Goal: Information Seeking & Learning: Compare options

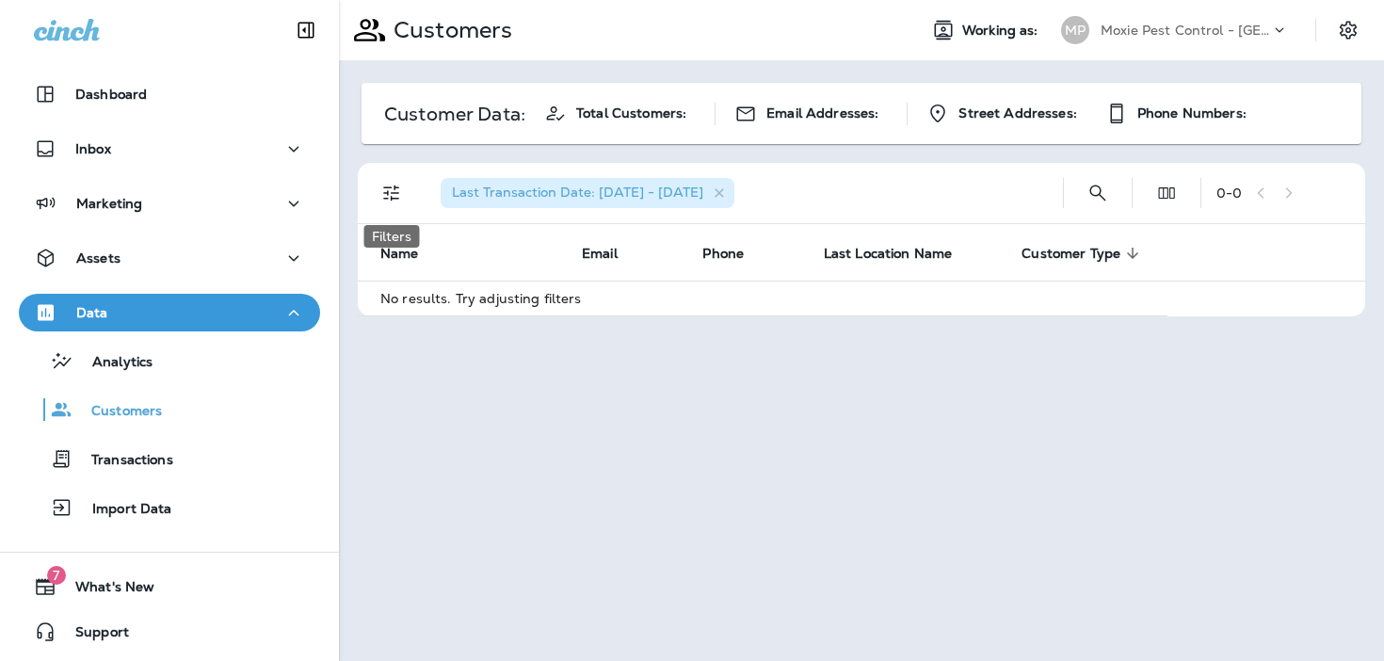
click at [401, 204] on button "Filters" at bounding box center [392, 193] width 38 height 38
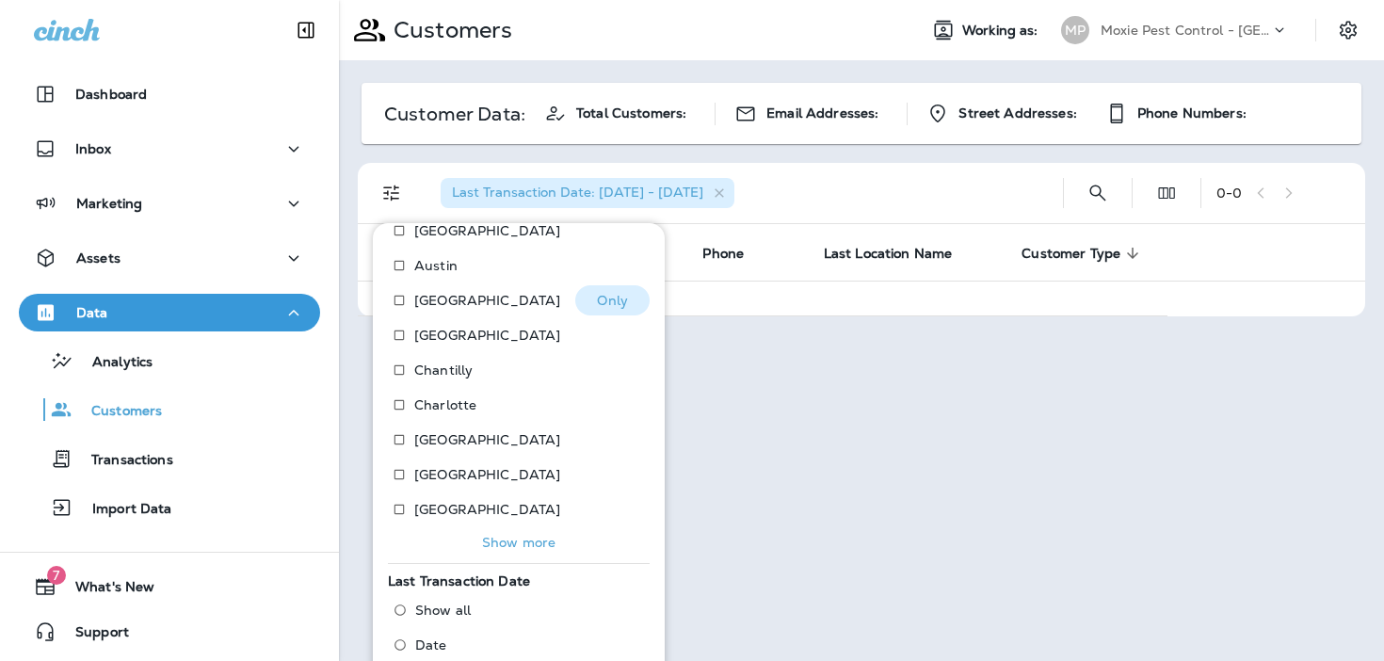
scroll to position [181, 0]
click at [507, 534] on p "Show more" at bounding box center [518, 541] width 73 height 15
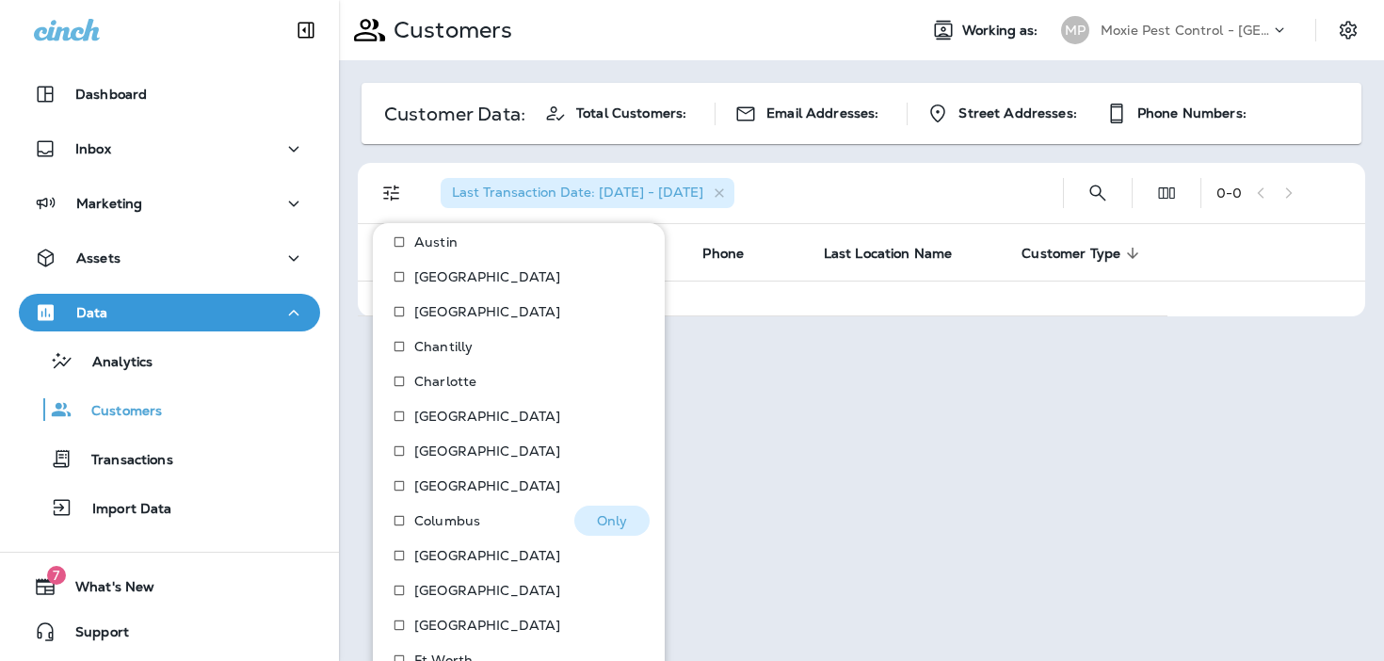
scroll to position [207, 0]
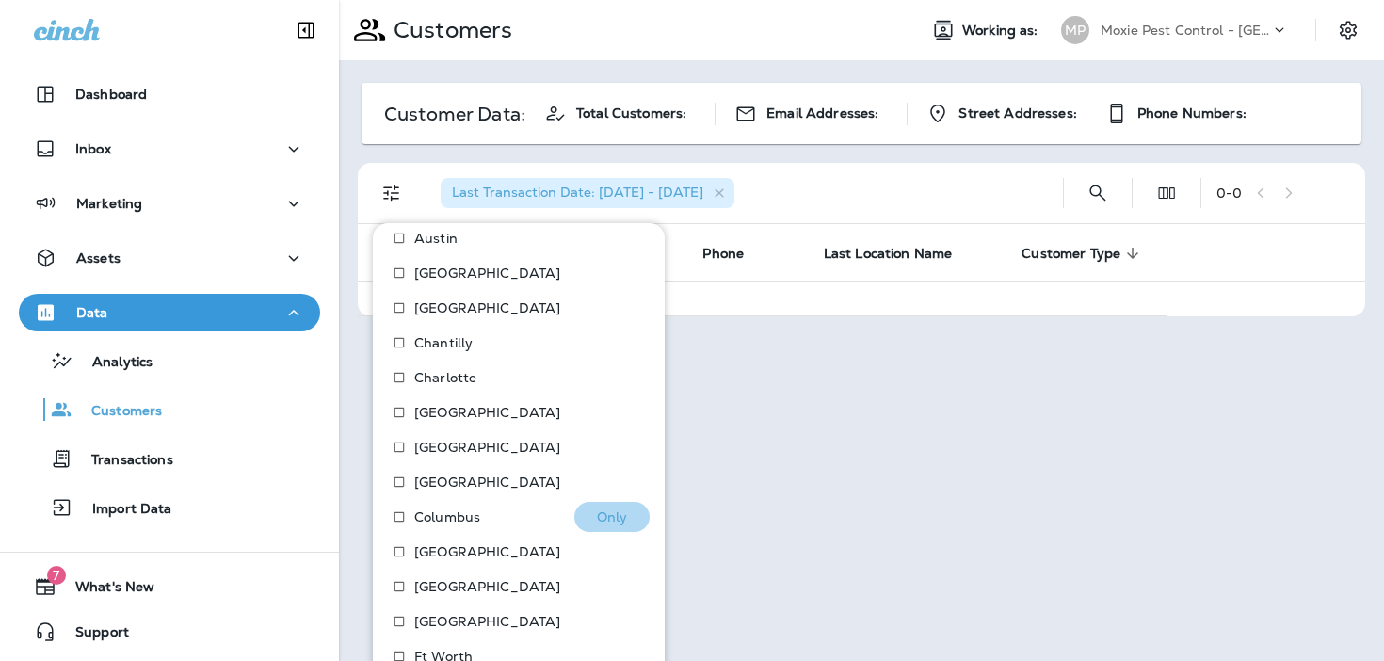
click at [608, 509] on p "Only" at bounding box center [612, 516] width 31 height 15
click at [1015, 182] on div "Location : Columbus Last Transaction Date: 01/01/21 - 07/02/25" at bounding box center [736, 193] width 622 height 60
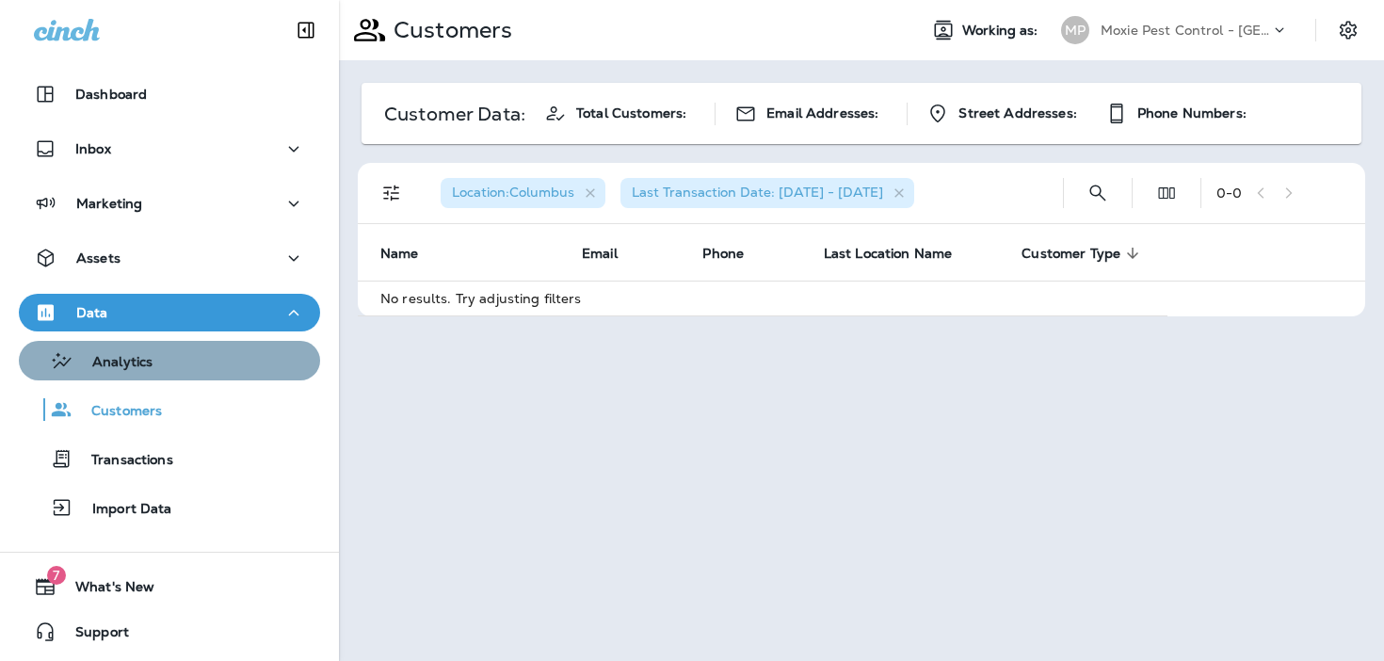
click at [270, 352] on div "Analytics" at bounding box center [169, 360] width 286 height 28
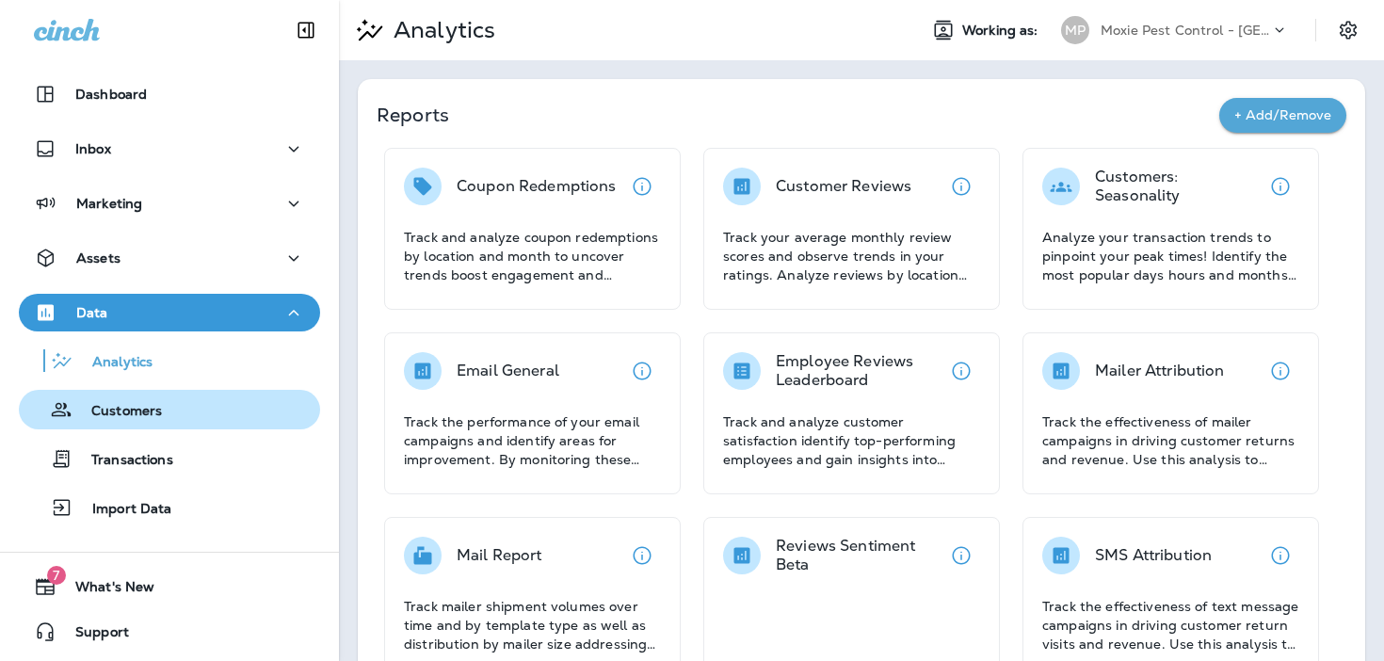
click at [262, 405] on div "Customers" at bounding box center [169, 409] width 286 height 28
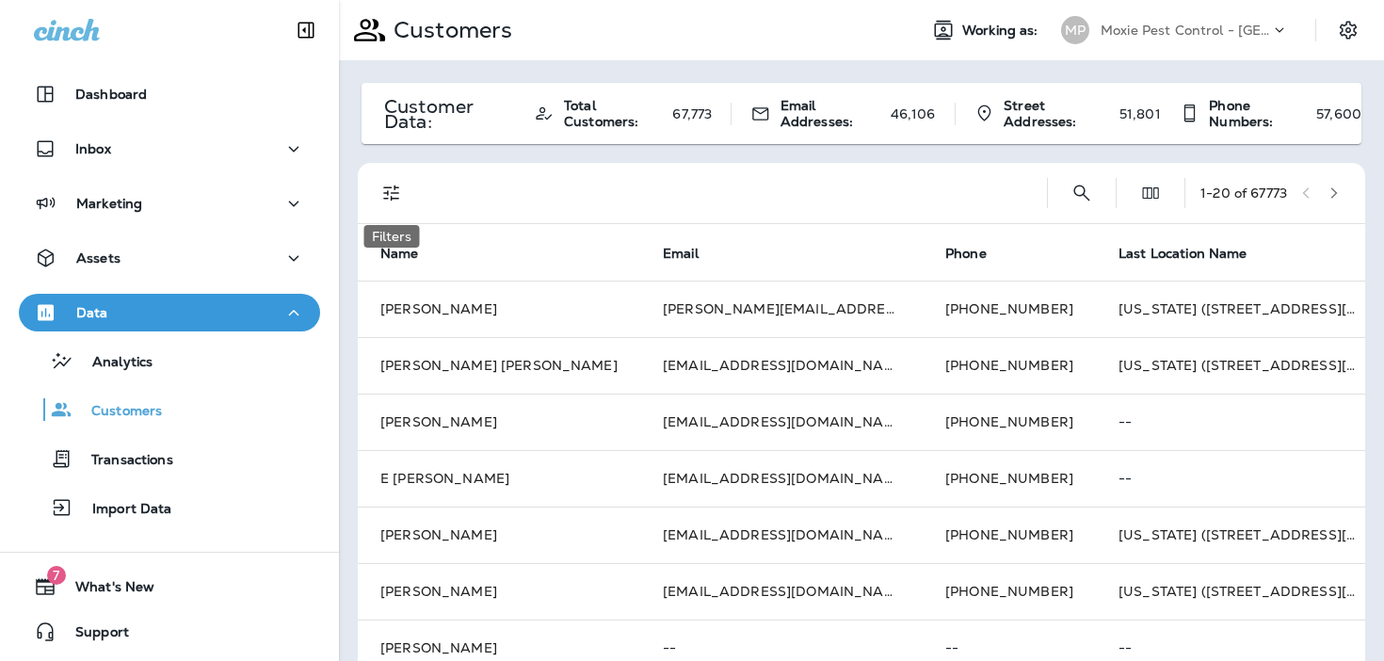
click at [391, 190] on icon "Filters" at bounding box center [391, 193] width 23 height 23
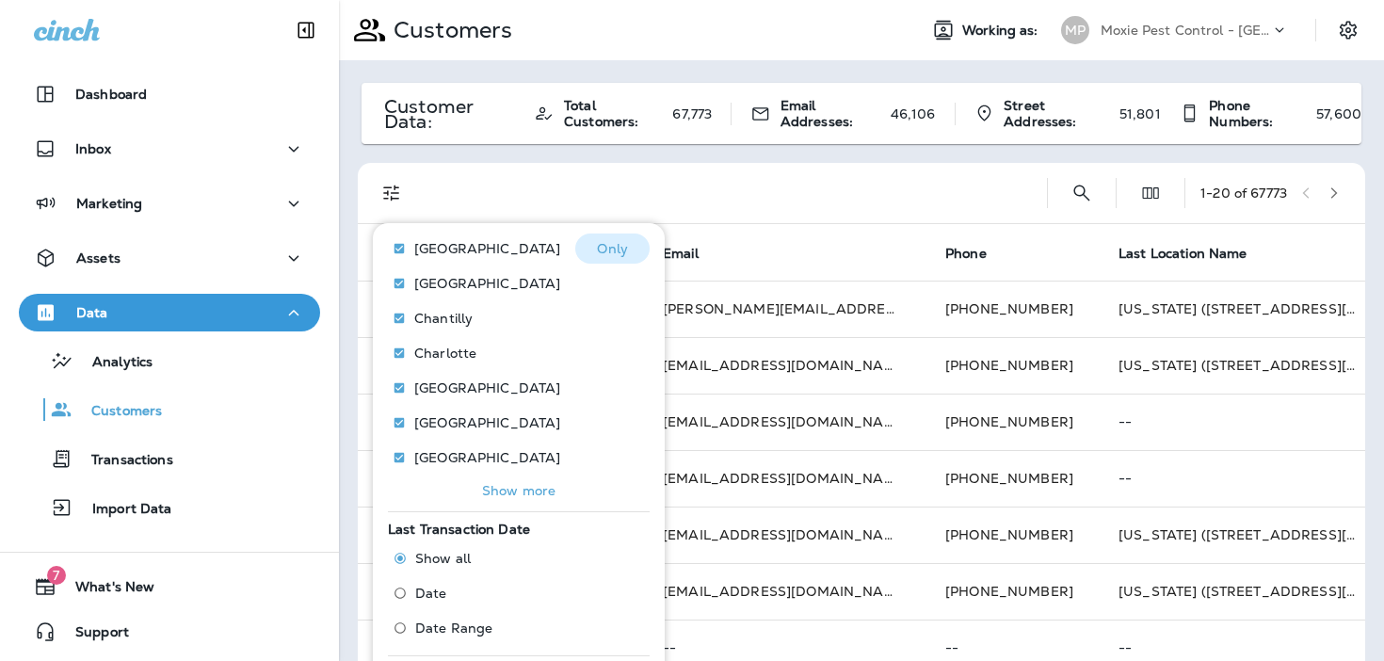
scroll to position [233, 0]
click at [532, 484] on p "Show more" at bounding box center [518, 489] width 73 height 15
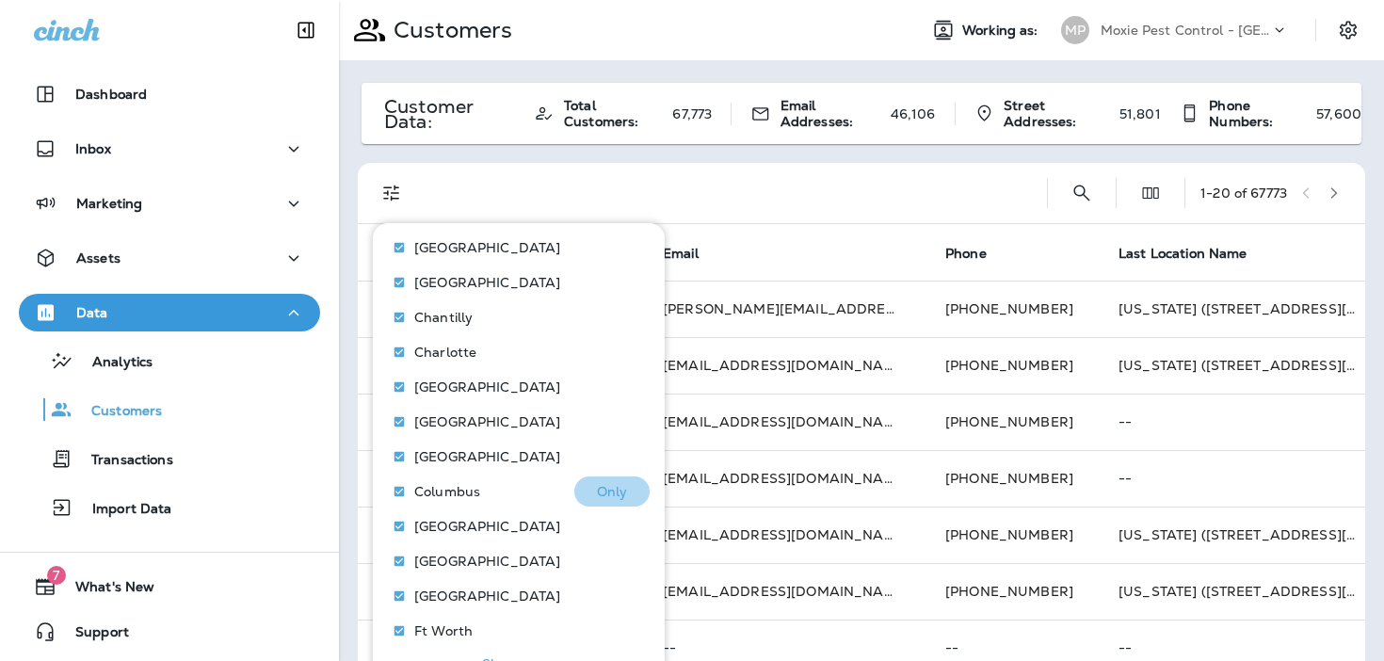
click at [625, 490] on p "Only" at bounding box center [612, 491] width 31 height 15
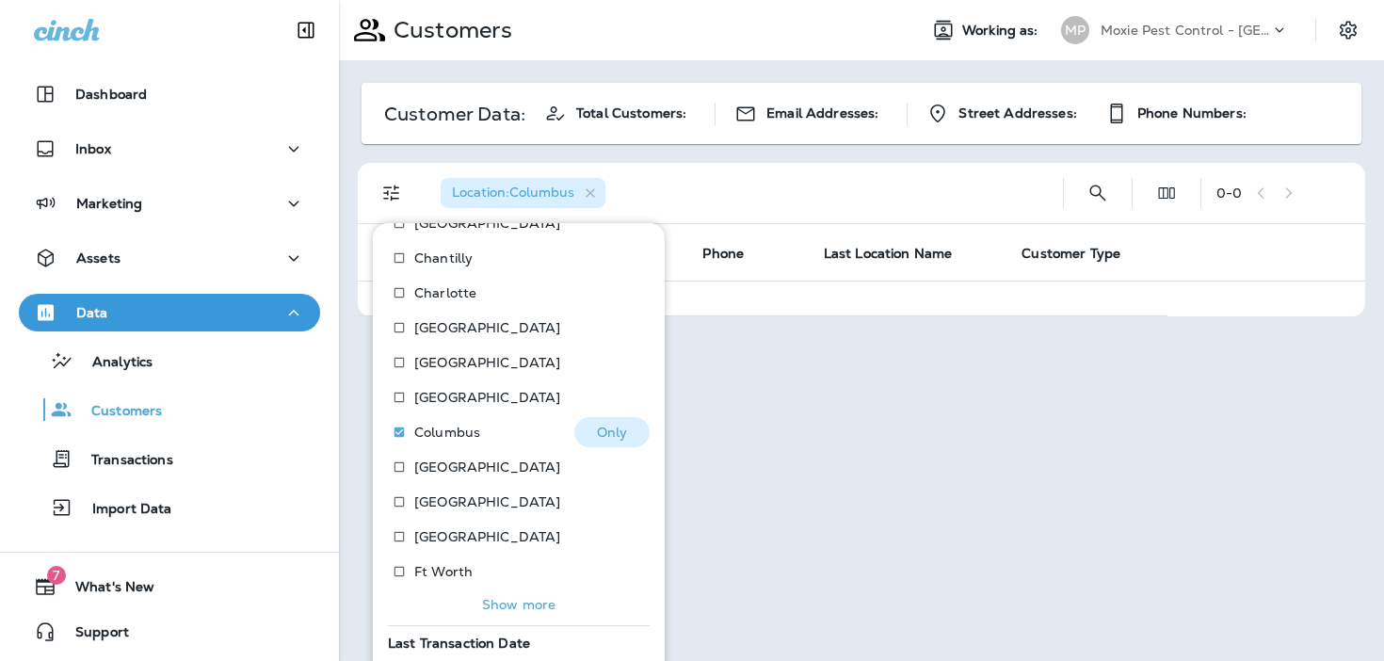
scroll to position [412, 0]
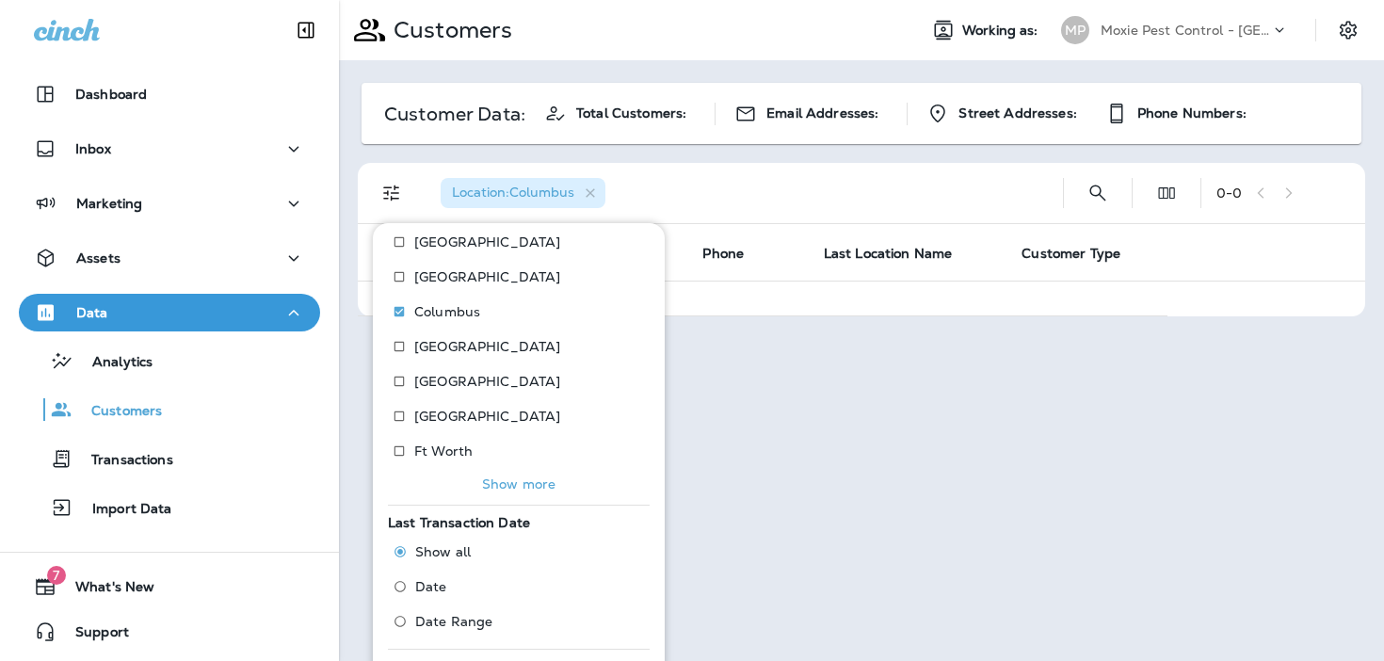
click at [869, 200] on div "Location : Columbus" at bounding box center [736, 193] width 622 height 60
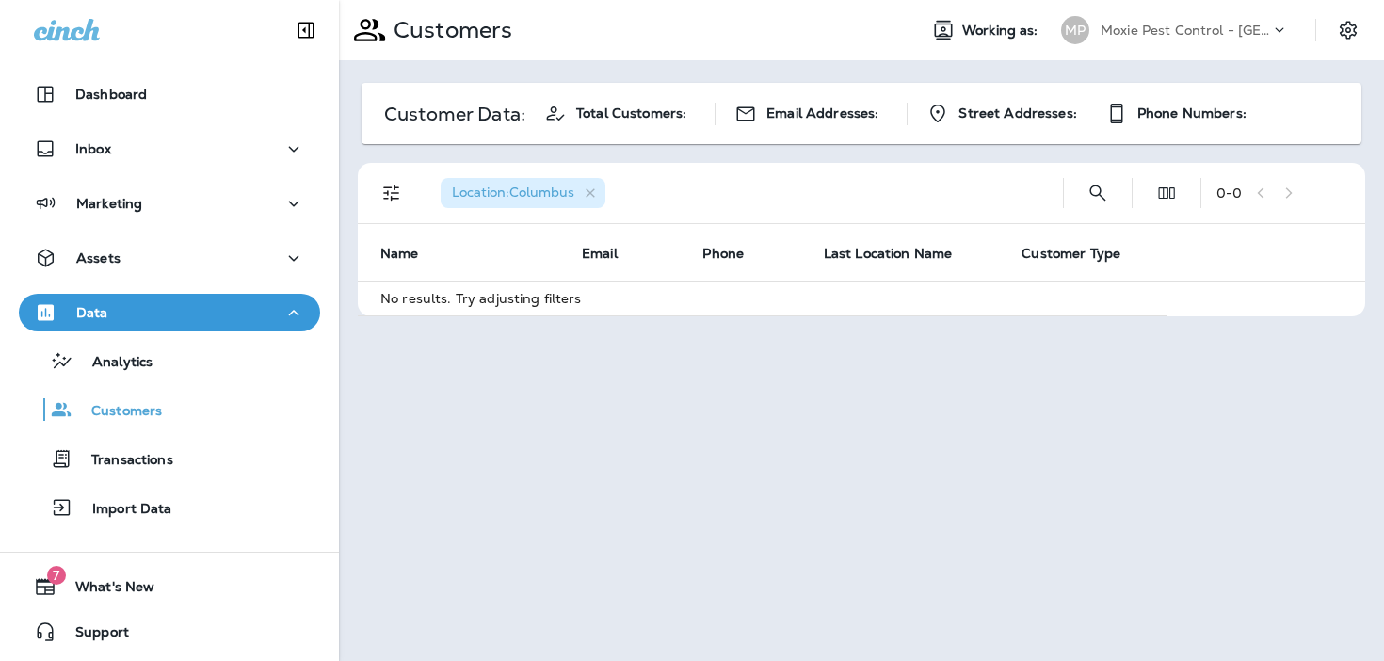
click at [703, 301] on td "No results. Try adjusting filters" at bounding box center [763, 298] width 810 height 35
click at [597, 193] on icon "button" at bounding box center [591, 193] width 16 height 16
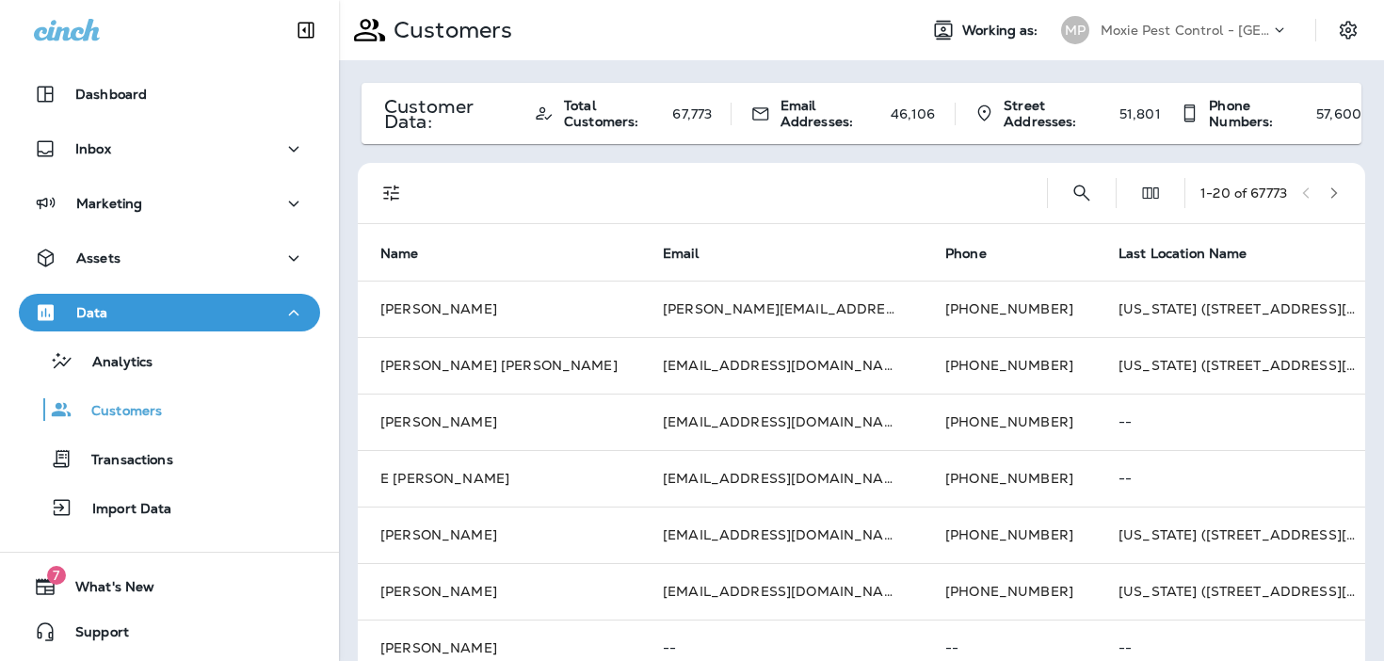
click at [219, 434] on div "Analytics Customers Transactions Import Data" at bounding box center [169, 429] width 301 height 196
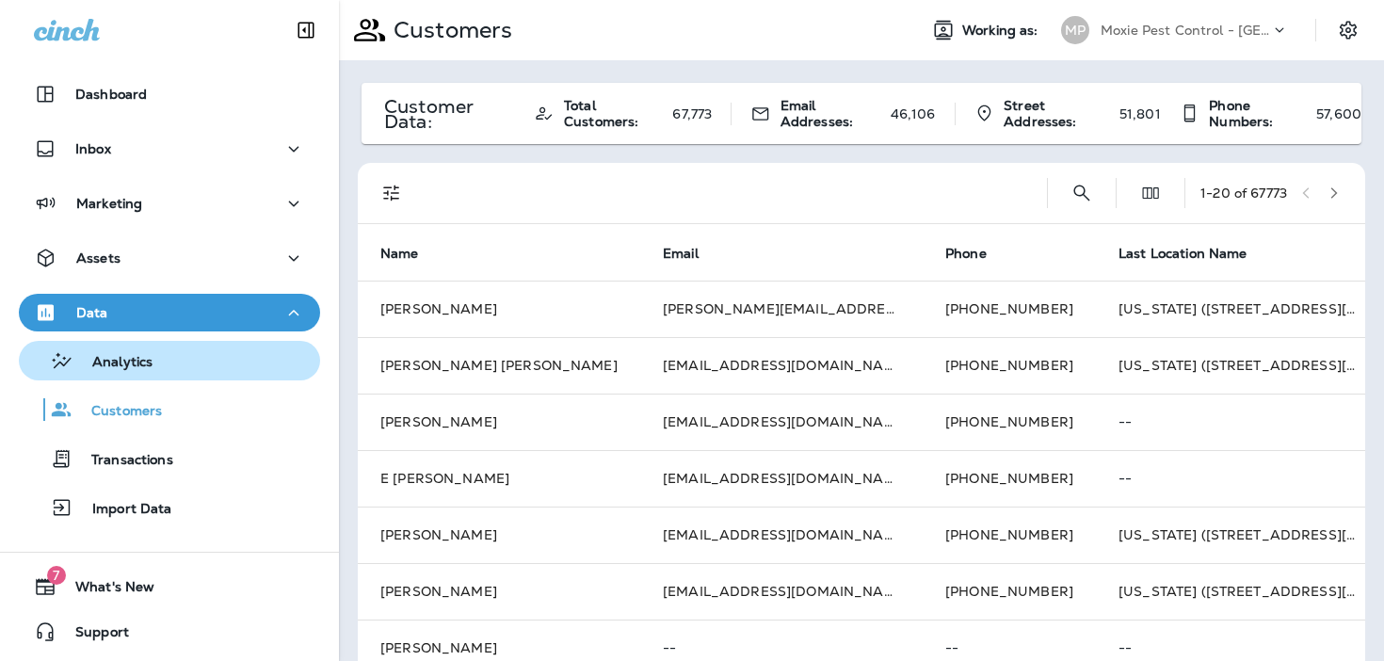
click at [223, 369] on div "Analytics" at bounding box center [169, 360] width 286 height 28
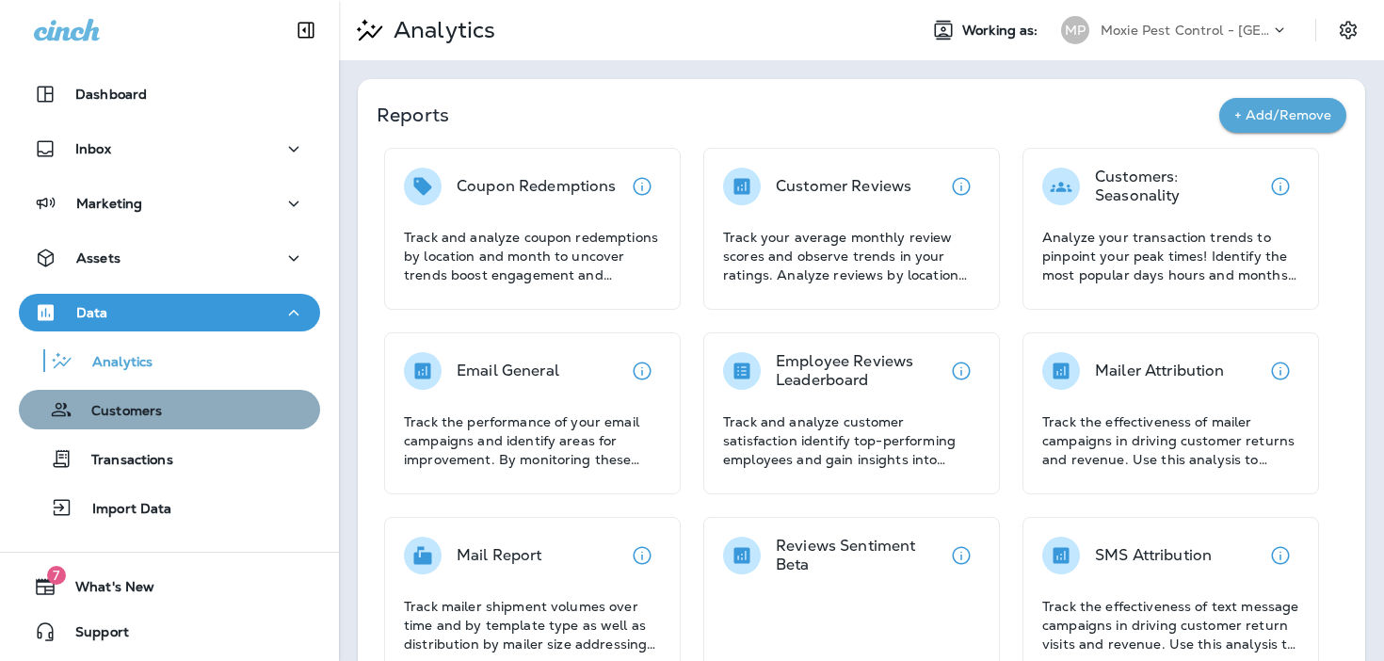
click at [214, 419] on div "Customers" at bounding box center [169, 409] width 286 height 28
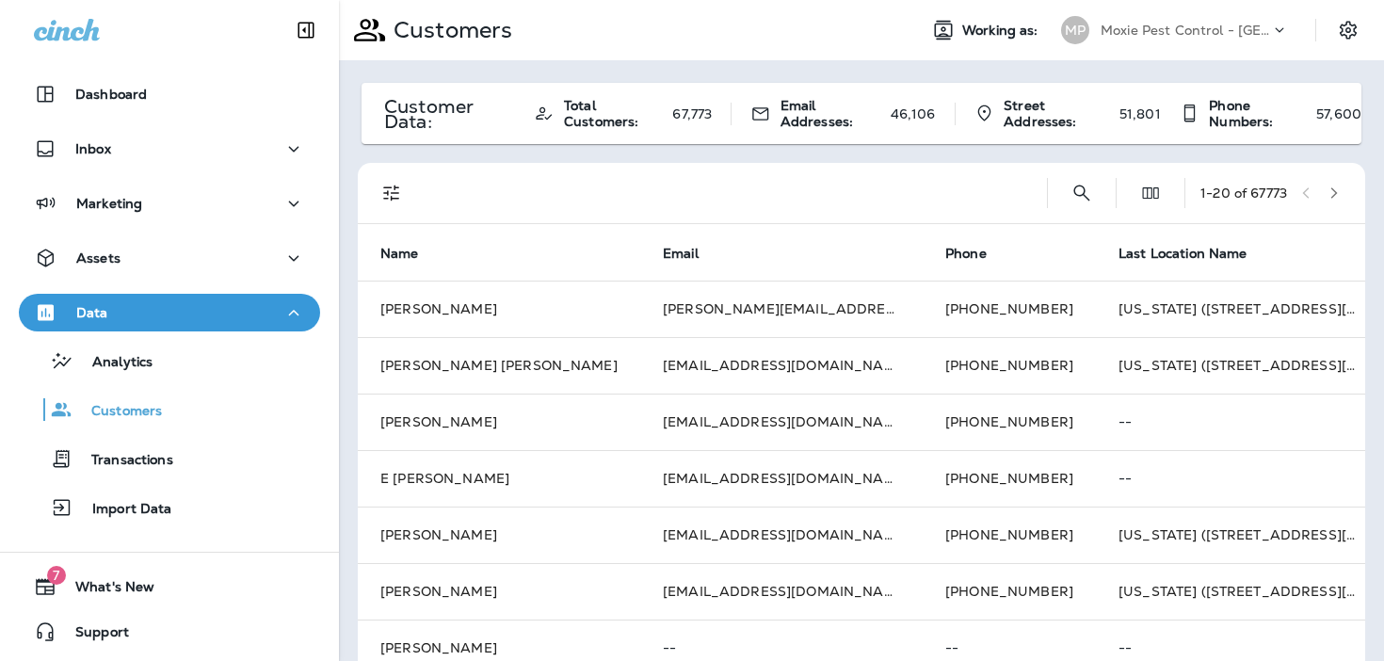
click at [1154, 22] on div "Moxie Pest Control - Phoenix" at bounding box center [1184, 30] width 169 height 28
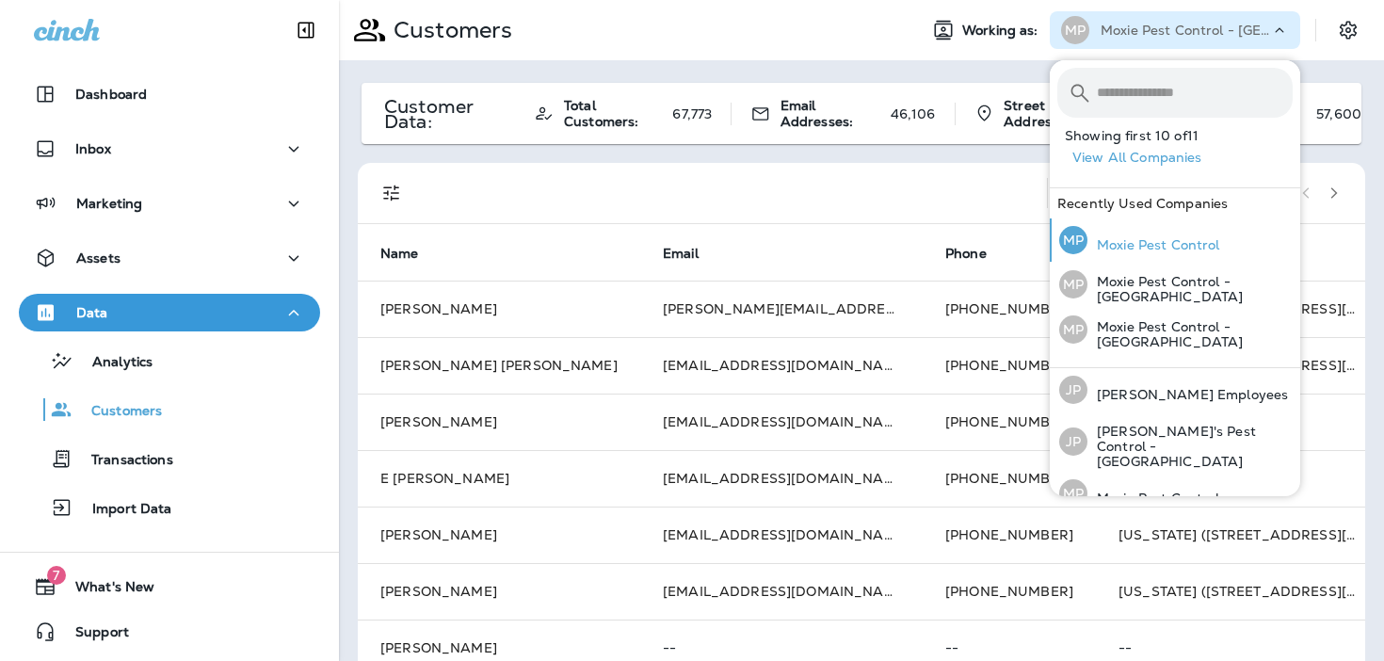
click at [1125, 237] on p "Moxie Pest Control" at bounding box center [1153, 244] width 133 height 15
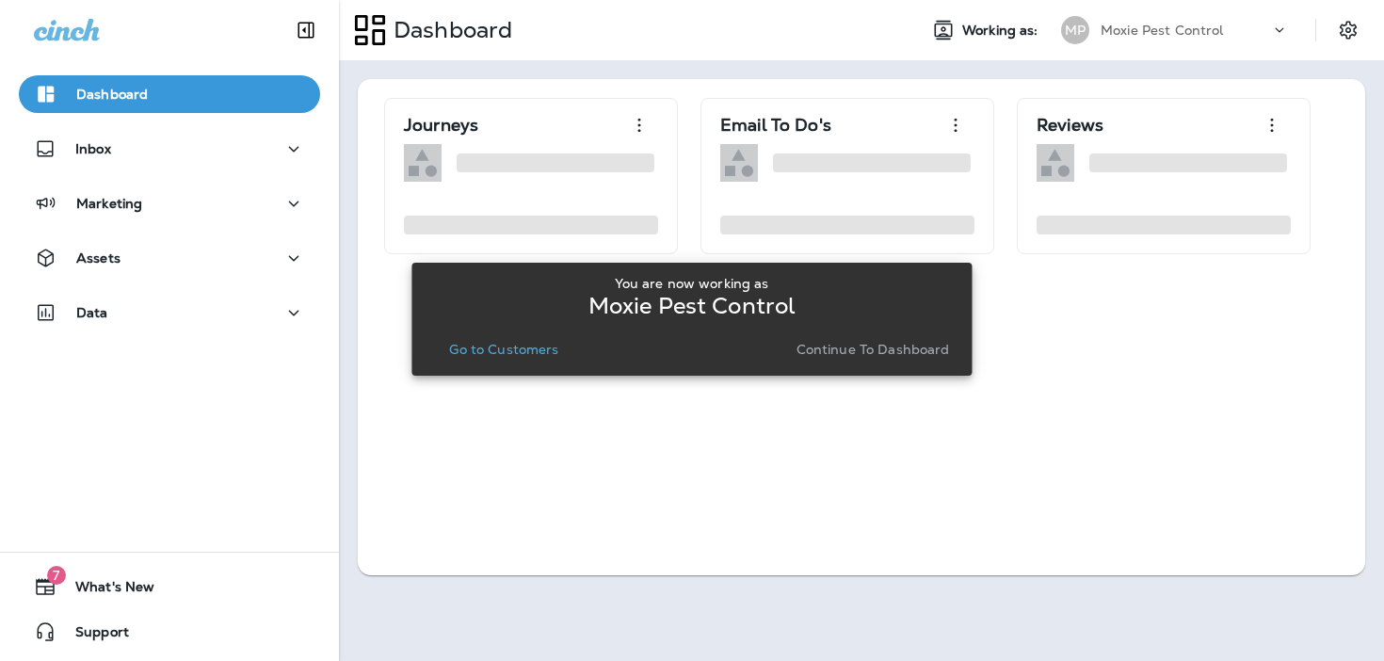
click at [495, 342] on p "Go to Customers" at bounding box center [503, 349] width 109 height 15
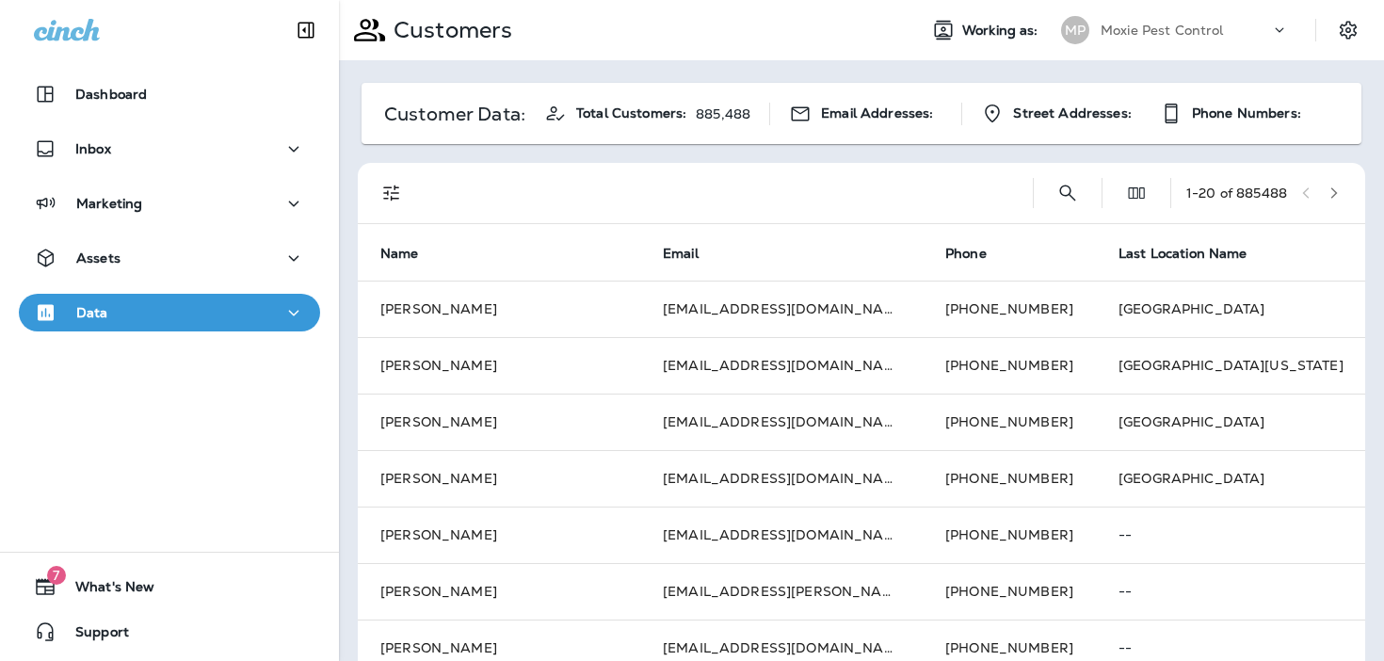
click at [380, 179] on button "Filters" at bounding box center [392, 193] width 38 height 38
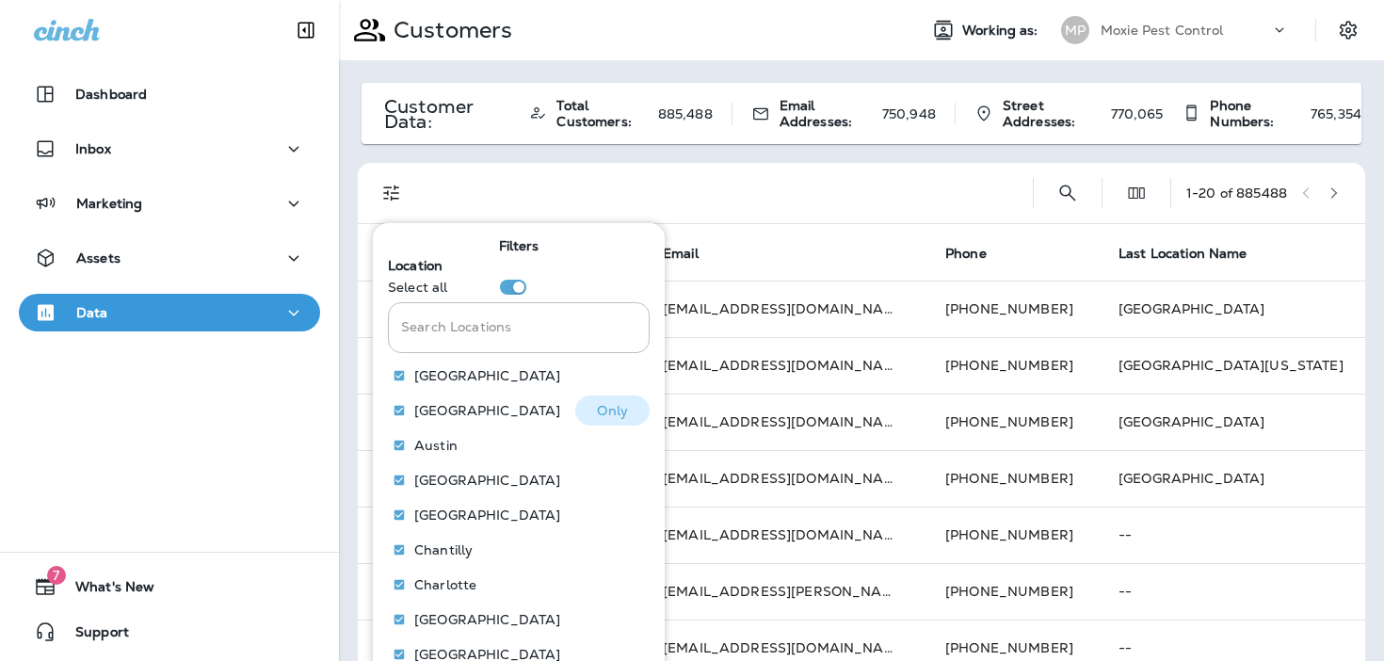
scroll to position [238, 0]
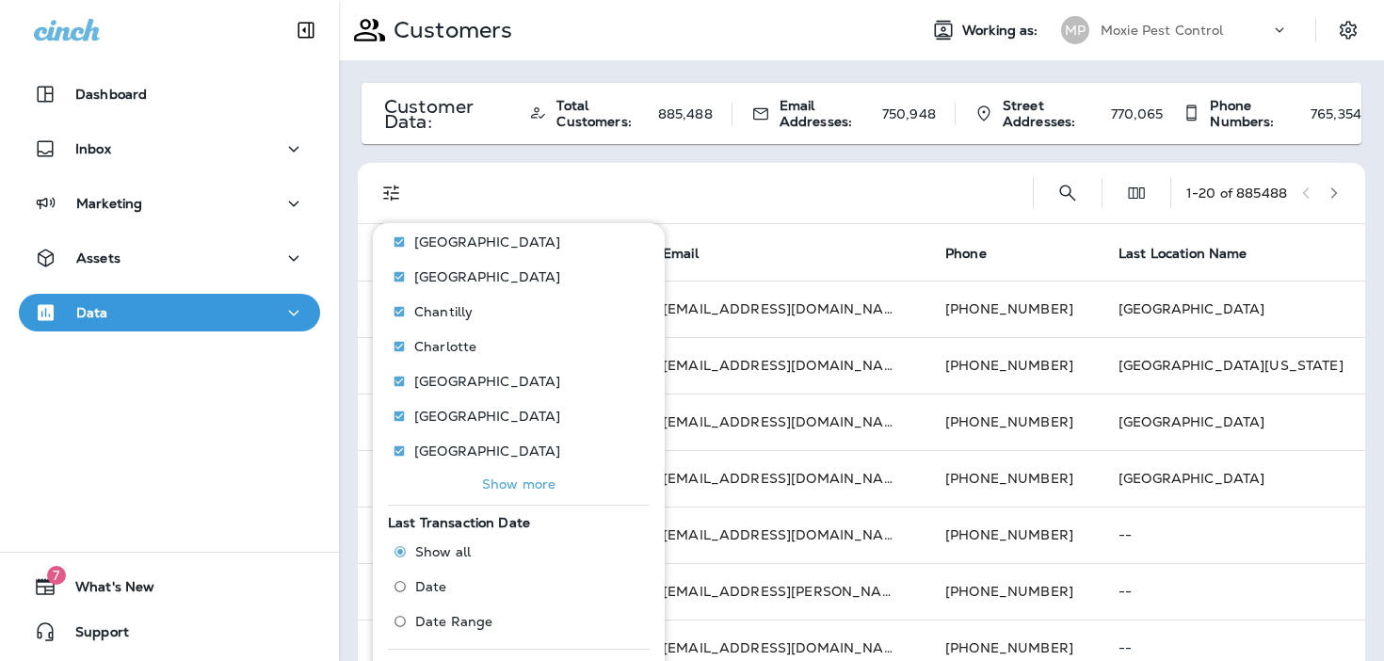
click at [488, 477] on p "Show more" at bounding box center [518, 483] width 73 height 15
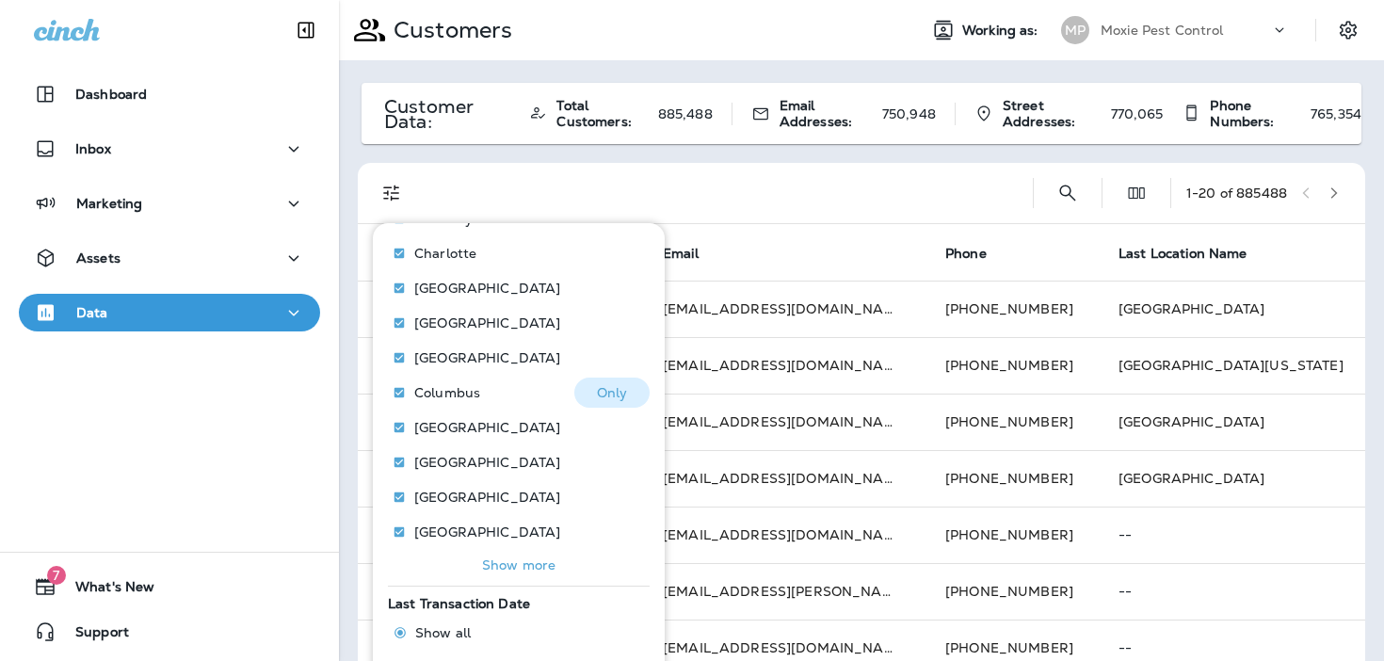
scroll to position [360, 0]
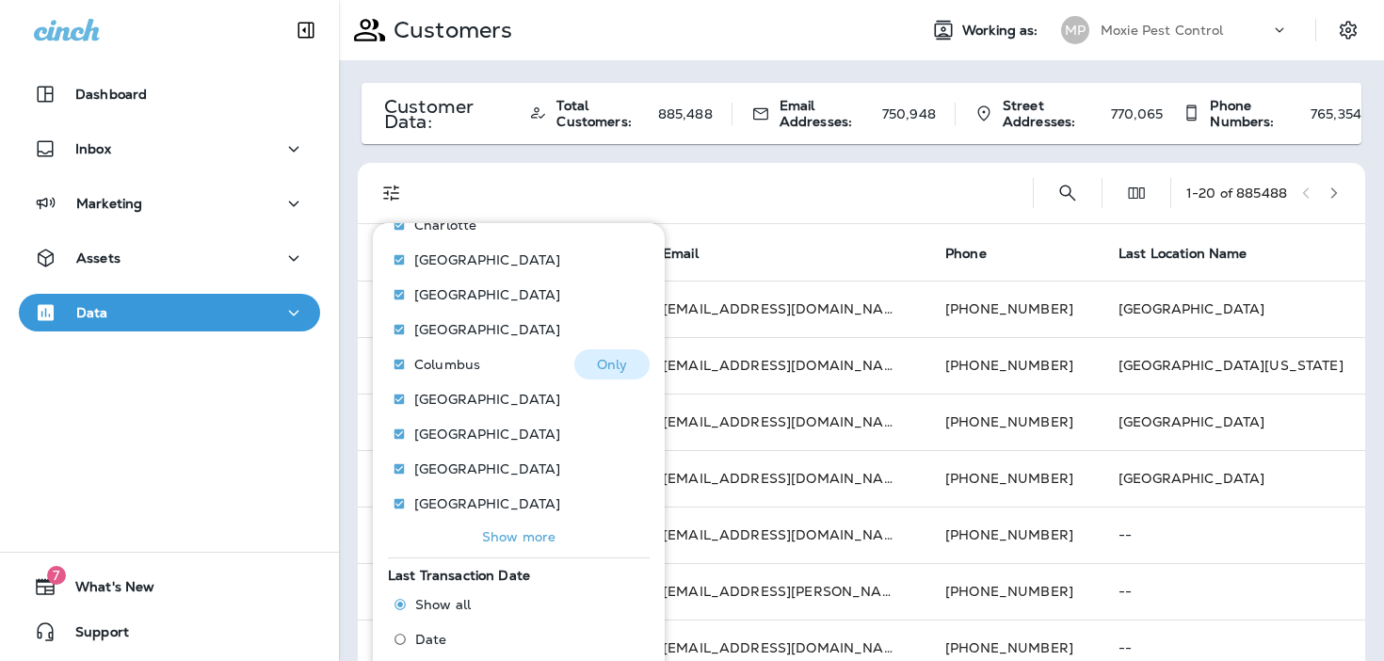
click at [627, 369] on button "Only" at bounding box center [611, 364] width 75 height 30
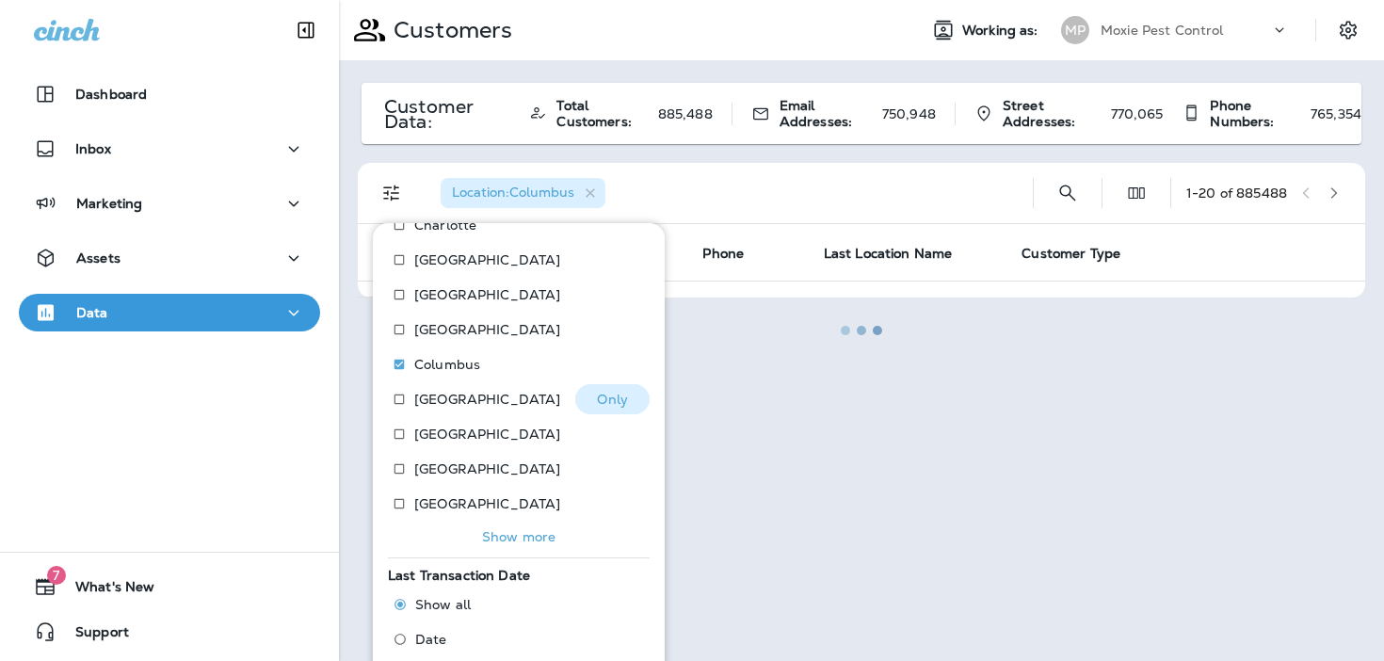
scroll to position [412, 0]
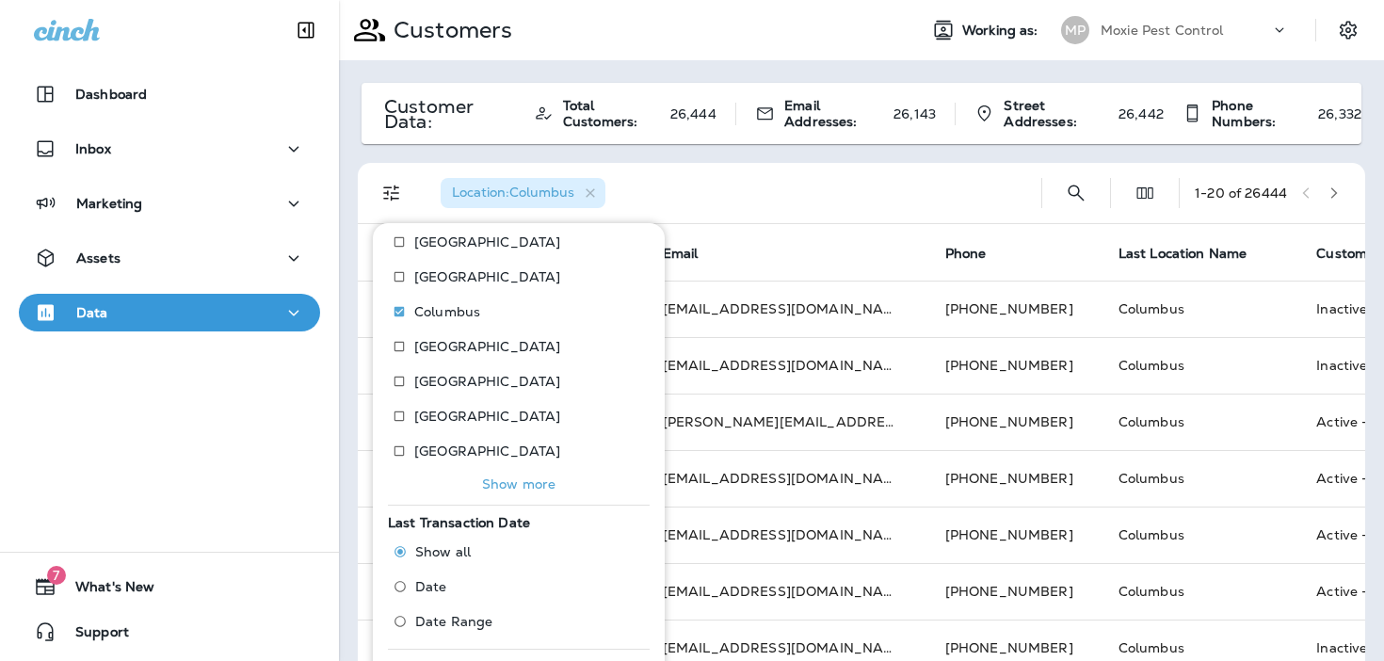
click at [444, 614] on span "Date Range" at bounding box center [453, 621] width 77 height 15
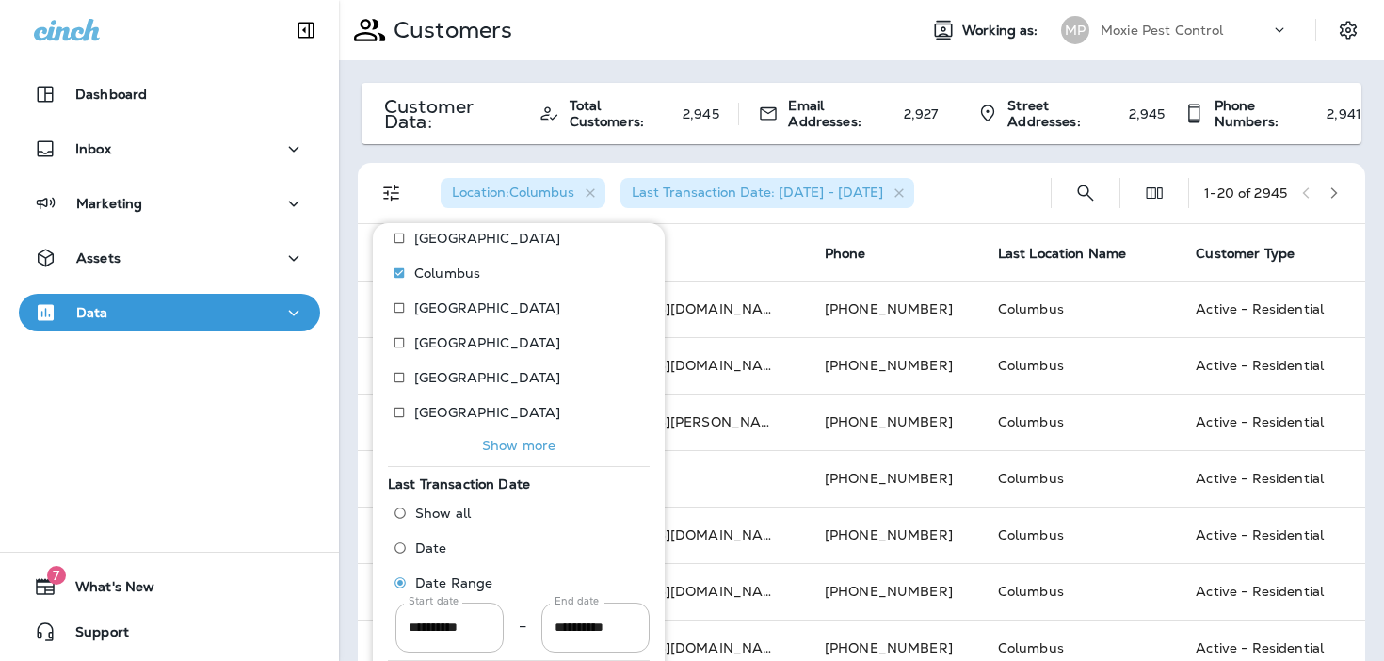
scroll to position [462, 0]
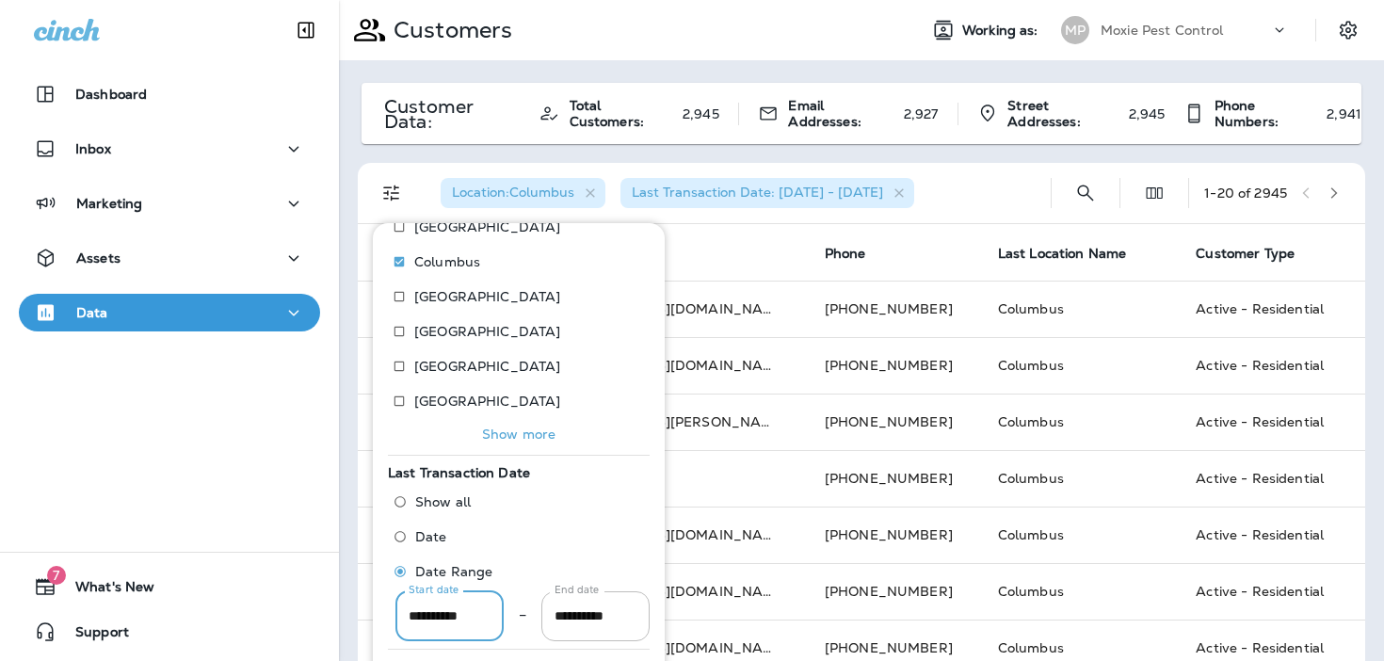
click at [444, 614] on input "**********" at bounding box center [449, 616] width 108 height 50
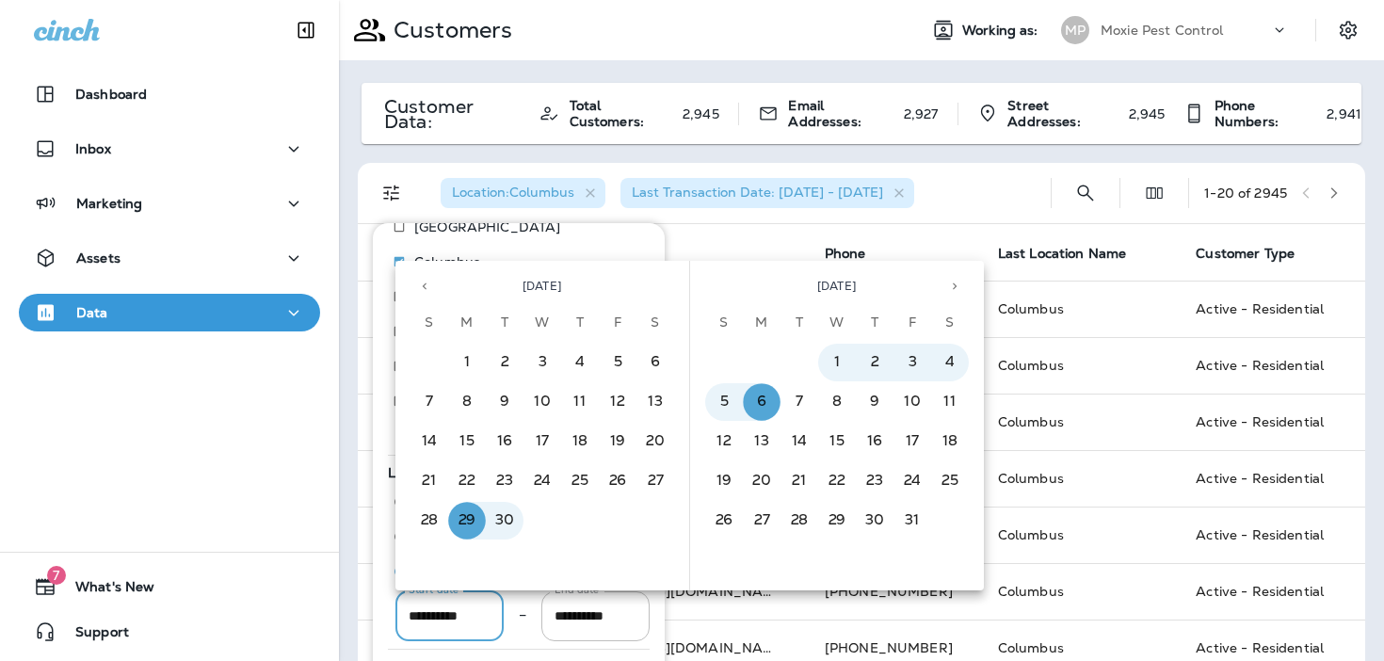
click at [430, 291] on icon "Previous month" at bounding box center [424, 286] width 13 height 13
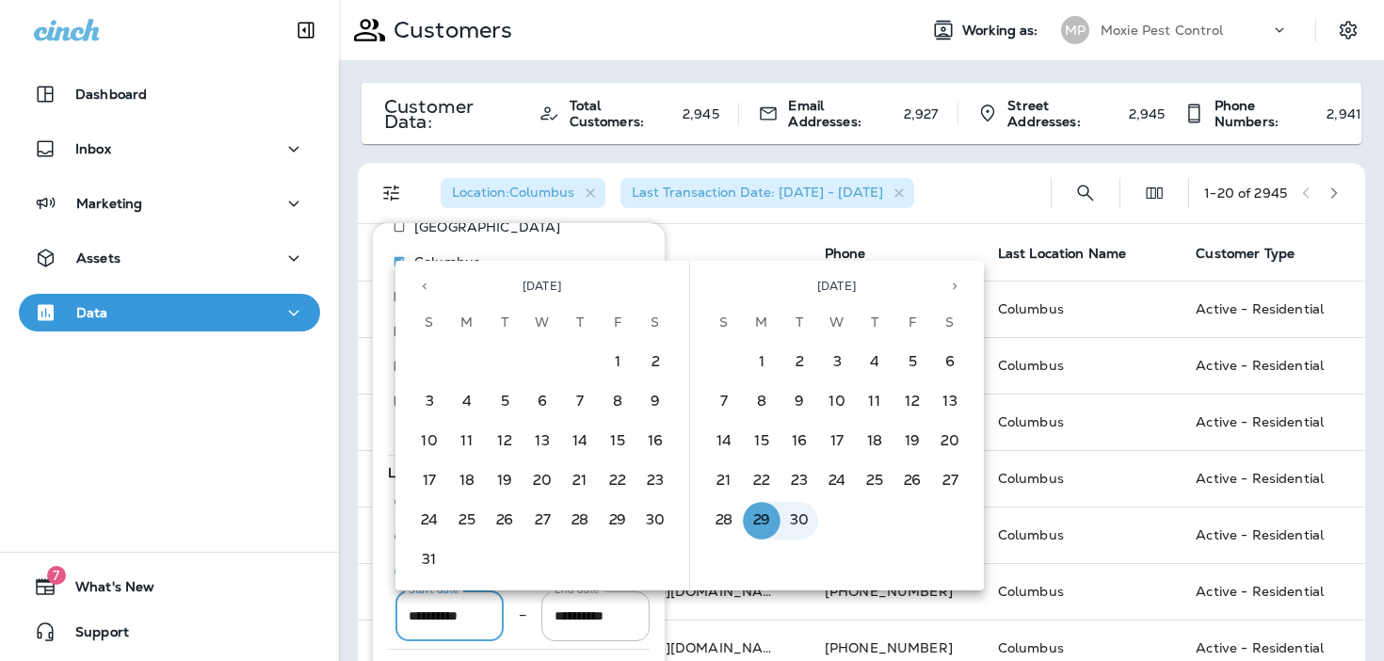
click at [430, 291] on icon "Previous month" at bounding box center [424, 286] width 13 height 13
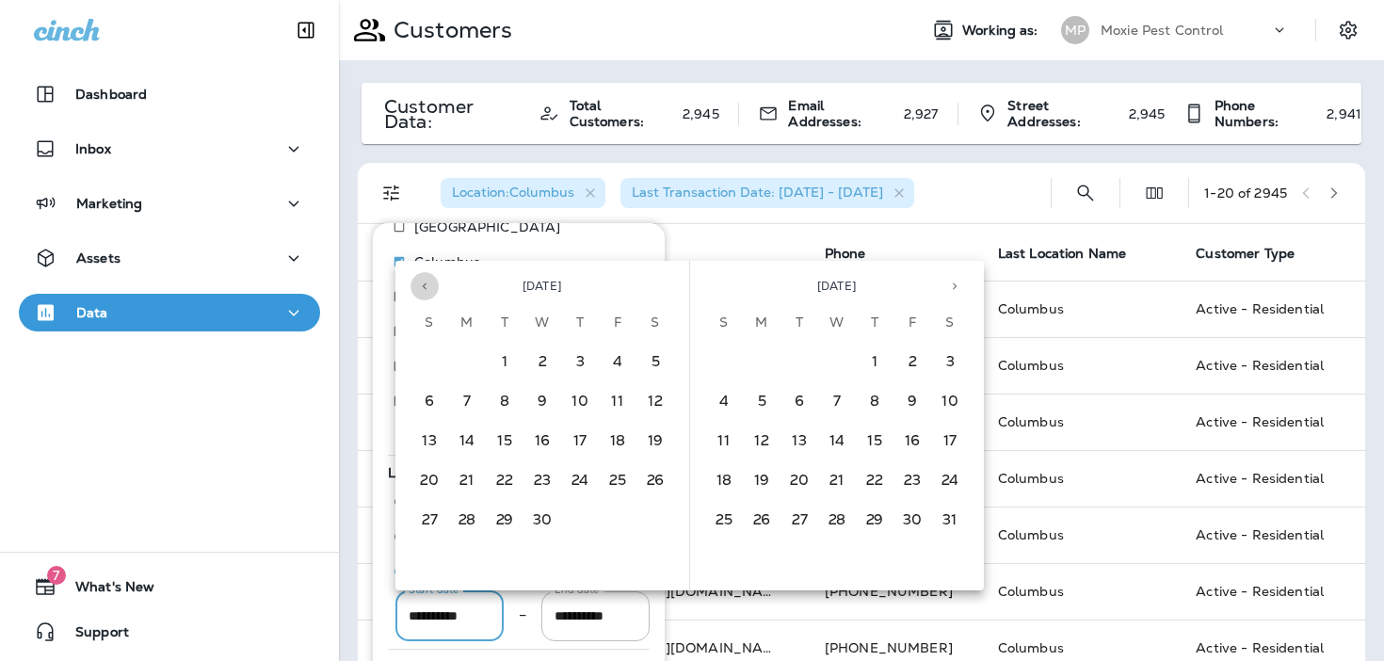
click at [430, 291] on icon "Previous month" at bounding box center [424, 286] width 13 height 13
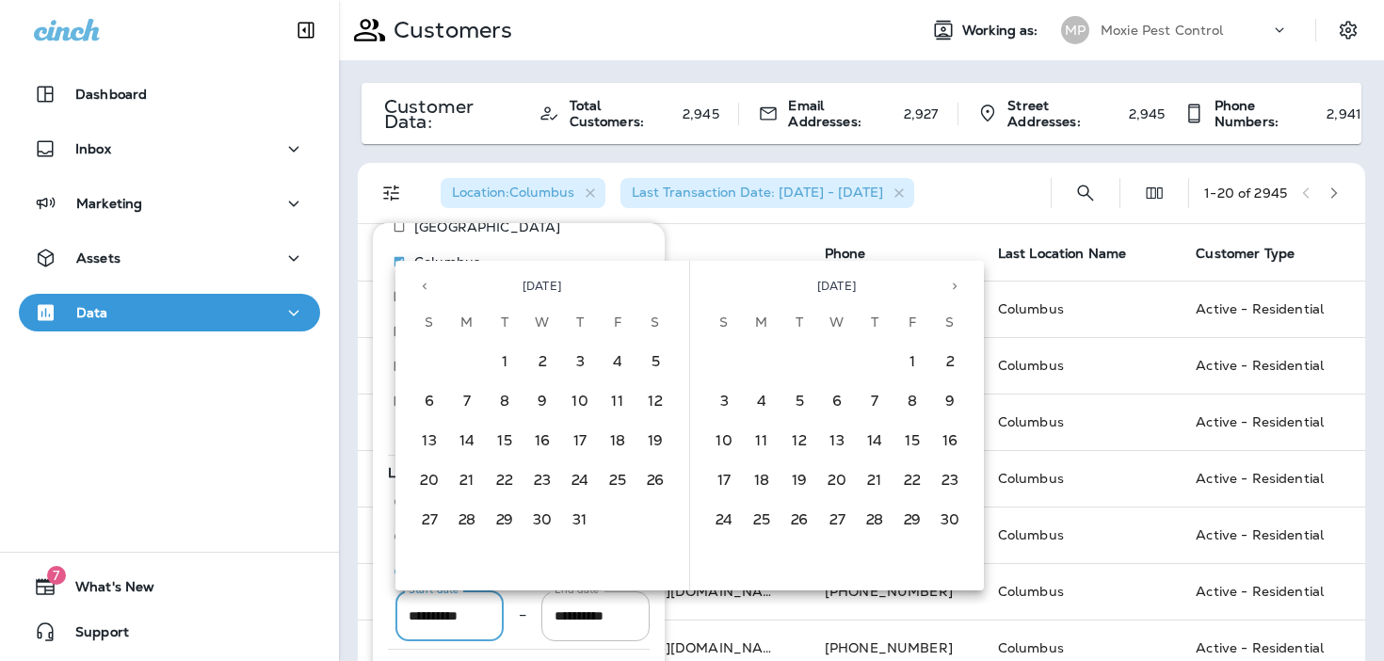
click at [430, 291] on icon "Previous month" at bounding box center [424, 286] width 13 height 13
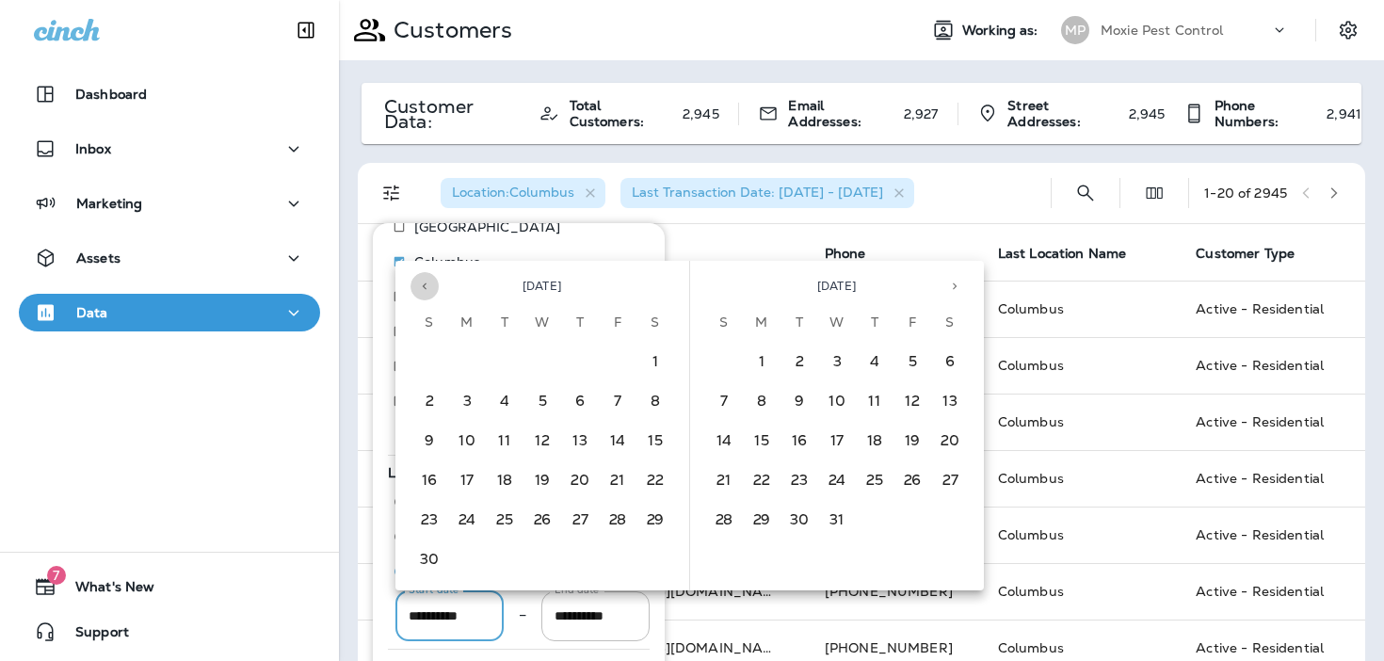
click at [430, 291] on icon "Previous month" at bounding box center [424, 286] width 13 height 13
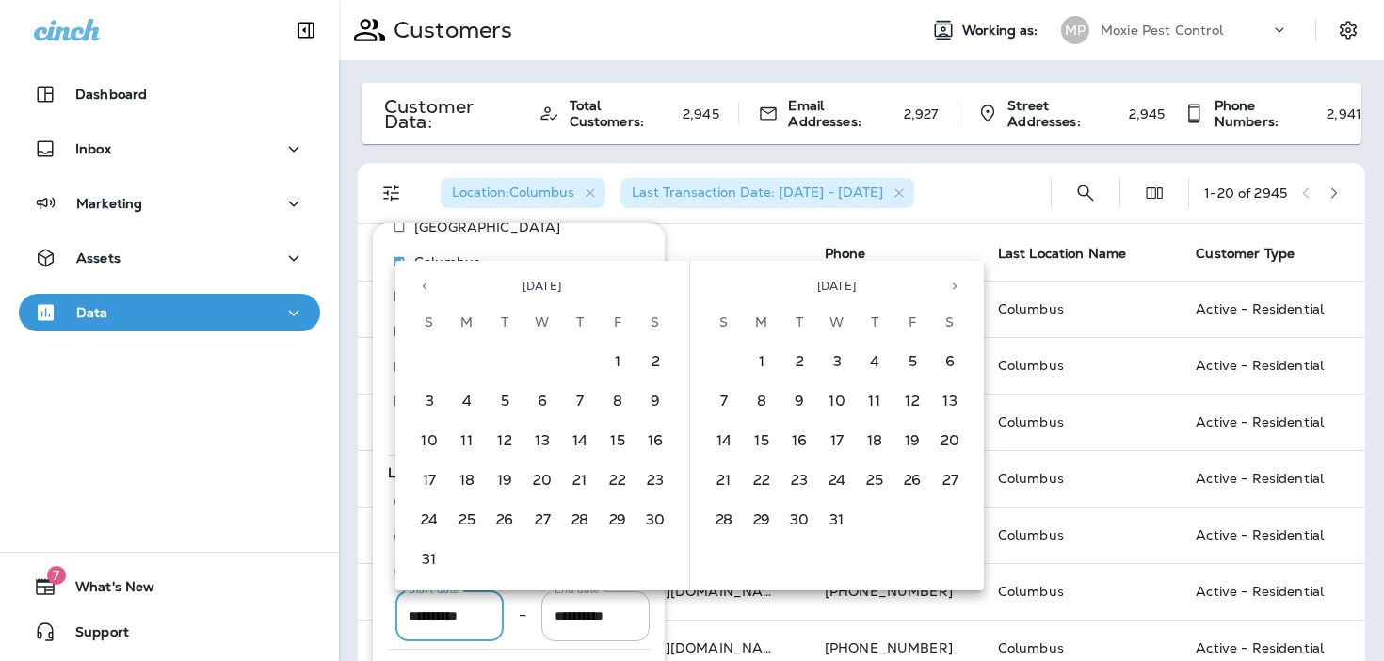
click at [430, 291] on icon "Previous month" at bounding box center [424, 286] width 13 height 13
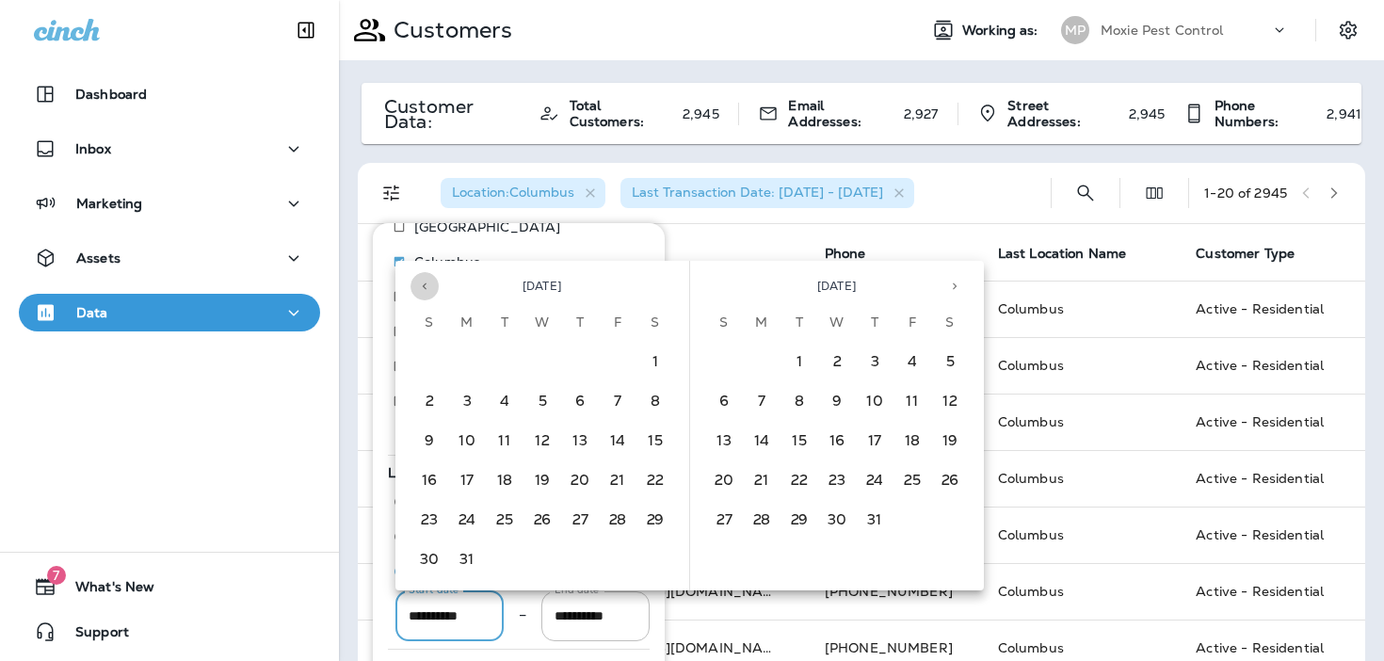
click at [430, 291] on icon "Previous month" at bounding box center [424, 286] width 13 height 13
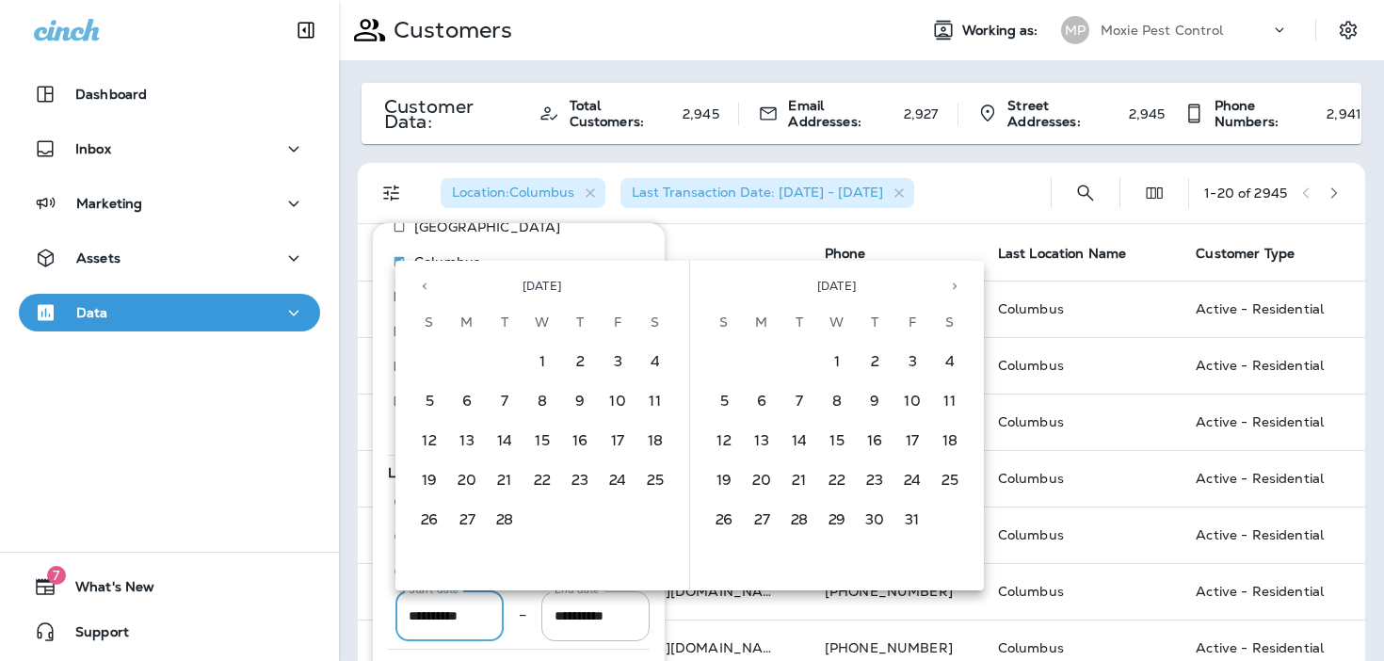
click at [430, 291] on icon "Previous month" at bounding box center [424, 286] width 13 height 13
click at [465, 354] on button "2" at bounding box center [467, 363] width 38 height 38
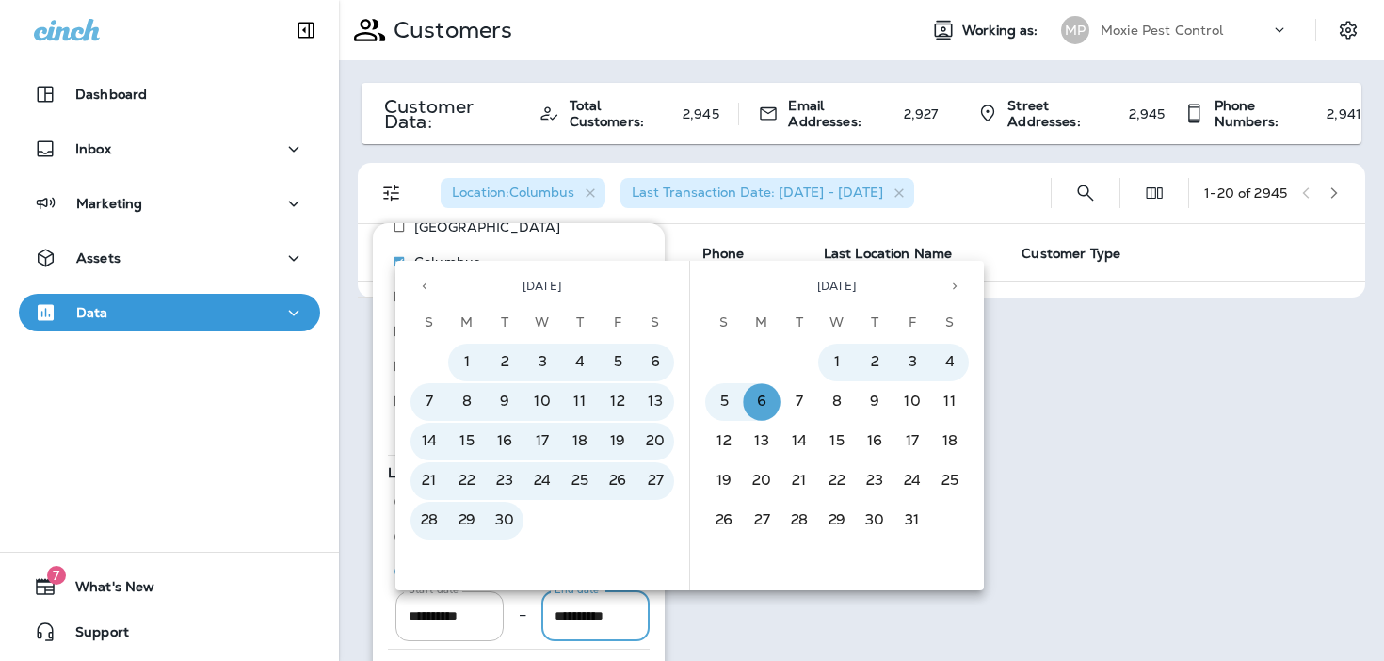
type input "**********"
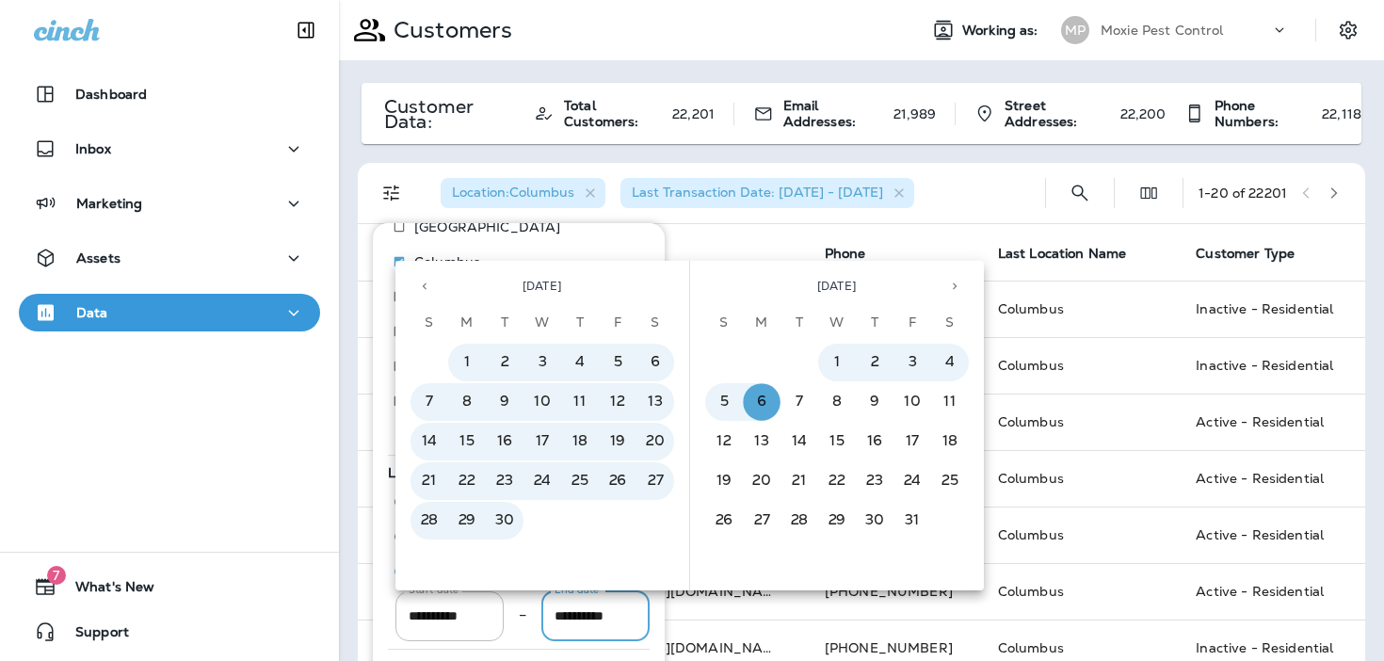
click at [428, 281] on icon "Previous month" at bounding box center [424, 286] width 13 height 13
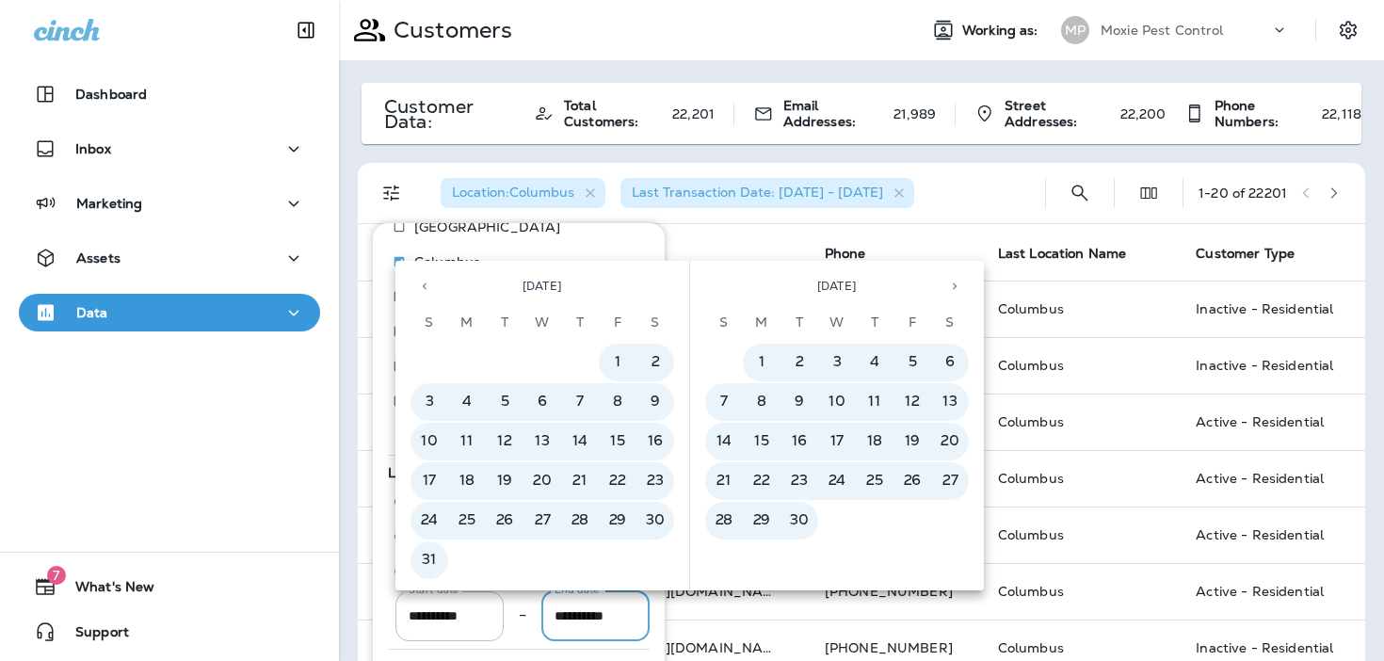
click at [428, 281] on icon "Previous month" at bounding box center [424, 286] width 13 height 13
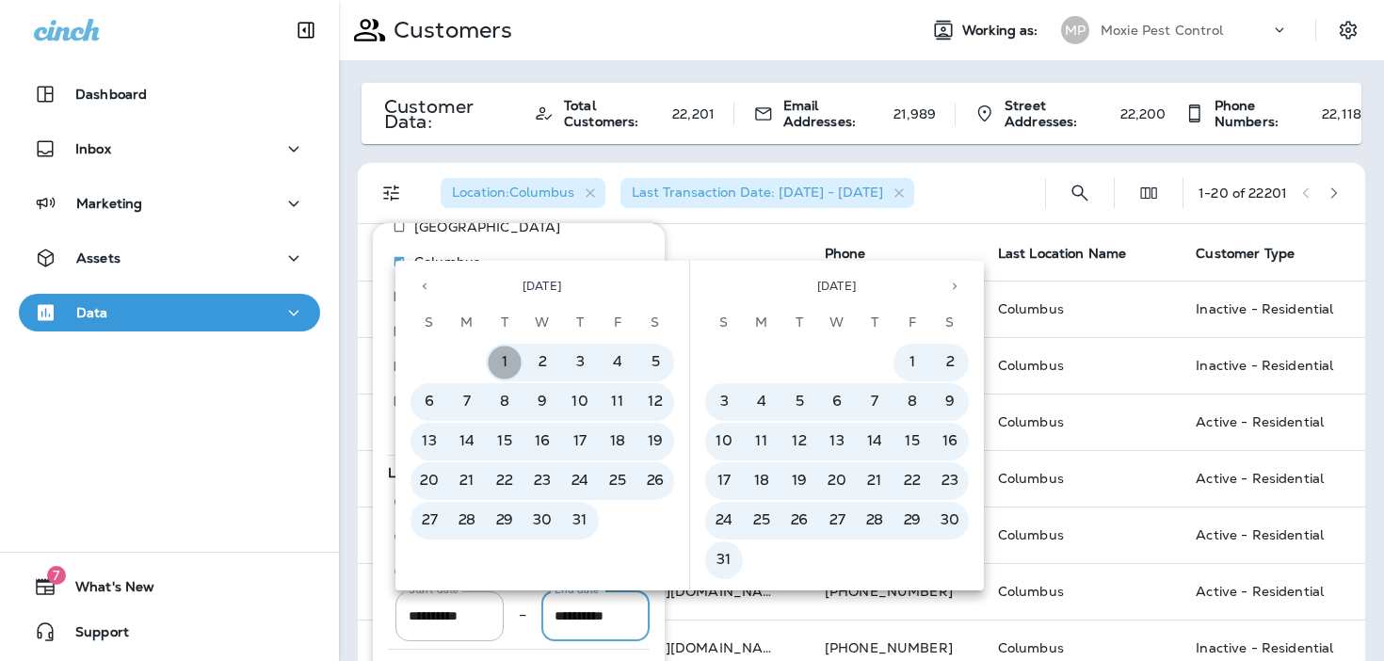
click at [510, 364] on button "1" at bounding box center [505, 363] width 38 height 38
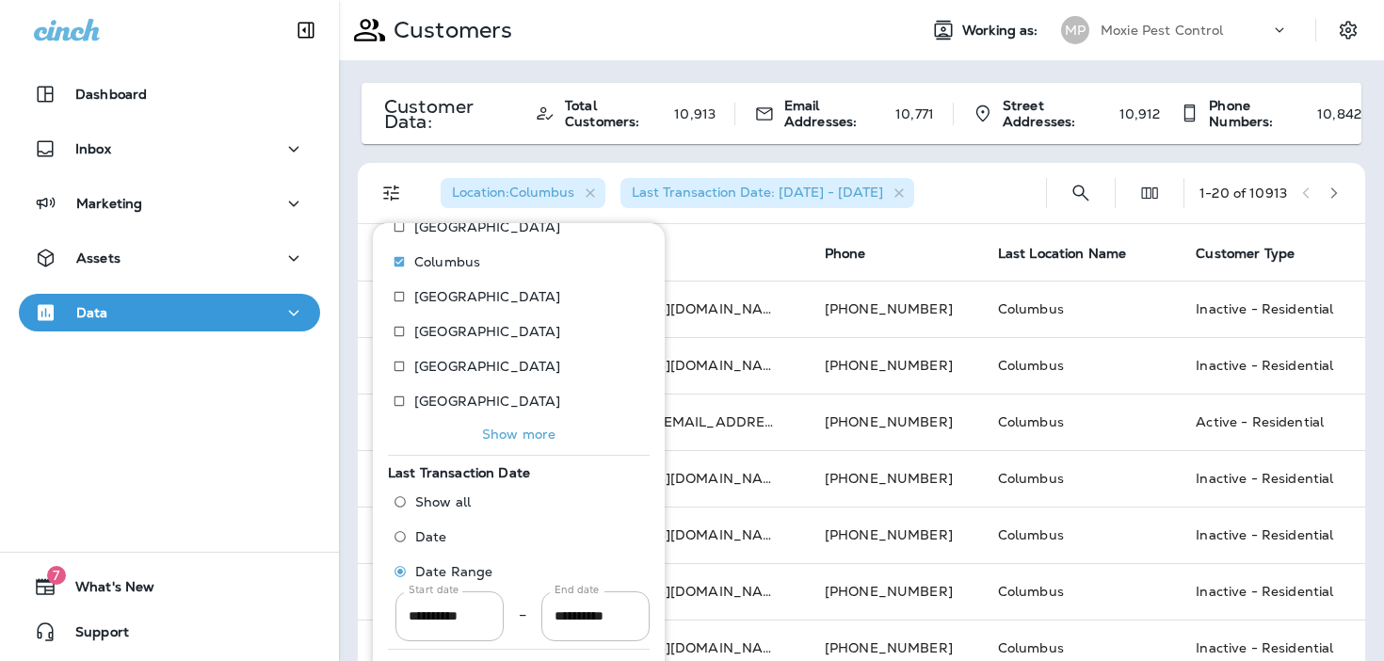
click at [980, 190] on div "Location : Columbus Last Transaction Date: 01/02/23 - 07/01/25" at bounding box center [727, 193] width 605 height 60
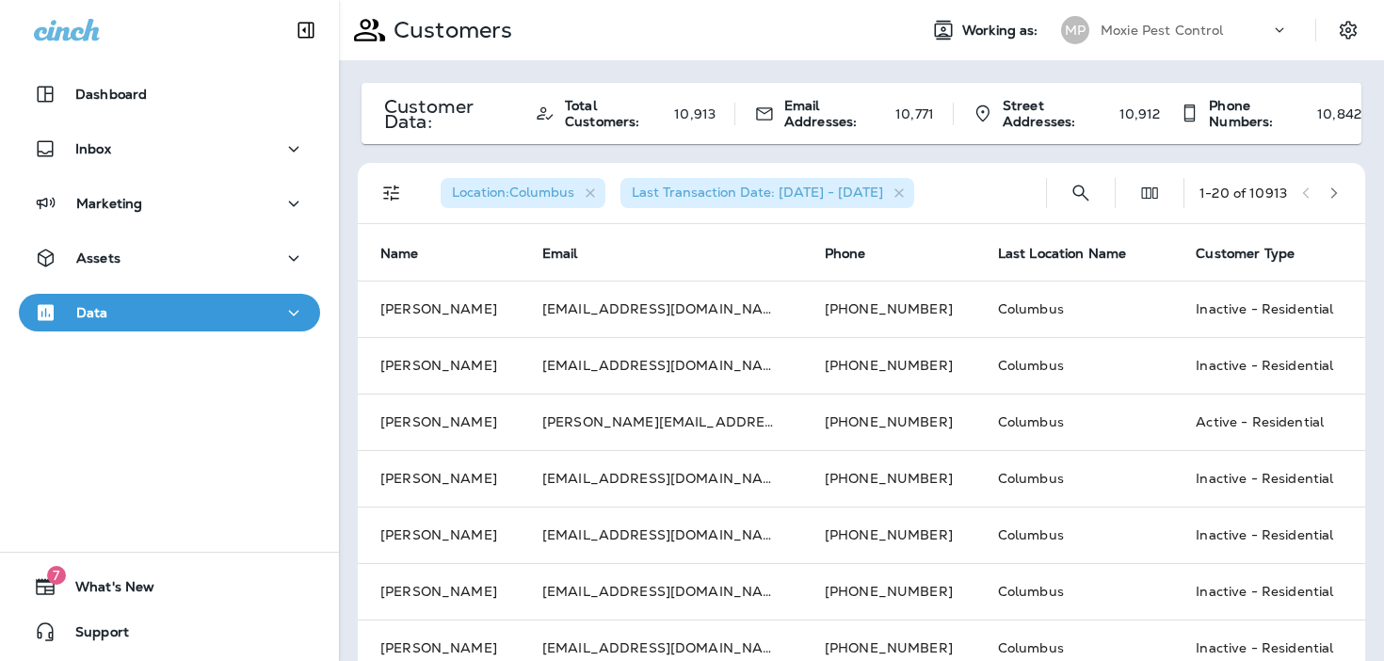
click at [1341, 197] on button "button" at bounding box center [1334, 193] width 28 height 28
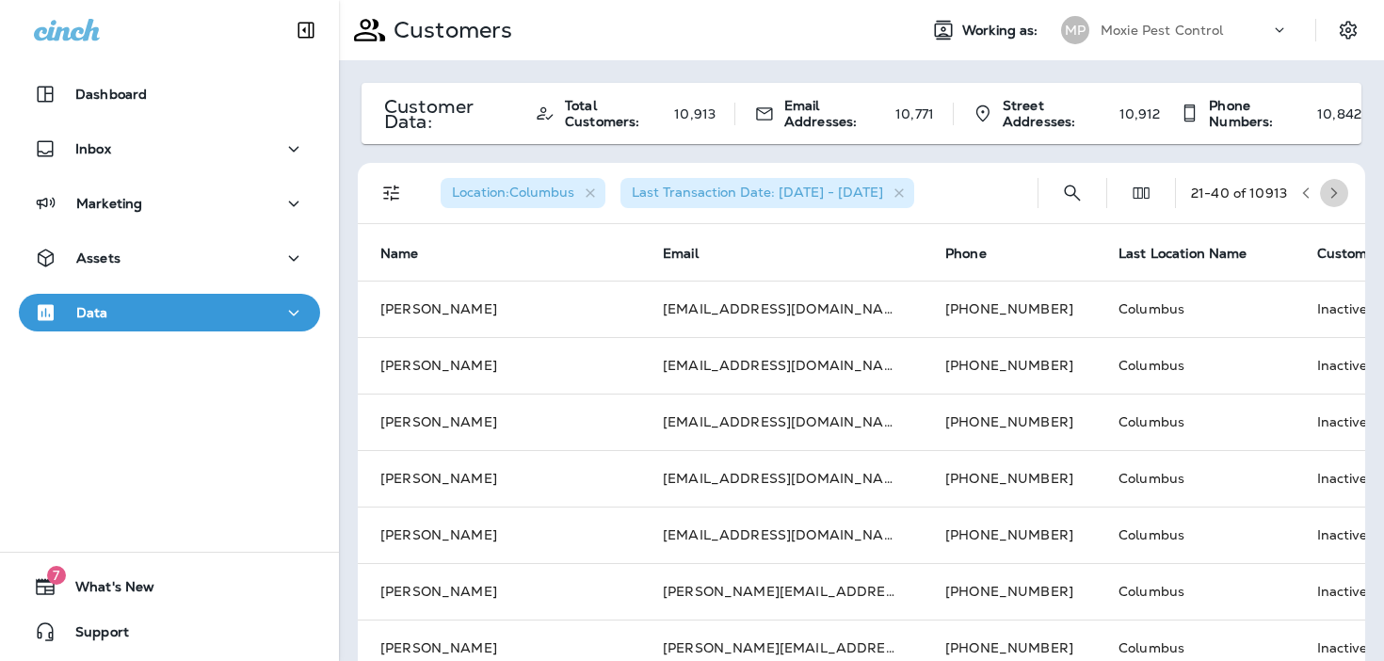
click at [1341, 197] on button "button" at bounding box center [1334, 193] width 28 height 28
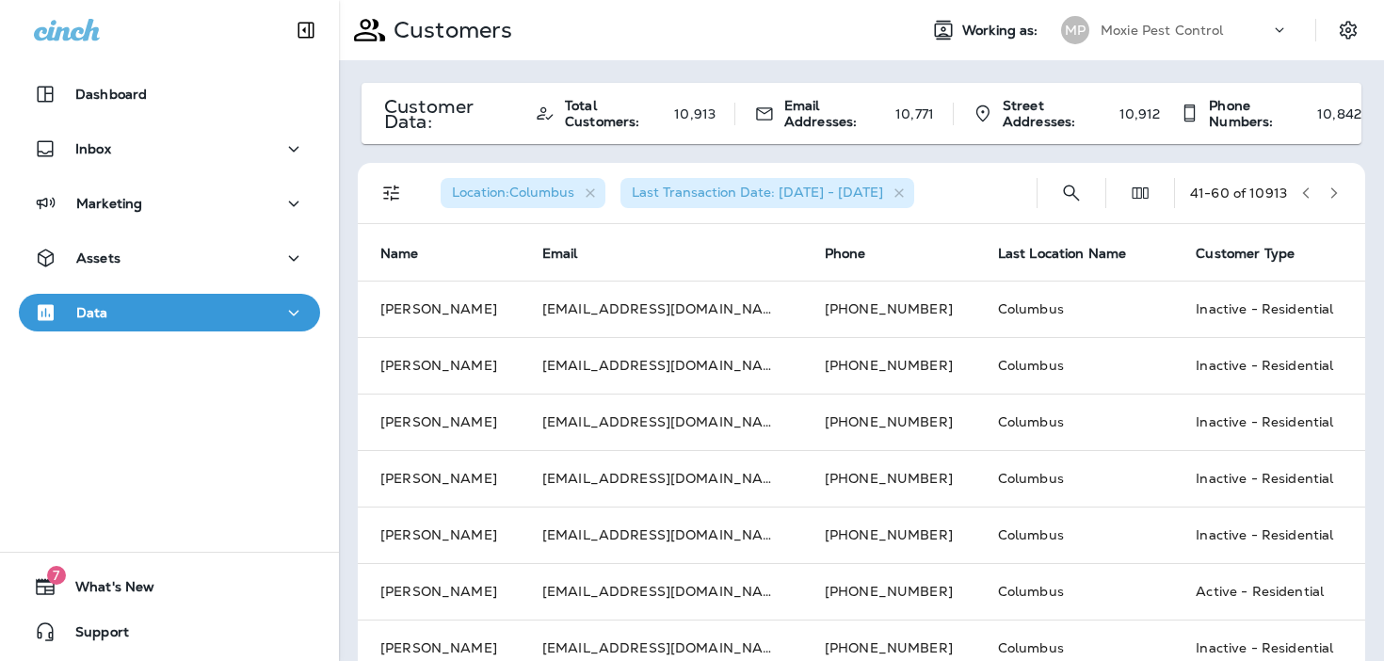
click at [1341, 197] on button "button" at bounding box center [1334, 193] width 28 height 28
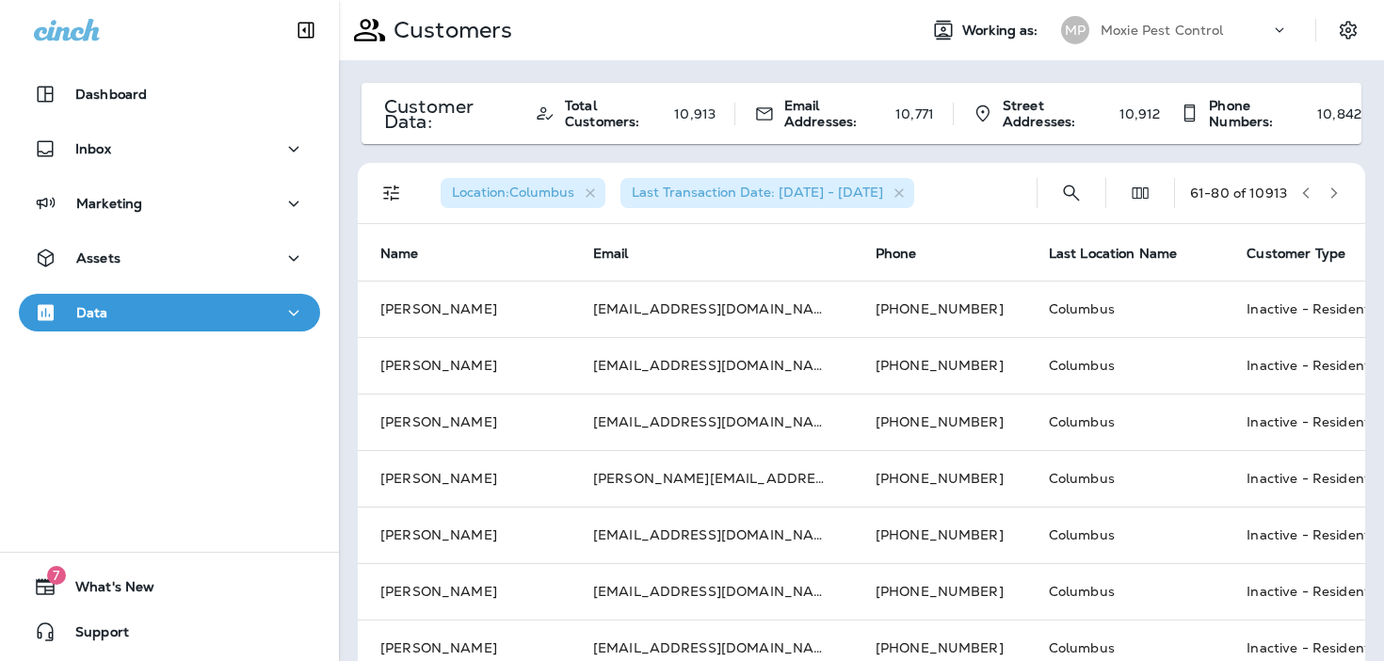
click at [1341, 197] on button "button" at bounding box center [1334, 193] width 28 height 28
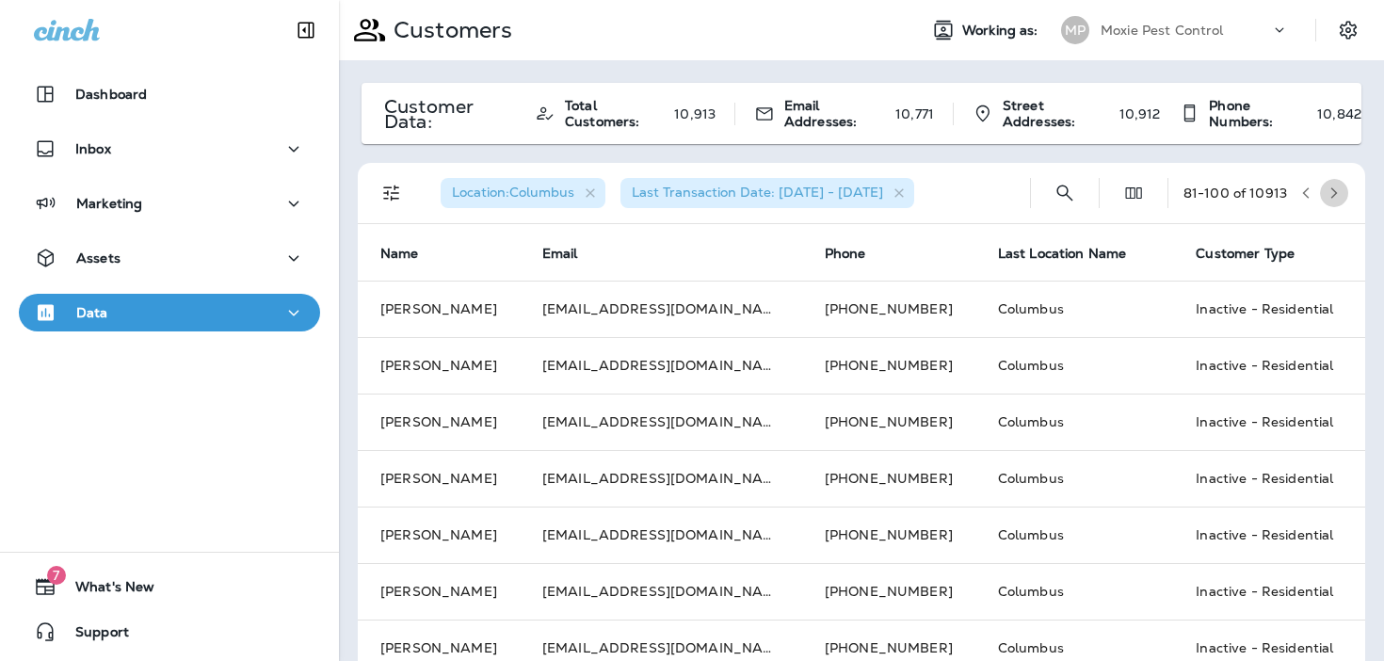
click at [1341, 197] on button "button" at bounding box center [1334, 193] width 28 height 28
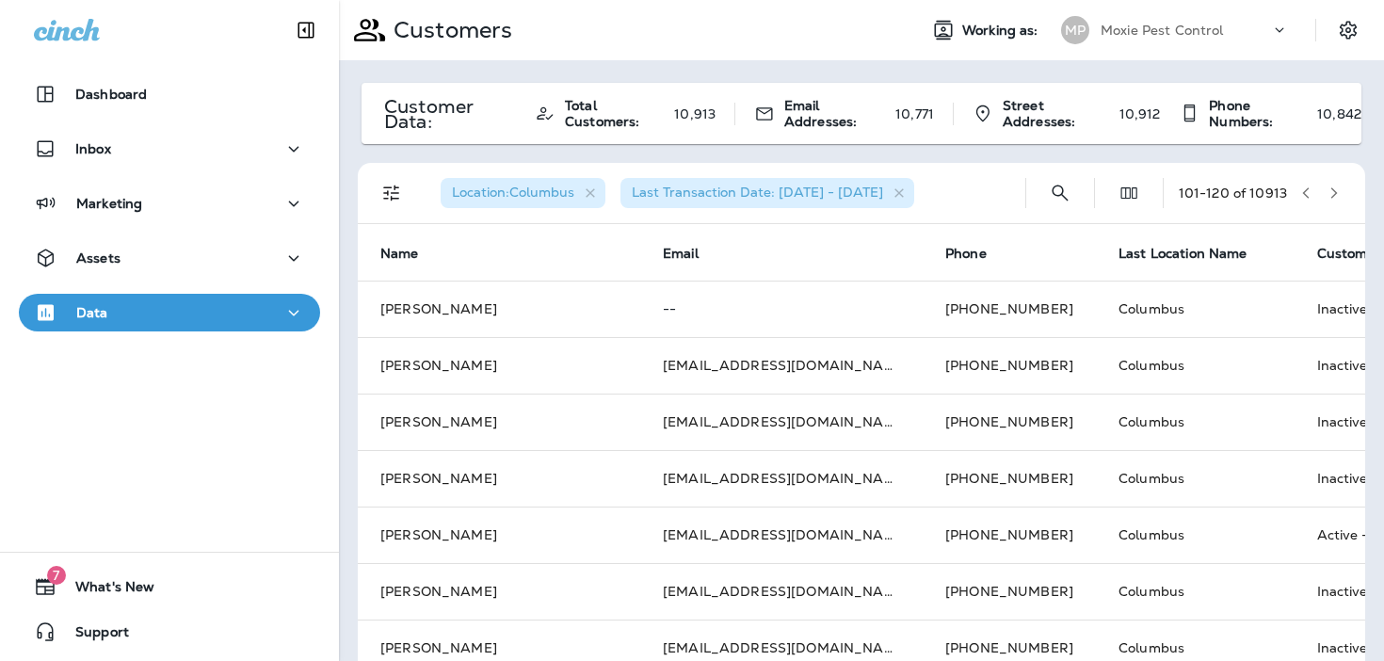
click at [1336, 194] on icon "button" at bounding box center [1333, 192] width 13 height 13
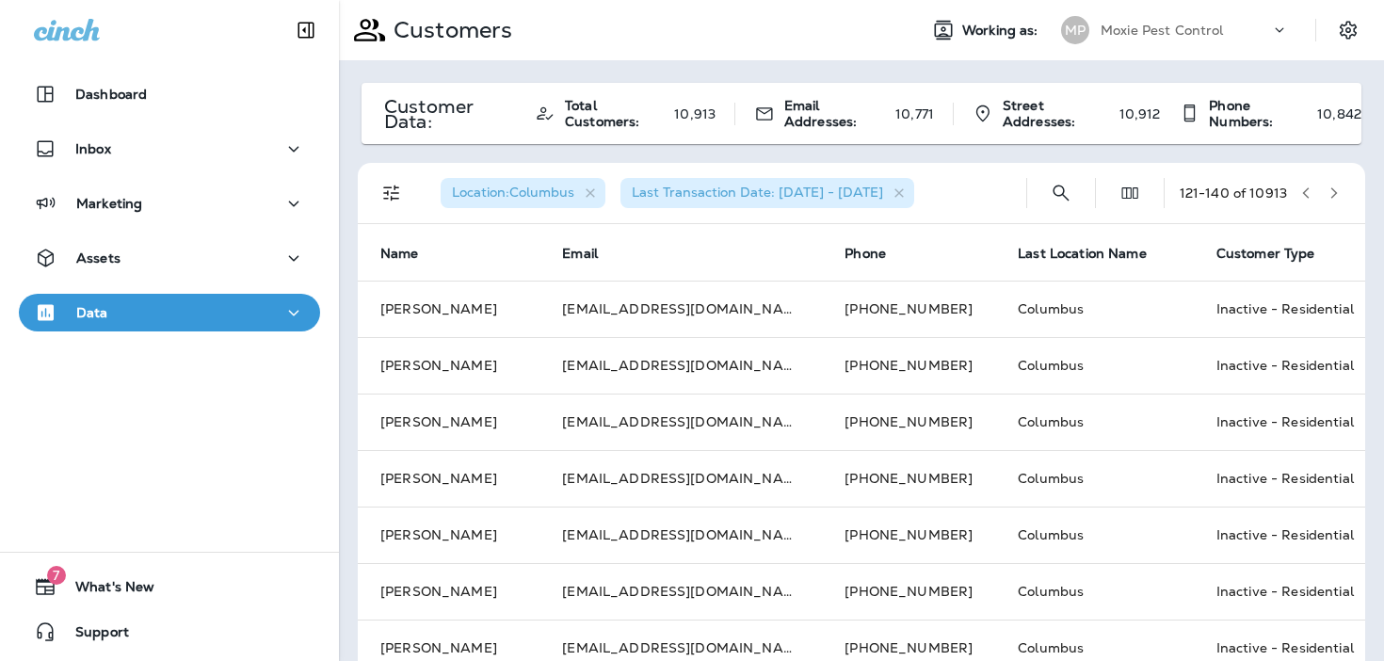
click at [1336, 194] on icon "button" at bounding box center [1333, 192] width 13 height 13
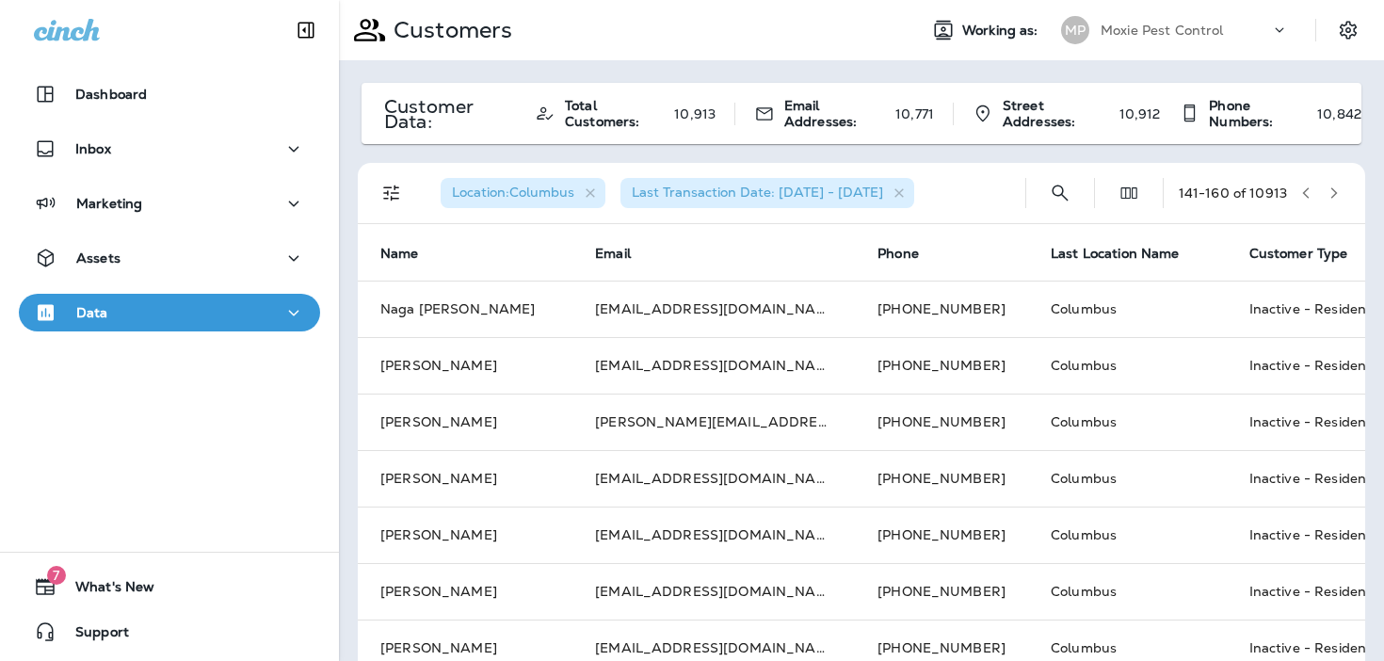
click at [1336, 194] on icon "button" at bounding box center [1333, 192] width 13 height 13
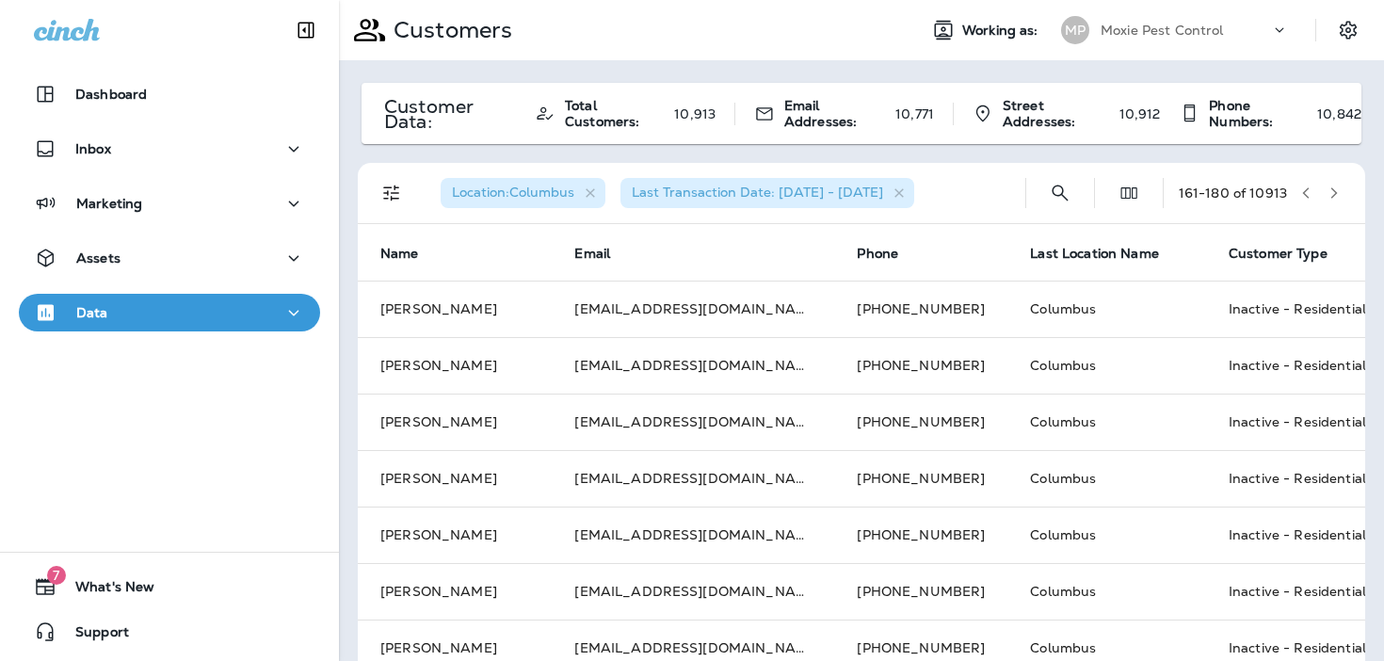
click at [1336, 194] on icon "button" at bounding box center [1333, 192] width 13 height 13
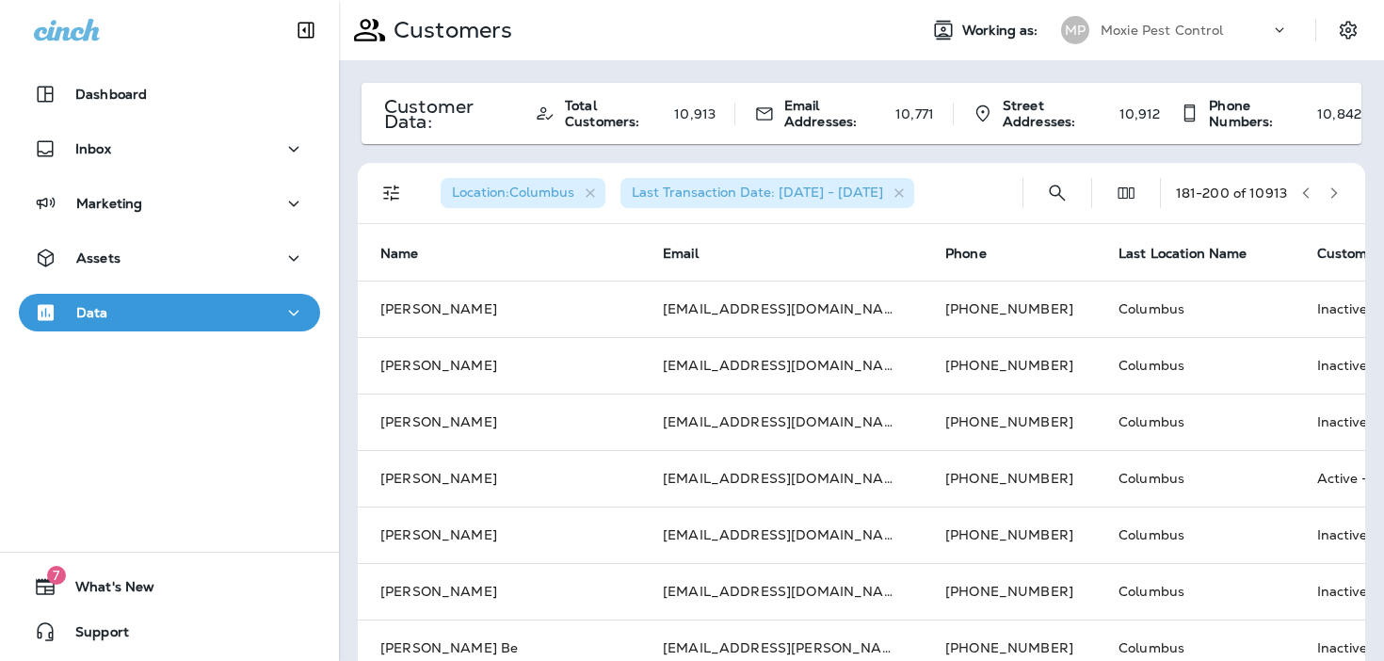
click at [1336, 194] on icon "button" at bounding box center [1333, 192] width 13 height 13
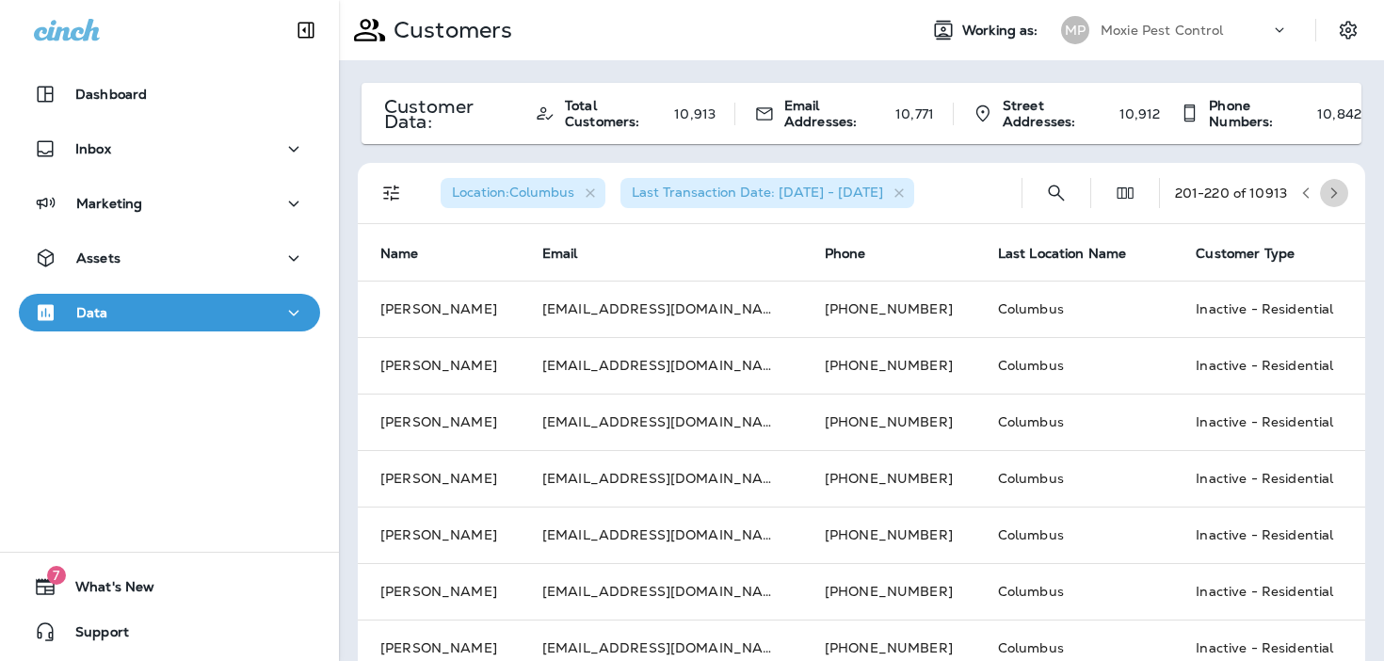
click at [1336, 194] on icon "button" at bounding box center [1333, 192] width 13 height 13
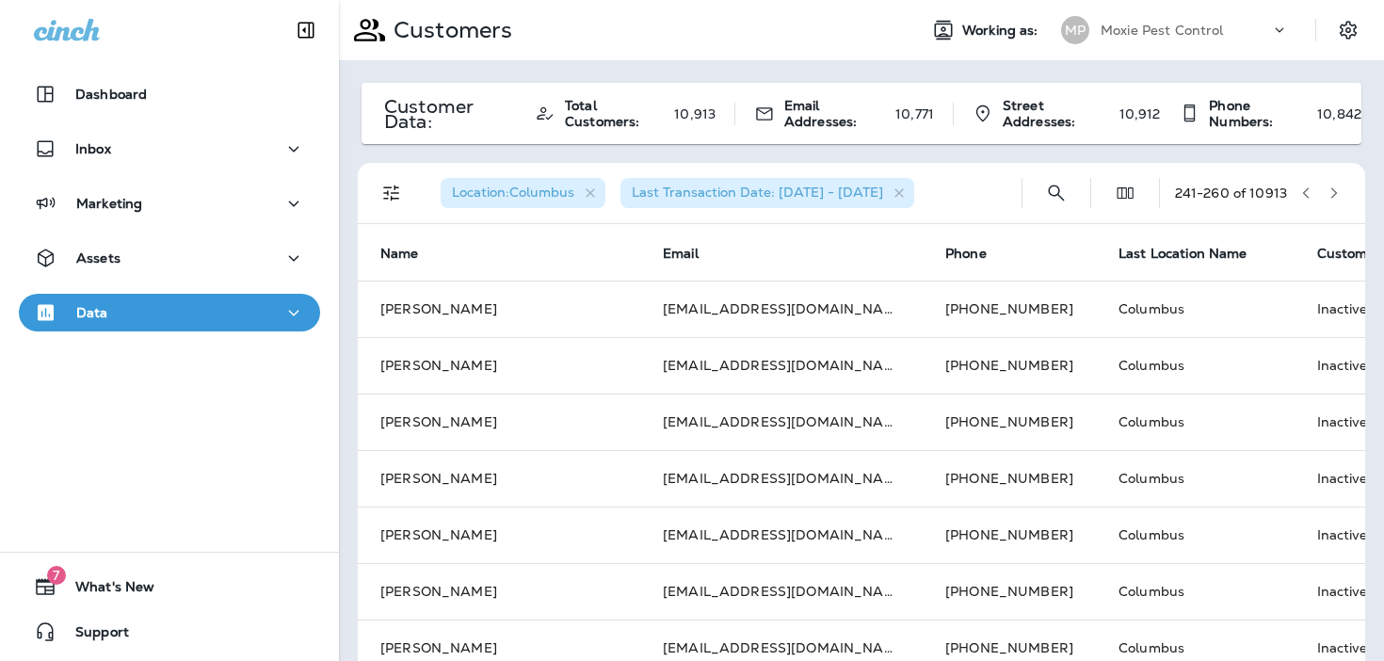
click at [1336, 194] on icon "button" at bounding box center [1333, 192] width 13 height 13
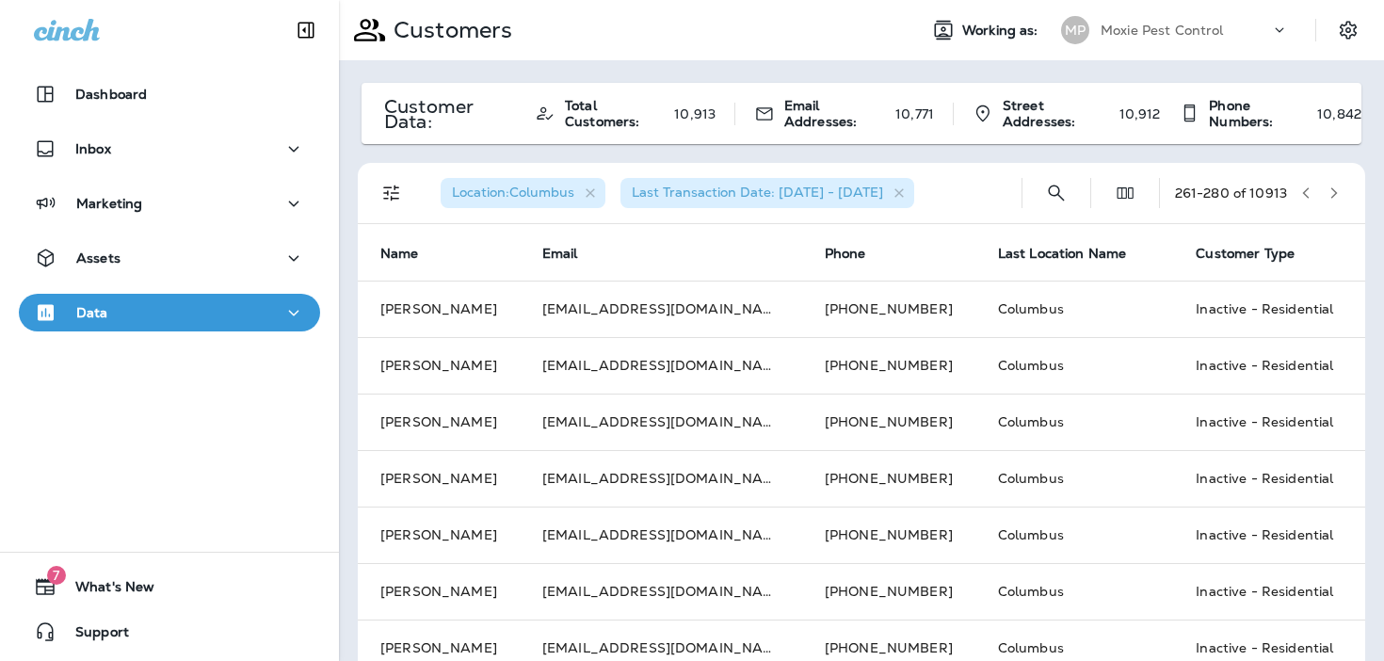
click at [1336, 194] on icon "button" at bounding box center [1333, 192] width 13 height 13
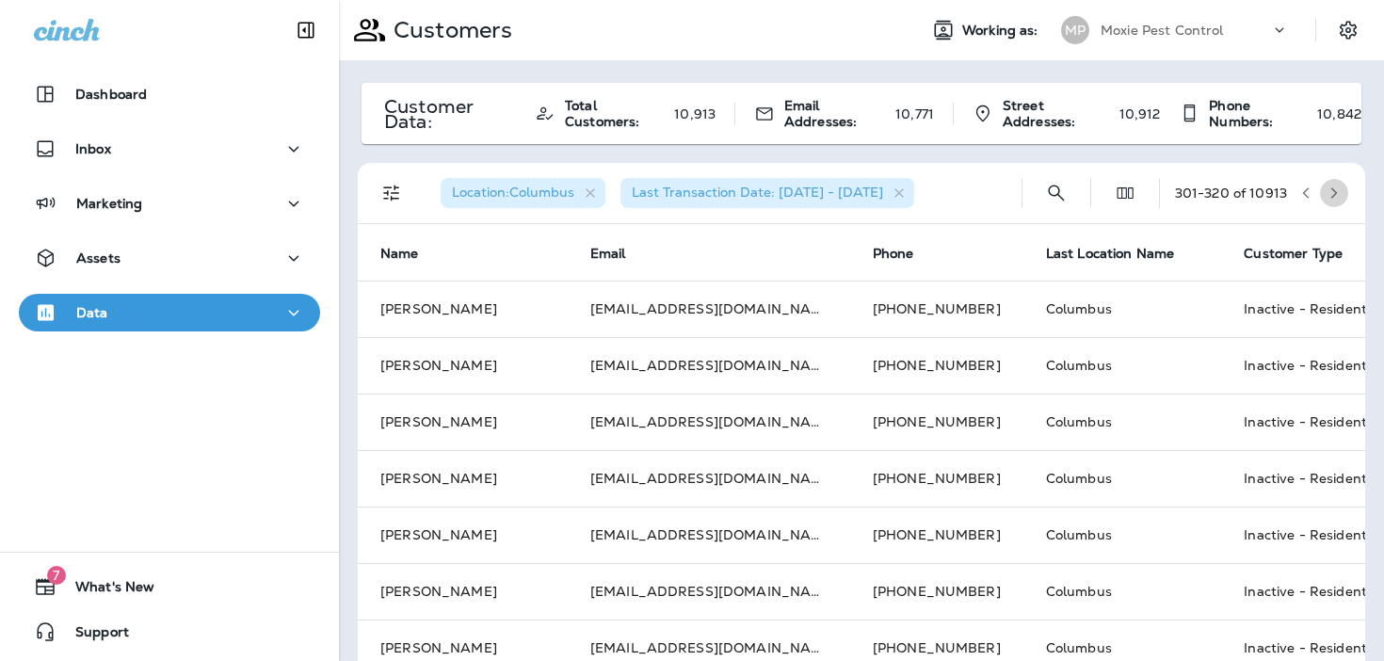
click at [1336, 194] on icon "button" at bounding box center [1333, 192] width 13 height 13
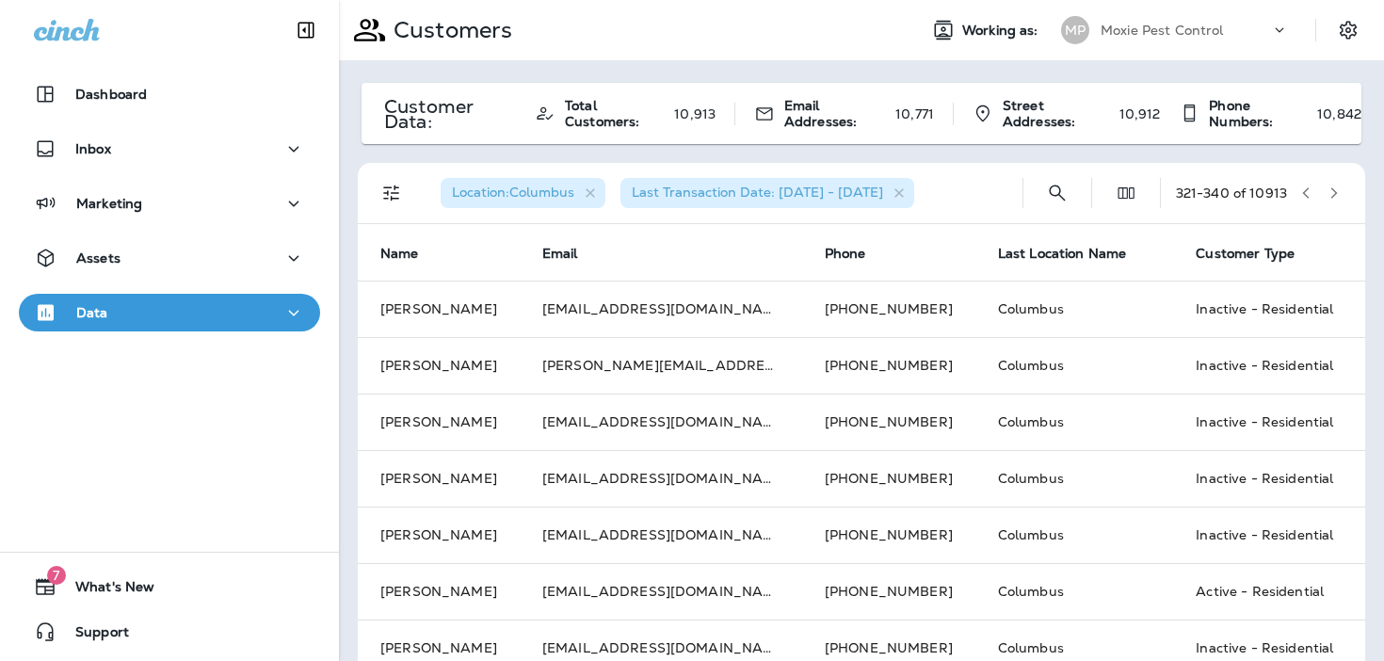
click at [1336, 194] on icon "button" at bounding box center [1333, 192] width 13 height 13
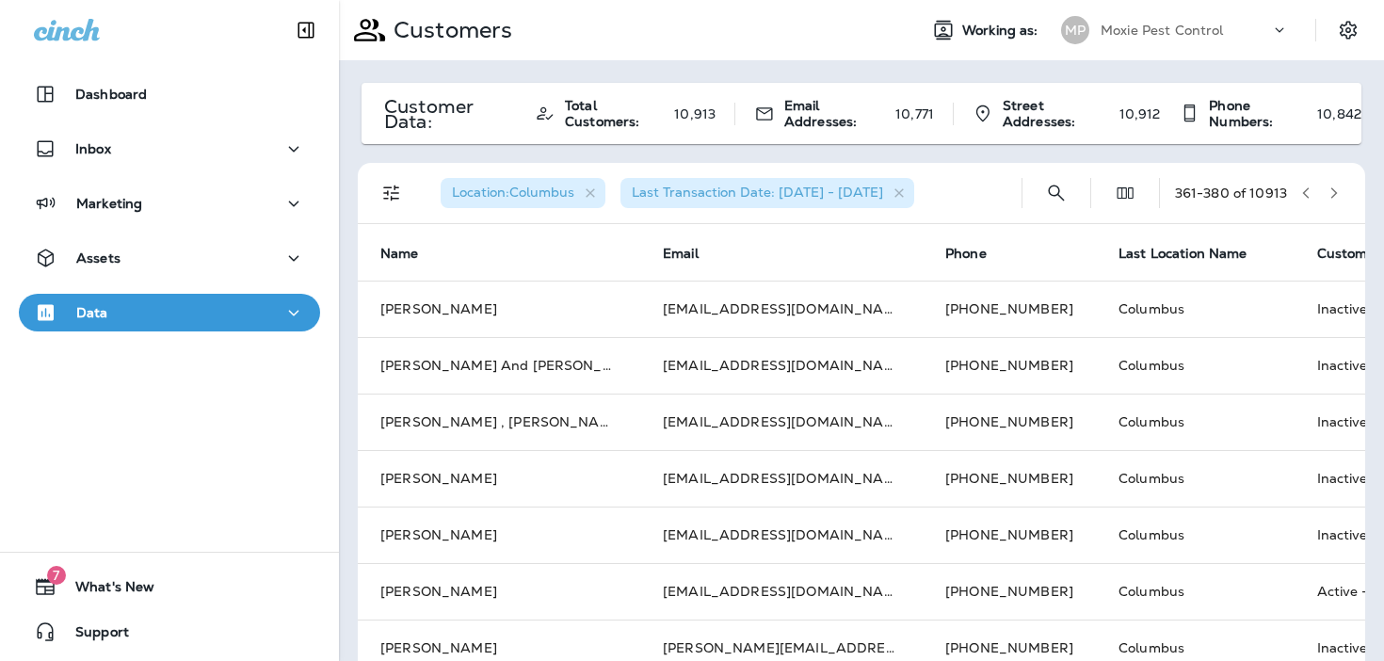
click at [1339, 191] on icon "button" at bounding box center [1333, 192] width 13 height 13
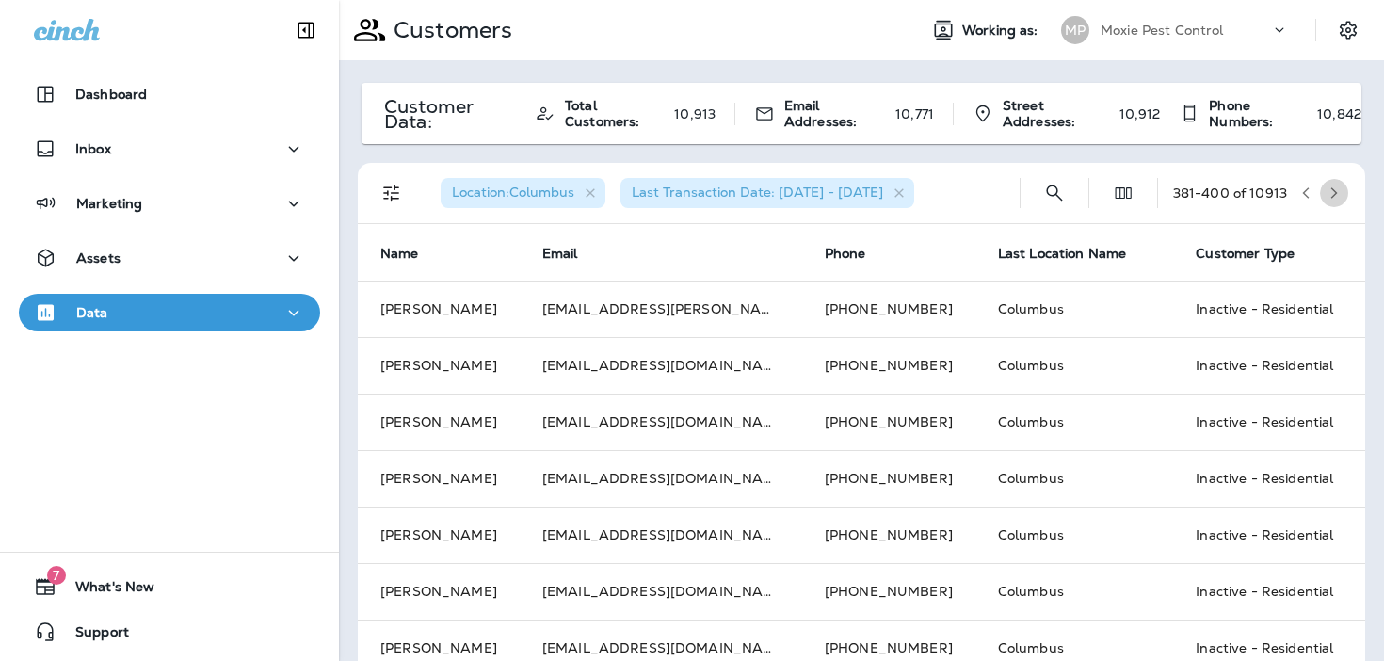
click at [1339, 191] on icon "button" at bounding box center [1333, 192] width 13 height 13
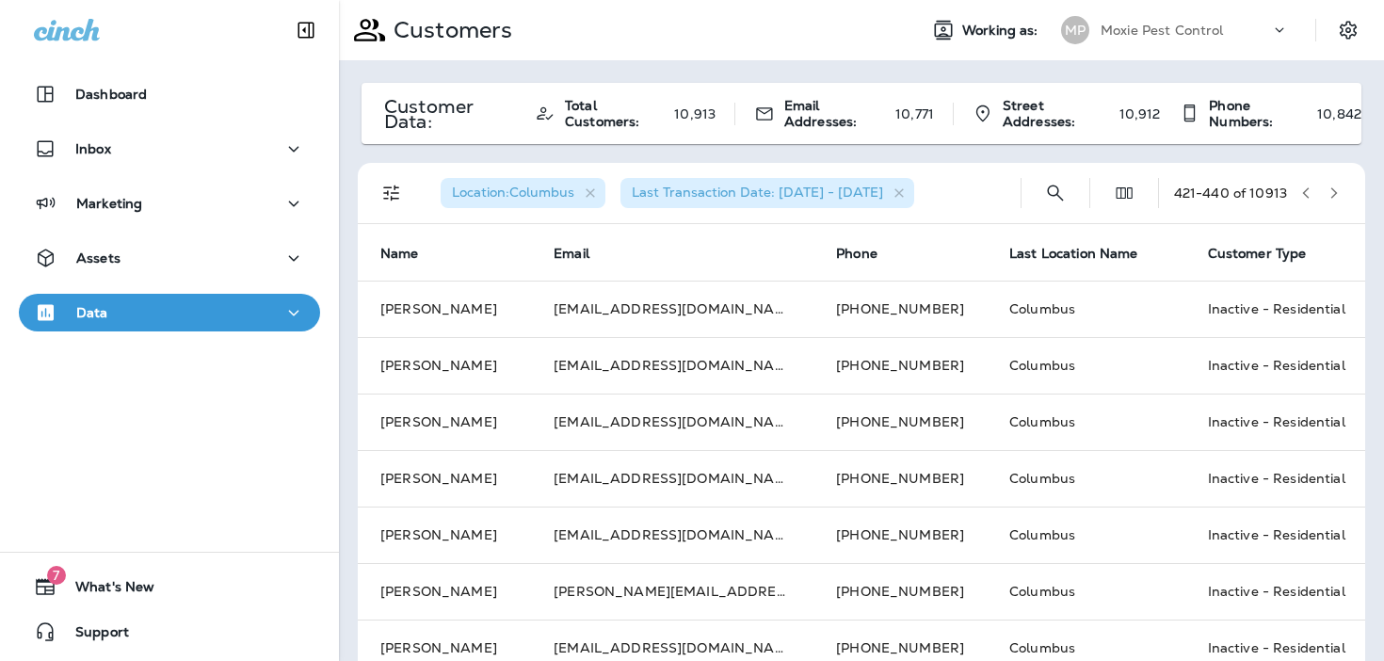
click at [1339, 191] on icon "button" at bounding box center [1333, 192] width 13 height 13
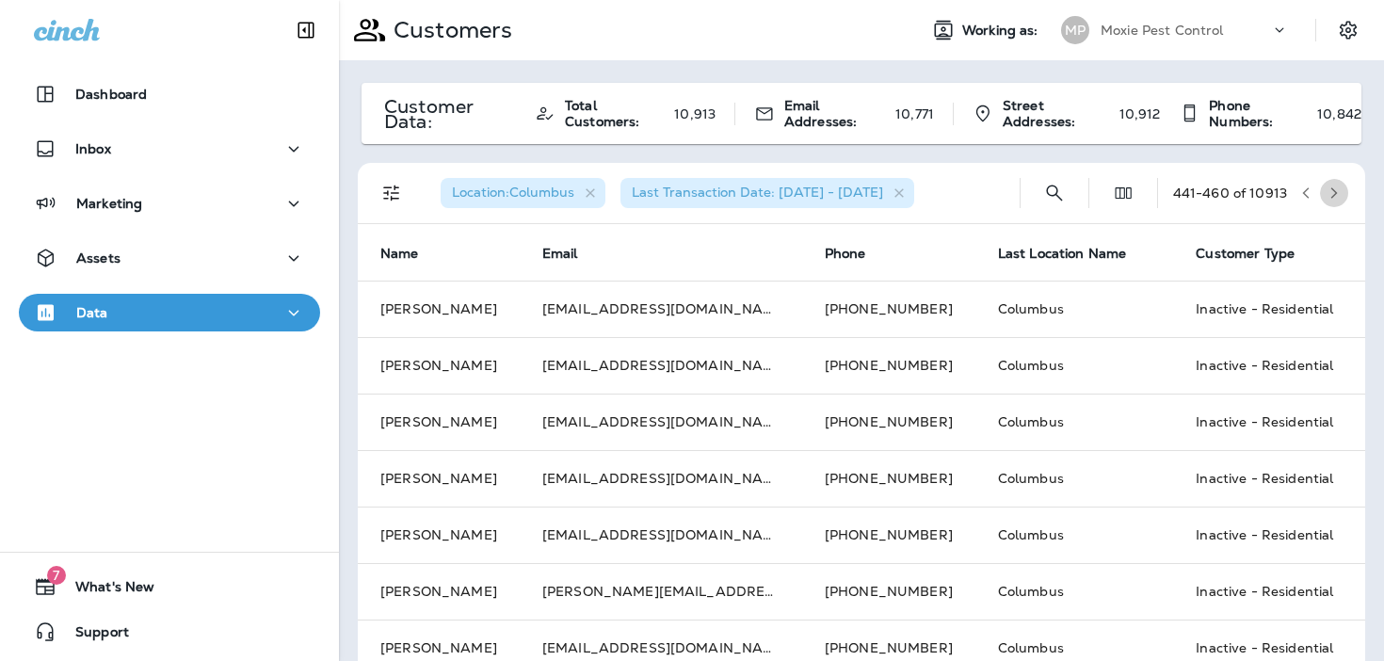
click at [1339, 191] on icon "button" at bounding box center [1333, 192] width 13 height 13
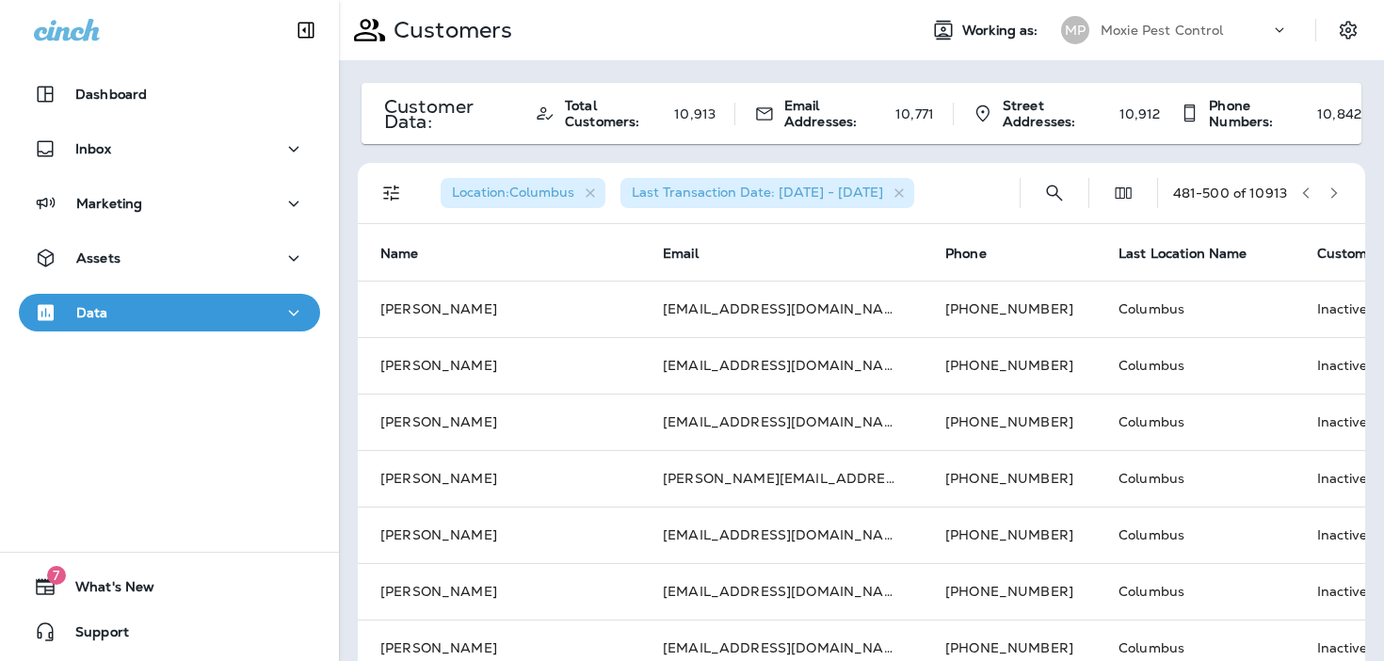
click at [1339, 191] on icon "button" at bounding box center [1333, 192] width 13 height 13
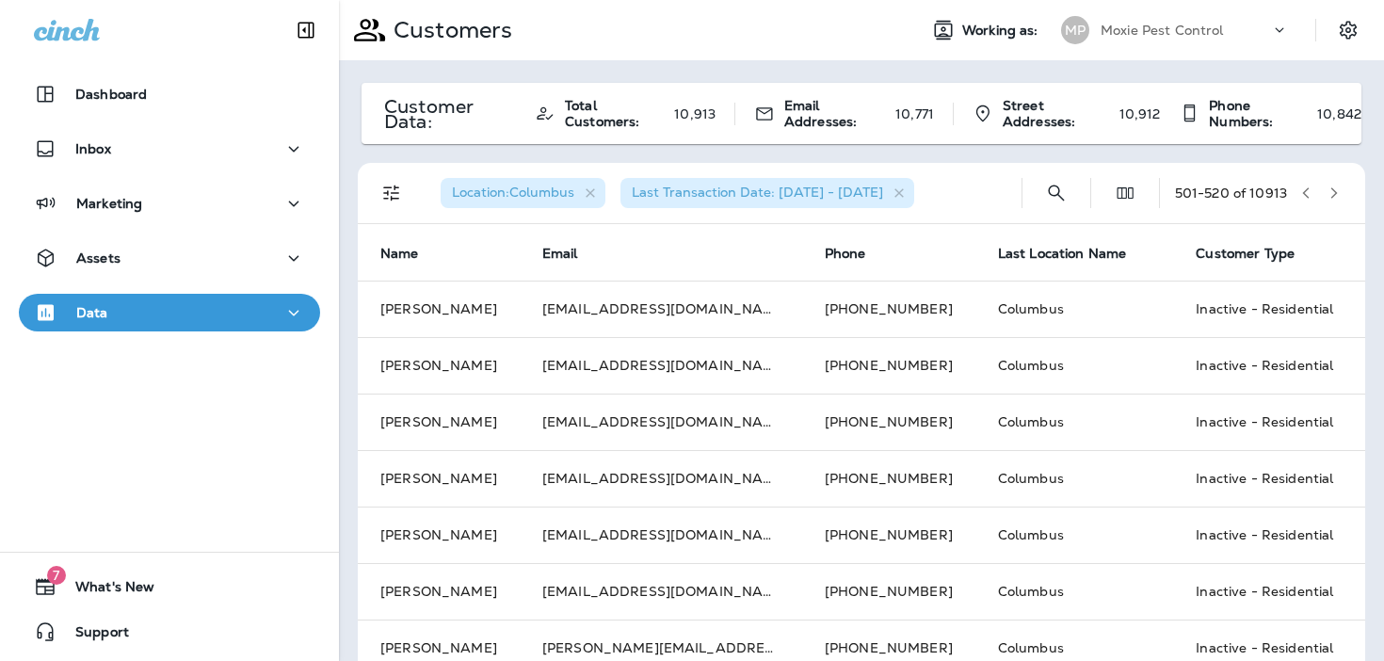
click at [1339, 191] on icon "button" at bounding box center [1333, 192] width 13 height 13
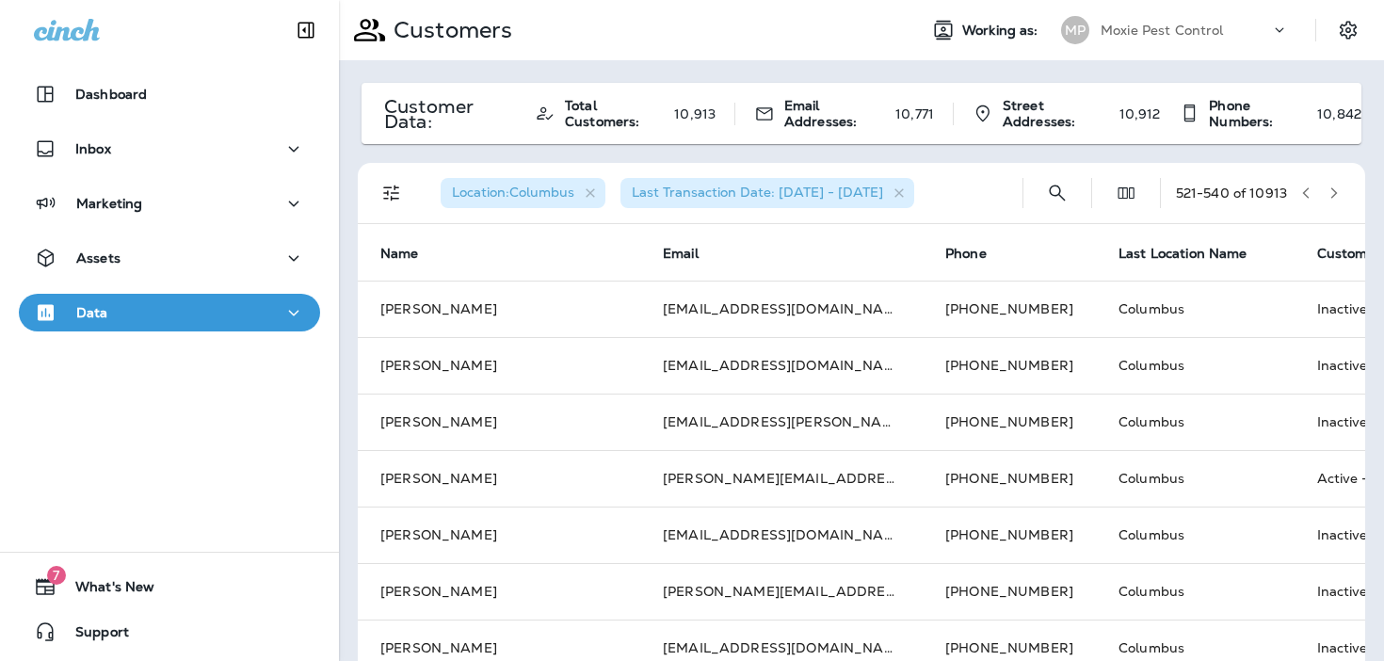
click at [1339, 191] on icon "button" at bounding box center [1333, 192] width 13 height 13
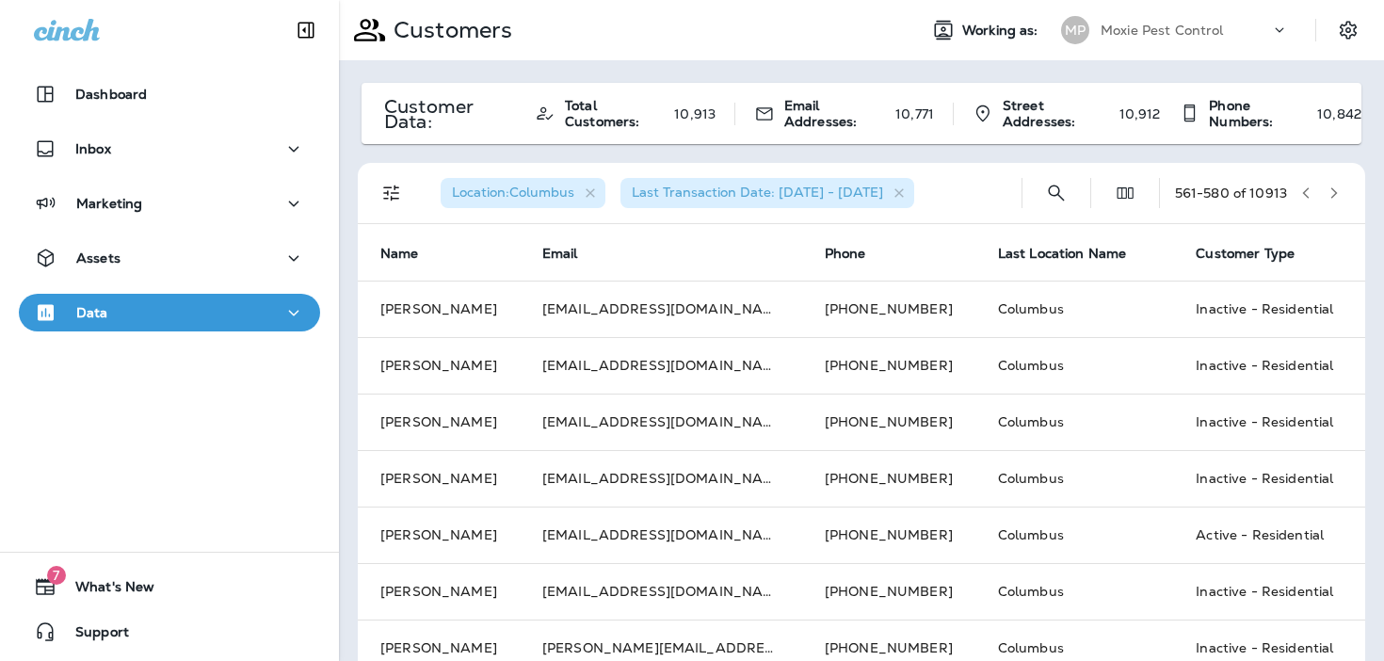
click at [1339, 191] on icon "button" at bounding box center [1333, 192] width 13 height 13
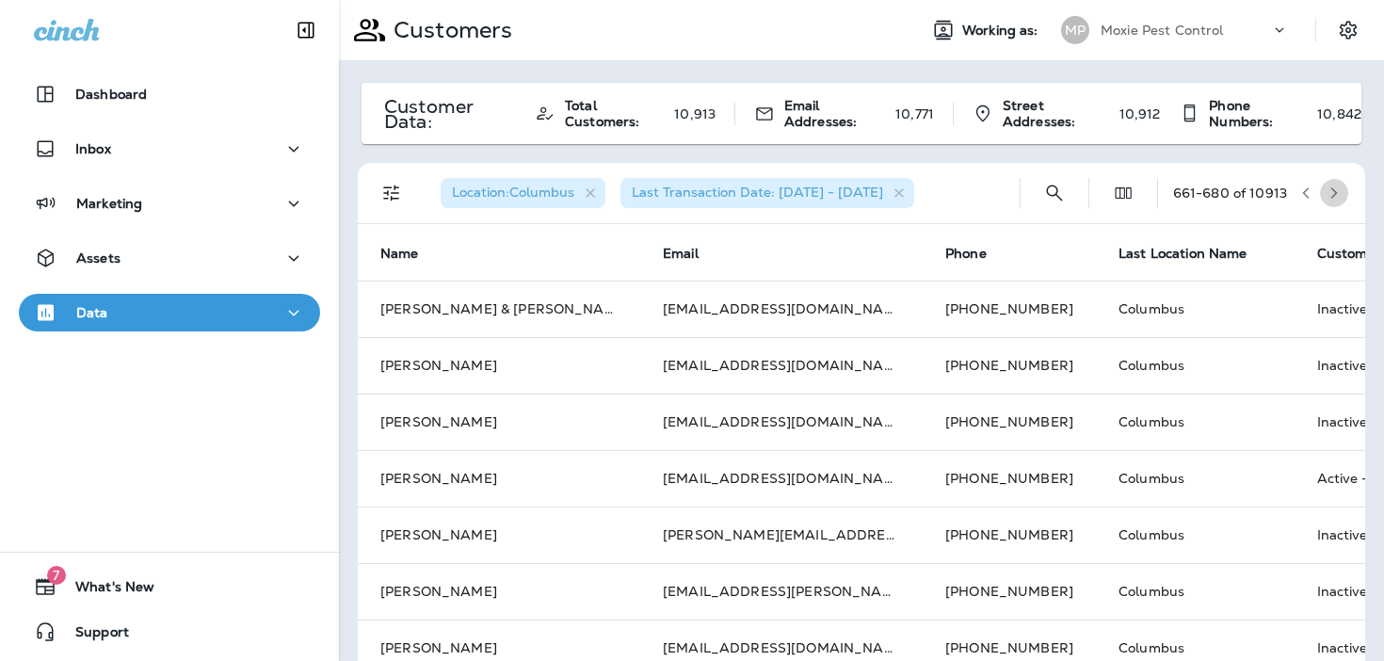
click at [1339, 191] on icon "button" at bounding box center [1333, 192] width 13 height 13
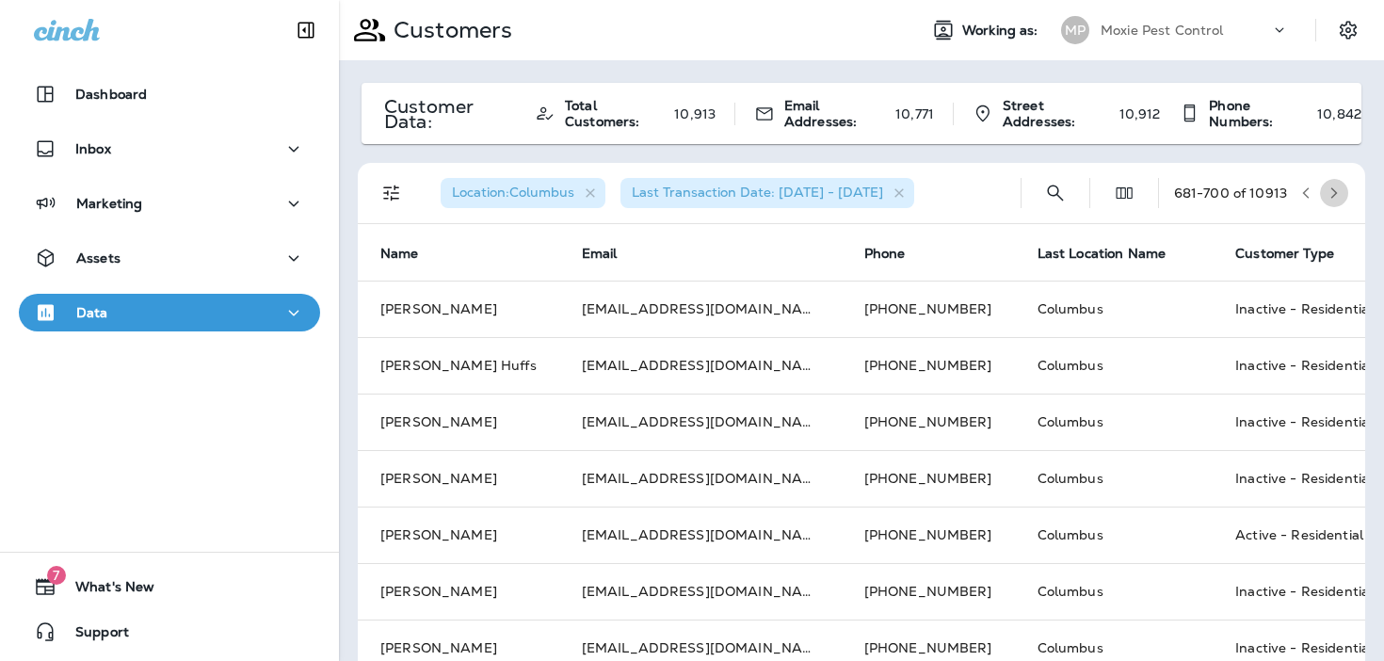
click at [1339, 191] on icon "button" at bounding box center [1333, 192] width 13 height 13
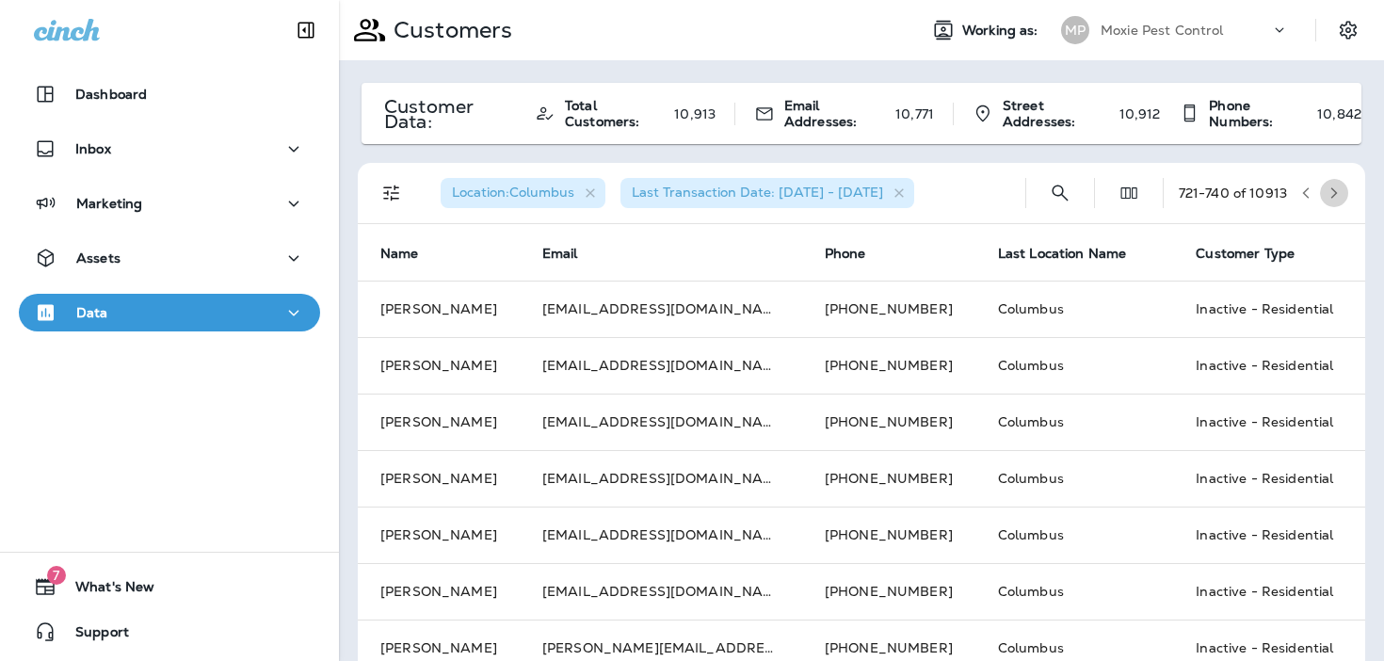
click at [1339, 191] on icon "button" at bounding box center [1333, 192] width 13 height 13
click at [1338, 196] on icon "button" at bounding box center [1333, 192] width 13 height 13
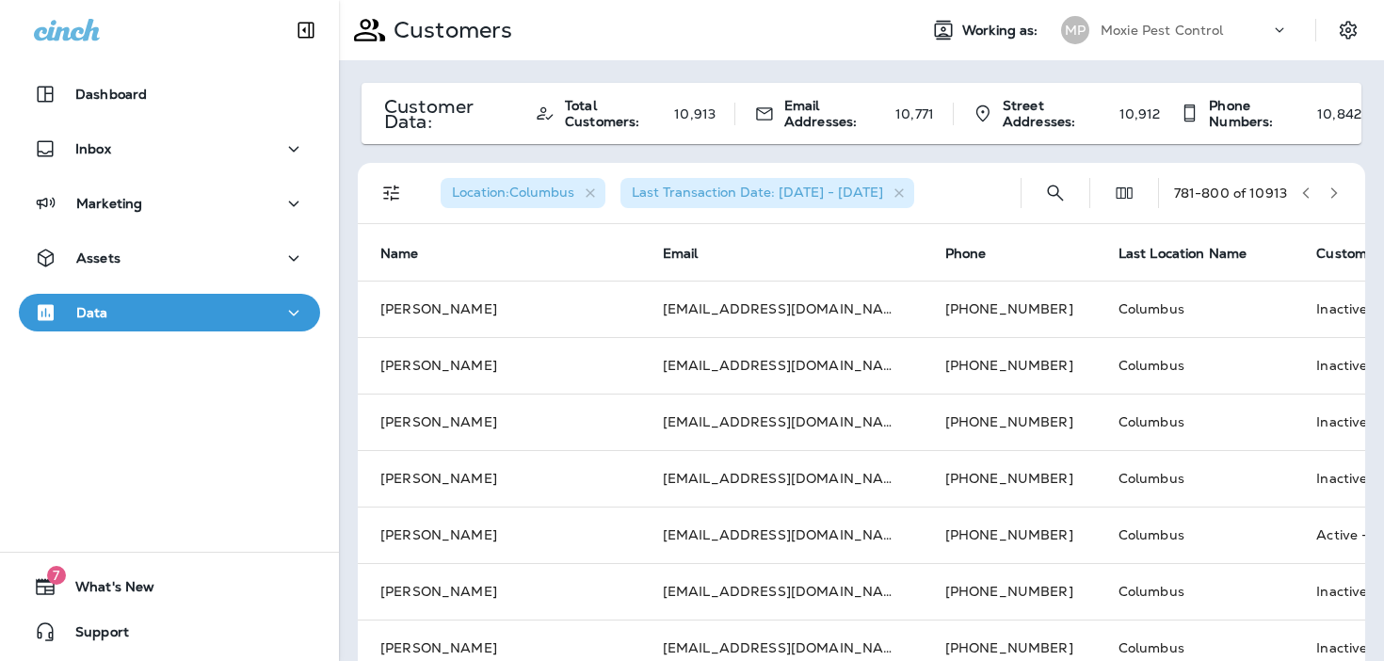
click at [1309, 194] on icon "button" at bounding box center [1305, 192] width 13 height 13
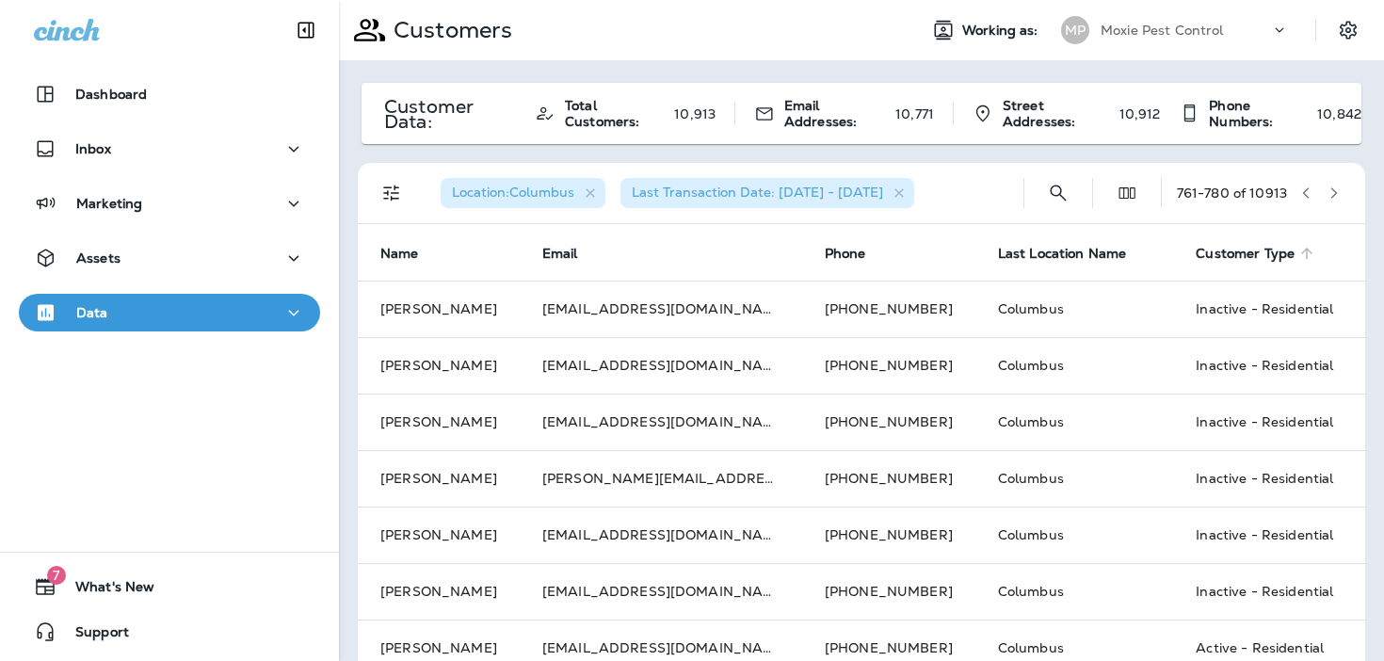
click at [1220, 254] on span "Customer Type" at bounding box center [1245, 254] width 99 height 16
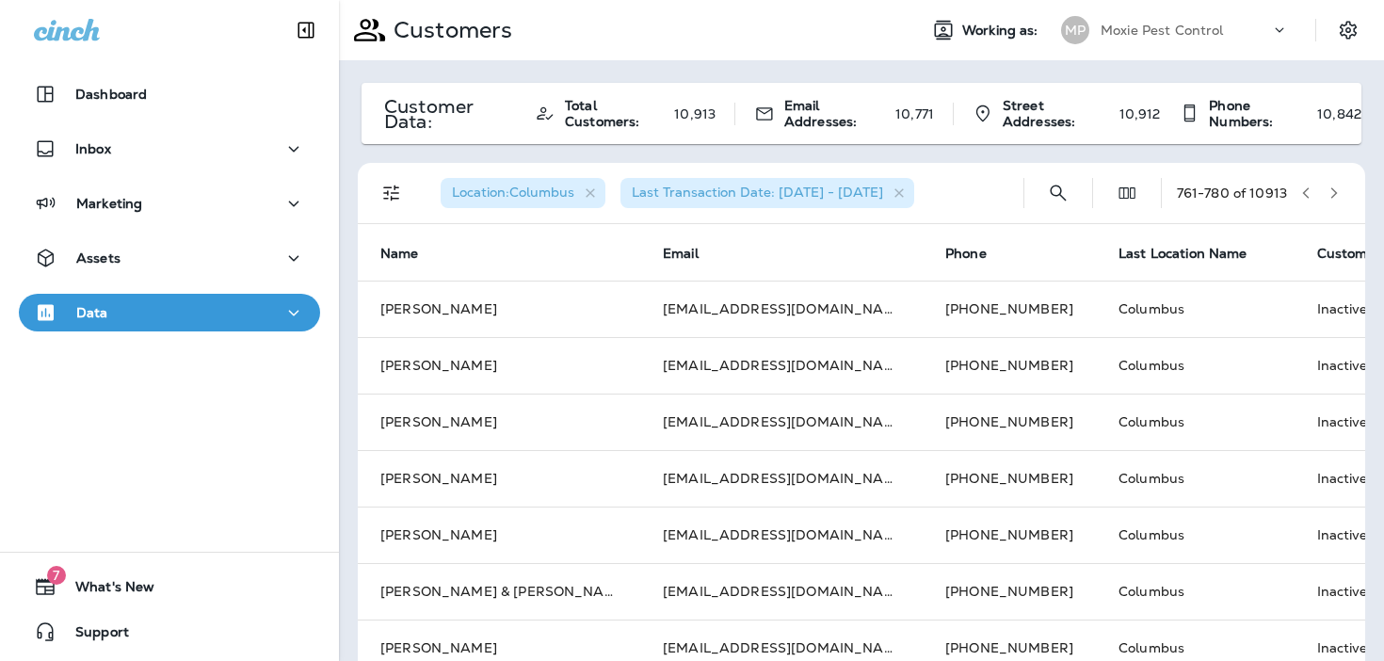
click at [1334, 192] on icon "button" at bounding box center [1334, 192] width 7 height 11
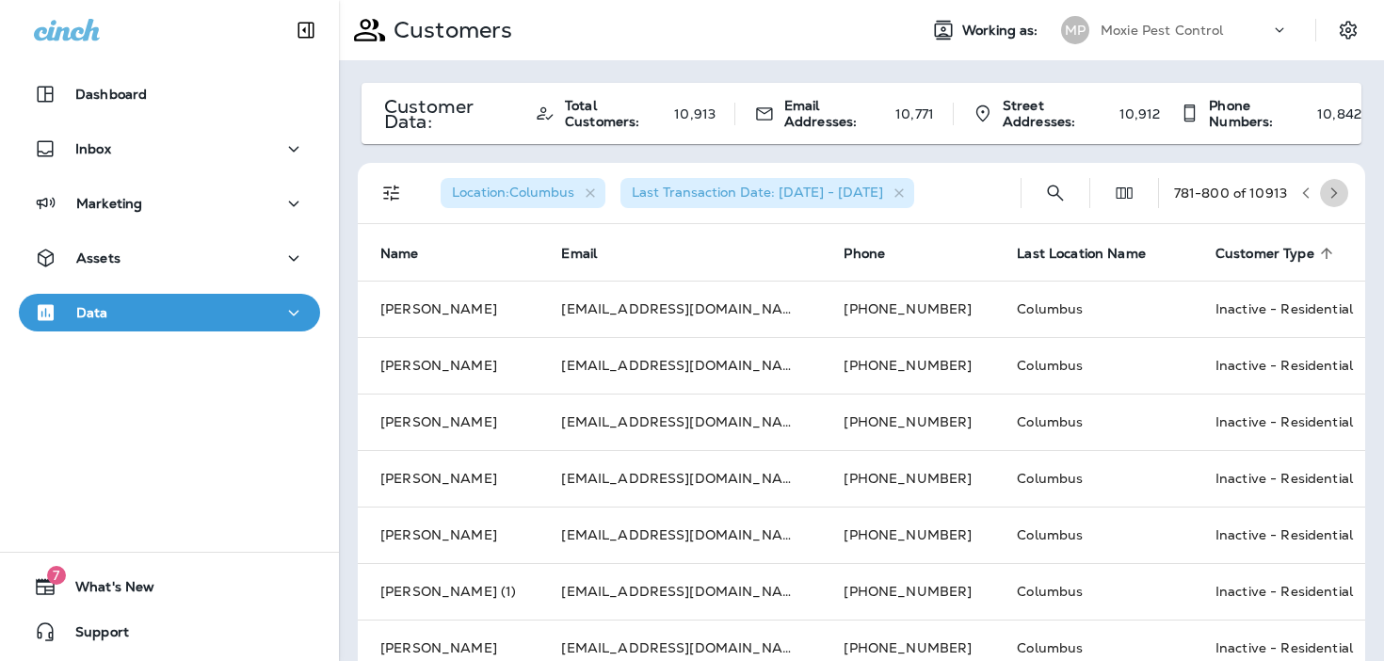
click at [1334, 192] on icon "button" at bounding box center [1334, 192] width 7 height 11
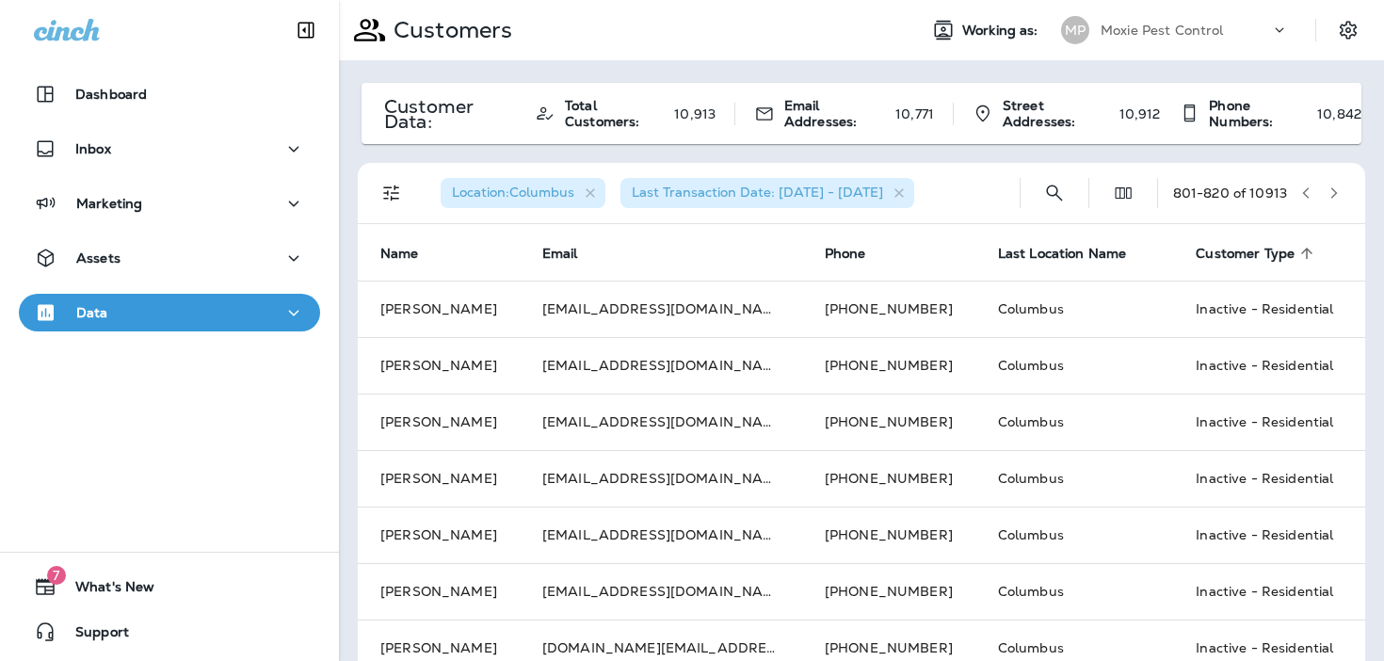
click at [1334, 192] on icon "button" at bounding box center [1334, 192] width 7 height 11
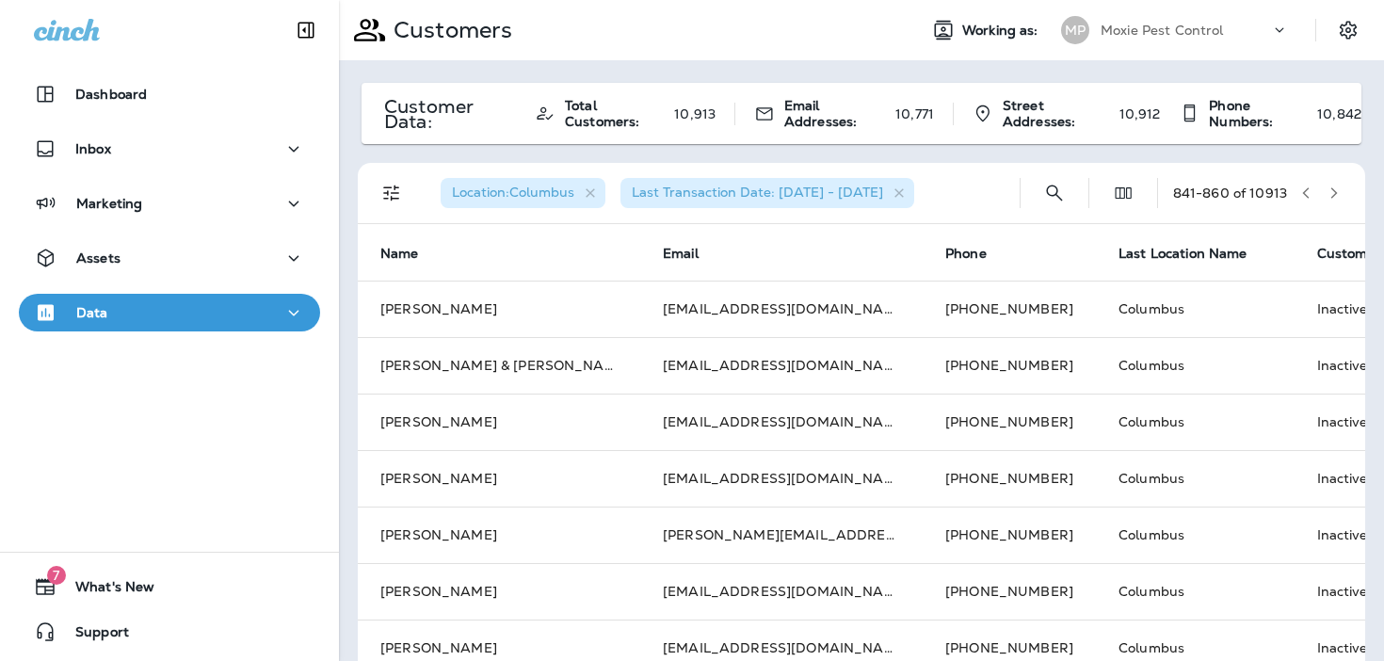
click at [1334, 192] on icon "button" at bounding box center [1334, 192] width 7 height 11
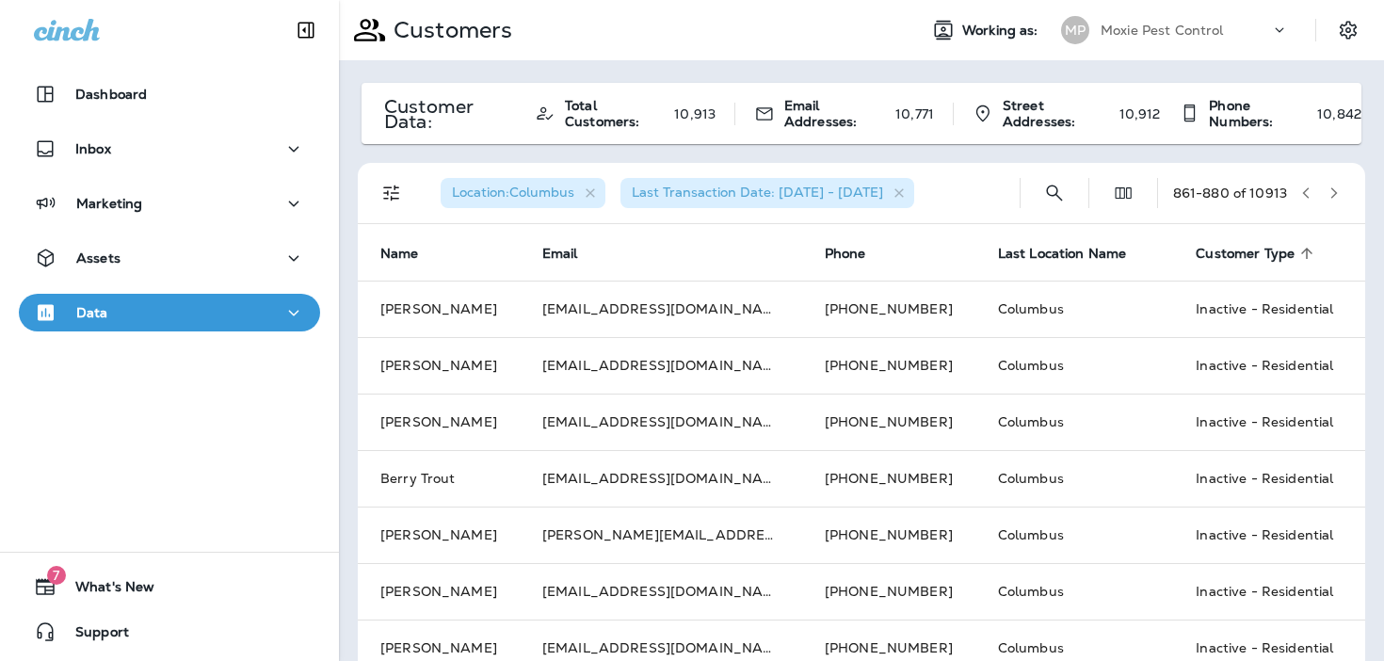
click at [1334, 192] on icon "button" at bounding box center [1334, 192] width 7 height 11
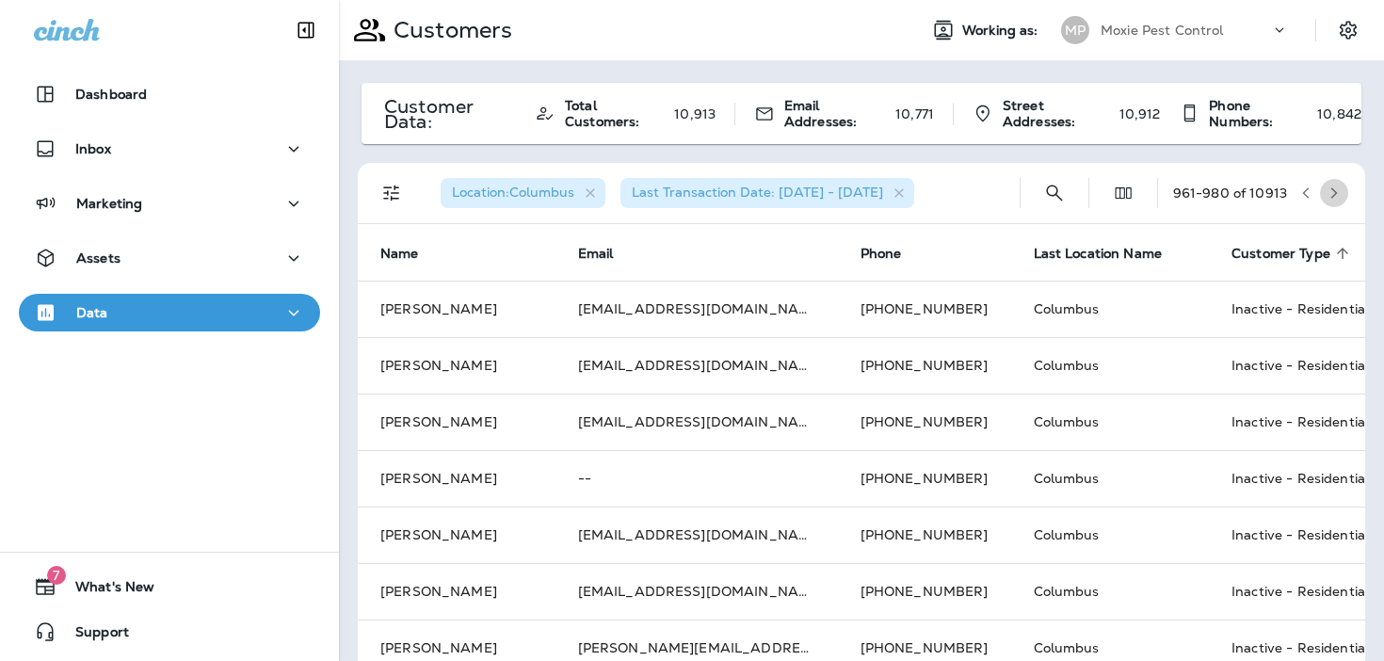
click at [1334, 192] on icon "button" at bounding box center [1334, 192] width 7 height 11
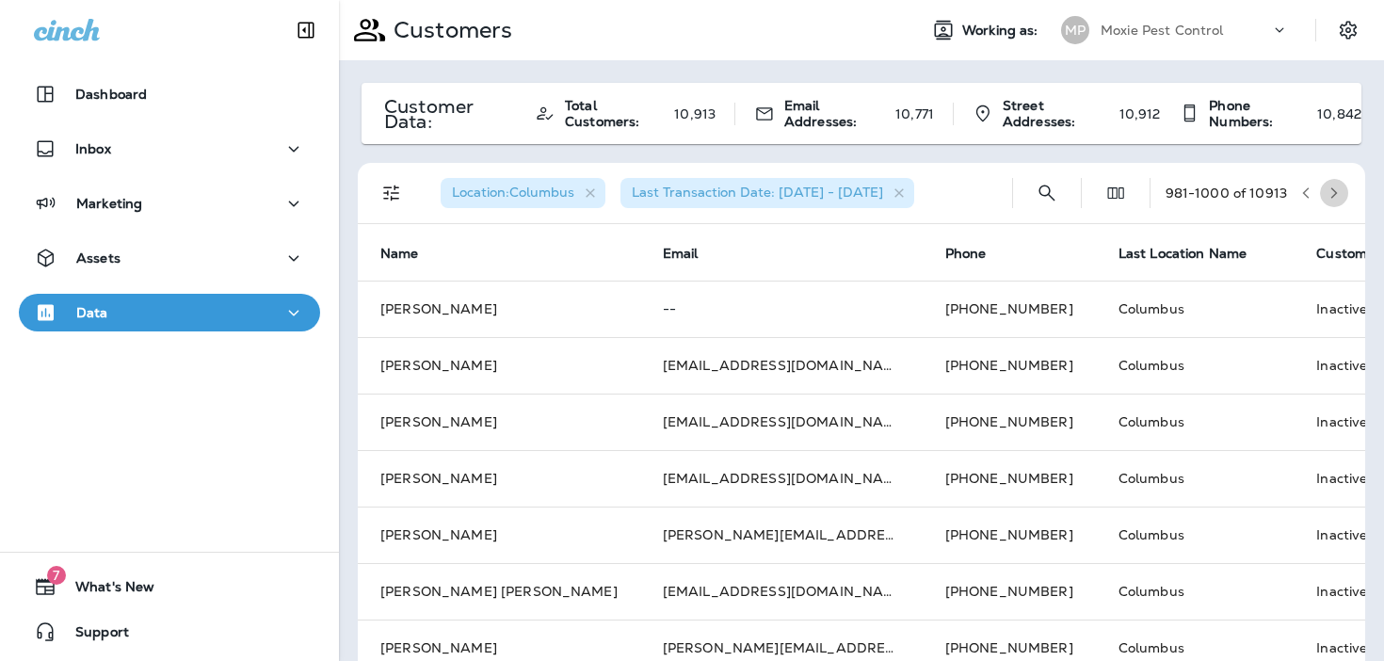
click at [1334, 192] on icon "button" at bounding box center [1334, 192] width 7 height 11
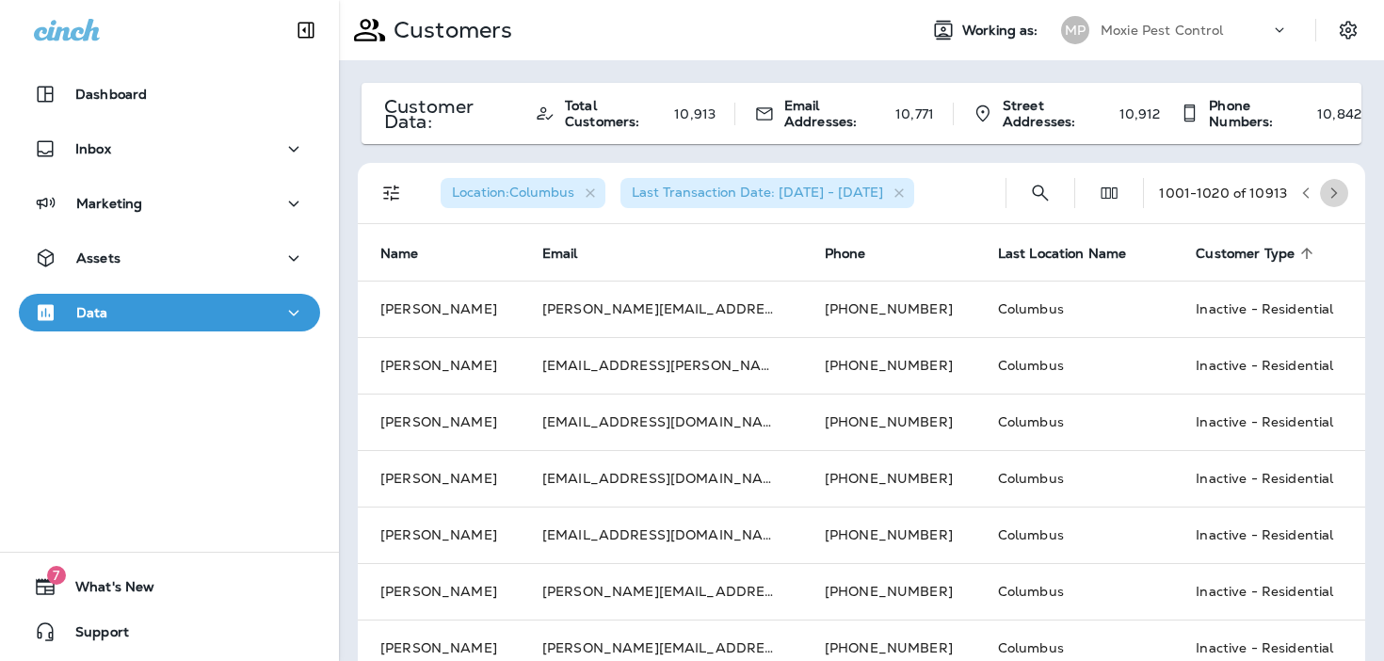
click at [1334, 192] on icon "button" at bounding box center [1334, 192] width 7 height 11
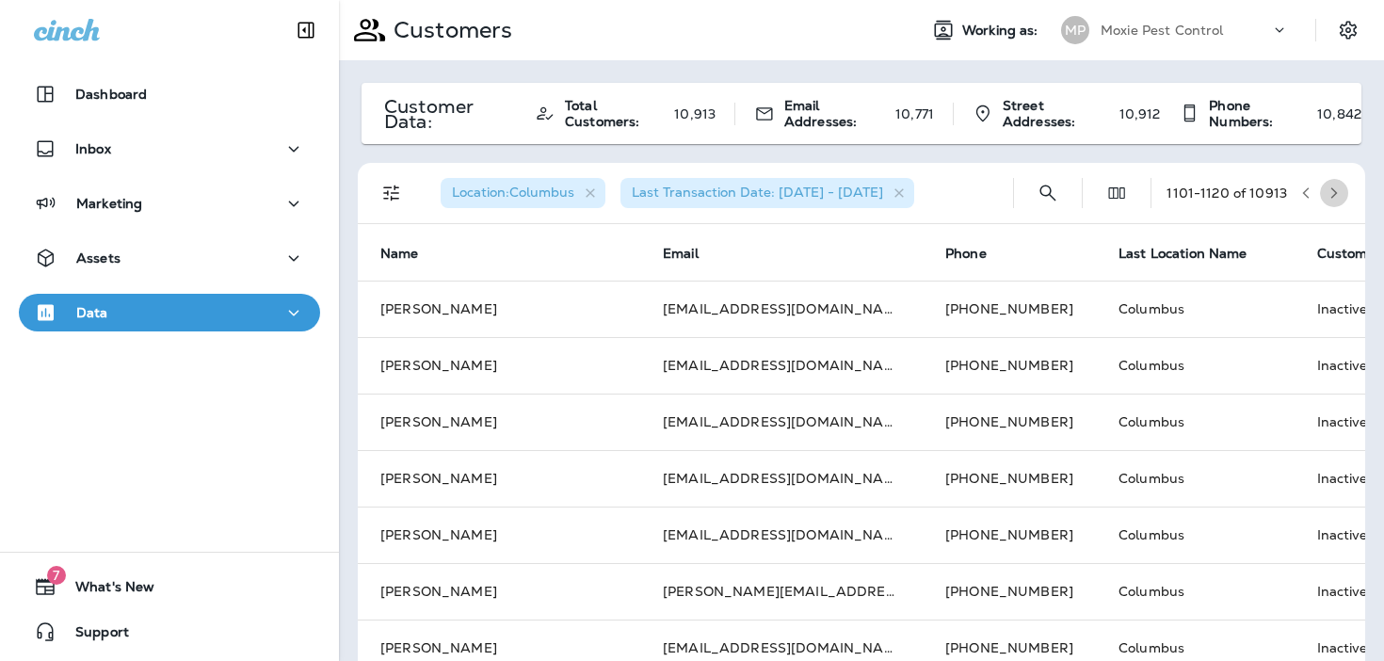
click at [1334, 192] on icon "button" at bounding box center [1334, 192] width 7 height 11
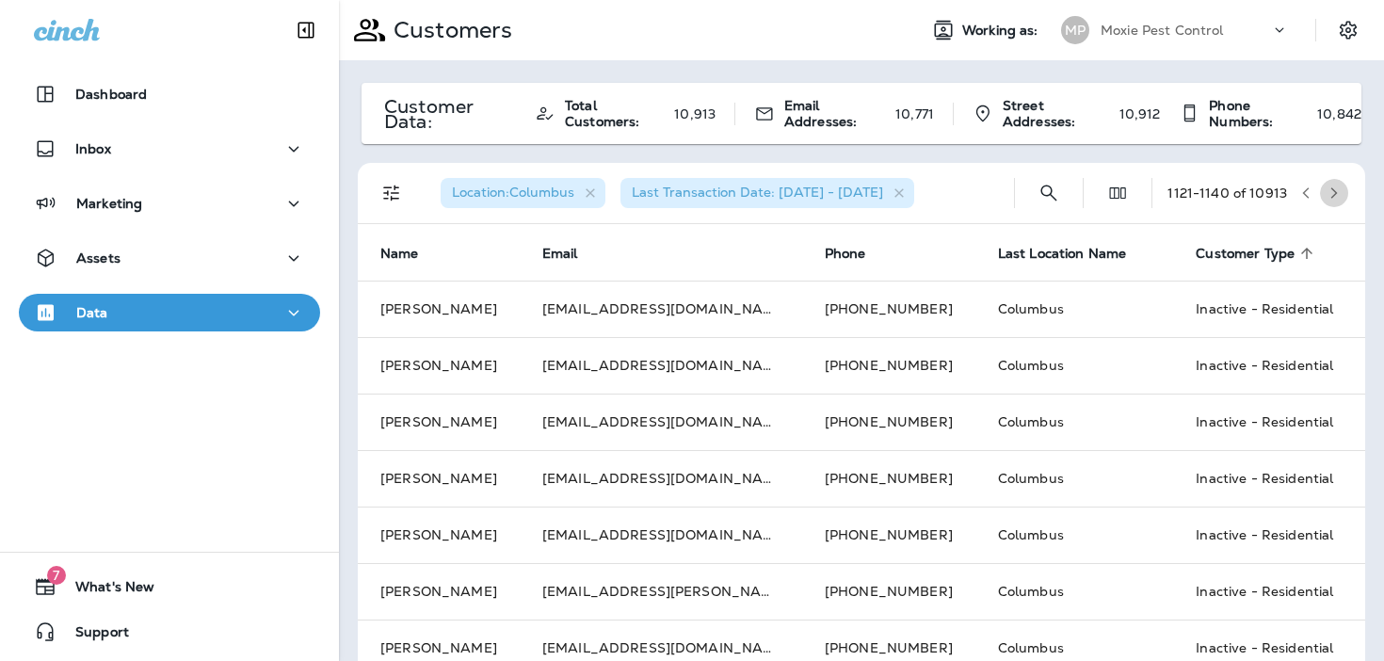
click at [1334, 192] on icon "button" at bounding box center [1334, 192] width 7 height 11
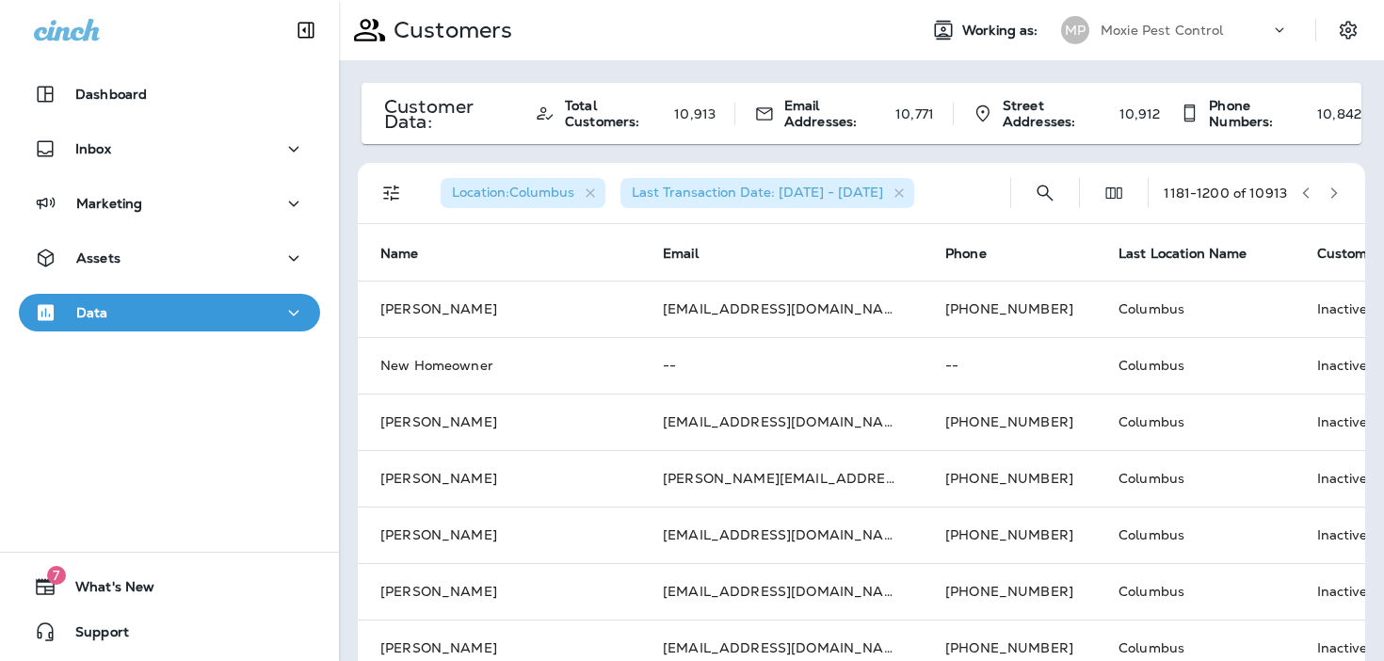
click at [1334, 192] on icon "button" at bounding box center [1334, 192] width 7 height 11
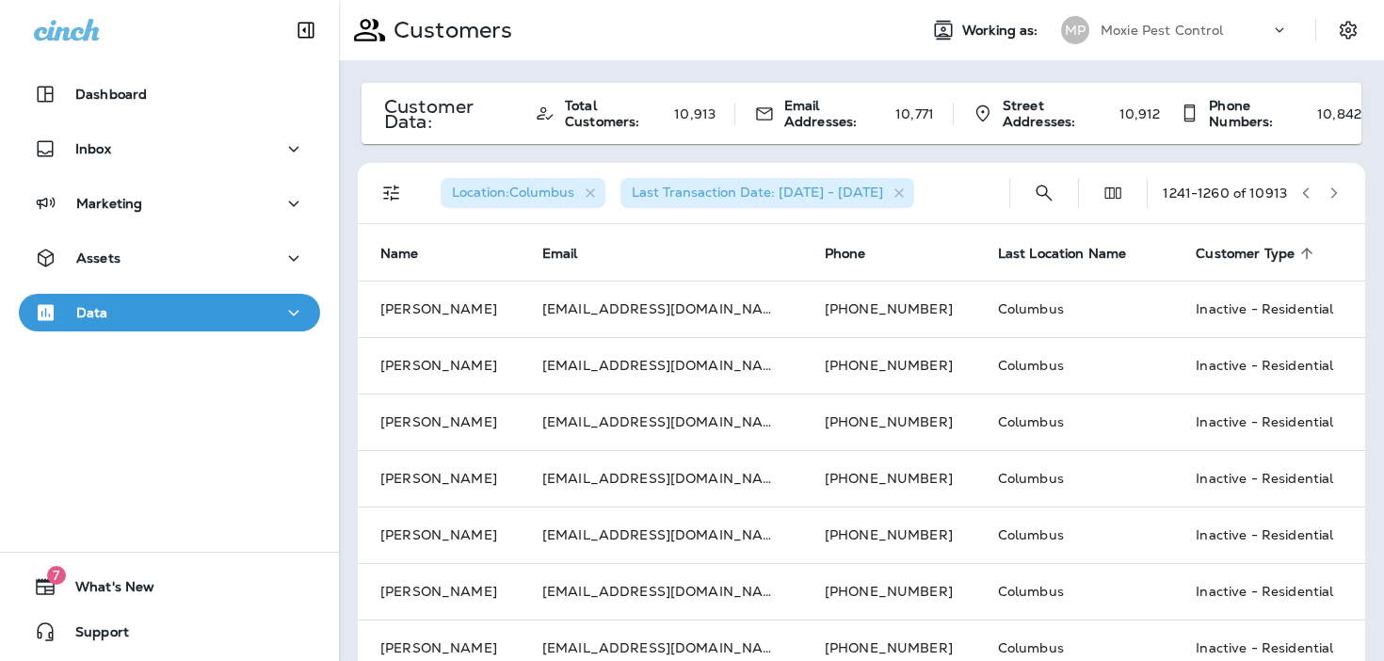
click at [1334, 192] on icon "button" at bounding box center [1334, 192] width 7 height 11
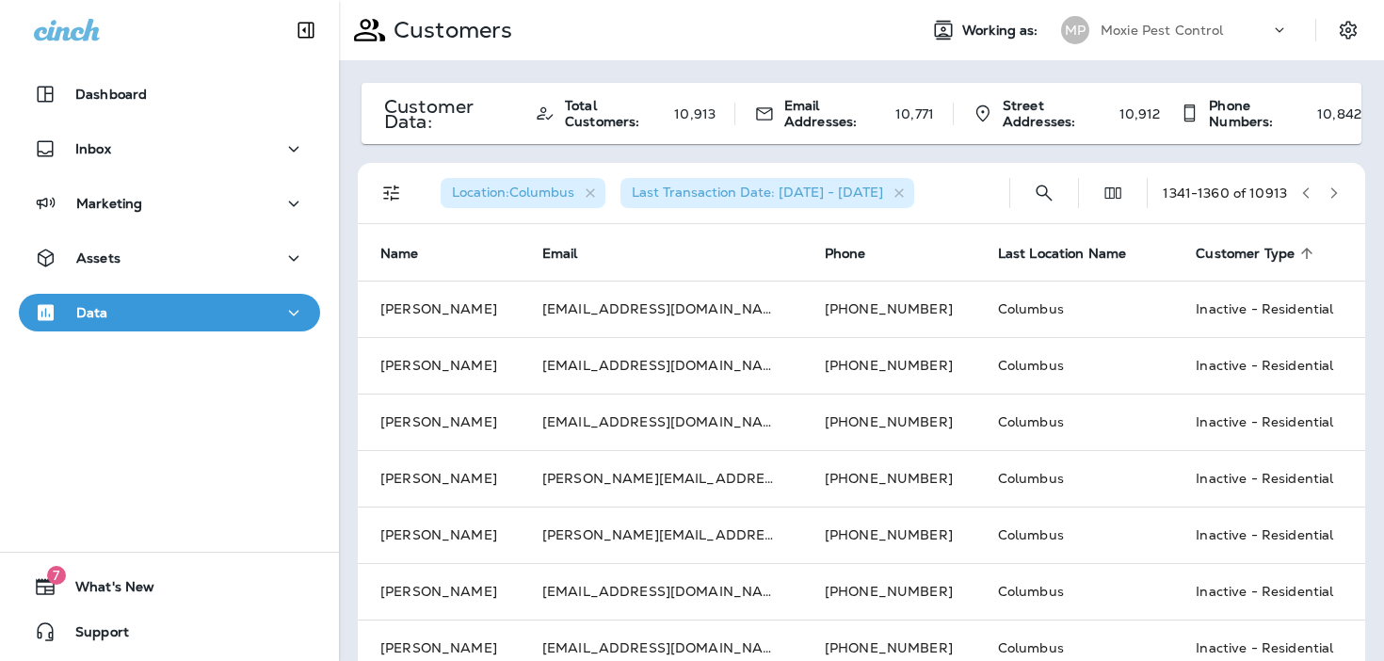
click at [1334, 192] on icon "button" at bounding box center [1334, 192] width 7 height 11
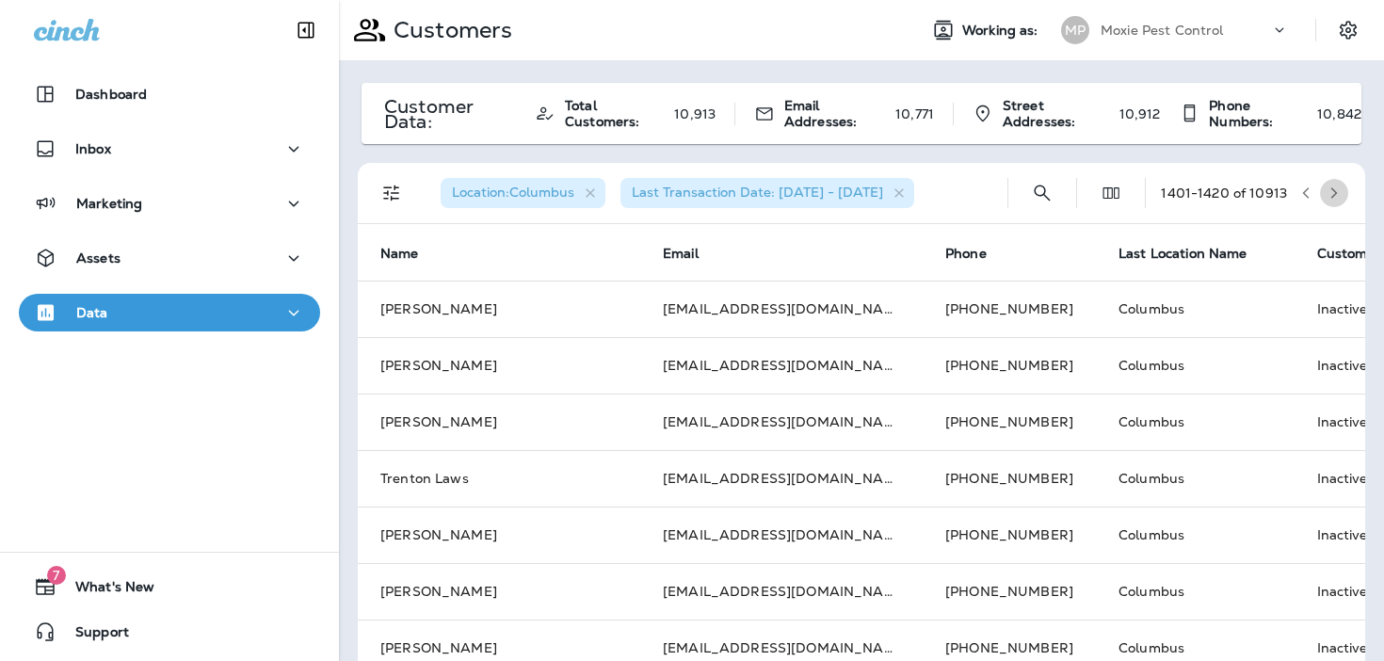
click at [1334, 192] on icon "button" at bounding box center [1334, 192] width 7 height 11
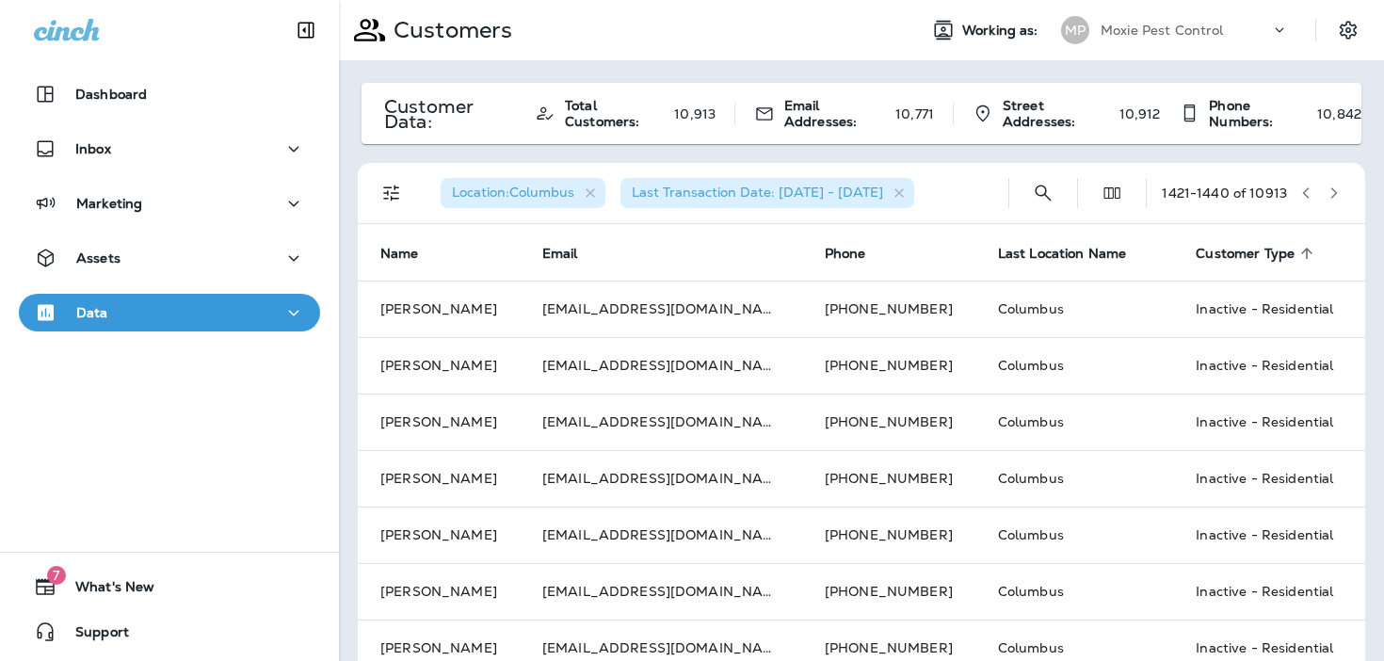
click at [1334, 192] on icon "button" at bounding box center [1334, 192] width 7 height 11
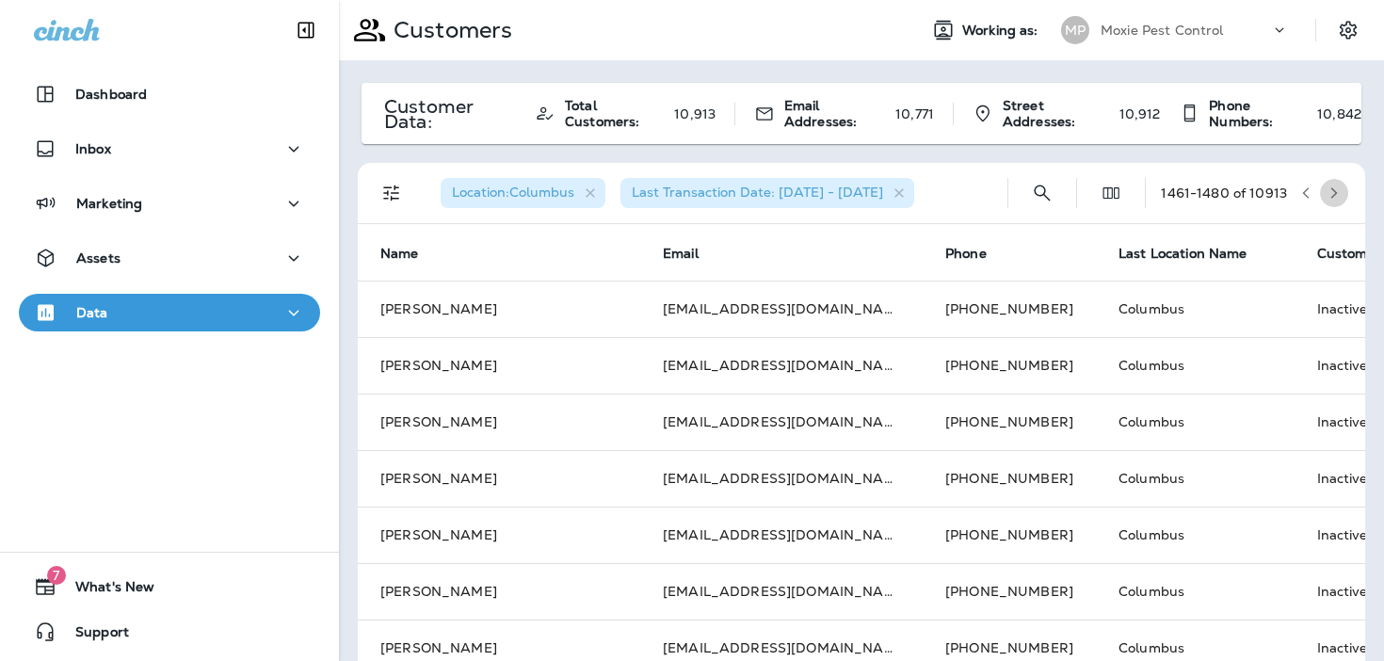
click at [1334, 192] on icon "button" at bounding box center [1334, 192] width 7 height 11
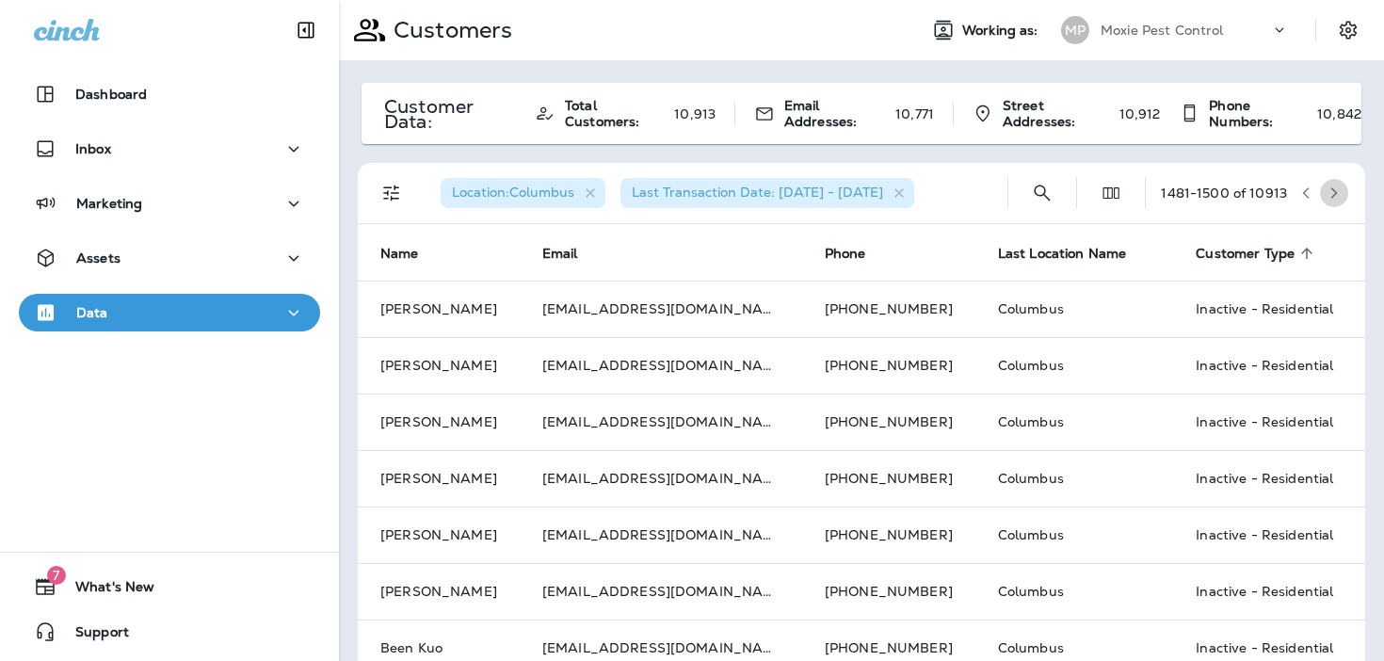
click at [1334, 192] on icon "button" at bounding box center [1334, 192] width 7 height 11
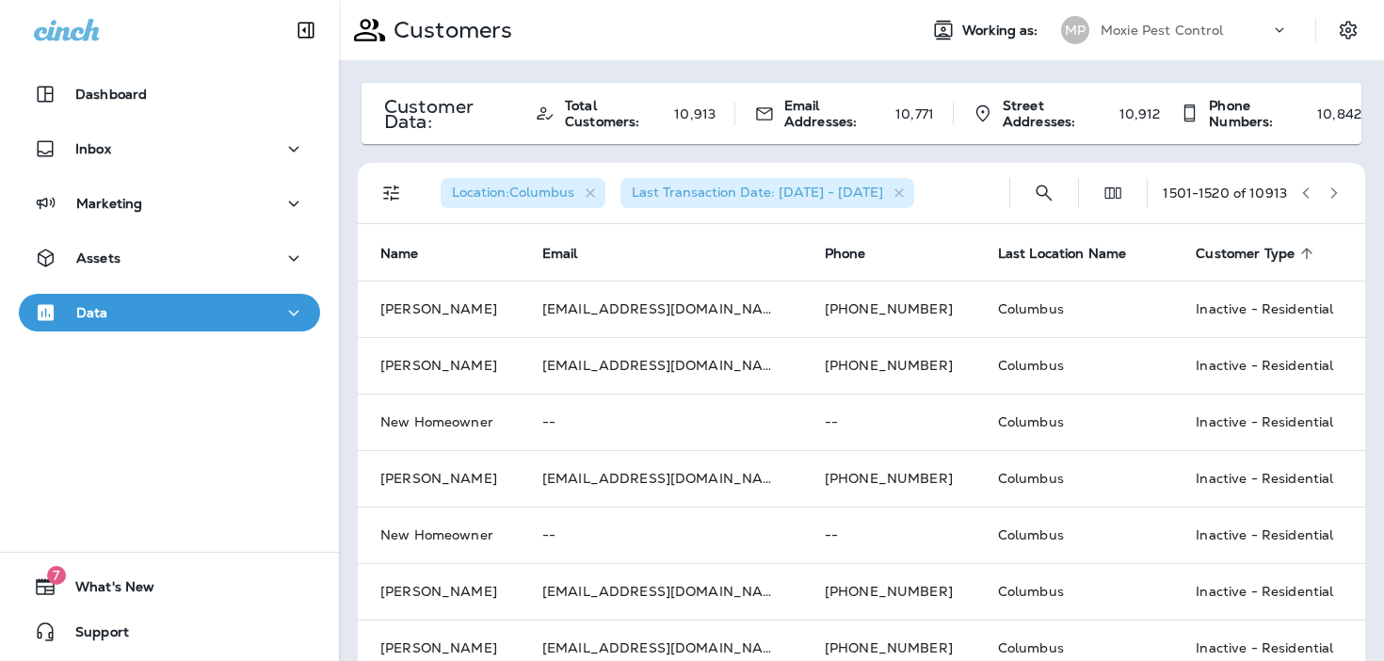
click at [1334, 192] on icon "button" at bounding box center [1334, 192] width 7 height 11
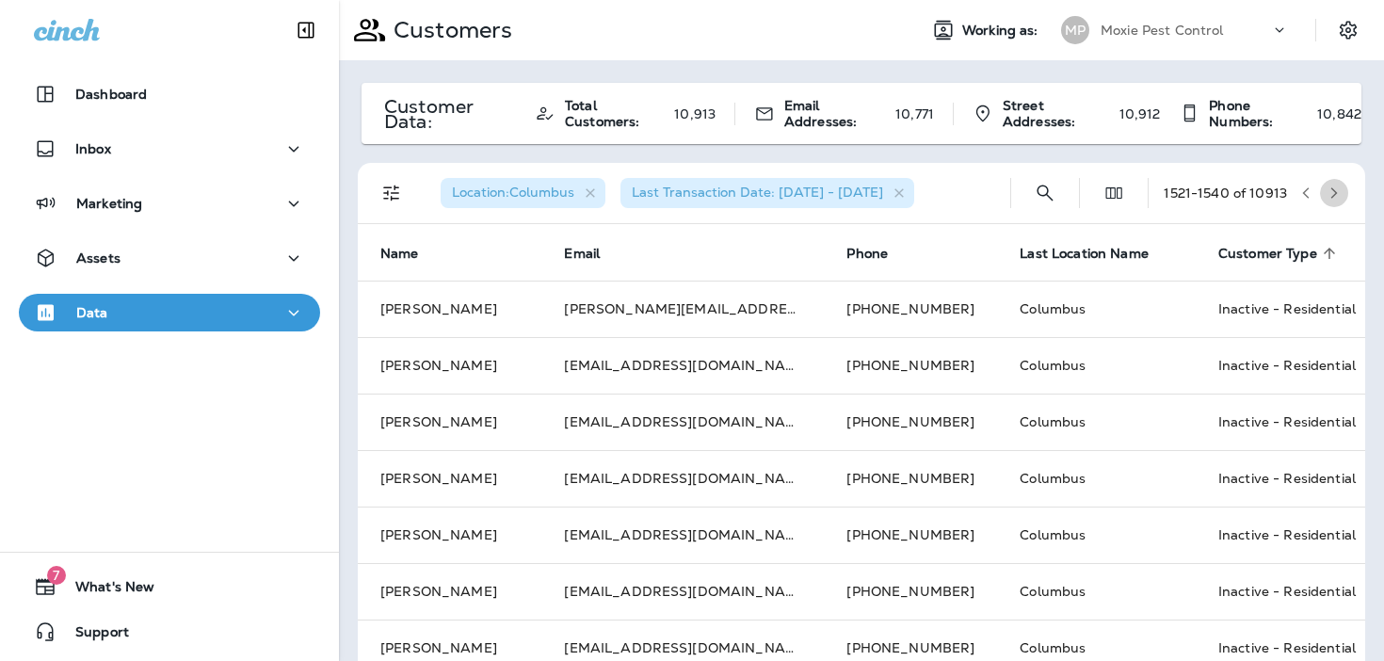
click at [1334, 192] on icon "button" at bounding box center [1334, 192] width 7 height 11
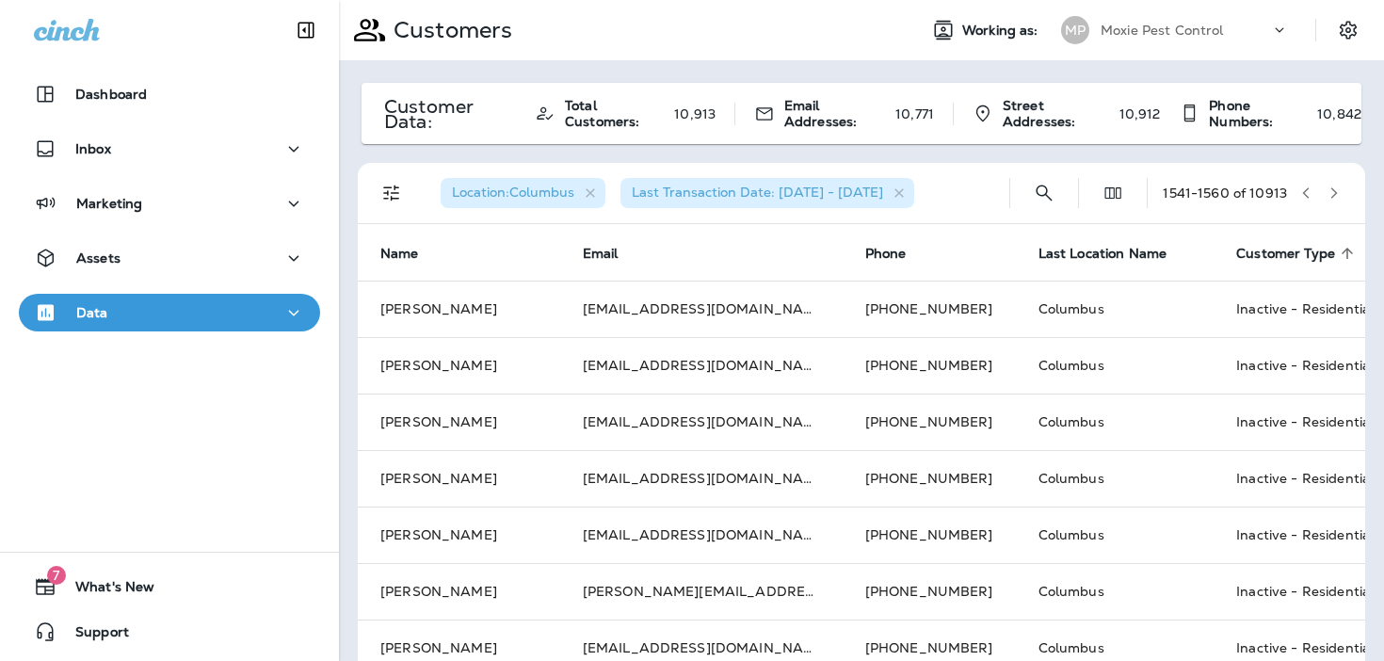
click at [1334, 192] on icon "button" at bounding box center [1334, 192] width 7 height 11
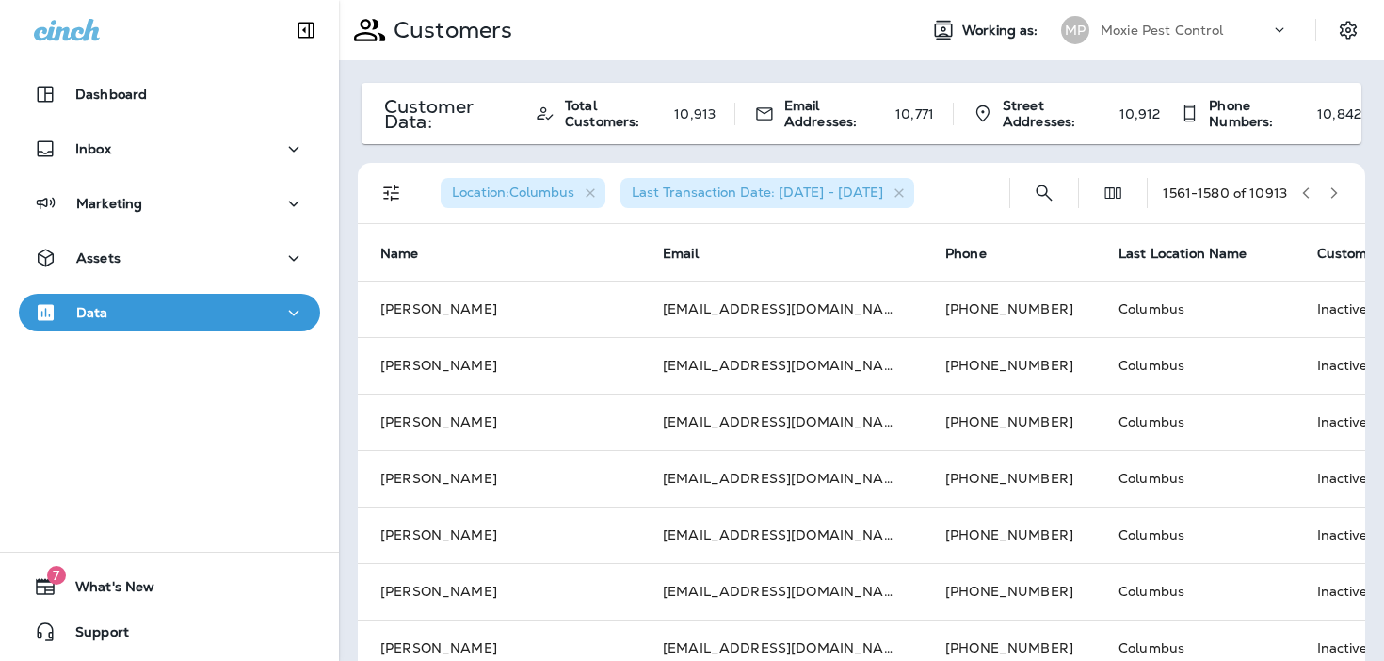
click at [1334, 192] on icon "button" at bounding box center [1334, 192] width 7 height 11
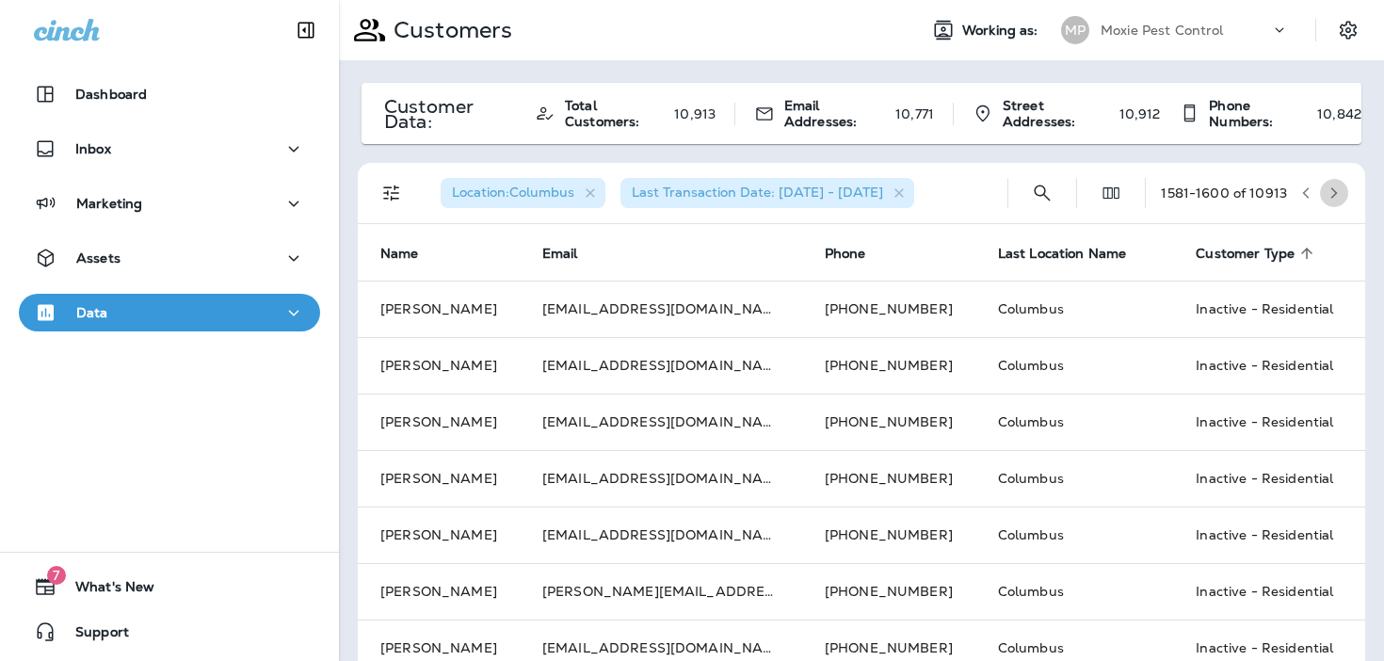
click at [1334, 192] on icon "button" at bounding box center [1334, 192] width 7 height 11
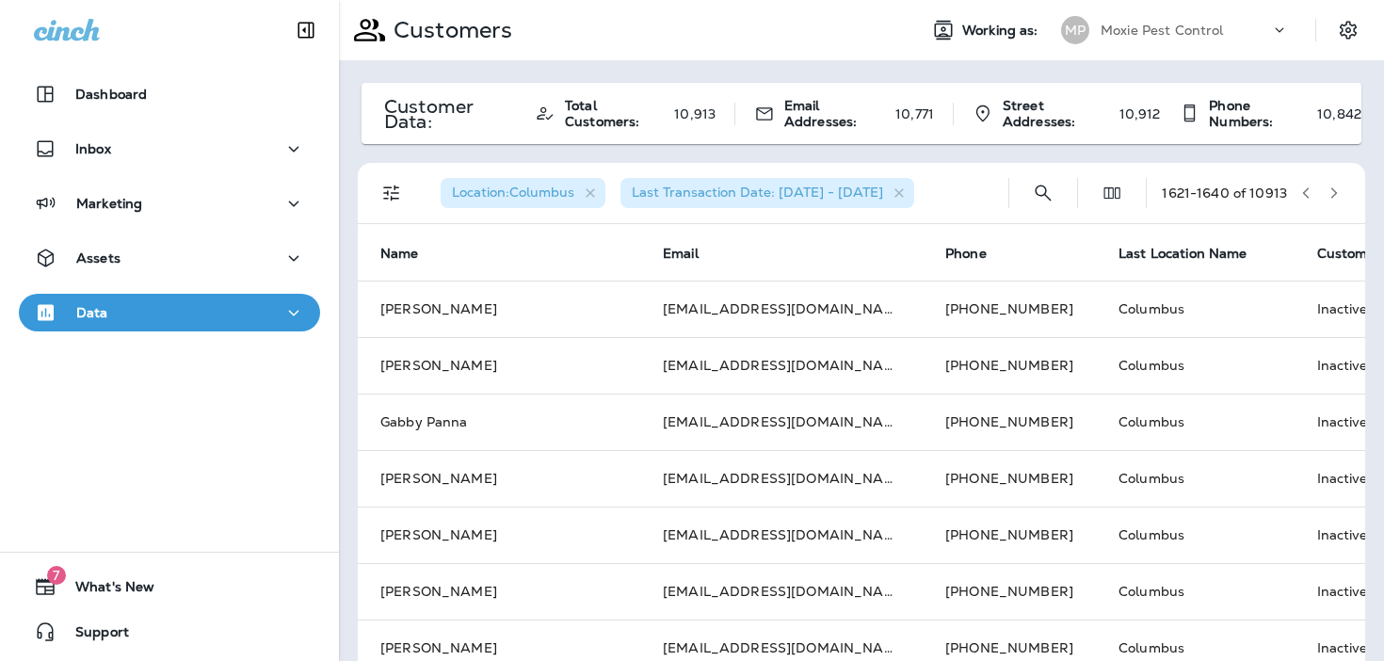
click at [1334, 192] on icon "button" at bounding box center [1334, 192] width 7 height 11
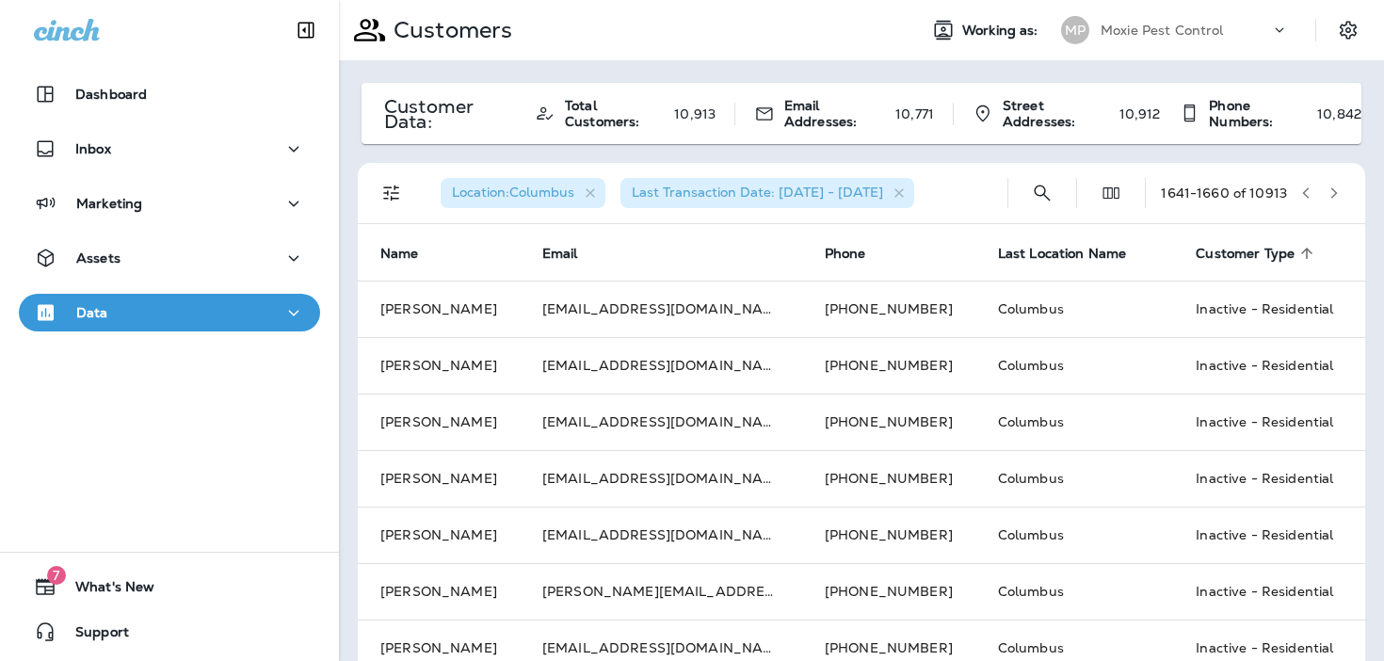
click at [1334, 192] on icon "button" at bounding box center [1334, 192] width 7 height 11
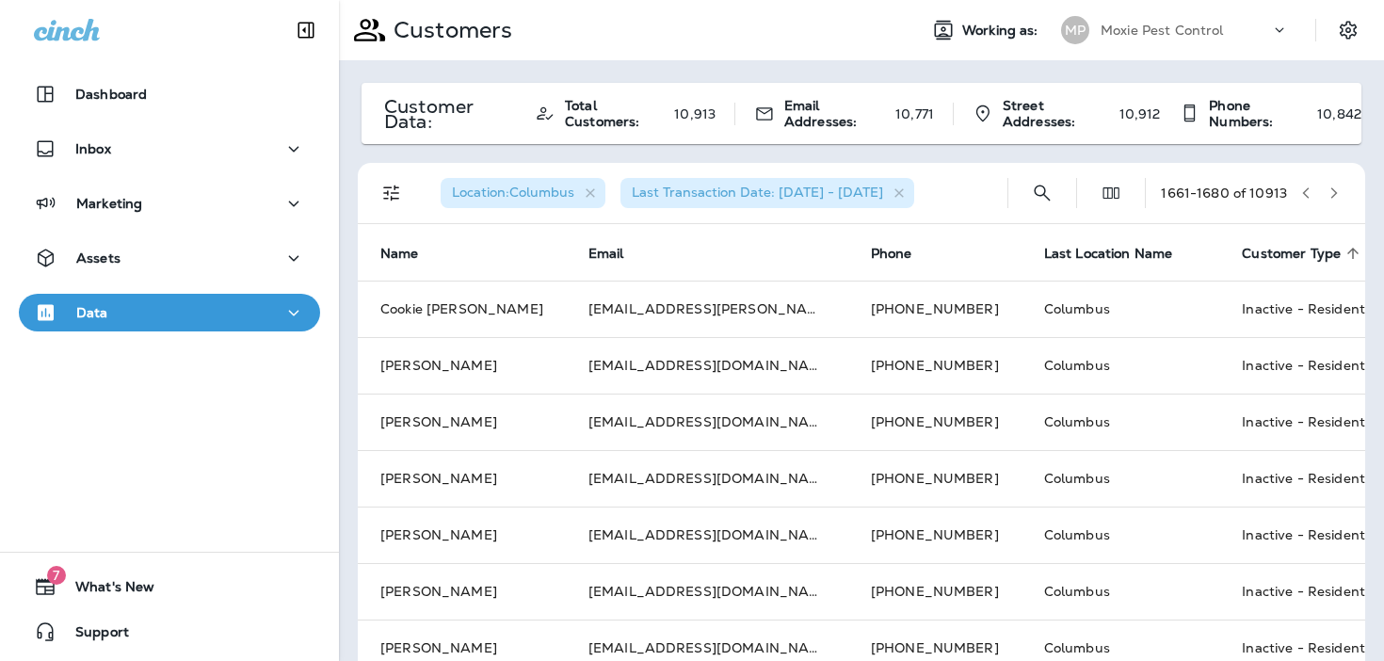
click at [1334, 192] on icon "button" at bounding box center [1334, 192] width 7 height 11
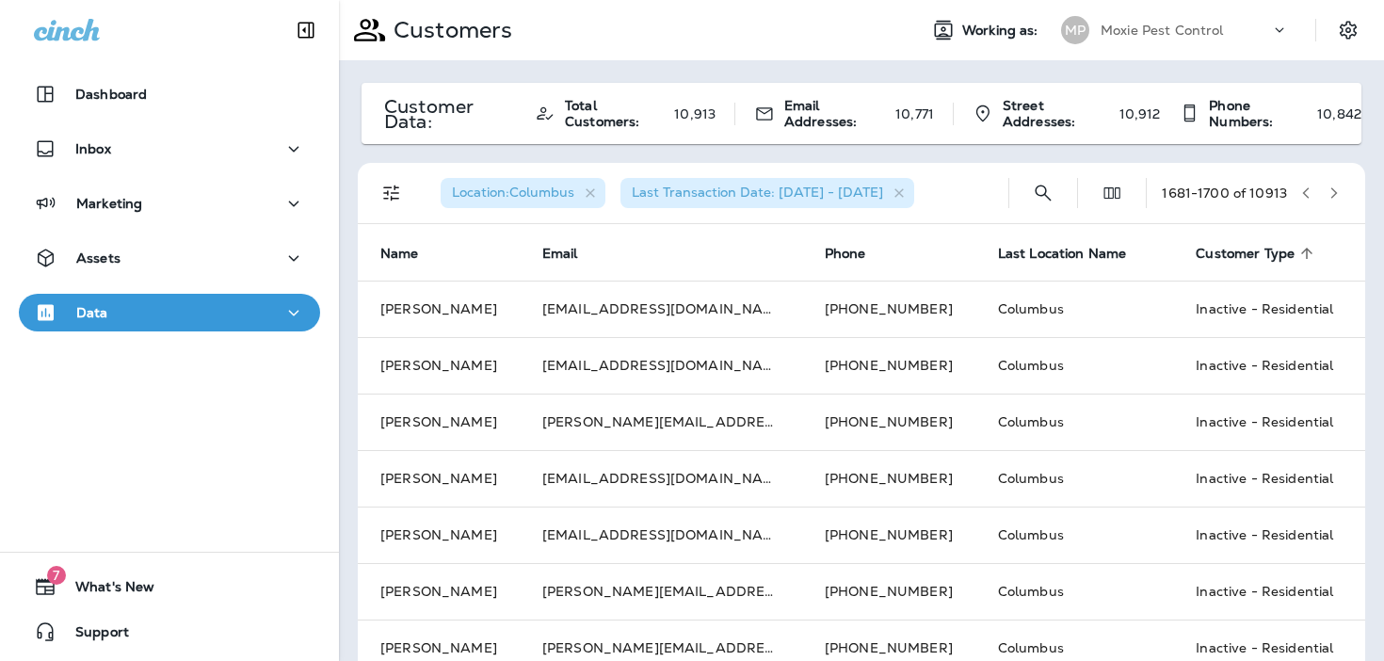
click at [1334, 192] on icon "button" at bounding box center [1334, 192] width 7 height 11
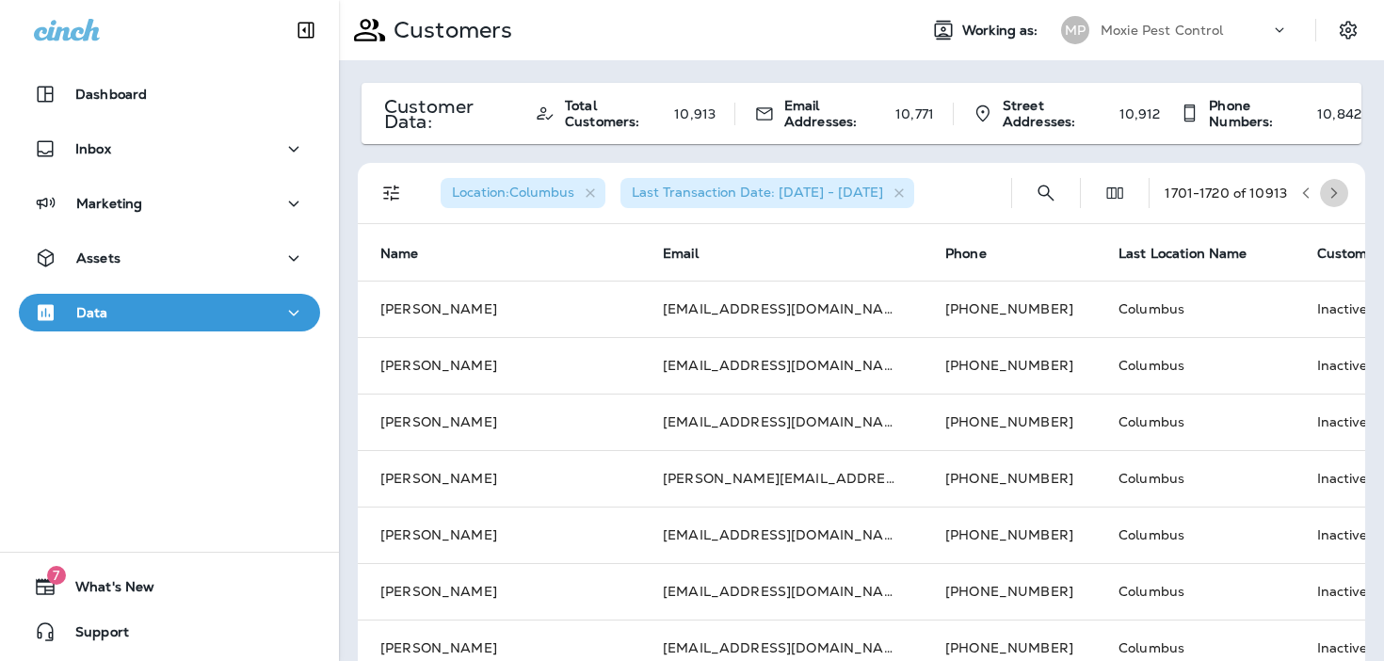
click at [1334, 192] on icon "button" at bounding box center [1334, 192] width 7 height 11
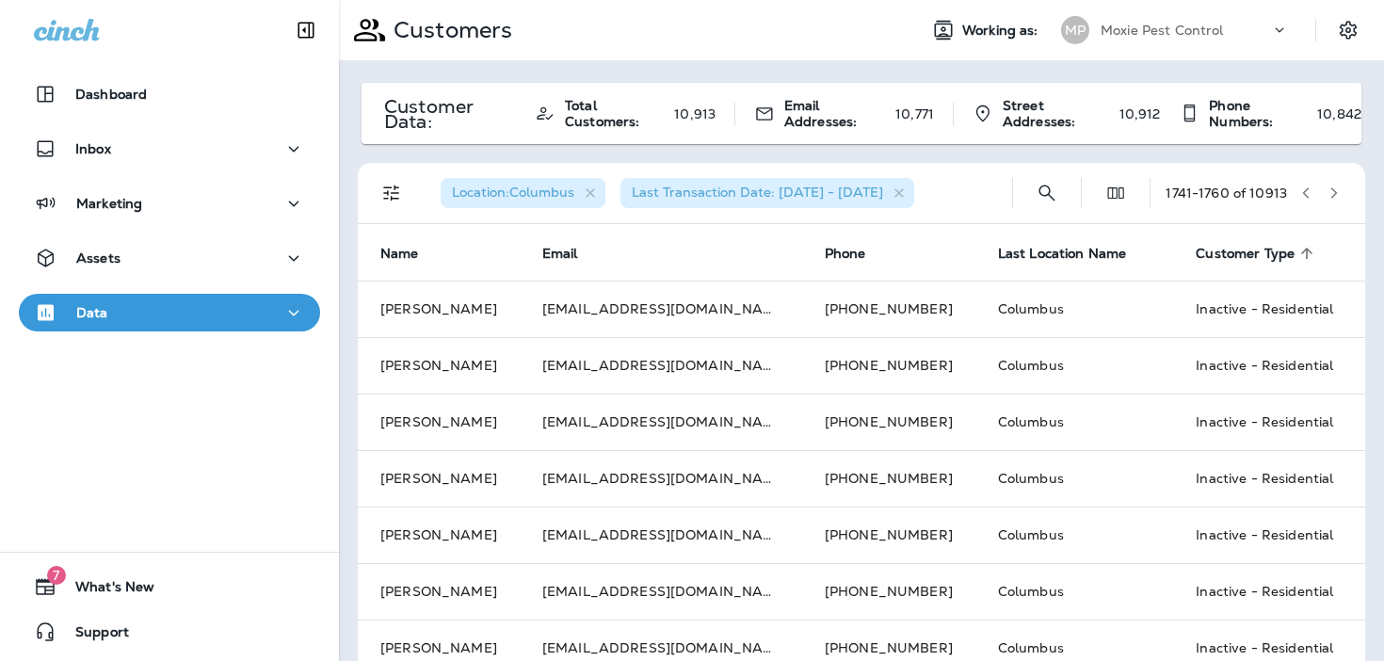
click at [1334, 192] on icon "button" at bounding box center [1334, 192] width 7 height 11
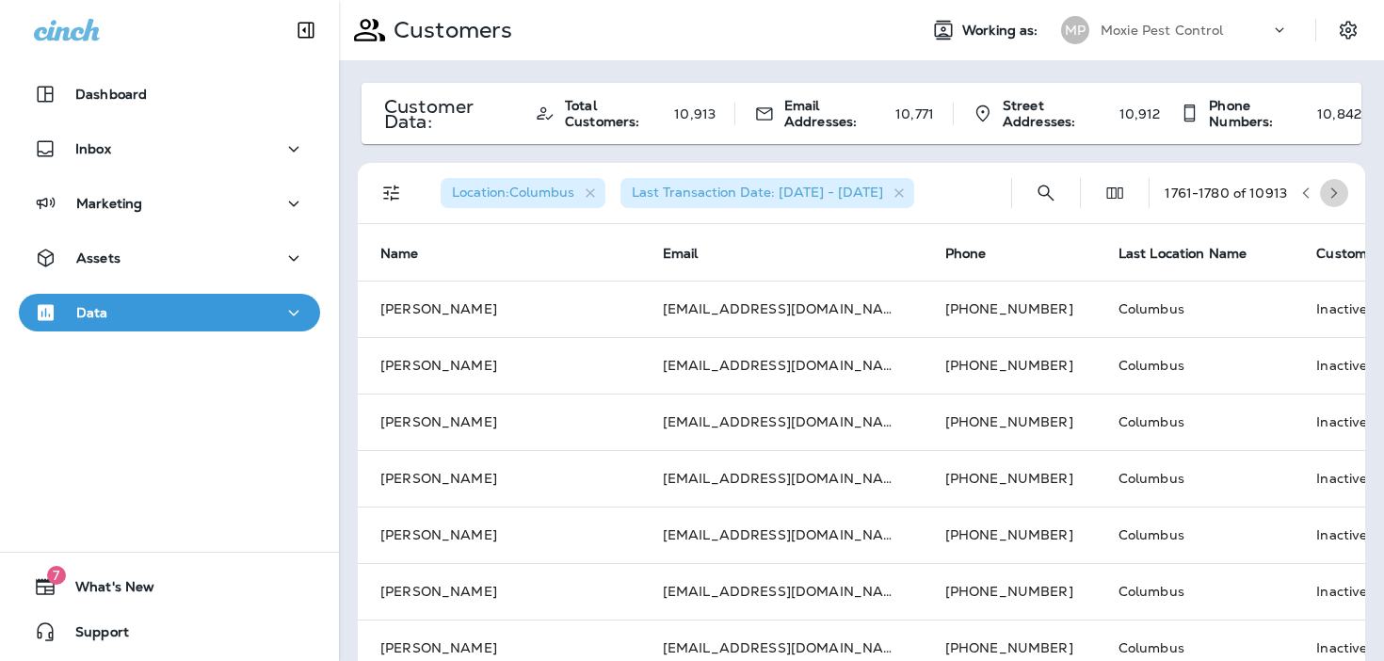
click at [1334, 192] on icon "button" at bounding box center [1334, 192] width 7 height 11
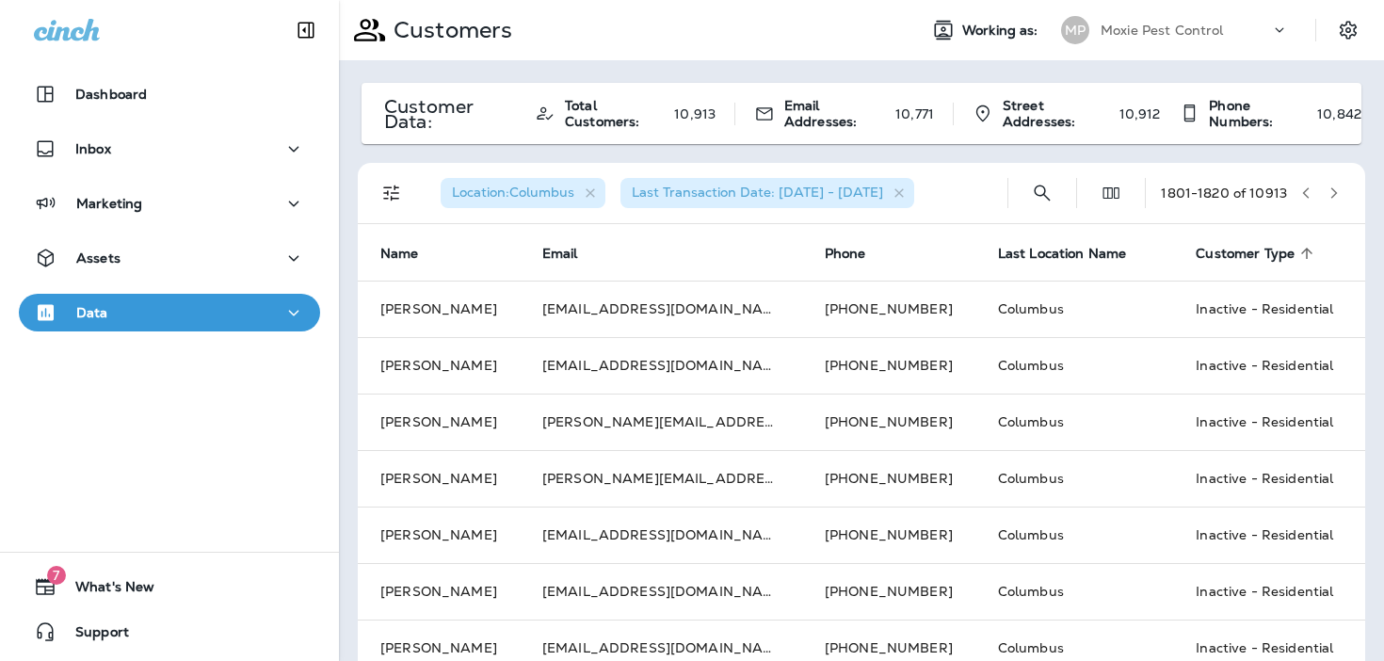
click at [1334, 192] on icon "button" at bounding box center [1334, 192] width 7 height 11
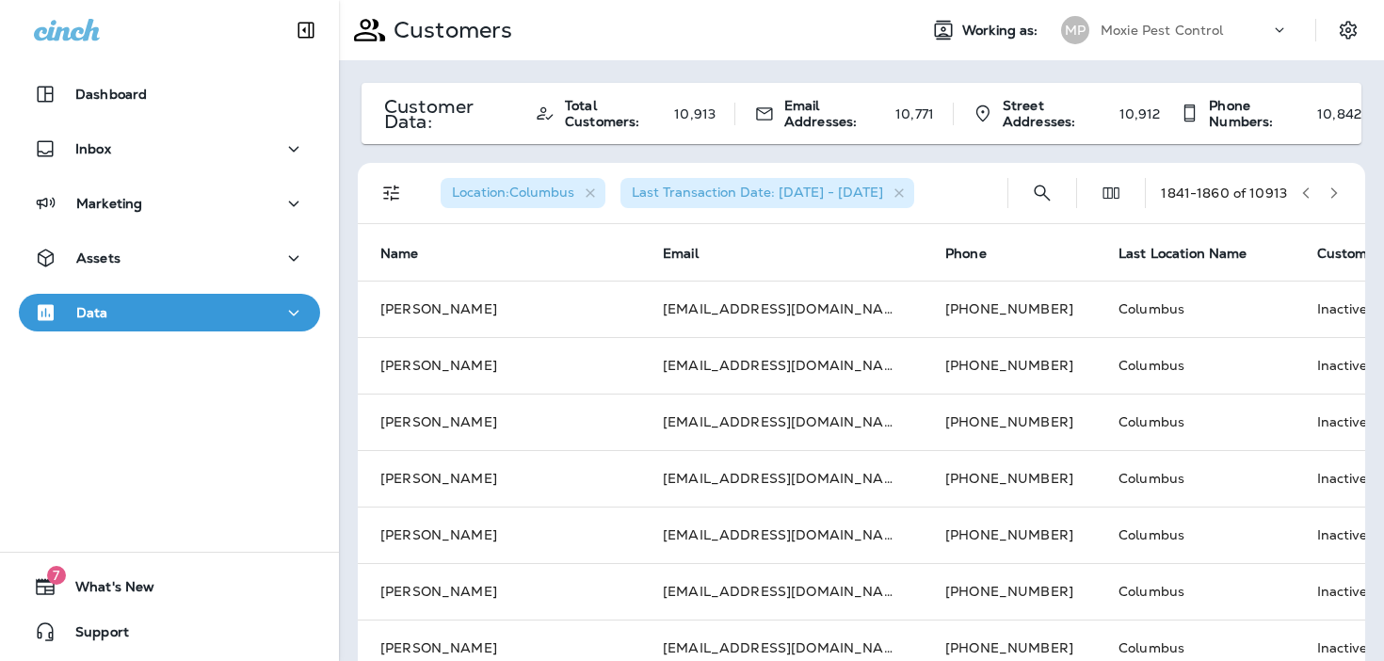
click at [1334, 192] on icon "button" at bounding box center [1334, 192] width 7 height 11
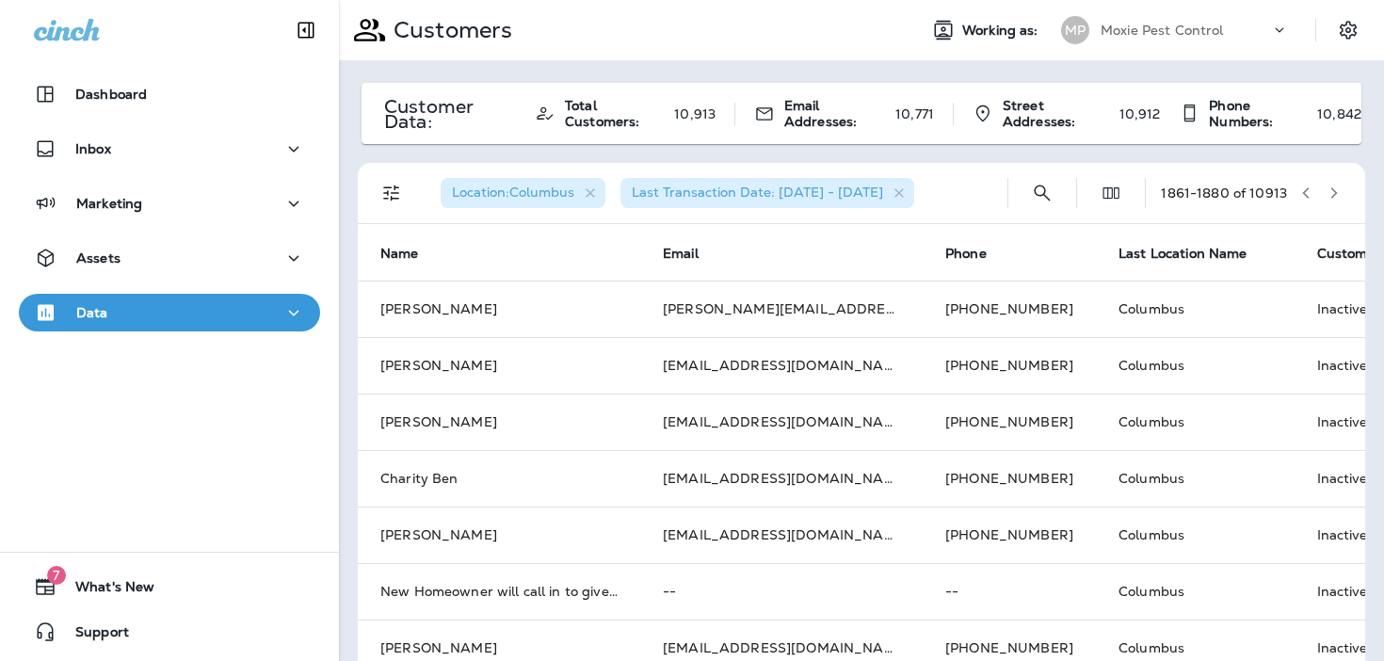
click at [1334, 192] on icon "button" at bounding box center [1334, 192] width 7 height 11
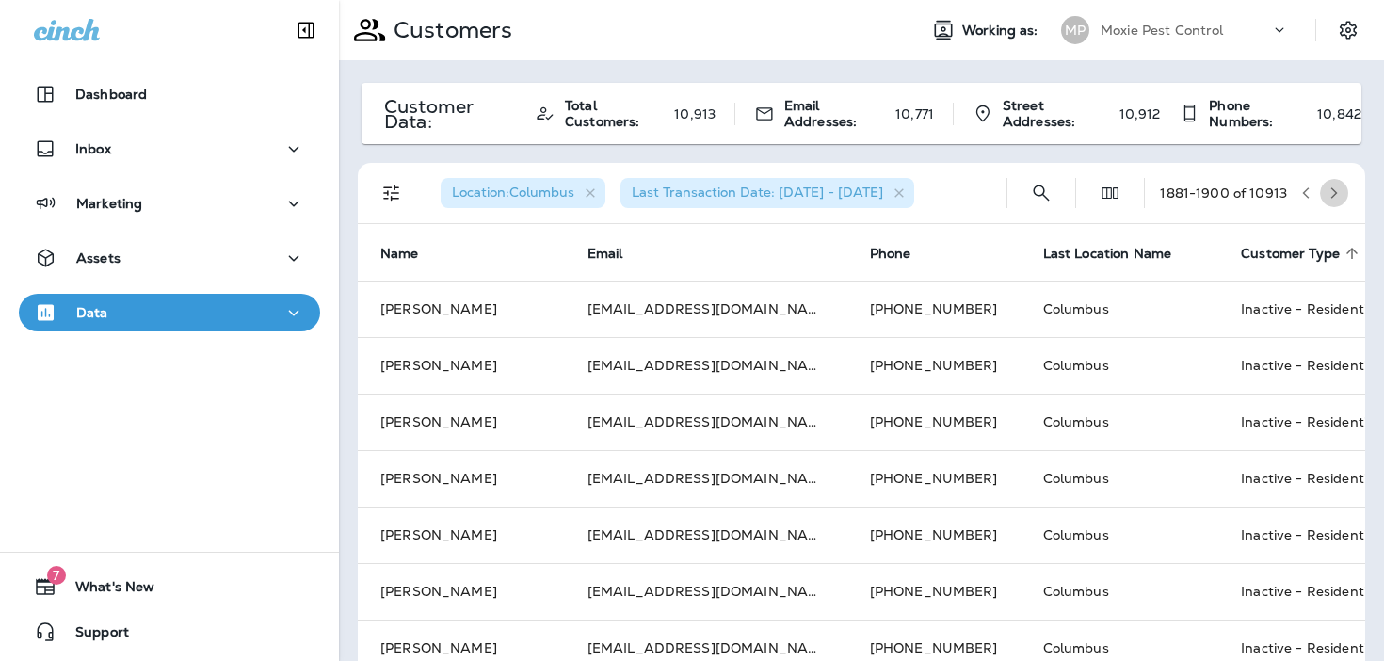
click at [1334, 192] on icon "button" at bounding box center [1334, 192] width 7 height 11
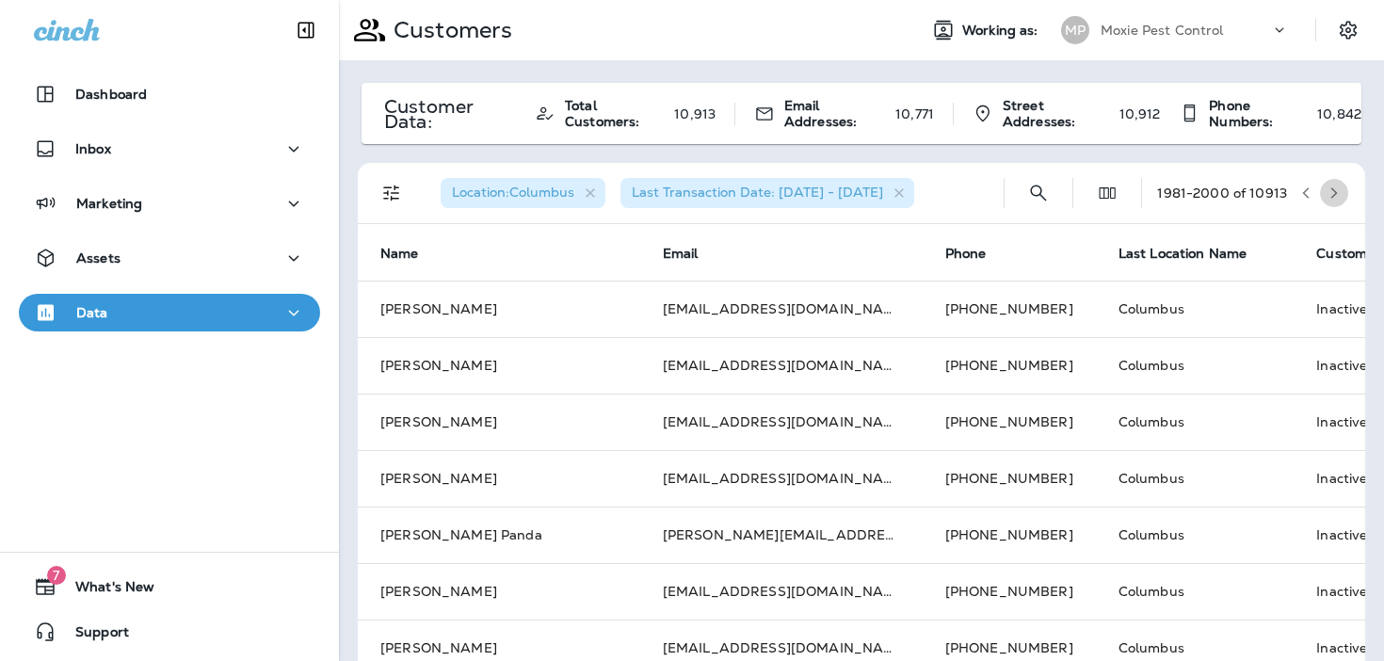
click at [1334, 192] on icon "button" at bounding box center [1334, 192] width 7 height 11
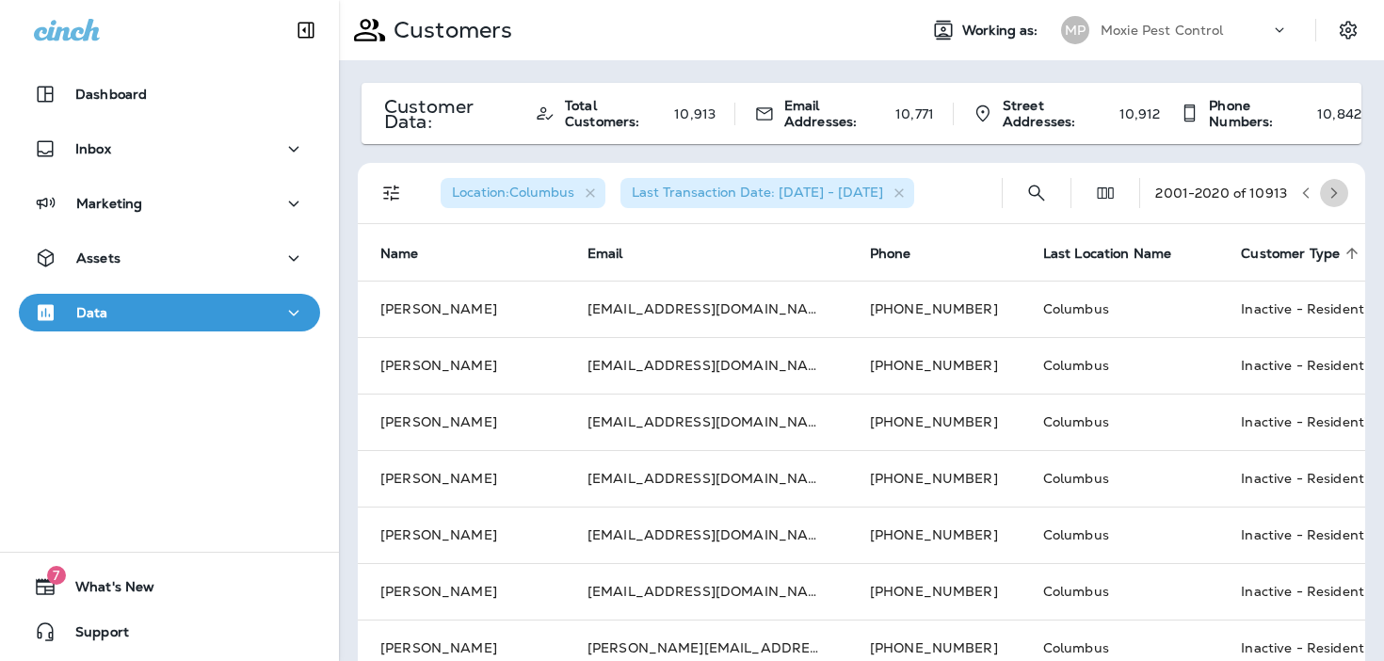
click at [1334, 192] on icon "button" at bounding box center [1334, 192] width 7 height 11
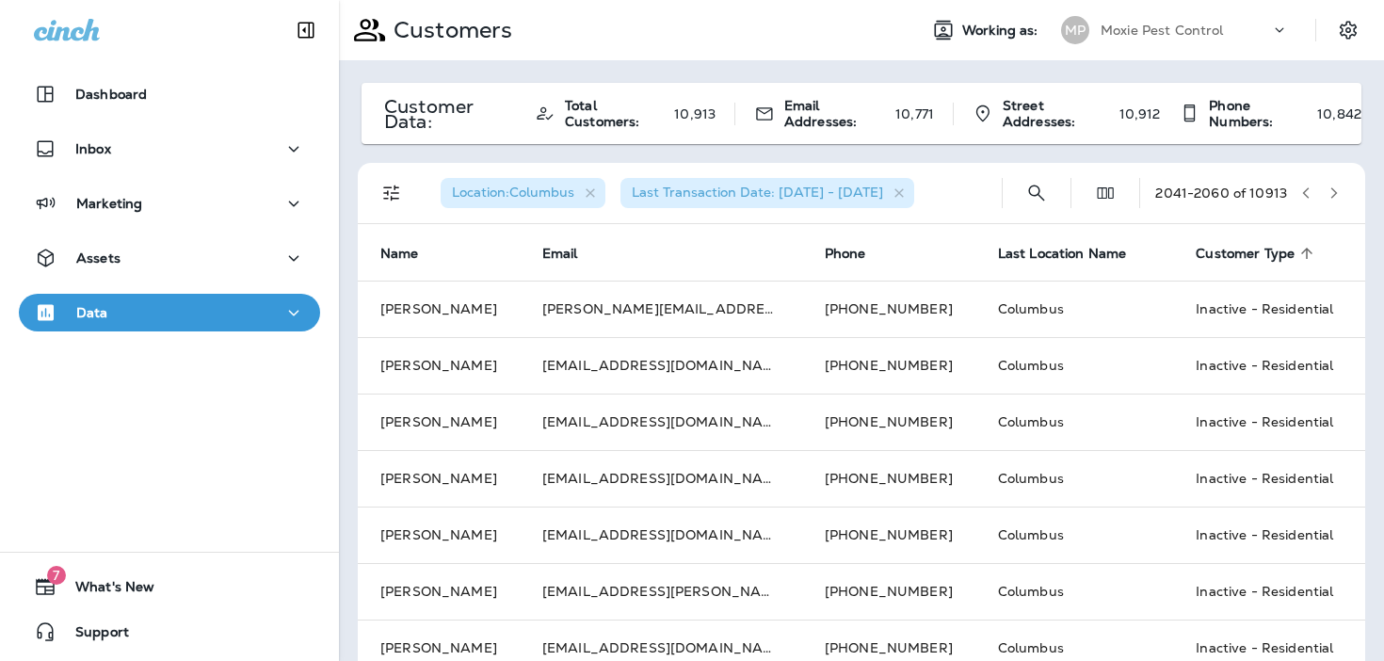
click at [1334, 192] on icon "button" at bounding box center [1334, 192] width 7 height 11
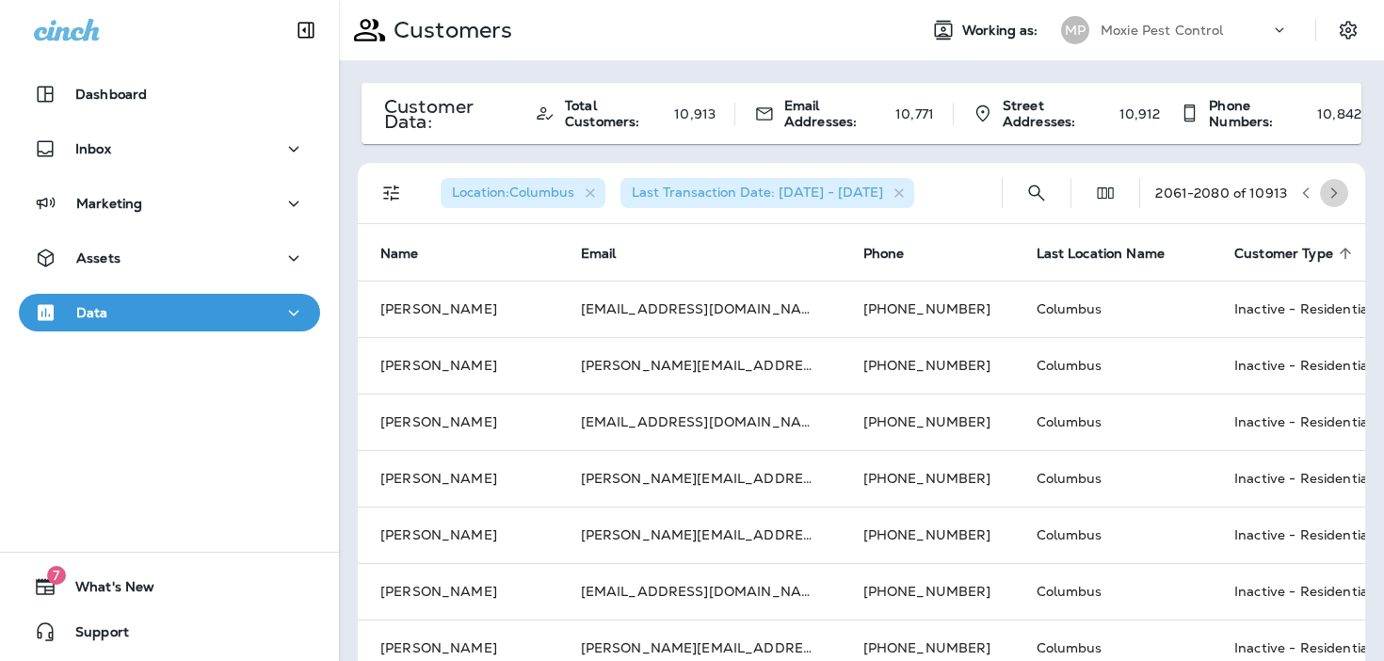
click at [1334, 192] on icon "button" at bounding box center [1334, 192] width 7 height 11
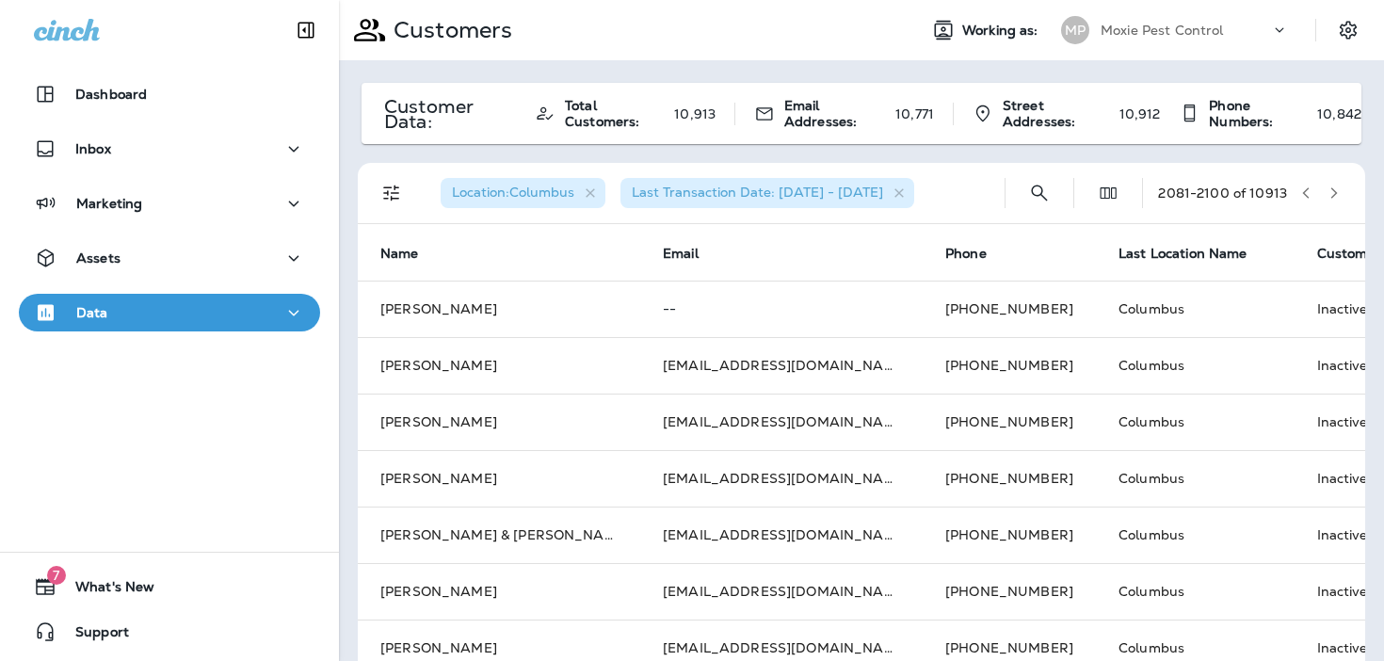
click at [1334, 192] on icon "button" at bounding box center [1334, 192] width 7 height 11
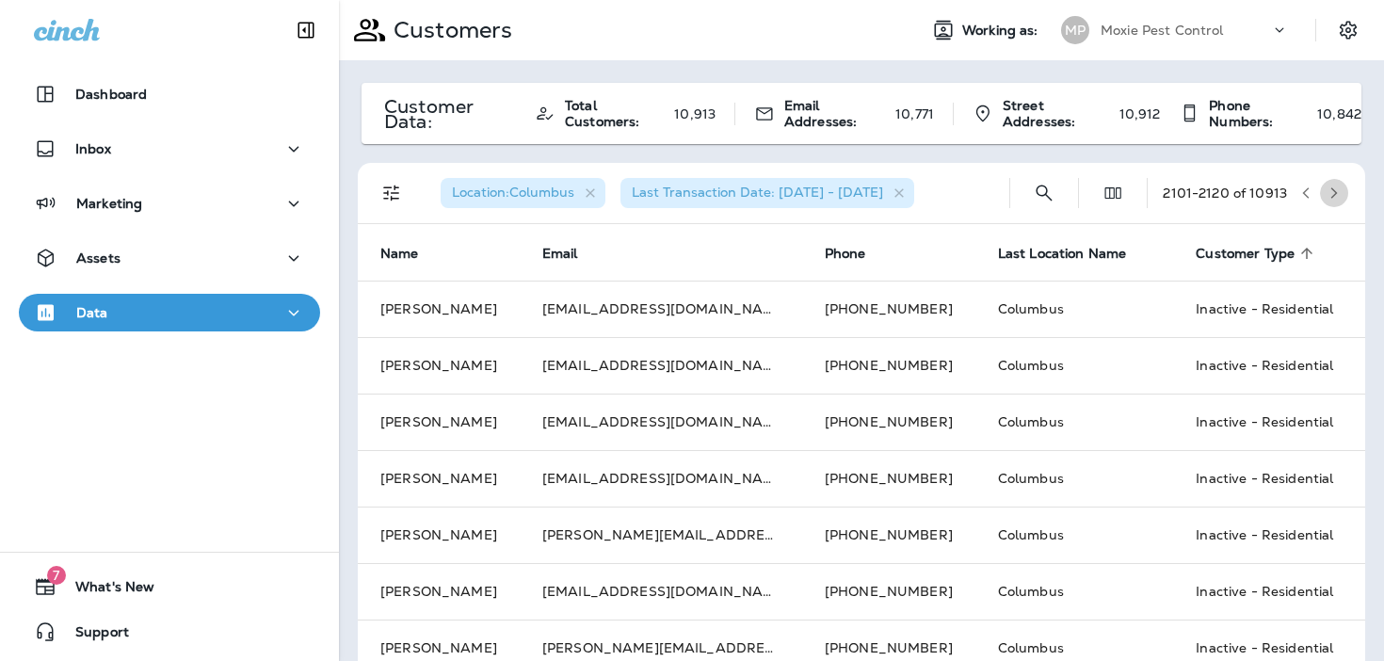
click at [1334, 192] on icon "button" at bounding box center [1334, 192] width 7 height 11
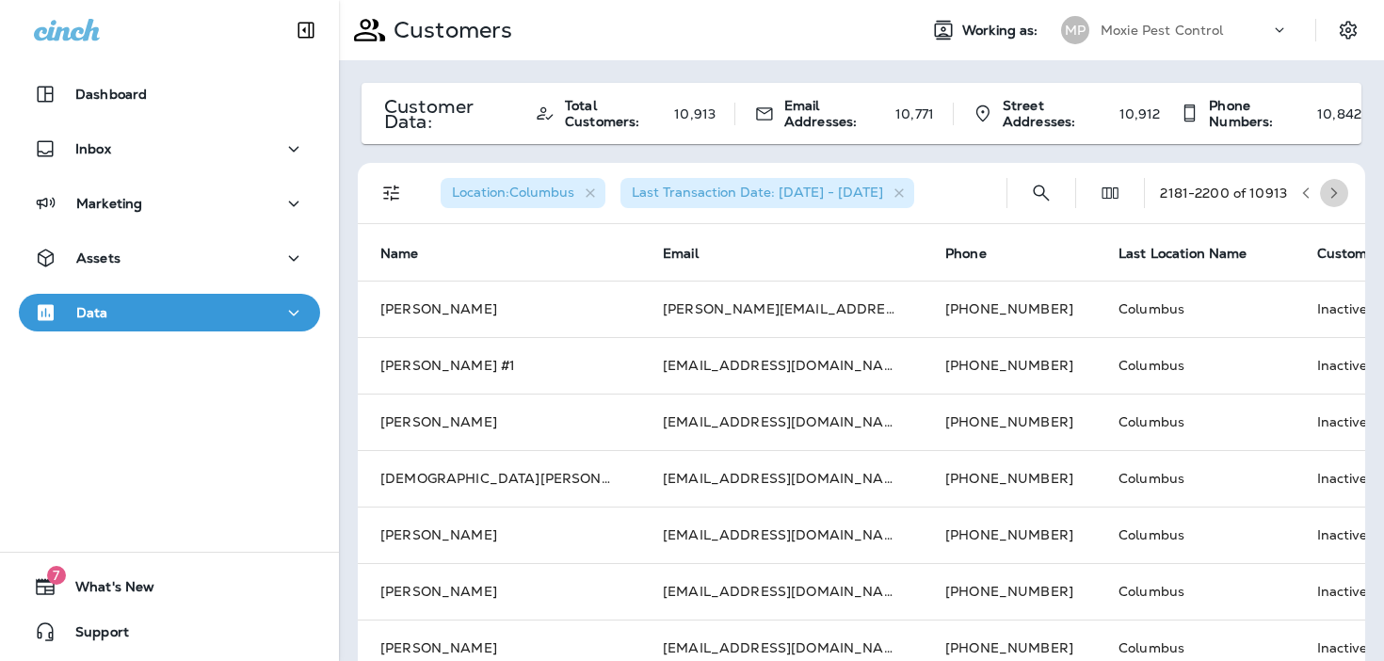
click at [1334, 192] on icon "button" at bounding box center [1334, 192] width 7 height 11
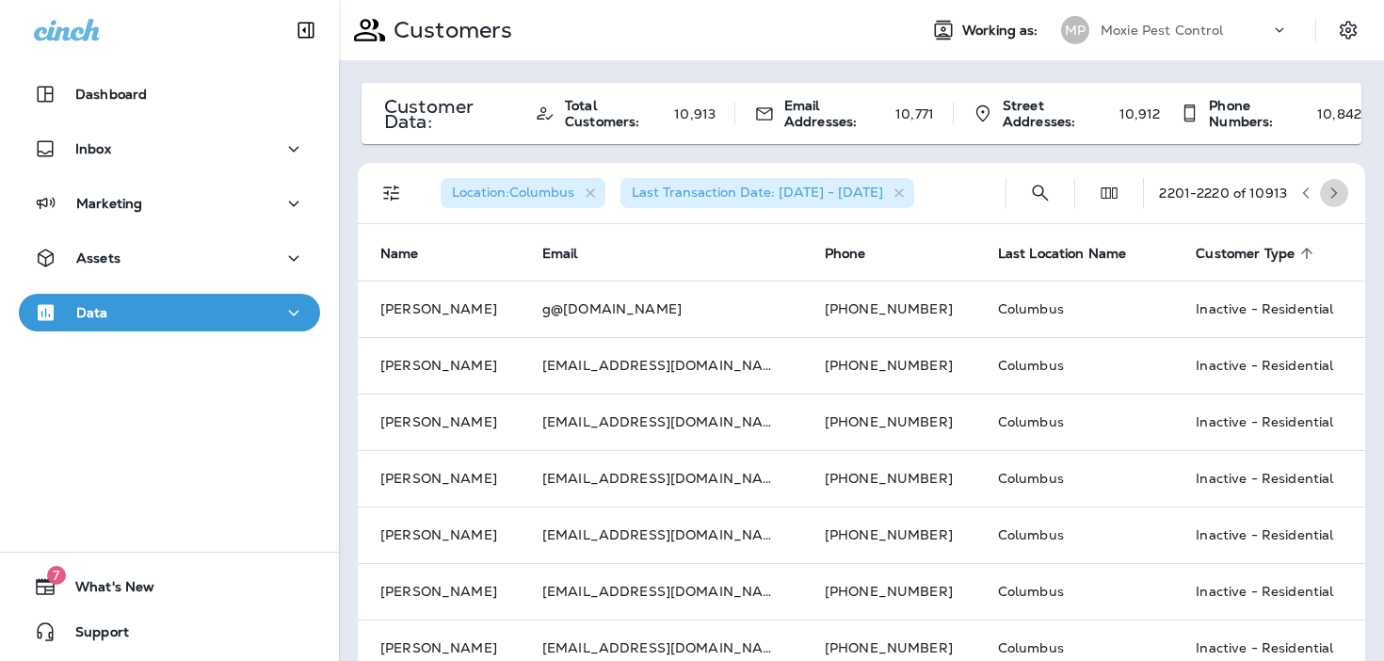
click at [1334, 192] on icon "button" at bounding box center [1334, 192] width 7 height 11
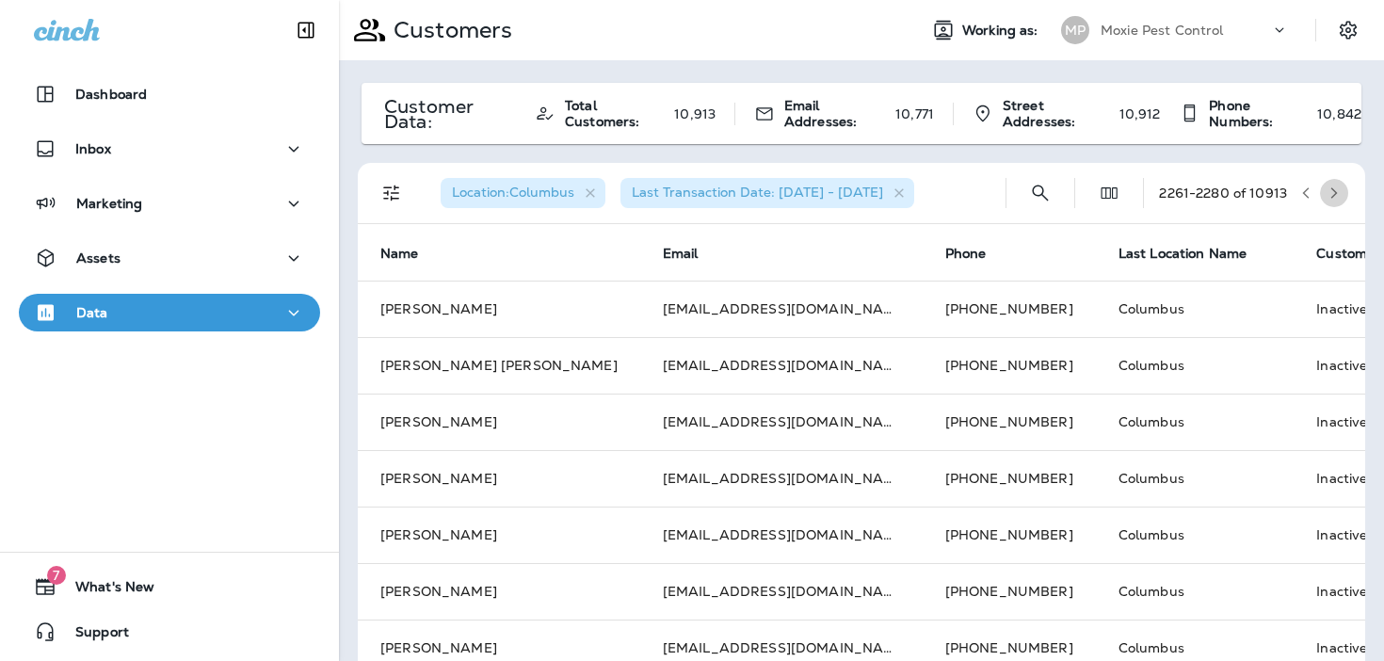
click at [1334, 192] on icon "button" at bounding box center [1334, 192] width 7 height 11
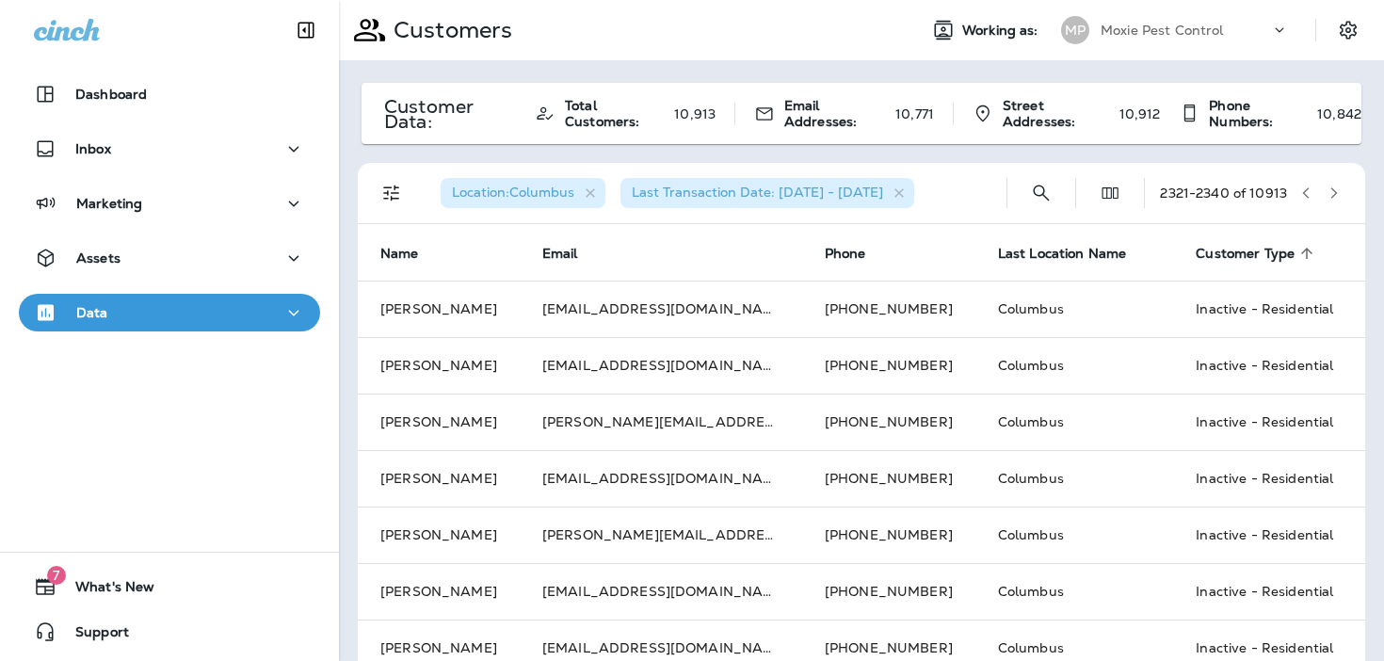
click at [1334, 192] on icon "button" at bounding box center [1334, 192] width 7 height 11
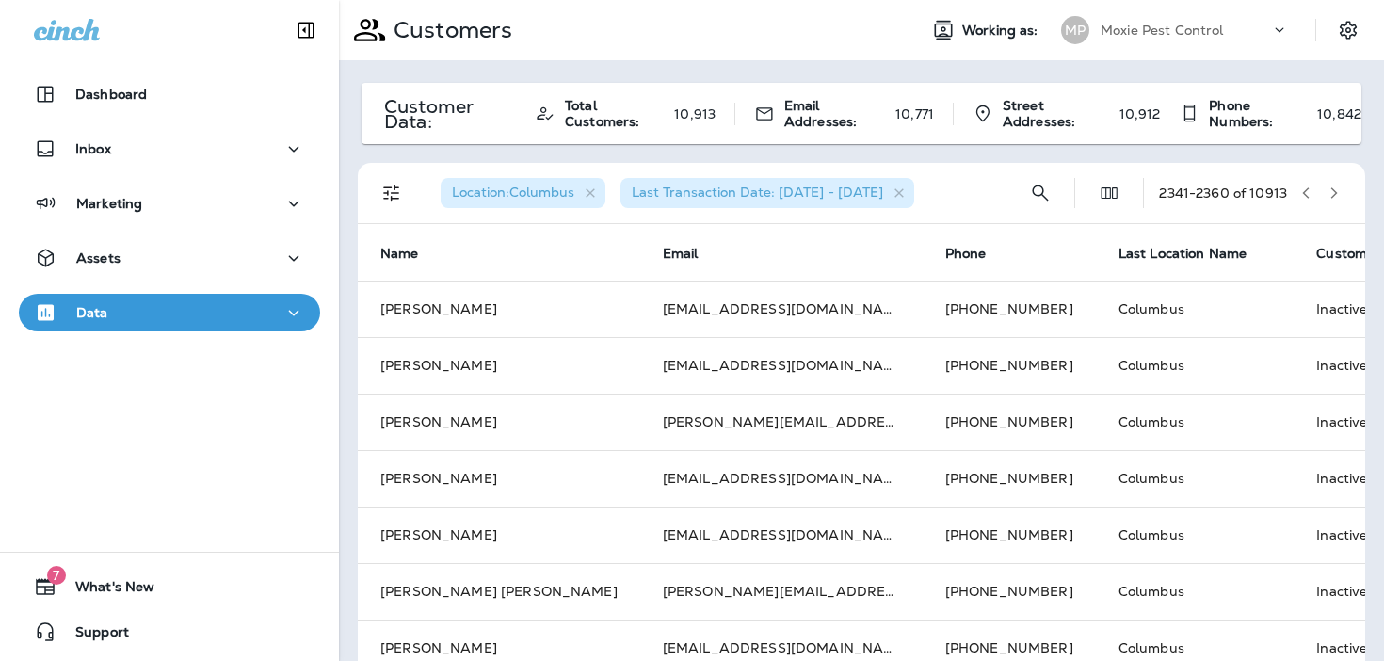
click at [1334, 192] on icon "button" at bounding box center [1334, 192] width 7 height 11
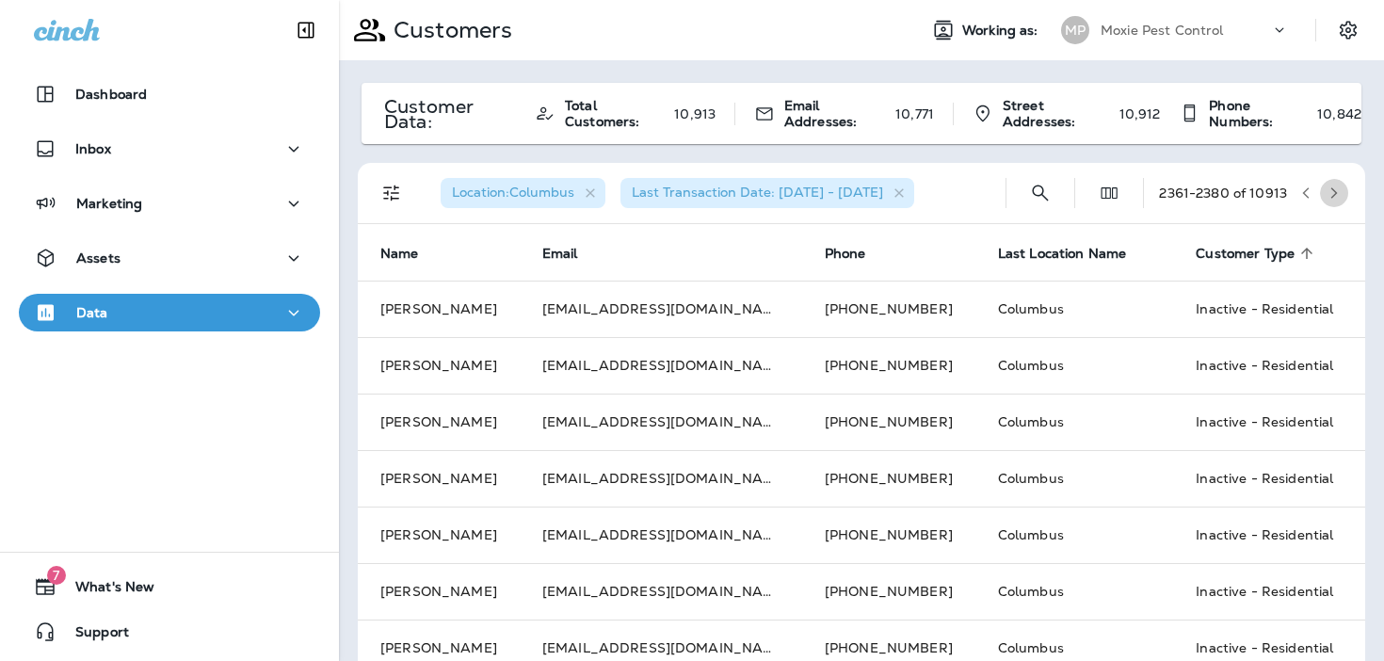
click at [1334, 192] on icon "button" at bounding box center [1334, 192] width 7 height 11
click at [1327, 191] on icon "button" at bounding box center [1333, 192] width 13 height 13
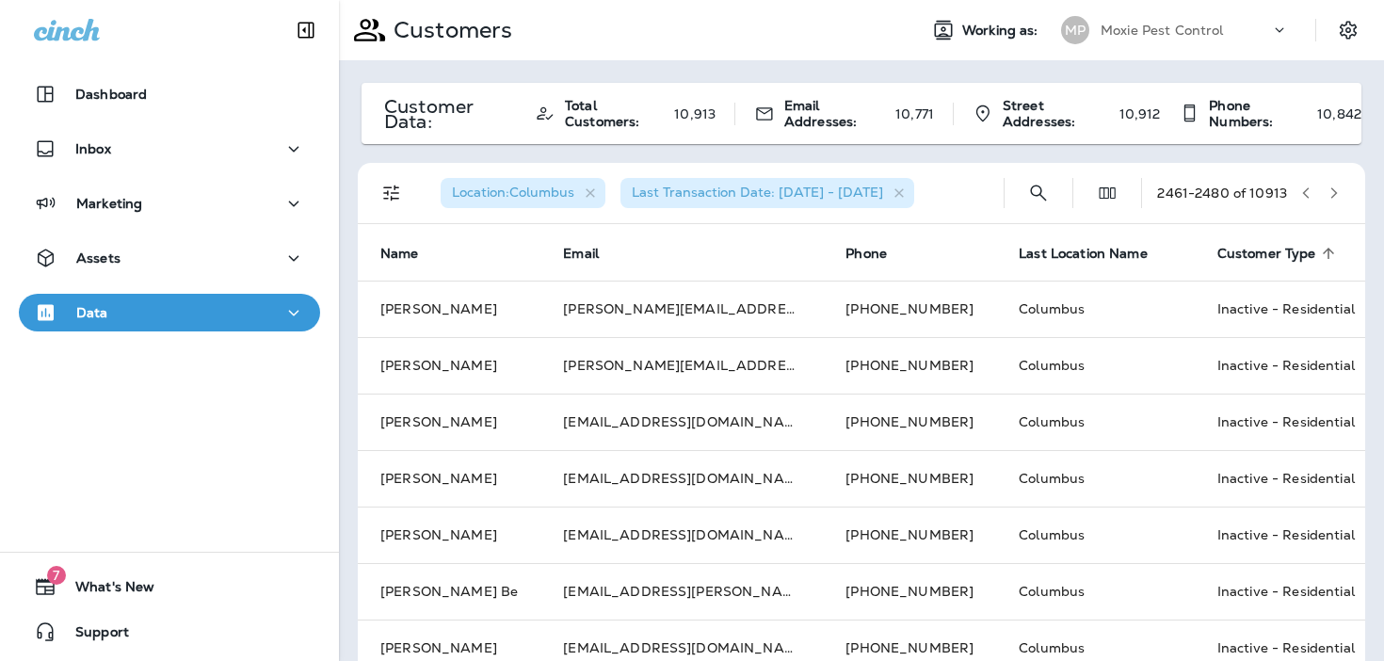
click at [1327, 191] on icon "button" at bounding box center [1333, 192] width 13 height 13
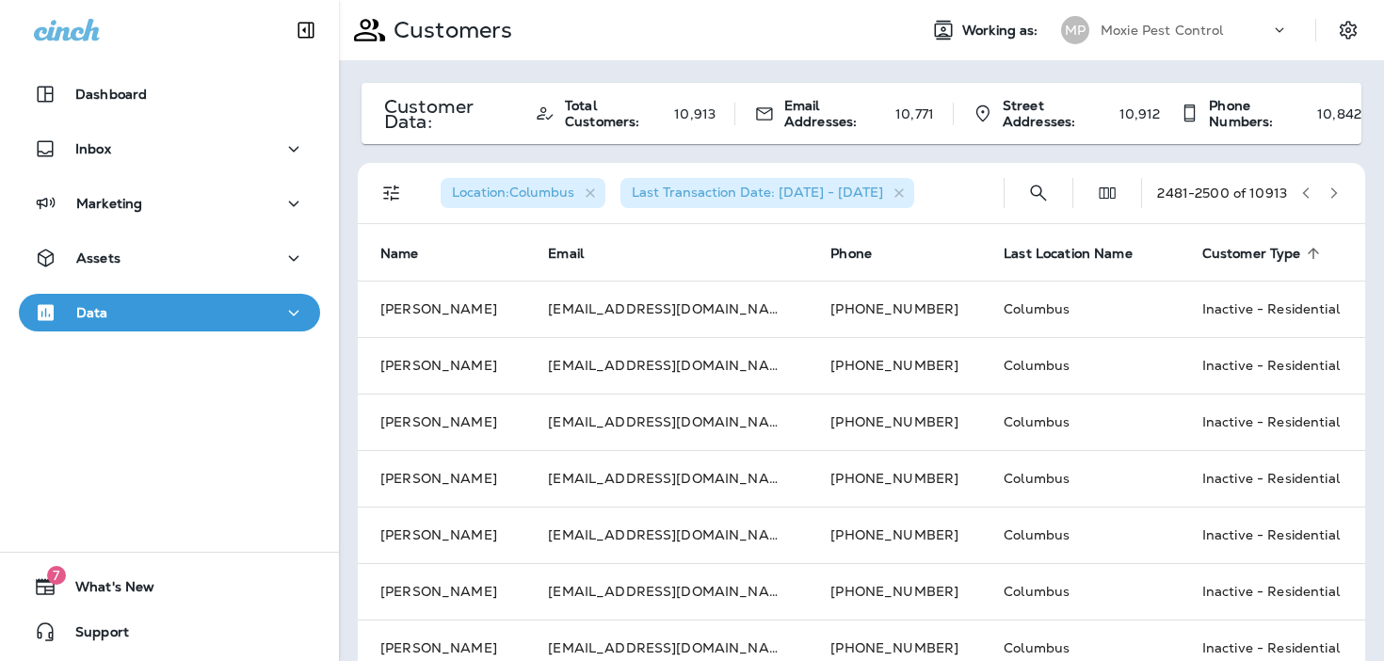
click at [1327, 191] on icon "button" at bounding box center [1333, 192] width 13 height 13
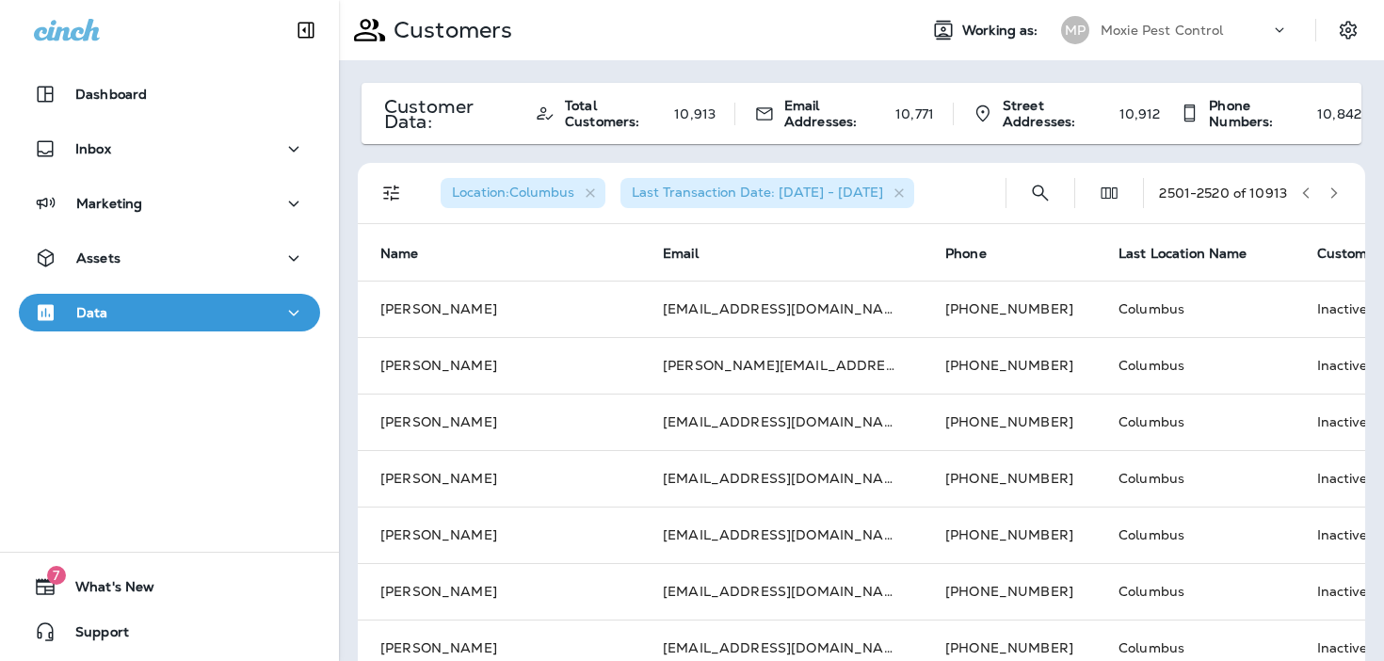
click at [1327, 191] on icon "button" at bounding box center [1333, 192] width 13 height 13
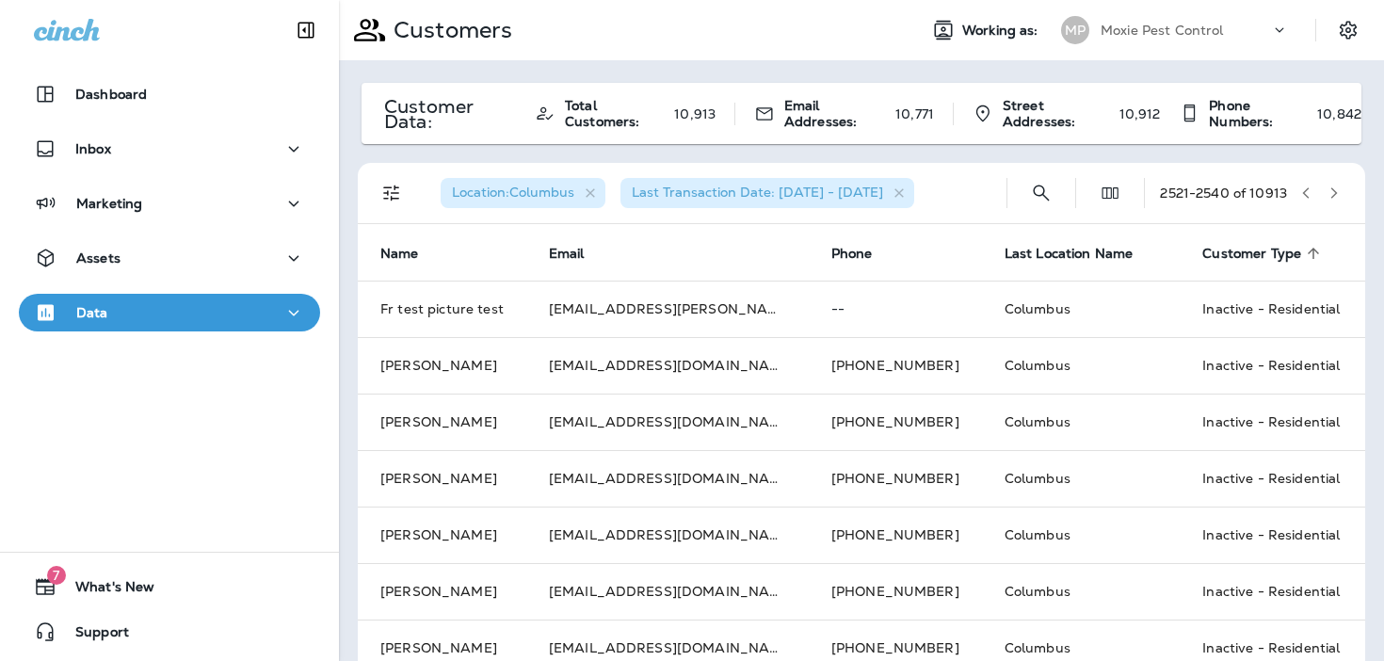
click at [1327, 191] on icon "button" at bounding box center [1333, 192] width 13 height 13
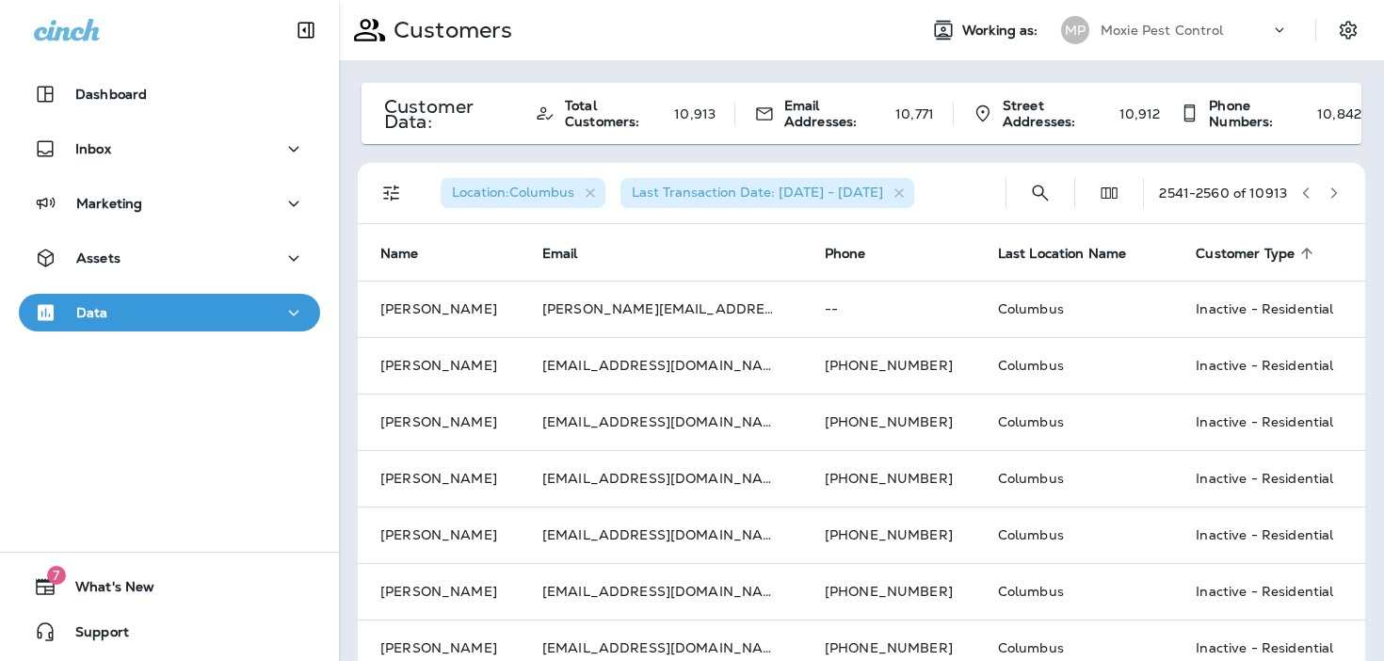
click at [1327, 191] on icon "button" at bounding box center [1333, 192] width 13 height 13
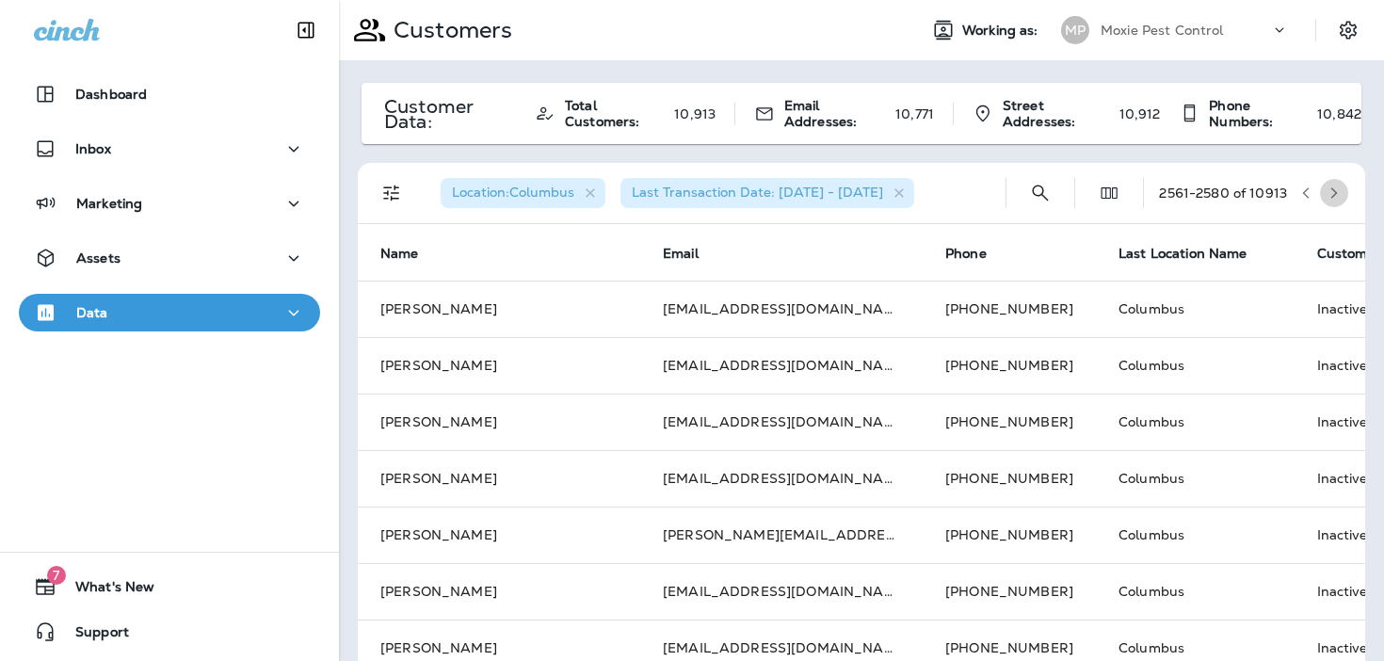
click at [1327, 191] on icon "button" at bounding box center [1333, 192] width 13 height 13
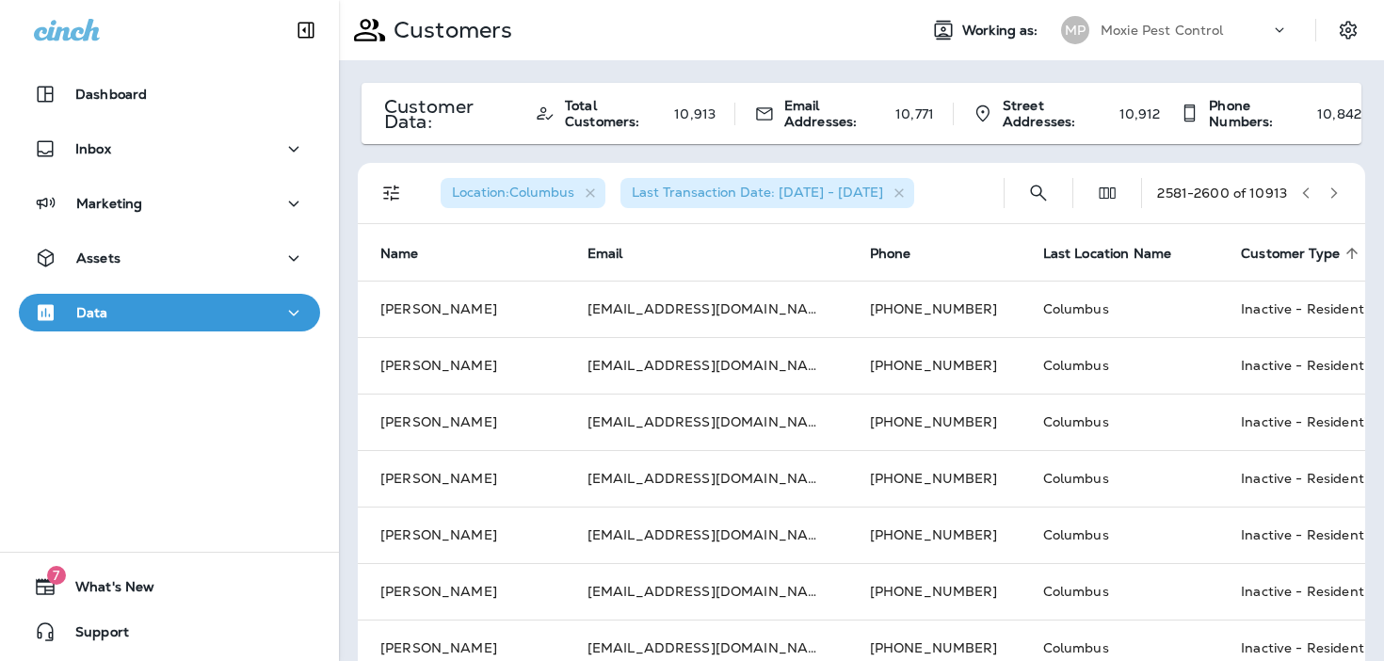
click at [1327, 191] on icon "button" at bounding box center [1333, 192] width 13 height 13
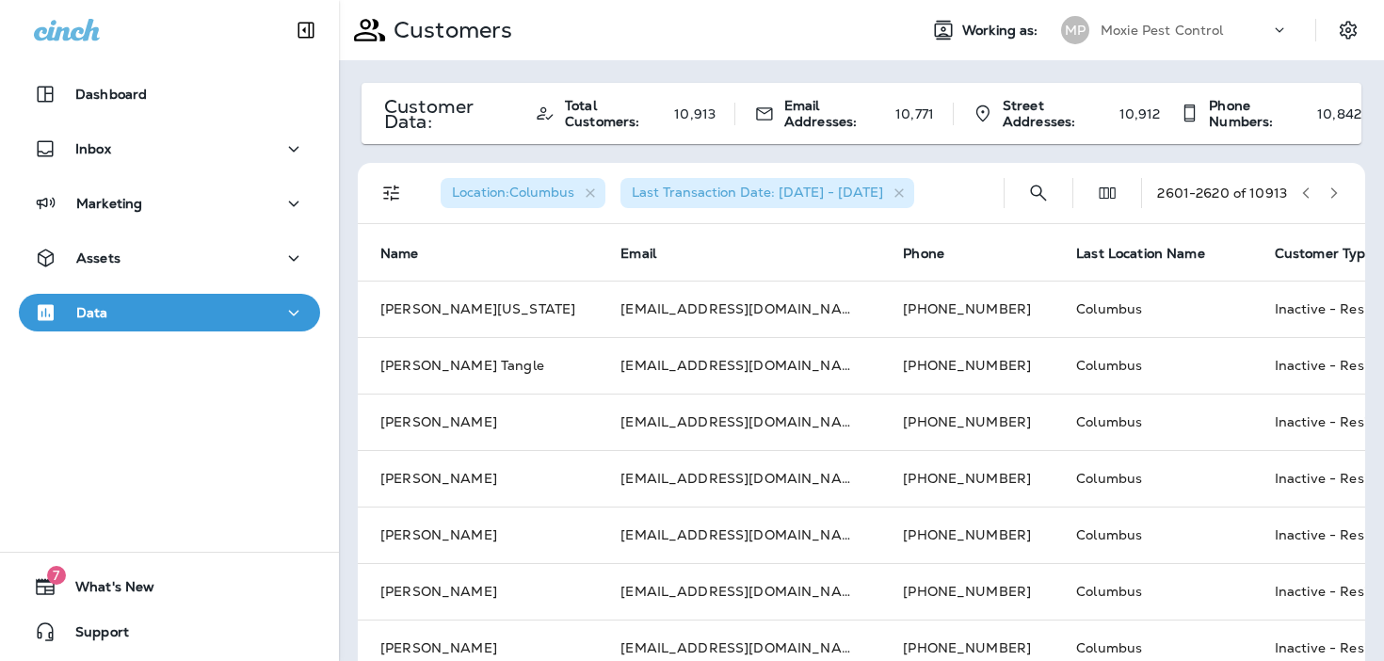
click at [1327, 191] on icon "button" at bounding box center [1333, 192] width 13 height 13
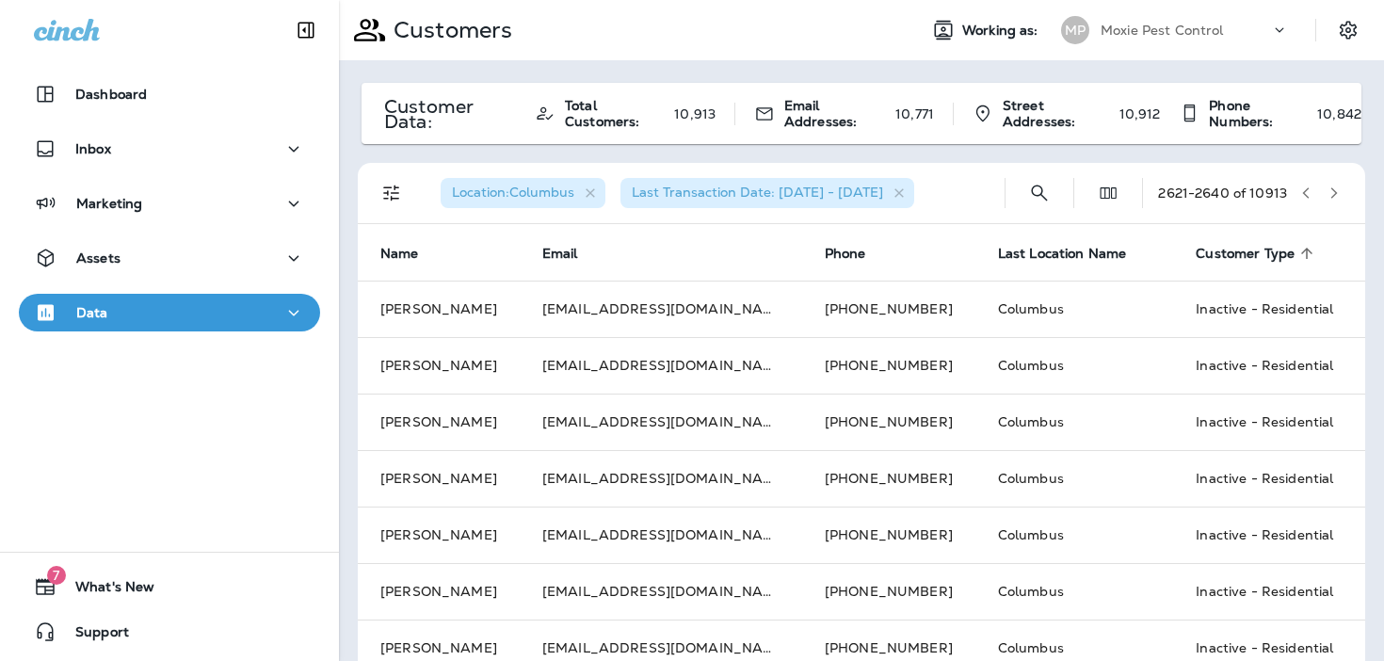
click at [1327, 191] on icon "button" at bounding box center [1333, 192] width 13 height 13
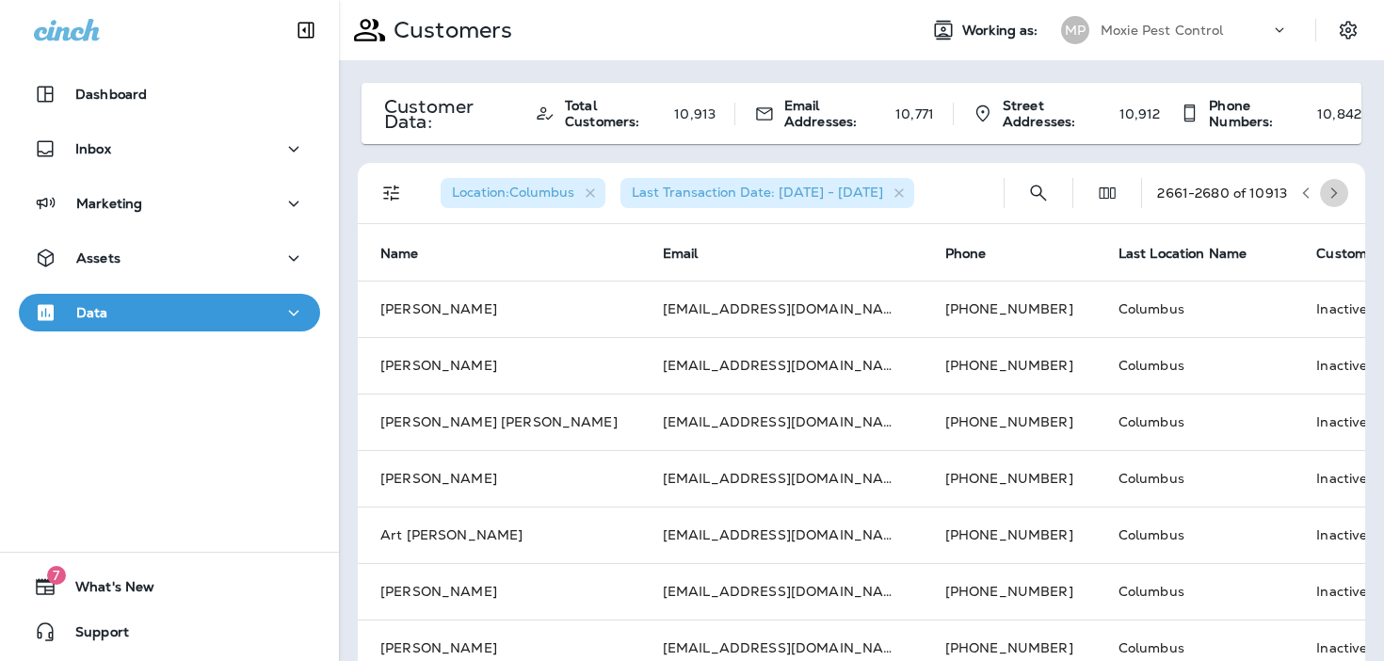
click at [1327, 191] on icon "button" at bounding box center [1333, 192] width 13 height 13
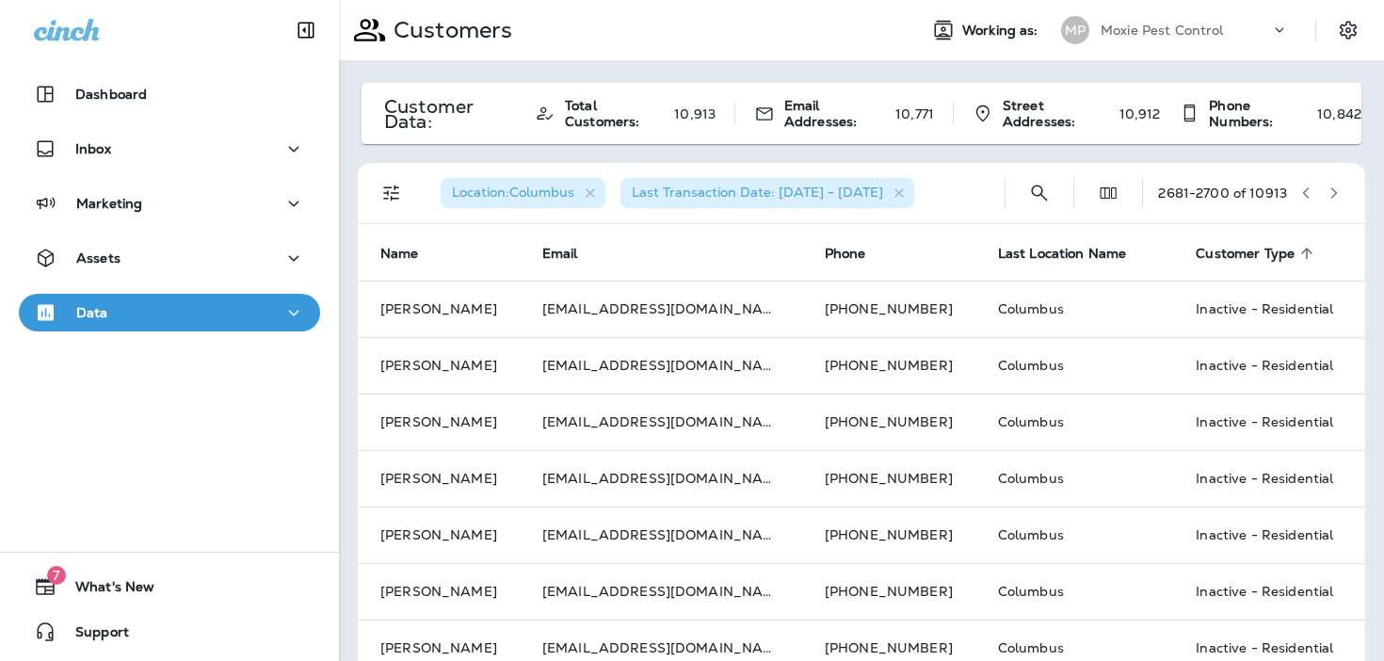
click at [1327, 191] on icon "button" at bounding box center [1333, 192] width 13 height 13
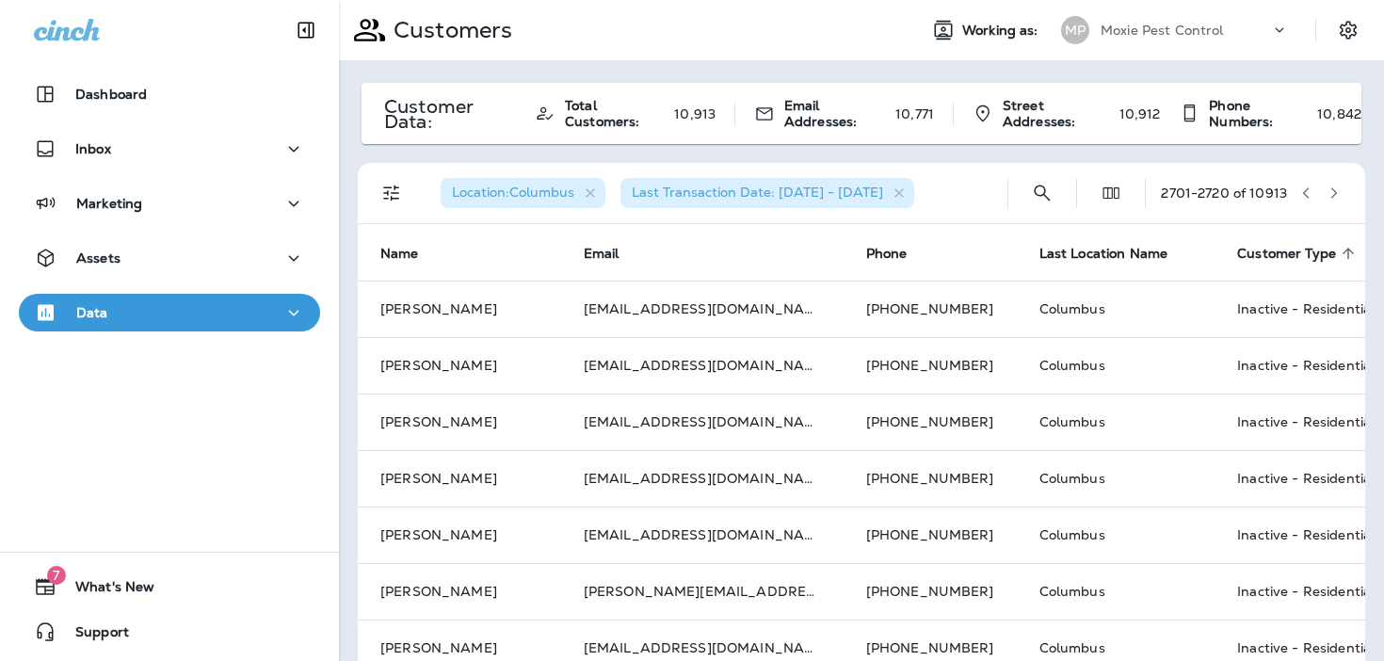
click at [1327, 191] on icon "button" at bounding box center [1333, 192] width 13 height 13
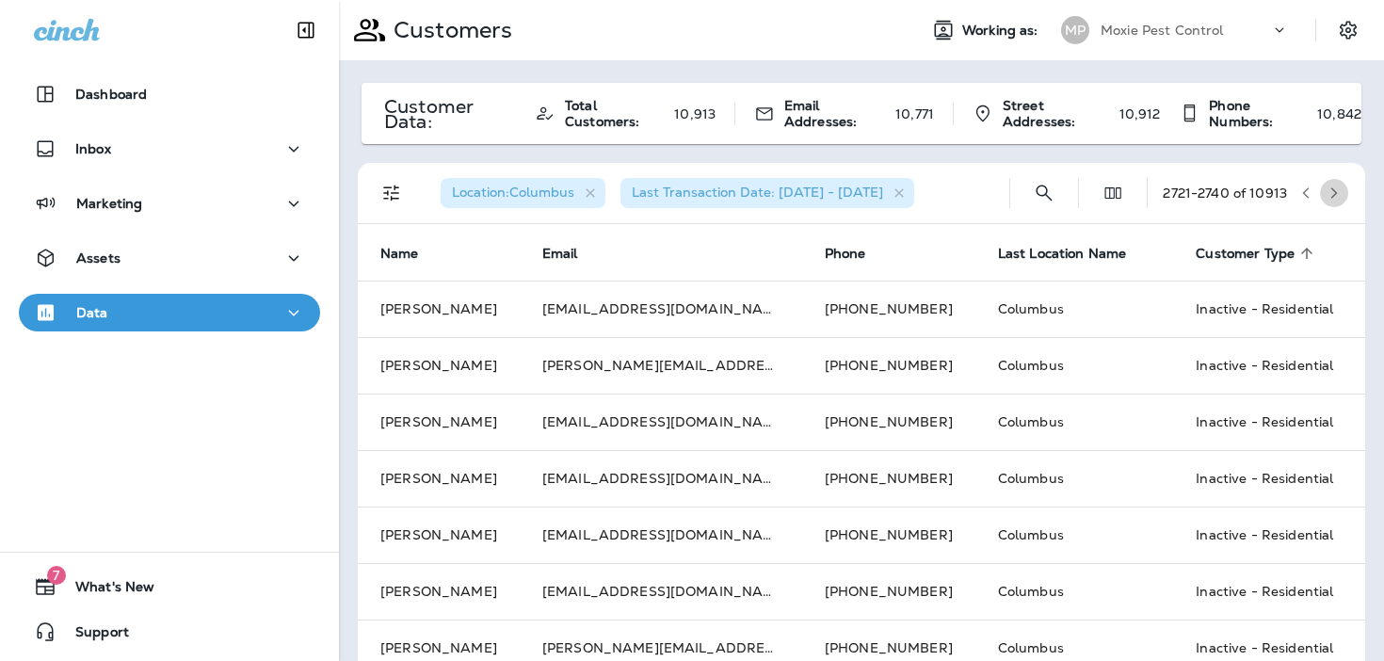
click at [1327, 191] on icon "button" at bounding box center [1333, 192] width 13 height 13
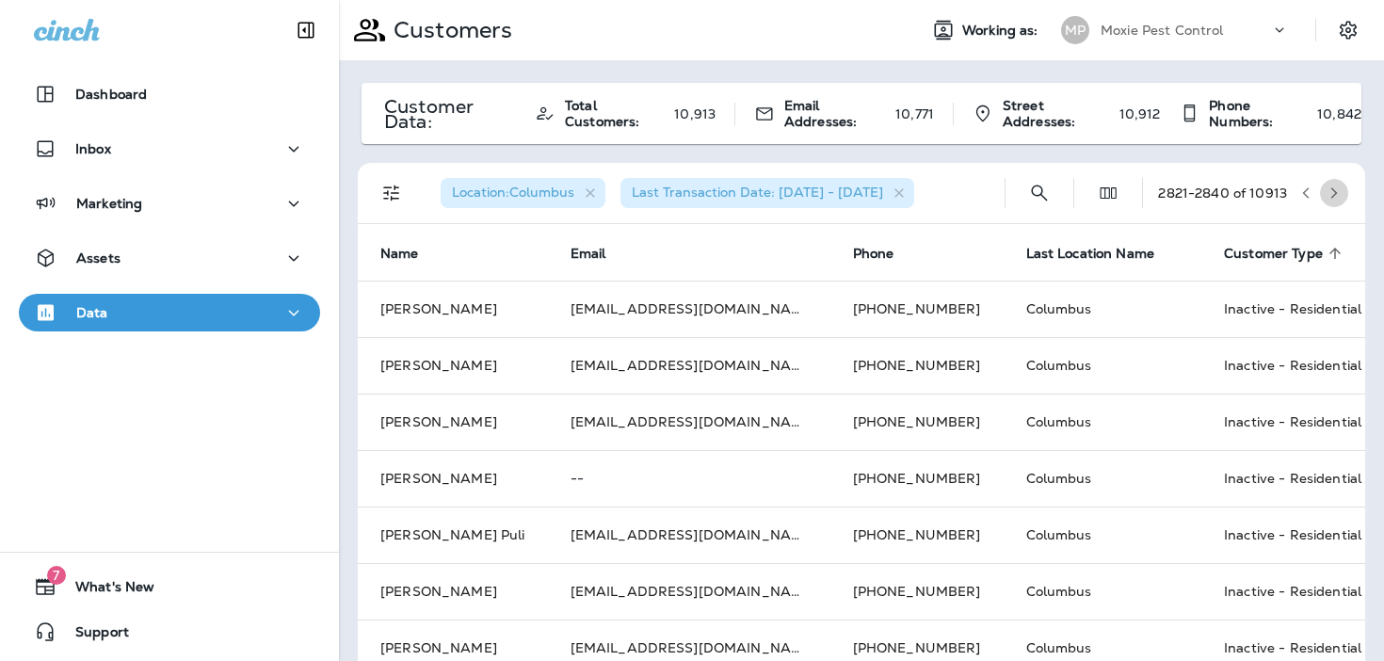
click at [1327, 191] on icon "button" at bounding box center [1333, 192] width 13 height 13
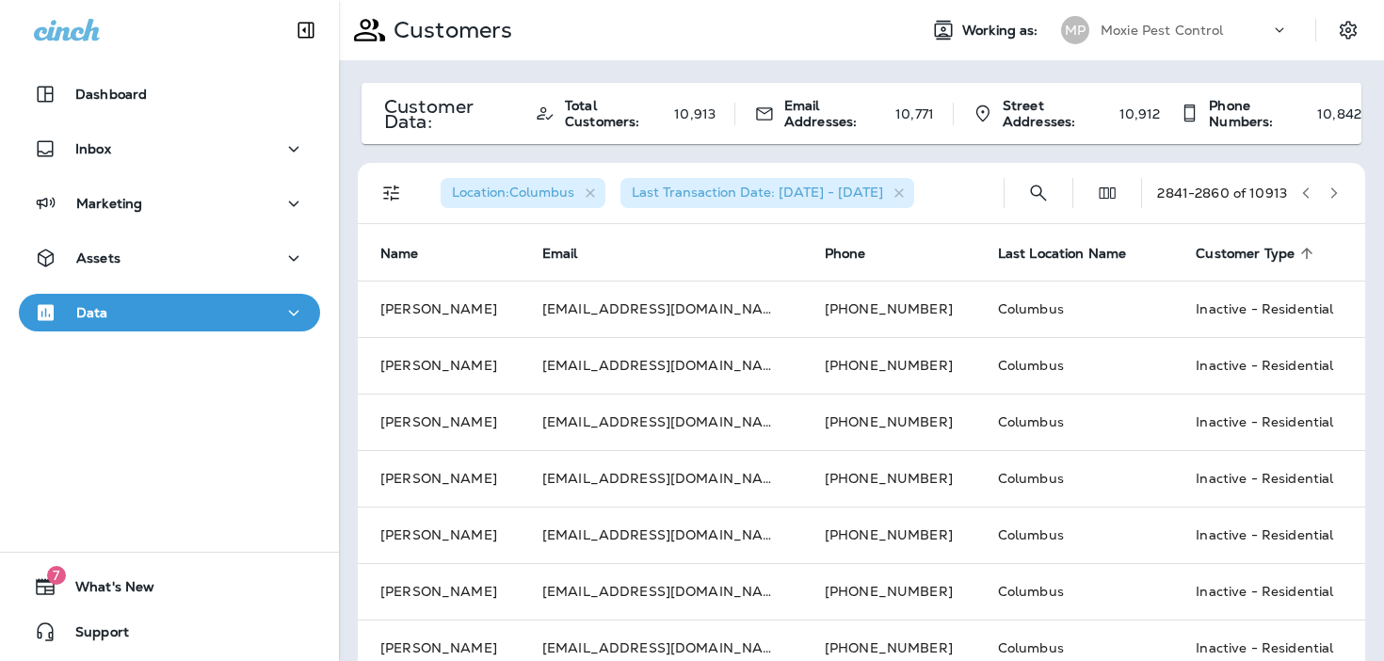
click at [1327, 191] on icon "button" at bounding box center [1333, 192] width 13 height 13
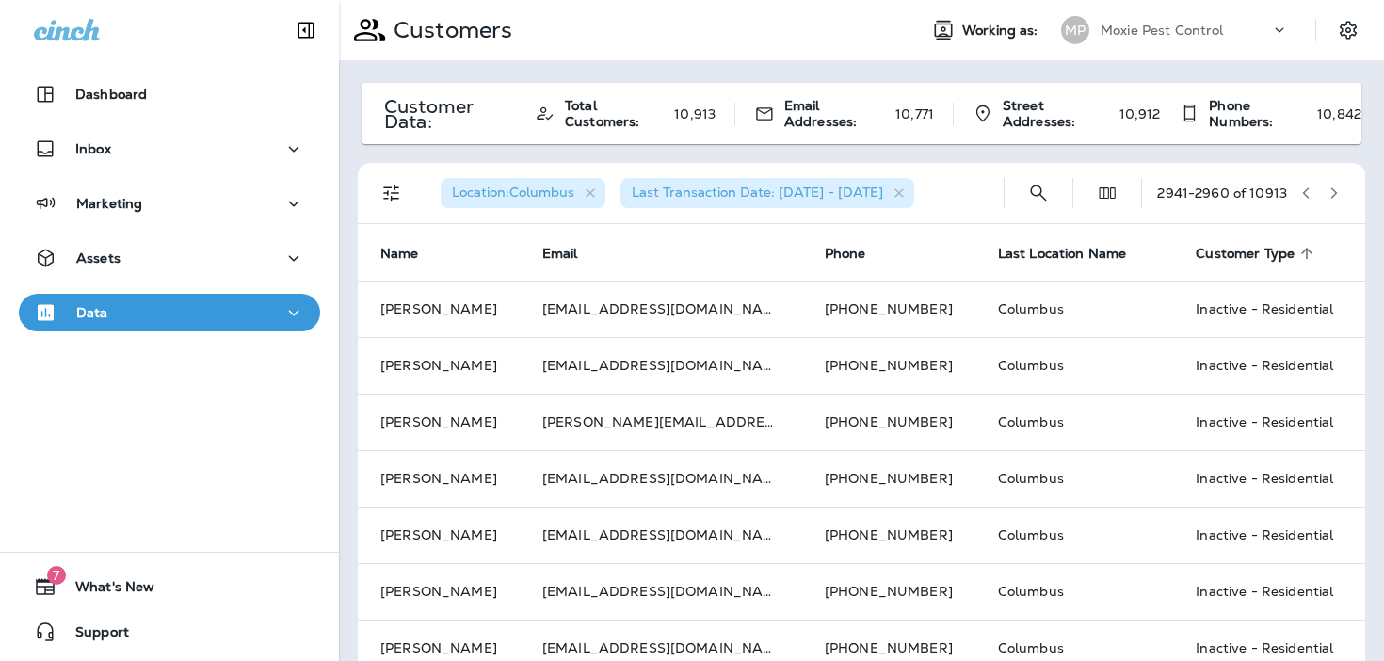
click at [1327, 191] on icon "button" at bounding box center [1333, 192] width 13 height 13
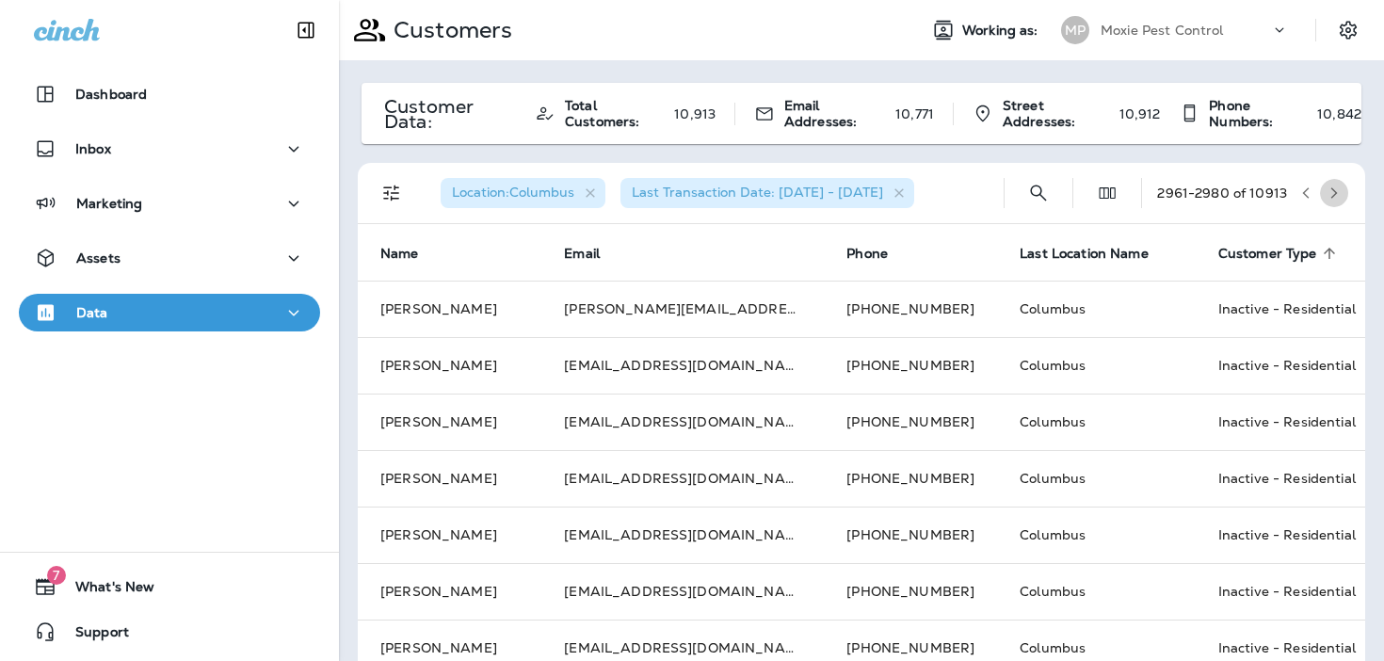
click at [1327, 191] on icon "button" at bounding box center [1333, 192] width 13 height 13
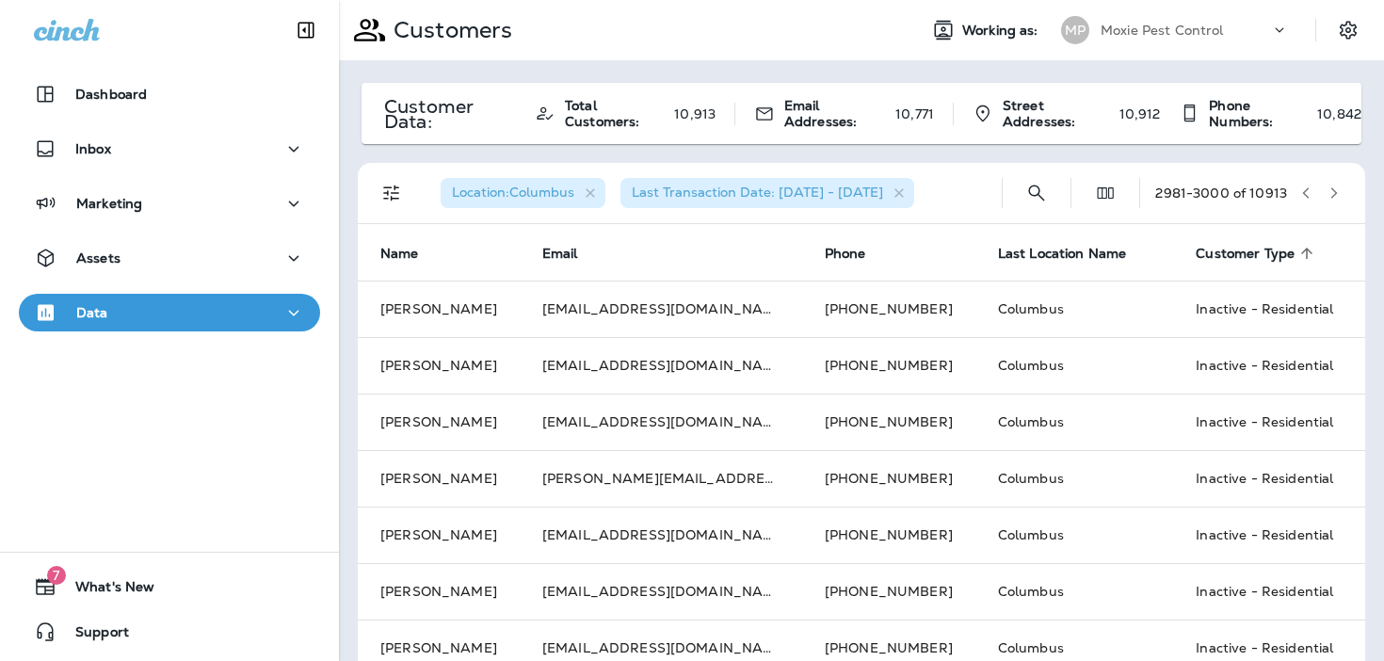
click at [1327, 191] on icon "button" at bounding box center [1333, 192] width 13 height 13
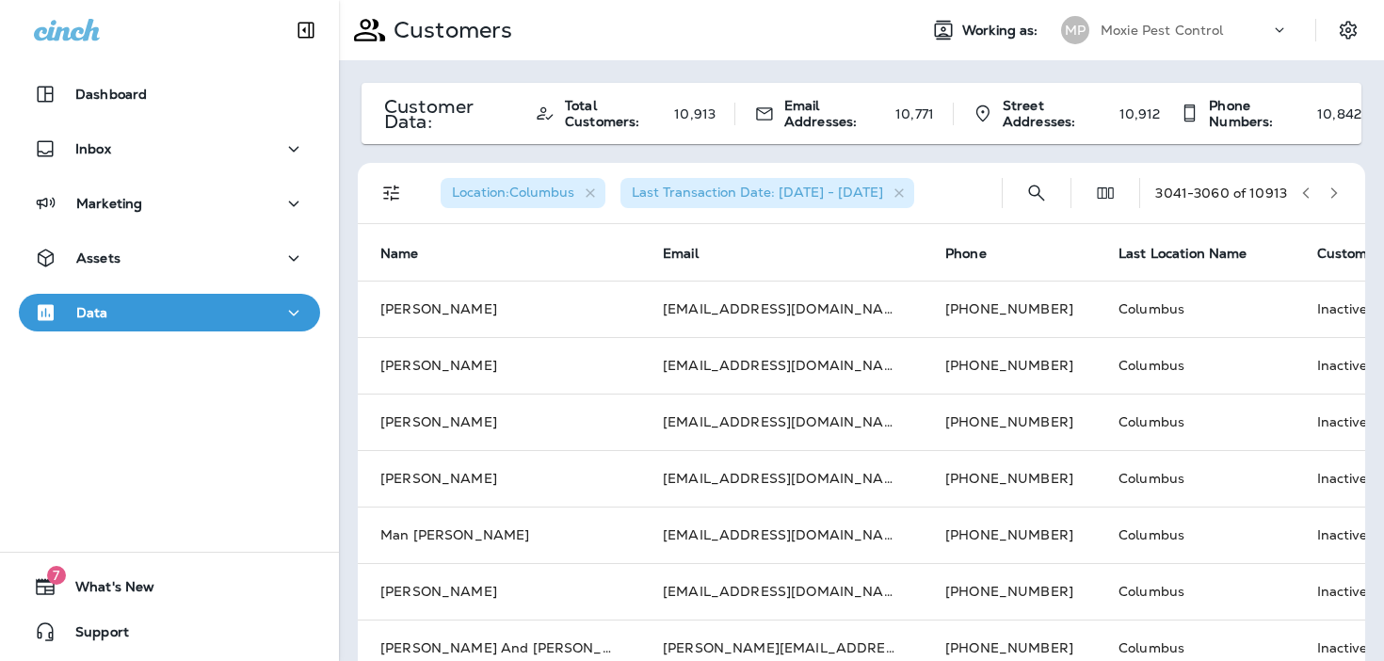
click at [1327, 191] on icon "button" at bounding box center [1333, 192] width 13 height 13
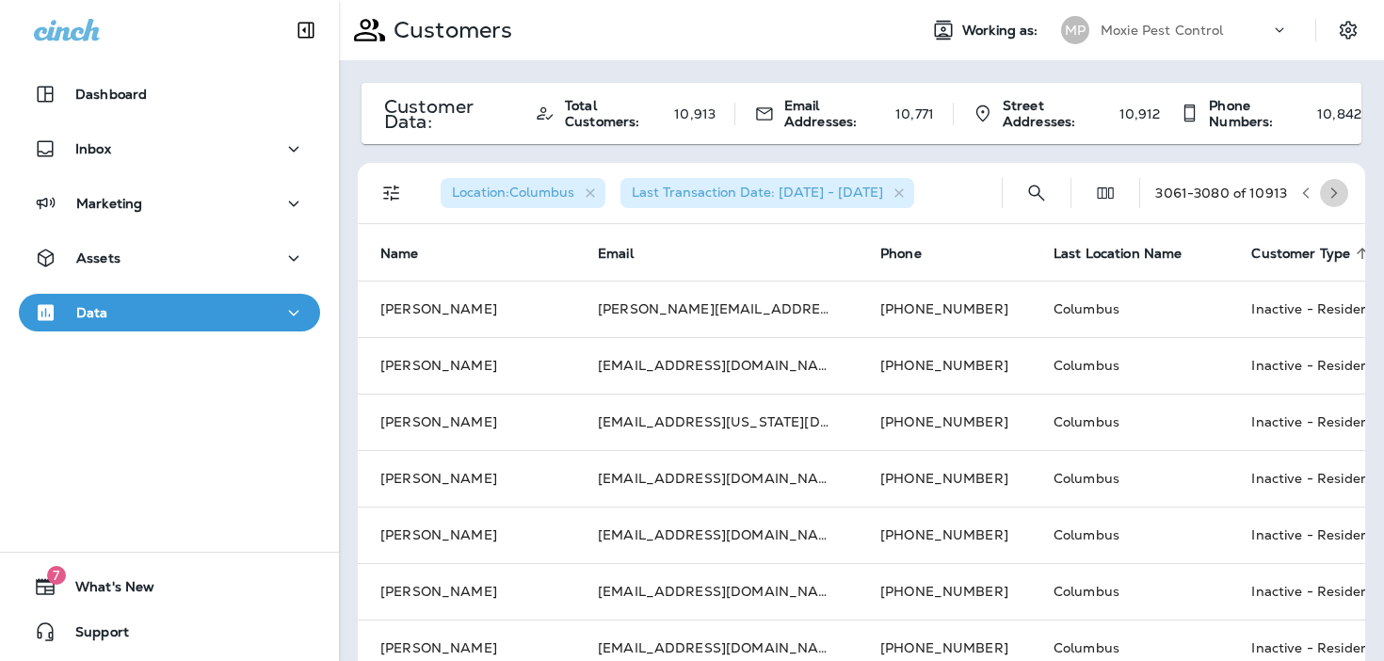
click at [1327, 191] on icon "button" at bounding box center [1333, 192] width 13 height 13
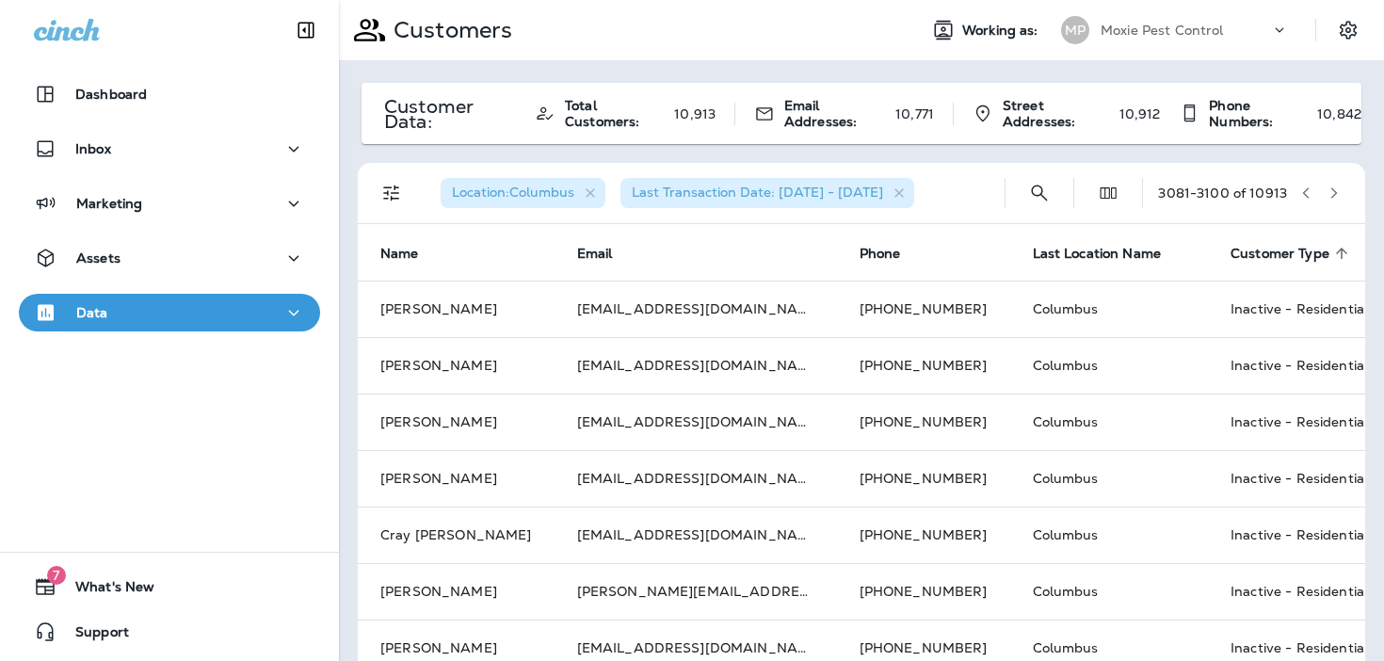
click at [1327, 191] on icon "button" at bounding box center [1333, 192] width 13 height 13
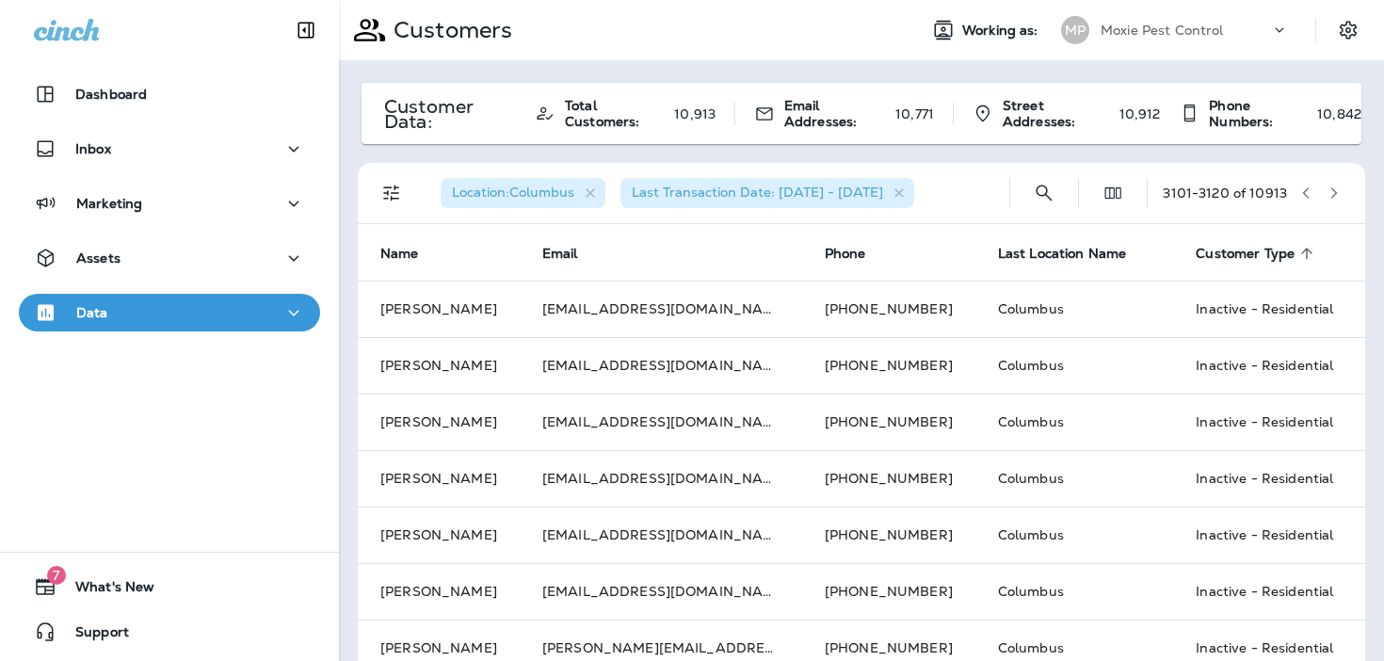
click at [1327, 191] on icon "button" at bounding box center [1333, 192] width 13 height 13
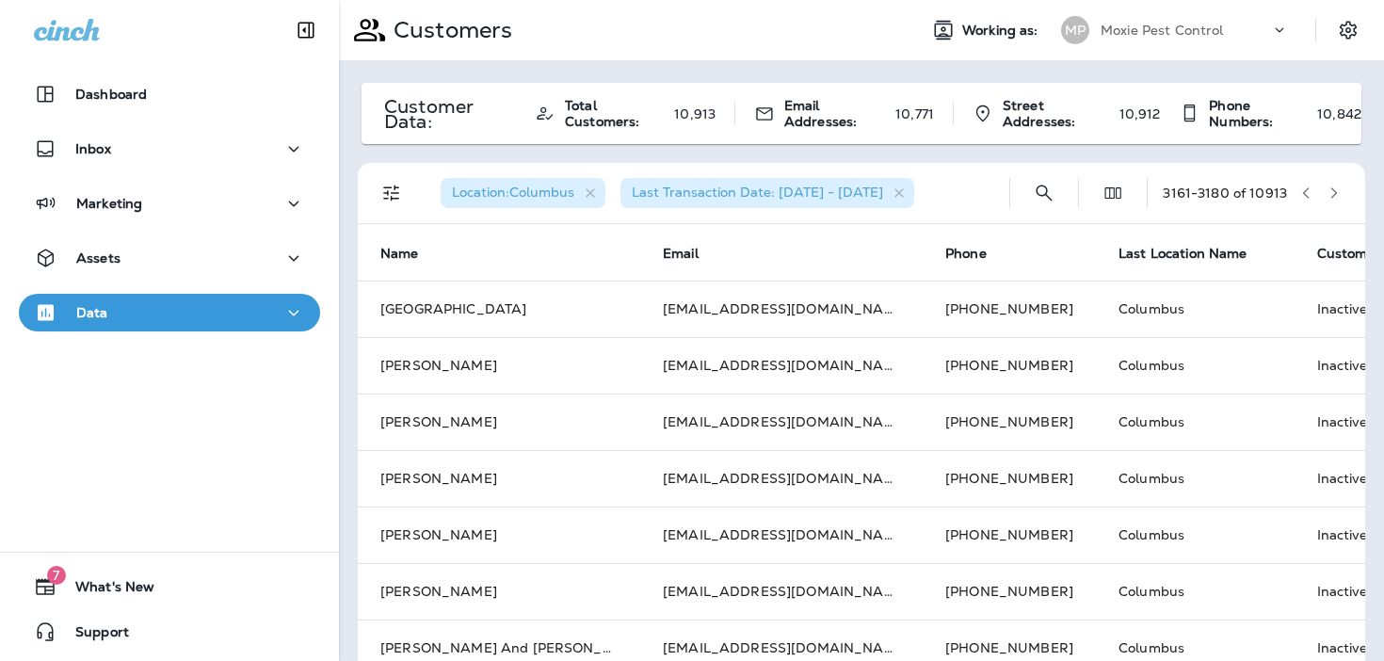
click at [1327, 191] on icon "button" at bounding box center [1333, 192] width 13 height 13
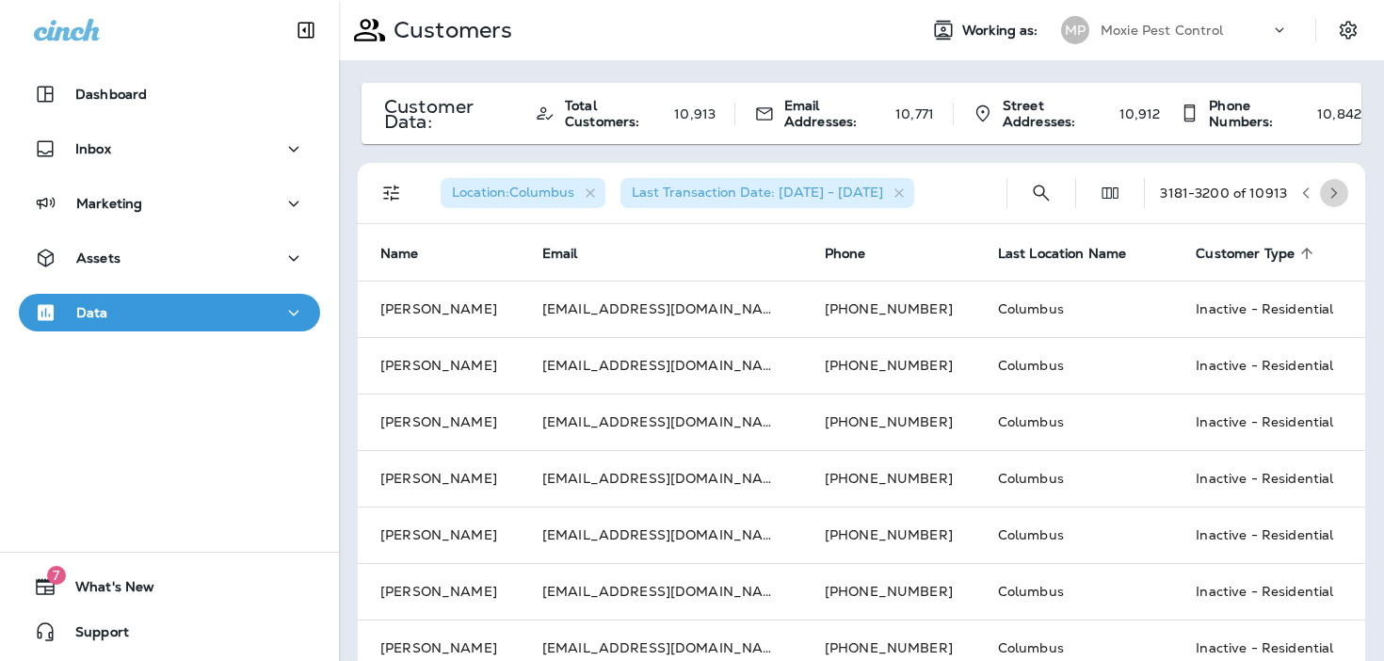
click at [1327, 191] on icon "button" at bounding box center [1333, 192] width 13 height 13
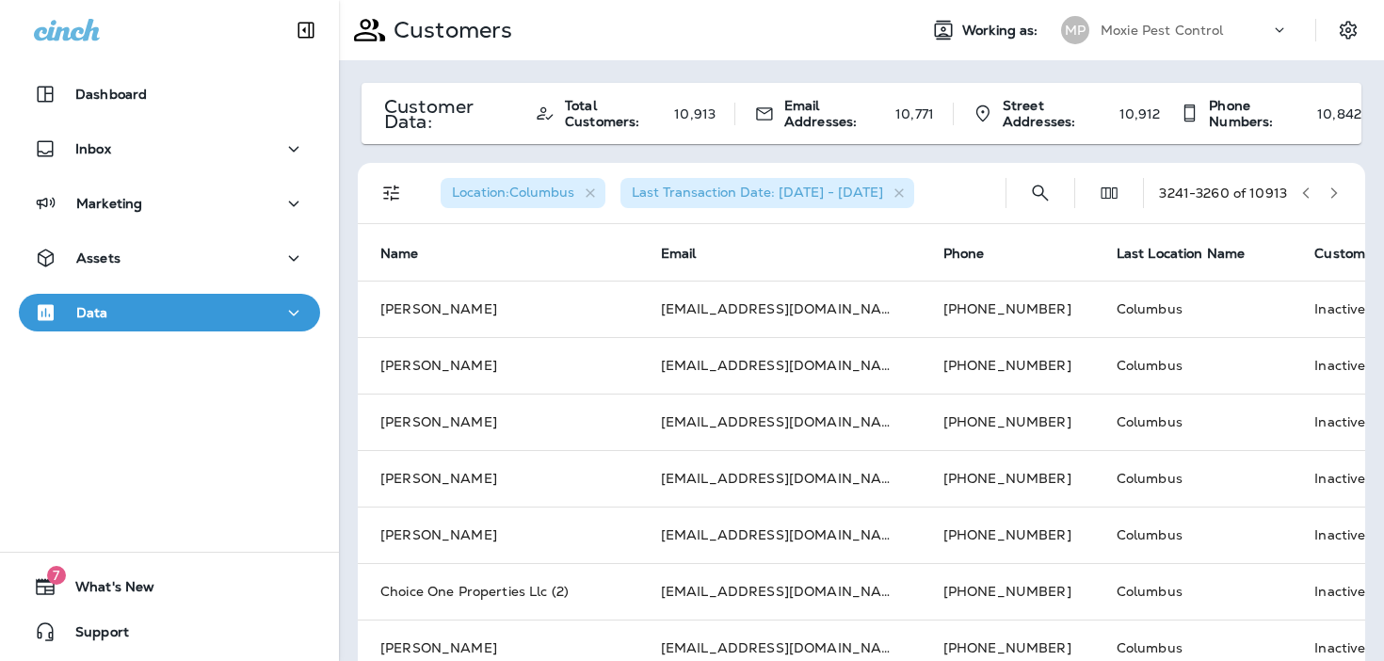
click at [1327, 191] on icon "button" at bounding box center [1333, 192] width 13 height 13
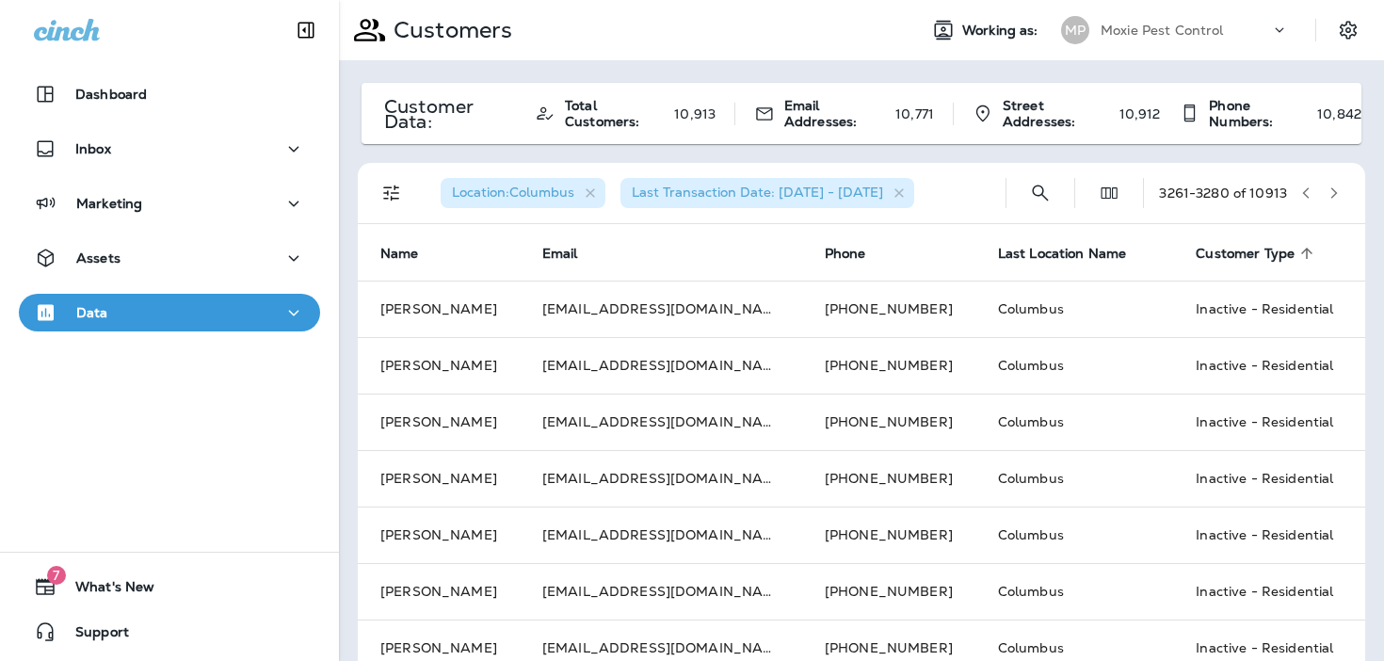
click at [1327, 191] on icon "button" at bounding box center [1333, 192] width 13 height 13
click at [1329, 190] on icon "button" at bounding box center [1333, 192] width 13 height 13
click at [1337, 188] on icon "button" at bounding box center [1333, 192] width 13 height 13
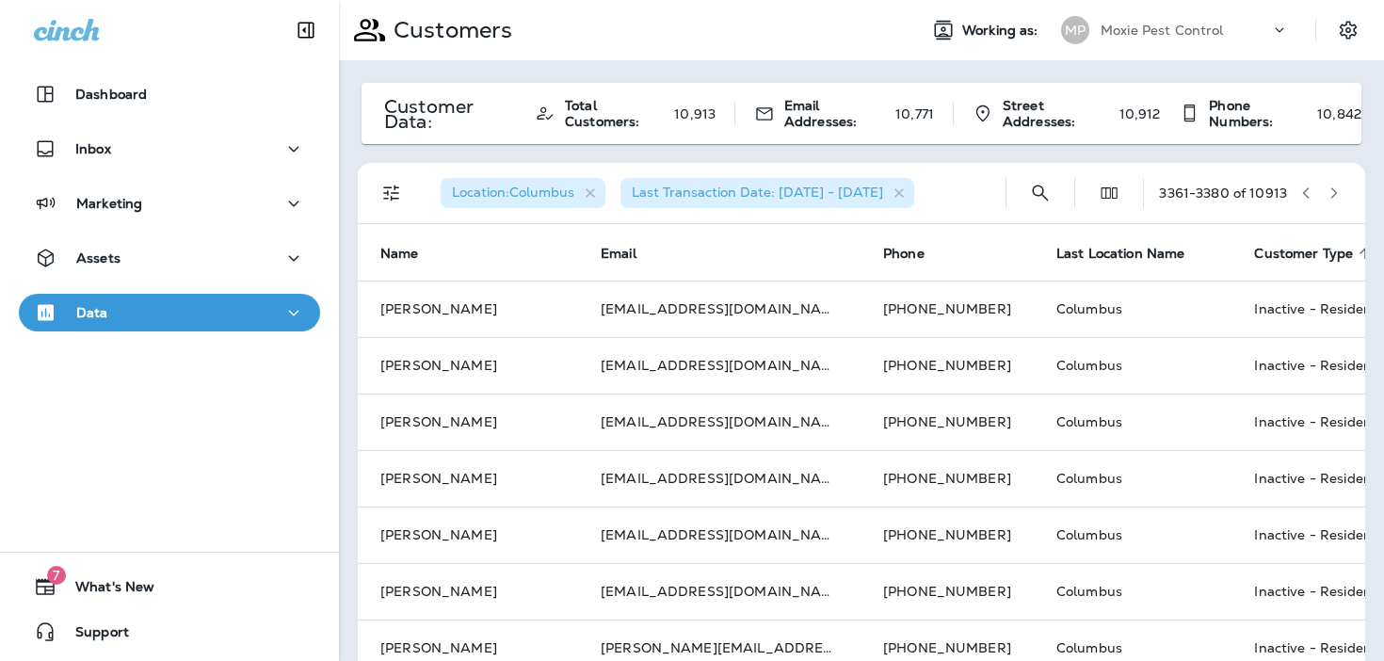
click at [1337, 188] on icon "button" at bounding box center [1333, 192] width 13 height 13
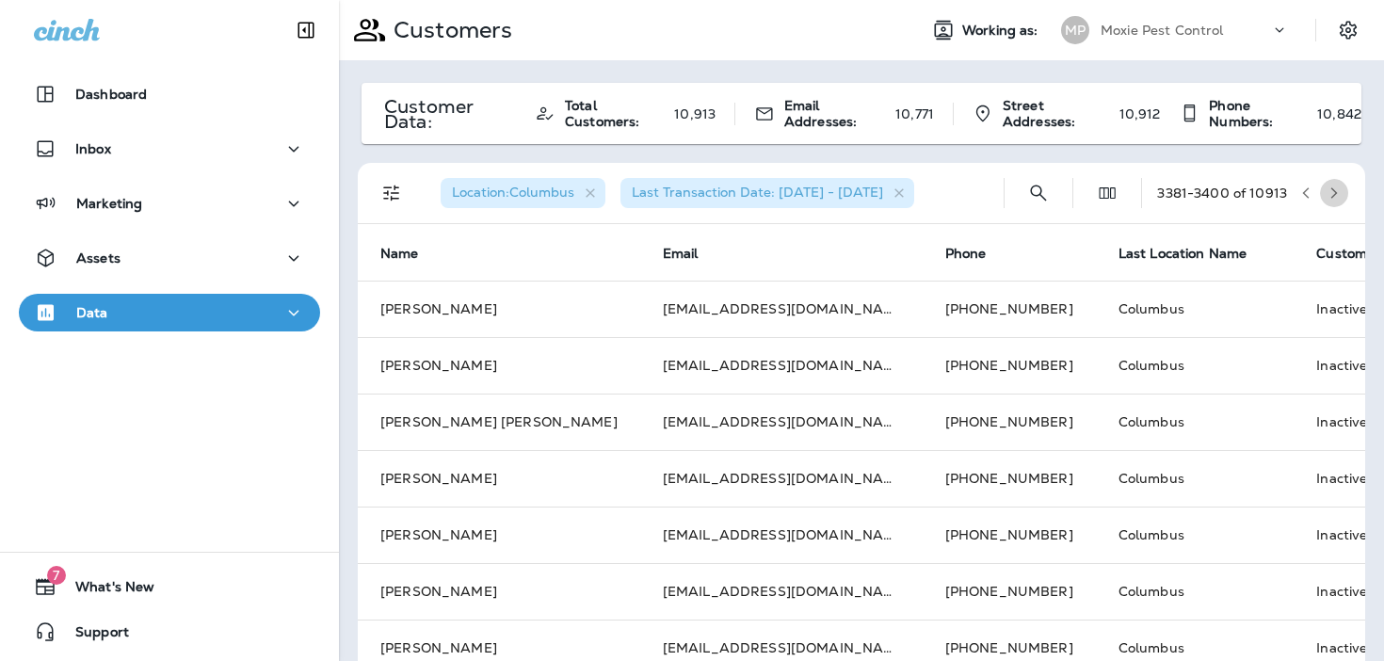
click at [1337, 188] on icon "button" at bounding box center [1333, 192] width 13 height 13
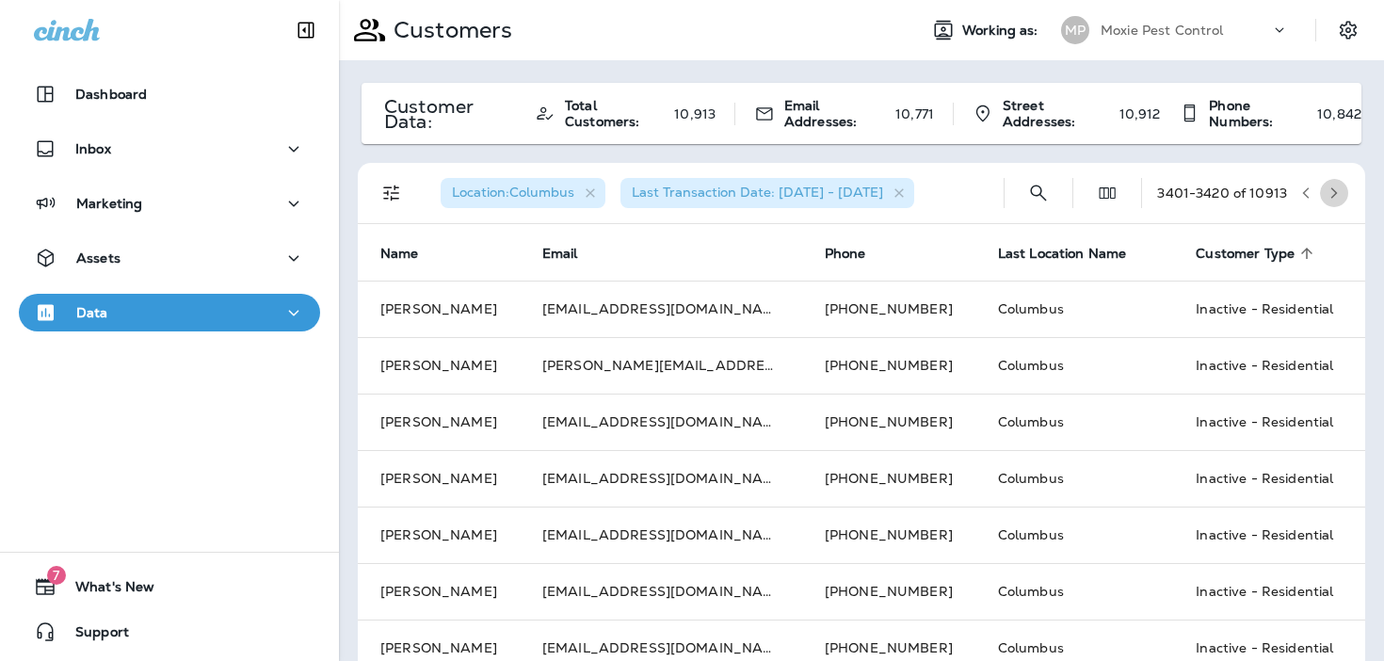
click at [1337, 188] on icon "button" at bounding box center [1333, 192] width 13 height 13
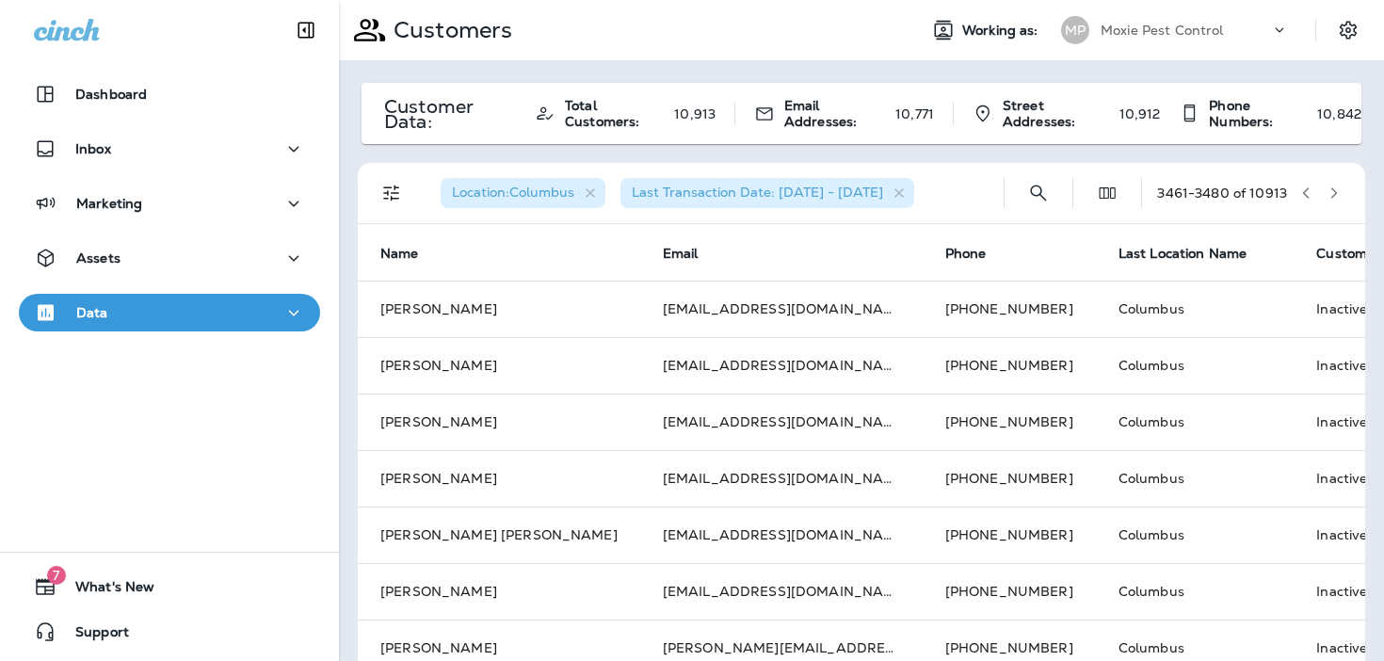
click at [1335, 191] on icon "button" at bounding box center [1334, 192] width 7 height 11
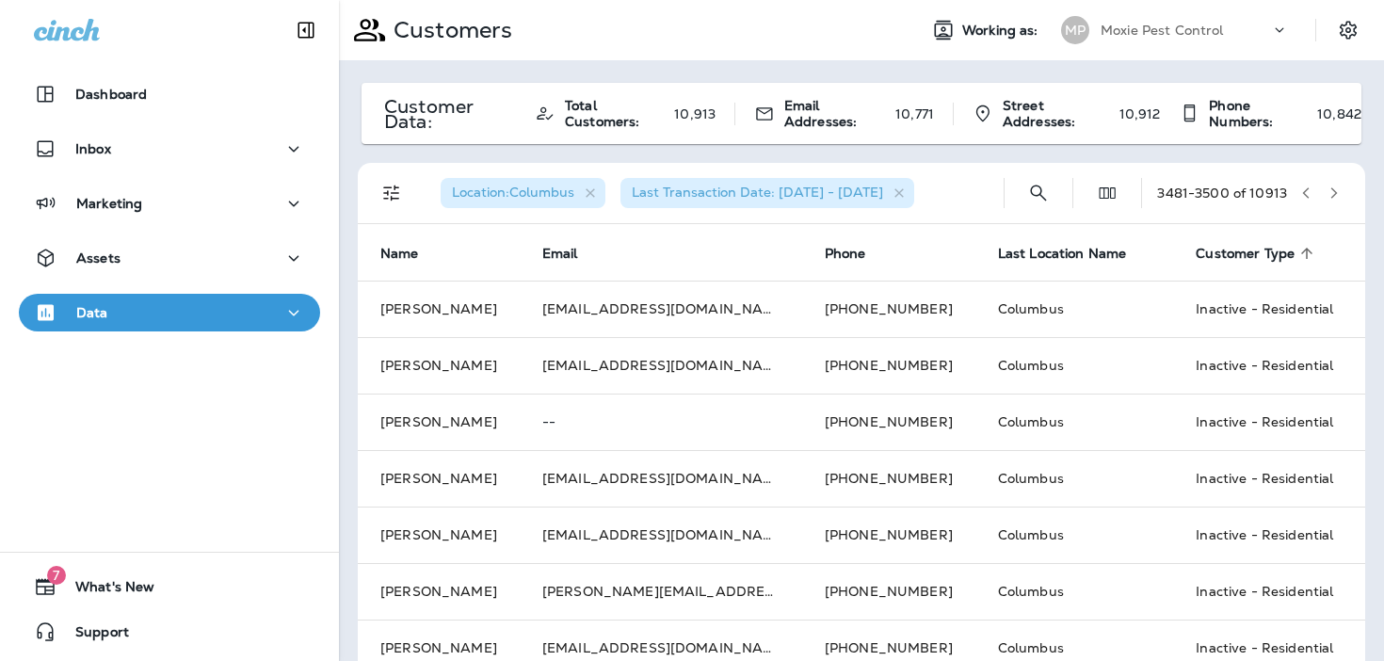
click at [1335, 191] on icon "button" at bounding box center [1334, 192] width 7 height 11
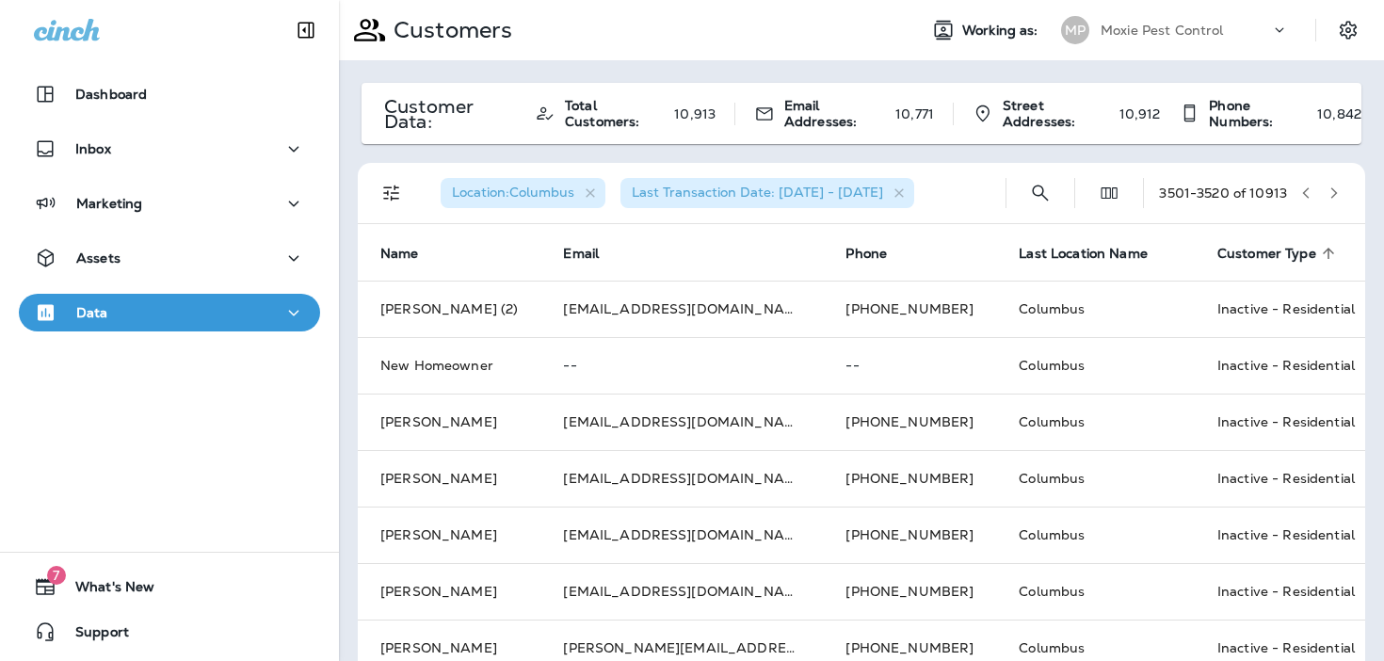
click at [1335, 191] on icon "button" at bounding box center [1334, 192] width 7 height 11
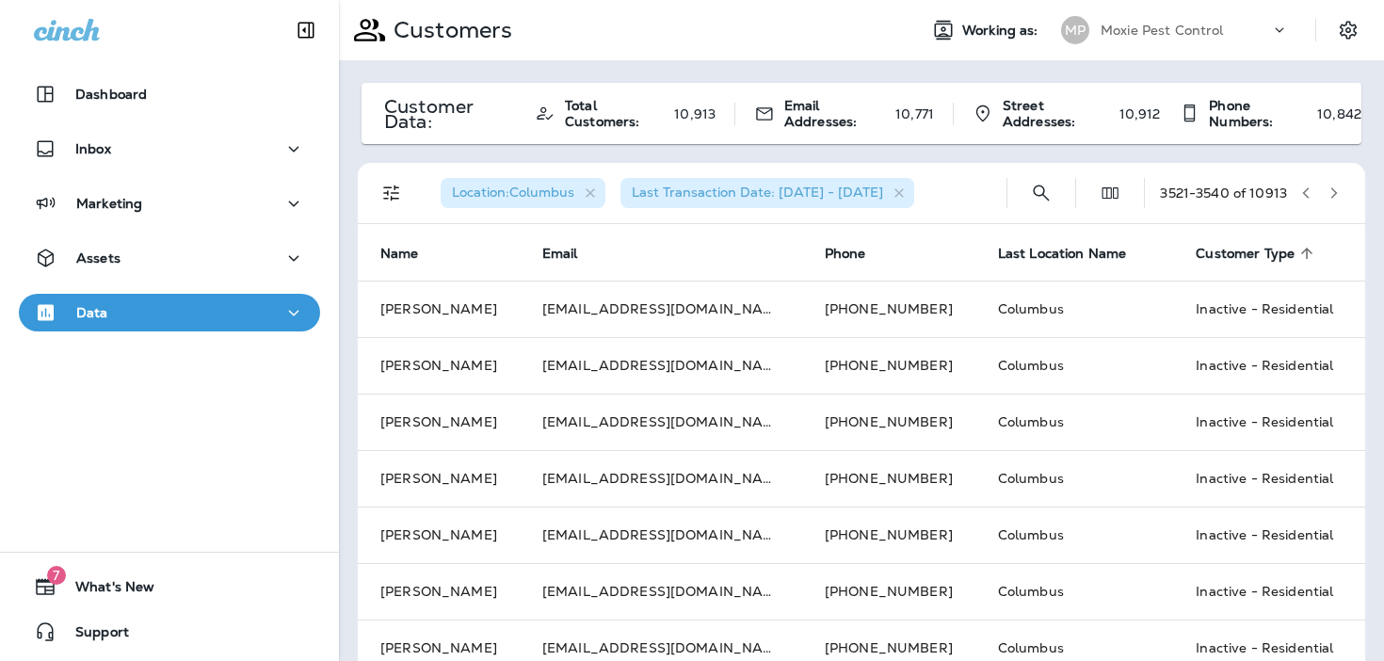
click at [1335, 191] on icon "button" at bounding box center [1334, 192] width 7 height 11
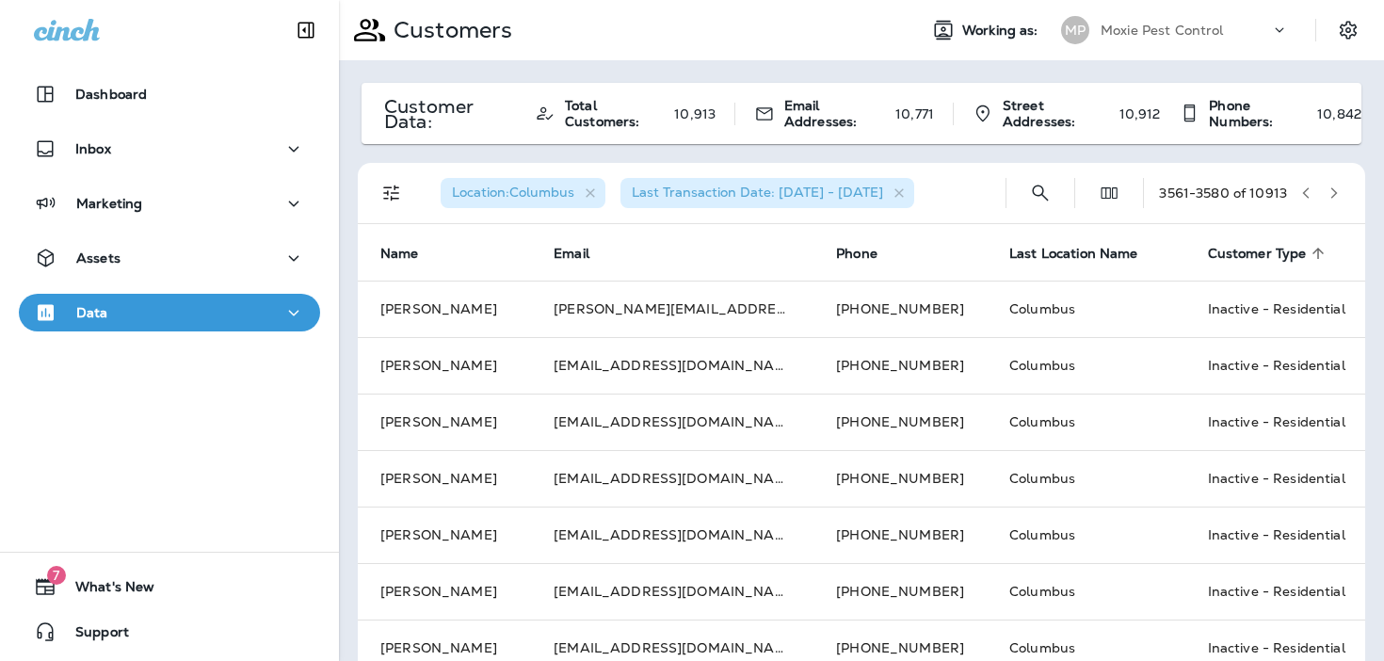
click at [1335, 191] on icon "button" at bounding box center [1334, 192] width 7 height 11
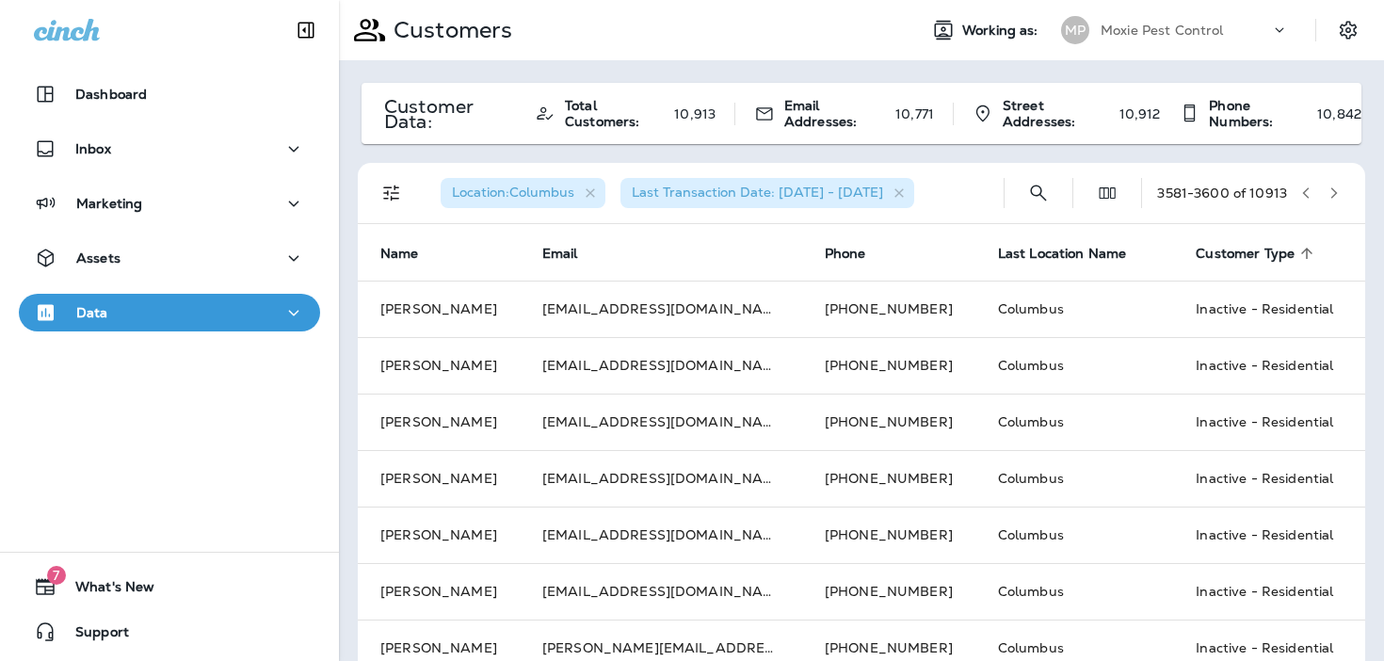
click at [1335, 191] on icon "button" at bounding box center [1334, 192] width 7 height 11
click at [1328, 201] on button "button" at bounding box center [1334, 193] width 28 height 28
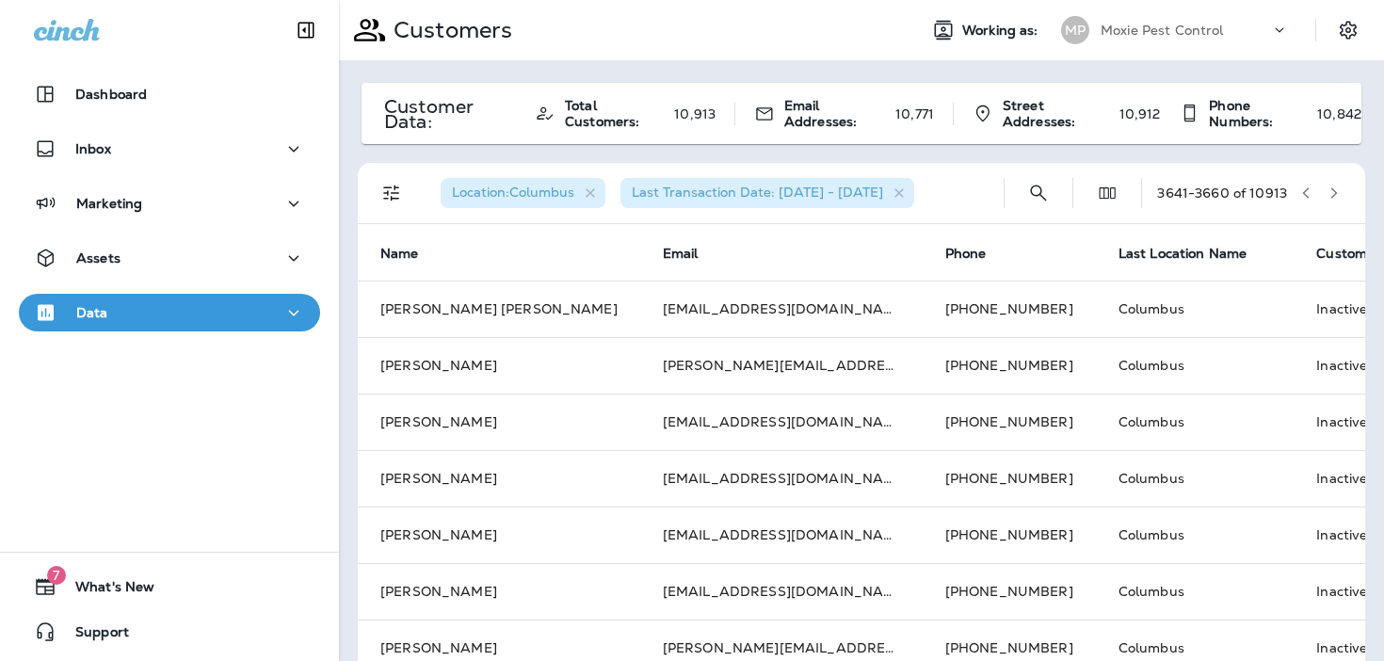
click at [1328, 201] on button "button" at bounding box center [1334, 193] width 28 height 28
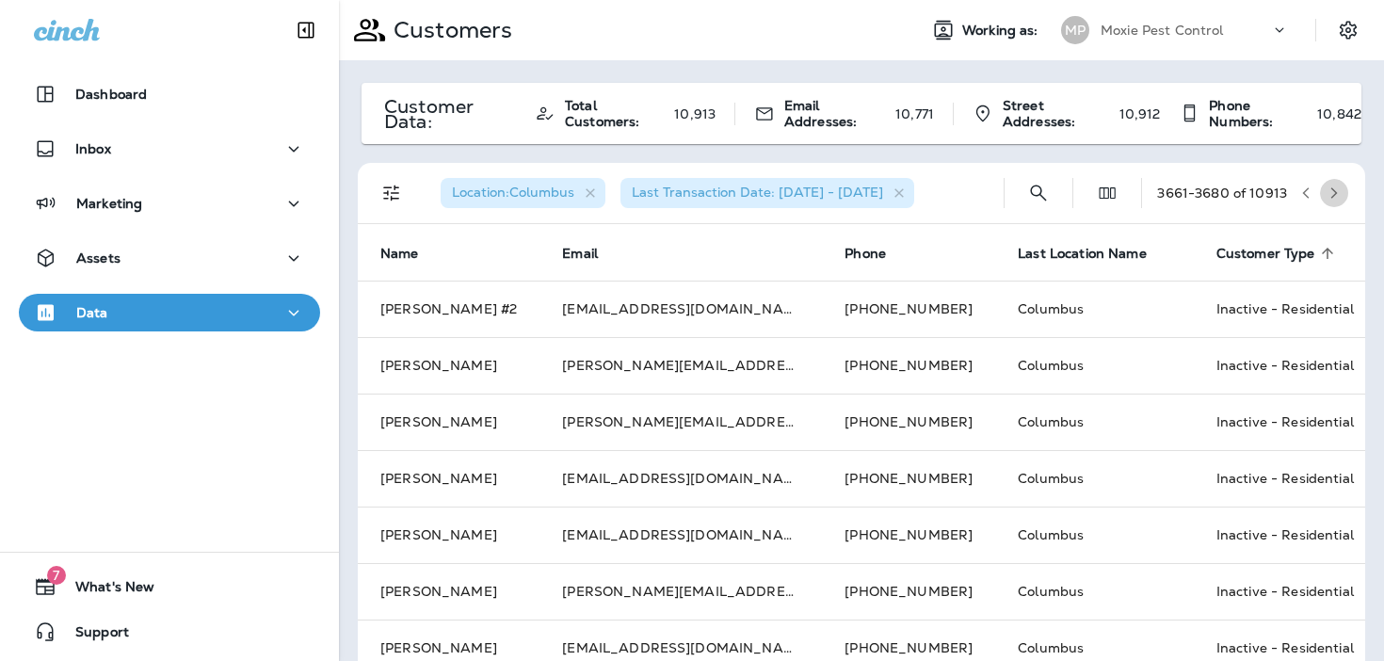
click at [1328, 201] on button "button" at bounding box center [1334, 193] width 28 height 28
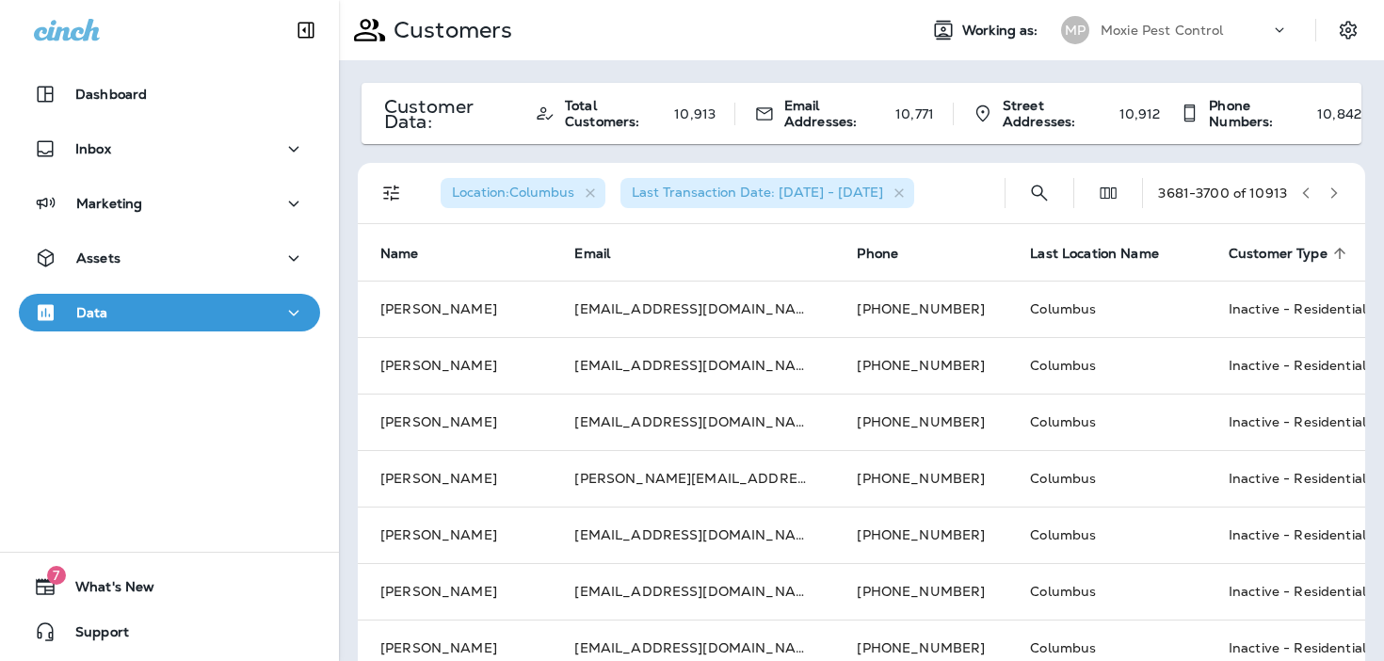
click at [1328, 201] on button "button" at bounding box center [1334, 193] width 28 height 28
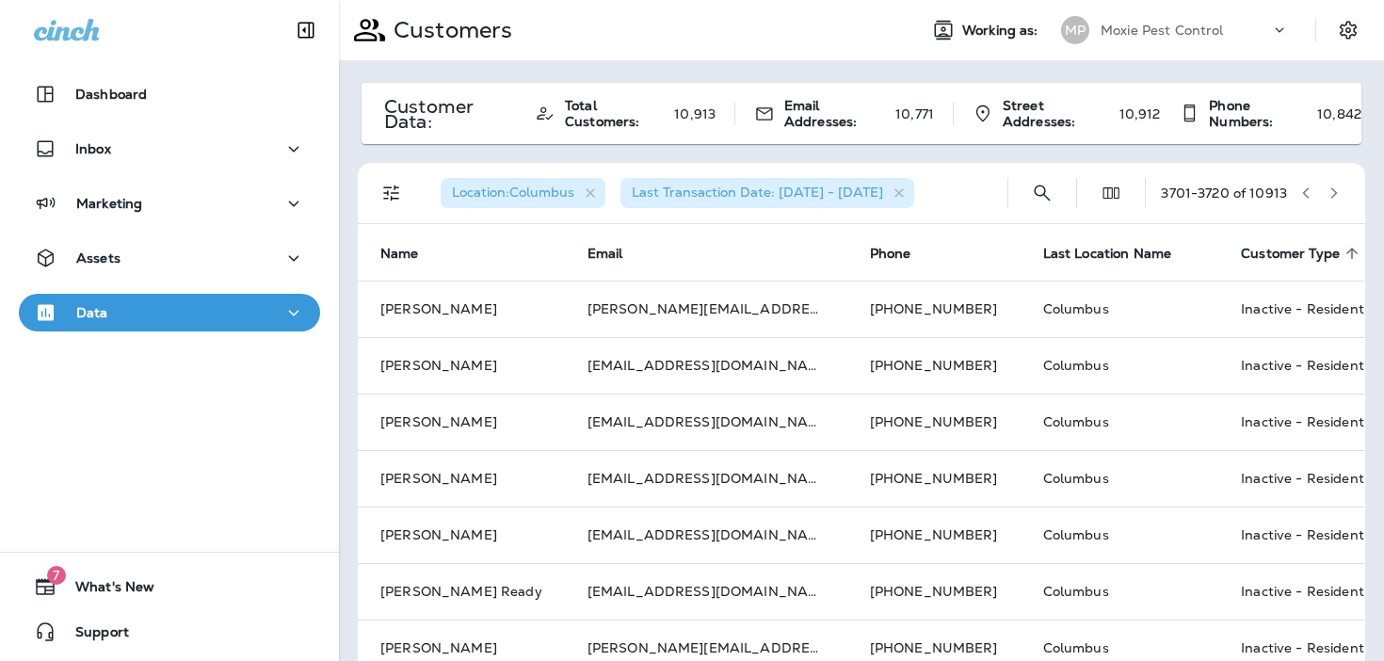
click at [1328, 201] on button "button" at bounding box center [1334, 193] width 28 height 28
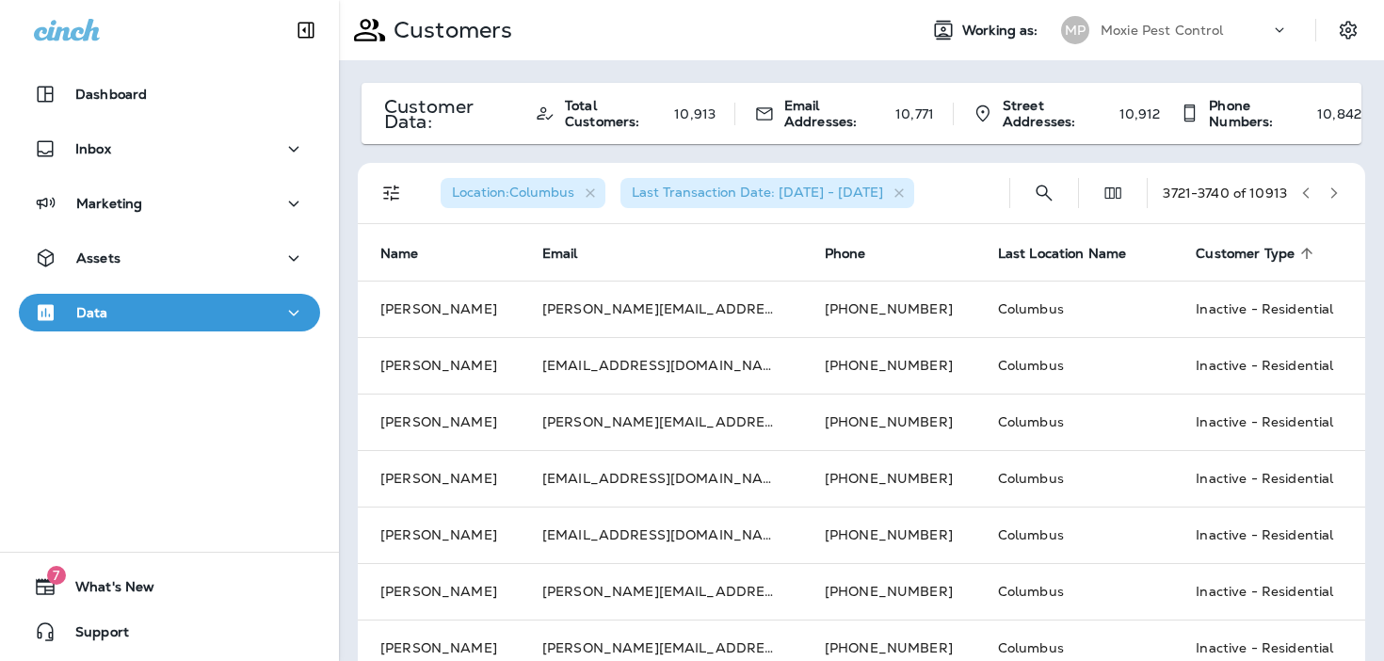
click at [1328, 201] on button "button" at bounding box center [1334, 193] width 28 height 28
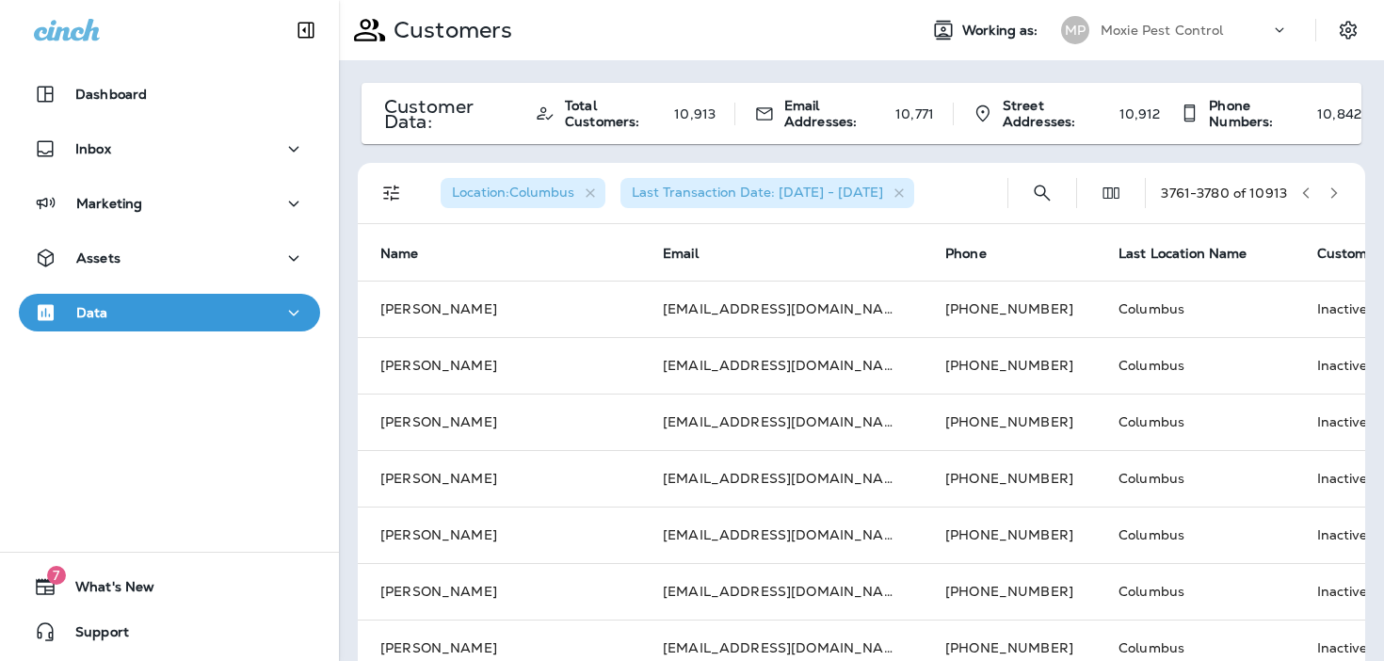
click at [1328, 201] on button "button" at bounding box center [1334, 193] width 28 height 28
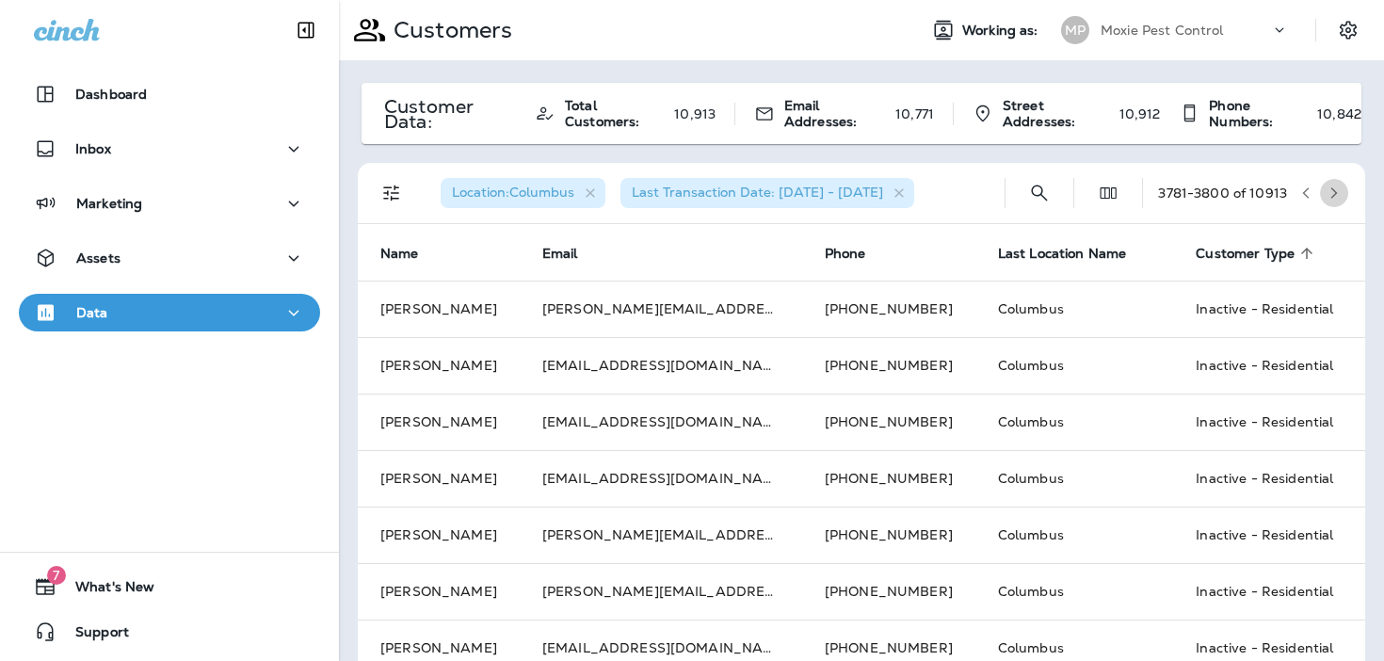
click at [1328, 201] on button "button" at bounding box center [1334, 193] width 28 height 28
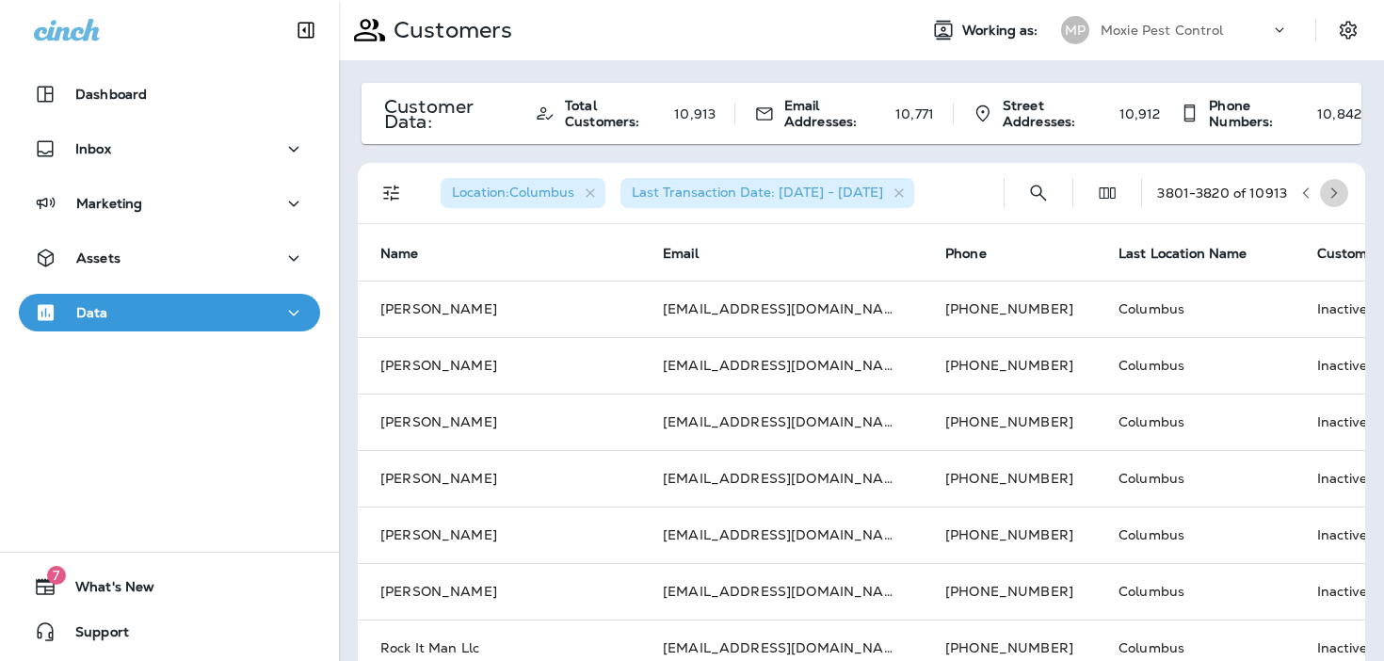
click at [1328, 201] on button "button" at bounding box center [1334, 193] width 28 height 28
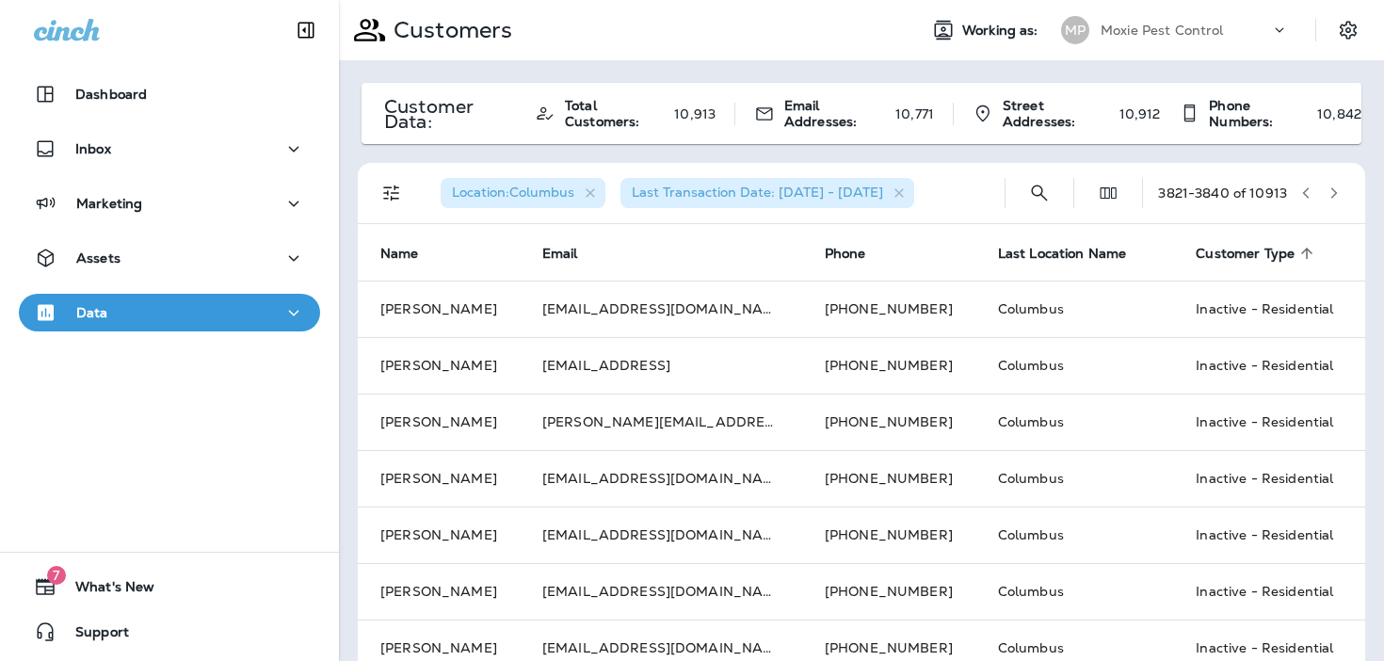
click at [1328, 201] on button "button" at bounding box center [1334, 193] width 28 height 28
click at [1331, 194] on icon "button" at bounding box center [1333, 192] width 13 height 13
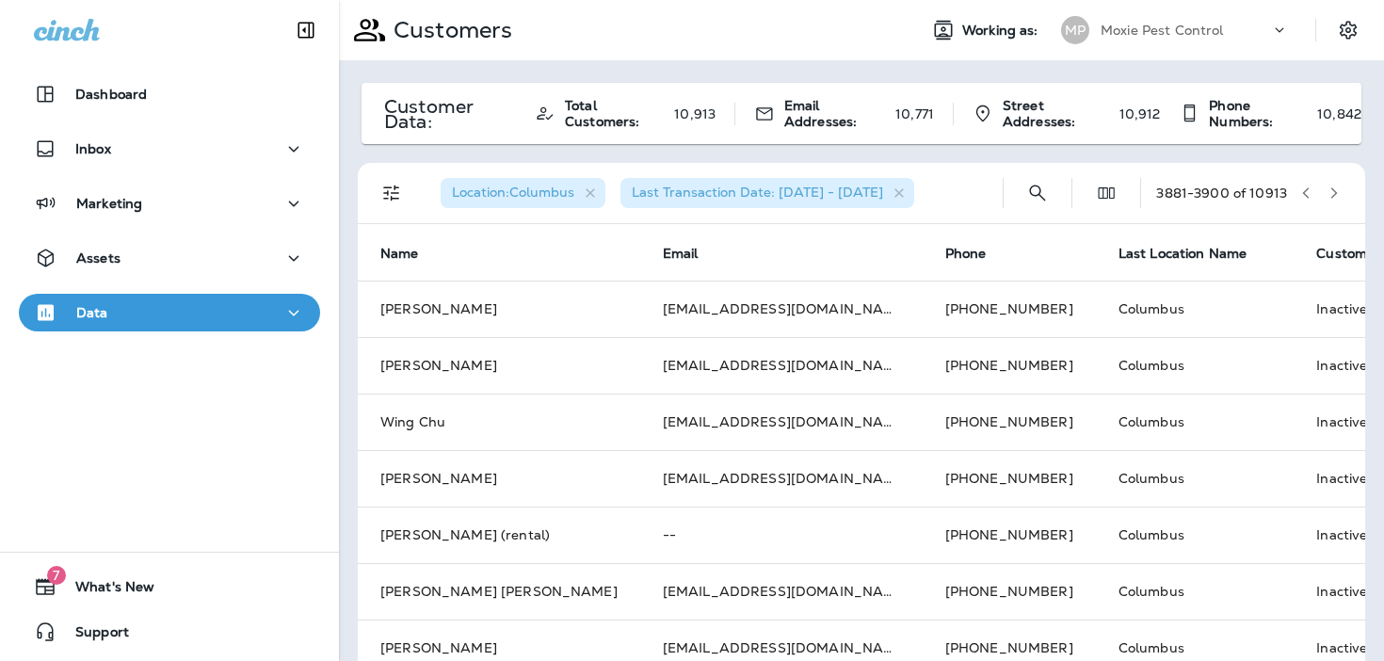
click at [1331, 194] on icon "button" at bounding box center [1333, 192] width 13 height 13
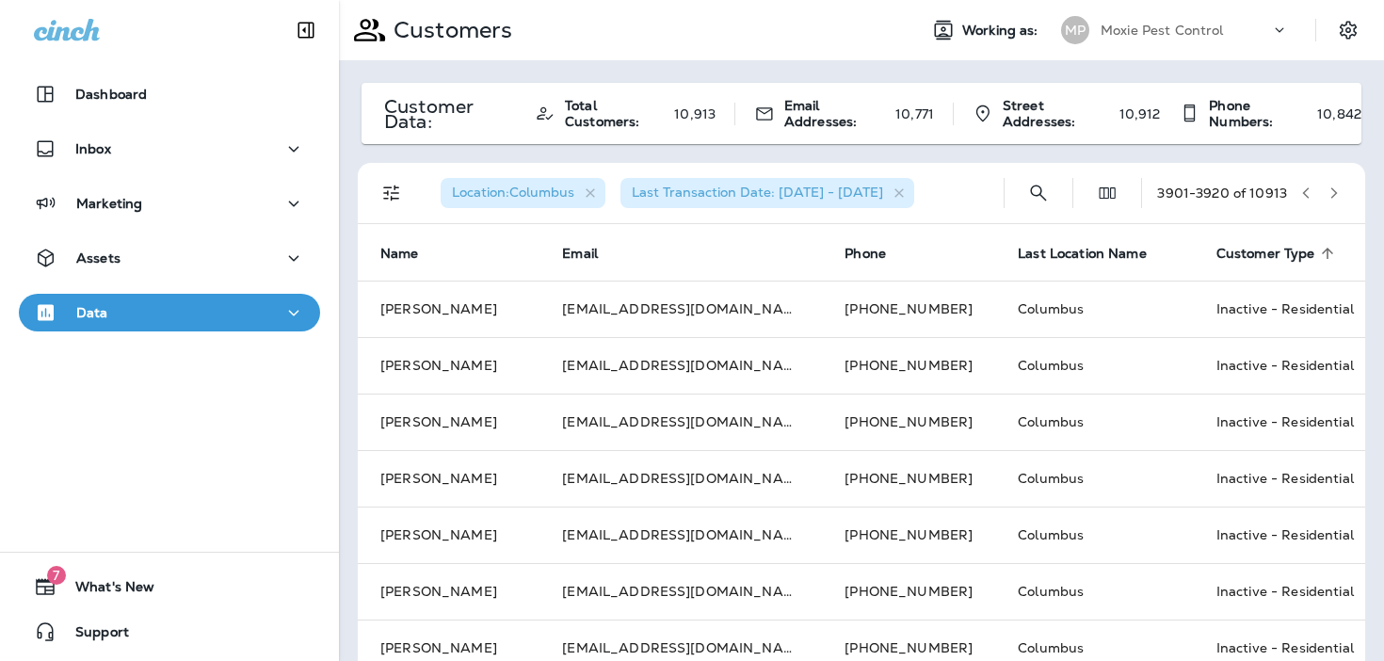
click at [1331, 194] on icon "button" at bounding box center [1333, 192] width 13 height 13
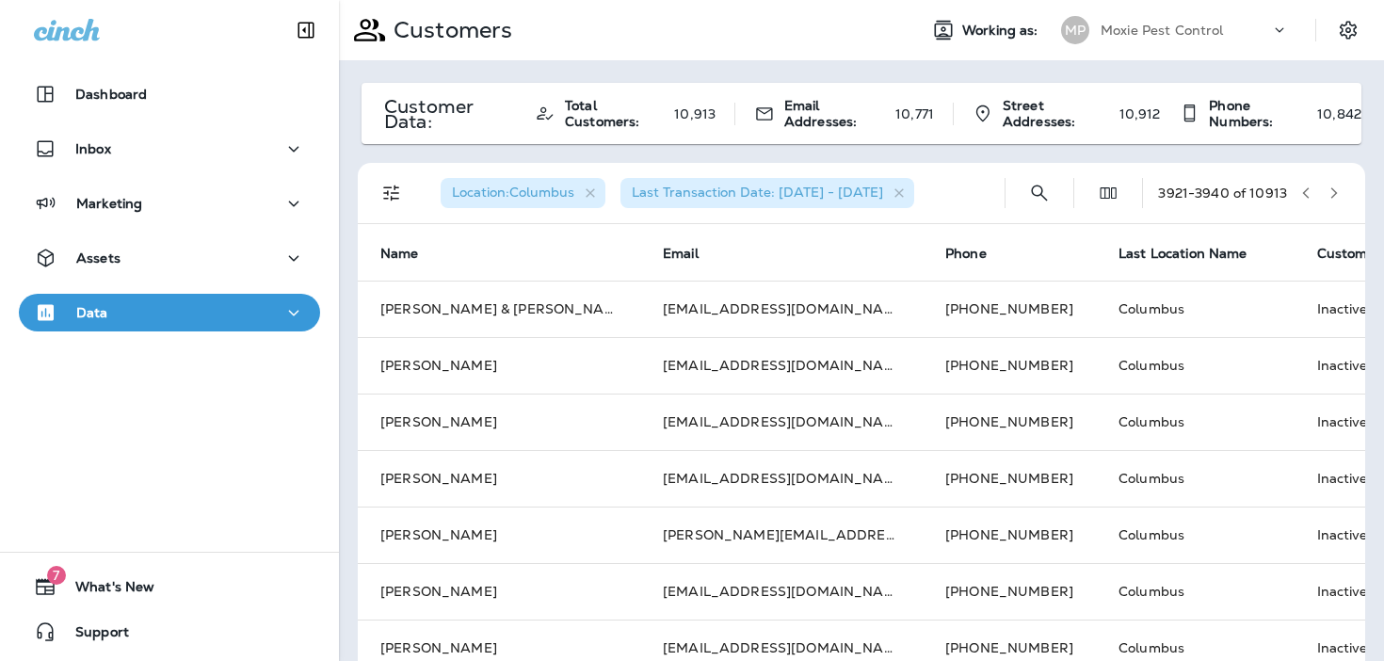
click at [1331, 194] on icon "button" at bounding box center [1333, 192] width 13 height 13
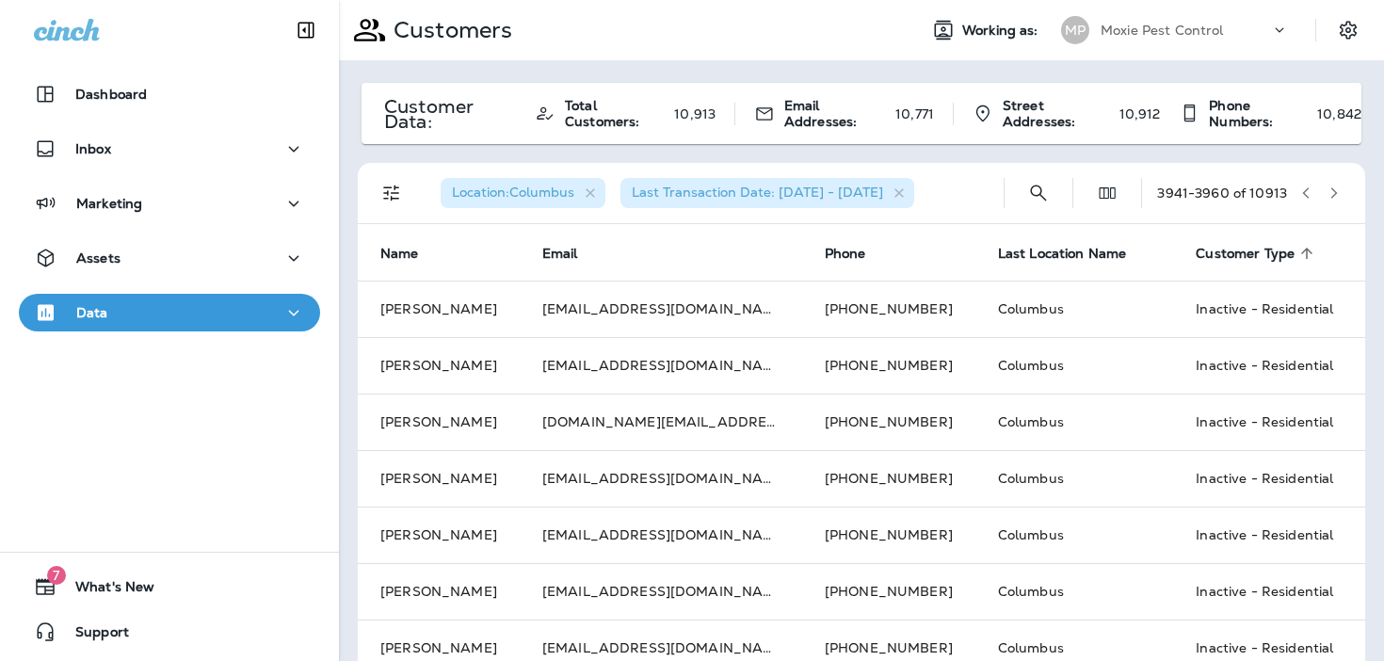
click at [1331, 194] on icon "button" at bounding box center [1333, 192] width 13 height 13
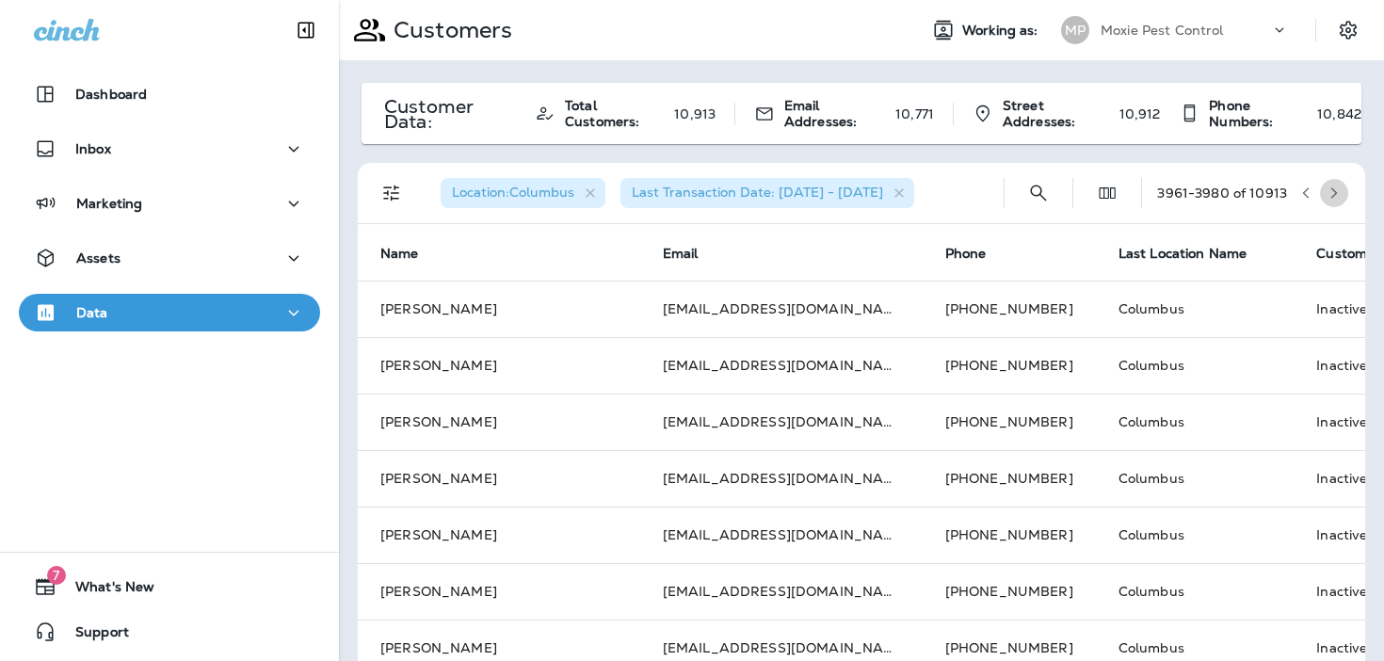
click at [1331, 194] on icon "button" at bounding box center [1333, 192] width 13 height 13
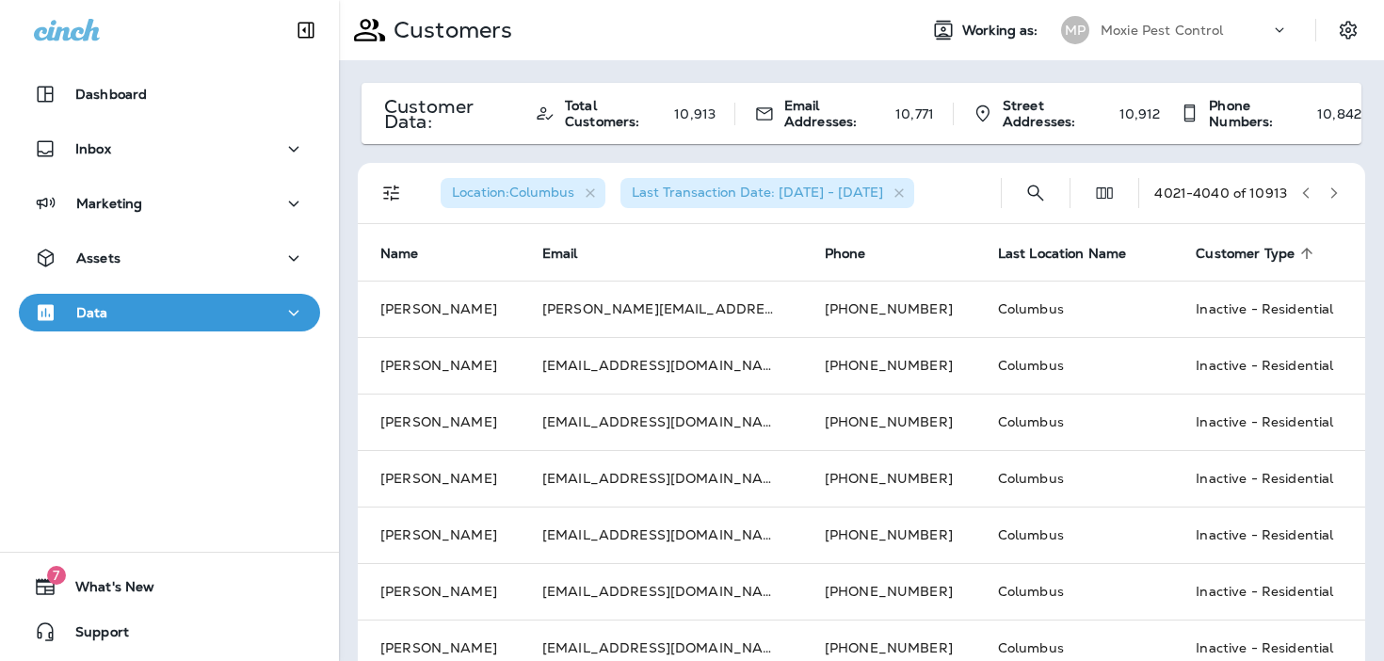
click at [1331, 194] on icon "button" at bounding box center [1333, 192] width 13 height 13
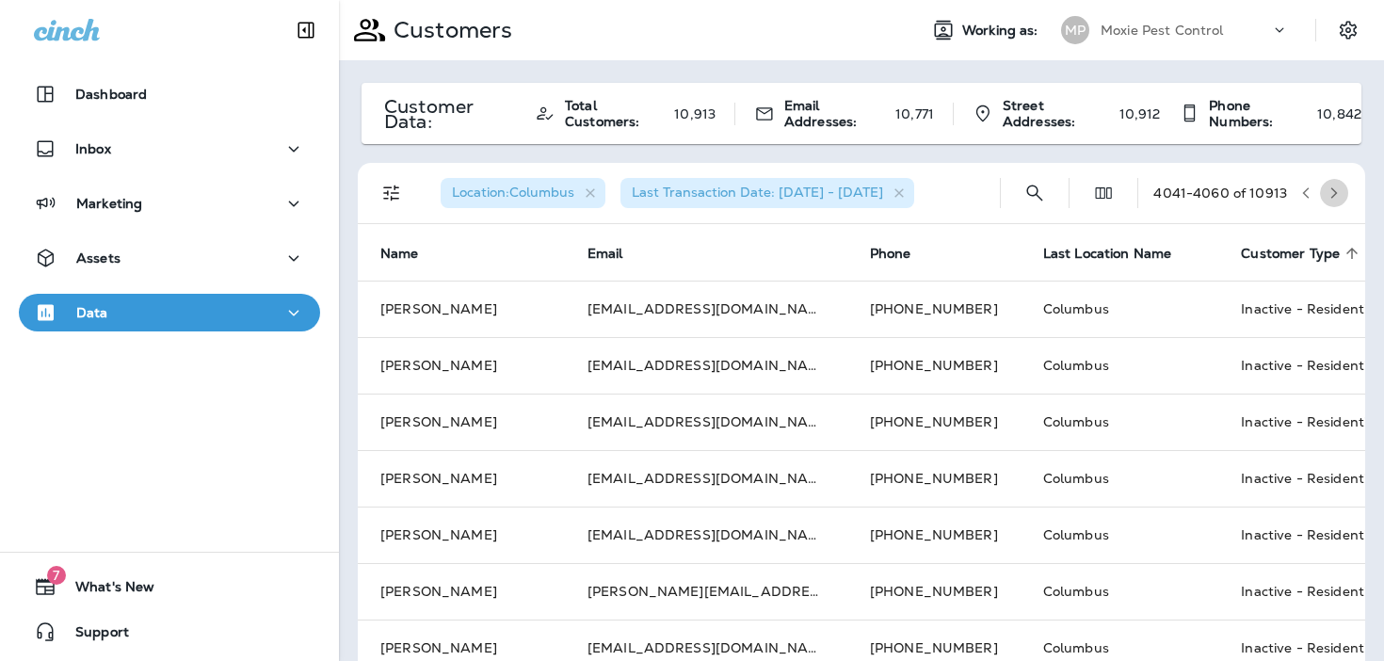
click at [1331, 194] on icon "button" at bounding box center [1333, 192] width 13 height 13
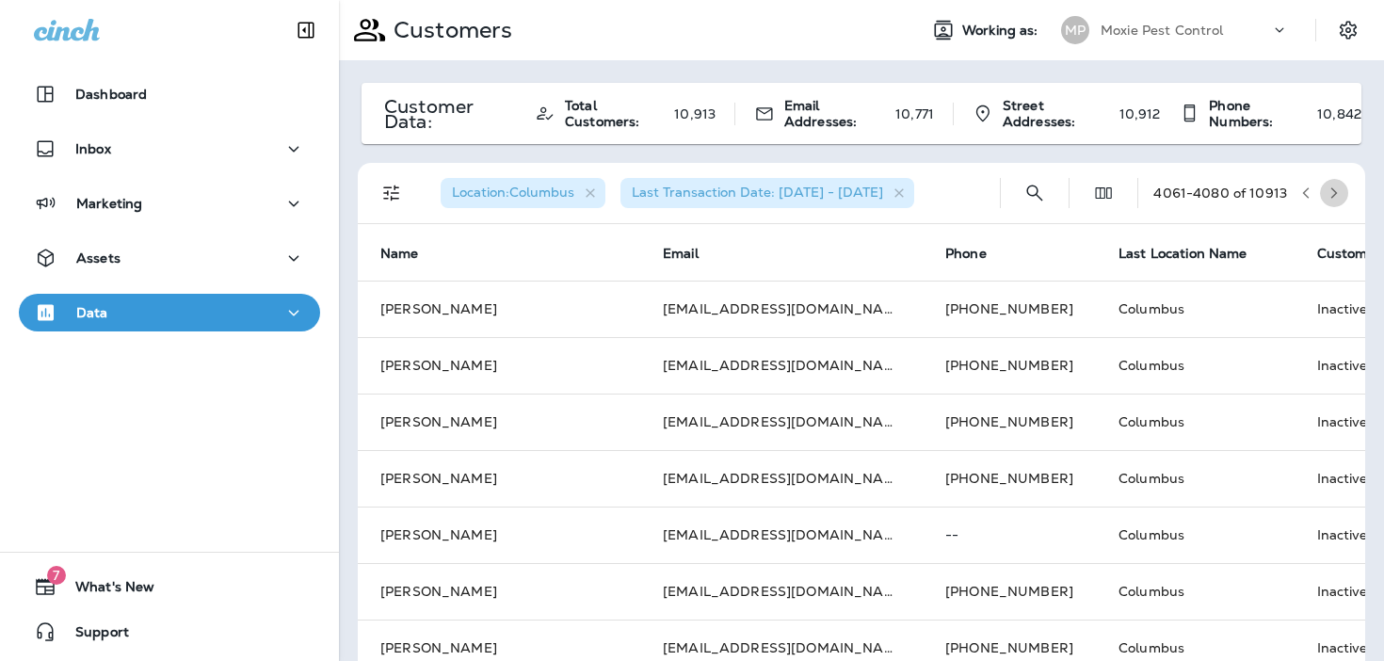
click at [1331, 194] on icon "button" at bounding box center [1333, 192] width 13 height 13
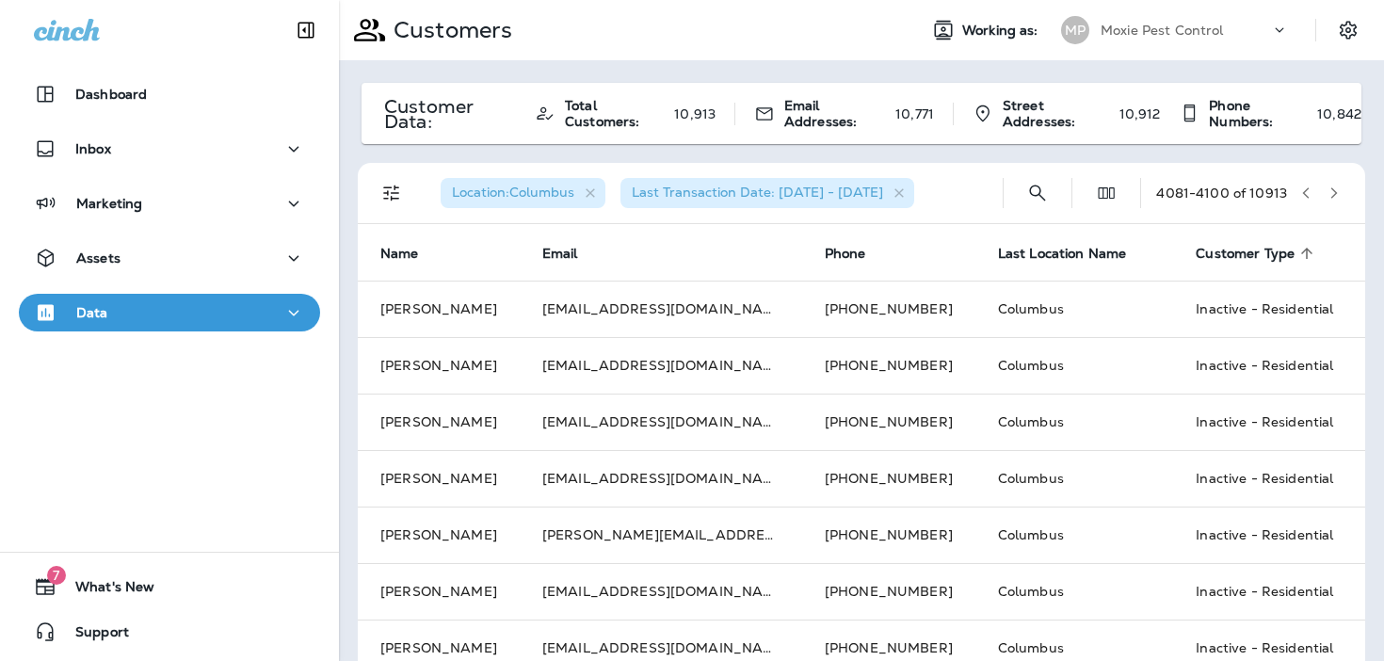
click at [1331, 194] on icon "button" at bounding box center [1333, 192] width 13 height 13
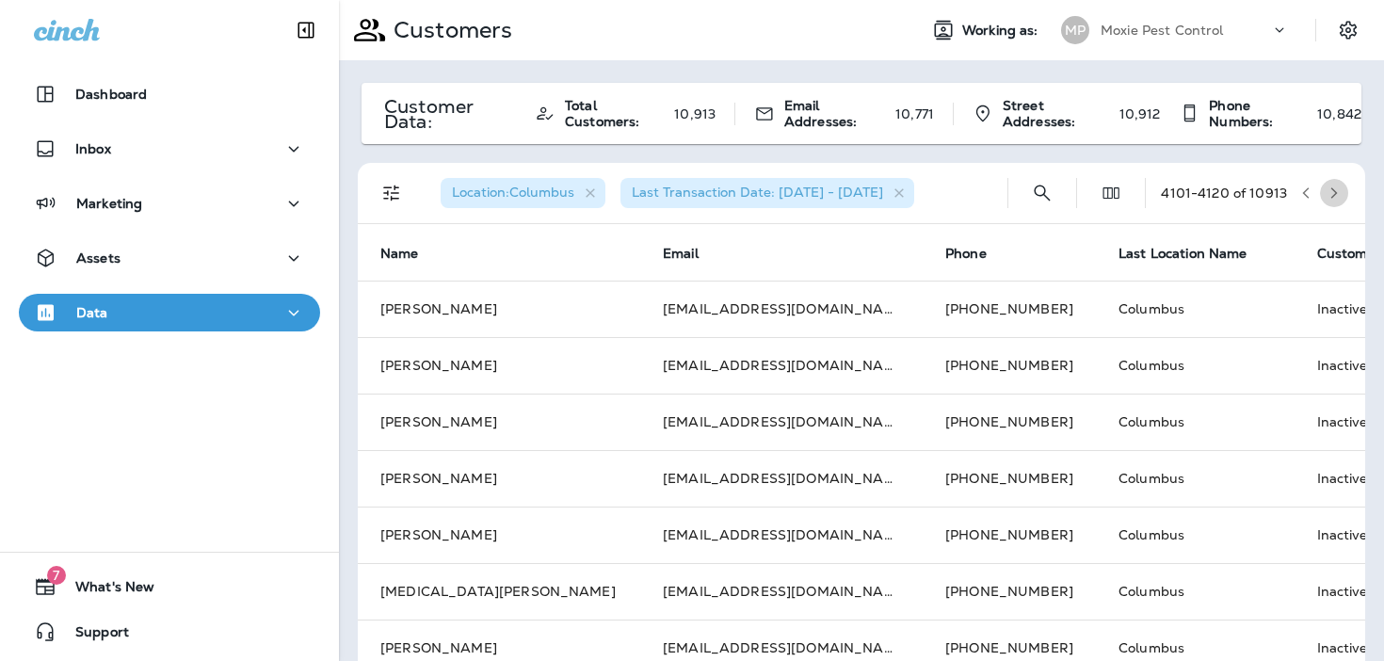
click at [1331, 194] on icon "button" at bounding box center [1333, 192] width 13 height 13
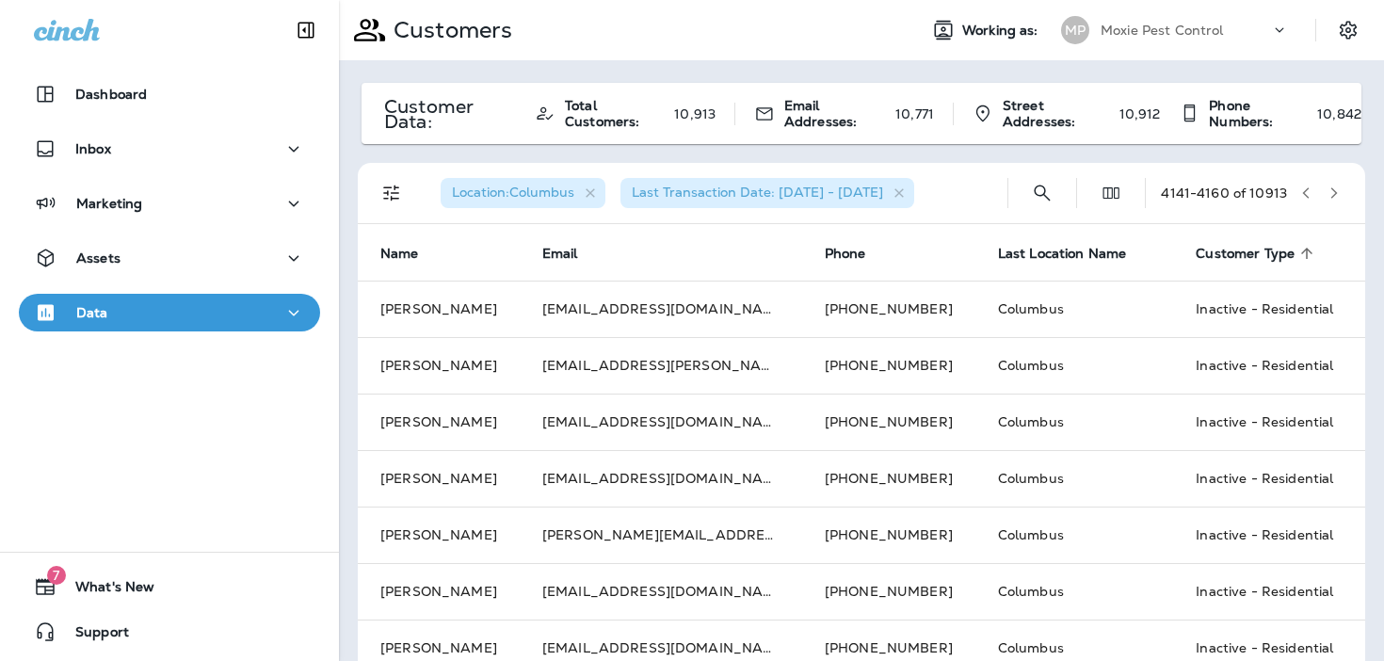
click at [1331, 194] on icon "button" at bounding box center [1333, 192] width 13 height 13
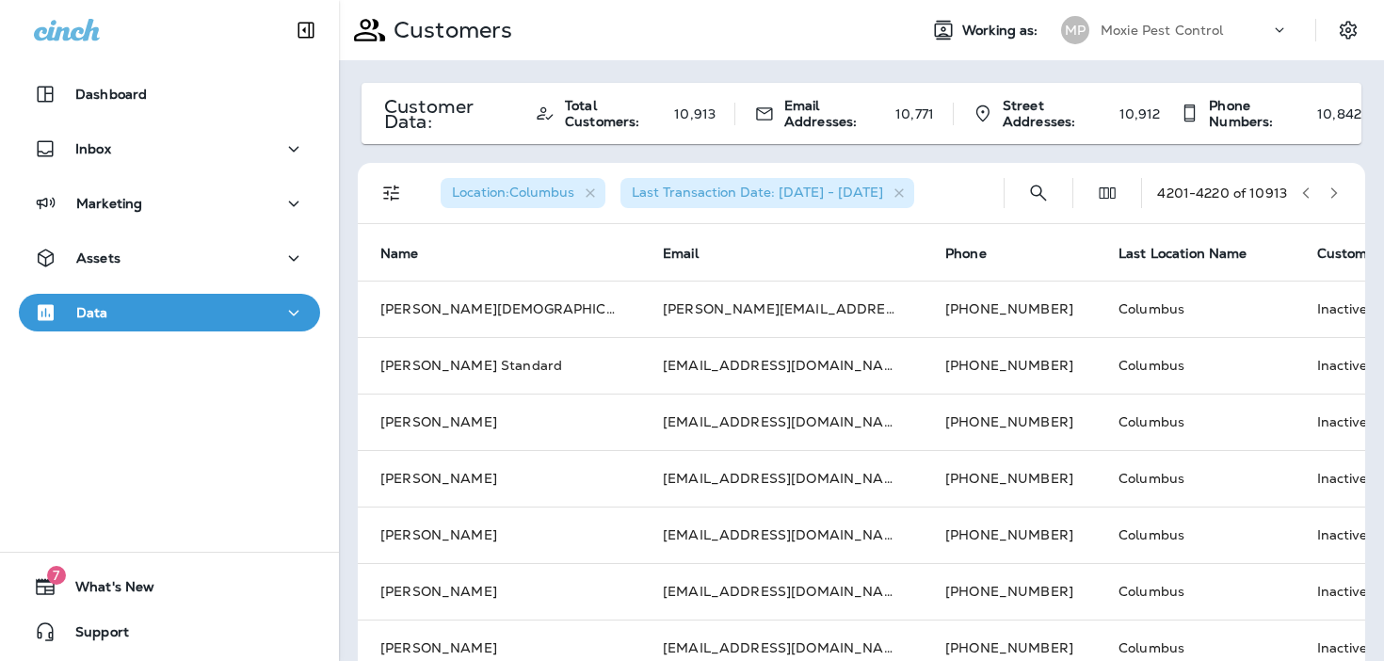
click at [1331, 194] on icon "button" at bounding box center [1333, 192] width 13 height 13
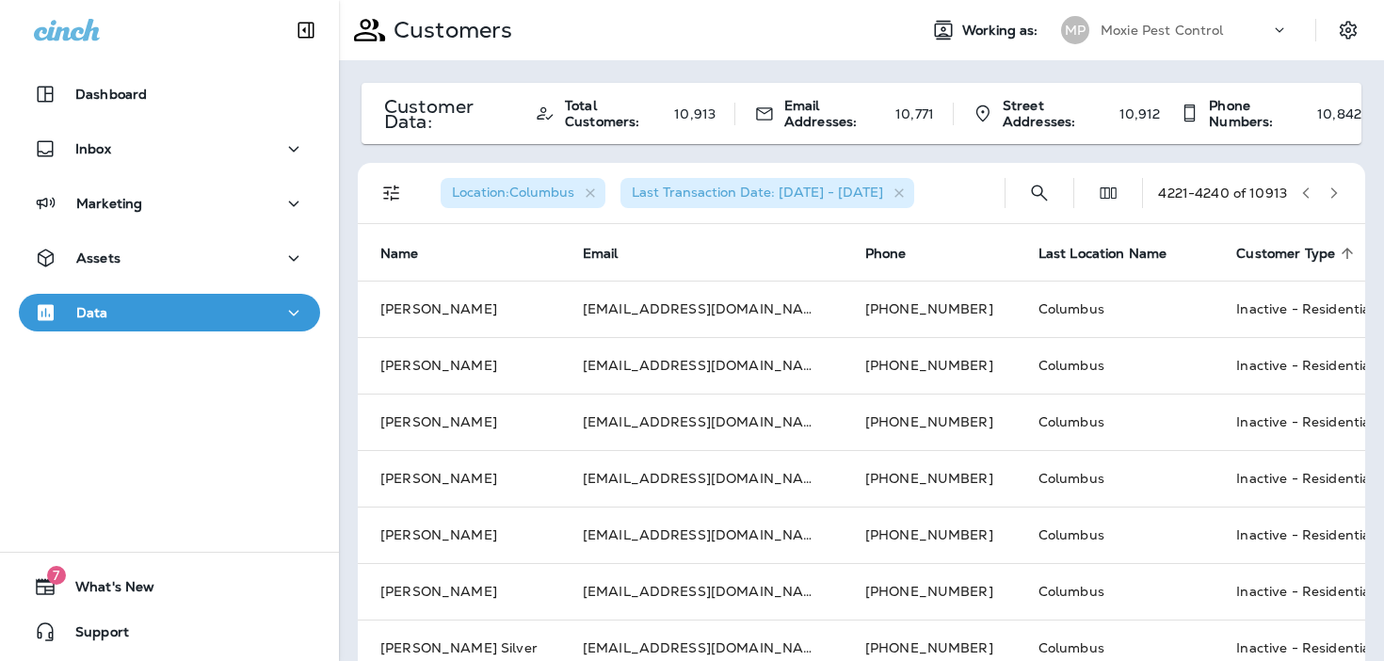
click at [1331, 194] on icon "button" at bounding box center [1333, 192] width 13 height 13
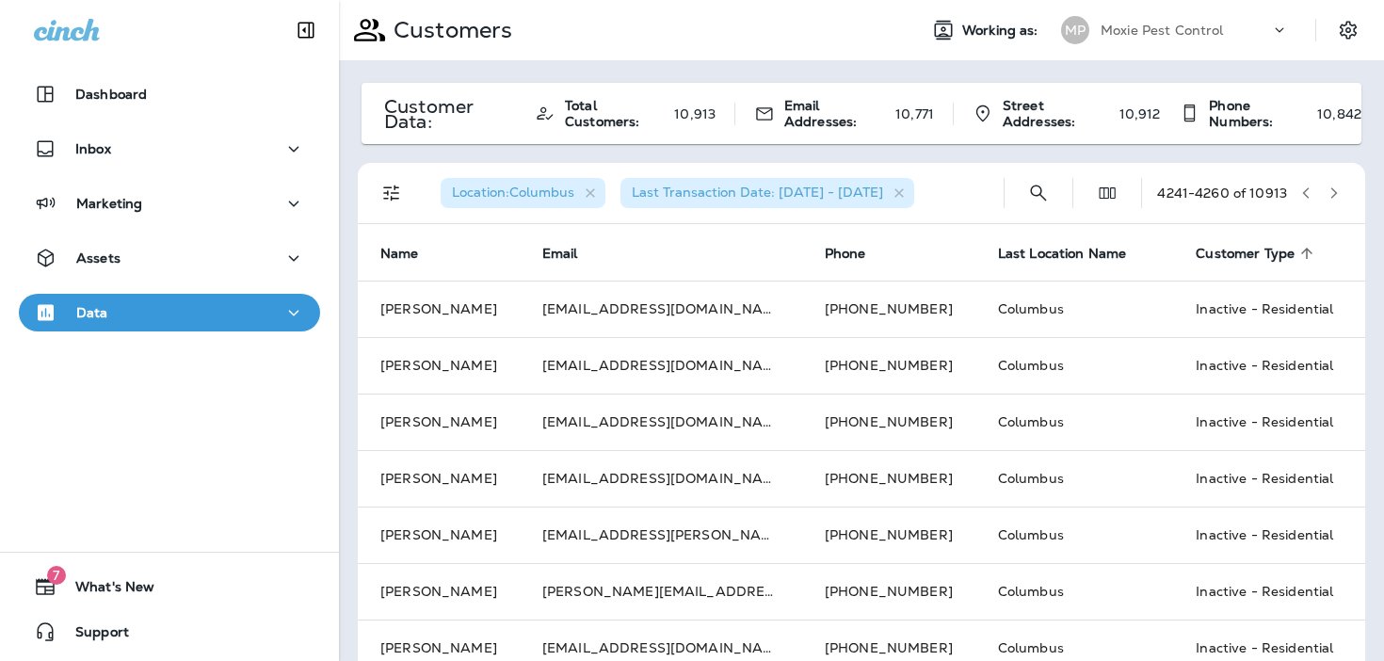
click at [1331, 194] on icon "button" at bounding box center [1333, 192] width 13 height 13
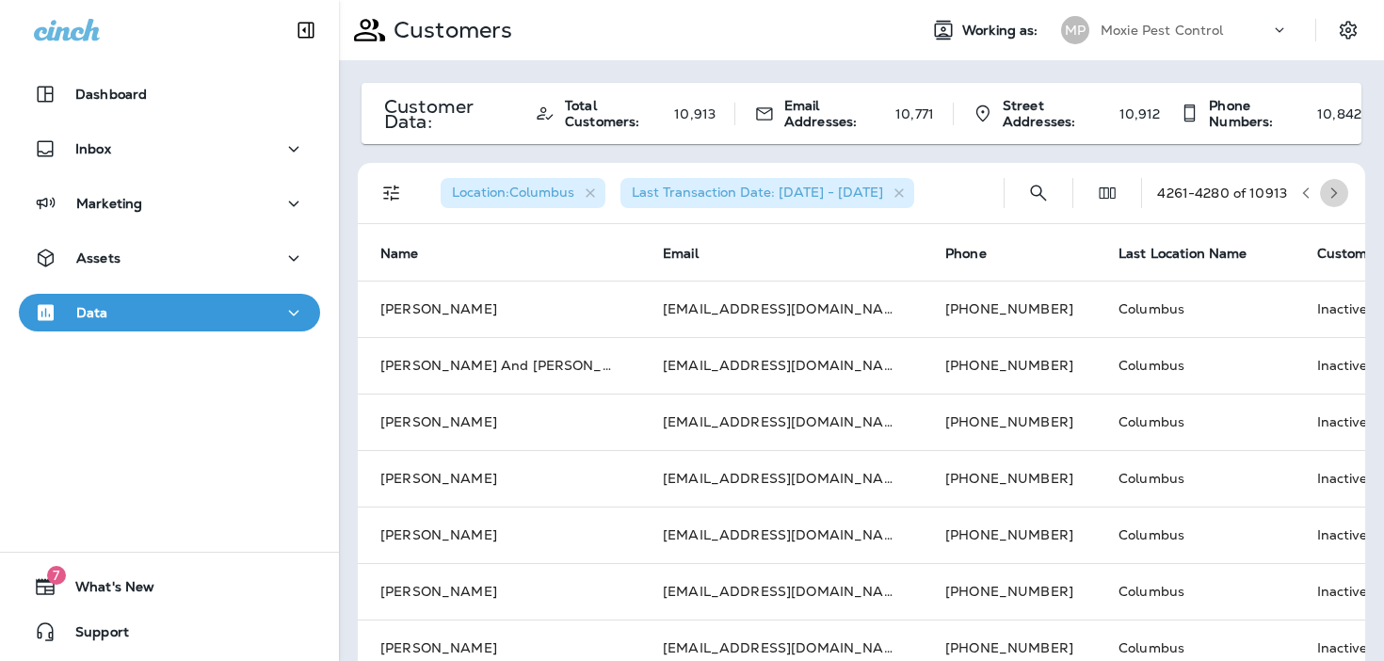
click at [1331, 194] on icon "button" at bounding box center [1333, 192] width 13 height 13
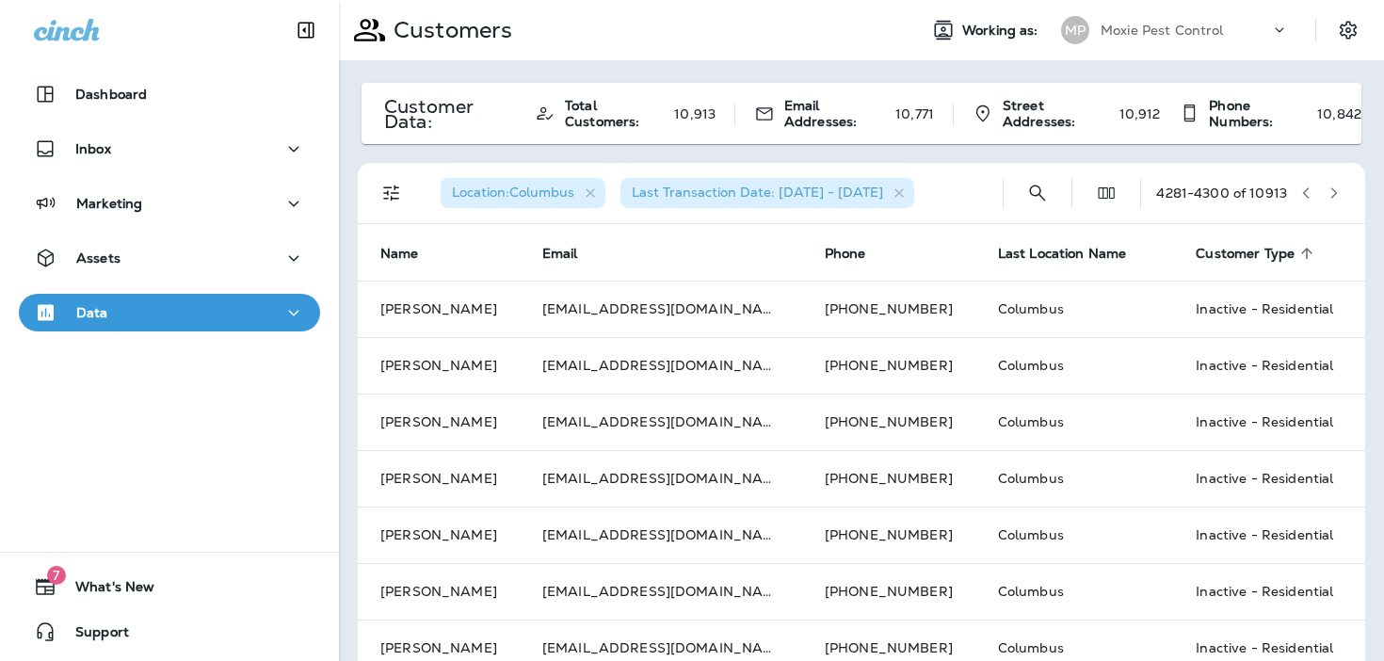
click at [1331, 194] on icon "button" at bounding box center [1333, 192] width 13 height 13
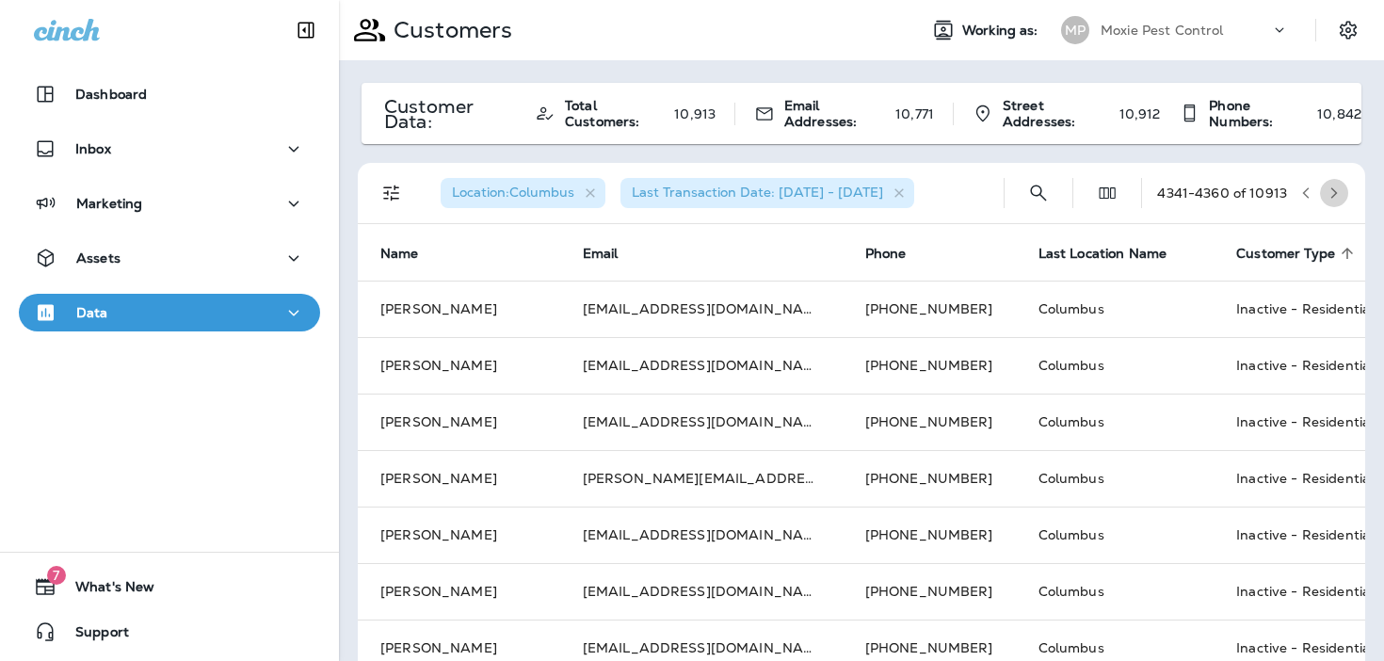
click at [1331, 194] on icon "button" at bounding box center [1333, 192] width 13 height 13
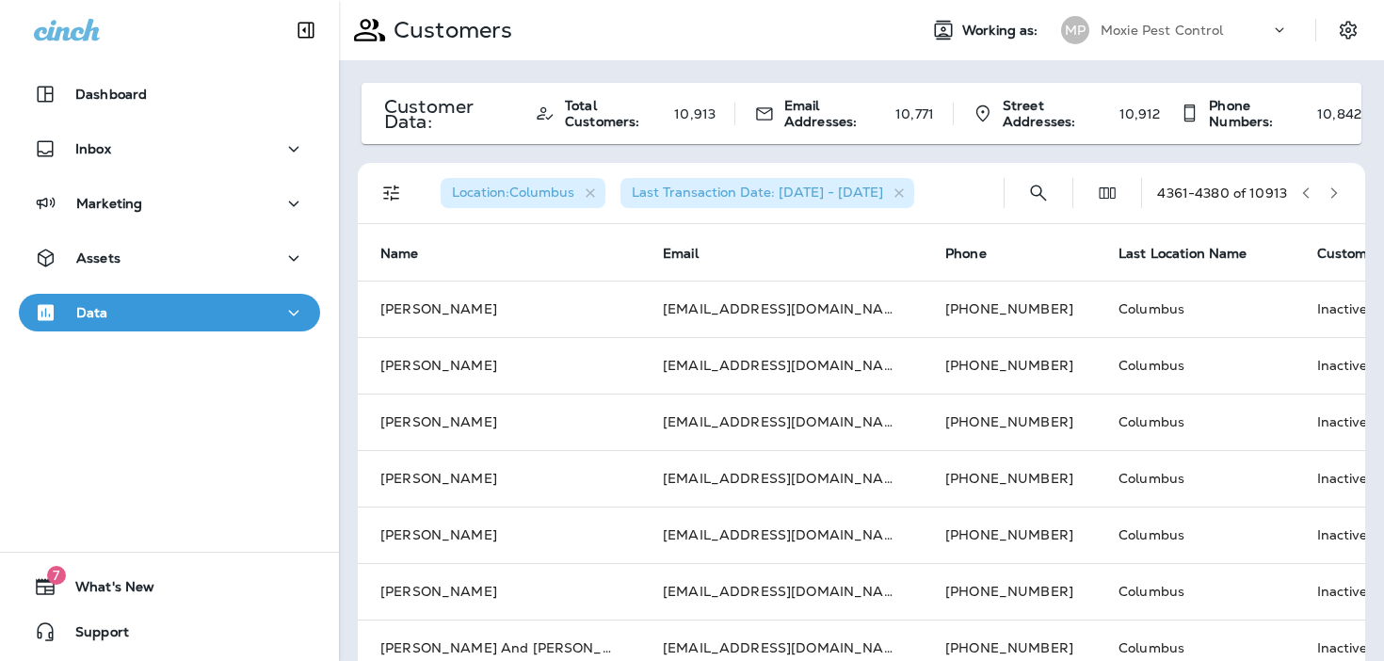
click at [1331, 194] on icon "button" at bounding box center [1333, 192] width 13 height 13
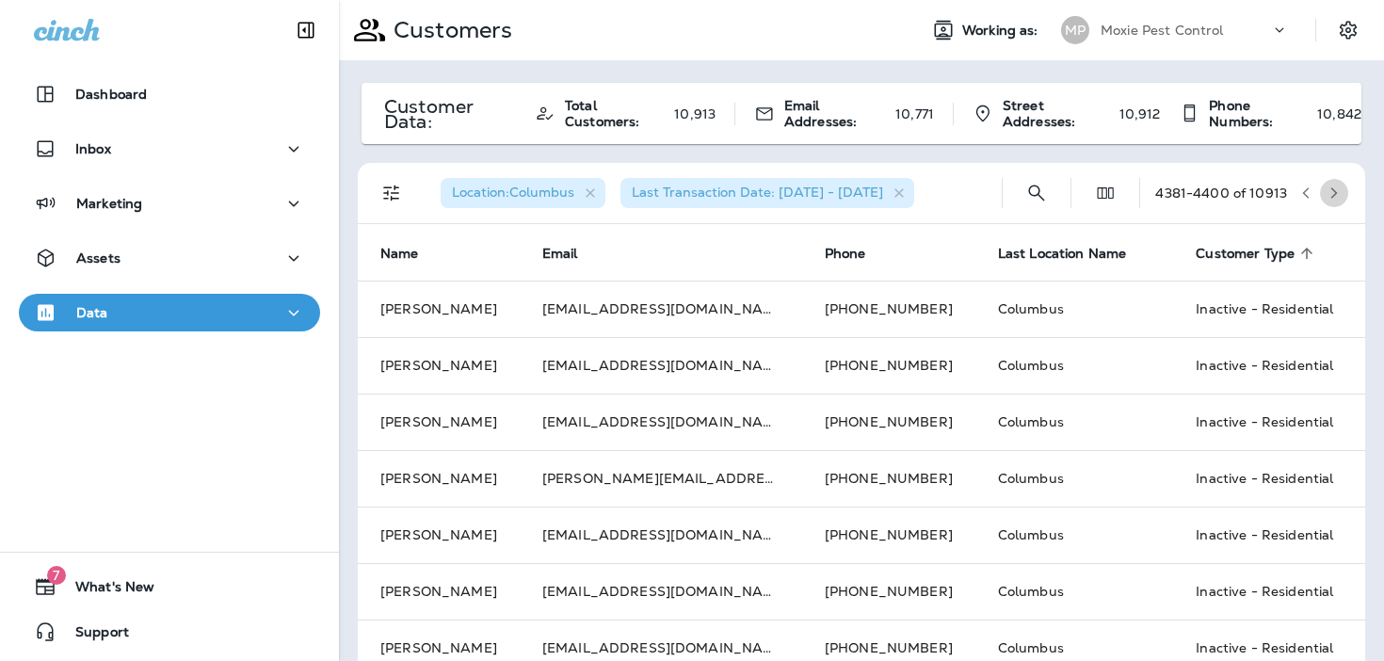
click at [1331, 194] on icon "button" at bounding box center [1333, 192] width 13 height 13
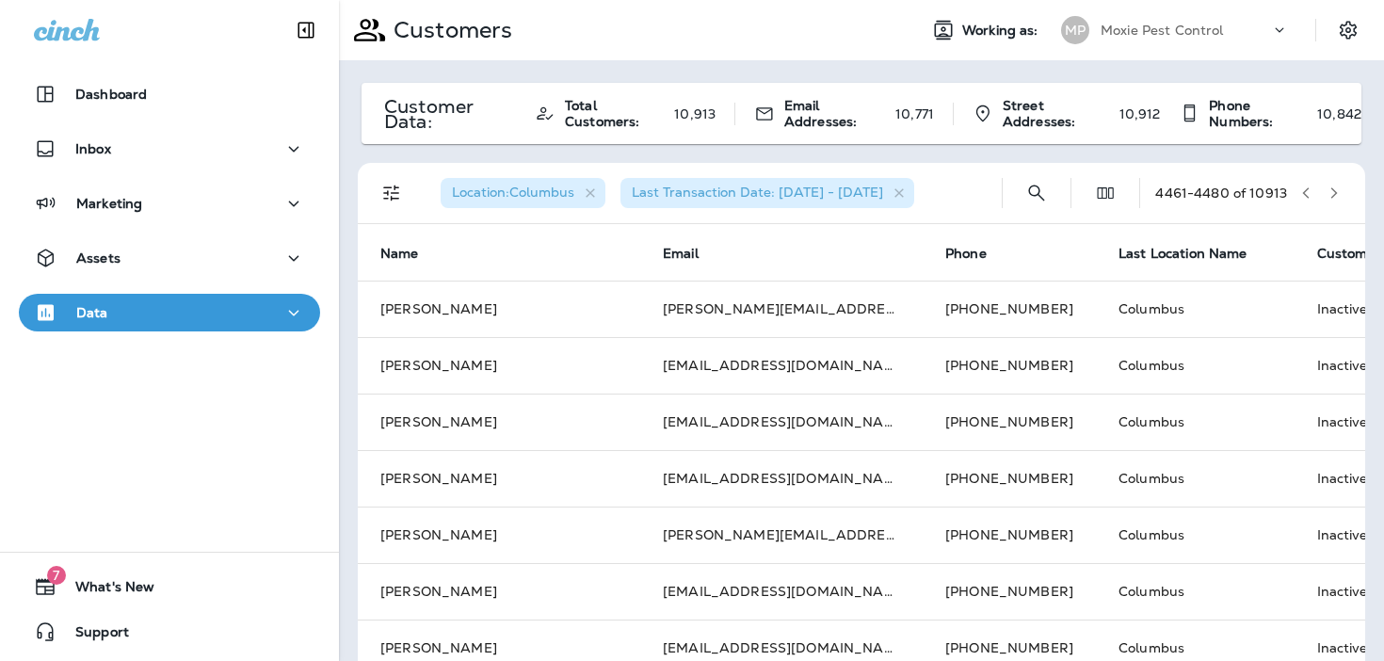
click at [1331, 194] on icon "button" at bounding box center [1333, 192] width 13 height 13
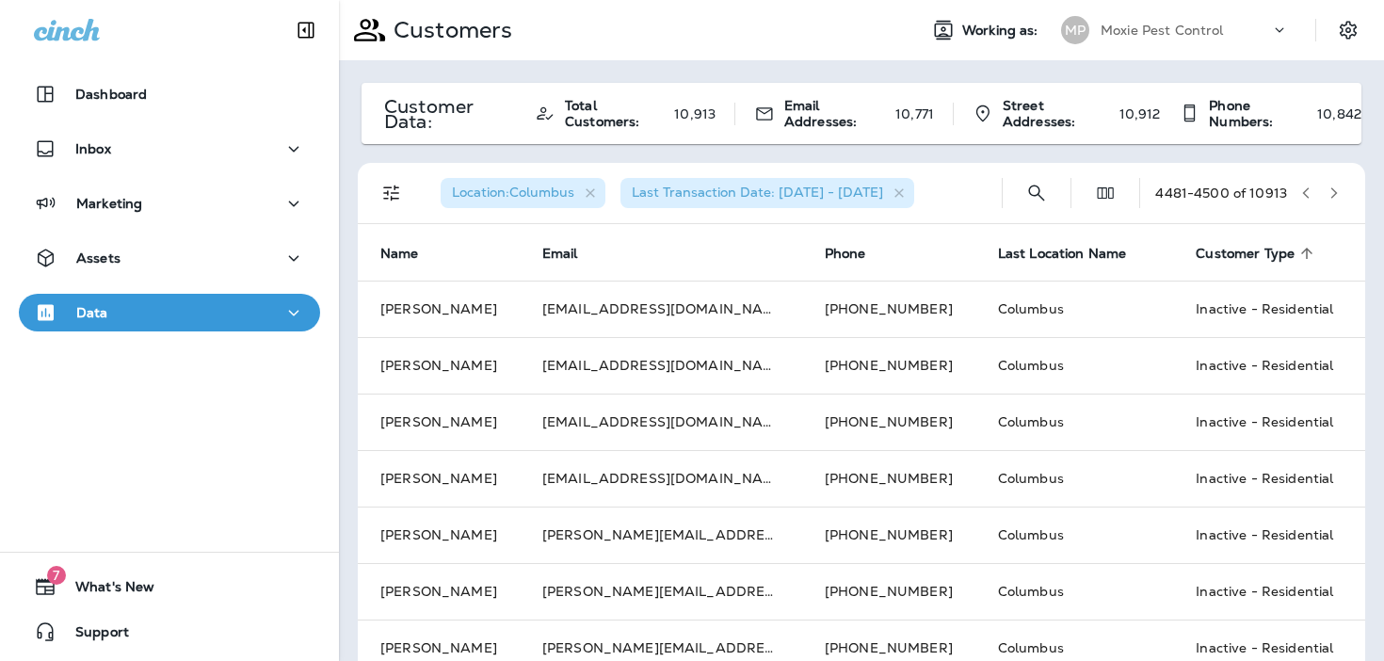
click at [1331, 194] on icon "button" at bounding box center [1333, 192] width 13 height 13
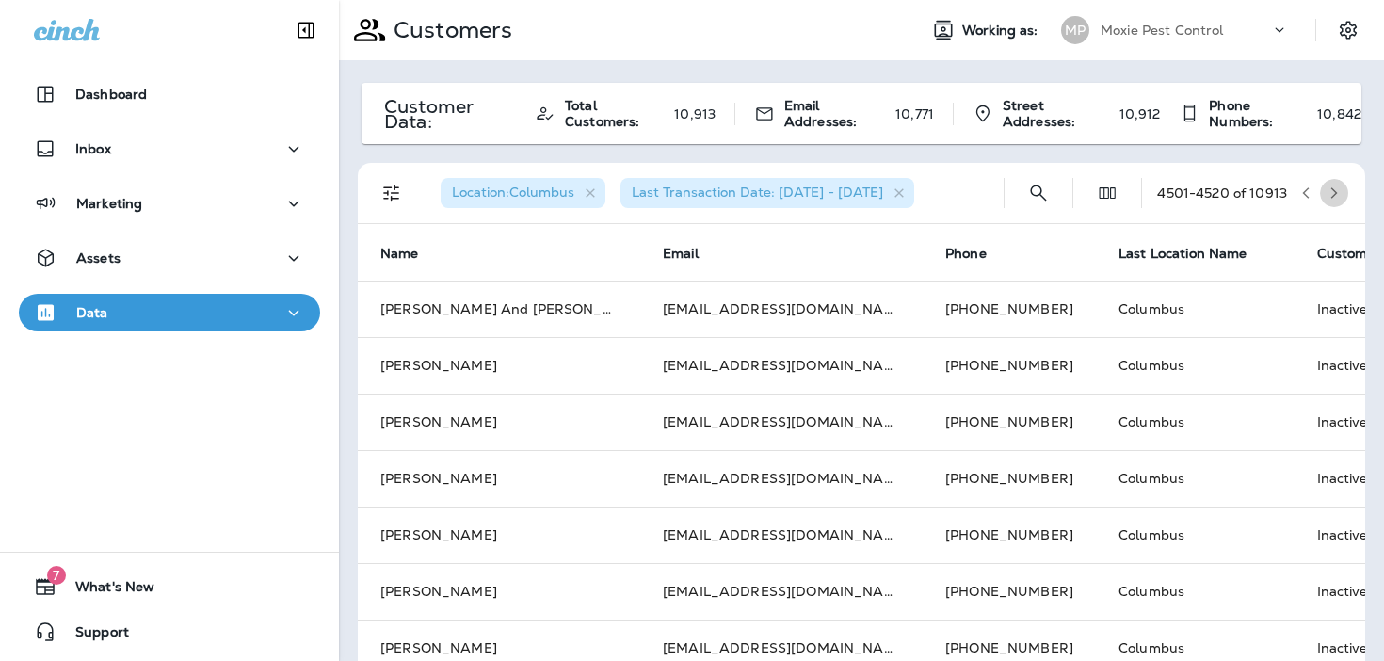
click at [1331, 194] on icon "button" at bounding box center [1333, 192] width 13 height 13
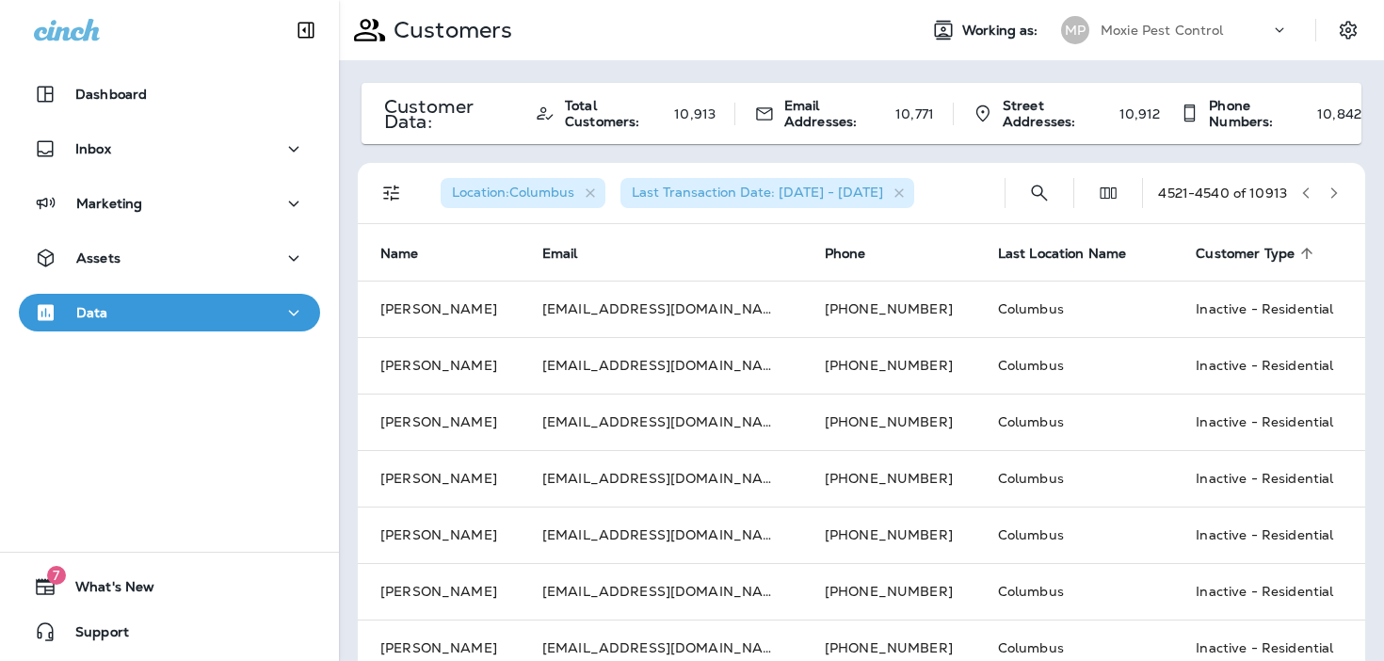
click at [1331, 194] on icon "button" at bounding box center [1333, 192] width 13 height 13
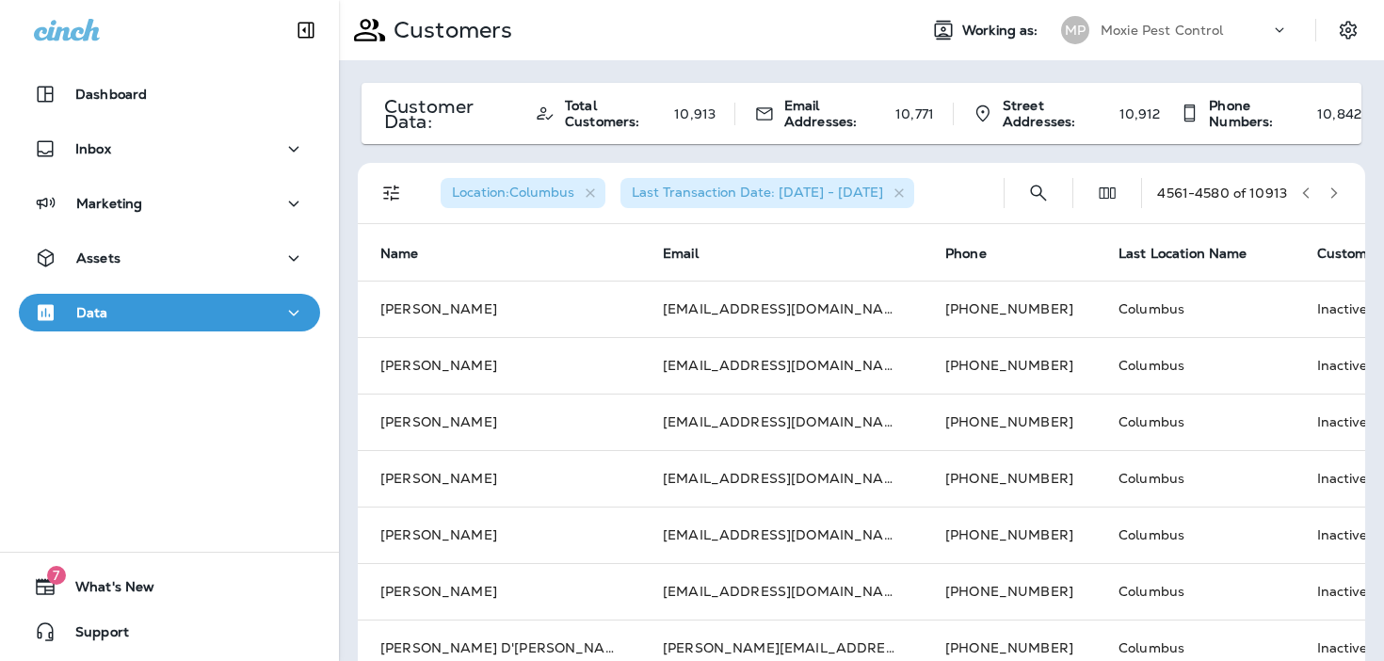
click at [1331, 194] on icon "button" at bounding box center [1333, 192] width 13 height 13
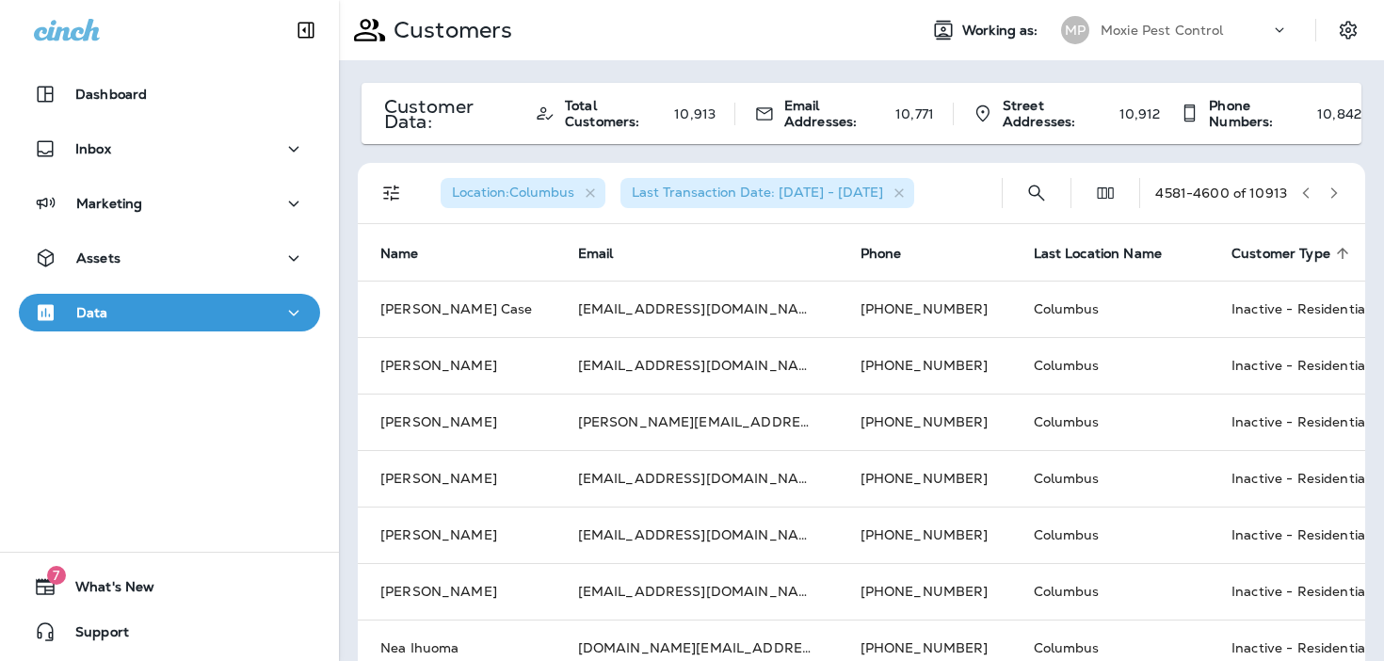
click at [1331, 194] on icon "button" at bounding box center [1333, 192] width 13 height 13
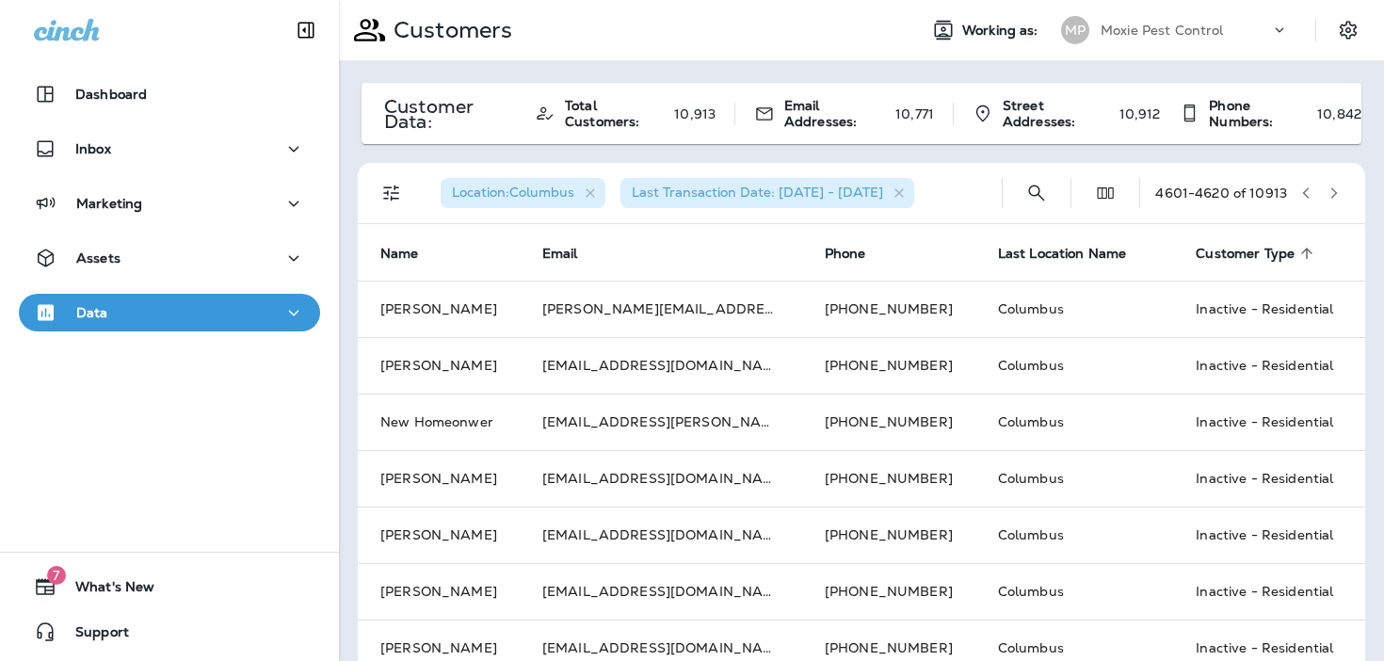
click at [1331, 194] on icon "button" at bounding box center [1333, 192] width 13 height 13
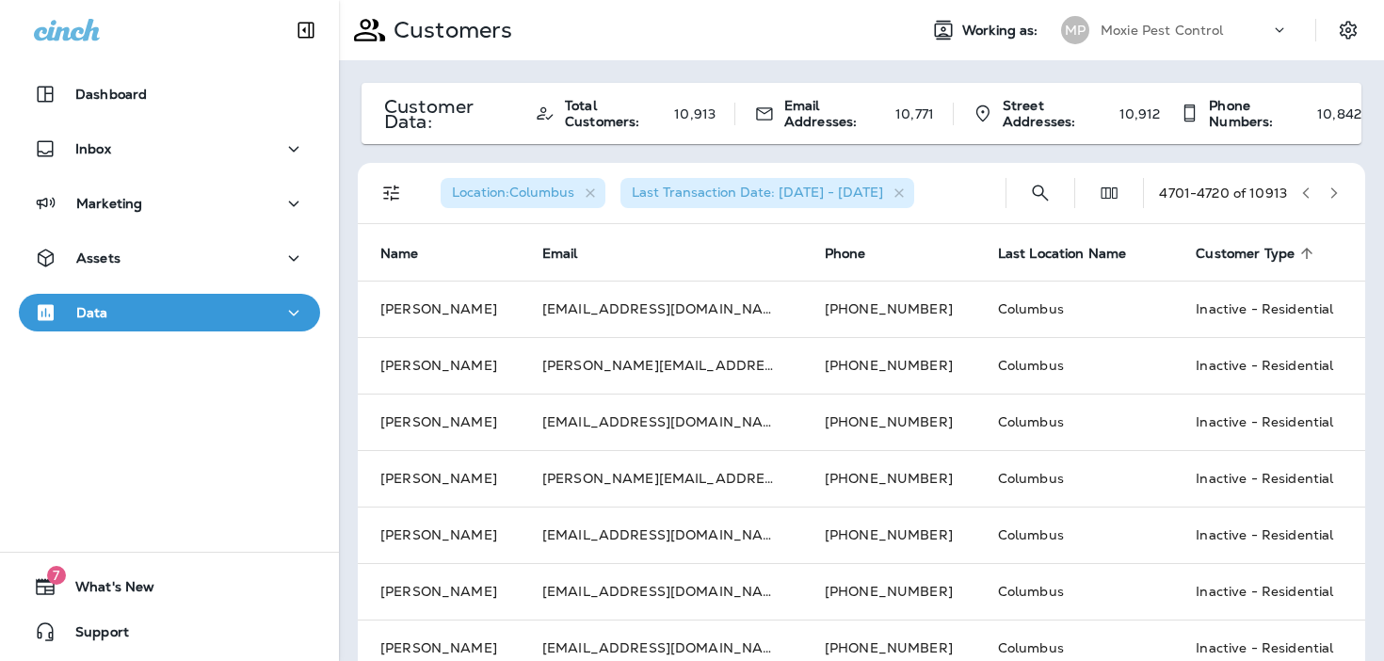
click at [1331, 194] on icon "button" at bounding box center [1333, 192] width 13 height 13
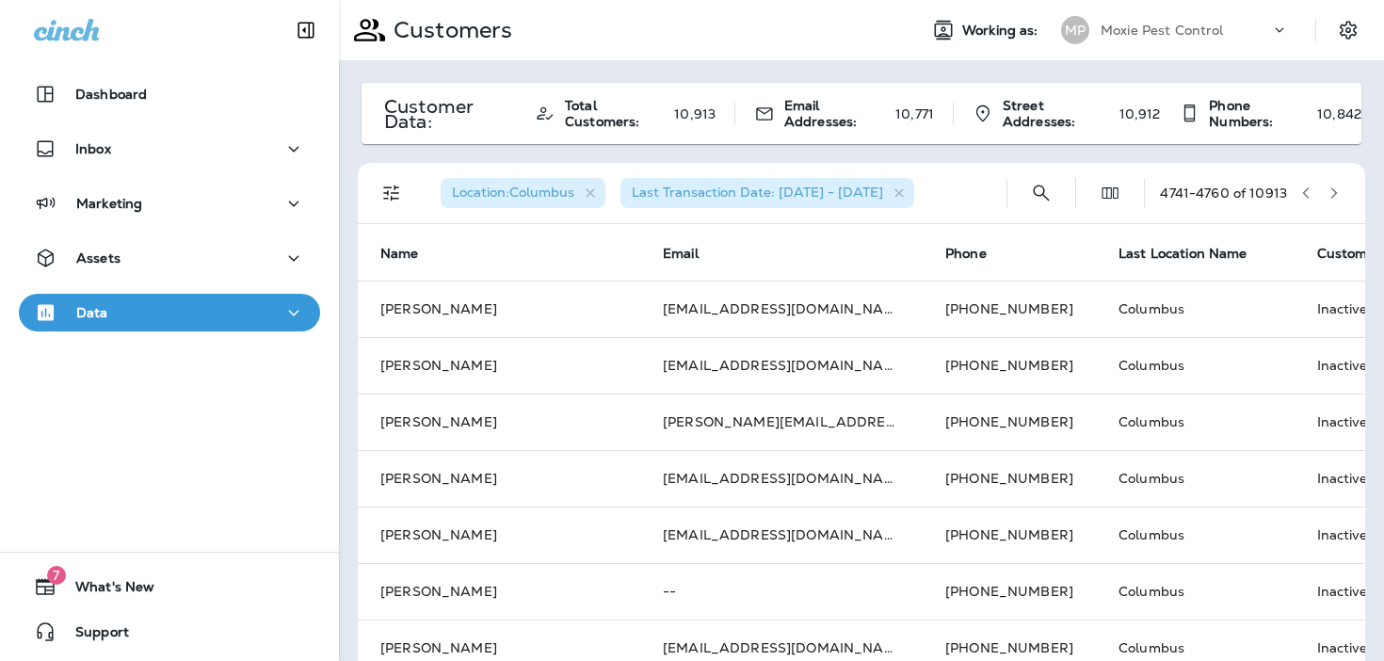
click at [1331, 194] on icon "button" at bounding box center [1333, 192] width 13 height 13
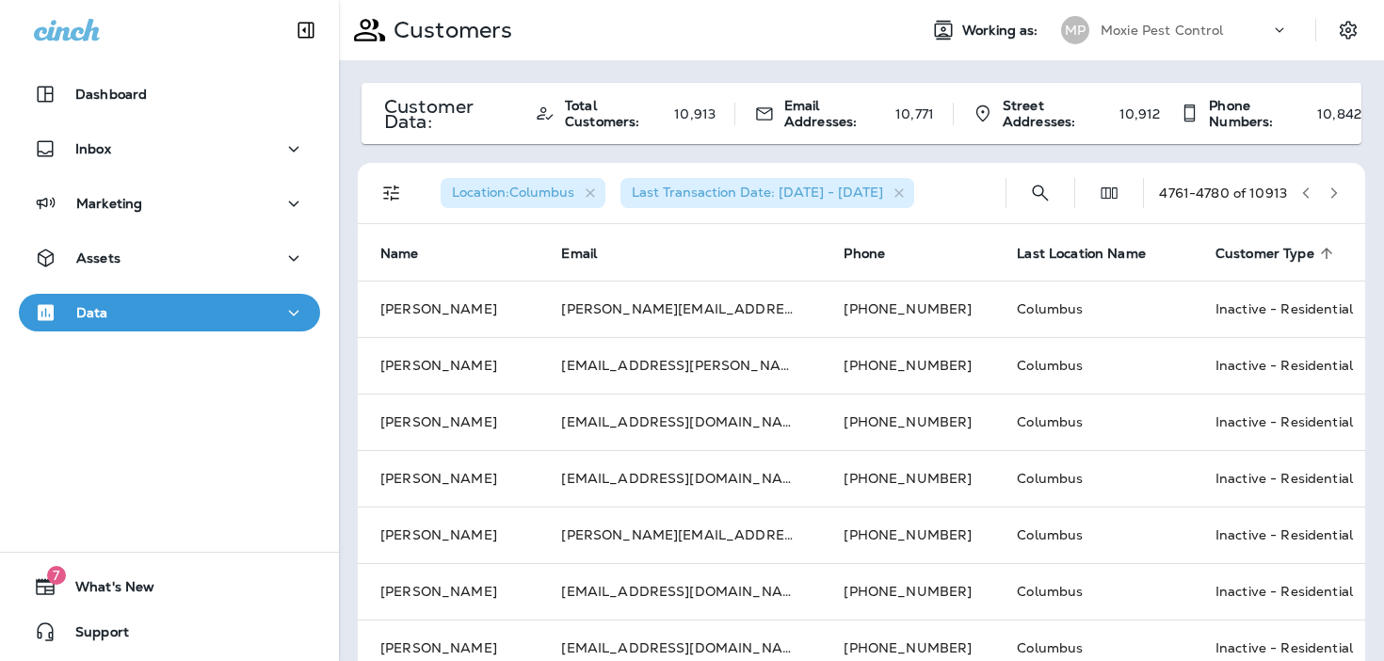
click at [1331, 194] on icon "button" at bounding box center [1333, 192] width 13 height 13
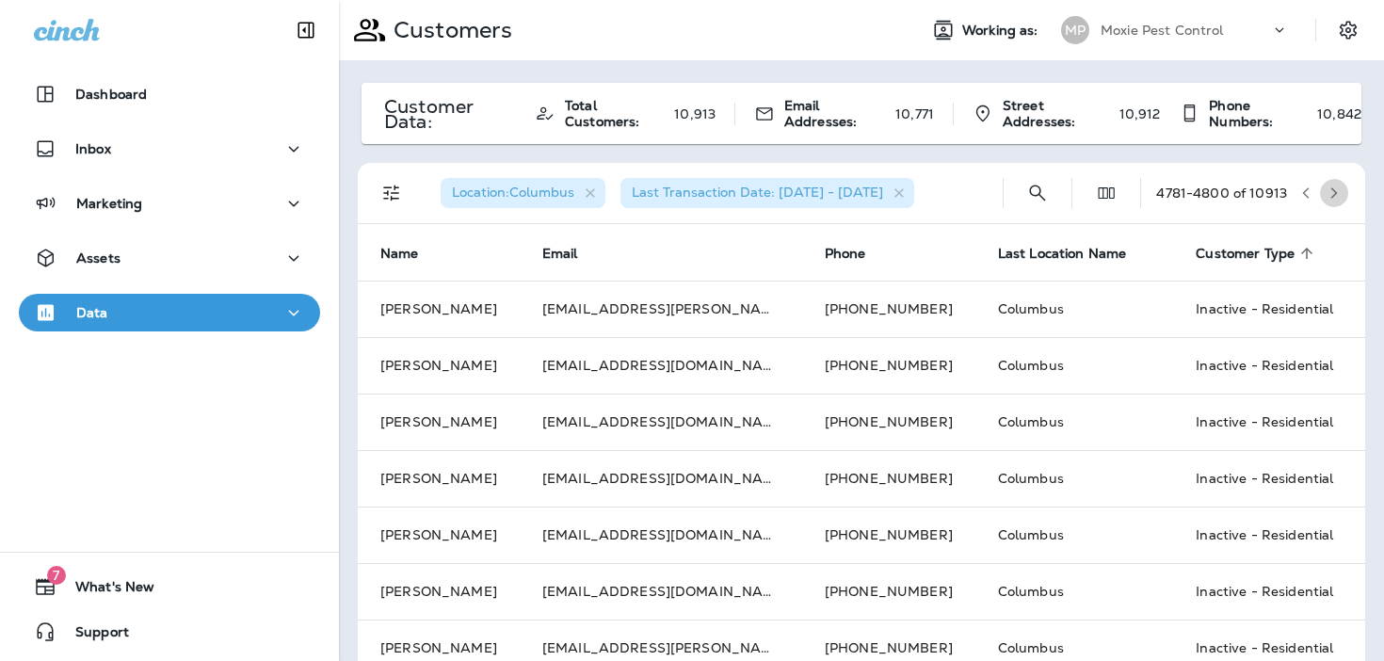
click at [1331, 194] on icon "button" at bounding box center [1333, 192] width 13 height 13
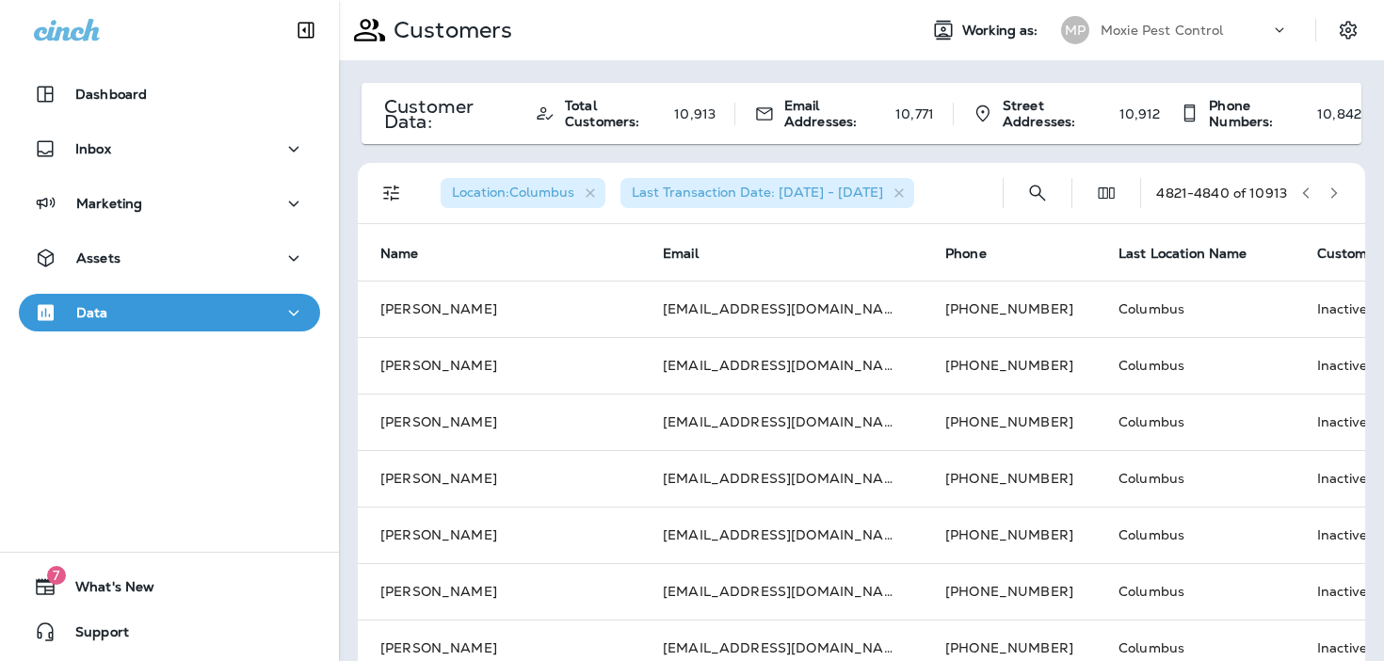
click at [1331, 194] on icon "button" at bounding box center [1333, 192] width 13 height 13
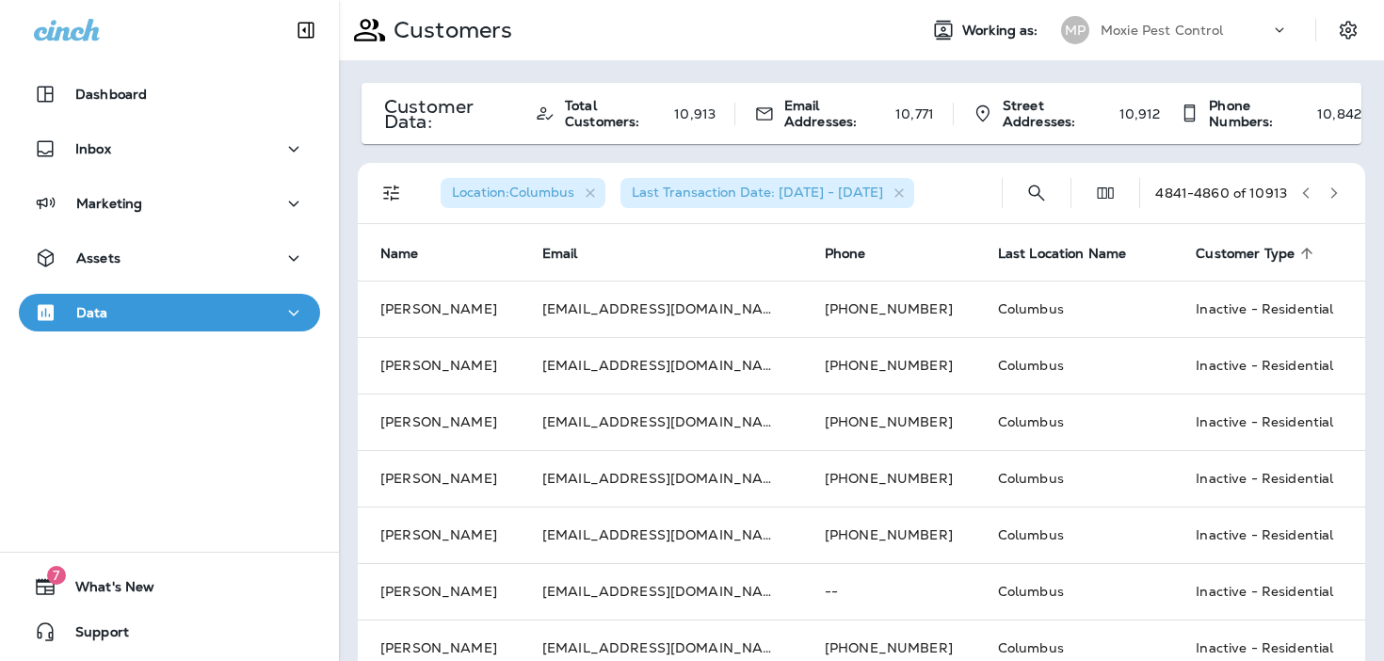
click at [1331, 194] on icon "button" at bounding box center [1333, 192] width 13 height 13
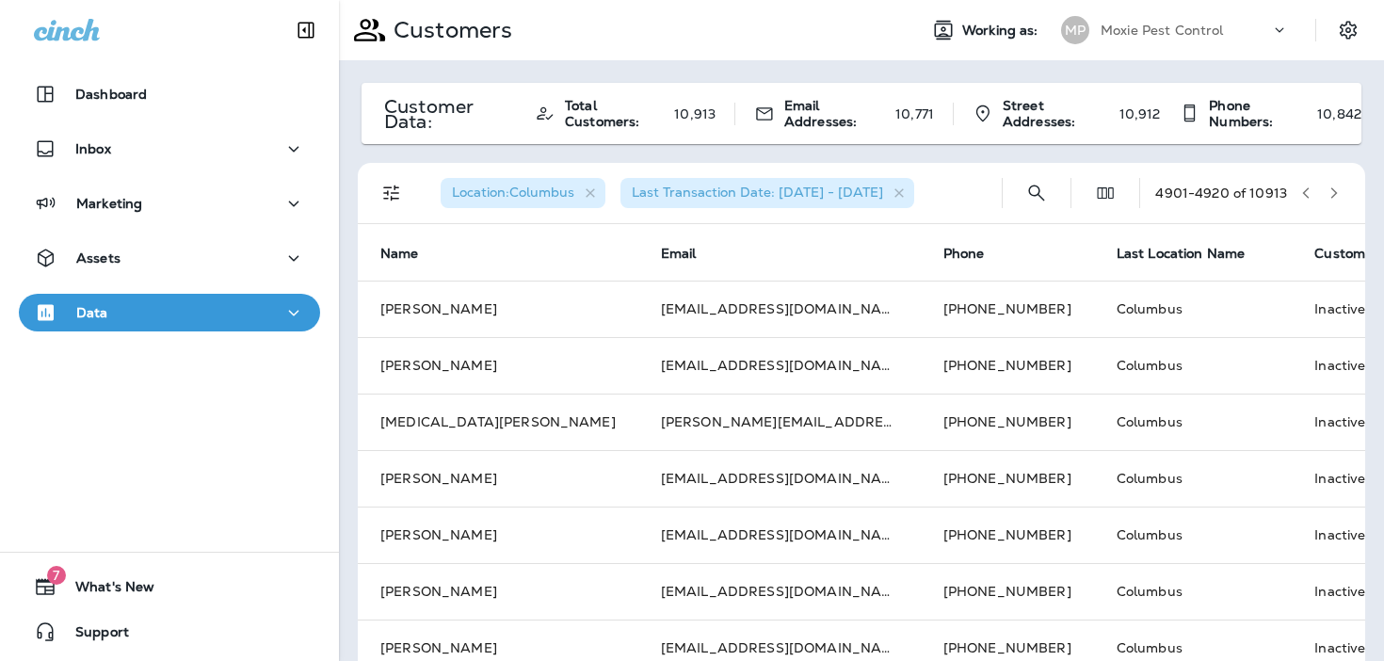
click at [1331, 194] on icon "button" at bounding box center [1333, 192] width 13 height 13
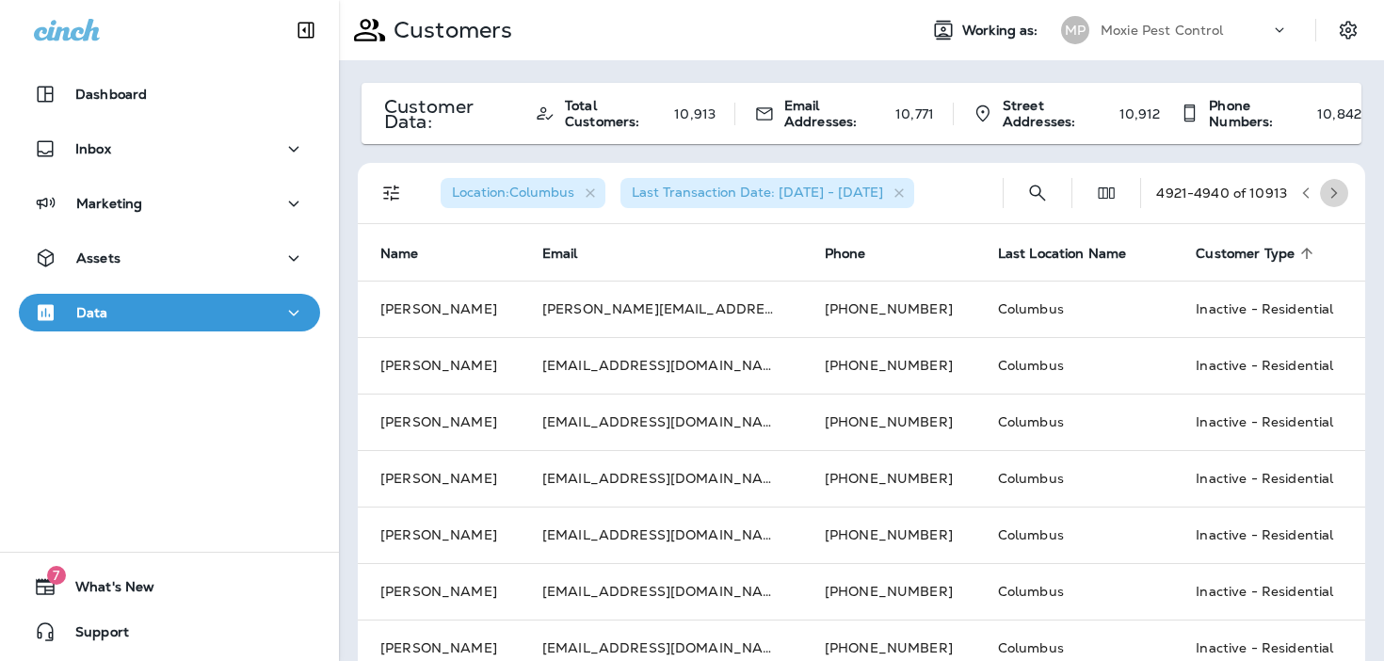
click at [1331, 194] on icon "button" at bounding box center [1333, 192] width 13 height 13
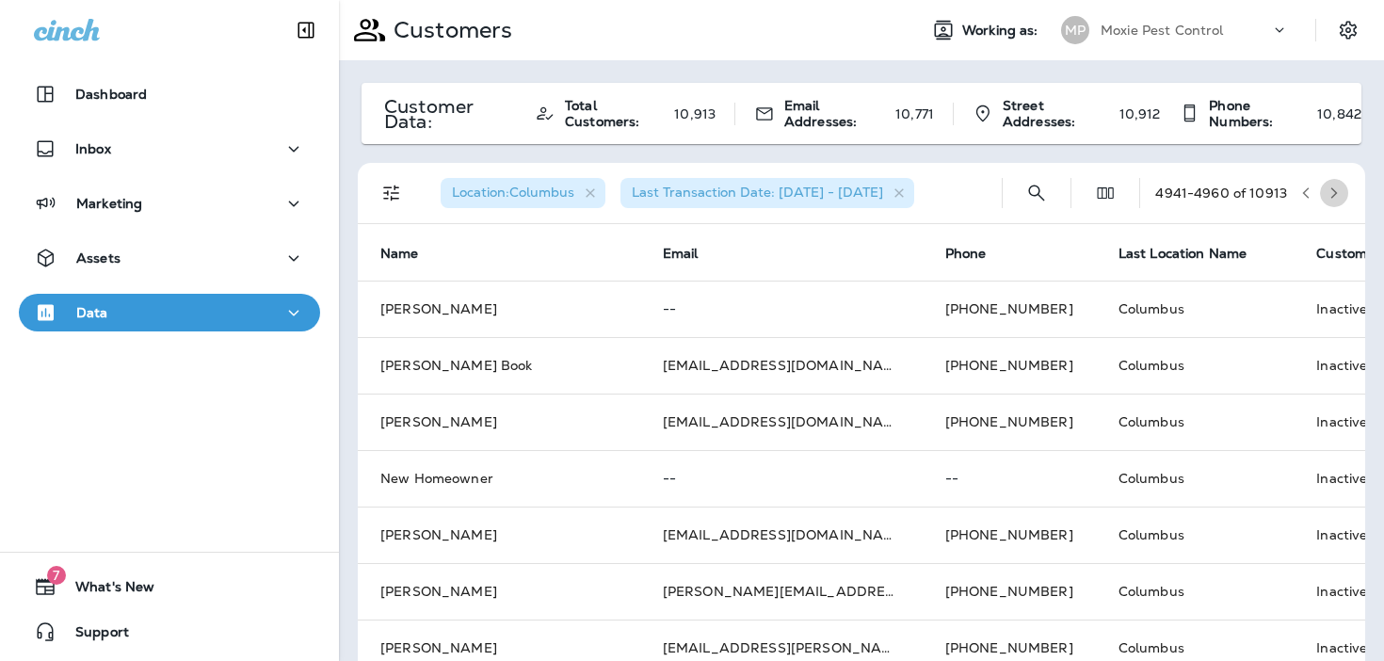
click at [1331, 194] on icon "button" at bounding box center [1333, 192] width 13 height 13
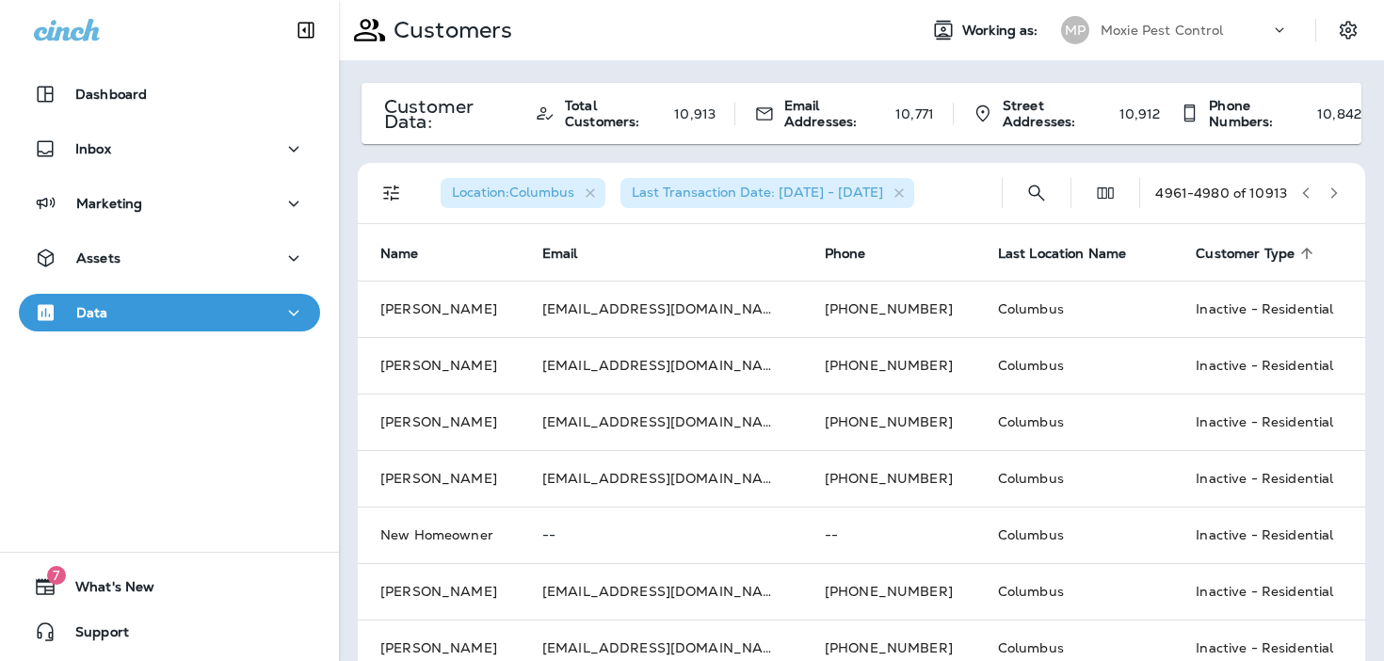
click at [1331, 194] on icon "button" at bounding box center [1333, 192] width 13 height 13
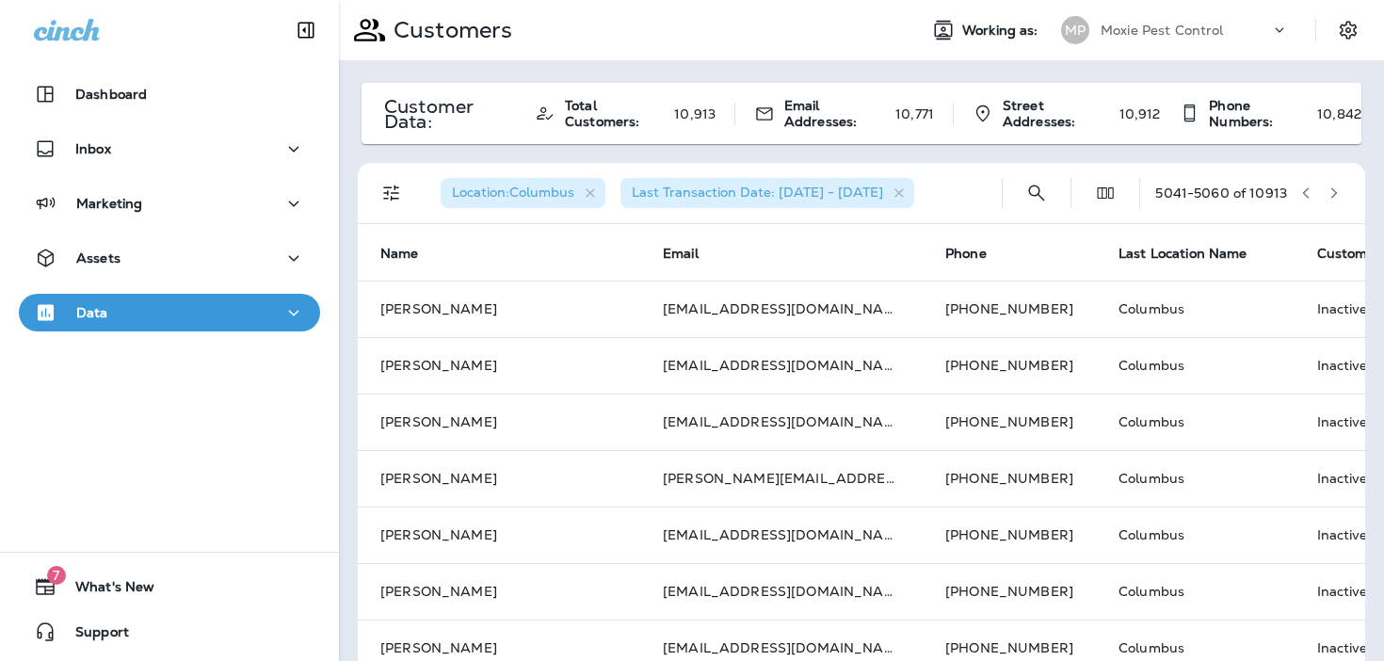
click at [1331, 194] on icon "button" at bounding box center [1333, 192] width 13 height 13
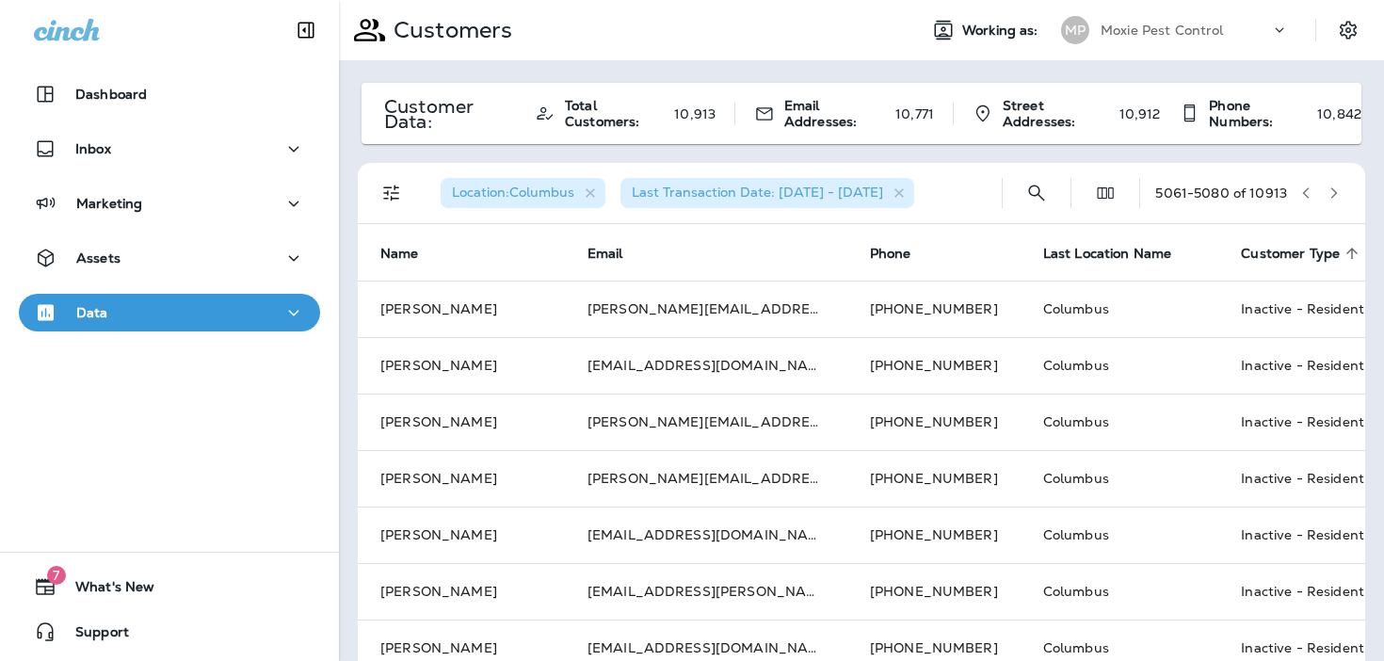
click at [1331, 194] on icon "button" at bounding box center [1333, 192] width 13 height 13
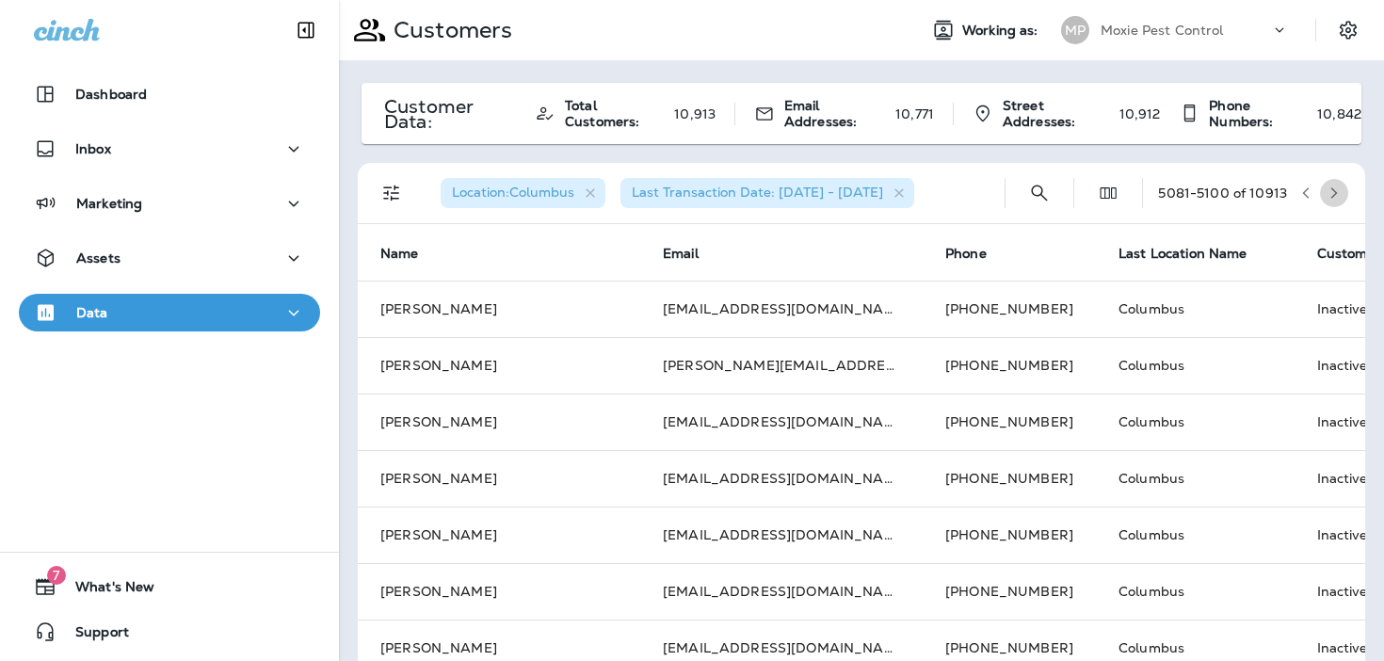
click at [1331, 194] on icon "button" at bounding box center [1333, 192] width 13 height 13
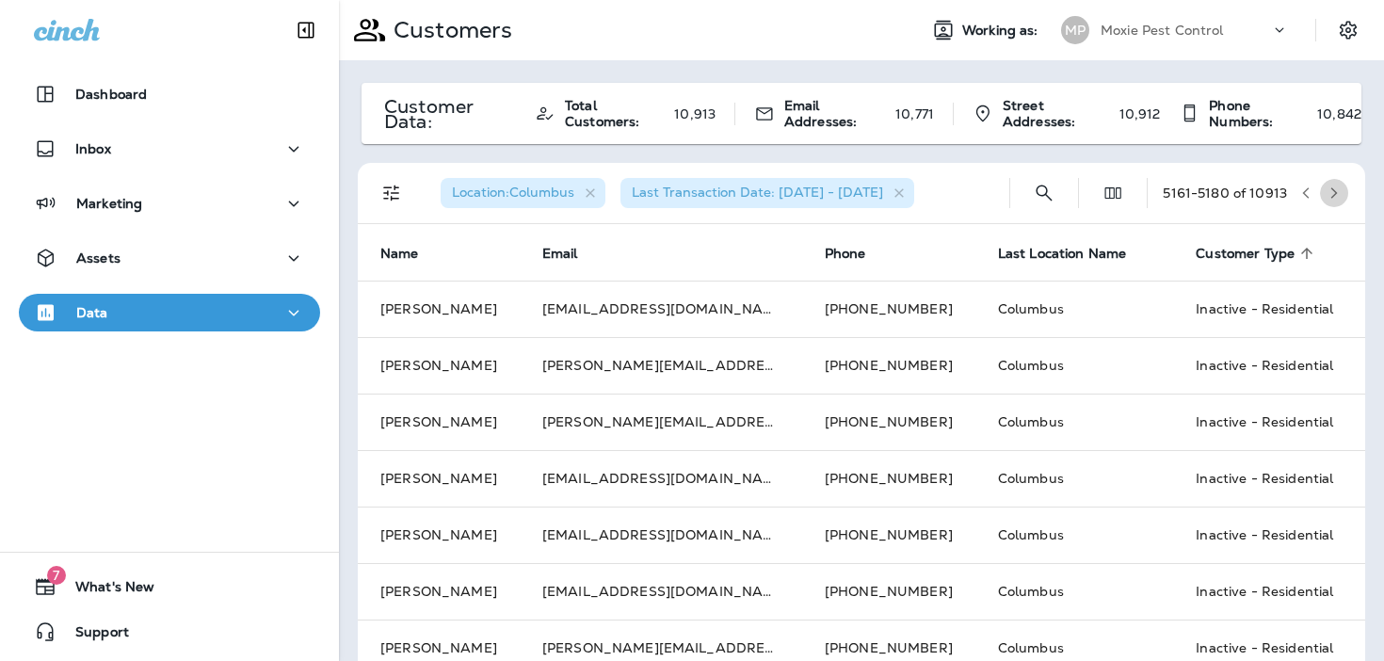
click at [1331, 194] on icon "button" at bounding box center [1333, 192] width 13 height 13
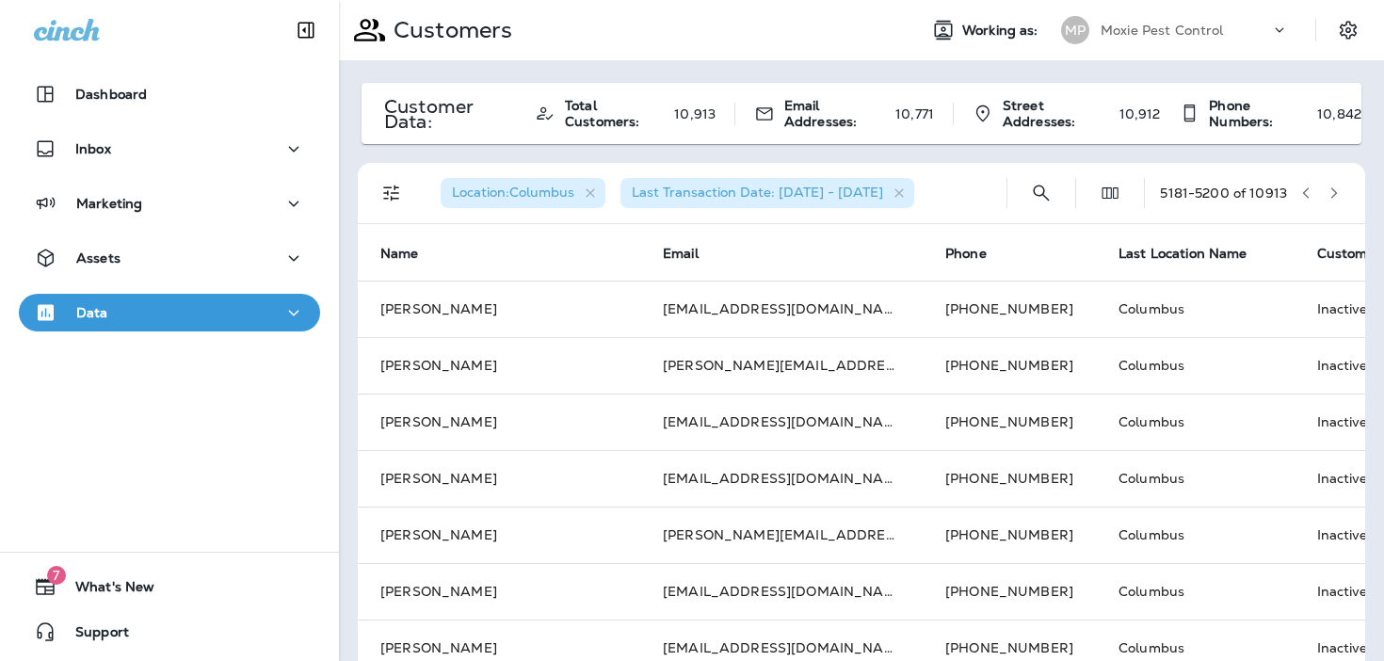
click at [1331, 194] on icon "button" at bounding box center [1333, 192] width 13 height 13
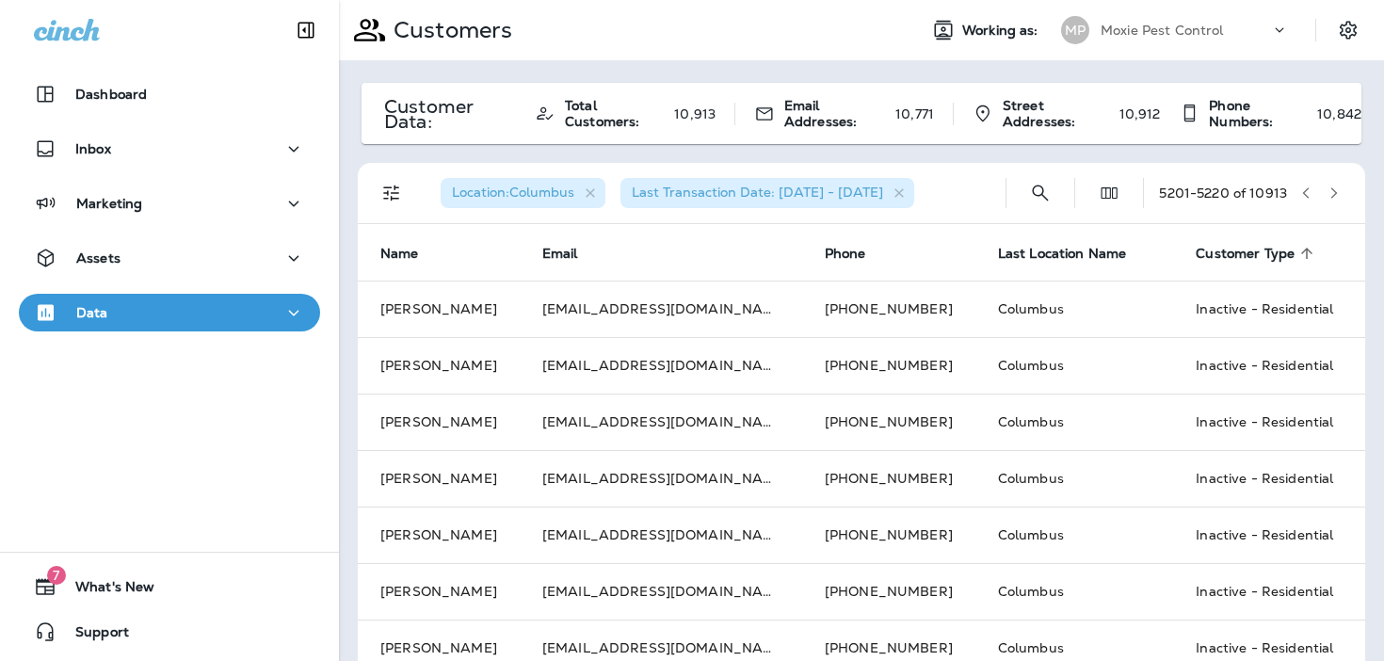
click at [1331, 194] on icon "button" at bounding box center [1333, 192] width 13 height 13
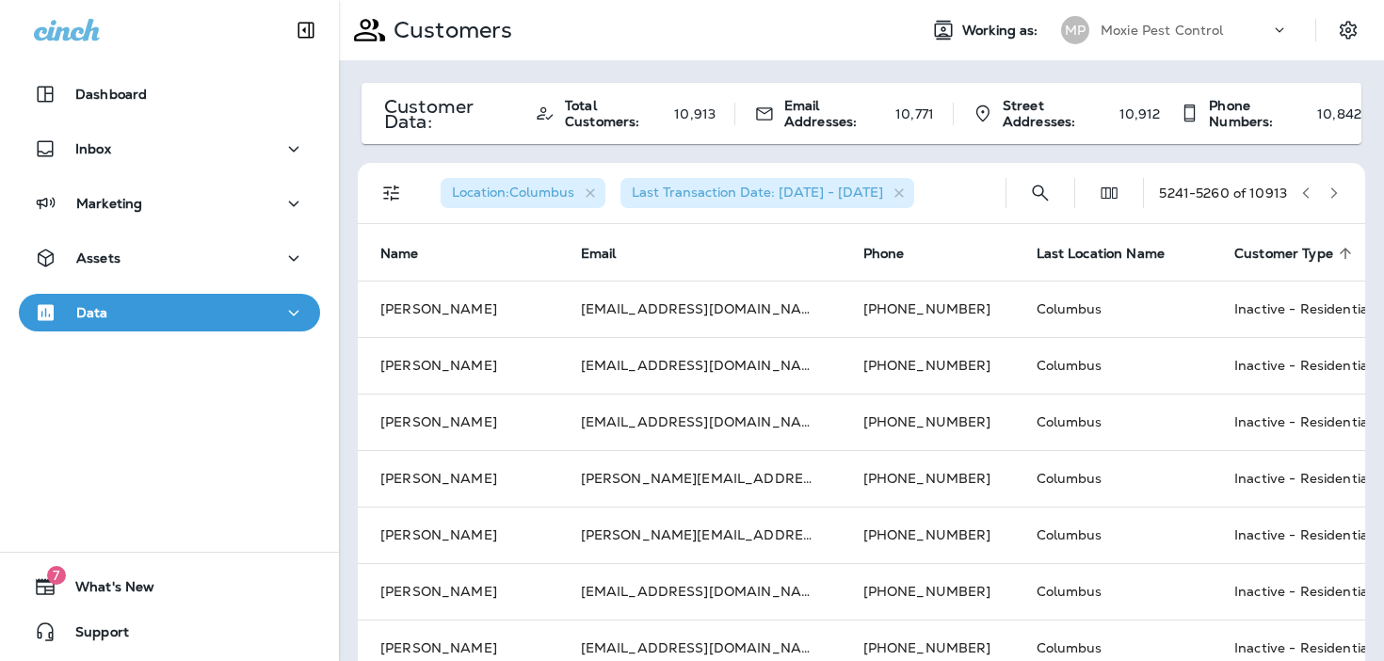
click at [1331, 194] on icon "button" at bounding box center [1333, 192] width 13 height 13
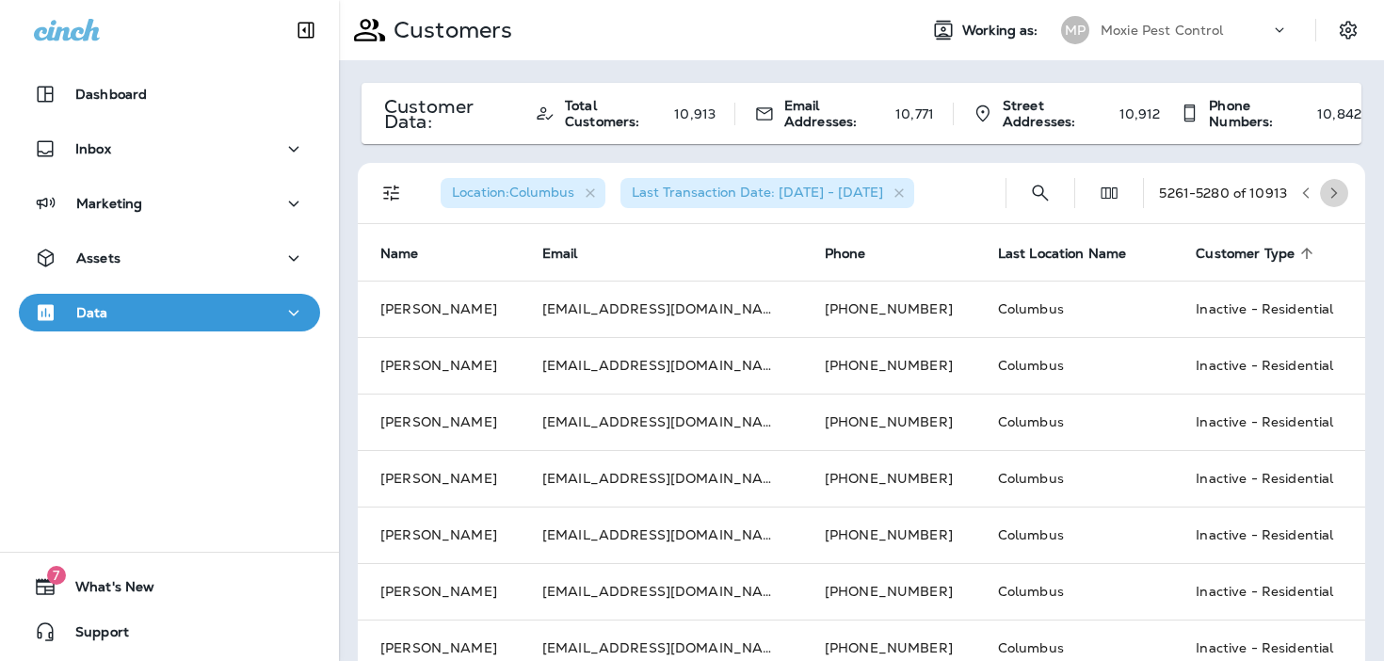
click at [1331, 193] on icon "button" at bounding box center [1333, 192] width 13 height 13
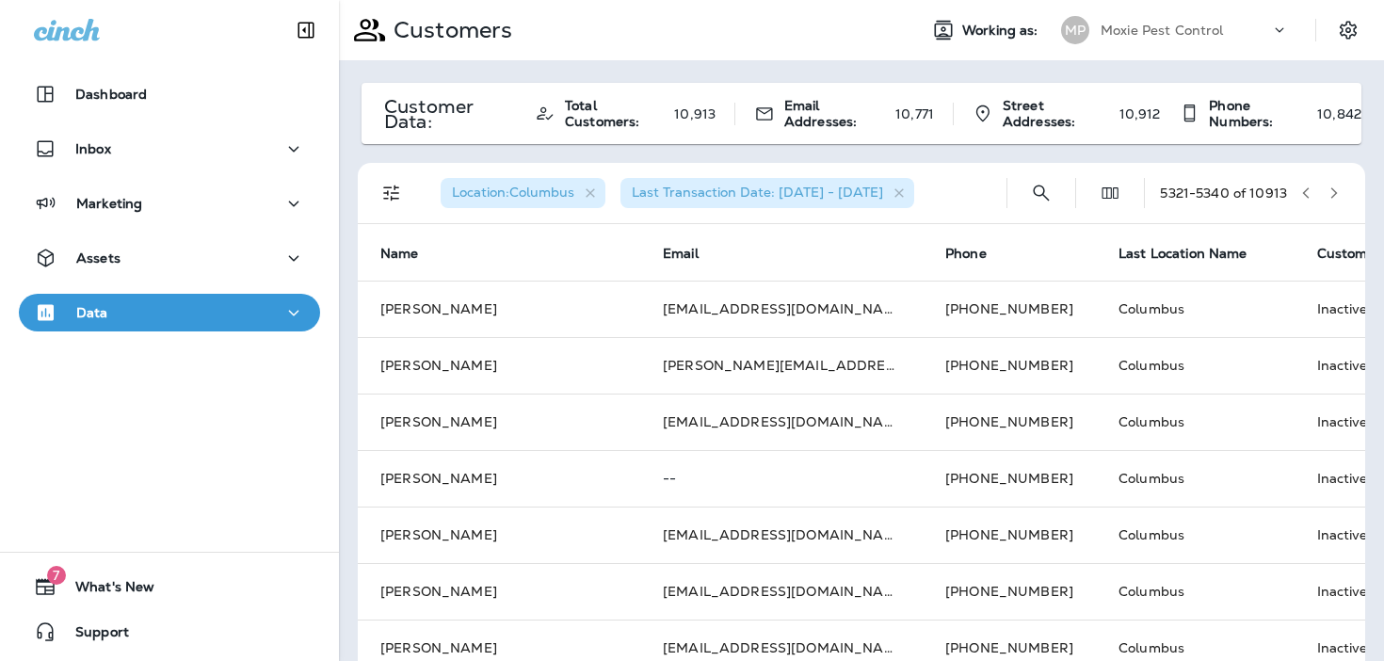
click at [1331, 193] on icon "button" at bounding box center [1333, 192] width 13 height 13
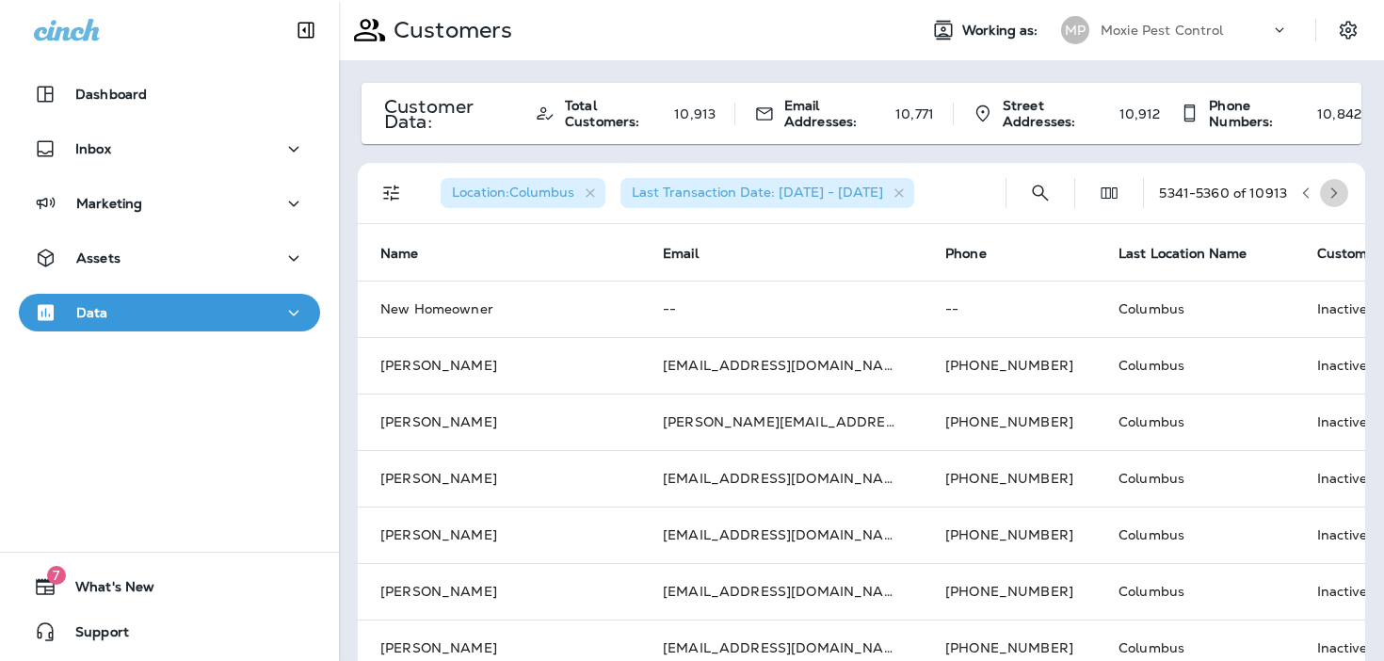
click at [1331, 193] on icon "button" at bounding box center [1333, 192] width 13 height 13
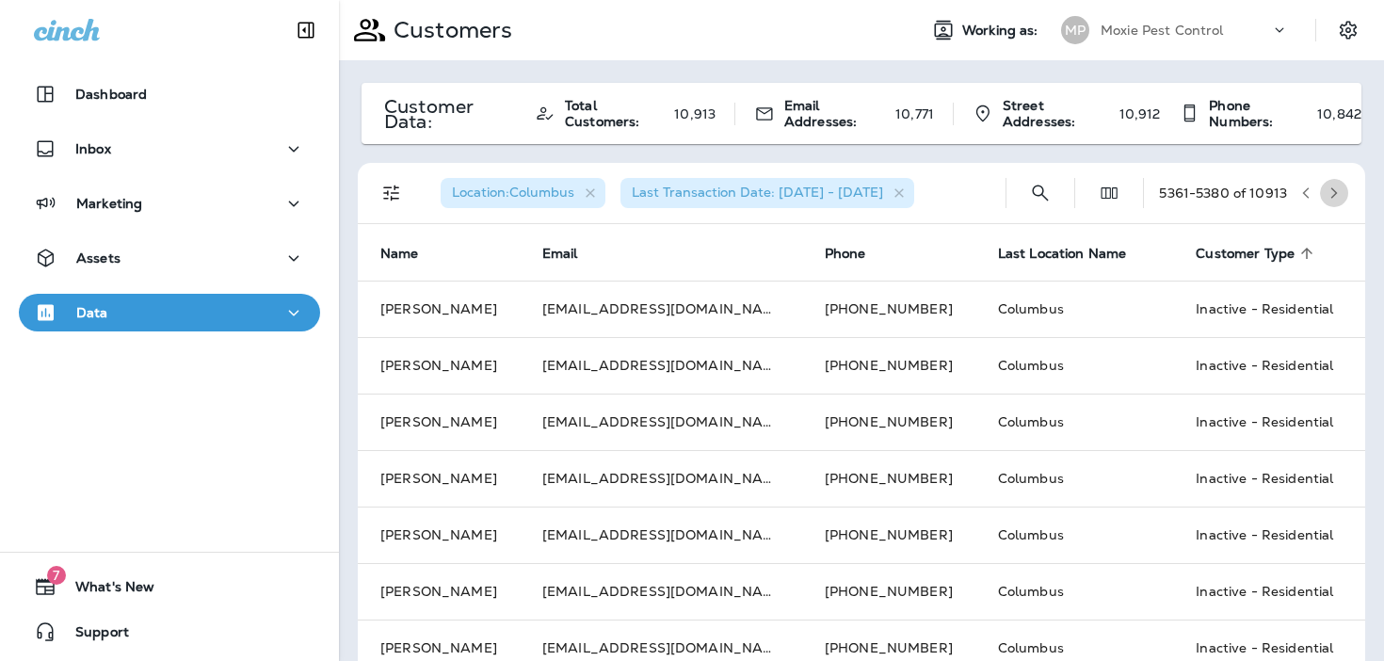
click at [1331, 193] on icon "button" at bounding box center [1333, 192] width 13 height 13
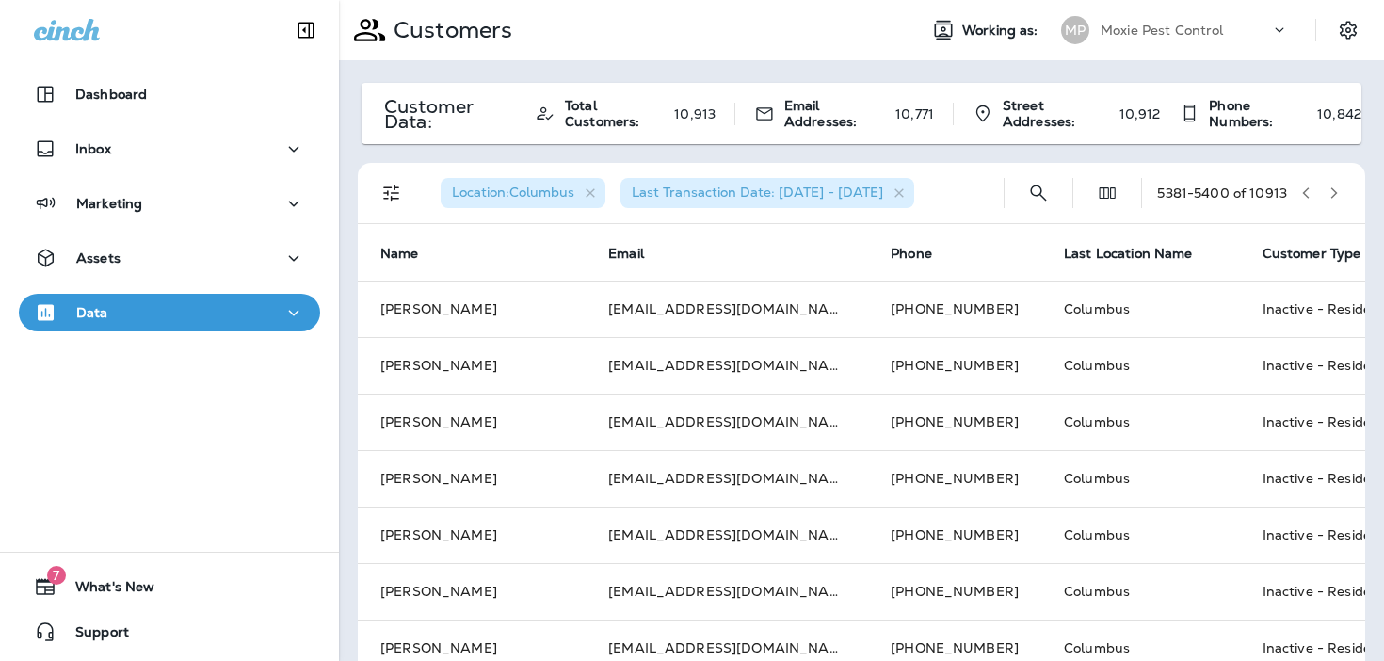
click at [1331, 193] on icon "button" at bounding box center [1333, 192] width 13 height 13
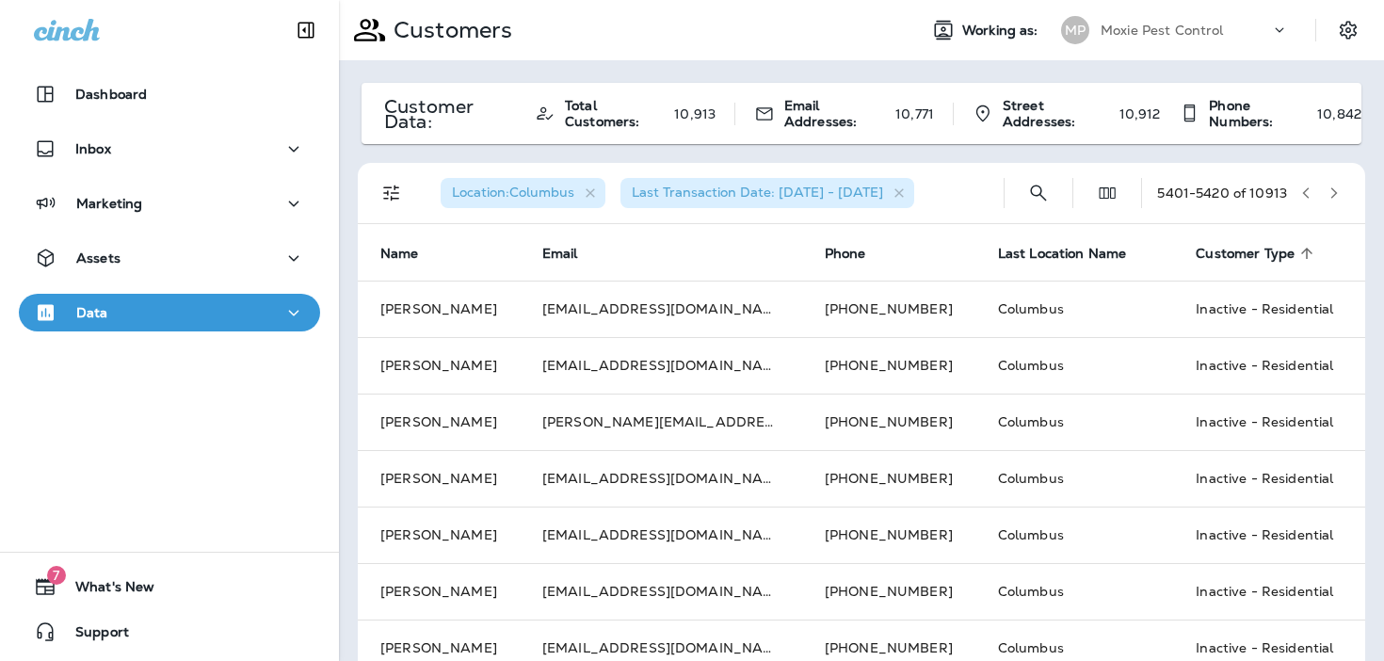
click at [1331, 193] on icon "button" at bounding box center [1333, 192] width 13 height 13
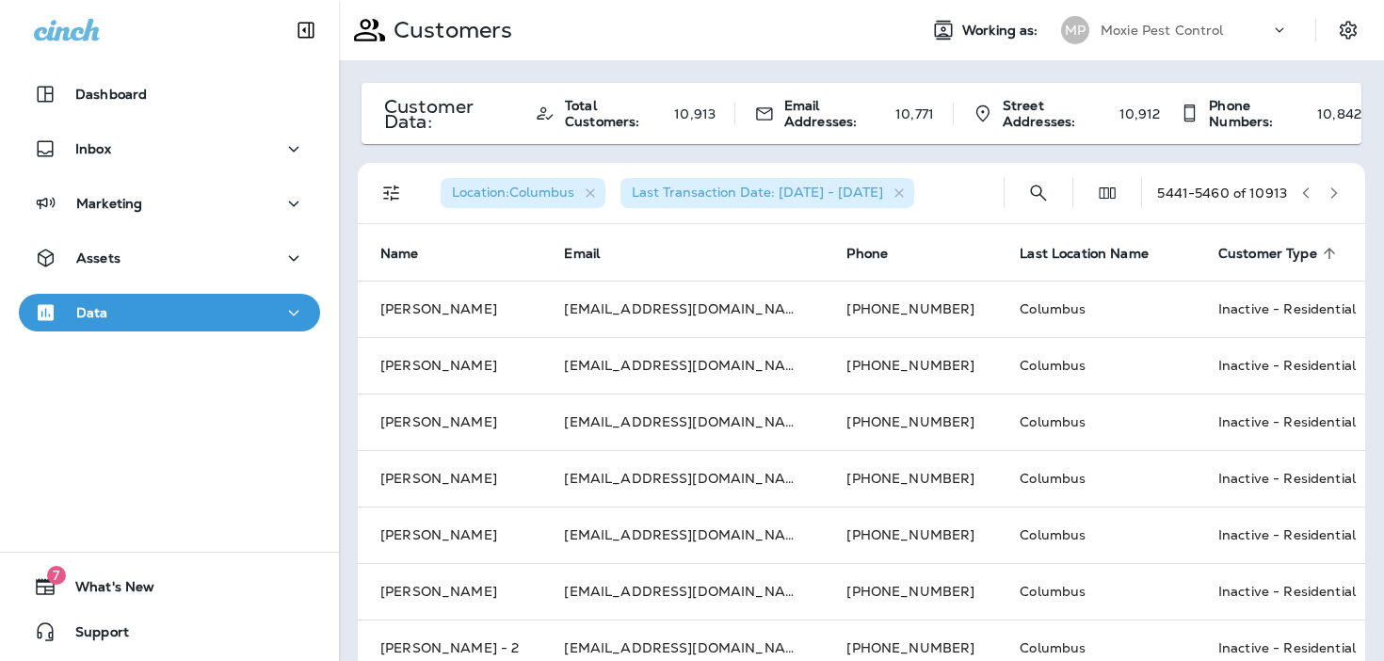
click at [1331, 193] on icon "button" at bounding box center [1333, 192] width 13 height 13
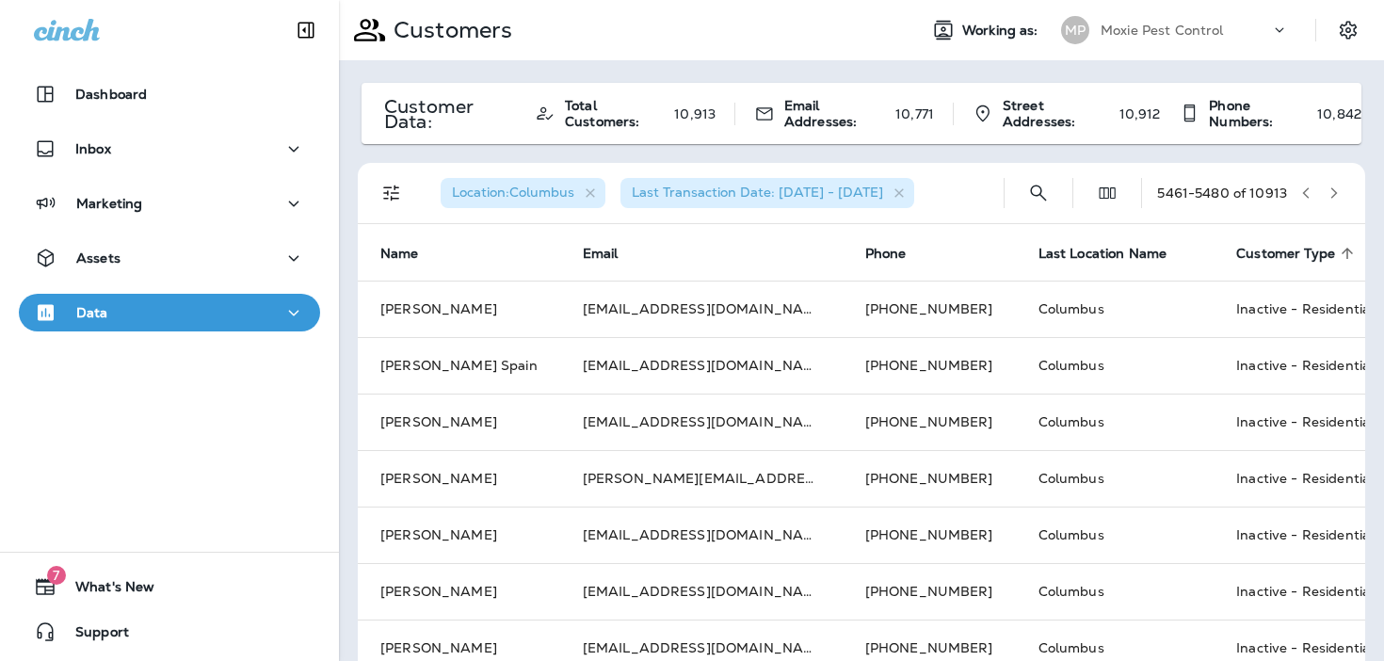
click at [1331, 193] on icon "button" at bounding box center [1333, 192] width 13 height 13
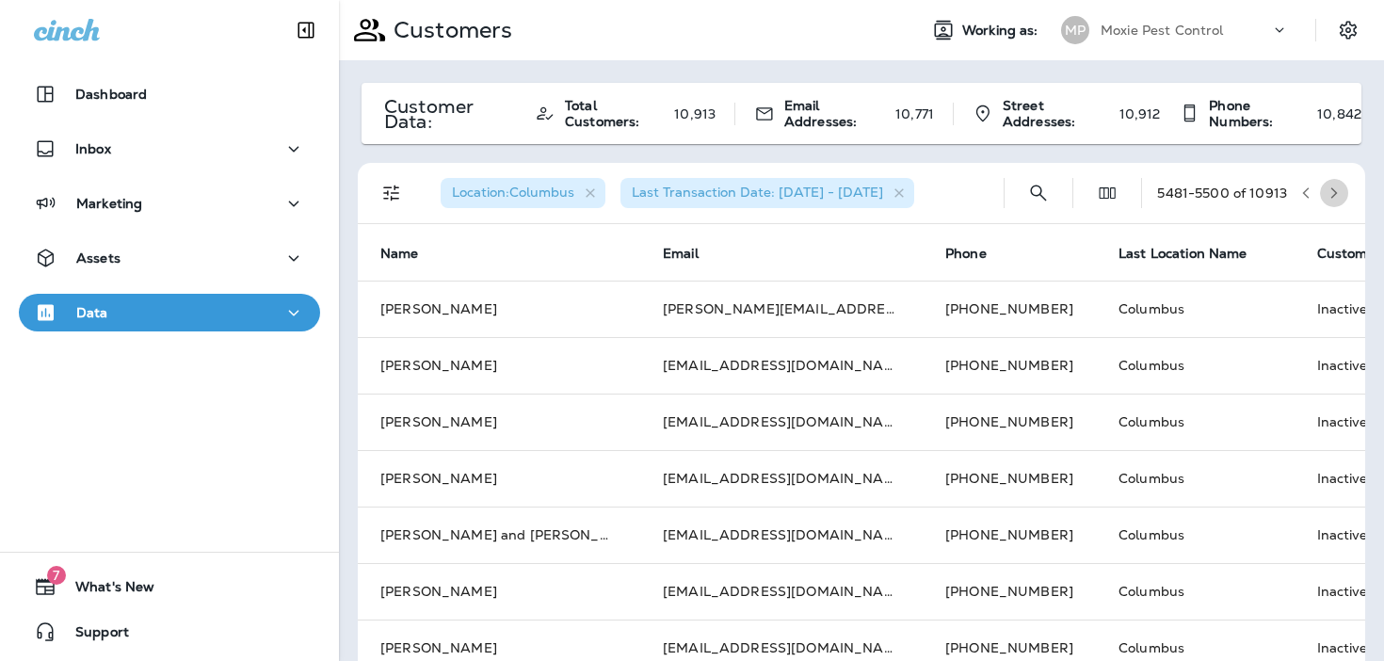
click at [1331, 193] on icon "button" at bounding box center [1333, 192] width 13 height 13
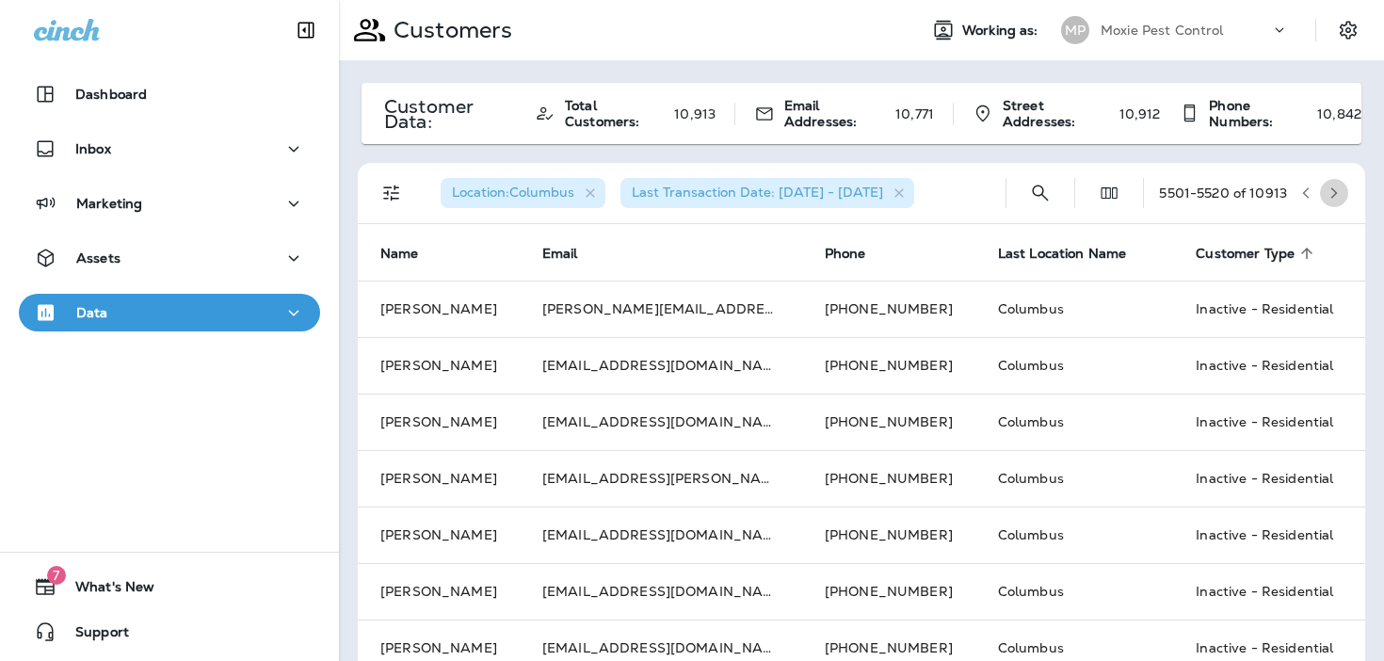
click at [1331, 193] on icon "button" at bounding box center [1333, 192] width 13 height 13
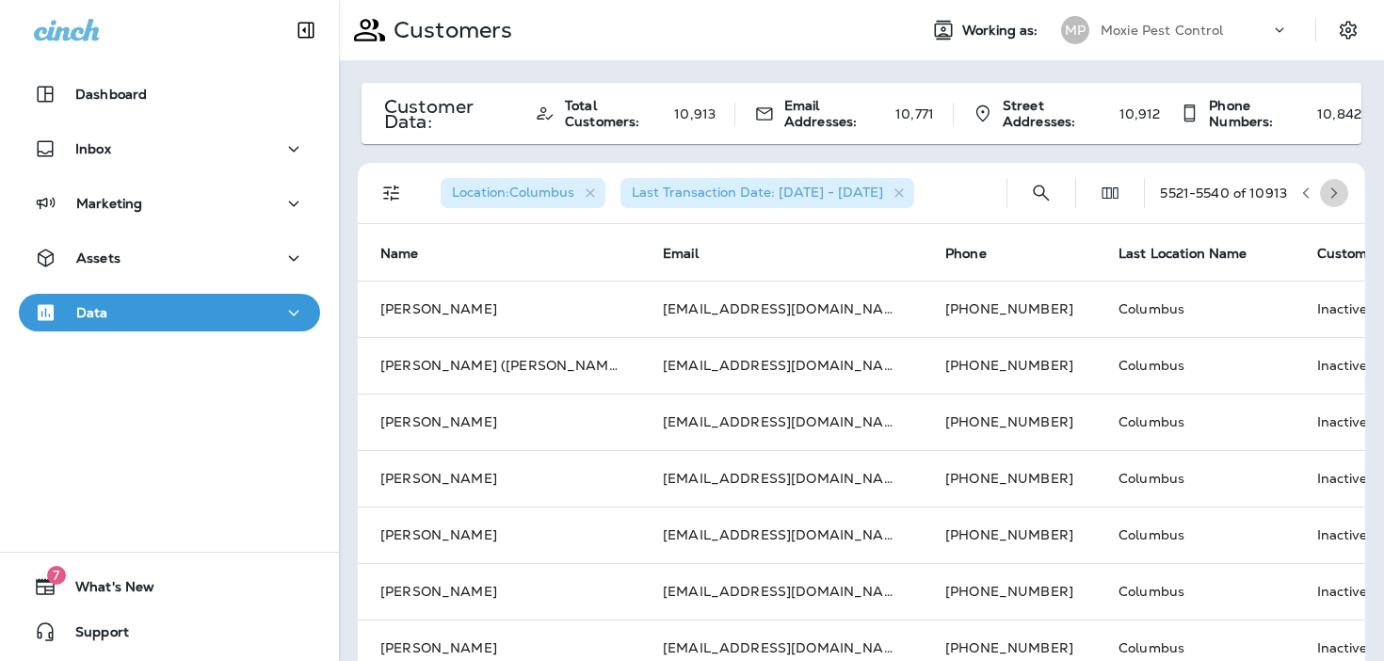
click at [1331, 193] on icon "button" at bounding box center [1333, 192] width 13 height 13
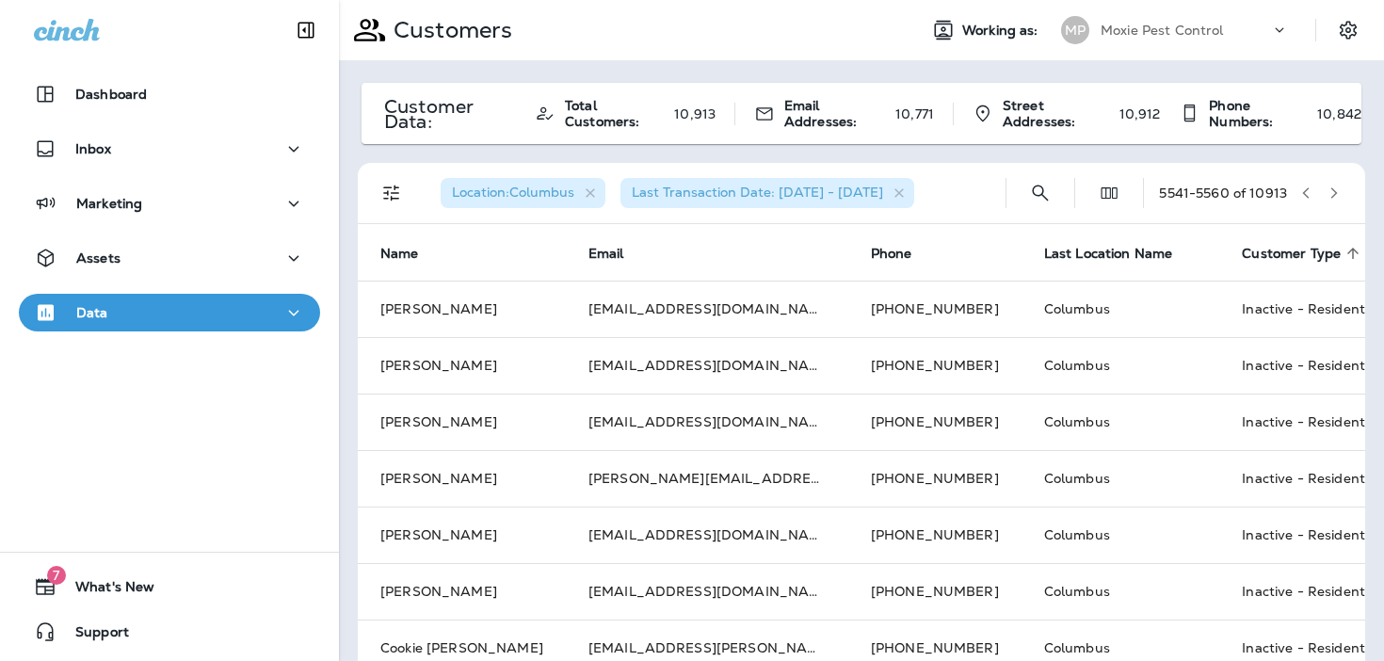
click at [1331, 193] on icon "button" at bounding box center [1333, 192] width 13 height 13
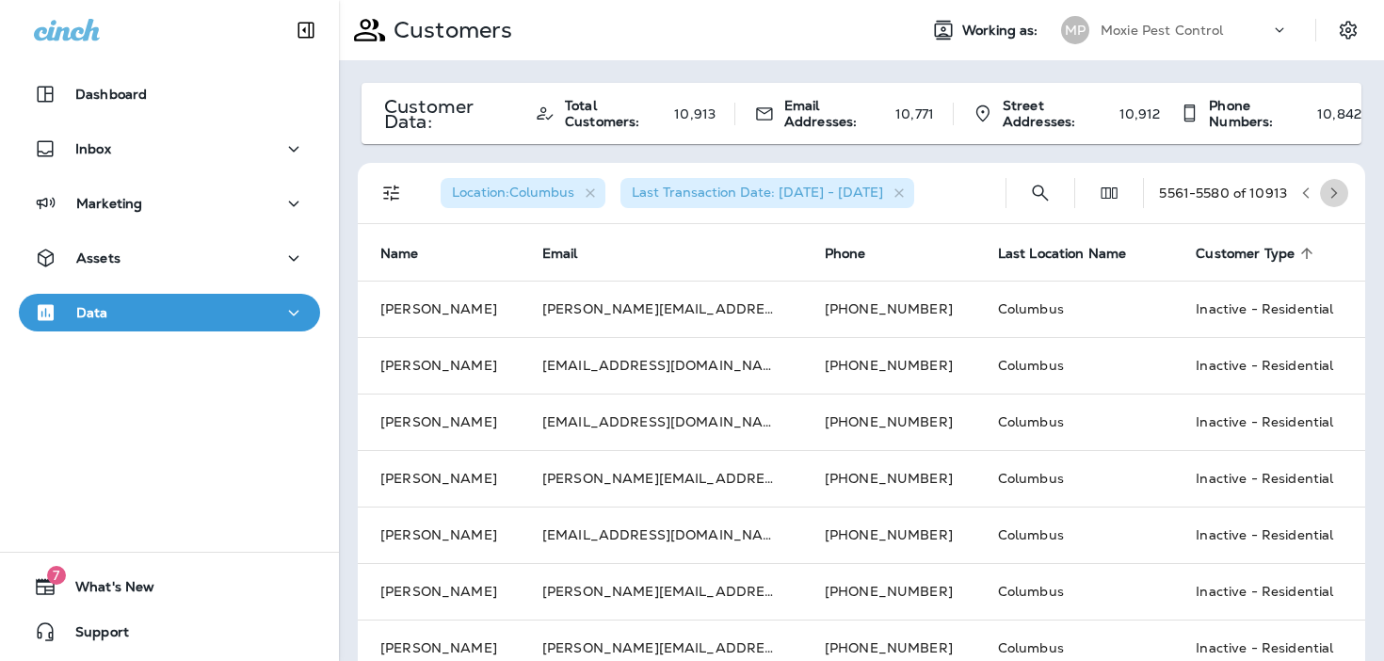
click at [1331, 193] on icon "button" at bounding box center [1333, 192] width 13 height 13
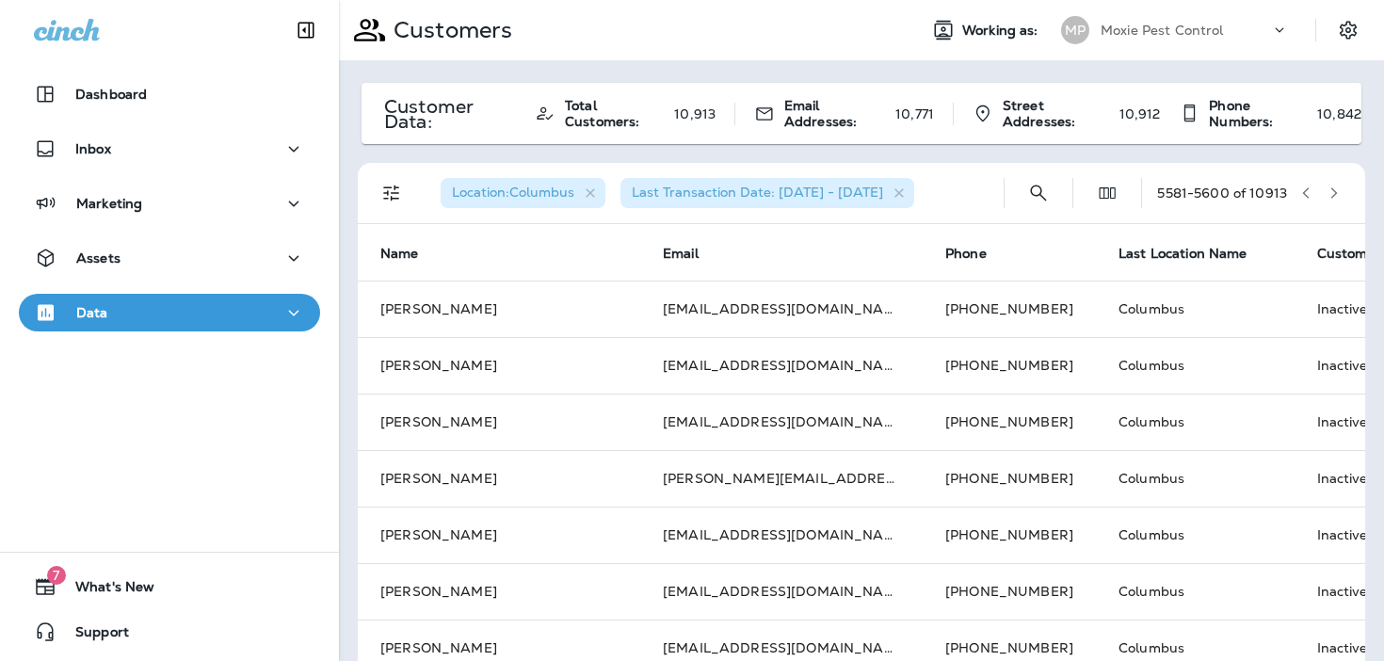
click at [1331, 193] on icon "button" at bounding box center [1333, 192] width 13 height 13
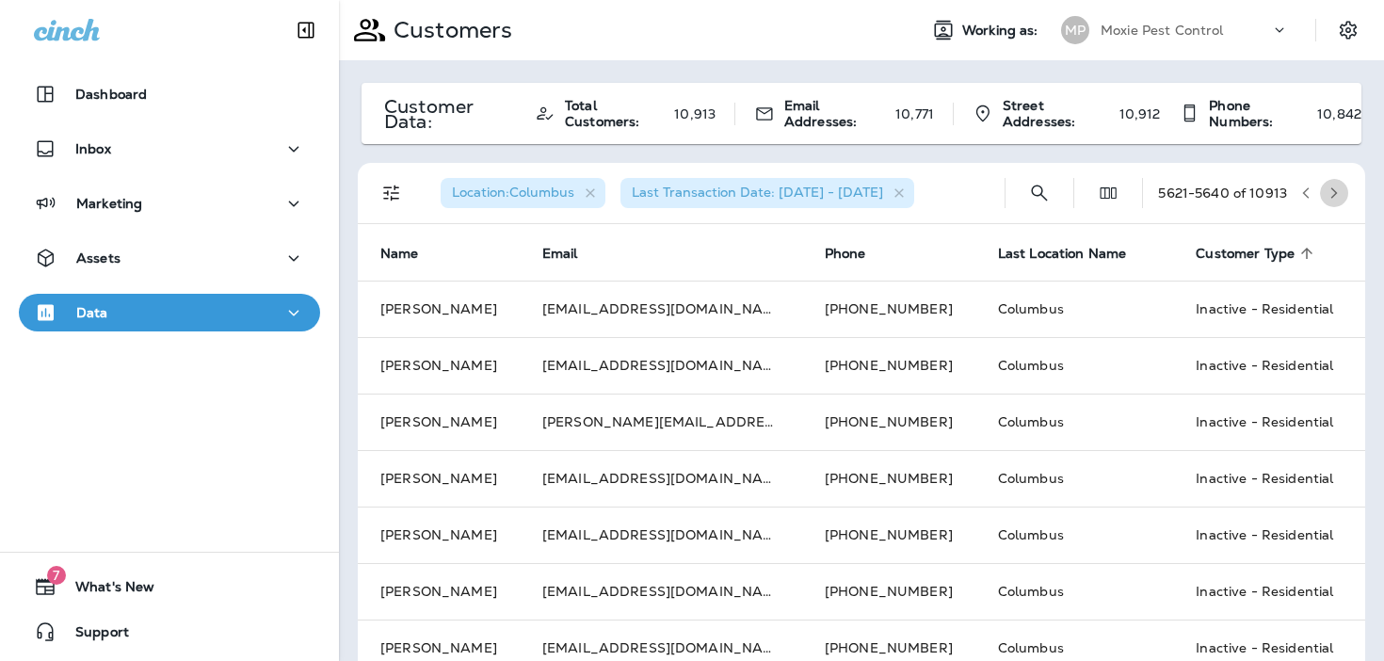
click at [1331, 193] on icon "button" at bounding box center [1333, 192] width 13 height 13
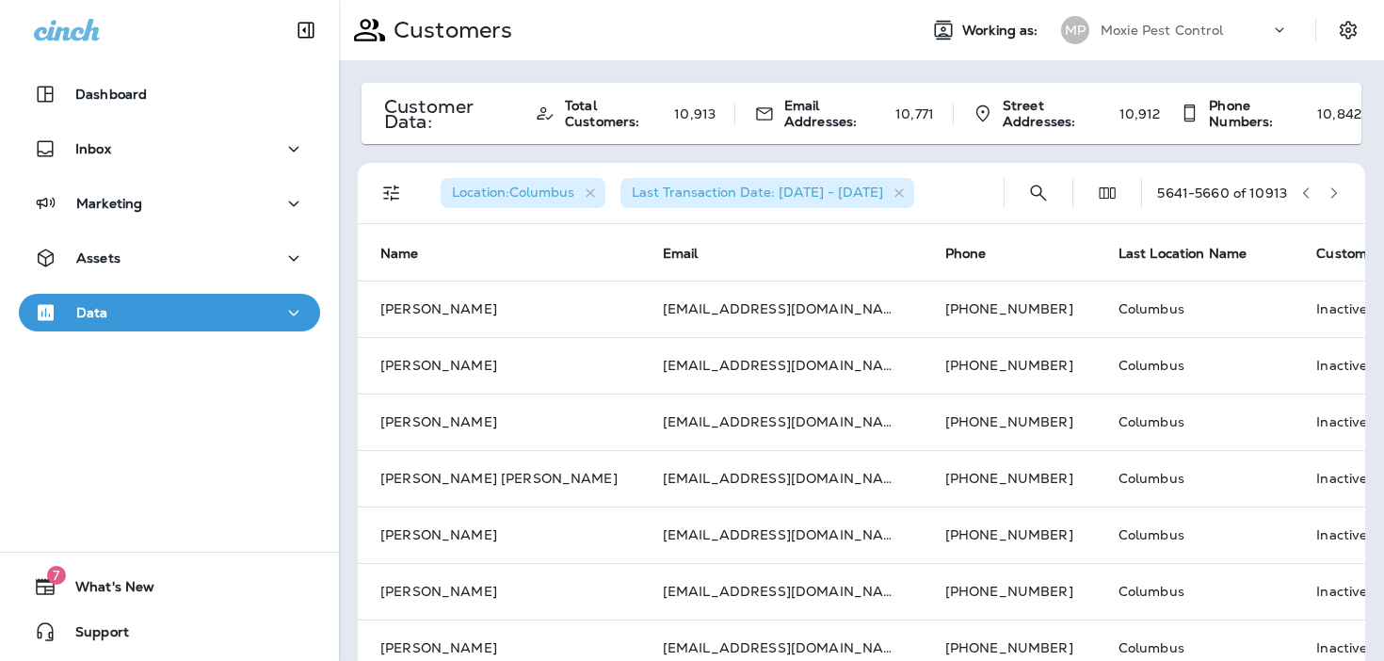
click at [1331, 193] on icon "button" at bounding box center [1333, 192] width 13 height 13
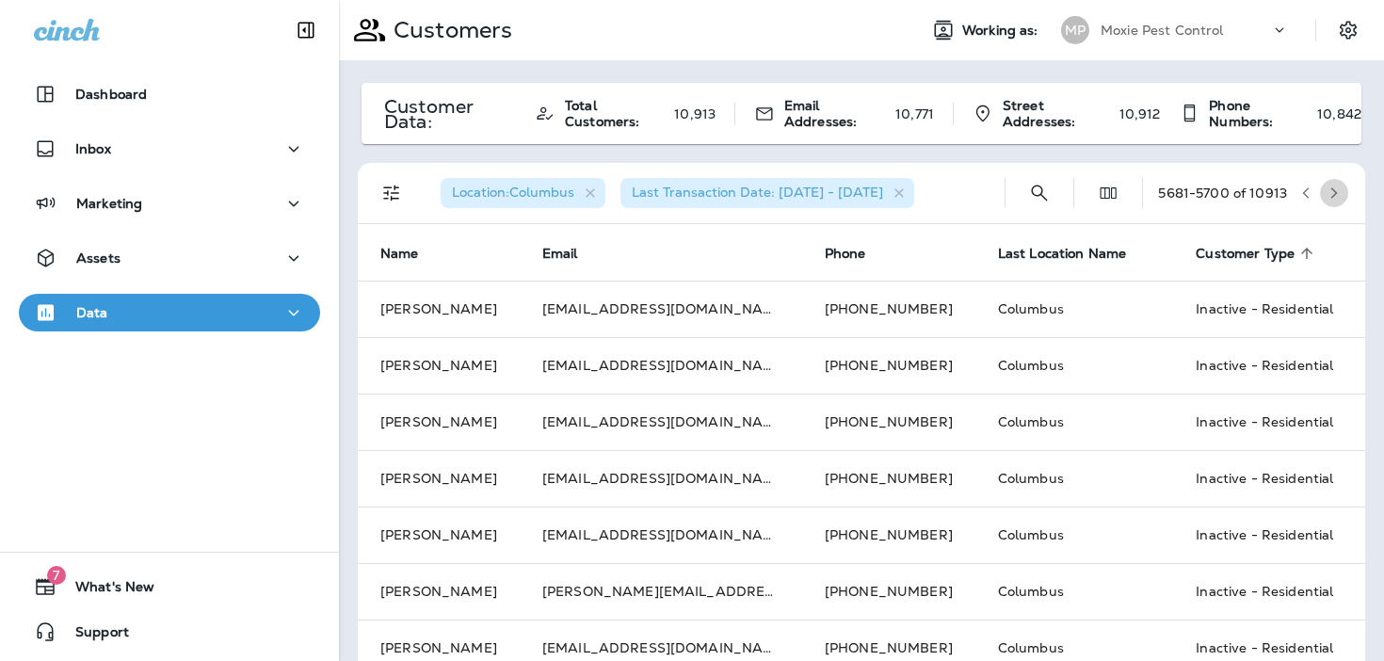
click at [1331, 193] on icon "button" at bounding box center [1333, 192] width 13 height 13
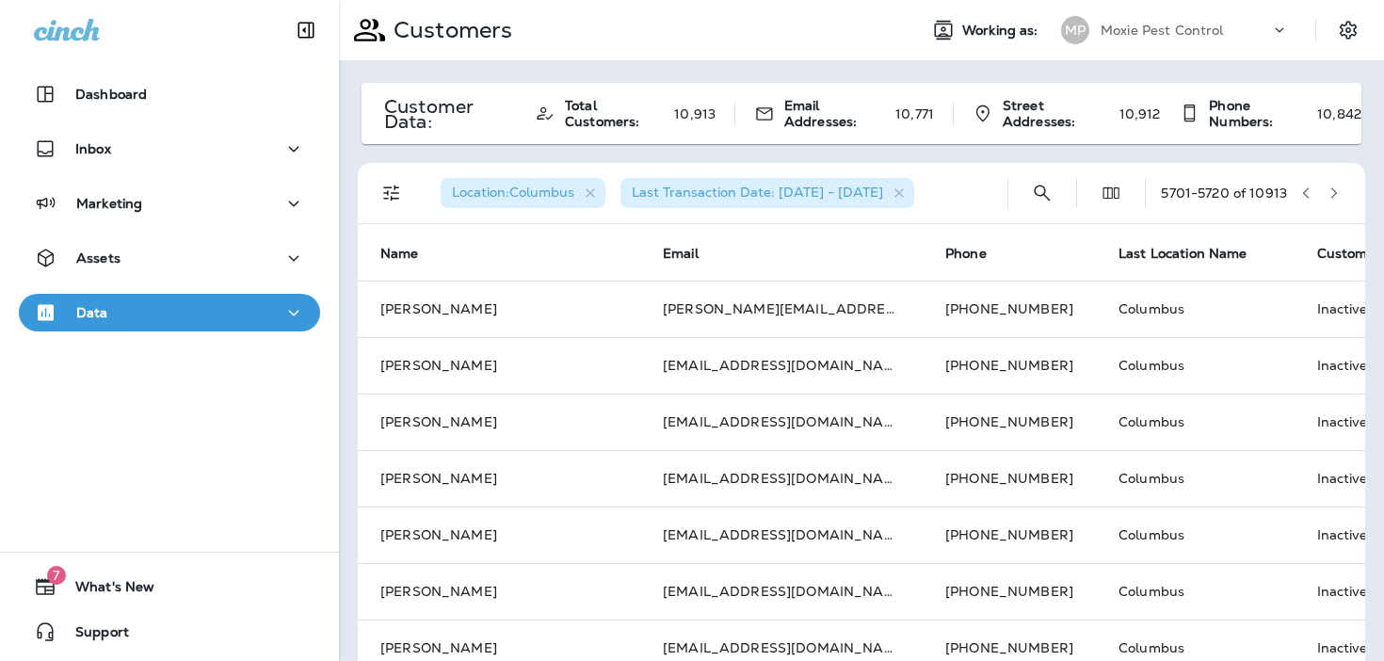
click at [1331, 193] on icon "button" at bounding box center [1333, 192] width 13 height 13
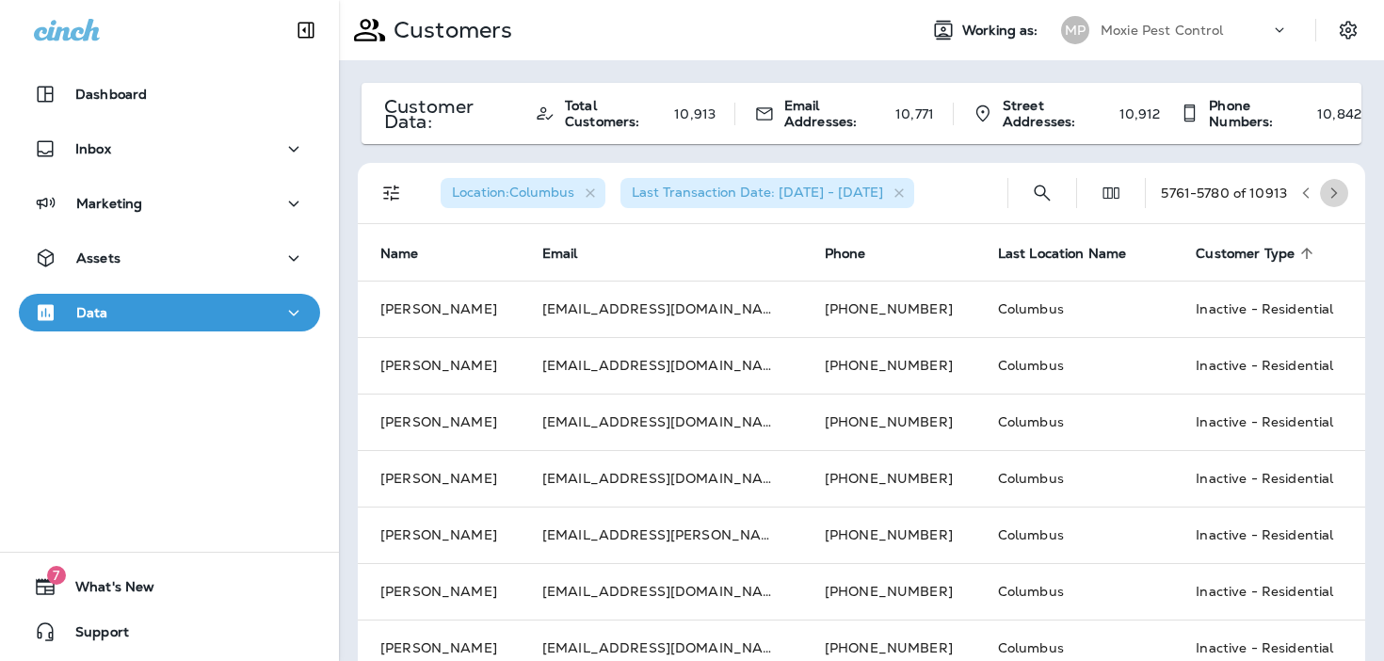
click at [1331, 193] on icon "button" at bounding box center [1333, 192] width 13 height 13
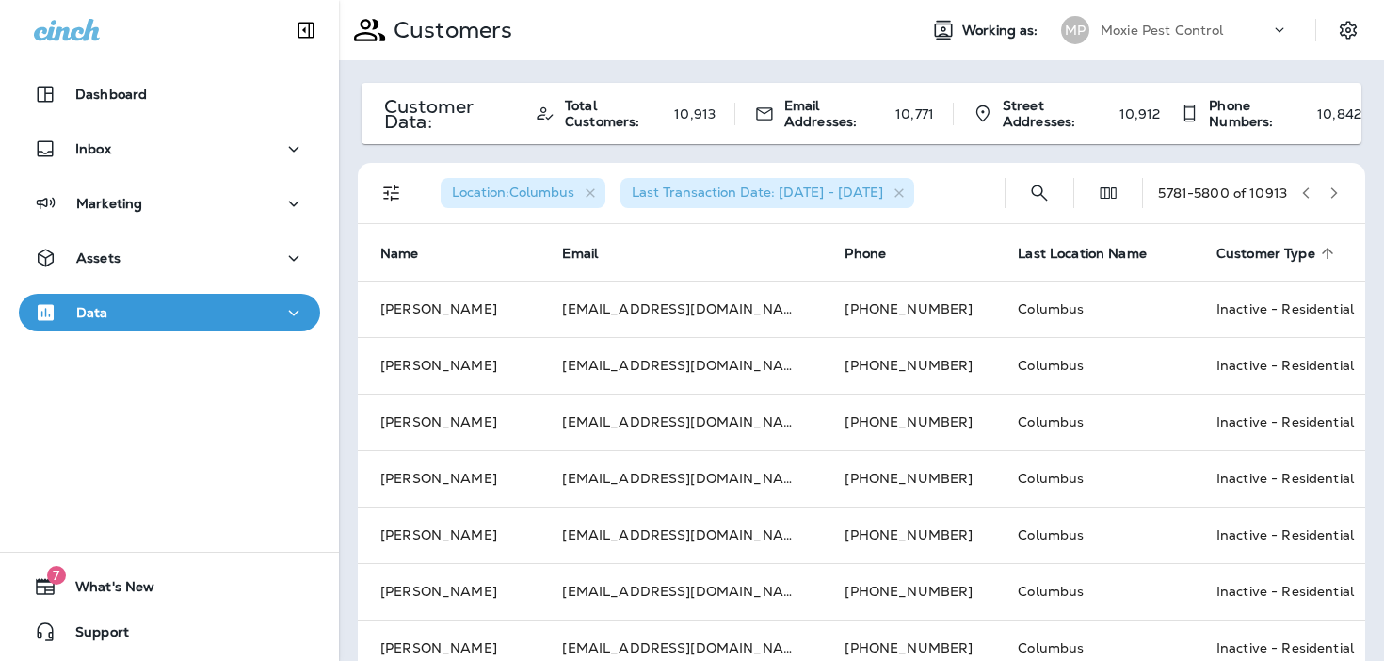
click at [1331, 193] on icon "button" at bounding box center [1333, 192] width 13 height 13
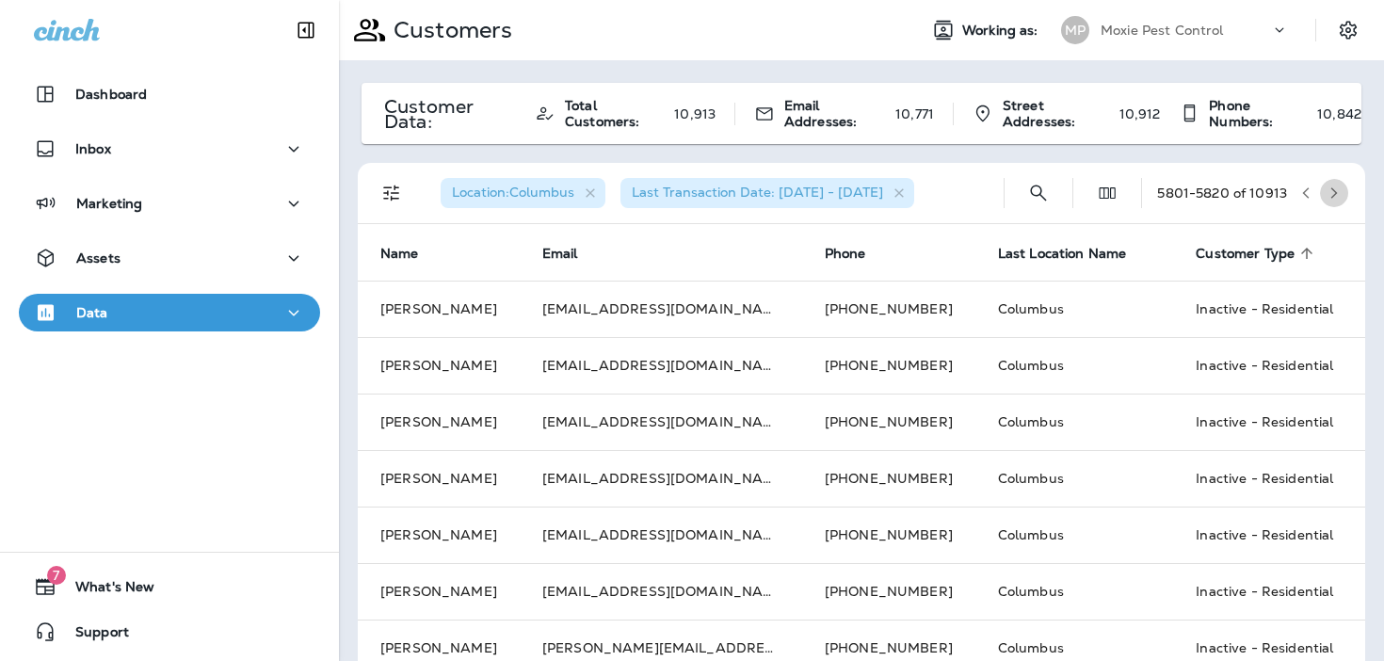
click at [1331, 193] on icon "button" at bounding box center [1333, 192] width 13 height 13
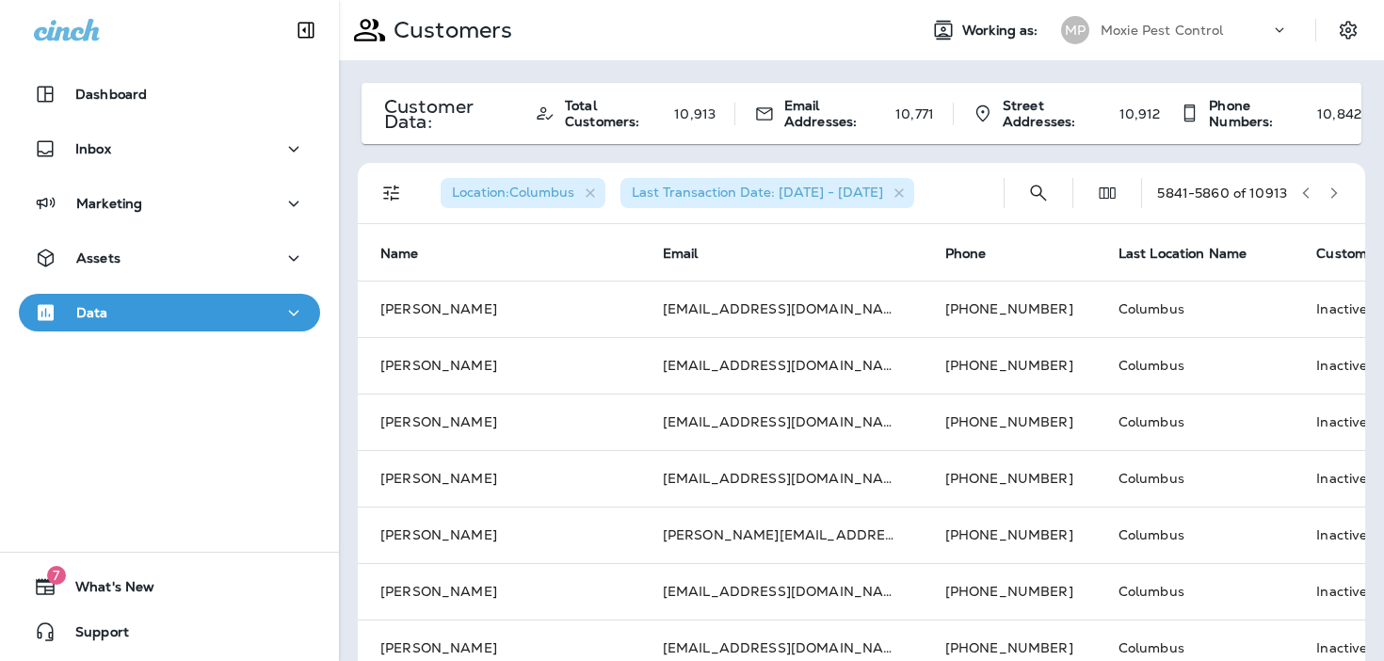
click at [1331, 193] on icon "button" at bounding box center [1333, 192] width 13 height 13
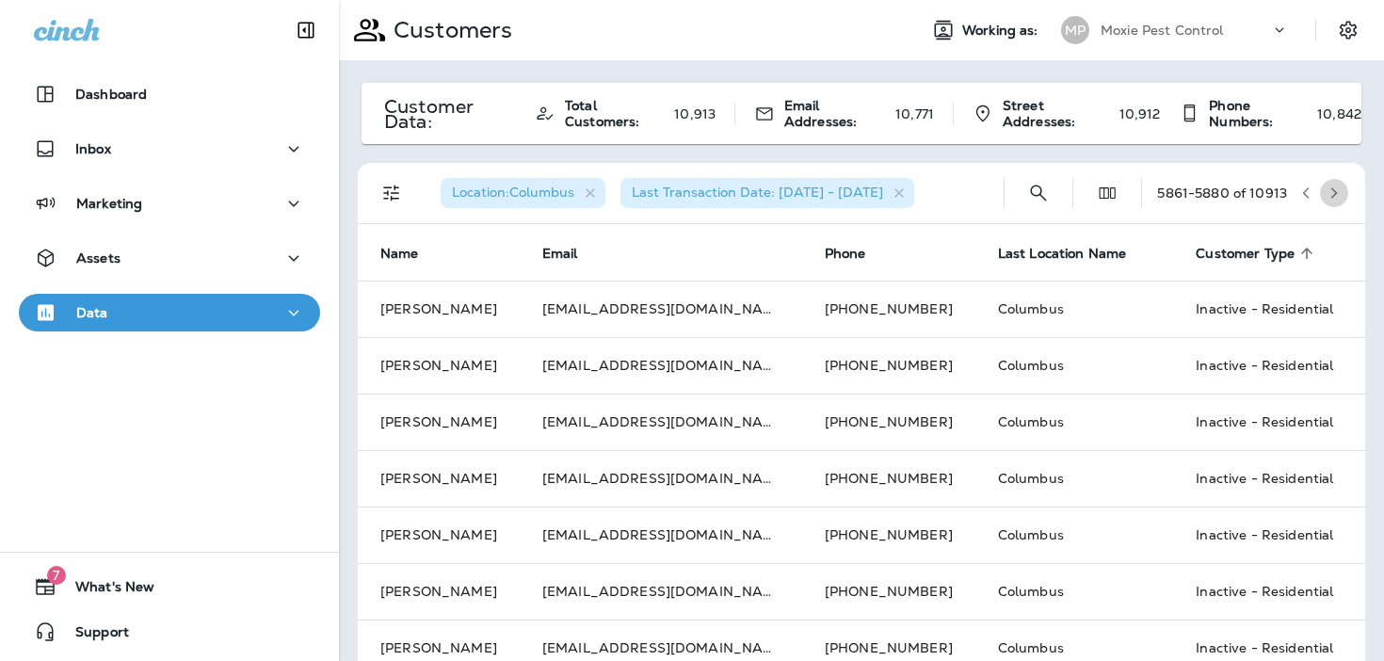
click at [1331, 193] on icon "button" at bounding box center [1333, 192] width 13 height 13
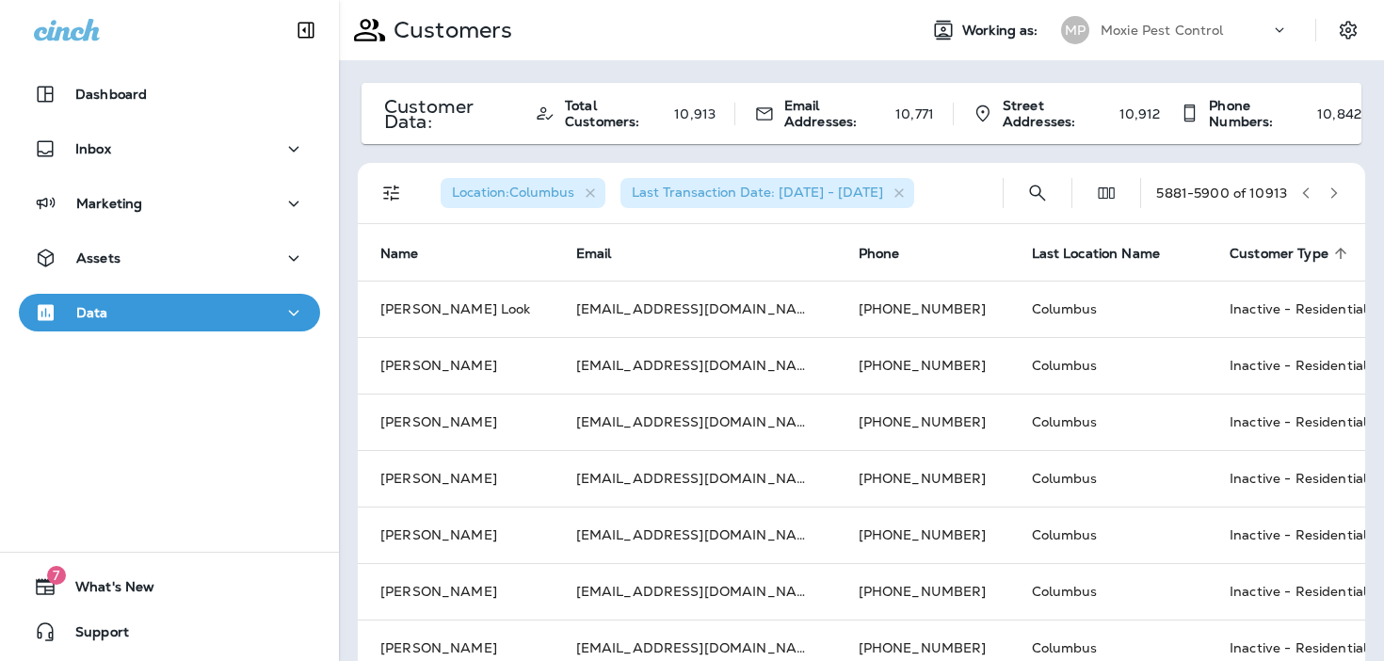
click at [1331, 193] on icon "button" at bounding box center [1333, 192] width 13 height 13
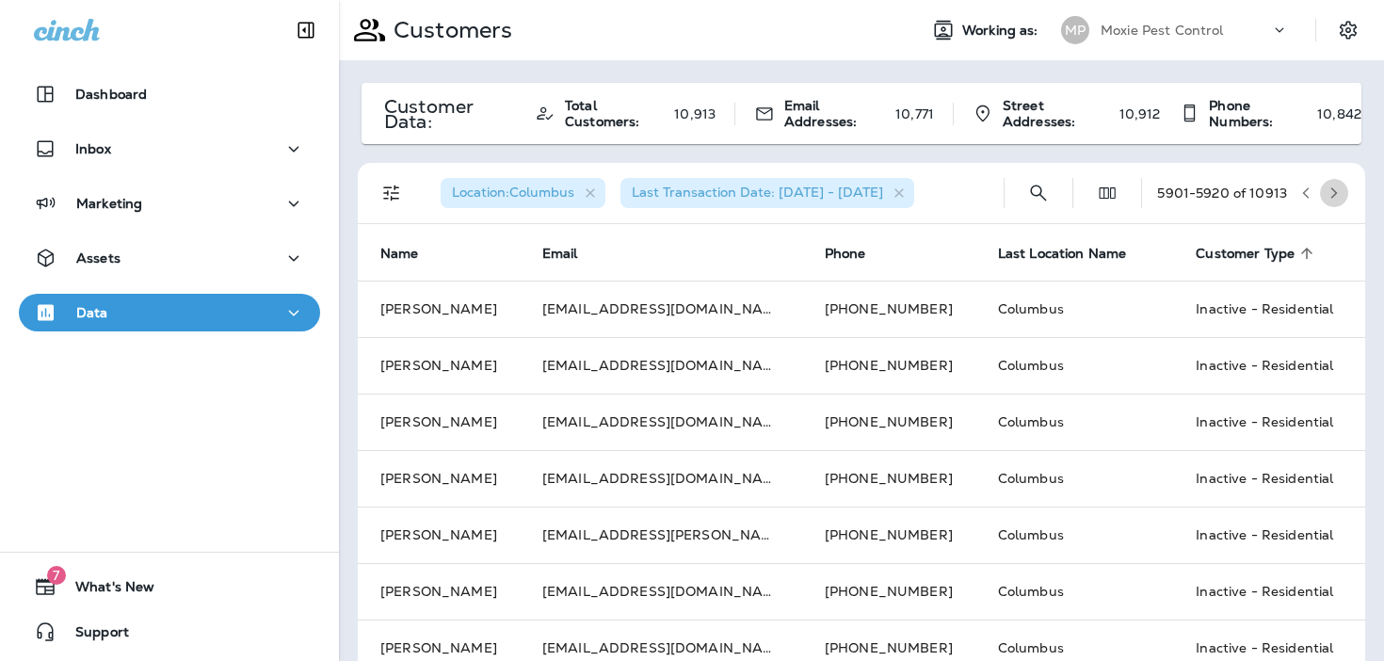
click at [1331, 193] on icon "button" at bounding box center [1333, 192] width 13 height 13
click at [1329, 191] on icon "button" at bounding box center [1333, 192] width 13 height 13
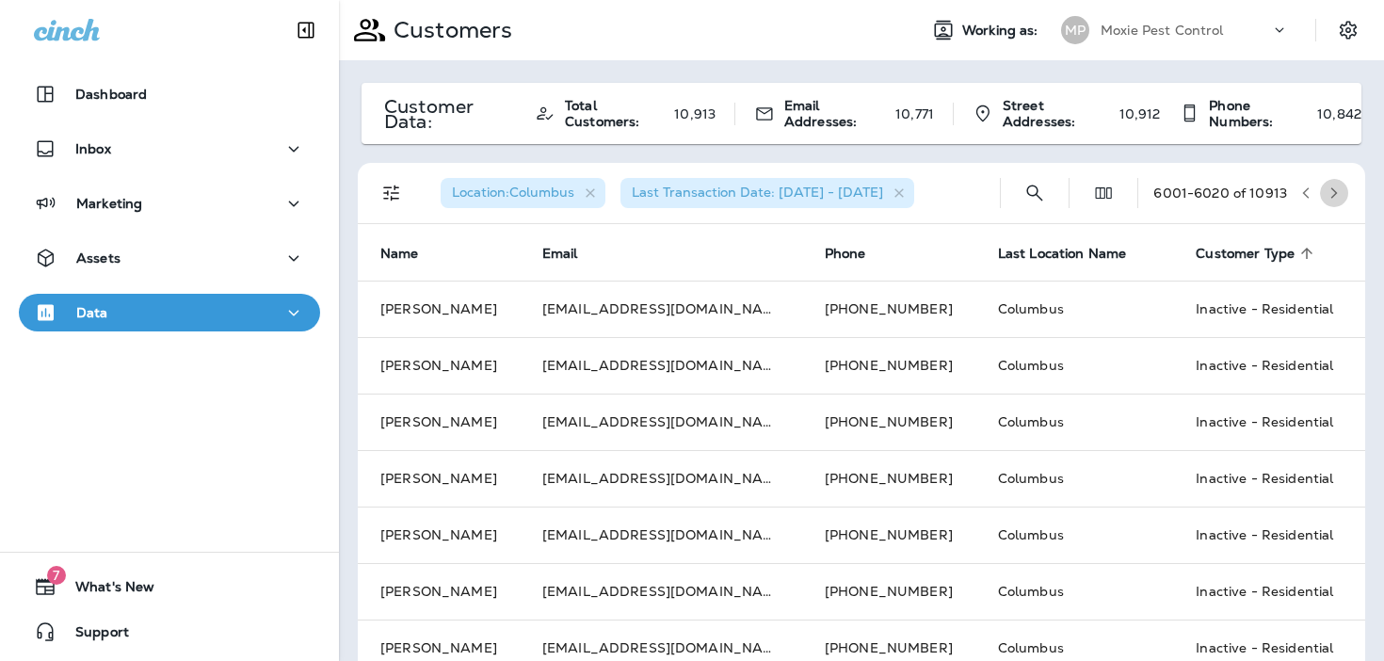
click at [1329, 191] on icon "button" at bounding box center [1333, 192] width 13 height 13
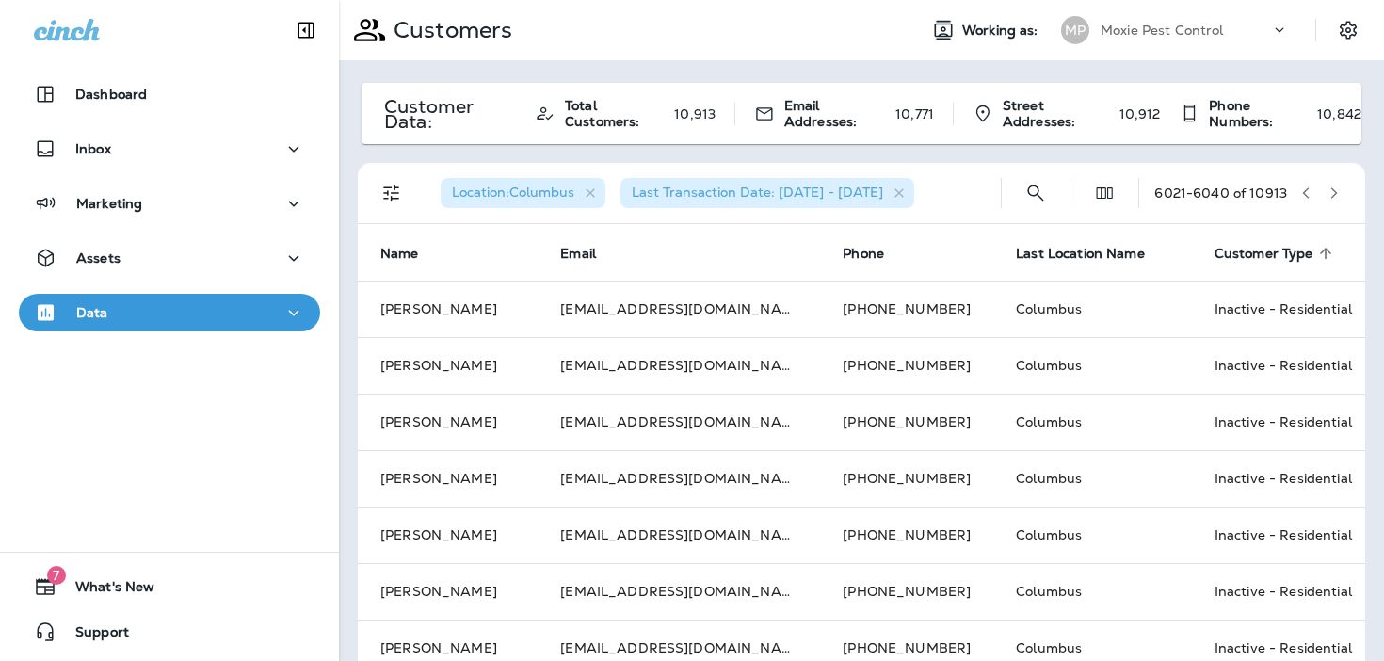
click at [1329, 191] on icon "button" at bounding box center [1333, 192] width 13 height 13
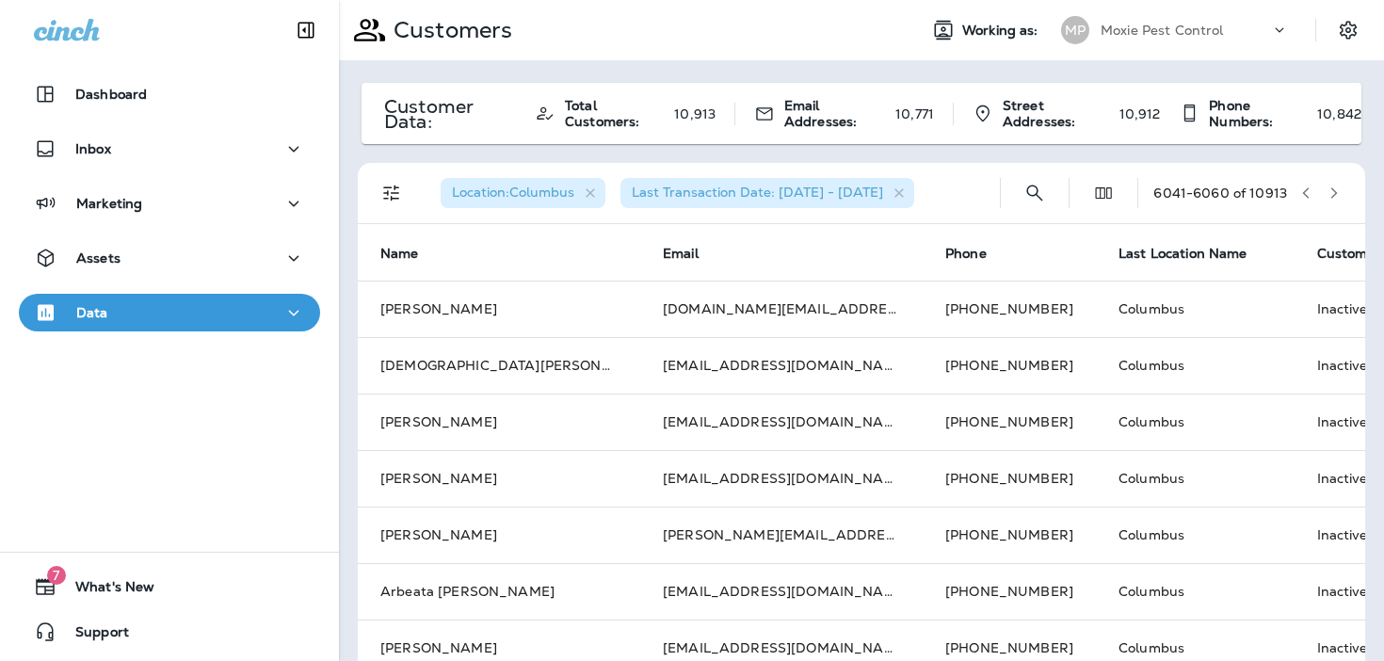
click at [1329, 191] on icon "button" at bounding box center [1333, 192] width 13 height 13
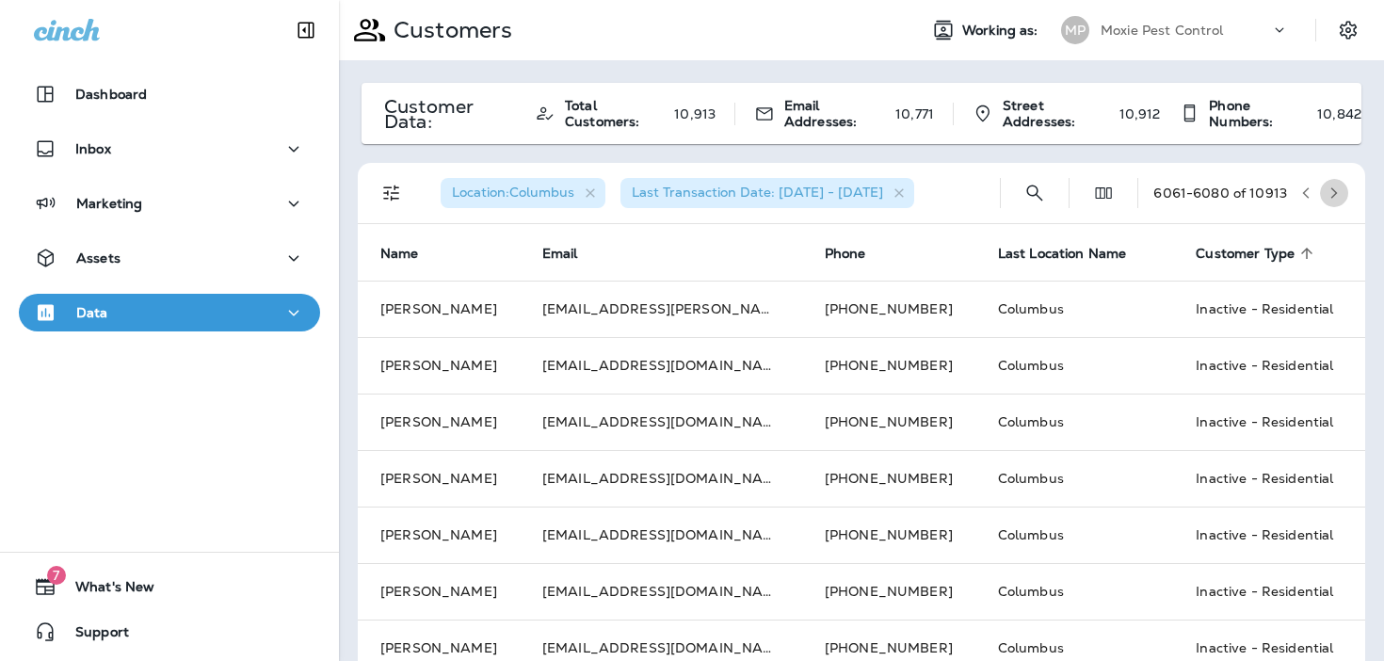
click at [1329, 191] on icon "button" at bounding box center [1333, 192] width 13 height 13
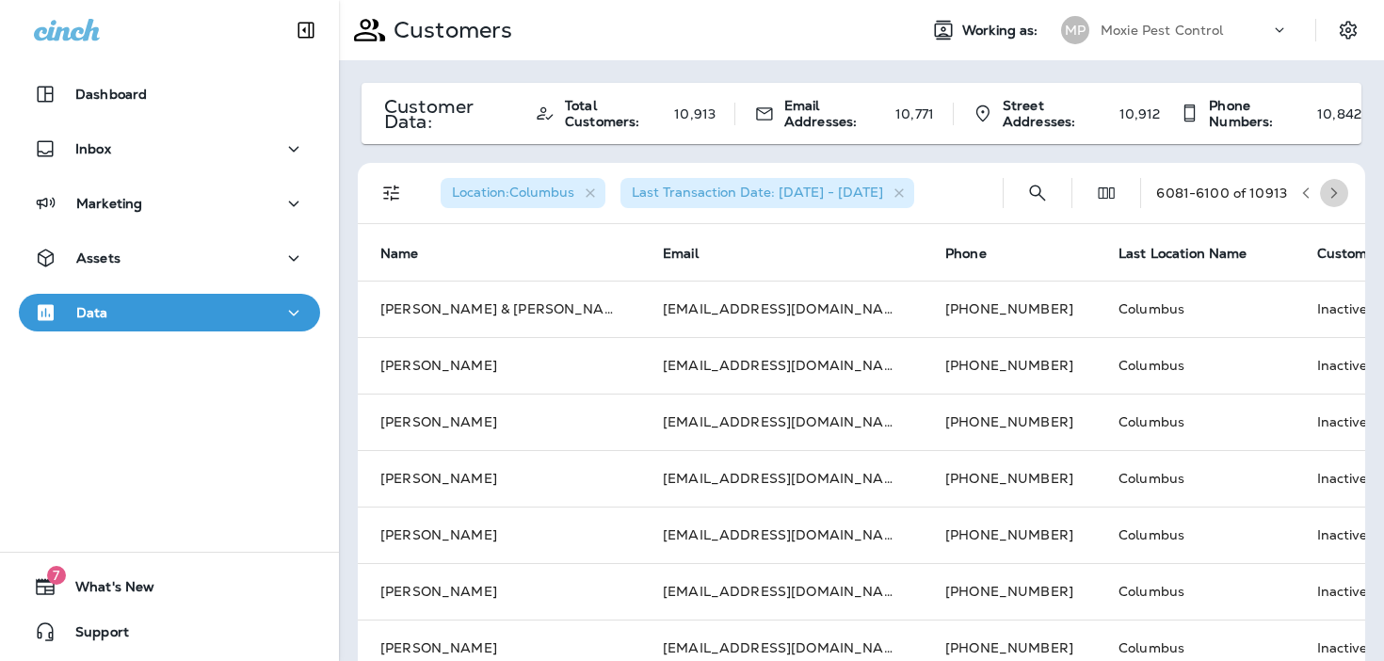
click at [1329, 191] on icon "button" at bounding box center [1333, 192] width 13 height 13
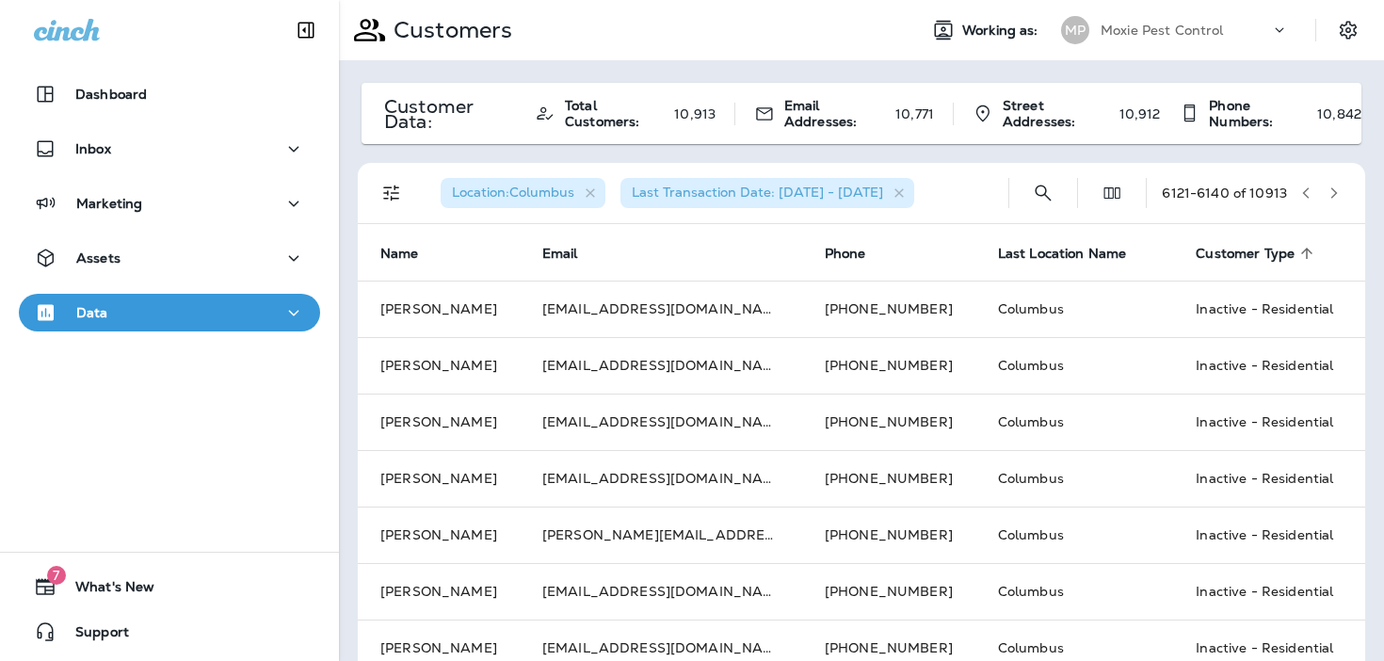
click at [1329, 191] on icon "button" at bounding box center [1333, 192] width 13 height 13
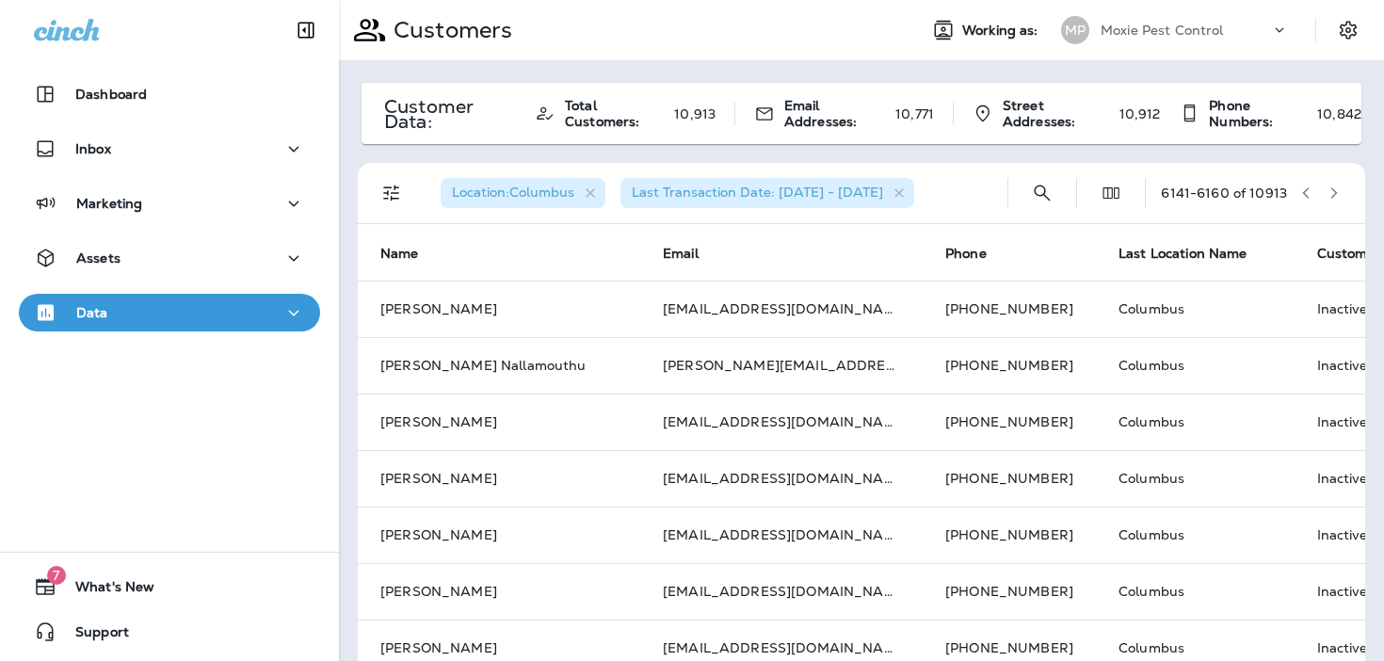
click at [1329, 191] on icon "button" at bounding box center [1333, 192] width 13 height 13
click at [1337, 193] on icon "button" at bounding box center [1333, 192] width 13 height 13
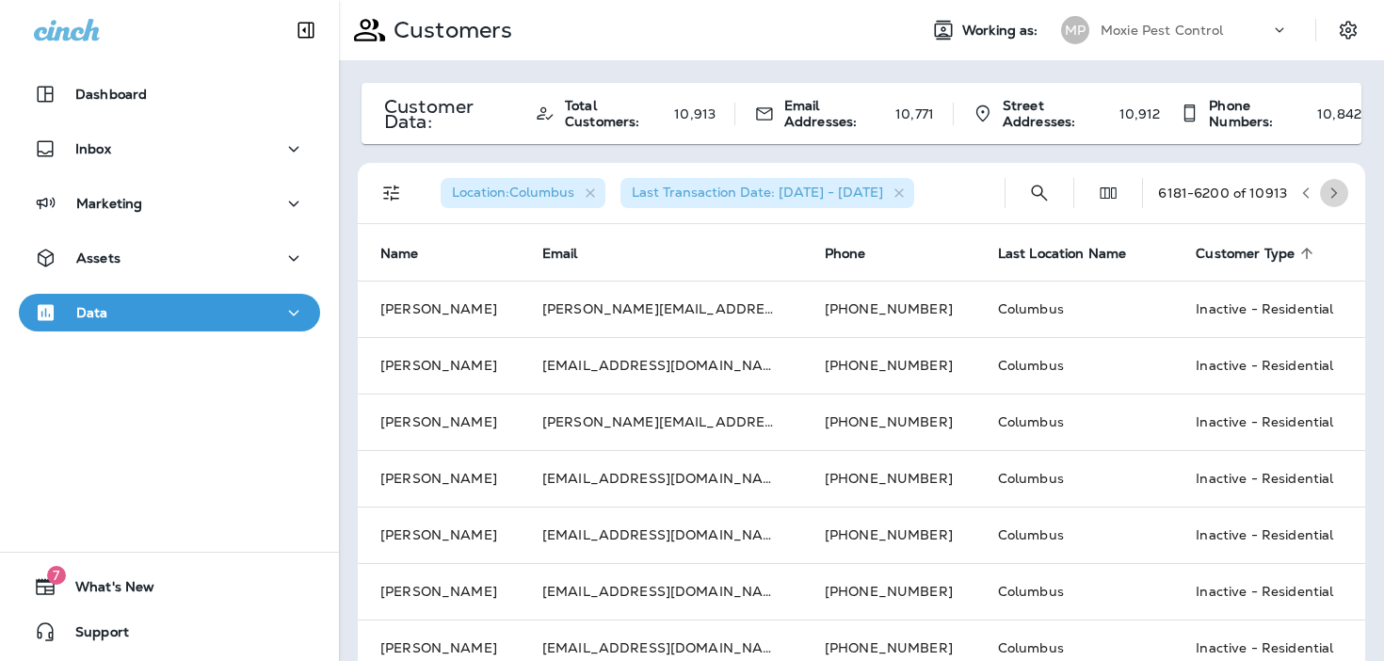
click at [1337, 193] on icon "button" at bounding box center [1333, 192] width 13 height 13
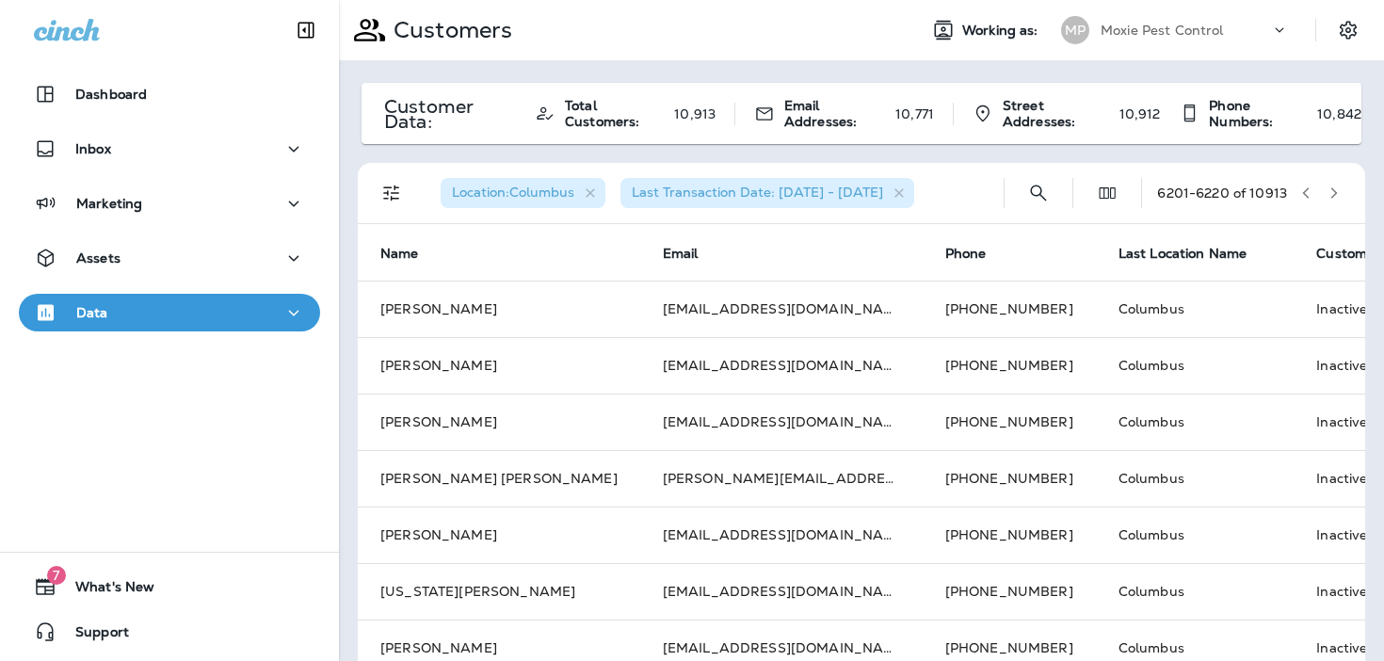
click at [1337, 193] on icon "button" at bounding box center [1333, 192] width 13 height 13
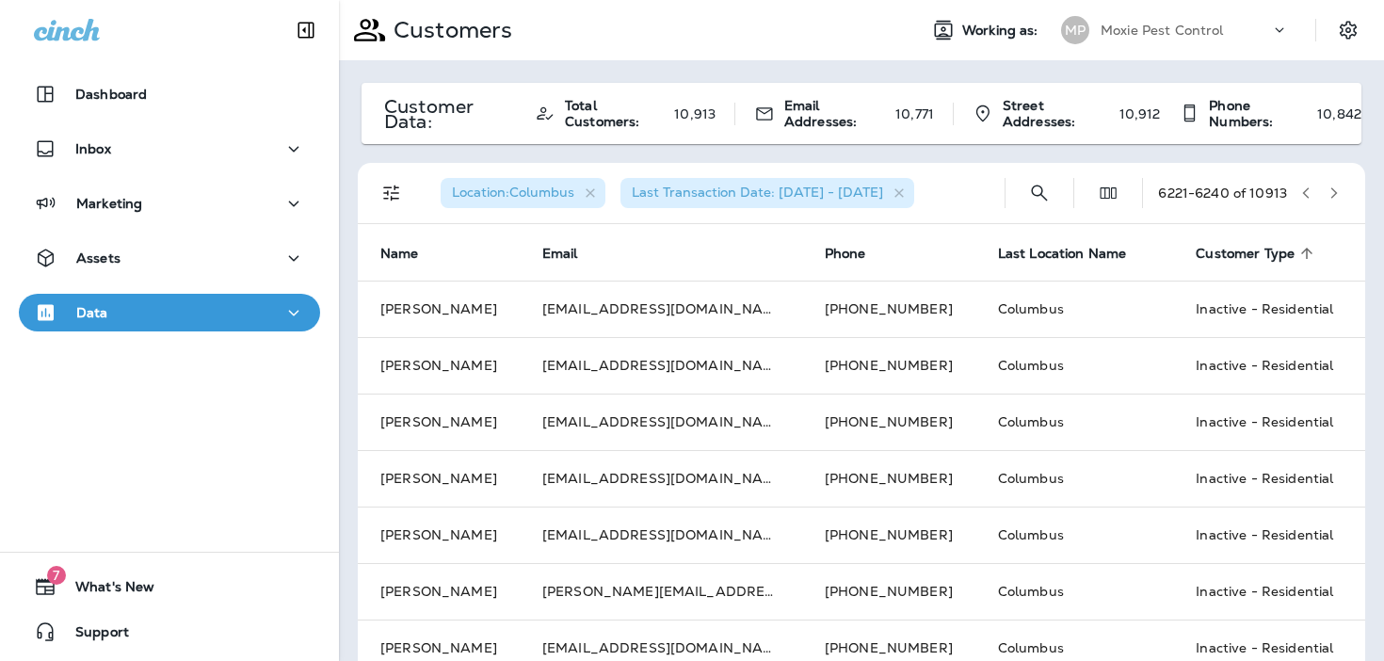
click at [1337, 193] on icon "button" at bounding box center [1333, 192] width 13 height 13
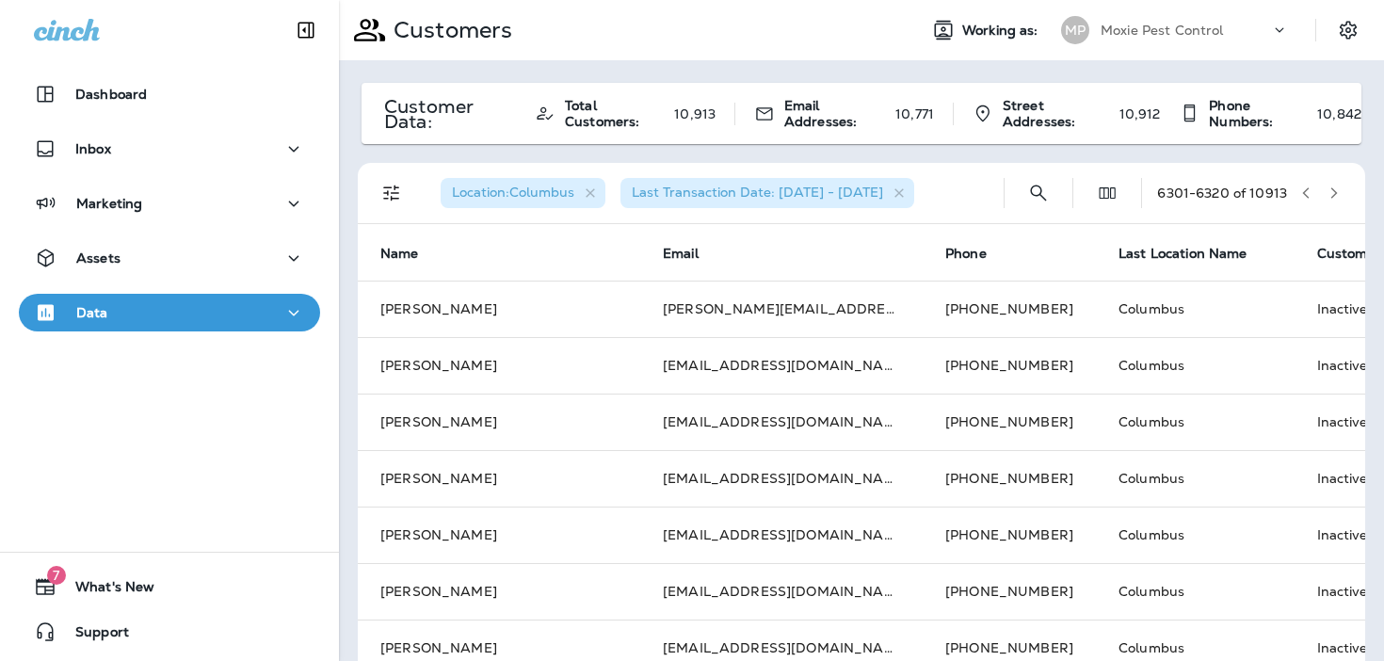
click at [1337, 193] on icon "button" at bounding box center [1333, 192] width 13 height 13
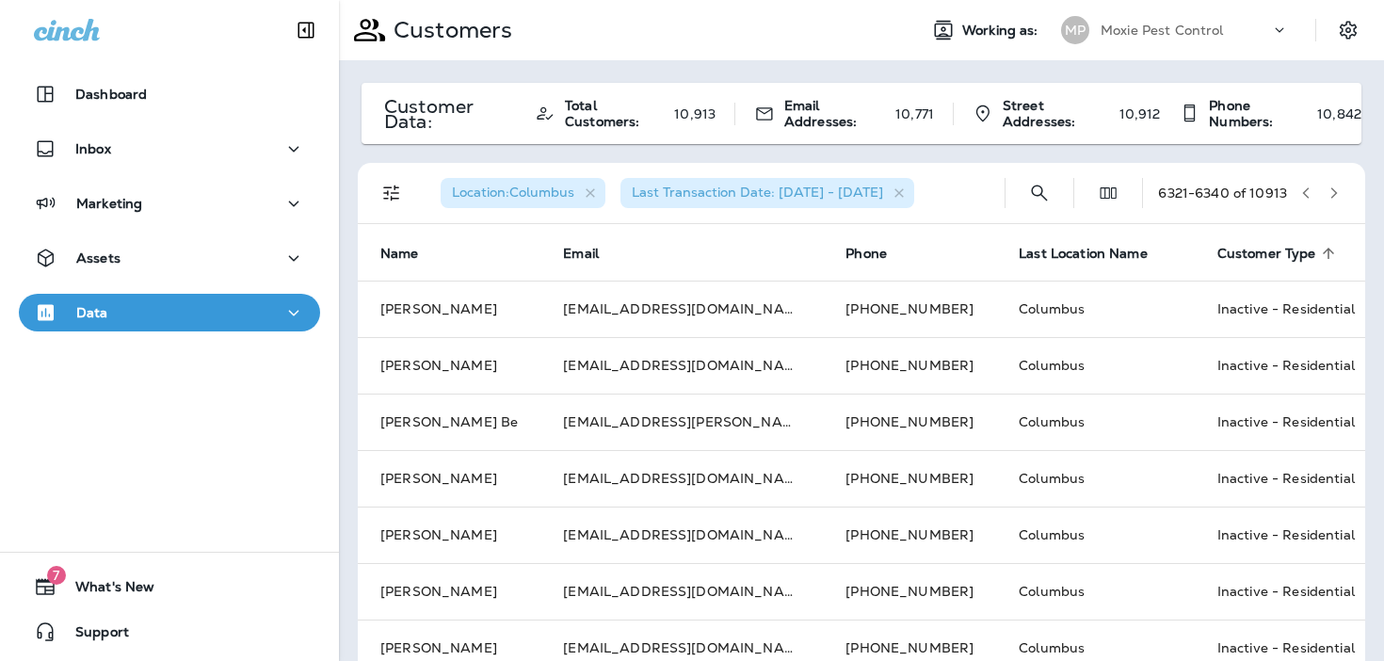
click at [1337, 193] on icon "button" at bounding box center [1333, 192] width 13 height 13
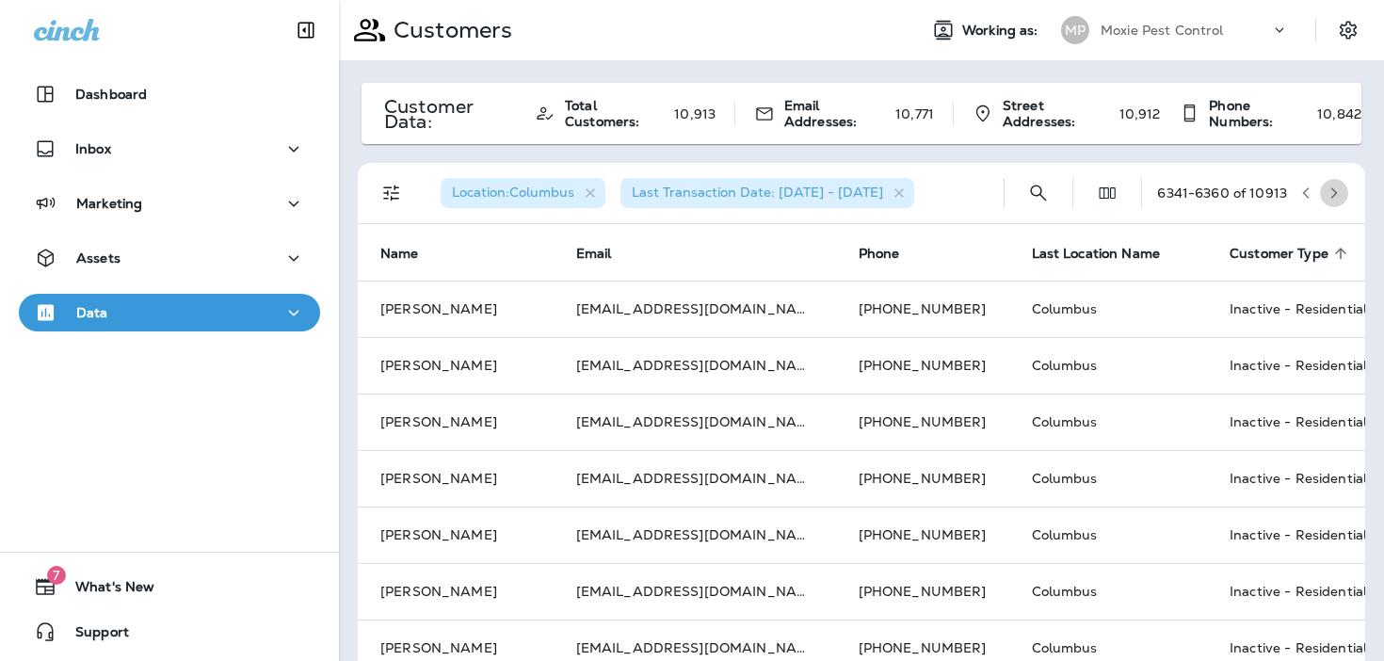
click at [1337, 193] on icon "button" at bounding box center [1333, 192] width 13 height 13
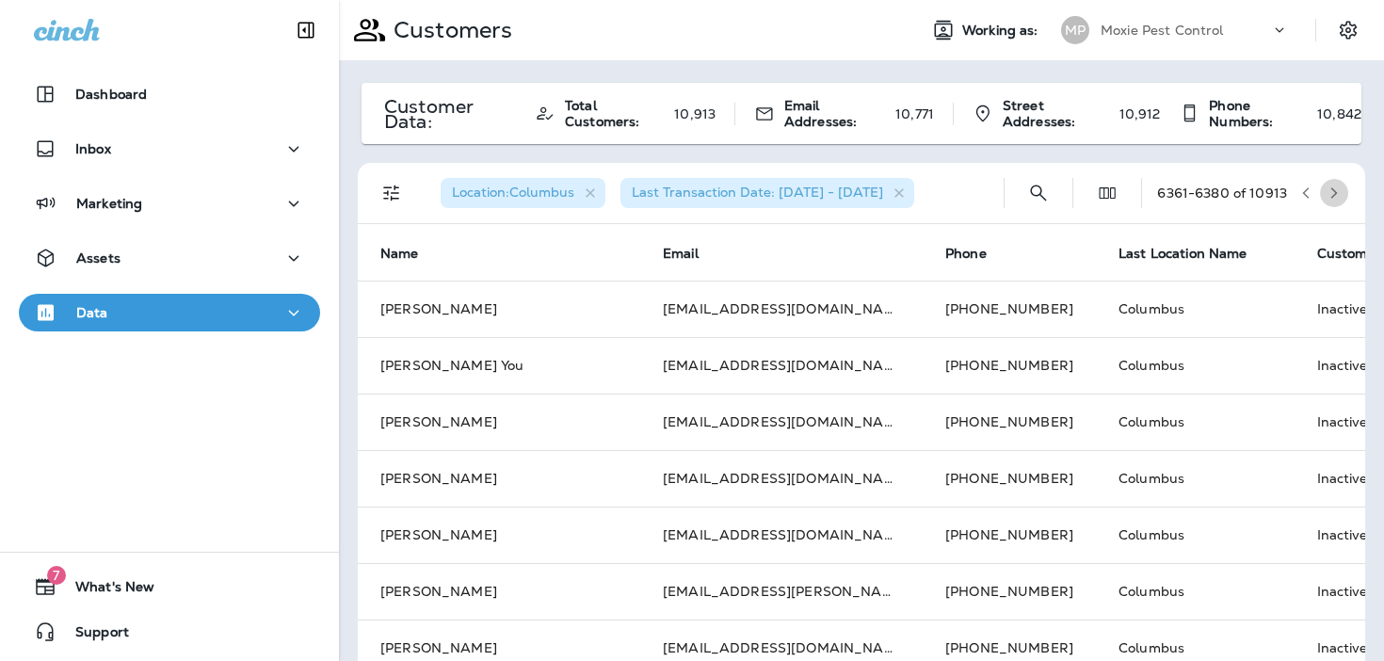
click at [1337, 193] on icon "button" at bounding box center [1333, 192] width 13 height 13
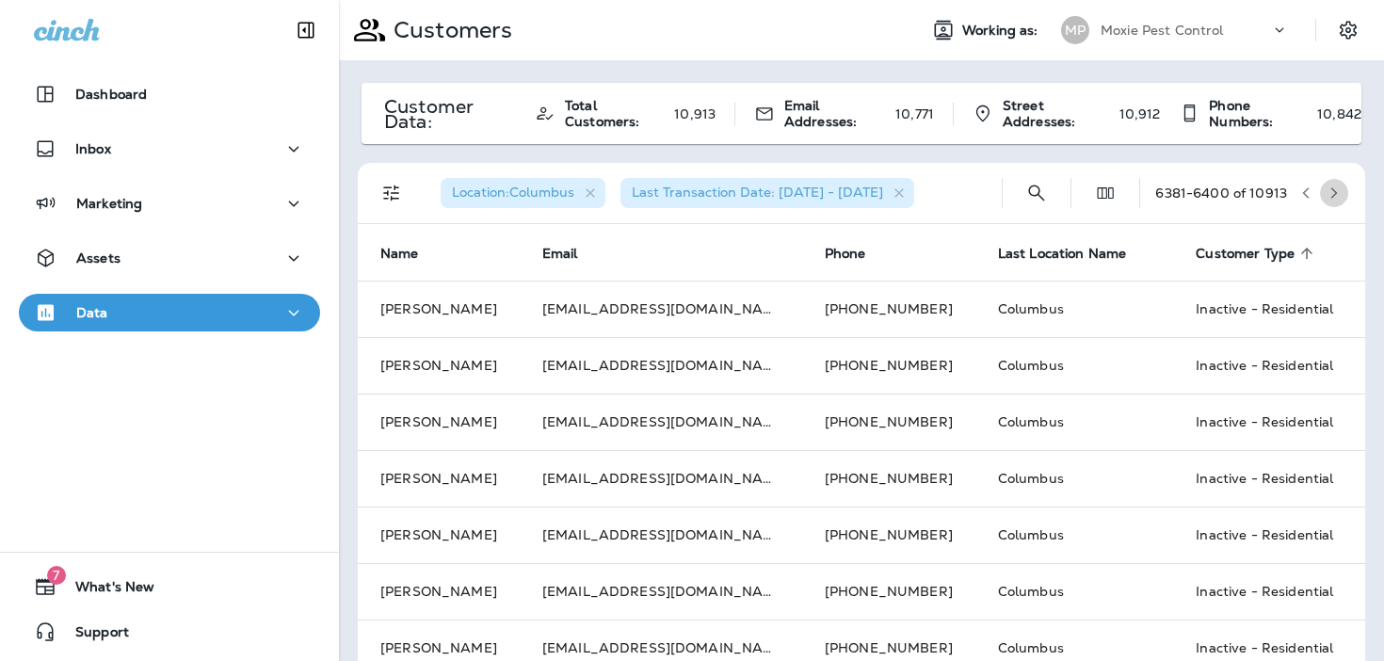
click at [1337, 193] on icon "button" at bounding box center [1333, 192] width 13 height 13
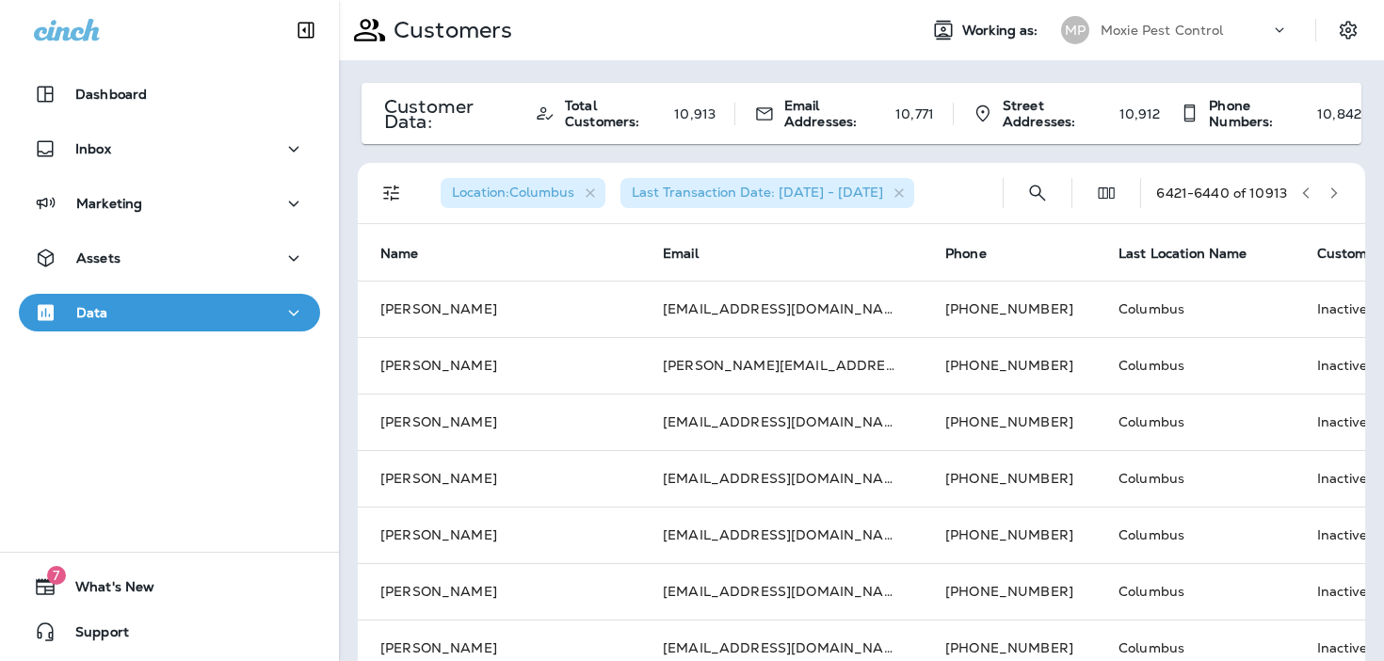
click at [1337, 193] on icon "button" at bounding box center [1333, 192] width 13 height 13
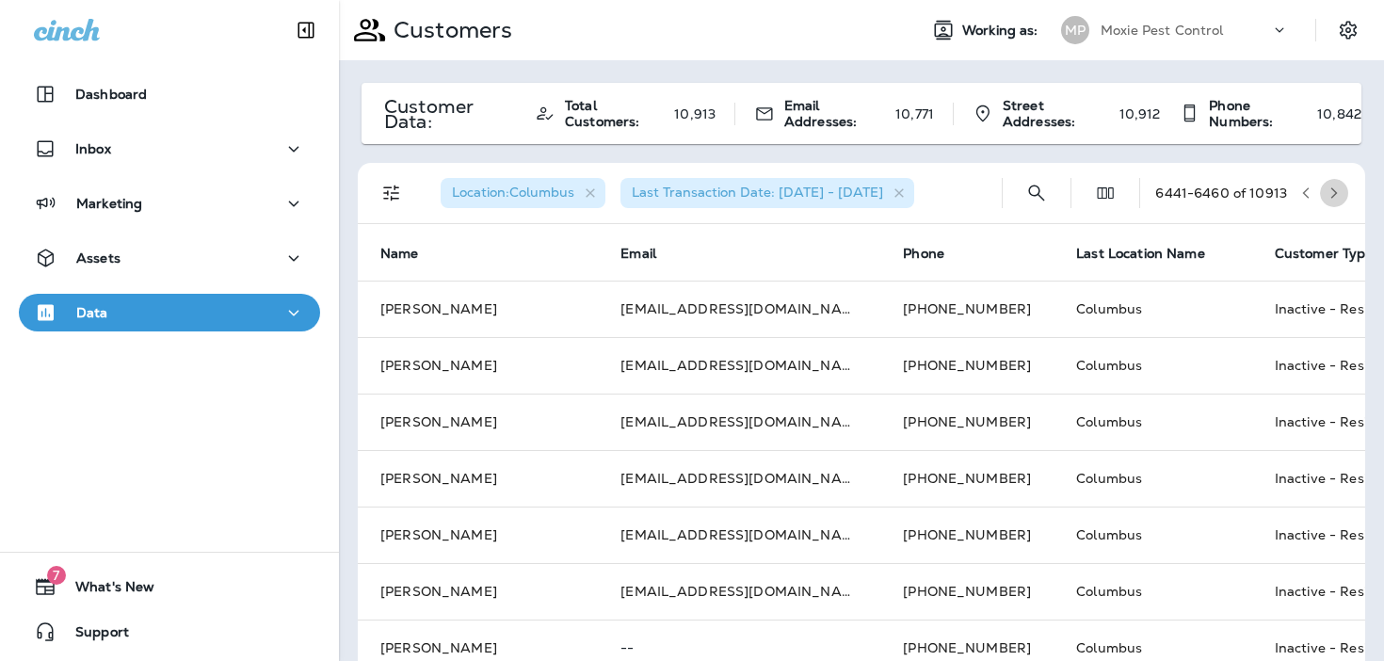
click at [1337, 193] on icon "button" at bounding box center [1333, 192] width 13 height 13
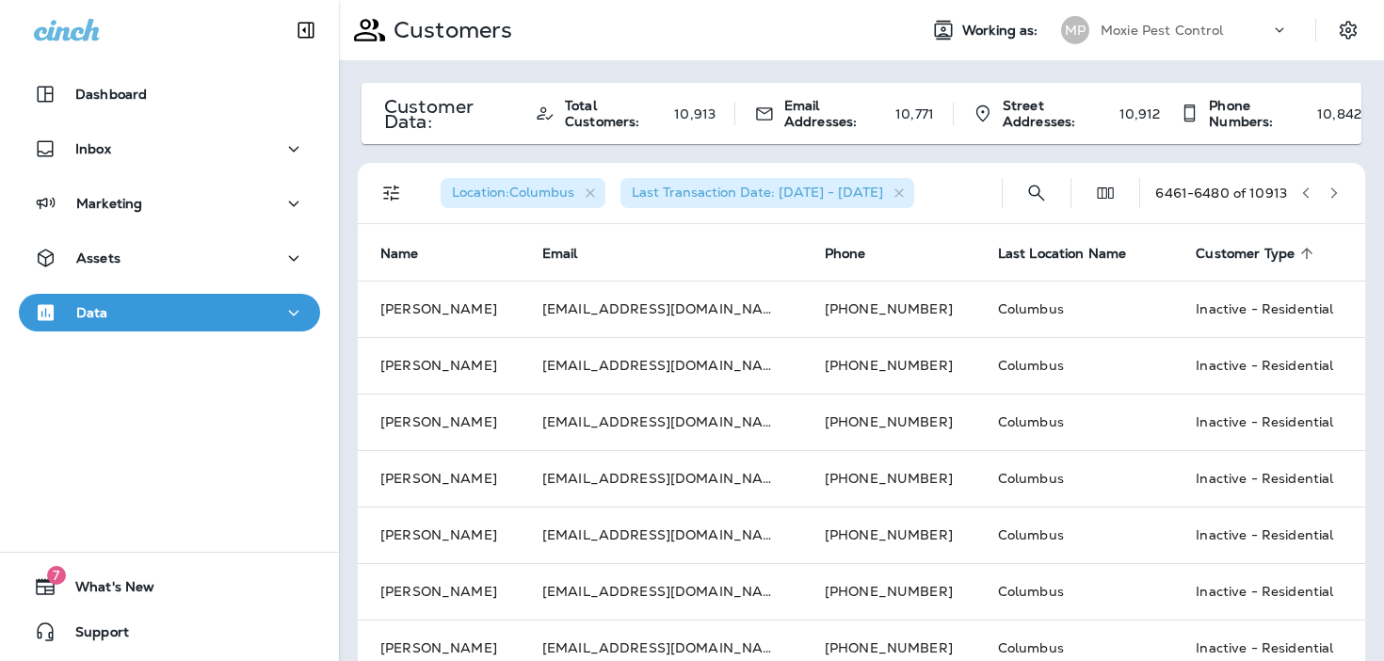
click at [1337, 193] on icon "button" at bounding box center [1333, 192] width 13 height 13
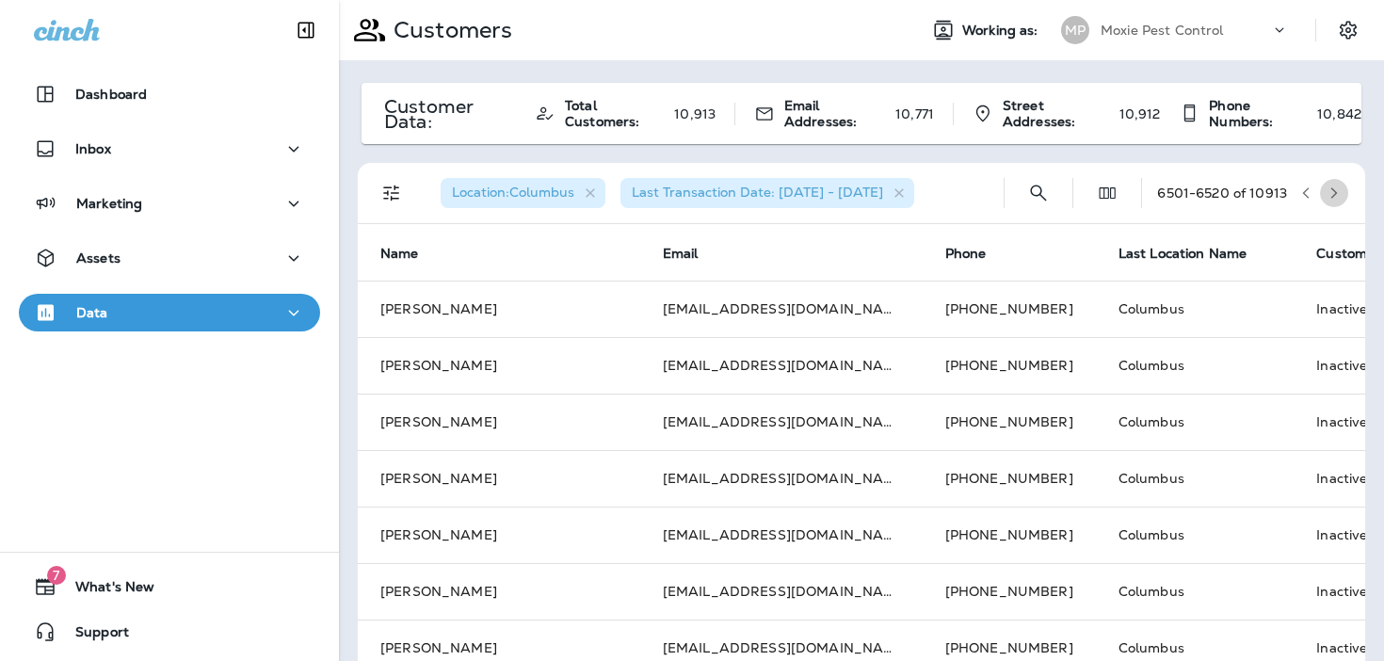
click at [1337, 193] on icon "button" at bounding box center [1333, 192] width 13 height 13
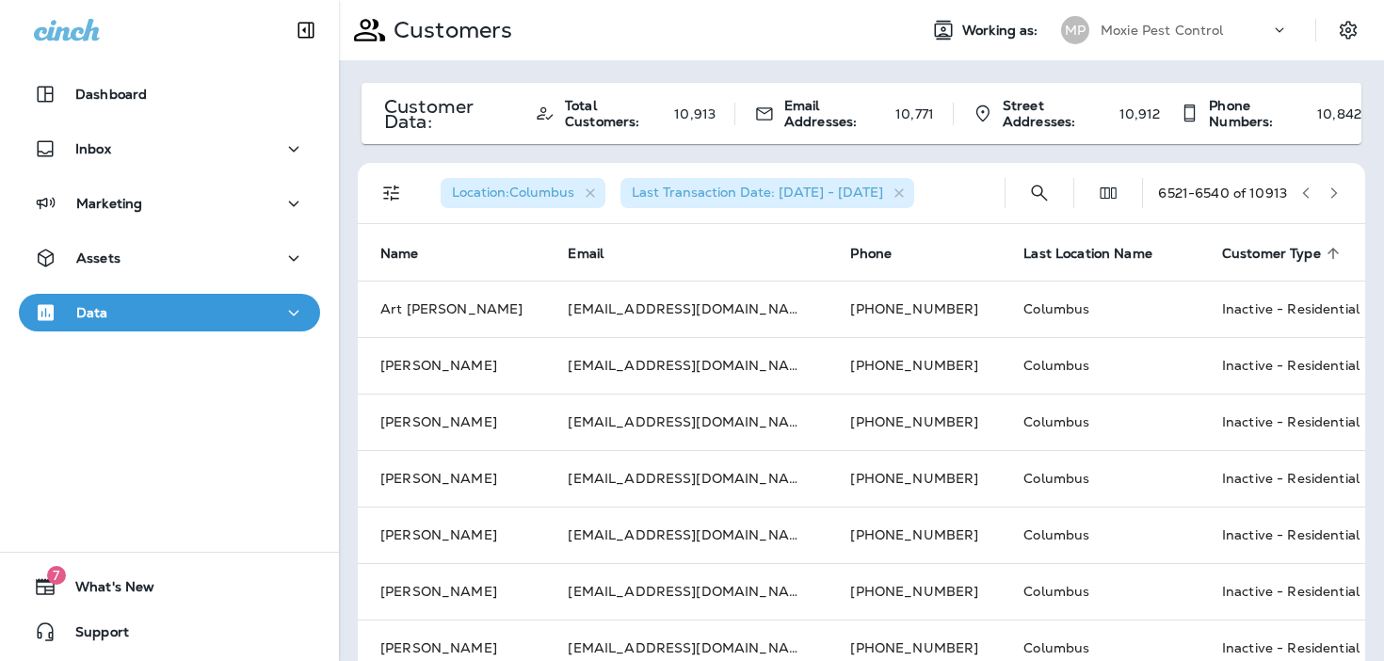
click at [1337, 193] on icon "button" at bounding box center [1333, 192] width 13 height 13
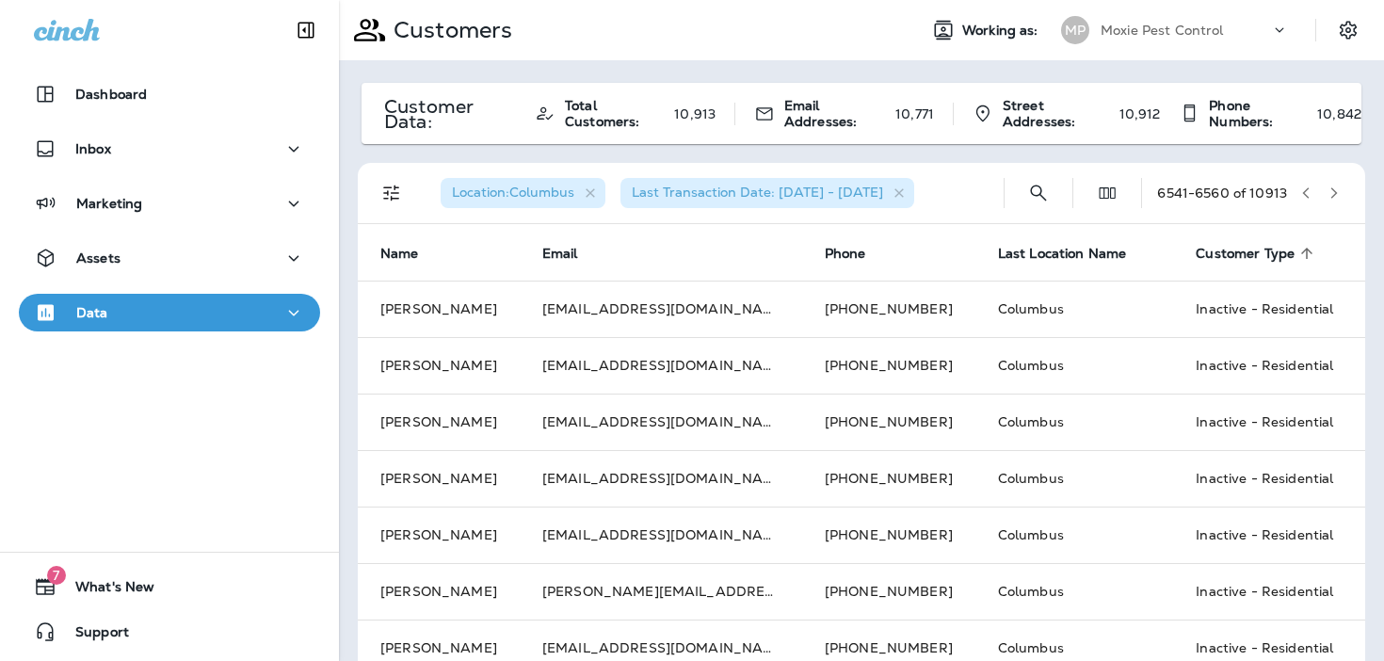
click at [1337, 193] on icon "button" at bounding box center [1333, 192] width 13 height 13
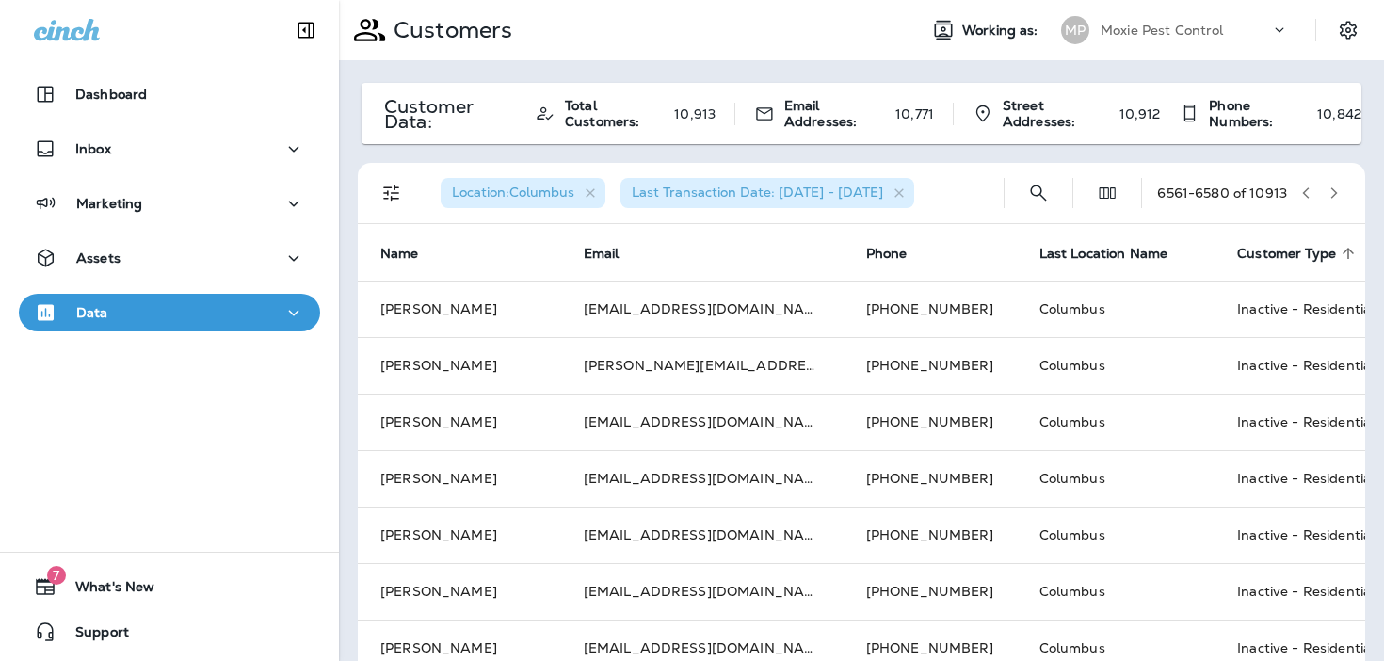
click at [1337, 193] on icon "button" at bounding box center [1333, 192] width 13 height 13
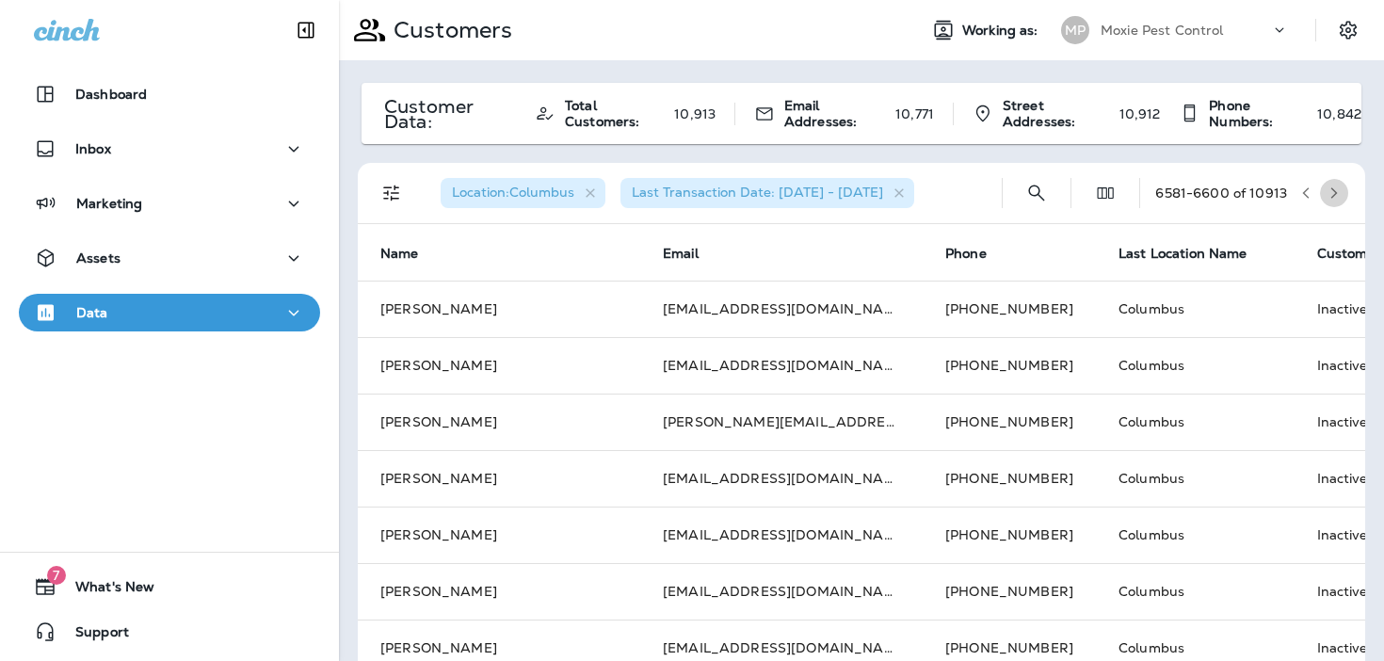
click at [1337, 193] on icon "button" at bounding box center [1333, 192] width 13 height 13
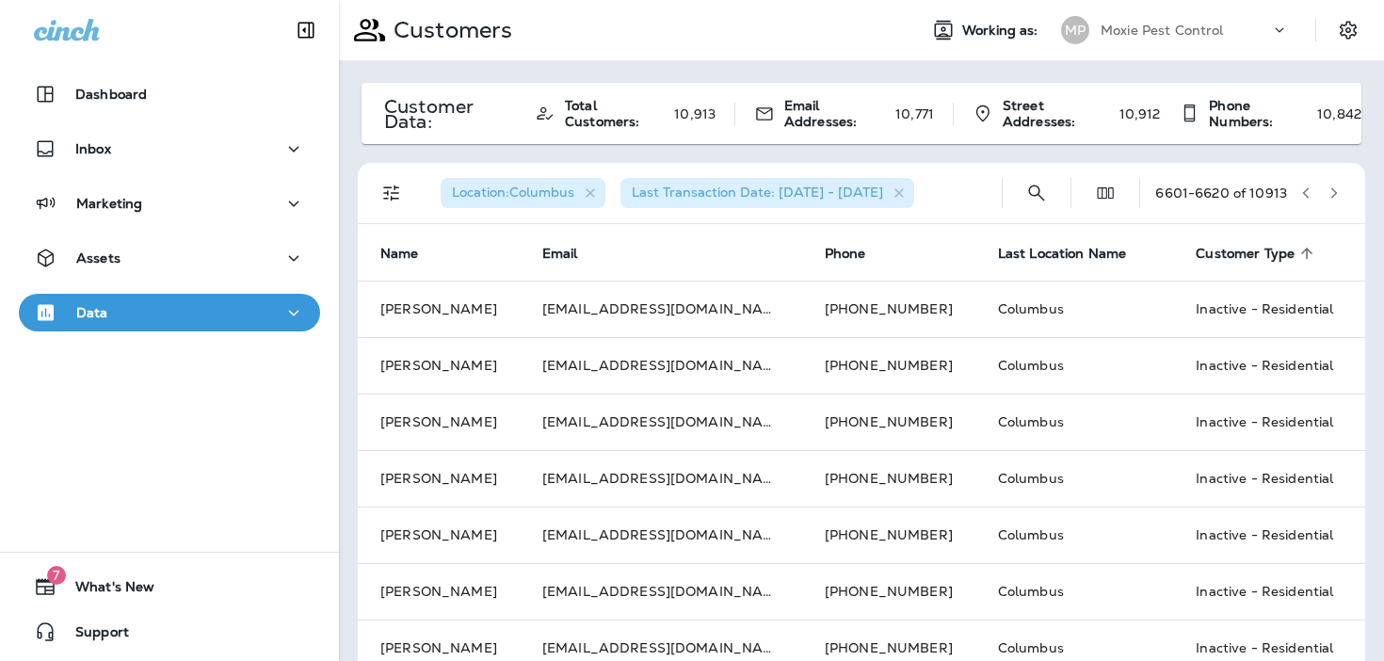
click at [1337, 193] on icon "button" at bounding box center [1333, 192] width 13 height 13
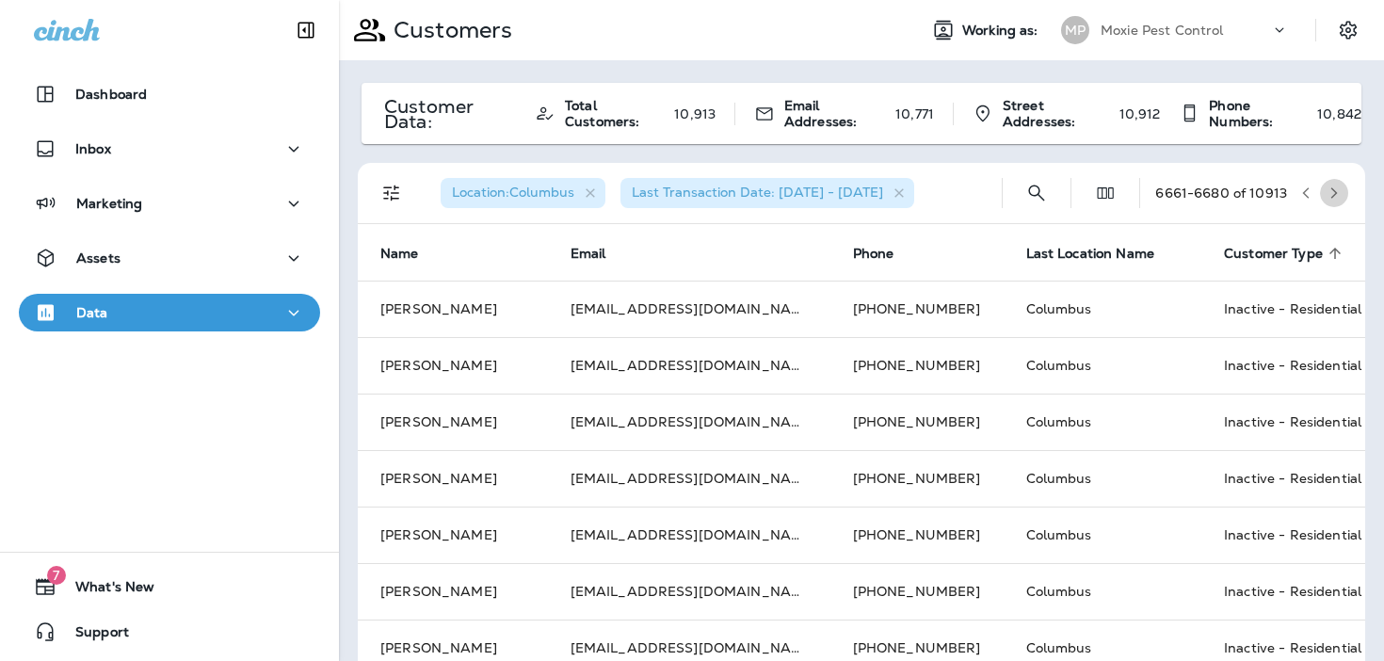
click at [1337, 193] on icon "button" at bounding box center [1333, 192] width 13 height 13
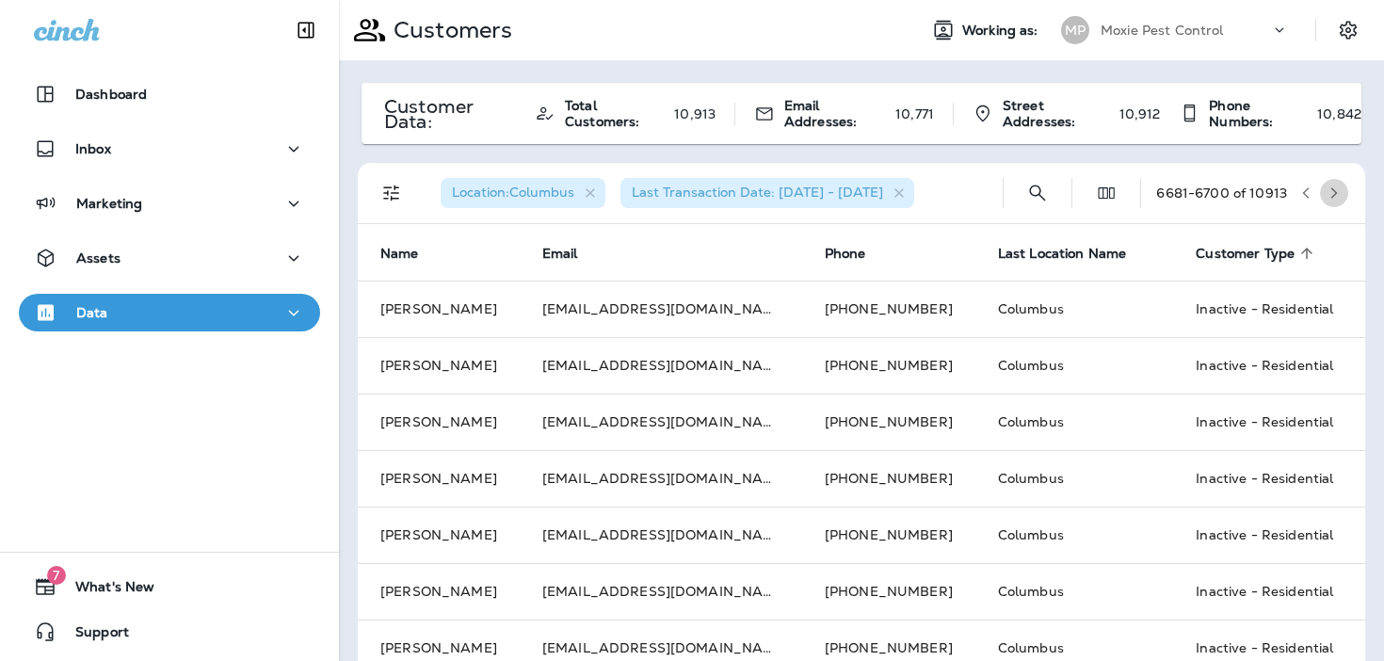
click at [1337, 193] on icon "button" at bounding box center [1333, 192] width 13 height 13
click at [1345, 193] on button "button" at bounding box center [1334, 193] width 28 height 28
click at [1339, 192] on icon "button" at bounding box center [1333, 192] width 13 height 13
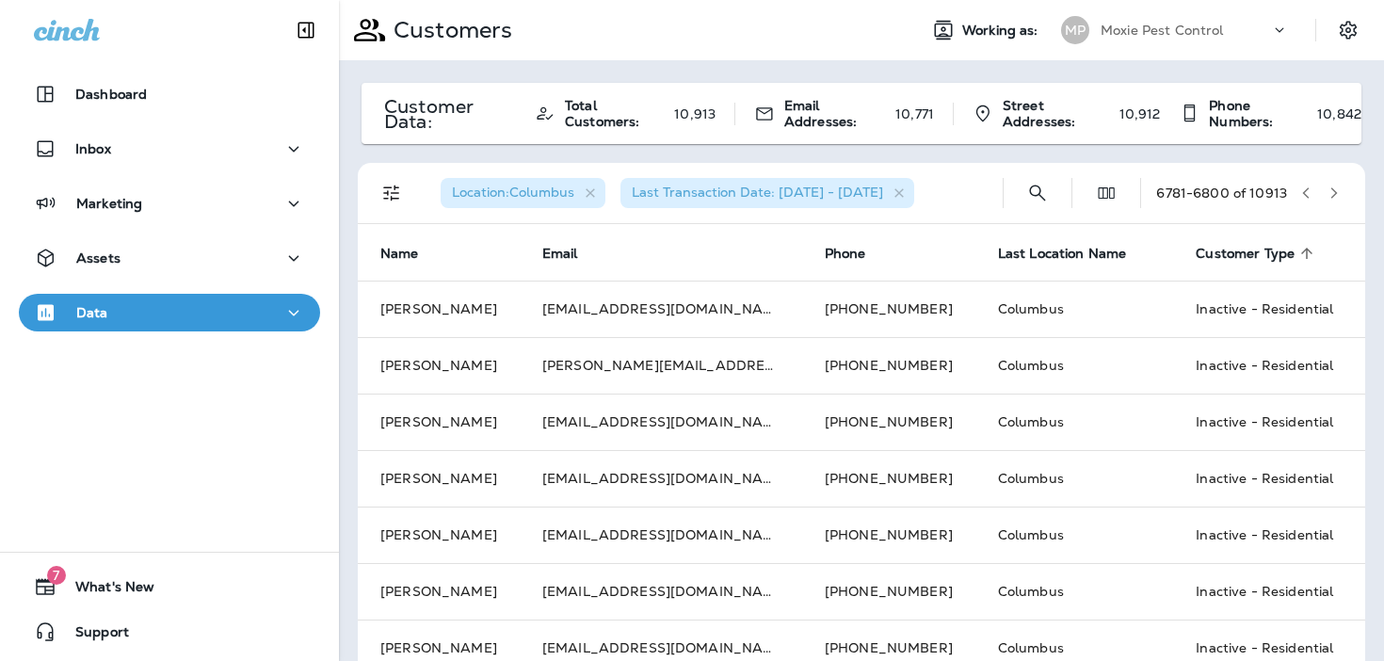
click at [1339, 192] on icon "button" at bounding box center [1333, 192] width 13 height 13
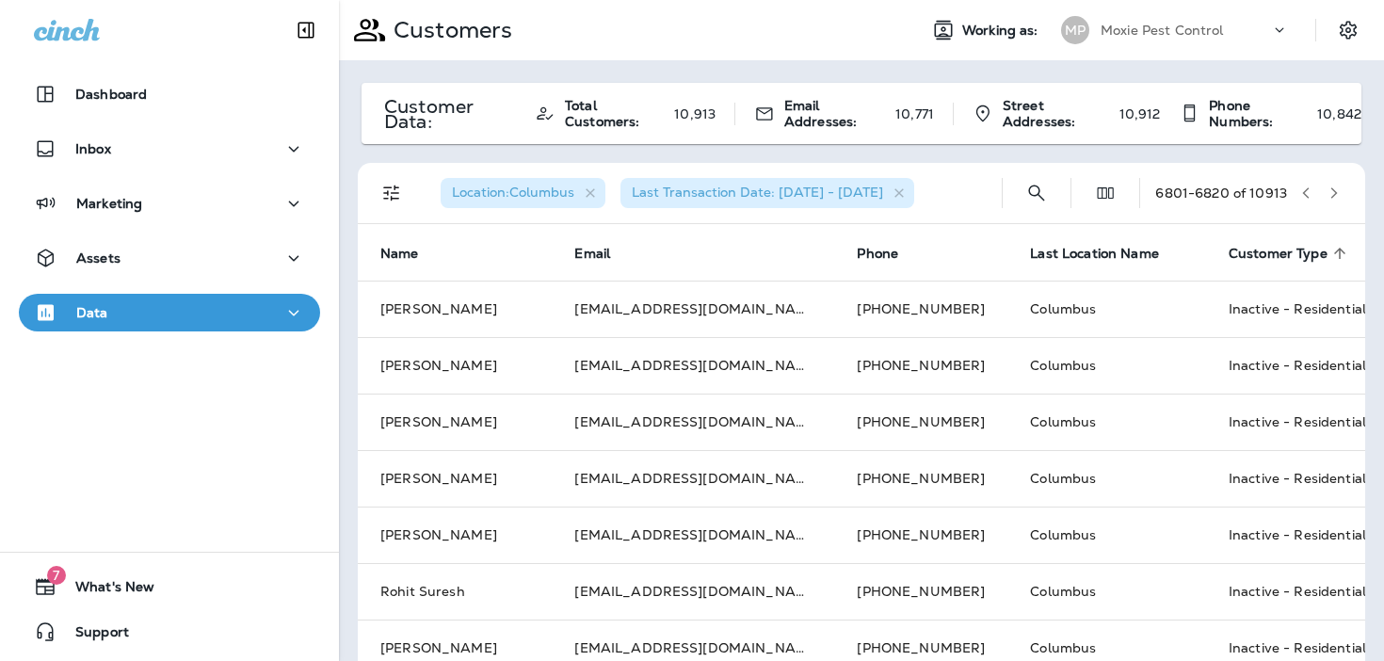
click at [1339, 192] on icon "button" at bounding box center [1333, 192] width 13 height 13
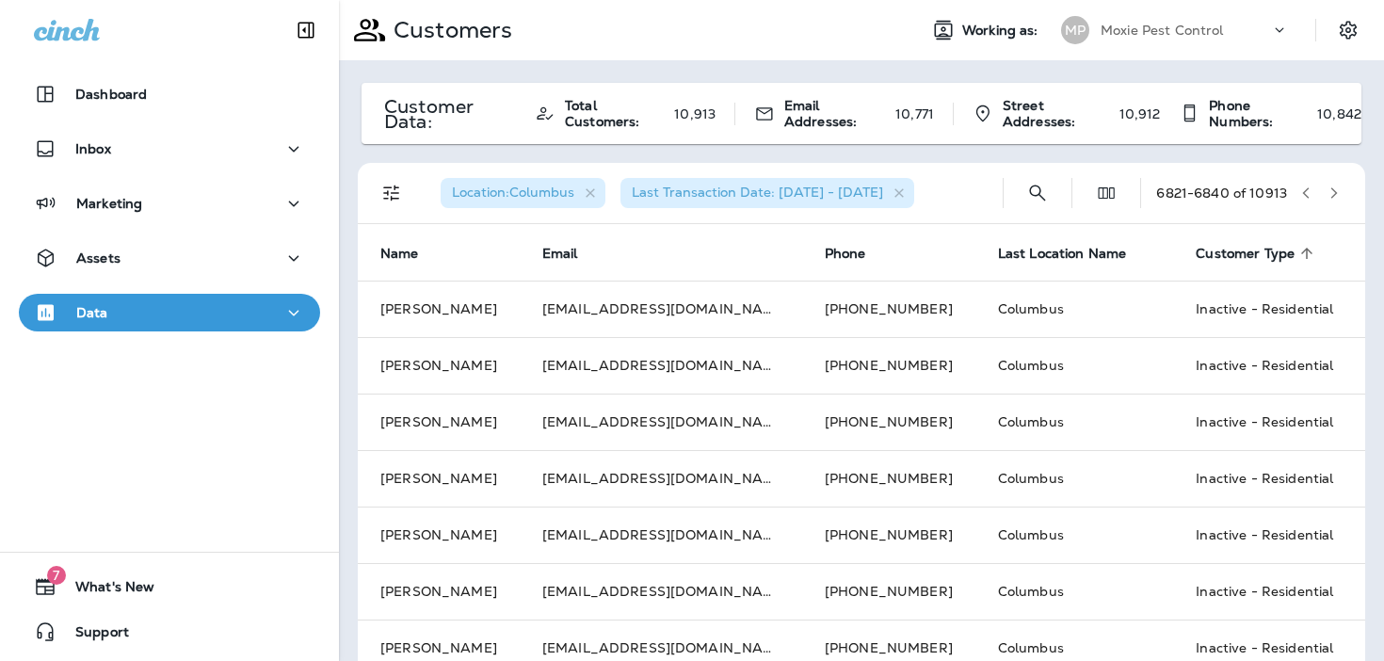
click at [1339, 192] on icon "button" at bounding box center [1333, 192] width 13 height 13
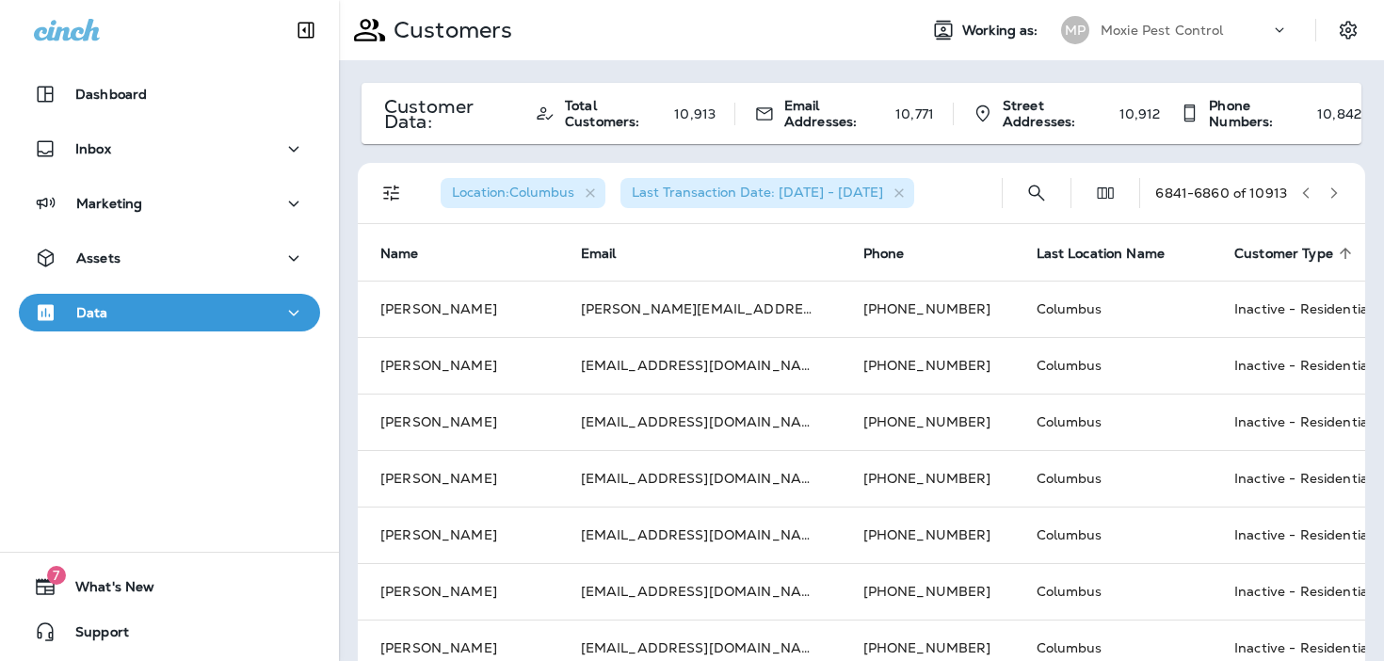
click at [1339, 192] on icon "button" at bounding box center [1333, 192] width 13 height 13
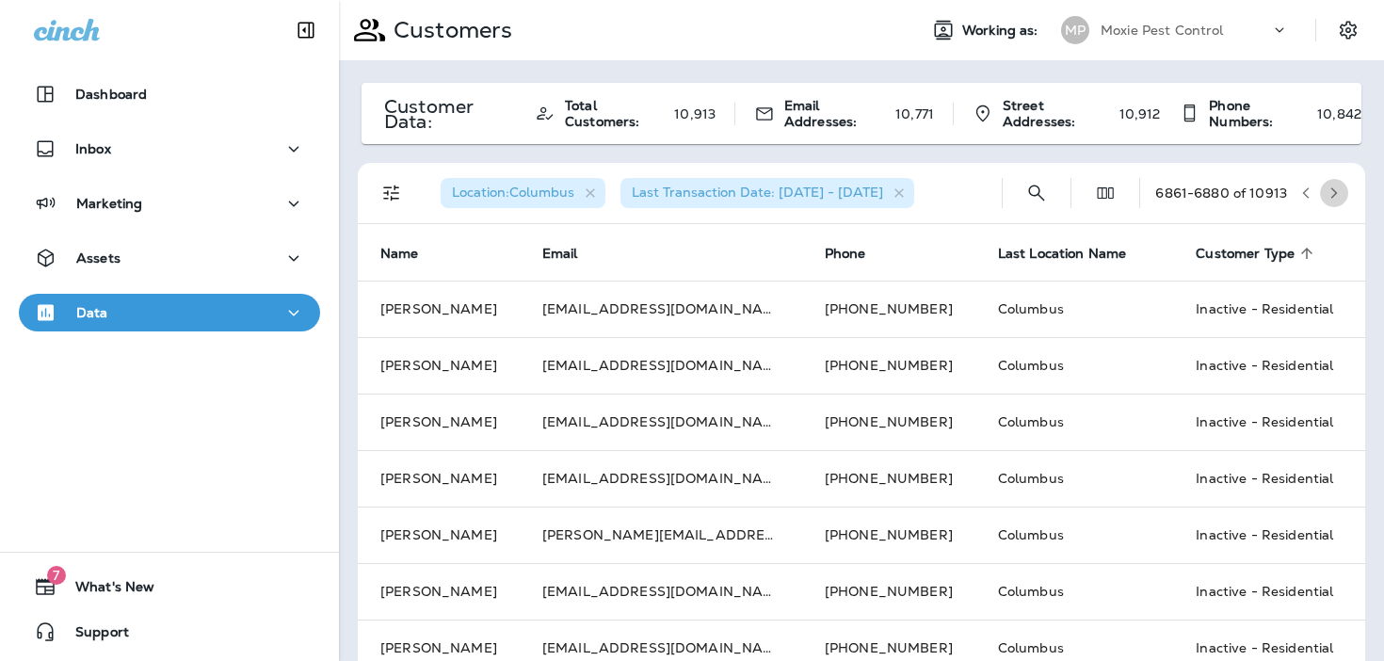
click at [1339, 192] on icon "button" at bounding box center [1333, 192] width 13 height 13
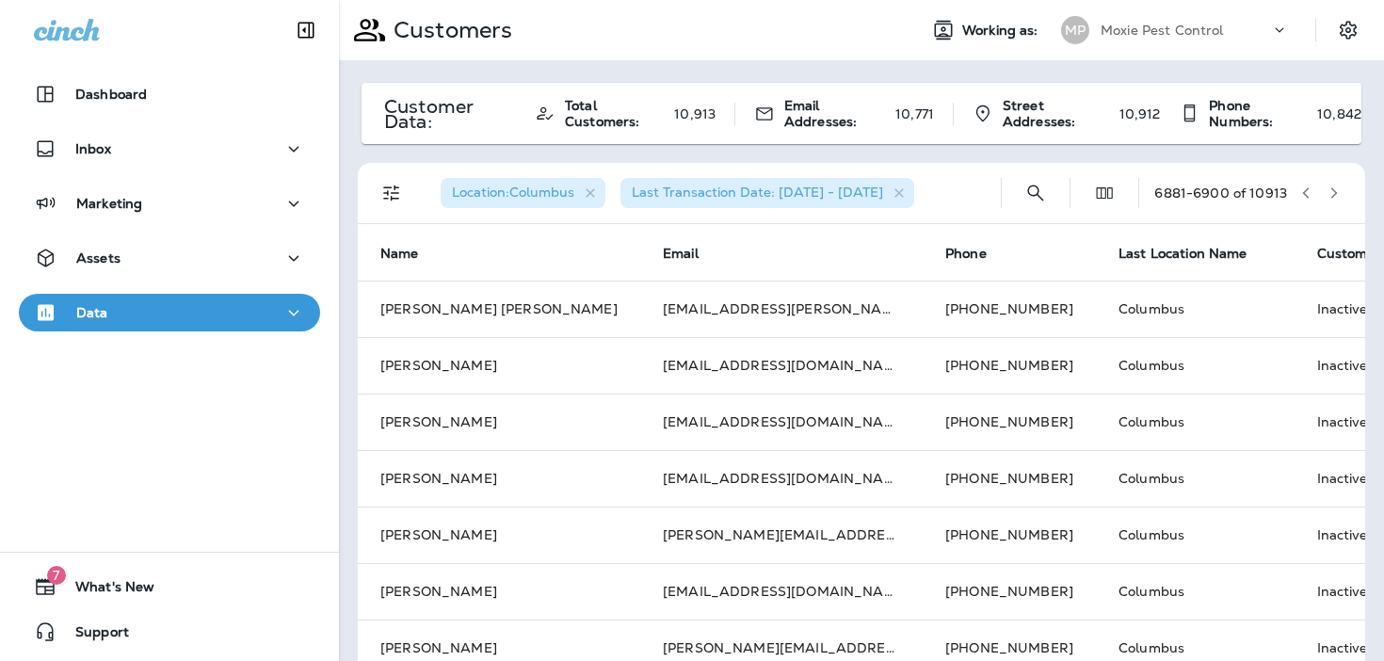
click at [1339, 192] on icon "button" at bounding box center [1333, 192] width 13 height 13
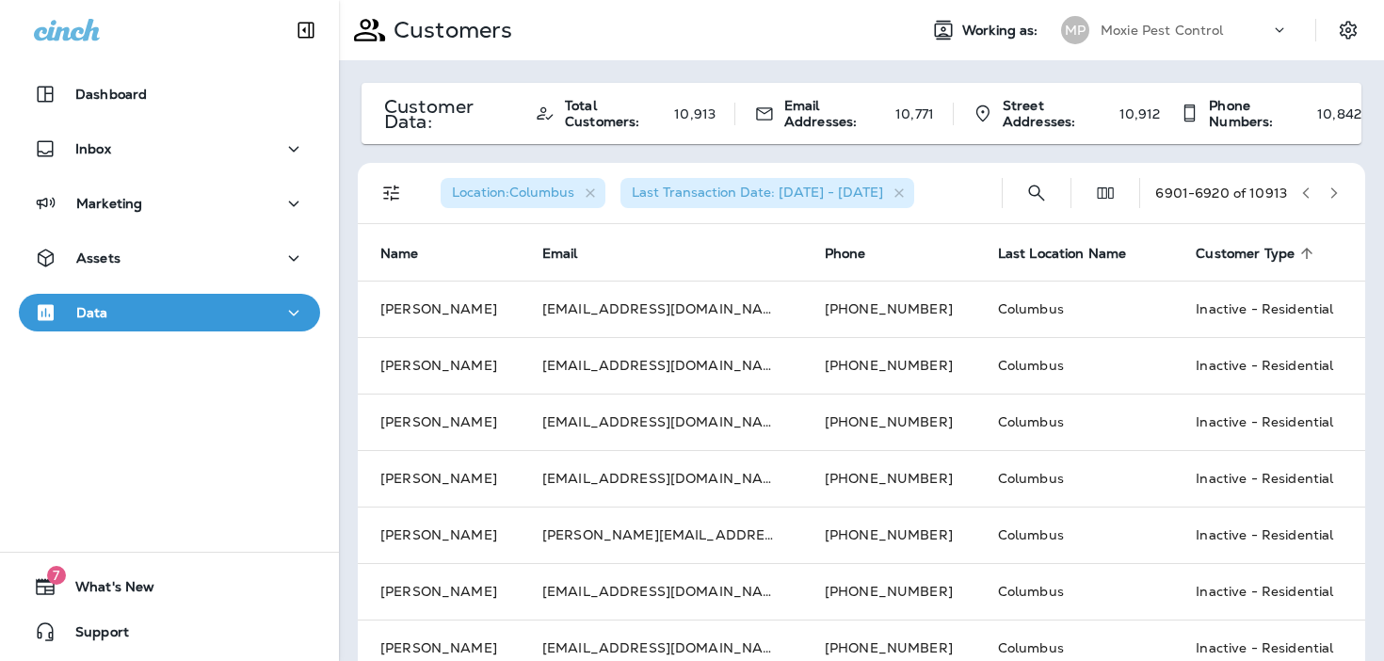
click at [1339, 192] on icon "button" at bounding box center [1333, 192] width 13 height 13
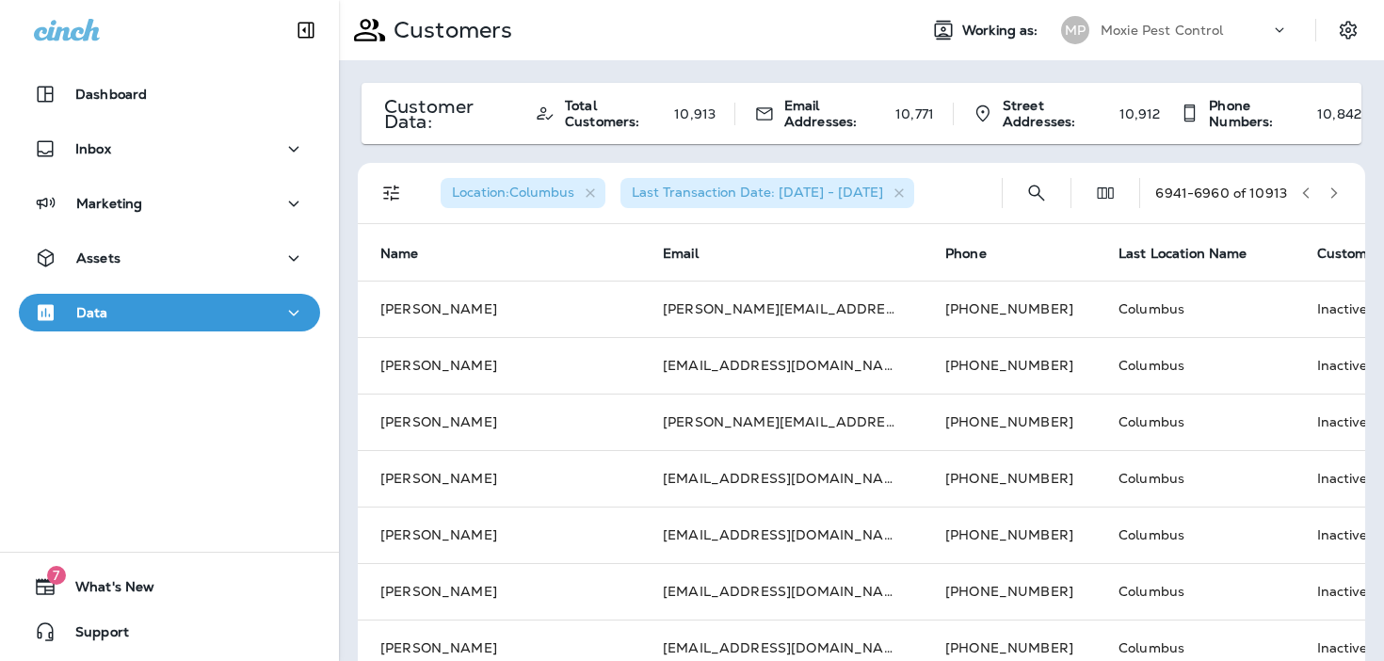
click at [1339, 192] on icon "button" at bounding box center [1333, 192] width 13 height 13
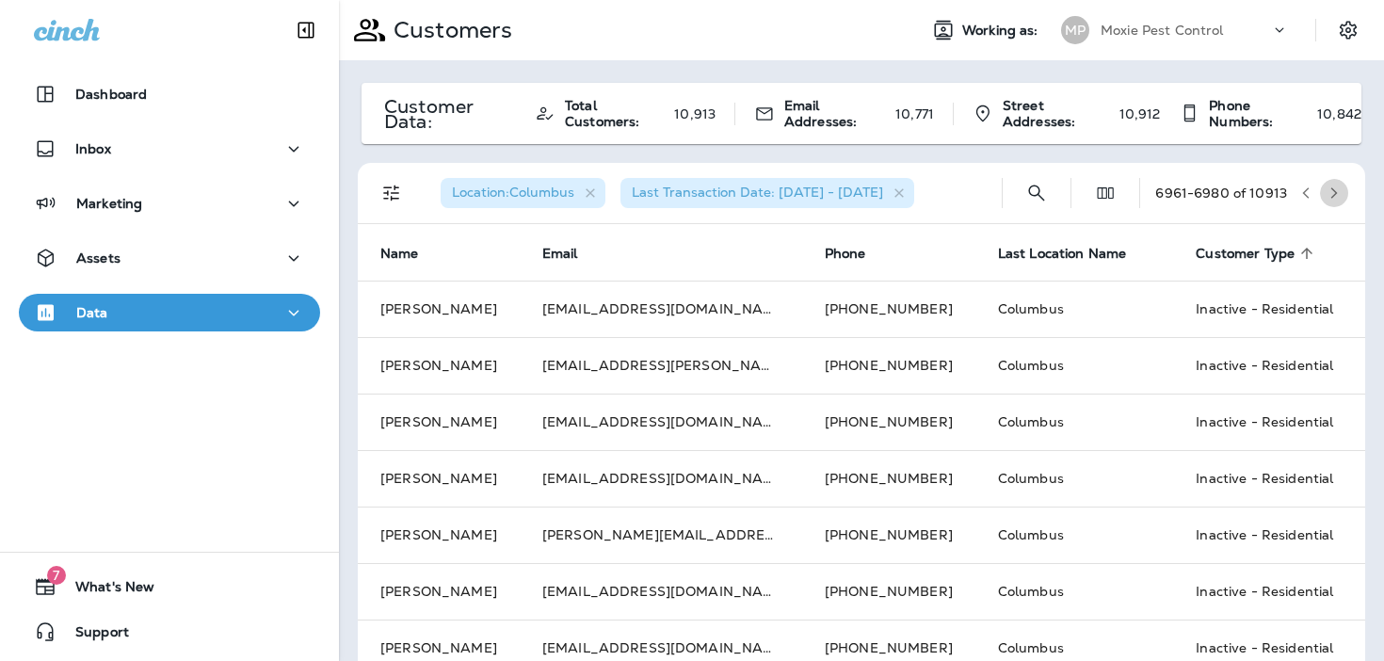
click at [1339, 192] on icon "button" at bounding box center [1333, 192] width 13 height 13
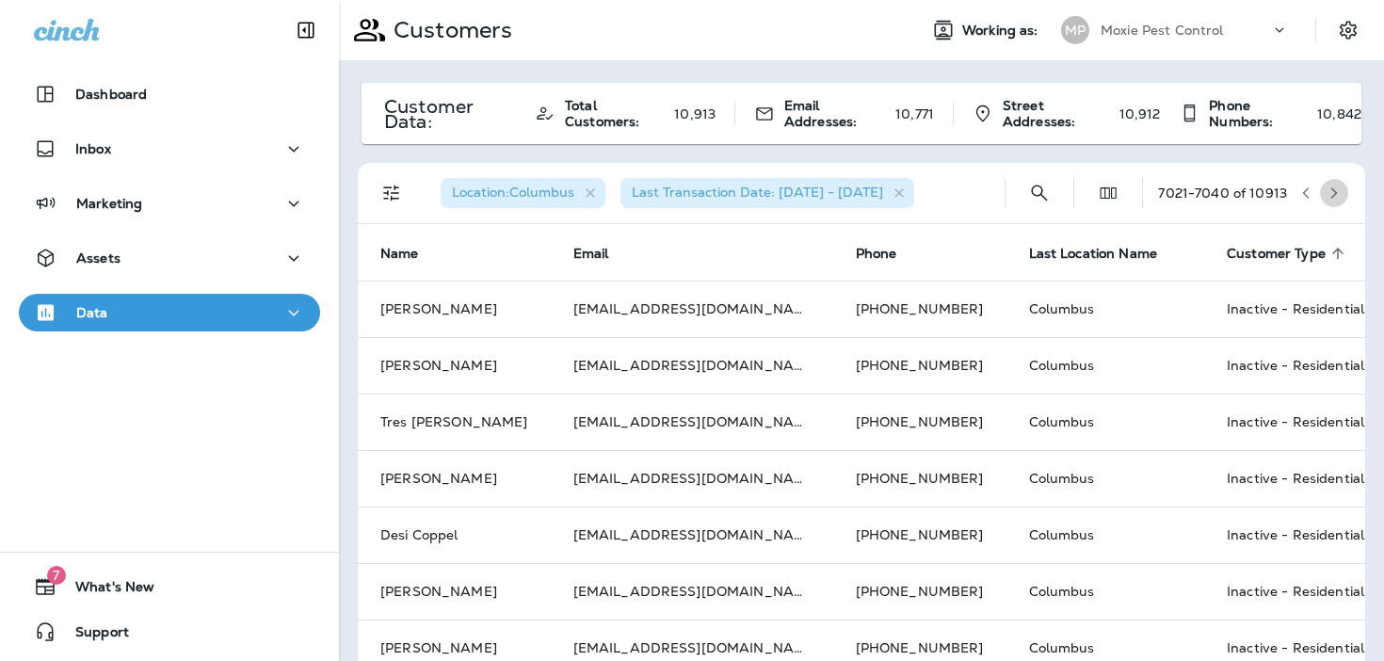
click at [1339, 192] on icon "button" at bounding box center [1333, 192] width 13 height 13
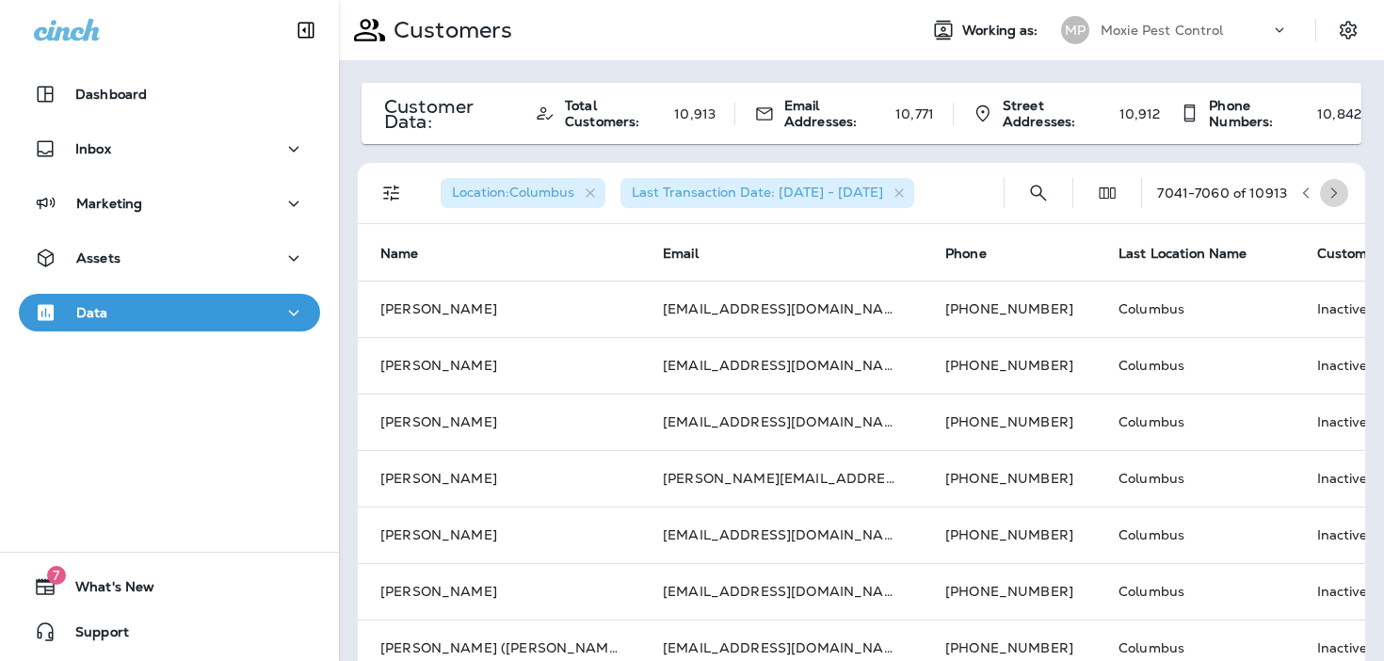
click at [1339, 192] on icon "button" at bounding box center [1333, 192] width 13 height 13
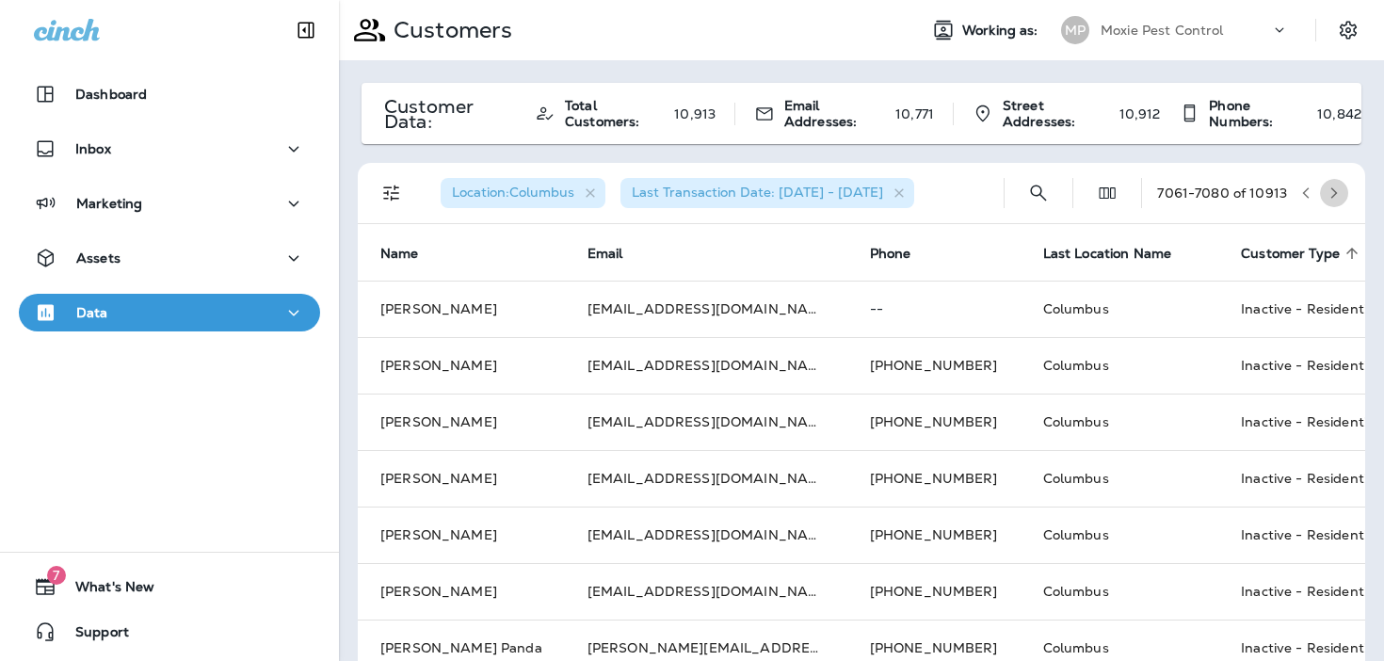
click at [1339, 192] on icon "button" at bounding box center [1333, 192] width 13 height 13
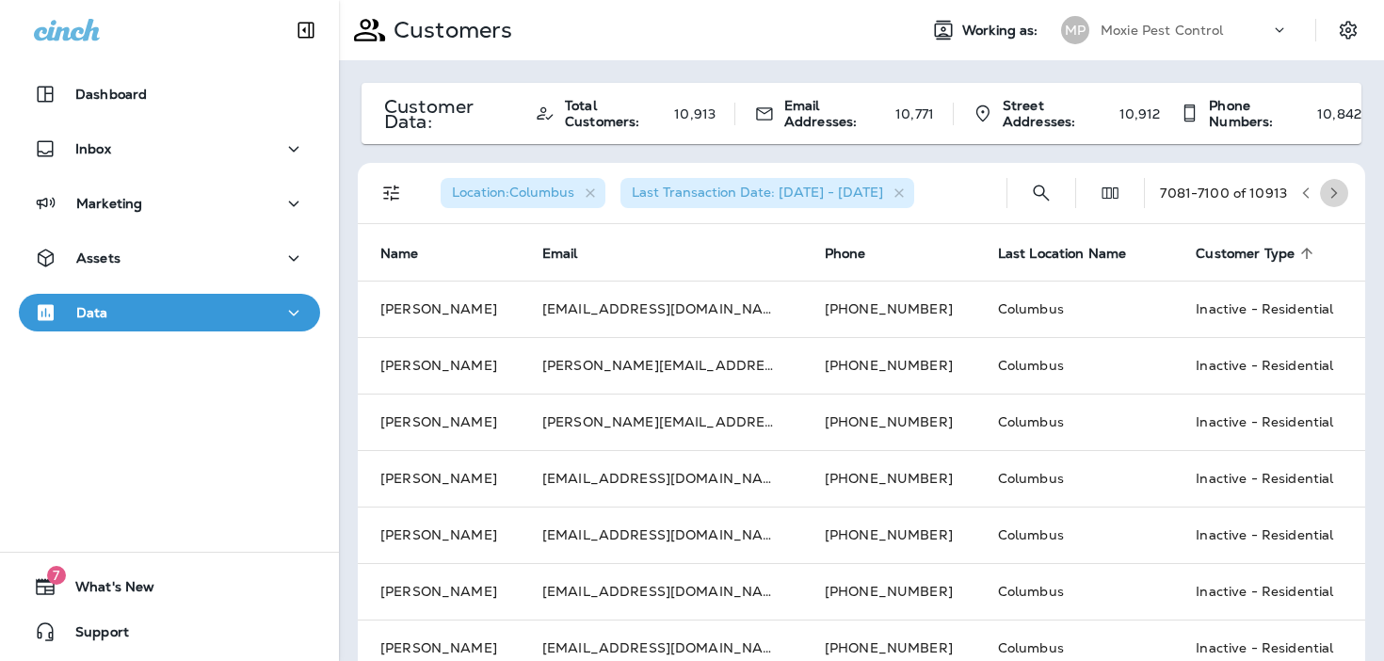
click at [1339, 192] on icon "button" at bounding box center [1333, 192] width 13 height 13
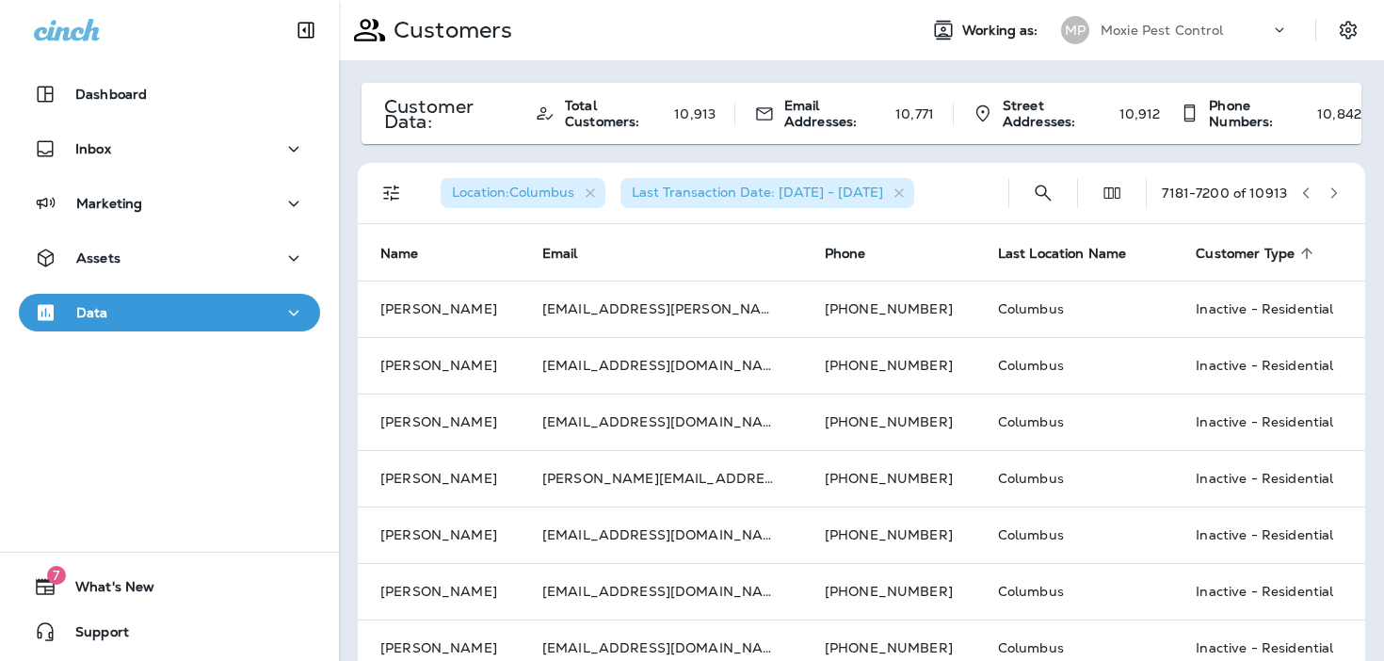
click at [1339, 192] on icon "button" at bounding box center [1333, 192] width 13 height 13
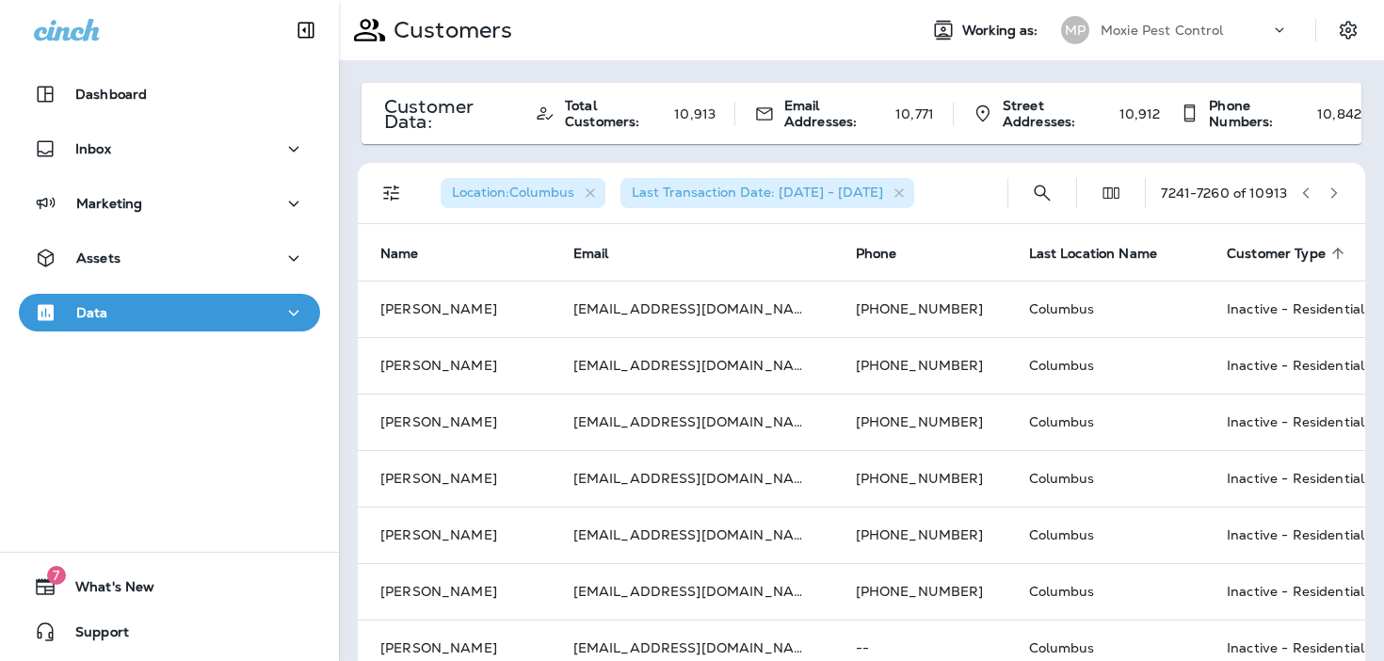
click at [1339, 192] on icon "button" at bounding box center [1333, 192] width 13 height 13
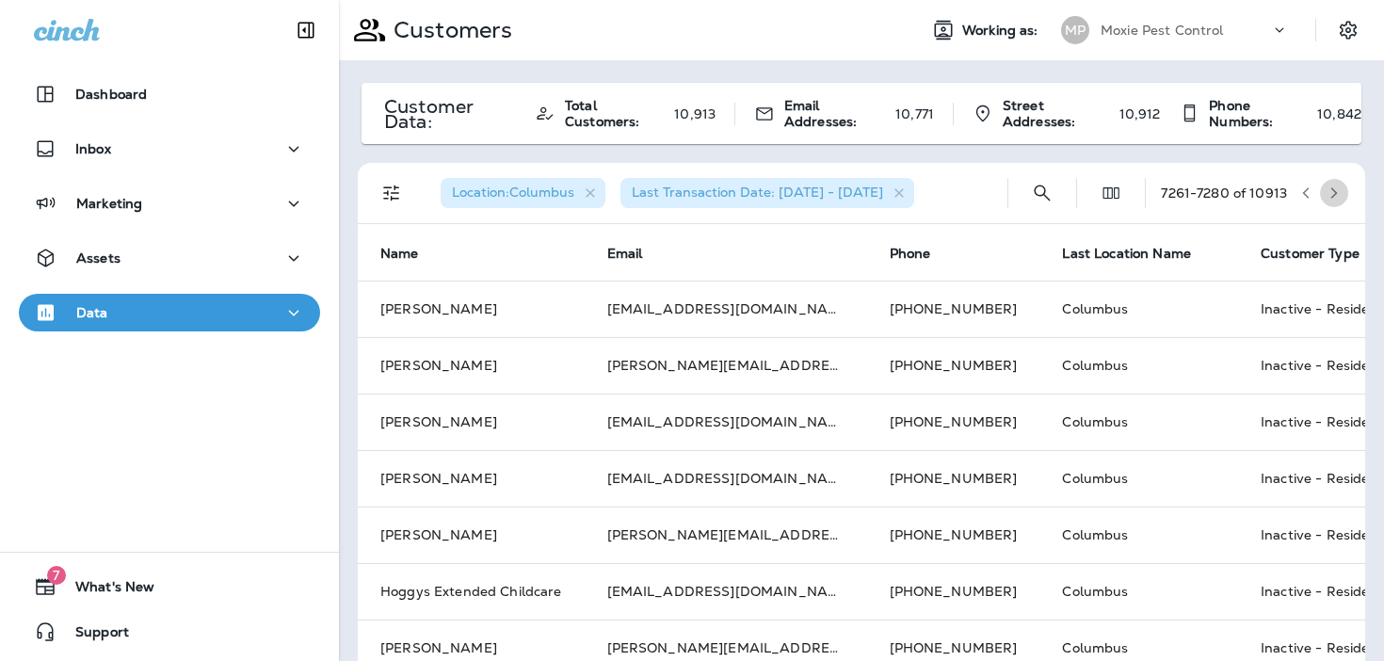
click at [1339, 192] on icon "button" at bounding box center [1333, 192] width 13 height 13
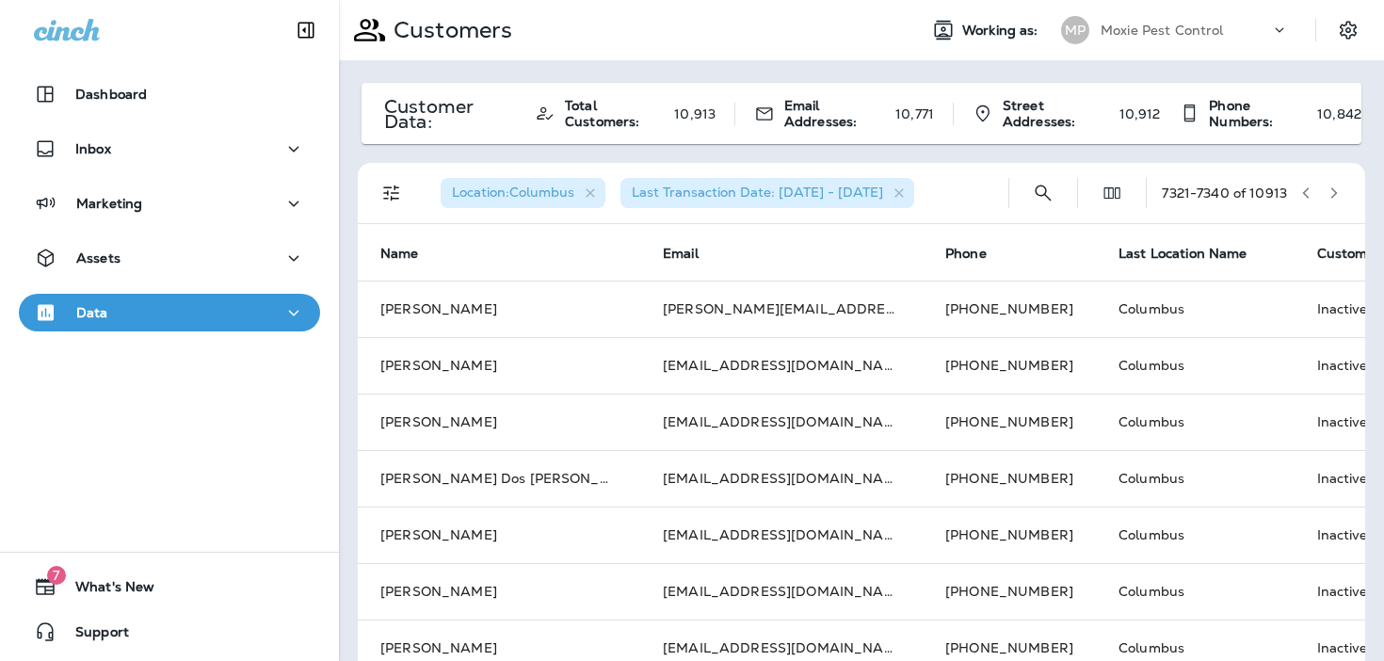
click at [1336, 197] on icon "button" at bounding box center [1333, 192] width 13 height 13
click at [1333, 191] on icon "button" at bounding box center [1333, 192] width 13 height 13
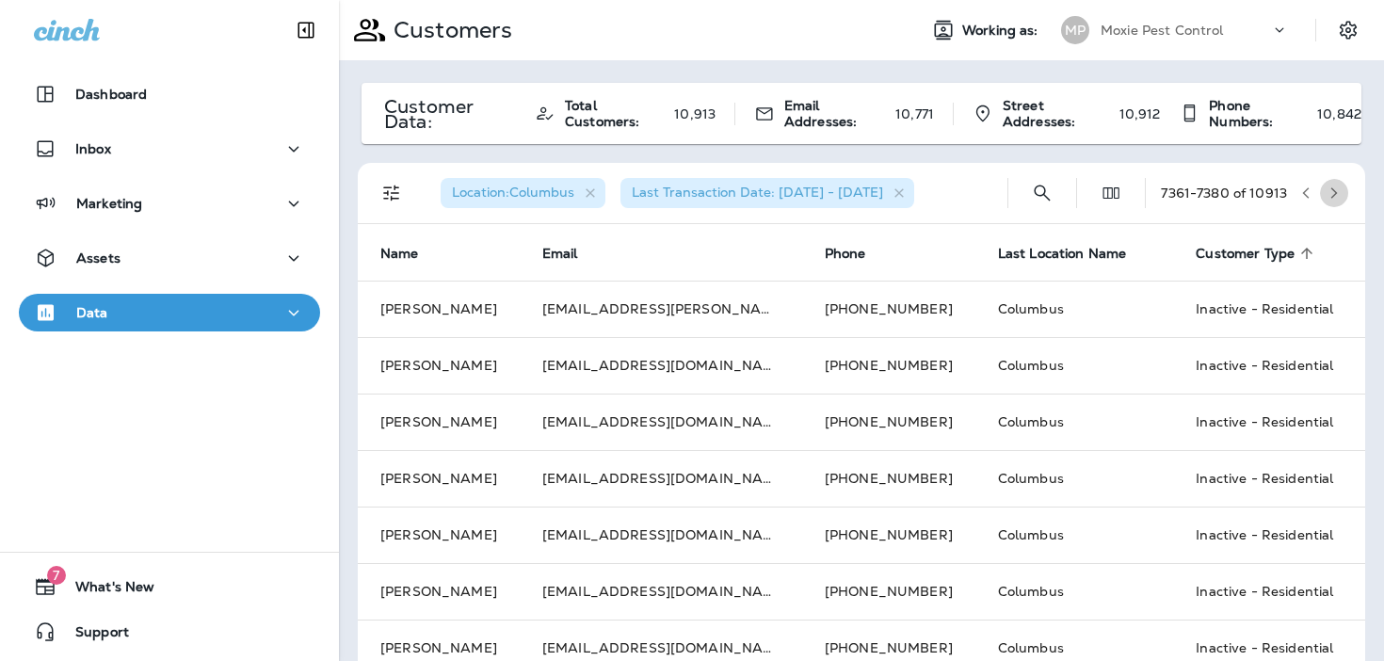
click at [1333, 191] on icon "button" at bounding box center [1333, 192] width 13 height 13
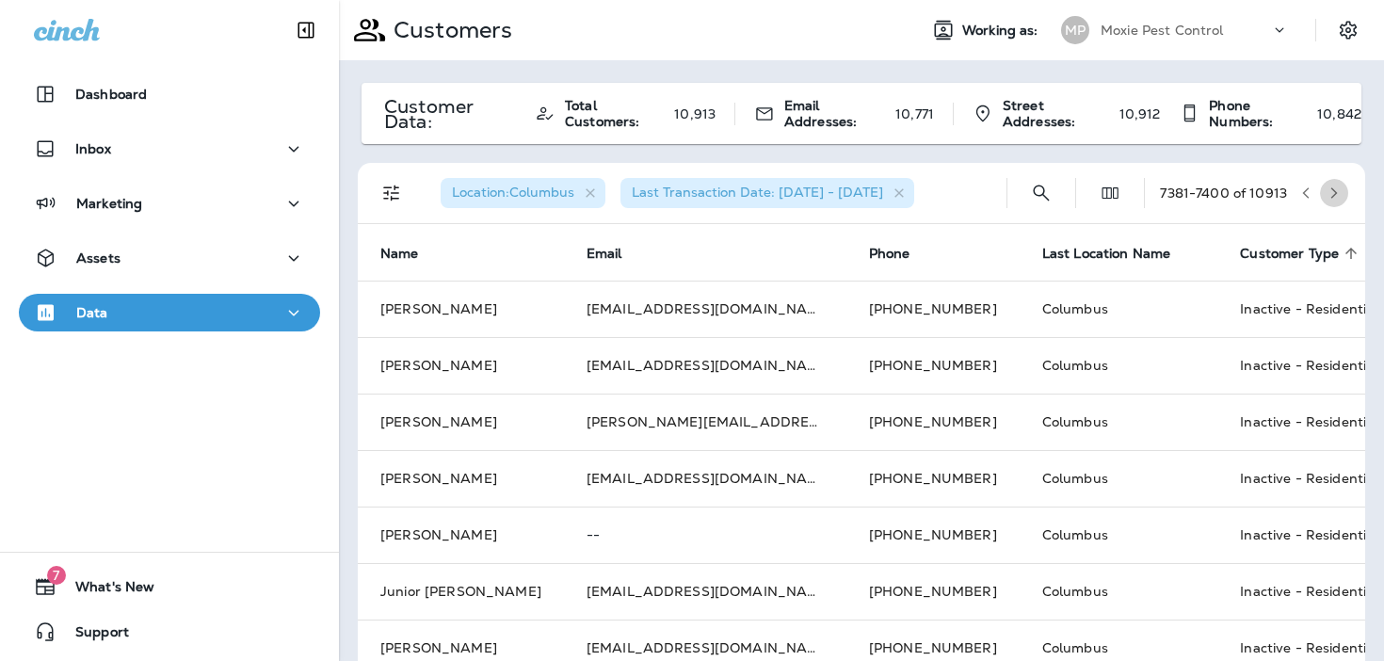
click at [1333, 191] on icon "button" at bounding box center [1333, 192] width 13 height 13
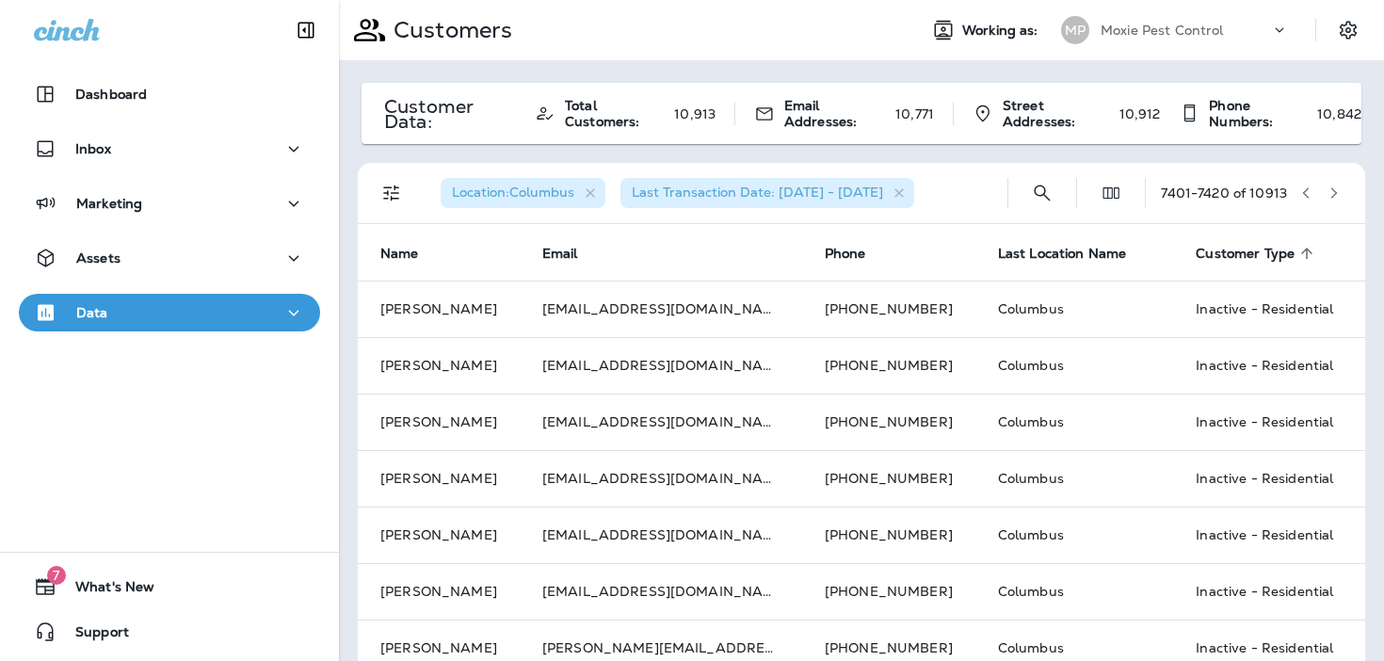
click at [1333, 191] on icon "button" at bounding box center [1333, 192] width 13 height 13
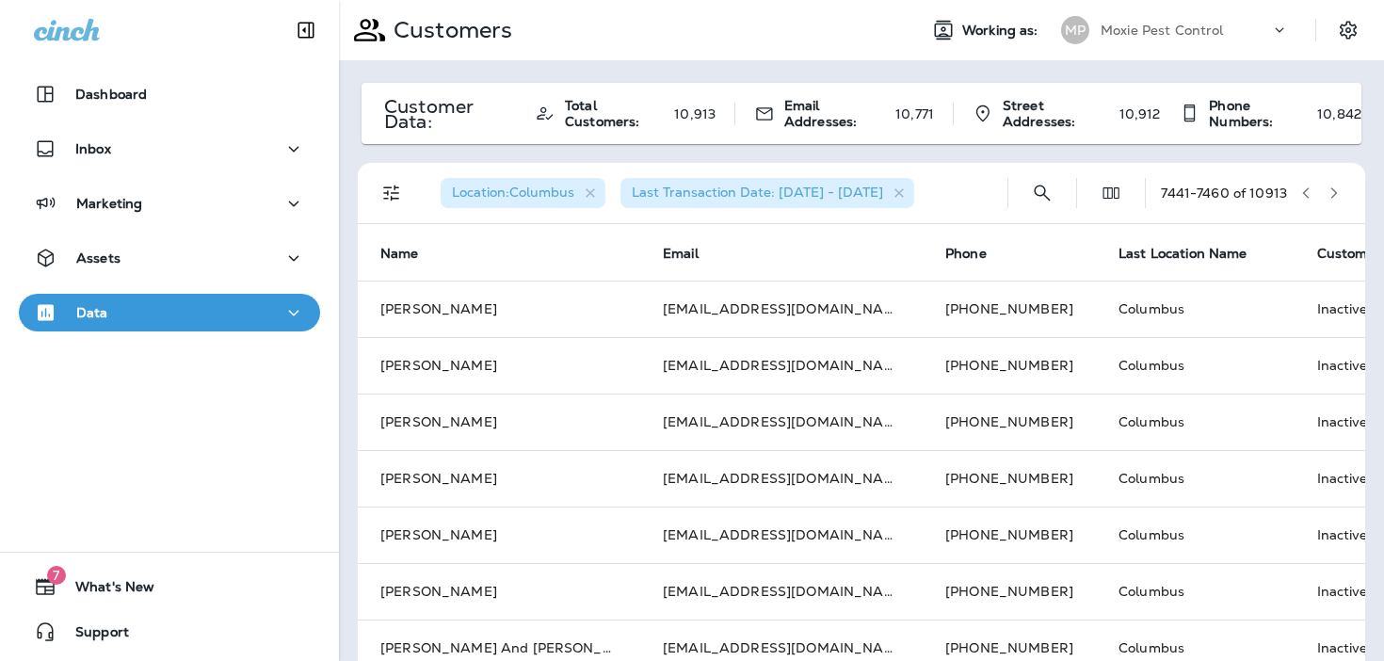
click at [1335, 192] on icon "button" at bounding box center [1334, 192] width 7 height 11
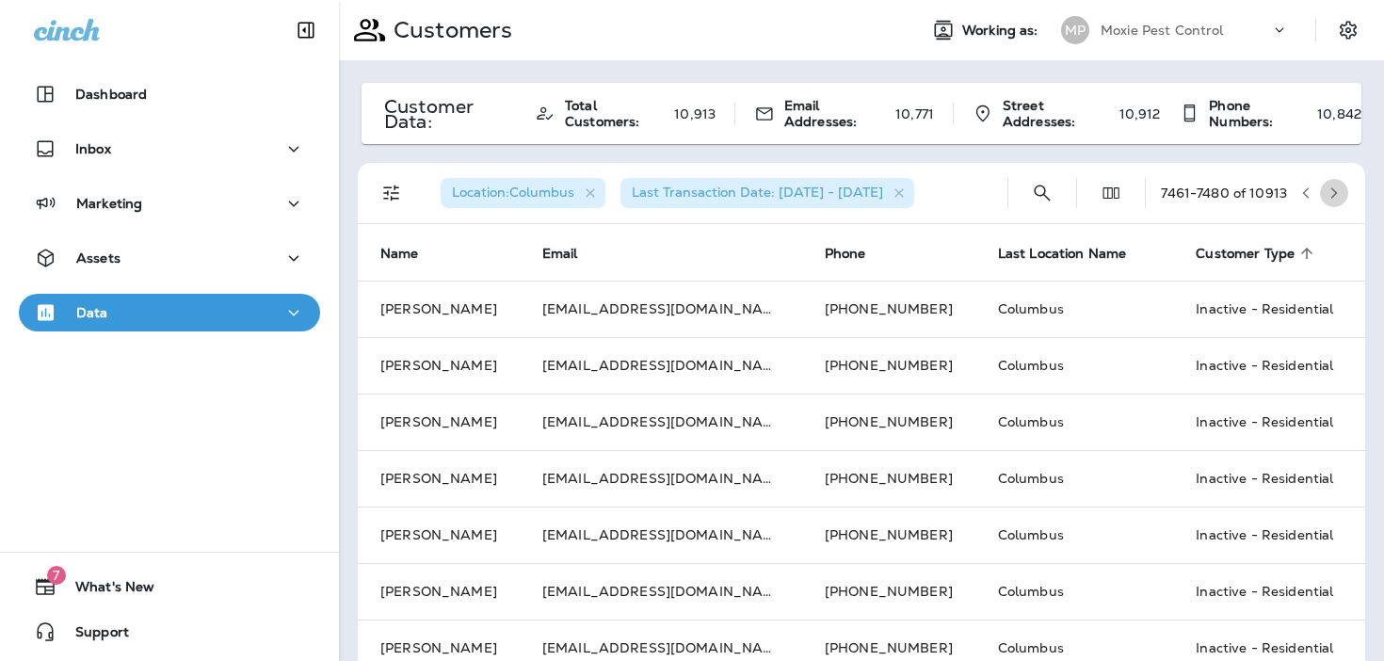
click at [1335, 192] on icon "button" at bounding box center [1334, 192] width 7 height 11
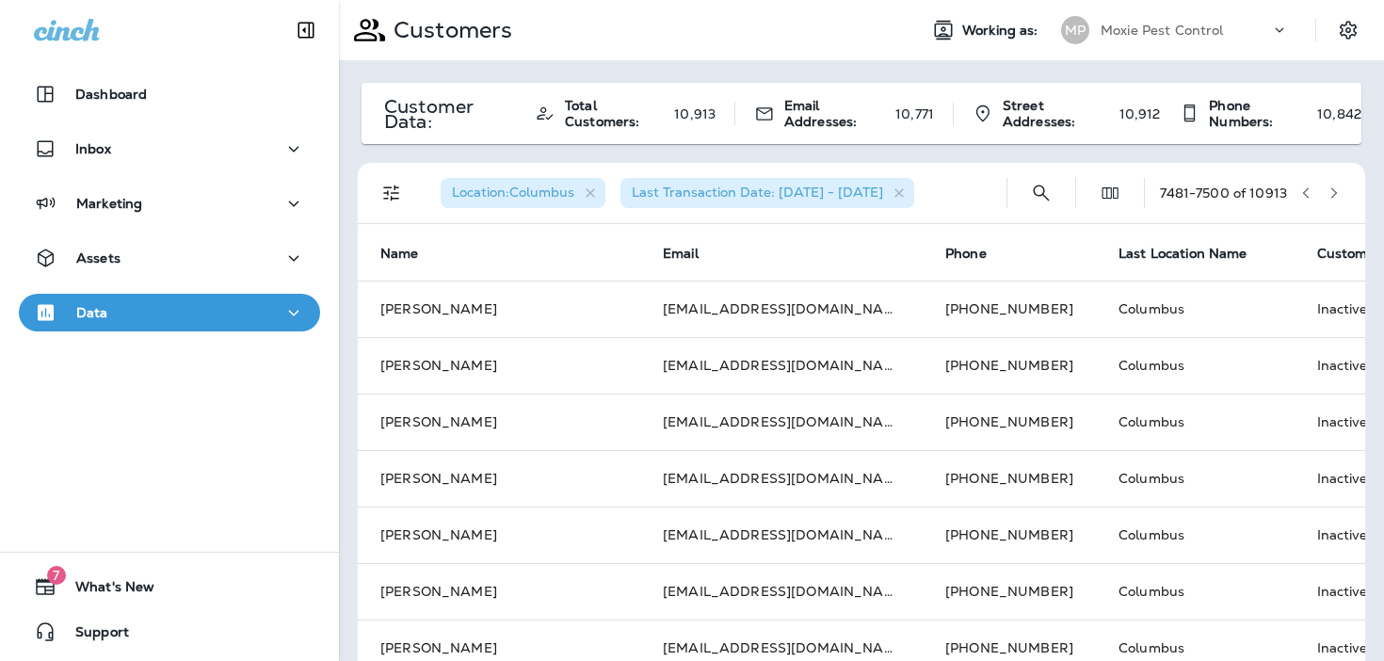
click at [1335, 192] on icon "button" at bounding box center [1334, 192] width 7 height 11
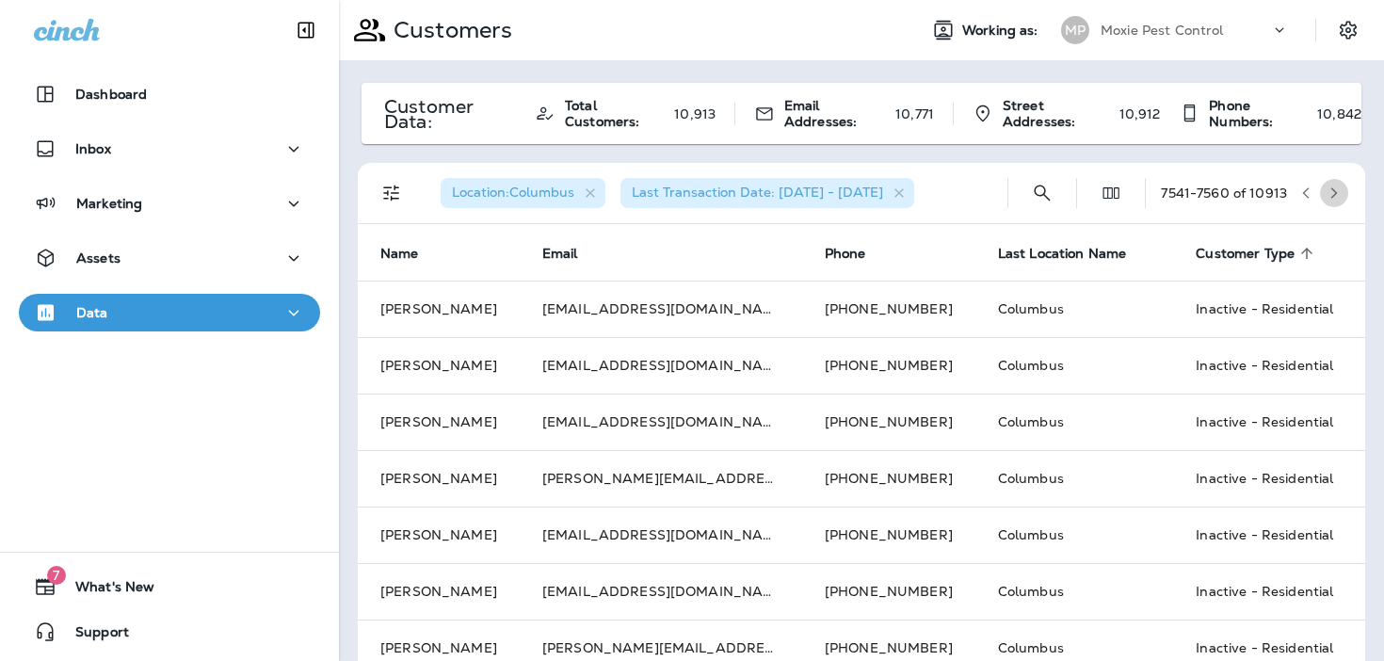
click at [1335, 192] on icon "button" at bounding box center [1334, 192] width 7 height 11
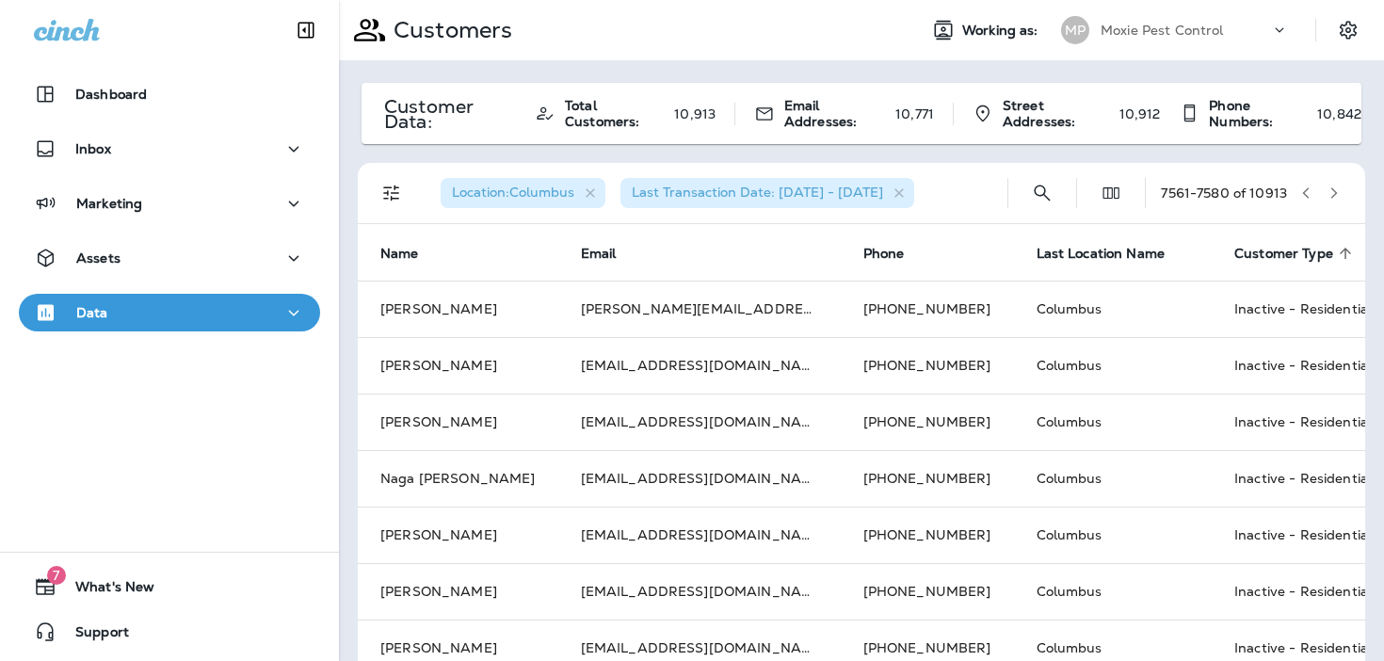
click at [1335, 192] on icon "button" at bounding box center [1334, 192] width 7 height 11
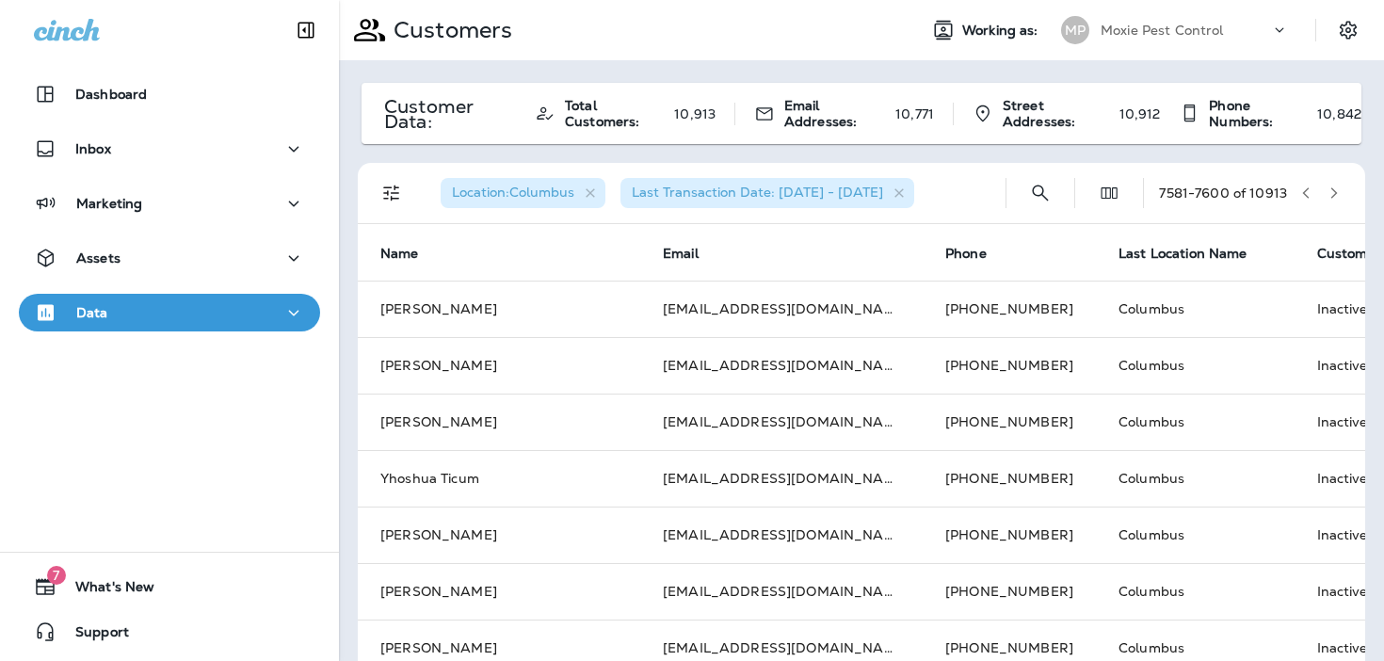
click at [1341, 196] on button "button" at bounding box center [1334, 193] width 28 height 28
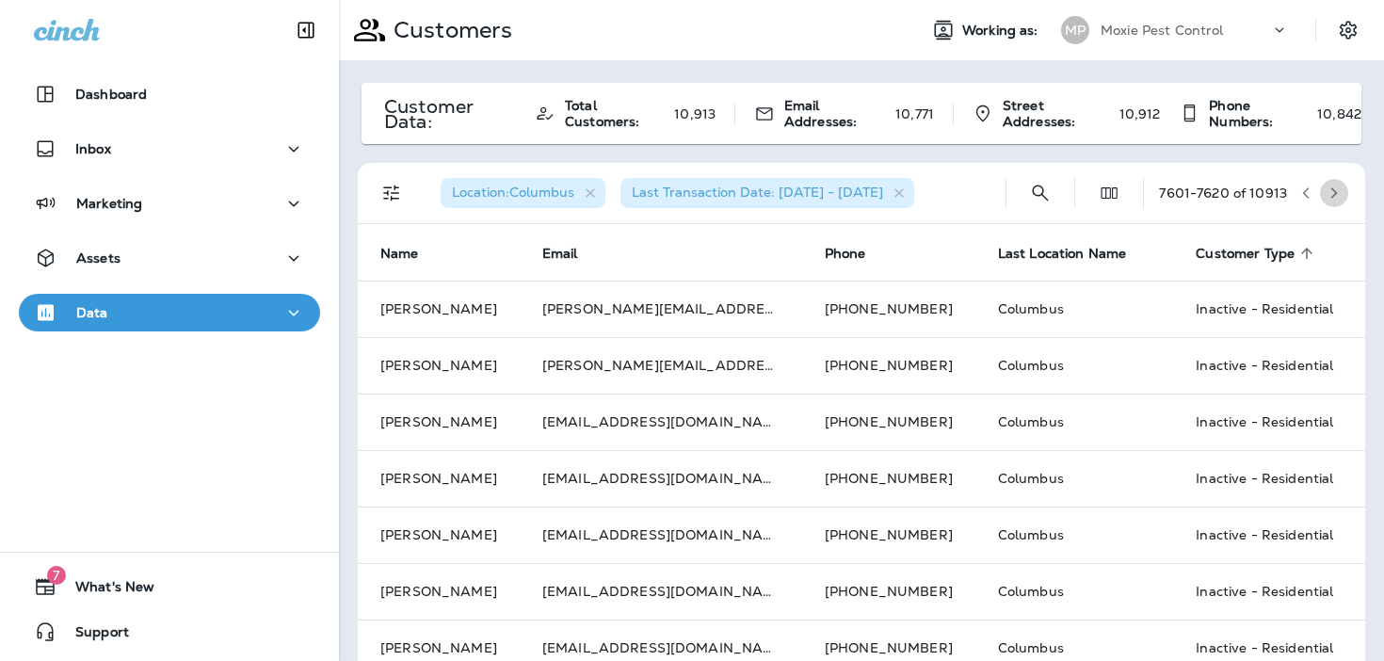
click at [1341, 196] on button "button" at bounding box center [1334, 193] width 28 height 28
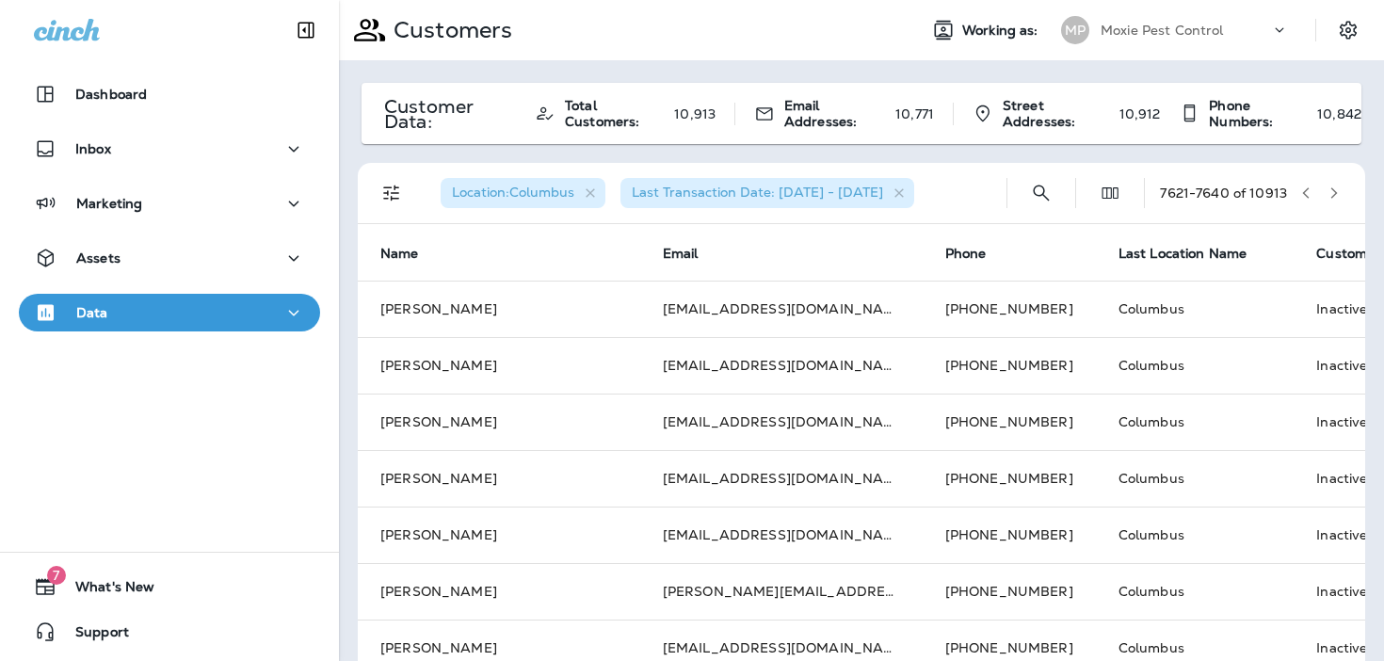
click at [1337, 195] on icon "button" at bounding box center [1333, 192] width 13 height 13
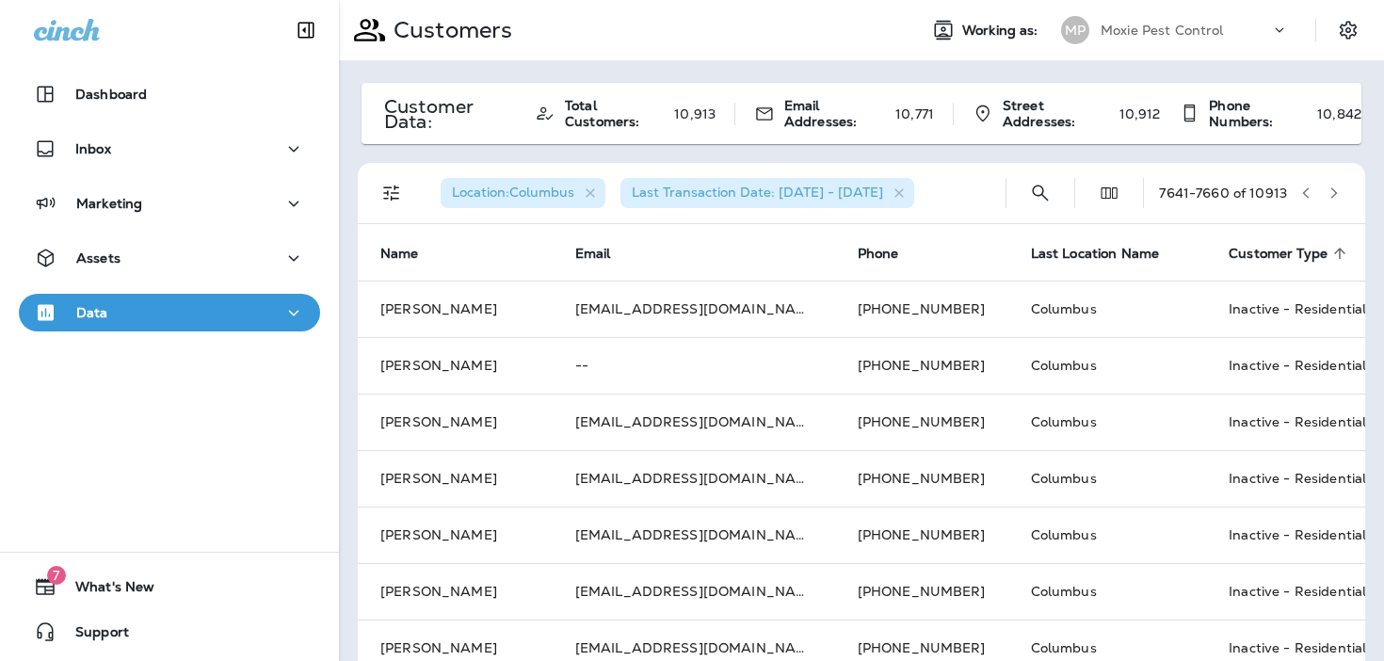
click at [1339, 193] on icon "button" at bounding box center [1333, 192] width 13 height 13
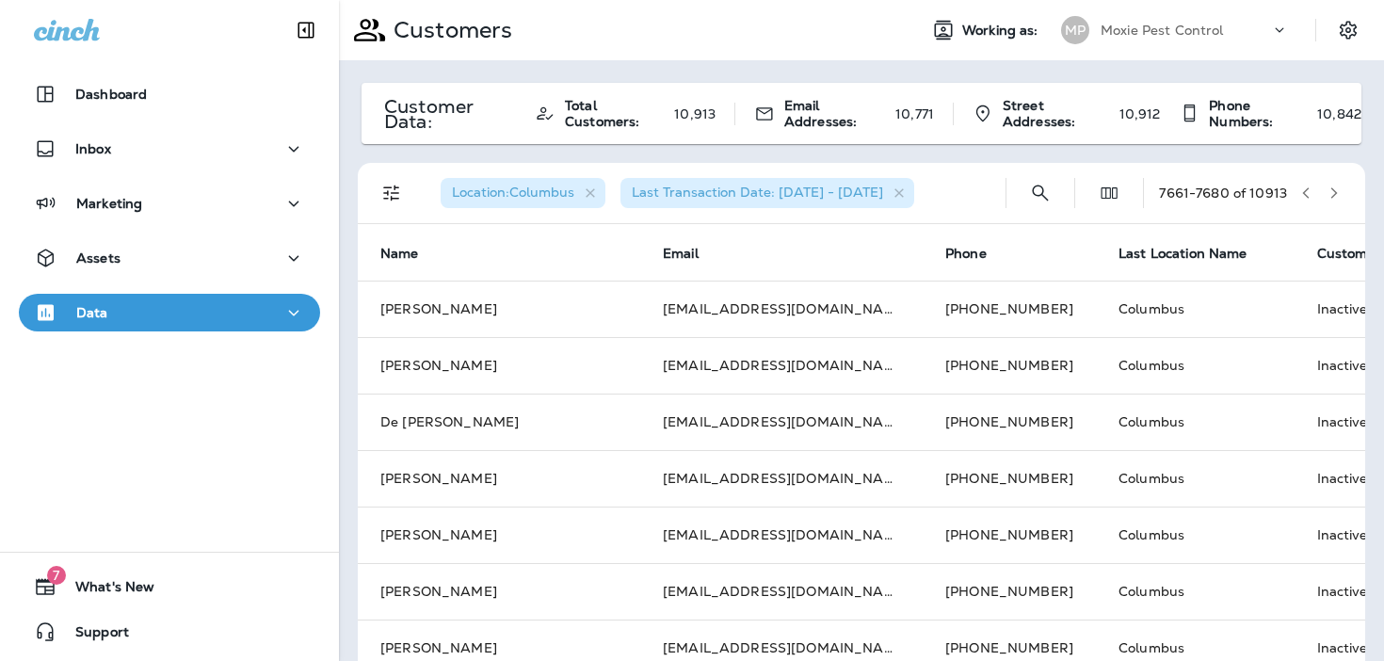
click at [1335, 193] on icon "button" at bounding box center [1334, 192] width 7 height 11
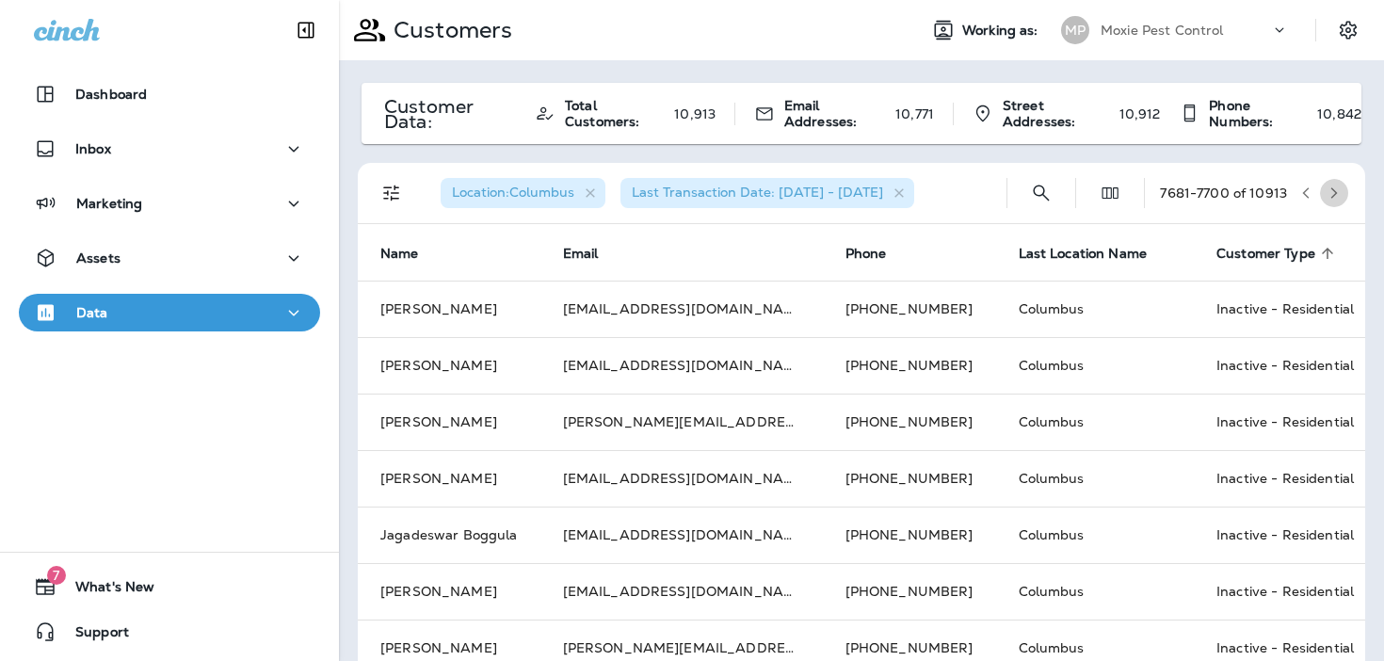
click at [1335, 193] on icon "button" at bounding box center [1334, 192] width 7 height 11
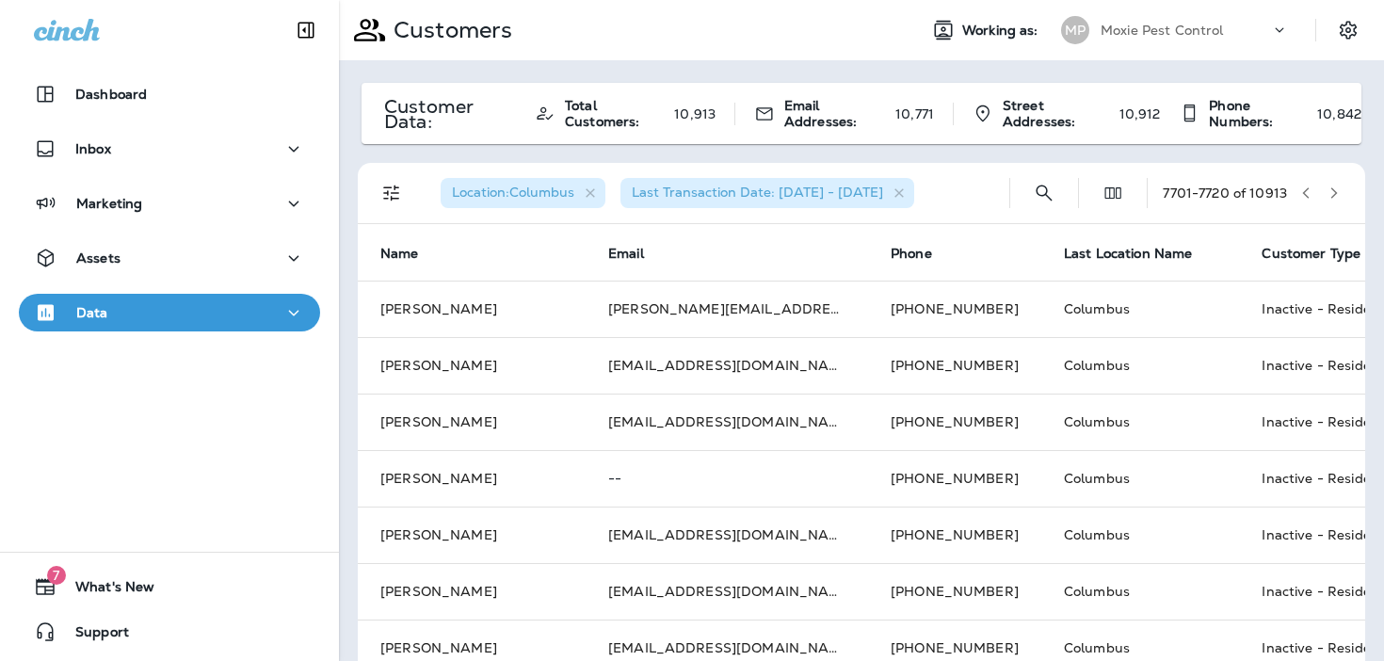
click at [1335, 193] on icon "button" at bounding box center [1334, 192] width 7 height 11
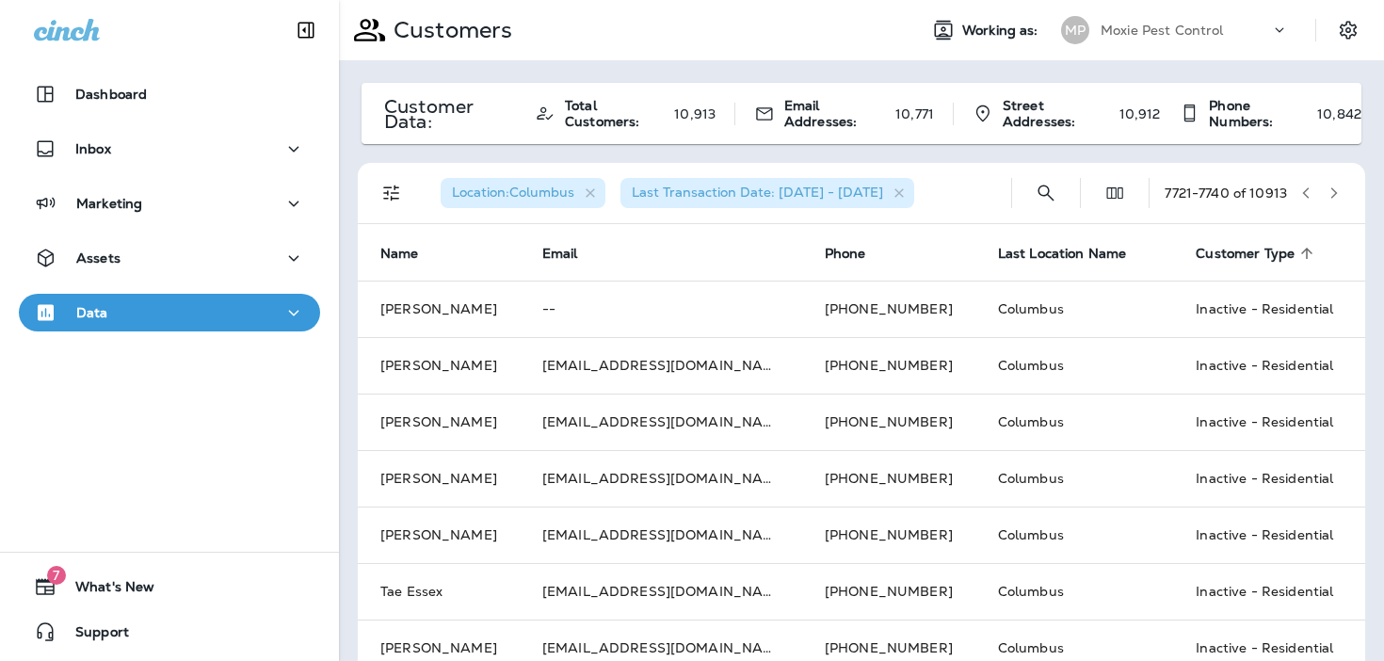
click at [1335, 193] on icon "button" at bounding box center [1334, 192] width 7 height 11
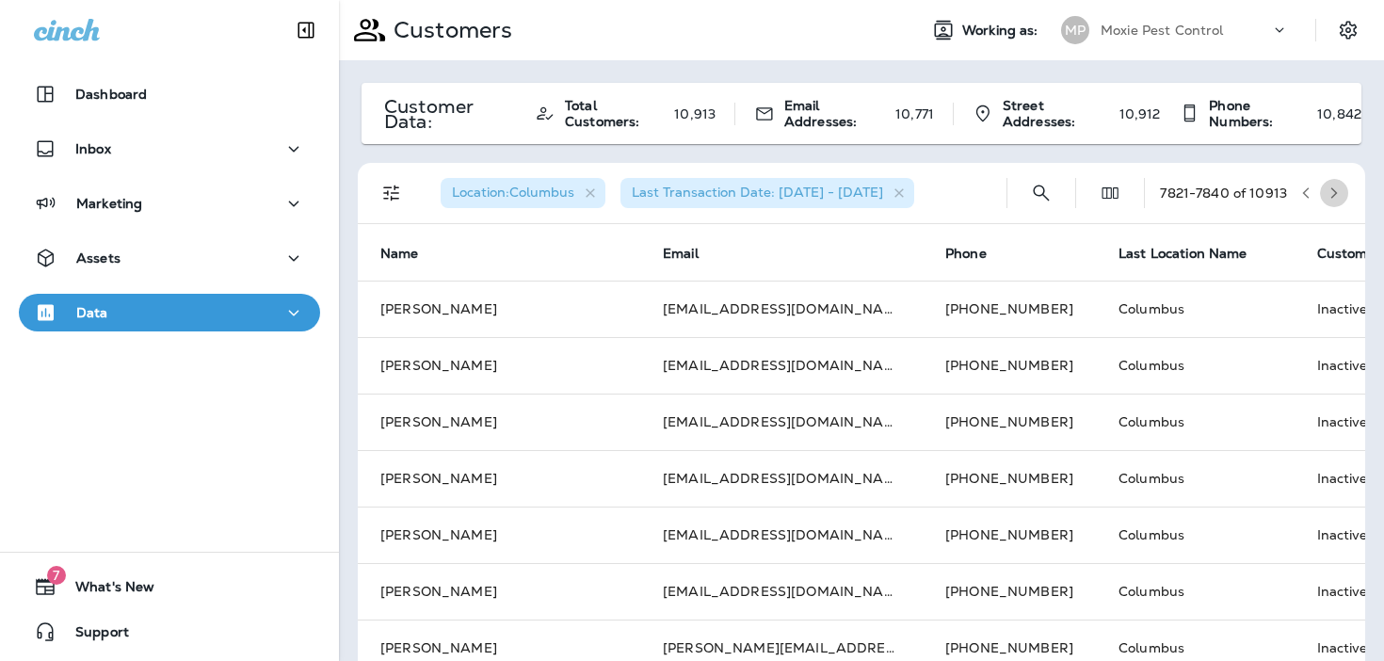
click at [1335, 193] on icon "button" at bounding box center [1334, 192] width 7 height 11
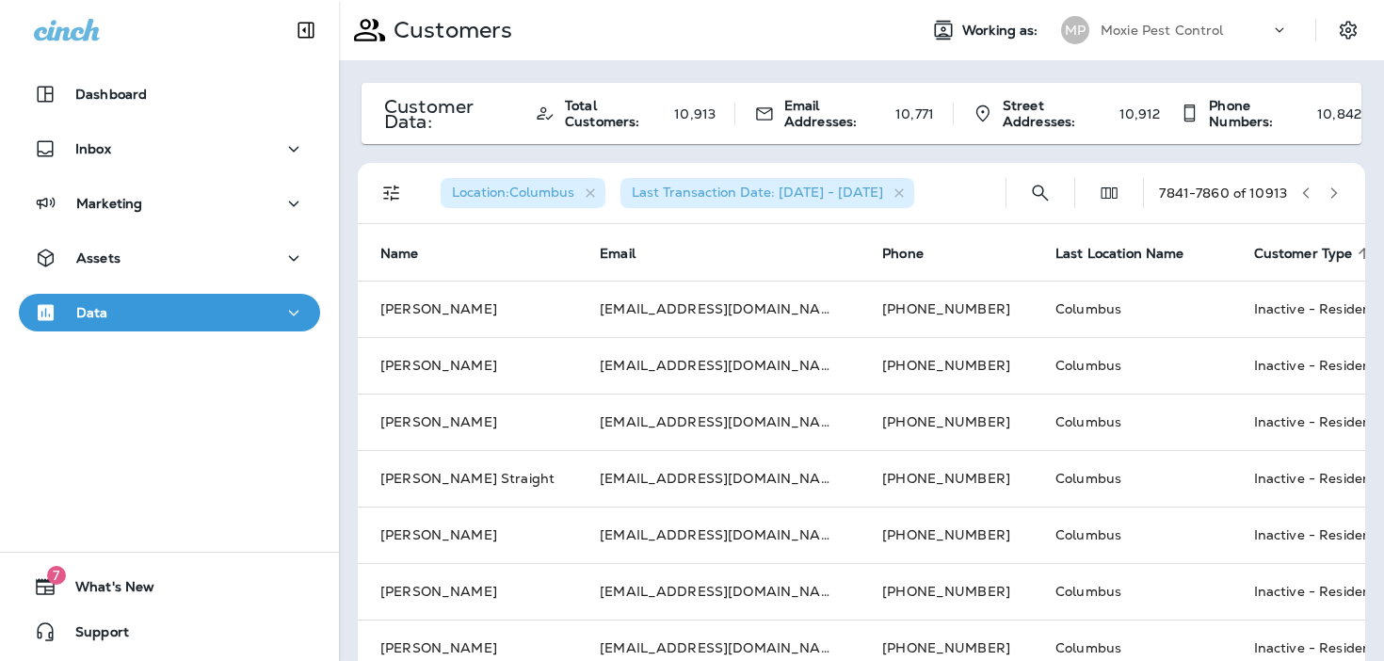
click at [1335, 193] on icon "button" at bounding box center [1334, 192] width 7 height 11
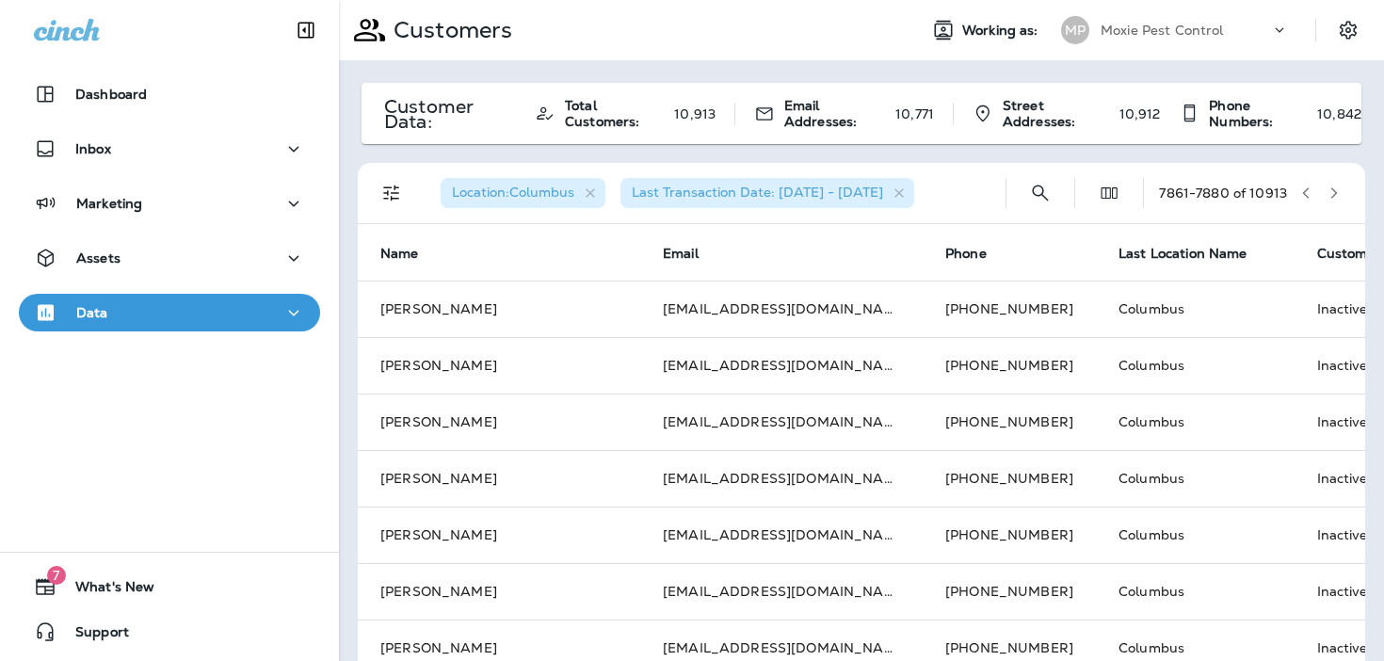
click at [1335, 193] on icon "button" at bounding box center [1334, 192] width 7 height 11
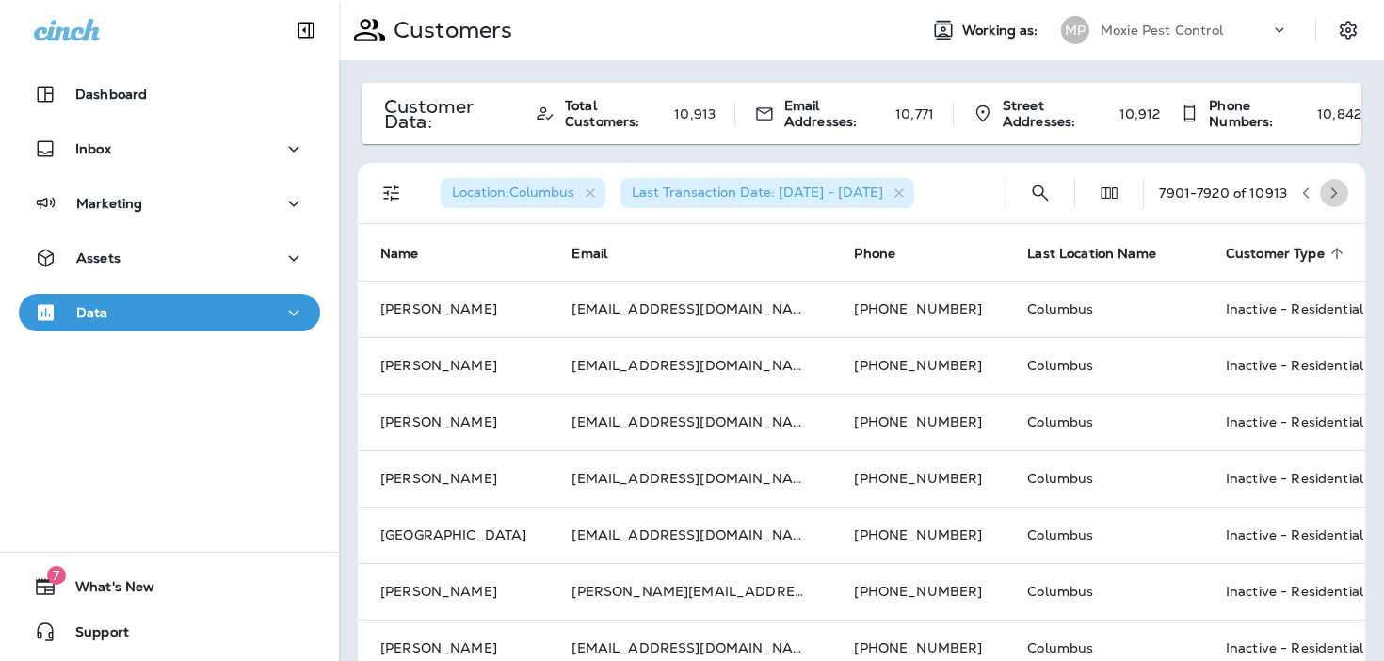
click at [1335, 193] on icon "button" at bounding box center [1334, 192] width 7 height 11
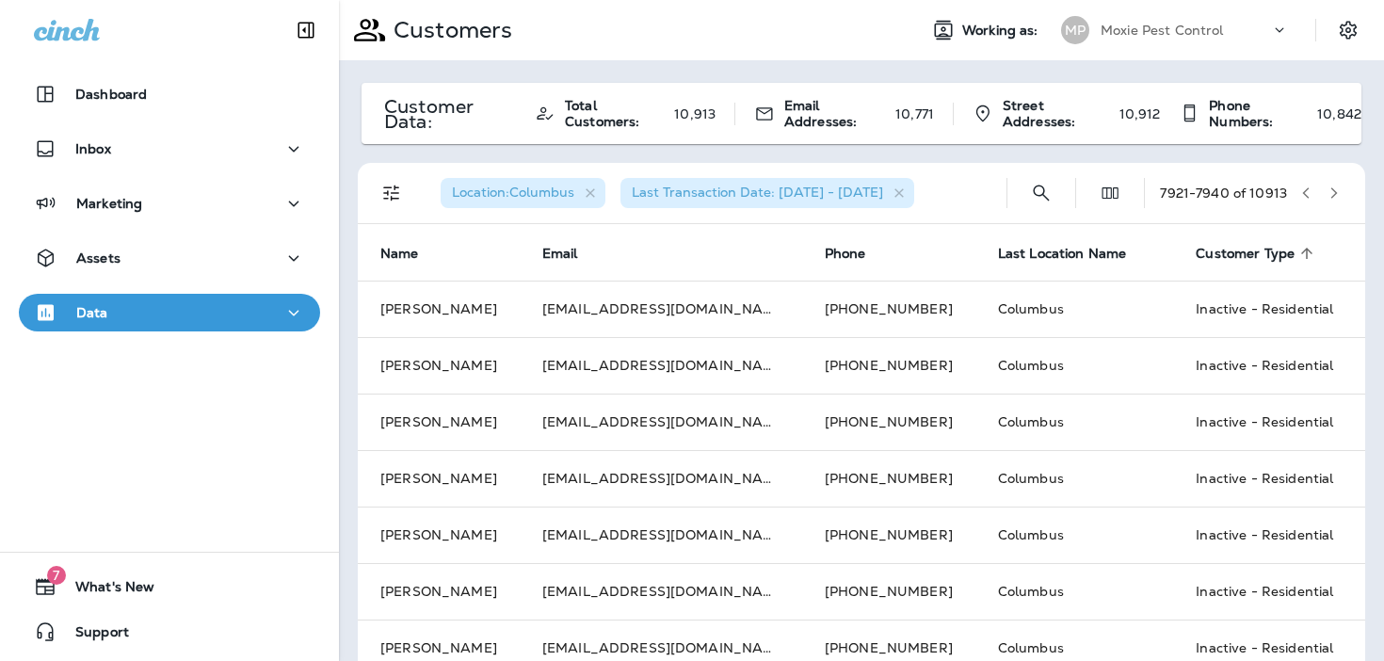
click at [1335, 193] on icon "button" at bounding box center [1334, 192] width 7 height 11
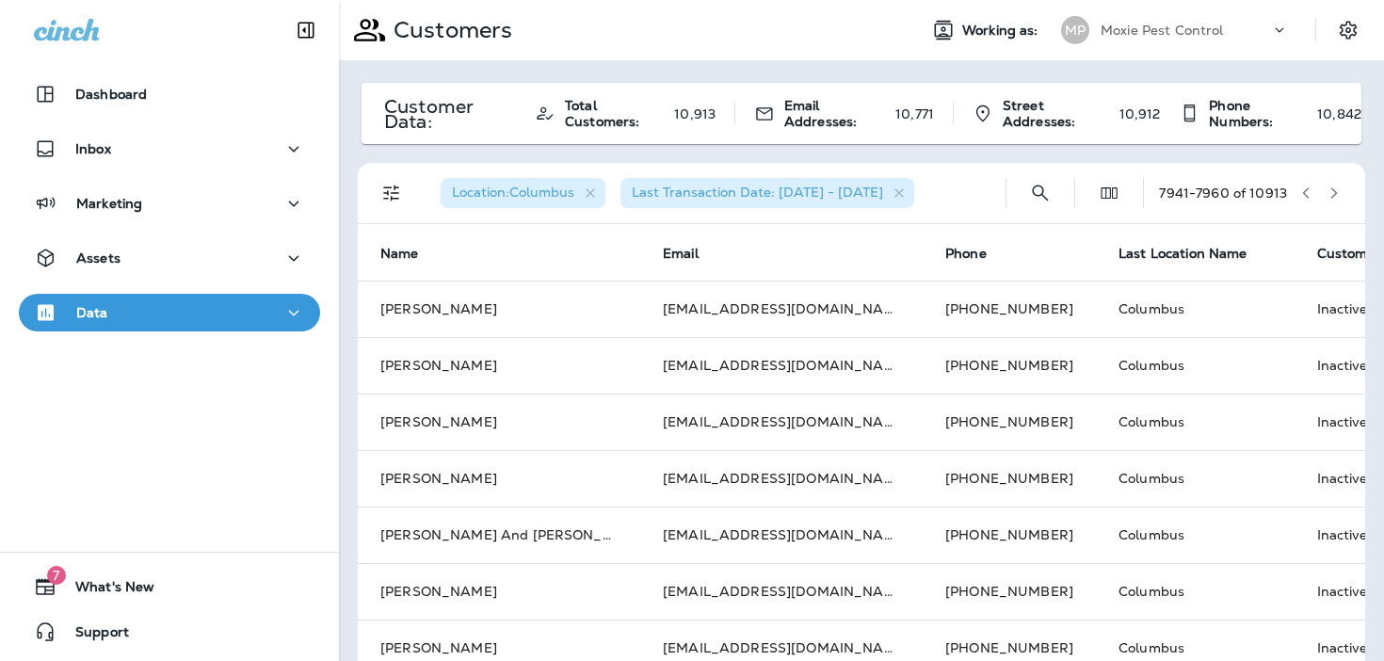
click at [1335, 193] on icon "button" at bounding box center [1334, 192] width 7 height 11
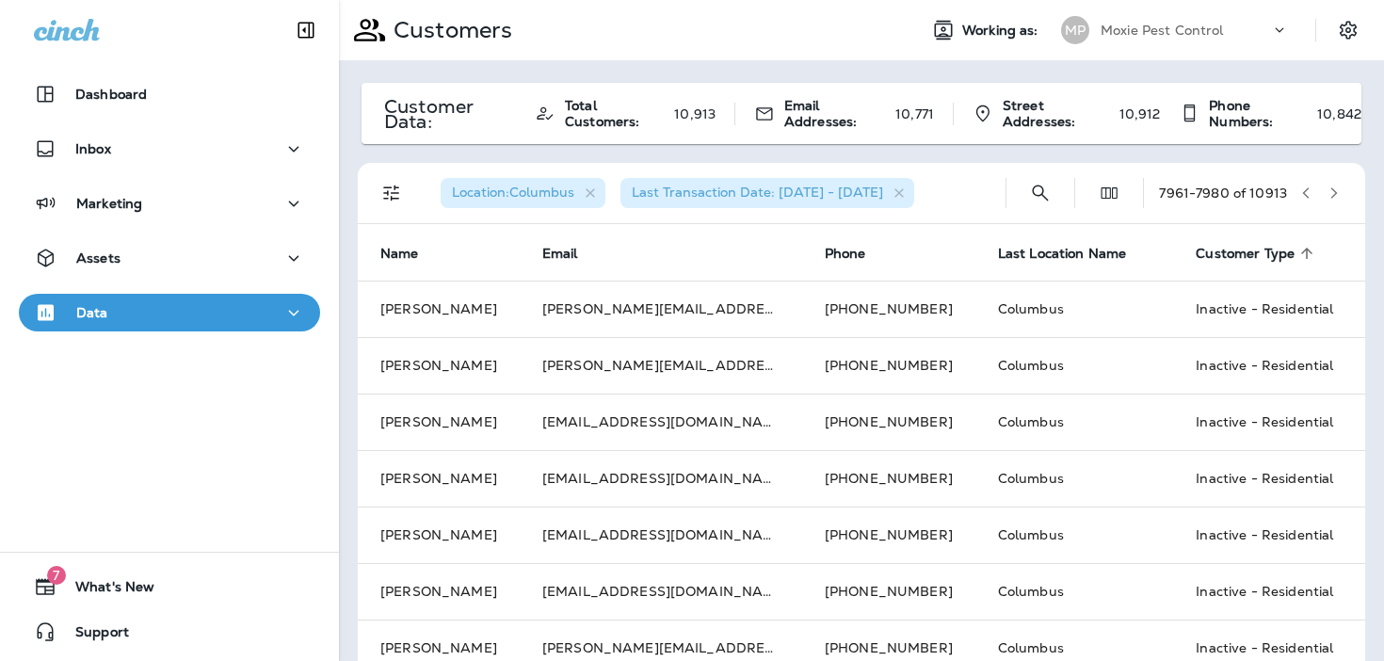
click at [1335, 190] on icon "button" at bounding box center [1333, 192] width 13 height 13
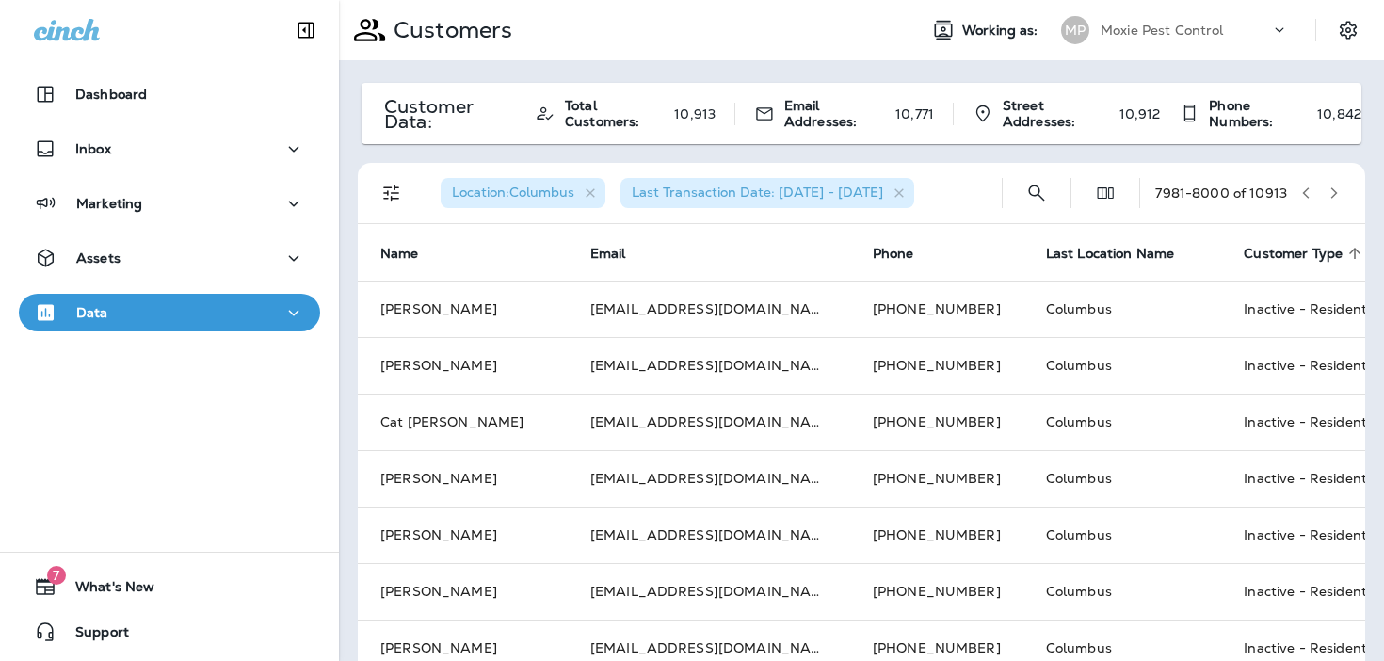
click at [1335, 190] on icon "button" at bounding box center [1333, 192] width 13 height 13
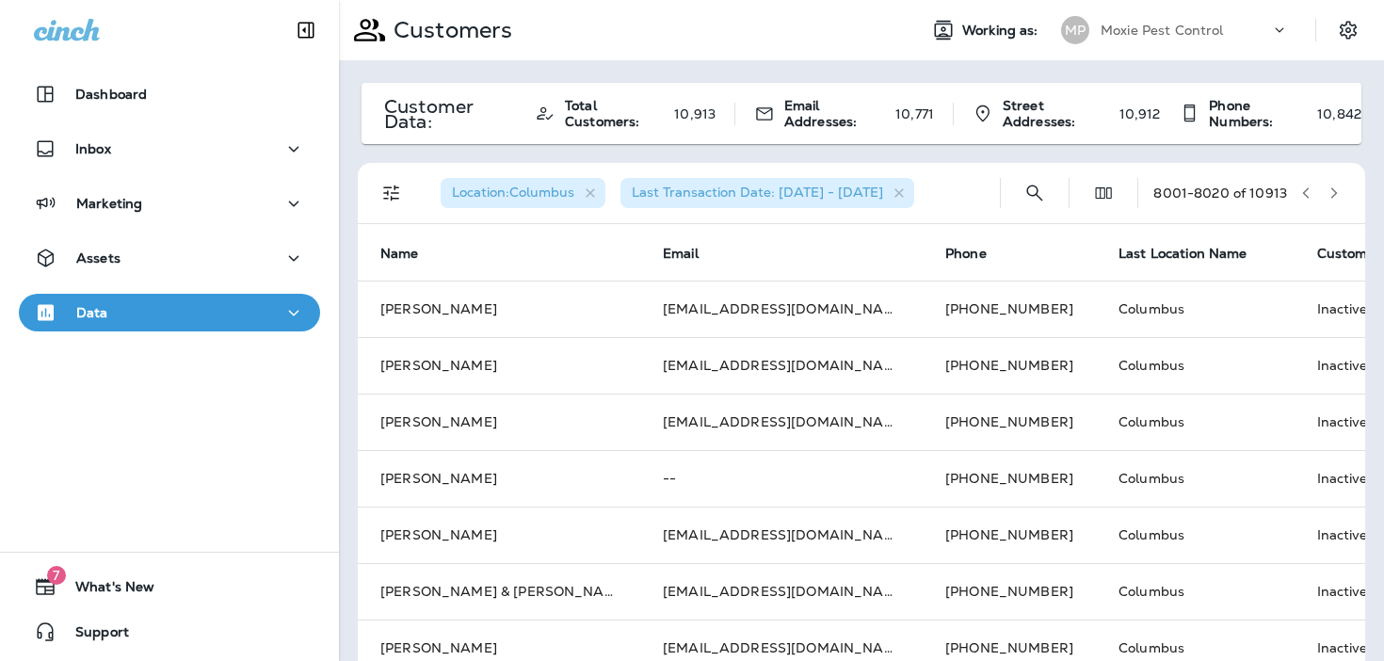
click at [1335, 190] on icon "button" at bounding box center [1333, 192] width 13 height 13
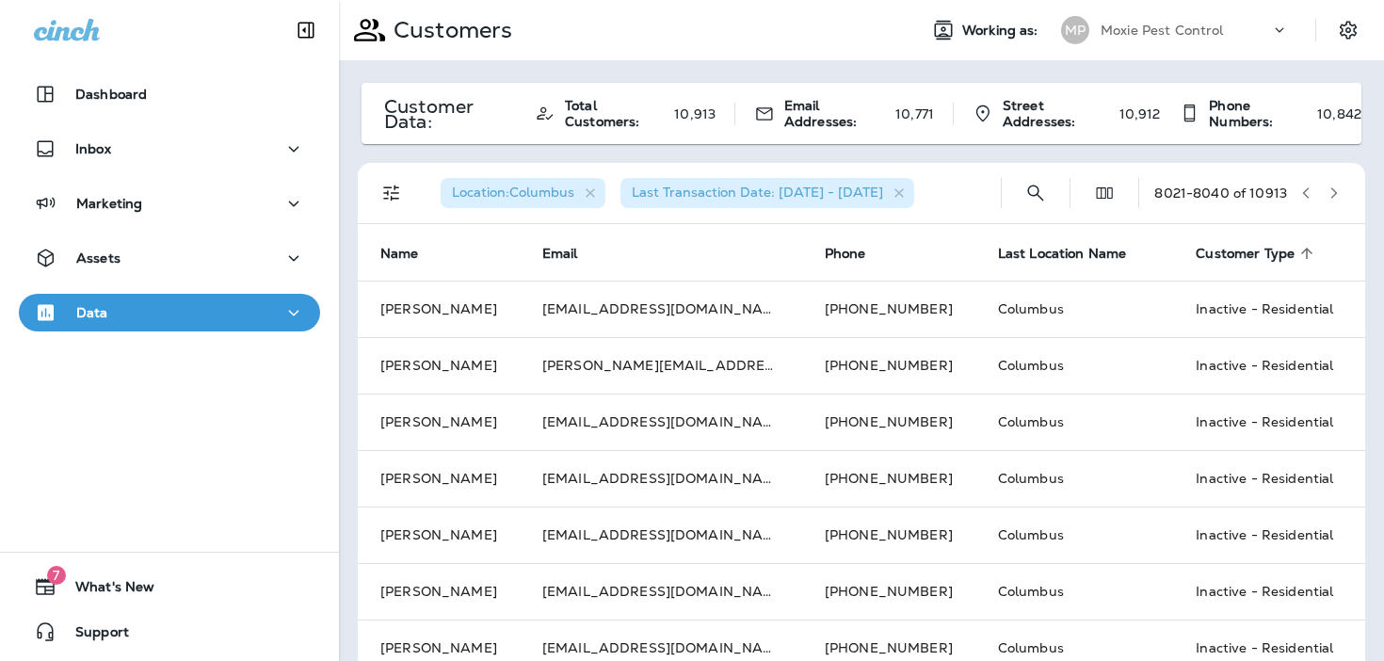
click at [1335, 190] on icon "button" at bounding box center [1333, 192] width 13 height 13
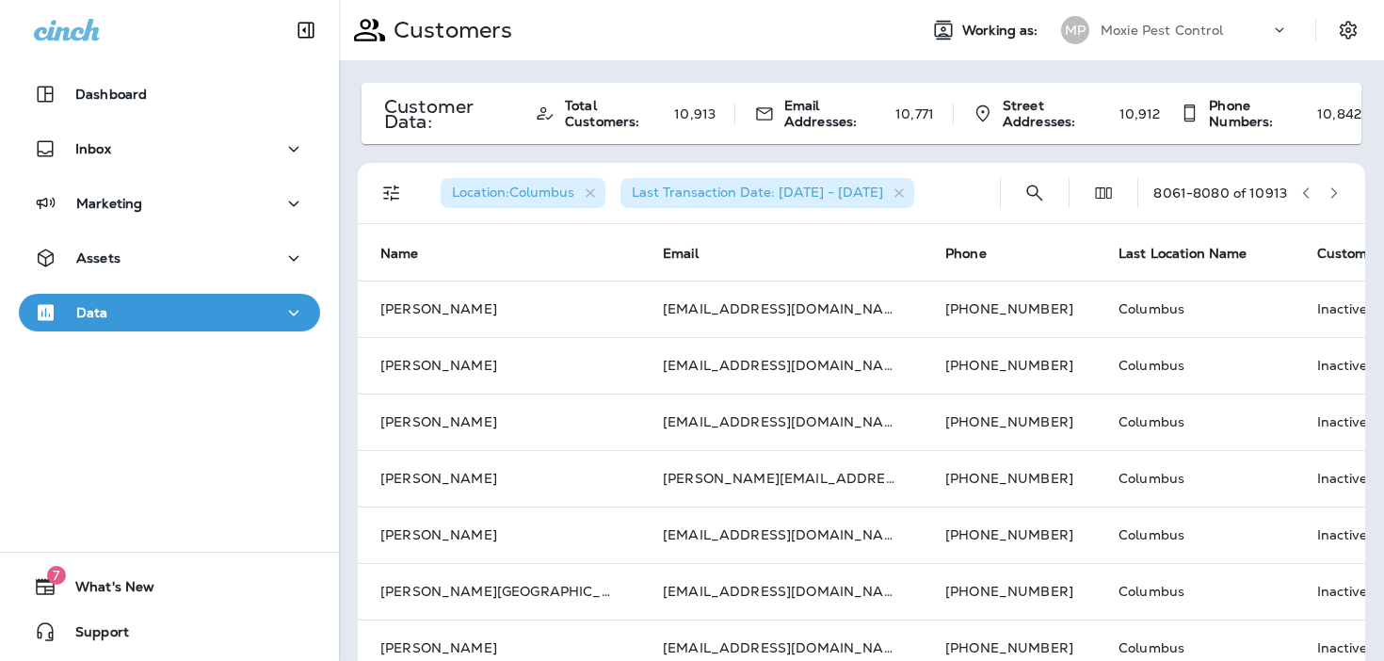
click at [1335, 190] on icon "button" at bounding box center [1333, 192] width 13 height 13
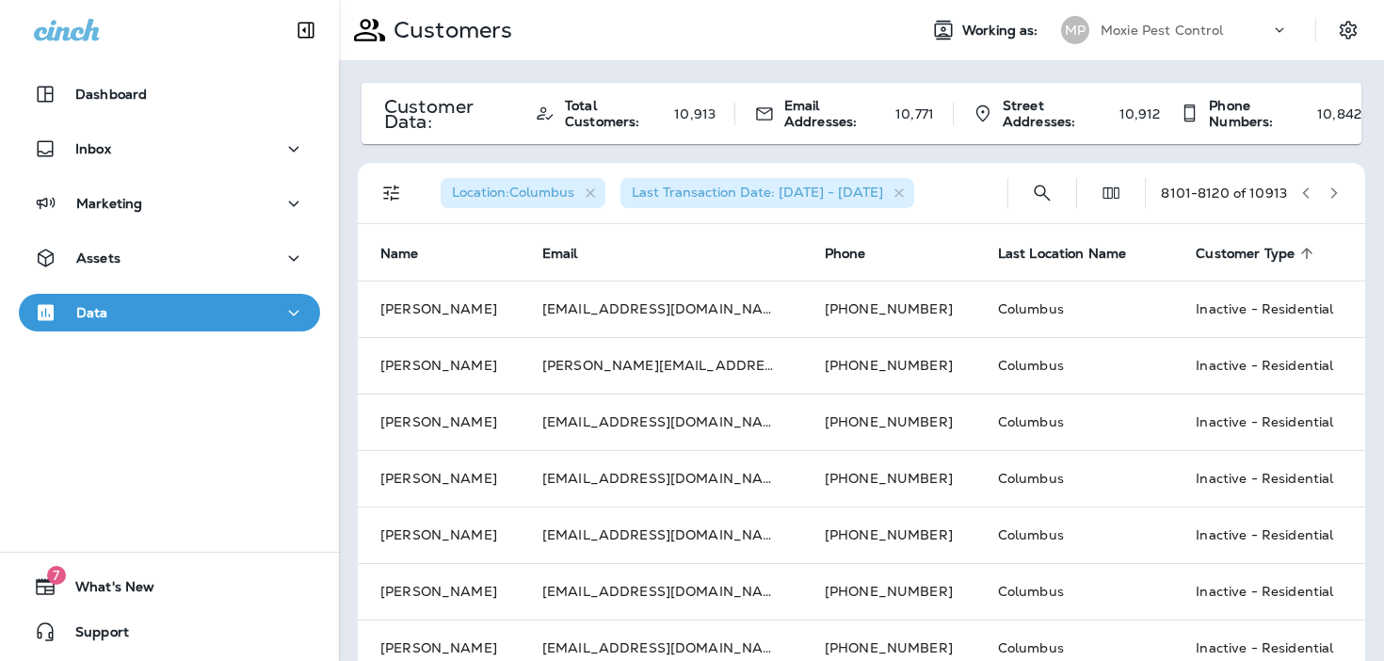
click at [1335, 190] on icon "button" at bounding box center [1333, 192] width 13 height 13
click at [1336, 194] on icon "button" at bounding box center [1333, 192] width 13 height 13
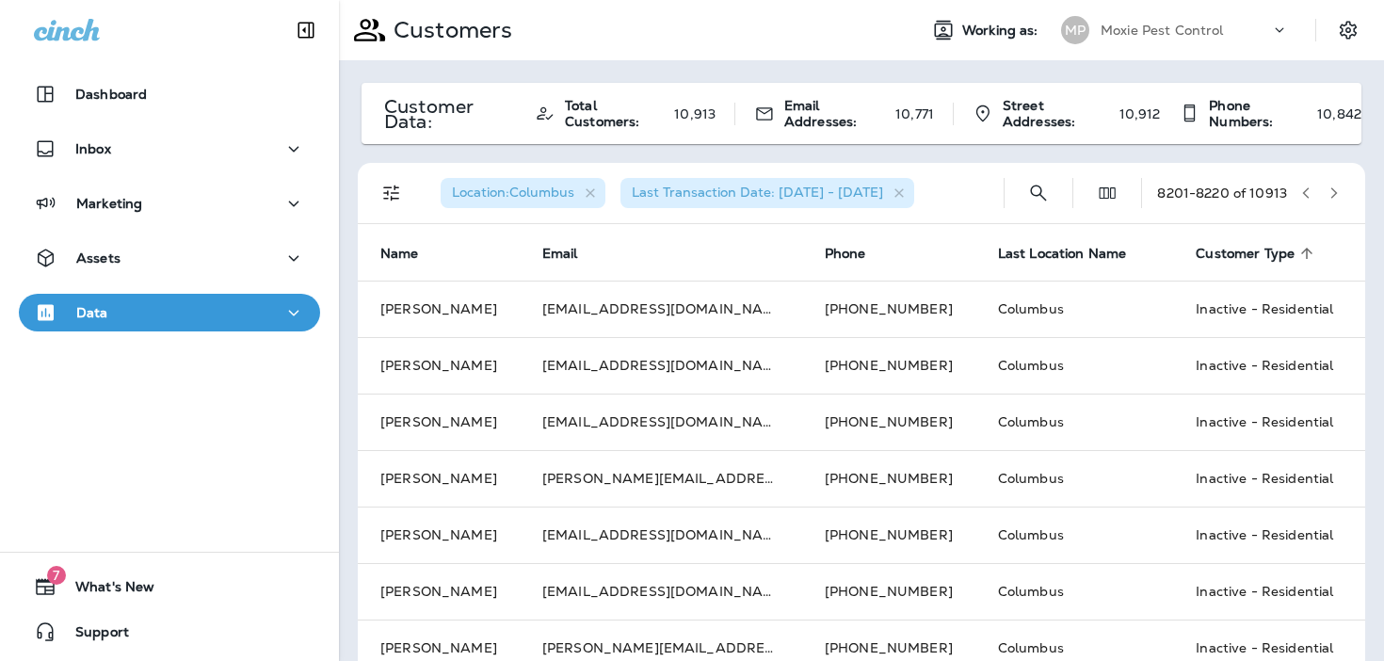
click at [1336, 194] on icon "button" at bounding box center [1333, 192] width 13 height 13
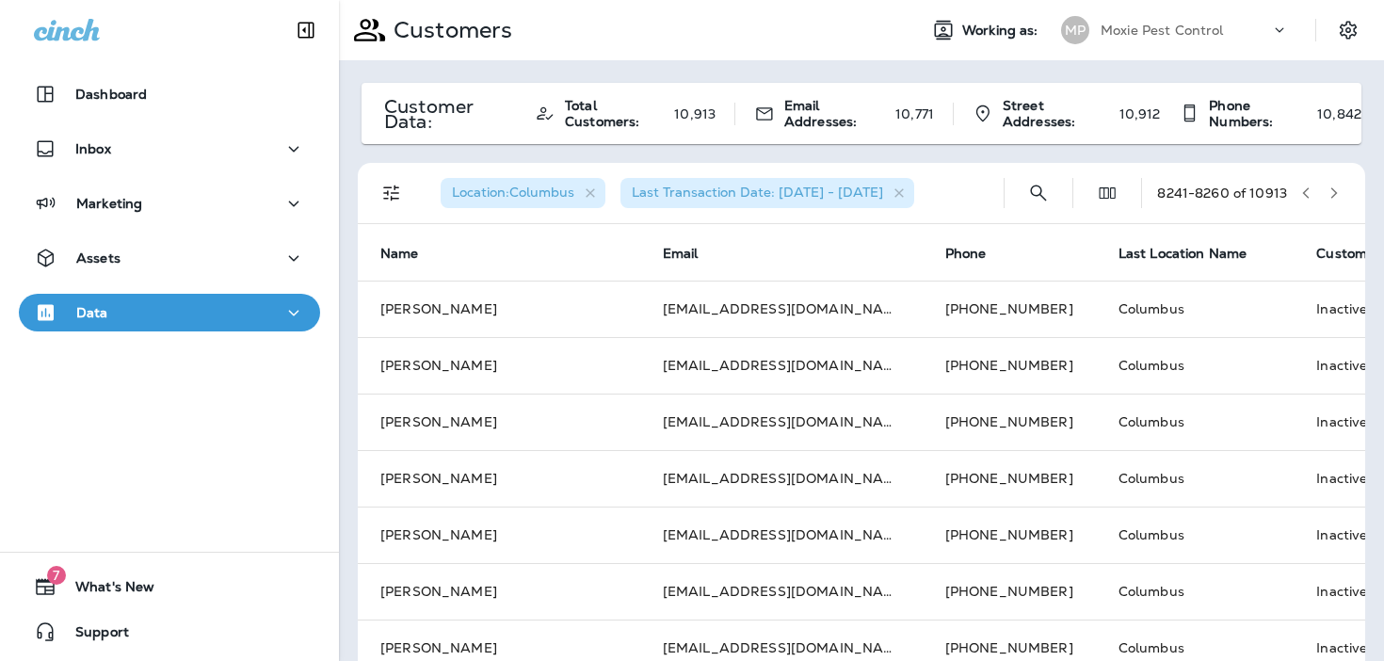
click at [1336, 194] on icon "button" at bounding box center [1333, 192] width 13 height 13
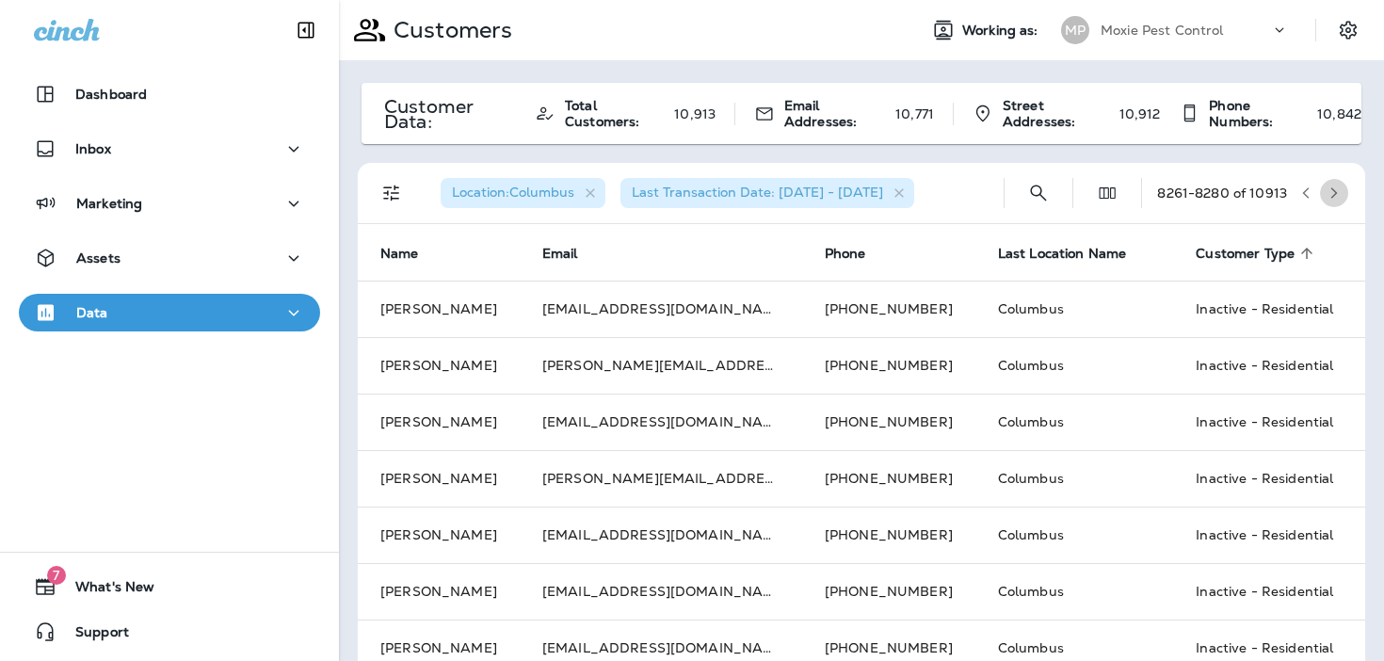
click at [1336, 194] on icon "button" at bounding box center [1333, 192] width 13 height 13
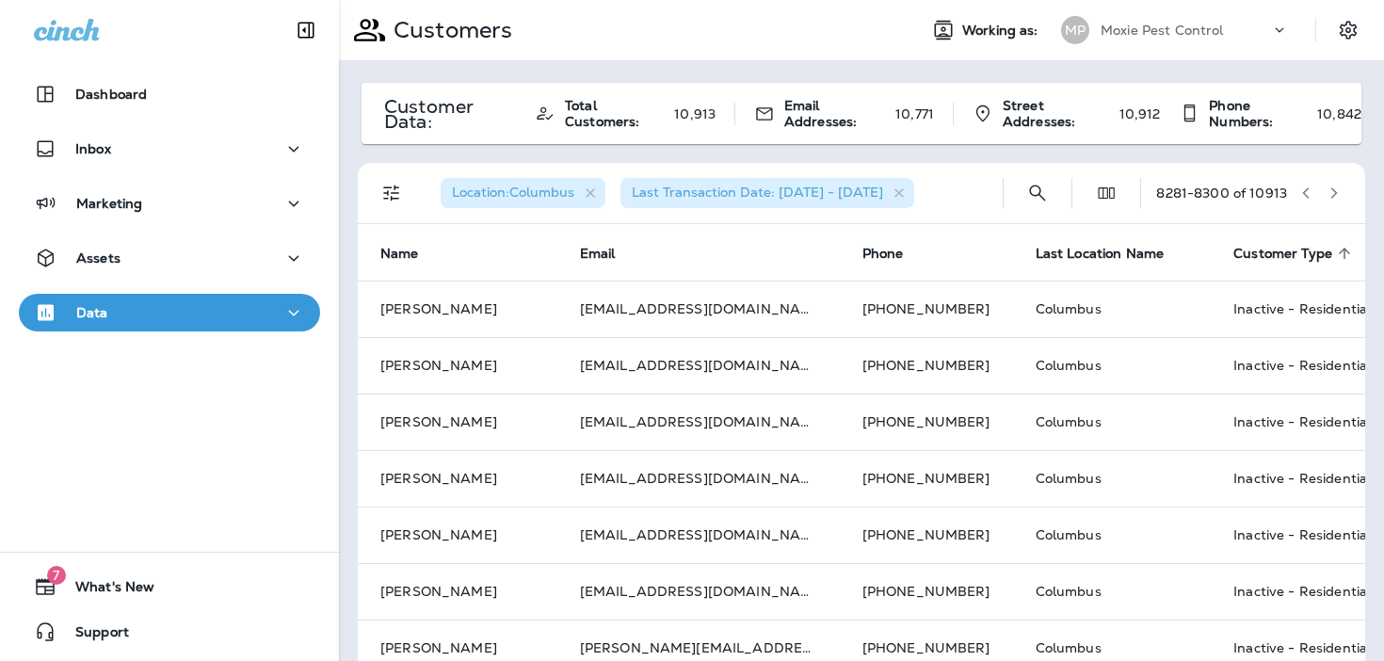
click at [1336, 194] on icon "button" at bounding box center [1333, 192] width 13 height 13
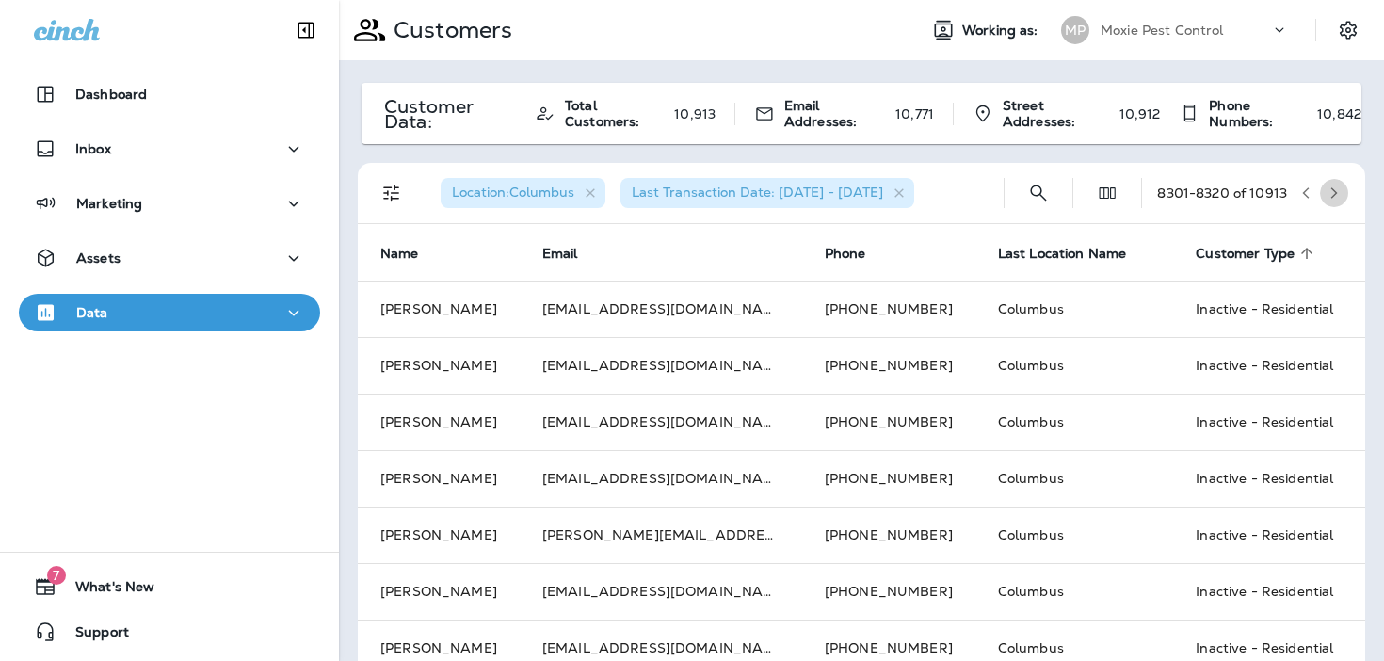
click at [1336, 194] on icon "button" at bounding box center [1333, 192] width 13 height 13
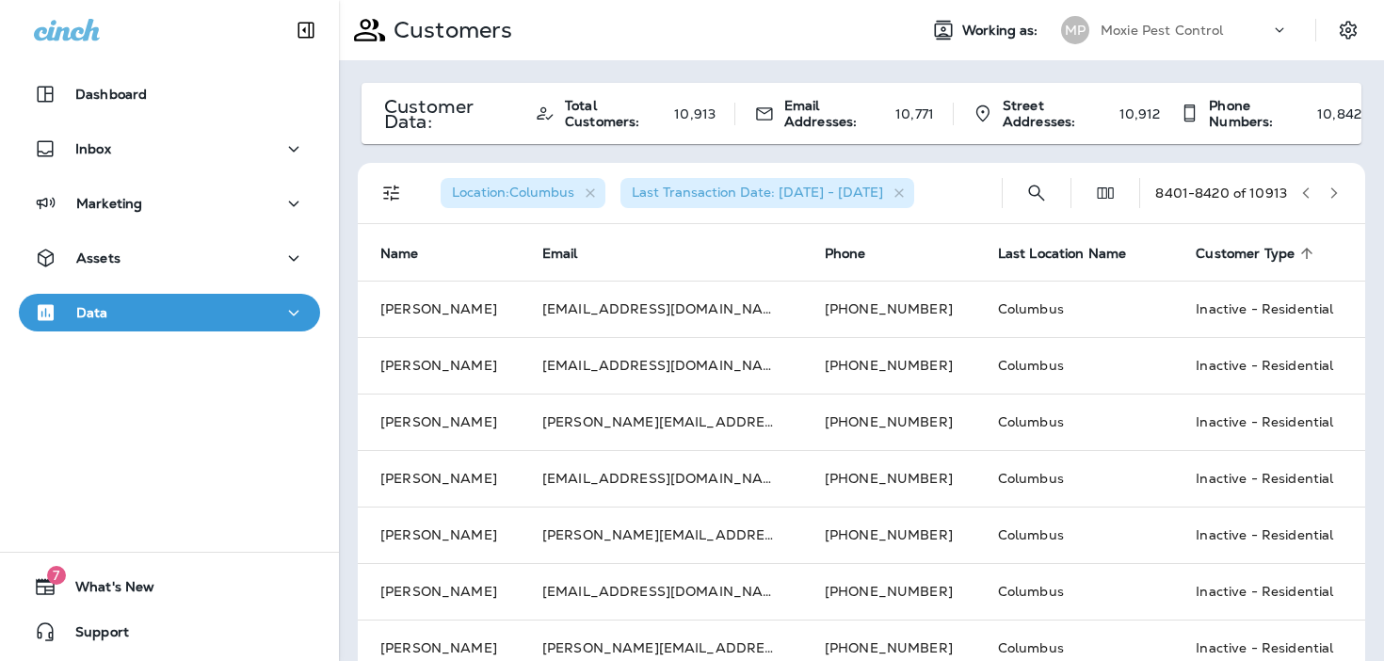
click at [1336, 194] on icon "button" at bounding box center [1333, 192] width 13 height 13
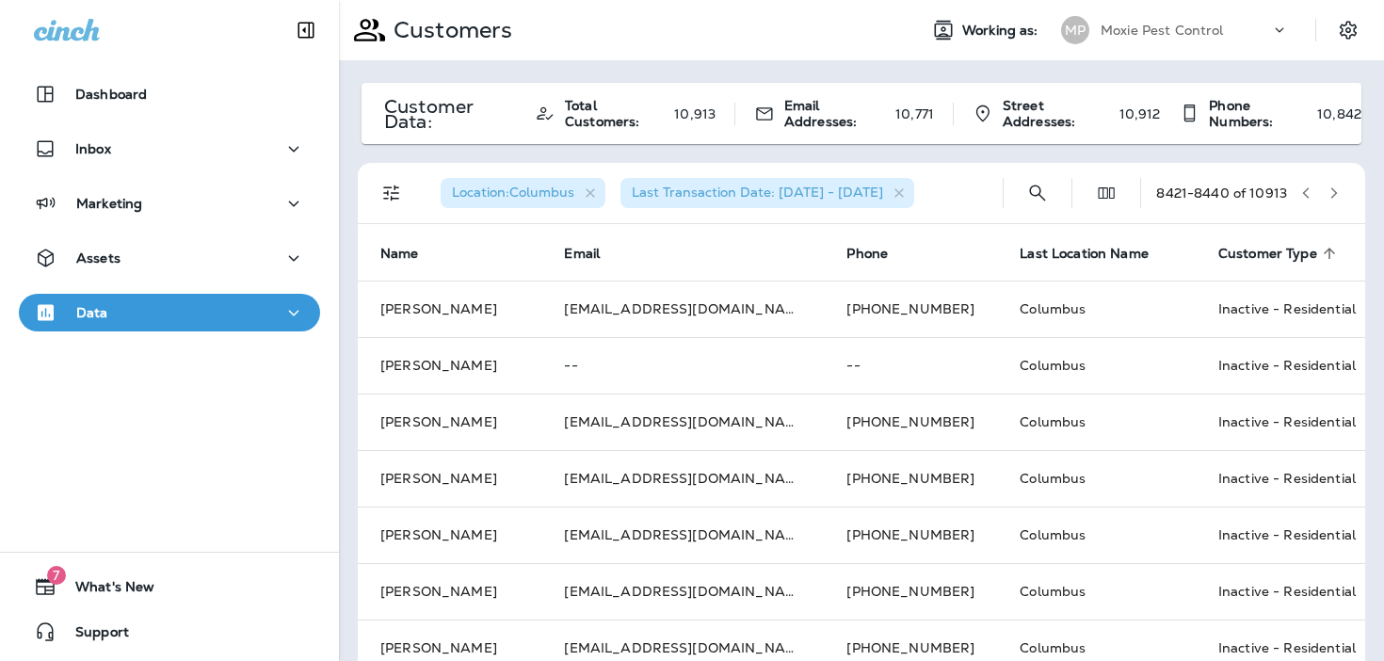
click at [1336, 194] on icon "button" at bounding box center [1333, 192] width 13 height 13
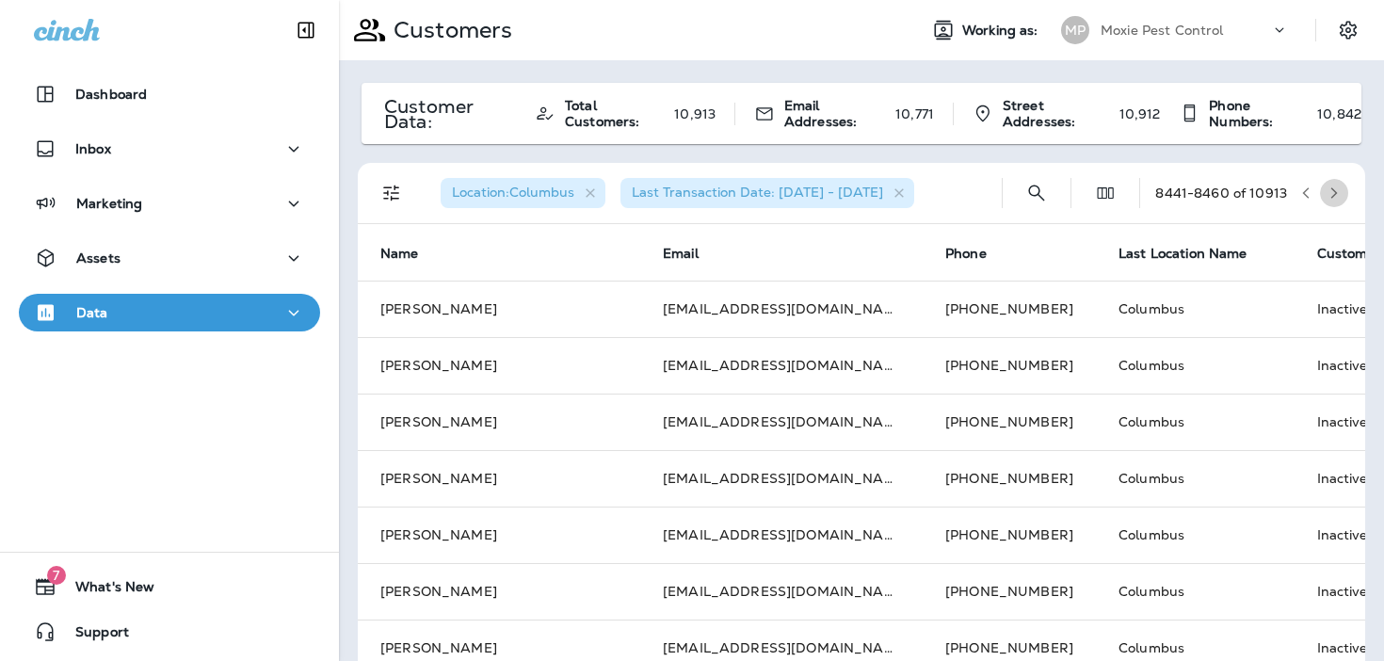
click at [1336, 195] on icon "button" at bounding box center [1333, 192] width 13 height 13
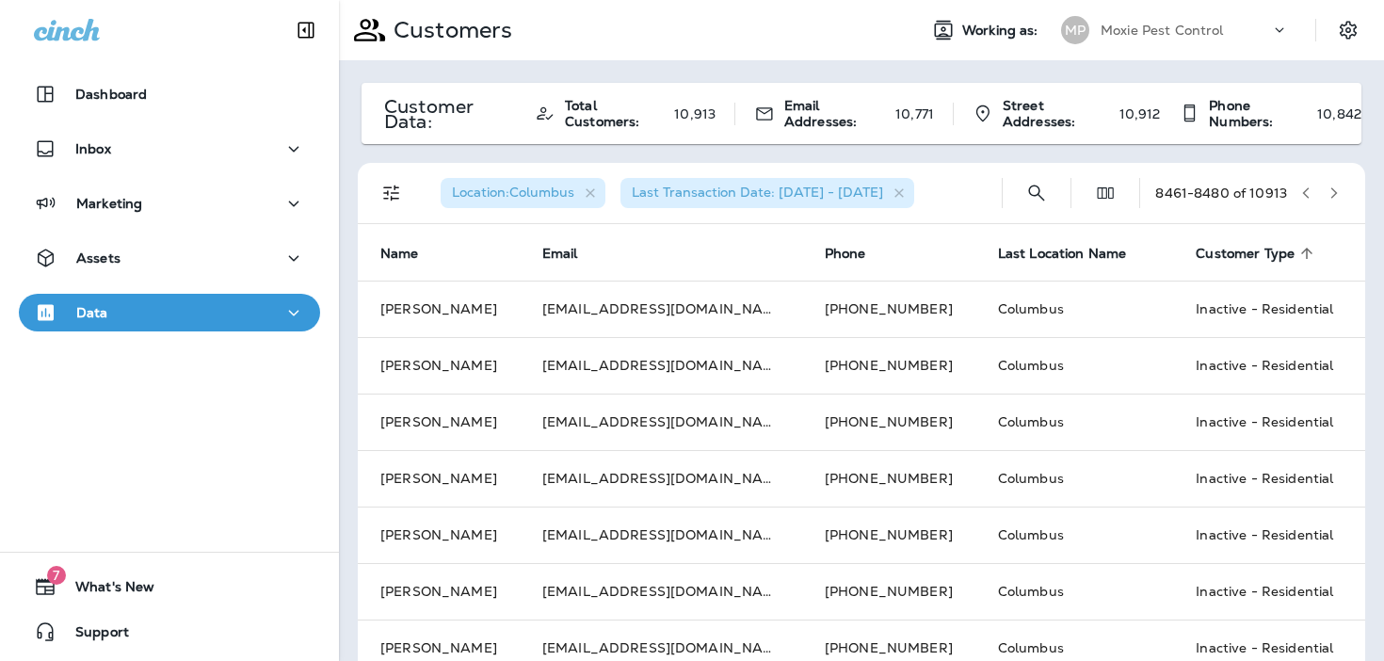
click at [1336, 195] on icon "button" at bounding box center [1333, 192] width 13 height 13
click at [1336, 193] on icon "button" at bounding box center [1334, 192] width 7 height 11
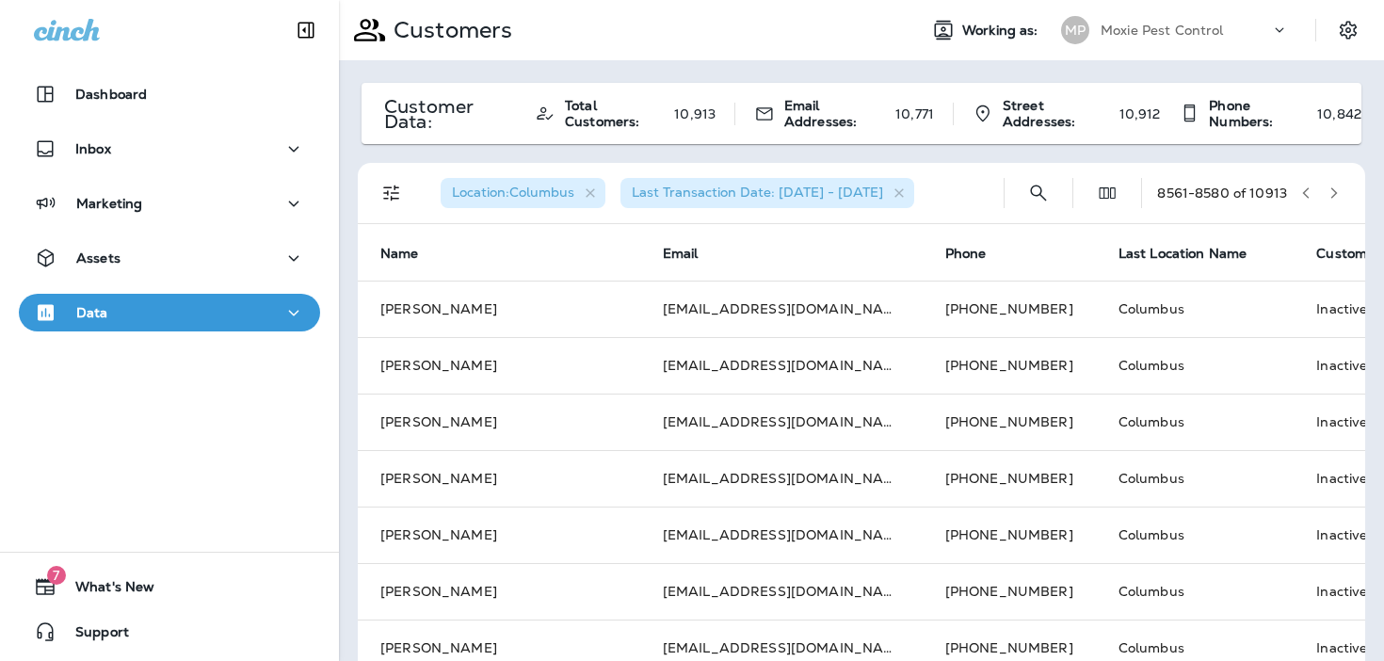
click at [1336, 193] on icon "button" at bounding box center [1334, 192] width 7 height 11
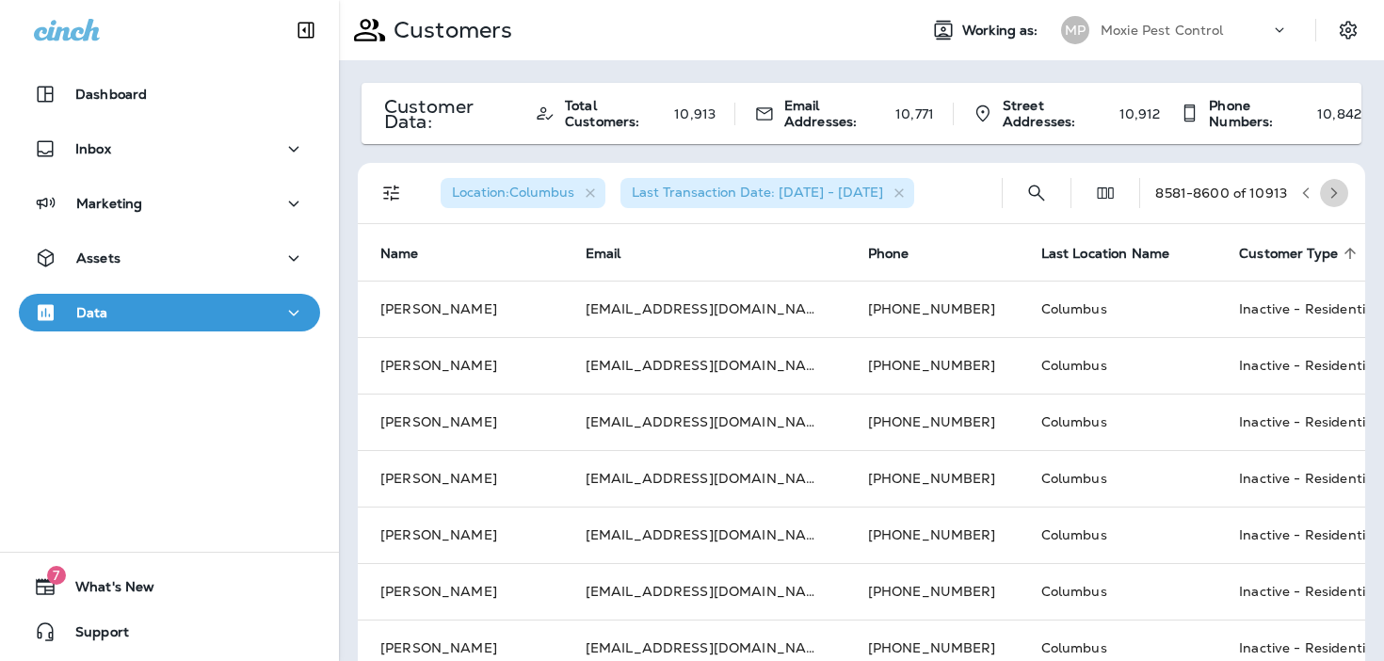
click at [1336, 193] on icon "button" at bounding box center [1334, 192] width 7 height 11
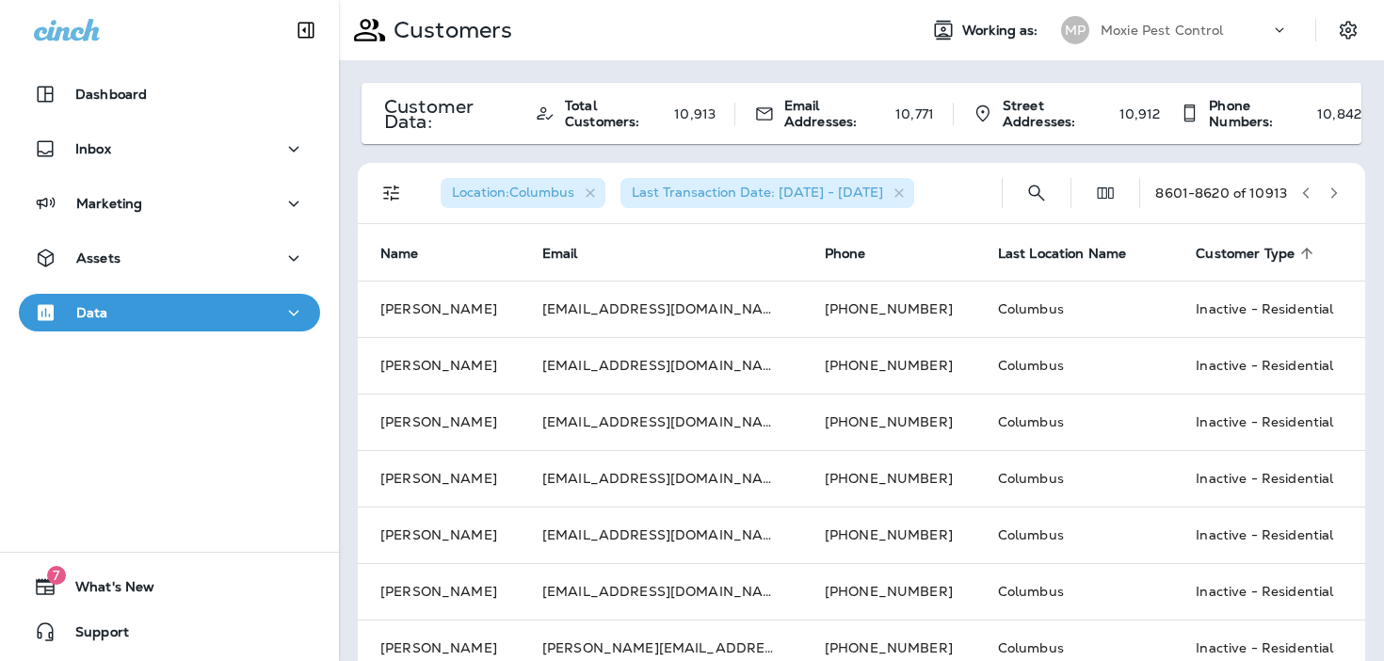
click at [1336, 193] on icon "button" at bounding box center [1334, 192] width 7 height 11
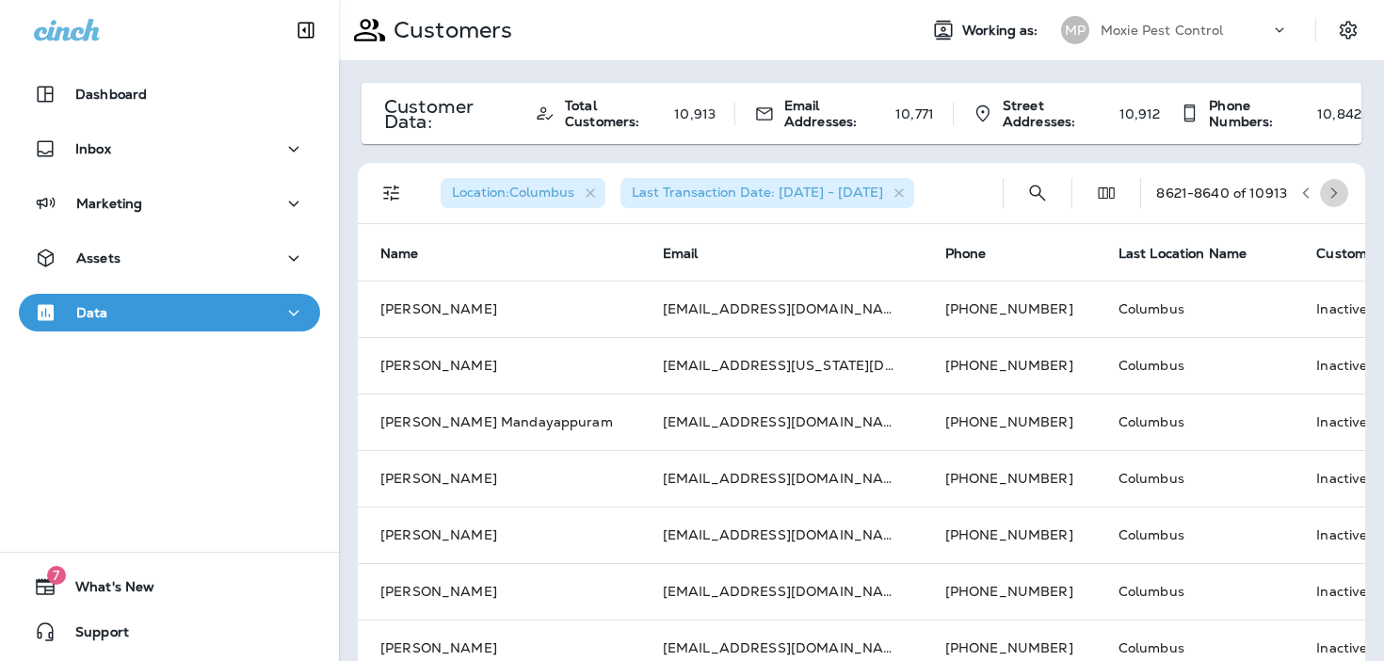
click at [1347, 190] on button "button" at bounding box center [1334, 193] width 28 height 28
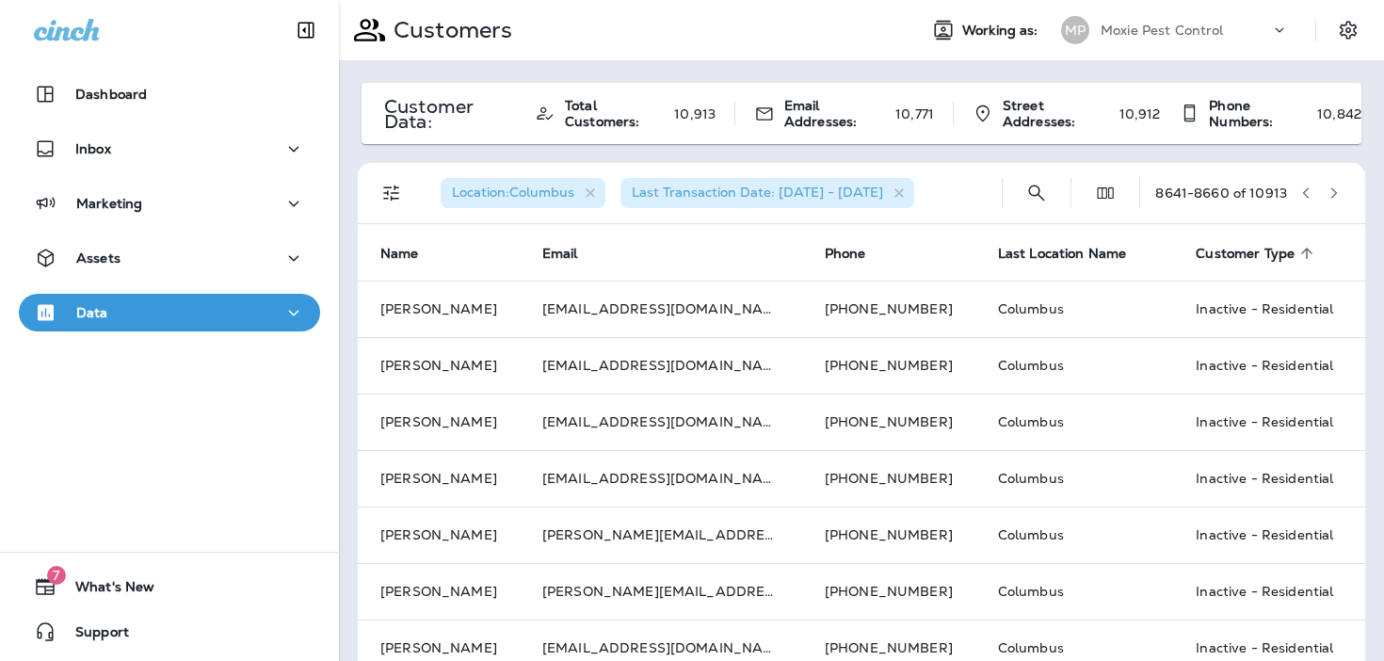
click at [1336, 192] on icon "button" at bounding box center [1333, 192] width 13 height 13
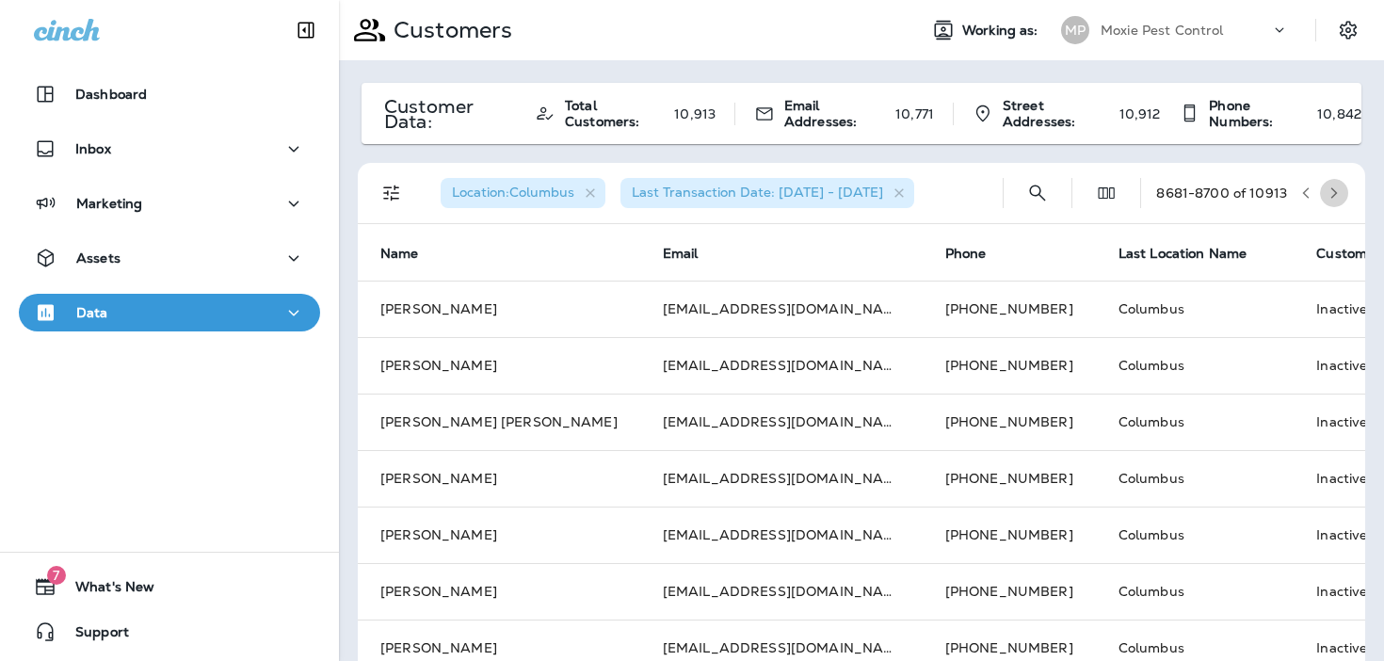
click at [1336, 192] on icon "button" at bounding box center [1333, 192] width 13 height 13
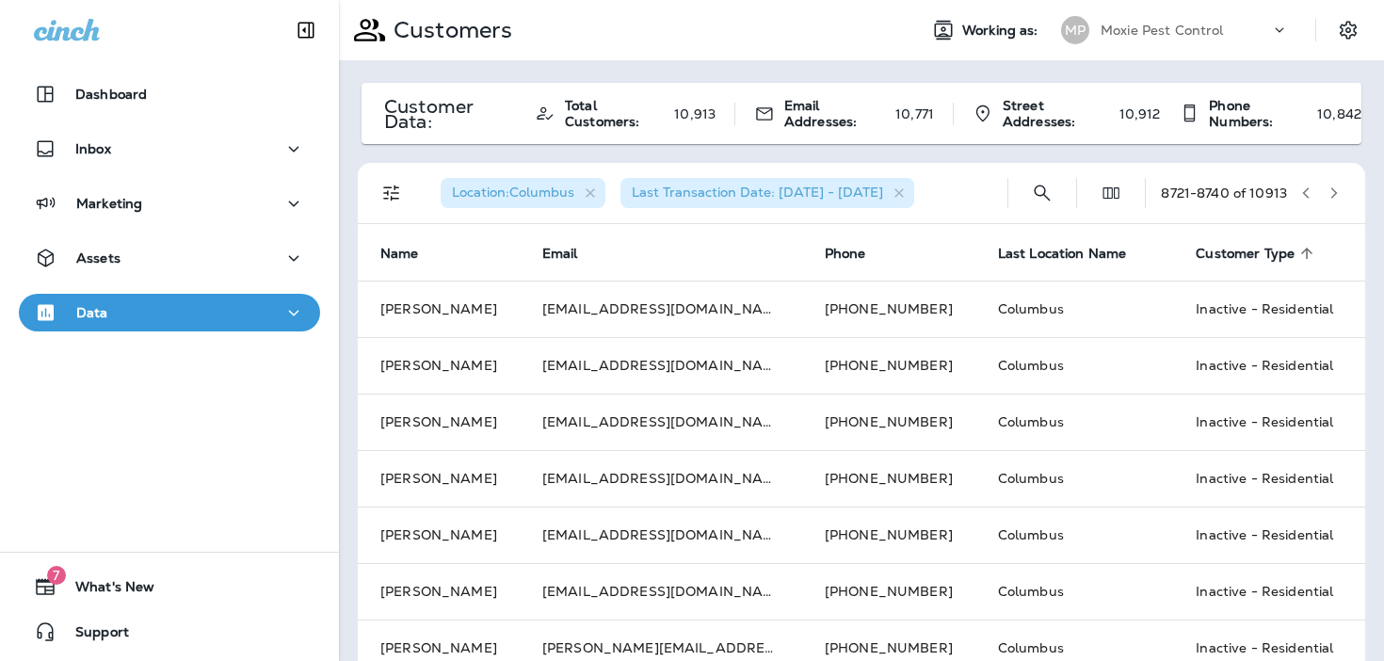
click at [1336, 192] on icon "button" at bounding box center [1333, 192] width 13 height 13
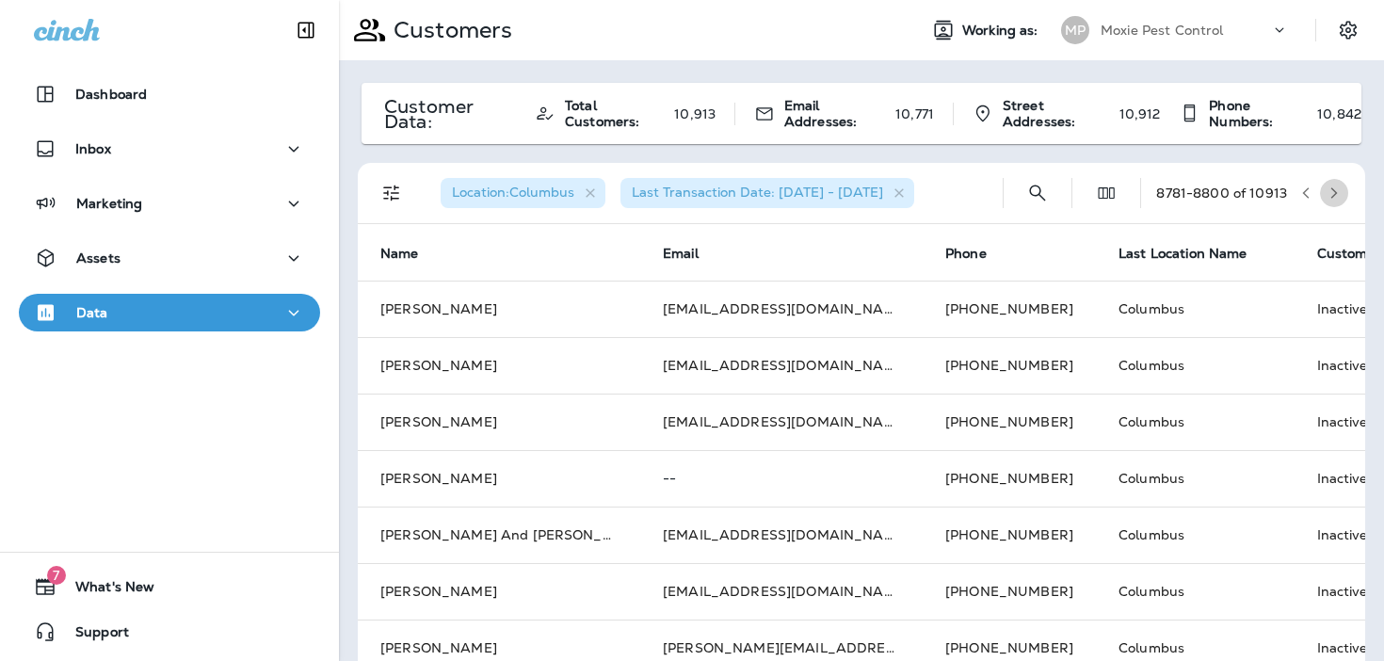
click at [1336, 192] on icon "button" at bounding box center [1333, 192] width 13 height 13
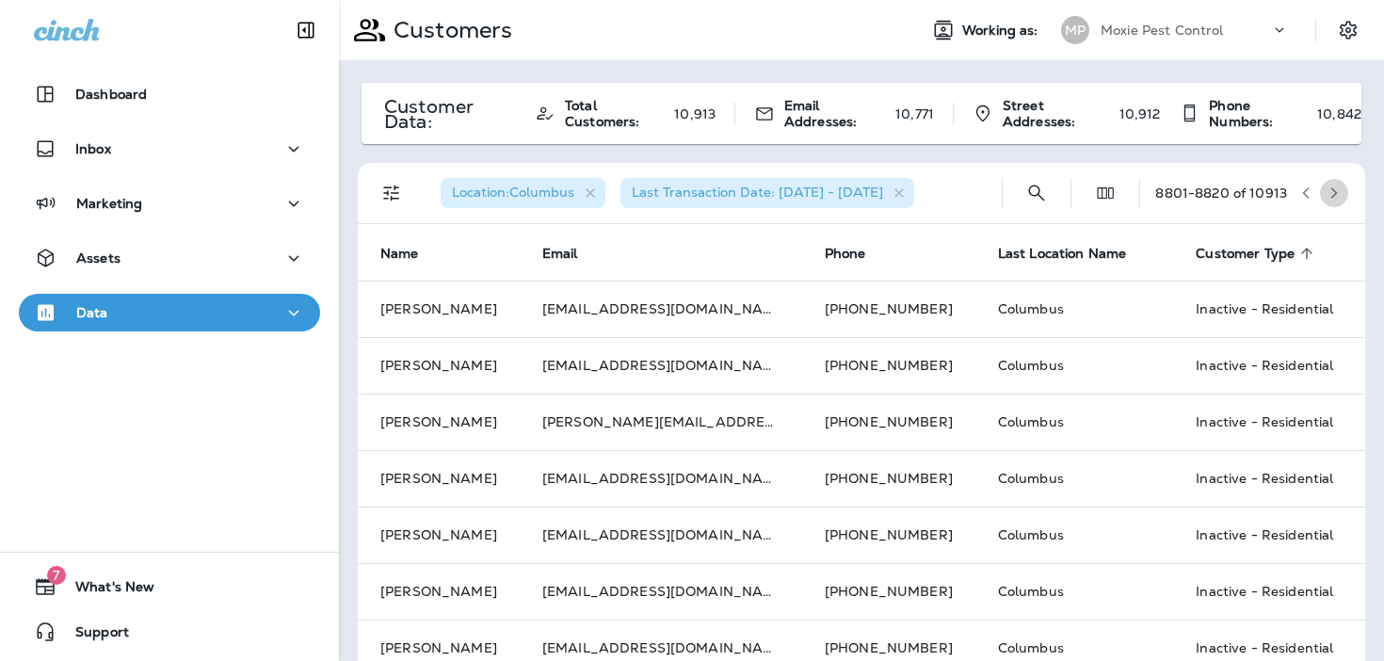
click at [1336, 192] on icon "button" at bounding box center [1333, 192] width 13 height 13
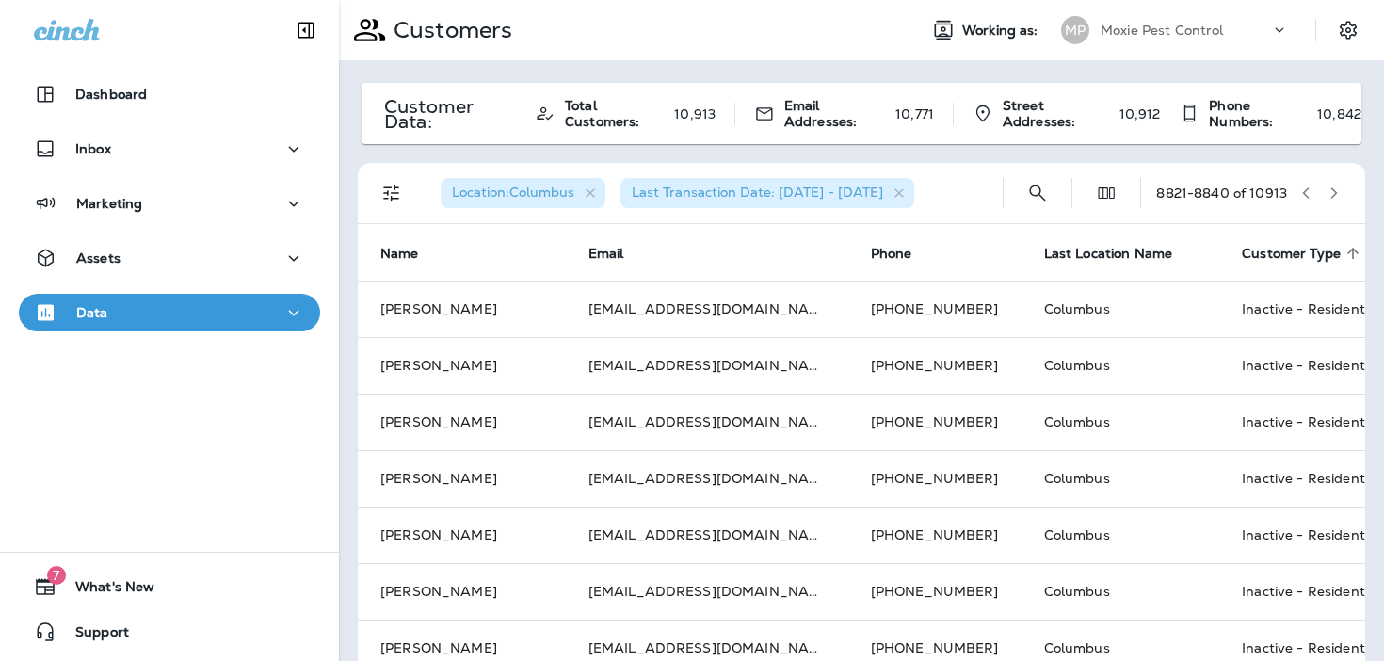
click at [1336, 192] on icon "button" at bounding box center [1333, 192] width 13 height 13
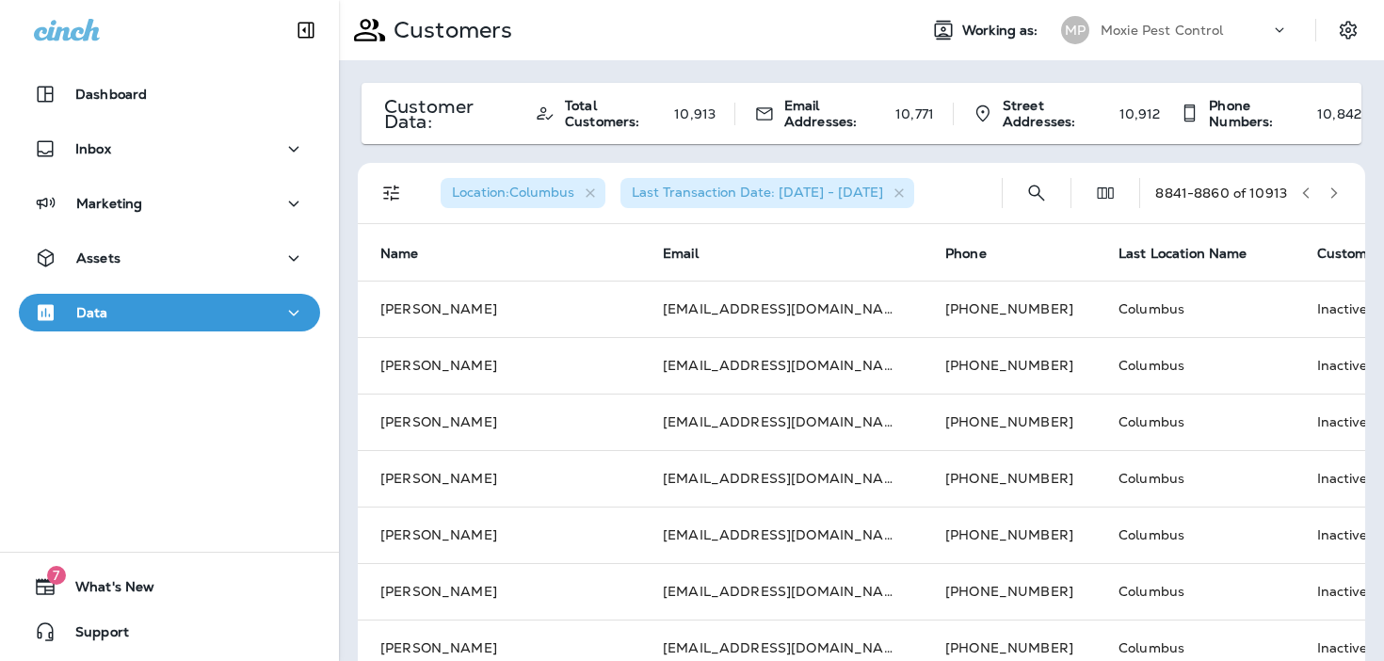
click at [1336, 192] on icon "button" at bounding box center [1333, 192] width 13 height 13
click at [1333, 187] on icon "button" at bounding box center [1333, 192] width 13 height 13
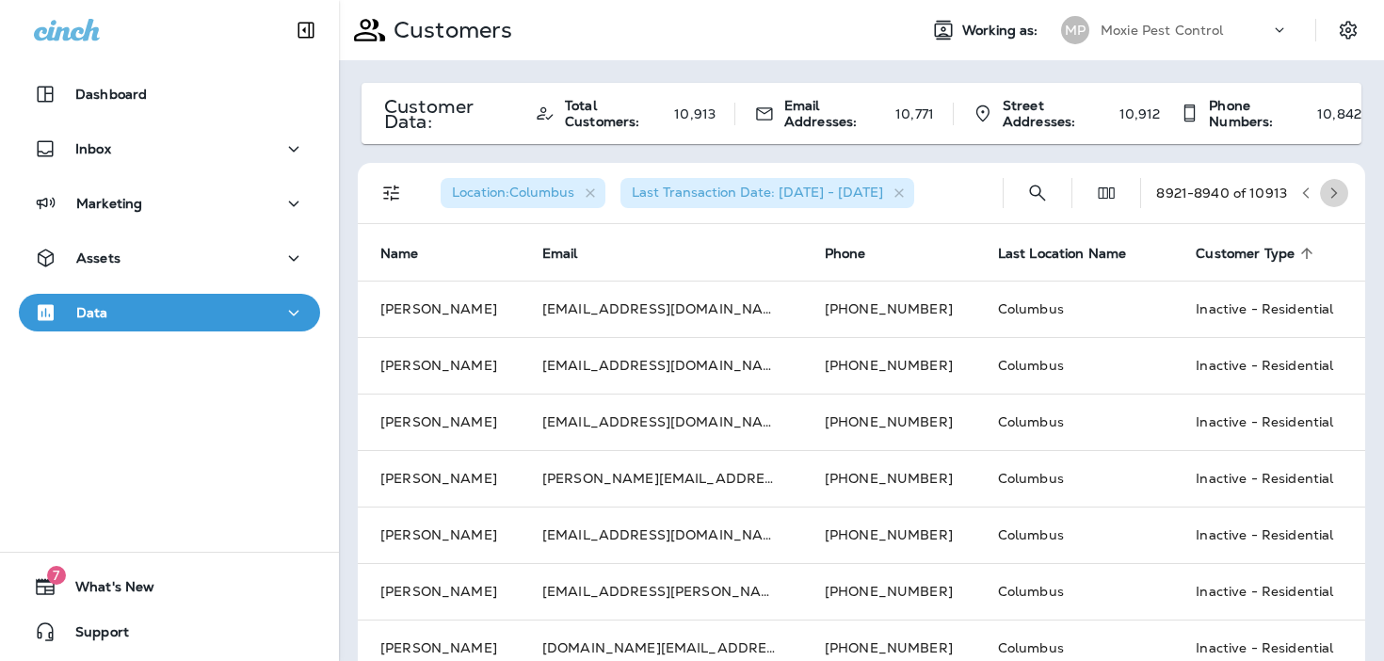
click at [1333, 187] on icon "button" at bounding box center [1333, 192] width 13 height 13
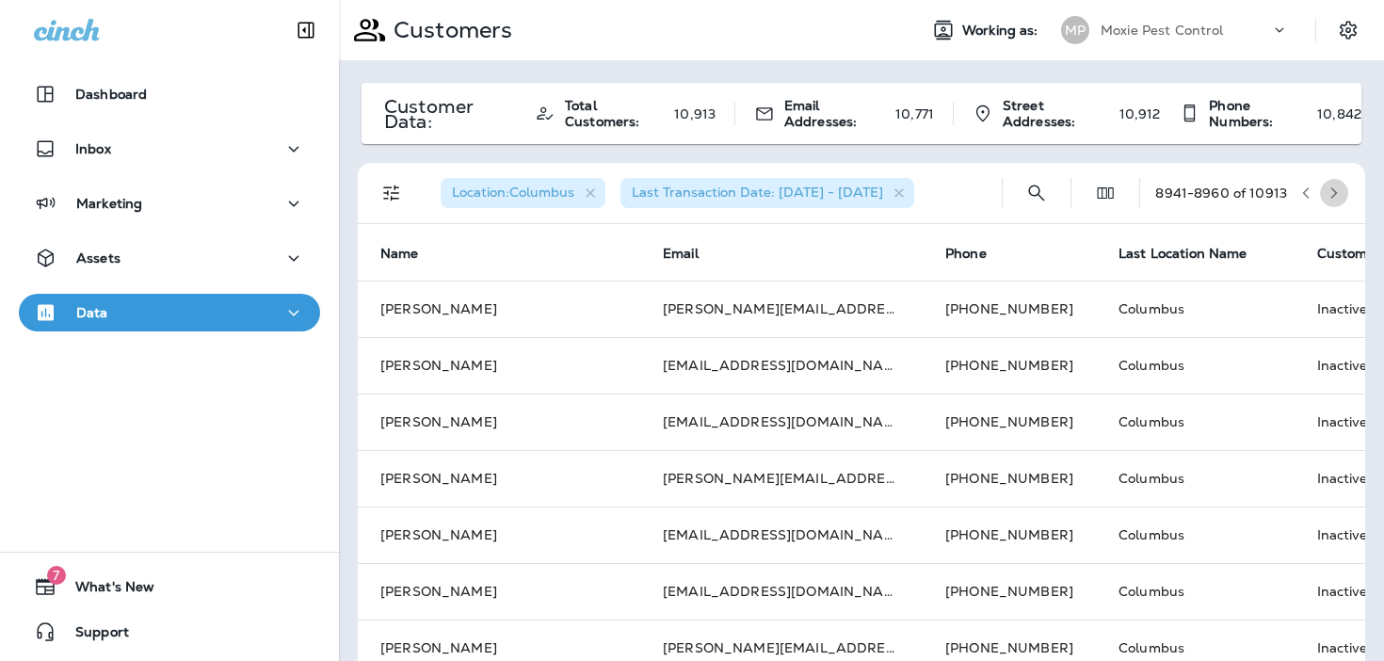
click at [1333, 187] on icon "button" at bounding box center [1333, 192] width 13 height 13
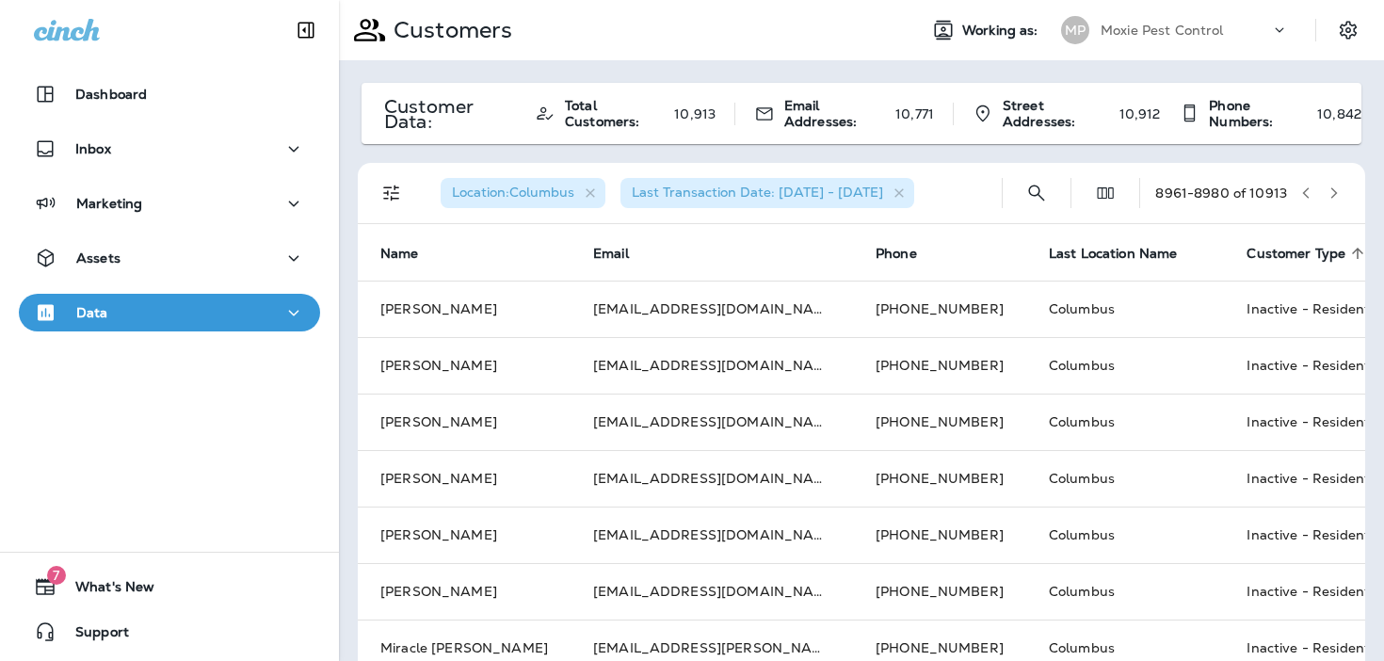
click at [1333, 187] on icon "button" at bounding box center [1333, 192] width 13 height 13
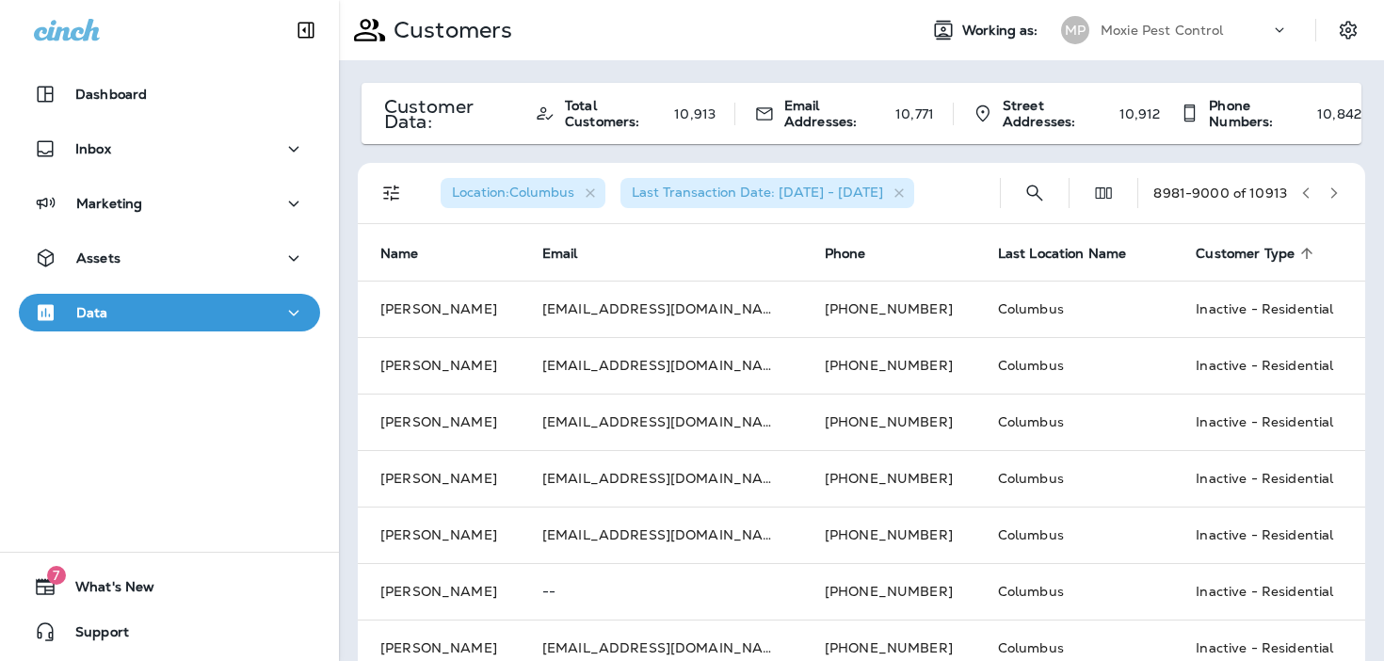
click at [1333, 187] on icon "button" at bounding box center [1333, 192] width 13 height 13
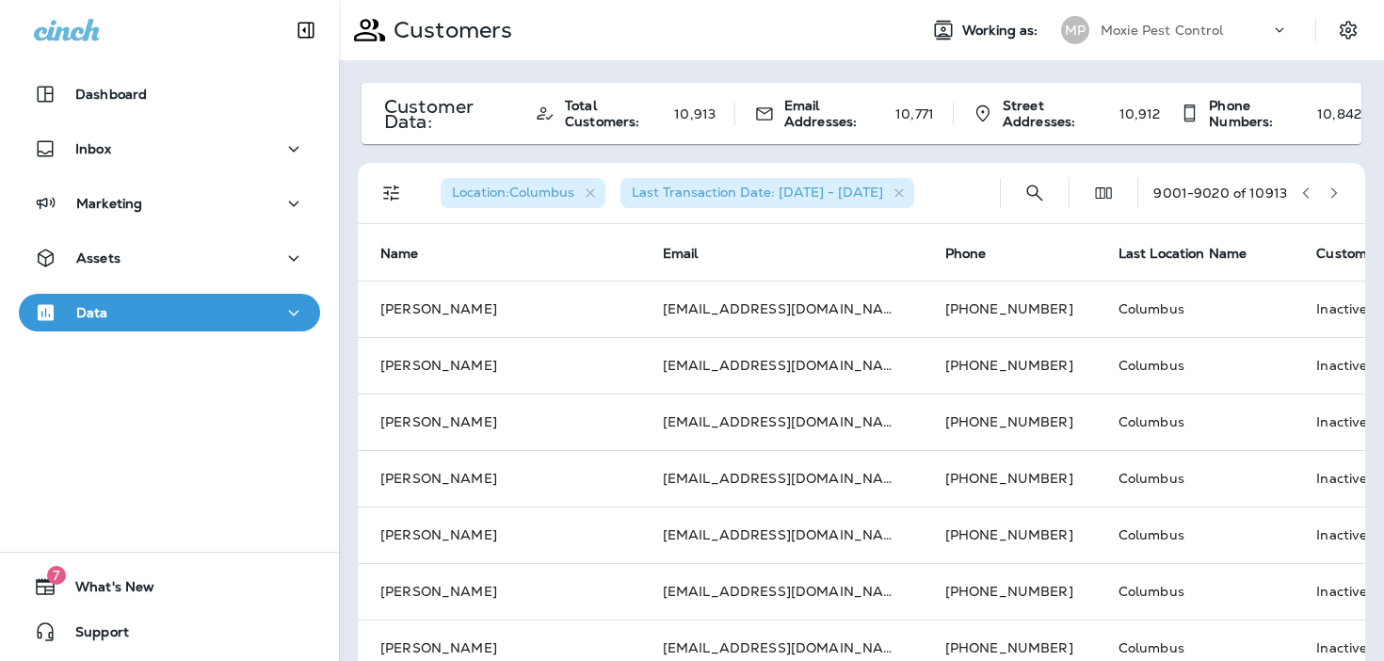
click at [1333, 187] on icon "button" at bounding box center [1333, 192] width 13 height 13
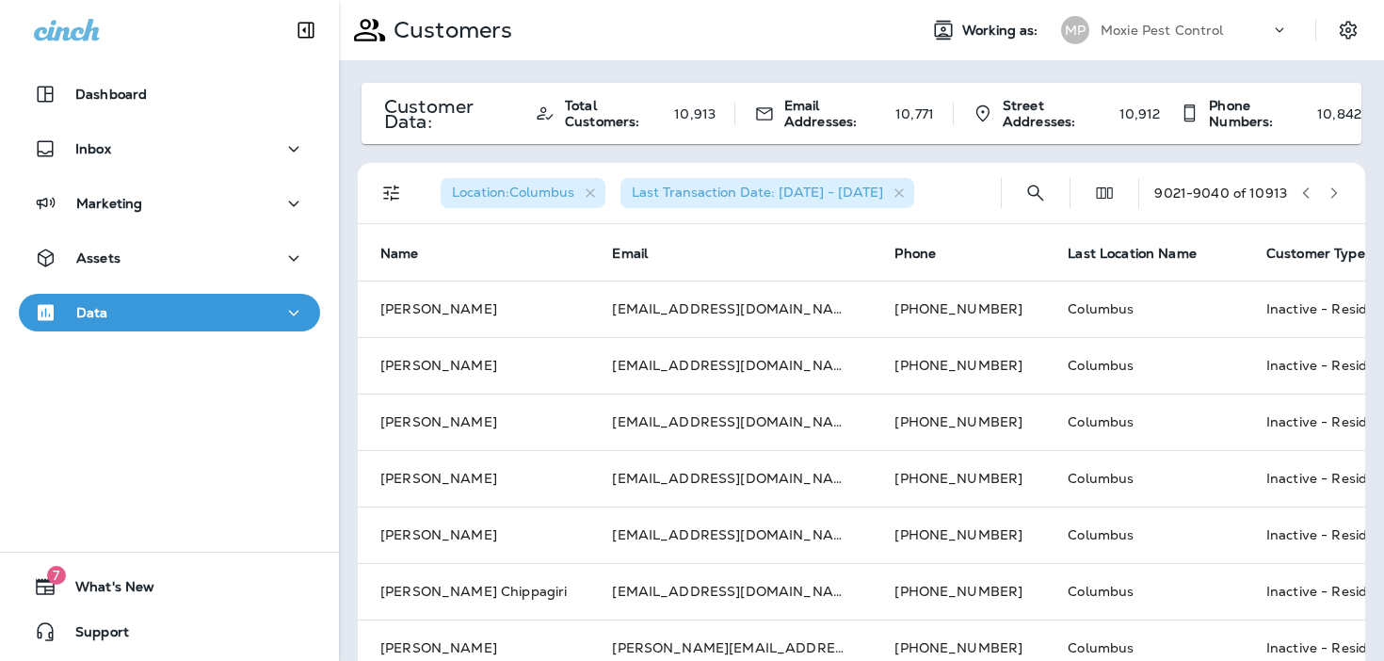
click at [1333, 187] on icon "button" at bounding box center [1333, 192] width 13 height 13
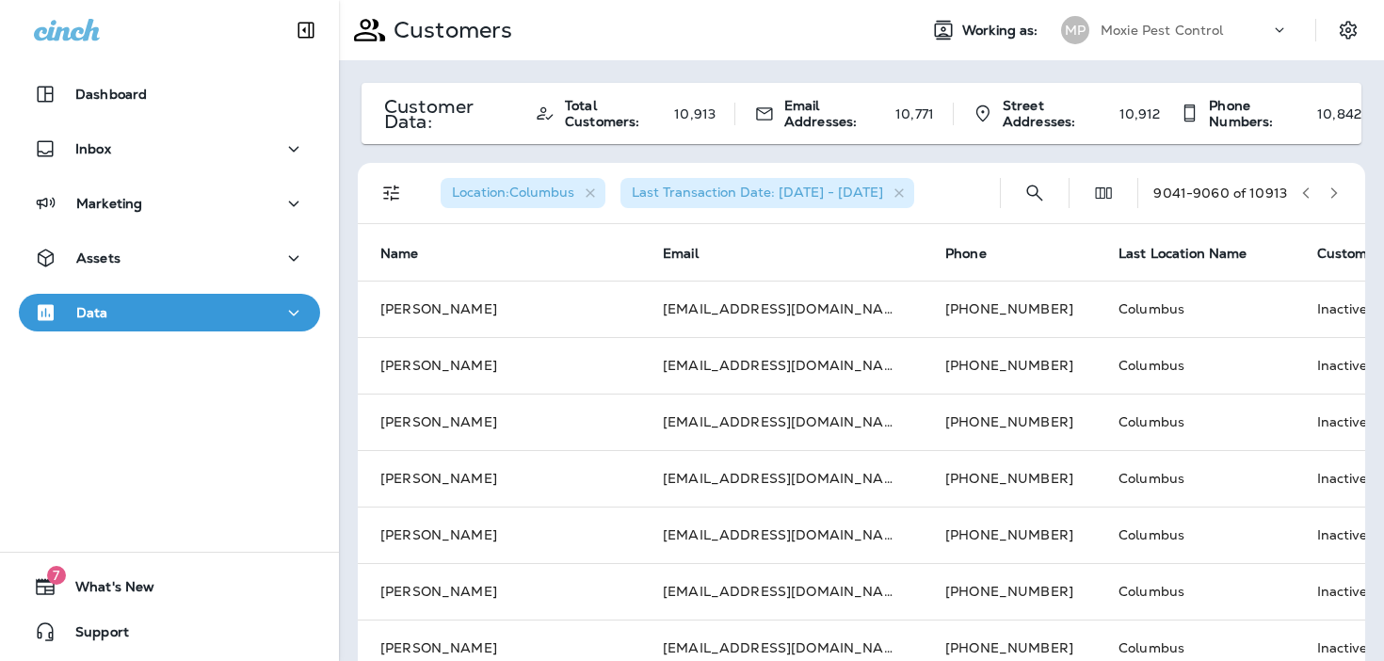
click at [1333, 187] on icon "button" at bounding box center [1333, 192] width 13 height 13
click at [1335, 185] on button "button" at bounding box center [1334, 193] width 28 height 28
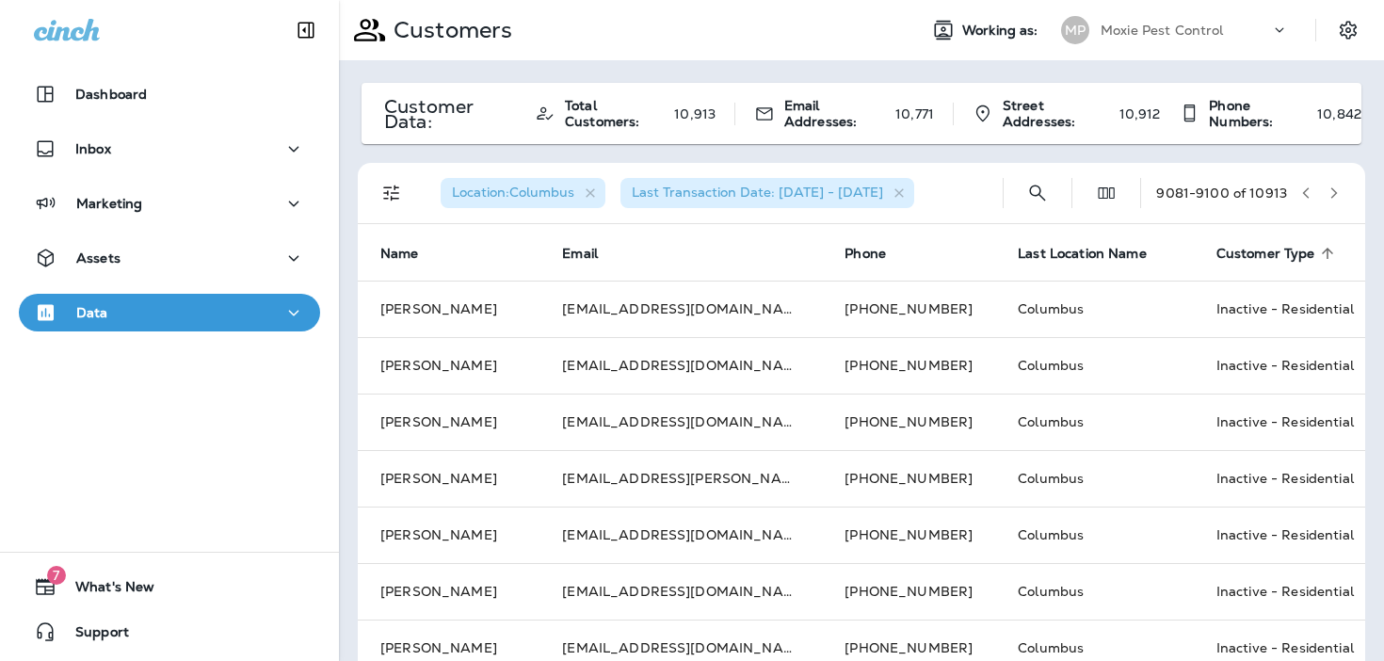
click at [1335, 185] on button "button" at bounding box center [1334, 193] width 28 height 28
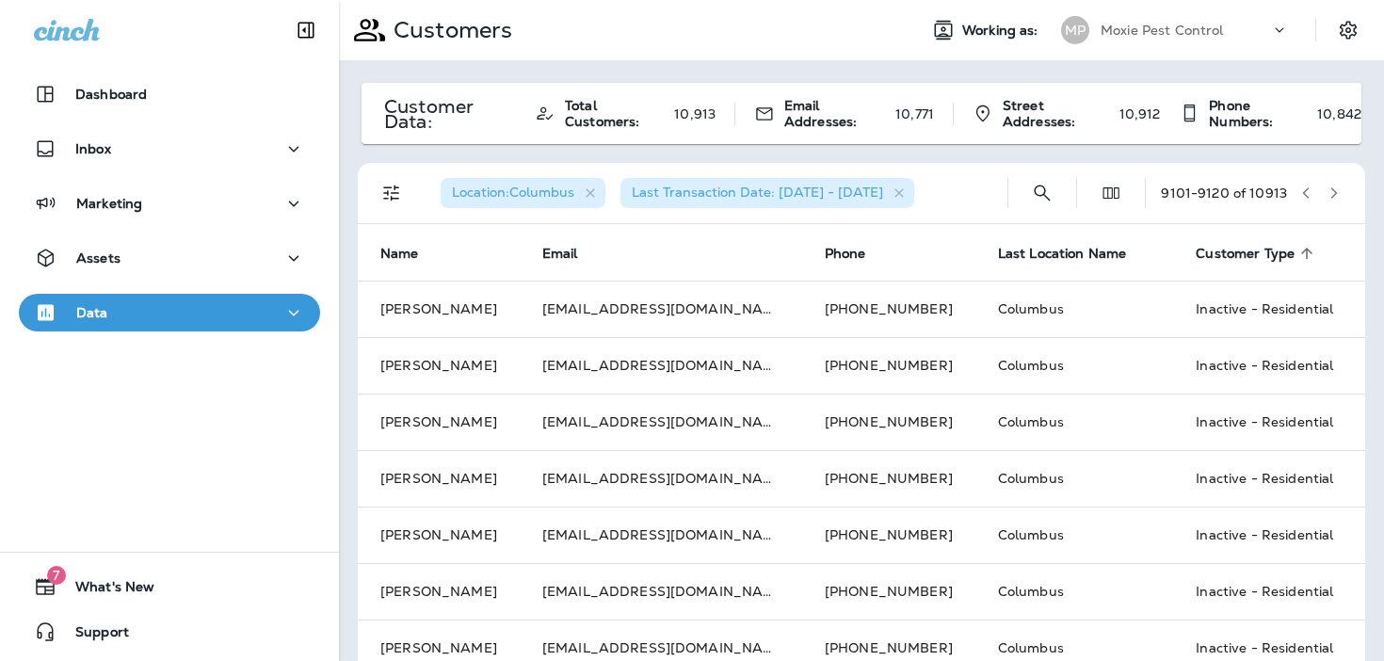
click at [1335, 185] on button "button" at bounding box center [1334, 193] width 28 height 28
click at [1335, 201] on button "button" at bounding box center [1334, 193] width 28 height 28
click at [1338, 189] on icon "button" at bounding box center [1333, 192] width 13 height 13
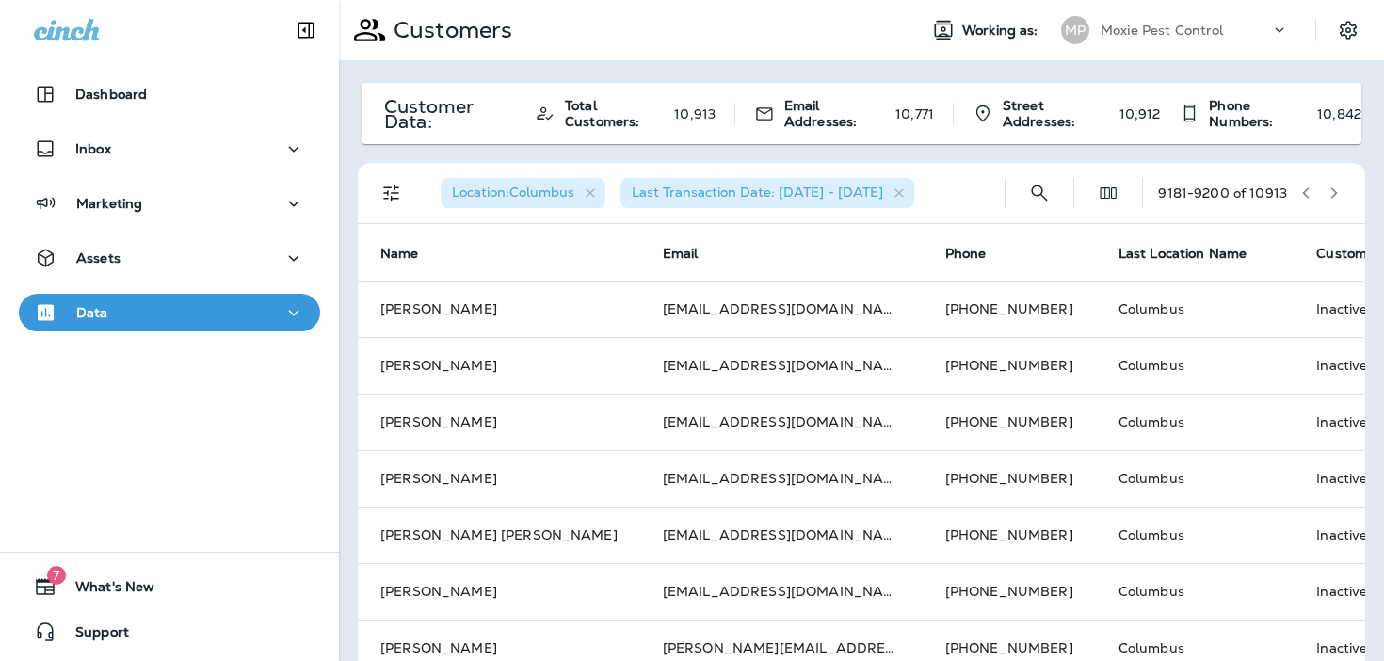
click at [1338, 189] on icon "button" at bounding box center [1333, 192] width 13 height 13
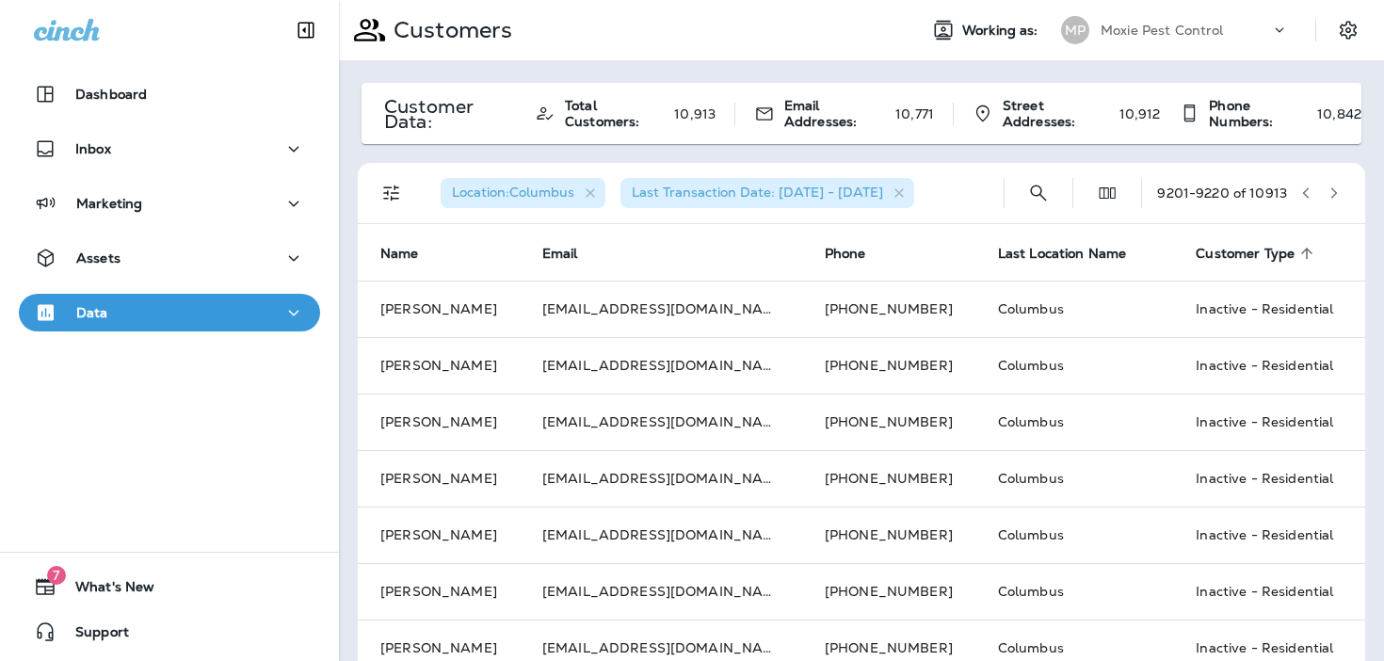
click at [1338, 189] on icon "button" at bounding box center [1333, 192] width 13 height 13
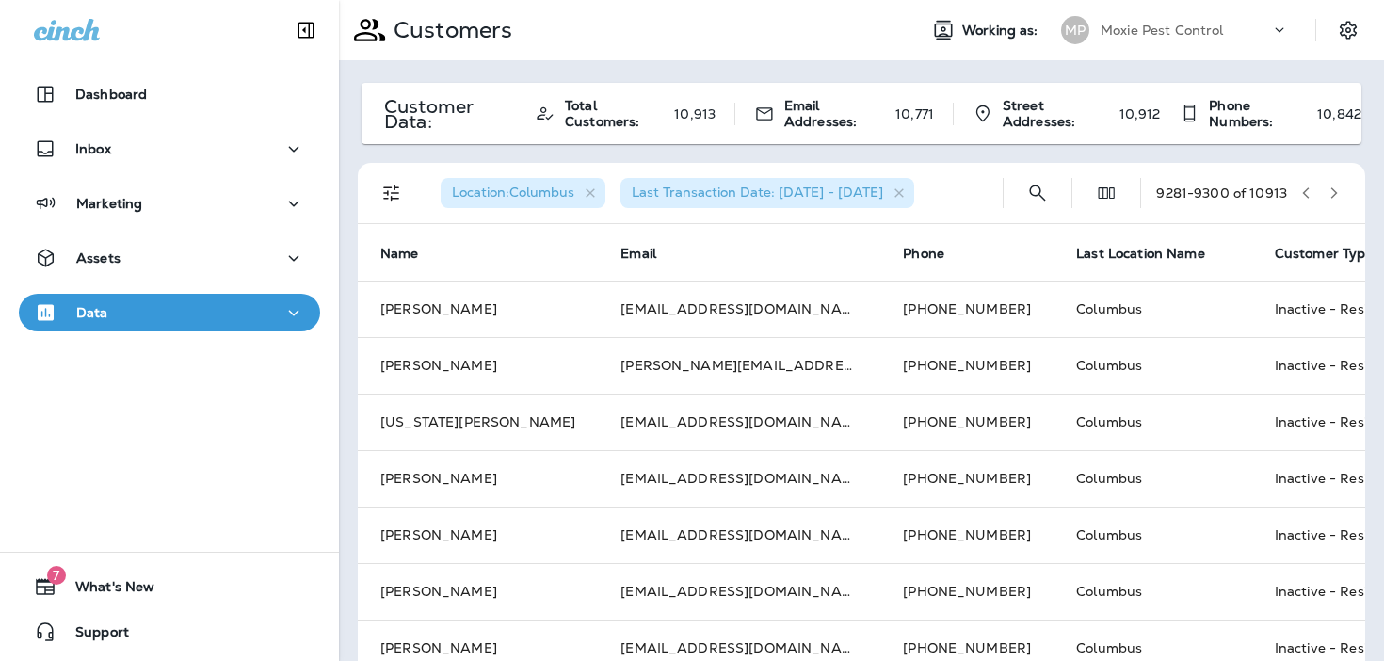
click at [1338, 190] on icon "button" at bounding box center [1333, 192] width 13 height 13
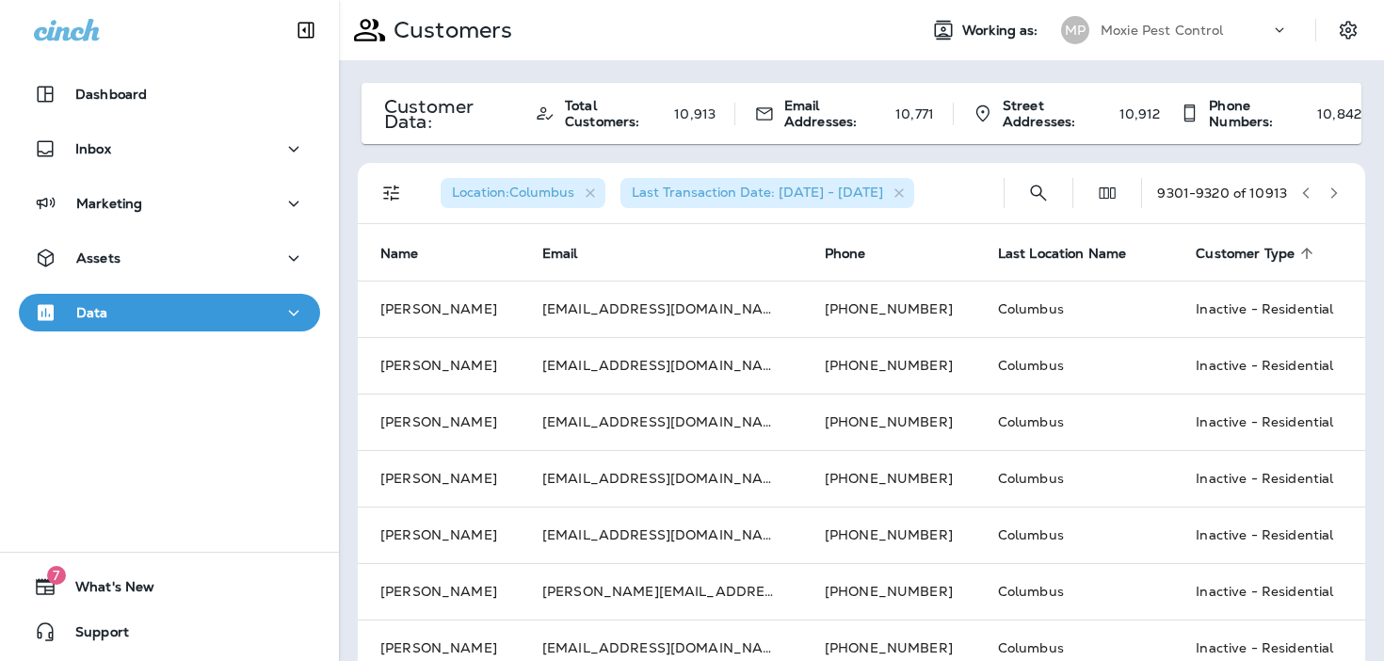
click at [1341, 191] on button "button" at bounding box center [1334, 193] width 28 height 28
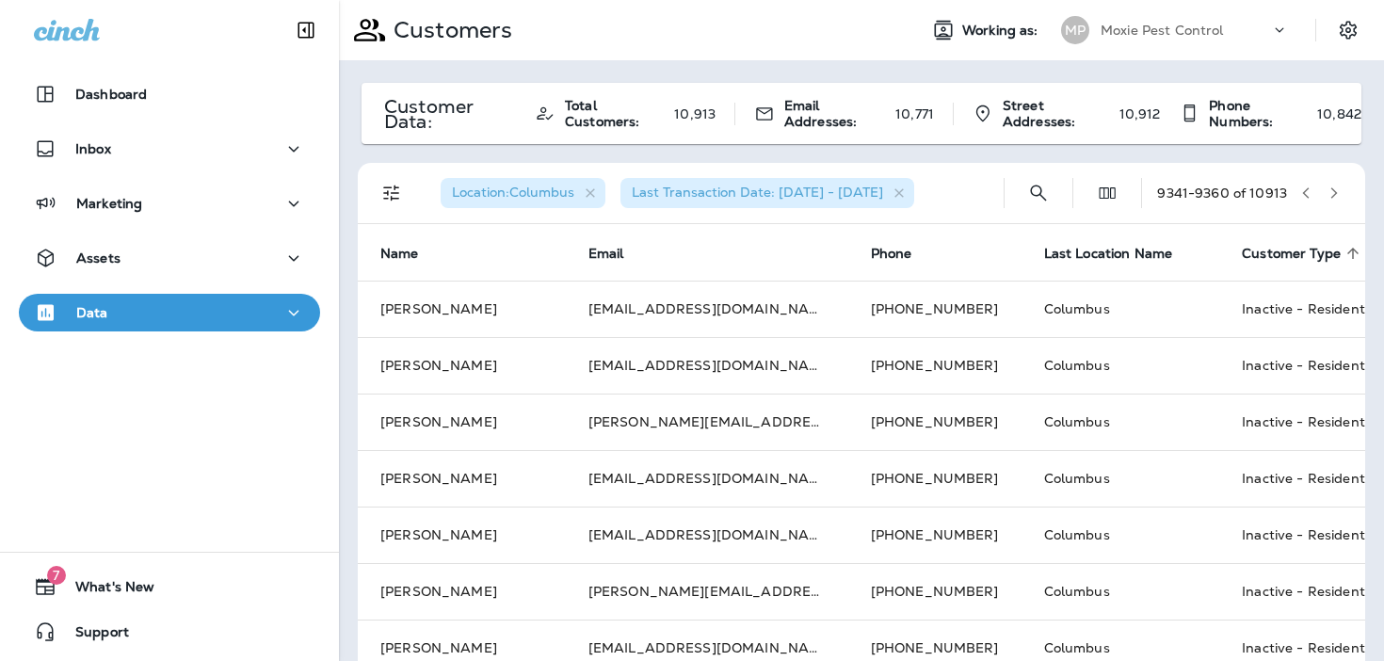
click at [1341, 191] on button "button" at bounding box center [1334, 193] width 28 height 28
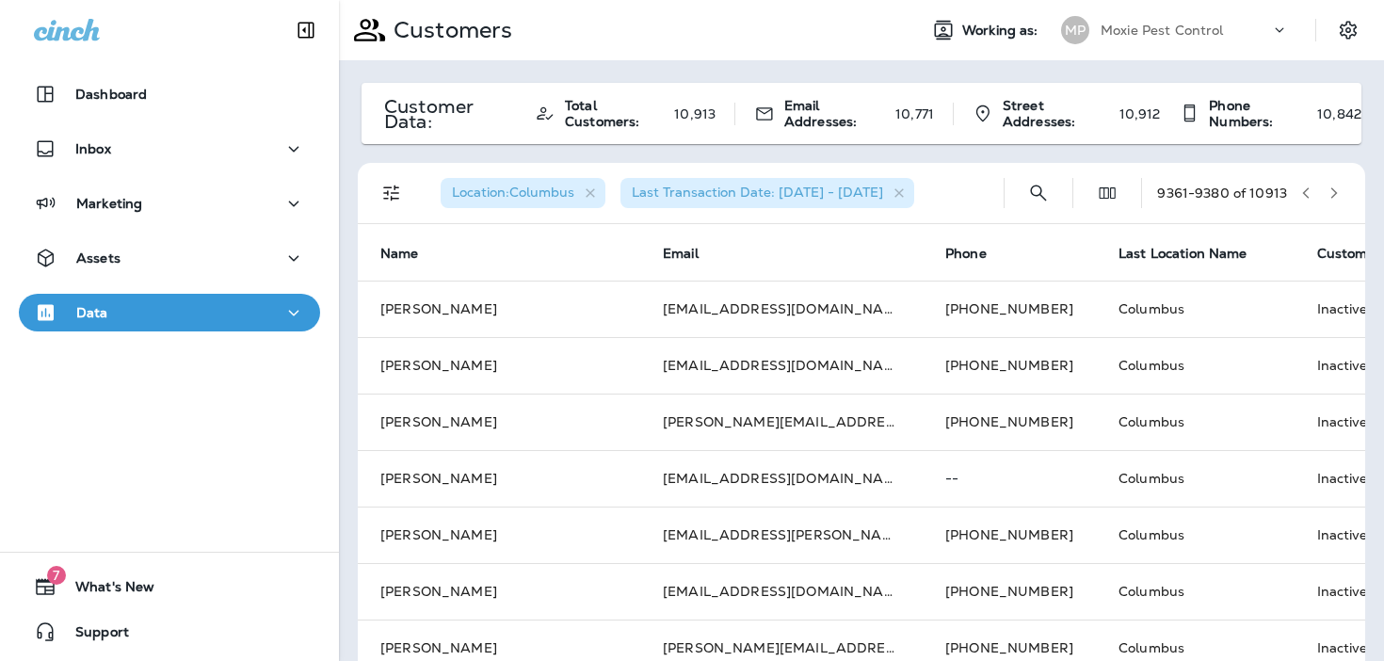
click at [1337, 191] on icon "button" at bounding box center [1333, 192] width 13 height 13
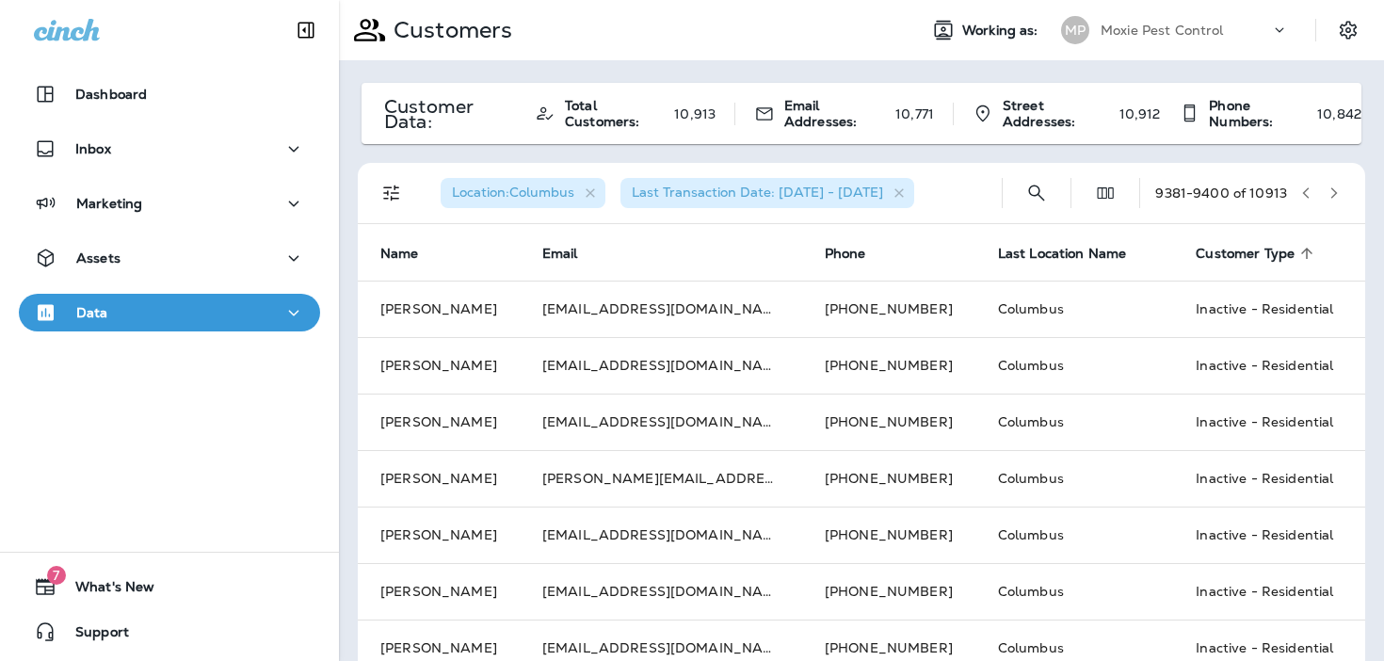
click at [1337, 191] on icon "button" at bounding box center [1333, 192] width 13 height 13
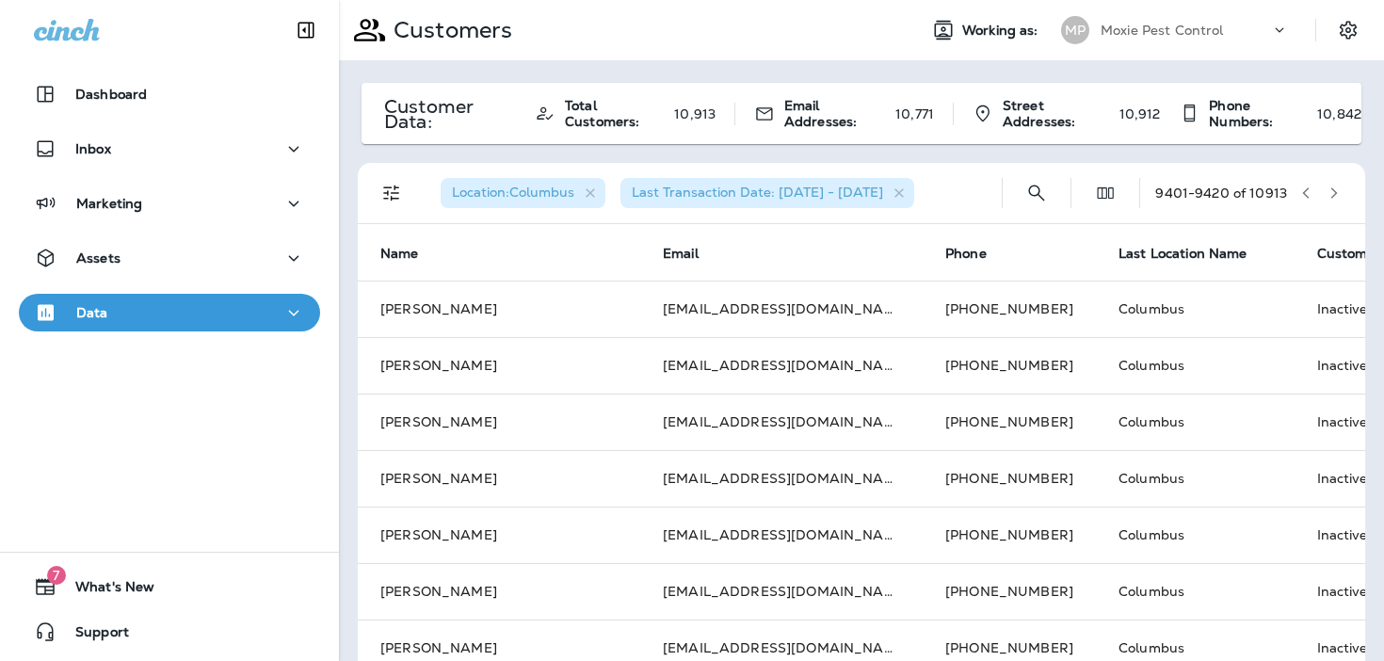
click at [1337, 191] on icon "button" at bounding box center [1333, 192] width 13 height 13
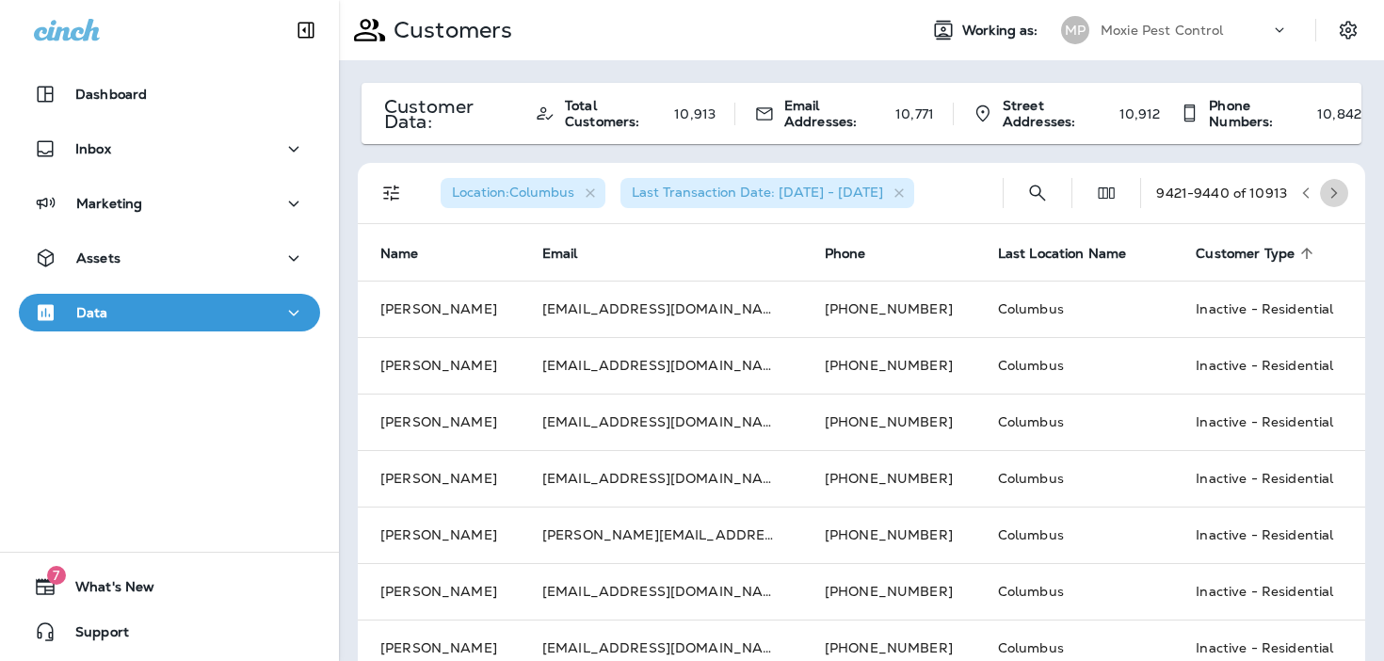
click at [1338, 191] on icon "button" at bounding box center [1333, 192] width 13 height 13
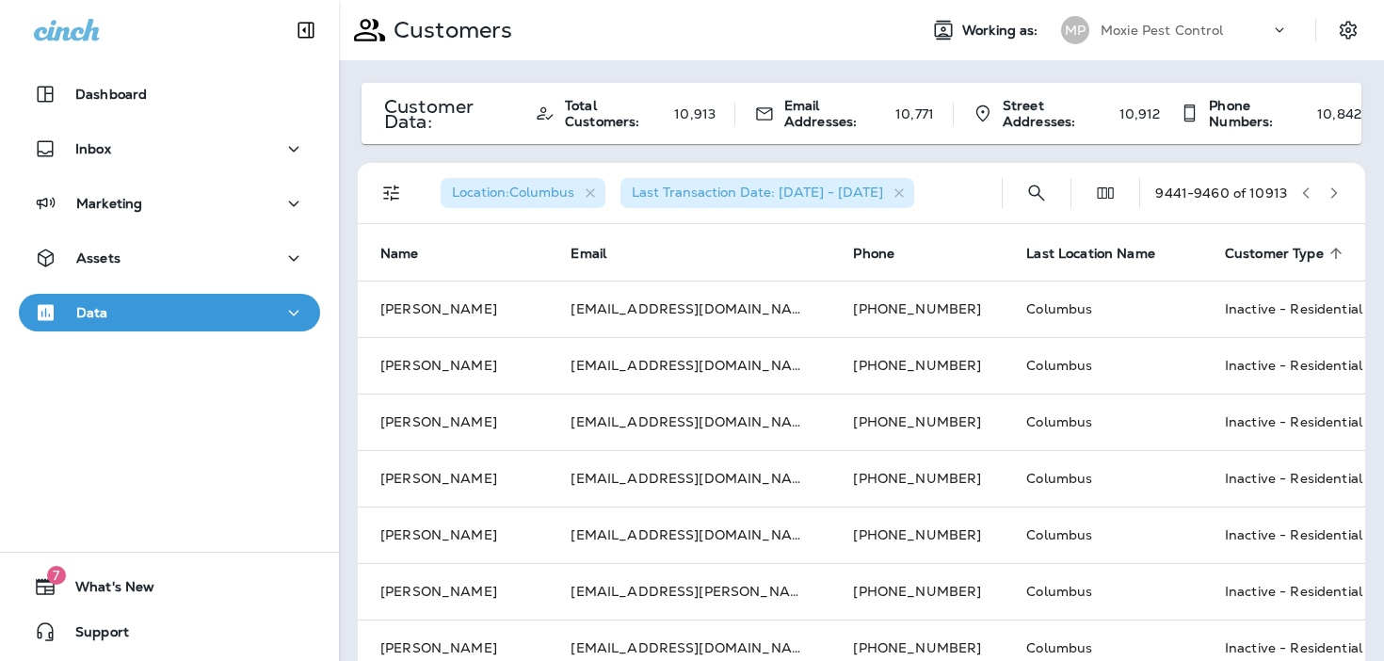
click at [1333, 192] on icon "button" at bounding box center [1333, 192] width 13 height 13
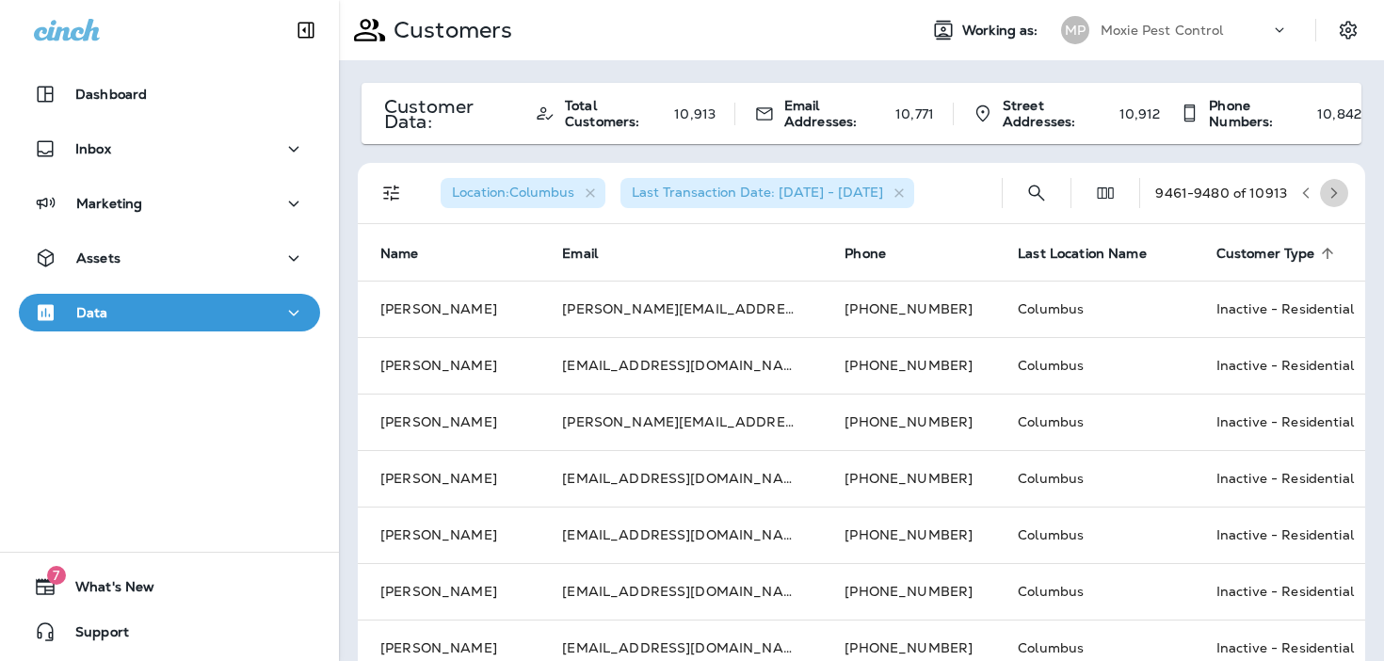
click at [1333, 192] on icon "button" at bounding box center [1333, 192] width 13 height 13
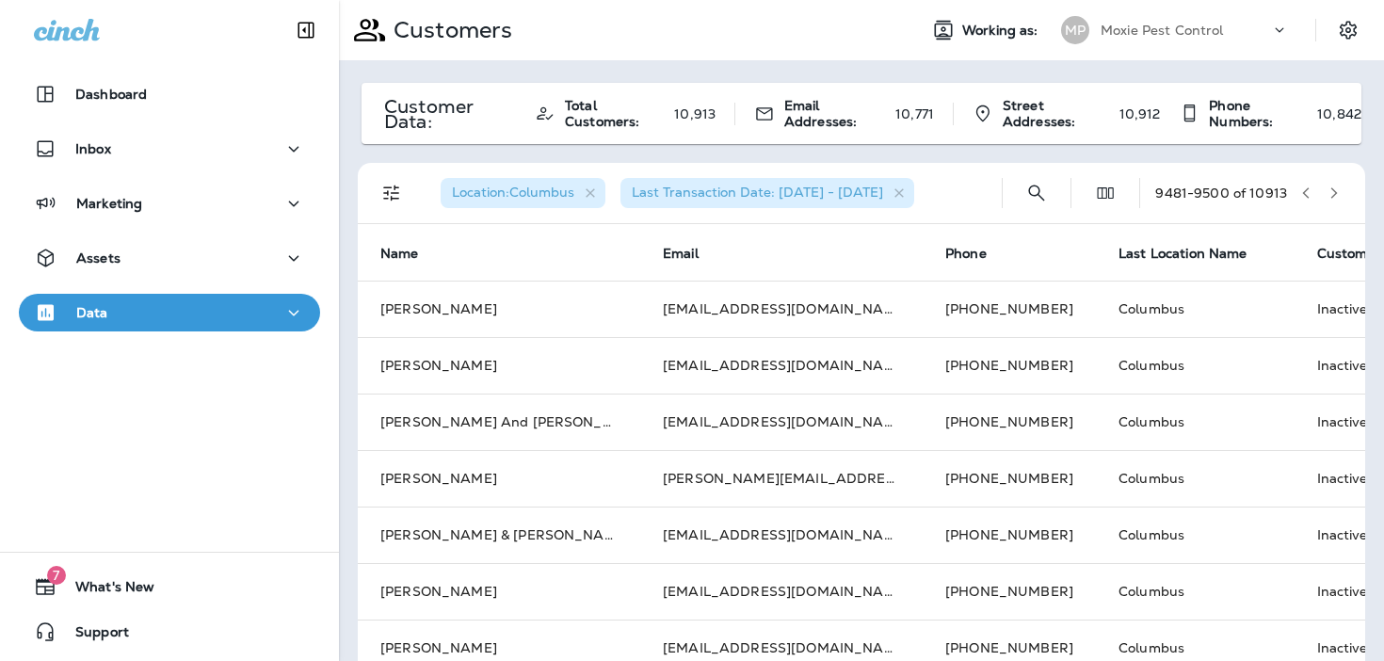
click at [1333, 192] on icon "button" at bounding box center [1333, 192] width 13 height 13
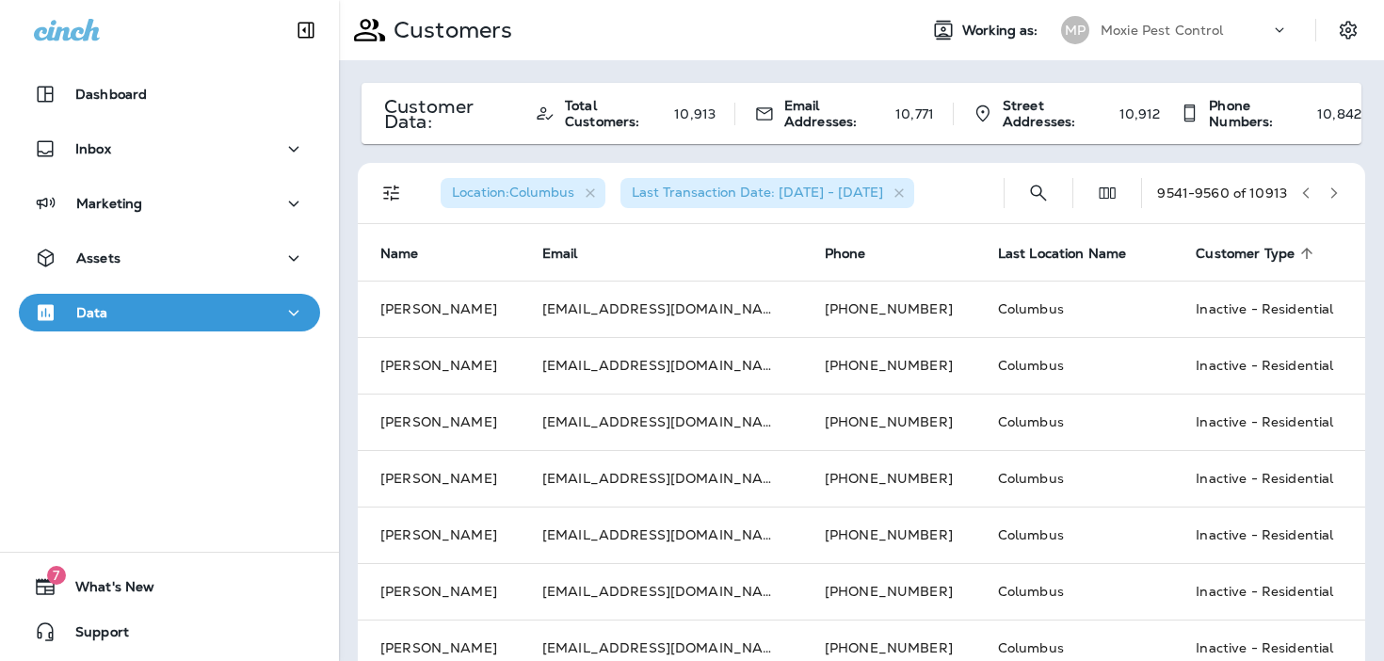
click at [1333, 192] on icon "button" at bounding box center [1333, 192] width 13 height 13
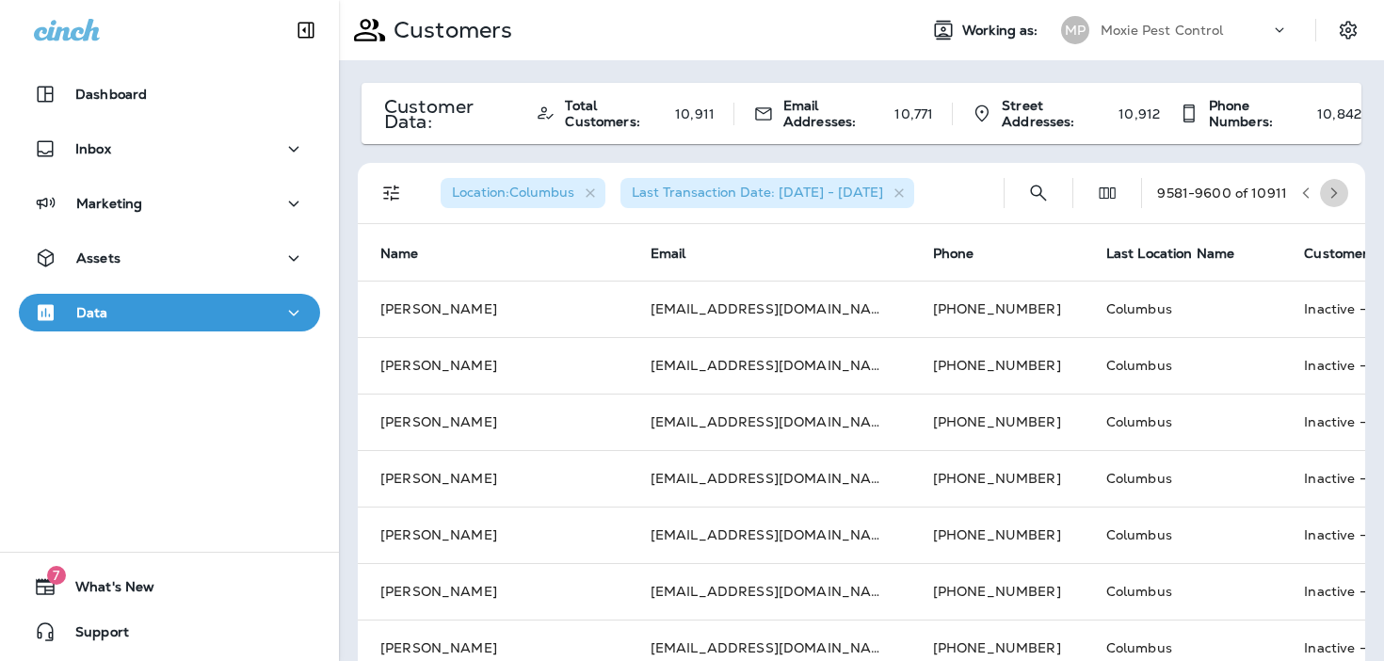
click at [1333, 192] on icon "button" at bounding box center [1333, 192] width 13 height 13
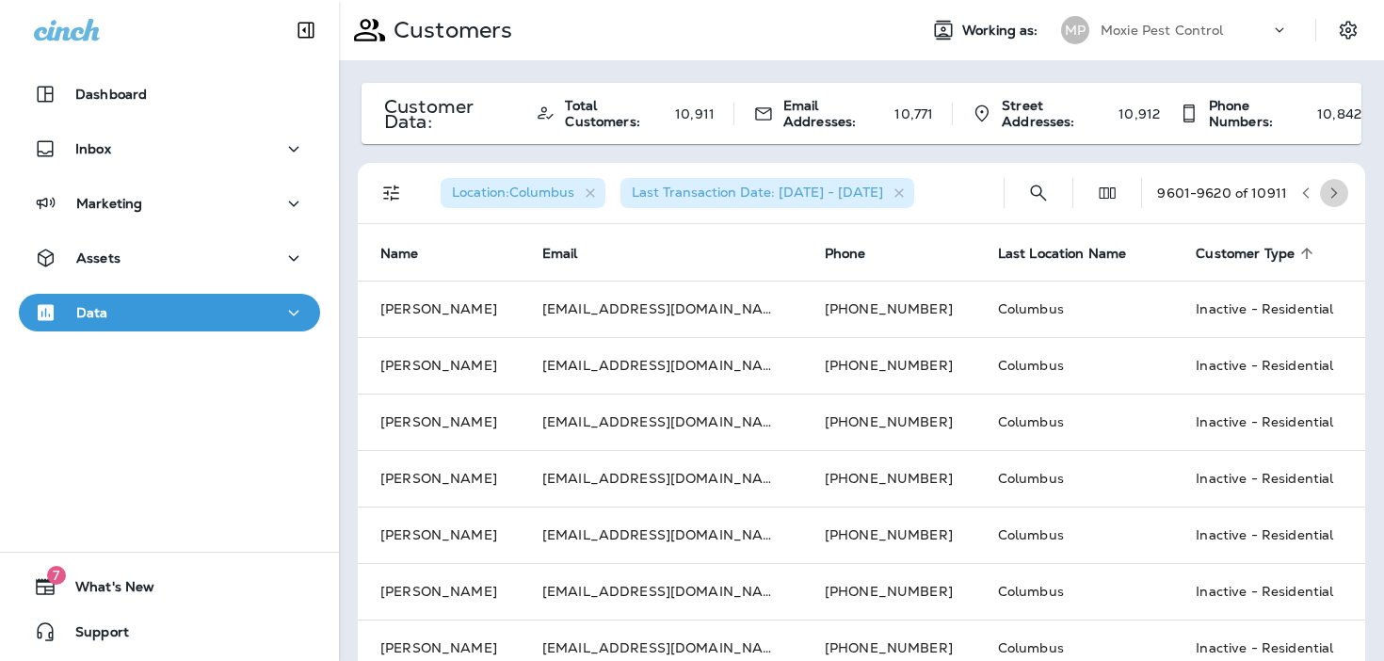
click at [1333, 192] on icon "button" at bounding box center [1333, 192] width 13 height 13
click at [1336, 195] on icon "button" at bounding box center [1333, 192] width 13 height 13
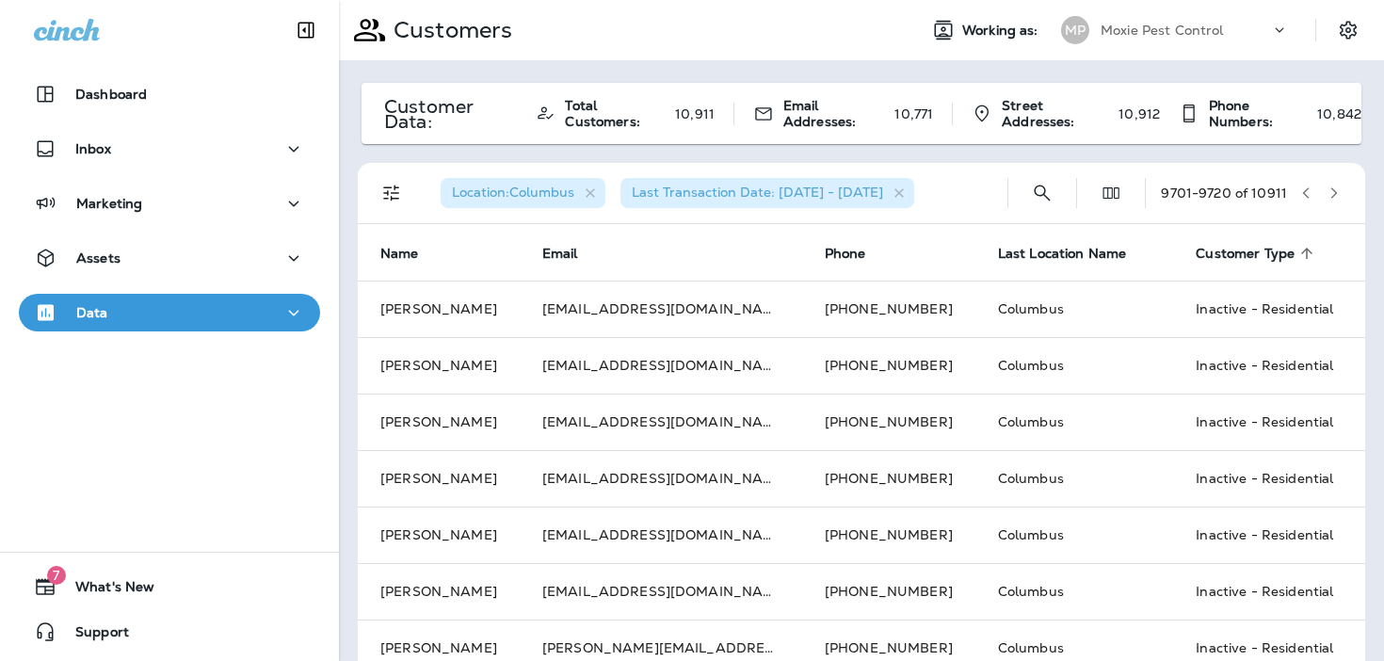
click at [1336, 195] on icon "button" at bounding box center [1333, 192] width 13 height 13
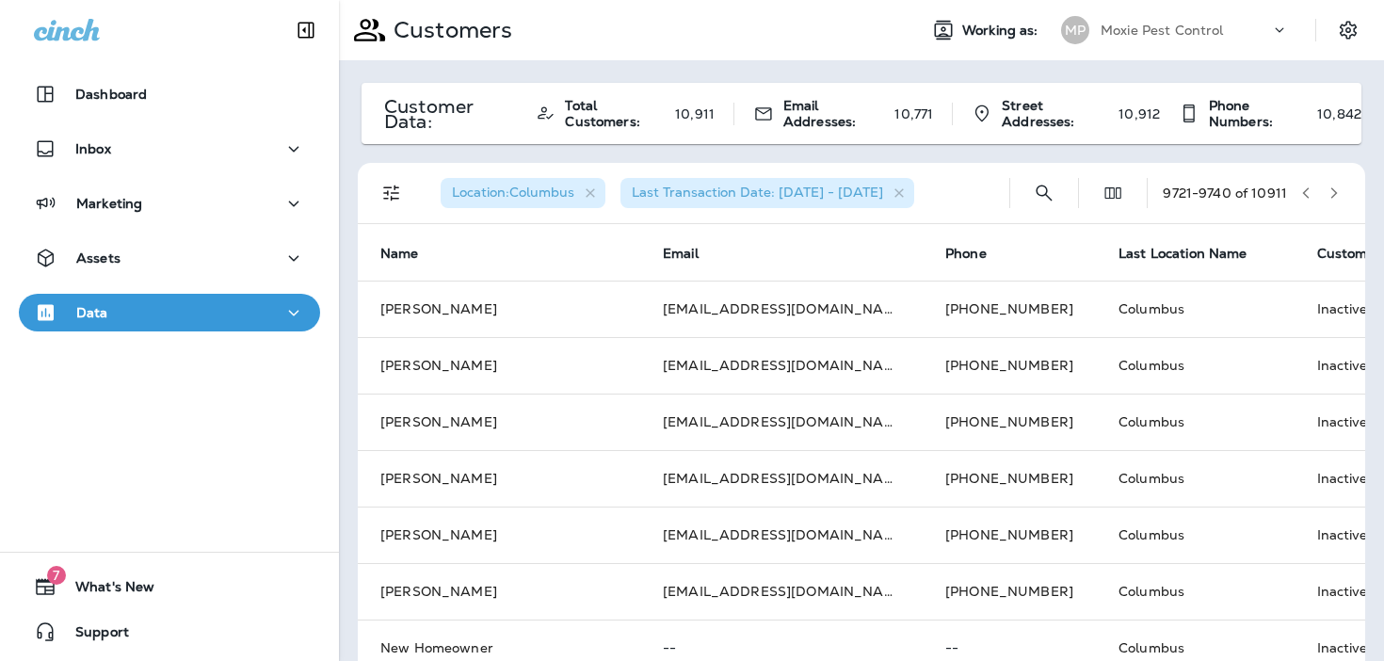
click at [1336, 195] on icon "button" at bounding box center [1333, 192] width 13 height 13
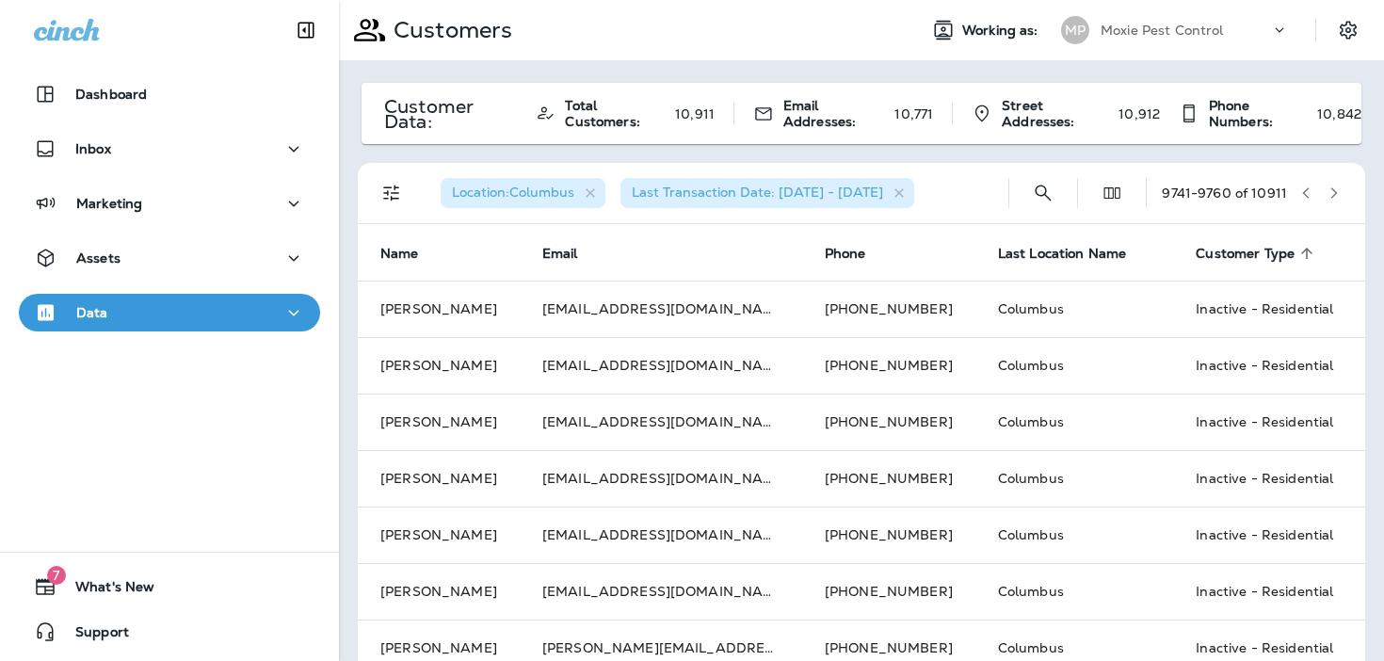
click at [1336, 195] on icon "button" at bounding box center [1333, 192] width 13 height 13
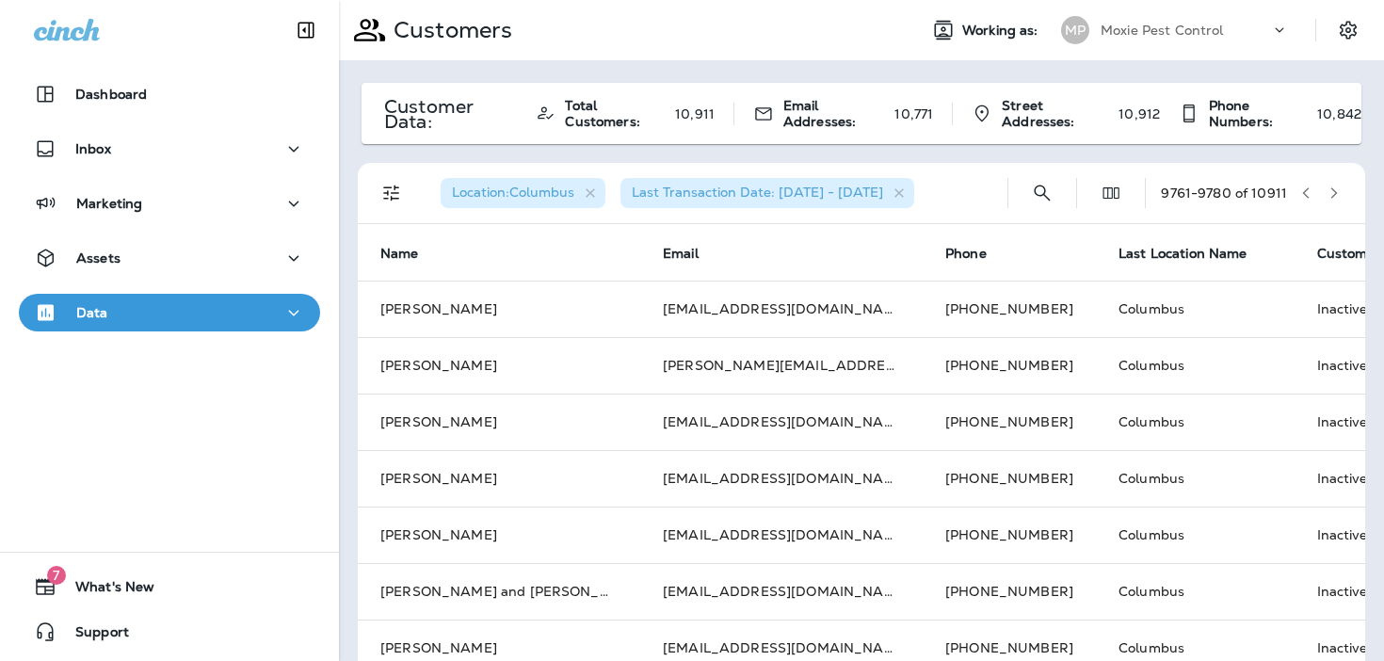
click at [1336, 195] on icon "button" at bounding box center [1333, 192] width 13 height 13
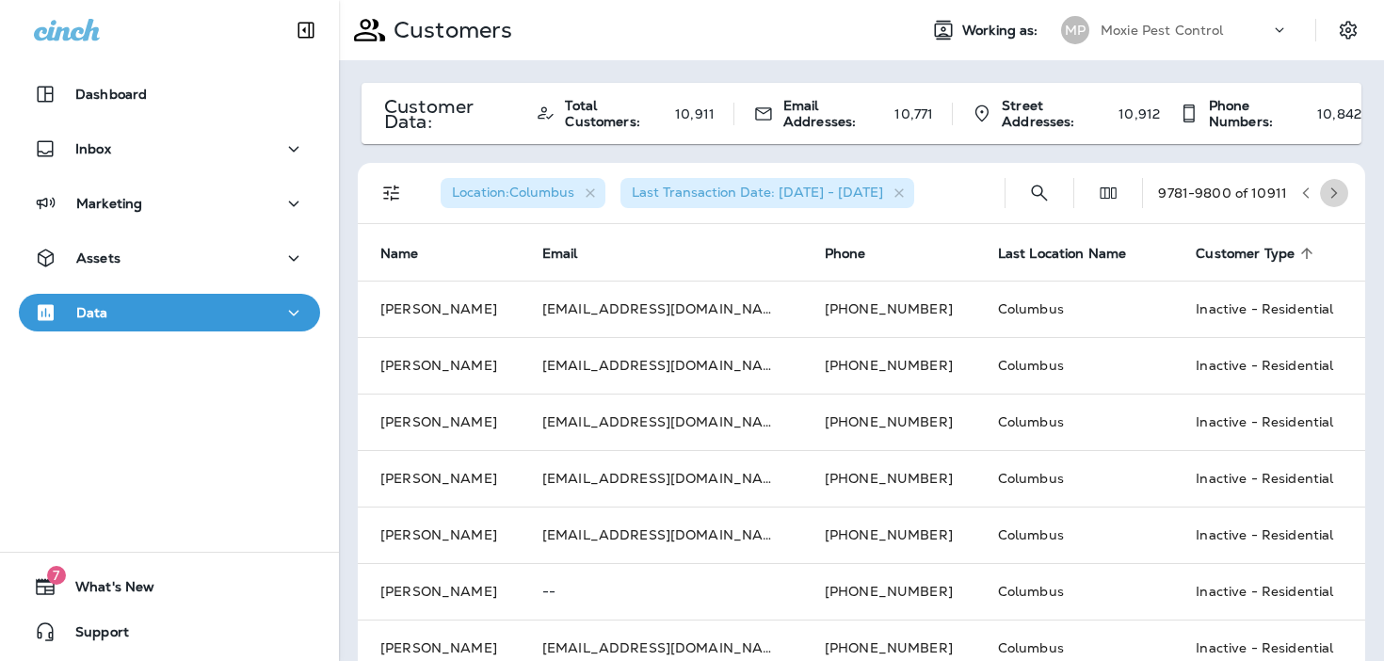
click at [1336, 195] on icon "button" at bounding box center [1333, 192] width 13 height 13
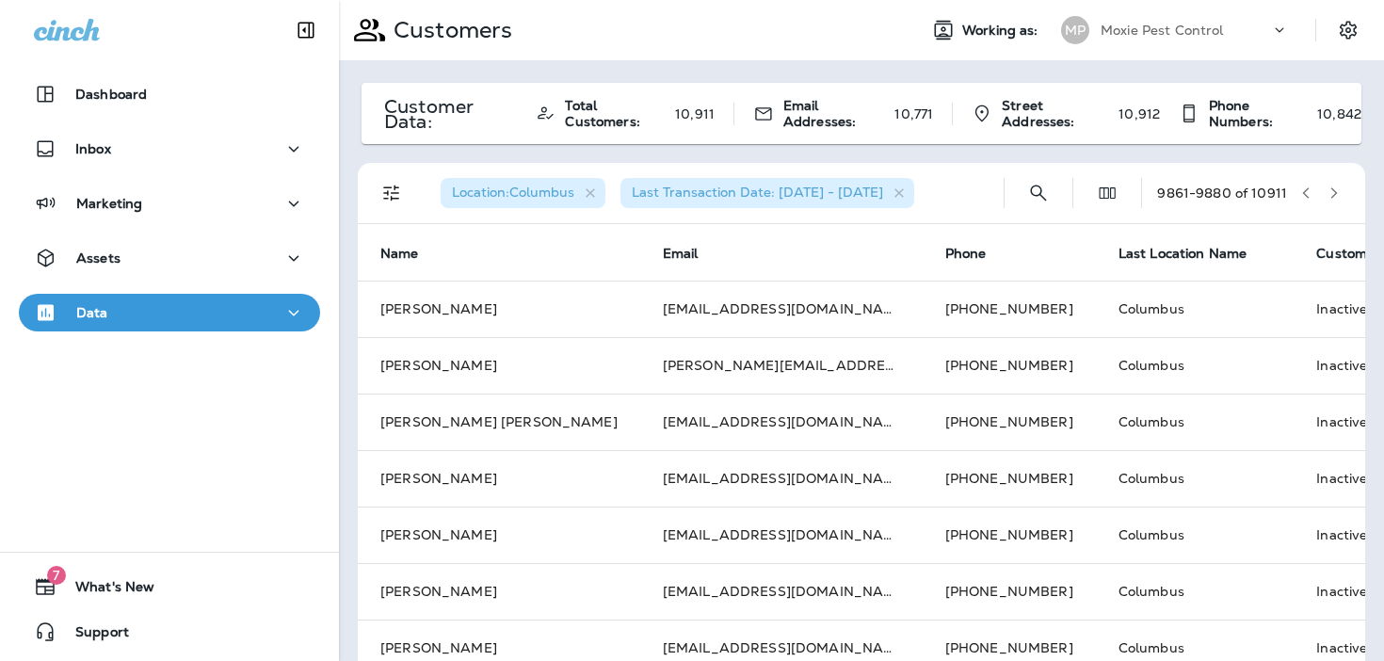
click at [1336, 195] on icon "button" at bounding box center [1333, 192] width 13 height 13
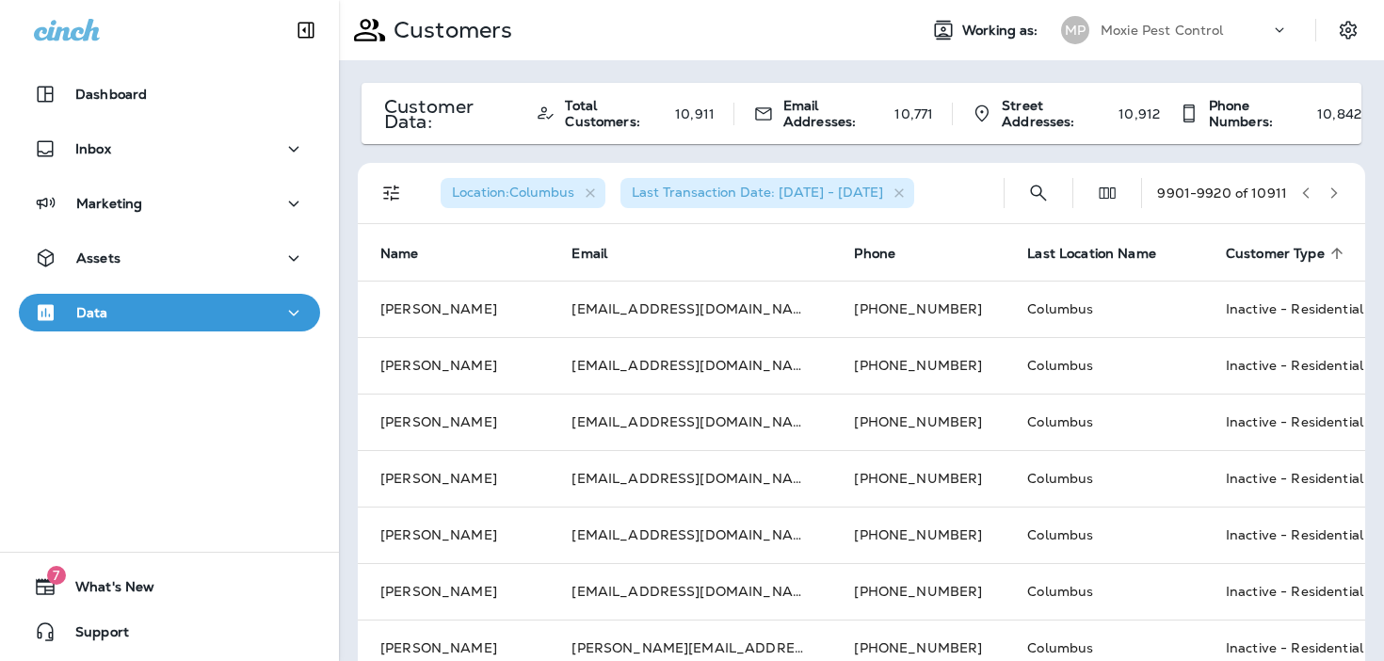
click at [1336, 195] on icon "button" at bounding box center [1333, 192] width 13 height 13
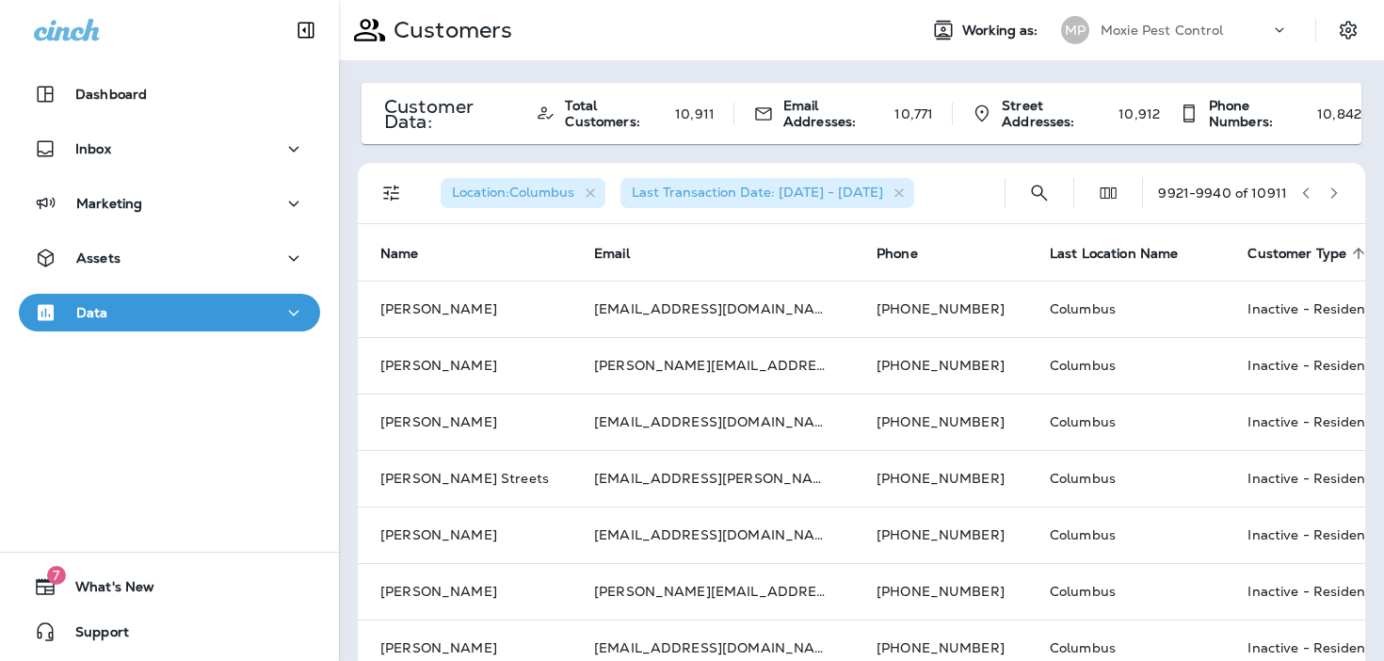
click at [1336, 195] on icon "button" at bounding box center [1333, 192] width 13 height 13
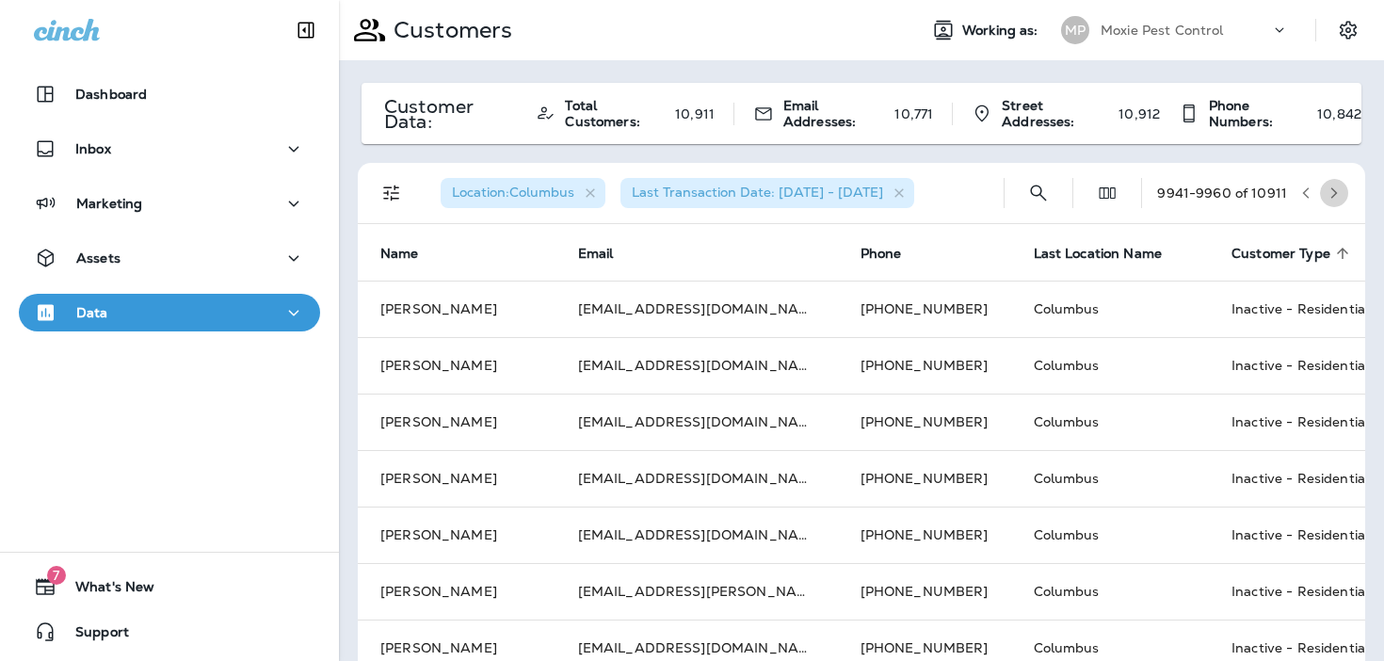
click at [1336, 195] on icon "button" at bounding box center [1333, 192] width 13 height 13
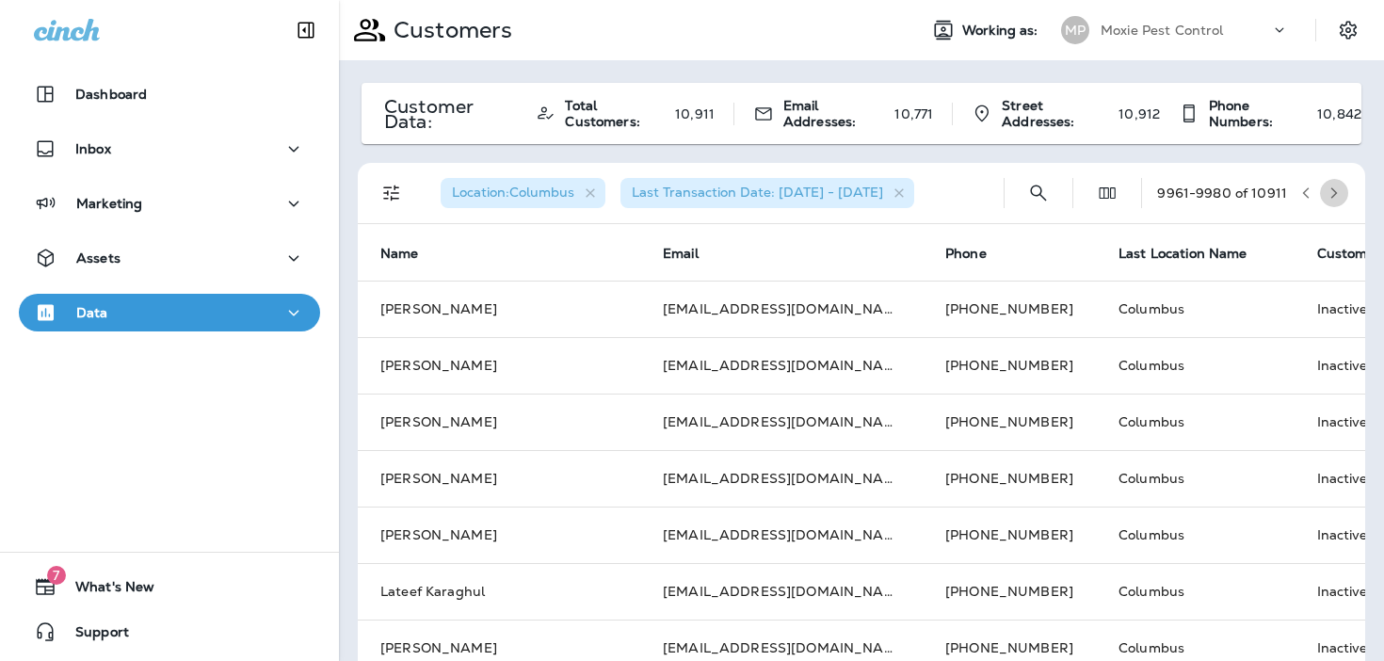
click at [1336, 195] on icon "button" at bounding box center [1333, 192] width 13 height 13
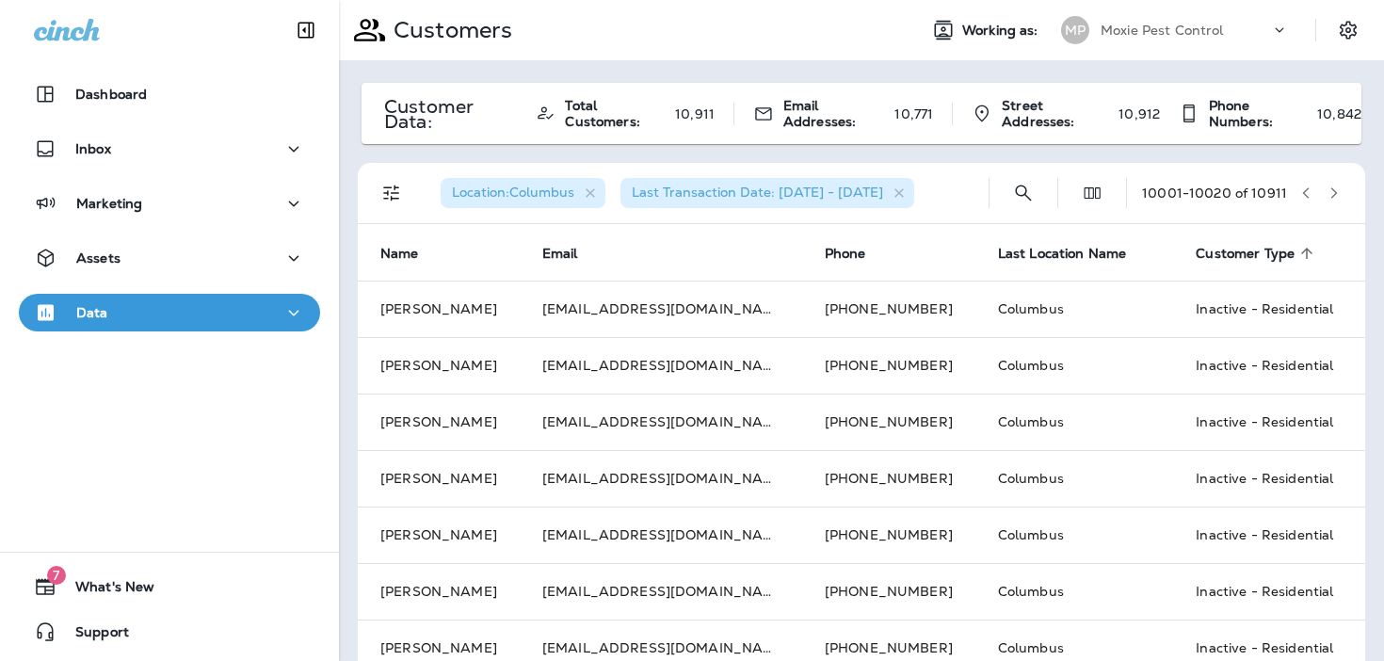
click at [1336, 195] on icon "button" at bounding box center [1333, 192] width 13 height 13
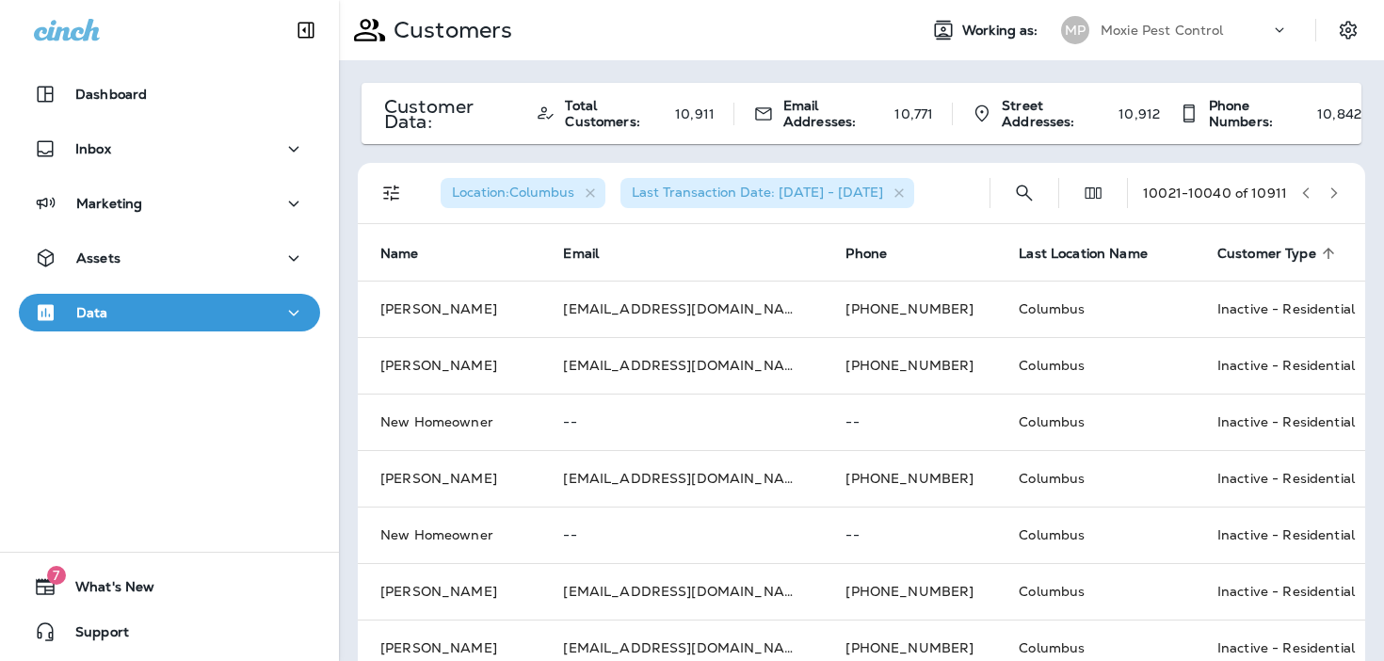
click at [1336, 195] on icon "button" at bounding box center [1333, 192] width 13 height 13
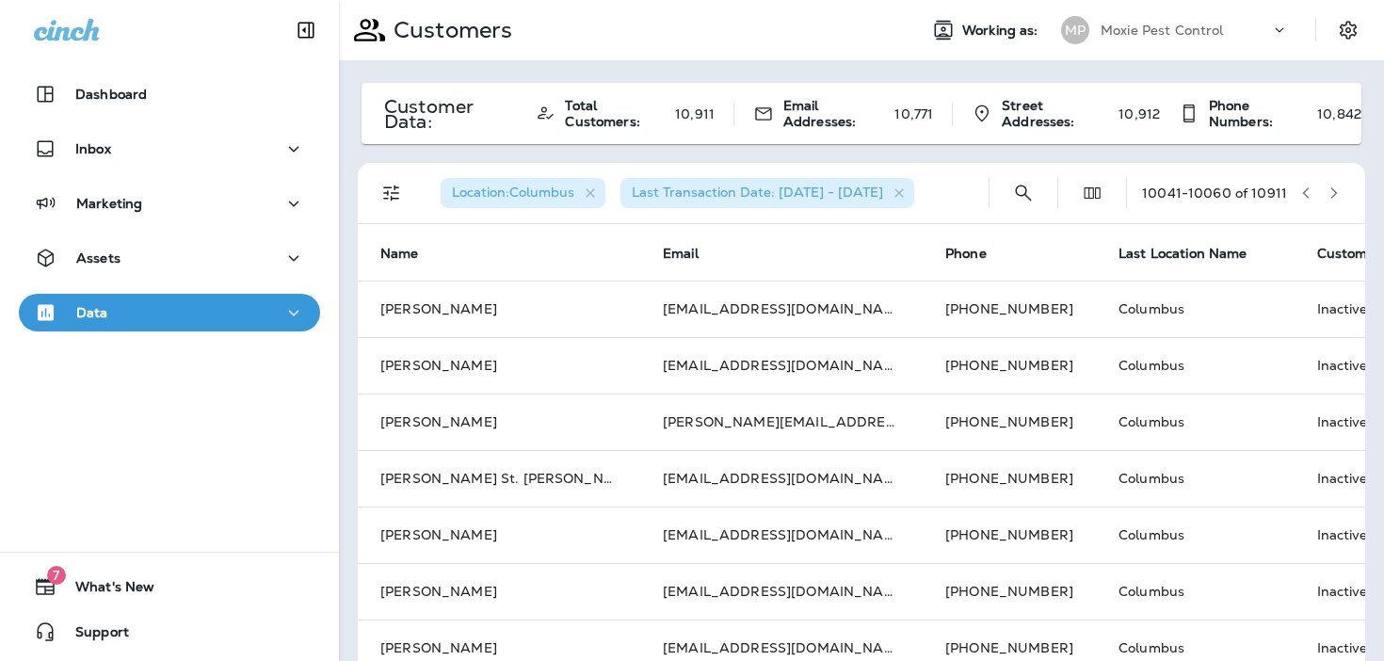
click at [1336, 195] on icon "button" at bounding box center [1333, 192] width 13 height 13
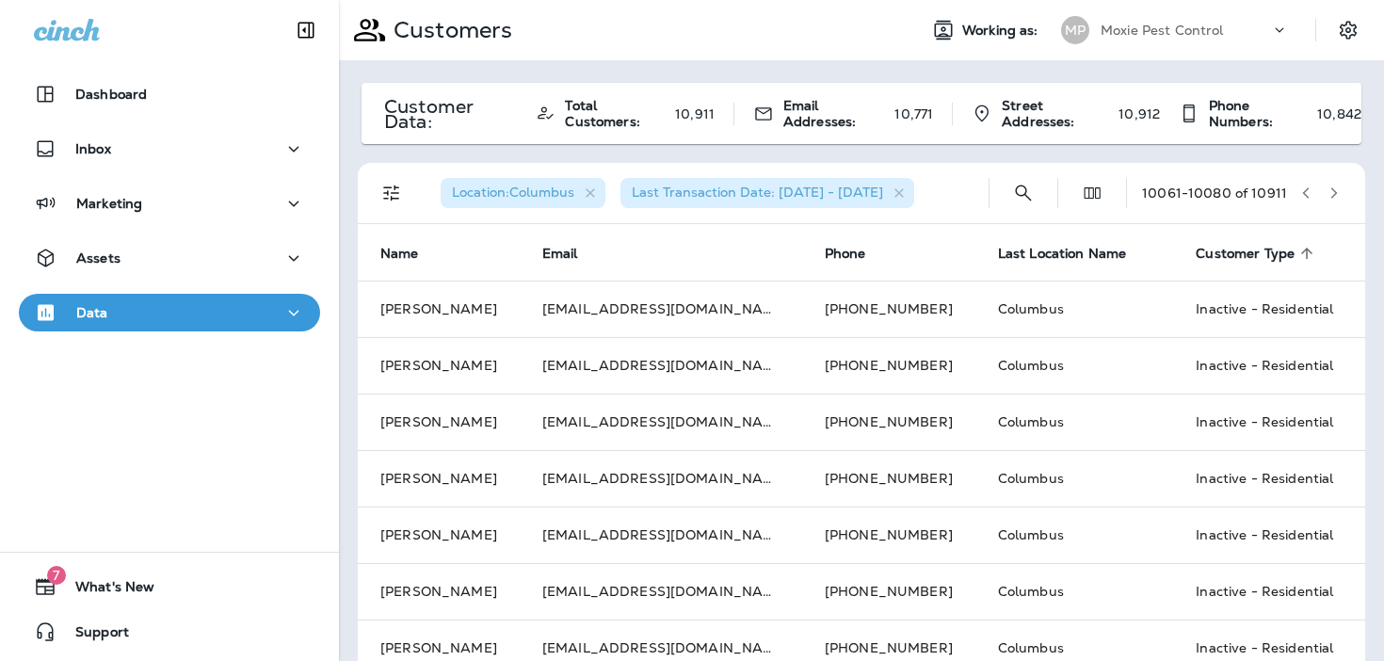
click at [1336, 195] on icon "button" at bounding box center [1333, 192] width 13 height 13
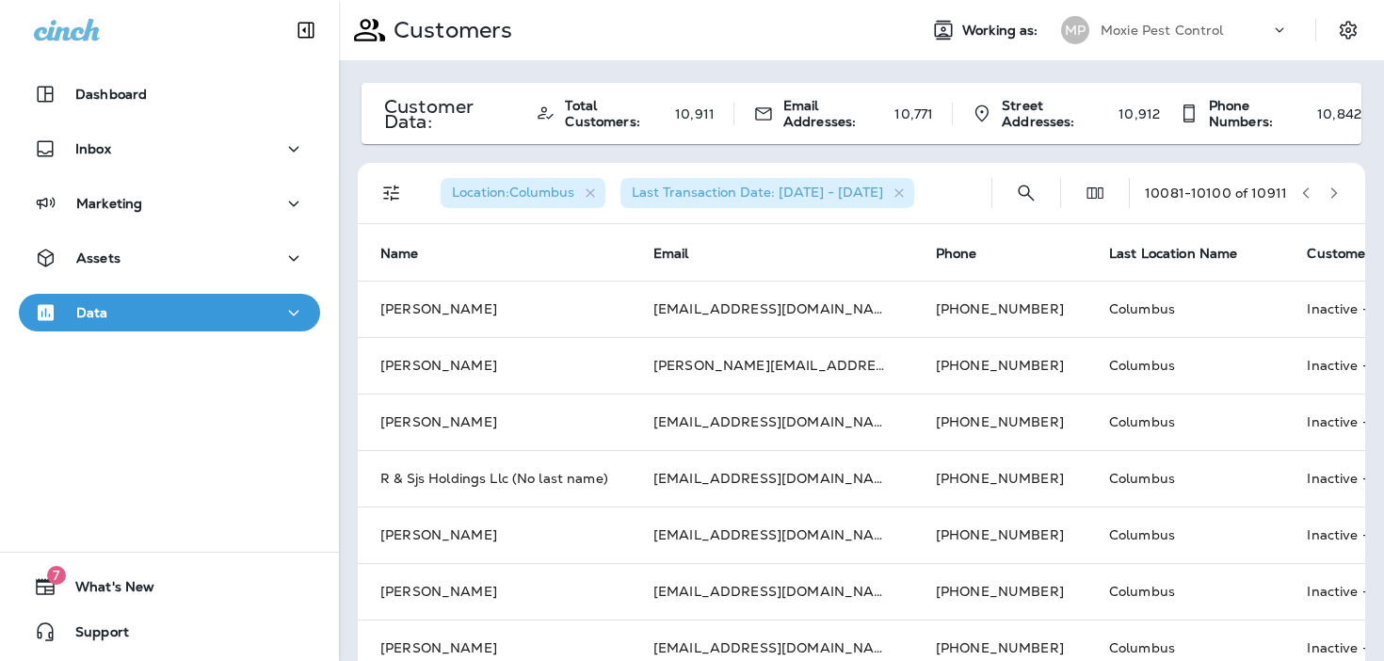
click at [1336, 195] on icon "button" at bounding box center [1333, 192] width 13 height 13
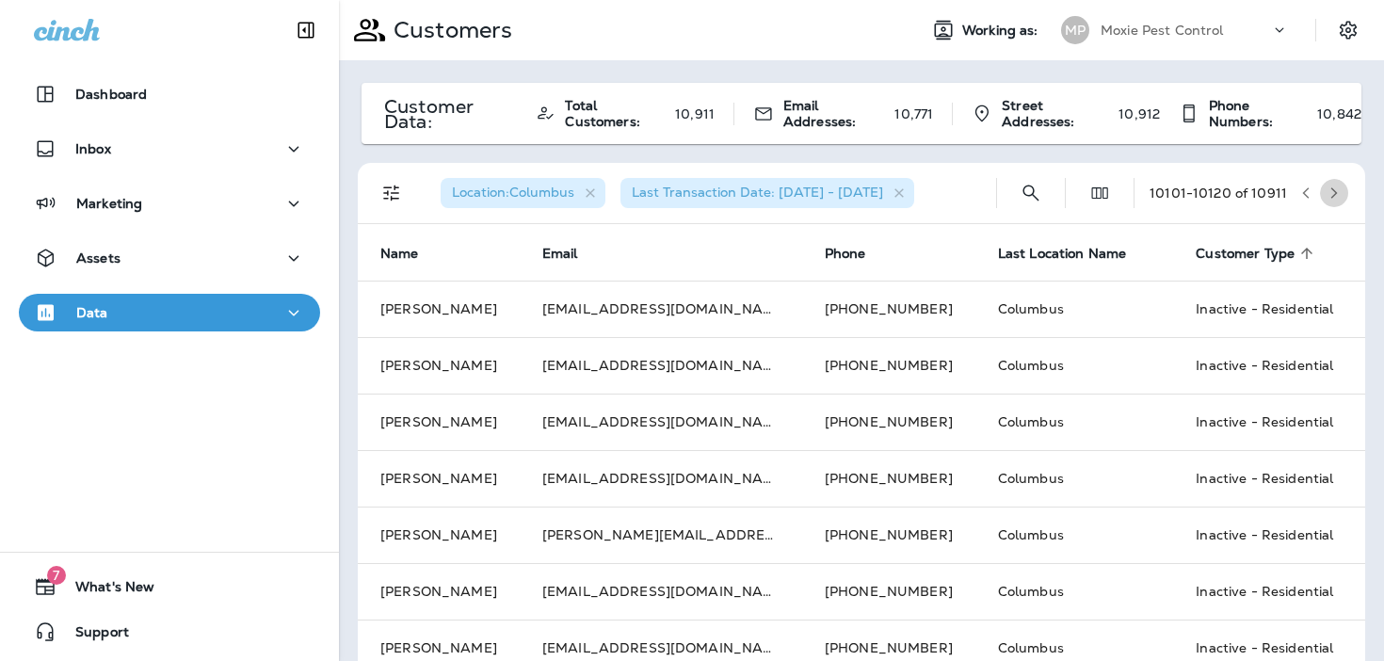
click at [1336, 195] on icon "button" at bounding box center [1333, 192] width 13 height 13
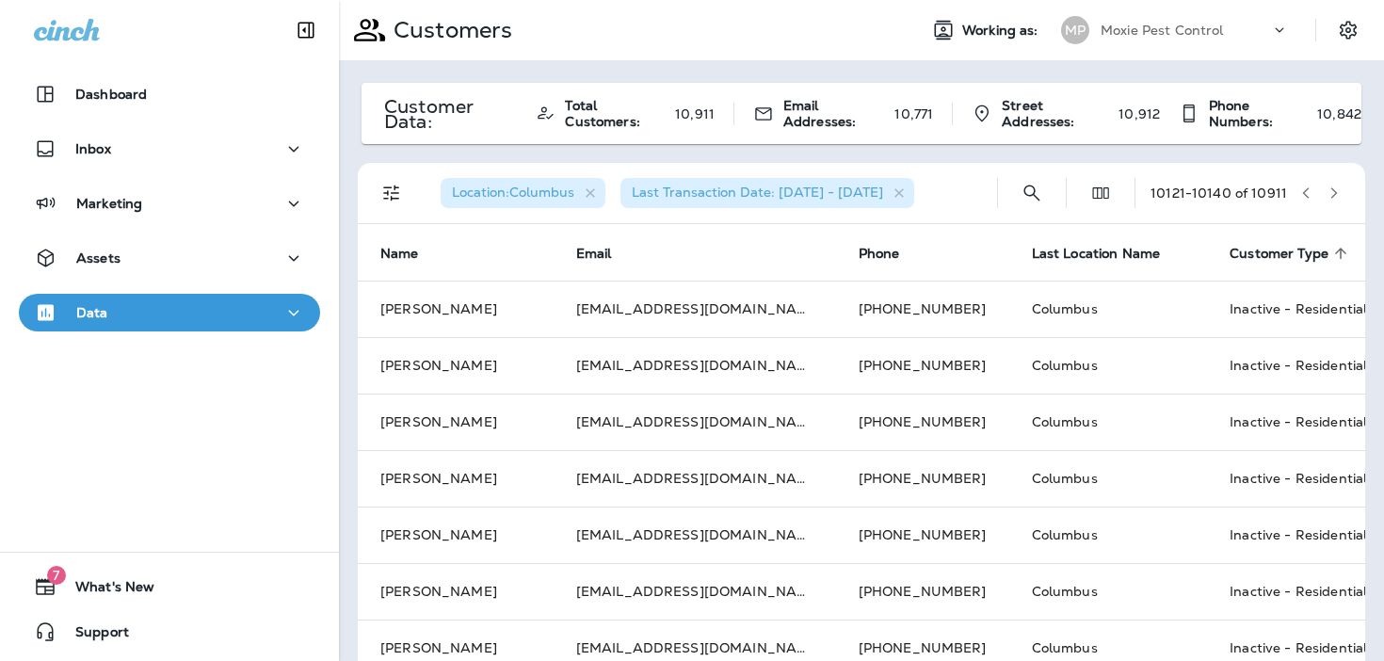
click at [1336, 195] on icon "button" at bounding box center [1333, 192] width 13 height 13
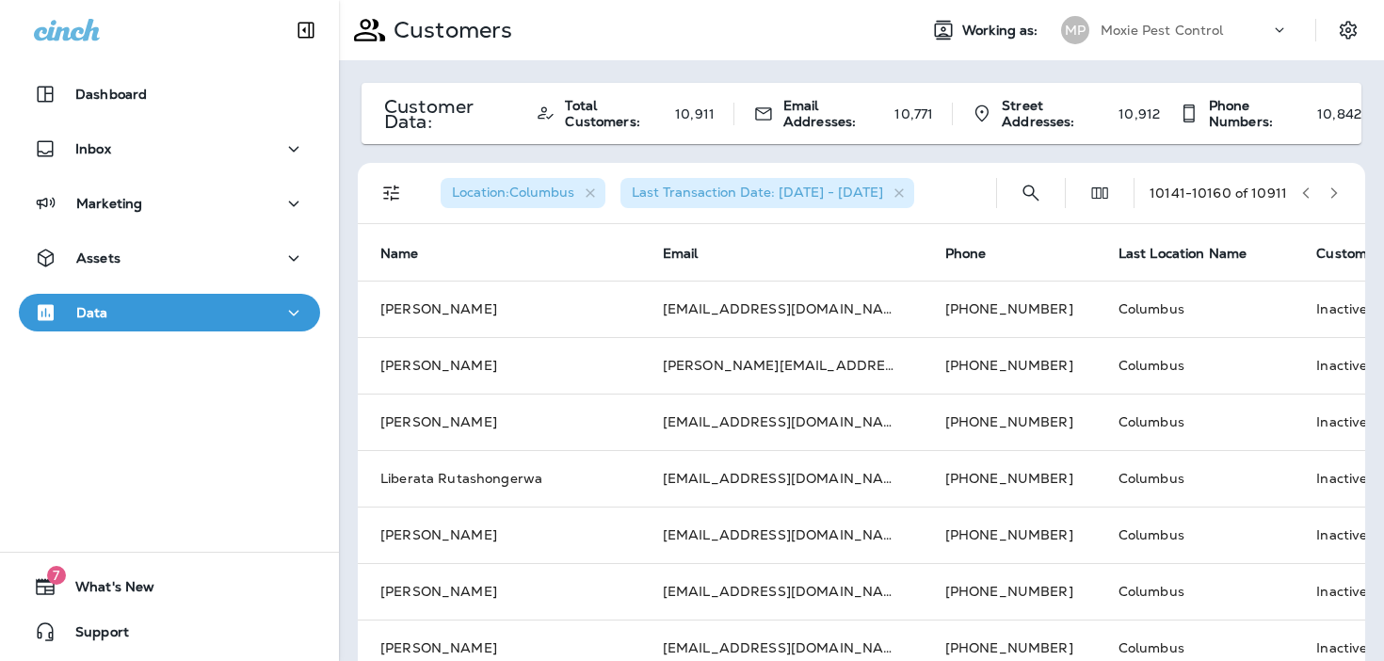
click at [1336, 195] on icon "button" at bounding box center [1333, 192] width 13 height 13
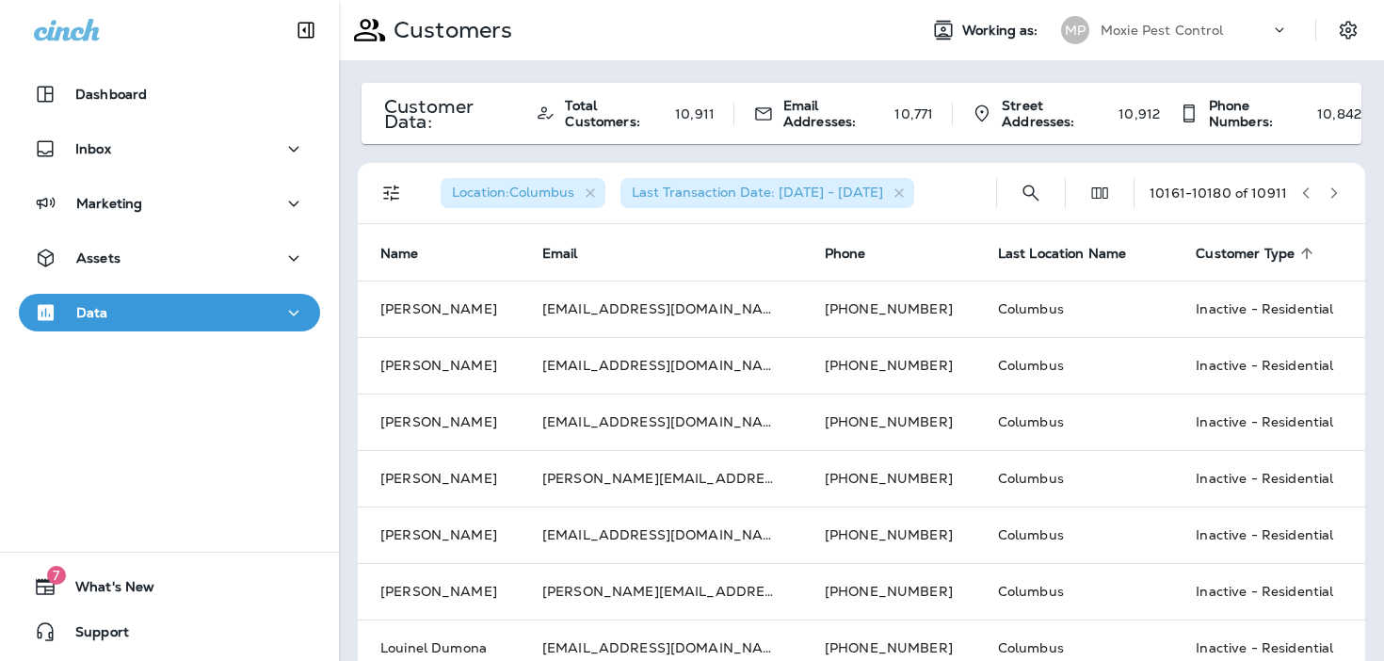
click at [1336, 187] on icon "button" at bounding box center [1333, 192] width 13 height 13
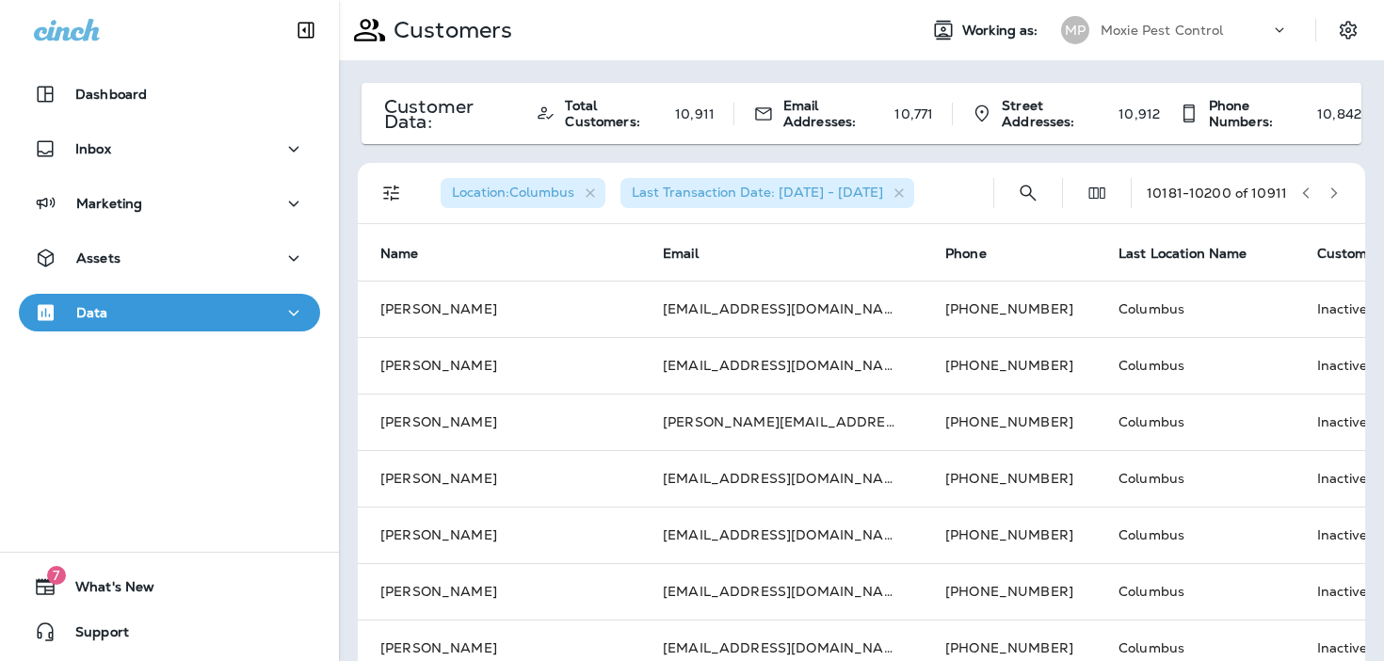
click at [1336, 187] on icon "button" at bounding box center [1333, 192] width 13 height 13
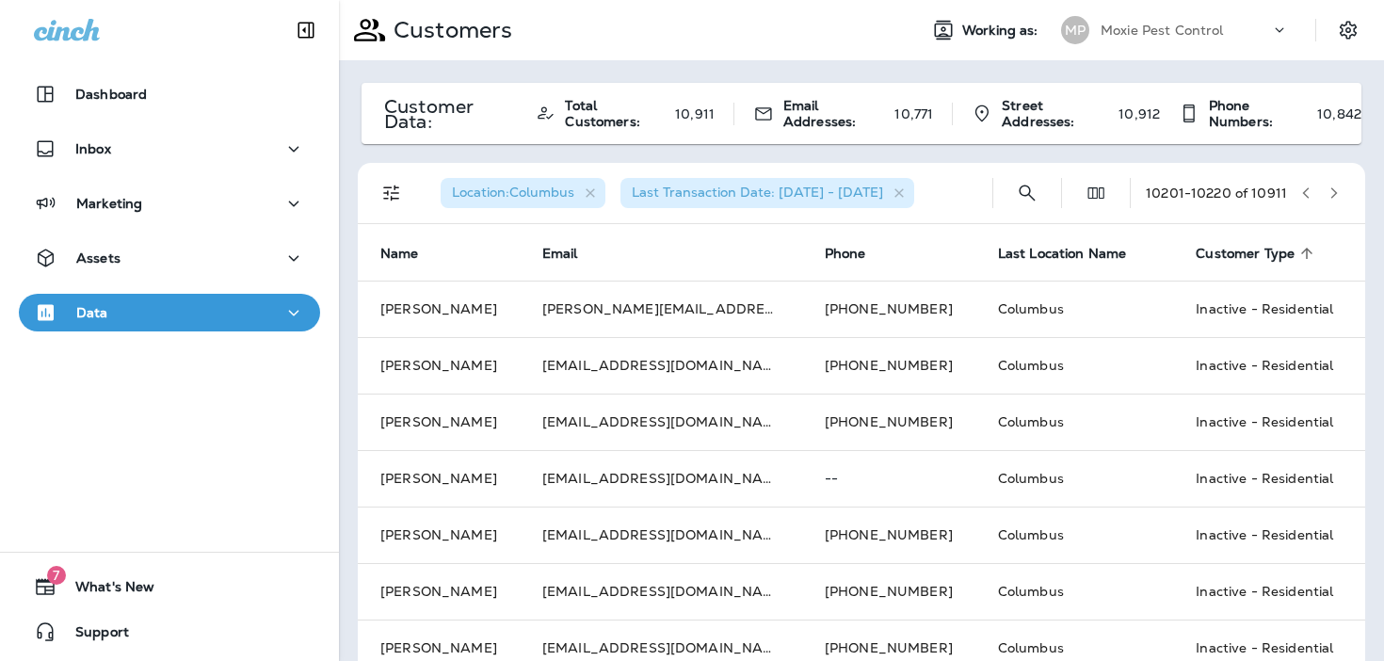
click at [1336, 187] on icon "button" at bounding box center [1333, 192] width 13 height 13
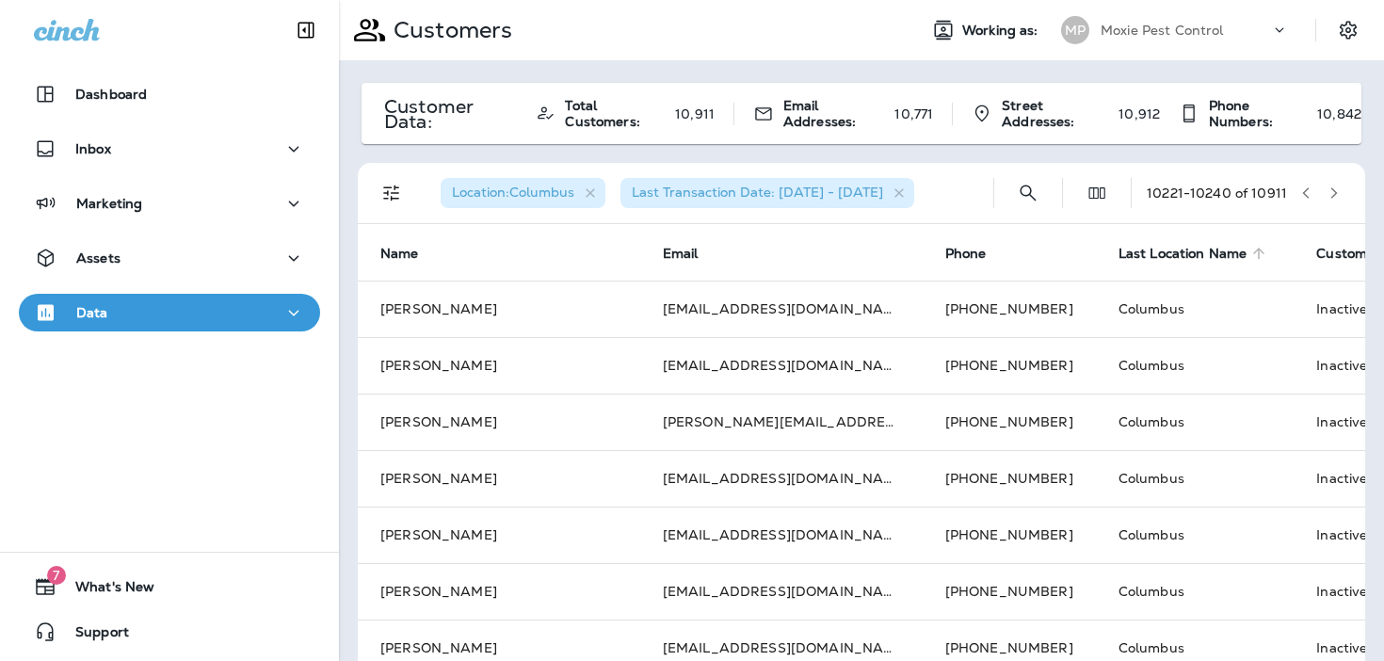
click at [1118, 256] on span "Last Location Name" at bounding box center [1182, 254] width 129 height 16
click at [1118, 251] on span "Last Location Name" at bounding box center [1182, 254] width 129 height 16
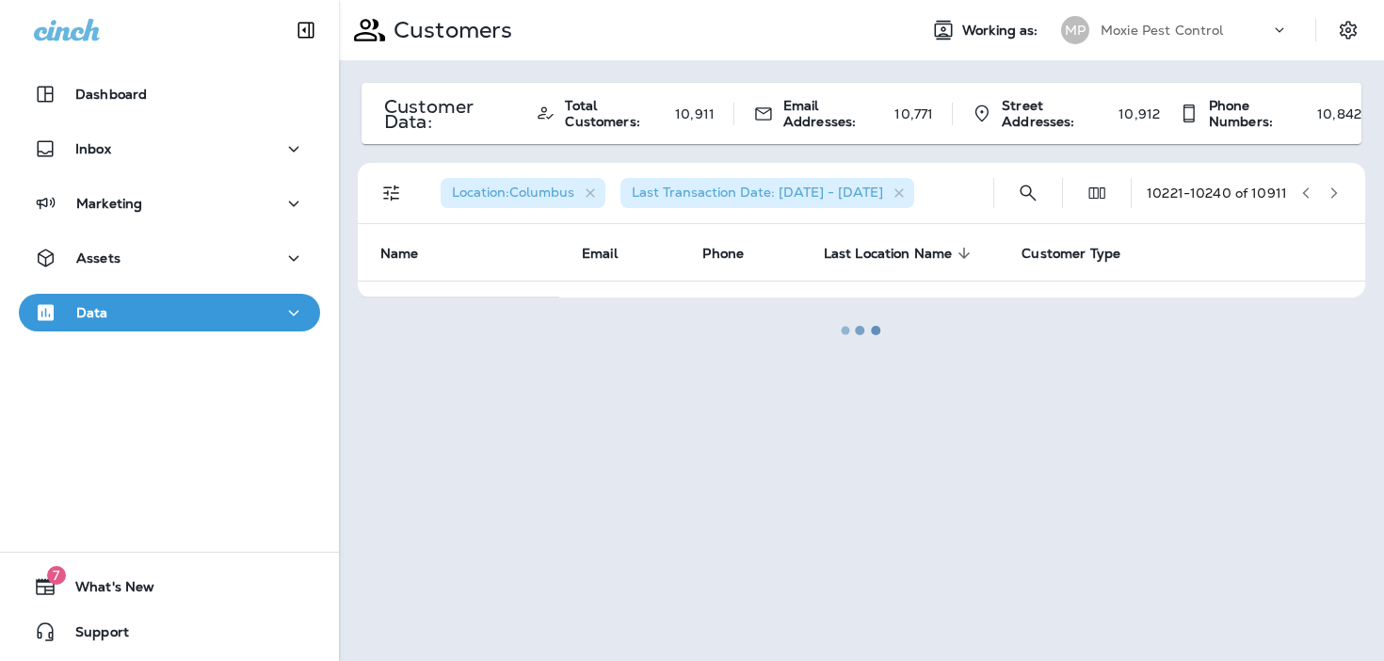
click at [918, 258] on div at bounding box center [861, 330] width 1041 height 657
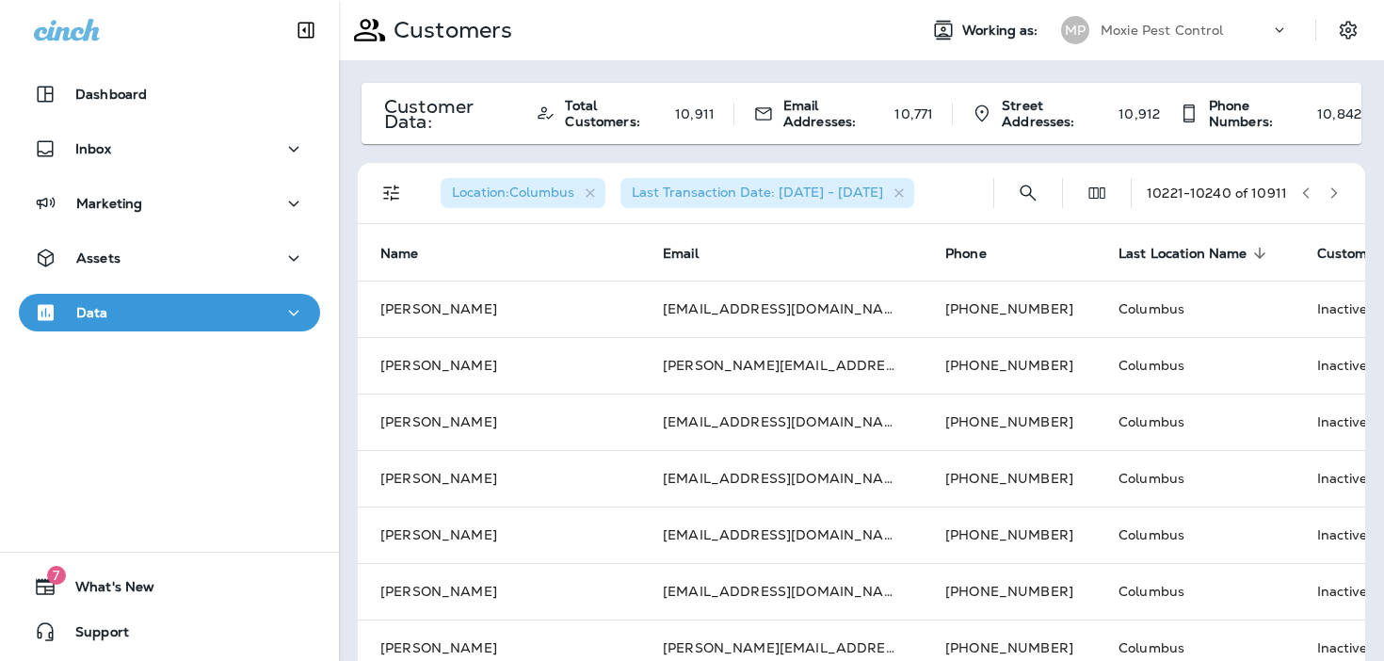
click at [1317, 252] on span "Customer Type" at bounding box center [1366, 254] width 99 height 16
click at [1316, 261] on span "Customer Type" at bounding box center [1365, 254] width 99 height 16
click at [1316, 254] on span "Customer Type" at bounding box center [1365, 254] width 99 height 16
click at [1334, 188] on icon "button" at bounding box center [1333, 192] width 13 height 13
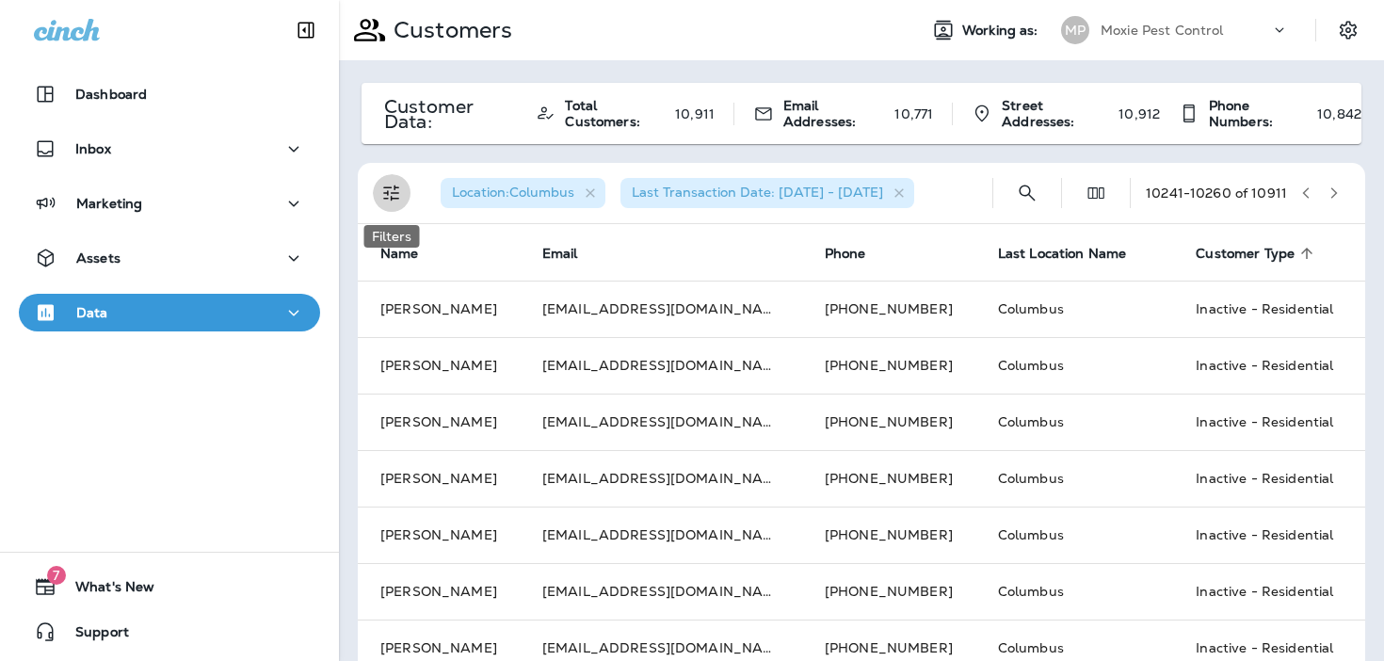
click at [400, 196] on icon "Filters" at bounding box center [391, 193] width 23 height 23
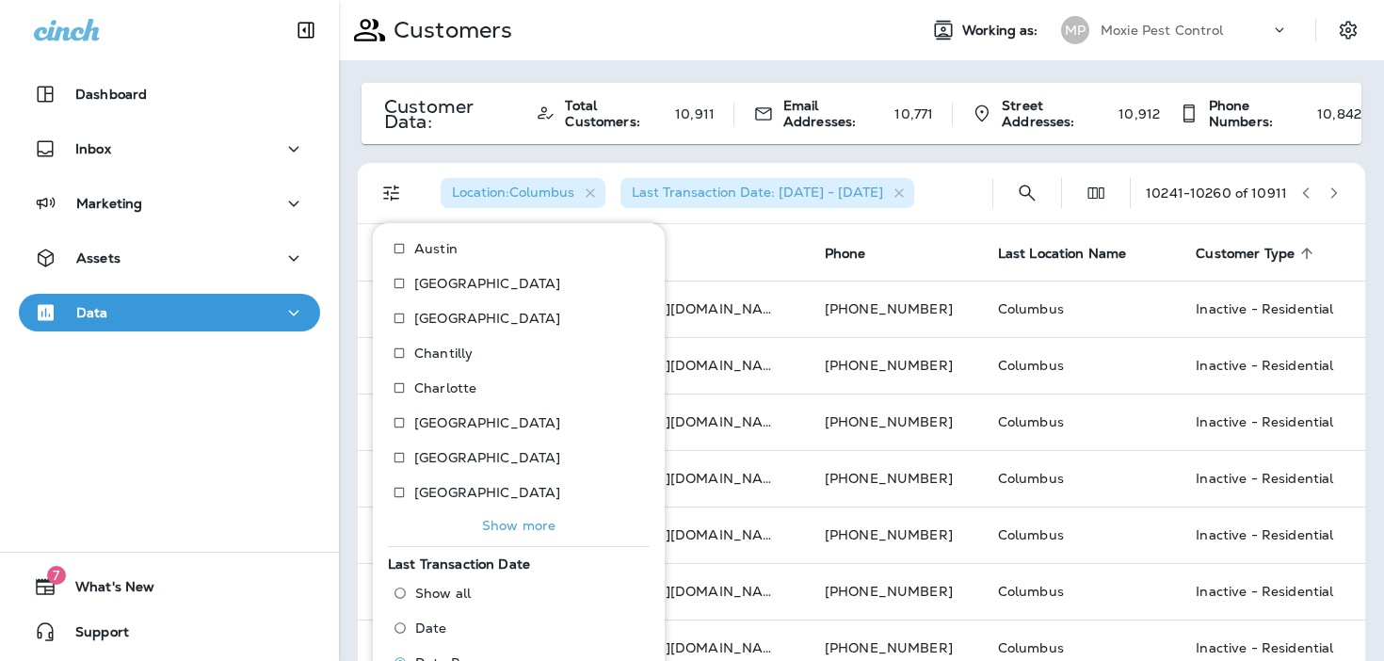
scroll to position [288, 0]
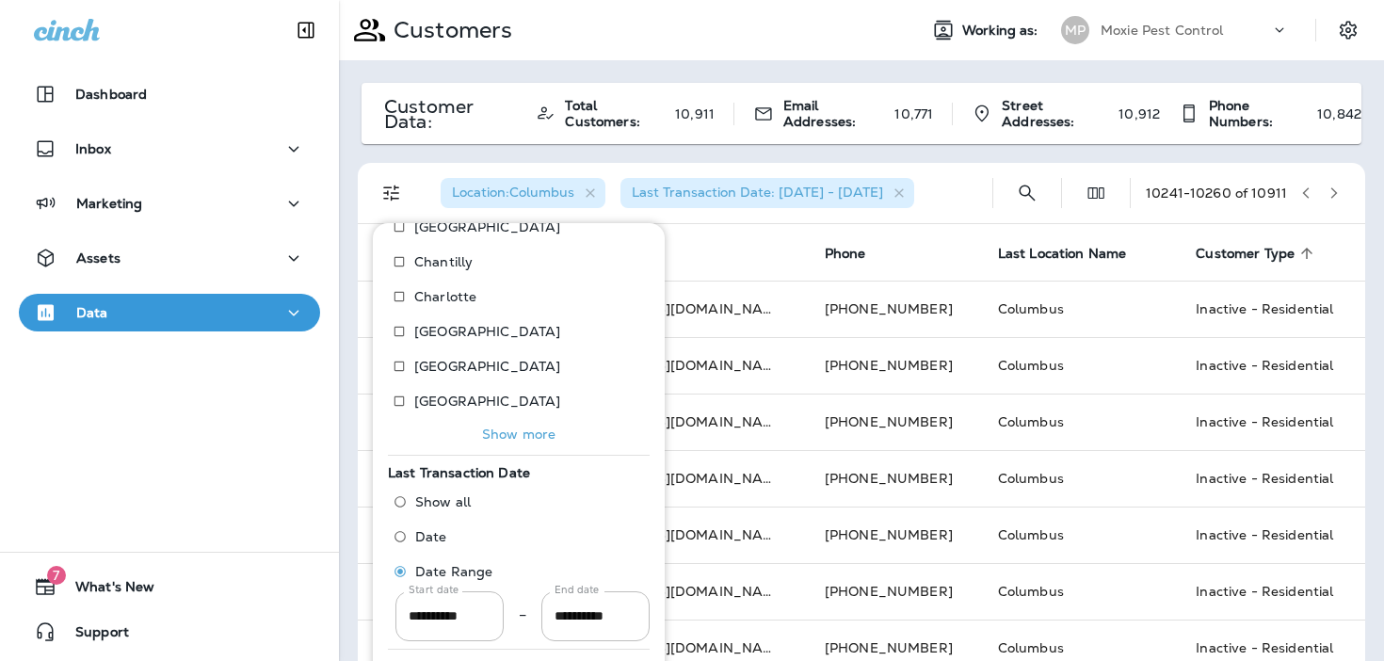
click at [525, 441] on p "Show more" at bounding box center [518, 433] width 73 height 15
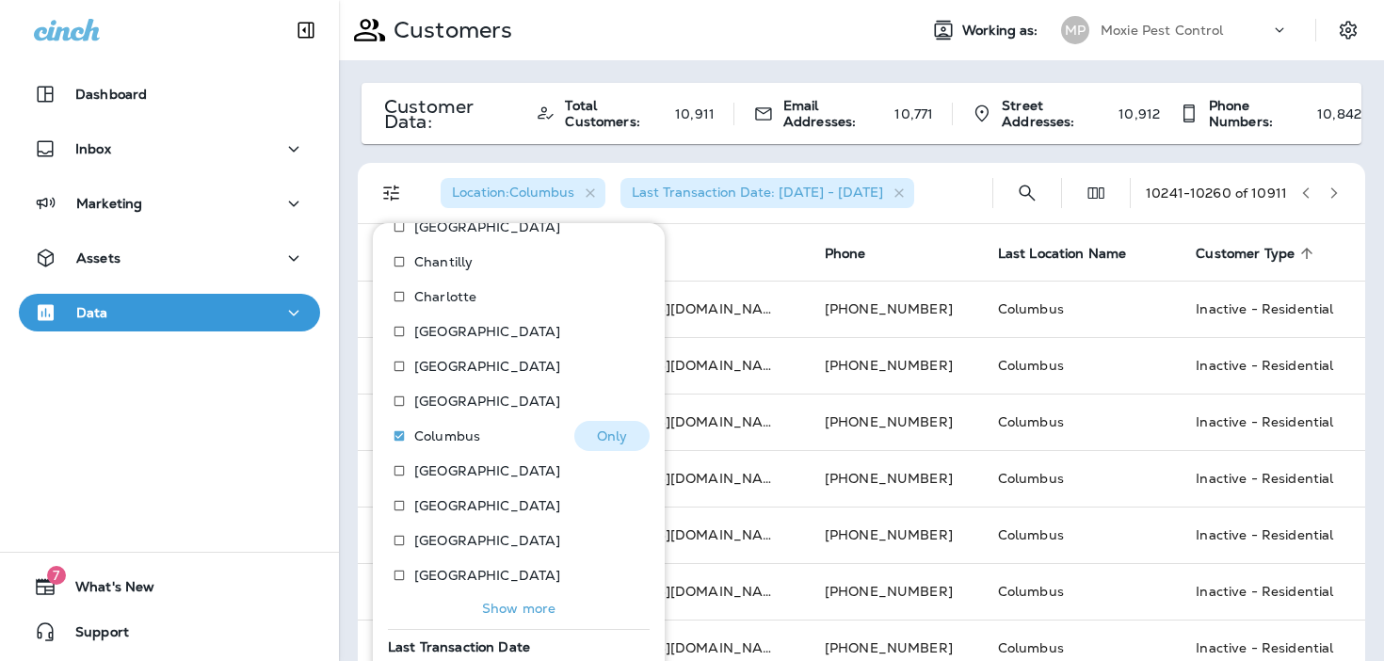
click at [622, 435] on p "Only" at bounding box center [612, 435] width 31 height 15
click at [1336, 186] on icon "button" at bounding box center [1333, 192] width 13 height 13
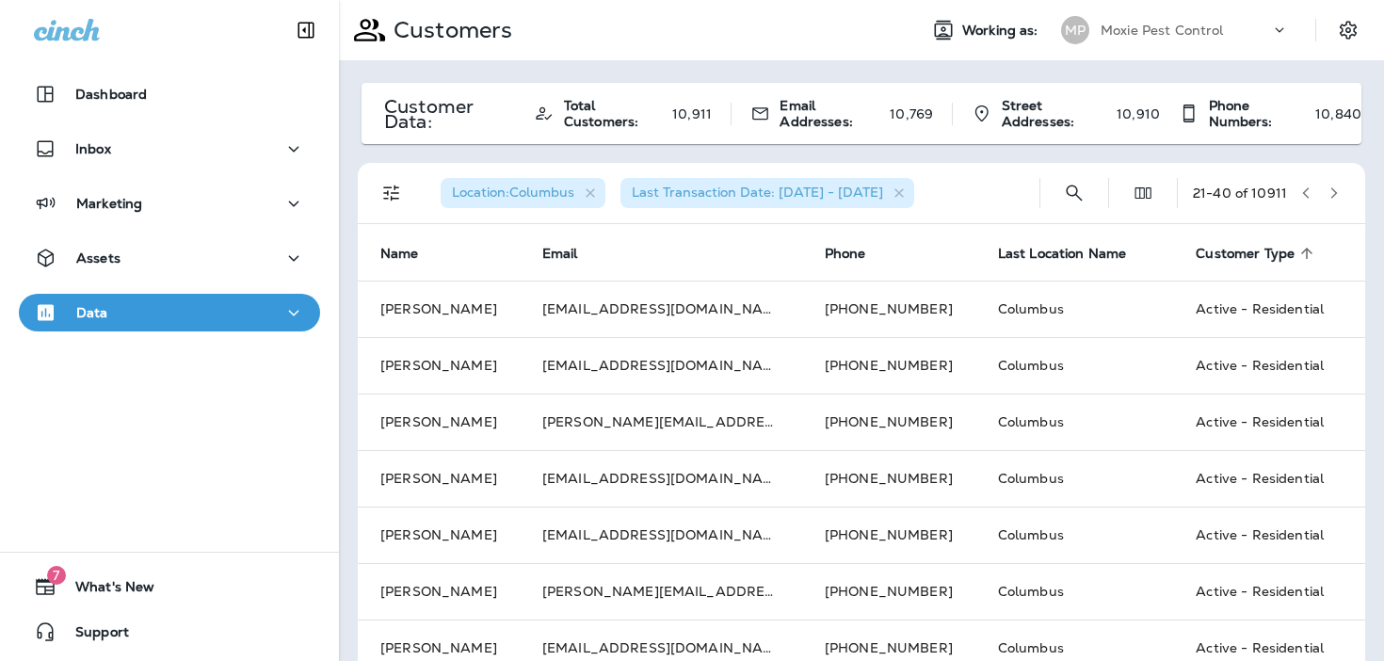
click at [1303, 190] on icon "button" at bounding box center [1305, 192] width 13 height 13
click at [1255, 257] on span "Customer Type" at bounding box center [1245, 254] width 99 height 16
click at [1225, 254] on span "Customer Type" at bounding box center [1245, 254] width 99 height 16
click at [1342, 190] on button "button" at bounding box center [1334, 193] width 28 height 28
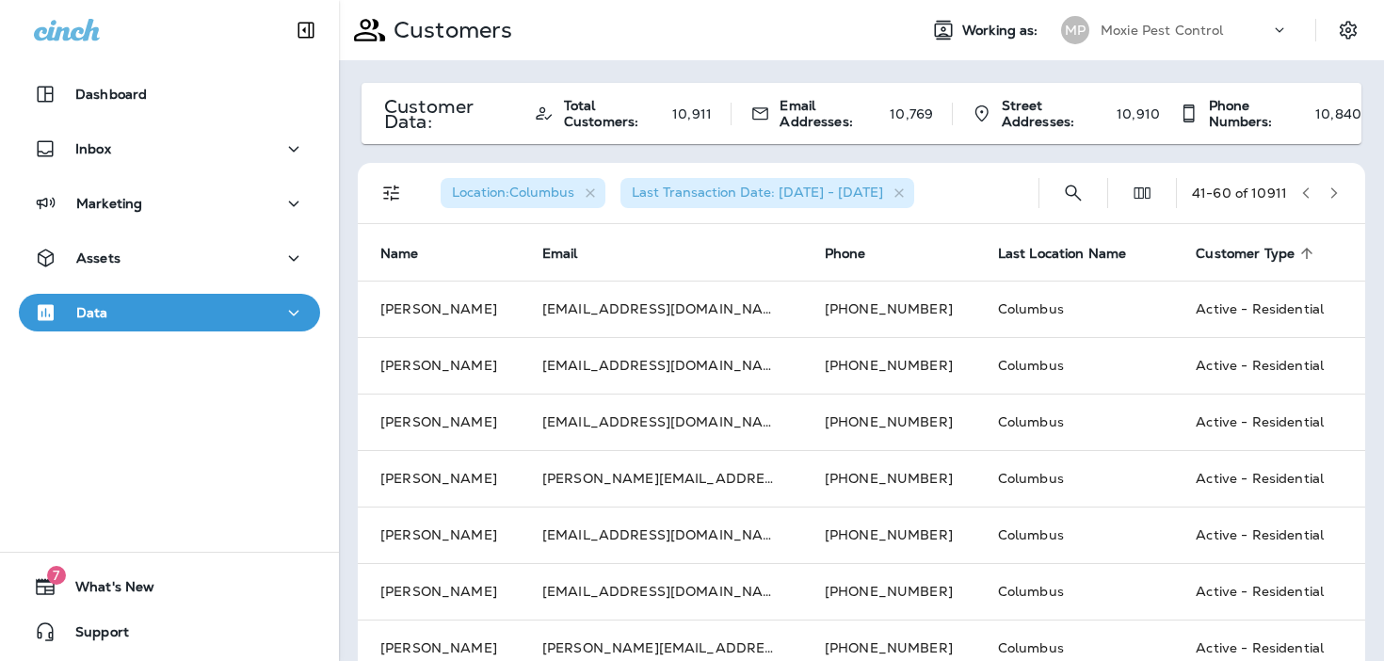
click at [1342, 190] on button "button" at bounding box center [1334, 193] width 28 height 28
click at [1335, 194] on icon "button" at bounding box center [1334, 192] width 7 height 11
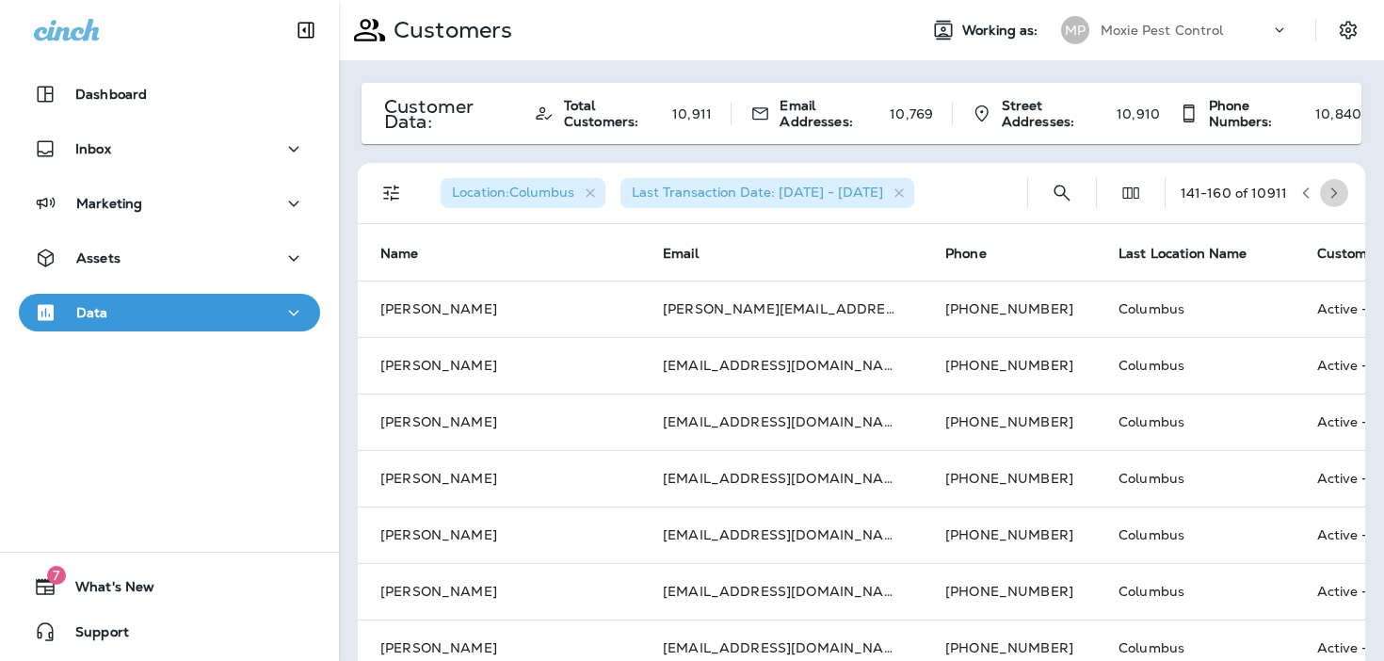
click at [1335, 194] on icon "button" at bounding box center [1334, 192] width 7 height 11
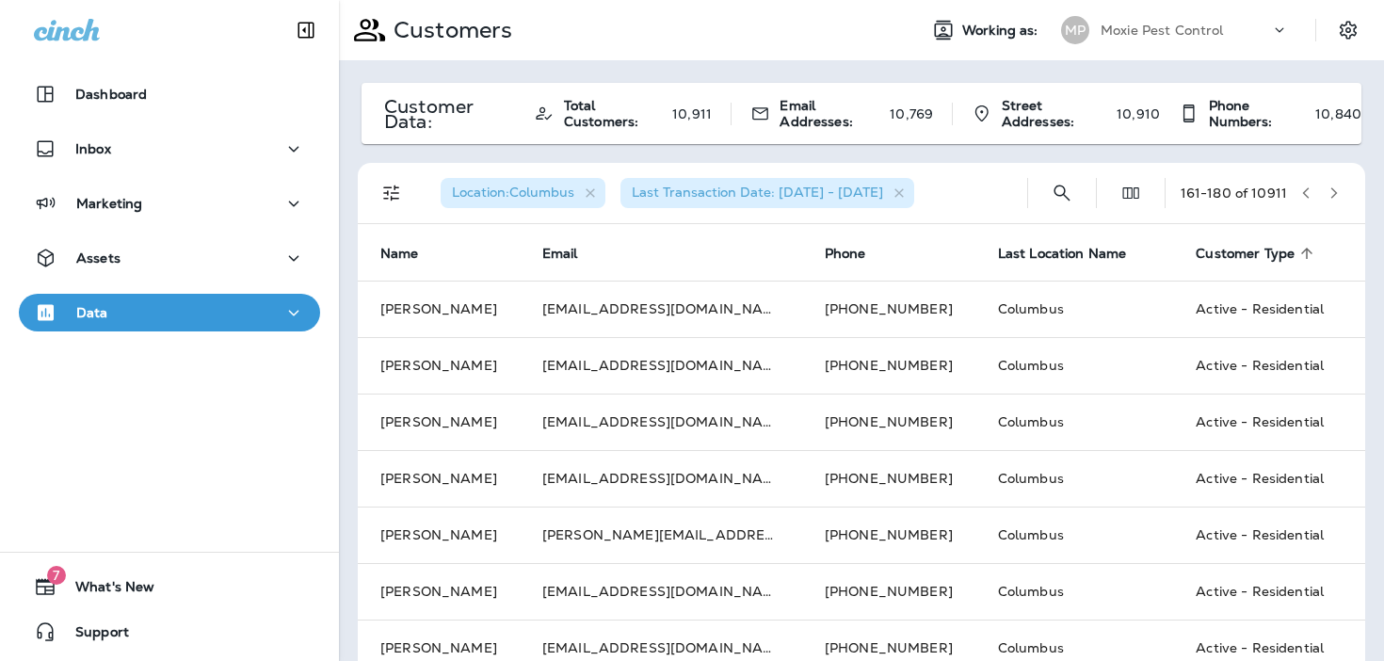
click at [1338, 195] on icon "button" at bounding box center [1333, 192] width 13 height 13
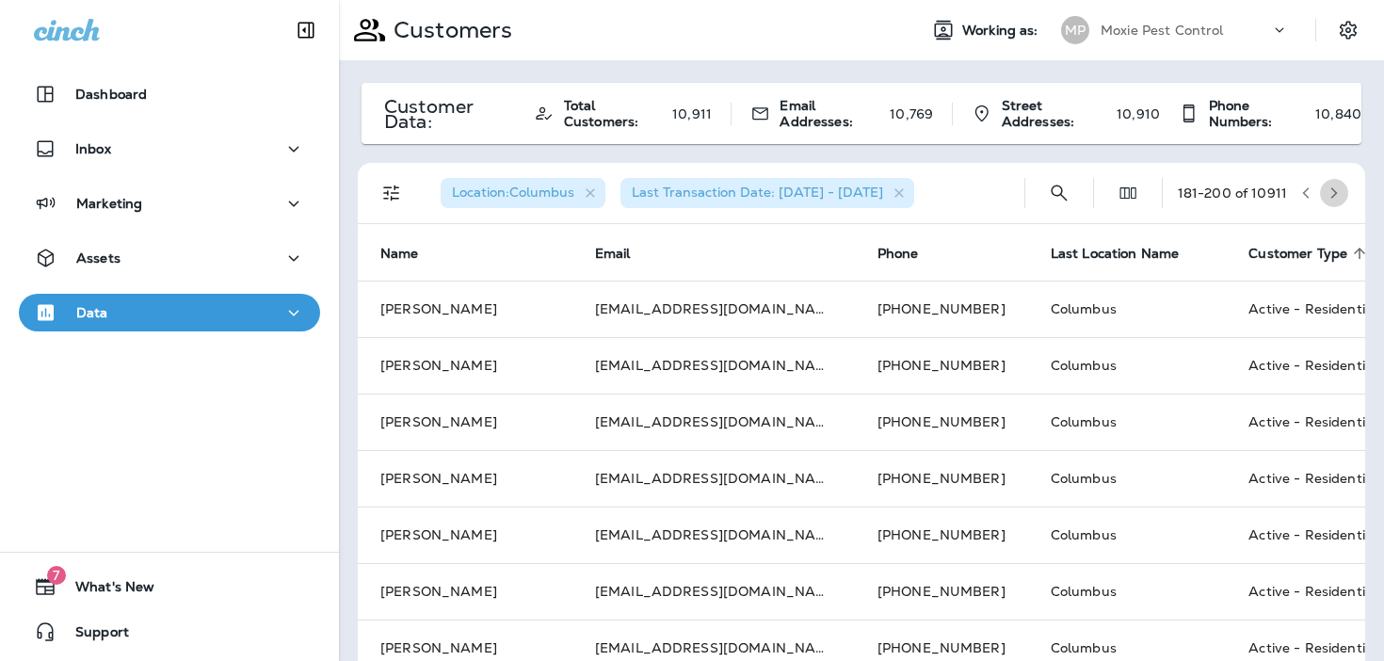
click at [1338, 196] on icon "button" at bounding box center [1333, 192] width 13 height 13
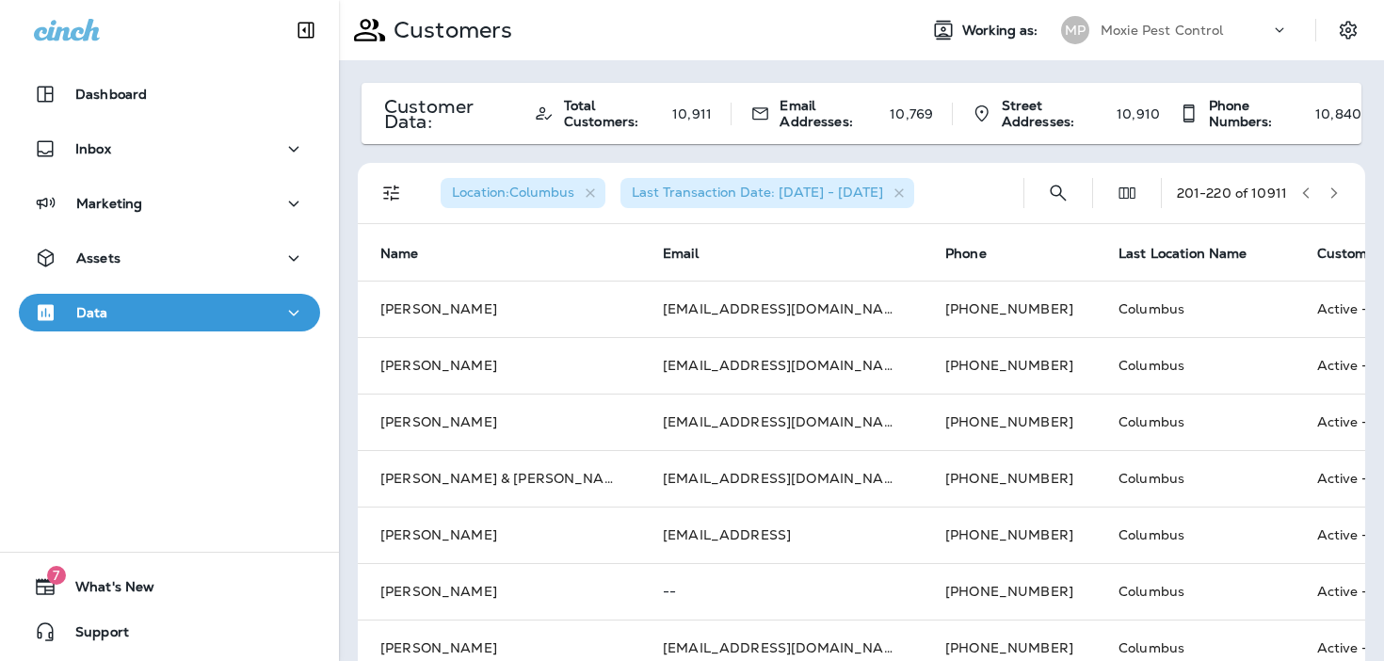
click at [1338, 196] on icon "button" at bounding box center [1333, 192] width 13 height 13
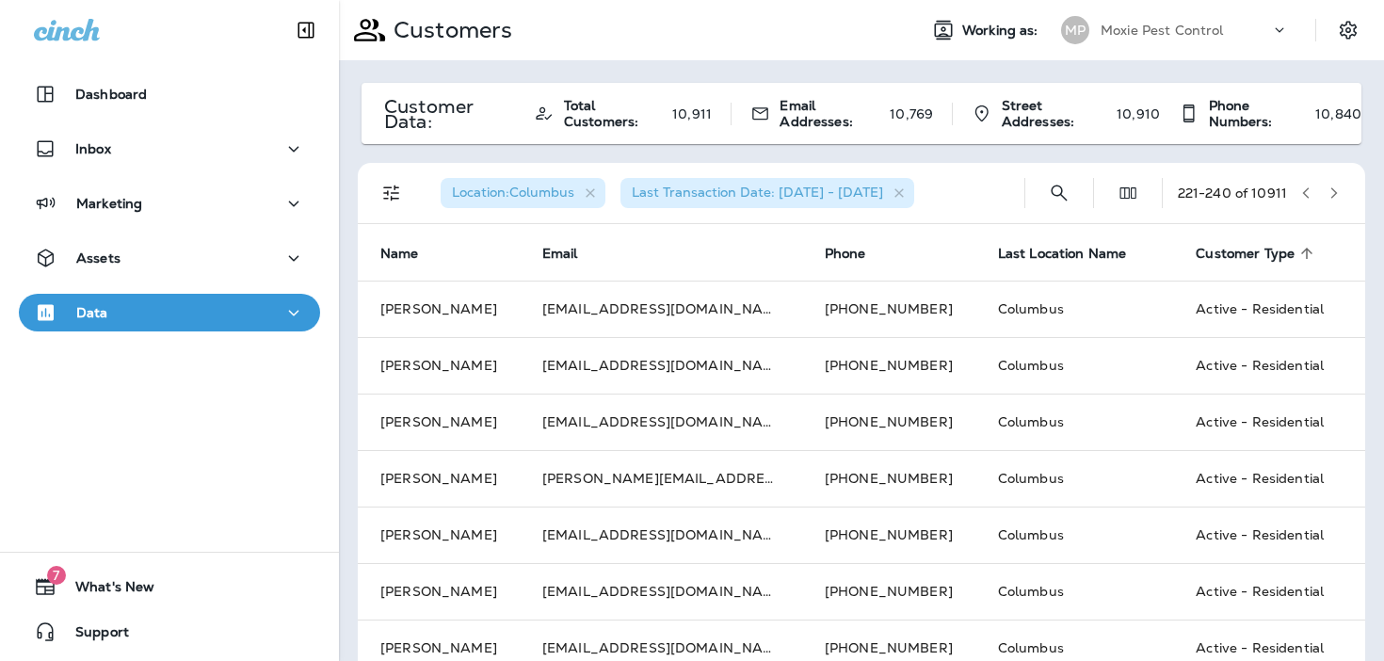
click at [1338, 196] on icon "button" at bounding box center [1333, 192] width 13 height 13
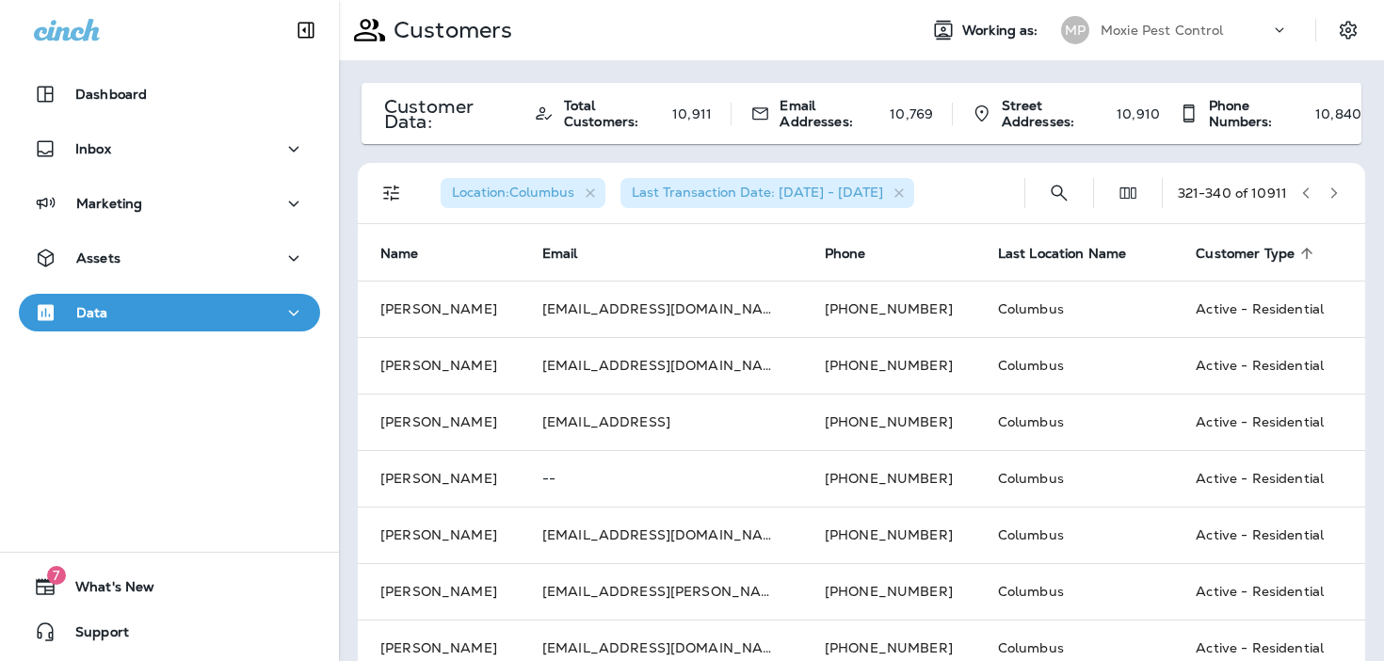
click at [1338, 196] on icon "button" at bounding box center [1333, 192] width 13 height 13
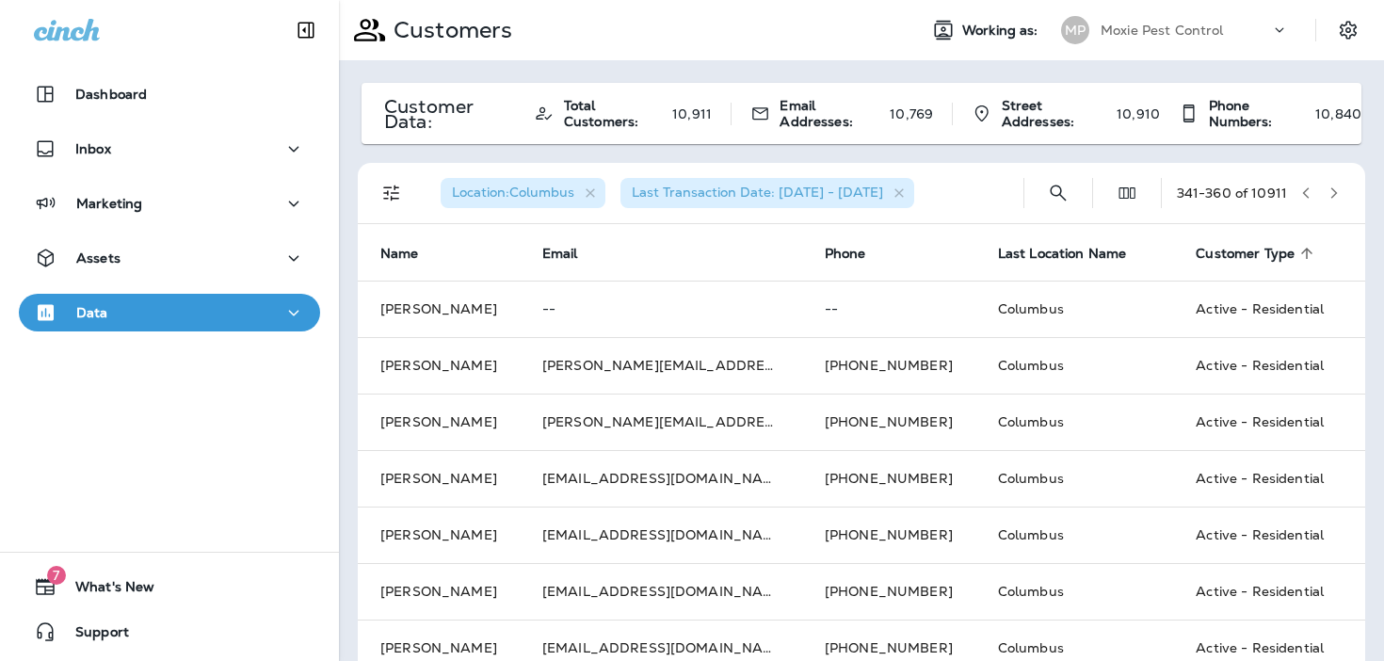
click at [1338, 196] on icon "button" at bounding box center [1333, 192] width 13 height 13
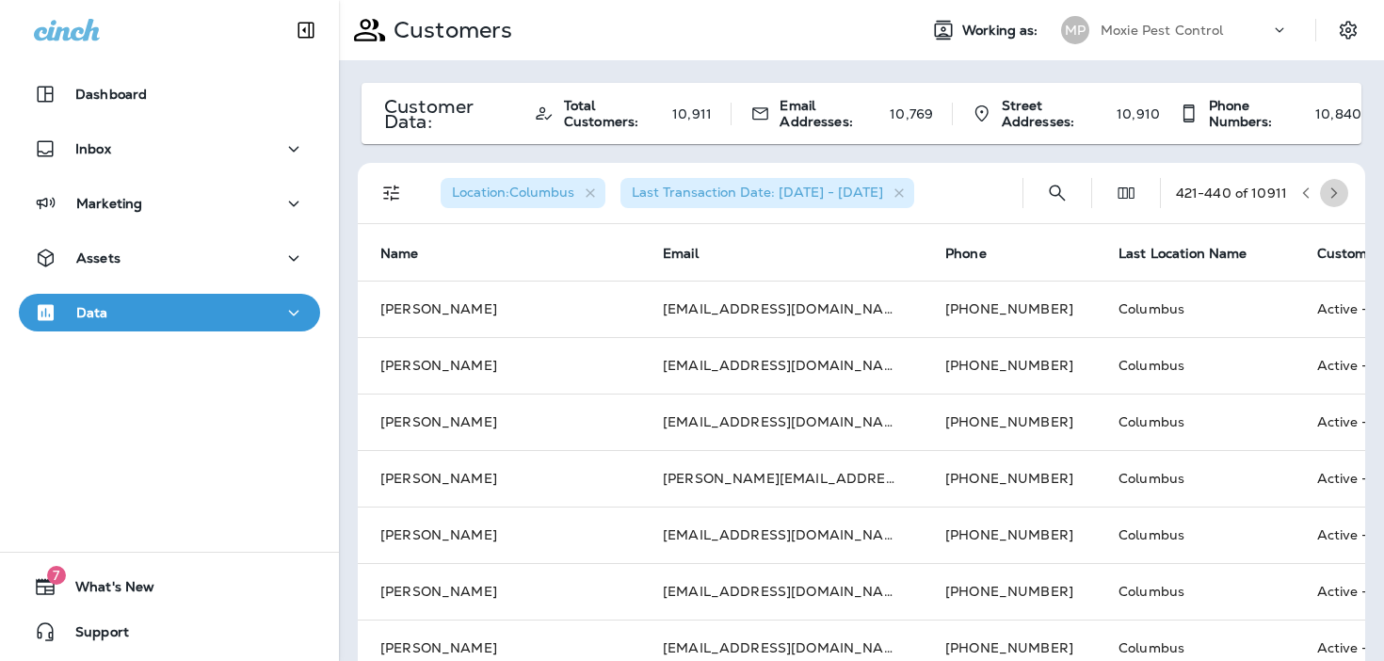
click at [1338, 196] on icon "button" at bounding box center [1333, 192] width 13 height 13
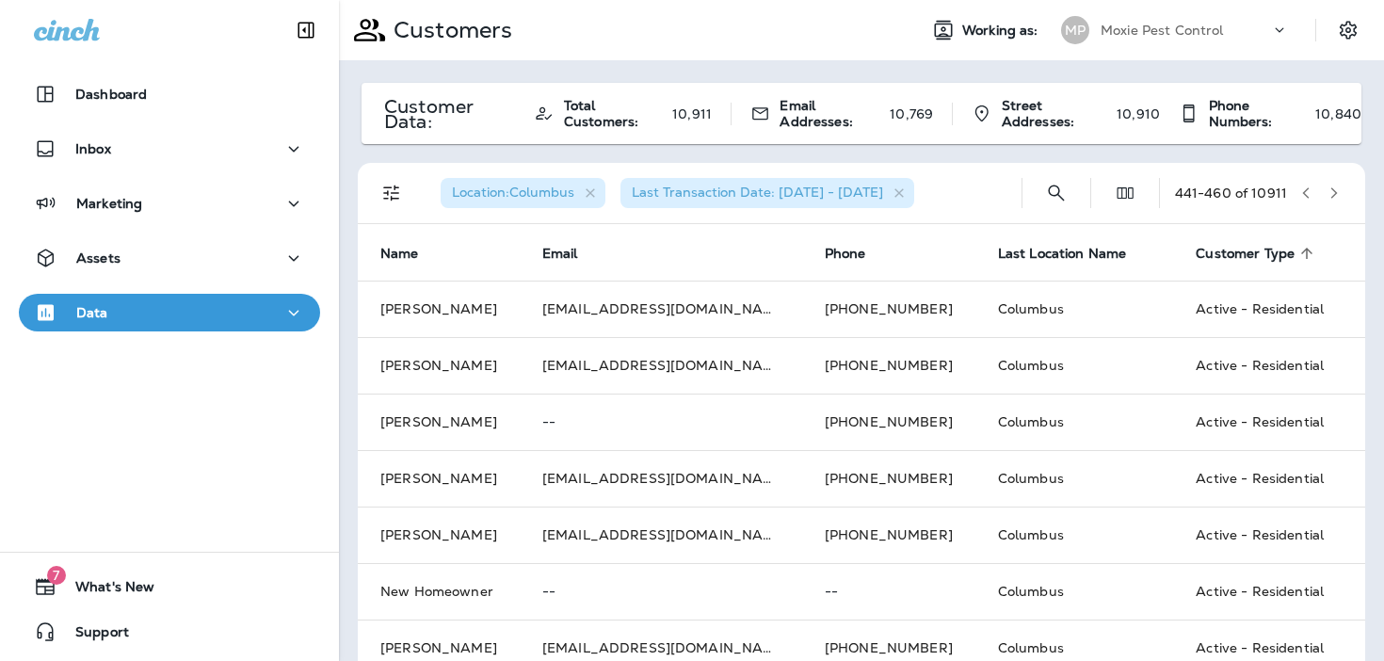
click at [1338, 196] on icon "button" at bounding box center [1333, 192] width 13 height 13
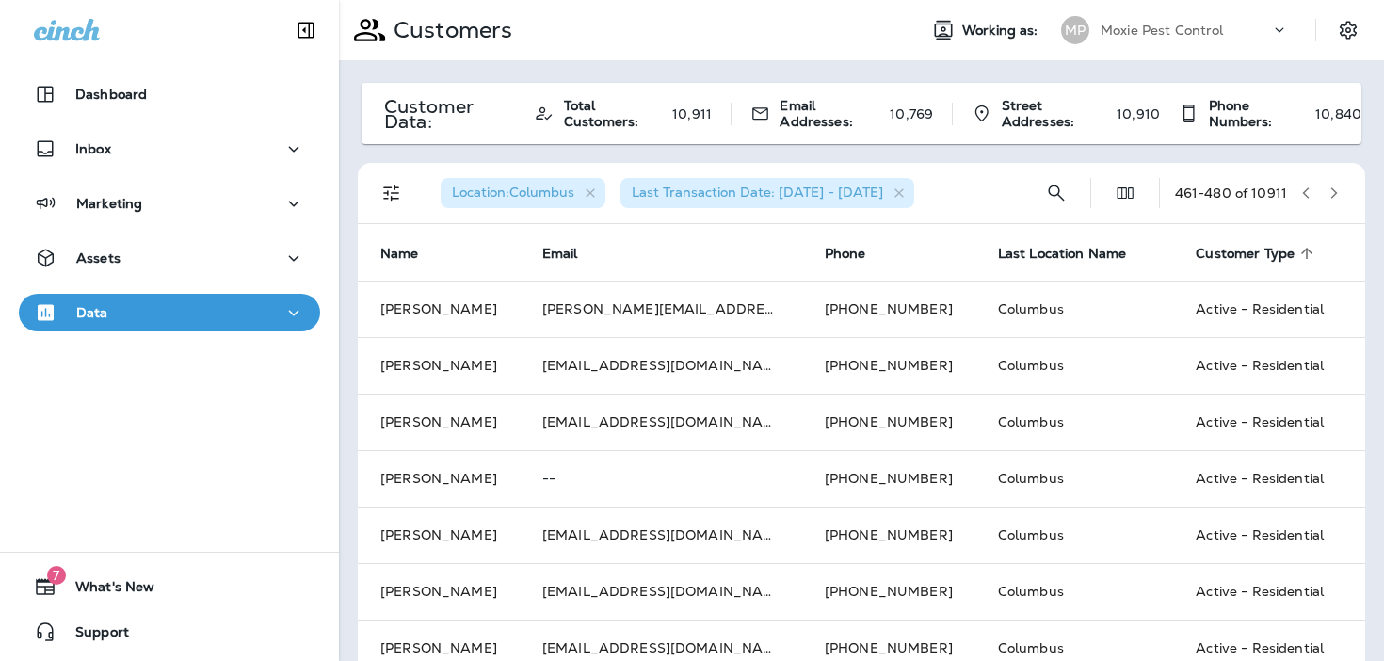
click at [1338, 196] on icon "button" at bounding box center [1333, 192] width 13 height 13
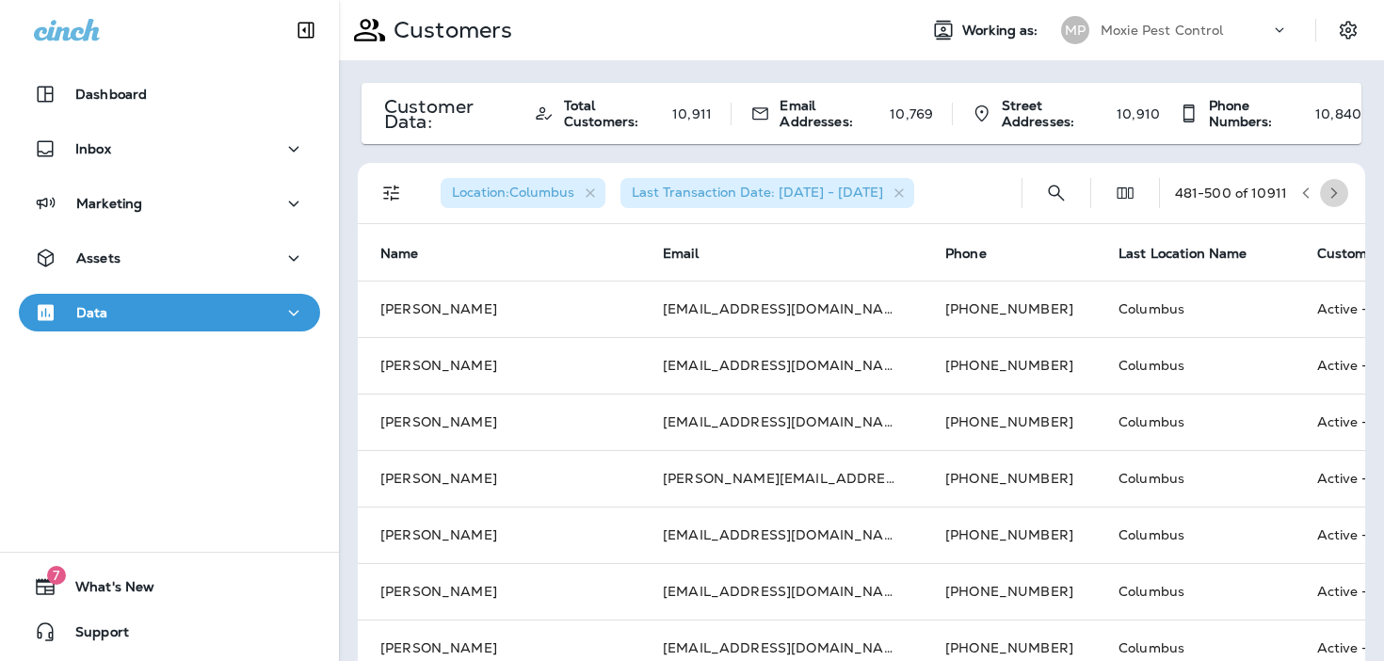
click at [1338, 196] on icon "button" at bounding box center [1333, 192] width 13 height 13
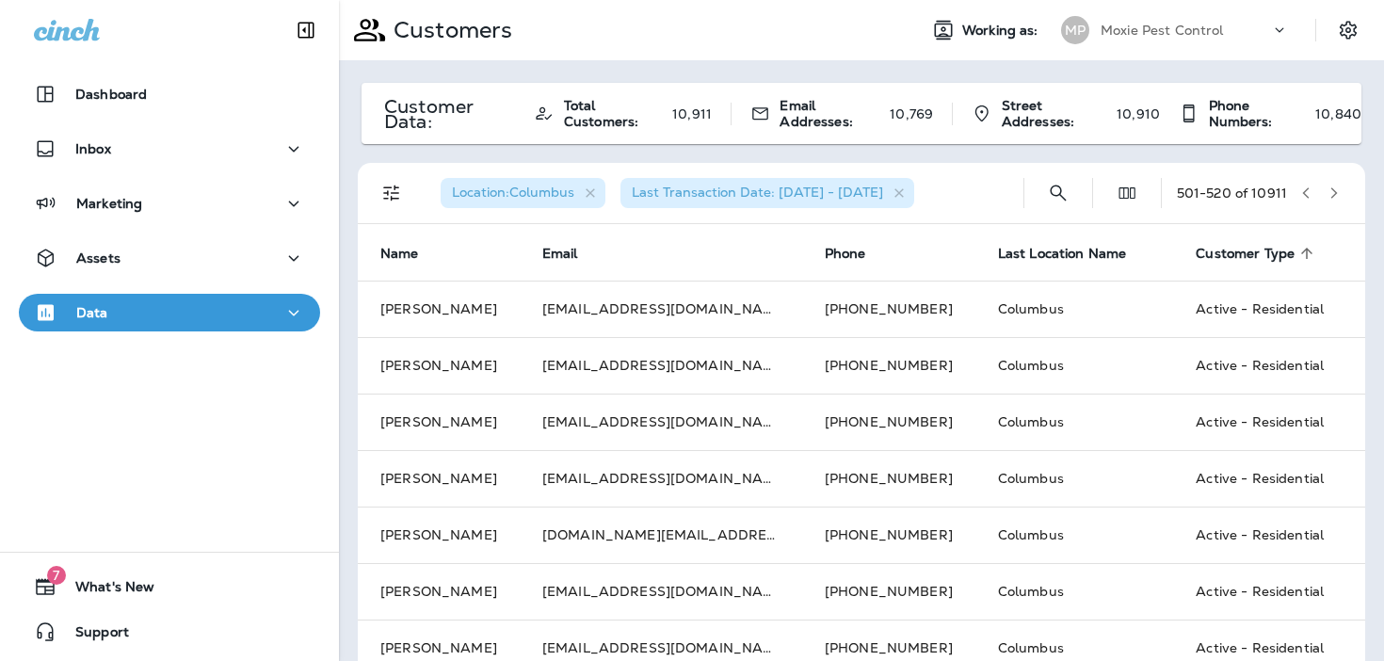
click at [1338, 196] on icon "button" at bounding box center [1333, 192] width 13 height 13
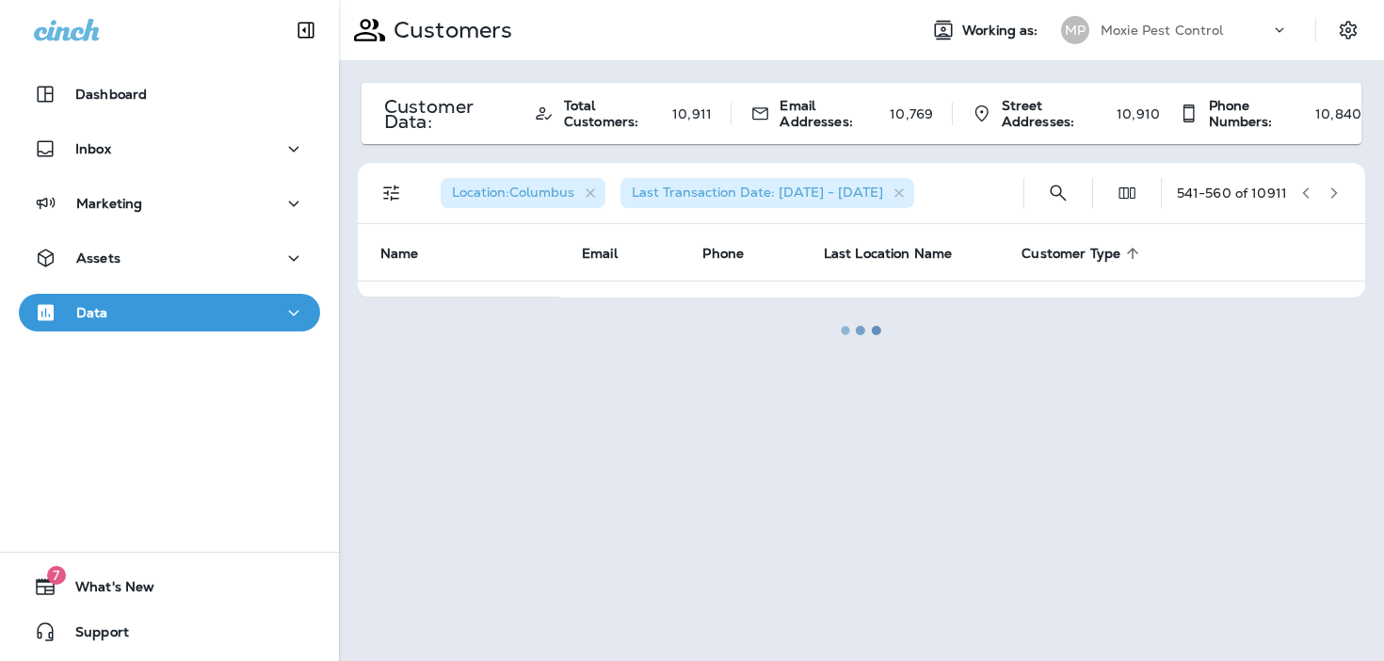
click at [1308, 194] on div at bounding box center [861, 330] width 1041 height 657
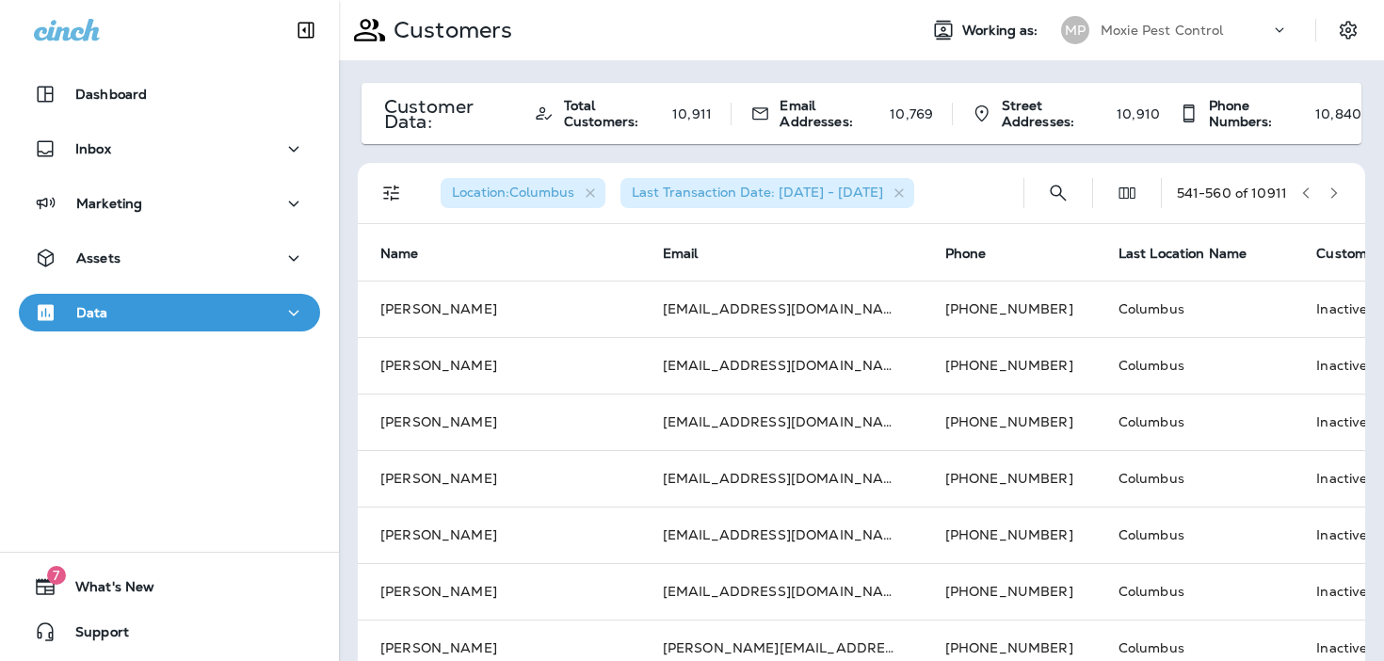
click at [1308, 194] on icon "button" at bounding box center [1305, 192] width 13 height 13
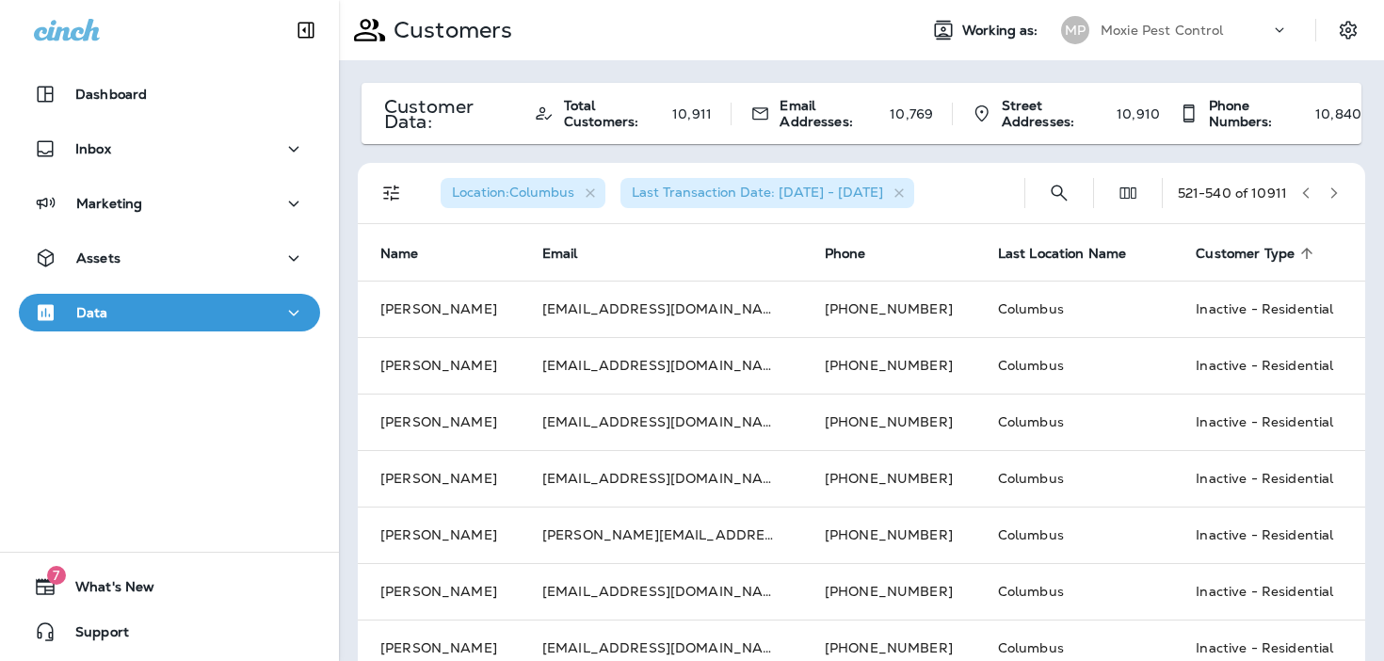
click at [1308, 194] on icon "button" at bounding box center [1305, 192] width 13 height 13
click at [544, 186] on span "Location : Columbus" at bounding box center [513, 192] width 122 height 17
click at [378, 197] on button "Filters" at bounding box center [392, 193] width 38 height 38
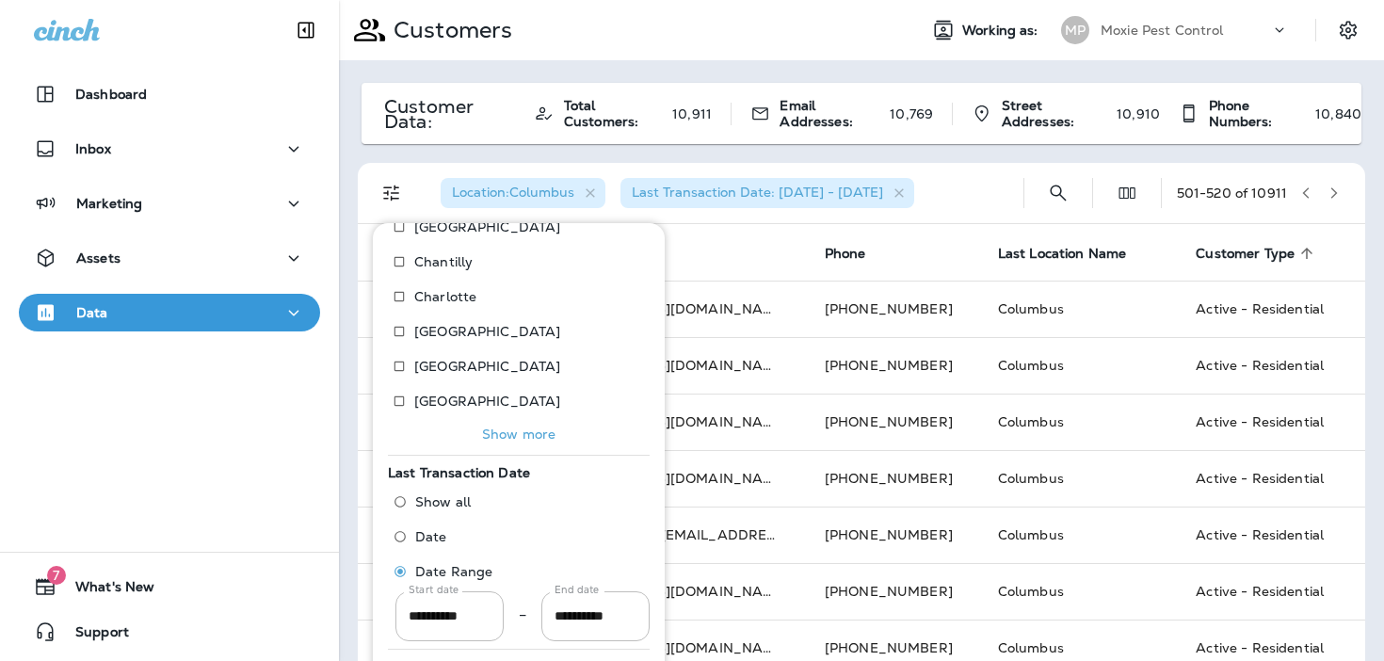
click at [474, 425] on button "Show more" at bounding box center [519, 434] width 262 height 26
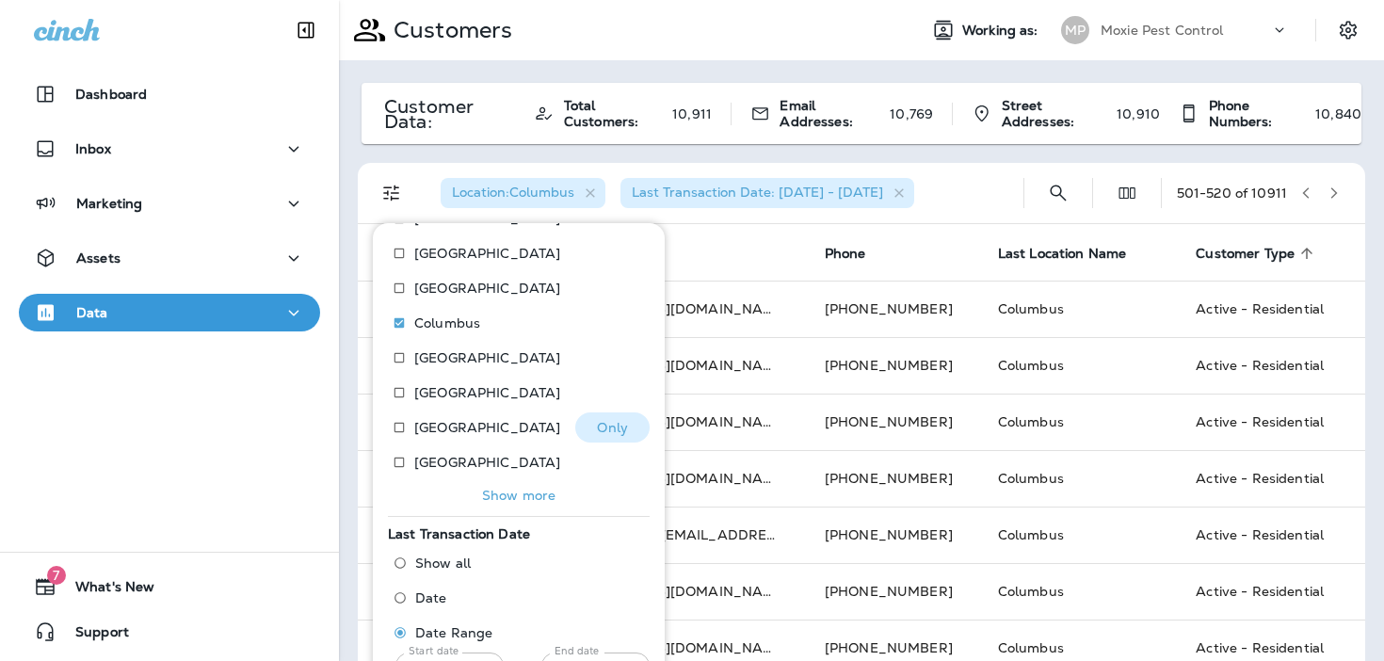
scroll to position [402, 0]
click at [612, 358] on p "Only" at bounding box center [612, 356] width 31 height 15
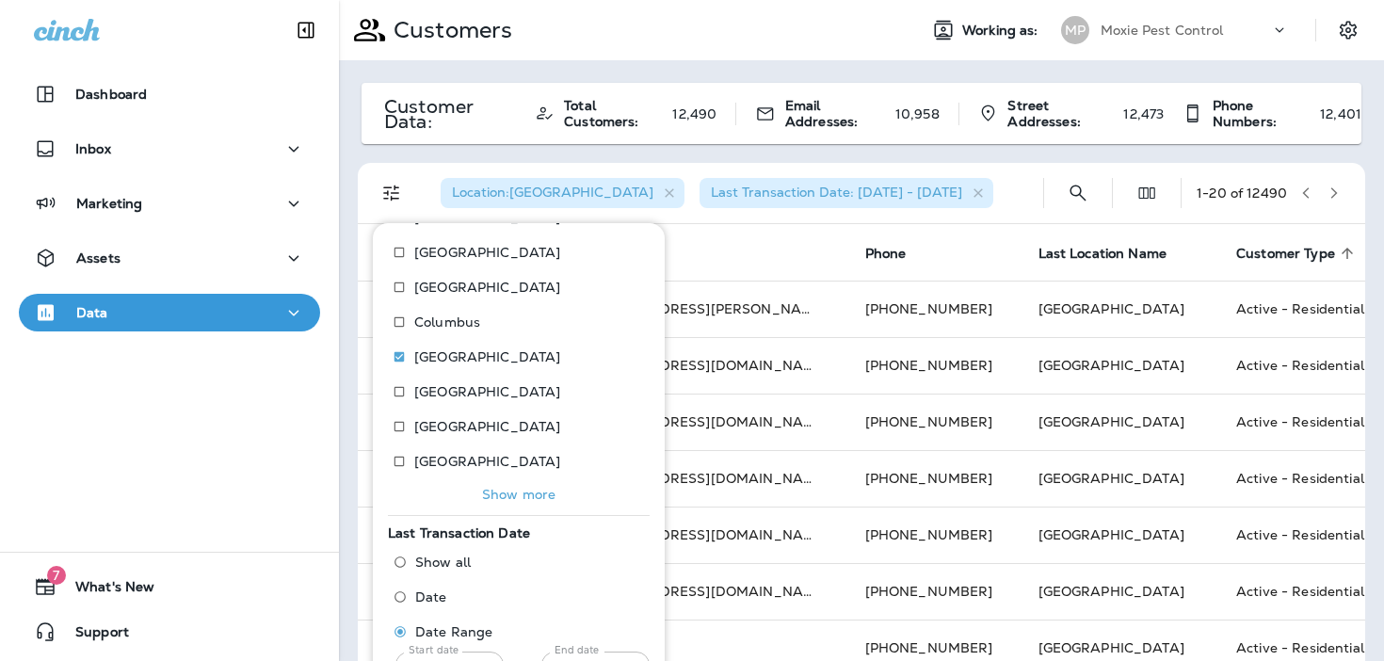
click at [983, 190] on div "Location : Dallas Last Transaction Date: 01/02/23 - 07/01/25" at bounding box center [726, 193] width 602 height 60
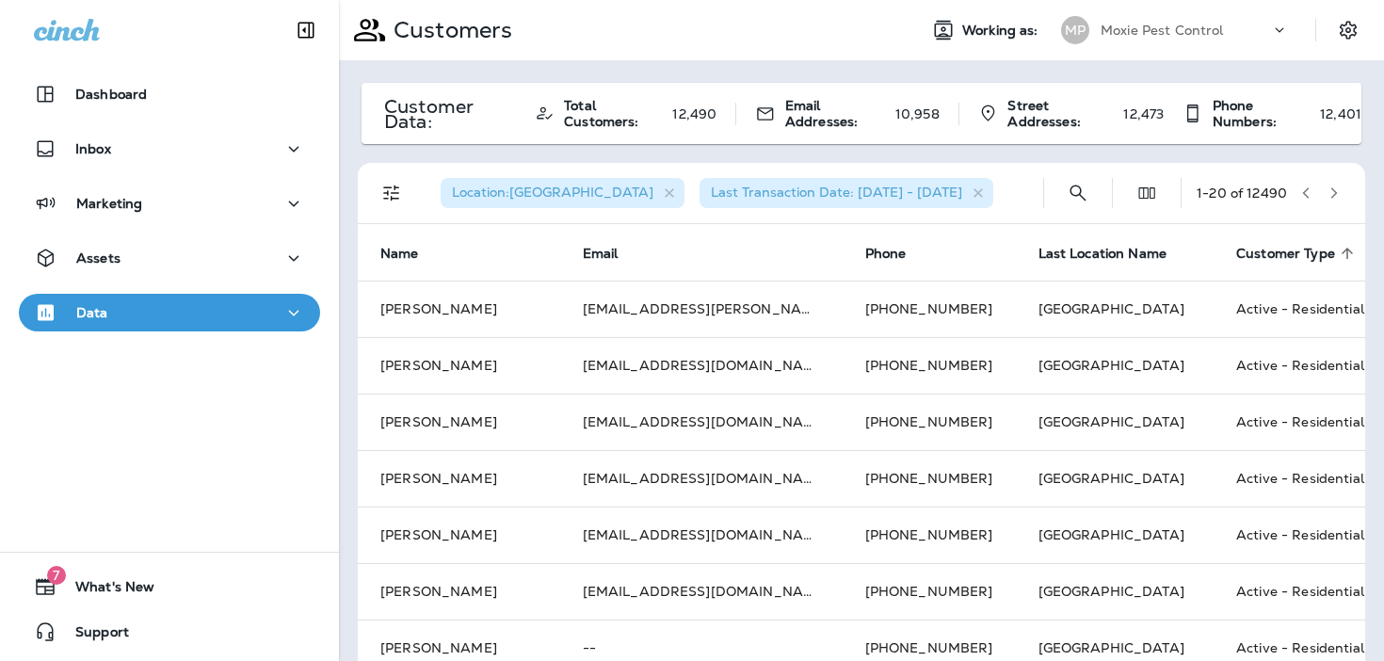
click at [1341, 200] on button "button" at bounding box center [1334, 193] width 28 height 28
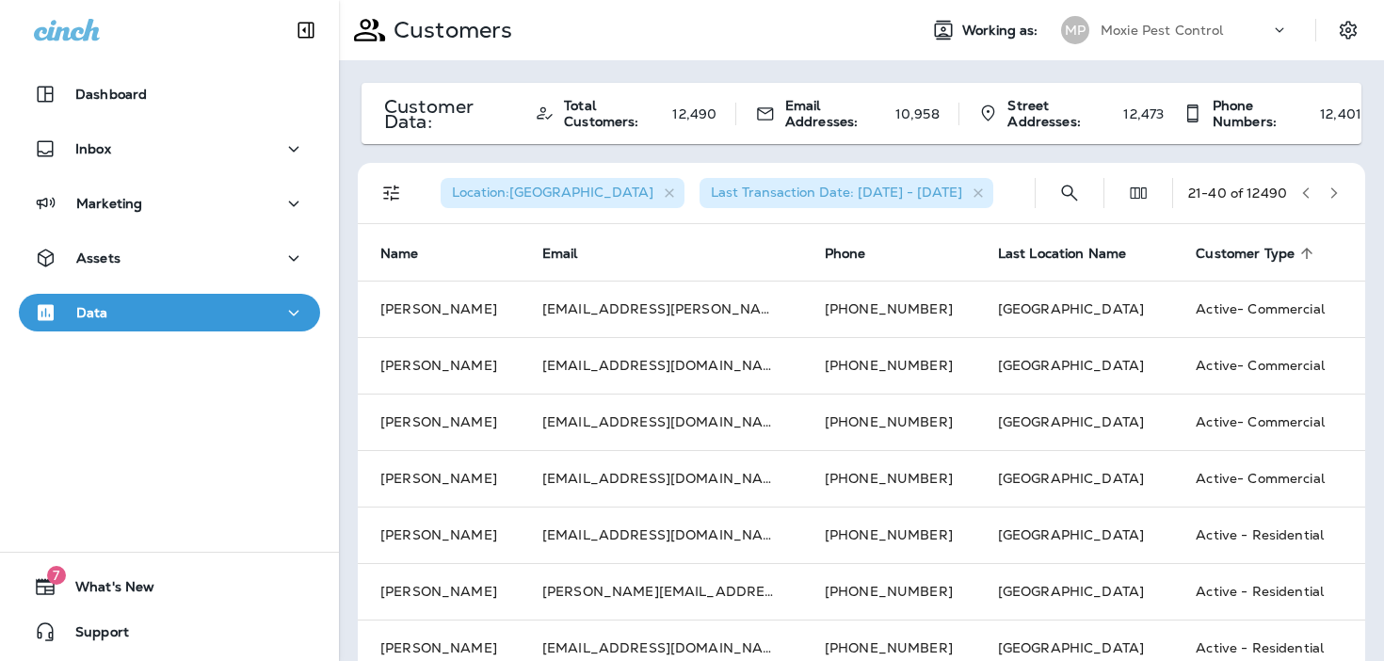
click at [1341, 200] on button "button" at bounding box center [1334, 193] width 28 height 28
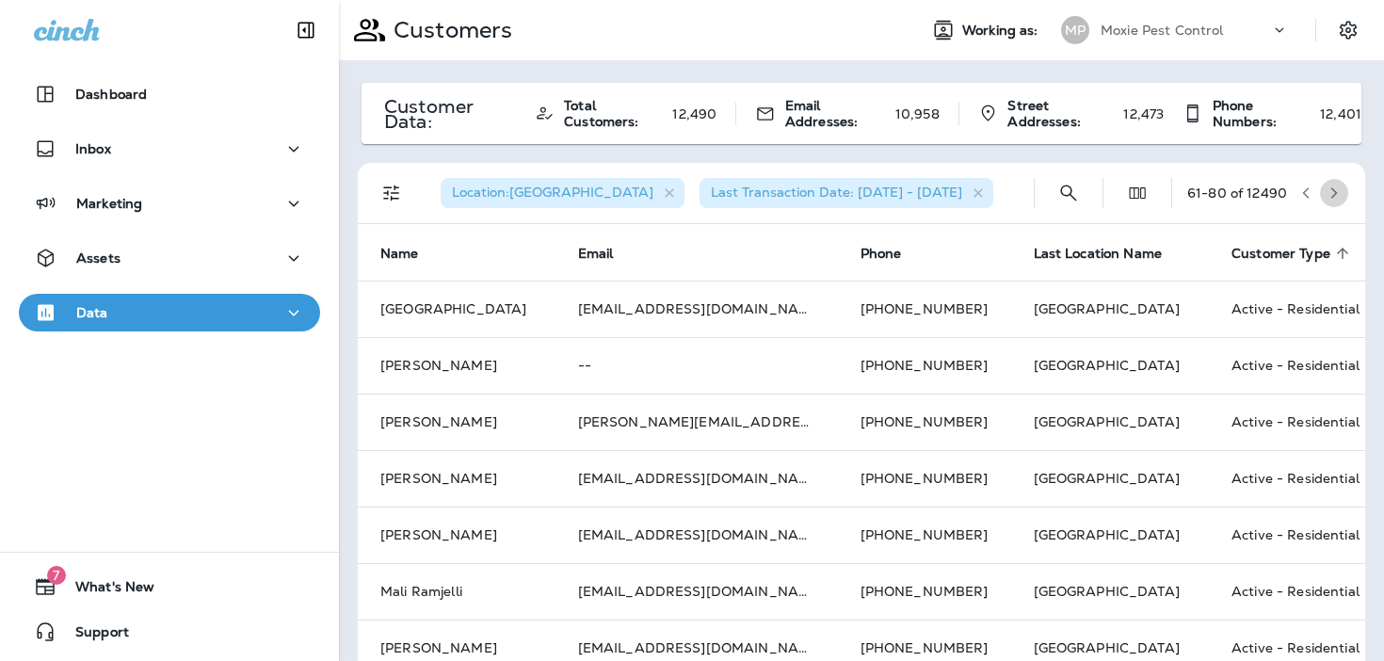
click at [1341, 200] on button "button" at bounding box center [1334, 193] width 28 height 28
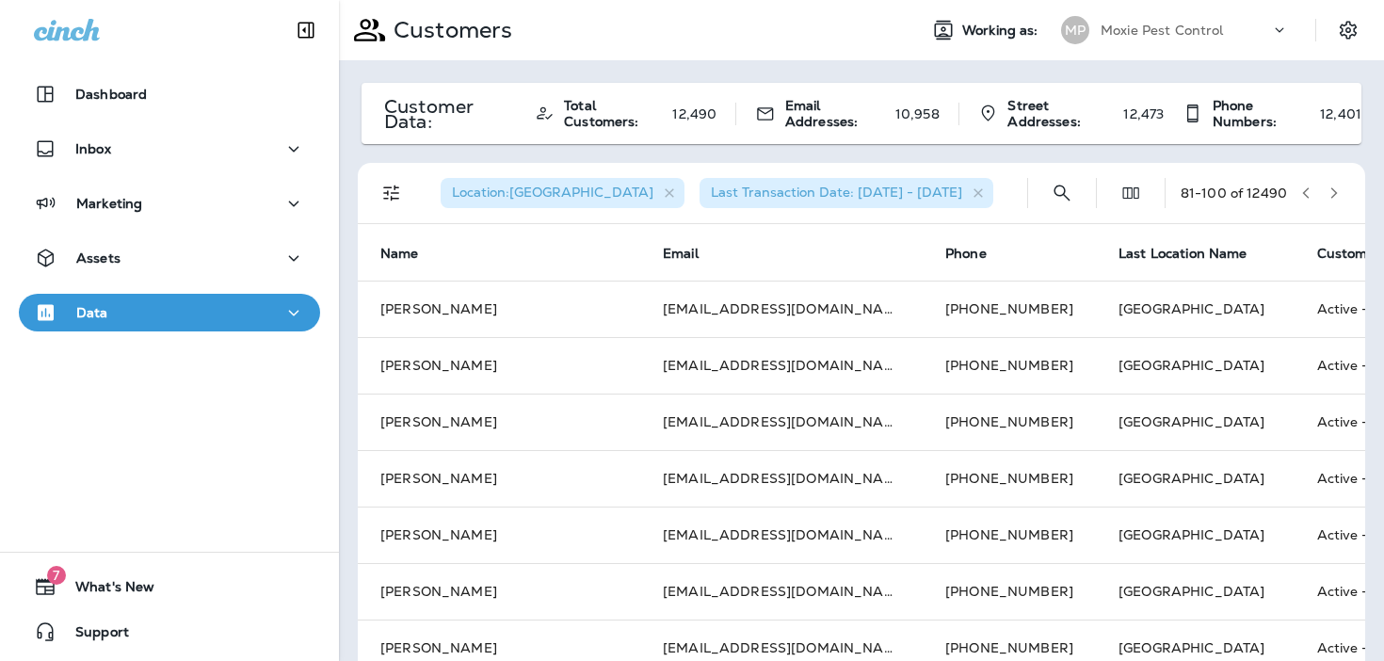
click at [1341, 200] on button "button" at bounding box center [1334, 193] width 28 height 28
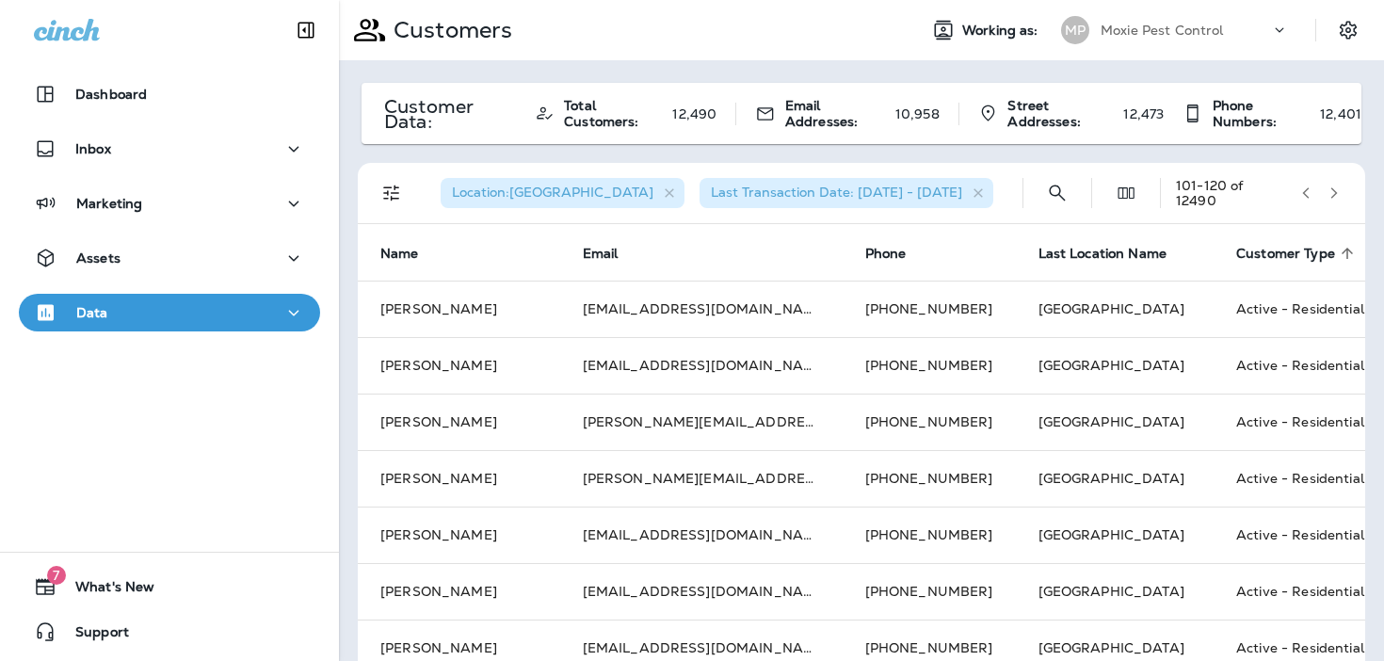
click at [1341, 200] on button "button" at bounding box center [1334, 193] width 28 height 28
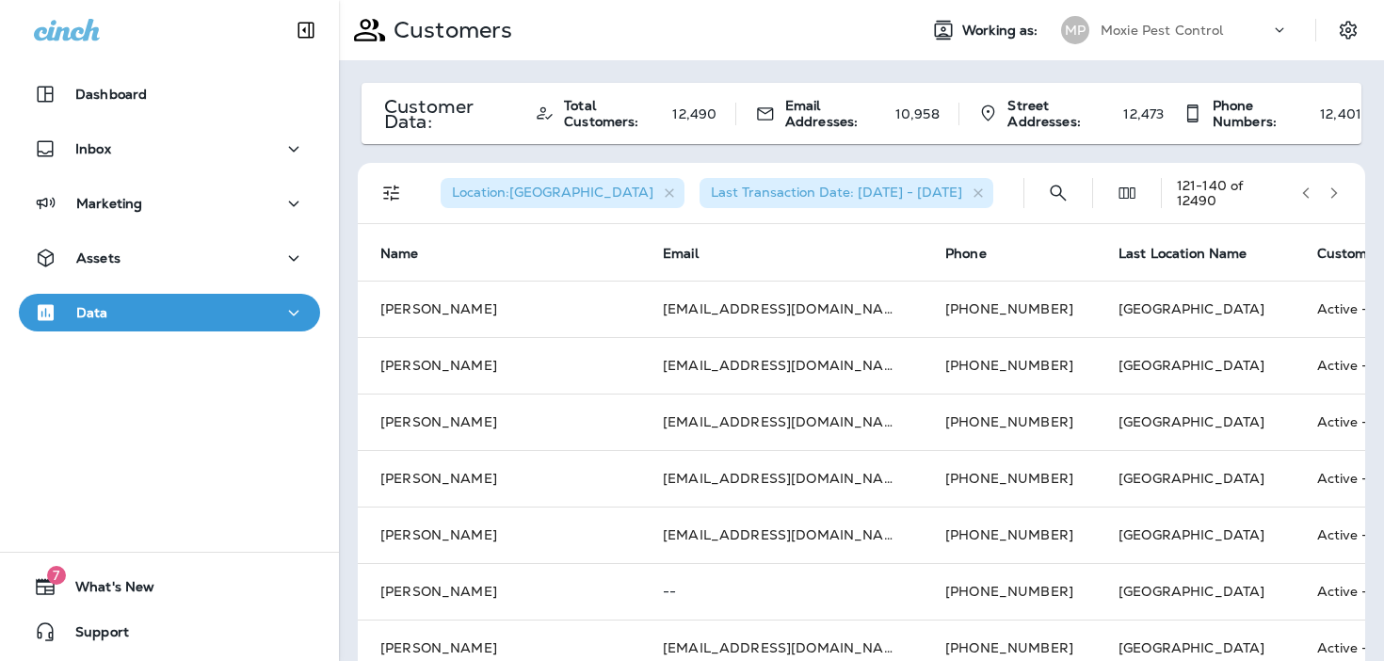
click at [1342, 196] on button "button" at bounding box center [1334, 193] width 28 height 28
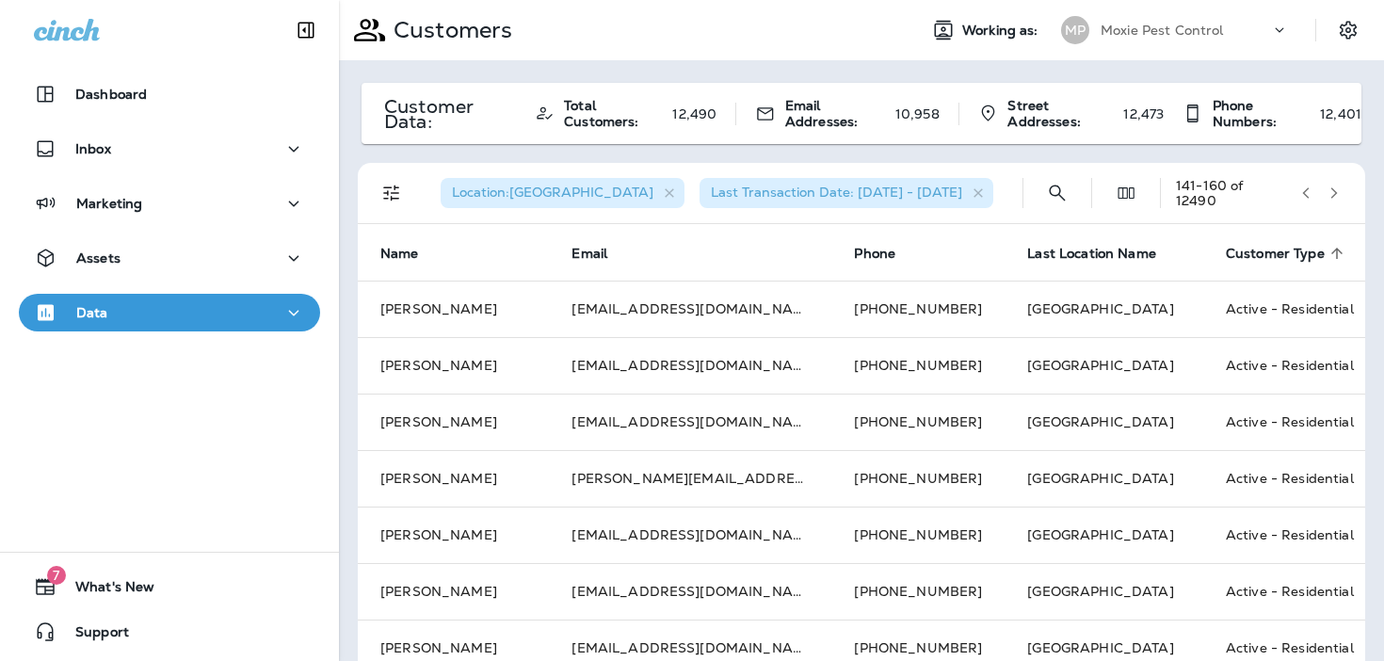
click at [1342, 196] on button "button" at bounding box center [1334, 193] width 28 height 28
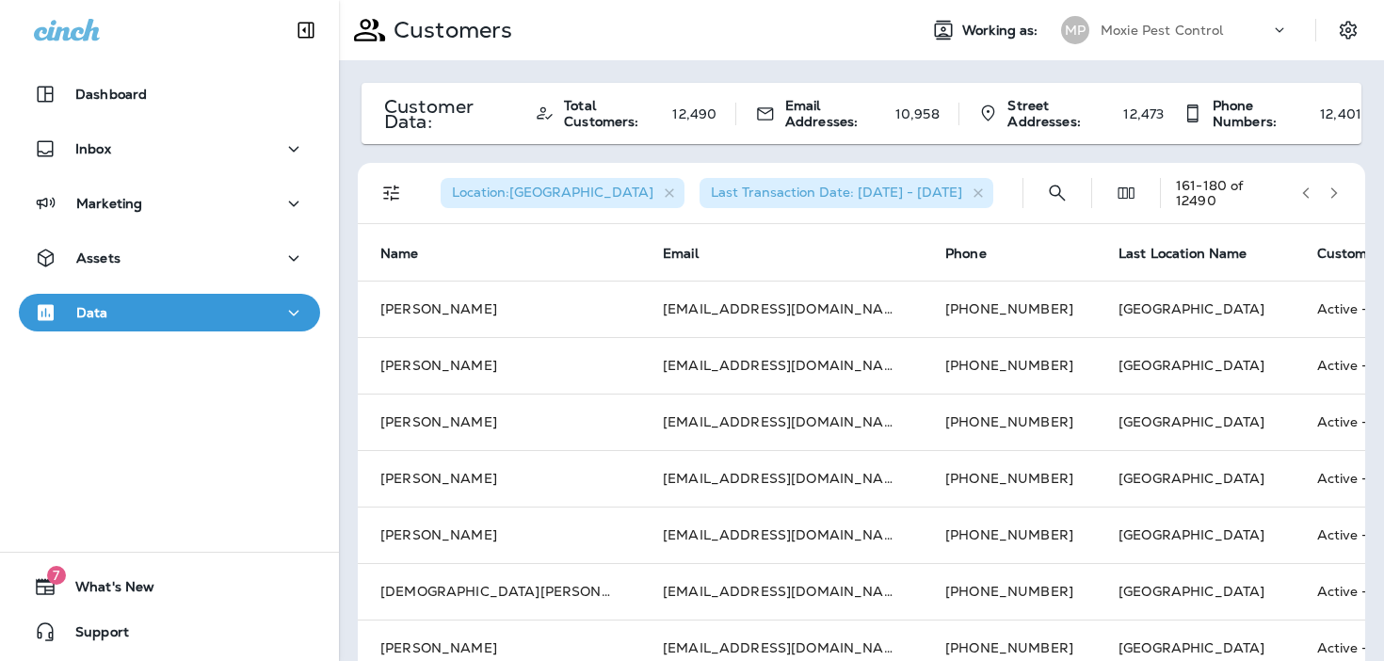
click at [1342, 196] on button "button" at bounding box center [1334, 193] width 28 height 28
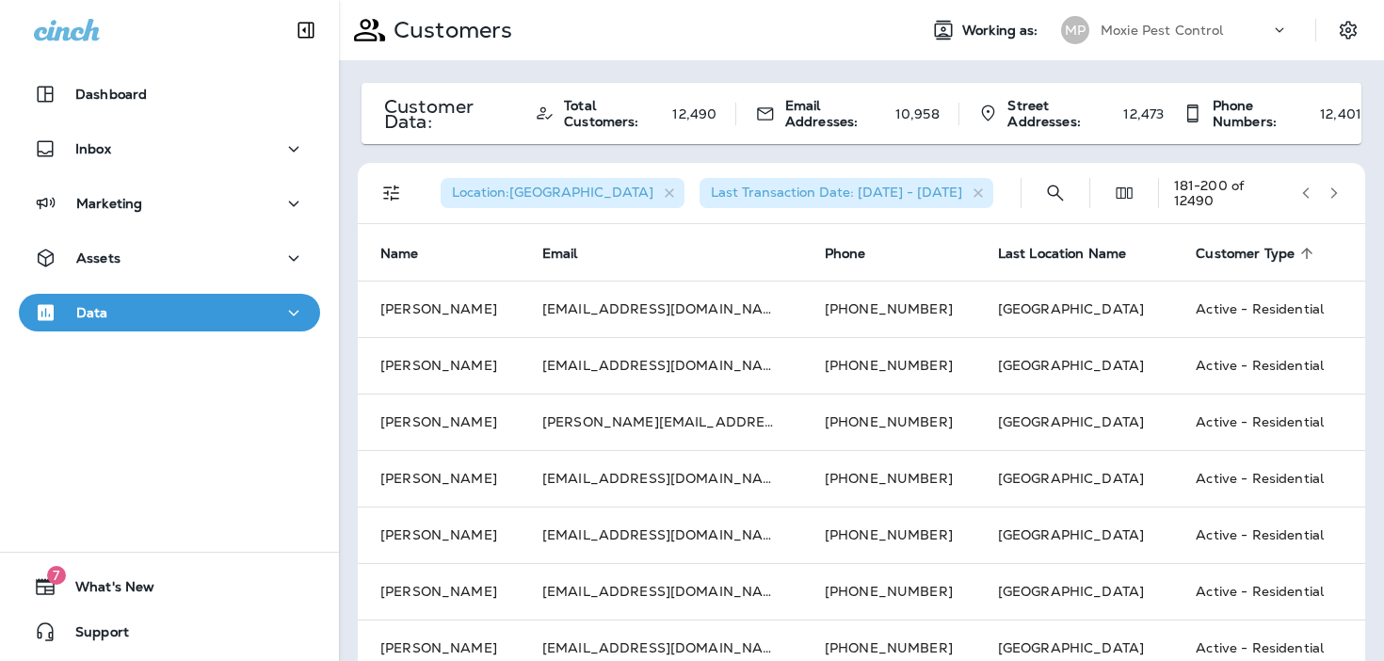
click at [1342, 196] on button "button" at bounding box center [1334, 193] width 28 height 28
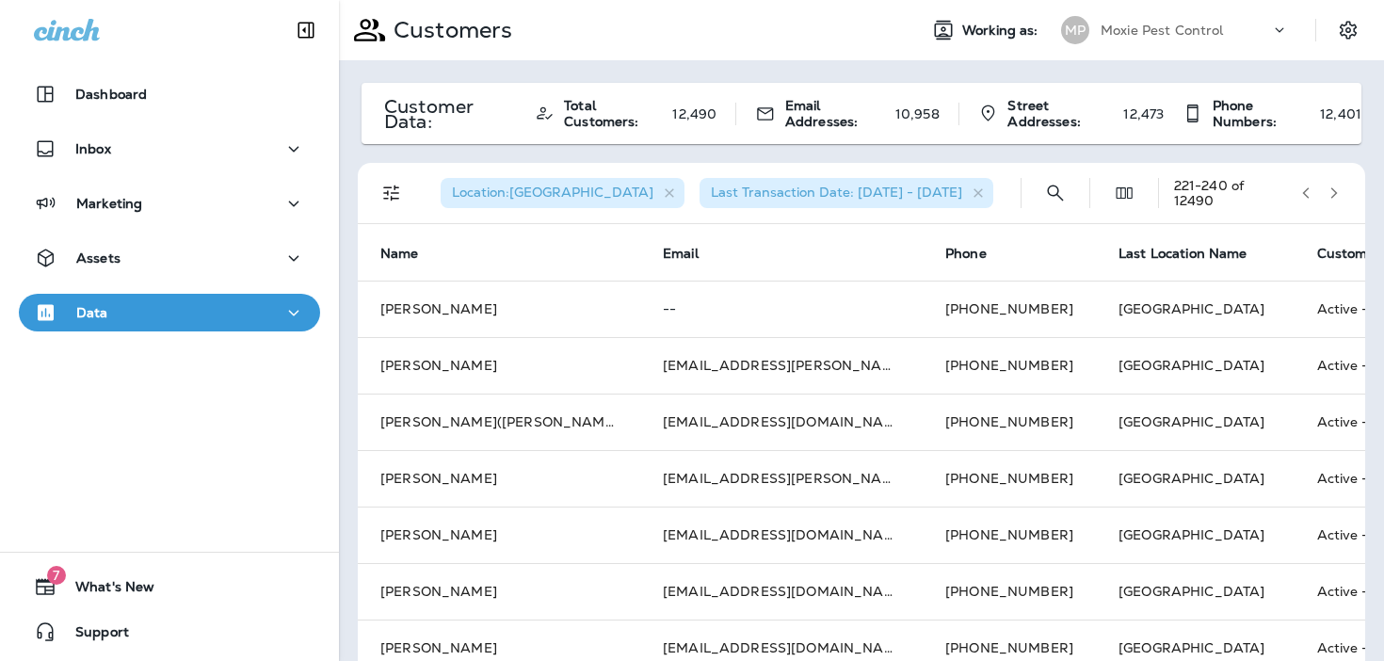
click at [1342, 196] on button "button" at bounding box center [1334, 193] width 28 height 28
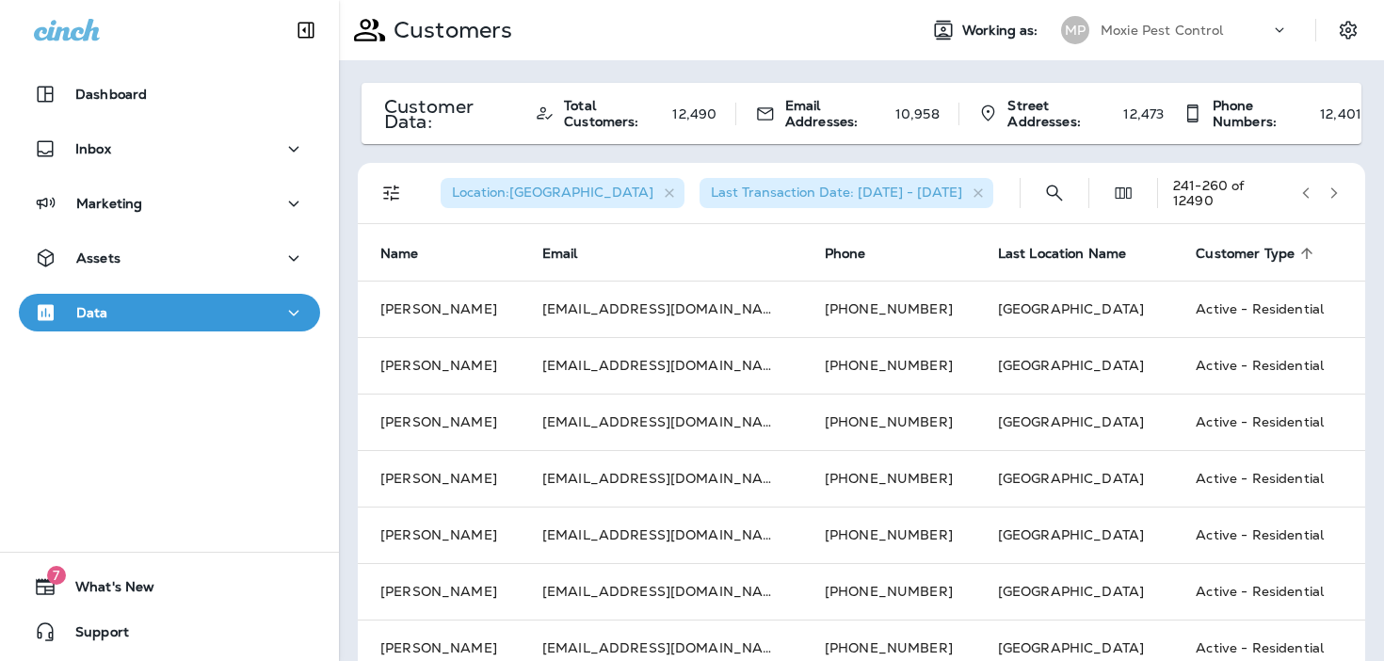
click at [1342, 196] on button "button" at bounding box center [1334, 193] width 28 height 28
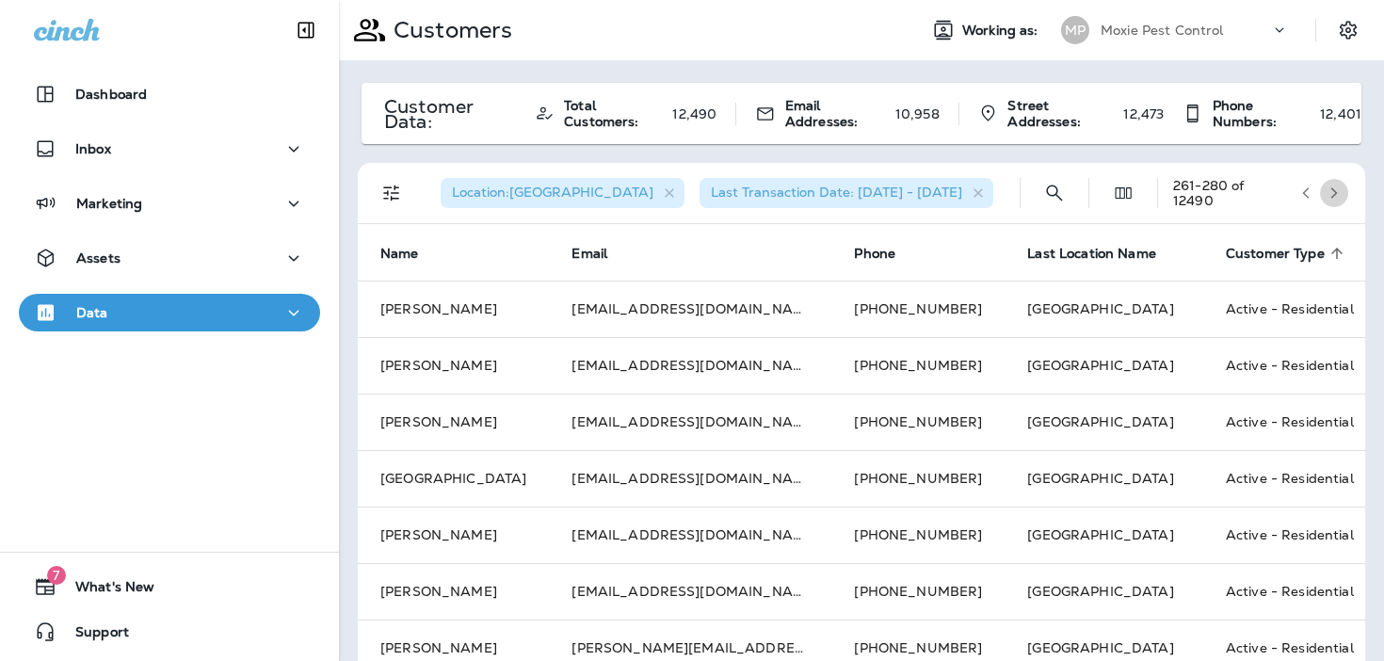
click at [1342, 196] on button "button" at bounding box center [1334, 193] width 28 height 28
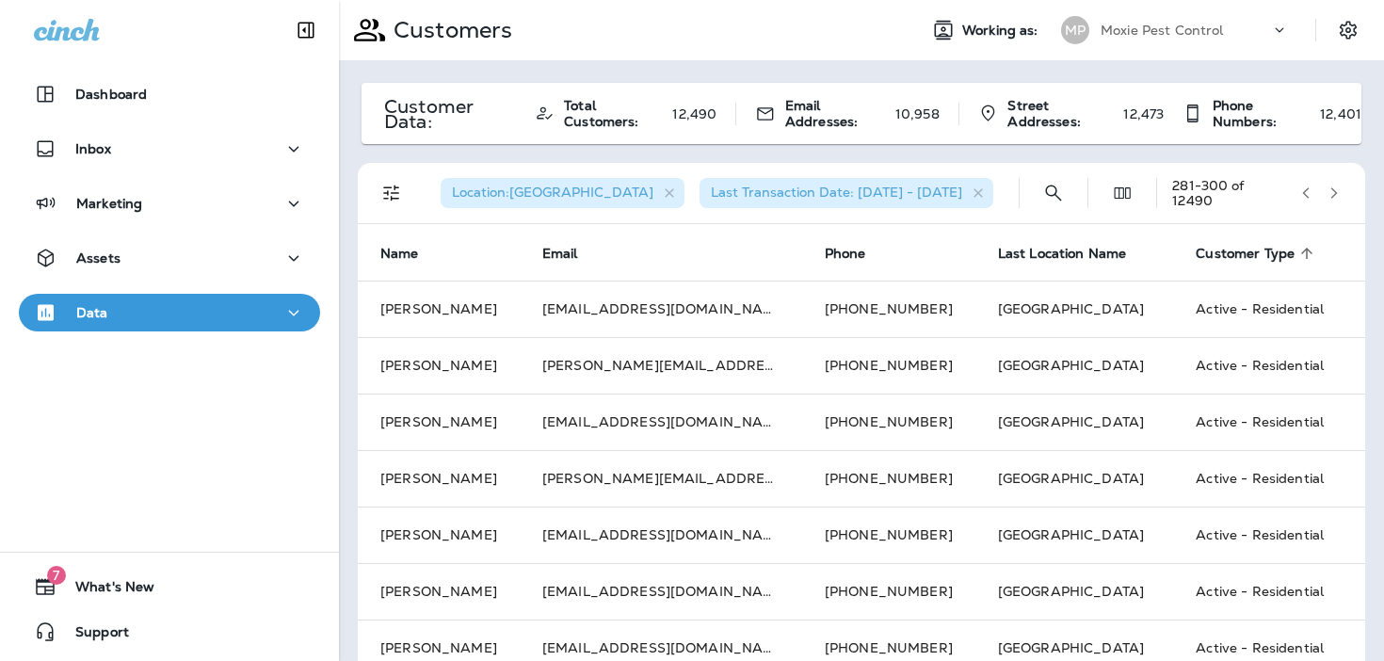
click at [1342, 196] on button "button" at bounding box center [1334, 193] width 28 height 28
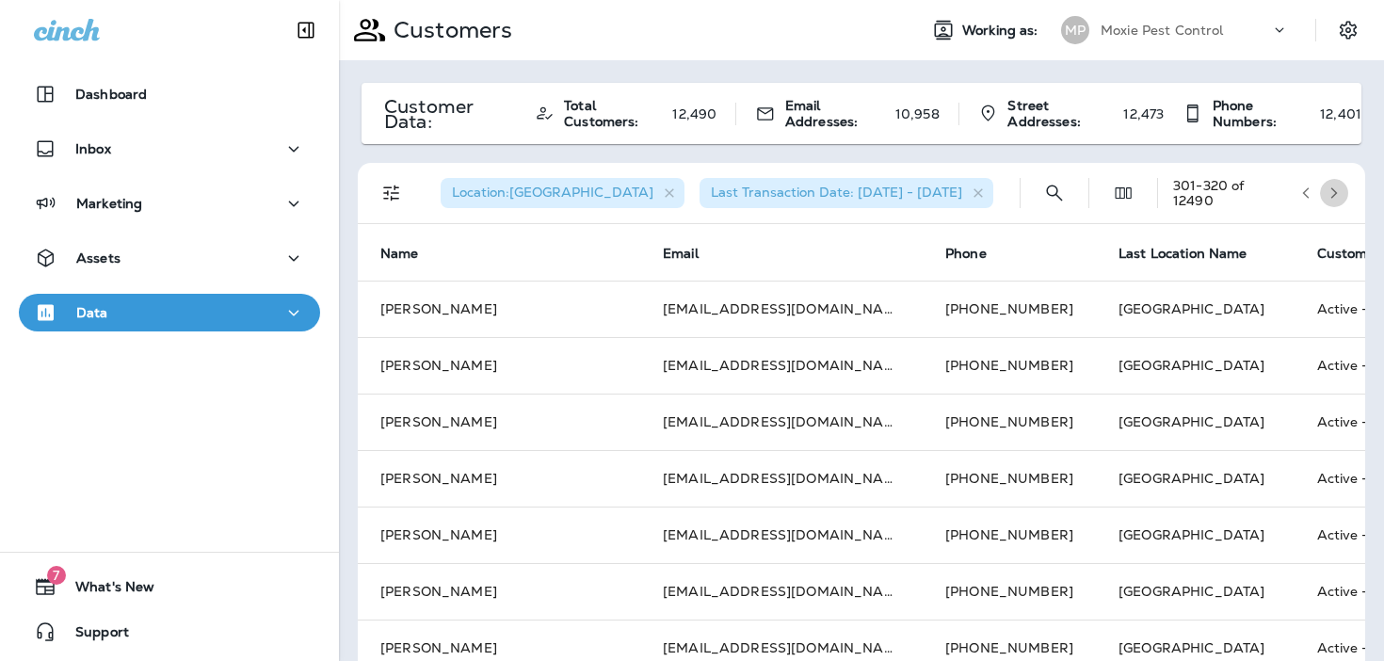
click at [1342, 196] on button "button" at bounding box center [1334, 193] width 28 height 28
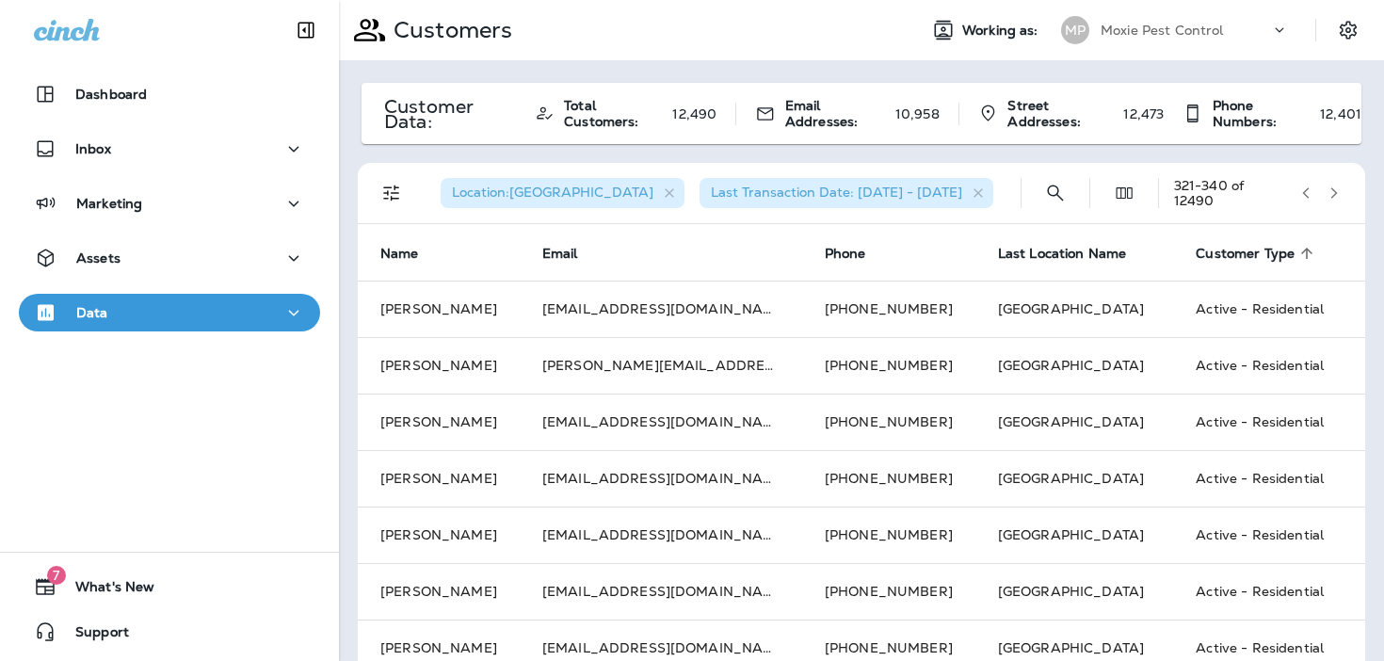
click at [1342, 196] on button "button" at bounding box center [1334, 193] width 28 height 28
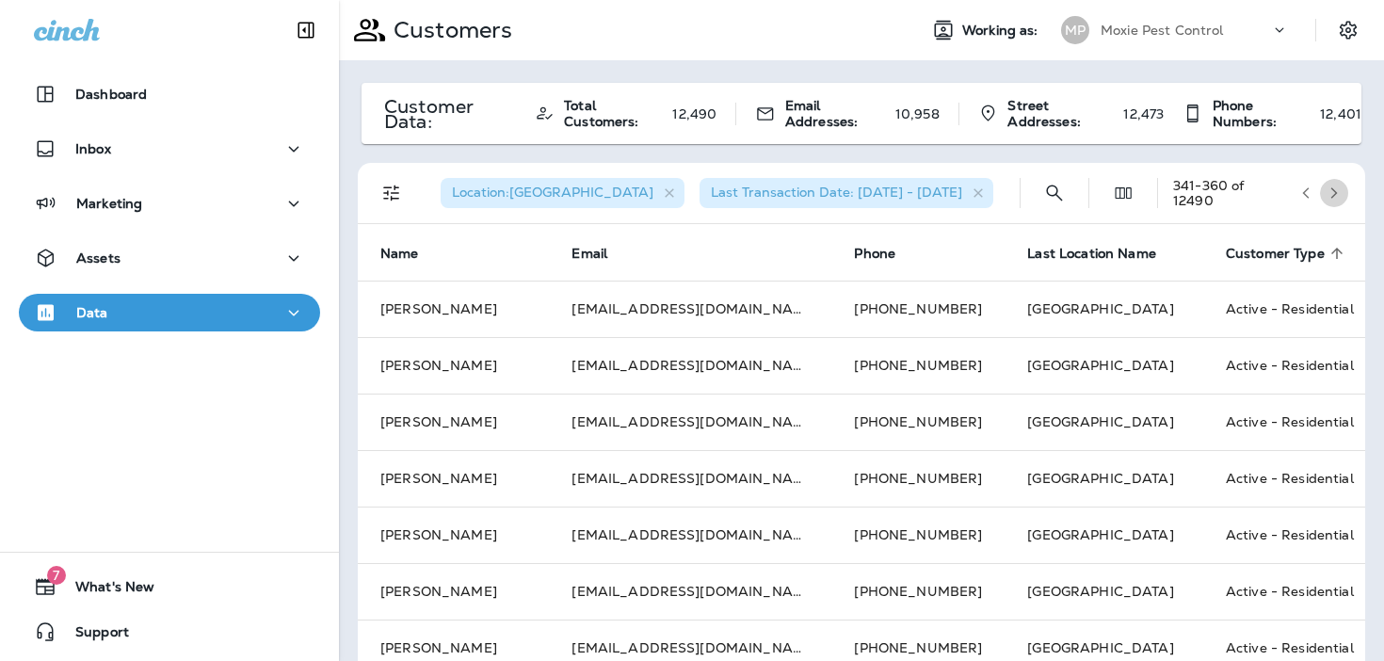
click at [1342, 196] on button "button" at bounding box center [1334, 193] width 28 height 28
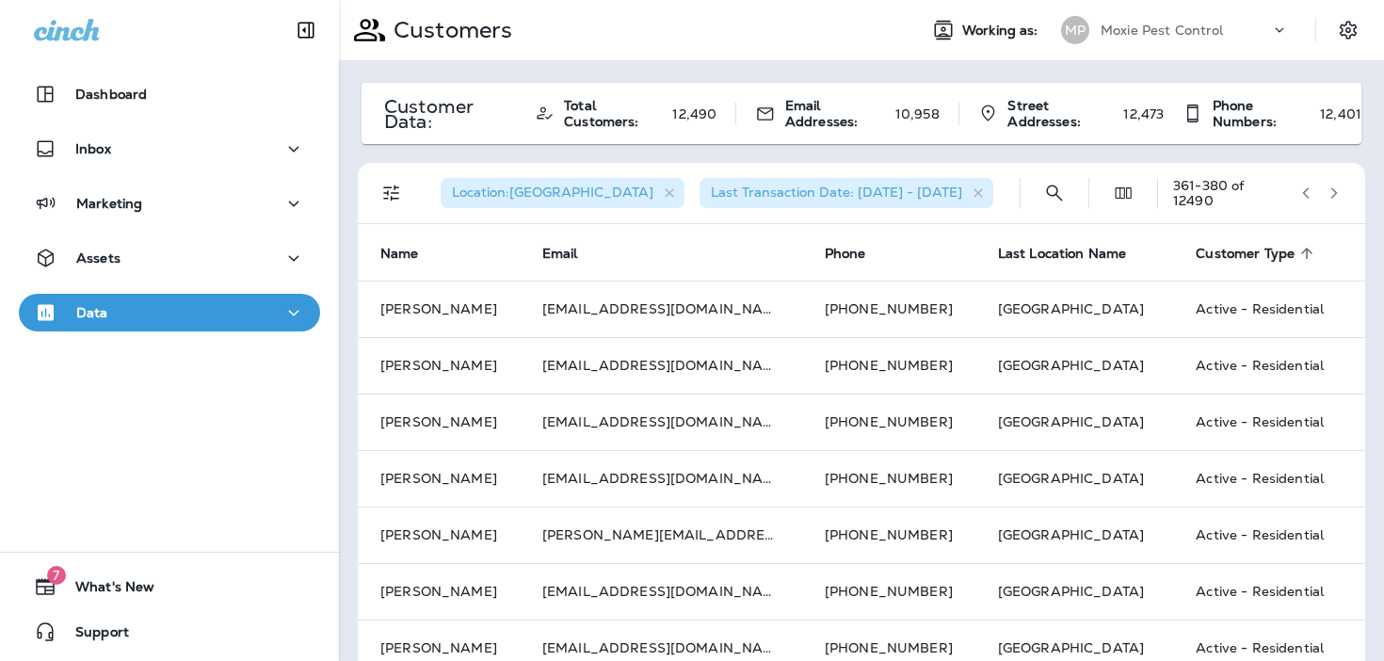
click at [1342, 196] on button "button" at bounding box center [1334, 193] width 28 height 28
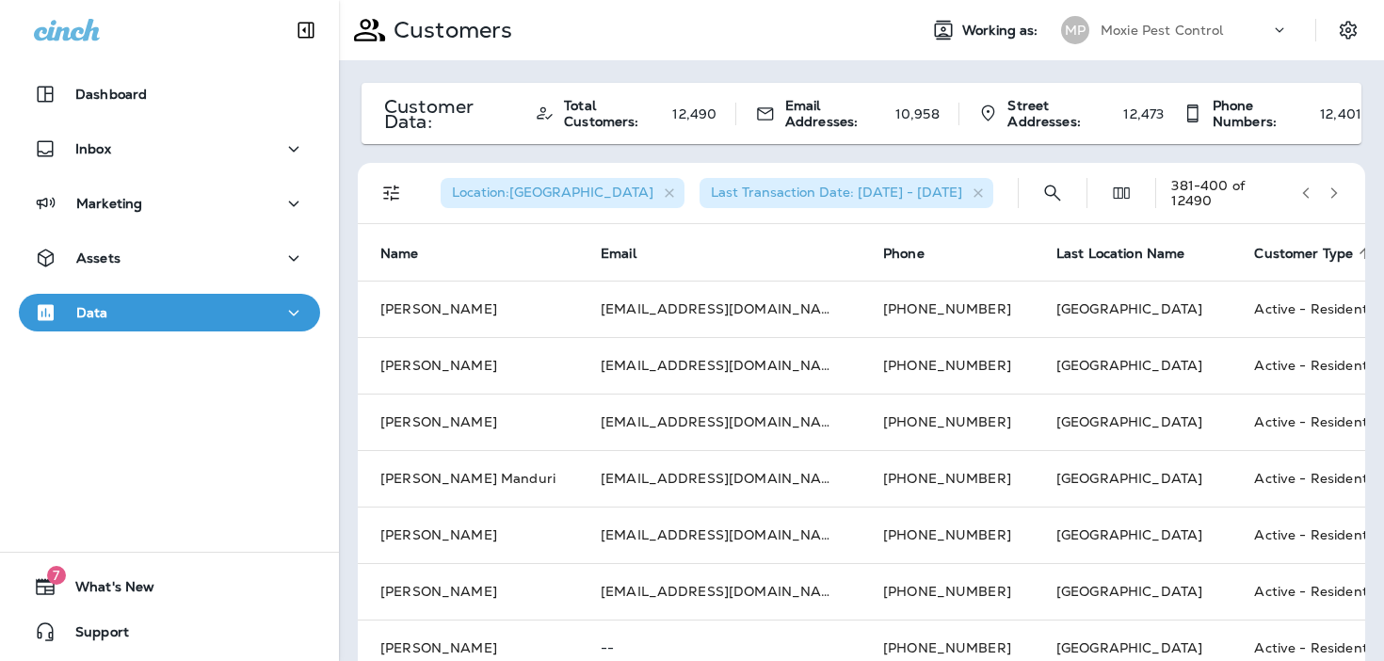
click at [1333, 196] on icon "button" at bounding box center [1334, 192] width 7 height 11
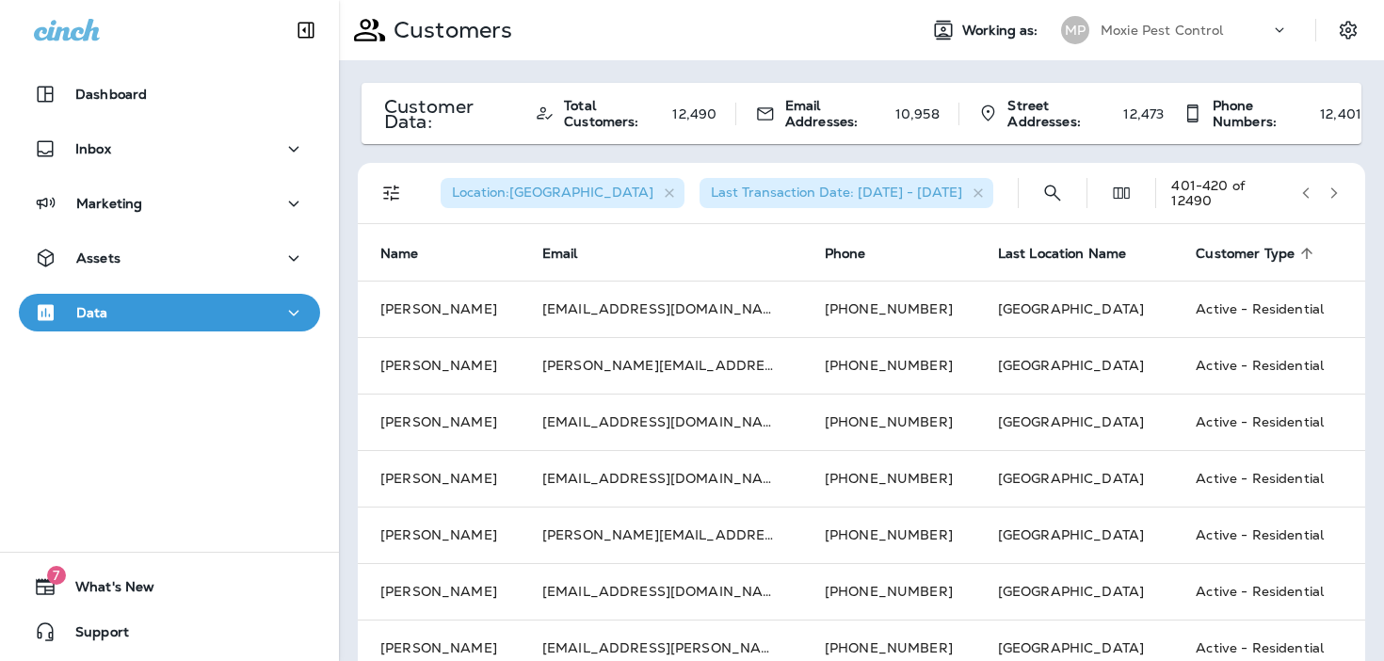
click at [1333, 196] on icon "button" at bounding box center [1334, 192] width 7 height 11
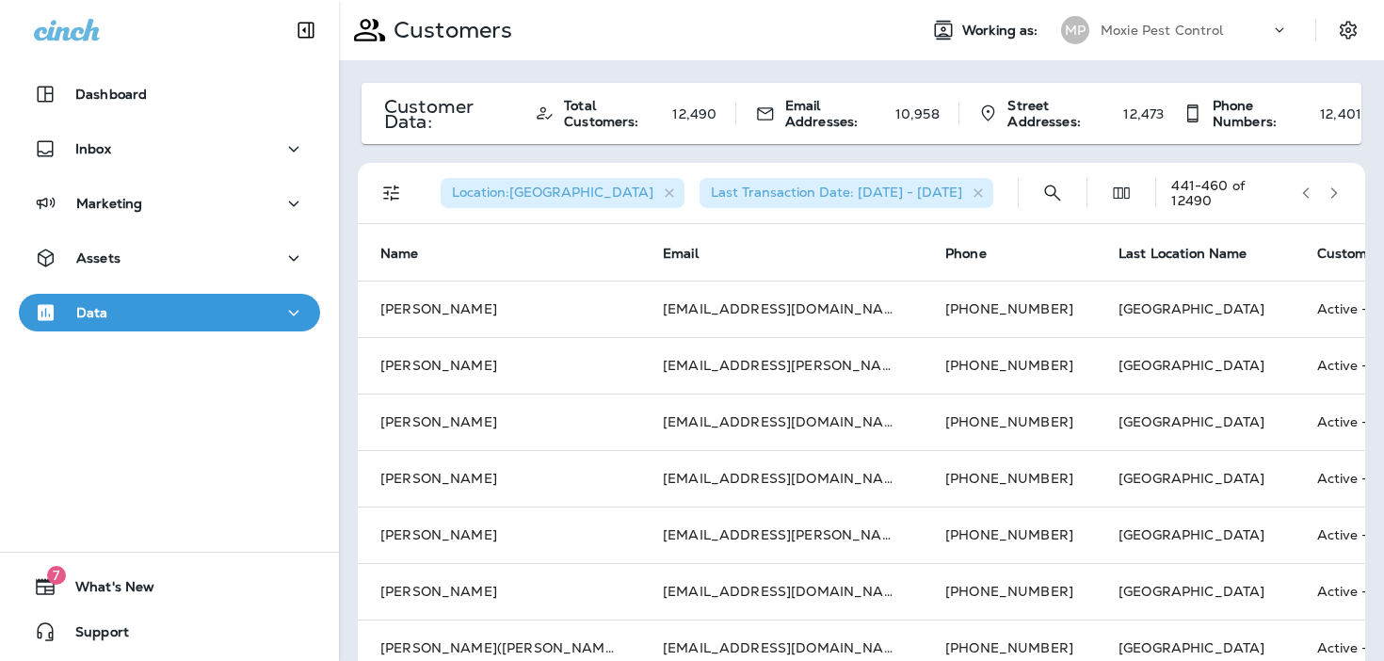
click at [1333, 196] on icon "button" at bounding box center [1334, 192] width 7 height 11
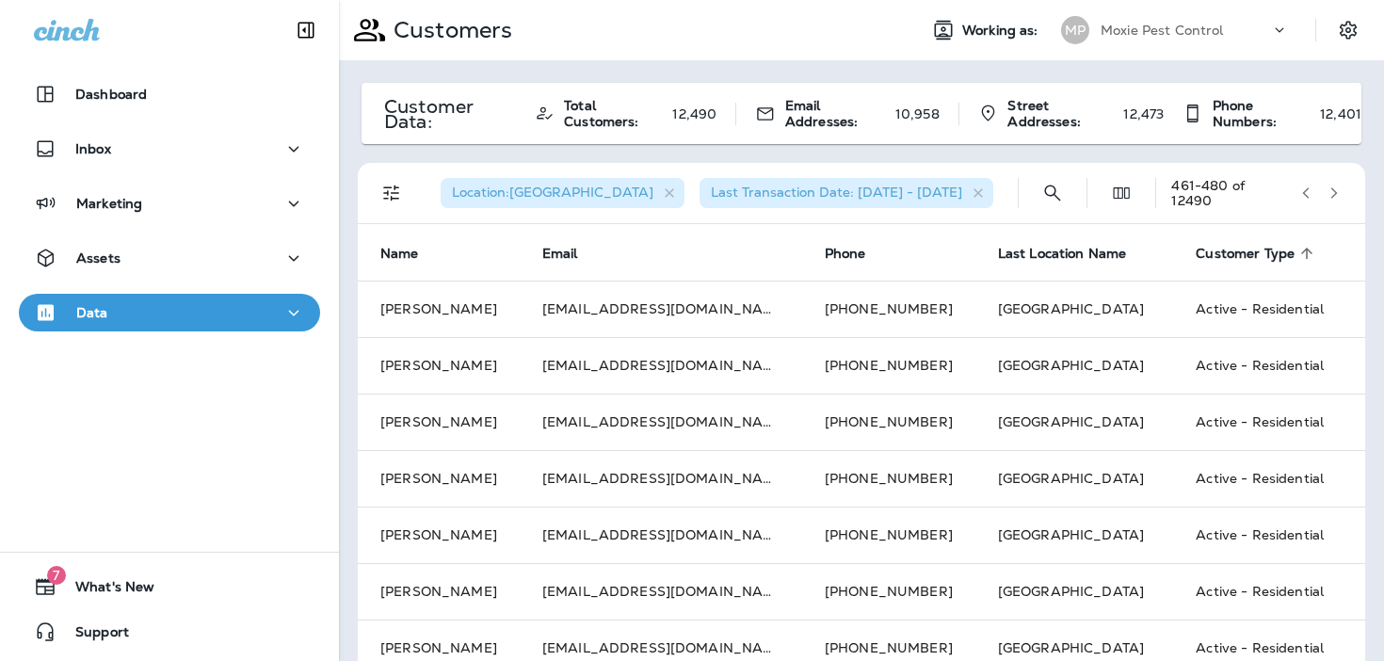
click at [1333, 196] on icon "button" at bounding box center [1334, 192] width 7 height 11
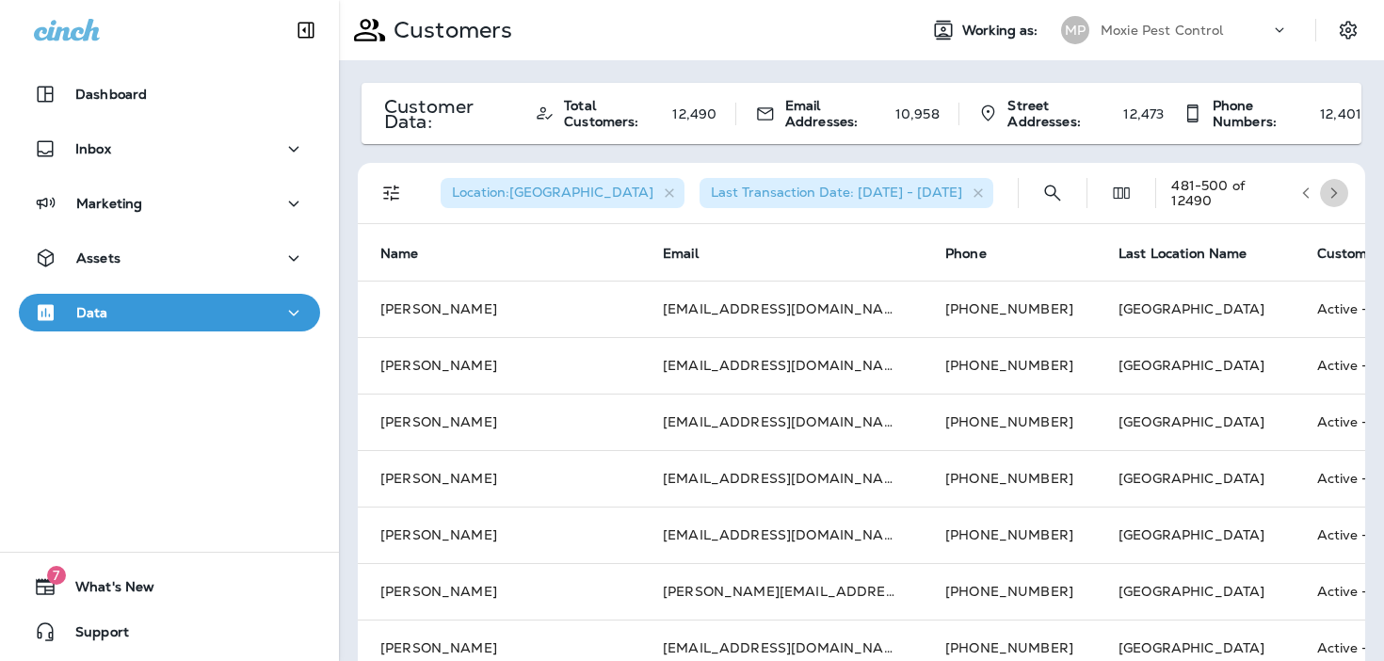
click at [1333, 196] on icon "button" at bounding box center [1334, 192] width 7 height 11
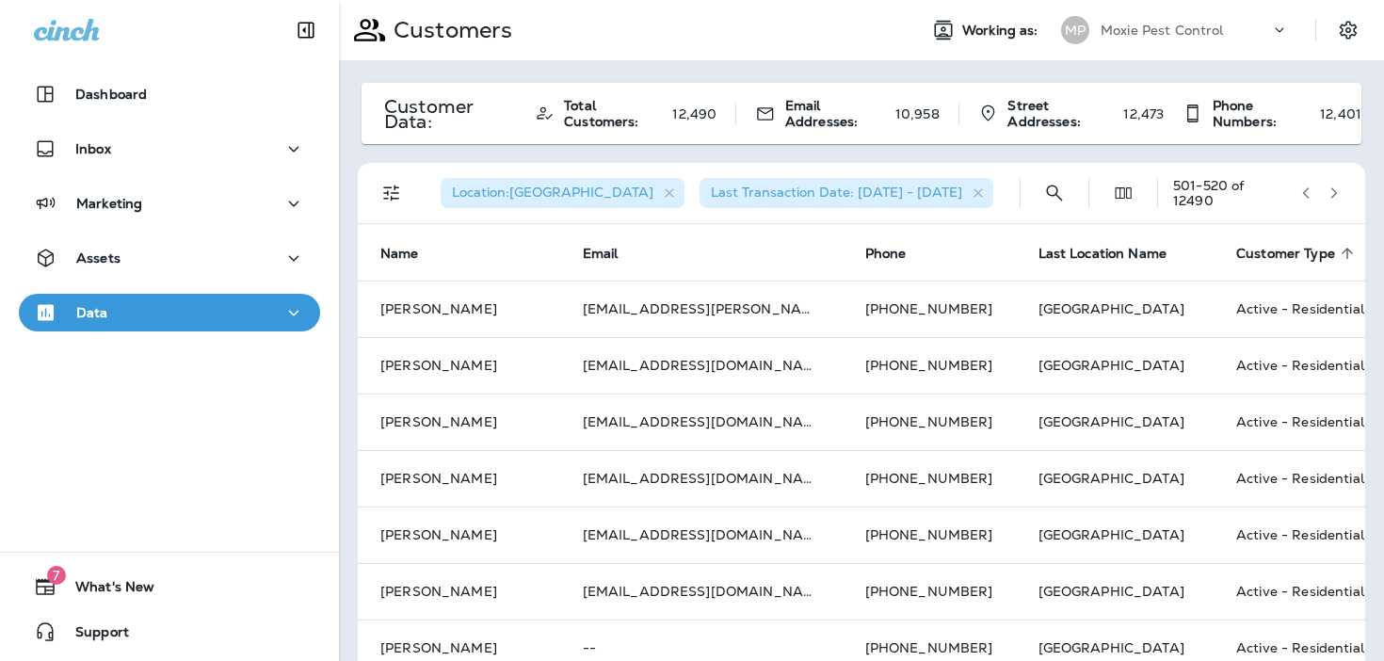
click at [1333, 196] on icon "button" at bounding box center [1334, 192] width 7 height 11
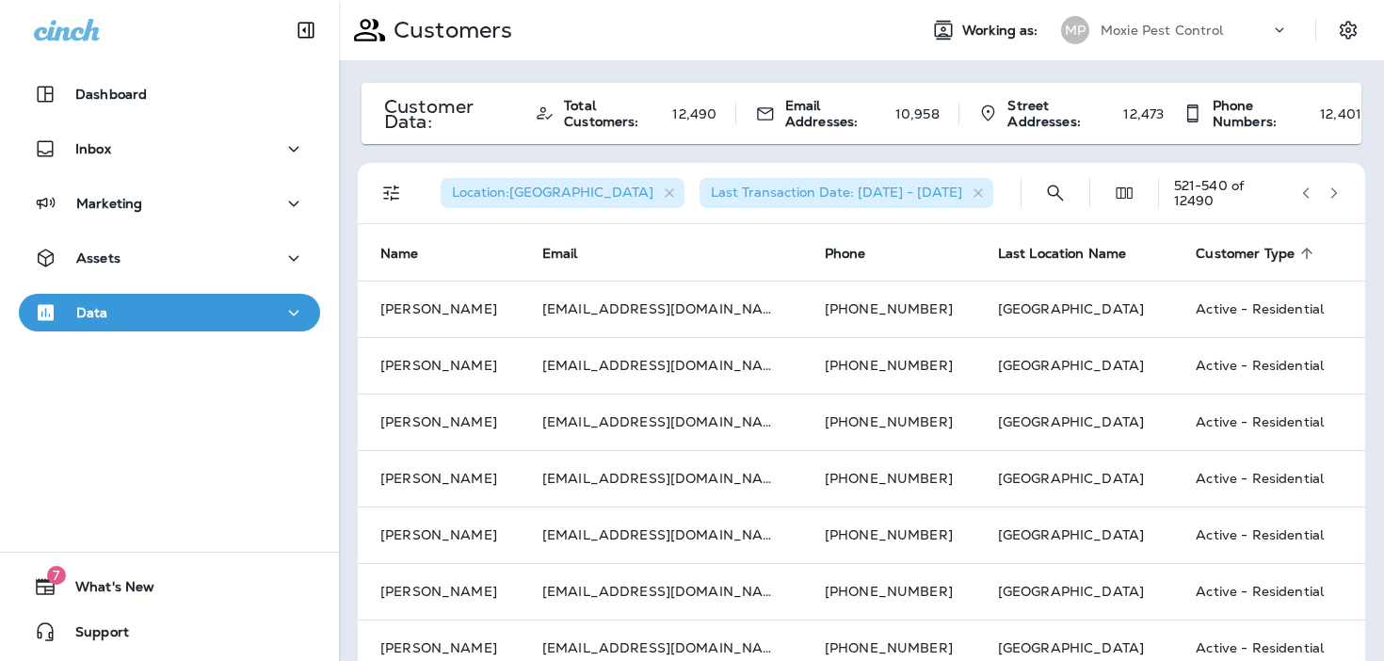
click at [1333, 196] on icon "button" at bounding box center [1334, 192] width 7 height 11
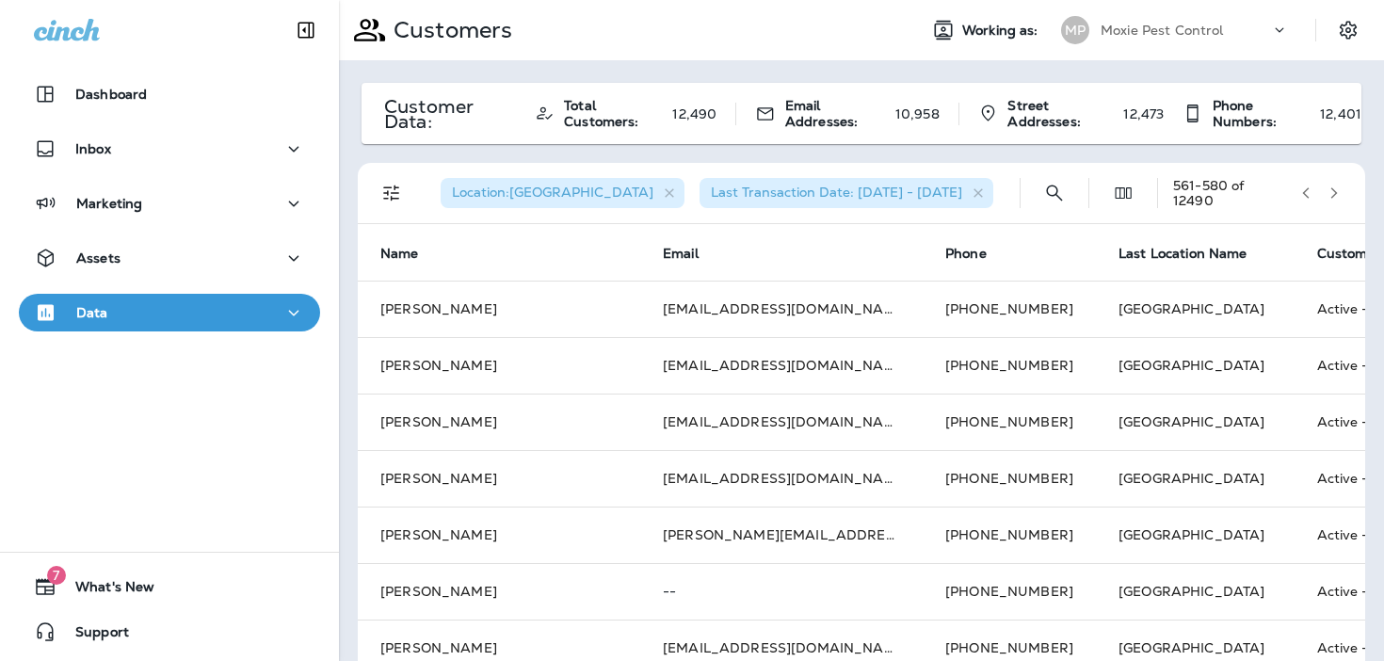
click at [1333, 196] on icon "button" at bounding box center [1334, 192] width 7 height 11
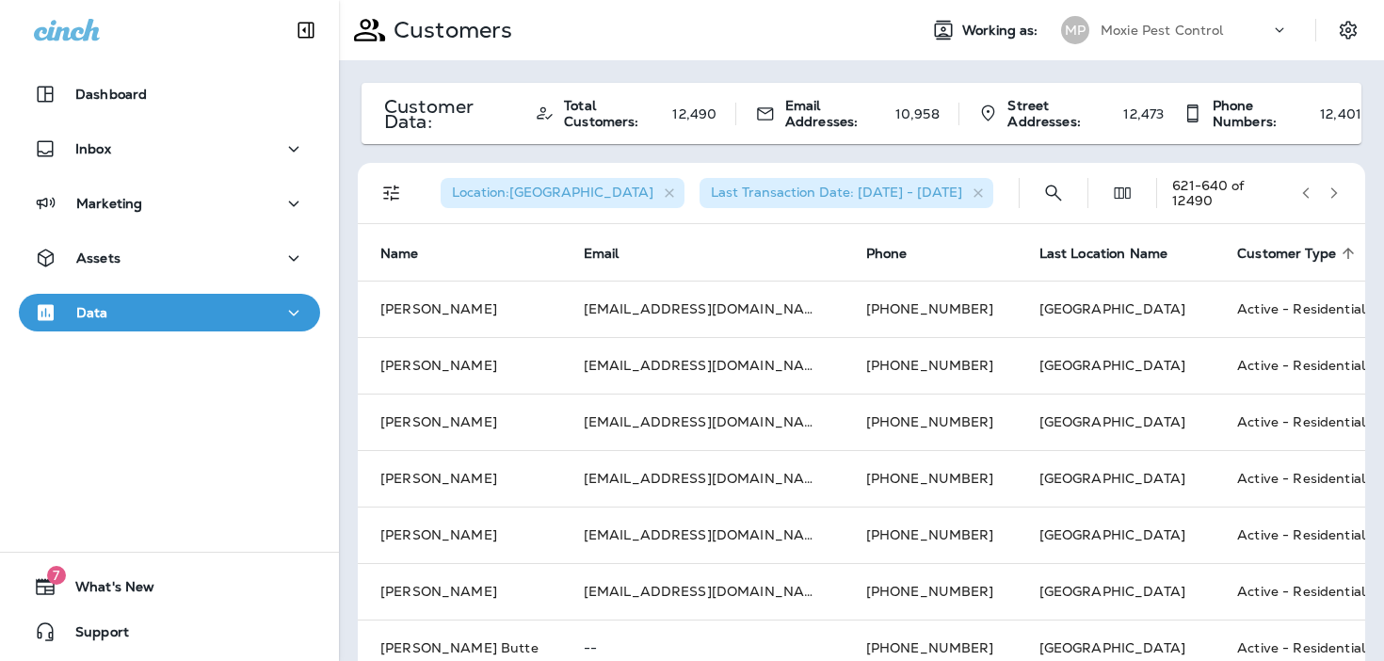
click at [1333, 196] on icon "button" at bounding box center [1334, 192] width 7 height 11
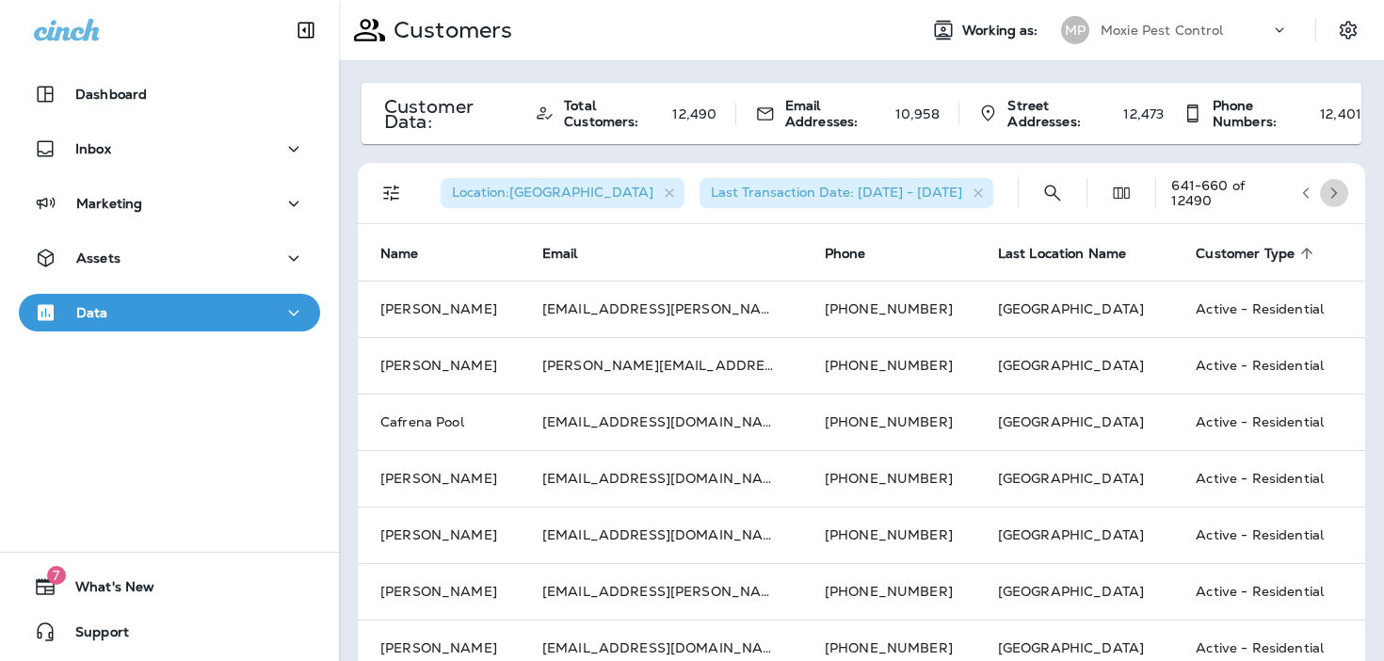
click at [1333, 196] on icon "button" at bounding box center [1334, 192] width 7 height 11
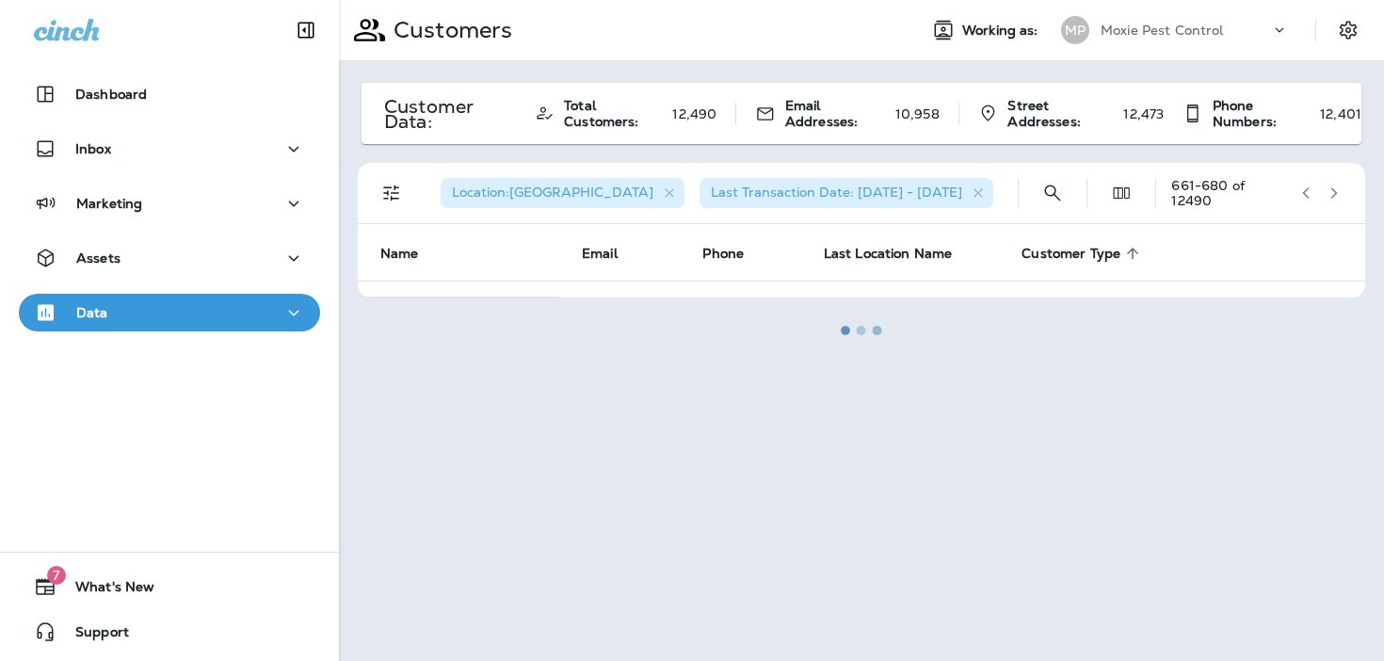
click at [1333, 196] on div at bounding box center [861, 330] width 1041 height 657
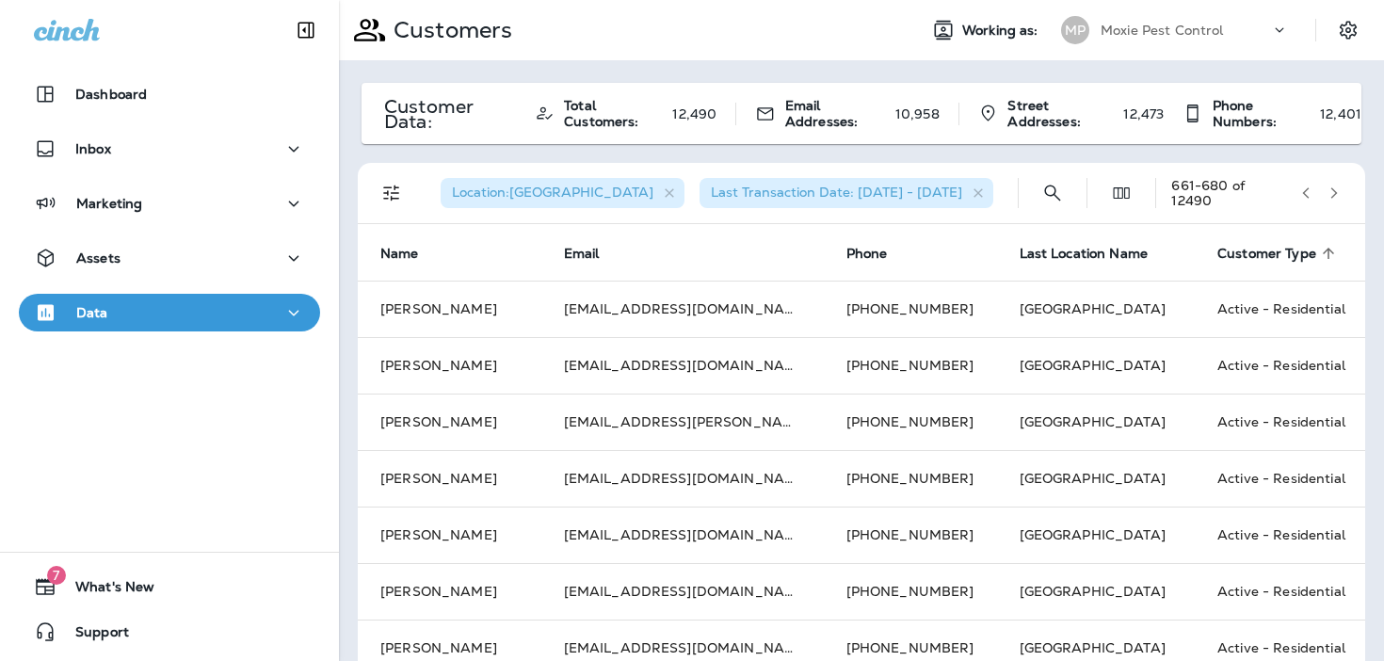
click at [1333, 196] on icon "button" at bounding box center [1334, 192] width 7 height 11
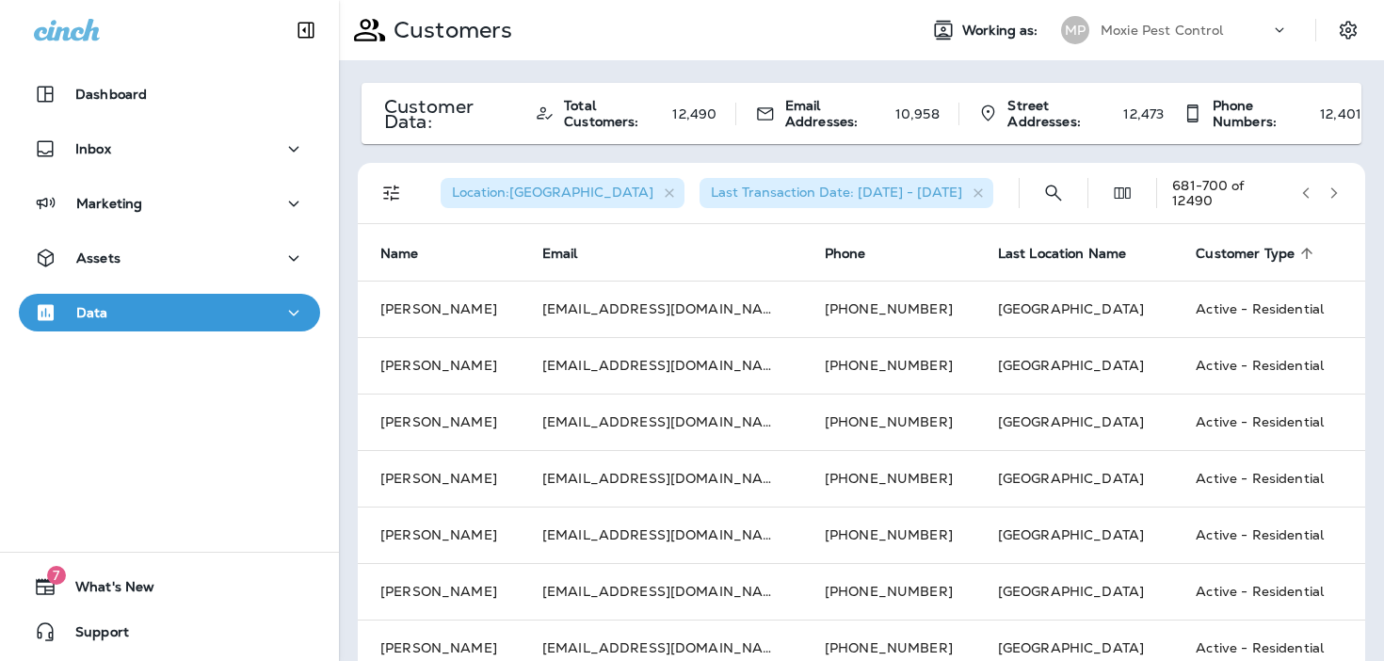
click at [1333, 196] on icon "button" at bounding box center [1334, 192] width 7 height 11
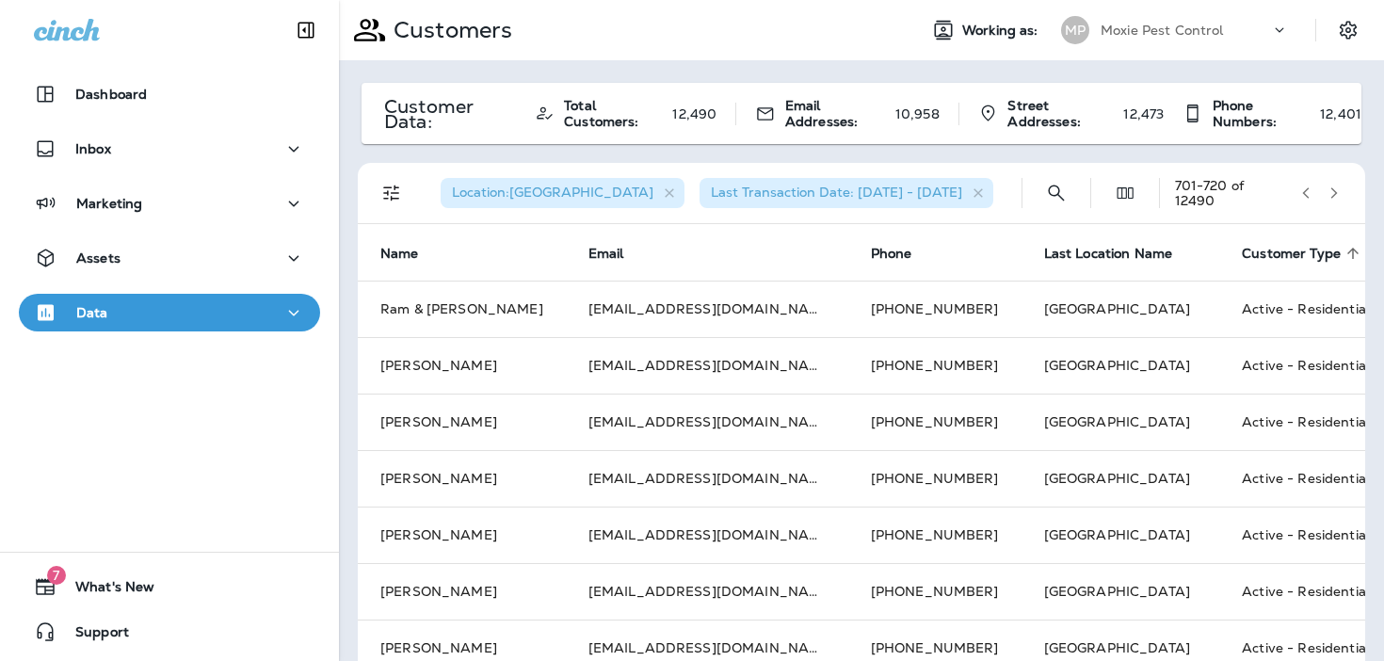
click at [1333, 196] on icon "button" at bounding box center [1334, 192] width 7 height 11
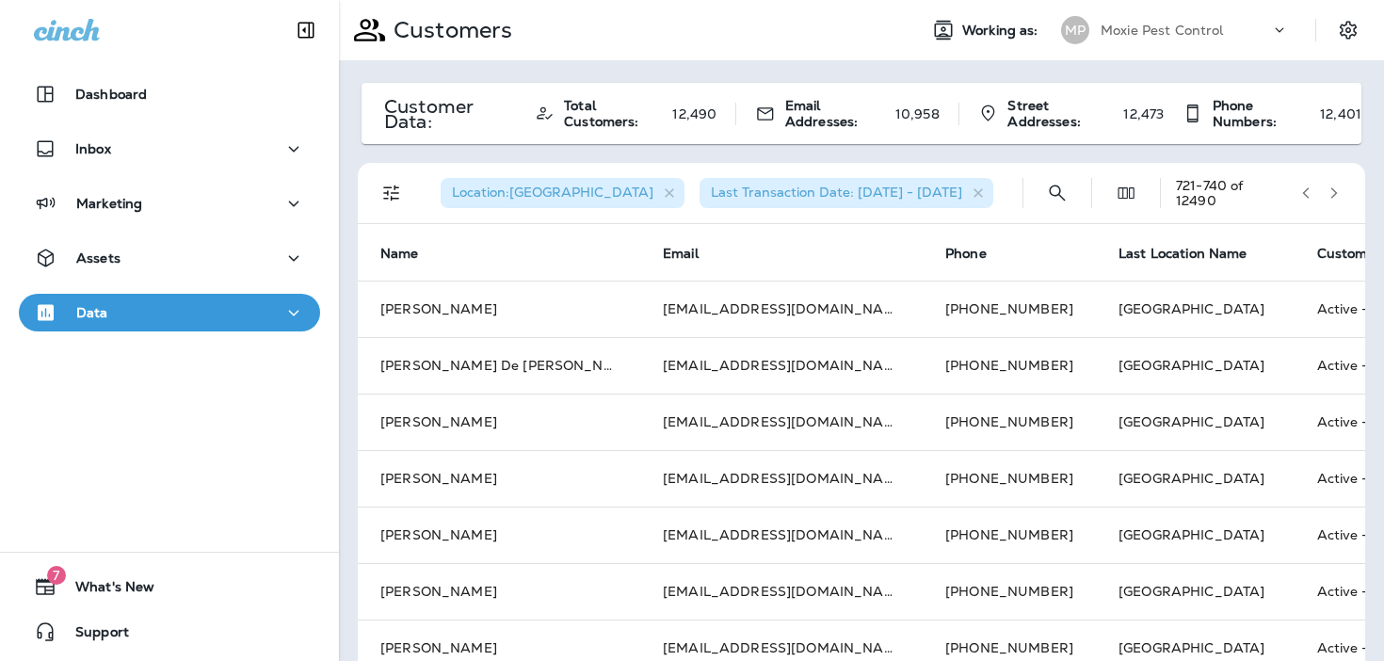
click at [1333, 196] on icon "button" at bounding box center [1334, 192] width 7 height 11
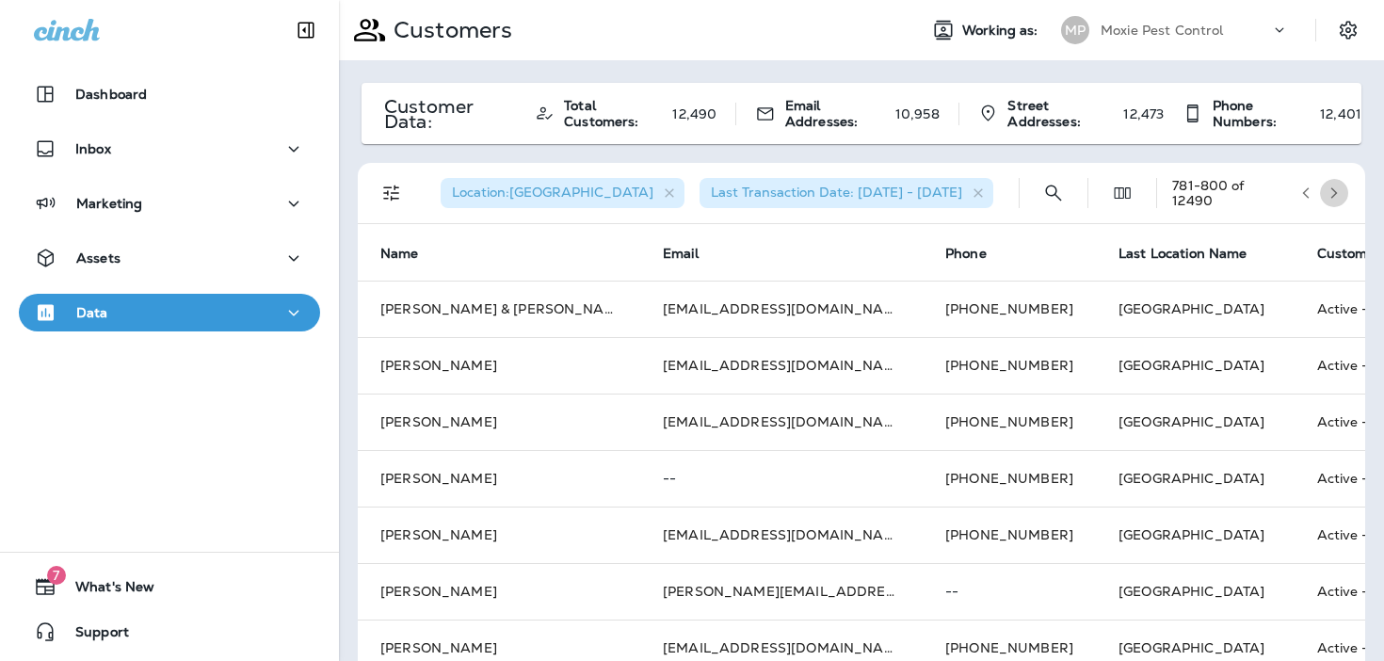
click at [1333, 196] on icon "button" at bounding box center [1334, 192] width 7 height 11
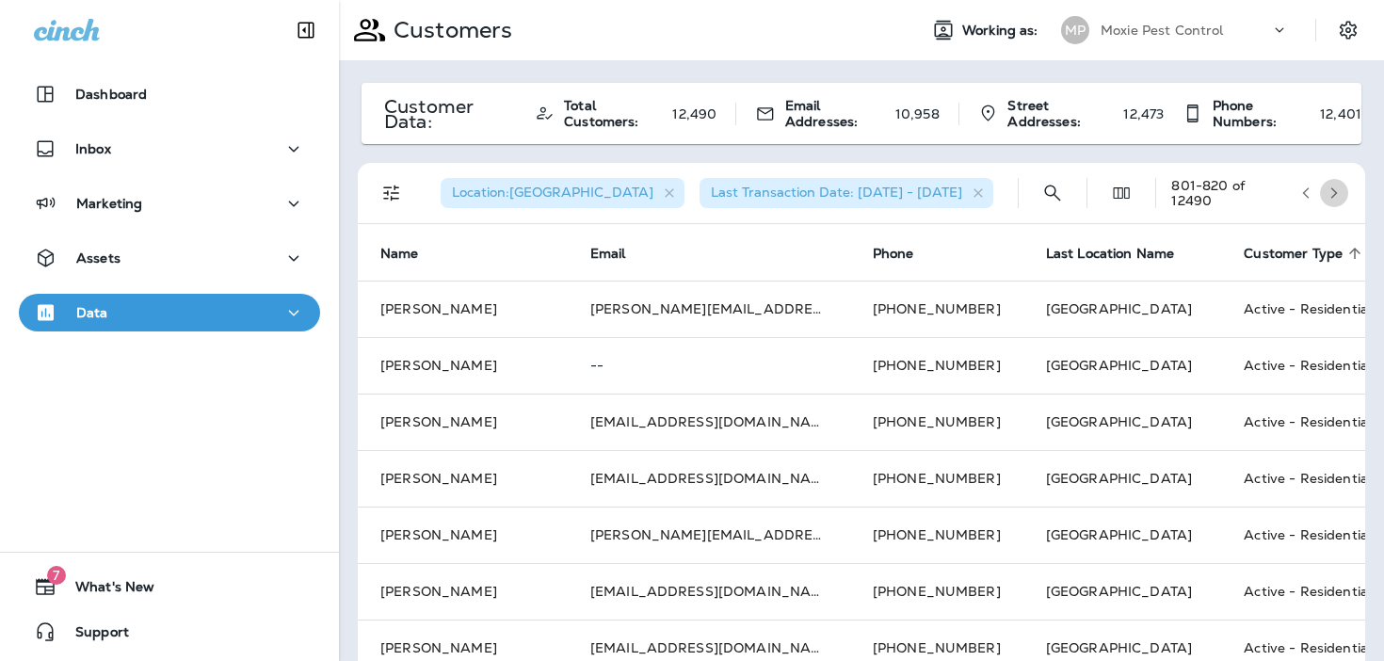
click at [1333, 196] on icon "button" at bounding box center [1334, 192] width 7 height 11
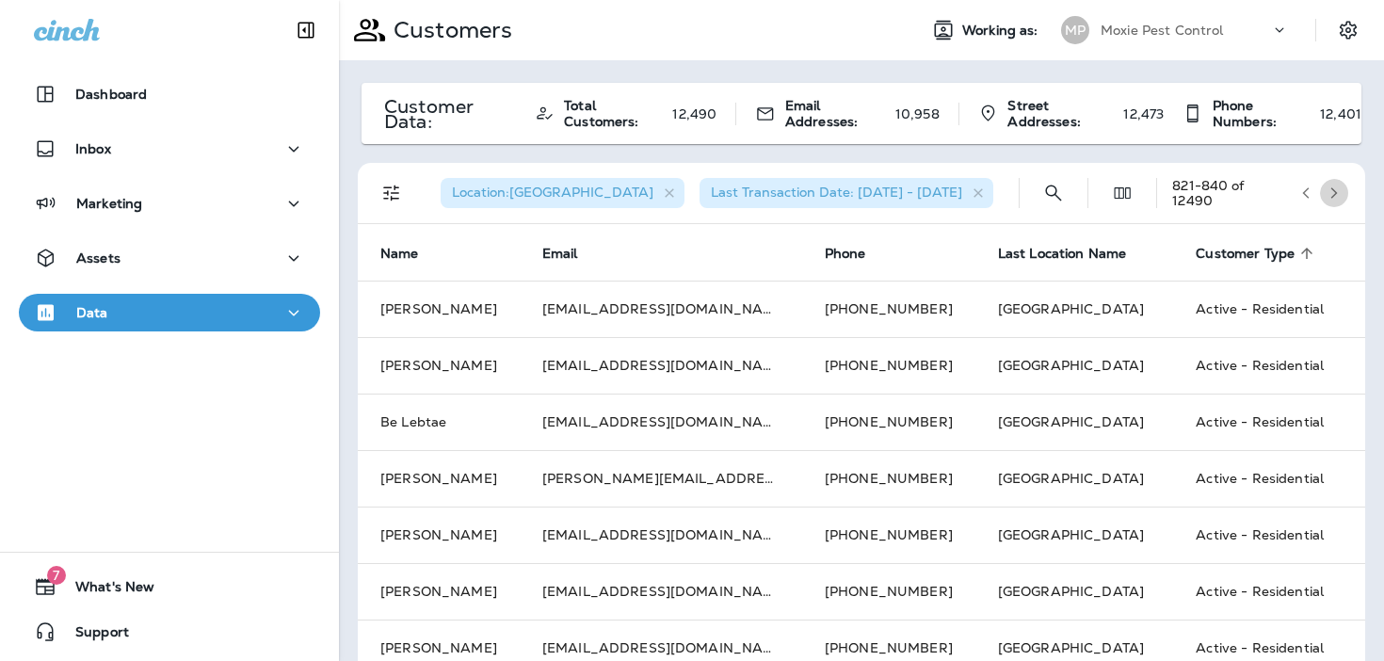
click at [1333, 196] on icon "button" at bounding box center [1334, 192] width 7 height 11
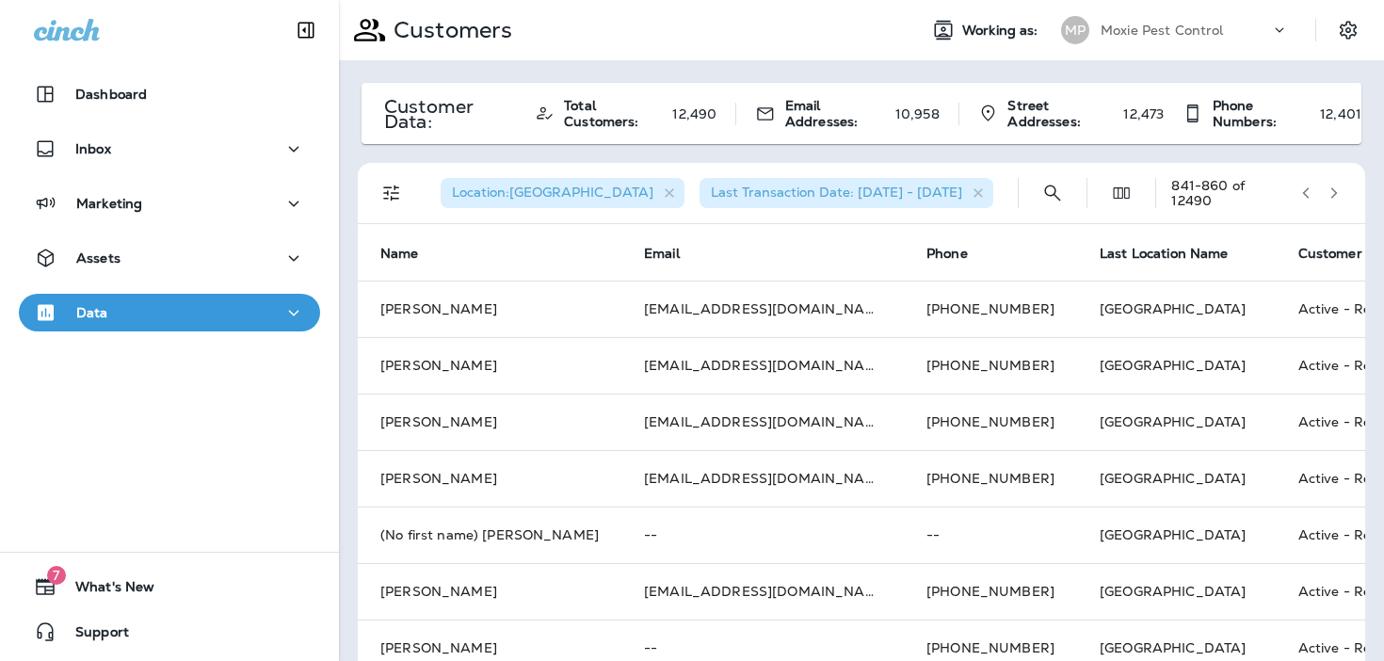
click at [1333, 196] on icon "button" at bounding box center [1334, 192] width 7 height 11
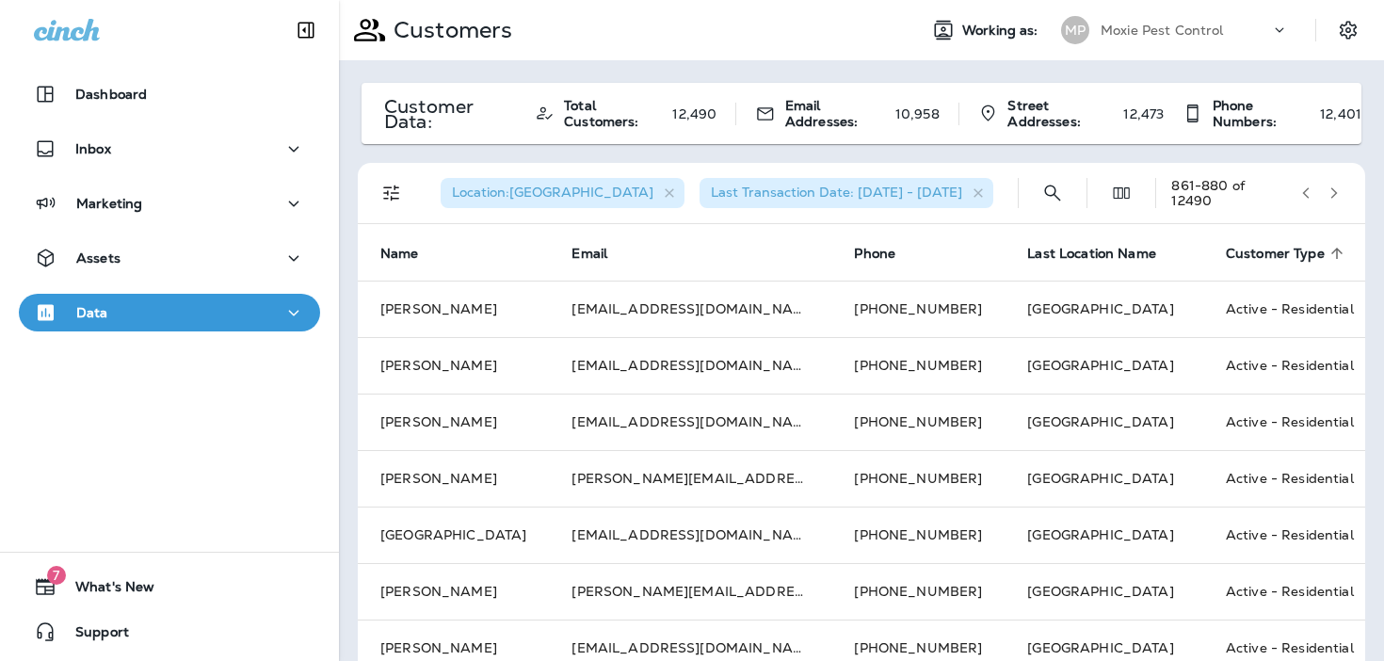
click at [1333, 196] on icon "button" at bounding box center [1334, 192] width 7 height 11
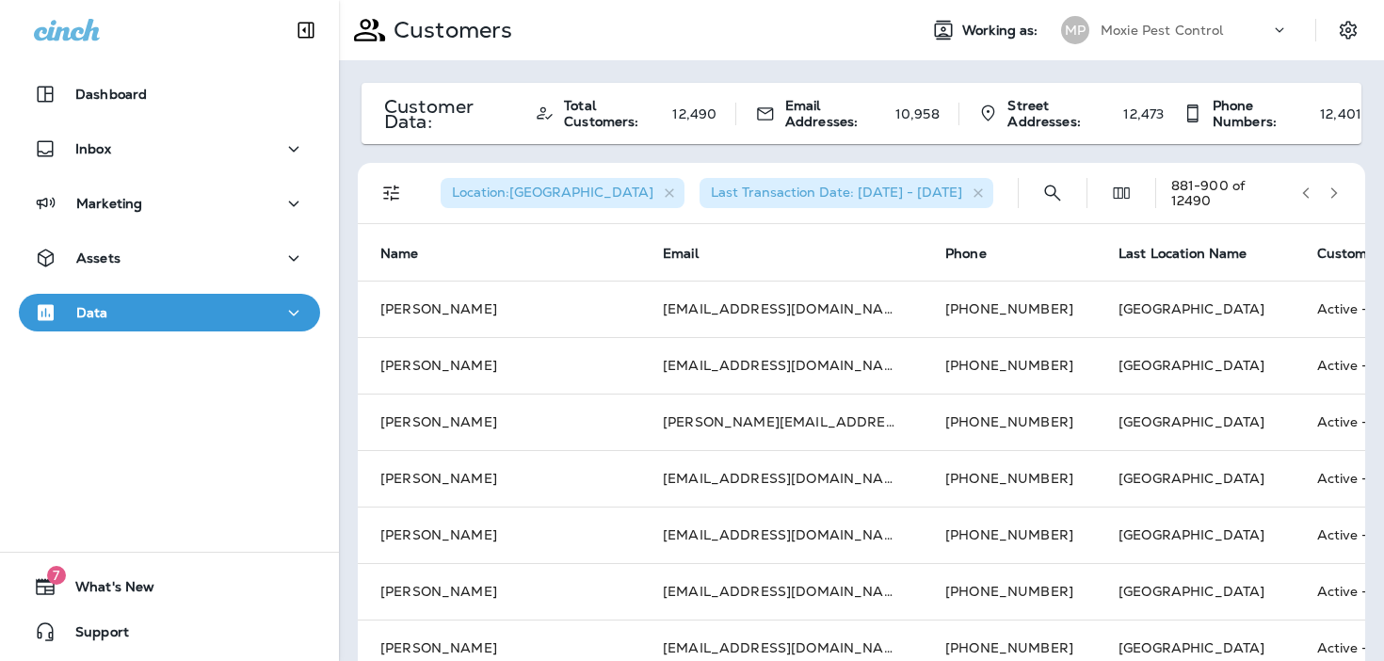
click at [1333, 196] on icon "button" at bounding box center [1334, 192] width 7 height 11
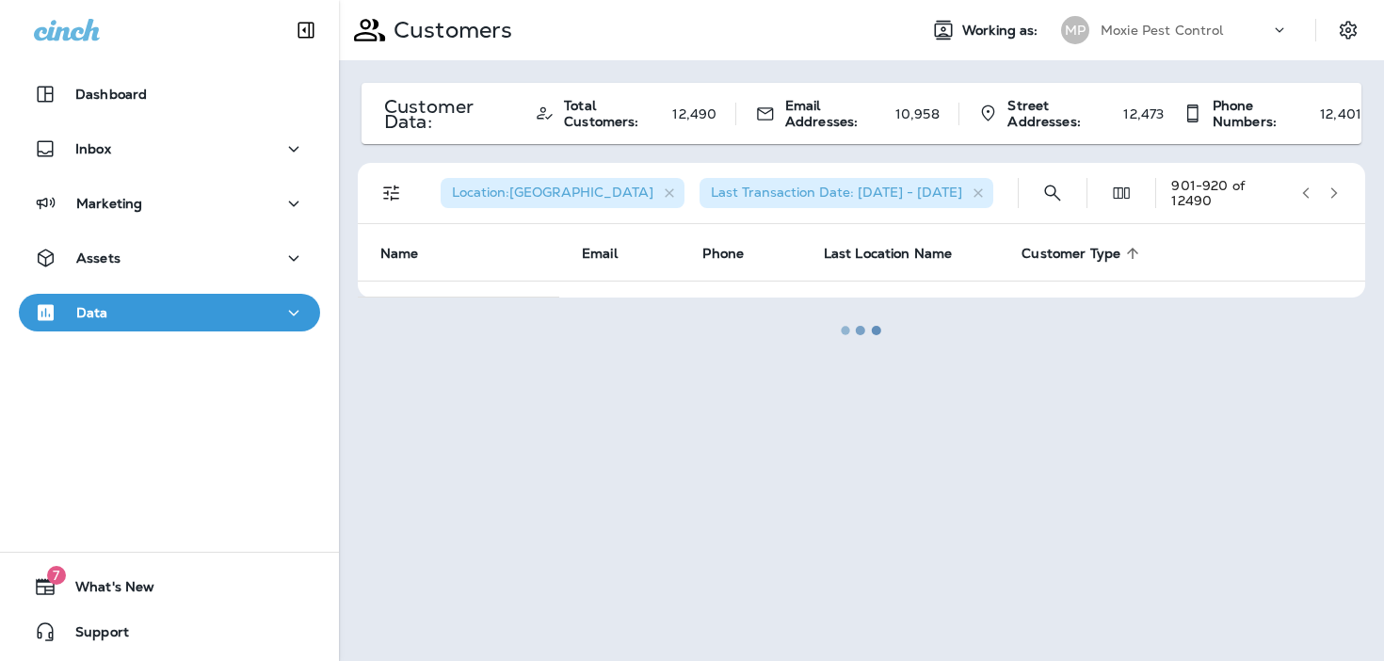
click at [1333, 196] on div at bounding box center [861, 330] width 1041 height 657
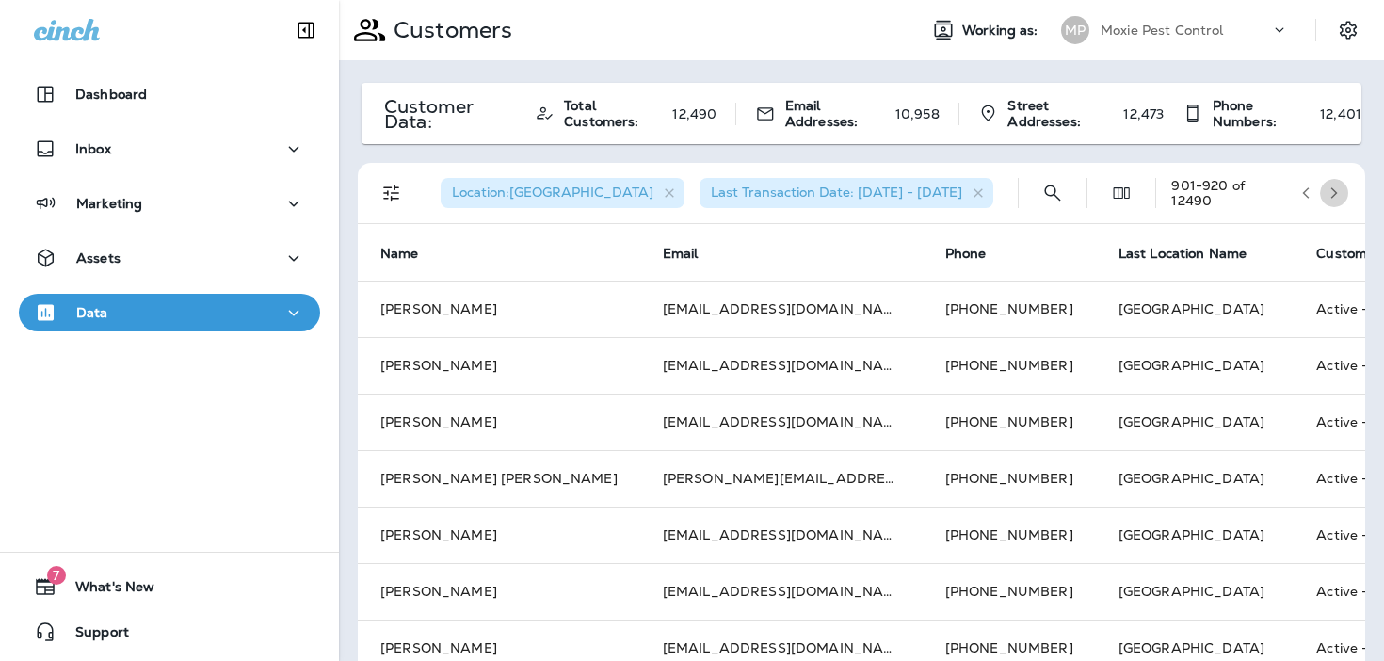
click at [1333, 196] on icon "button" at bounding box center [1334, 192] width 7 height 11
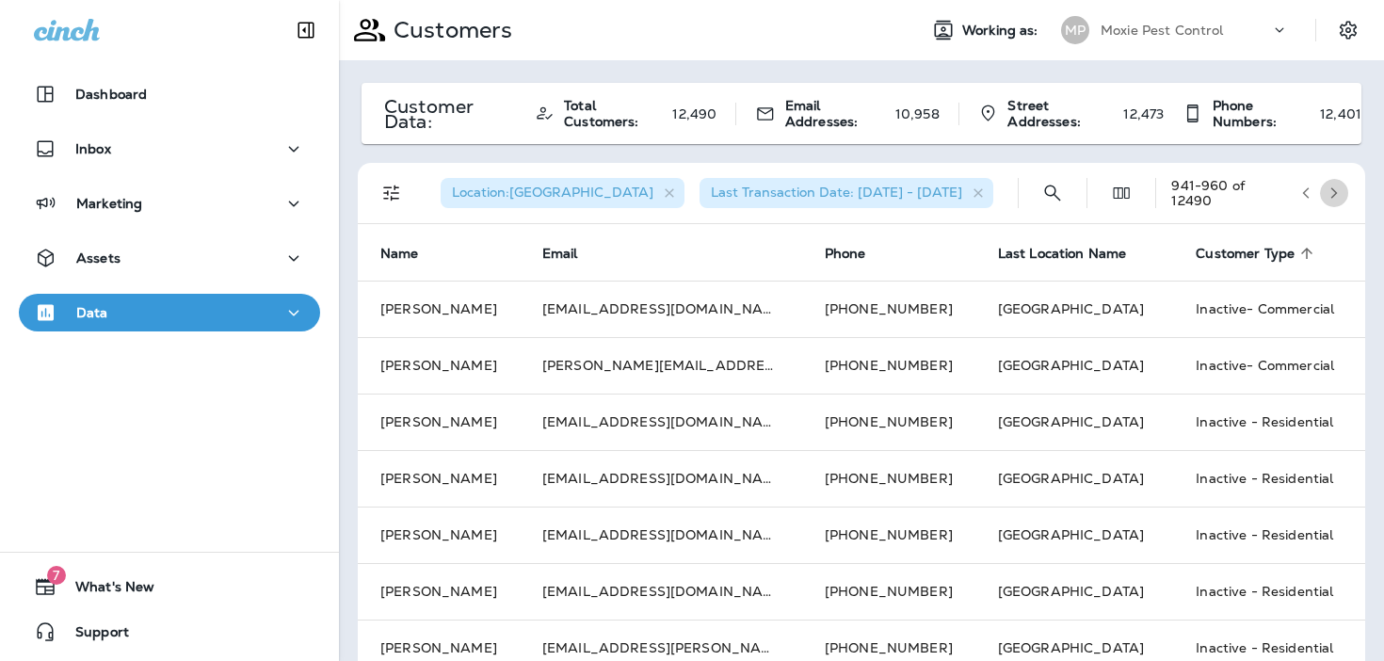
click at [1333, 196] on icon "button" at bounding box center [1334, 192] width 7 height 11
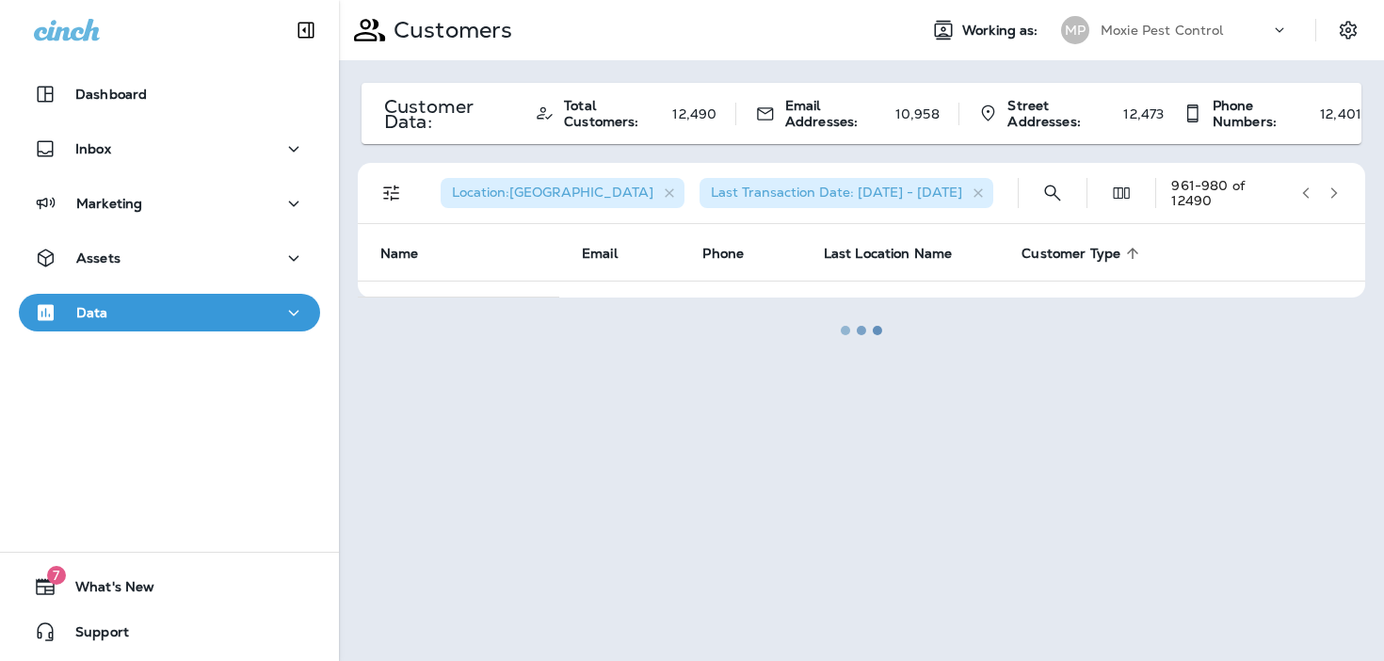
click at [1307, 195] on div at bounding box center [861, 330] width 1041 height 657
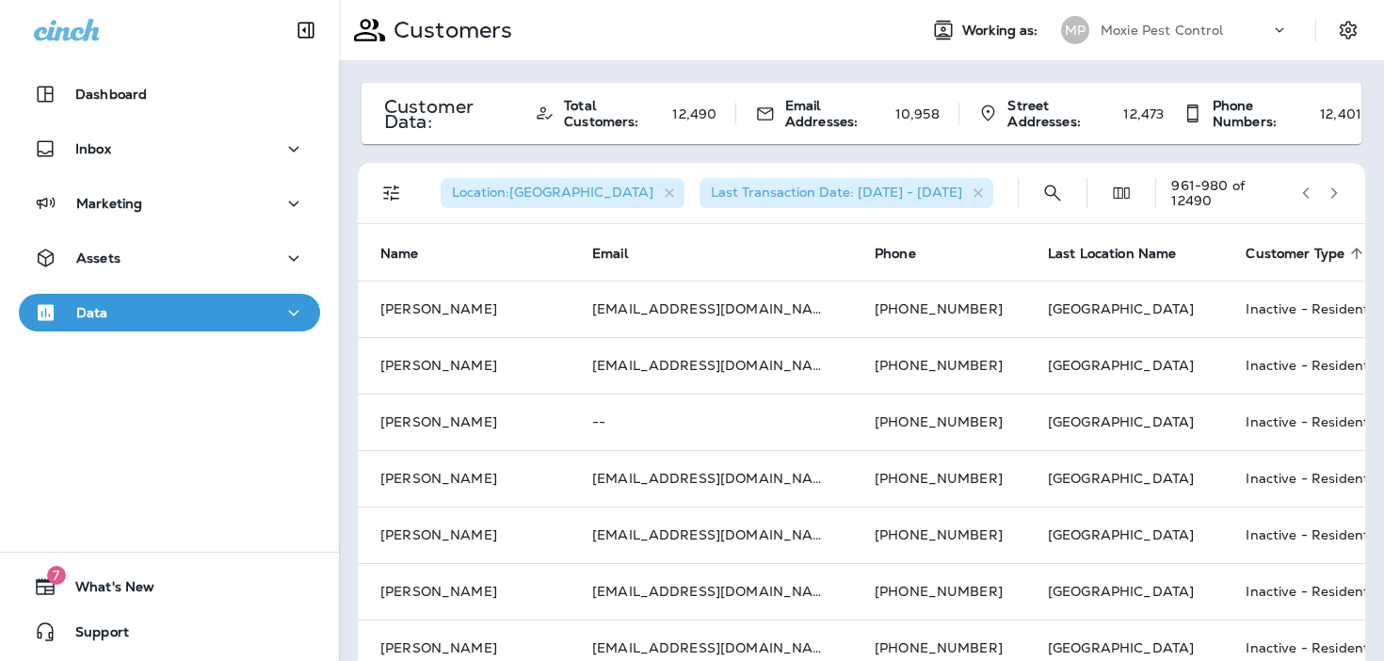
click at [1307, 195] on icon "button" at bounding box center [1305, 192] width 13 height 13
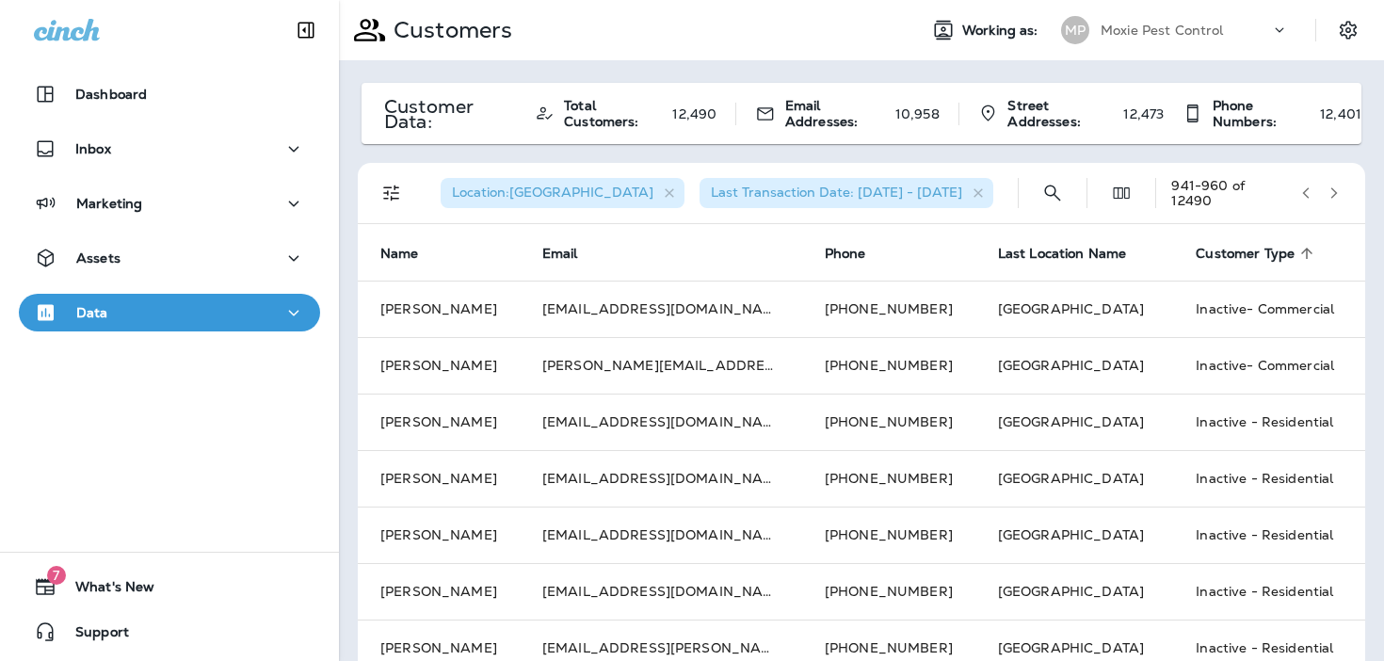
click at [1307, 195] on icon "button" at bounding box center [1305, 192] width 13 height 13
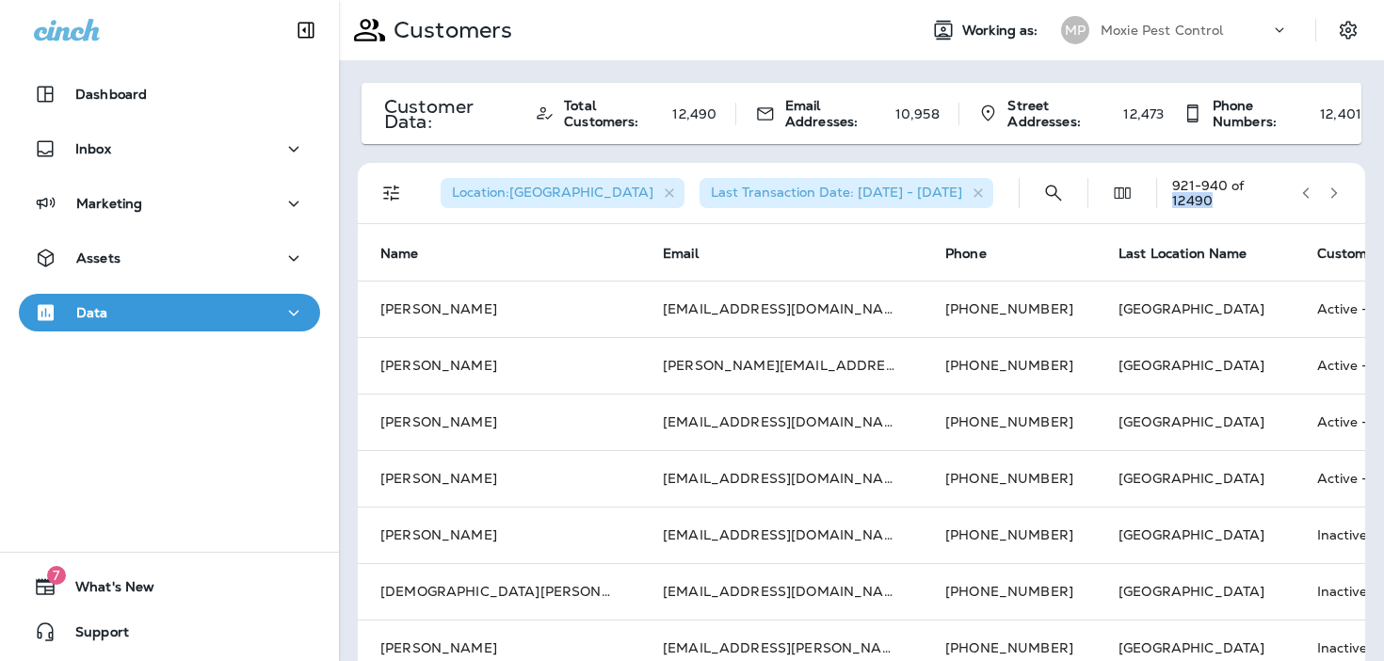
drag, startPoint x: 1285, startPoint y: 196, endPoint x: 1247, endPoint y: 196, distance: 37.7
click at [1247, 196] on div "921 - 940 of 12490" at bounding box center [1229, 193] width 115 height 30
copy div "12490"
click at [758, 163] on div "Location : Dallas Last Transaction Date: 01/02/23 - 07/01/25" at bounding box center [714, 193] width 578 height 60
click at [973, 187] on div "Location : Dallas Last Transaction Date: 01/02/23 - 07/01/25" at bounding box center [714, 193] width 578 height 60
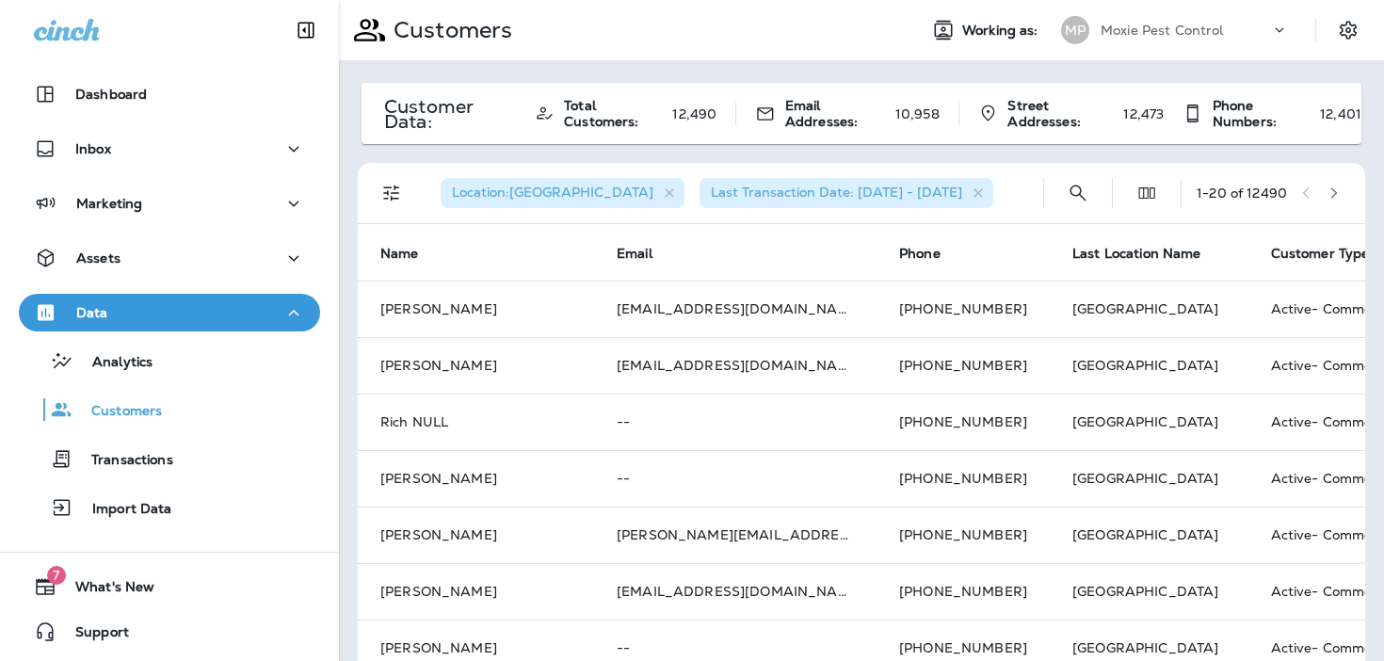
click at [390, 196] on icon "Filters" at bounding box center [391, 193] width 23 height 23
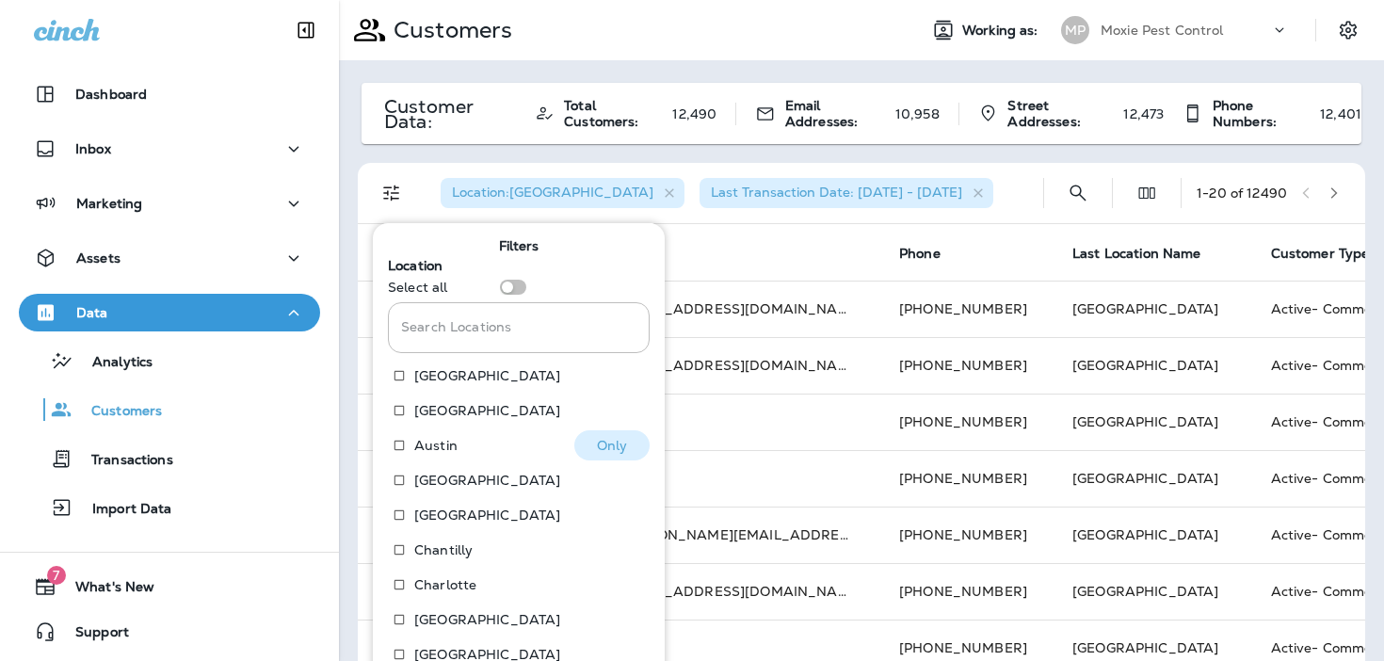
scroll to position [288, 0]
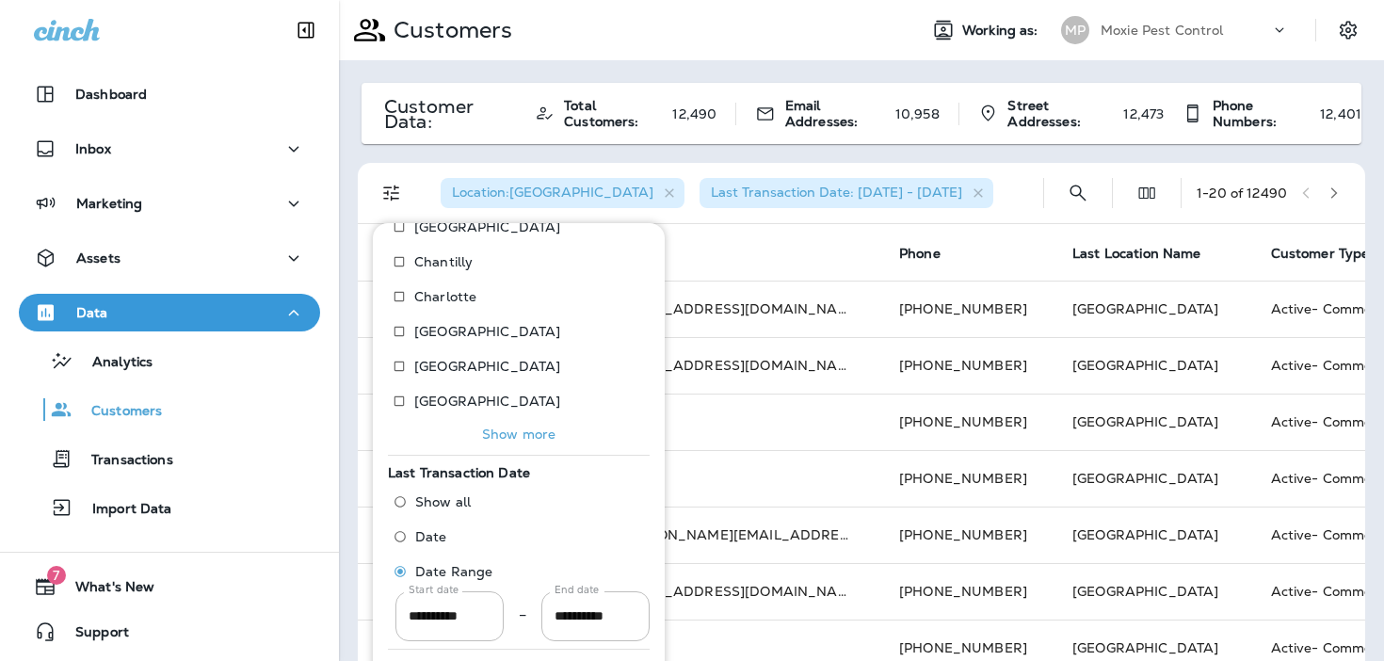
click at [510, 436] on p "Show more" at bounding box center [518, 433] width 73 height 15
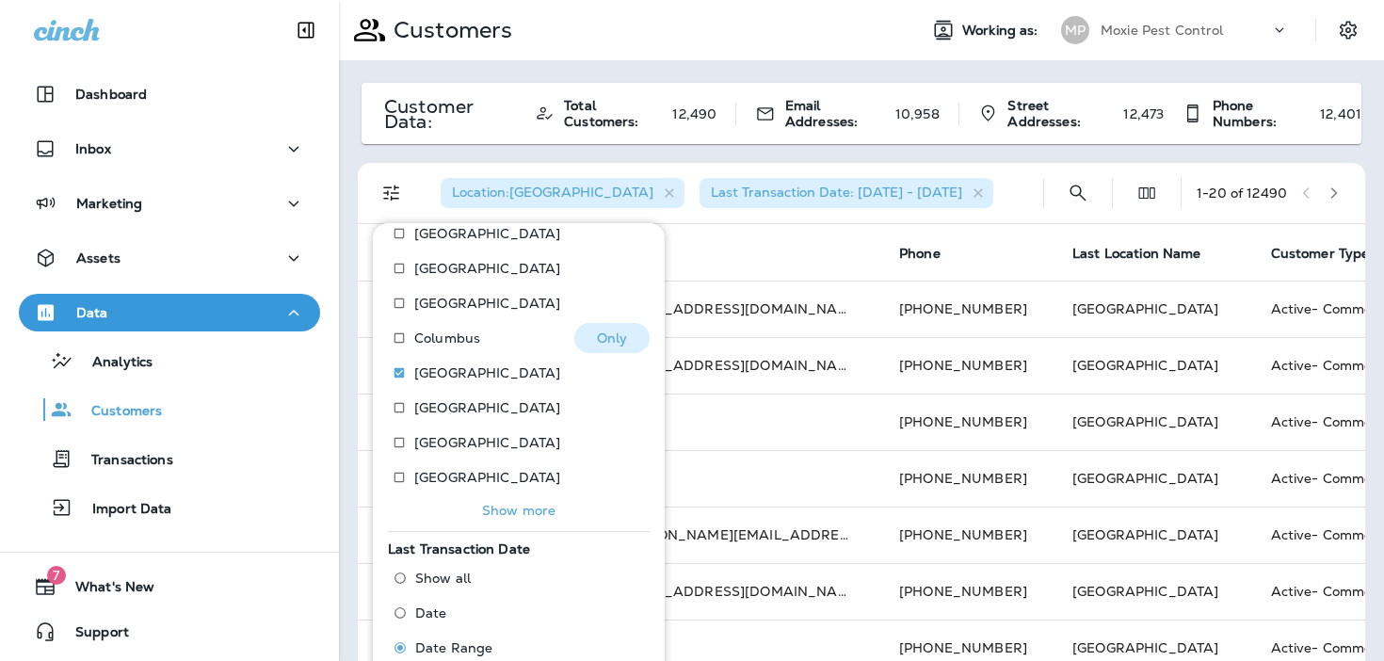
scroll to position [387, 0]
click at [440, 374] on p "[GEOGRAPHIC_DATA]" at bounding box center [487, 371] width 146 height 15
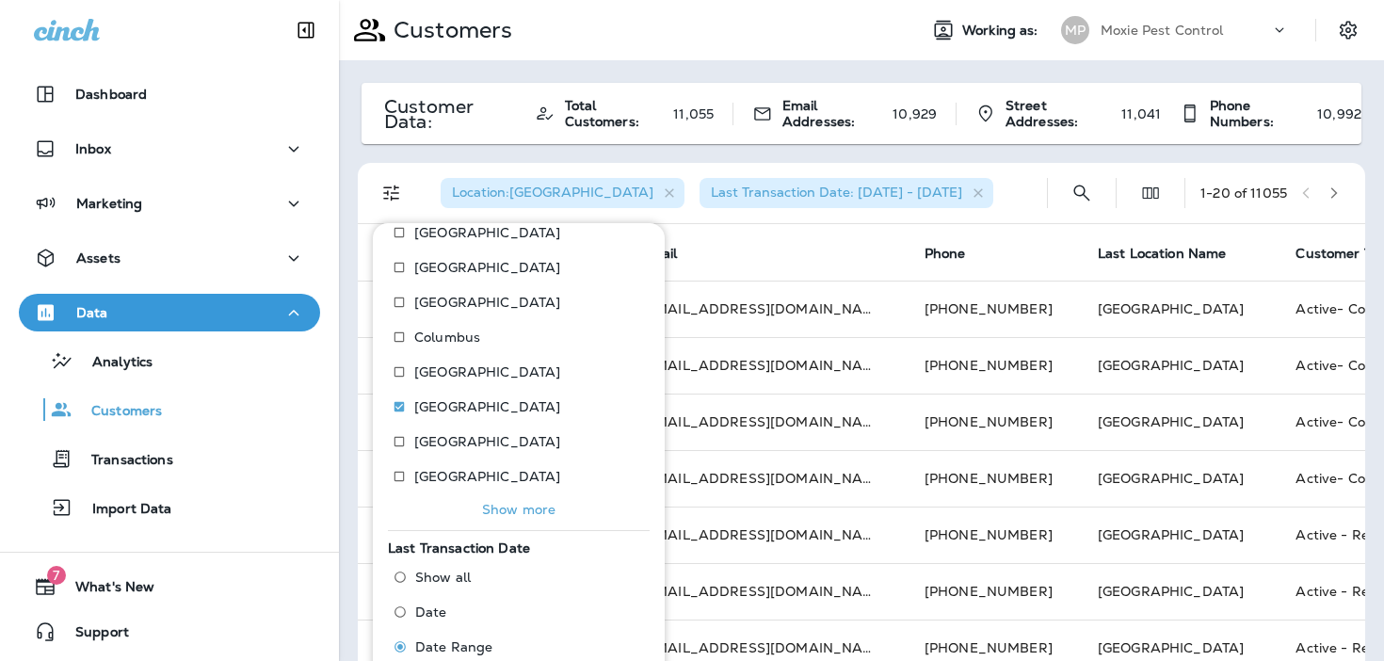
click at [997, 191] on div "Location : Denver Last Transaction Date: 01/02/23 - 07/01/25" at bounding box center [728, 193] width 606 height 60
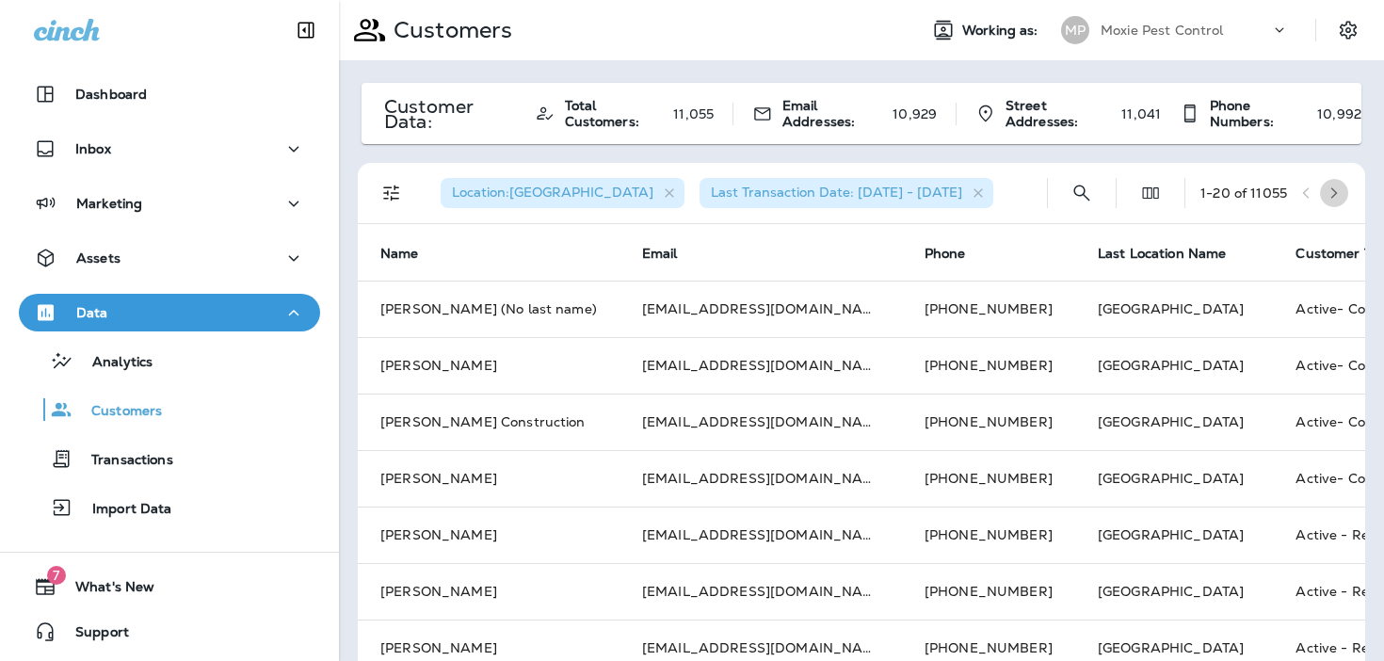
click at [1336, 201] on button "button" at bounding box center [1334, 193] width 28 height 28
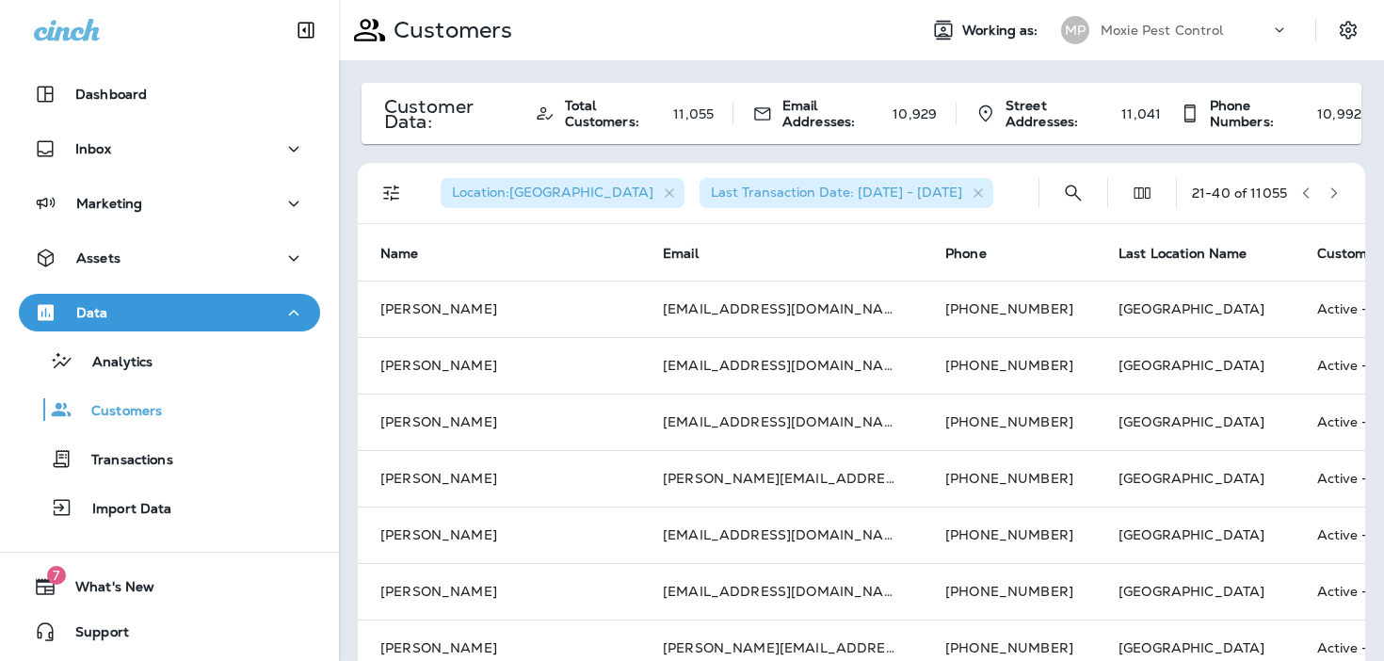
click at [1336, 201] on button "button" at bounding box center [1334, 193] width 28 height 28
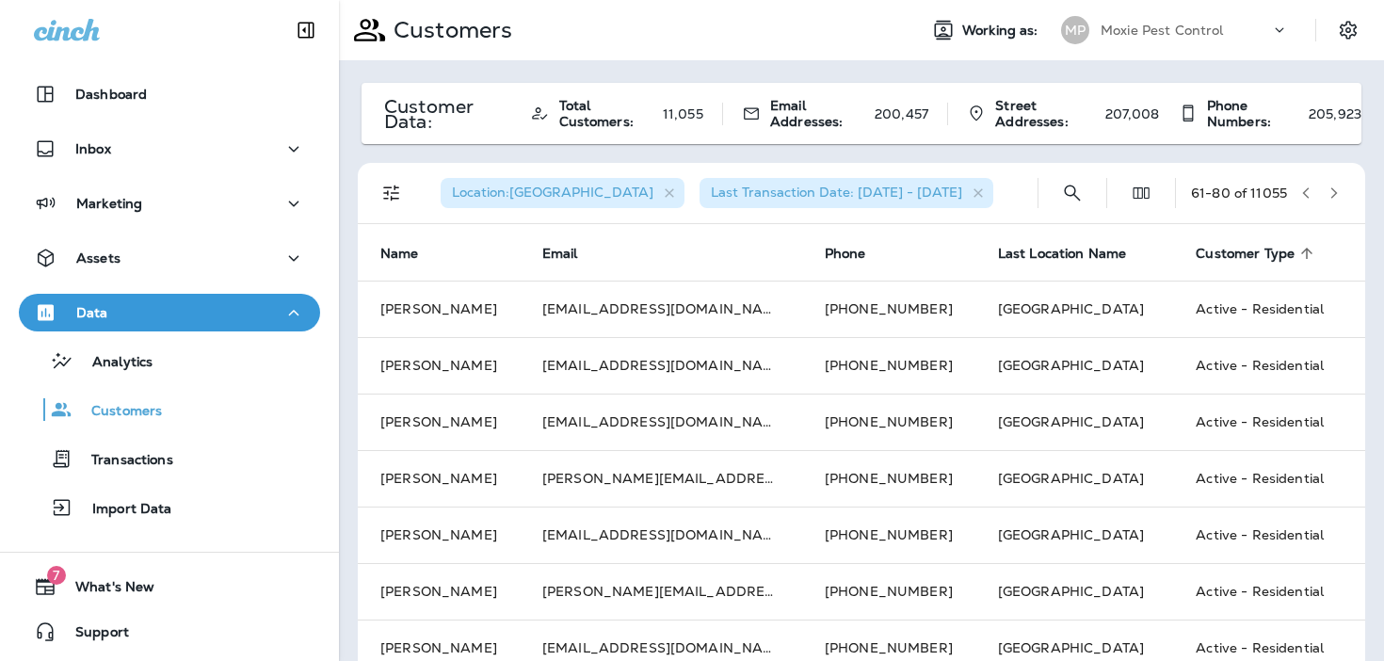
click at [1336, 201] on button "button" at bounding box center [1334, 193] width 28 height 28
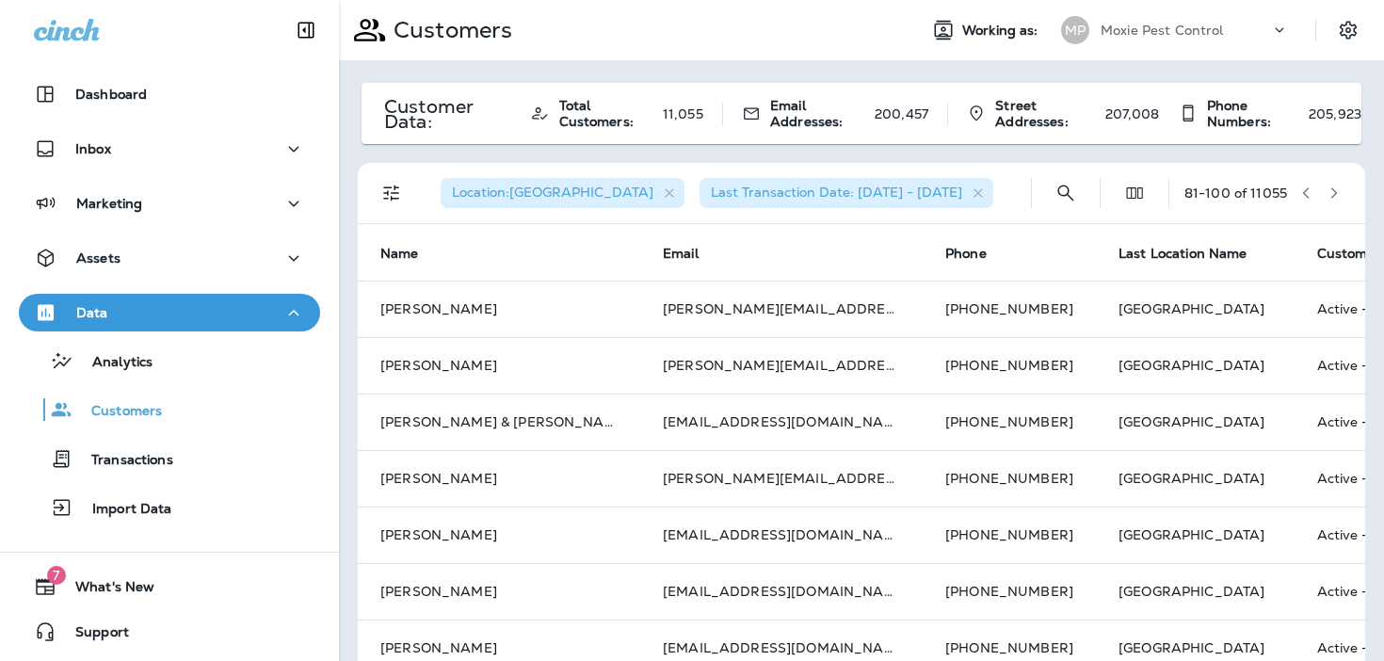
click at [1336, 201] on button "button" at bounding box center [1334, 193] width 28 height 28
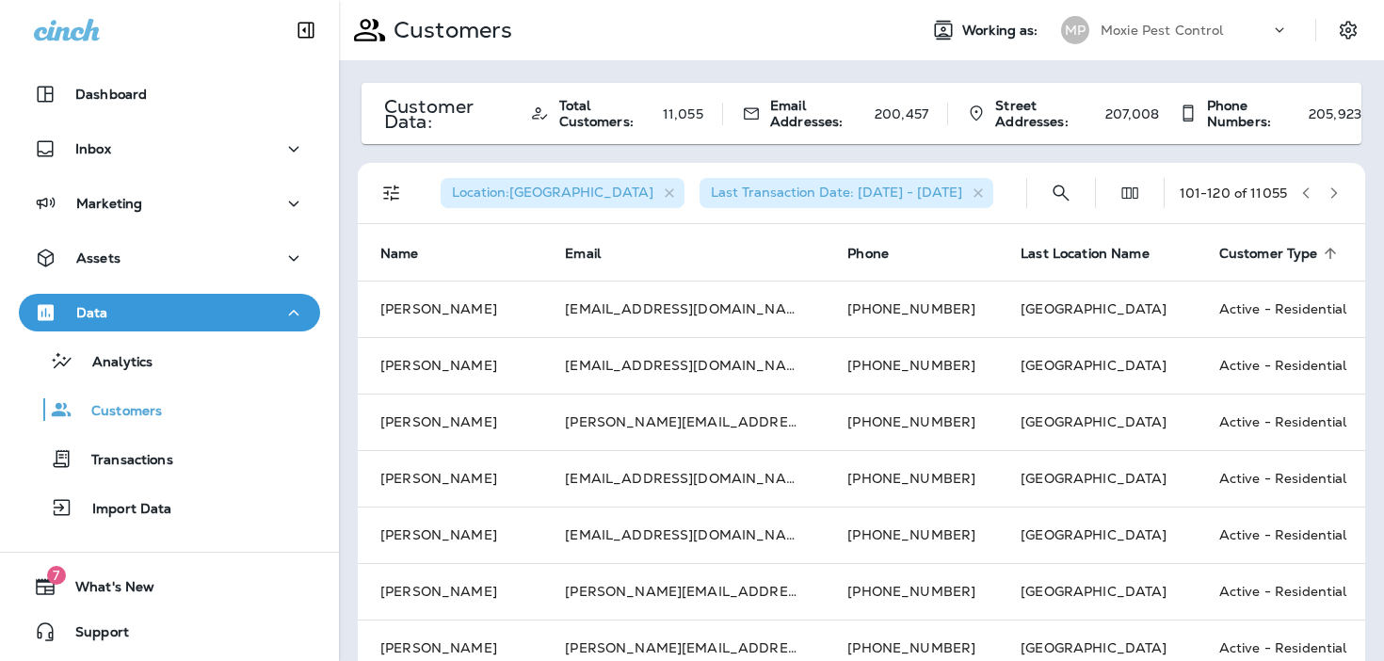
click at [1336, 201] on button "button" at bounding box center [1334, 193] width 28 height 28
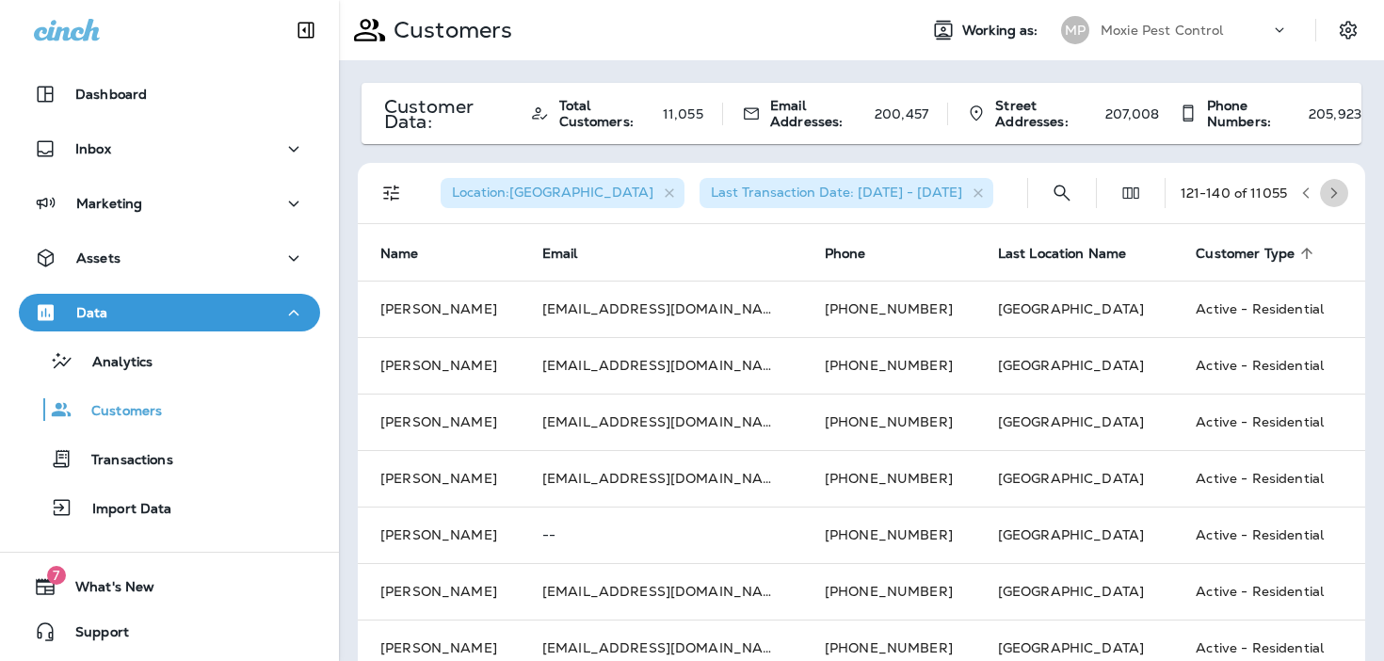
click at [1336, 201] on button "button" at bounding box center [1334, 193] width 28 height 28
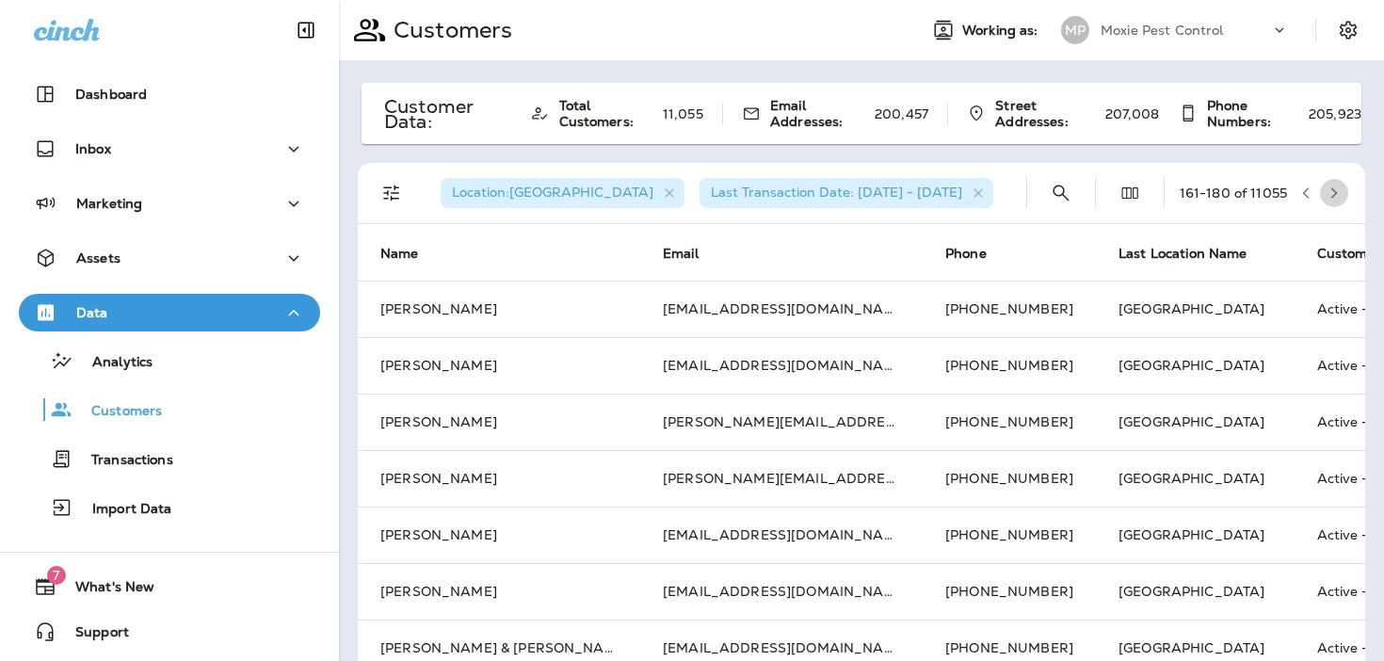
click at [1336, 201] on button "button" at bounding box center [1334, 193] width 28 height 28
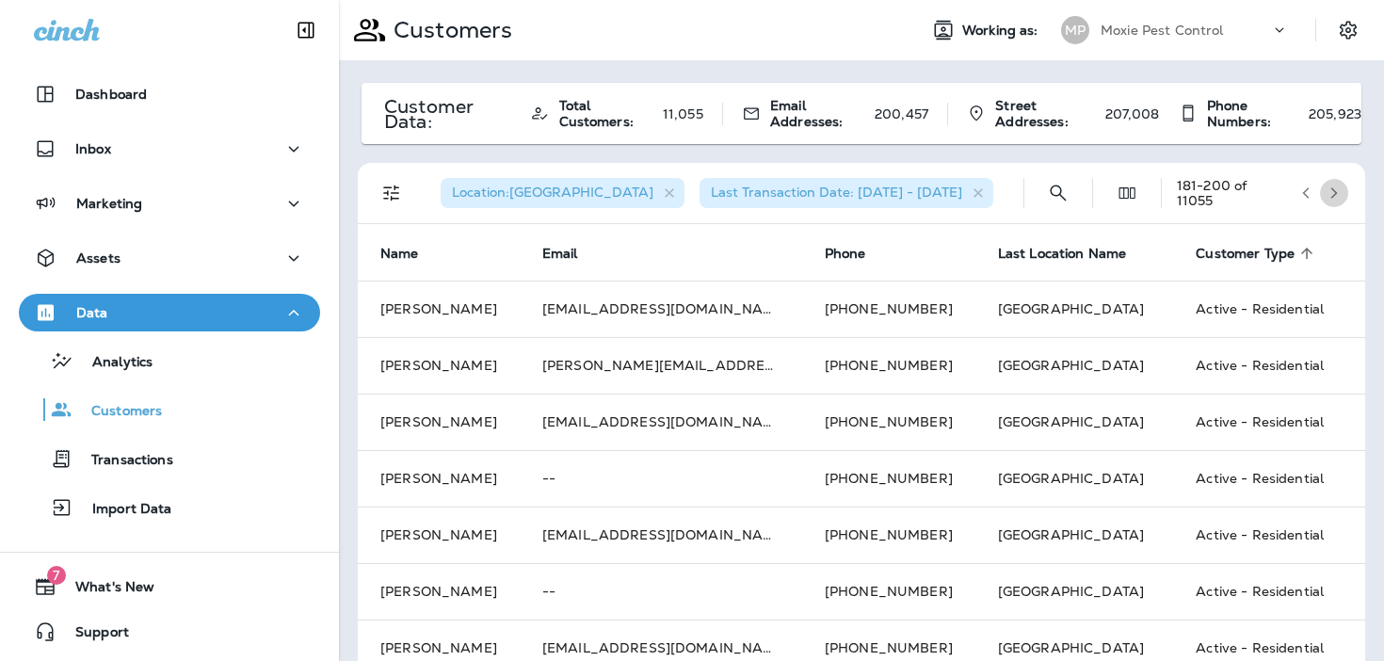
click at [1336, 201] on button "button" at bounding box center [1334, 193] width 28 height 28
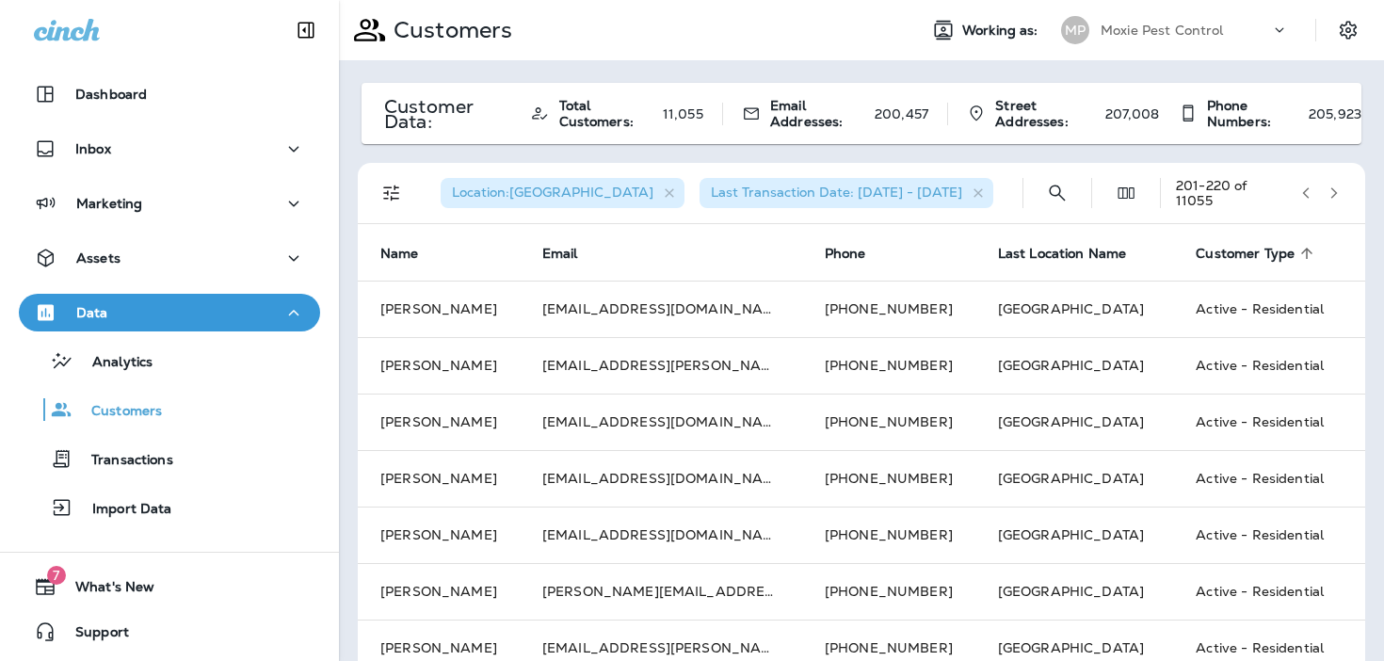
click at [1336, 201] on button "button" at bounding box center [1334, 193] width 28 height 28
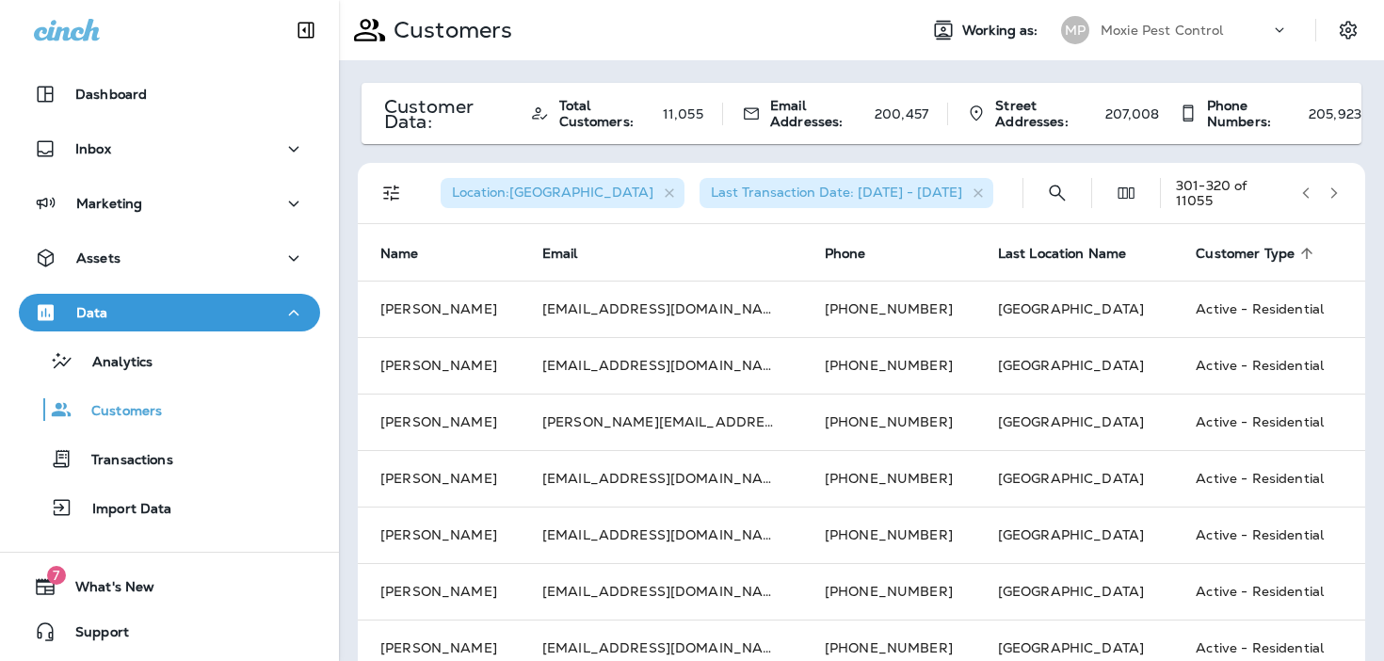
click at [1336, 201] on button "button" at bounding box center [1334, 193] width 28 height 28
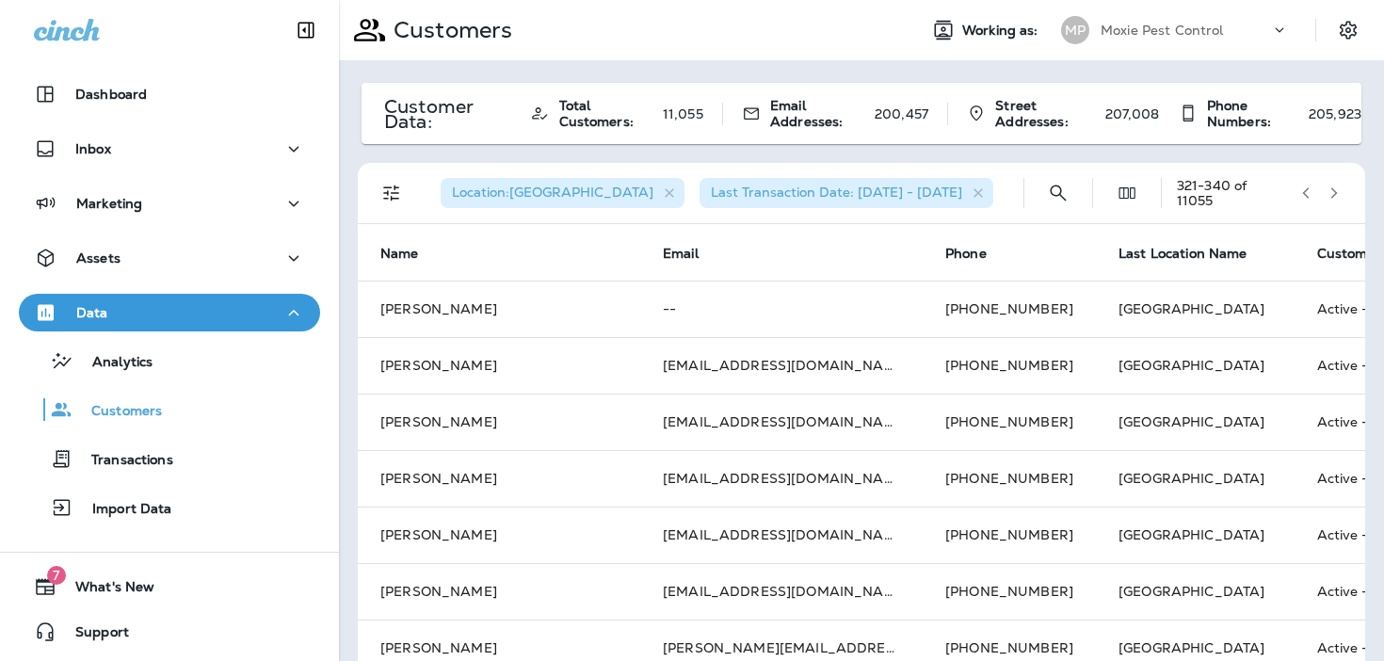
click at [1336, 201] on button "button" at bounding box center [1334, 193] width 28 height 28
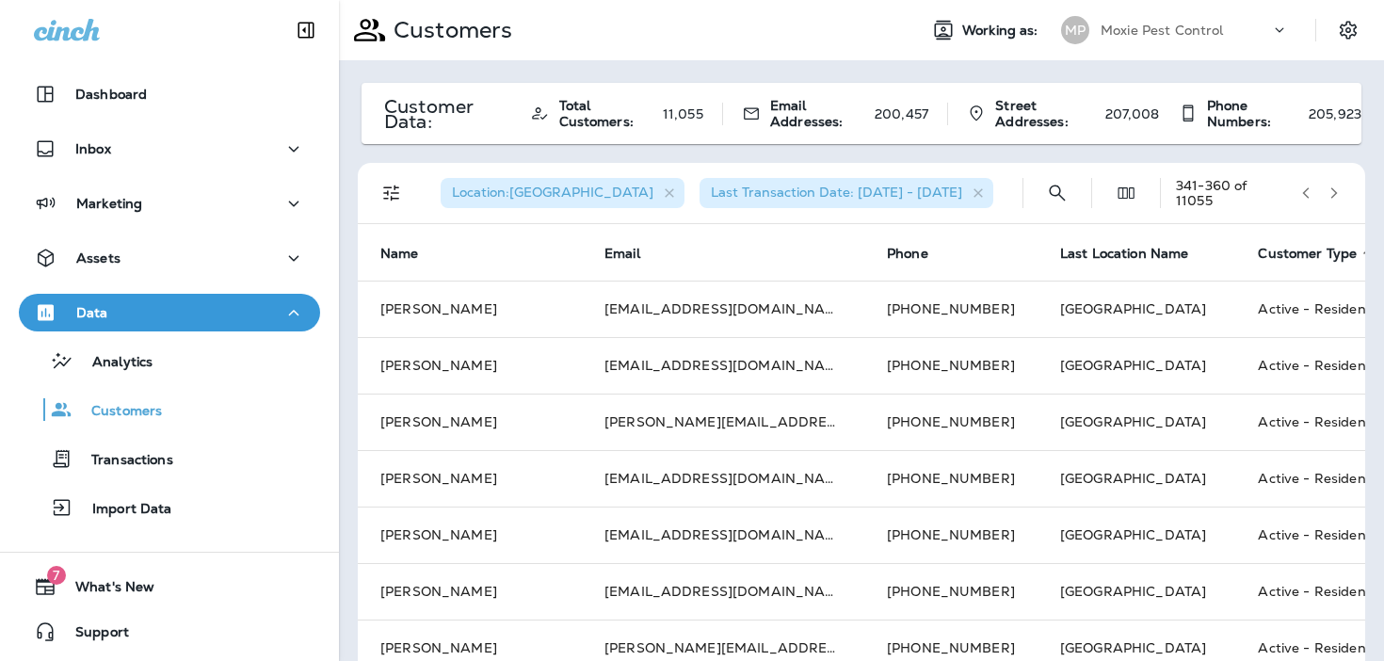
click at [1336, 201] on button "button" at bounding box center [1334, 193] width 28 height 28
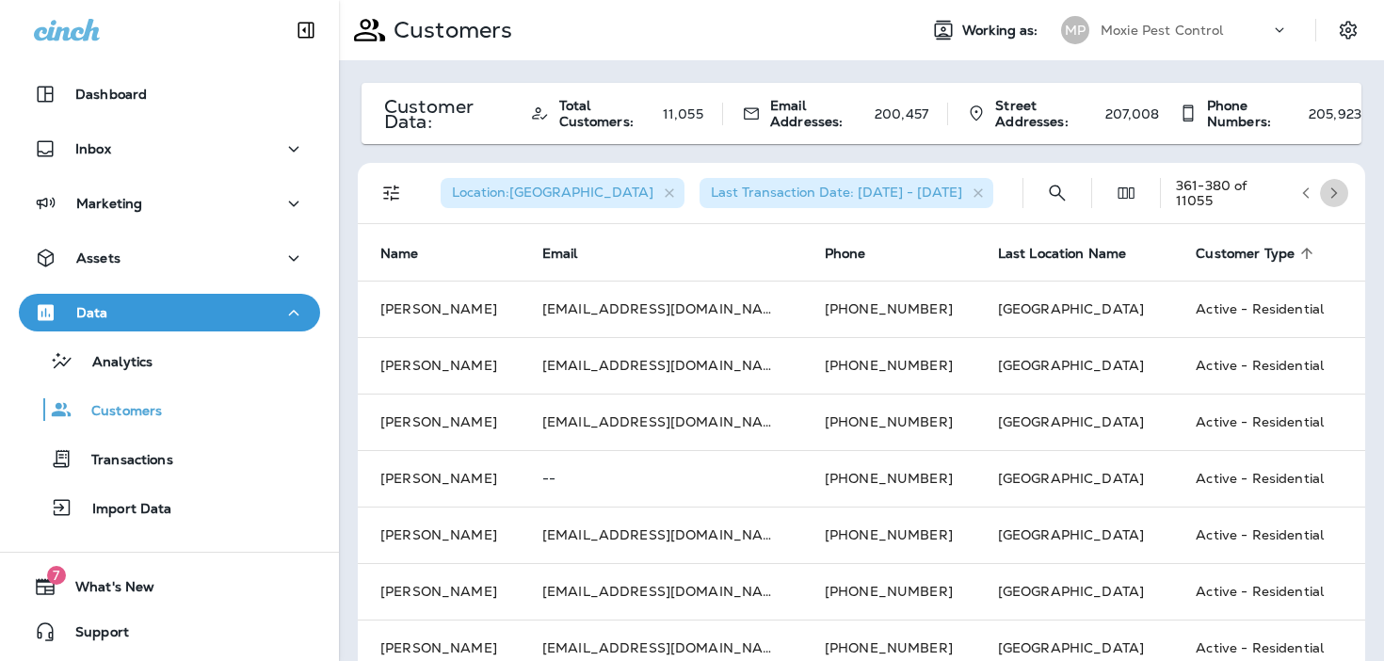
click at [1336, 201] on button "button" at bounding box center [1334, 193] width 28 height 28
click at [1339, 194] on icon "button" at bounding box center [1333, 192] width 13 height 13
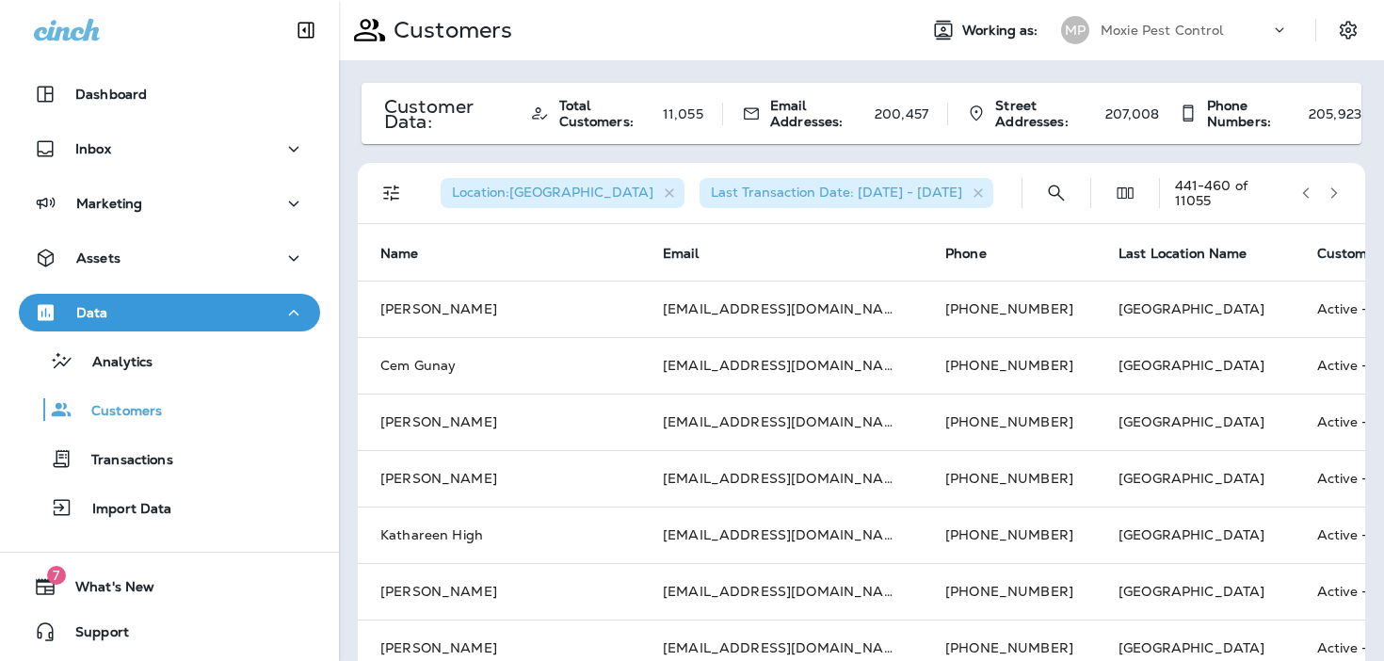
click at [1339, 194] on icon "button" at bounding box center [1333, 192] width 13 height 13
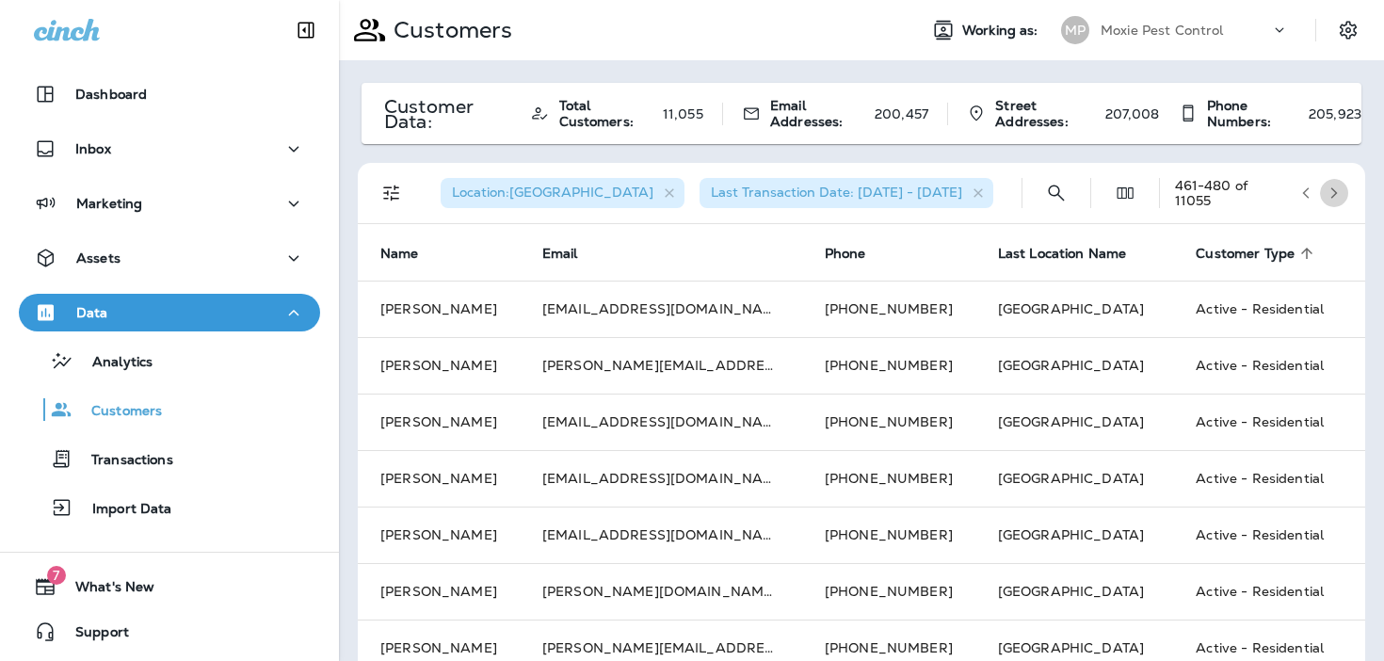
click at [1339, 194] on icon "button" at bounding box center [1333, 192] width 13 height 13
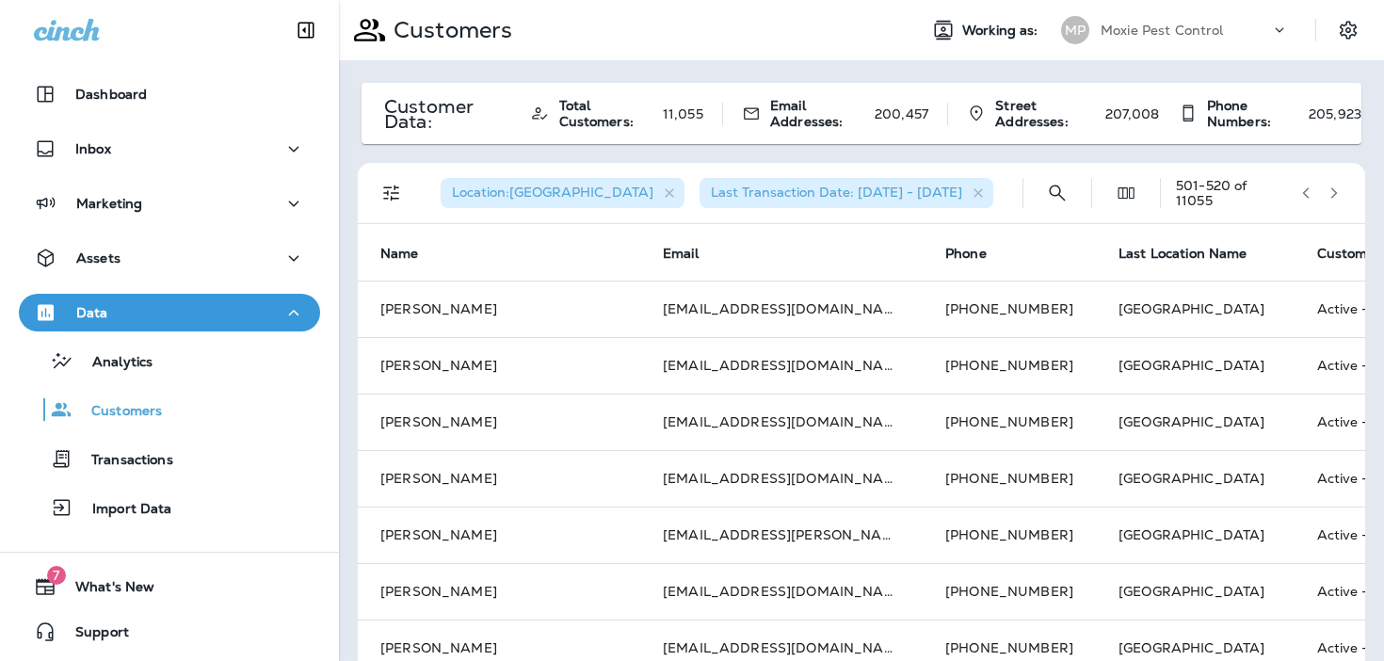
click at [1339, 194] on icon "button" at bounding box center [1333, 192] width 13 height 13
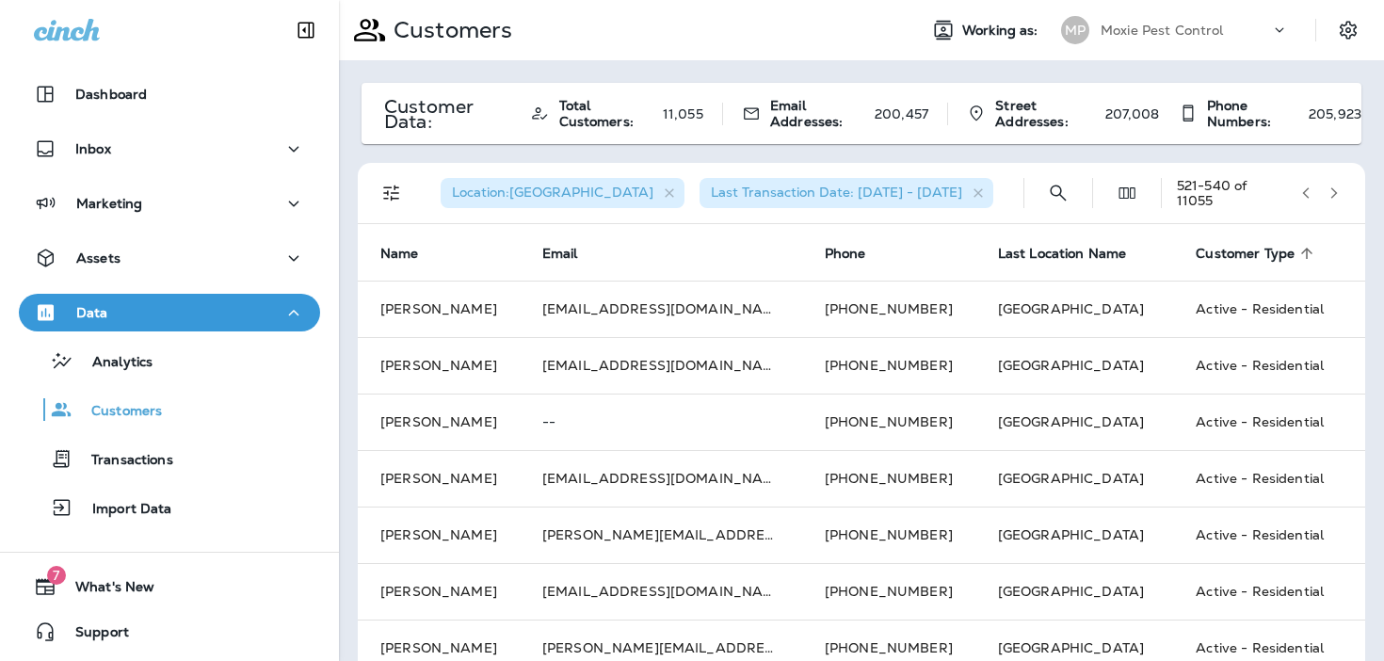
click at [1339, 194] on icon "button" at bounding box center [1333, 192] width 13 height 13
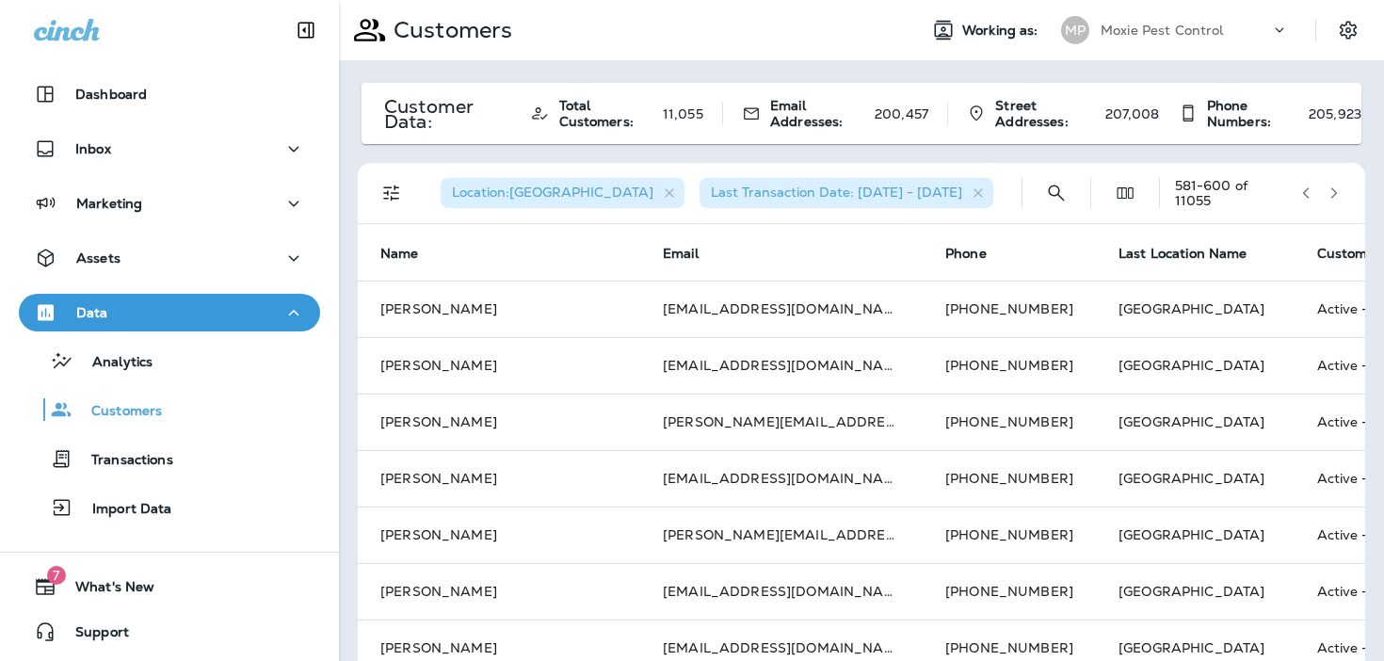
click at [1339, 194] on icon "button" at bounding box center [1333, 192] width 13 height 13
click at [1308, 195] on icon "button" at bounding box center [1305, 192] width 13 height 13
click at [404, 191] on button "Filters" at bounding box center [392, 193] width 38 height 38
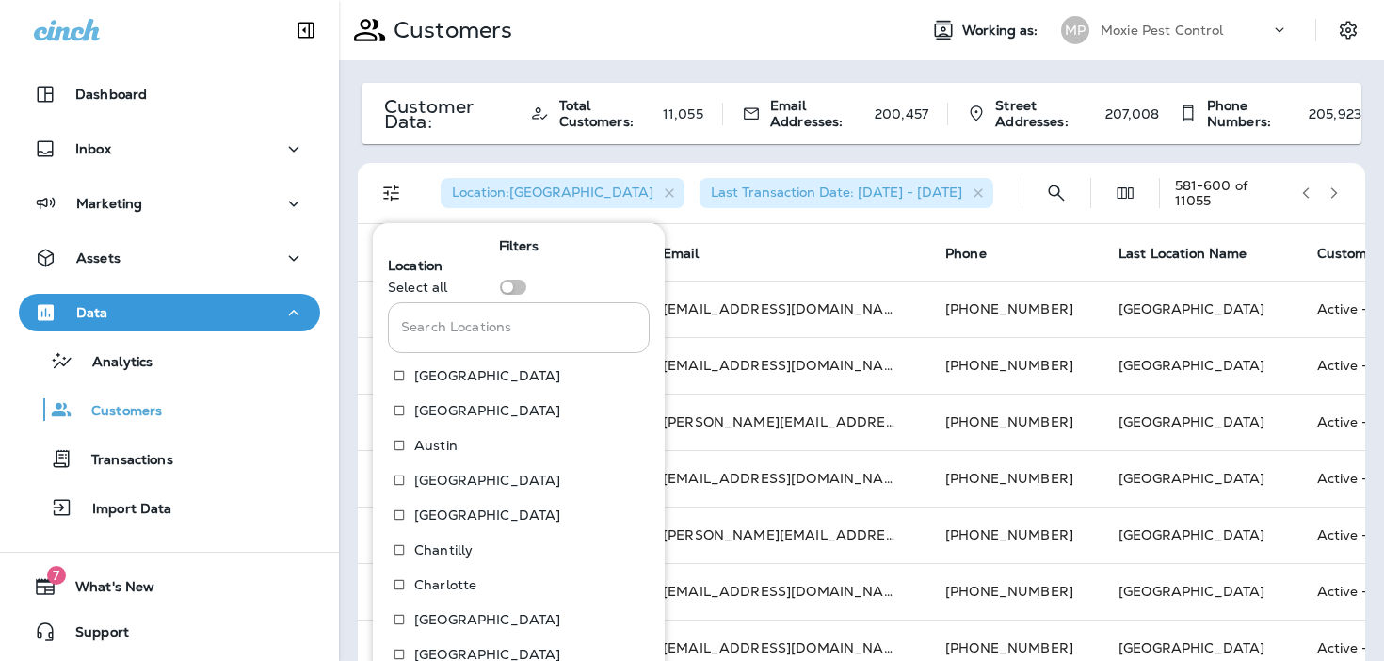
scroll to position [288, 0]
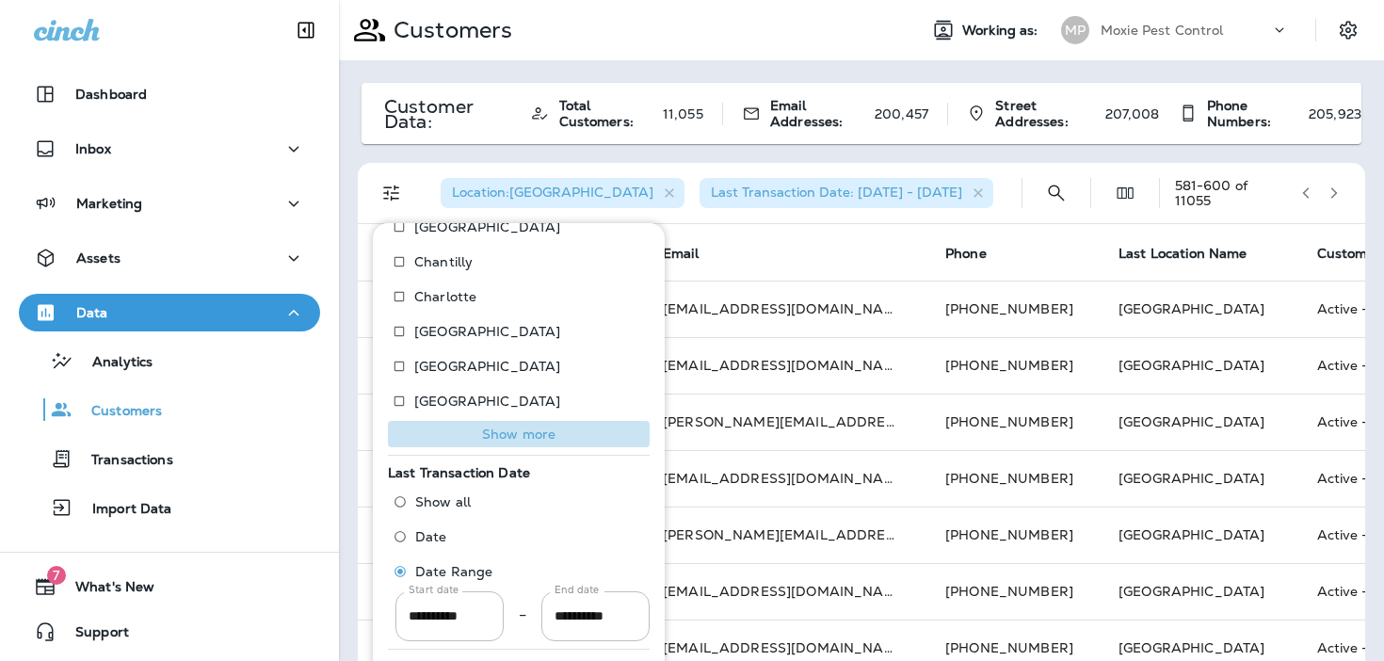
click at [484, 436] on p "Show more" at bounding box center [518, 433] width 73 height 15
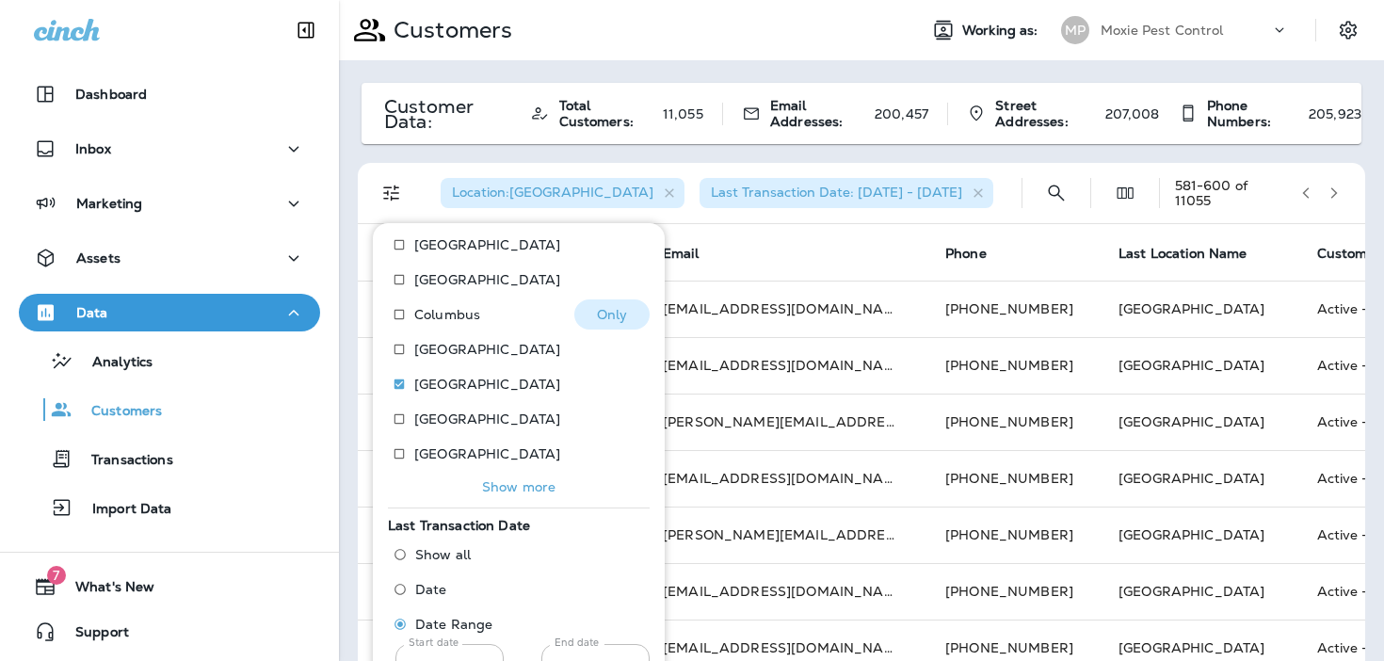
scroll to position [410, 0]
click at [430, 413] on p "[GEOGRAPHIC_DATA]" at bounding box center [487, 417] width 146 height 15
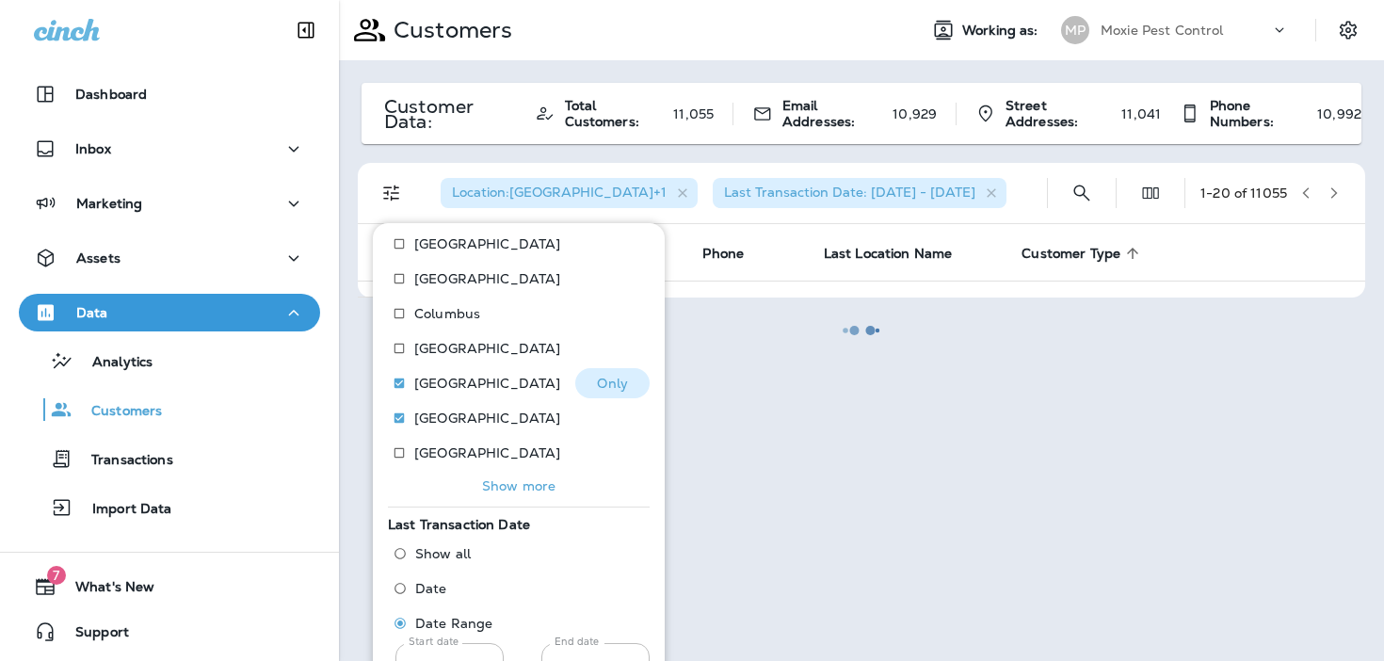
click at [429, 382] on p "[GEOGRAPHIC_DATA]" at bounding box center [487, 383] width 146 height 15
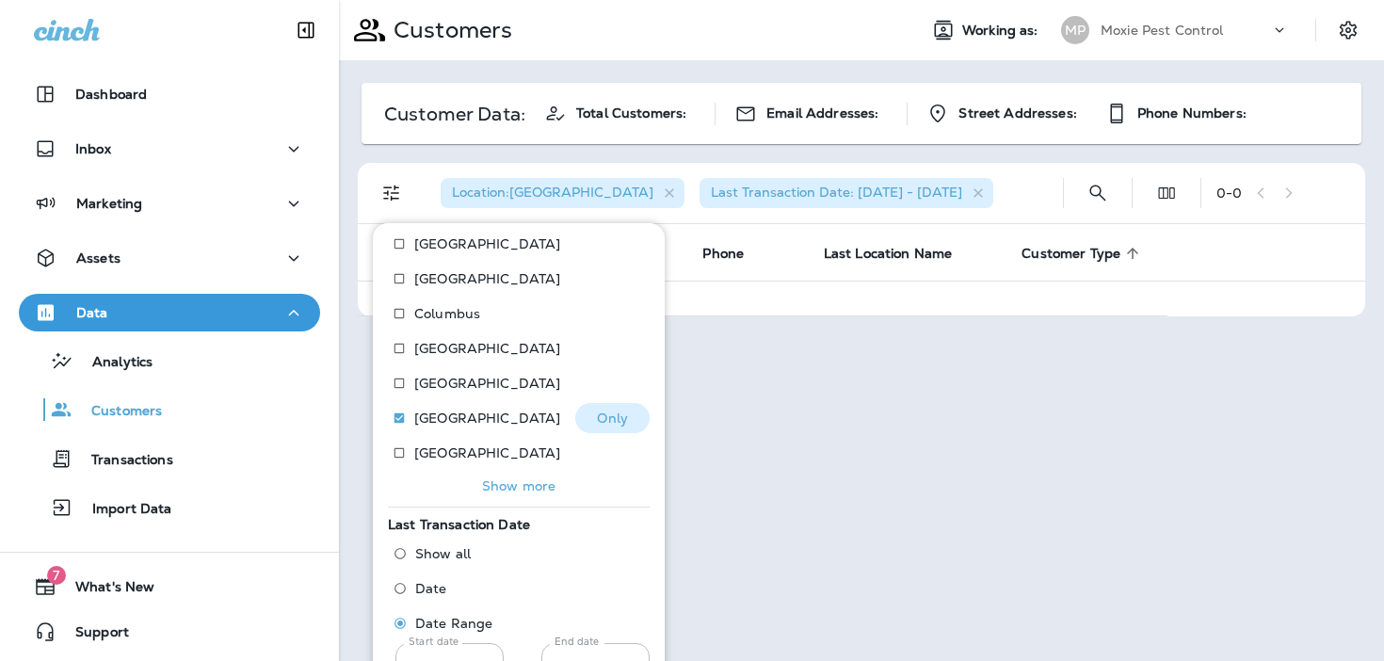
click at [425, 430] on label "[GEOGRAPHIC_DATA]" at bounding box center [472, 418] width 176 height 30
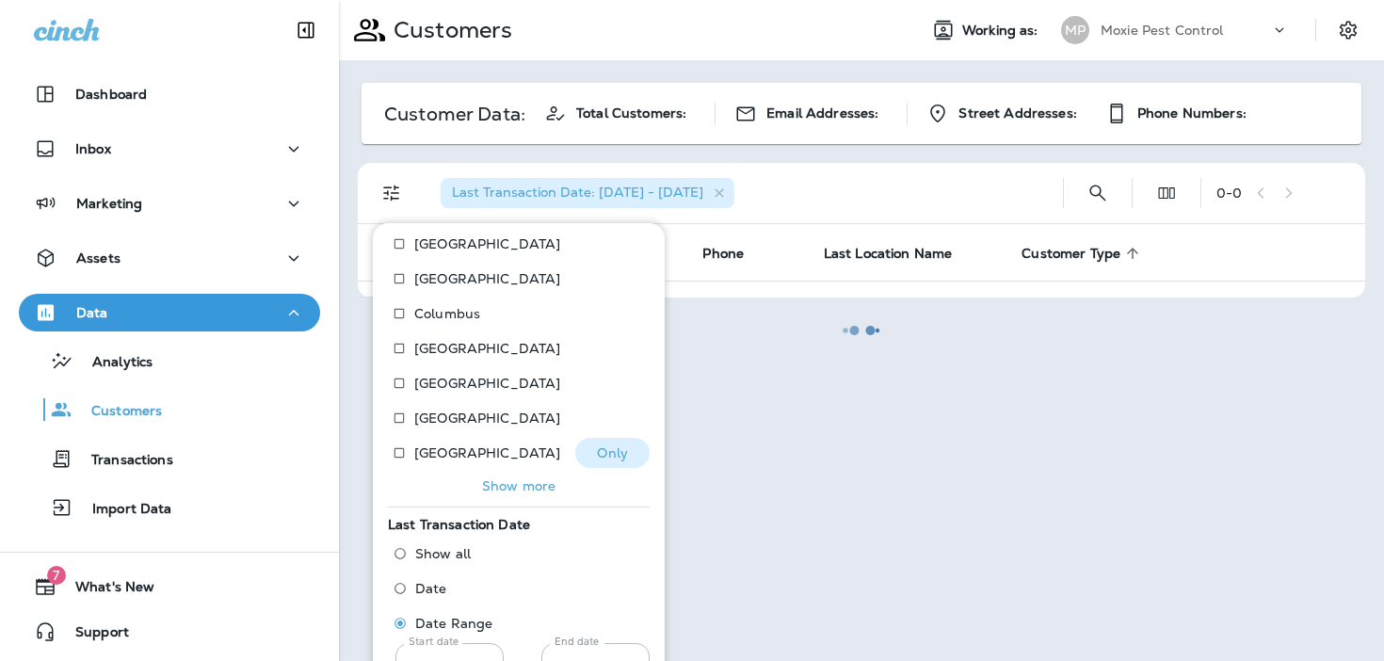
click at [426, 455] on p "[GEOGRAPHIC_DATA]" at bounding box center [487, 452] width 146 height 15
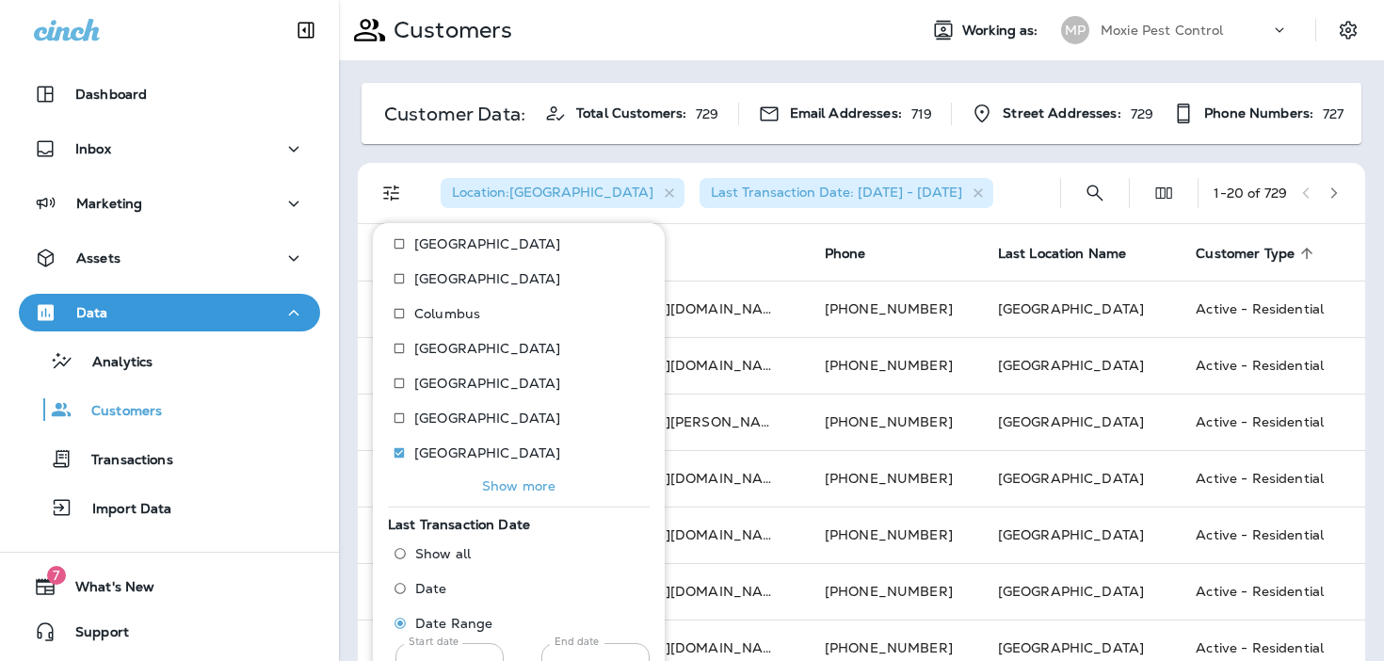
click at [1026, 191] on div "Location : Hartford Last Transaction Date: 01/02/23 - 07/01/25" at bounding box center [734, 193] width 619 height 60
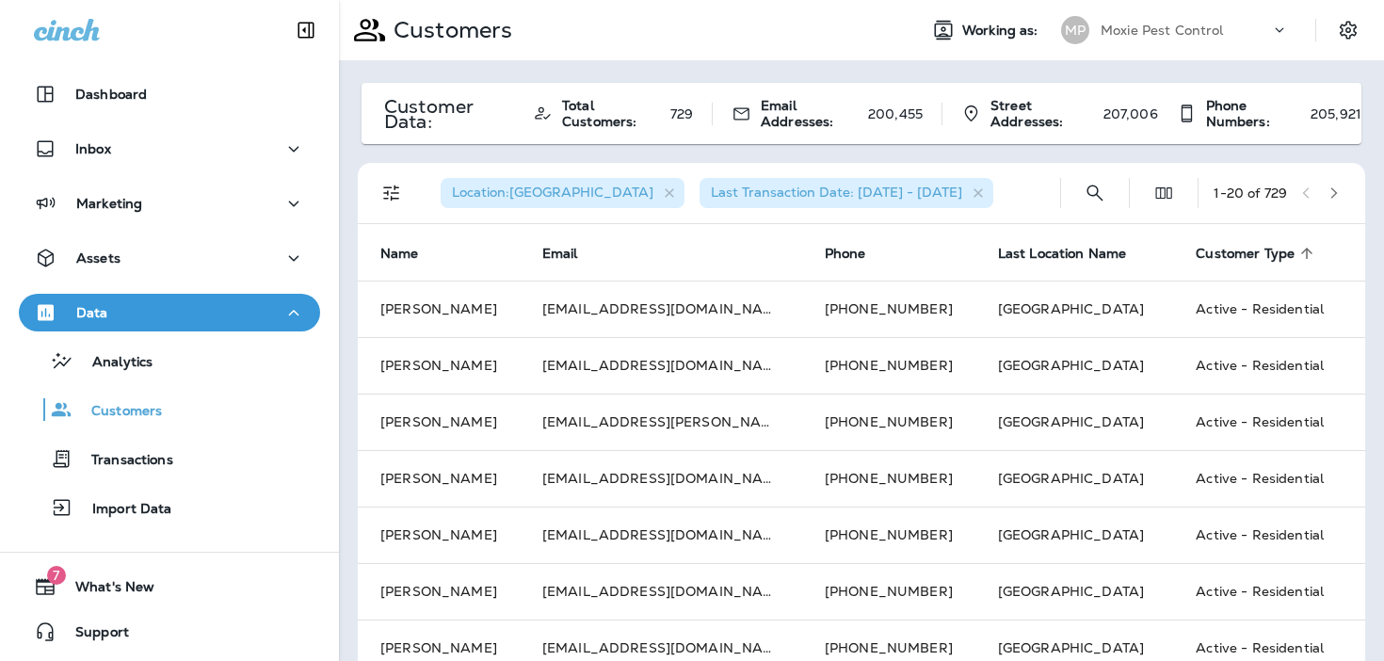
click at [1332, 192] on icon "button" at bounding box center [1333, 192] width 13 height 13
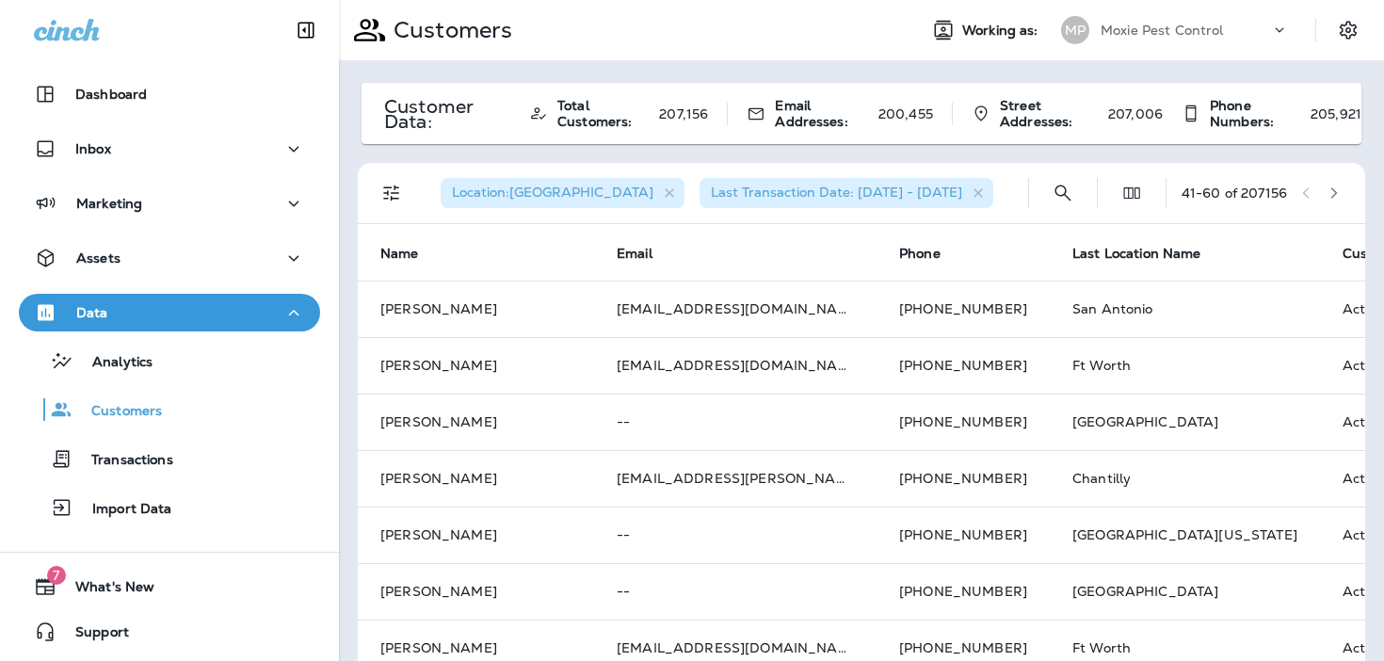
click at [1332, 192] on icon "button" at bounding box center [1333, 192] width 13 height 13
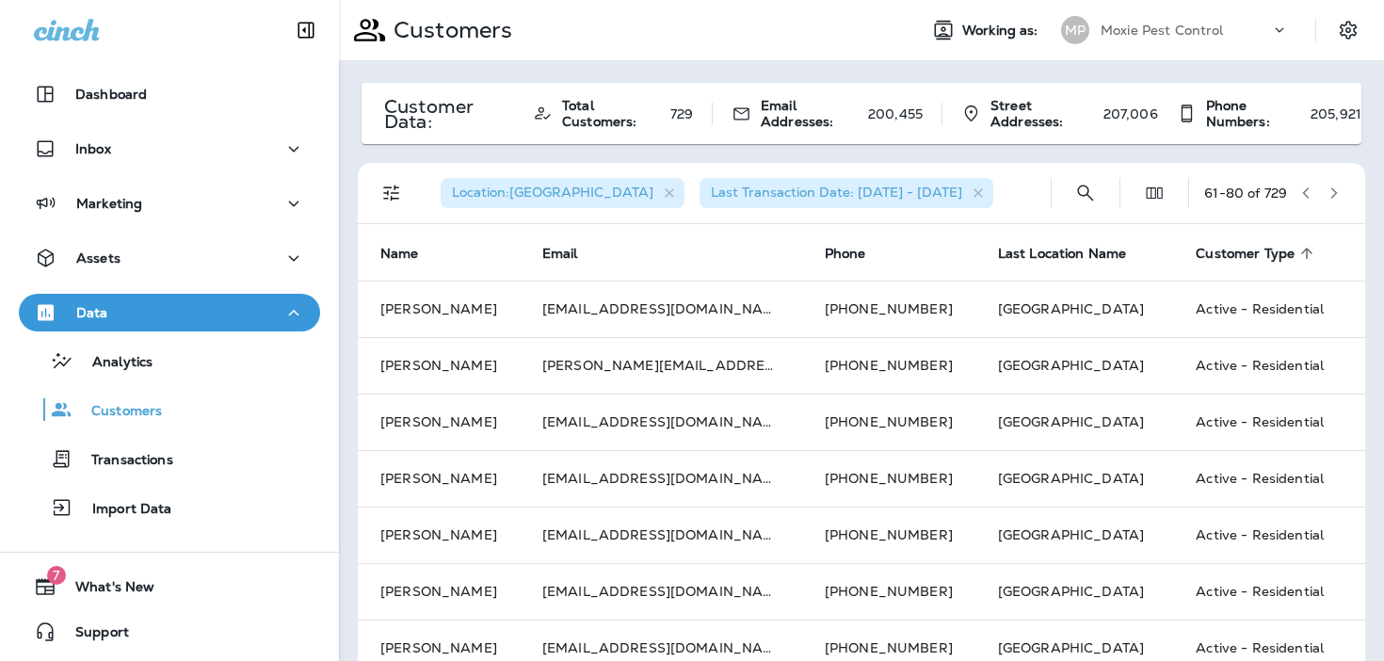
click at [1332, 192] on icon "button" at bounding box center [1333, 192] width 13 height 13
click at [1302, 191] on icon "button" at bounding box center [1305, 192] width 13 height 13
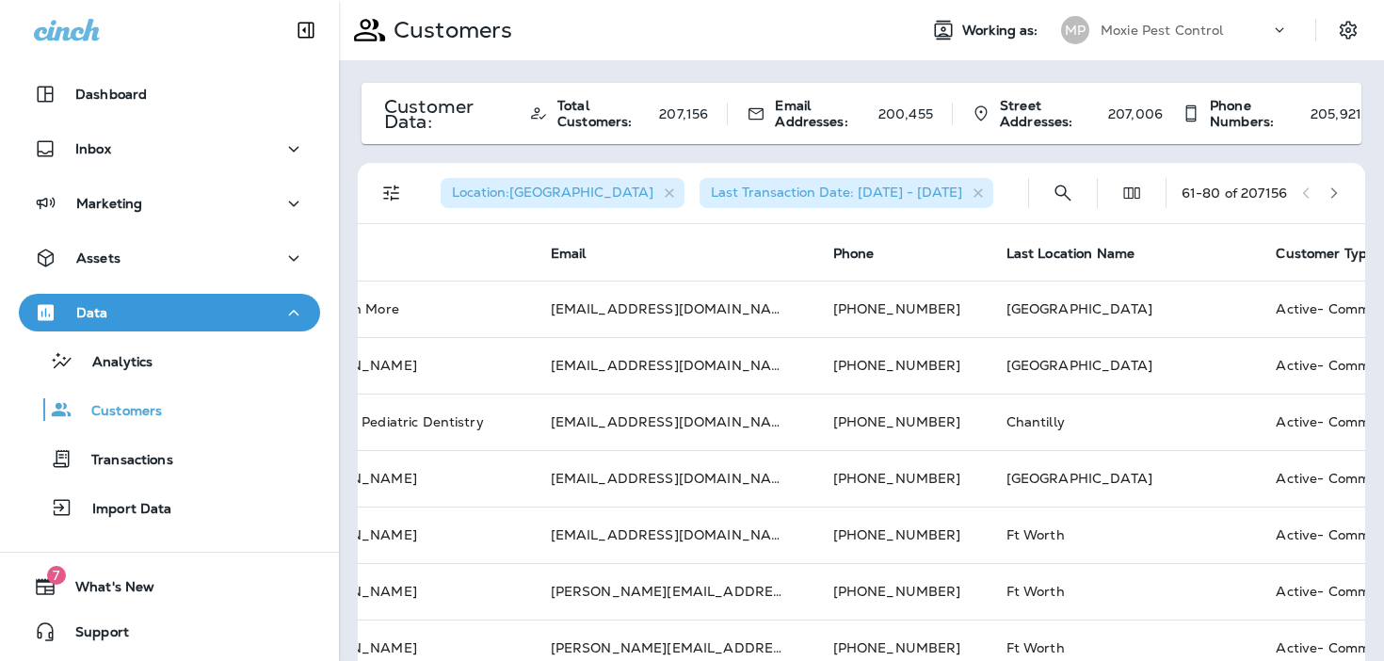
click at [1340, 190] on icon "button" at bounding box center [1333, 192] width 13 height 13
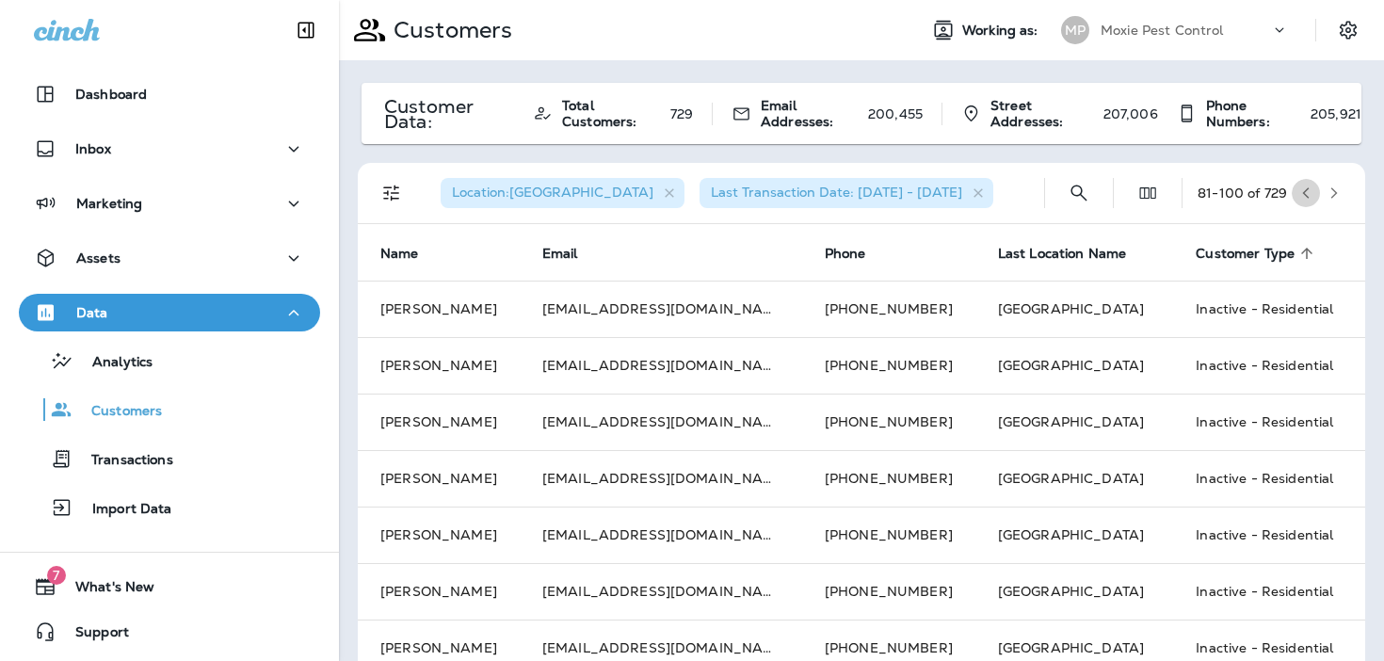
click at [1303, 182] on button "button" at bounding box center [1306, 193] width 28 height 28
click at [384, 196] on icon "Filters" at bounding box center [391, 193] width 23 height 23
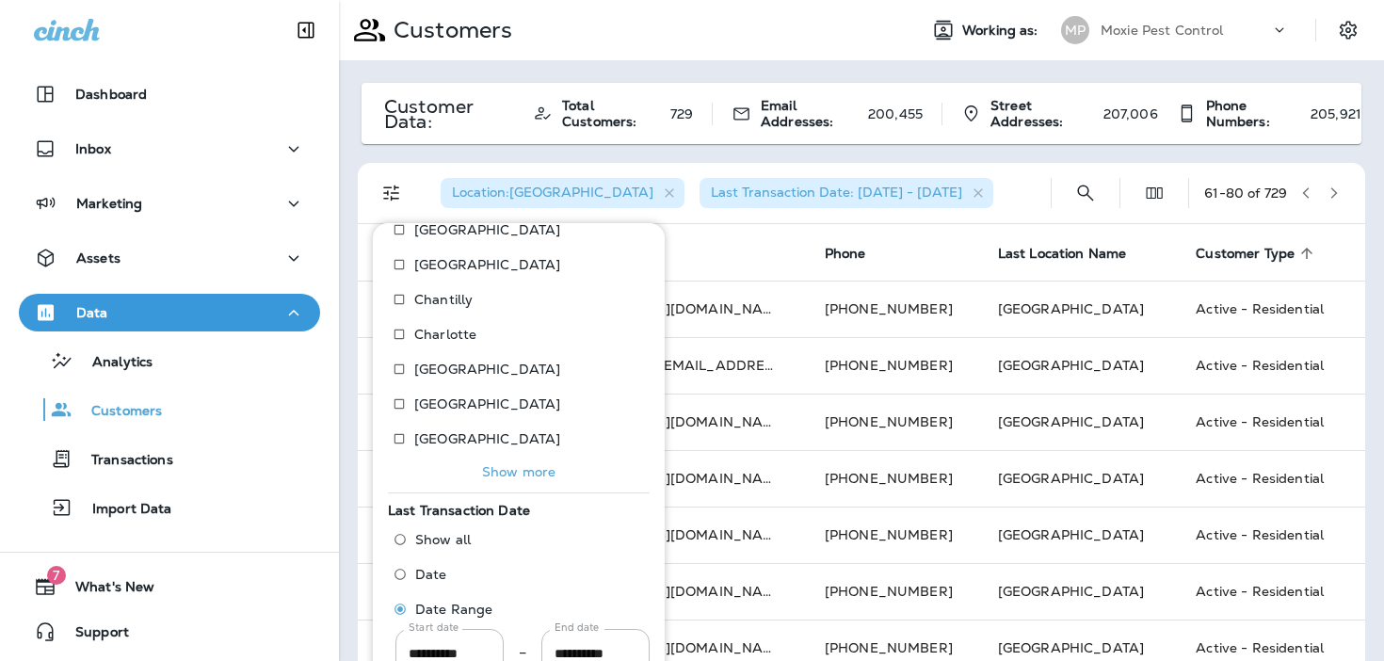
scroll to position [288, 0]
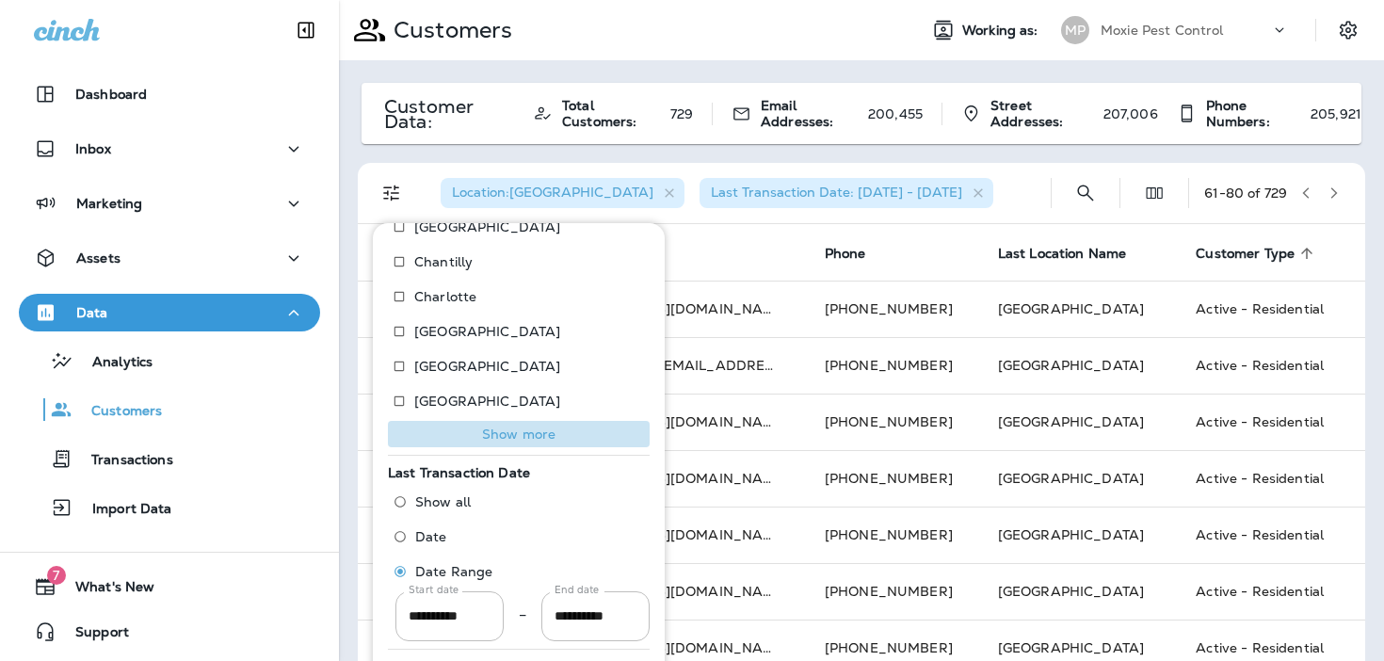
click at [500, 440] on p "Show more" at bounding box center [518, 433] width 73 height 15
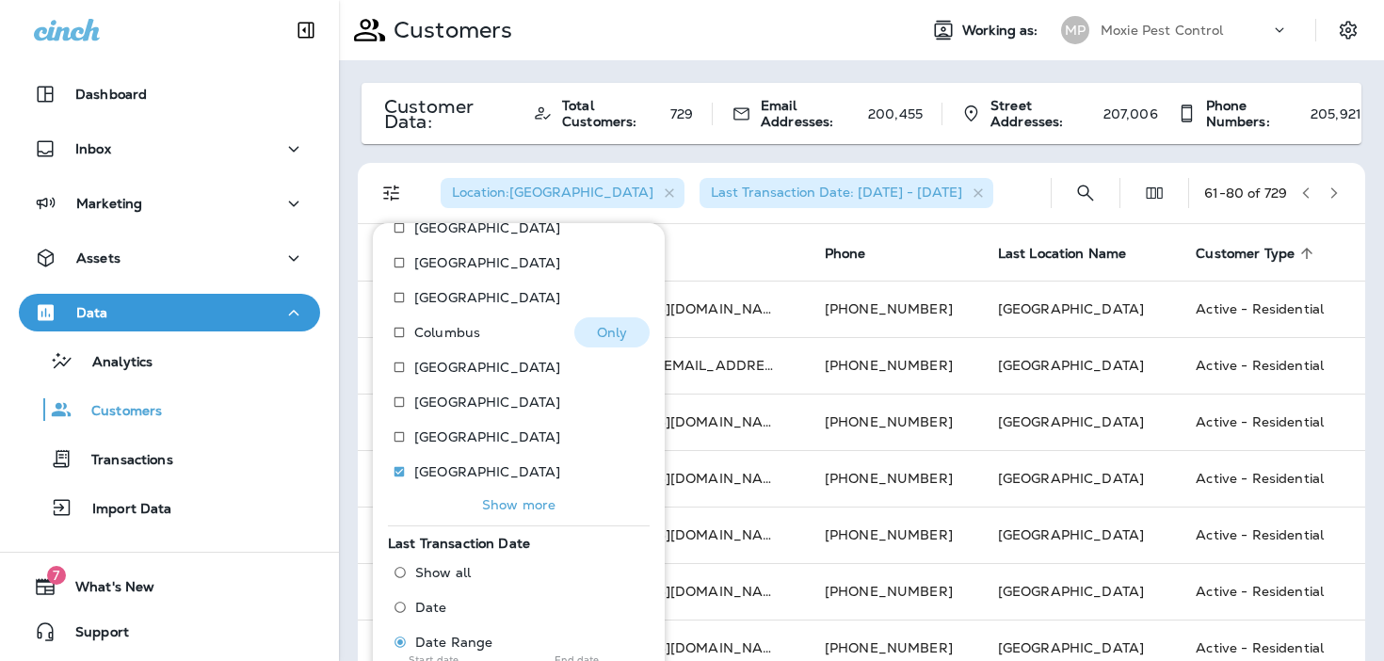
scroll to position [462, 0]
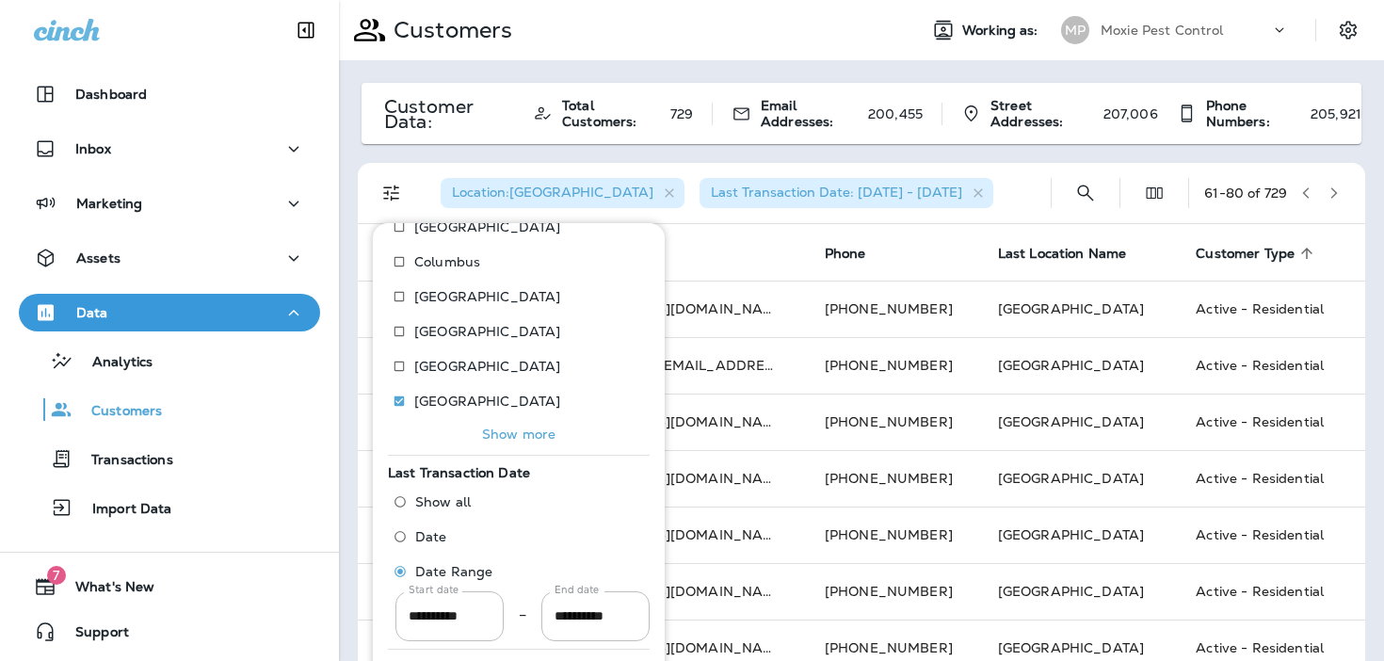
click at [503, 432] on p "Show more" at bounding box center [518, 433] width 73 height 15
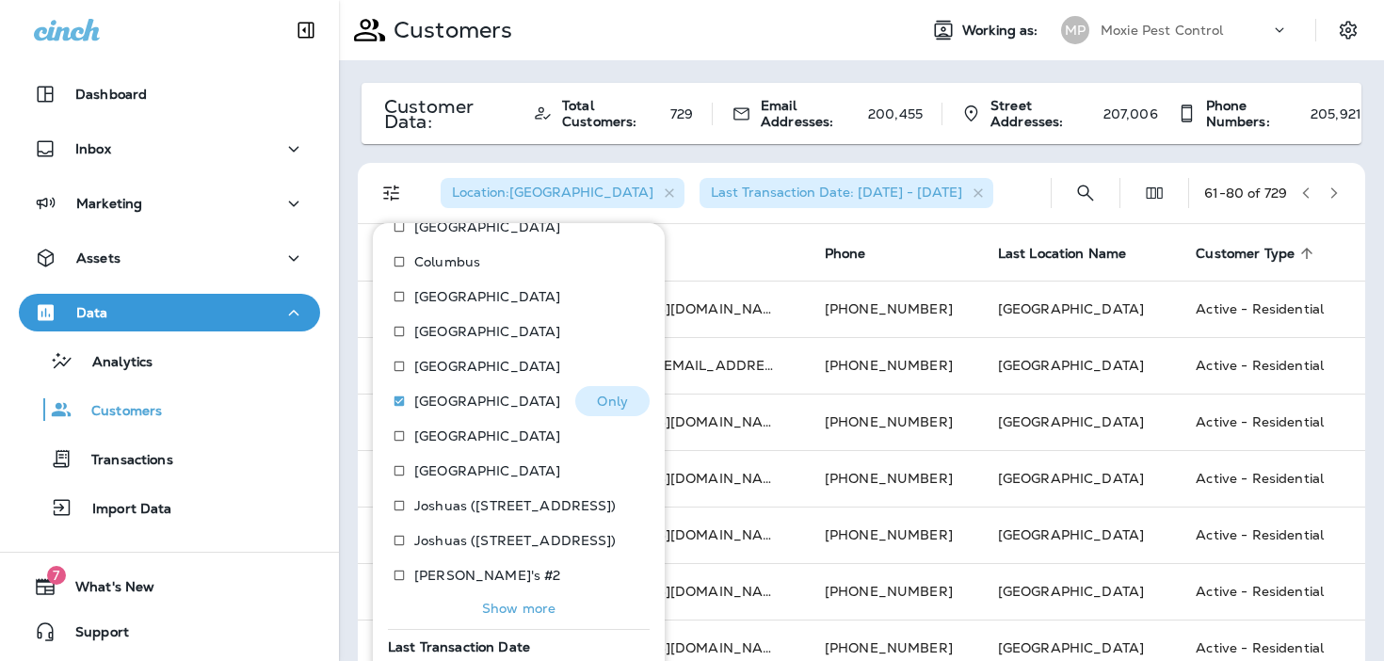
click at [476, 409] on div "Hartford Only" at bounding box center [519, 403] width 262 height 35
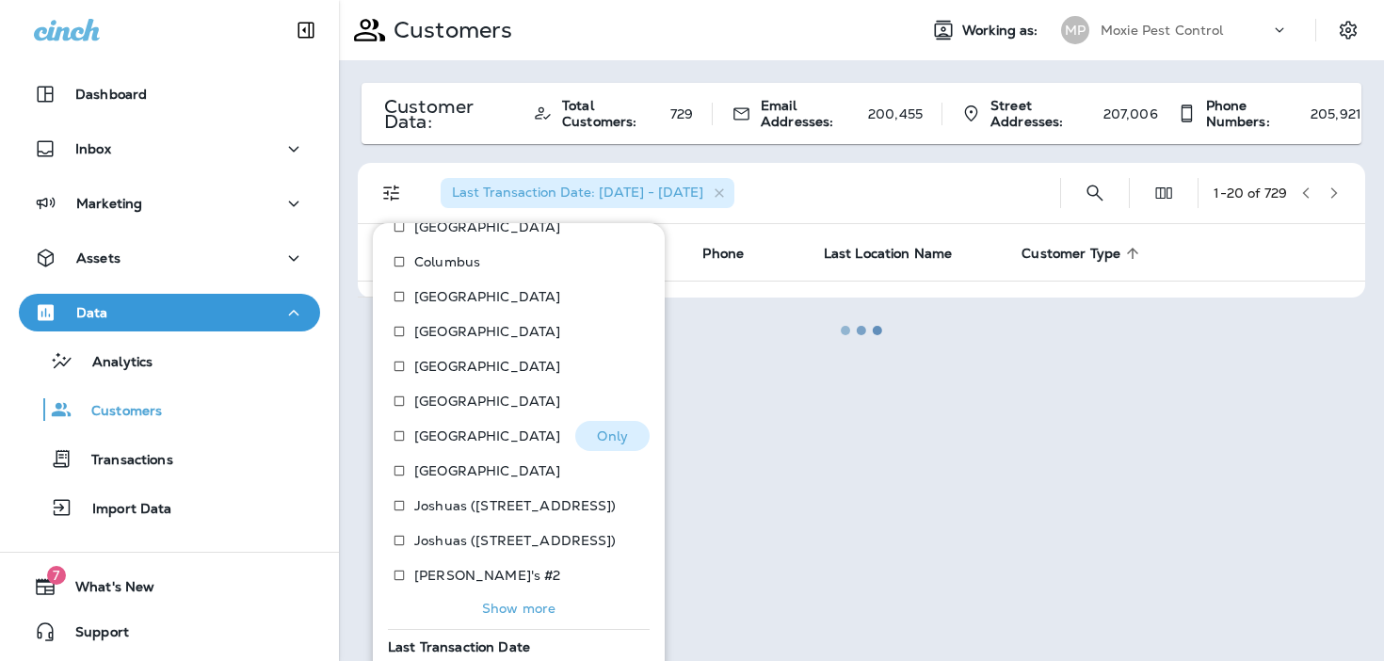
click at [617, 432] on p "Only" at bounding box center [612, 435] width 31 height 15
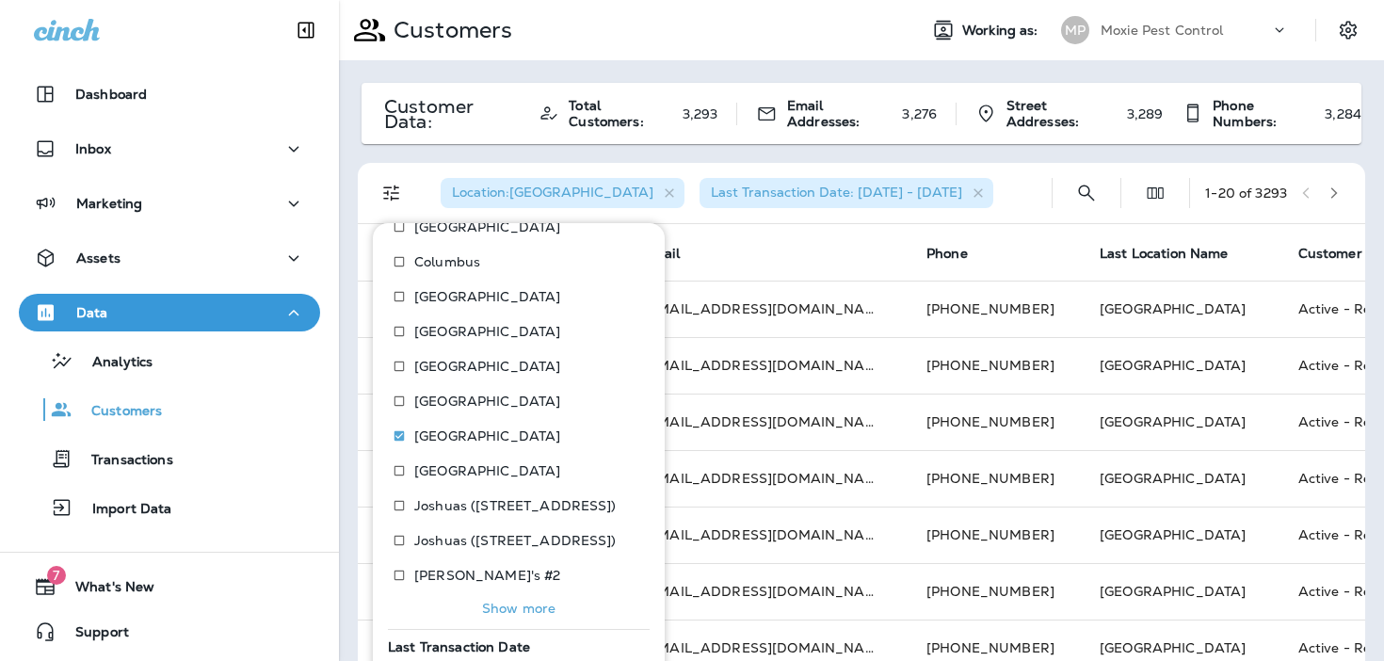
click at [1003, 197] on div "Location : Houston Last Transaction Date: 01/02/23 - 07/01/25" at bounding box center [730, 193] width 611 height 60
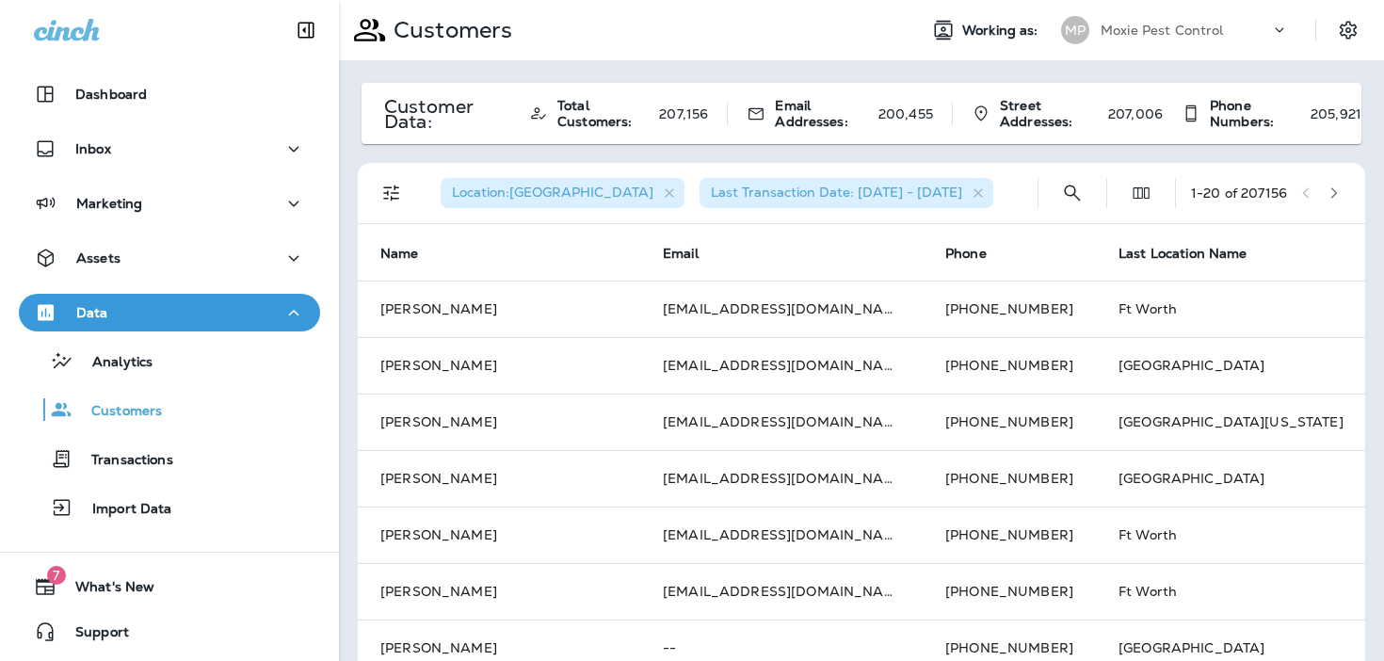
click at [503, 194] on span "Location : Houston" at bounding box center [552, 192] width 201 height 17
click at [384, 194] on icon "Filters" at bounding box center [391, 193] width 23 height 23
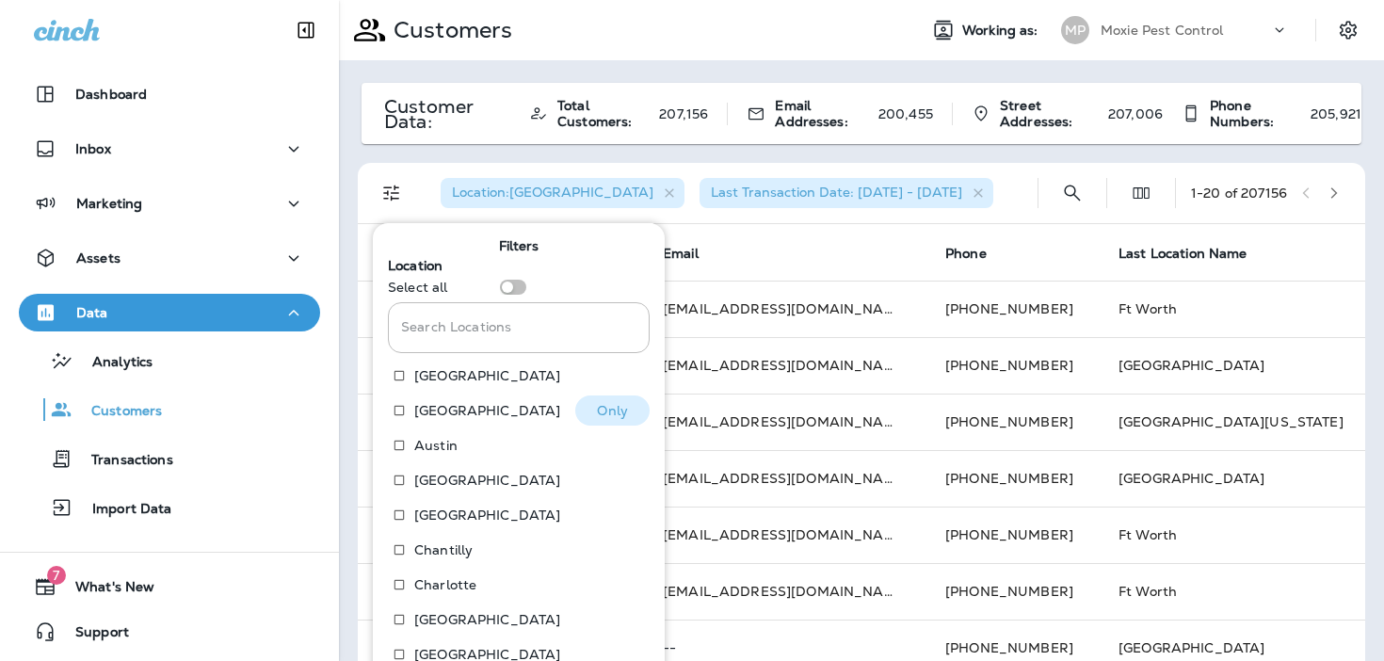
scroll to position [288, 0]
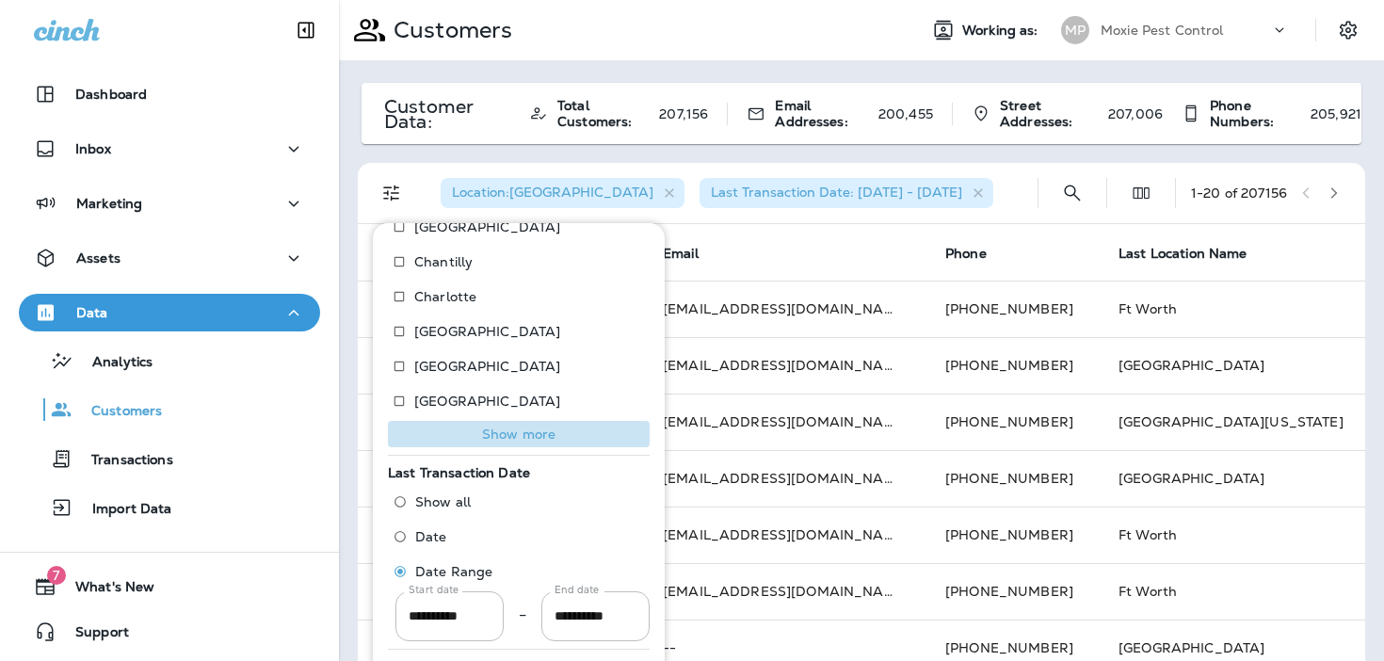
click at [511, 432] on p "Show more" at bounding box center [518, 433] width 73 height 15
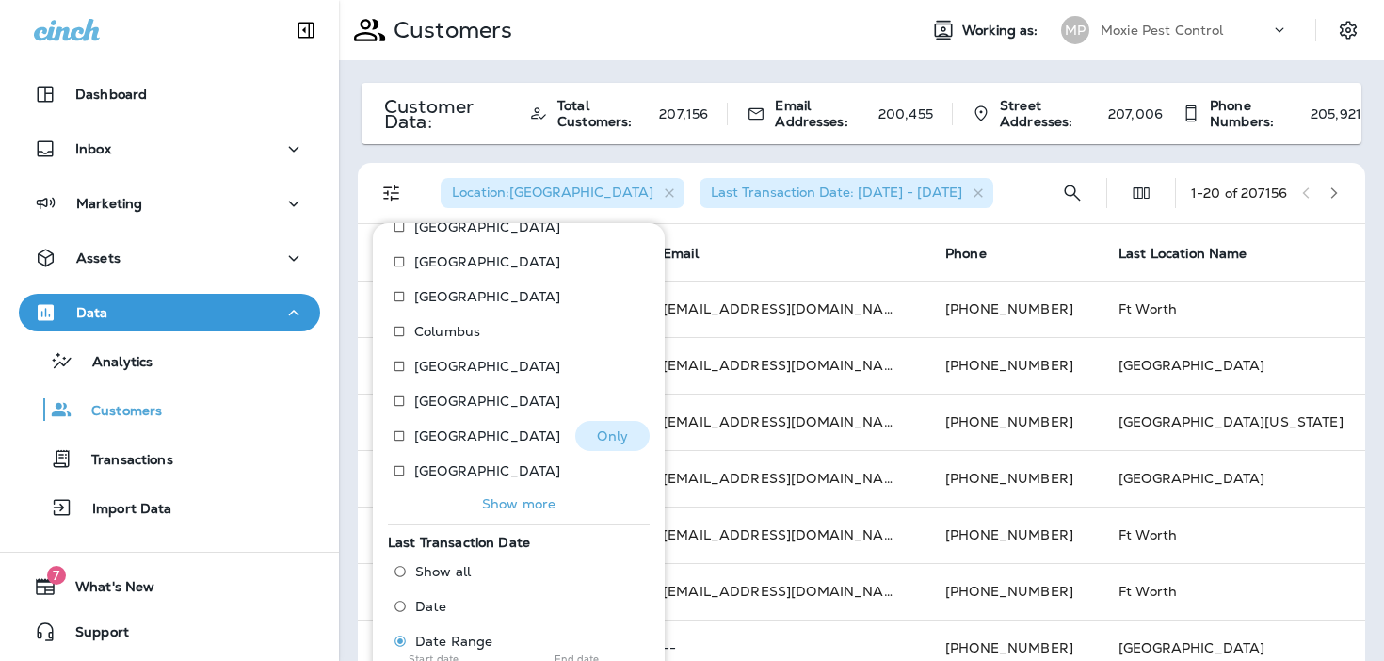
scroll to position [415, 0]
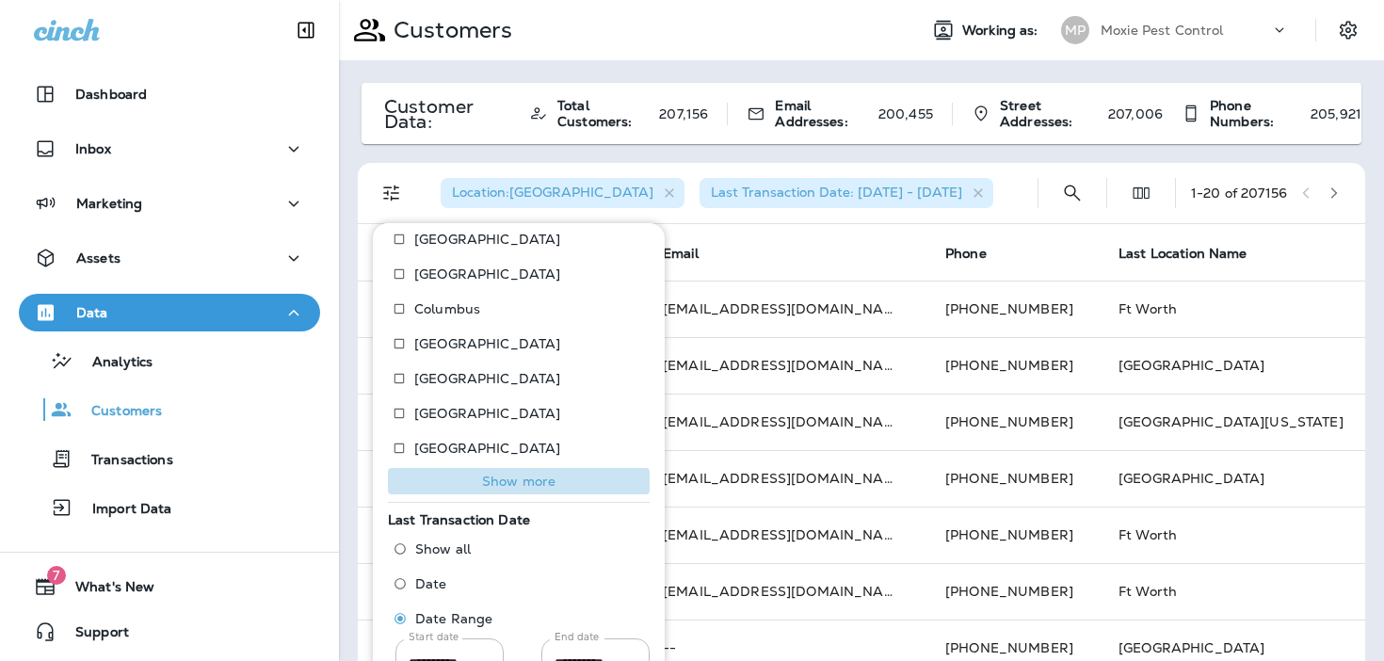
click at [514, 477] on p "Show more" at bounding box center [518, 481] width 73 height 15
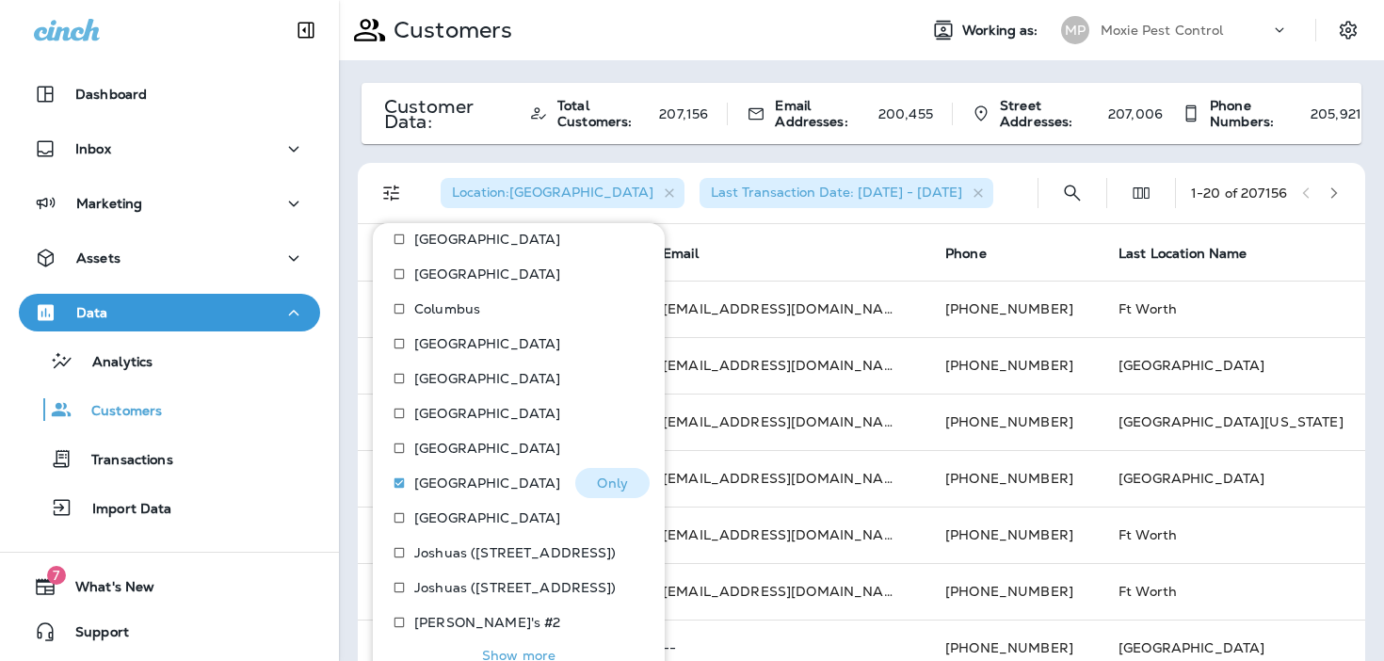
click at [635, 482] on button "Only" at bounding box center [612, 483] width 74 height 30
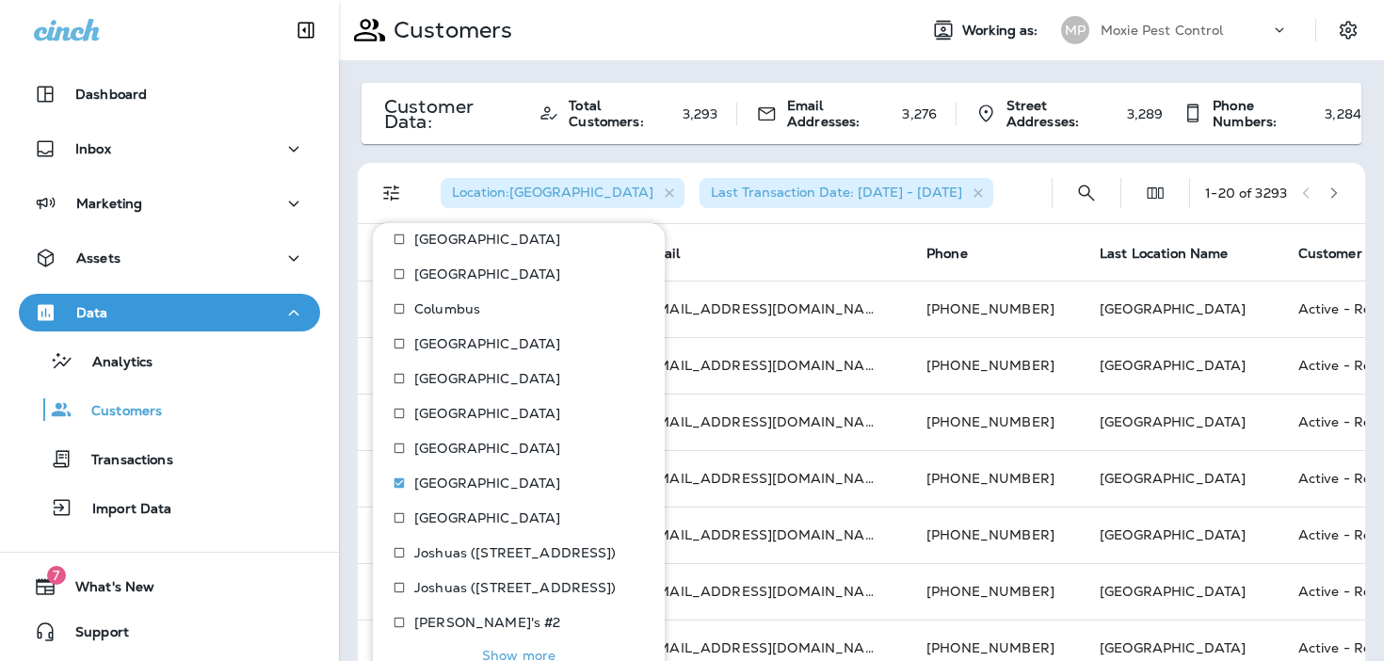
click at [979, 186] on div "Location : Houston Last Transaction Date: 01/02/23 - 07/01/25" at bounding box center [730, 193] width 611 height 60
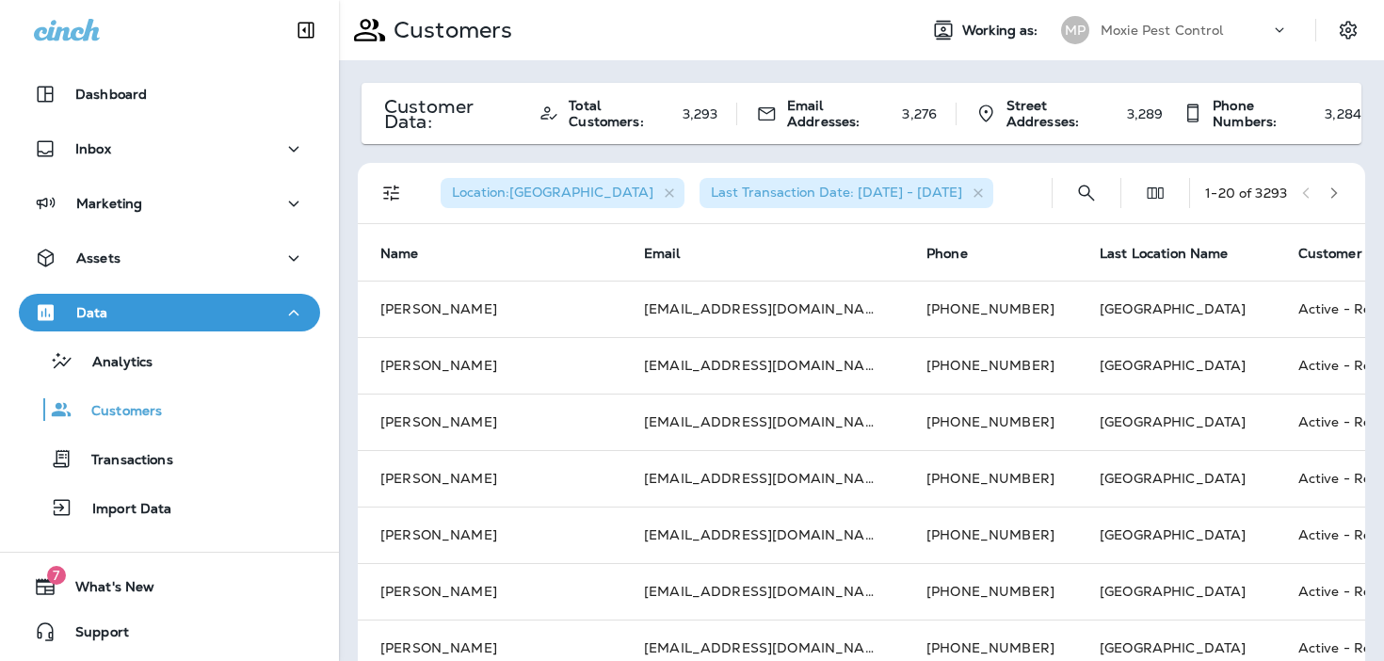
click at [1343, 181] on div "1 - 20 of 3293" at bounding box center [1276, 193] width 143 height 28
click at [1339, 195] on icon "button" at bounding box center [1333, 192] width 13 height 13
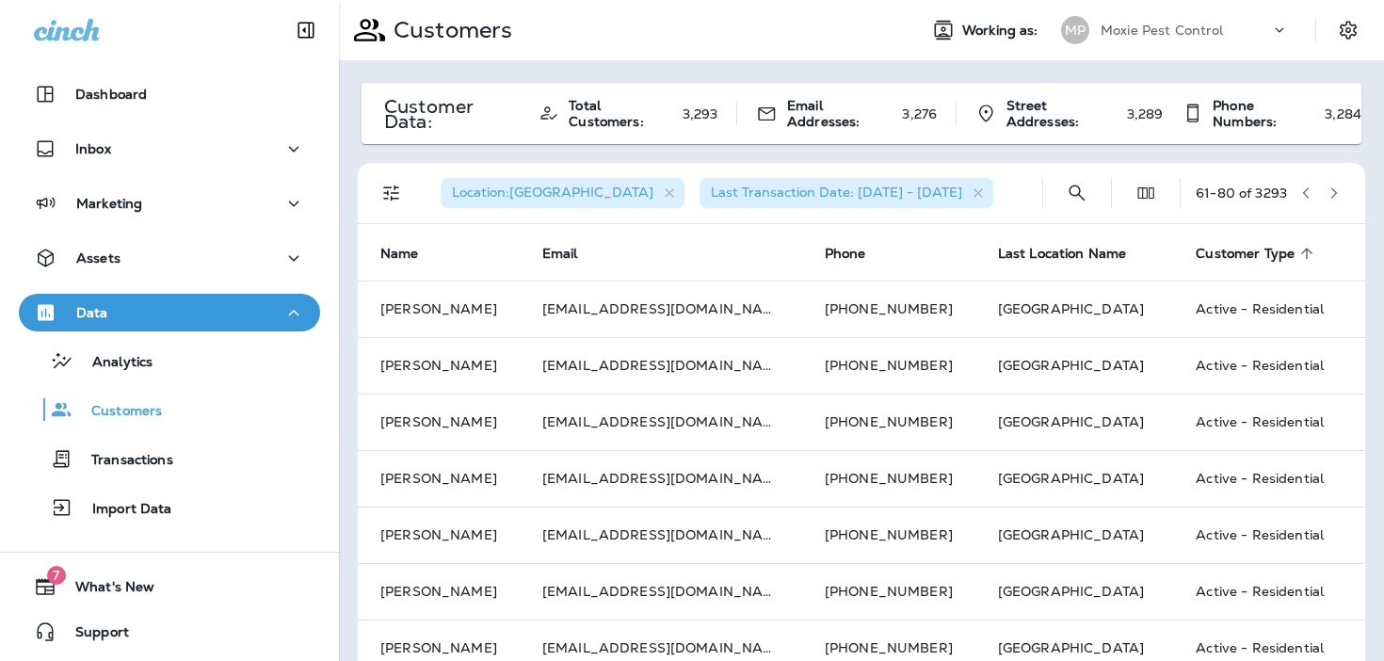
click at [1339, 195] on icon "button" at bounding box center [1333, 192] width 13 height 13
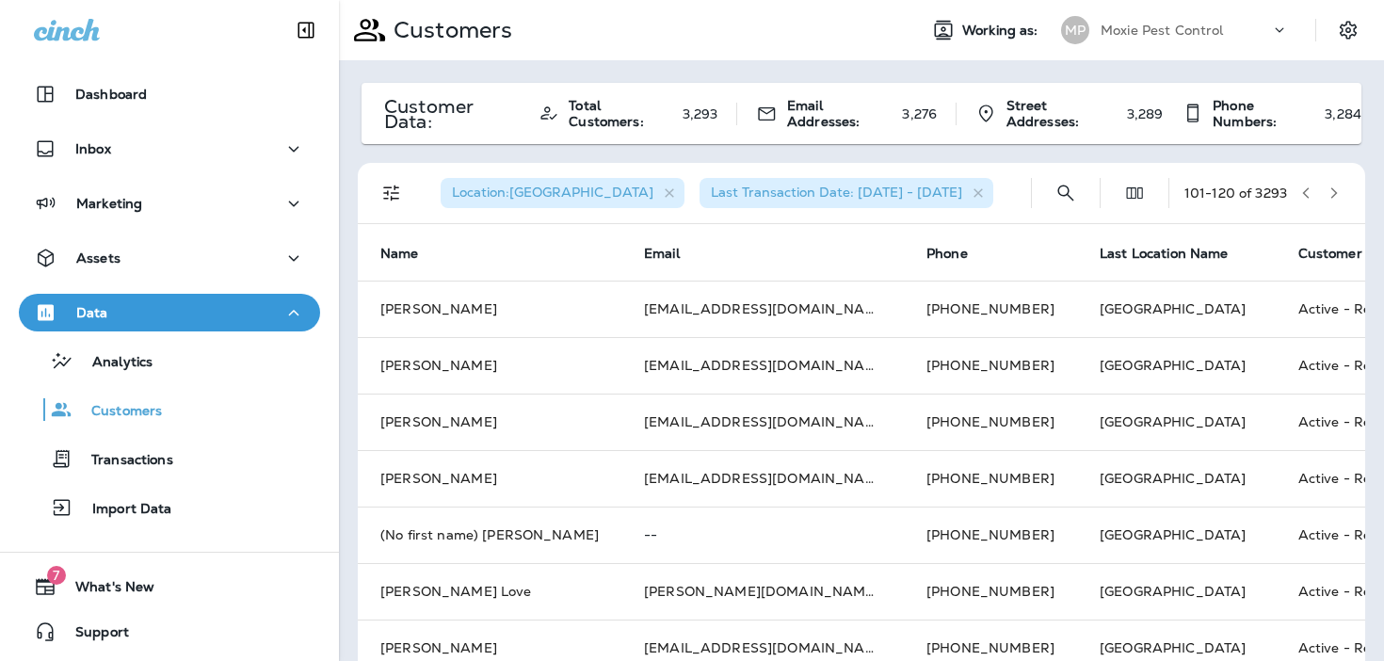
click at [1339, 195] on icon "button" at bounding box center [1333, 192] width 13 height 13
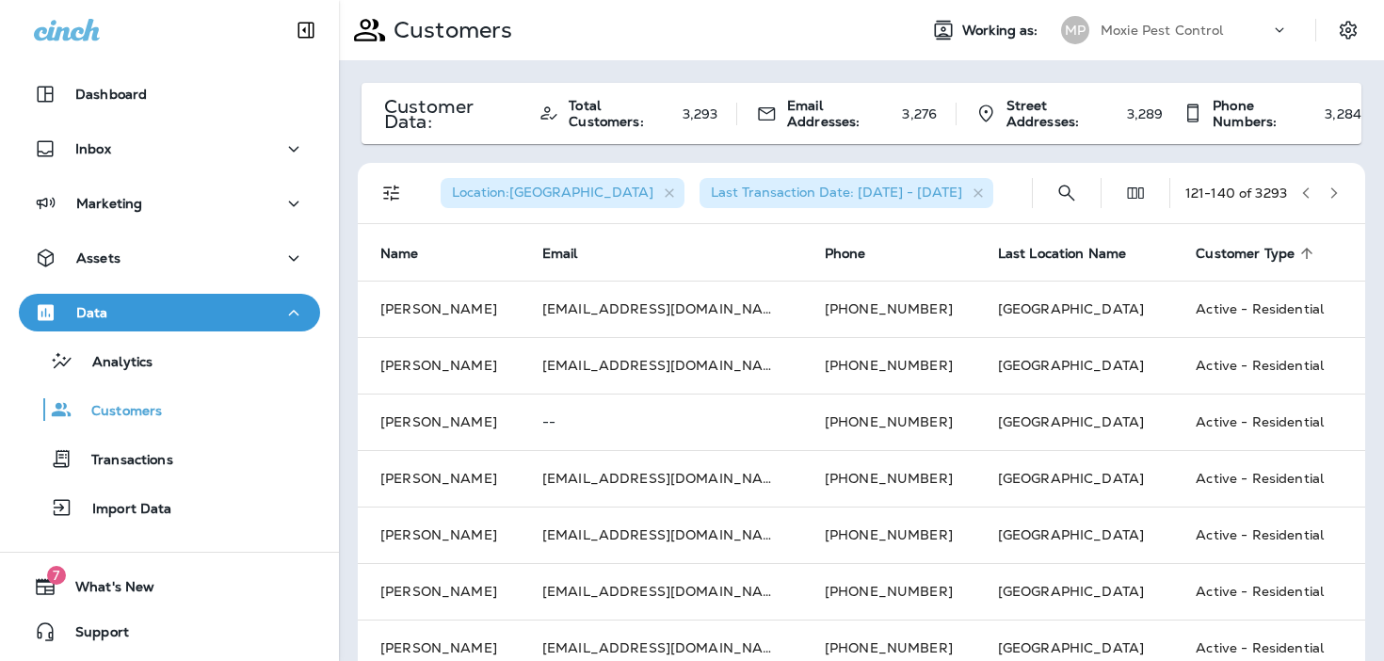
click at [1339, 195] on icon "button" at bounding box center [1333, 192] width 13 height 13
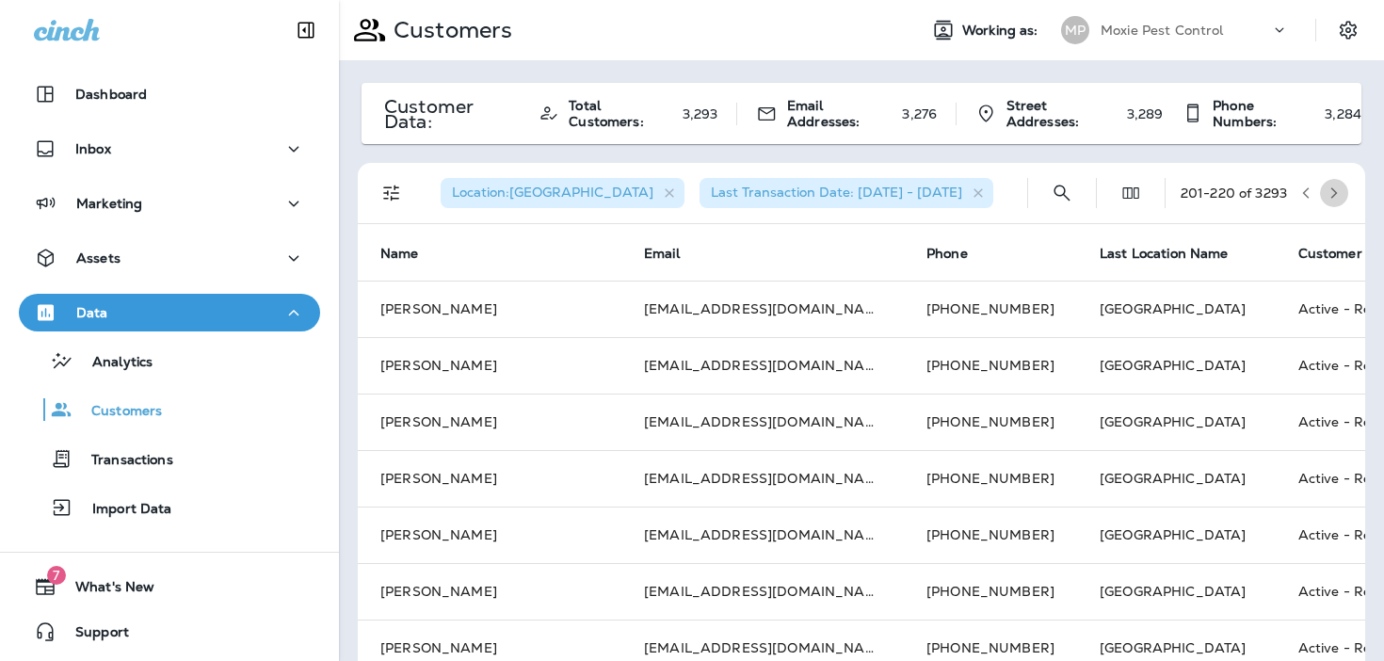
click at [1339, 195] on icon "button" at bounding box center [1333, 192] width 13 height 13
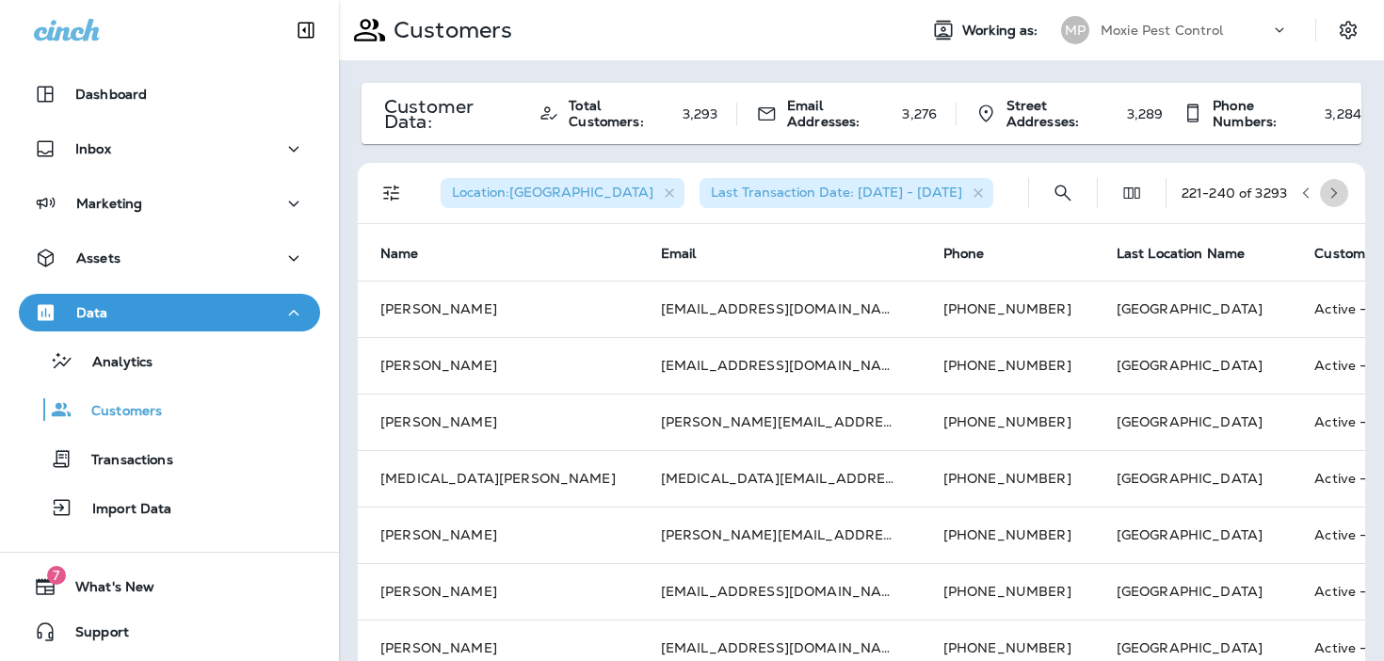
click at [1339, 195] on icon "button" at bounding box center [1333, 192] width 13 height 13
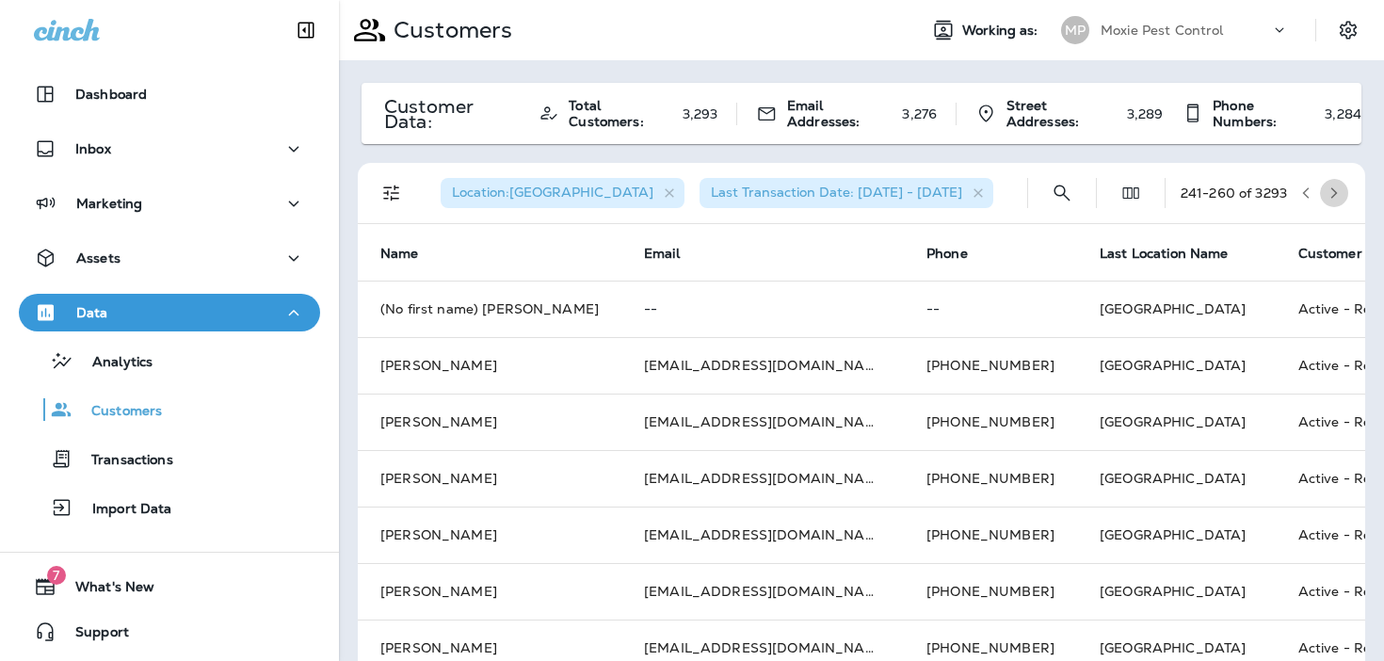
click at [1339, 195] on icon "button" at bounding box center [1333, 192] width 13 height 13
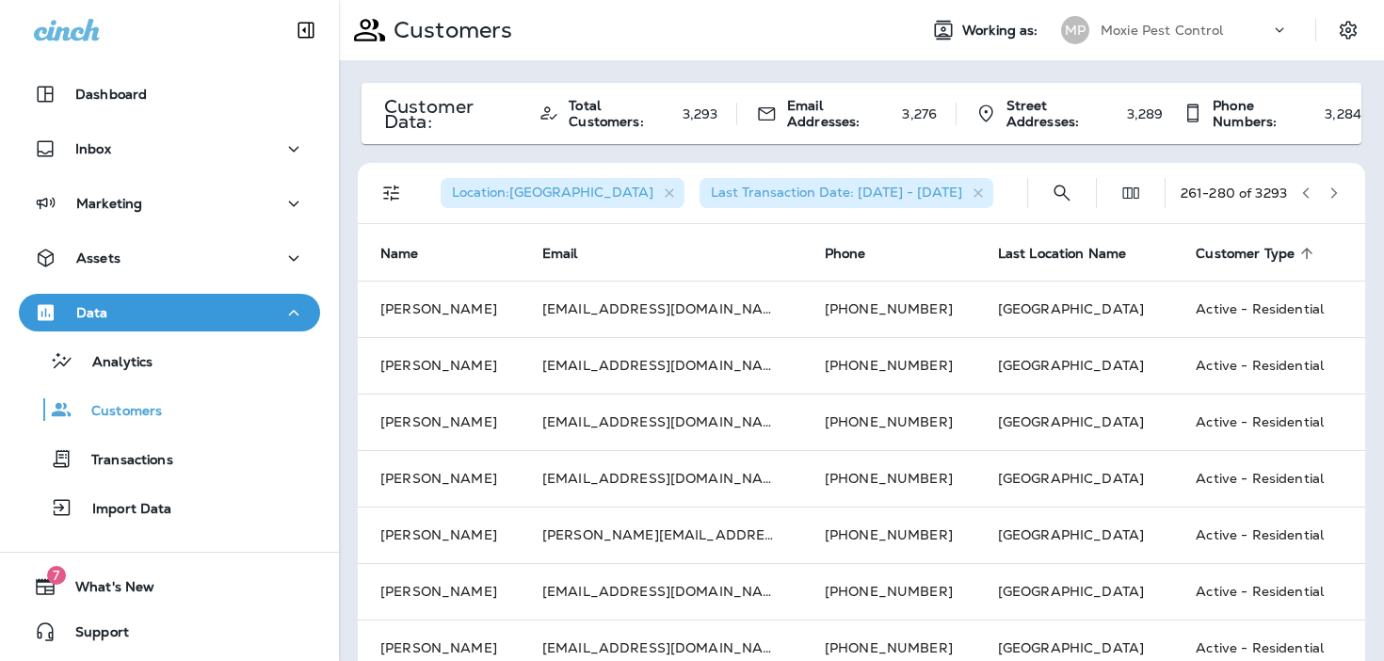
click at [1339, 195] on icon "button" at bounding box center [1333, 192] width 13 height 13
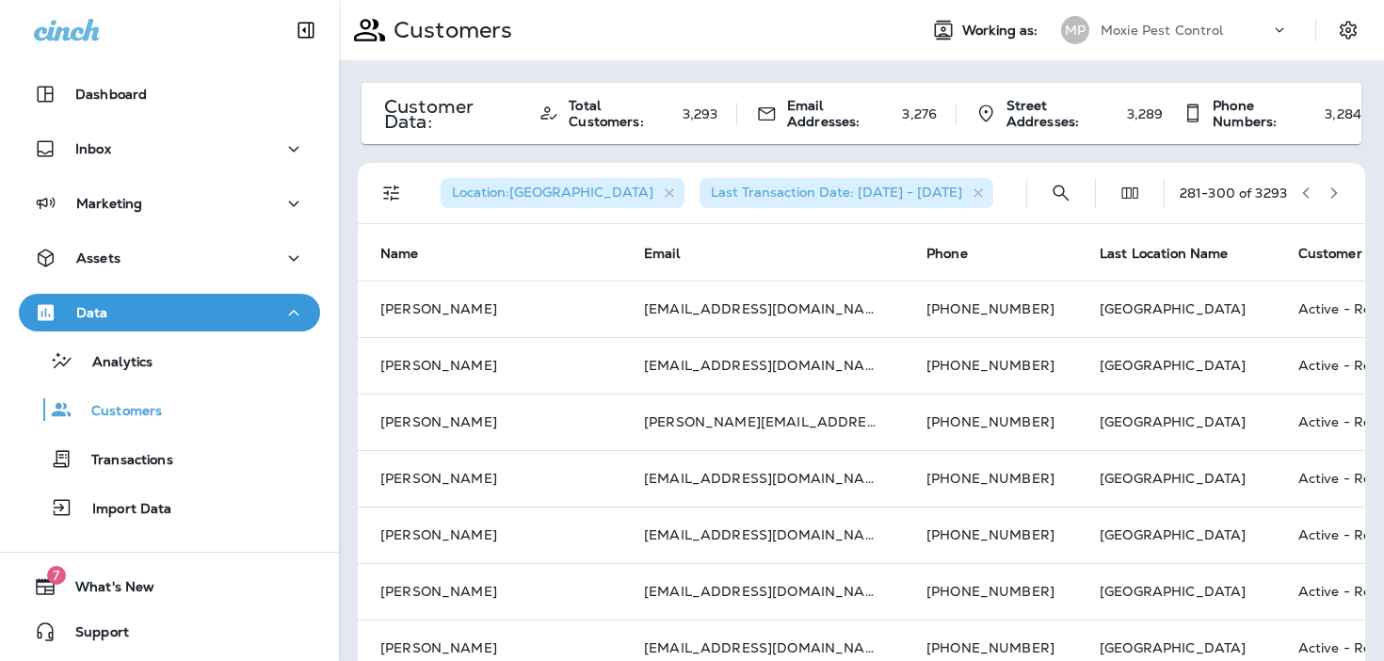
click at [1339, 195] on icon "button" at bounding box center [1333, 192] width 13 height 13
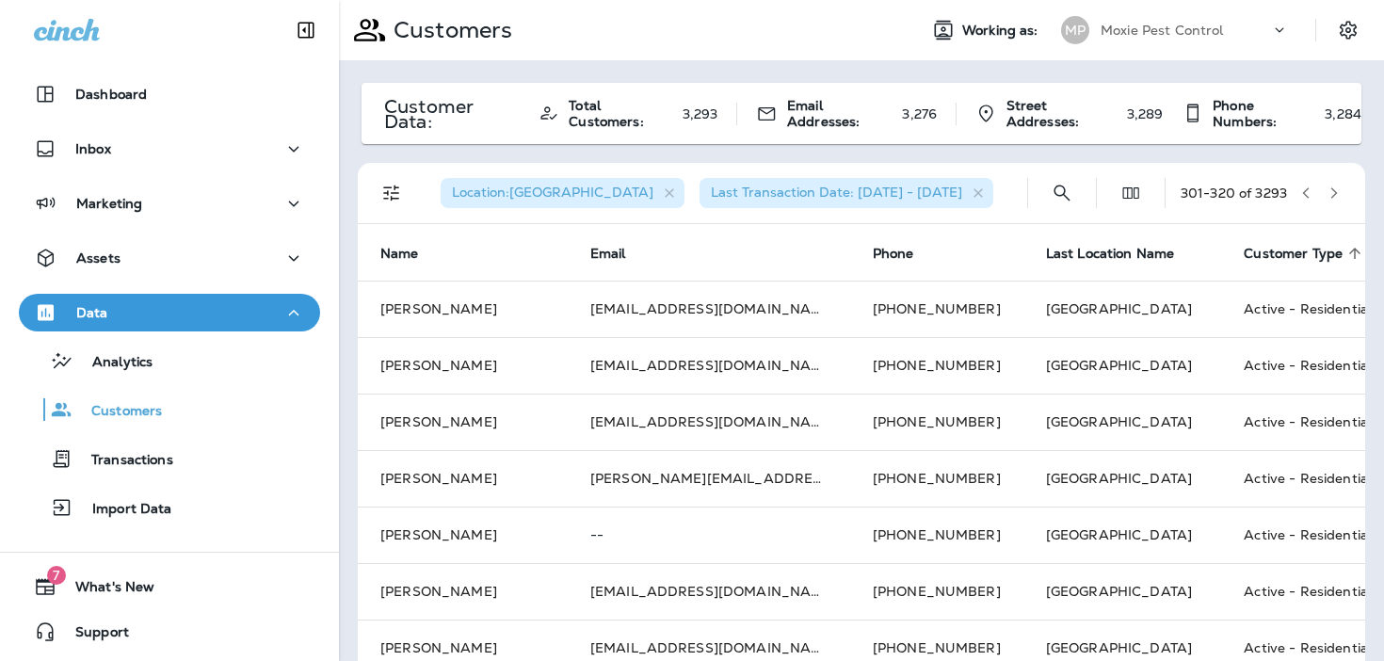
click at [1339, 195] on icon "button" at bounding box center [1333, 192] width 13 height 13
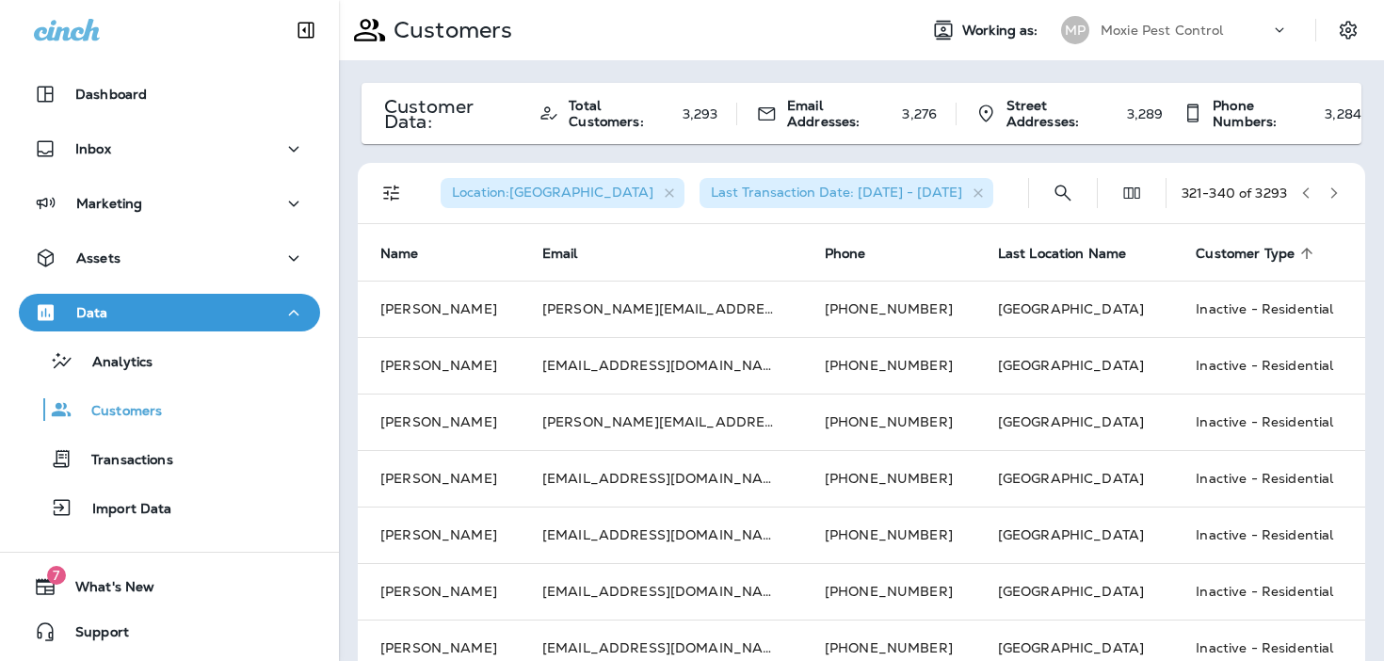
click at [1339, 195] on icon "button" at bounding box center [1333, 192] width 13 height 13
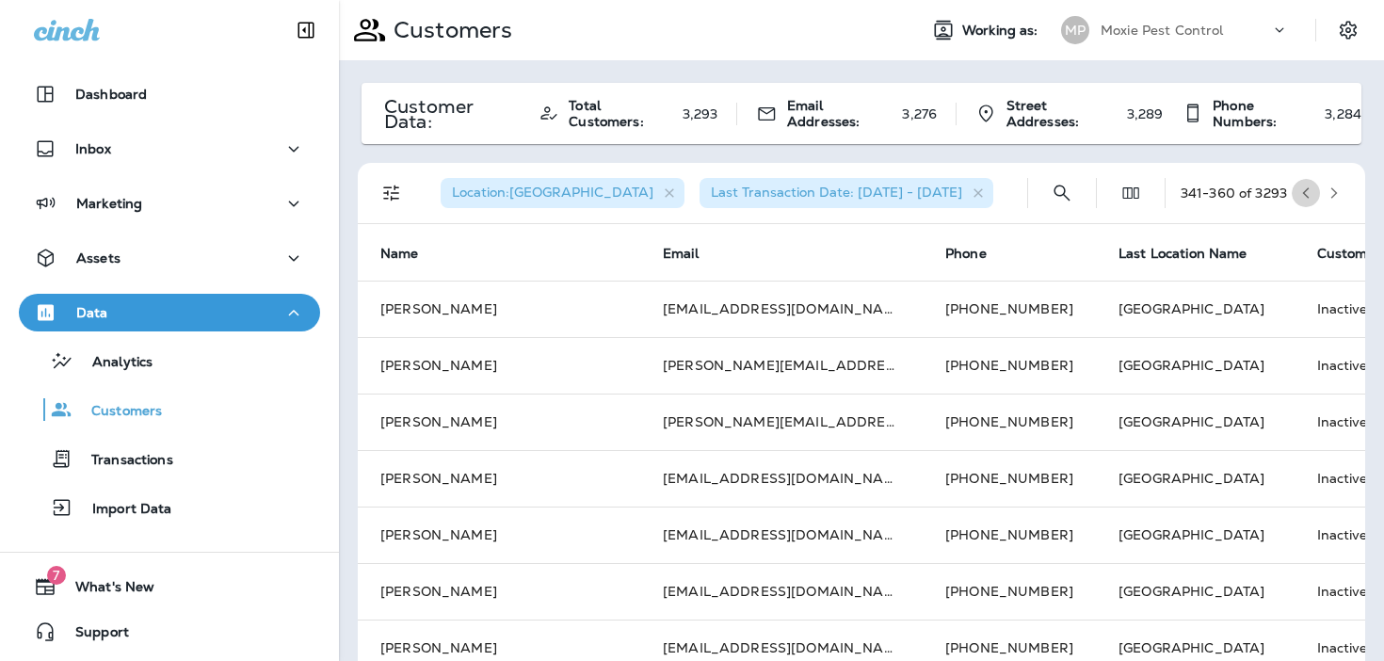
click at [1304, 193] on icon "button" at bounding box center [1305, 192] width 13 height 13
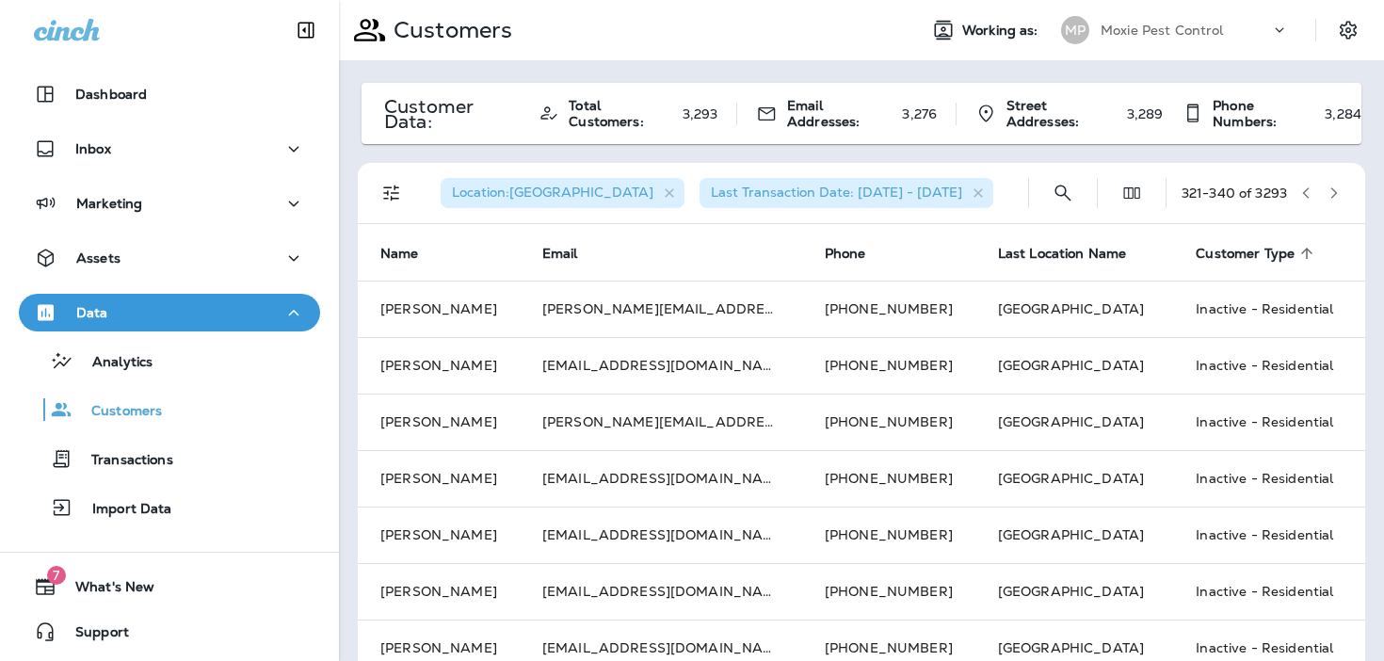
click at [1304, 193] on icon "button" at bounding box center [1305, 192] width 13 height 13
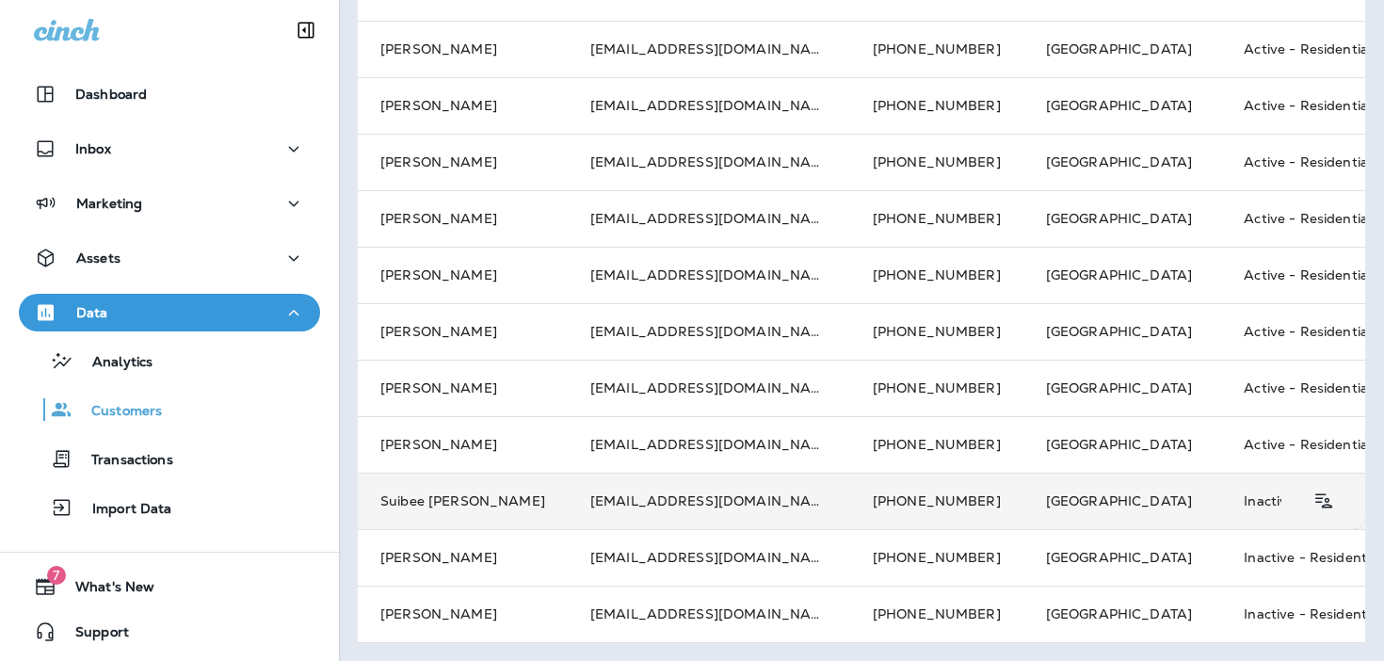
scroll to position [0, 0]
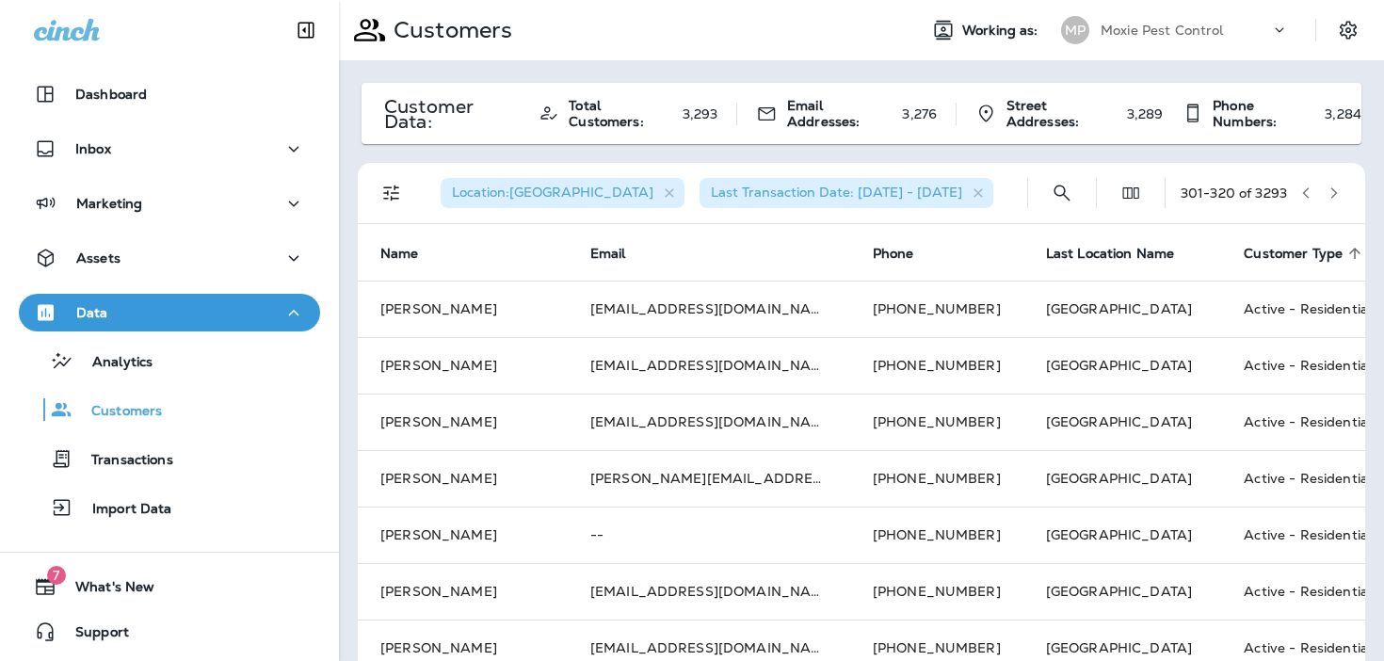
click at [395, 201] on icon "Filters" at bounding box center [391, 193] width 23 height 23
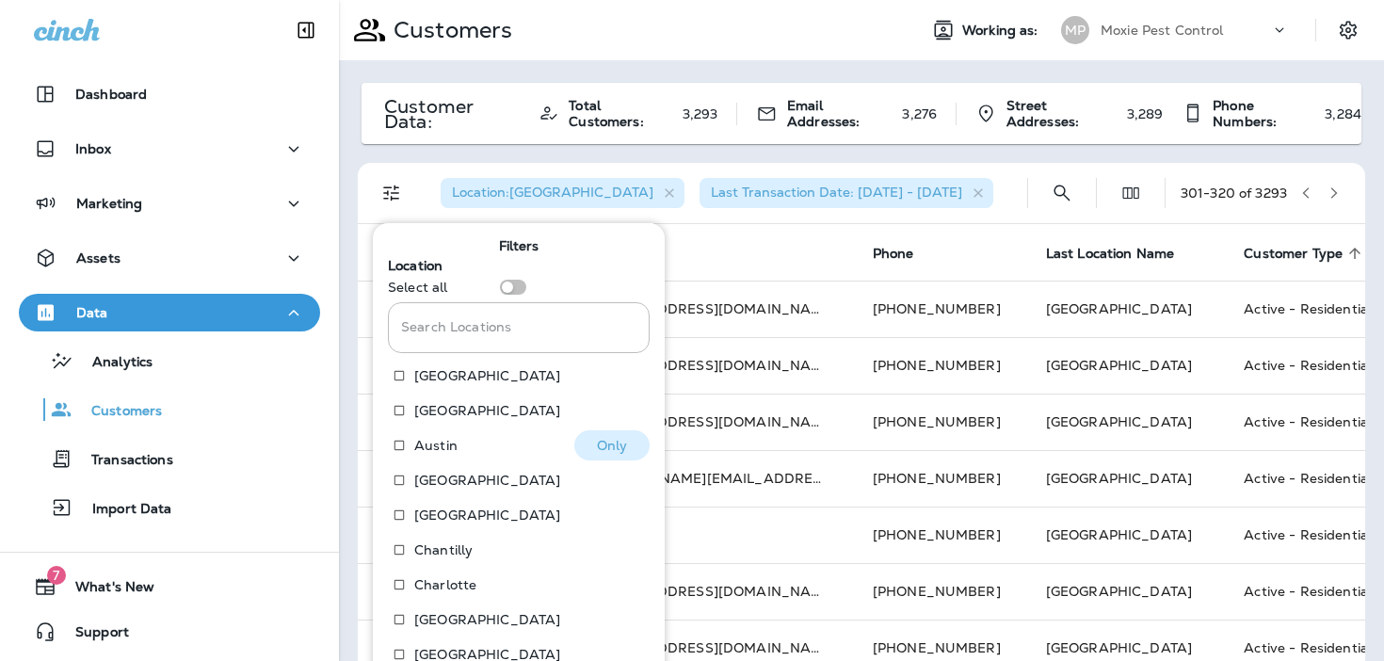
scroll to position [288, 0]
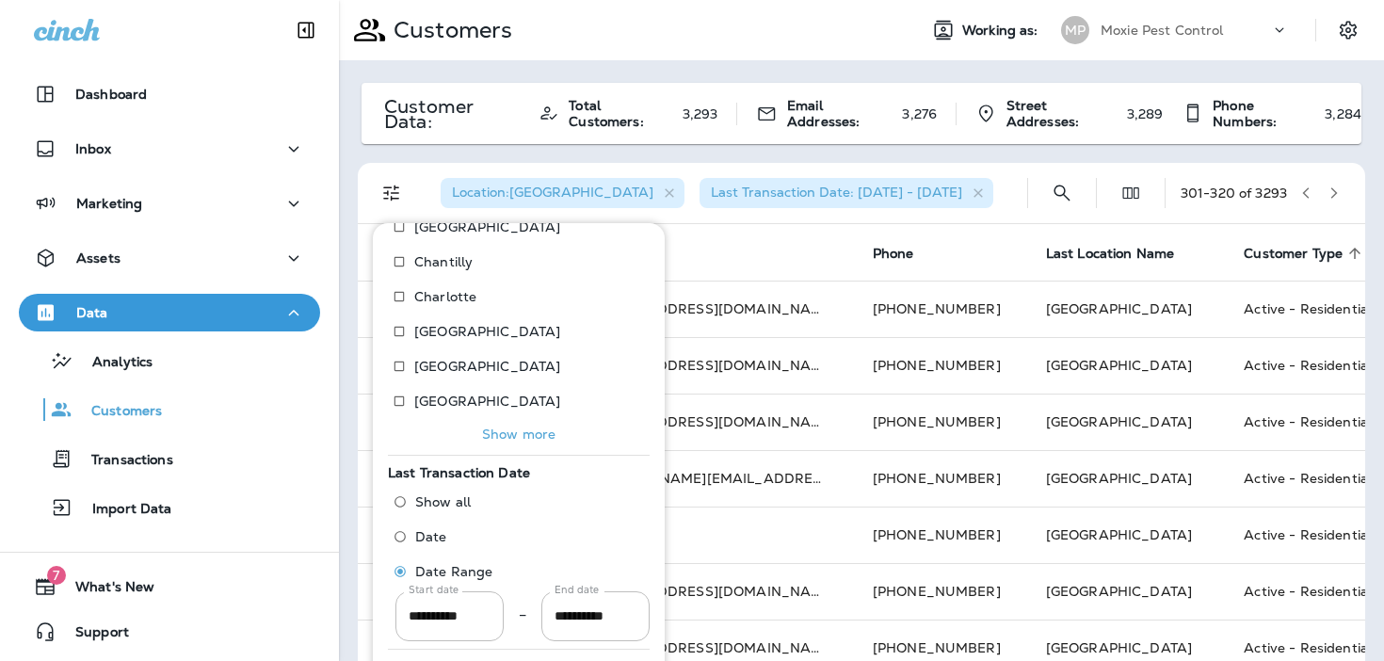
click at [518, 436] on p "Show more" at bounding box center [518, 433] width 73 height 15
click at [515, 434] on p "Show more" at bounding box center [518, 433] width 73 height 15
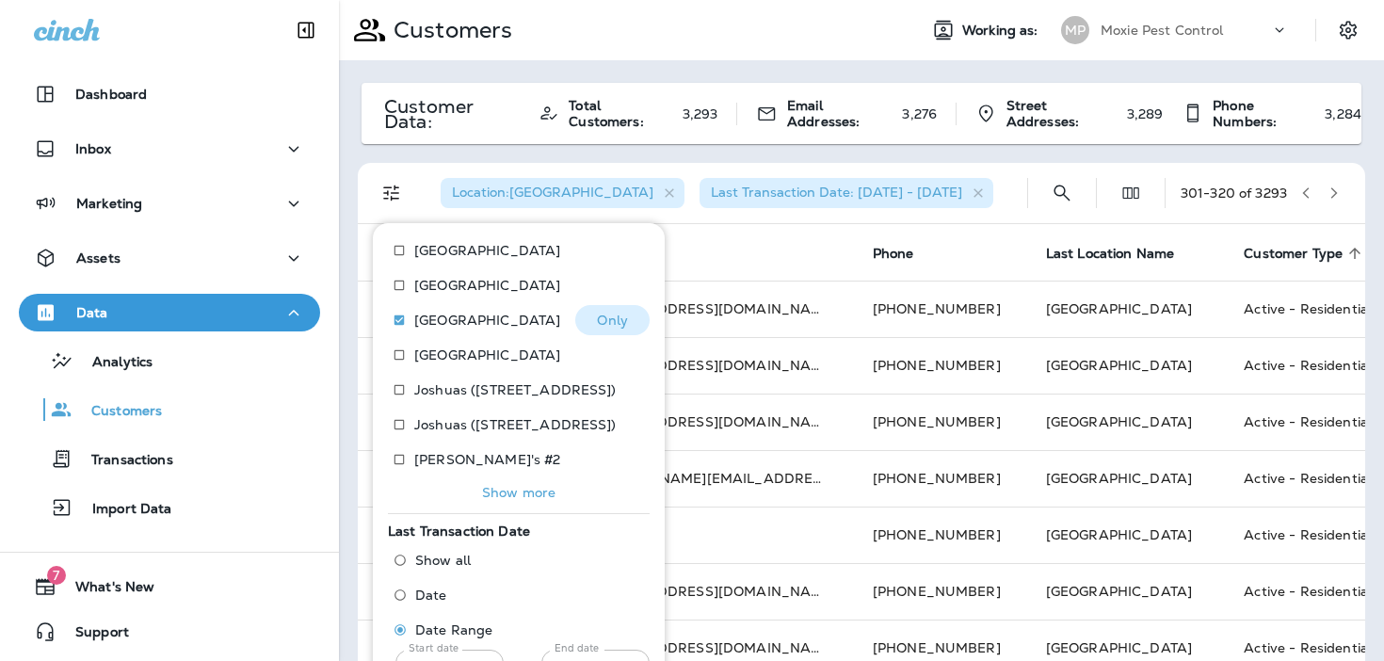
scroll to position [605, 0]
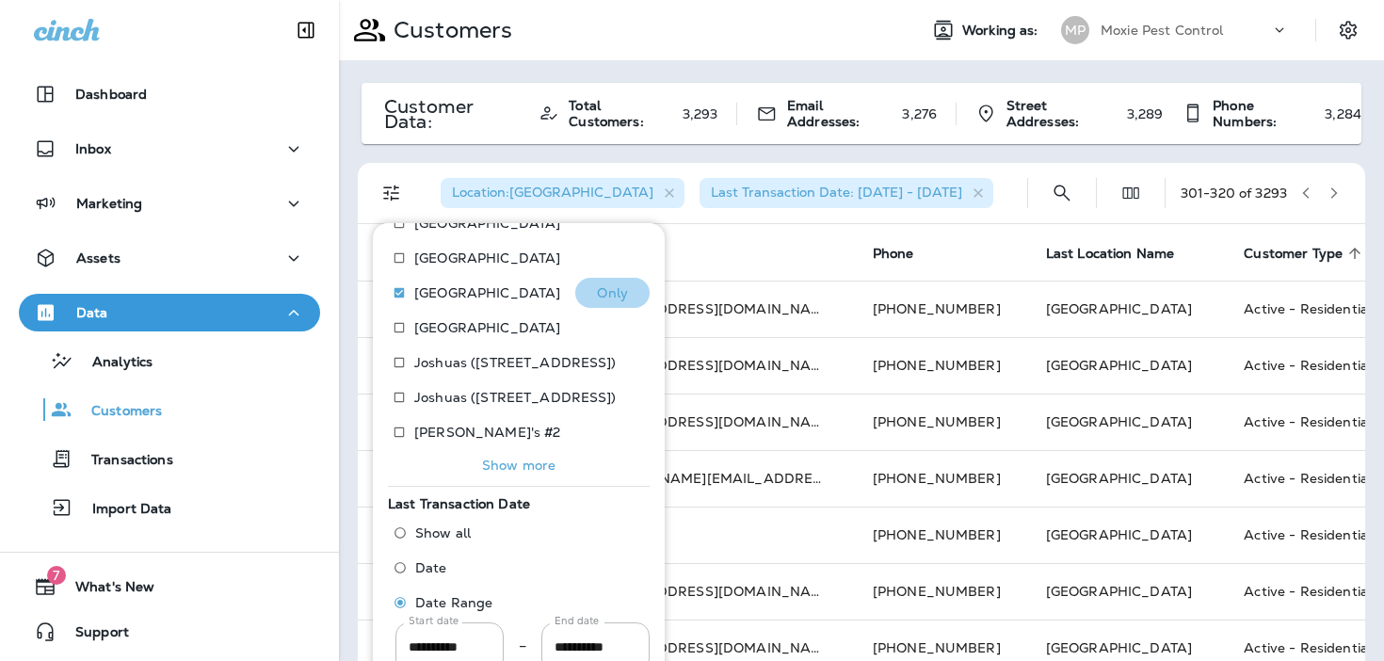
click at [606, 299] on p "Only" at bounding box center [612, 292] width 31 height 15
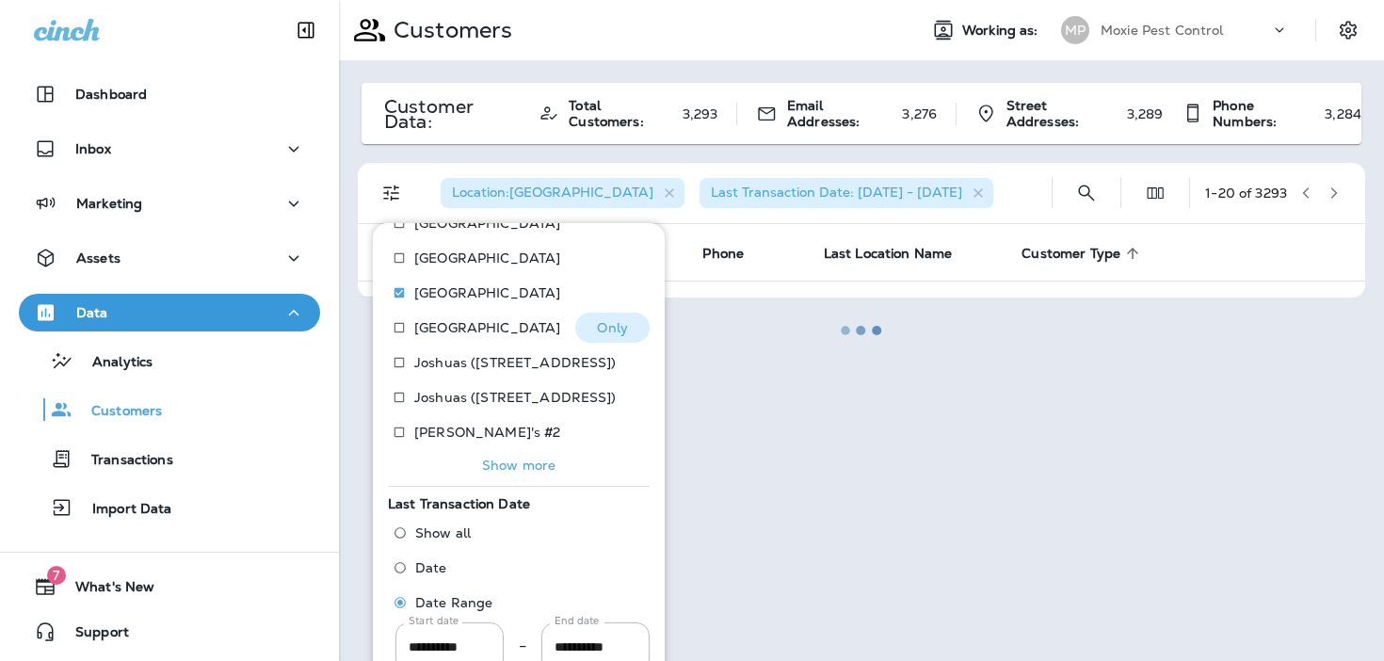
click at [614, 328] on p "Only" at bounding box center [612, 327] width 31 height 15
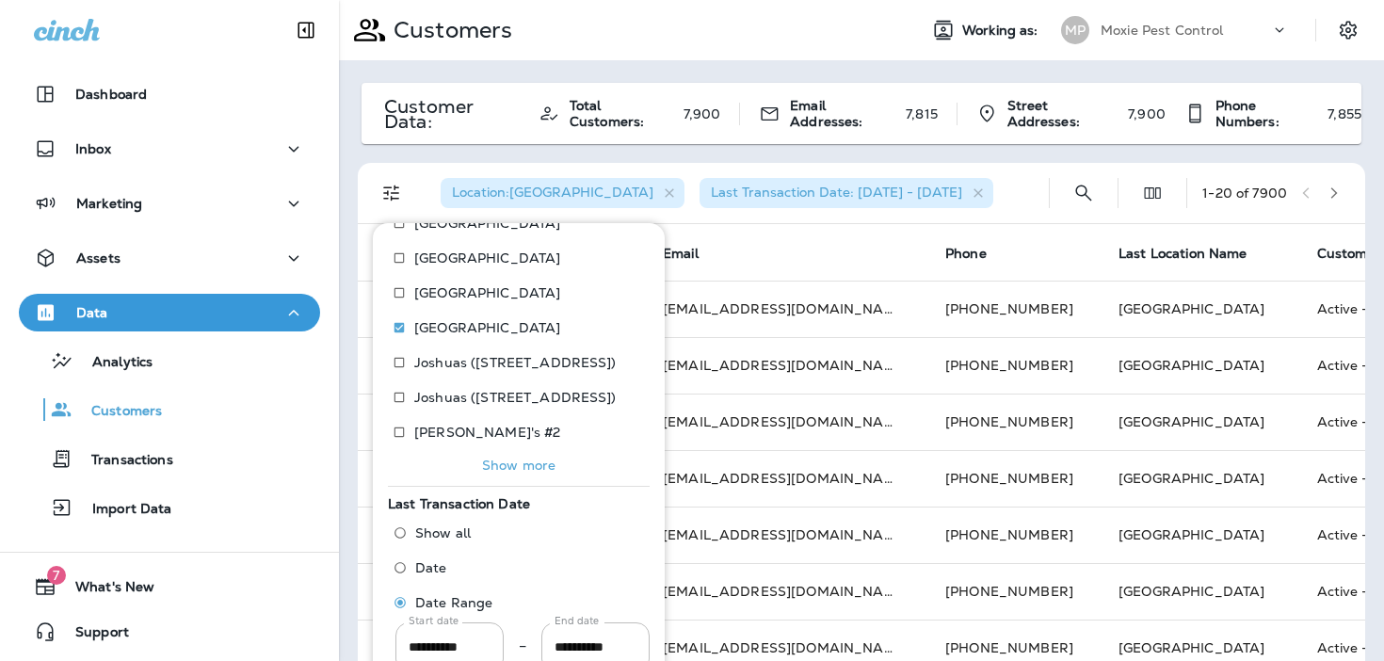
click at [1008, 181] on div "Location : Indianapolis Last Transaction Date: 01/02/23 - 07/01/25" at bounding box center [729, 193] width 608 height 60
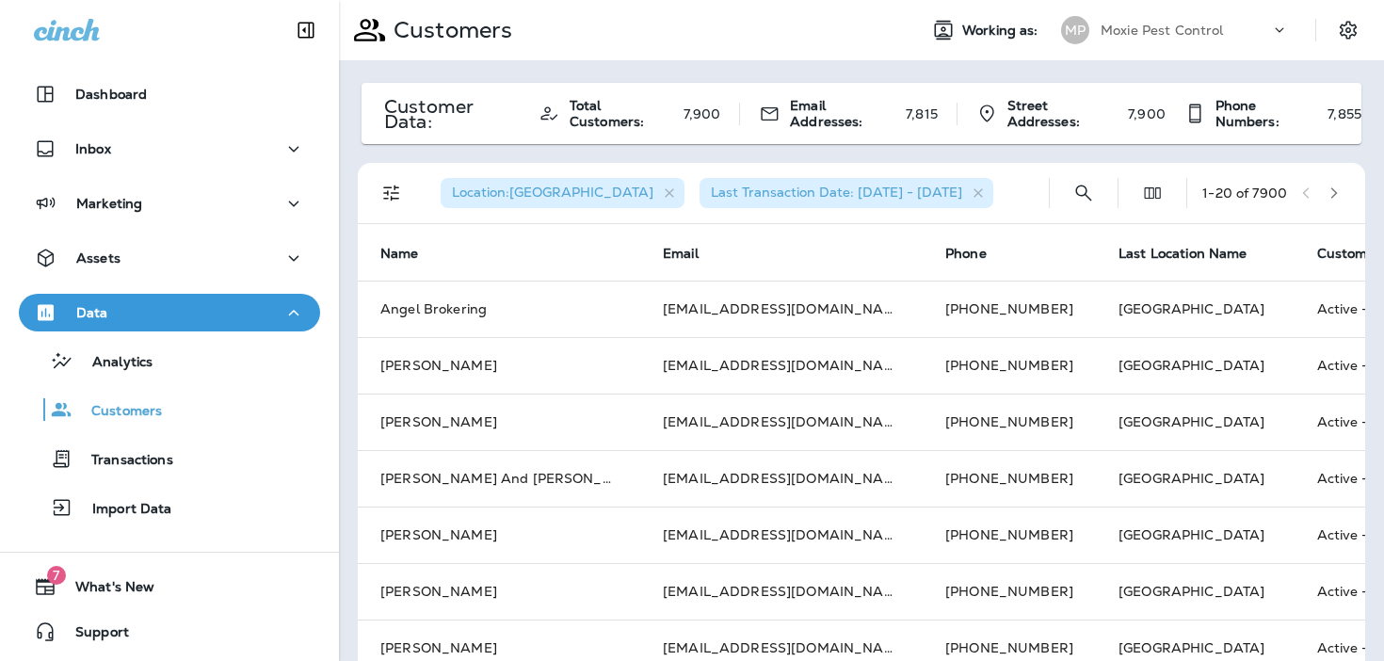
click at [1341, 182] on button "button" at bounding box center [1334, 193] width 28 height 28
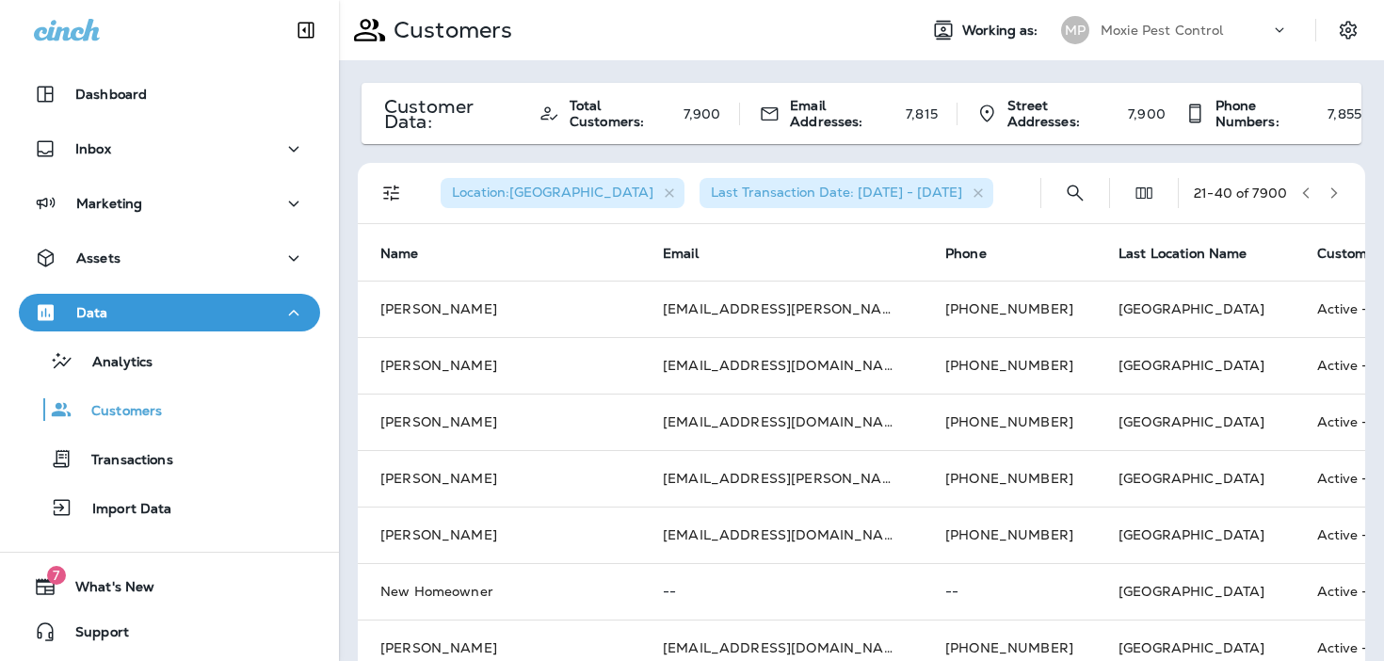
click at [1335, 190] on icon "button" at bounding box center [1333, 192] width 13 height 13
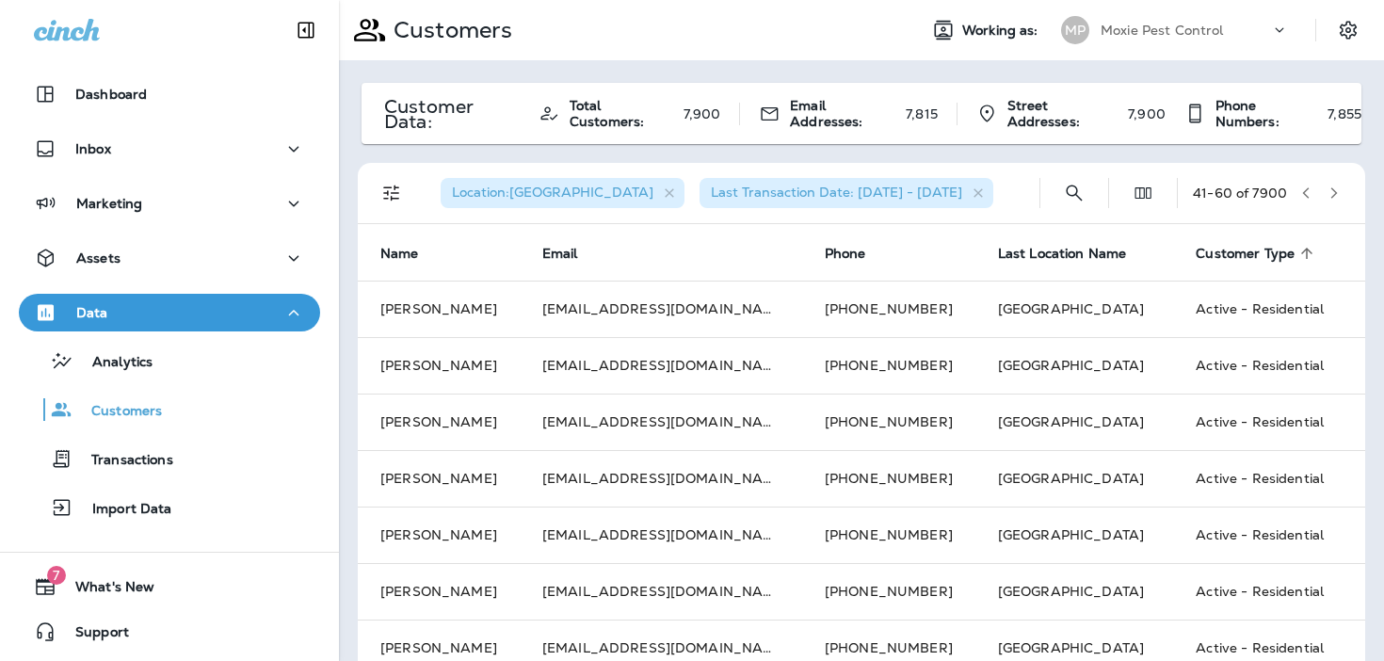
click at [1335, 190] on icon "button" at bounding box center [1333, 192] width 13 height 13
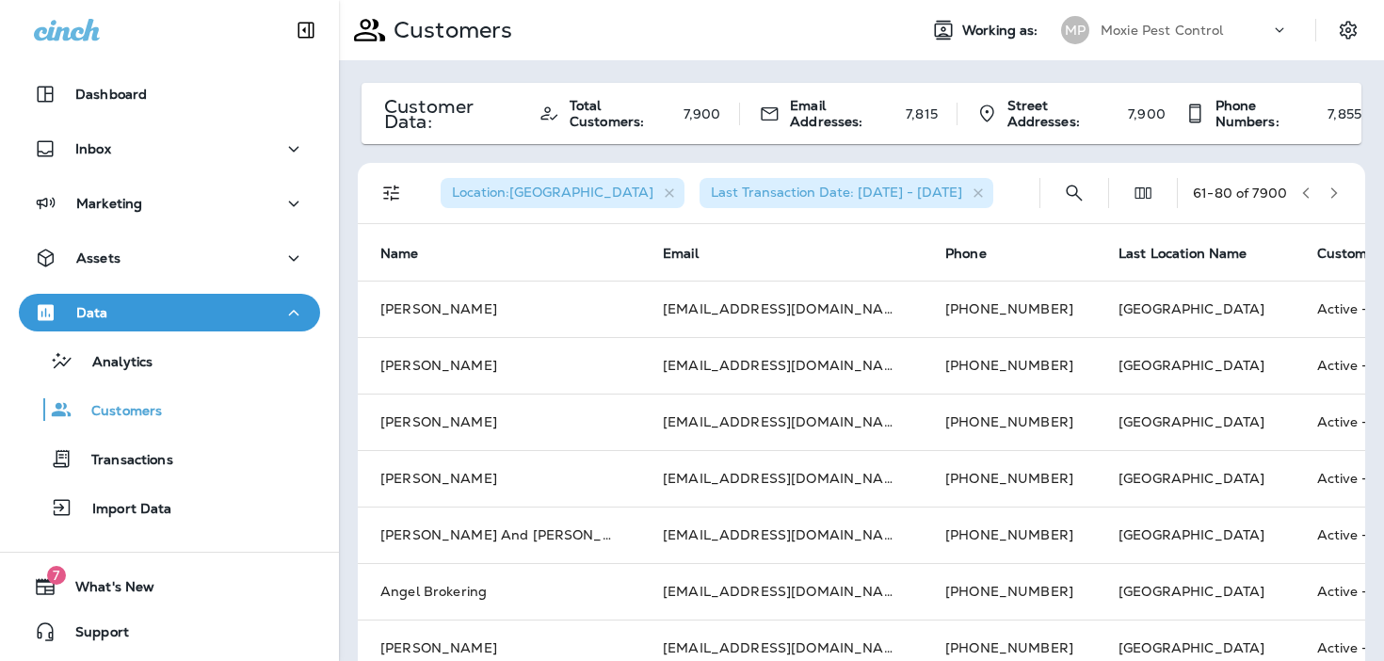
click at [1335, 190] on icon "button" at bounding box center [1333, 192] width 13 height 13
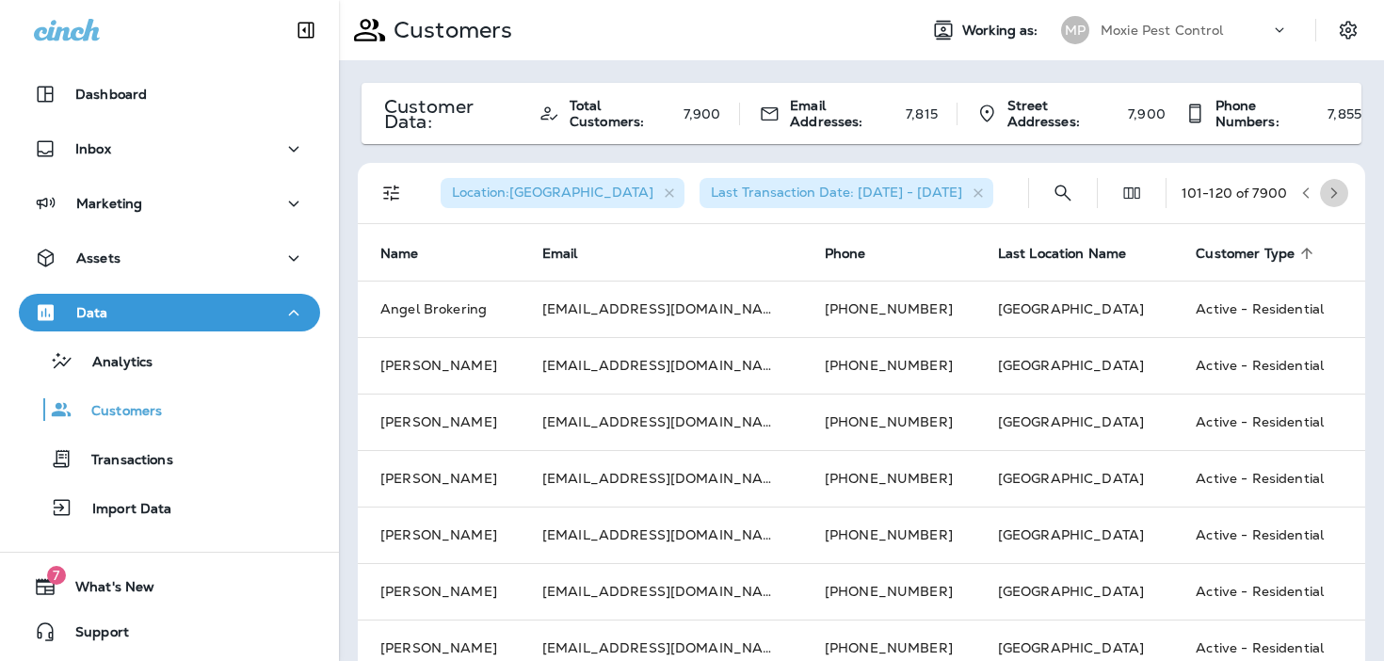
click at [1335, 190] on icon "button" at bounding box center [1333, 192] width 13 height 13
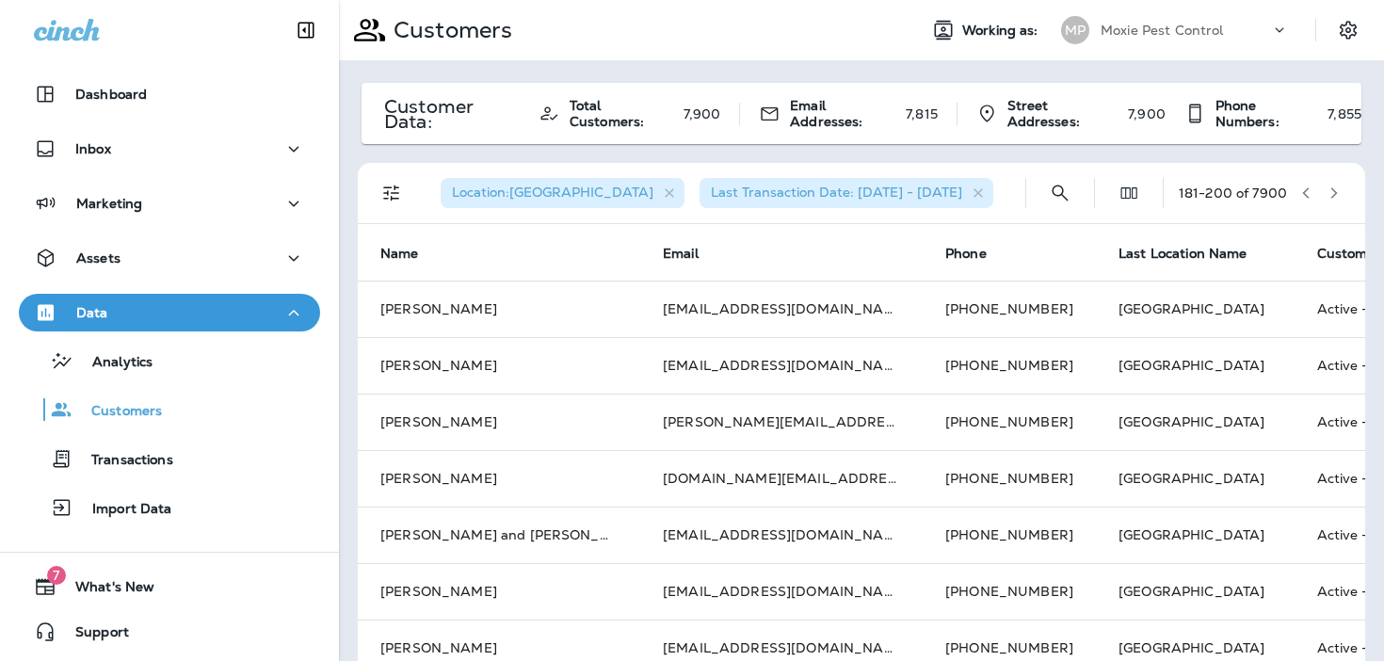
click at [1335, 190] on icon "button" at bounding box center [1333, 192] width 13 height 13
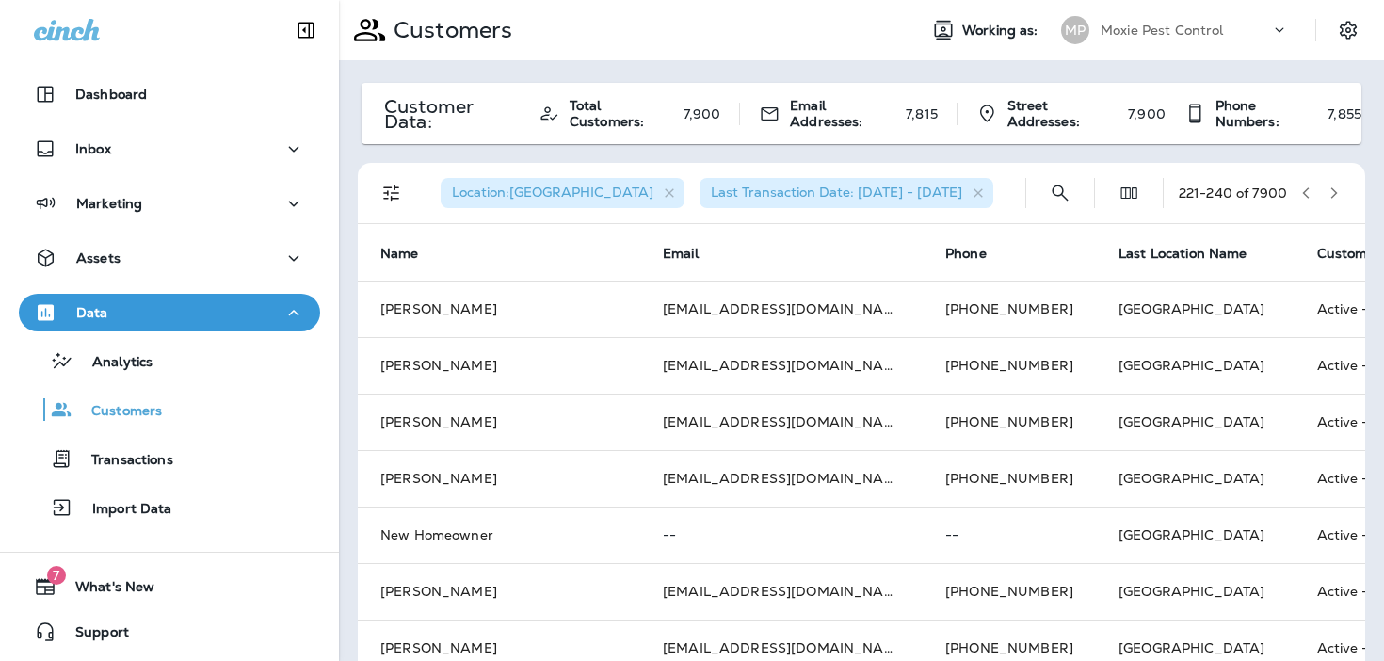
click at [1331, 189] on icon "button" at bounding box center [1333, 192] width 13 height 13
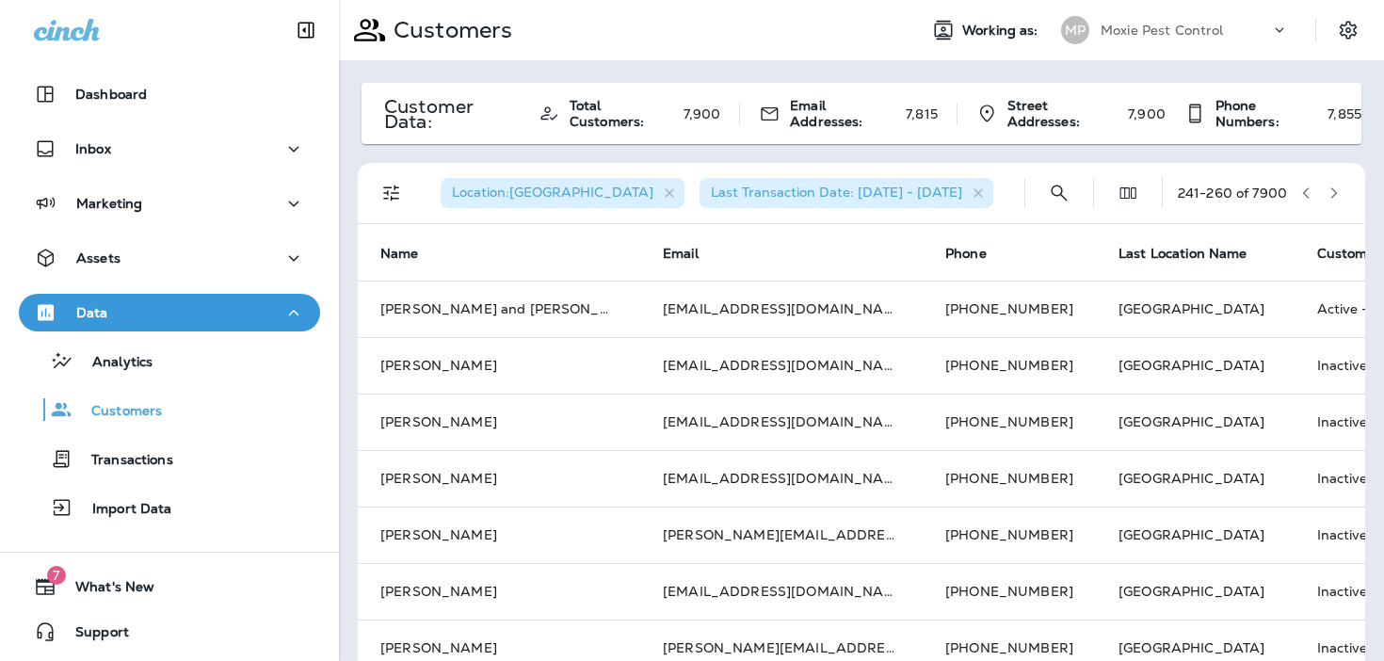
click at [1331, 189] on icon "button" at bounding box center [1333, 192] width 13 height 13
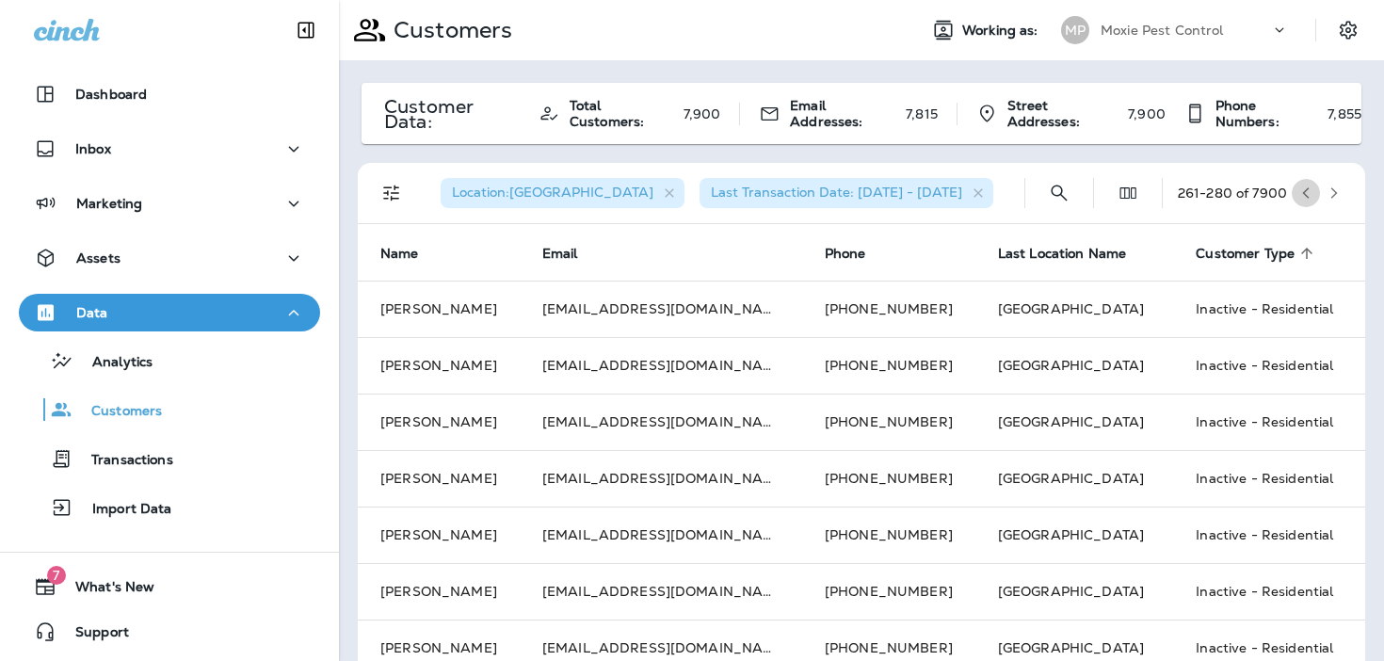
click at [1308, 192] on icon "button" at bounding box center [1305, 192] width 13 height 13
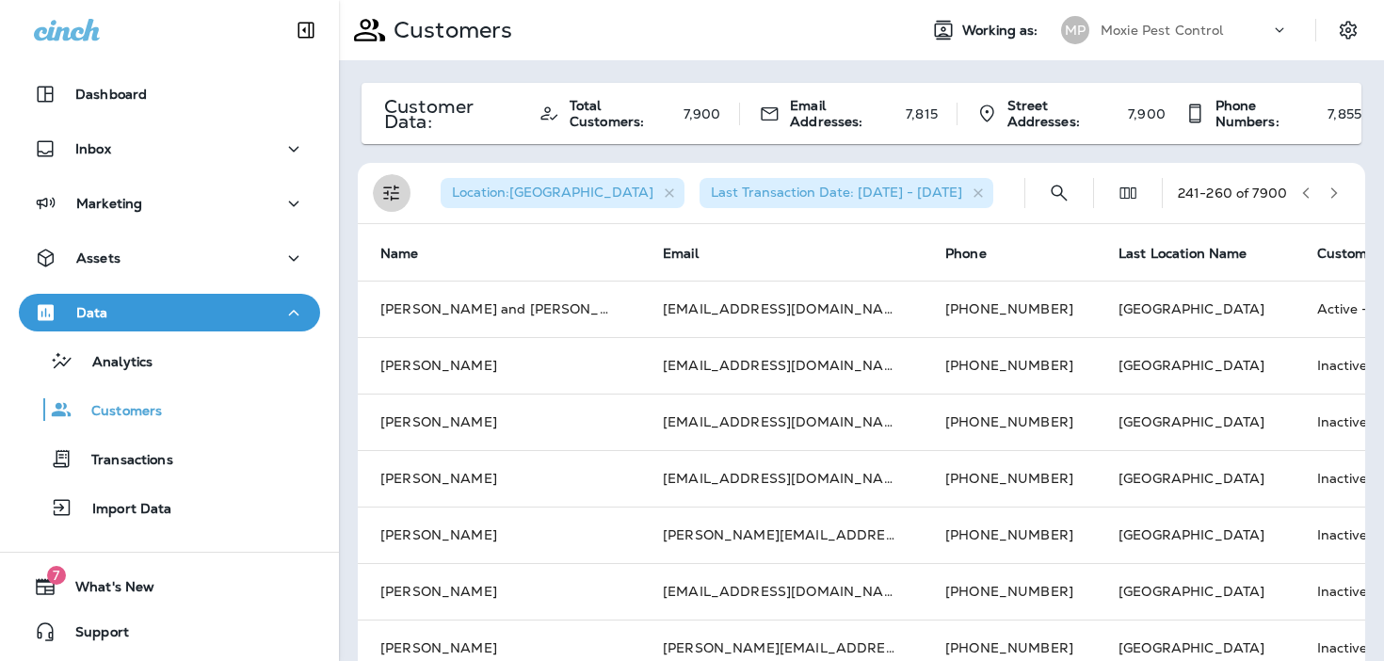
click at [390, 189] on icon "Filters" at bounding box center [391, 193] width 23 height 23
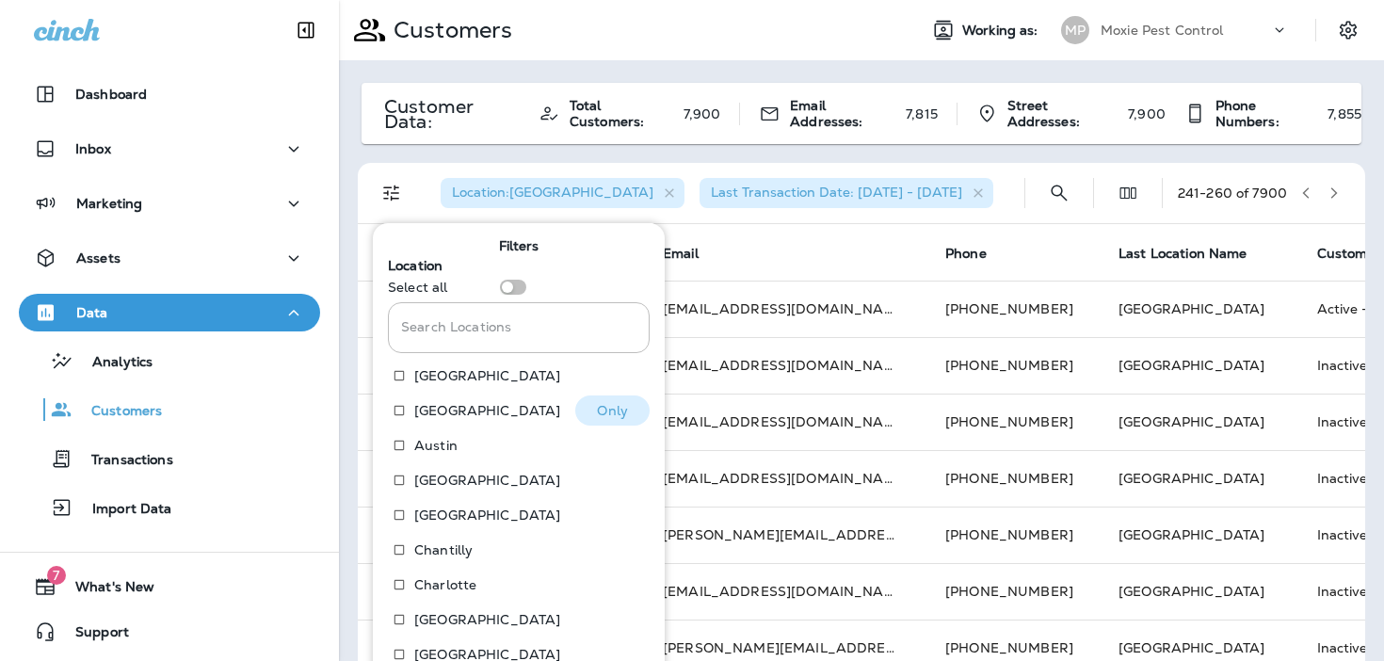
scroll to position [288, 0]
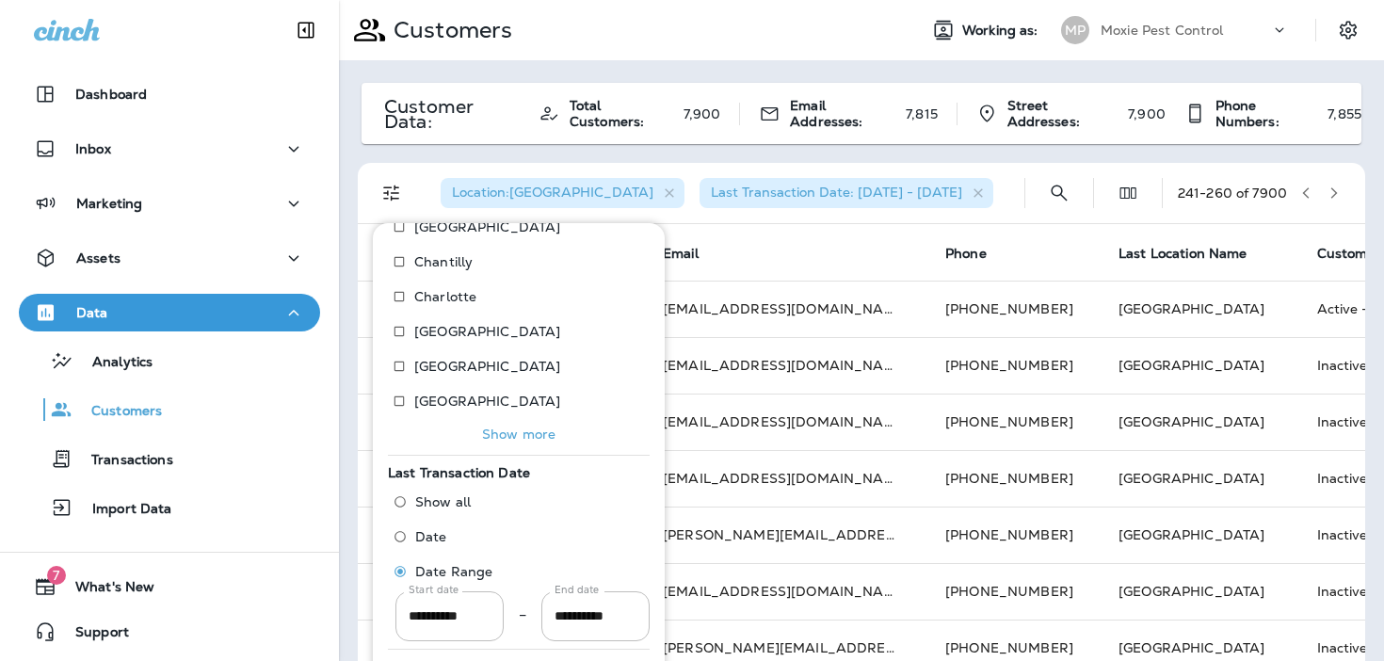
click at [498, 434] on p "Show more" at bounding box center [518, 433] width 73 height 15
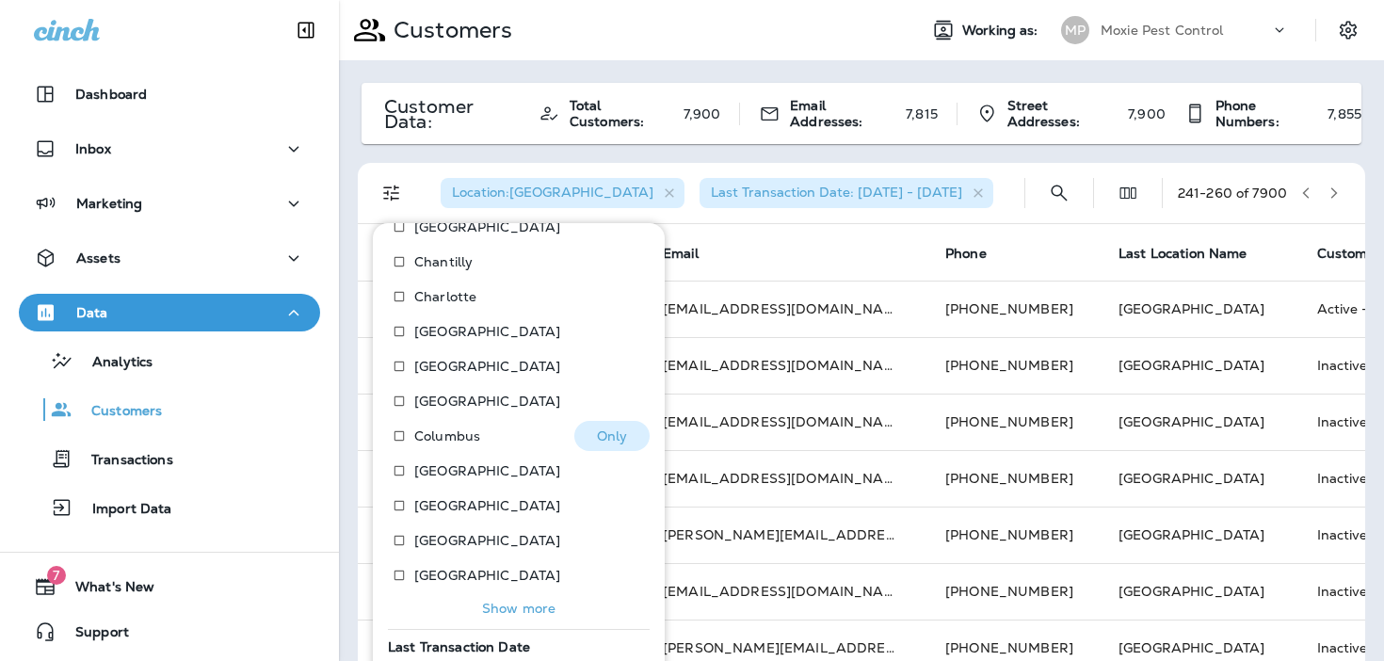
scroll to position [462, 0]
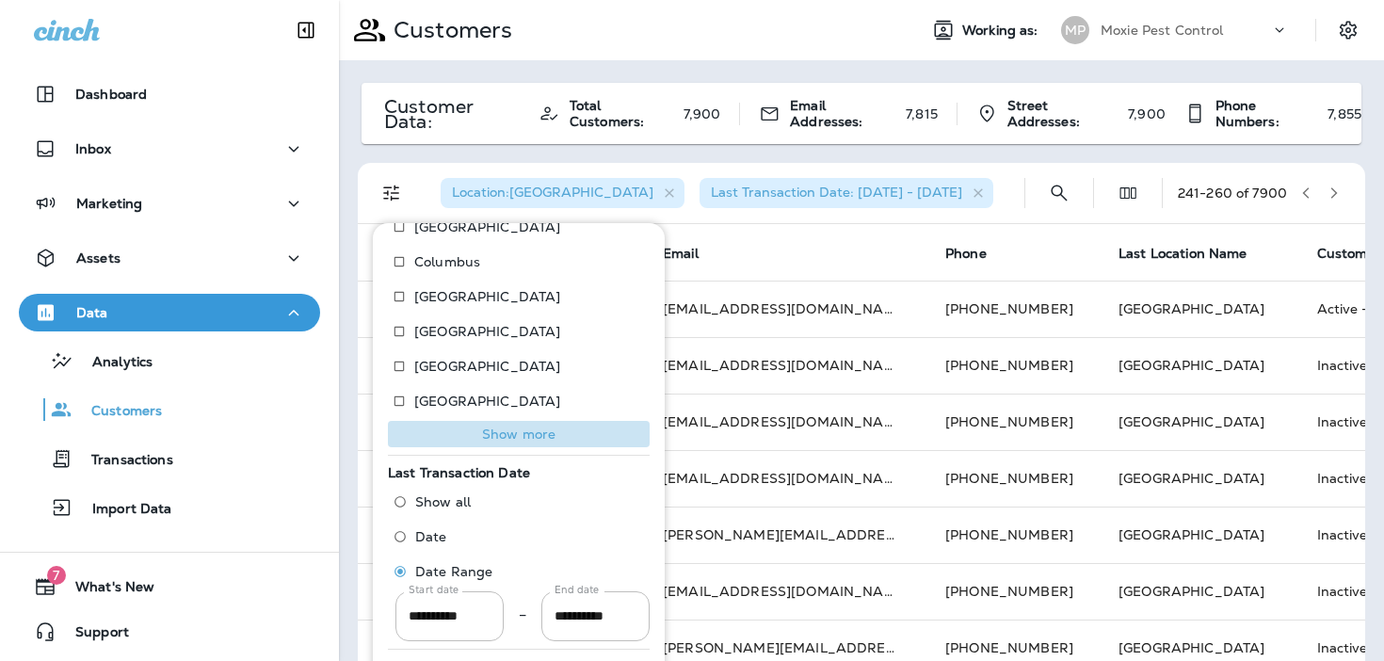
click at [498, 434] on p "Show more" at bounding box center [518, 433] width 73 height 15
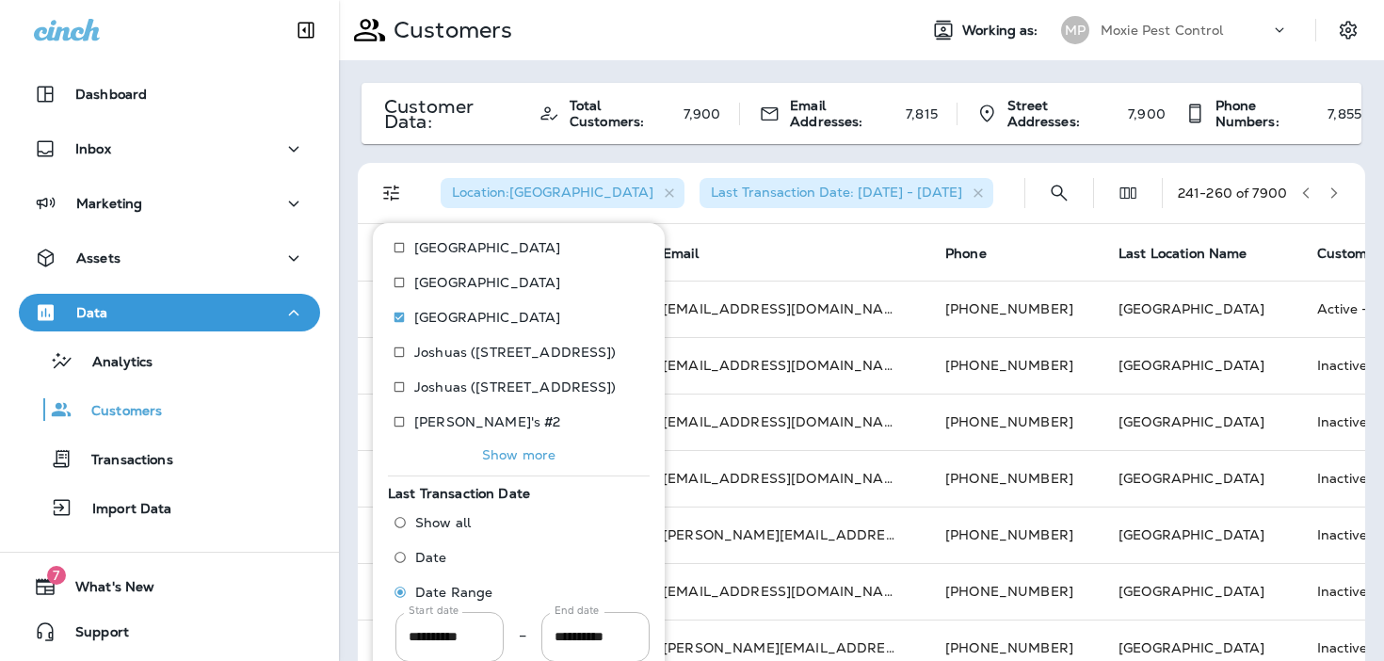
scroll to position [613, 0]
click at [452, 329] on label "[GEOGRAPHIC_DATA]" at bounding box center [472, 320] width 176 height 30
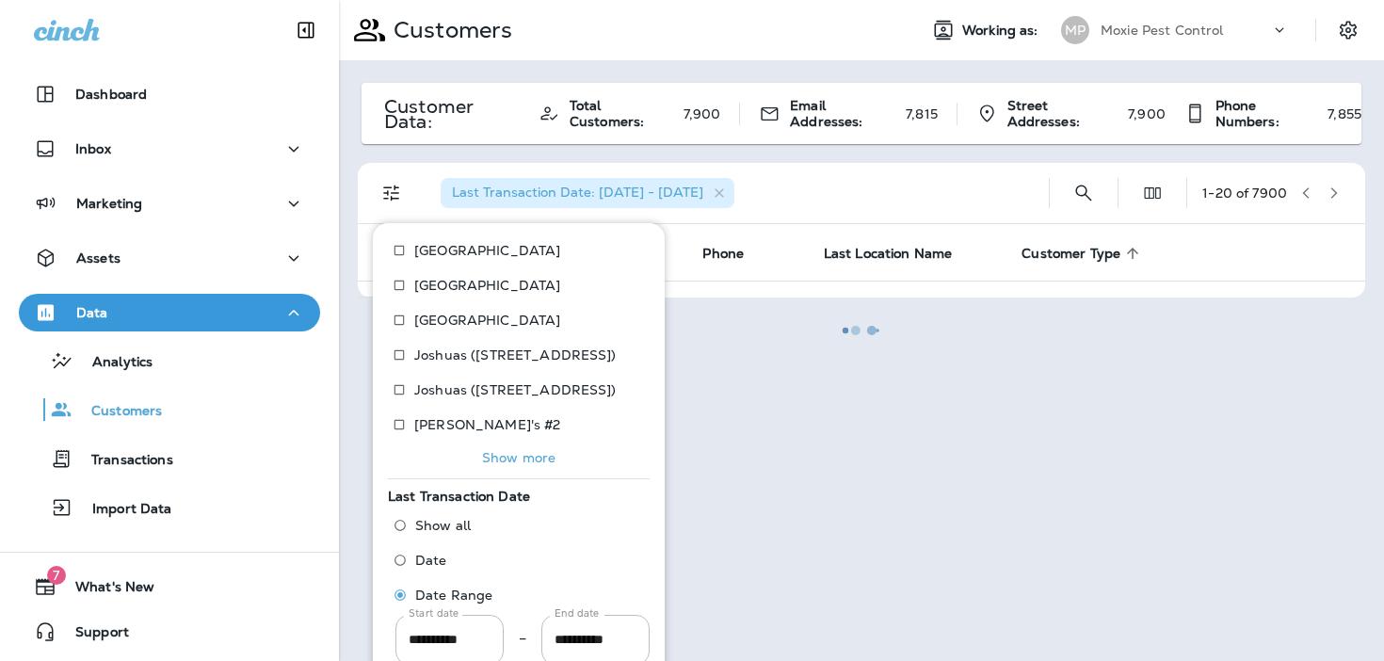
click at [486, 460] on p "Show more" at bounding box center [518, 457] width 73 height 15
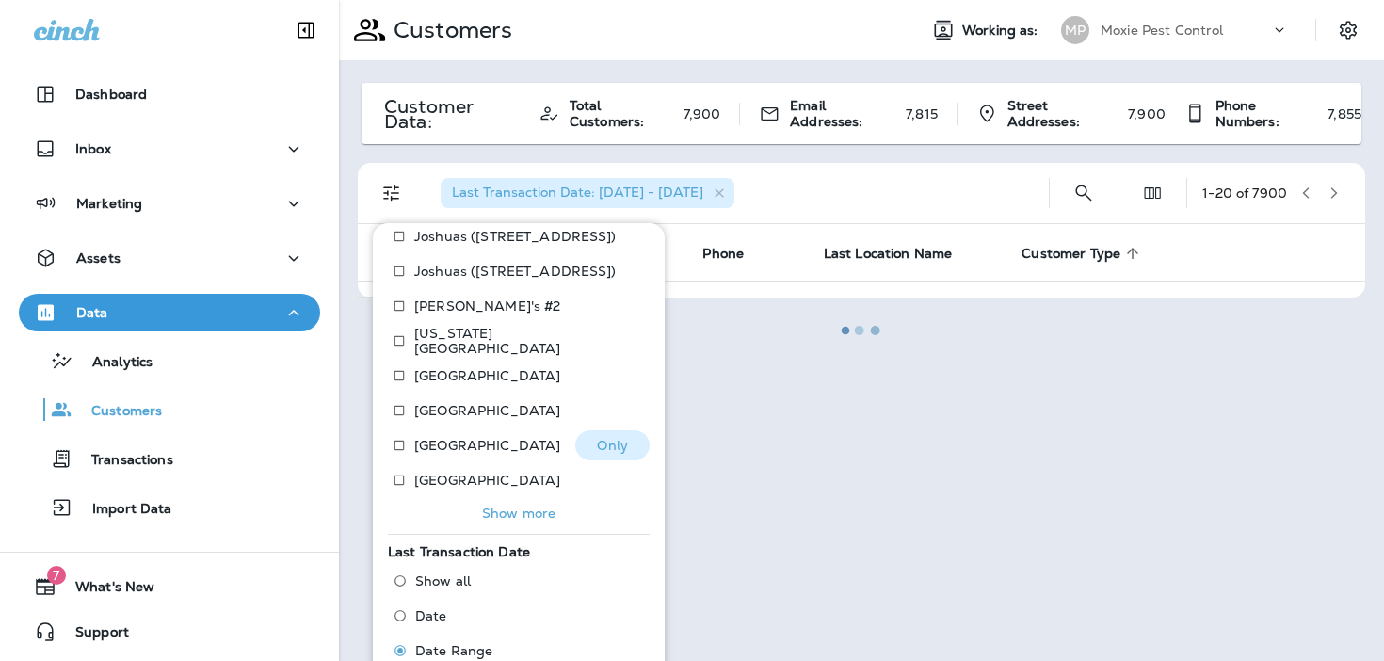
scroll to position [740, 0]
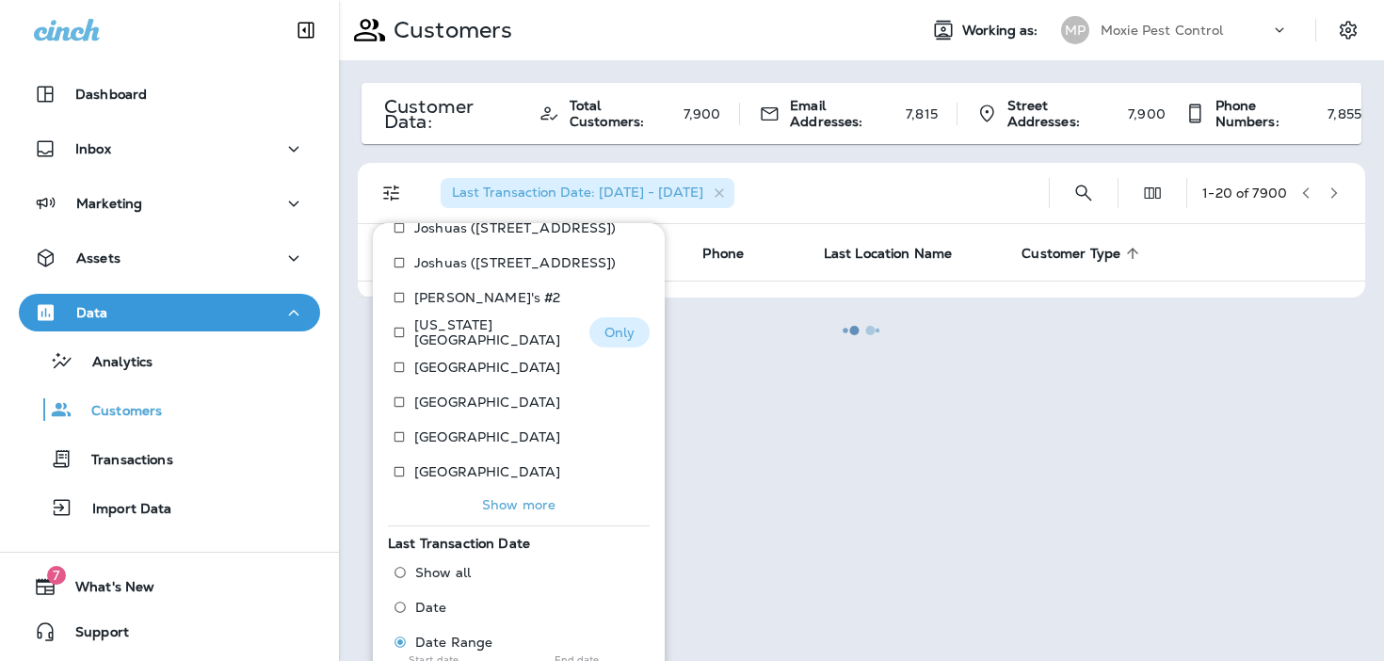
click at [604, 333] on p "Only" at bounding box center [619, 332] width 31 height 15
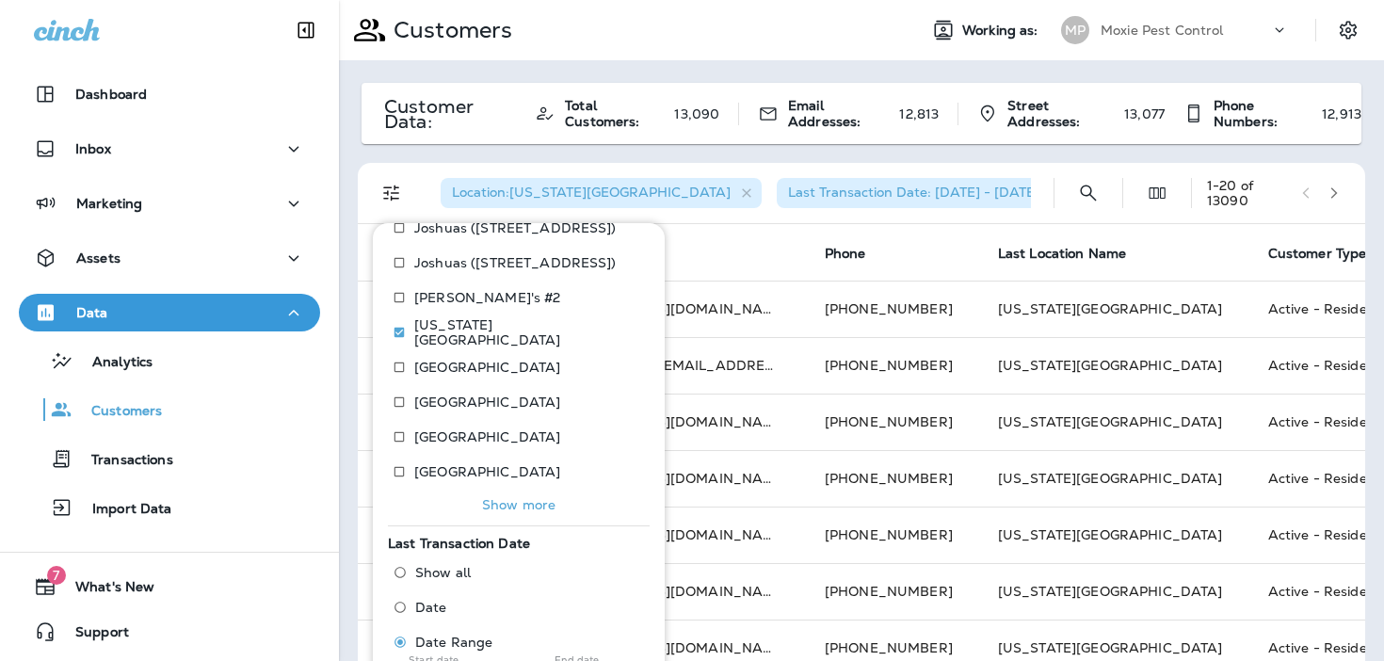
click at [1010, 196] on div "Location : Kansas City Last Transaction Date: 01/02/23 - 07/01/25" at bounding box center [731, 193] width 613 height 60
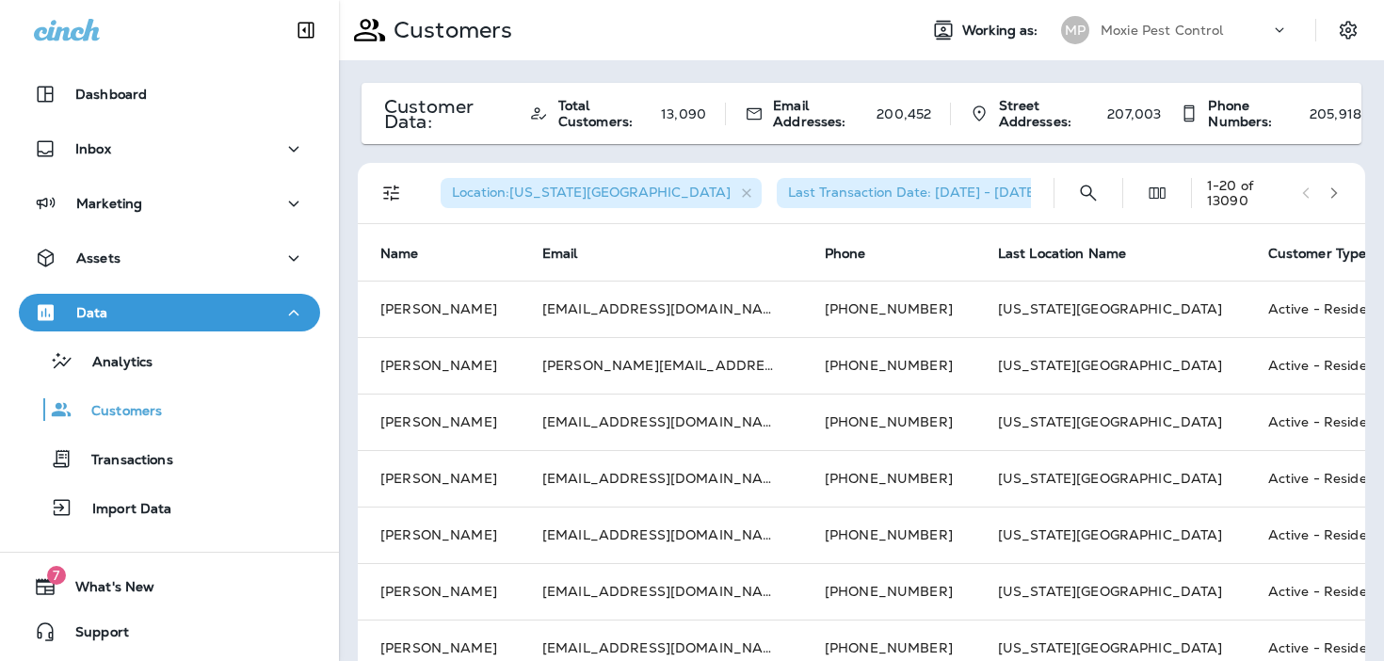
click at [1330, 189] on icon "button" at bounding box center [1333, 192] width 13 height 13
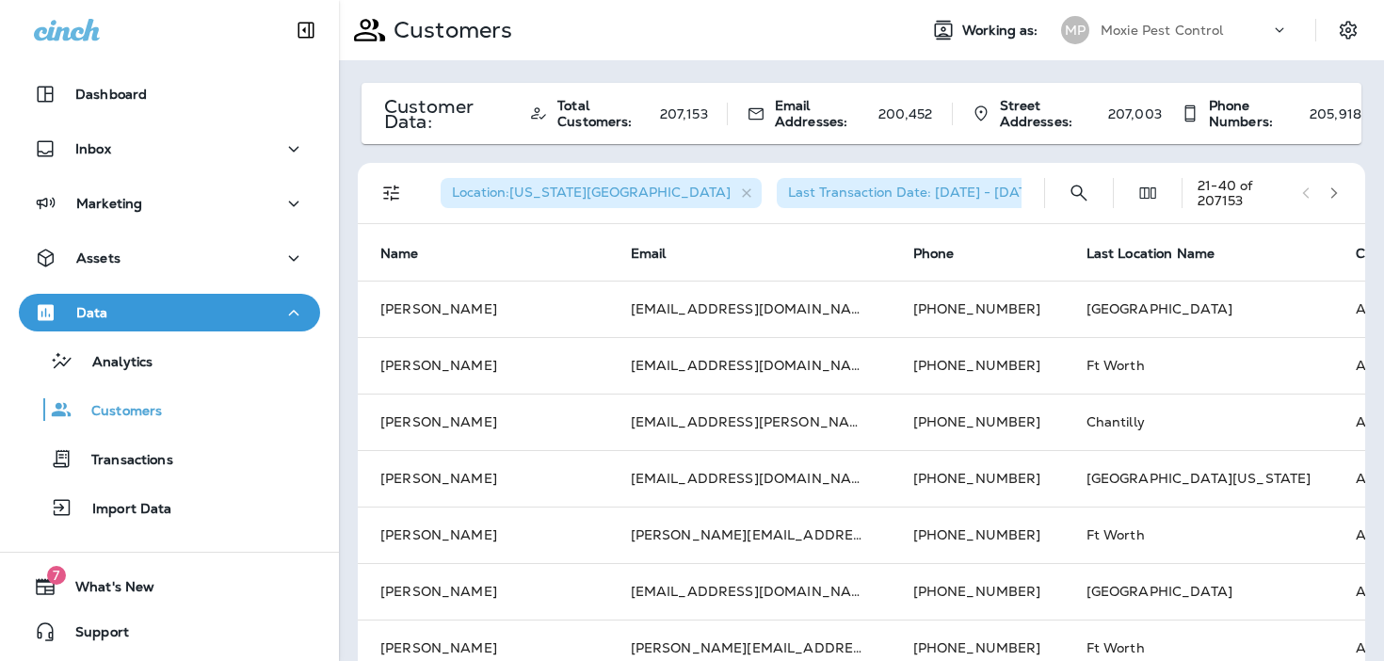
click at [1335, 188] on icon "button" at bounding box center [1333, 192] width 13 height 13
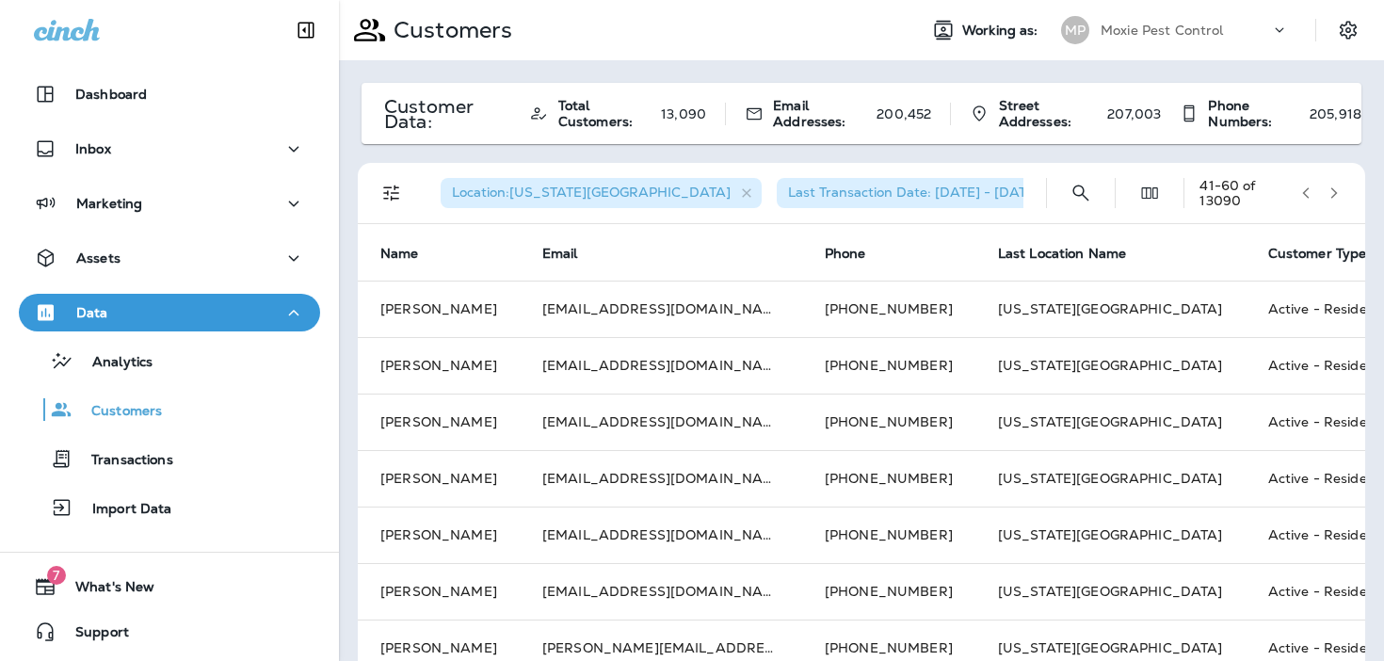
click at [1335, 188] on icon "button" at bounding box center [1333, 192] width 13 height 13
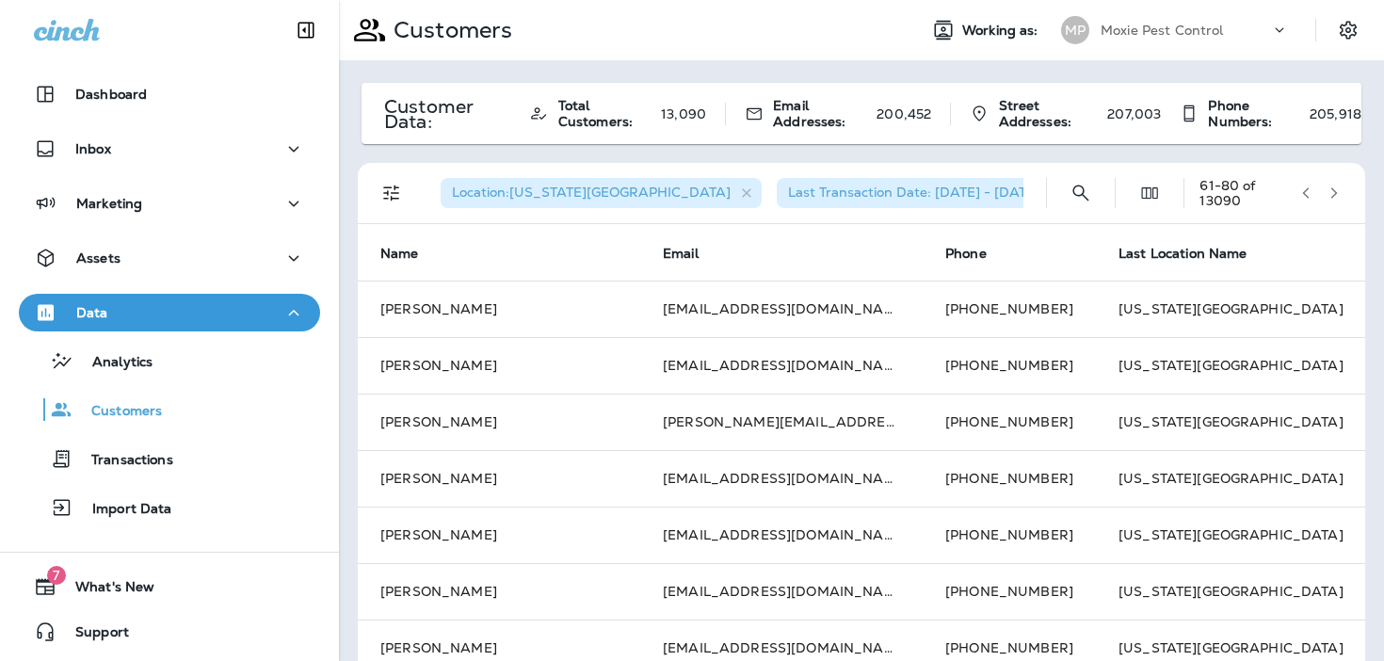
click at [1335, 188] on icon "button" at bounding box center [1333, 192] width 13 height 13
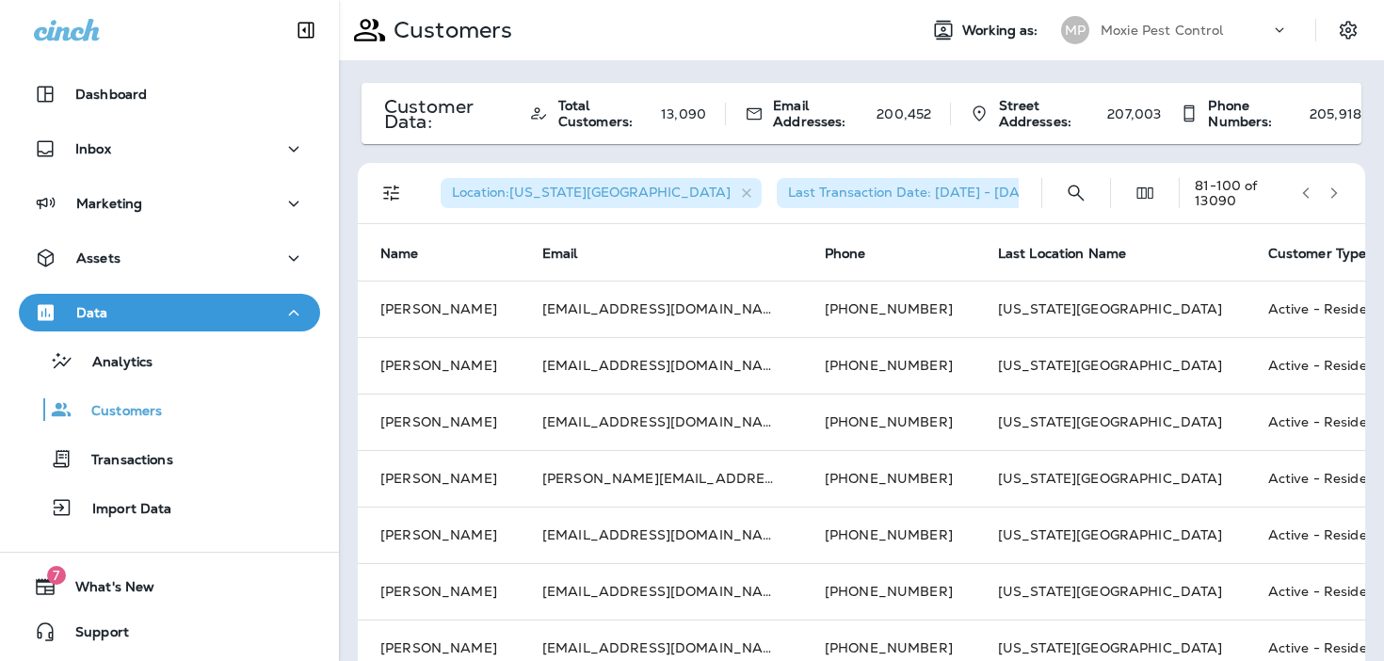
click at [1335, 188] on icon "button" at bounding box center [1333, 192] width 13 height 13
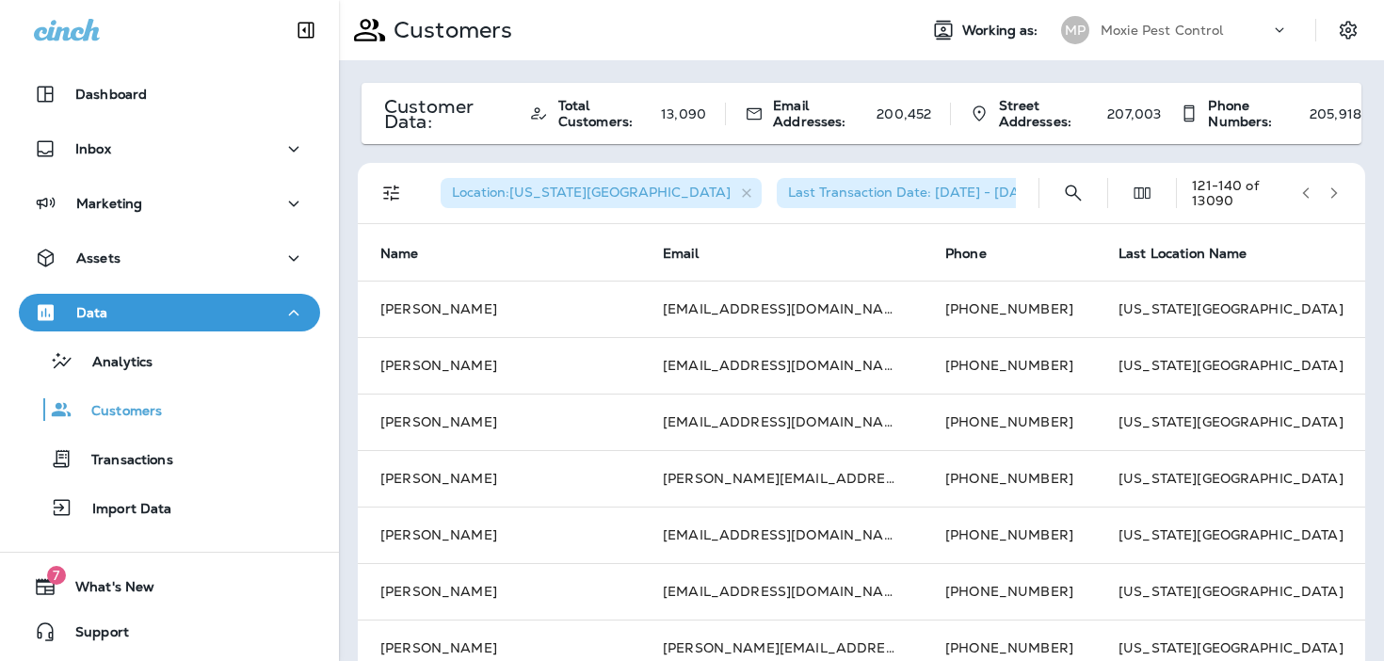
click at [1335, 188] on icon "button" at bounding box center [1333, 192] width 13 height 13
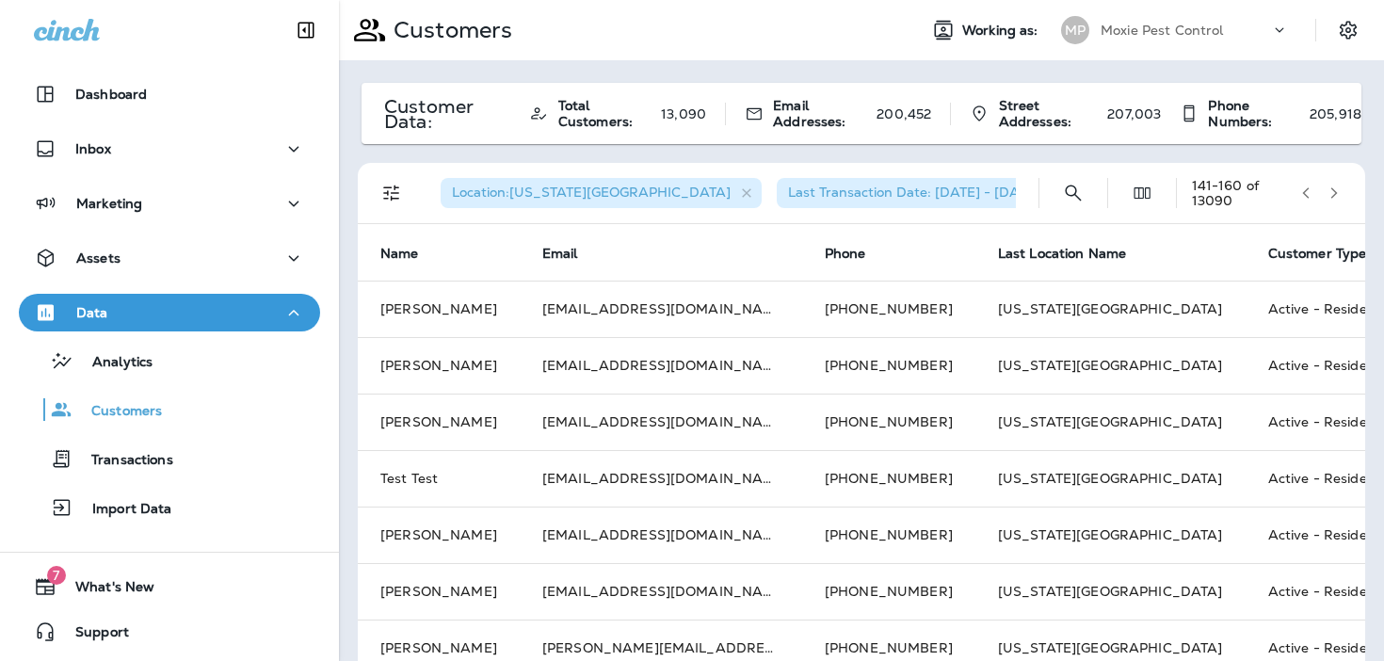
click at [1333, 192] on icon "button" at bounding box center [1333, 192] width 13 height 13
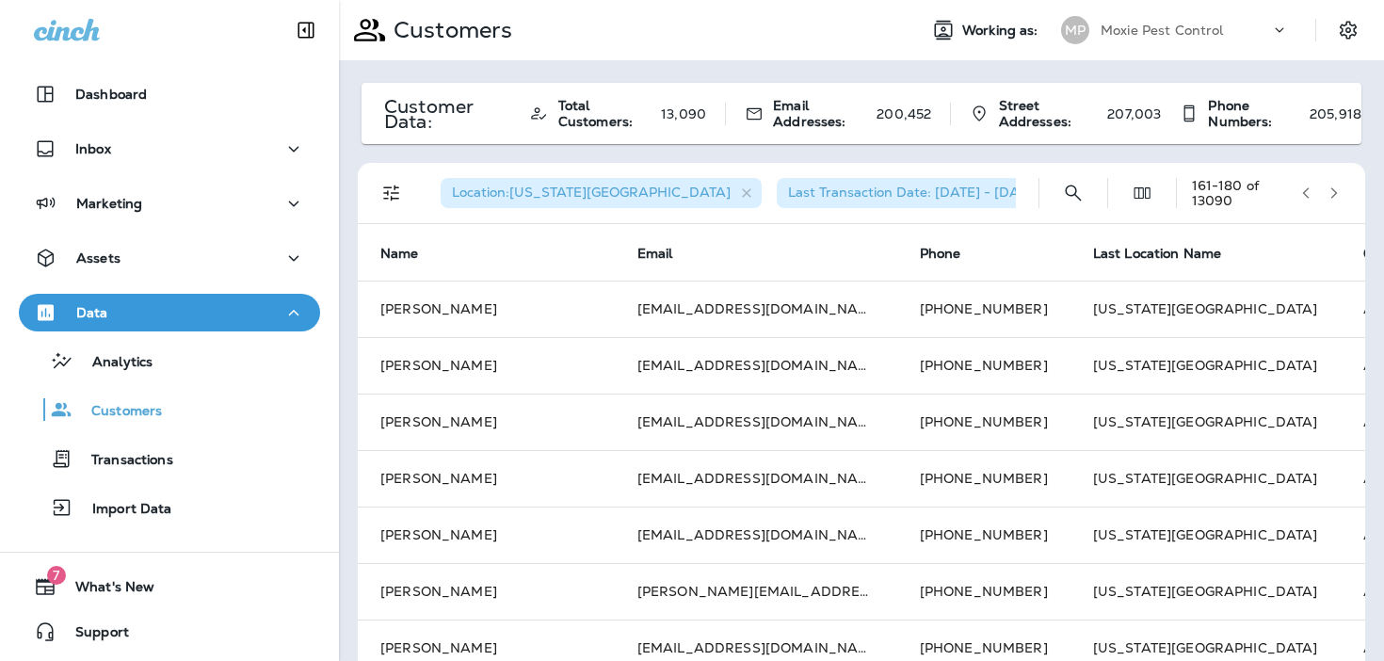
click at [1333, 192] on icon "button" at bounding box center [1333, 192] width 13 height 13
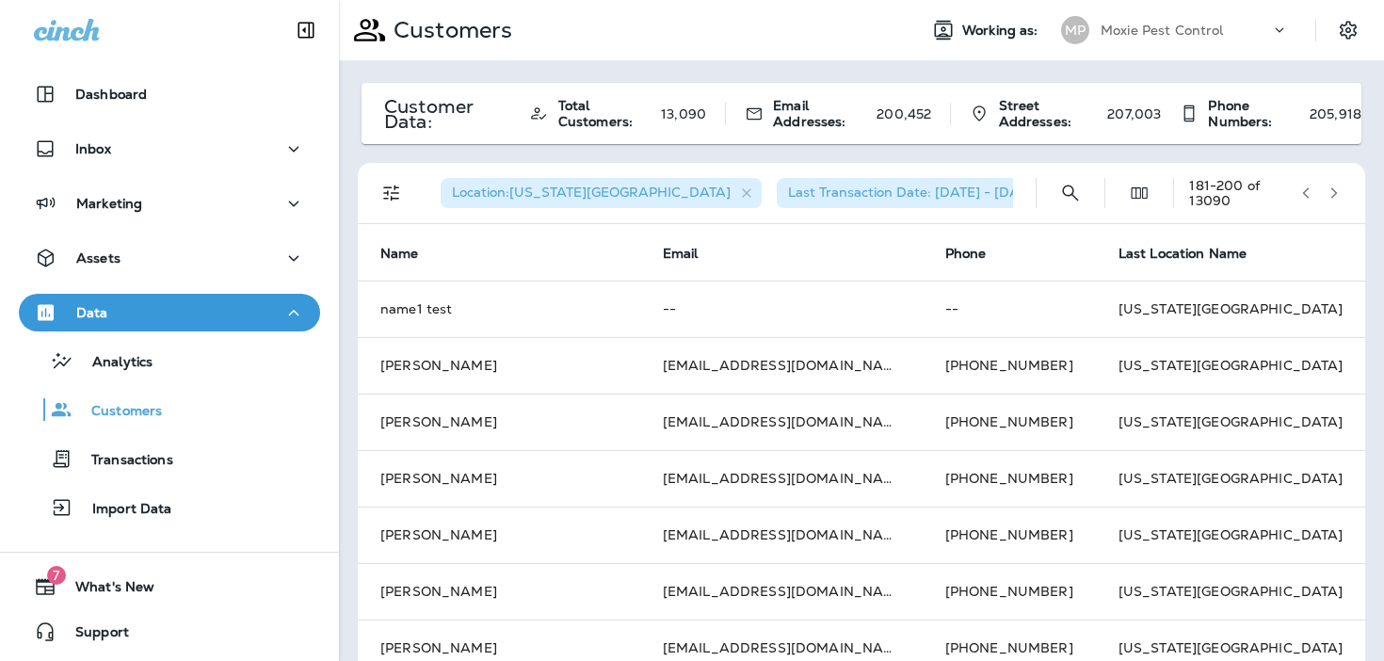
click at [1333, 192] on icon "button" at bounding box center [1333, 192] width 13 height 13
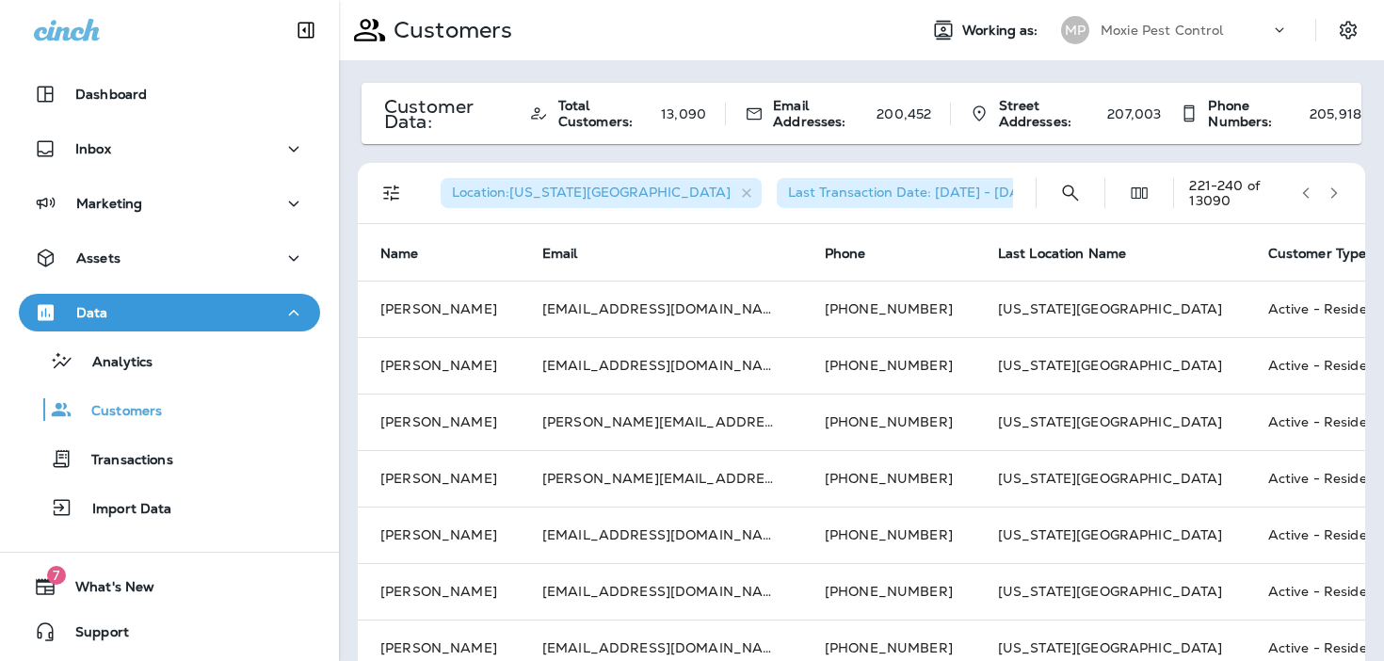
click at [1333, 192] on icon "button" at bounding box center [1333, 192] width 13 height 13
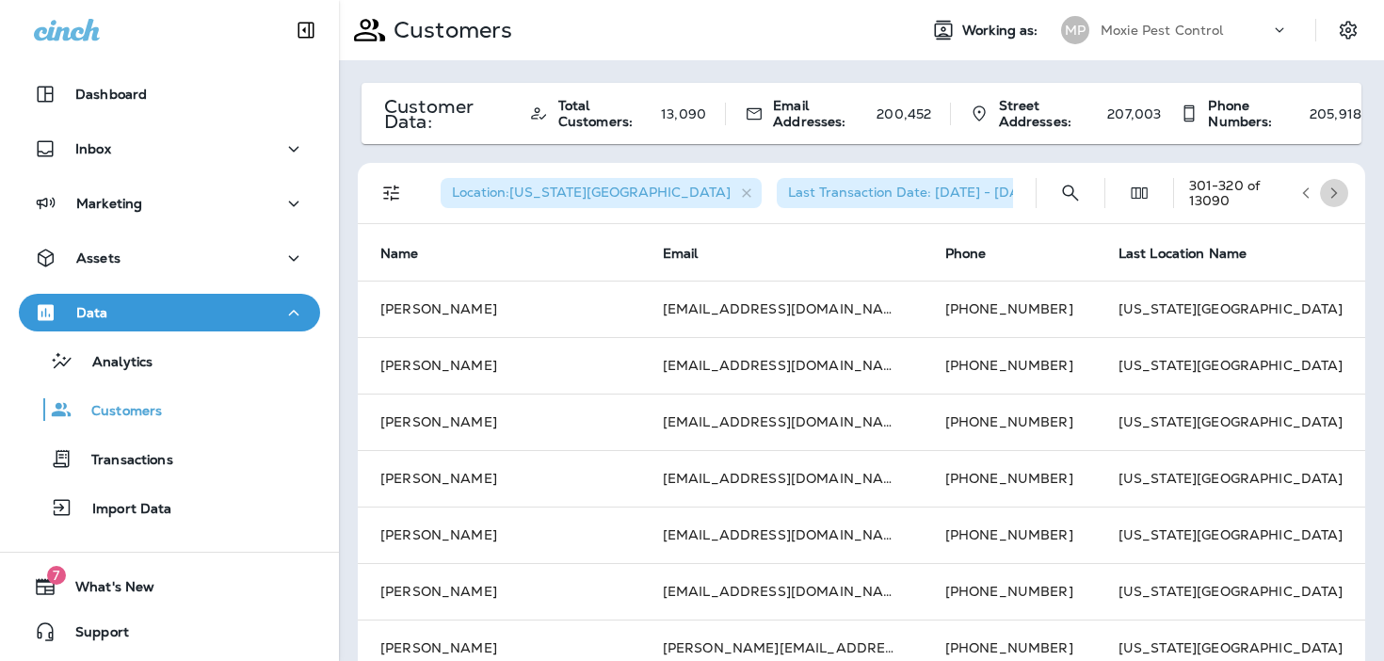
click at [1333, 192] on icon "button" at bounding box center [1333, 192] width 13 height 13
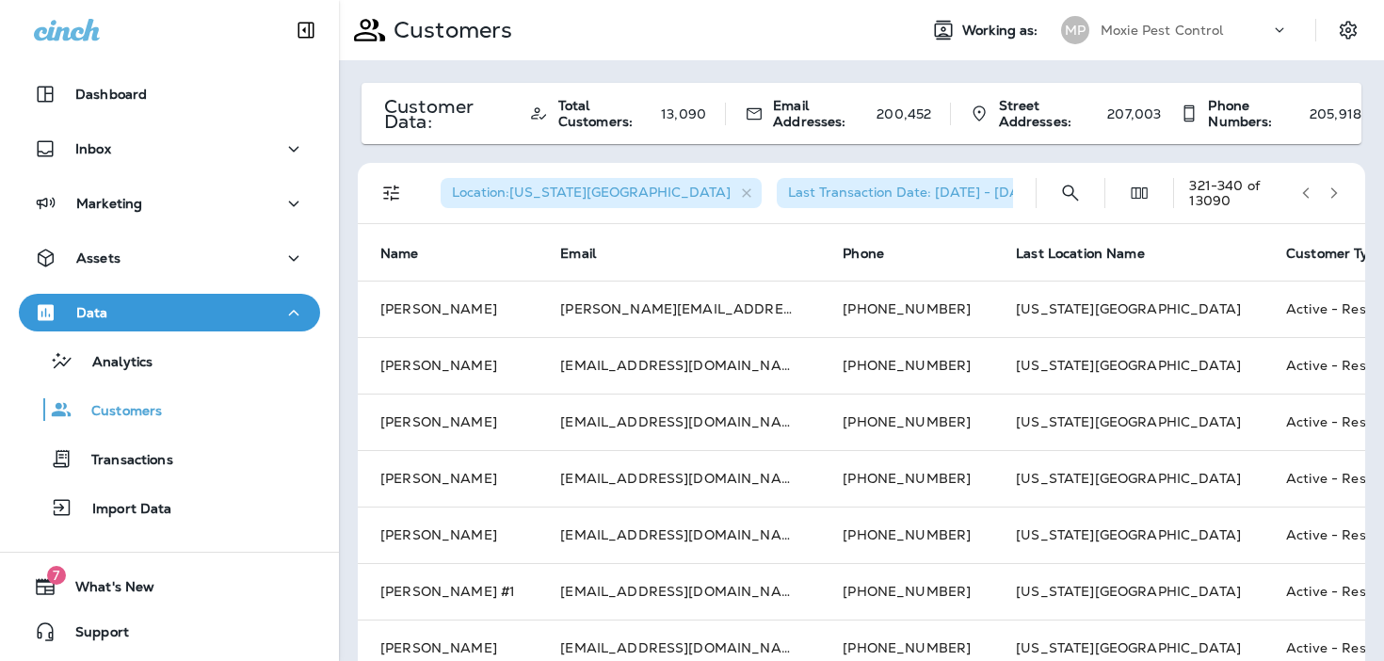
click at [1333, 192] on icon "button" at bounding box center [1333, 192] width 13 height 13
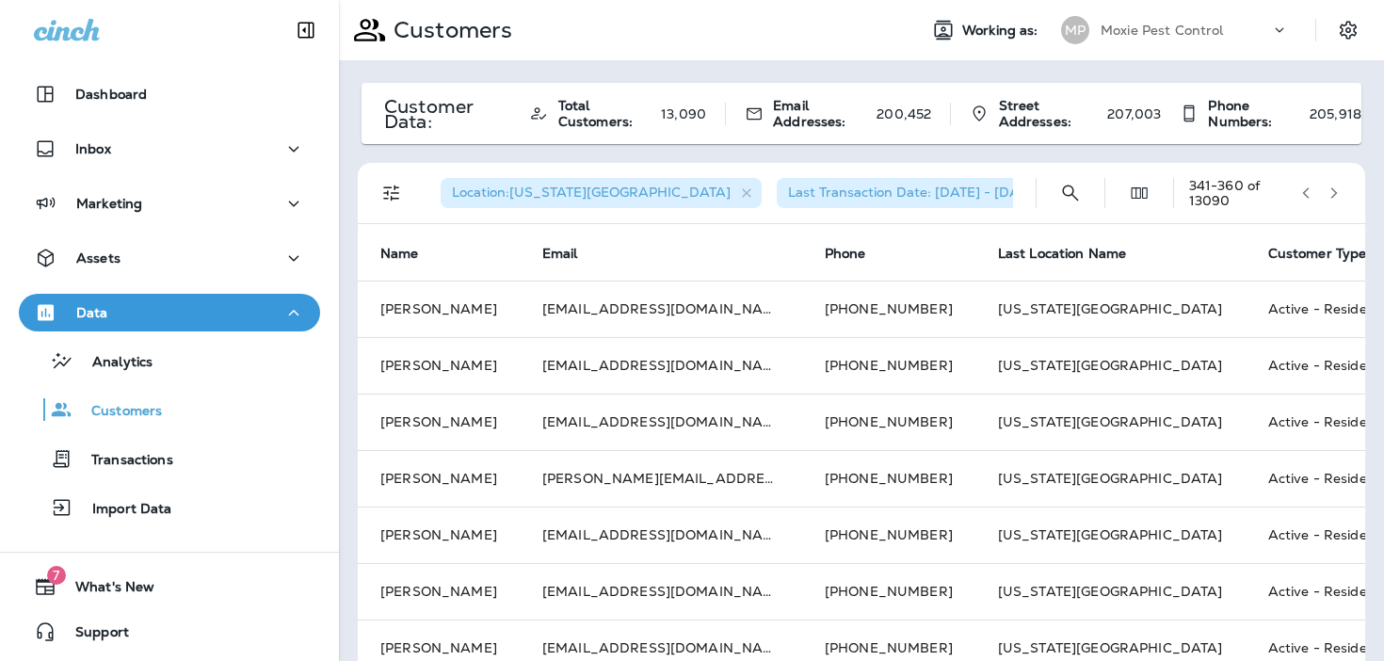
click at [1333, 192] on icon "button" at bounding box center [1333, 192] width 13 height 13
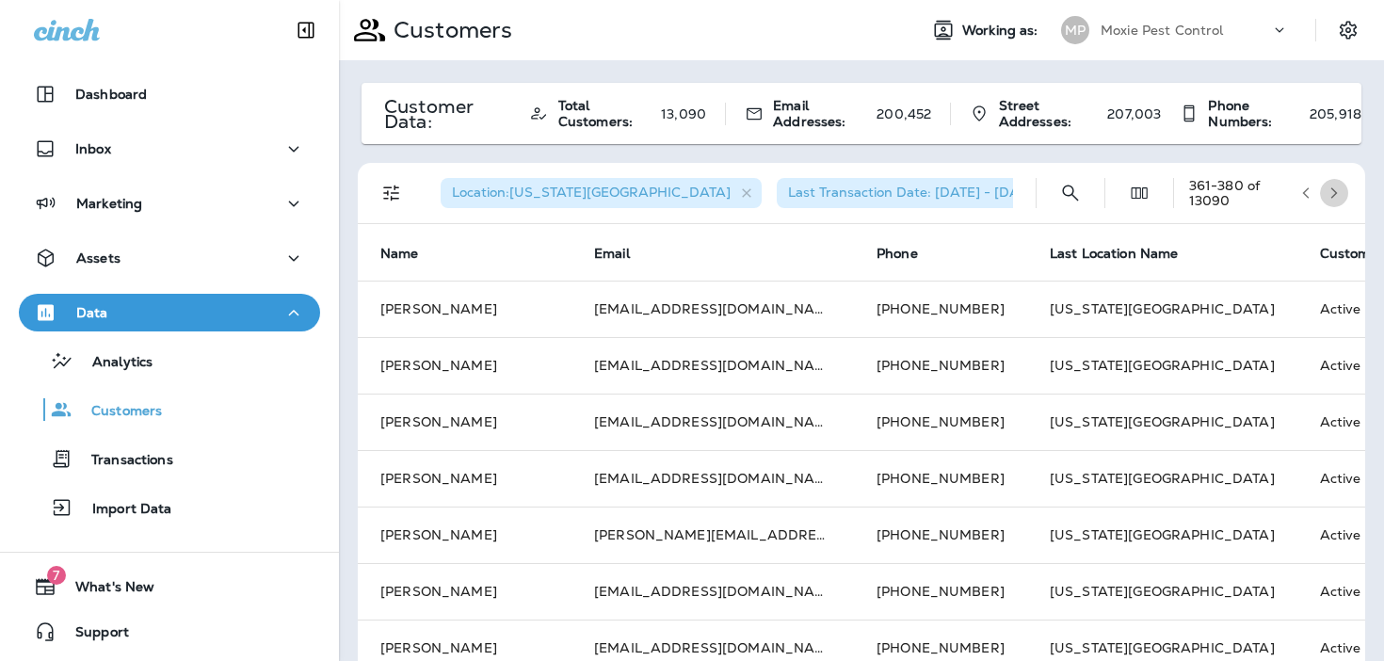
click at [1333, 192] on icon "button" at bounding box center [1333, 192] width 13 height 13
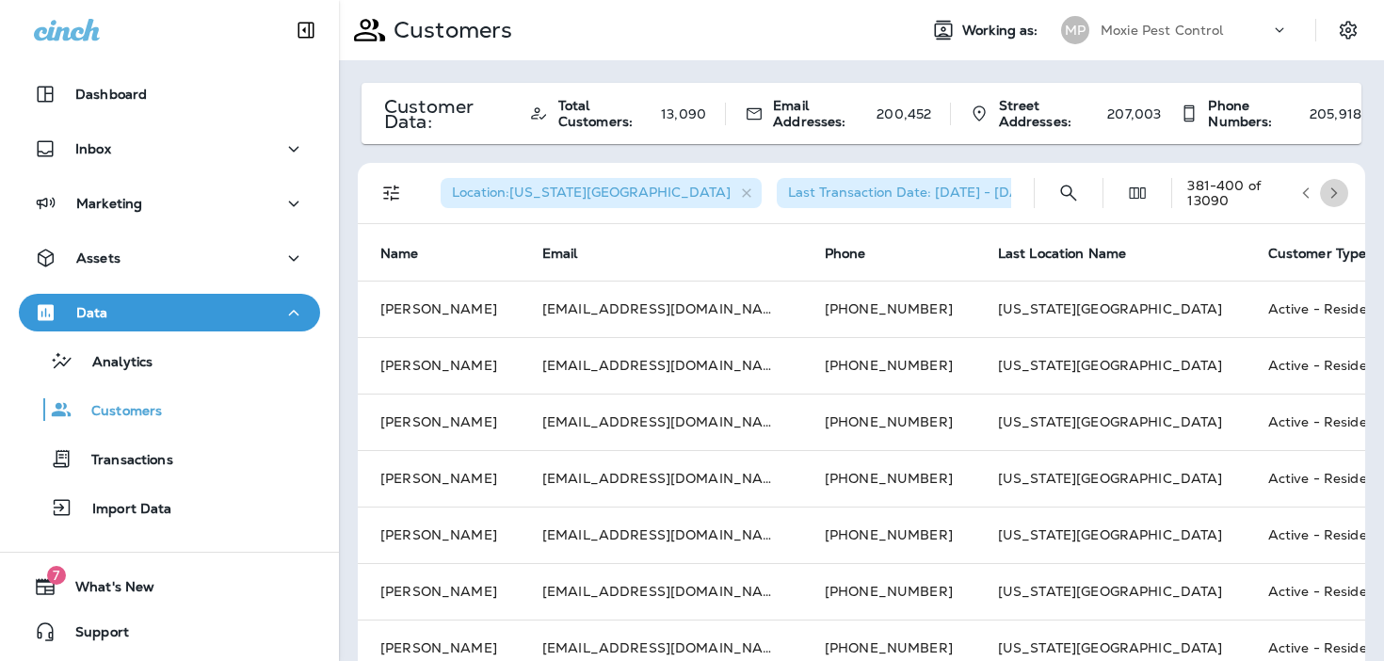
click at [1333, 192] on icon "button" at bounding box center [1333, 192] width 13 height 13
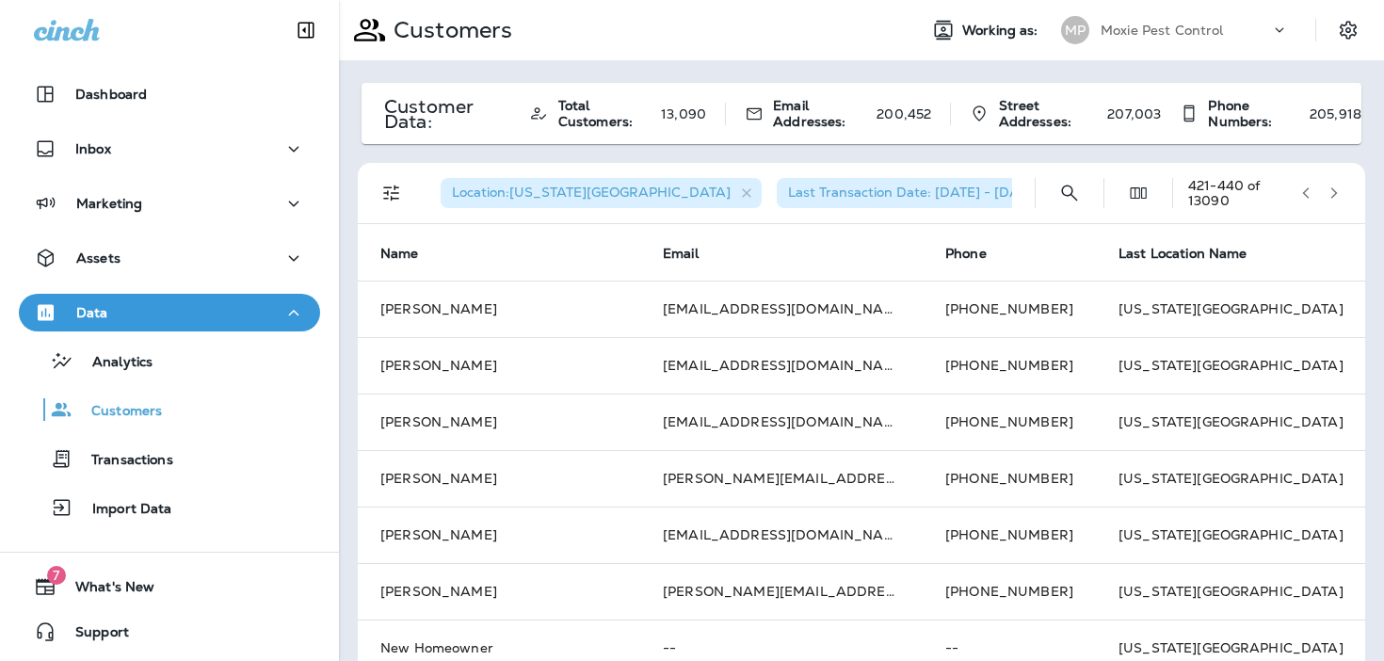
click at [1333, 192] on icon "button" at bounding box center [1333, 192] width 13 height 13
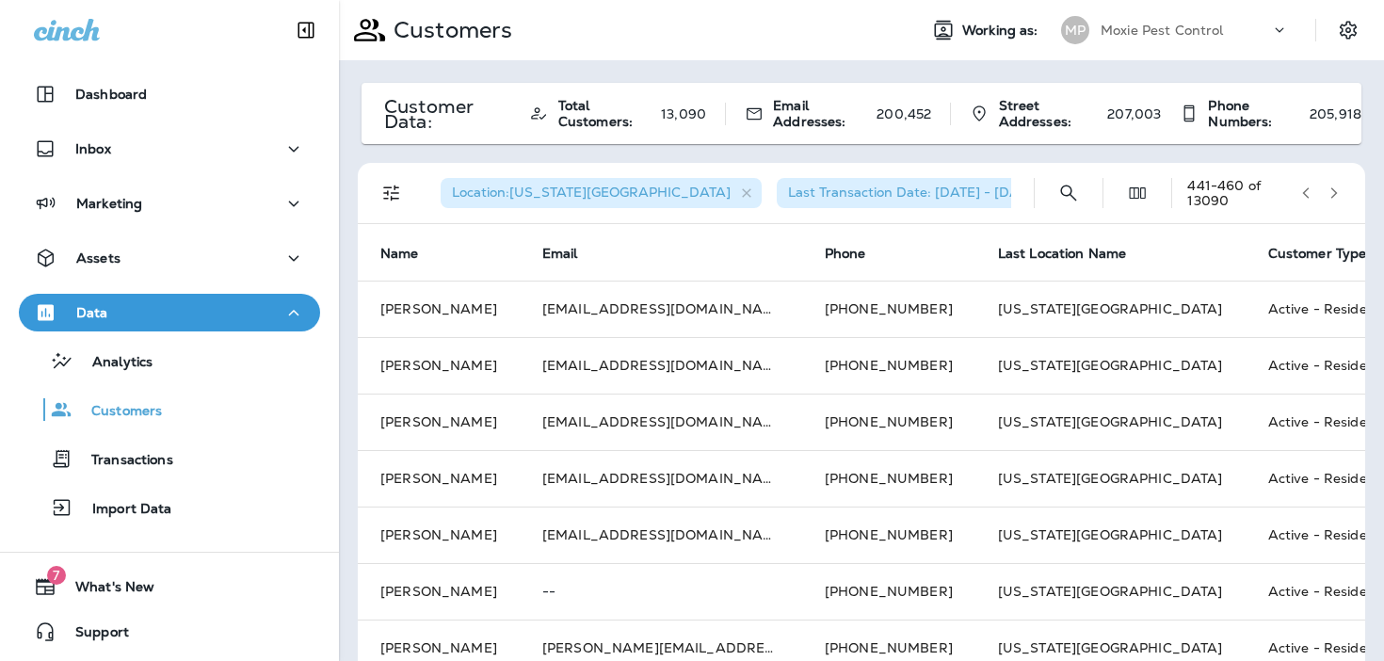
click at [1333, 192] on icon "button" at bounding box center [1333, 192] width 13 height 13
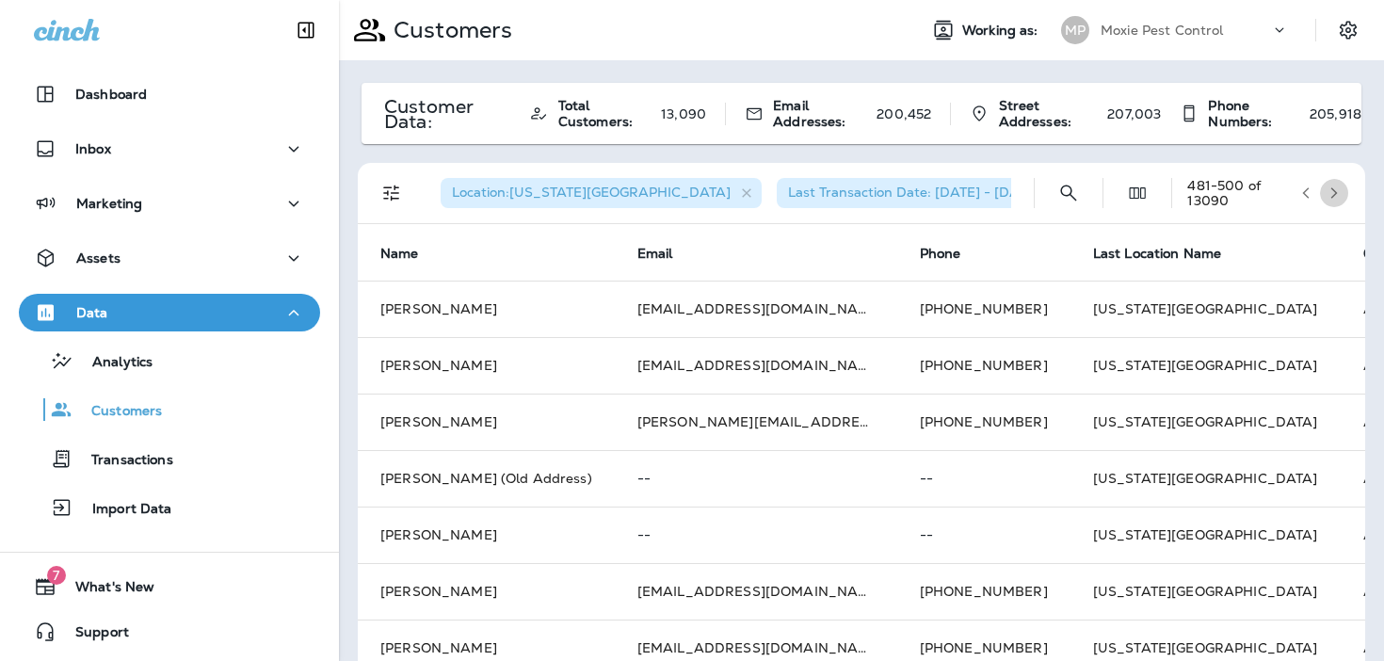
click at [1333, 192] on icon "button" at bounding box center [1333, 192] width 13 height 13
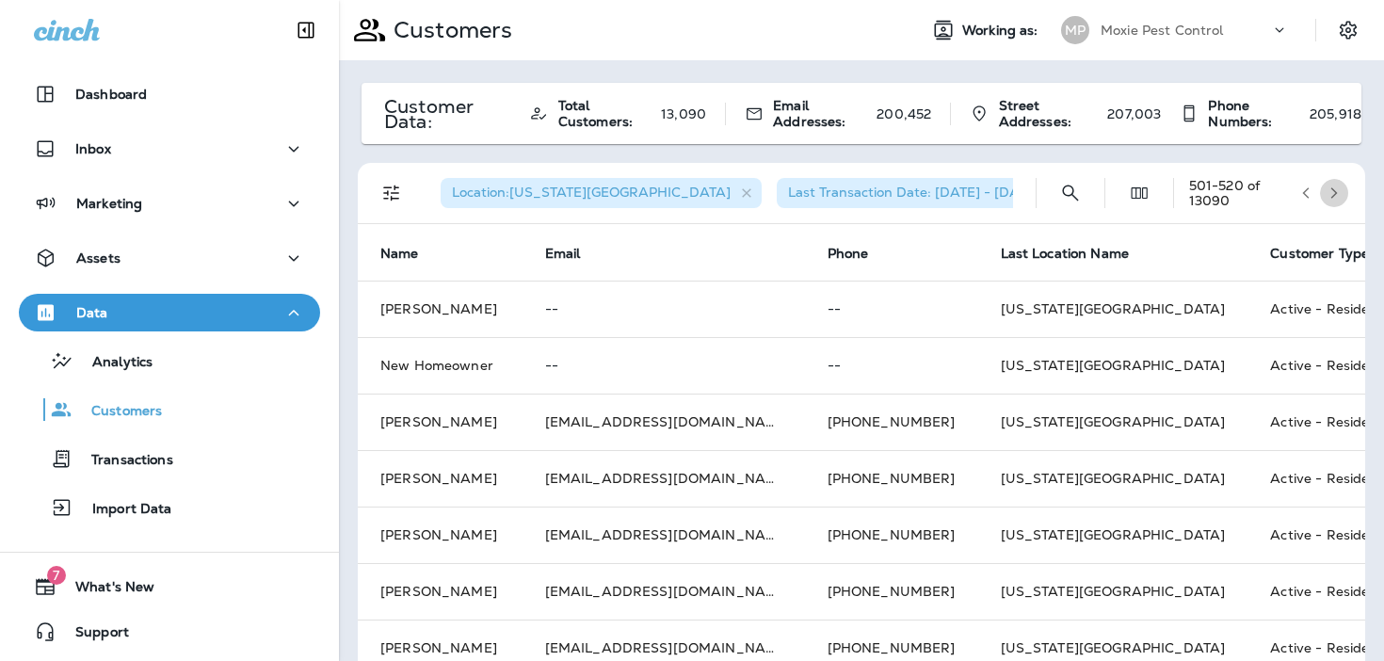
click at [1333, 192] on icon "button" at bounding box center [1333, 192] width 13 height 13
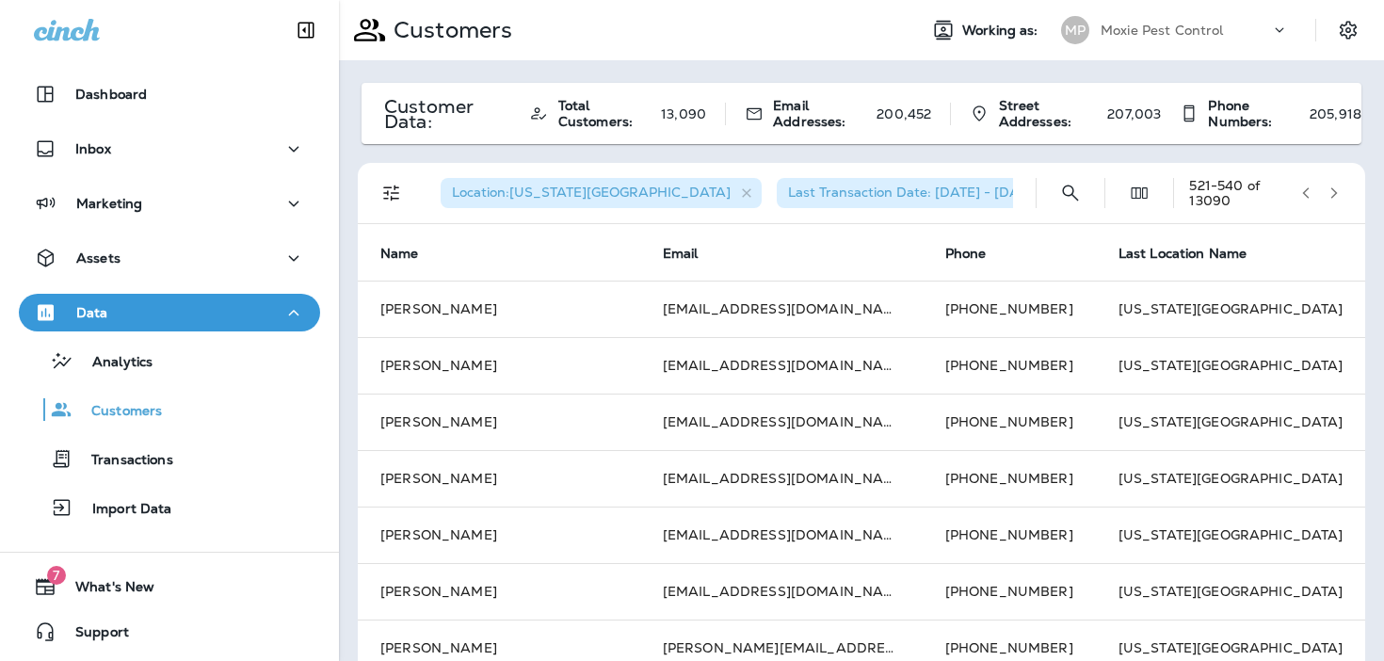
click at [1333, 192] on icon "button" at bounding box center [1333, 192] width 13 height 13
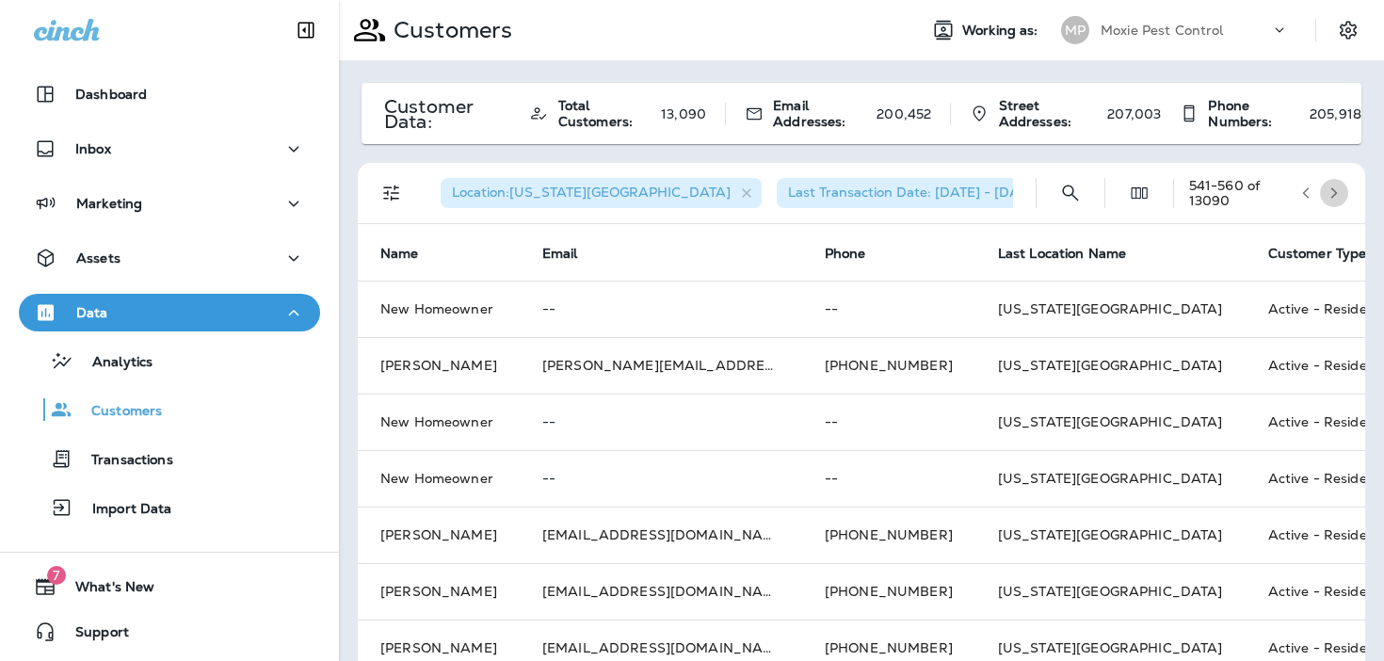
click at [1333, 192] on icon "button" at bounding box center [1333, 192] width 13 height 13
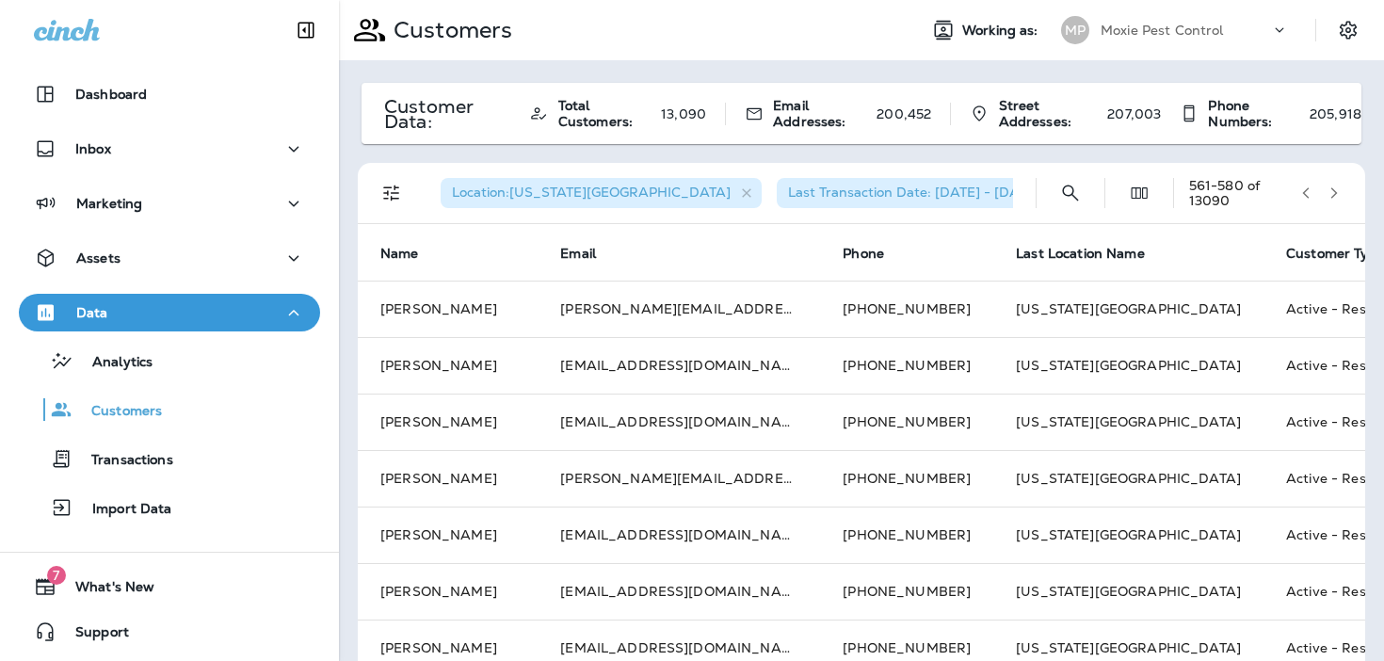
click at [1333, 192] on icon "button" at bounding box center [1333, 192] width 13 height 13
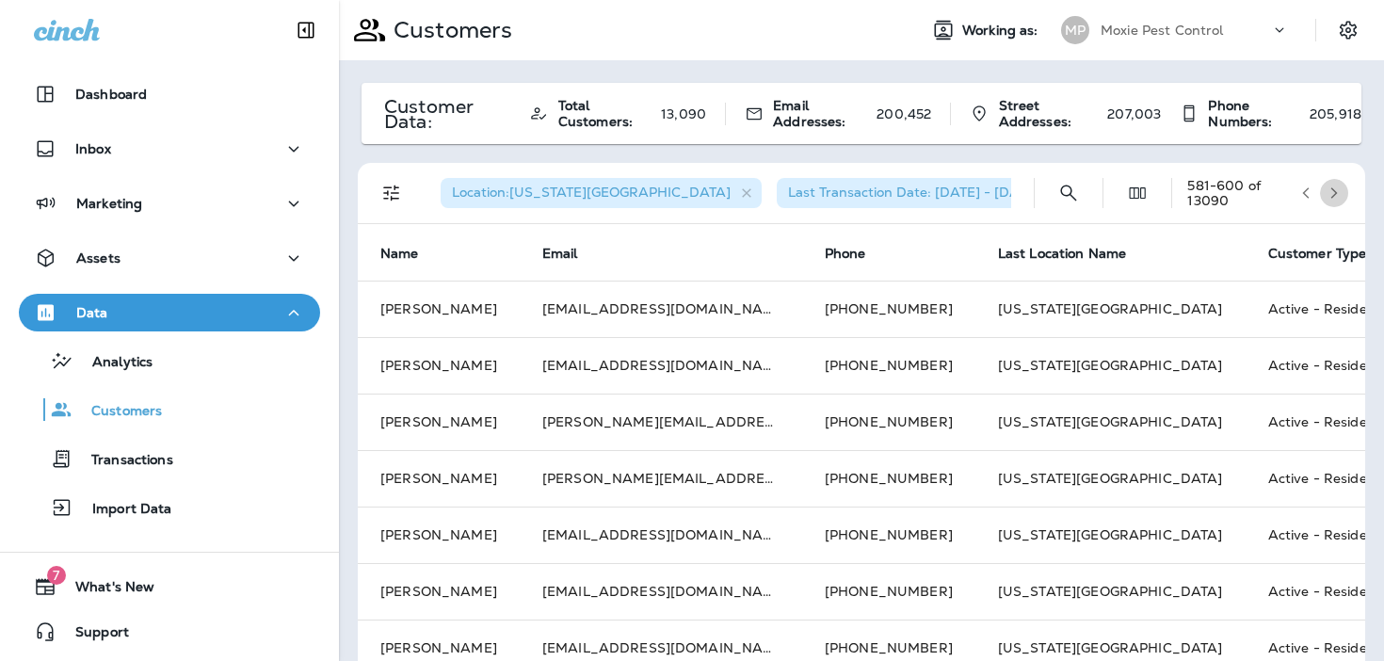
click at [1333, 192] on icon "button" at bounding box center [1333, 192] width 13 height 13
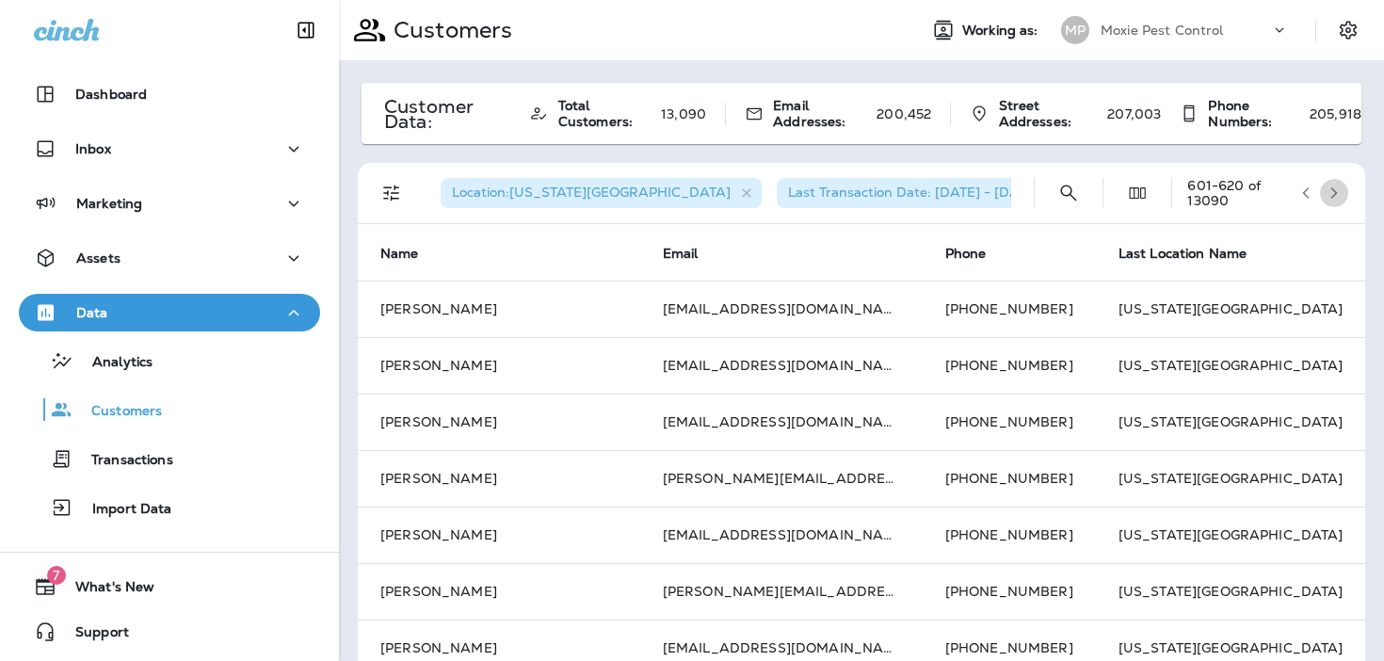
click at [1333, 192] on icon "button" at bounding box center [1333, 192] width 13 height 13
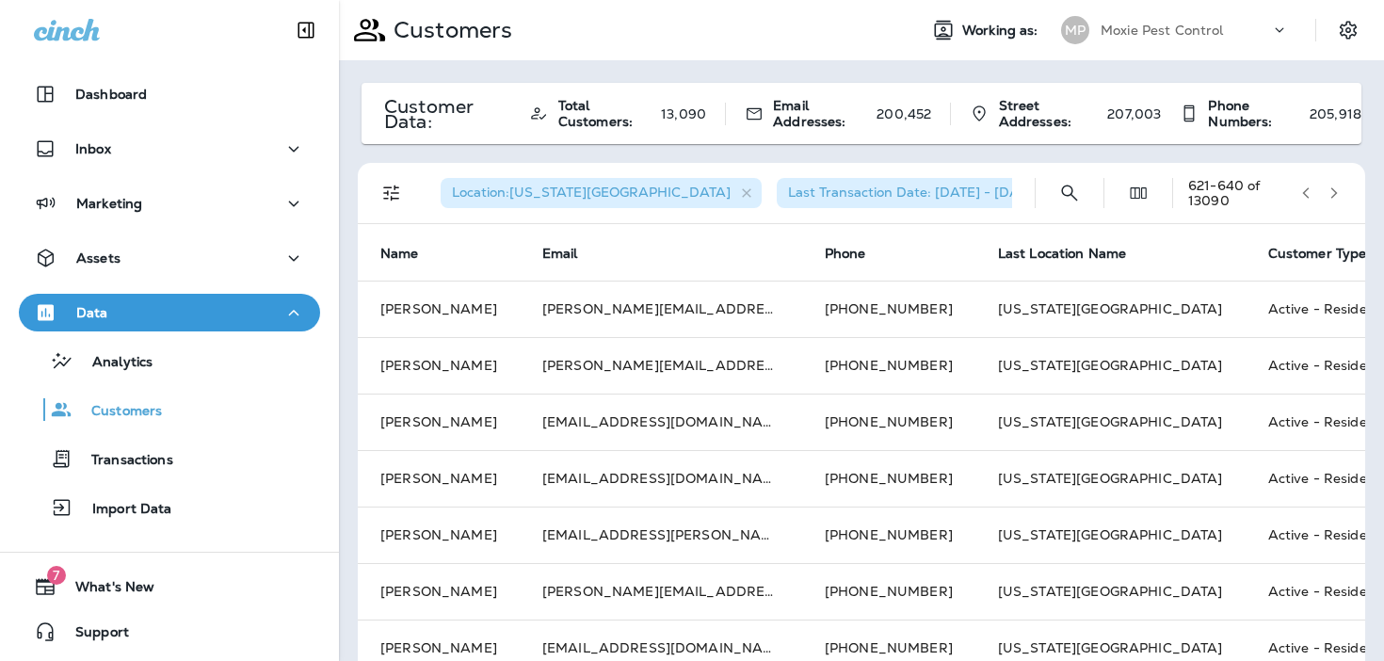
click at [1333, 192] on icon "button" at bounding box center [1333, 192] width 13 height 13
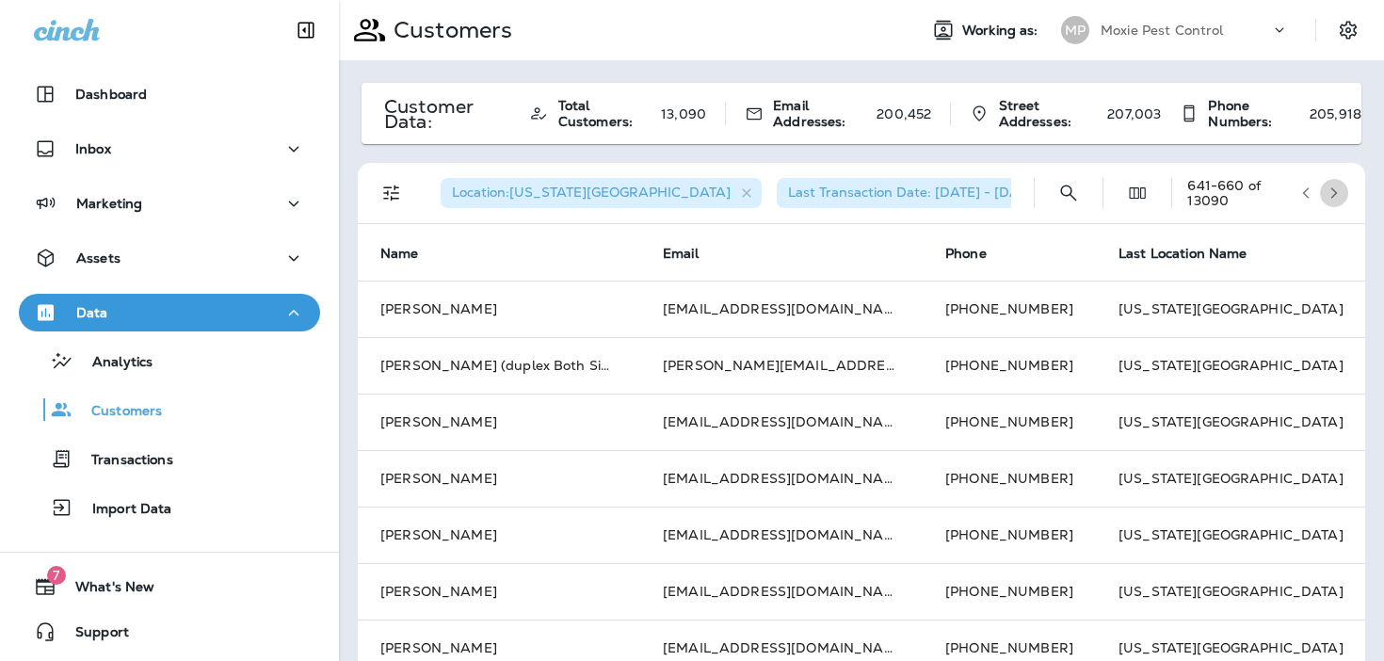
click at [1333, 192] on icon "button" at bounding box center [1333, 192] width 13 height 13
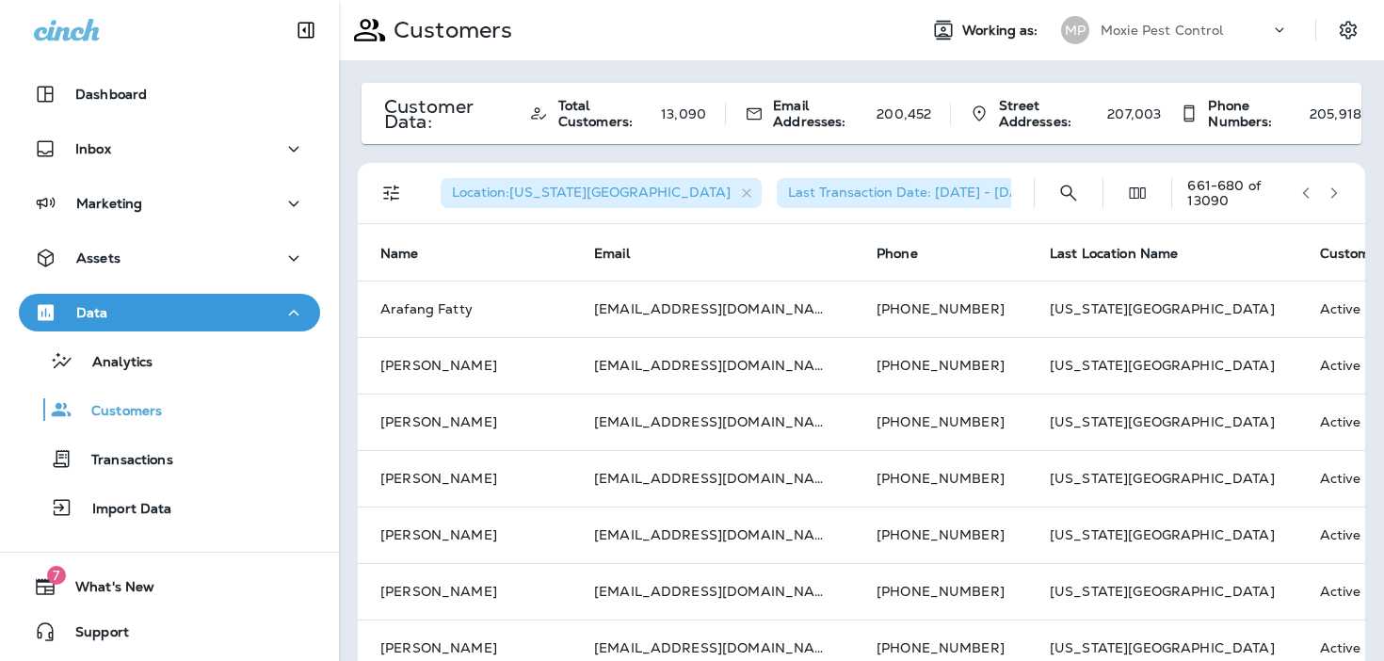
click at [1333, 192] on icon "button" at bounding box center [1333, 192] width 13 height 13
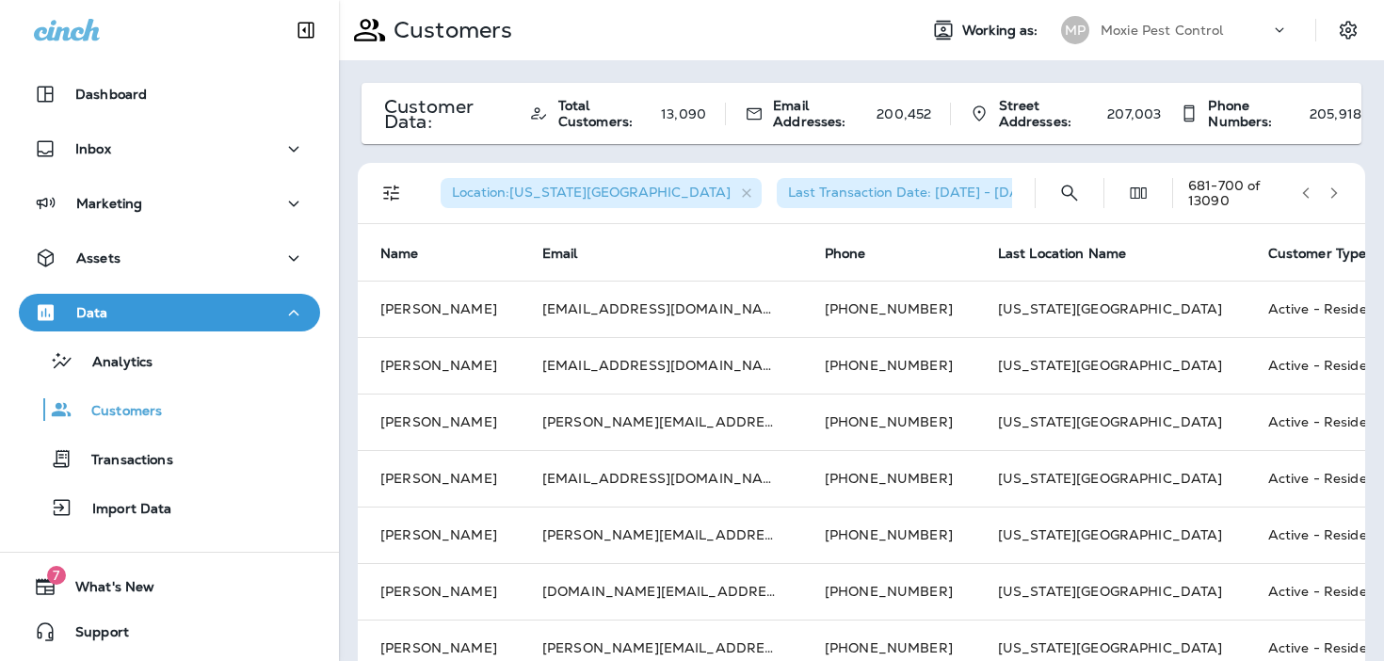
click at [1333, 192] on icon "button" at bounding box center [1333, 192] width 13 height 13
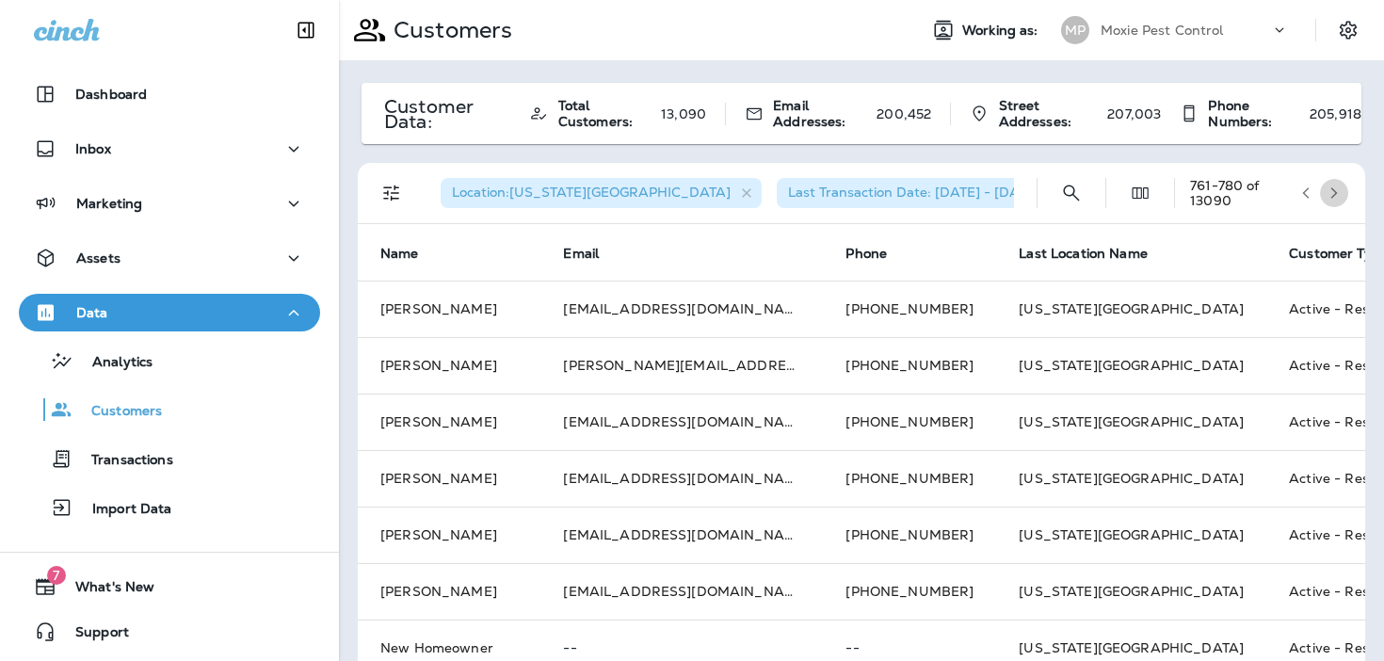
click at [1333, 192] on icon "button" at bounding box center [1333, 192] width 13 height 13
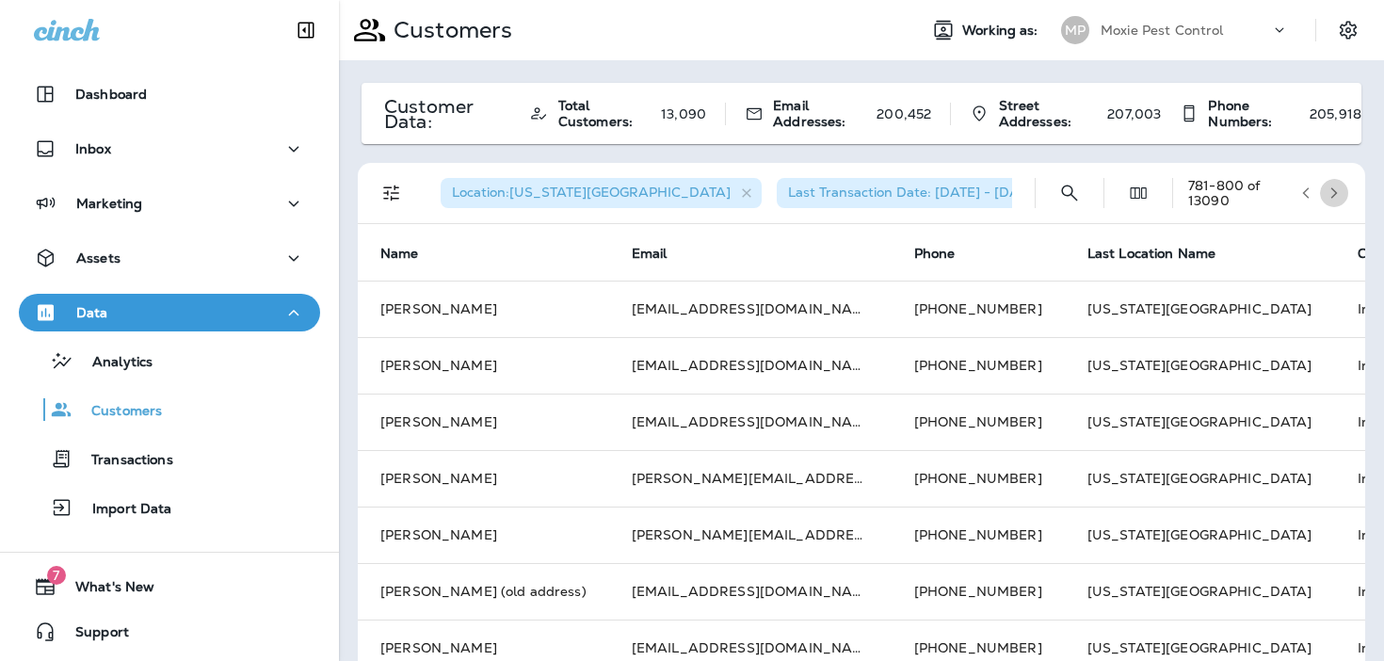
click at [1333, 192] on icon "button" at bounding box center [1333, 192] width 13 height 13
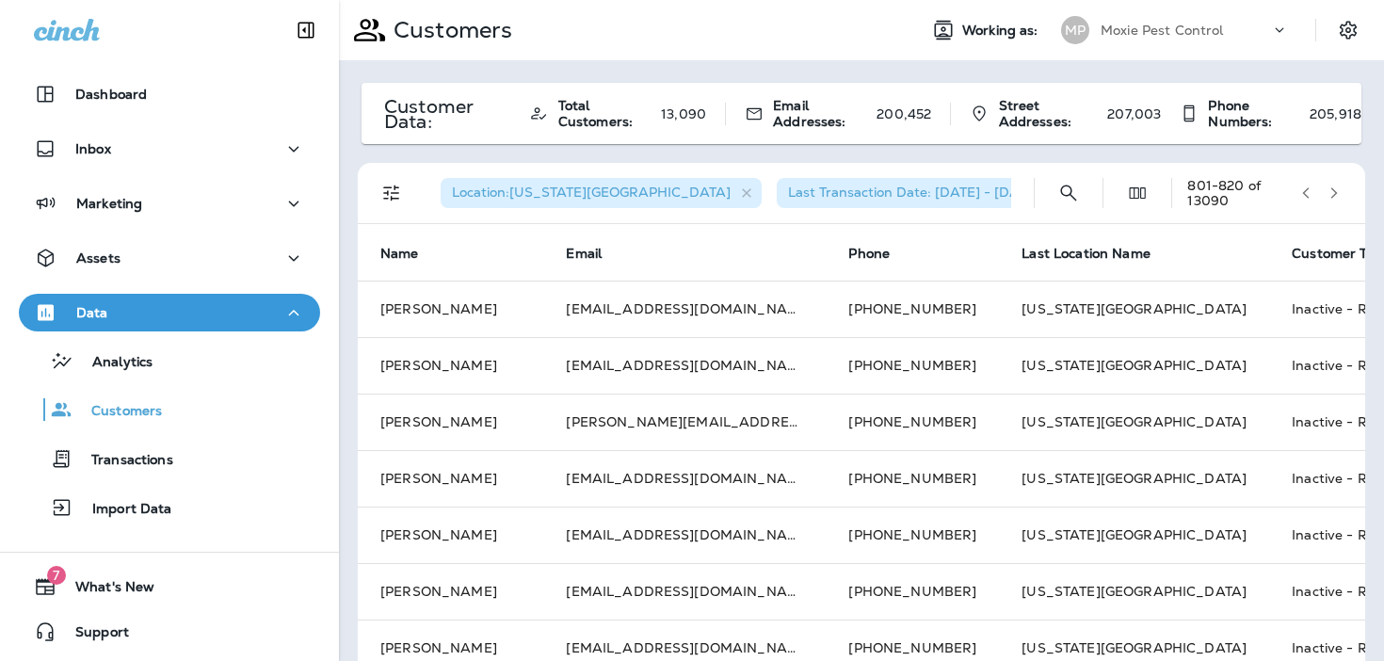
click at [1308, 188] on icon "button" at bounding box center [1306, 192] width 7 height 11
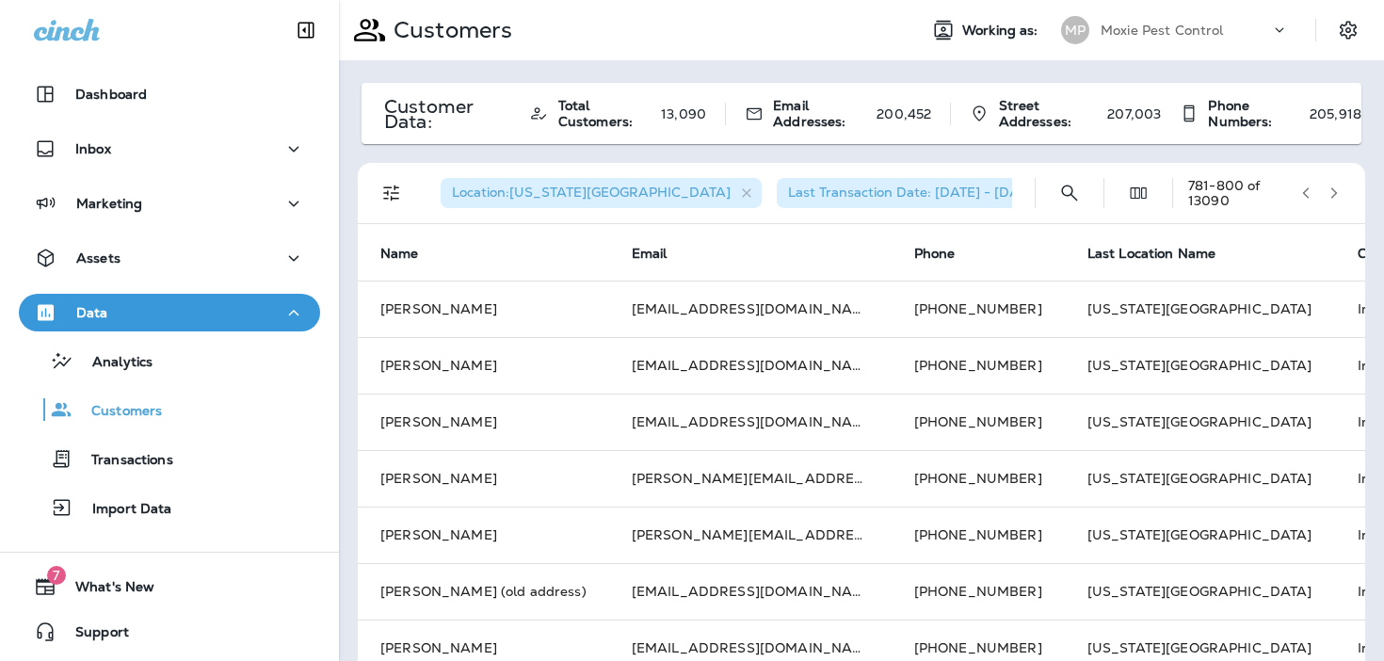
click at [1308, 188] on icon "button" at bounding box center [1306, 192] width 7 height 11
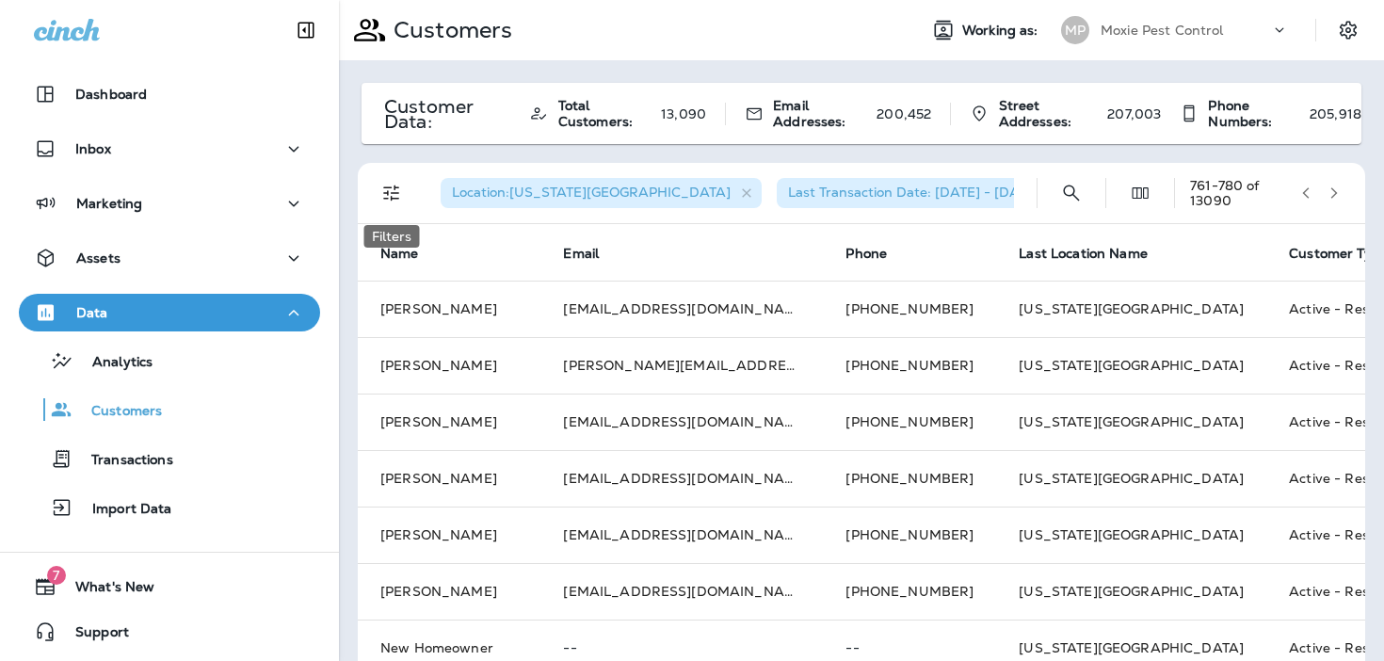
click at [392, 192] on icon "Filters" at bounding box center [391, 193] width 16 height 16
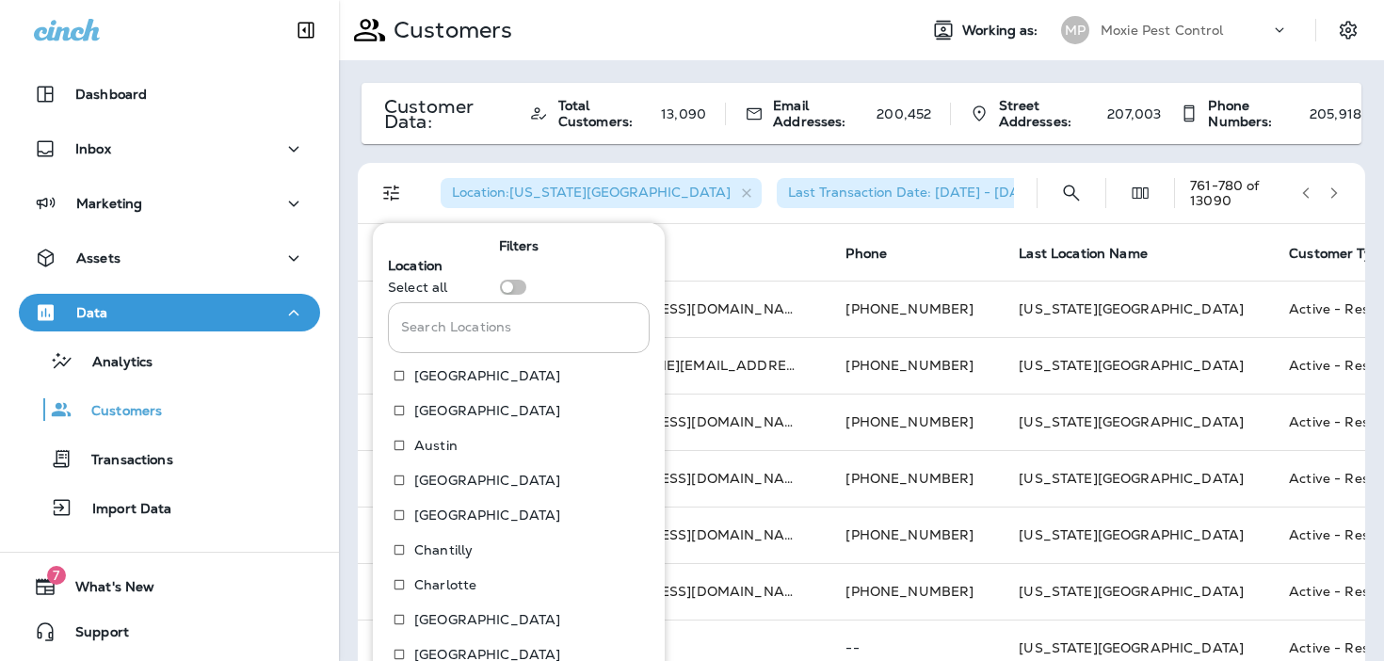
scroll to position [288, 0]
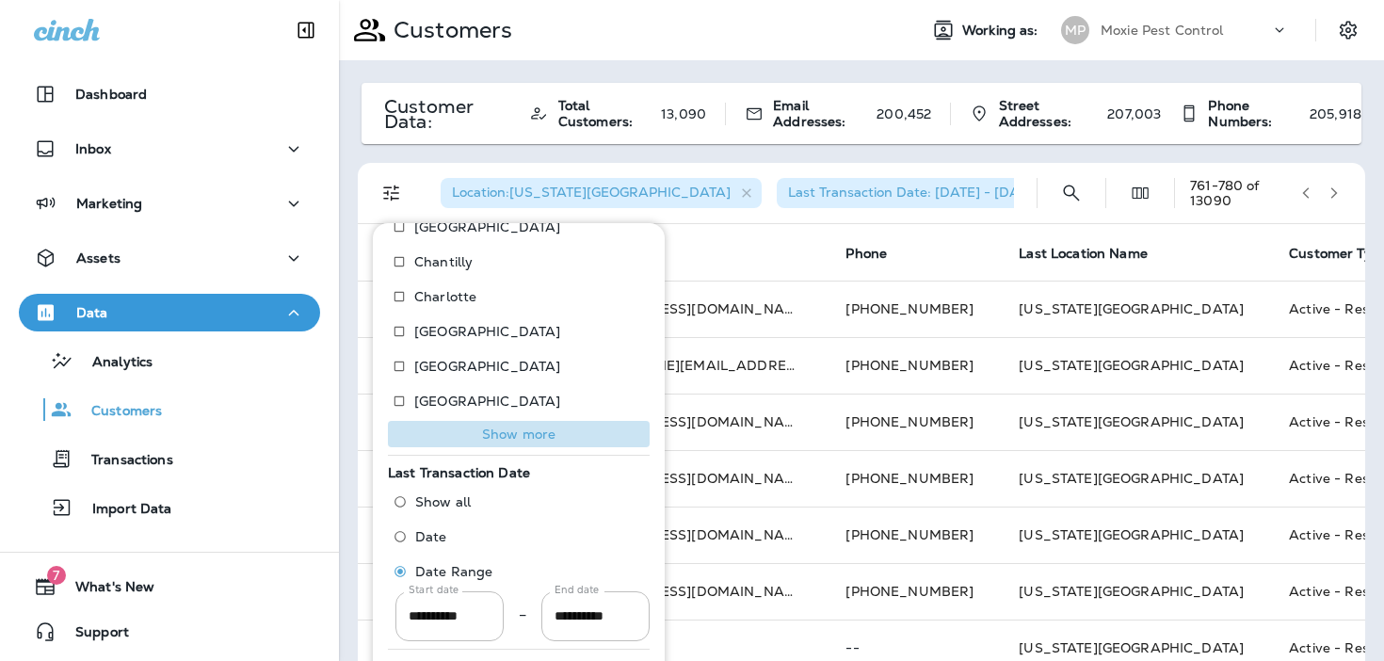
click at [497, 432] on p "Show more" at bounding box center [518, 433] width 73 height 15
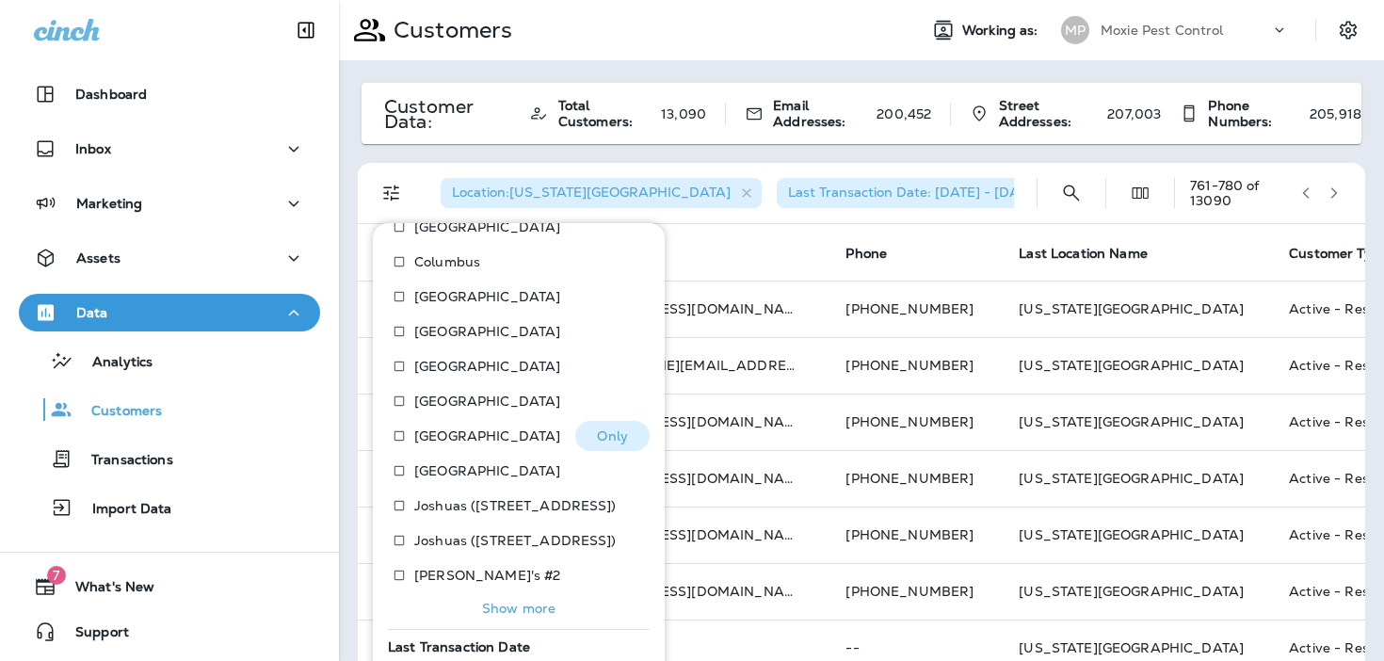
scroll to position [636, 0]
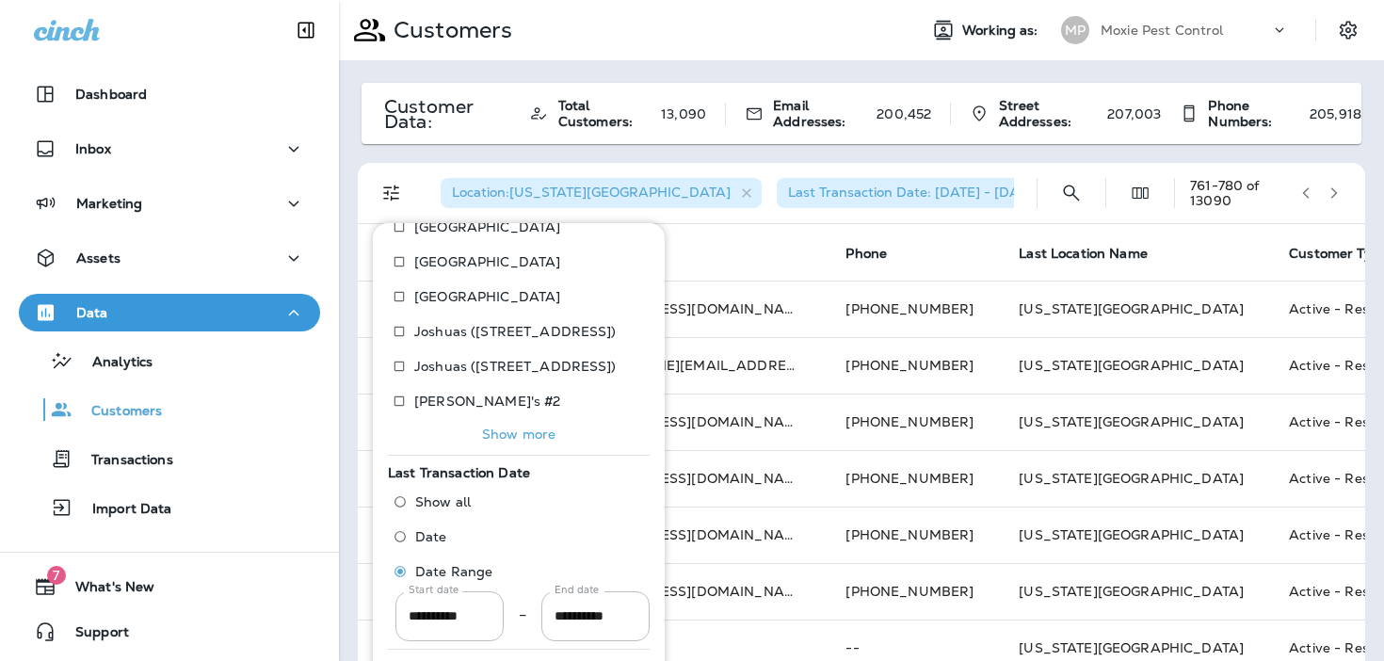
click at [494, 443] on button "Show more" at bounding box center [519, 434] width 262 height 26
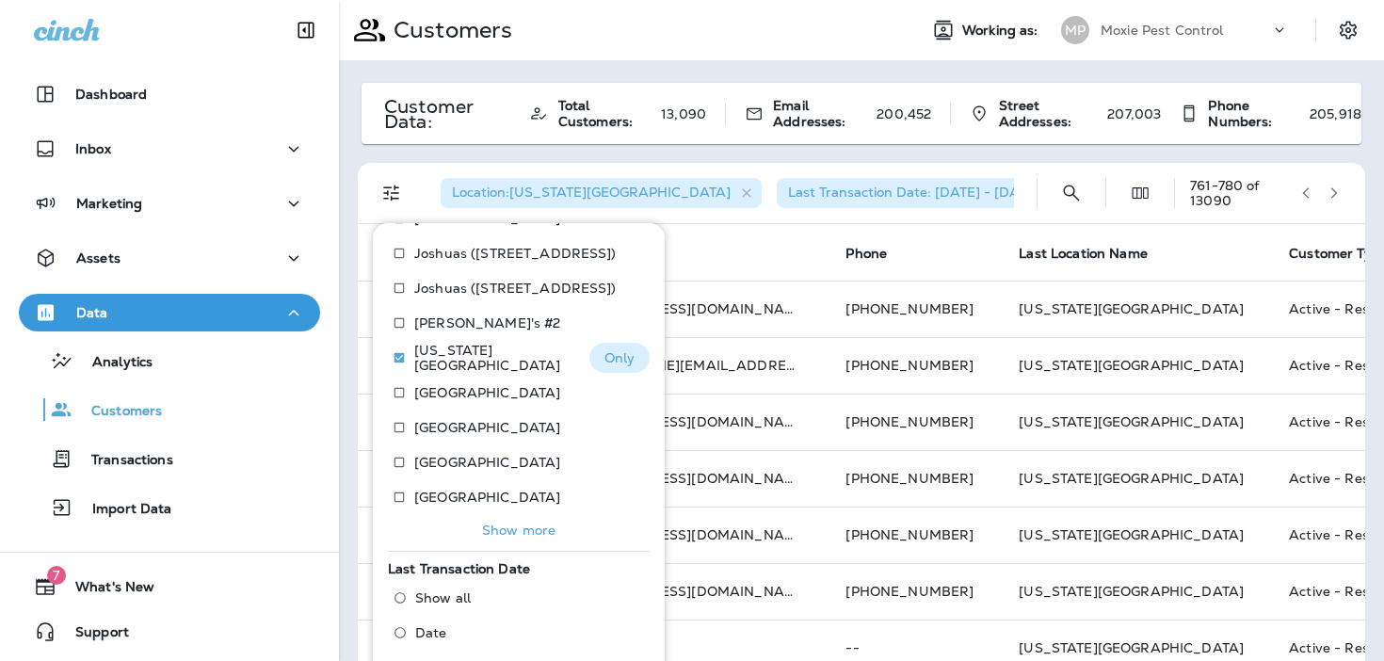
scroll to position [738, 0]
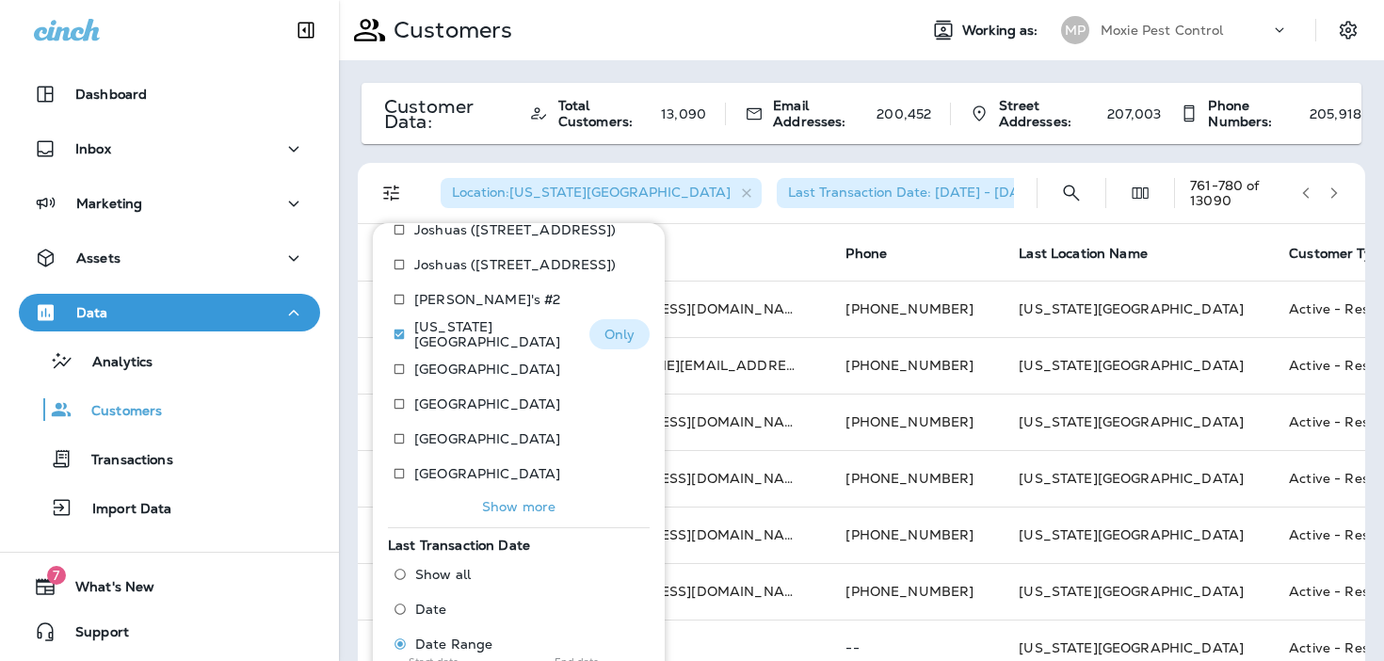
click at [447, 331] on p "[US_STATE][GEOGRAPHIC_DATA]" at bounding box center [494, 334] width 160 height 30
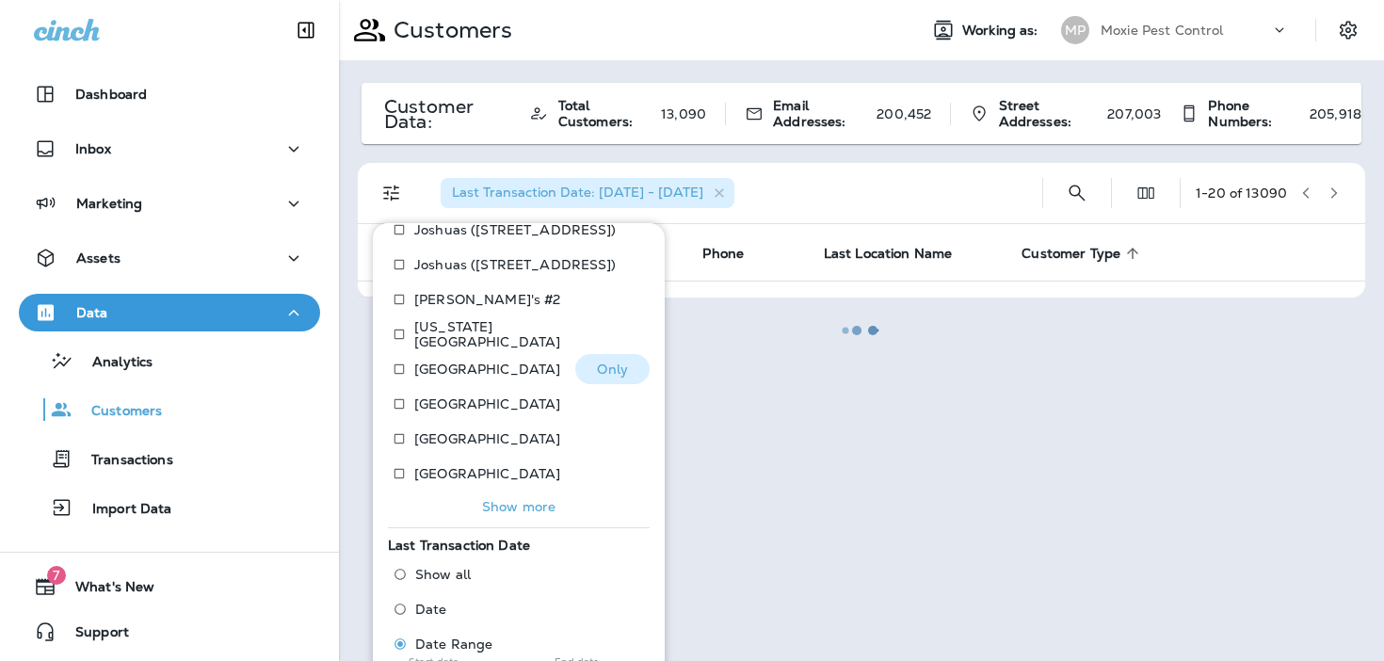
click at [454, 367] on p "[GEOGRAPHIC_DATA]" at bounding box center [487, 368] width 146 height 15
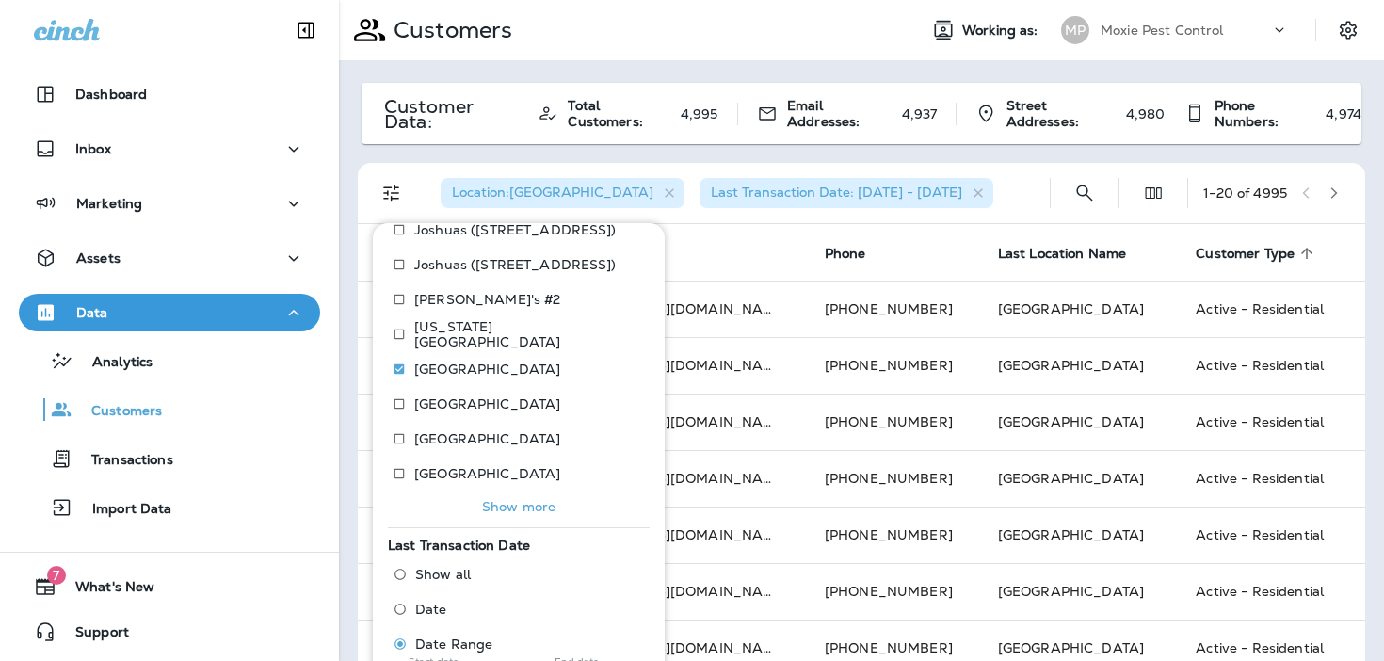
click at [988, 201] on div "Location : Las Vegas Last Transaction Date: 01/02/23 - 07/01/25" at bounding box center [729, 193] width 609 height 60
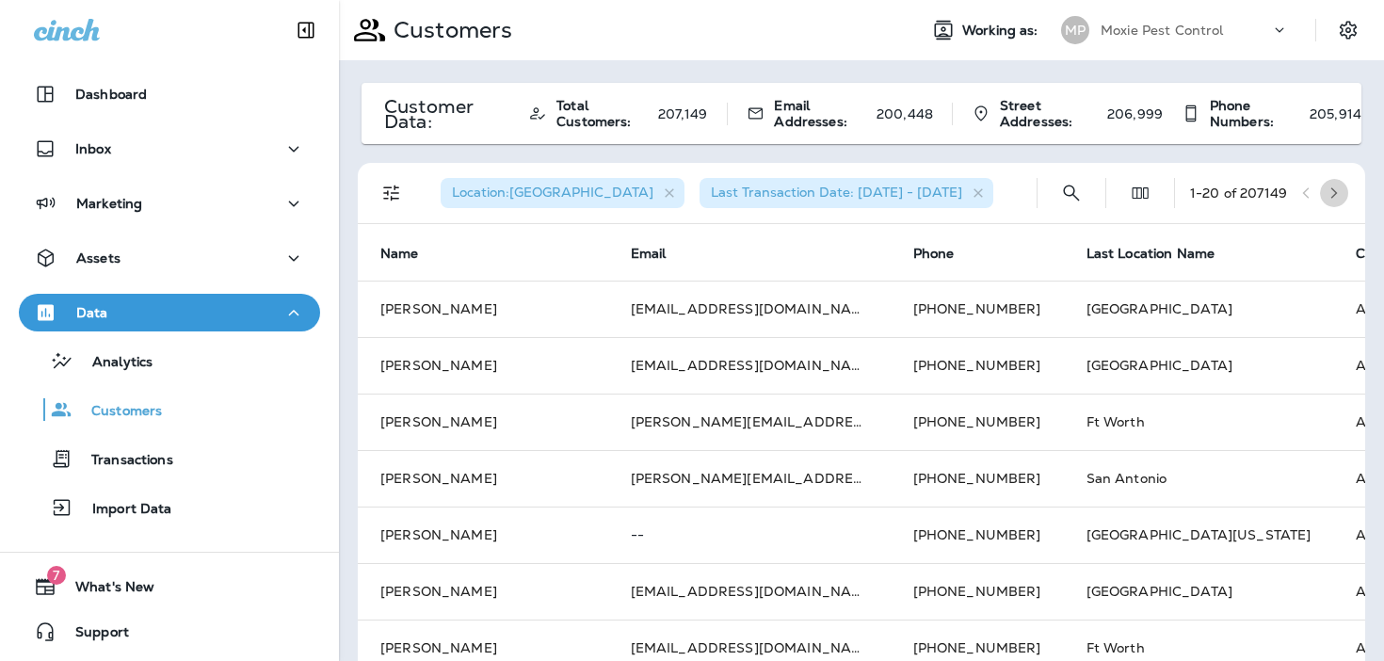
click at [1334, 187] on icon "button" at bounding box center [1333, 192] width 13 height 13
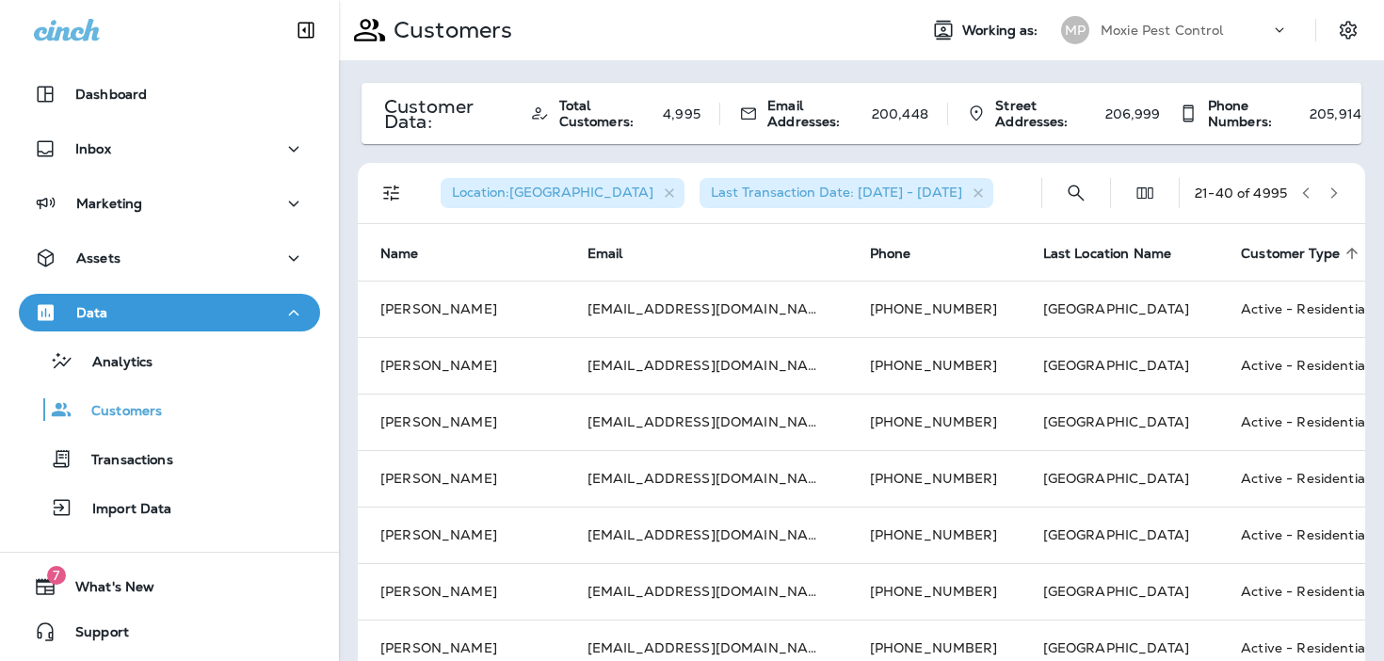
click at [1339, 189] on icon "button" at bounding box center [1333, 192] width 13 height 13
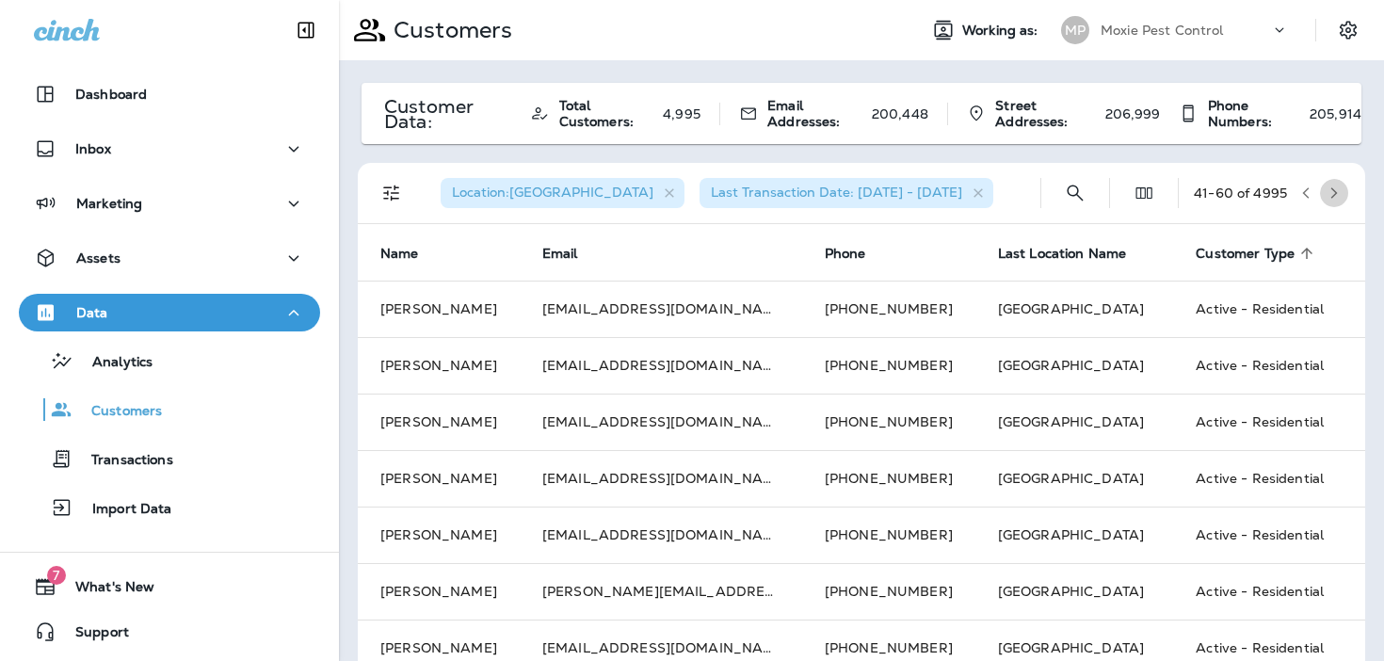
click at [1339, 189] on icon "button" at bounding box center [1333, 192] width 13 height 13
click at [1336, 184] on button "button" at bounding box center [1334, 193] width 28 height 28
click at [1335, 187] on icon "button" at bounding box center [1333, 192] width 13 height 13
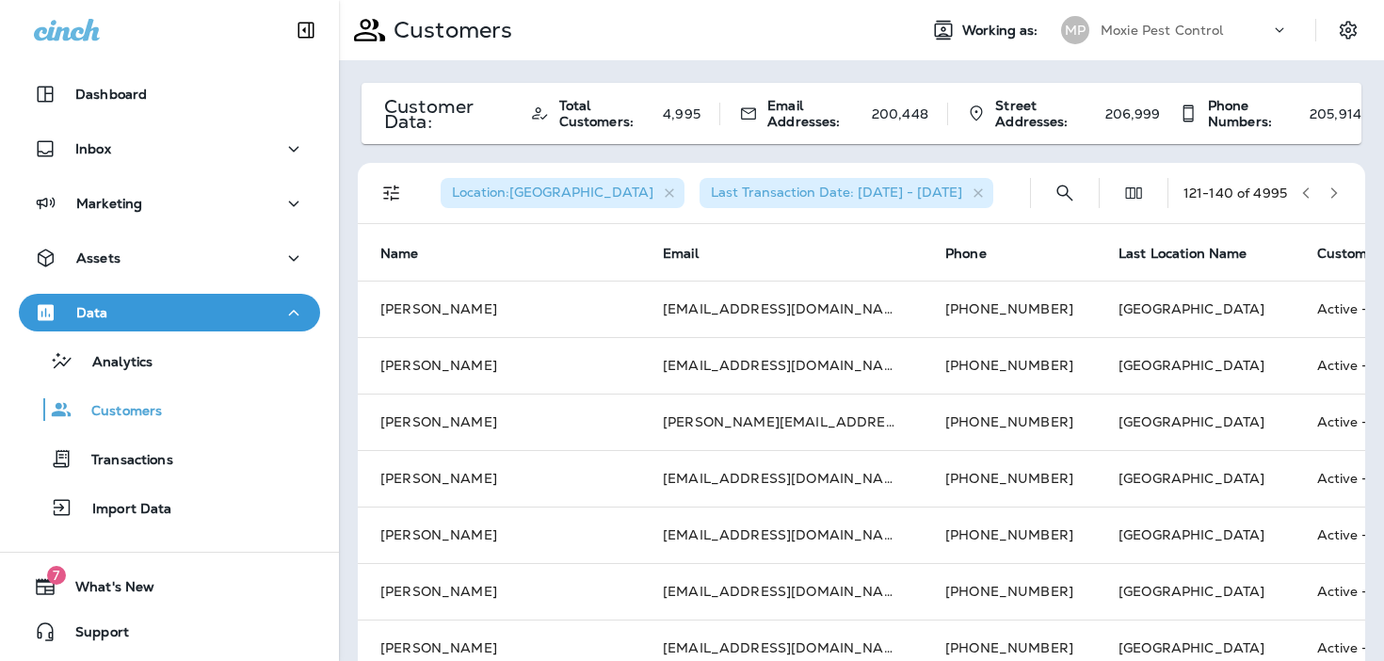
click at [1335, 187] on icon "button" at bounding box center [1333, 192] width 13 height 13
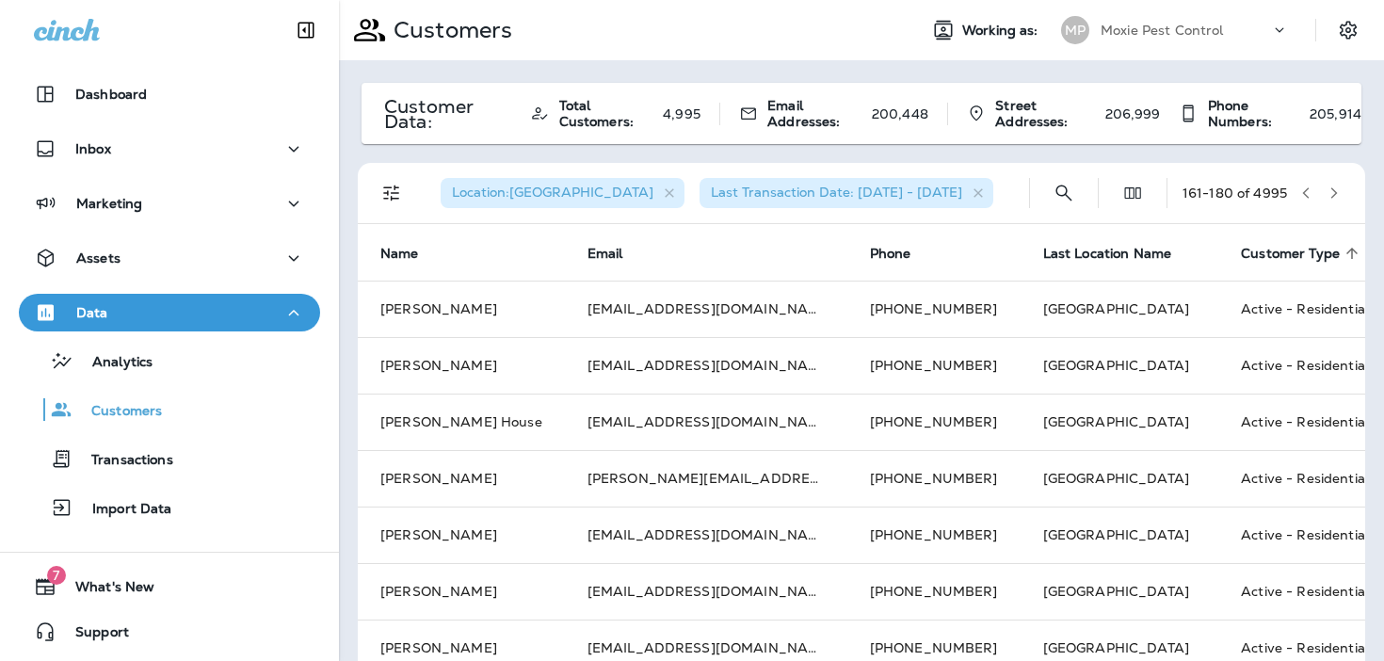
click at [1335, 187] on icon "button" at bounding box center [1333, 192] width 13 height 13
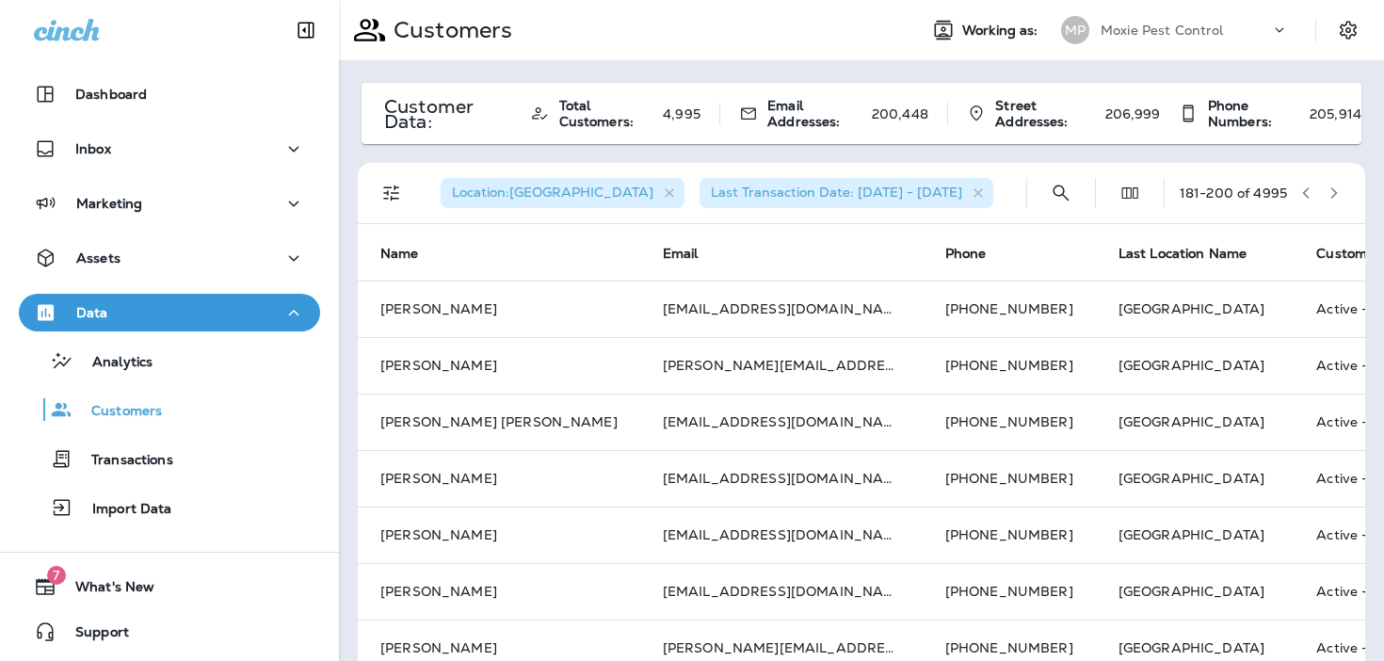
click at [1335, 187] on icon "button" at bounding box center [1333, 192] width 13 height 13
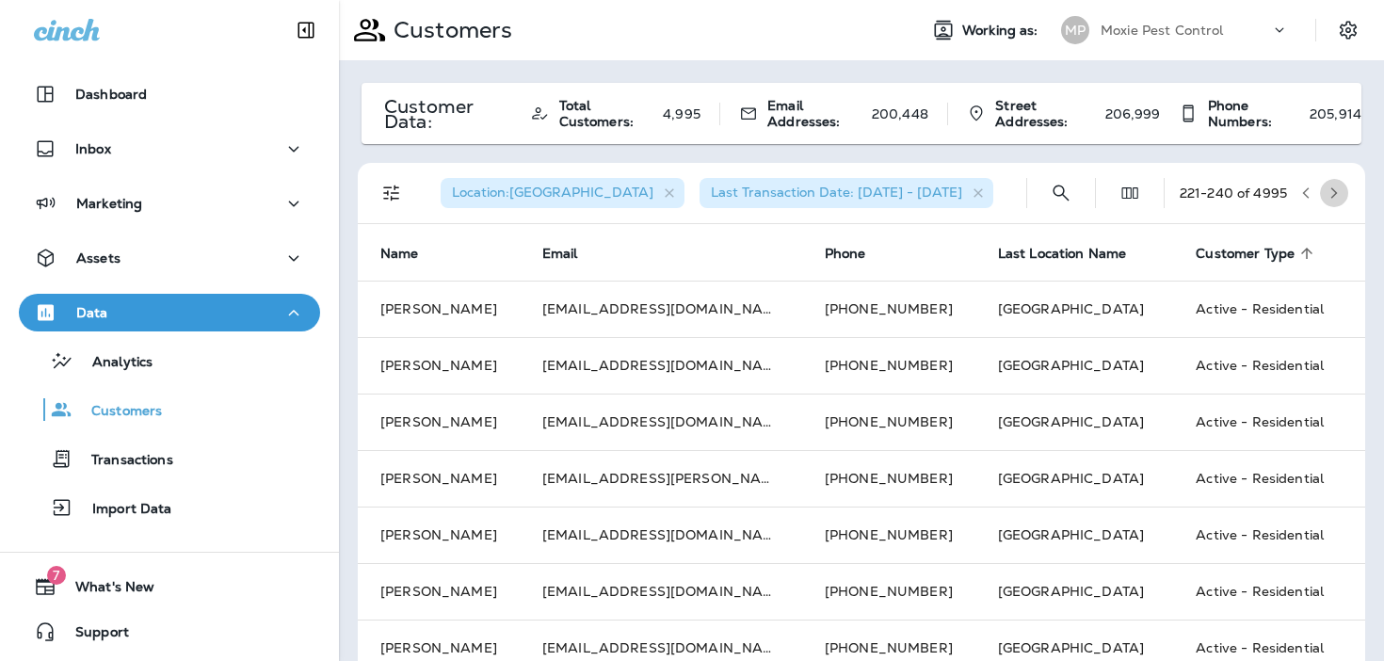
click at [1335, 187] on icon "button" at bounding box center [1333, 192] width 13 height 13
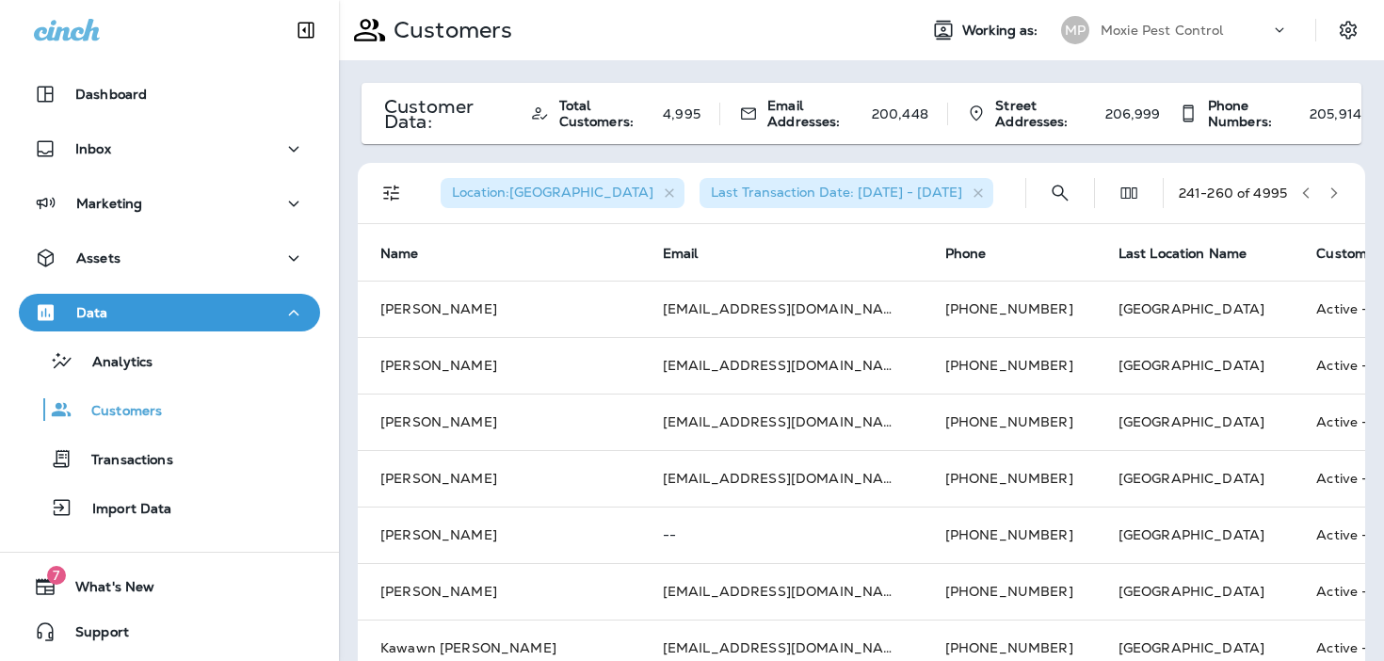
click at [1335, 187] on icon "button" at bounding box center [1333, 192] width 13 height 13
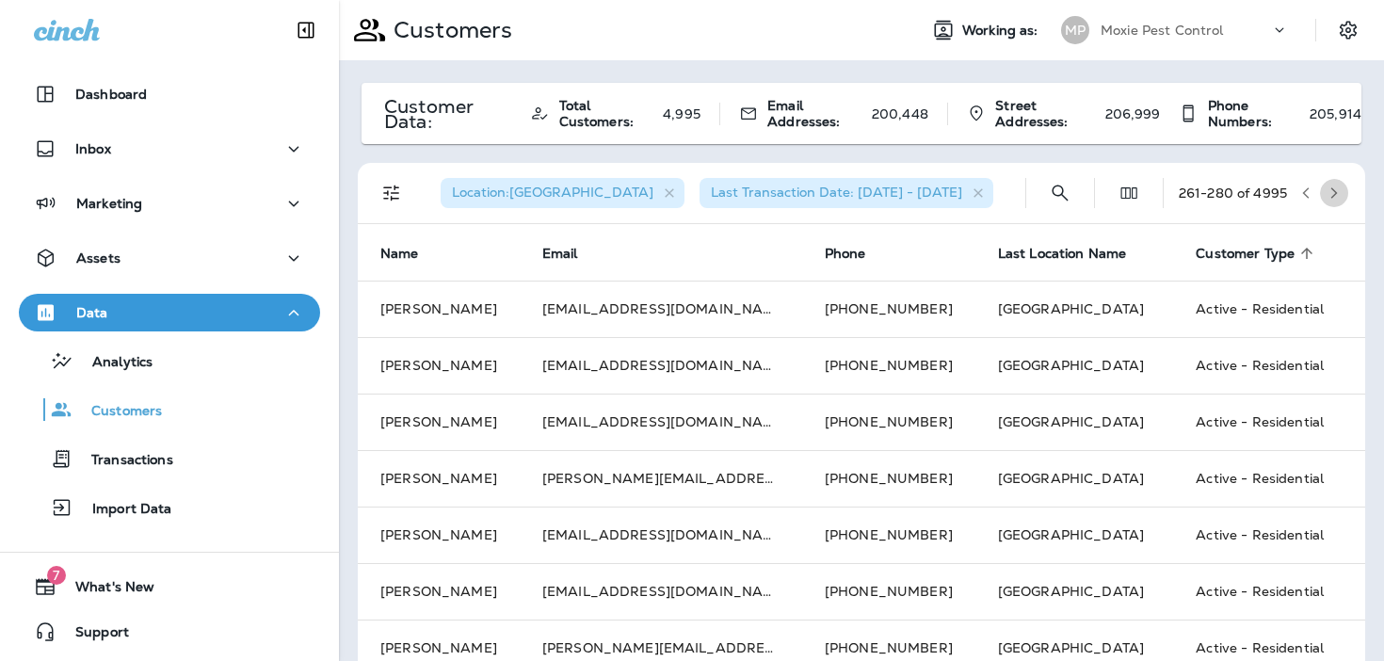
click at [1335, 187] on icon "button" at bounding box center [1333, 192] width 13 height 13
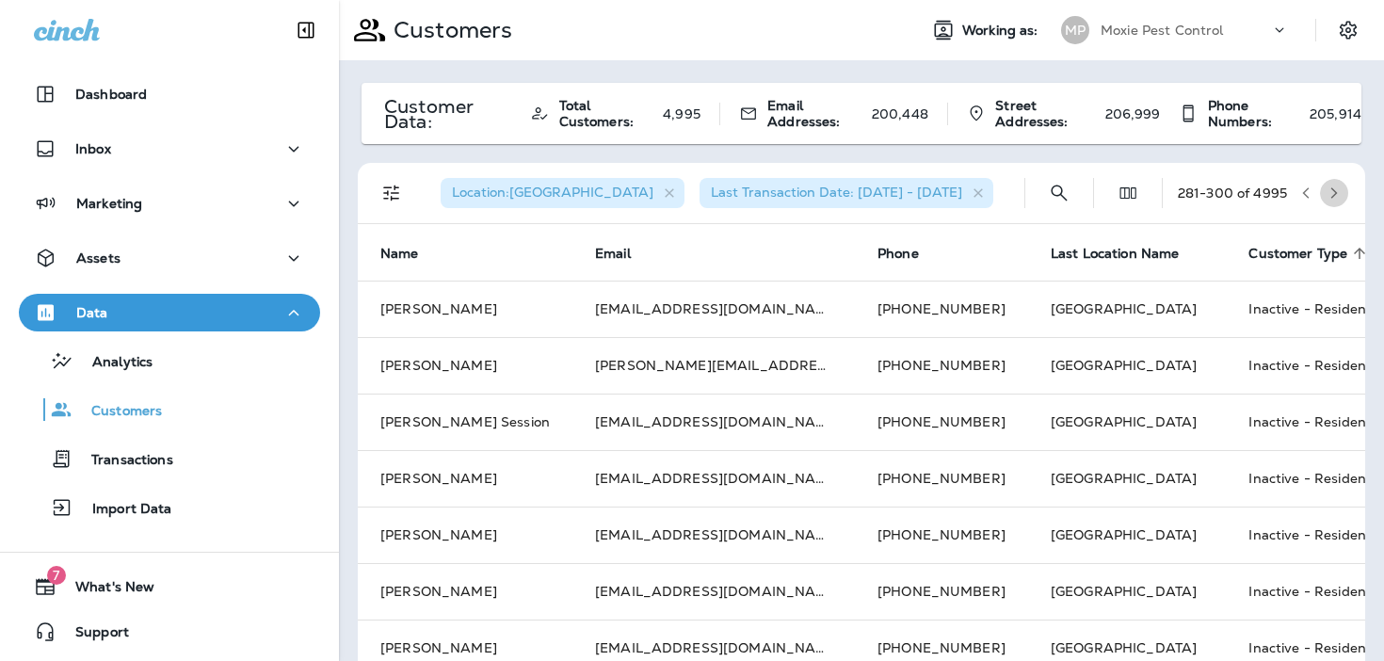
click at [1335, 187] on icon "button" at bounding box center [1333, 192] width 13 height 13
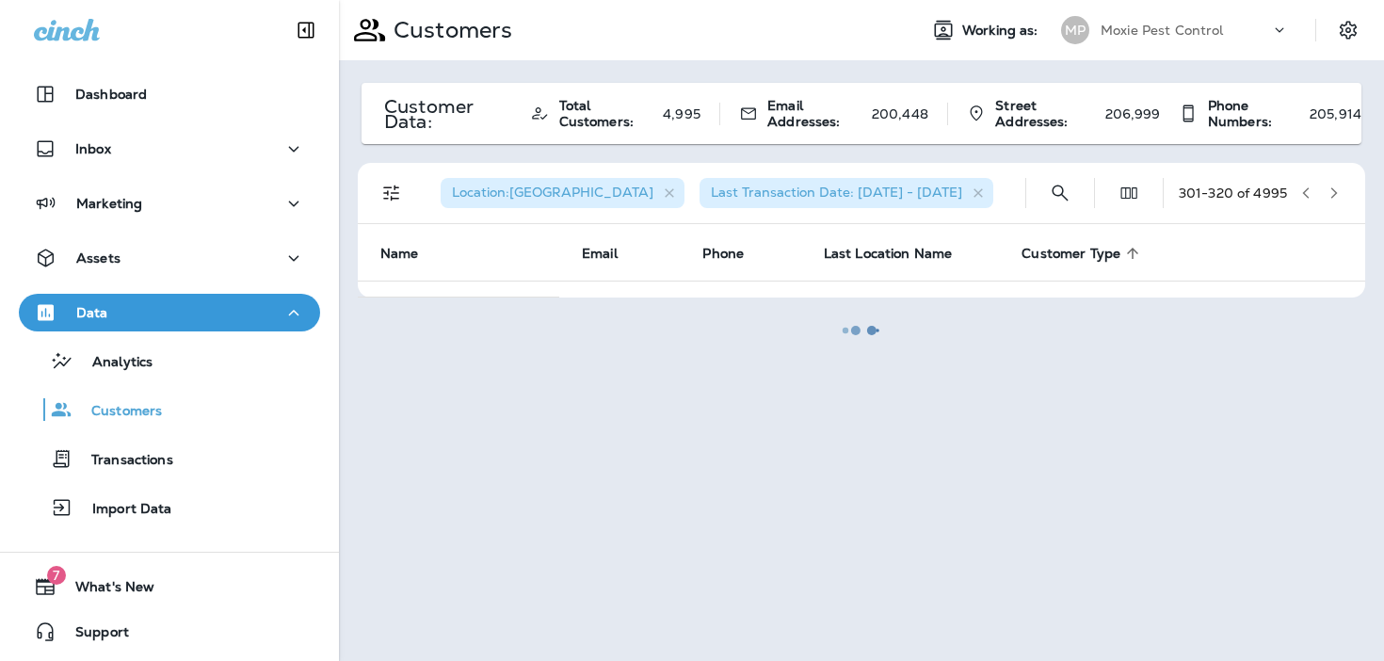
click at [1309, 191] on div at bounding box center [861, 330] width 1041 height 657
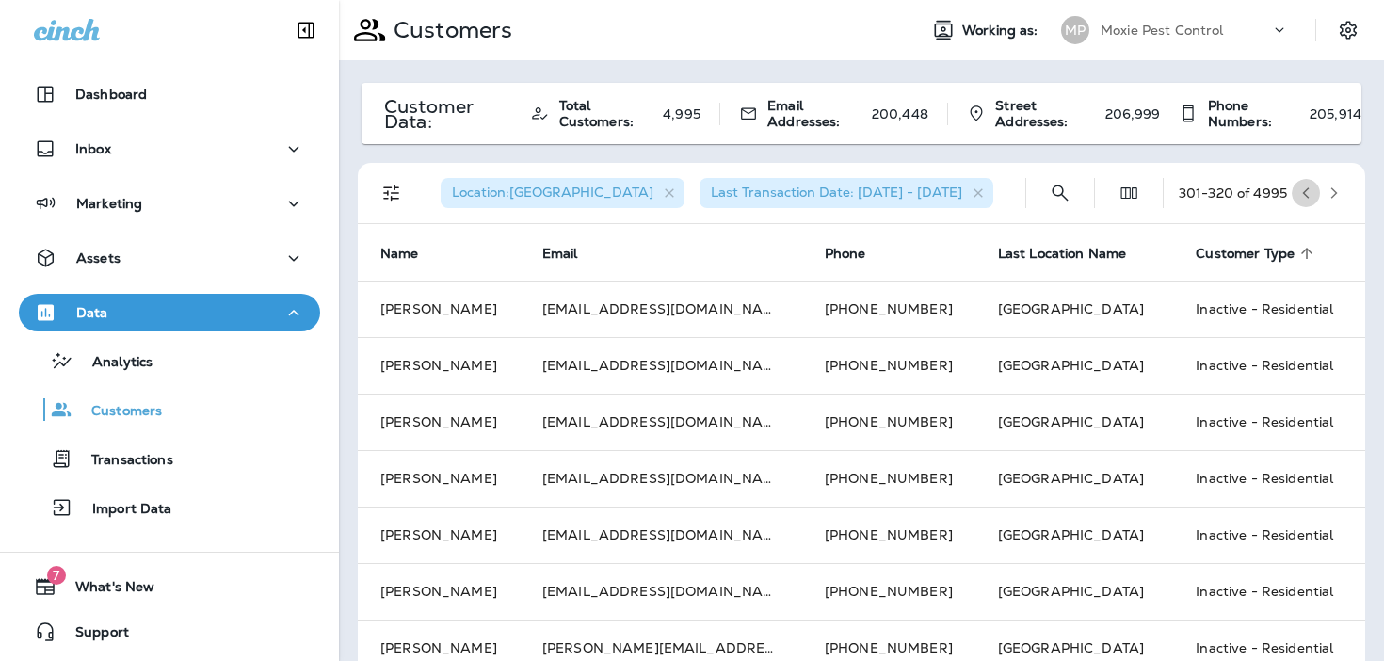
click at [1309, 191] on icon "button" at bounding box center [1305, 192] width 13 height 13
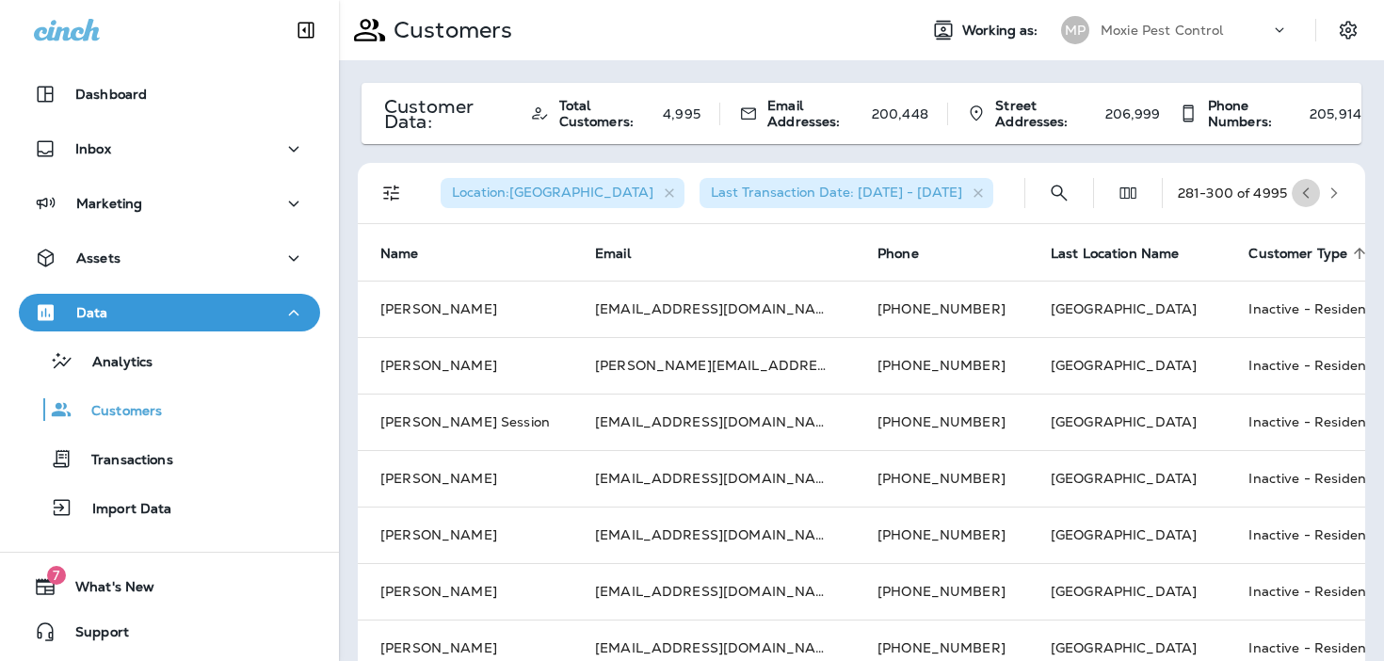
click at [1309, 191] on icon "button" at bounding box center [1305, 192] width 13 height 13
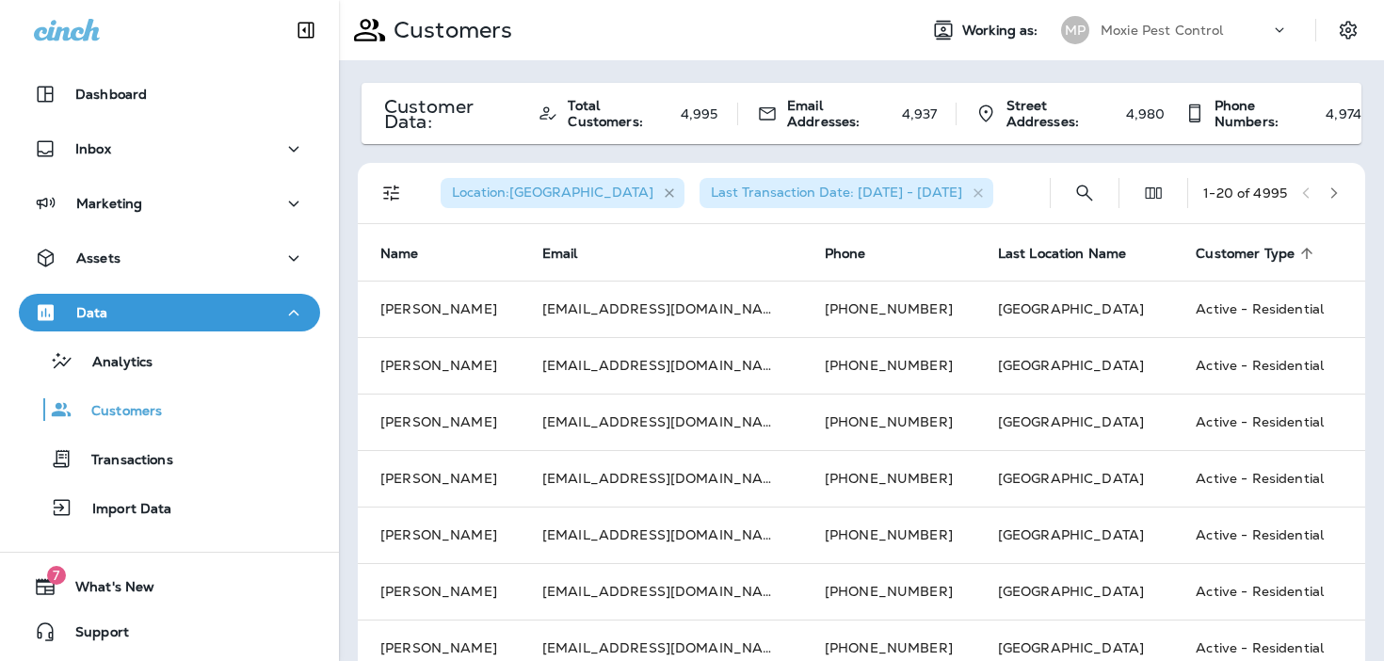
click at [662, 189] on icon "button" at bounding box center [670, 193] width 16 height 16
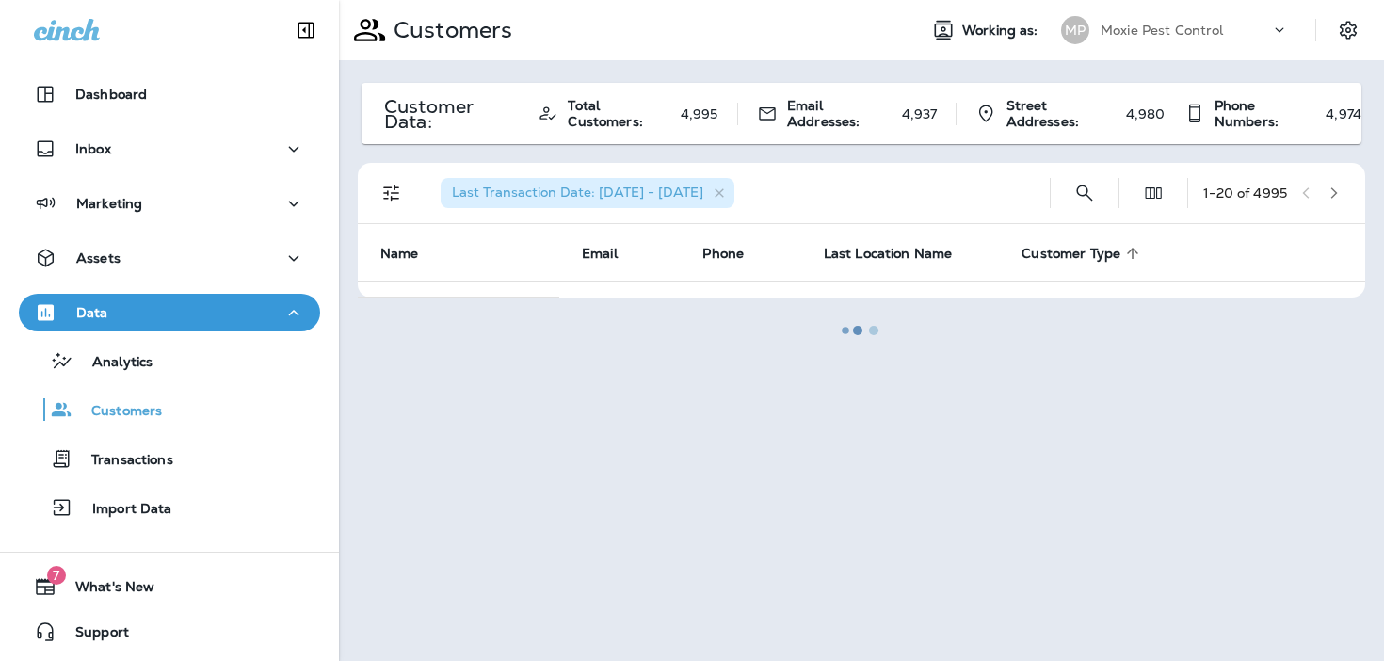
click at [389, 189] on div at bounding box center [861, 330] width 1041 height 657
click at [387, 194] on div at bounding box center [861, 330] width 1041 height 657
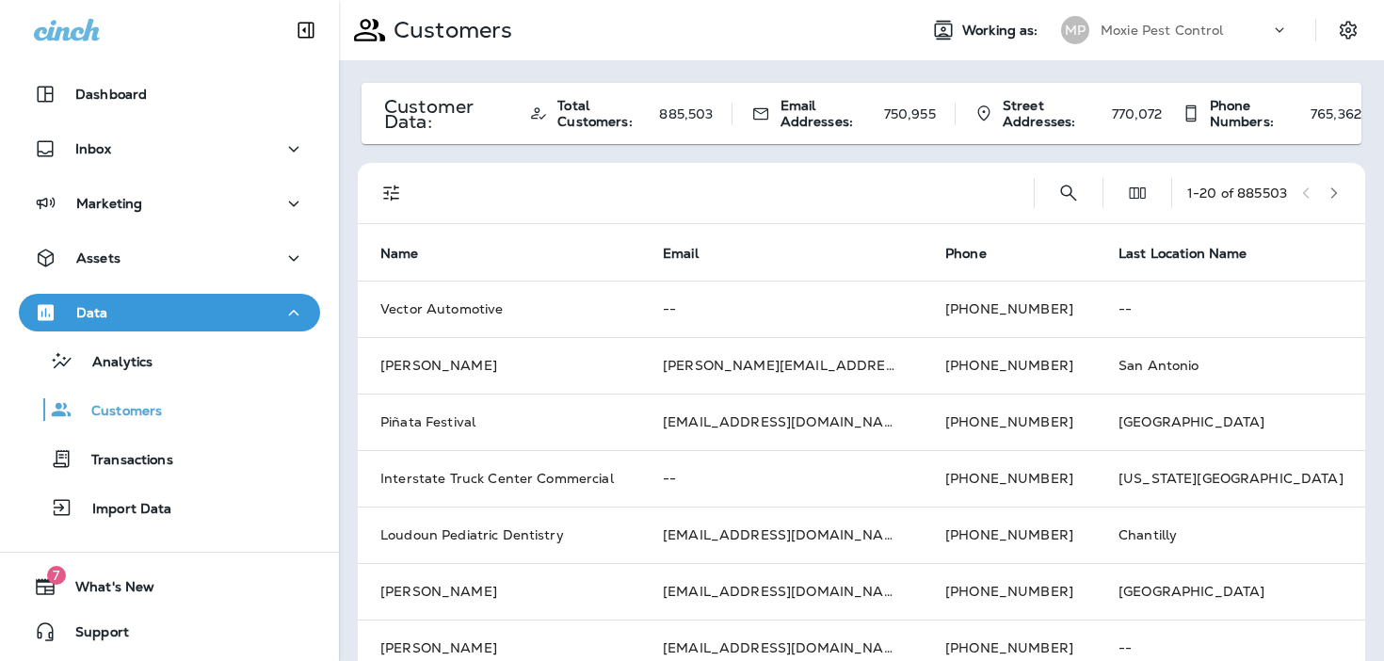
click at [399, 209] on button "Filters" at bounding box center [392, 193] width 38 height 38
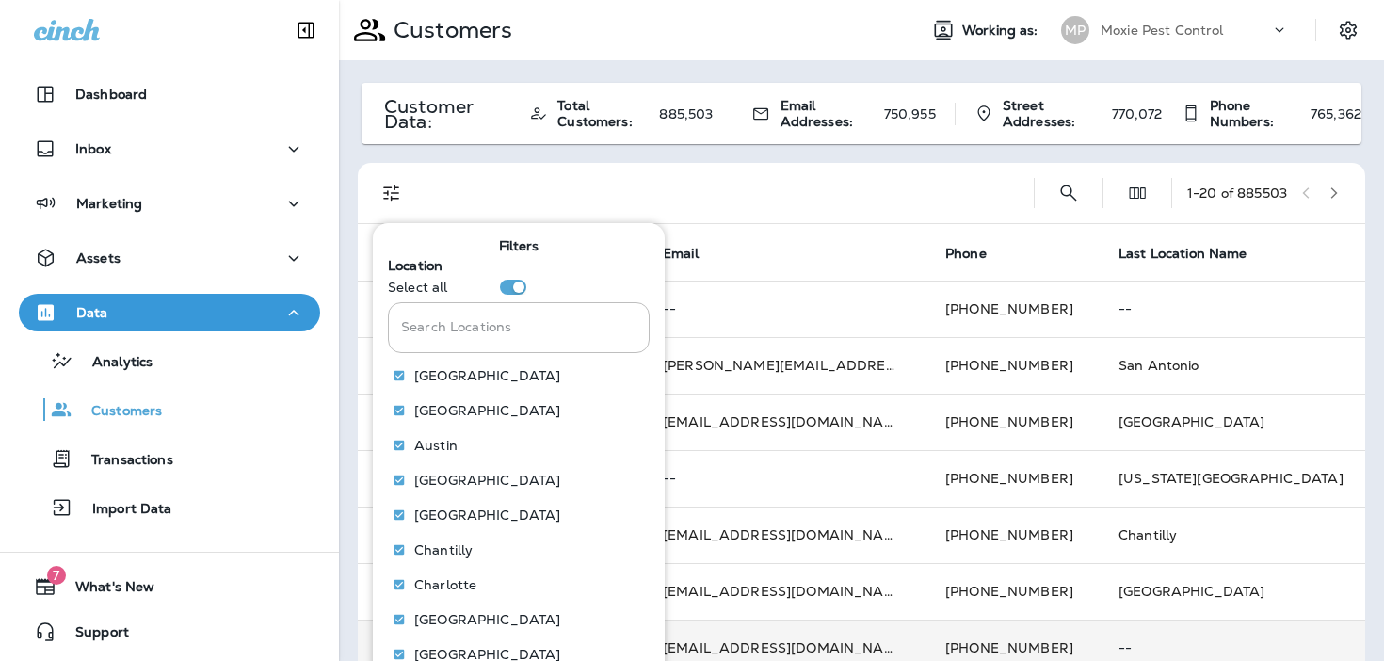
scroll to position [238, 0]
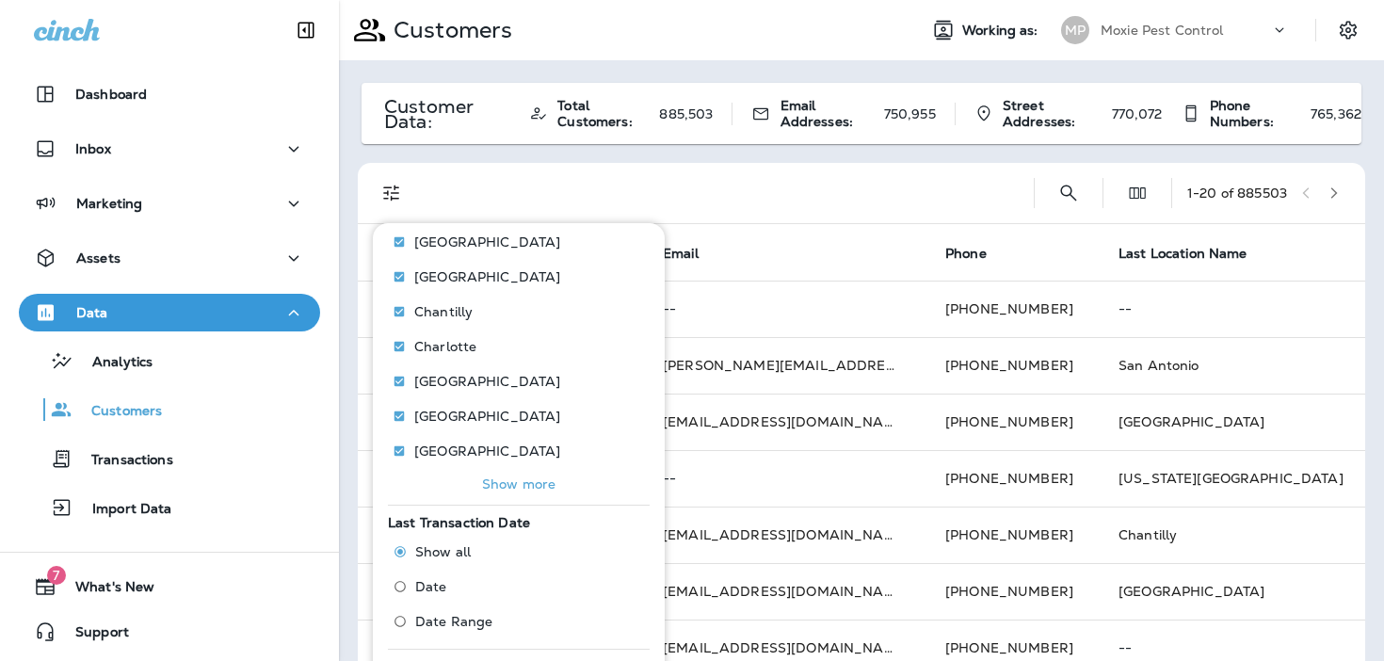
click at [492, 474] on button "Show more" at bounding box center [519, 484] width 262 height 26
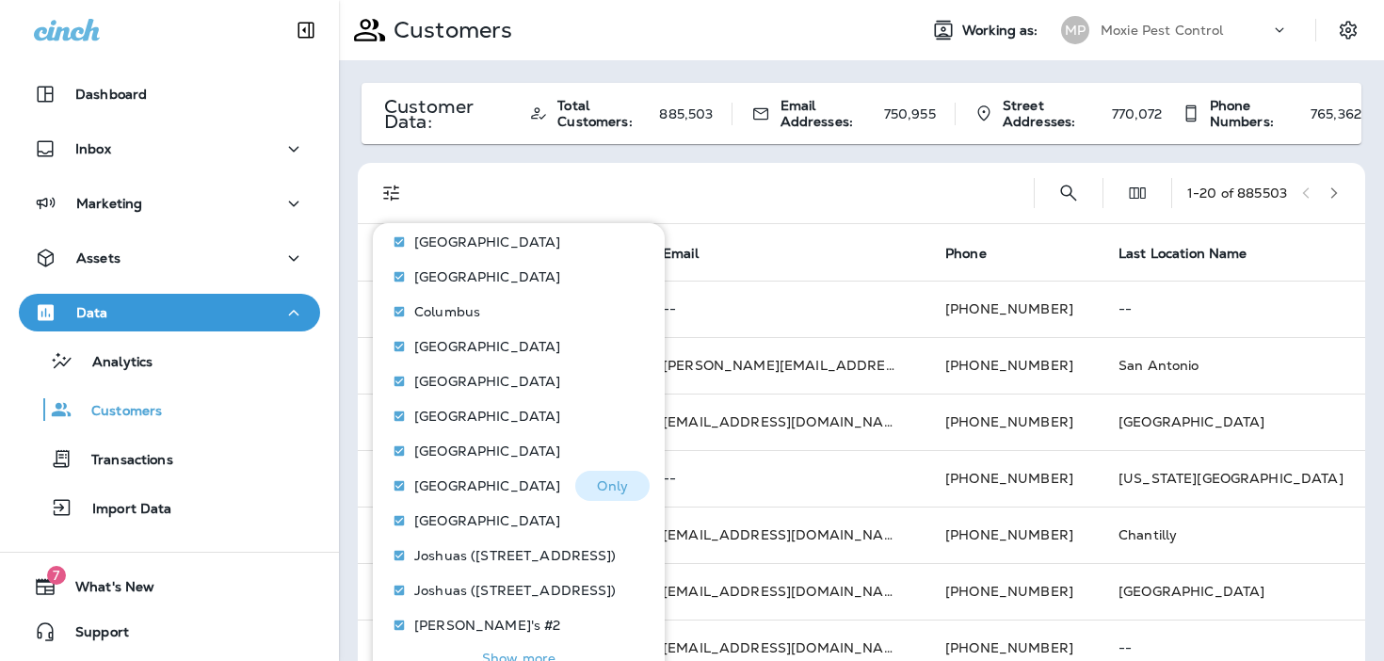
scroll to position [586, 0]
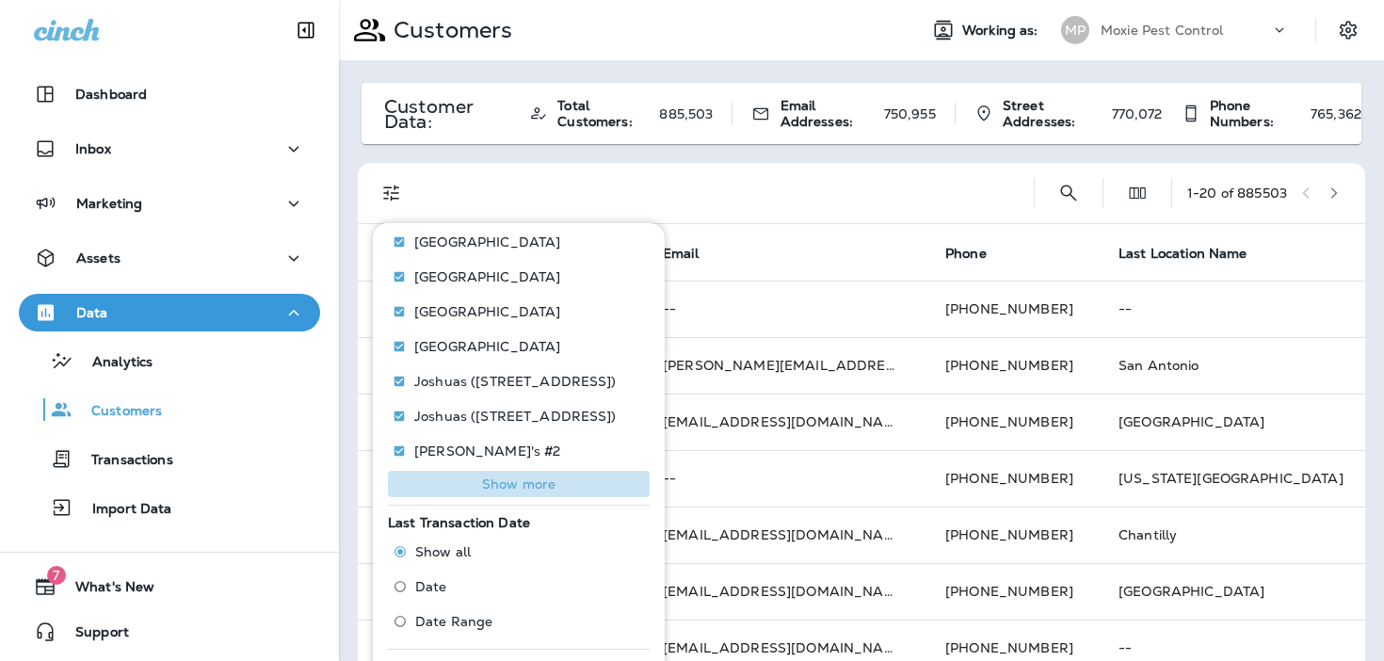
click at [492, 474] on button "Show more" at bounding box center [519, 484] width 262 height 26
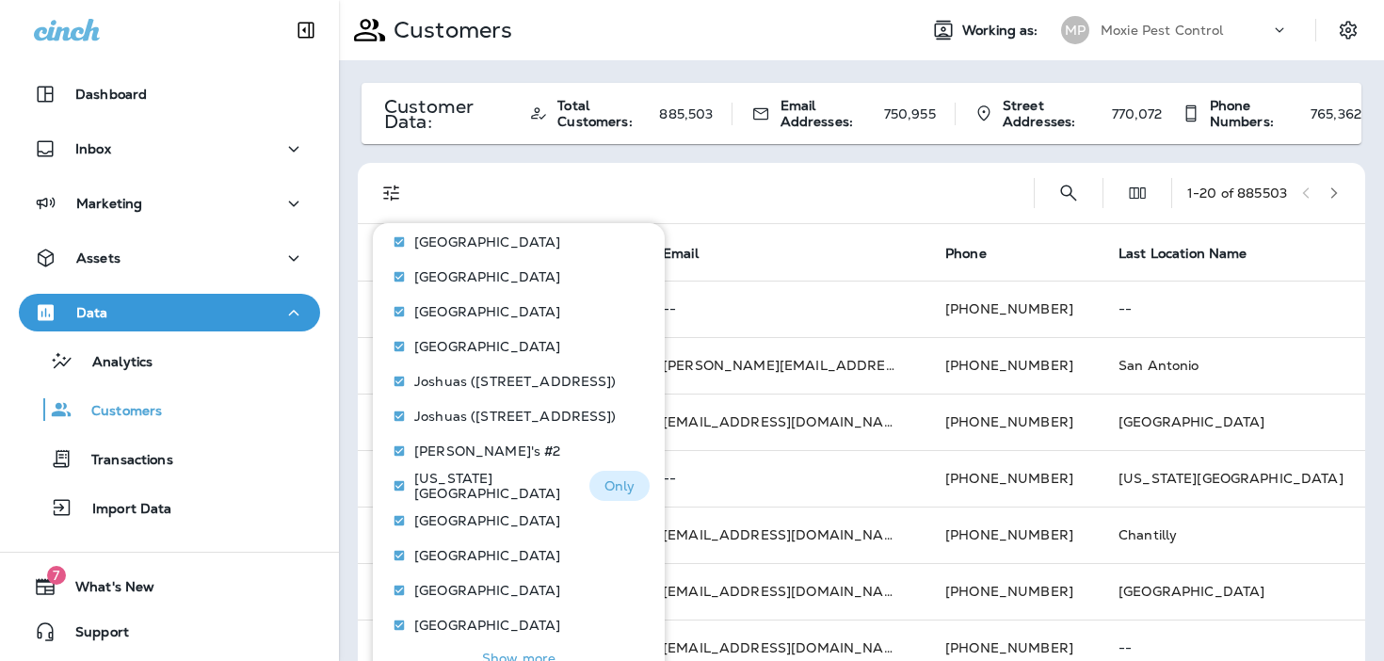
scroll to position [616, 0]
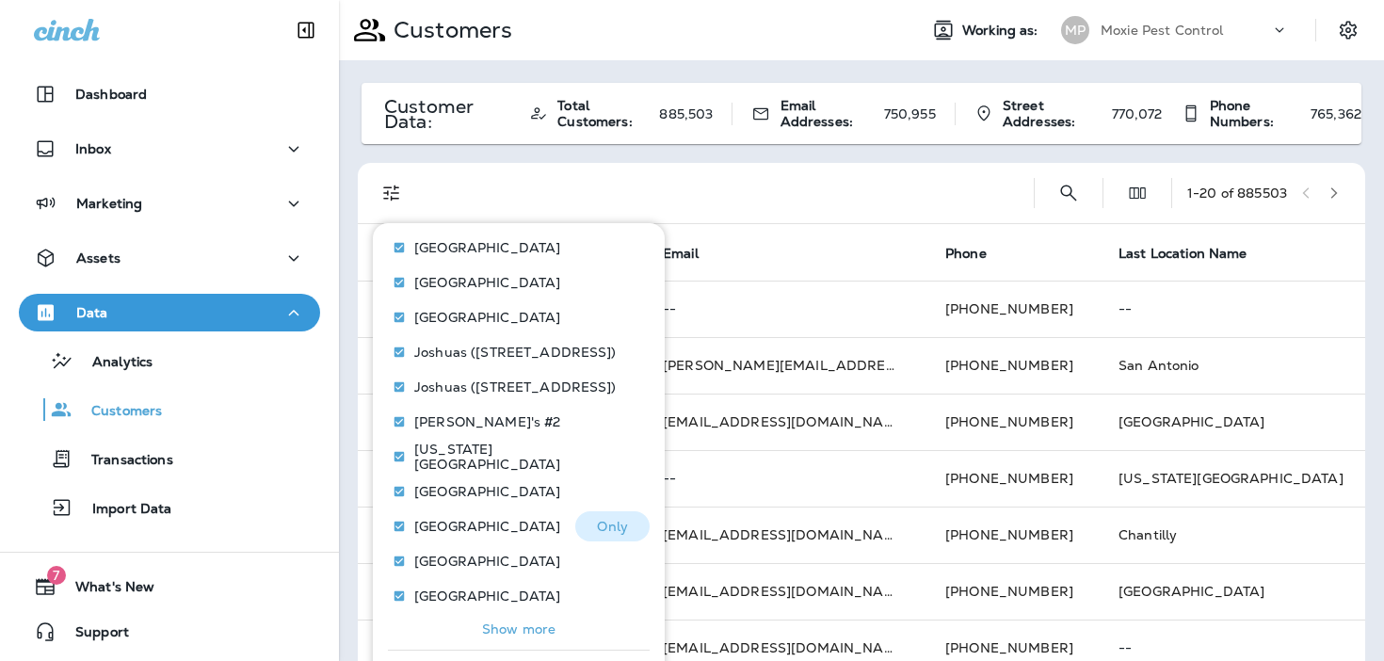
click at [605, 526] on p "Only" at bounding box center [612, 526] width 31 height 15
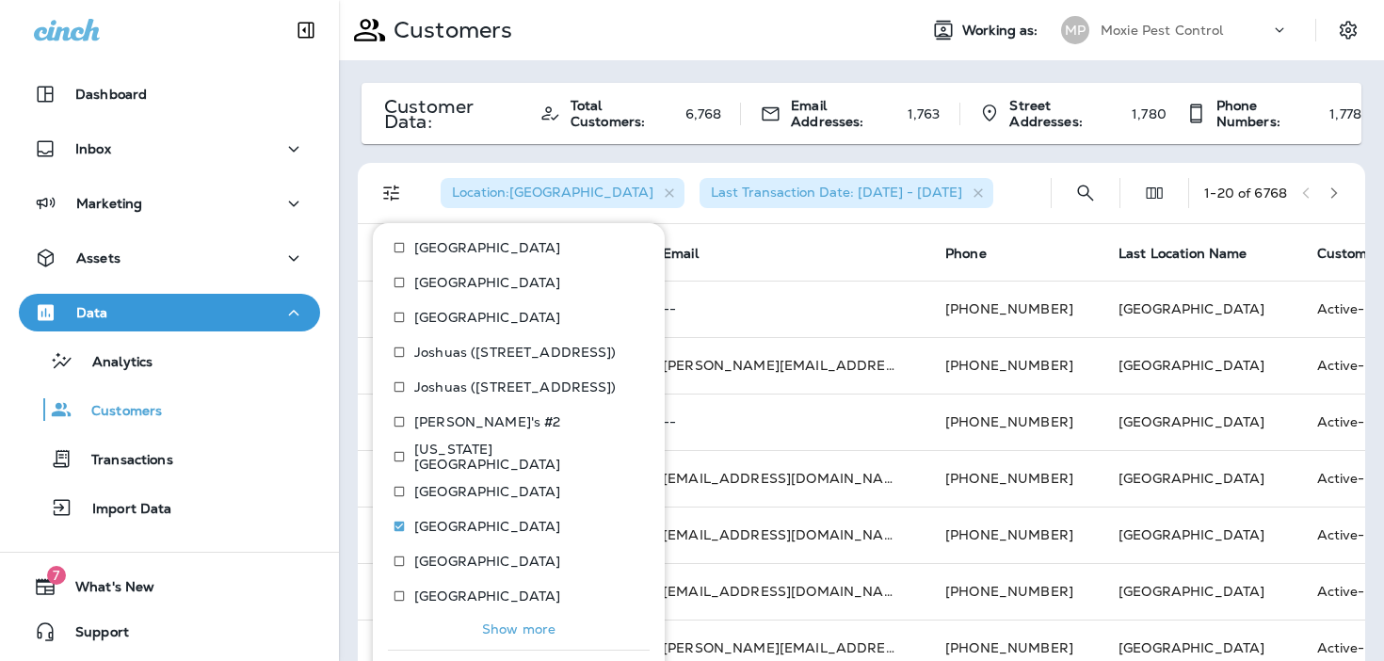
click at [972, 197] on div "Location : Louisville Last Transaction Date: 01/02/23 - 07/01/25" at bounding box center [730, 193] width 610 height 60
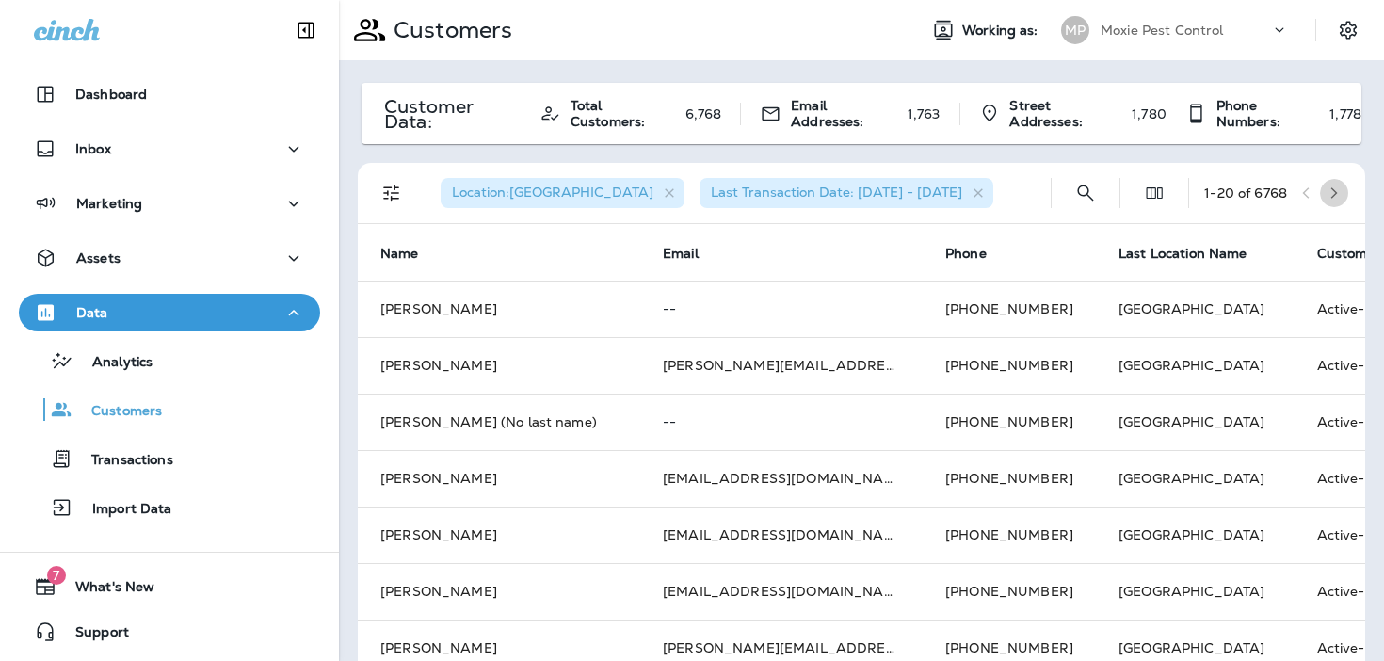
click at [1339, 190] on icon "button" at bounding box center [1333, 192] width 13 height 13
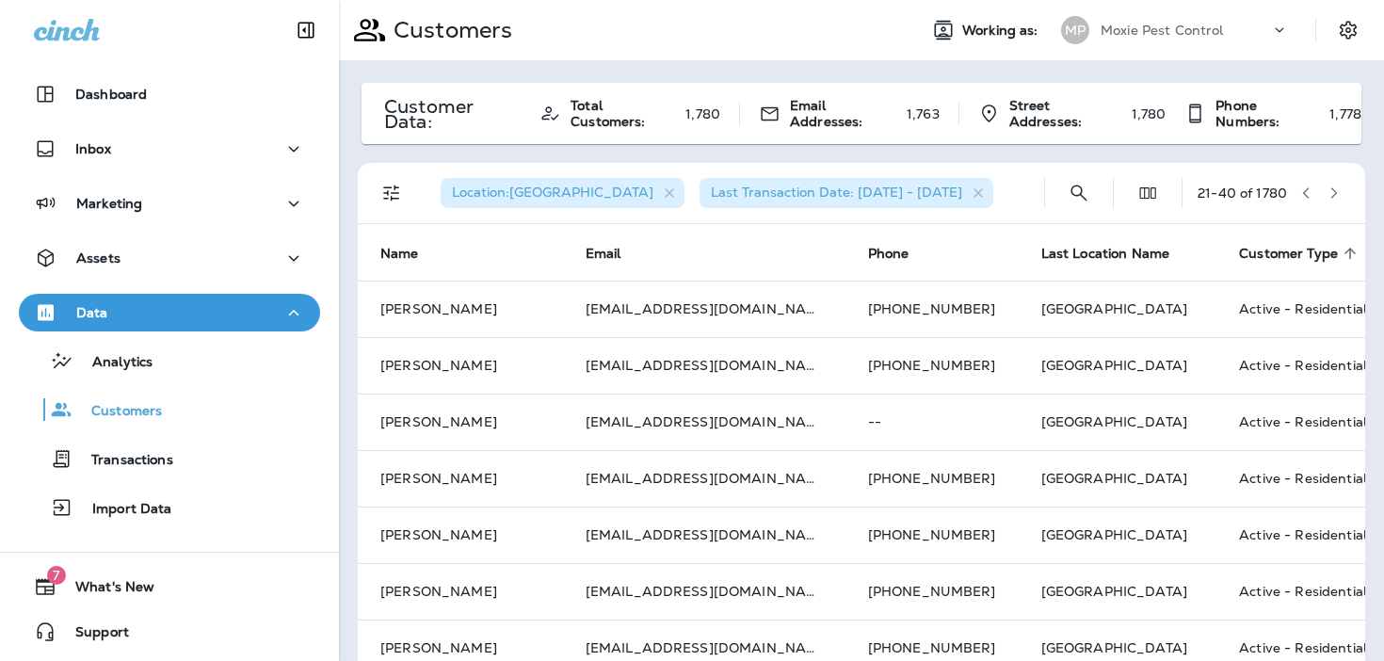
click at [1339, 190] on icon "button" at bounding box center [1333, 192] width 13 height 13
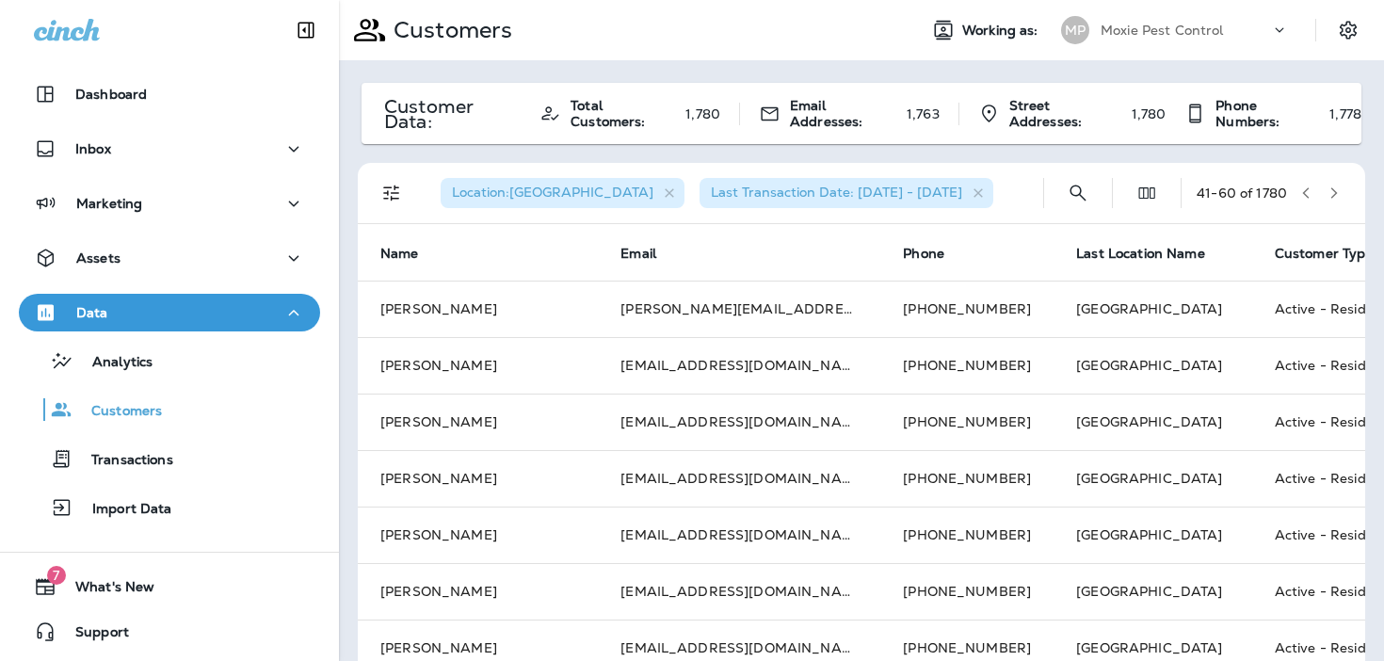
click at [1339, 190] on icon "button" at bounding box center [1333, 192] width 13 height 13
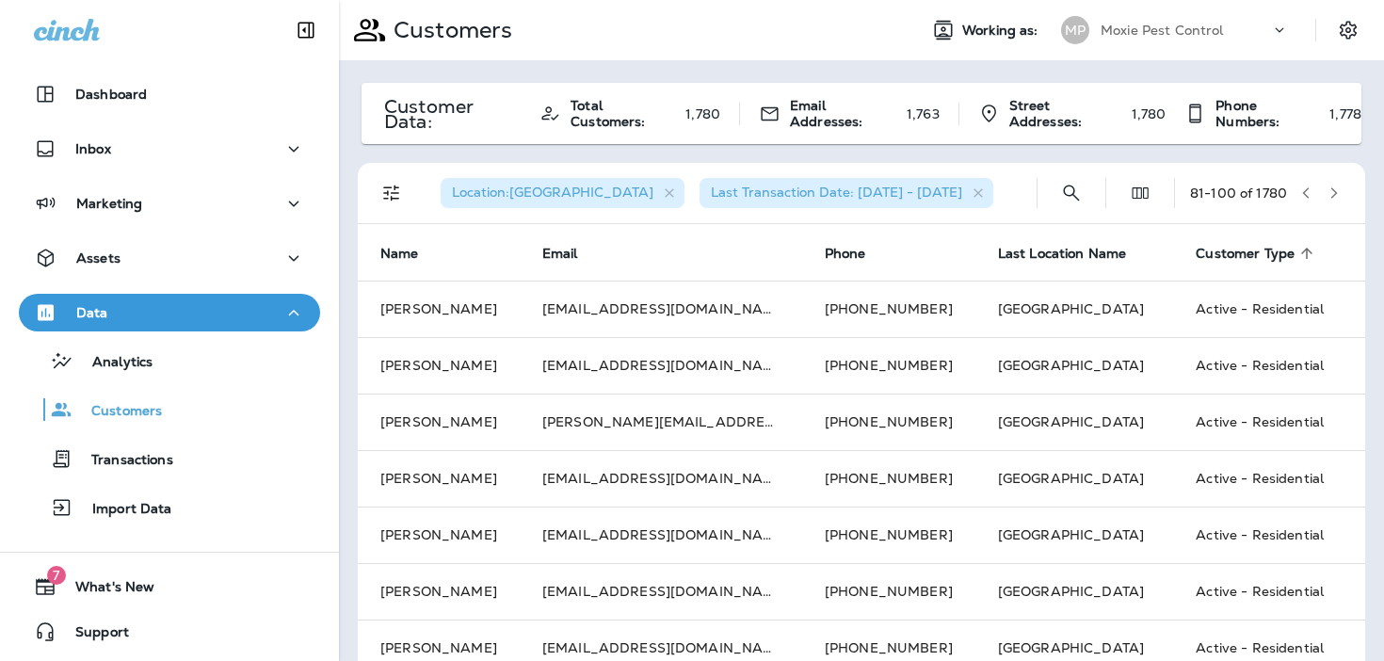
click at [1339, 190] on icon "button" at bounding box center [1333, 192] width 13 height 13
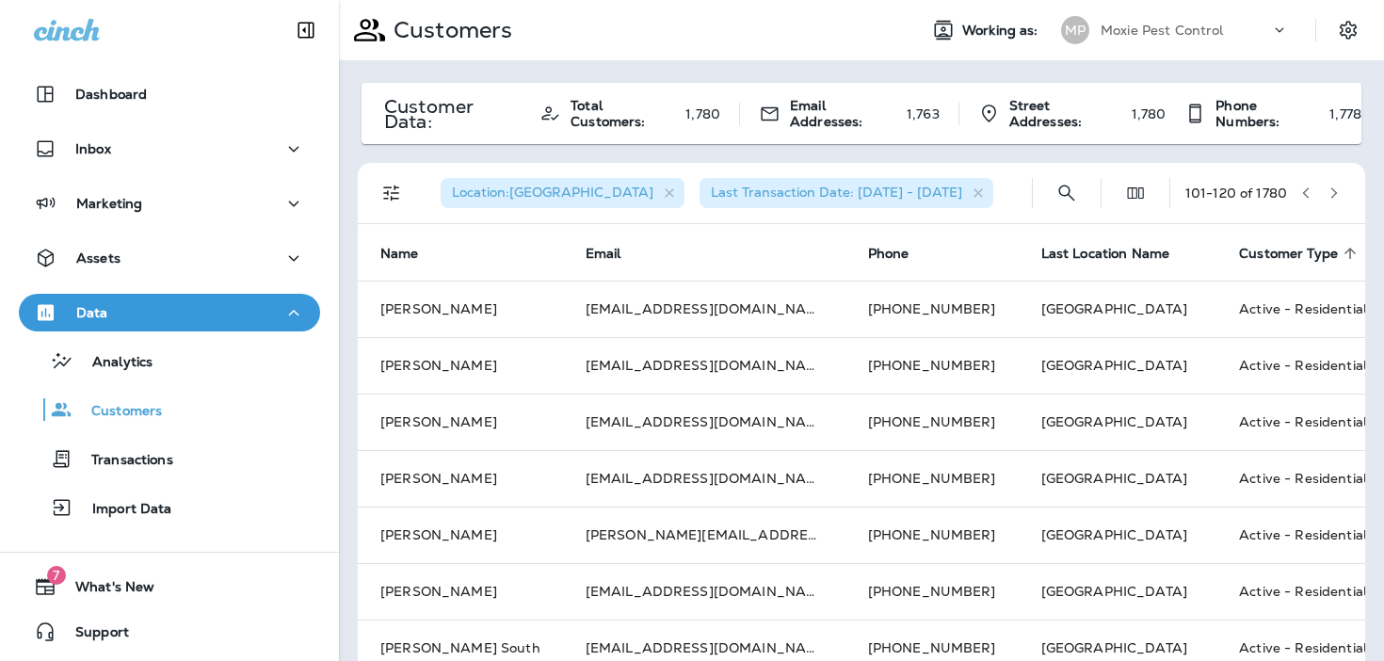
click at [1339, 190] on icon "button" at bounding box center [1333, 192] width 13 height 13
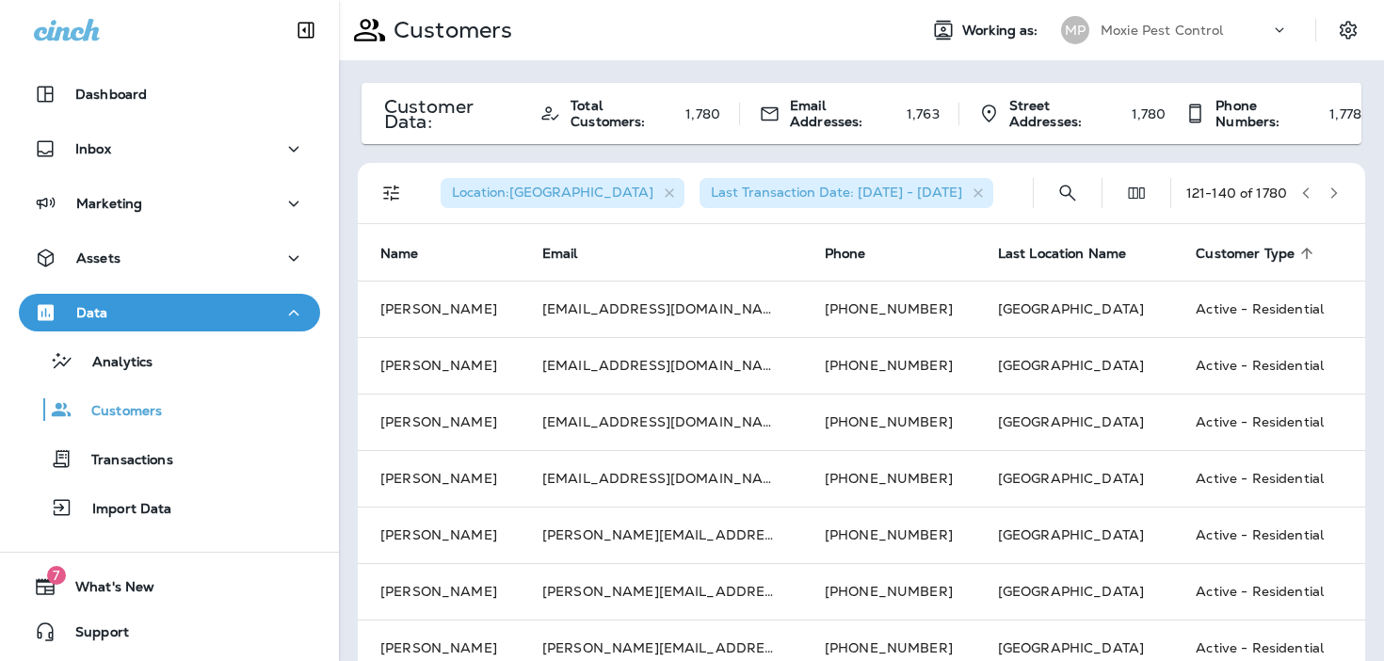
click at [1339, 190] on icon "button" at bounding box center [1333, 192] width 13 height 13
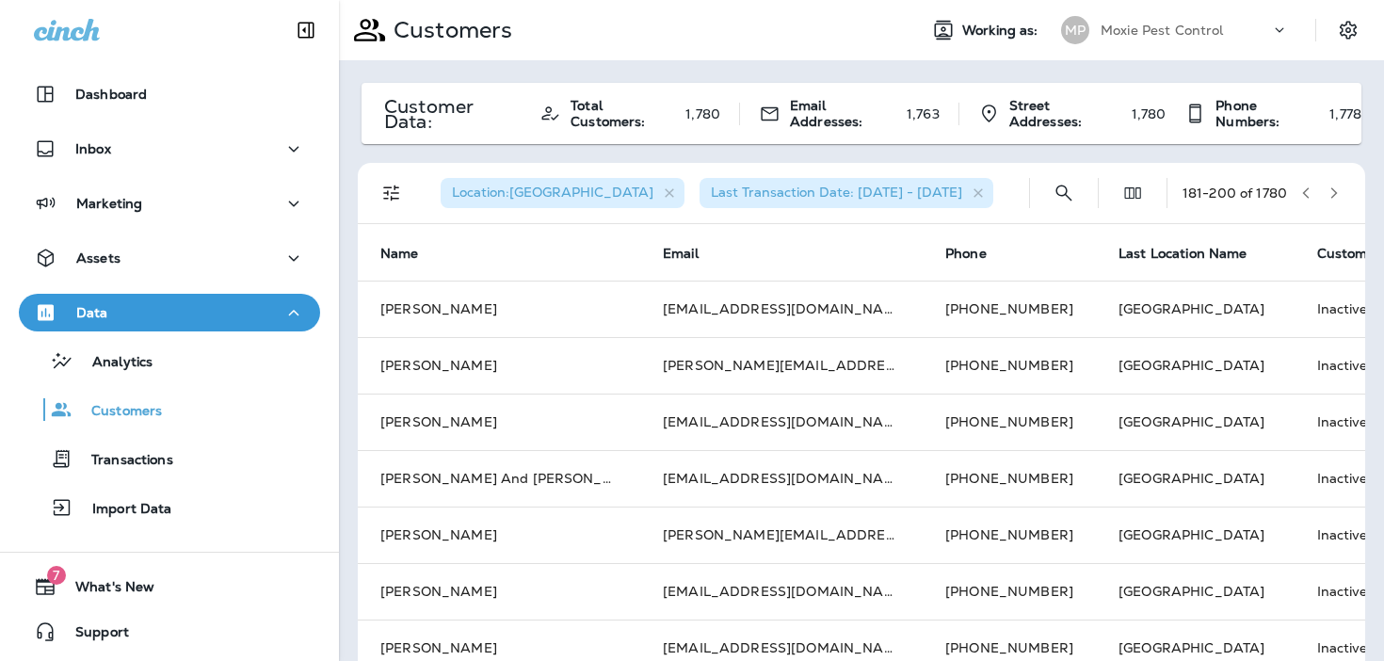
click at [1307, 190] on icon "button" at bounding box center [1305, 192] width 13 height 13
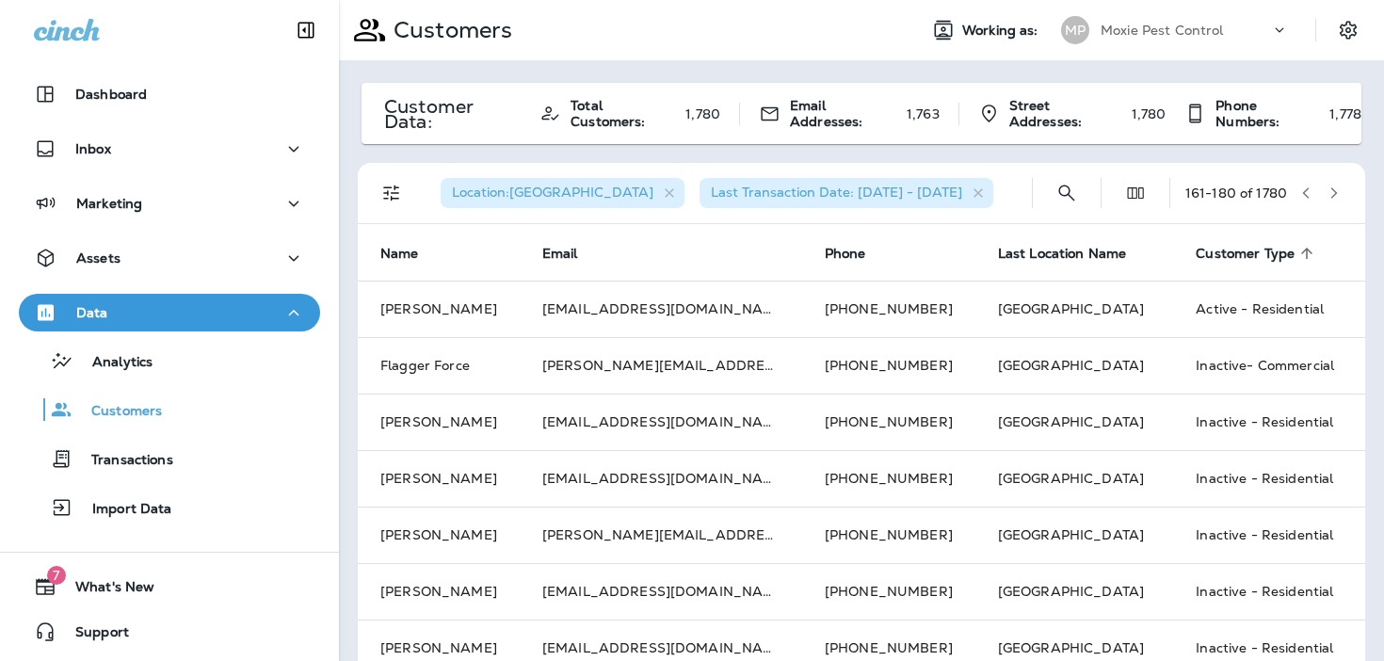
click at [386, 192] on icon "Filters" at bounding box center [391, 193] width 16 height 16
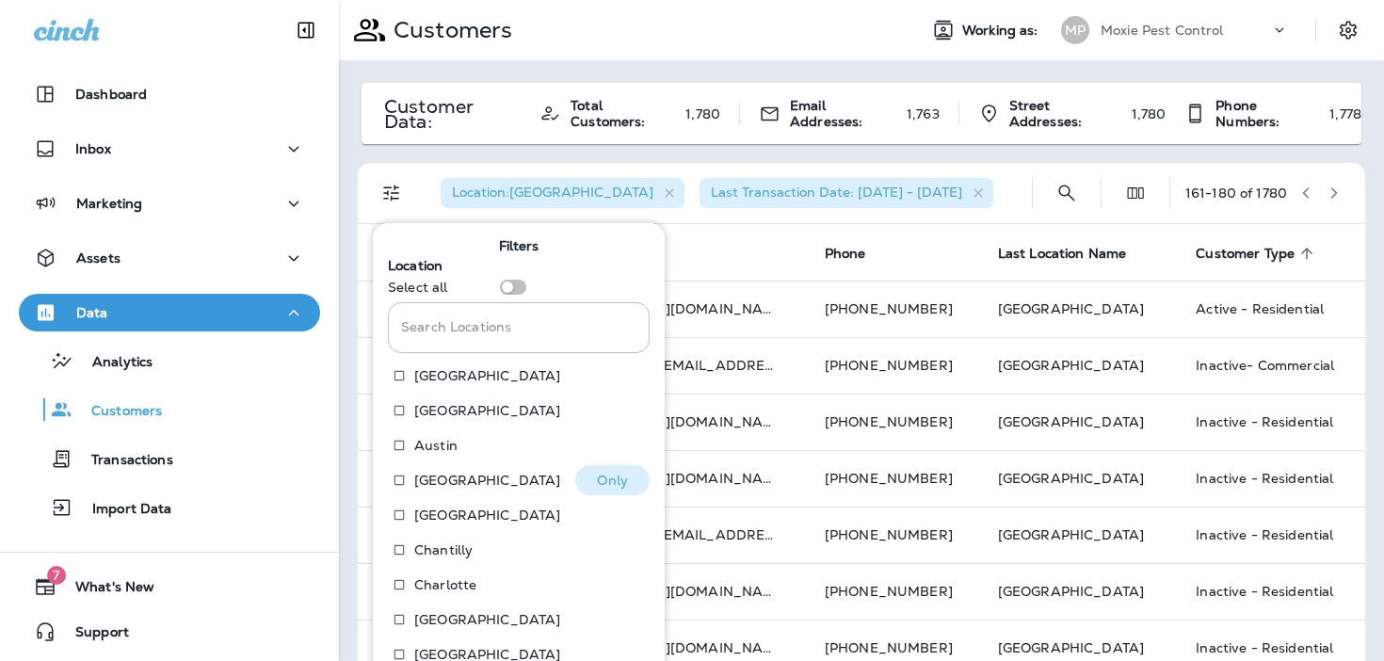
scroll to position [288, 0]
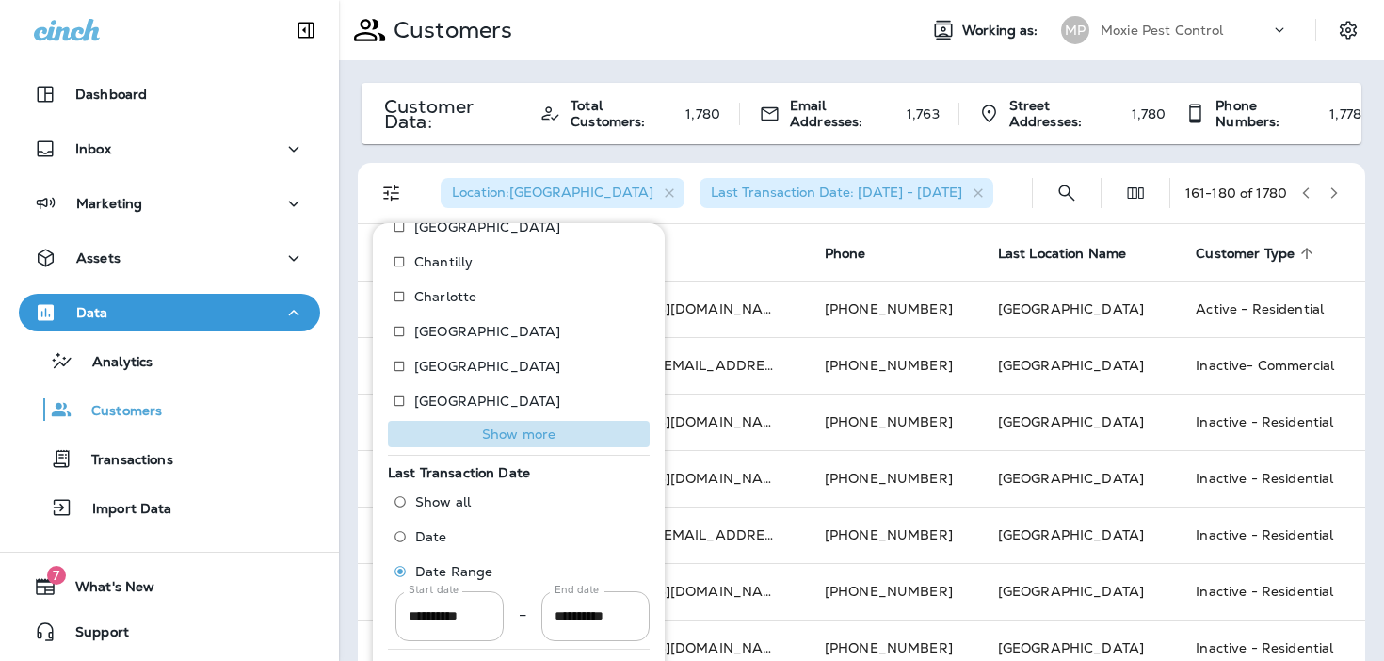
click at [496, 437] on p "Show more" at bounding box center [518, 433] width 73 height 15
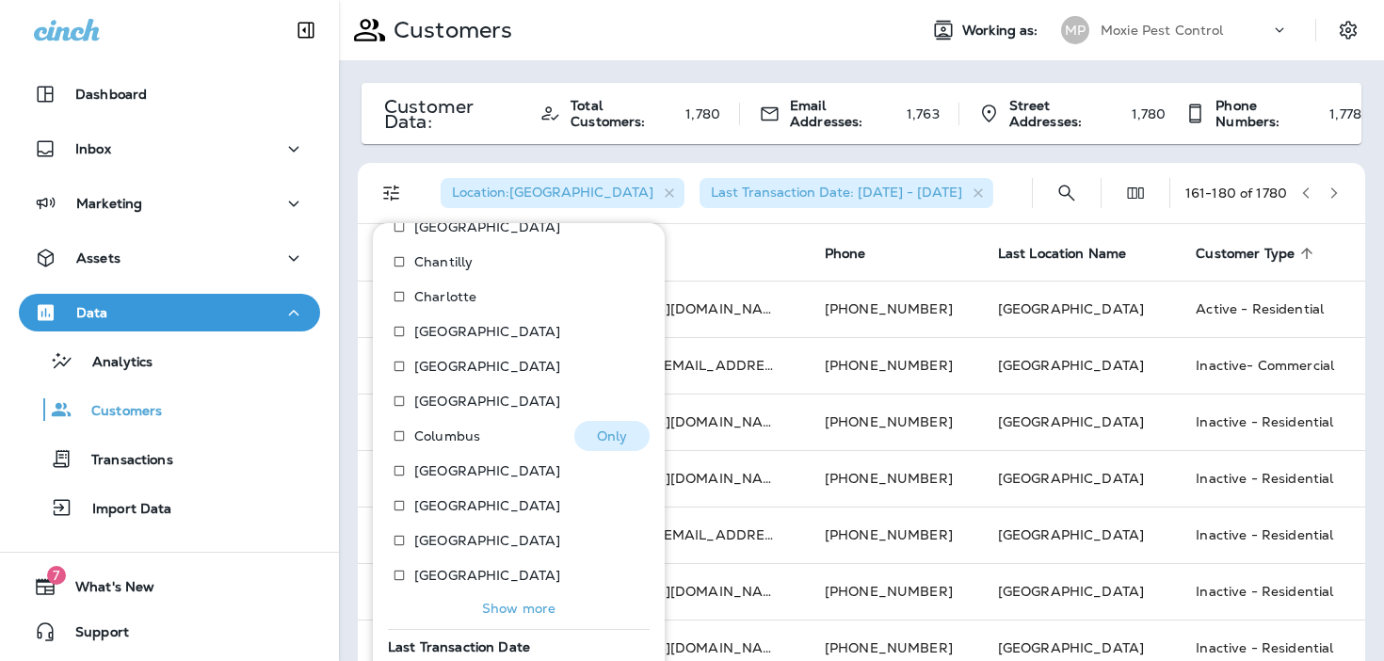
scroll to position [462, 0]
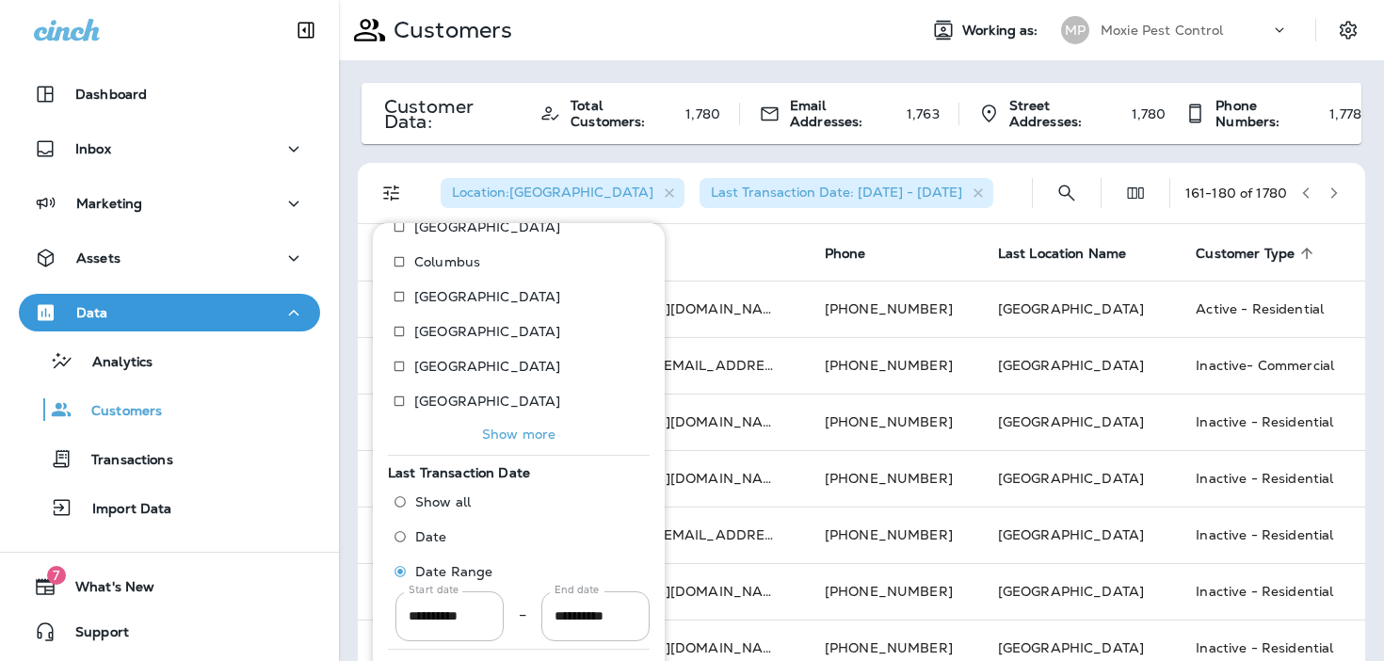
click at [490, 443] on button "Show more" at bounding box center [519, 434] width 262 height 26
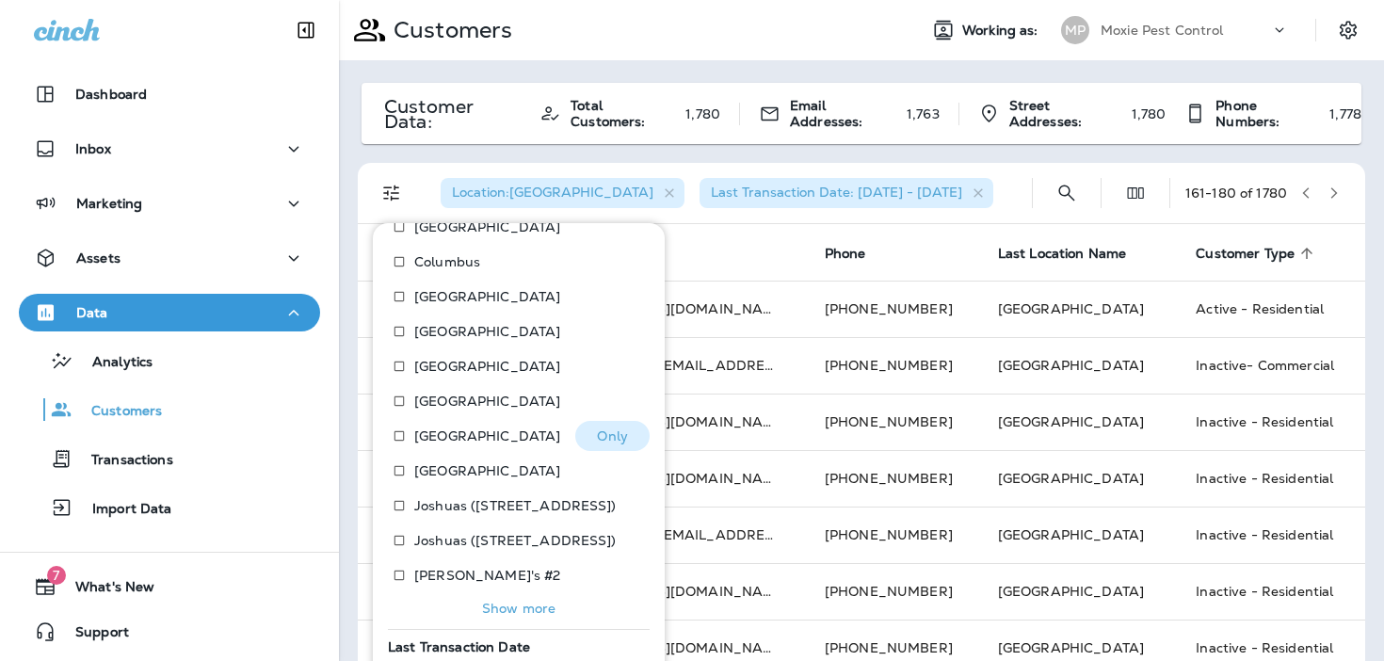
scroll to position [636, 0]
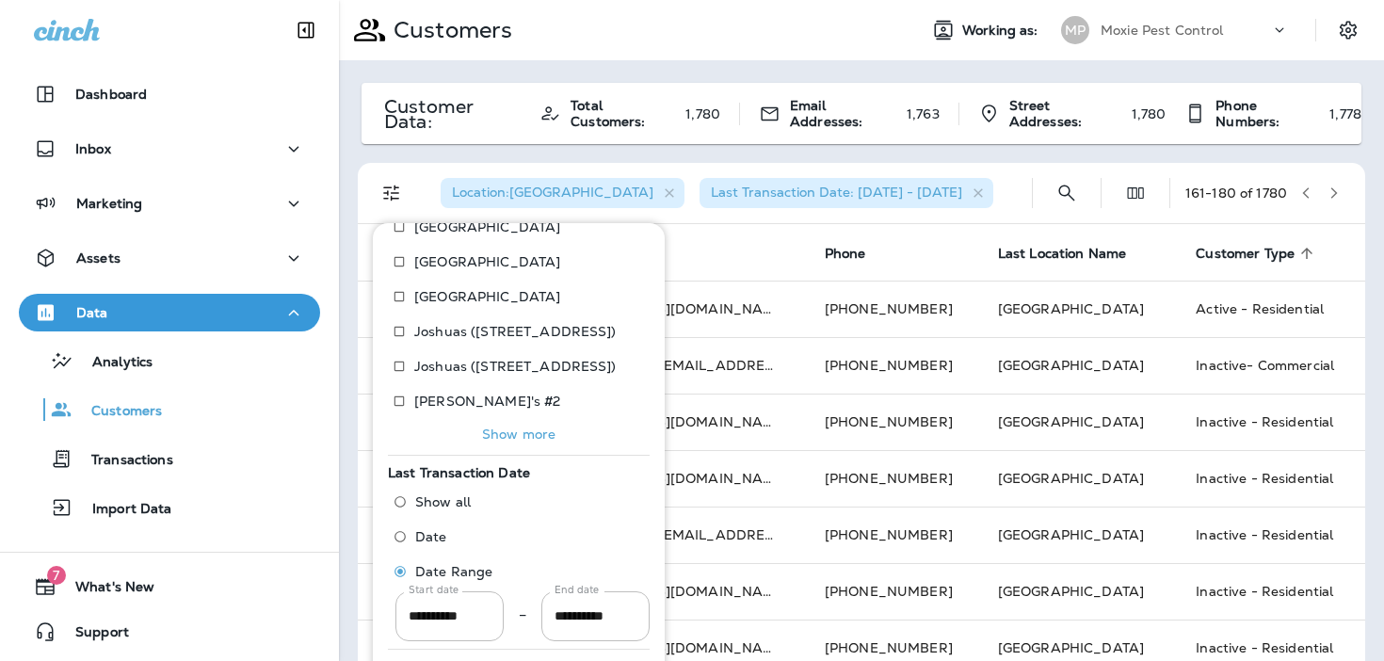
click at [492, 431] on p "Show more" at bounding box center [518, 433] width 73 height 15
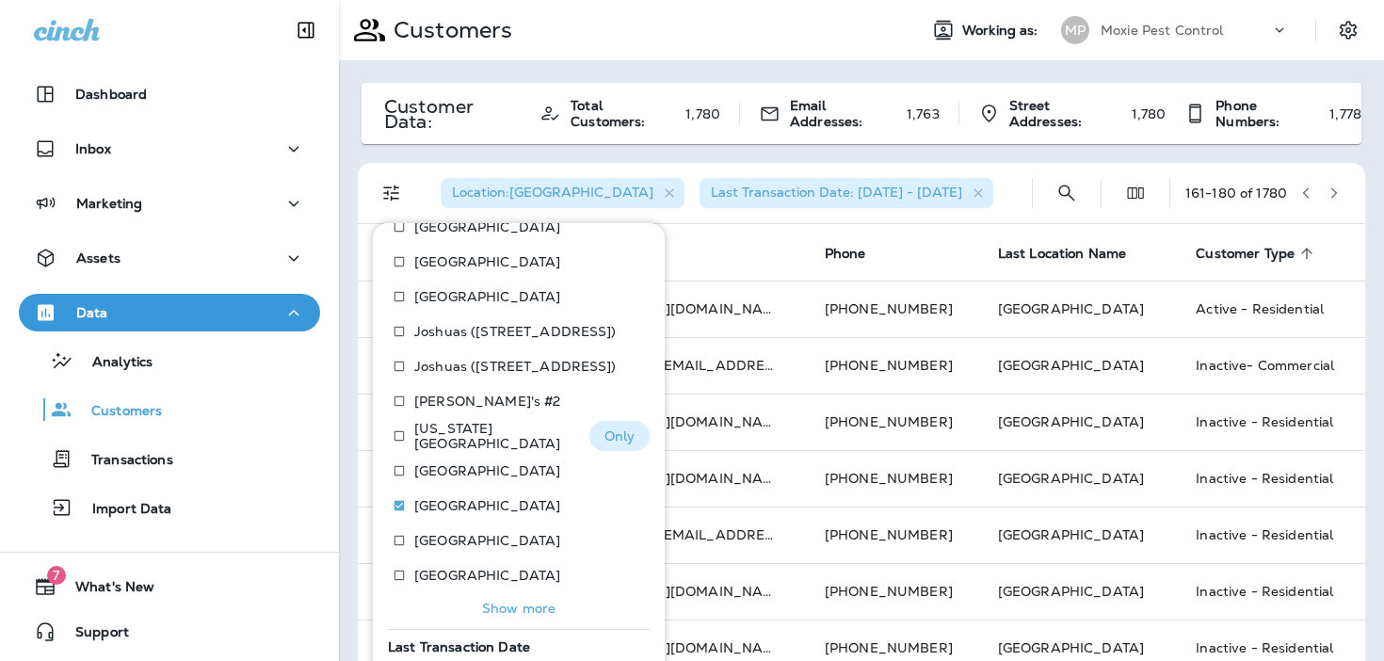
scroll to position [811, 0]
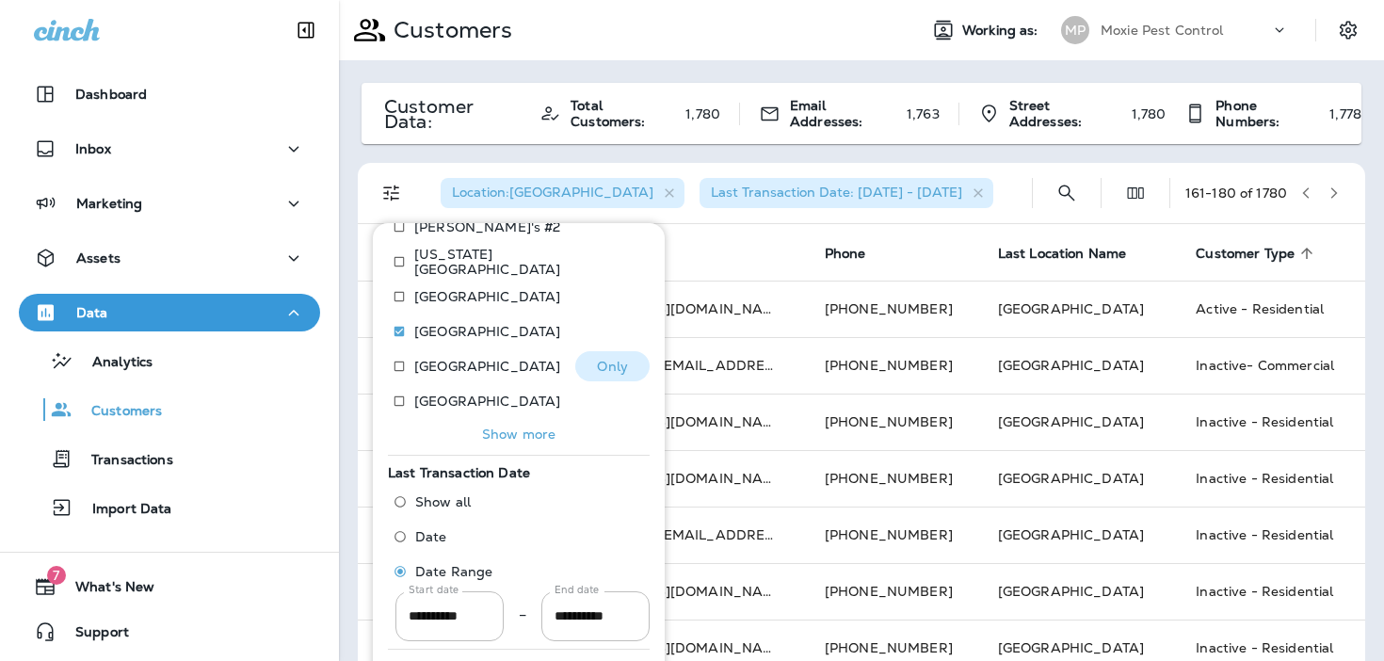
click at [629, 367] on button "Only" at bounding box center [612, 366] width 74 height 30
click at [991, 201] on div "Location : Milwaukee Last Transaction Date: 01/02/23 - 07/01/25" at bounding box center [732, 193] width 614 height 60
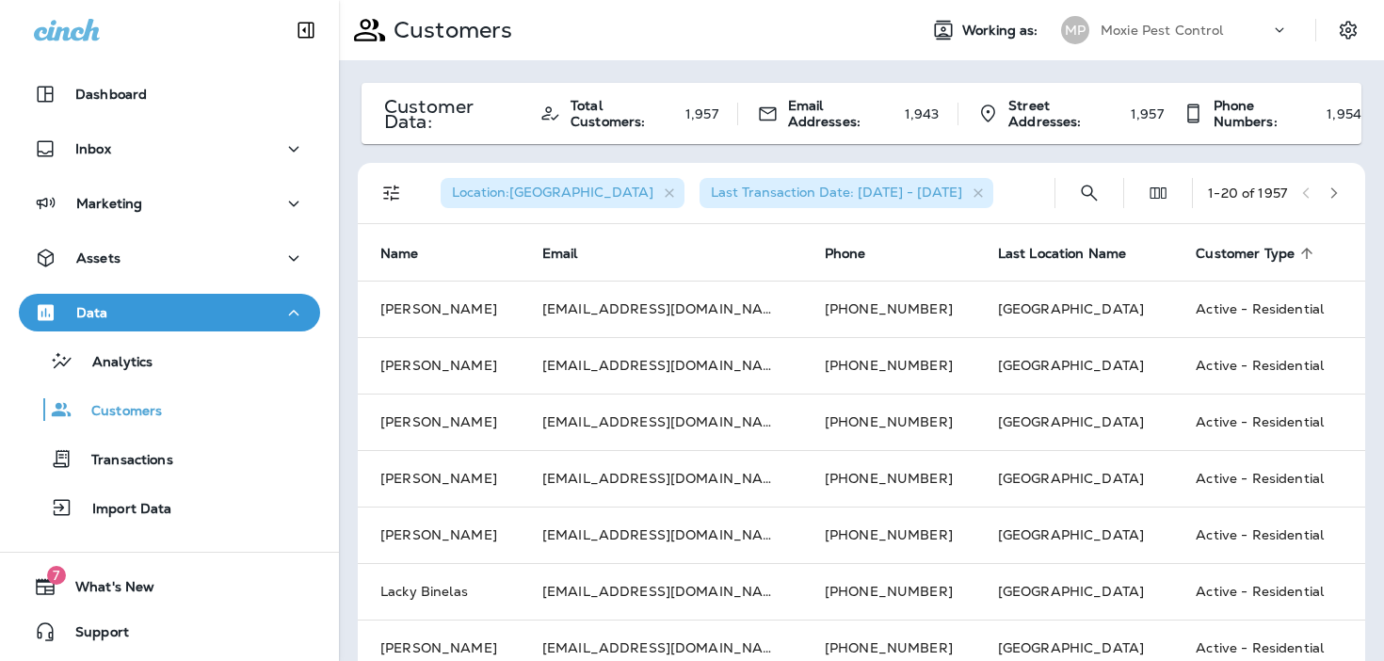
click at [1331, 190] on icon "button" at bounding box center [1333, 192] width 13 height 13
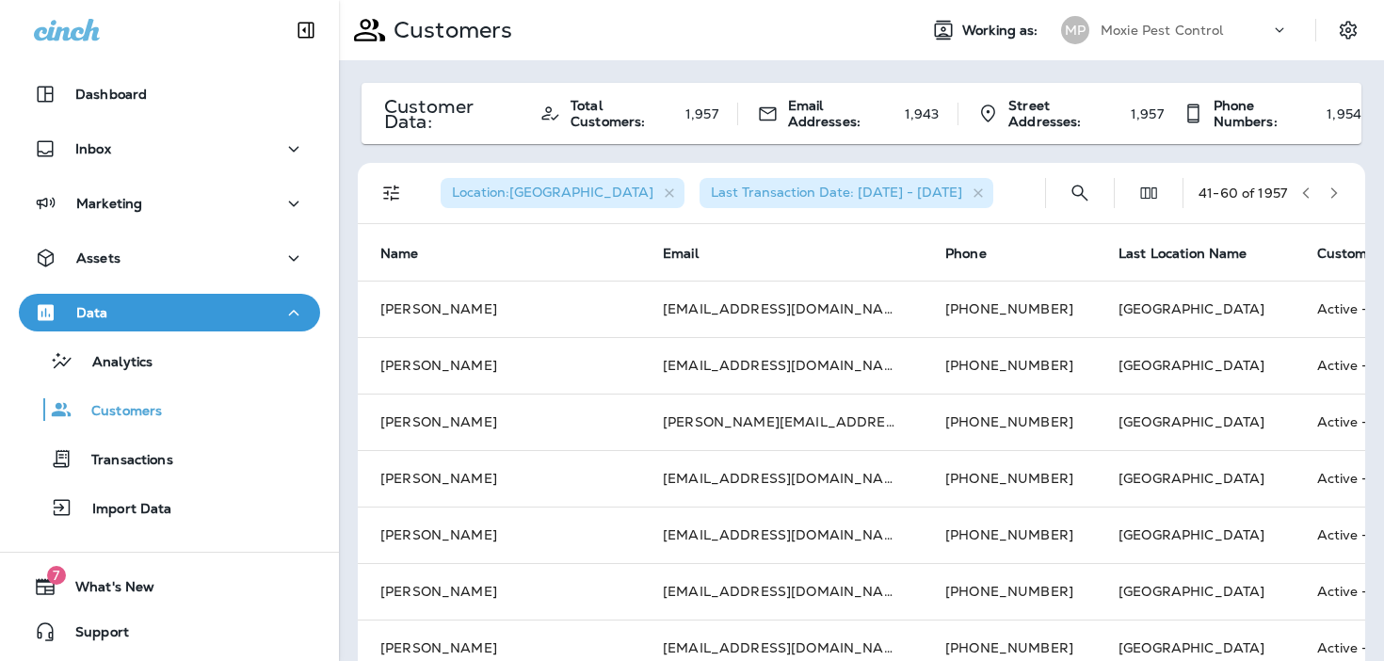
click at [1331, 190] on icon "button" at bounding box center [1333, 192] width 13 height 13
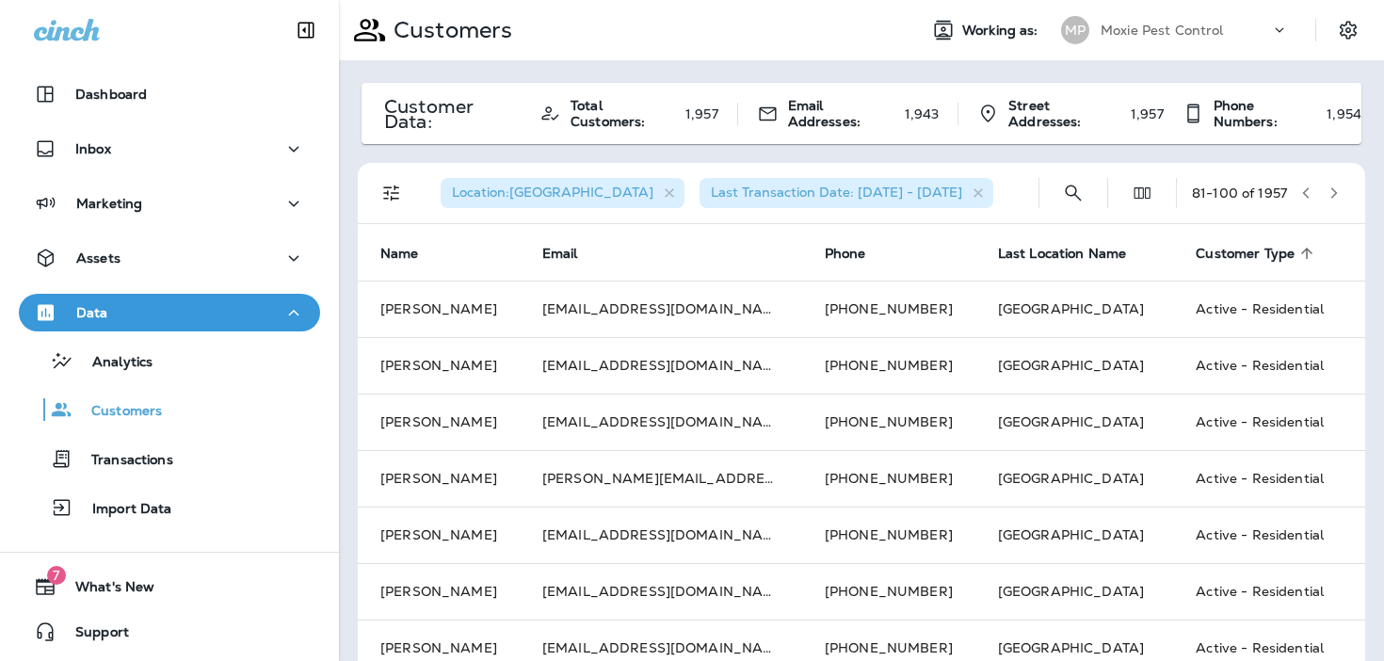
click at [1331, 190] on icon "button" at bounding box center [1333, 192] width 13 height 13
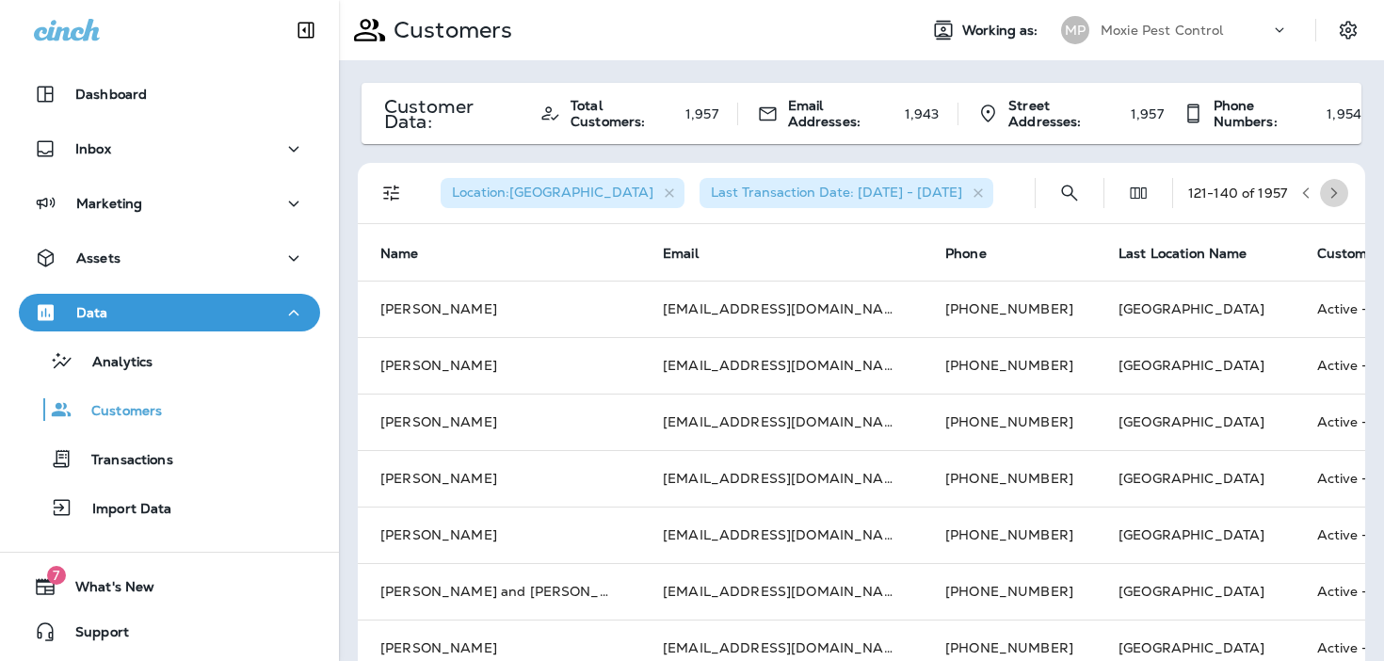
click at [1331, 190] on icon "button" at bounding box center [1333, 192] width 13 height 13
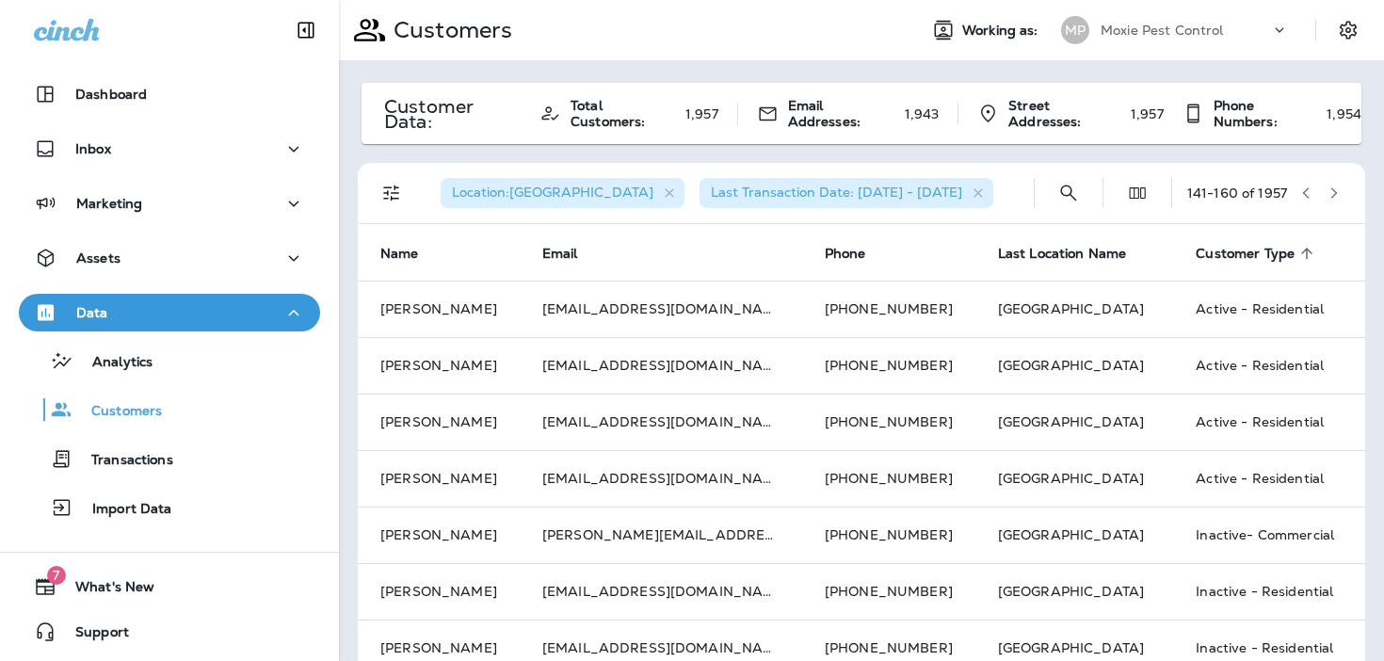
click at [1331, 190] on icon "button" at bounding box center [1333, 192] width 13 height 13
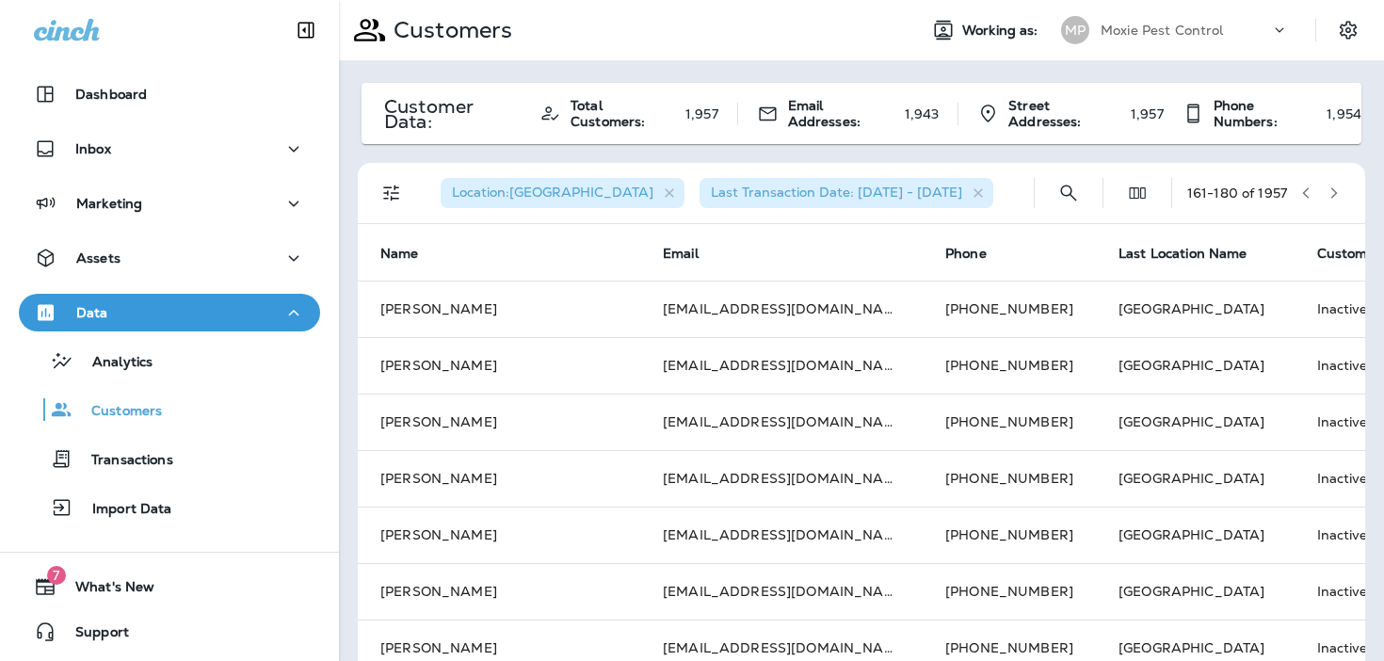
click at [1331, 190] on icon "button" at bounding box center [1333, 192] width 13 height 13
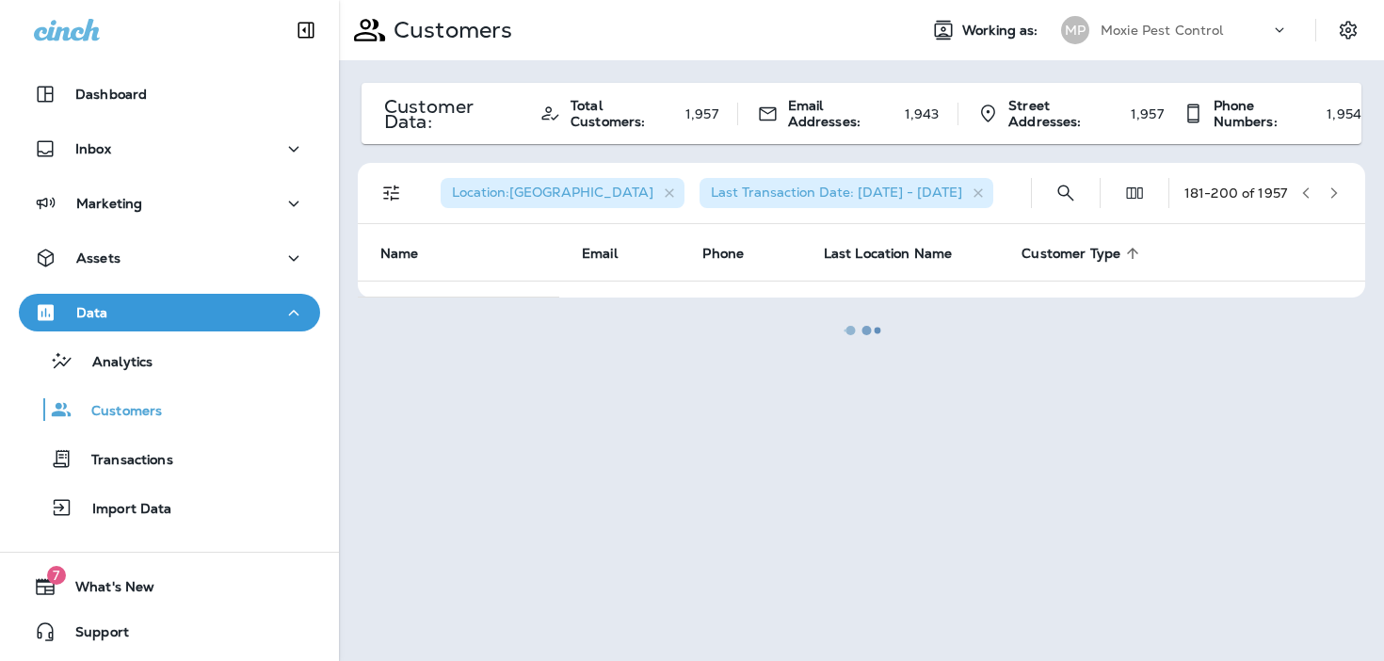
click at [1304, 188] on div at bounding box center [861, 330] width 1041 height 657
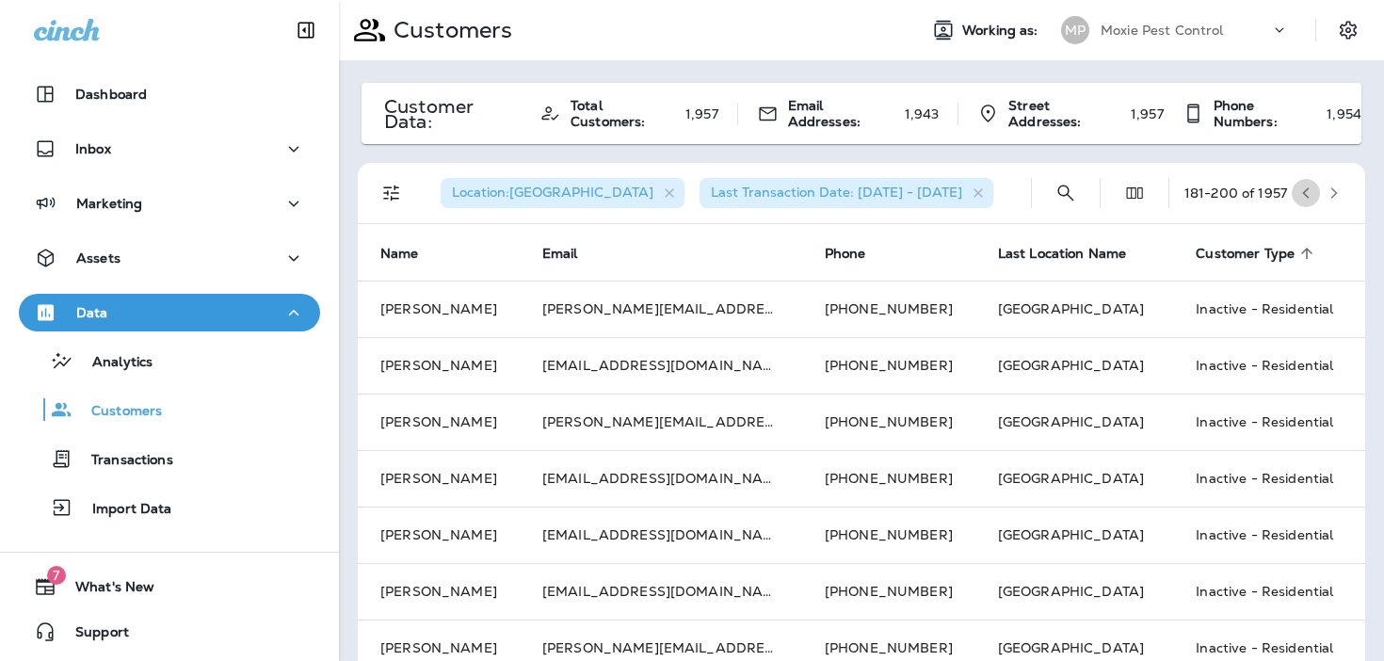
click at [1304, 188] on icon "button" at bounding box center [1305, 192] width 13 height 13
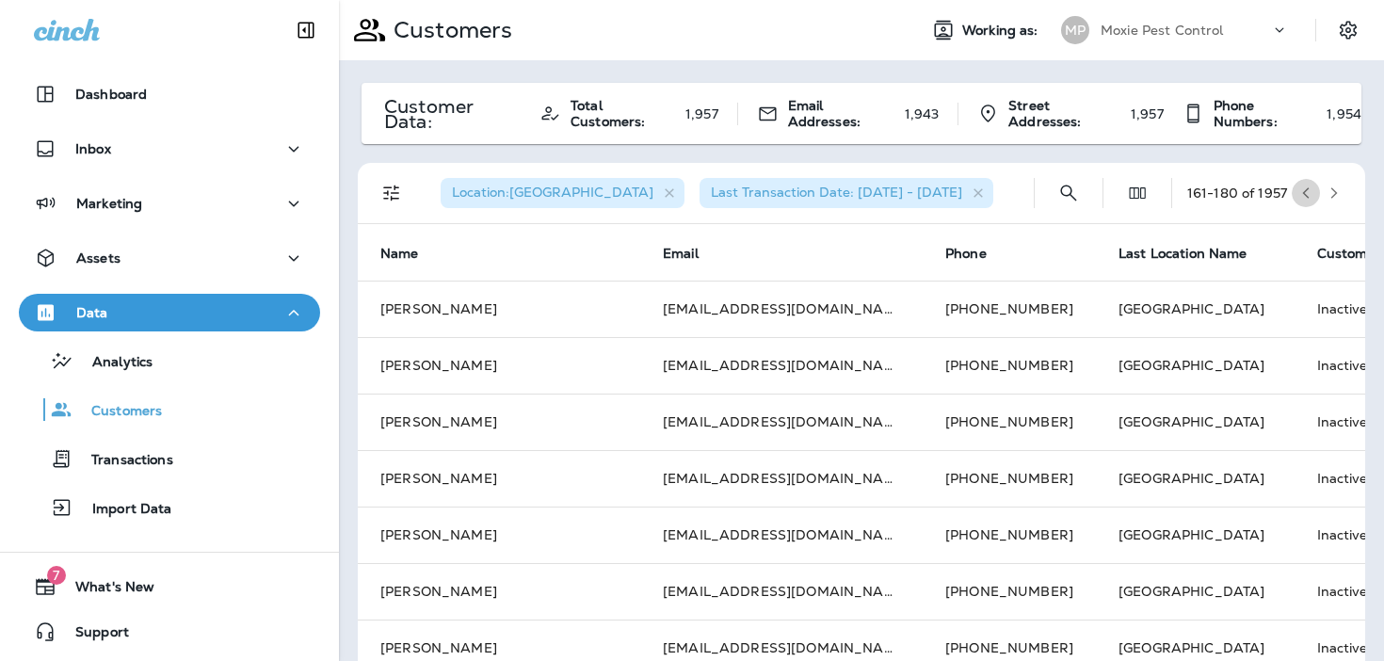
click at [1304, 188] on icon "button" at bounding box center [1305, 192] width 13 height 13
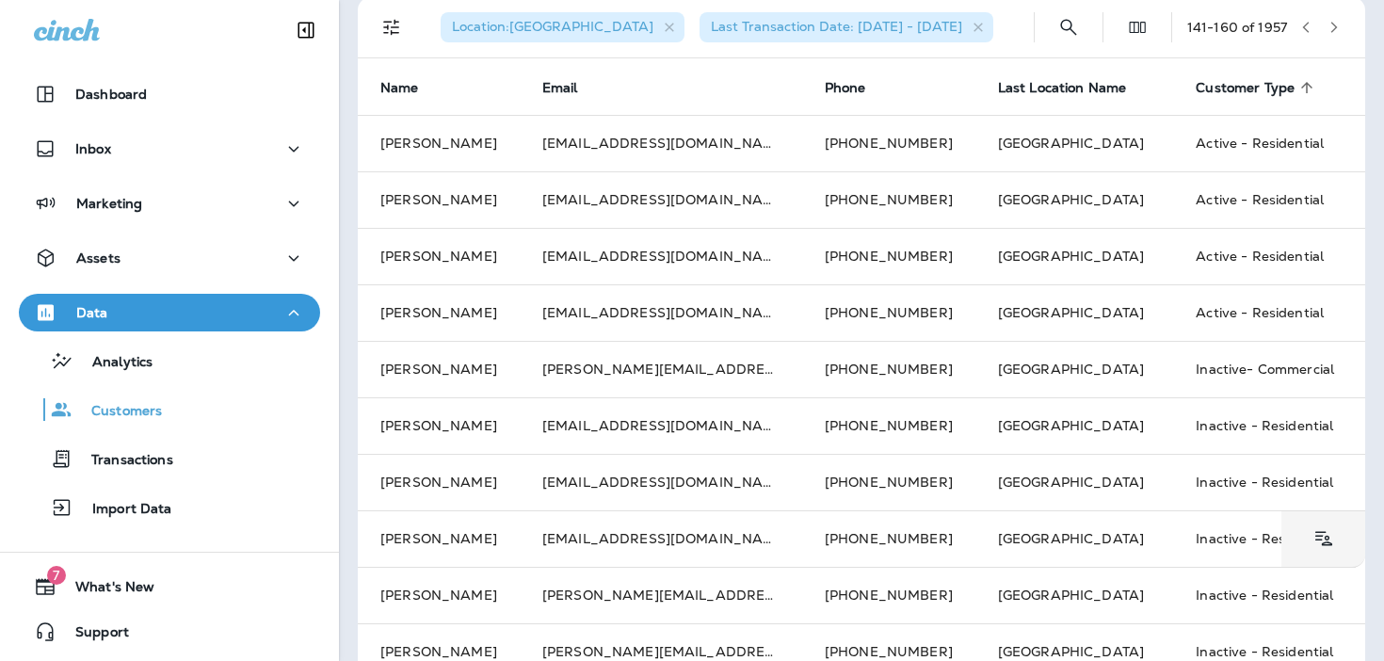
scroll to position [153, 0]
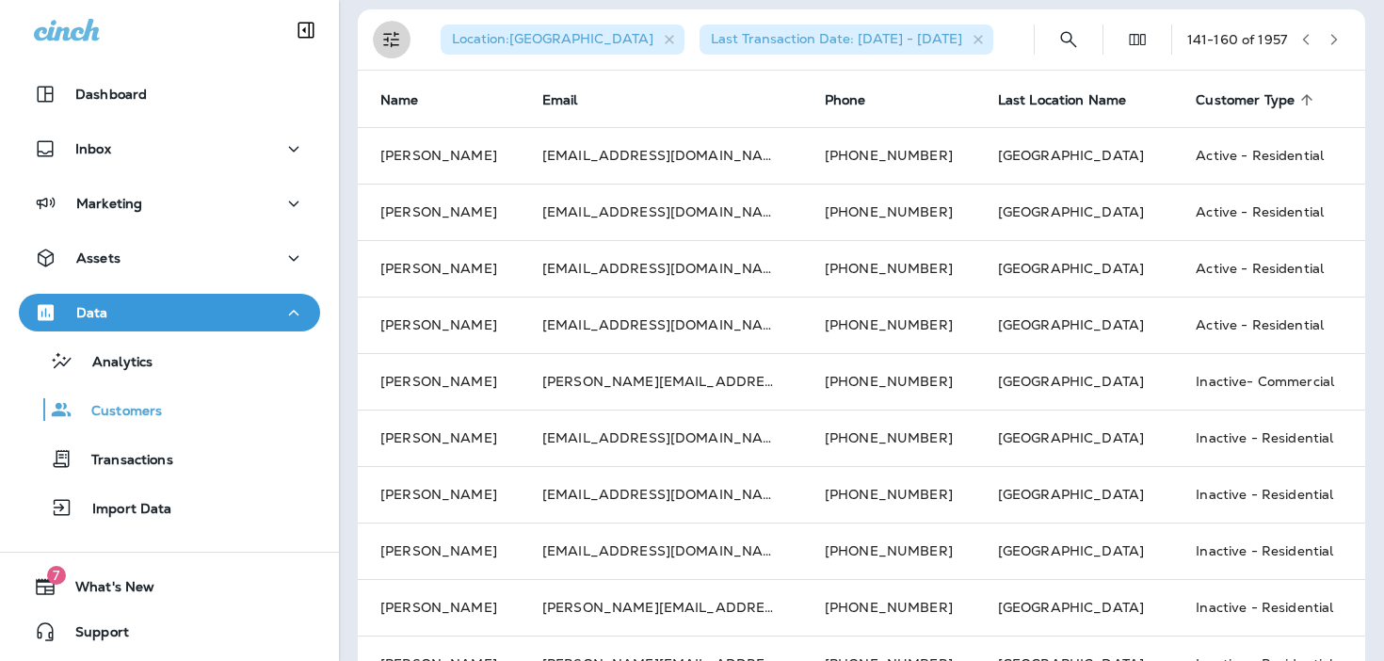
click at [394, 35] on icon "Filters" at bounding box center [391, 40] width 16 height 16
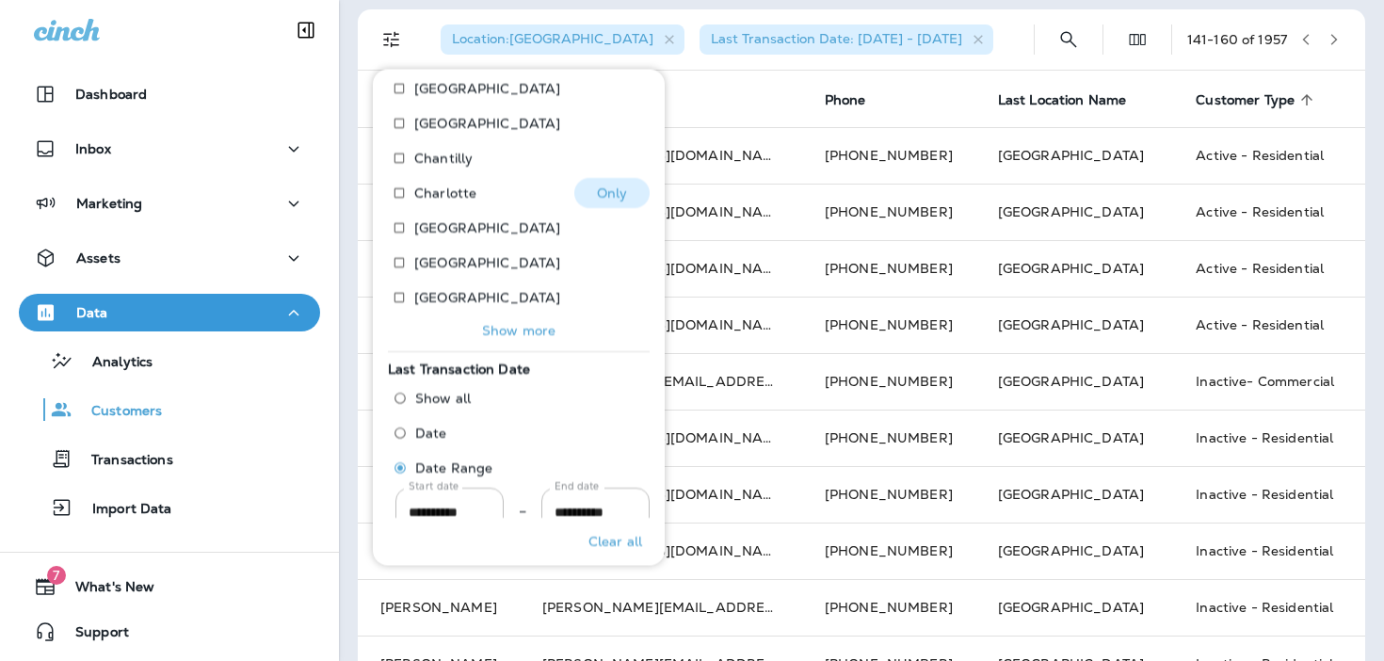
scroll to position [288, 0]
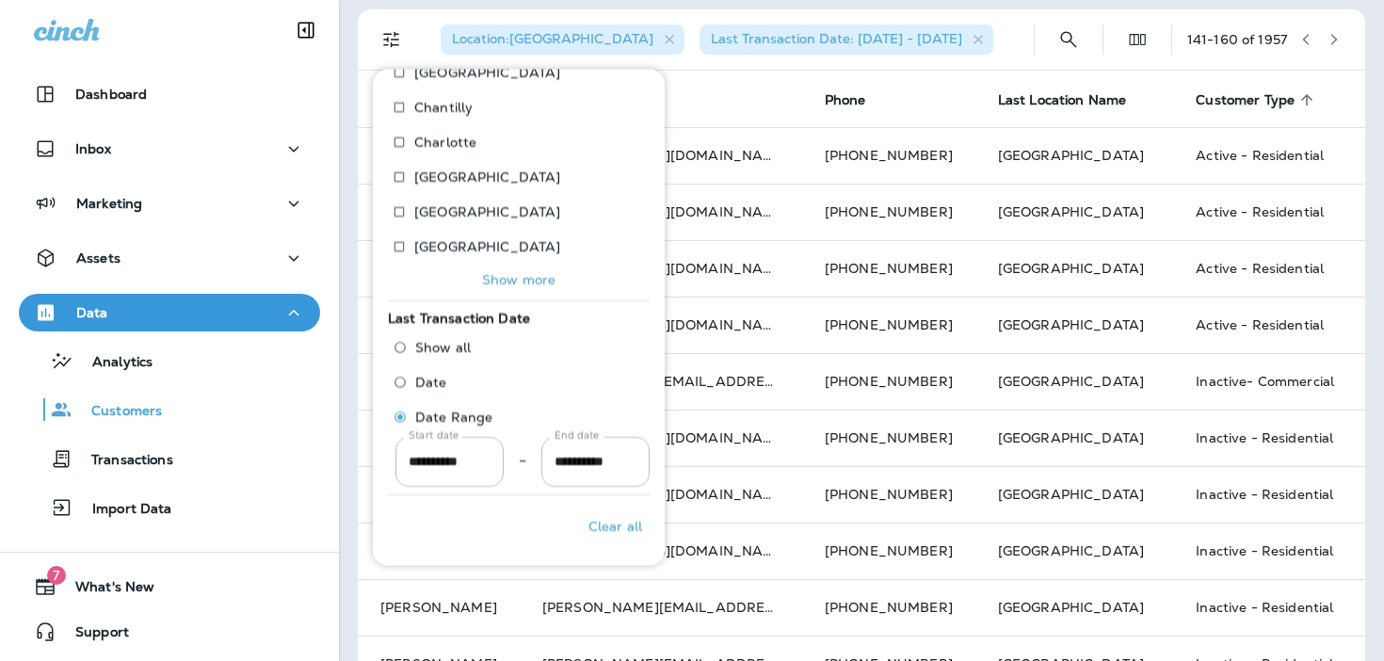
click at [532, 287] on p "Show more" at bounding box center [518, 279] width 73 height 15
click at [528, 276] on p "Show more" at bounding box center [518, 279] width 73 height 15
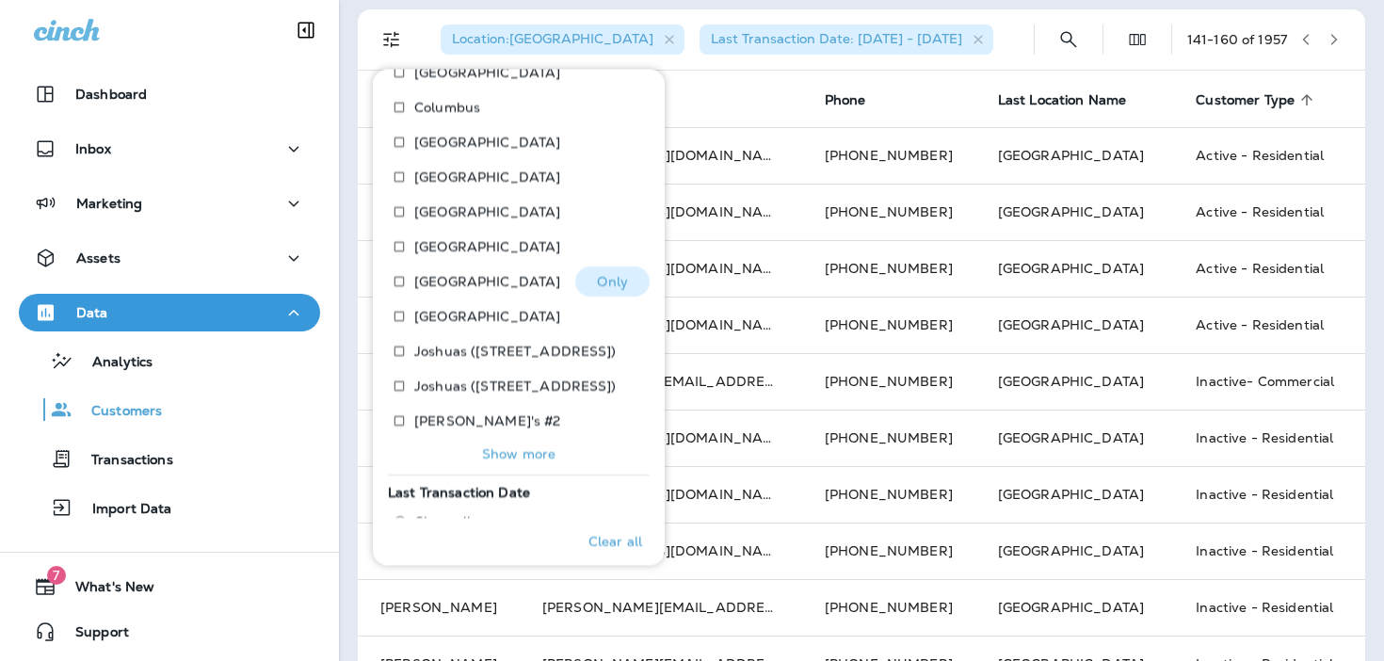
scroll to position [636, 0]
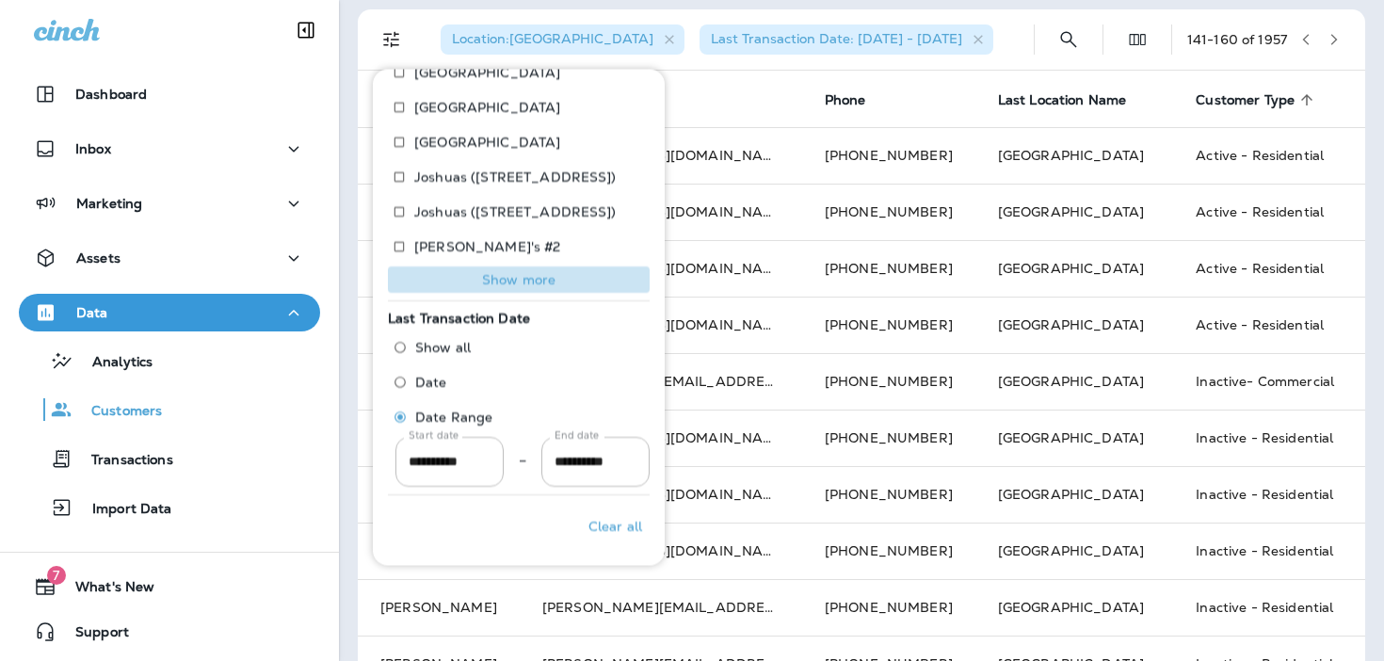
click at [516, 273] on p "Show more" at bounding box center [518, 279] width 73 height 15
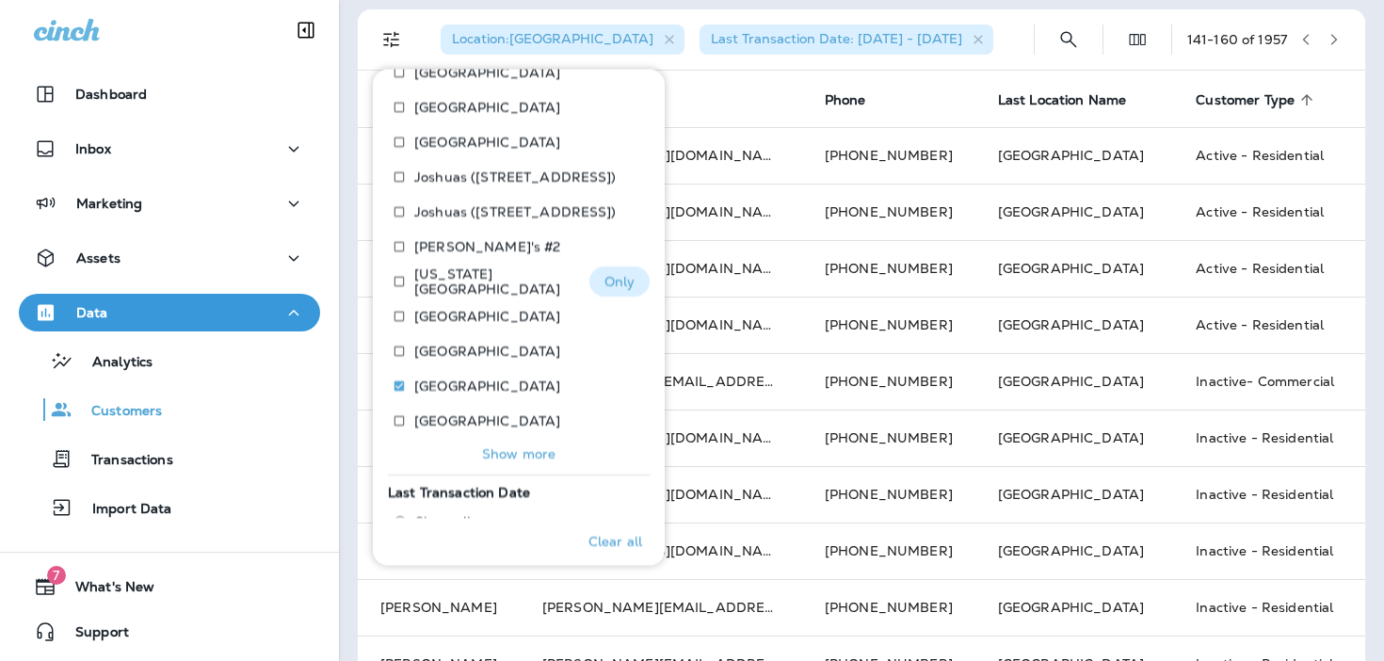
scroll to position [811, 0]
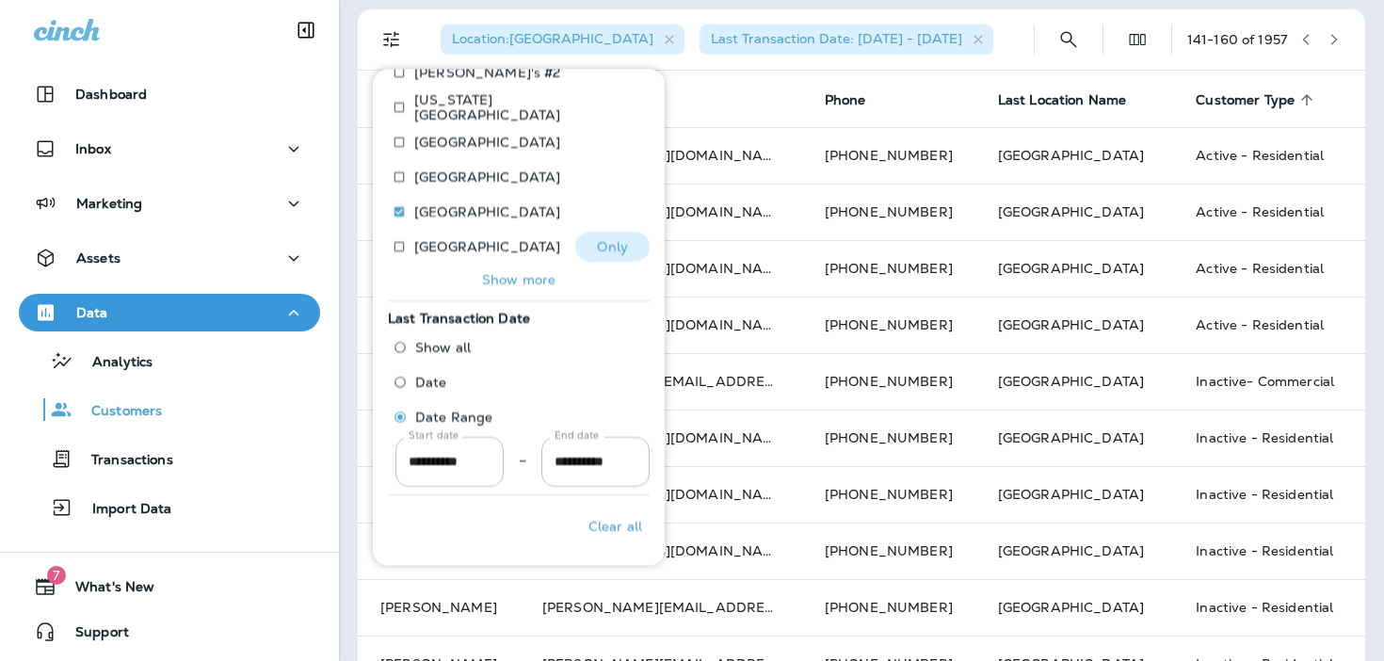
click at [450, 247] on p "[GEOGRAPHIC_DATA]" at bounding box center [487, 246] width 146 height 15
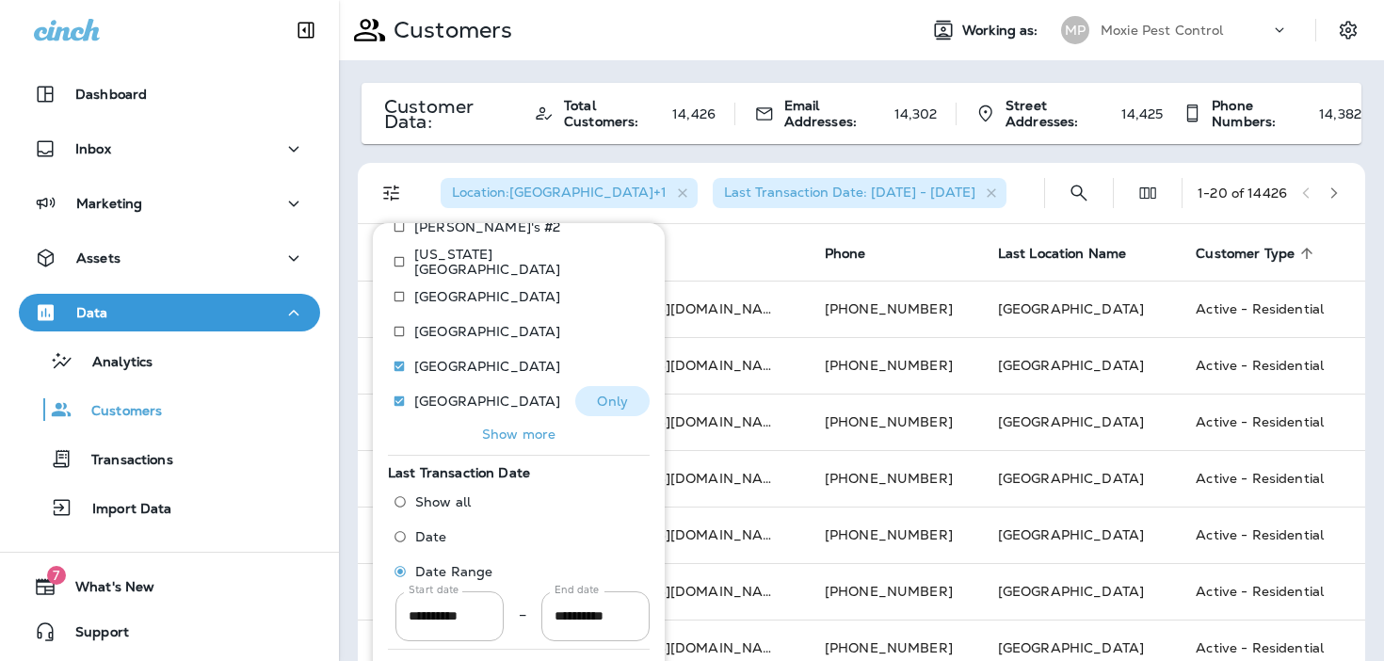
click at [614, 396] on p "Only" at bounding box center [612, 400] width 31 height 15
click at [1043, 189] on div "Location : Minneapolis Last Transaction Date: 01/02/23 - 07/01/25 1 - 20 of 124…" at bounding box center [865, 193] width 985 height 60
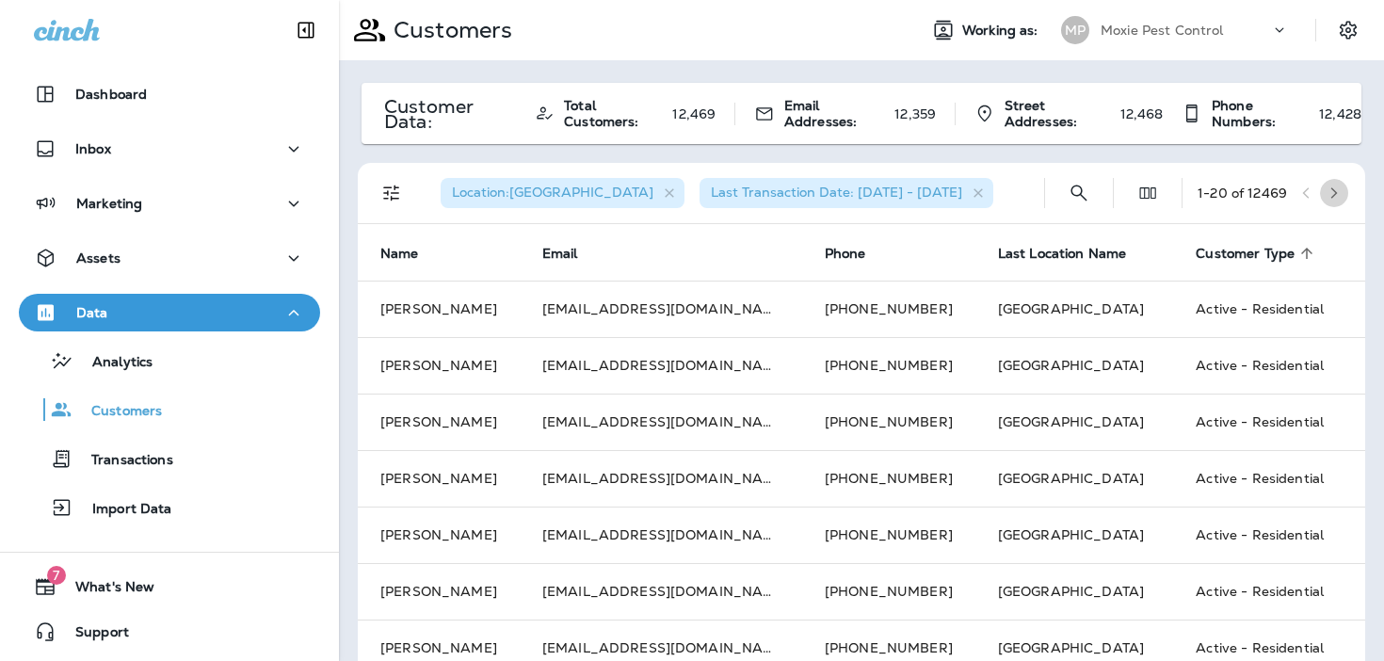
click at [1337, 195] on icon "button" at bounding box center [1333, 192] width 13 height 13
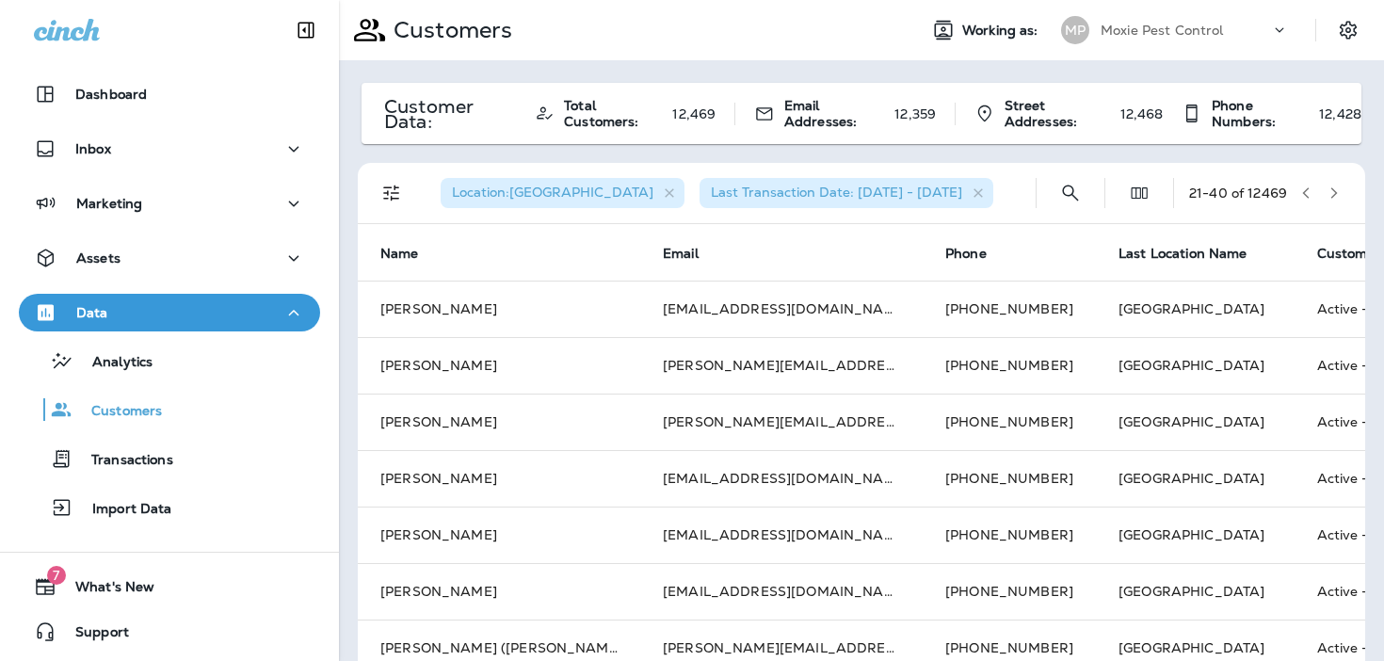
click at [1337, 195] on icon "button" at bounding box center [1333, 192] width 13 height 13
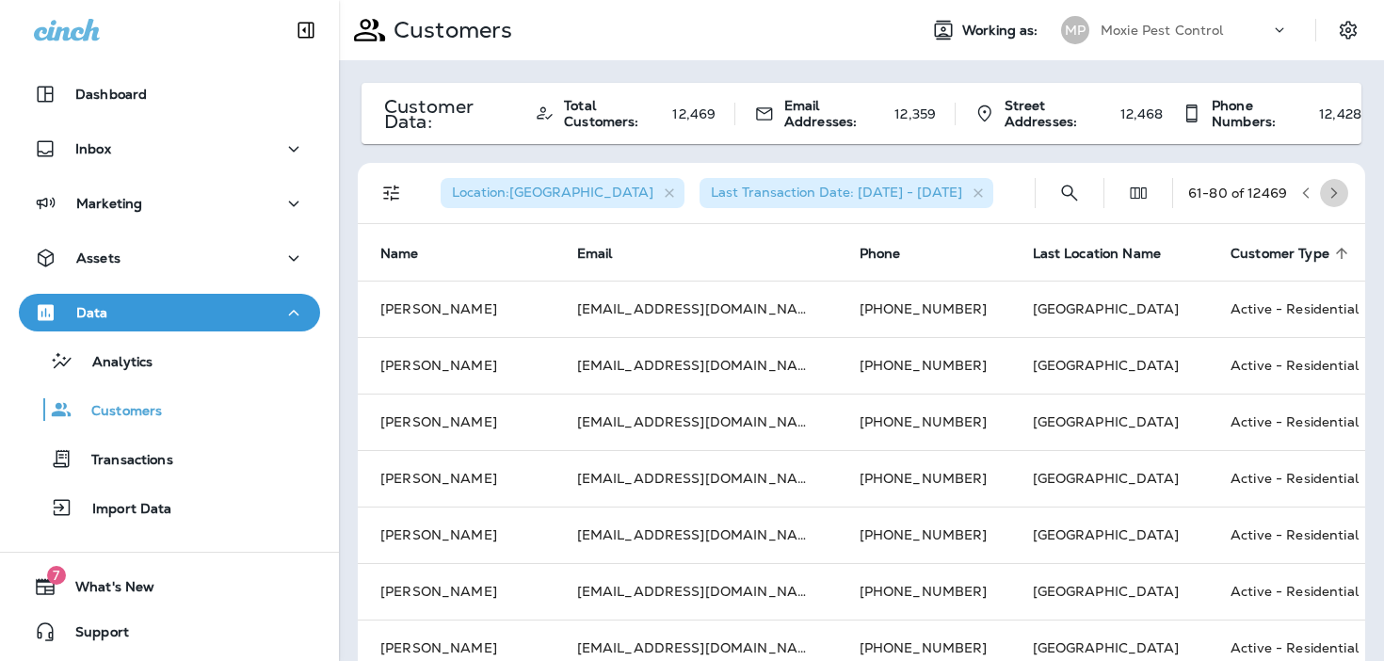
click at [1337, 195] on icon "button" at bounding box center [1333, 192] width 13 height 13
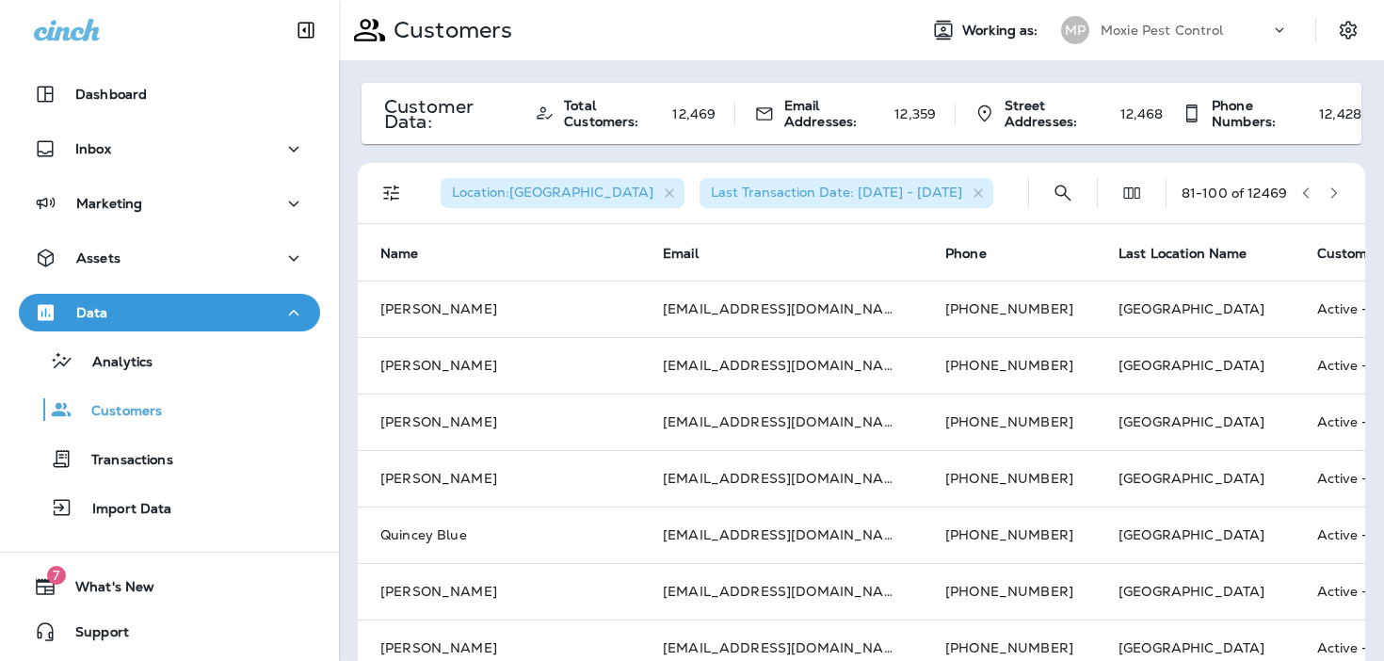
click at [1337, 195] on icon "button" at bounding box center [1333, 192] width 13 height 13
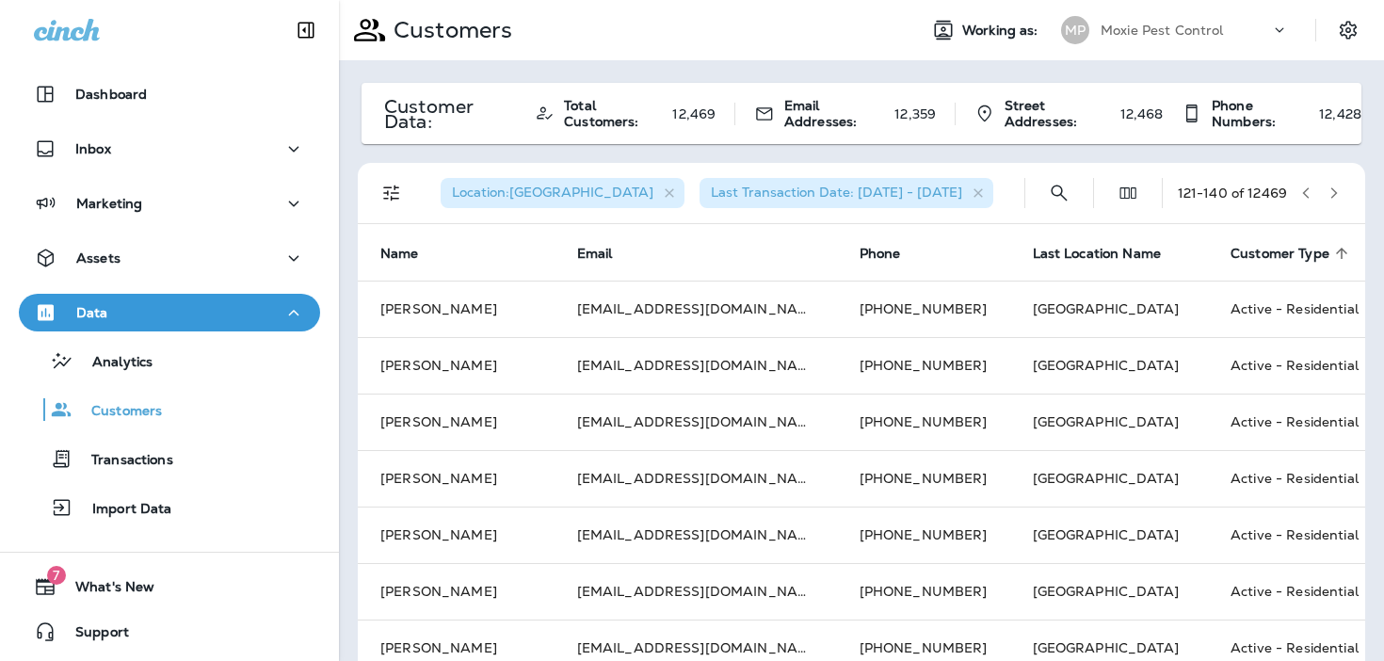
click at [1337, 195] on icon "button" at bounding box center [1333, 192] width 13 height 13
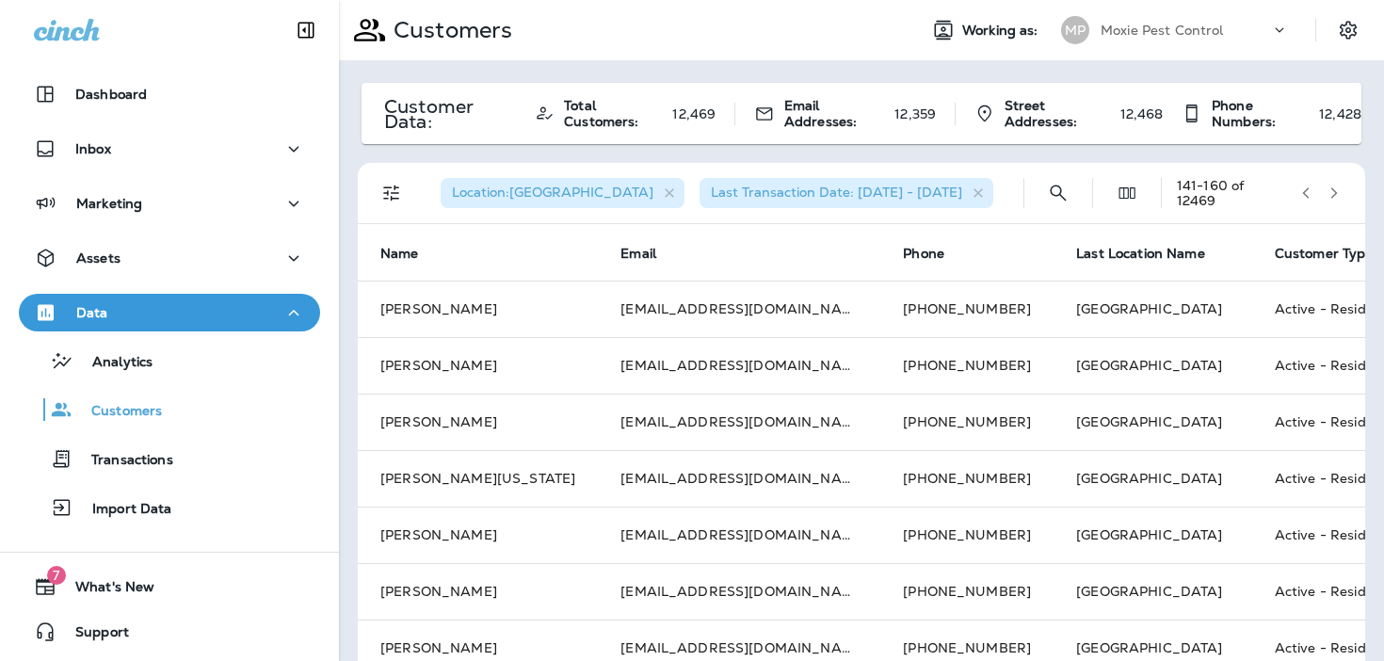
click at [1337, 195] on icon "button" at bounding box center [1333, 192] width 13 height 13
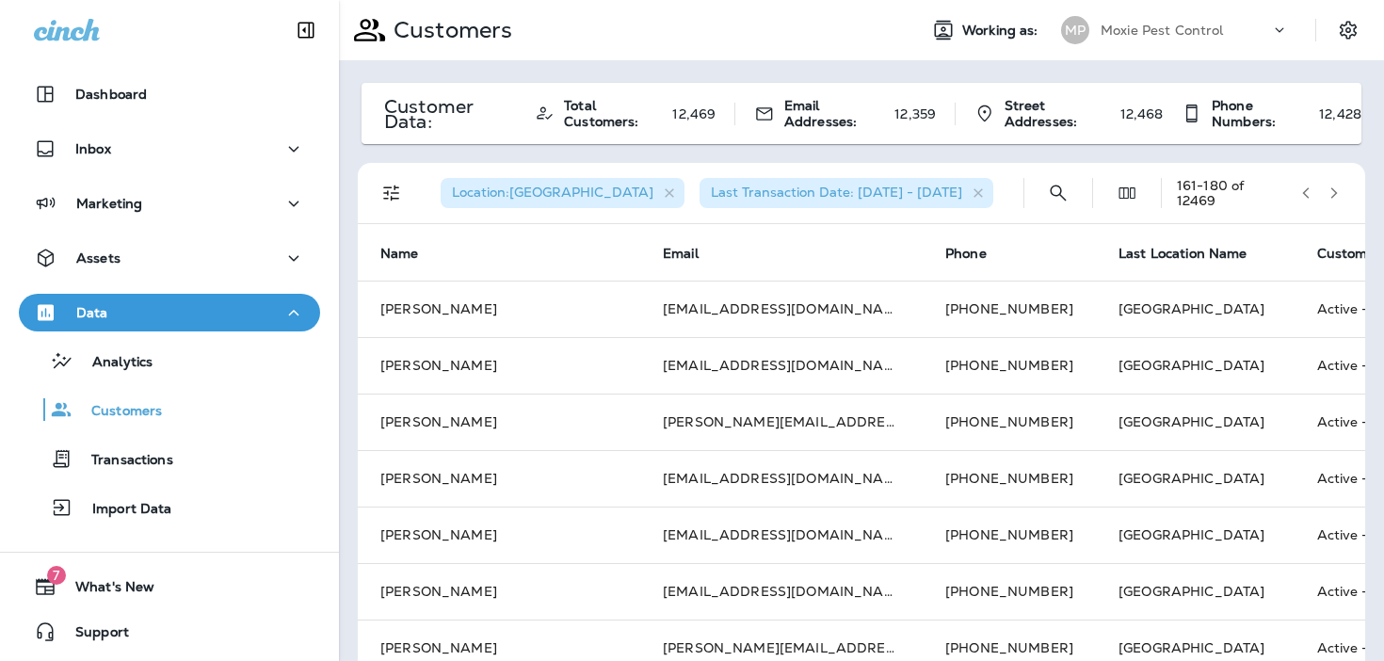
click at [1337, 195] on icon "button" at bounding box center [1333, 192] width 13 height 13
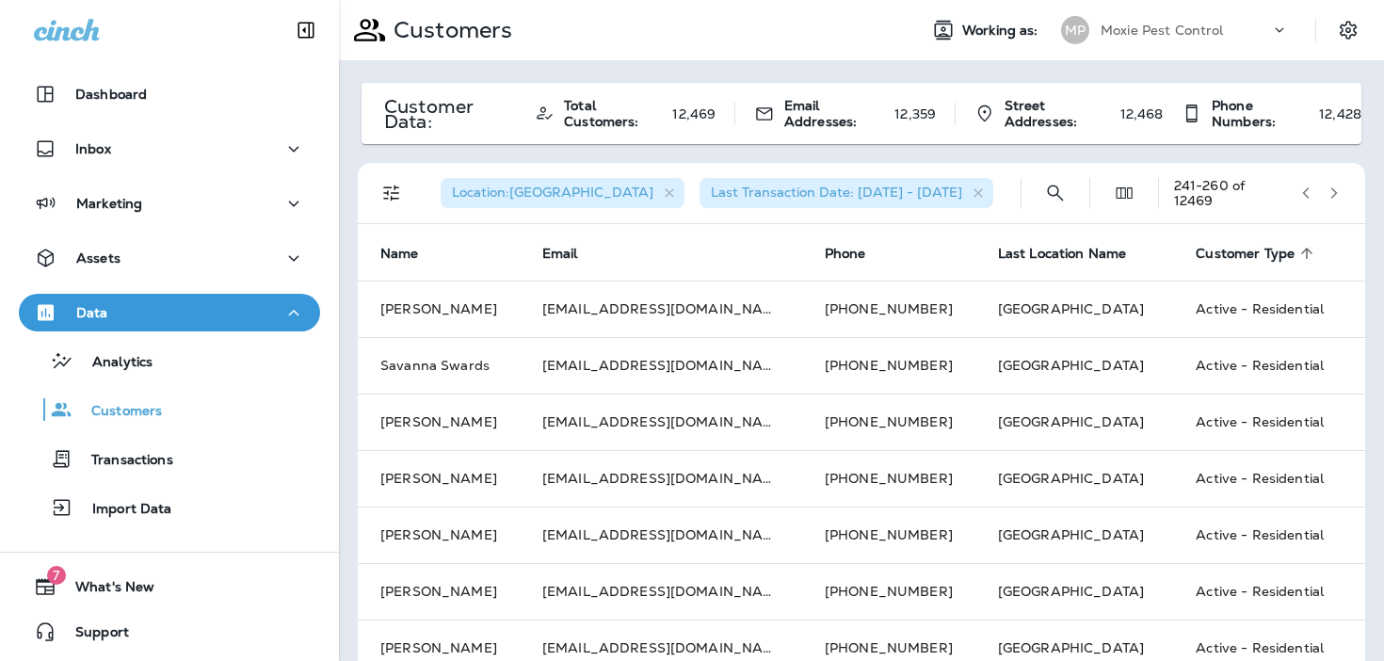
click at [1337, 195] on icon "button" at bounding box center [1333, 192] width 13 height 13
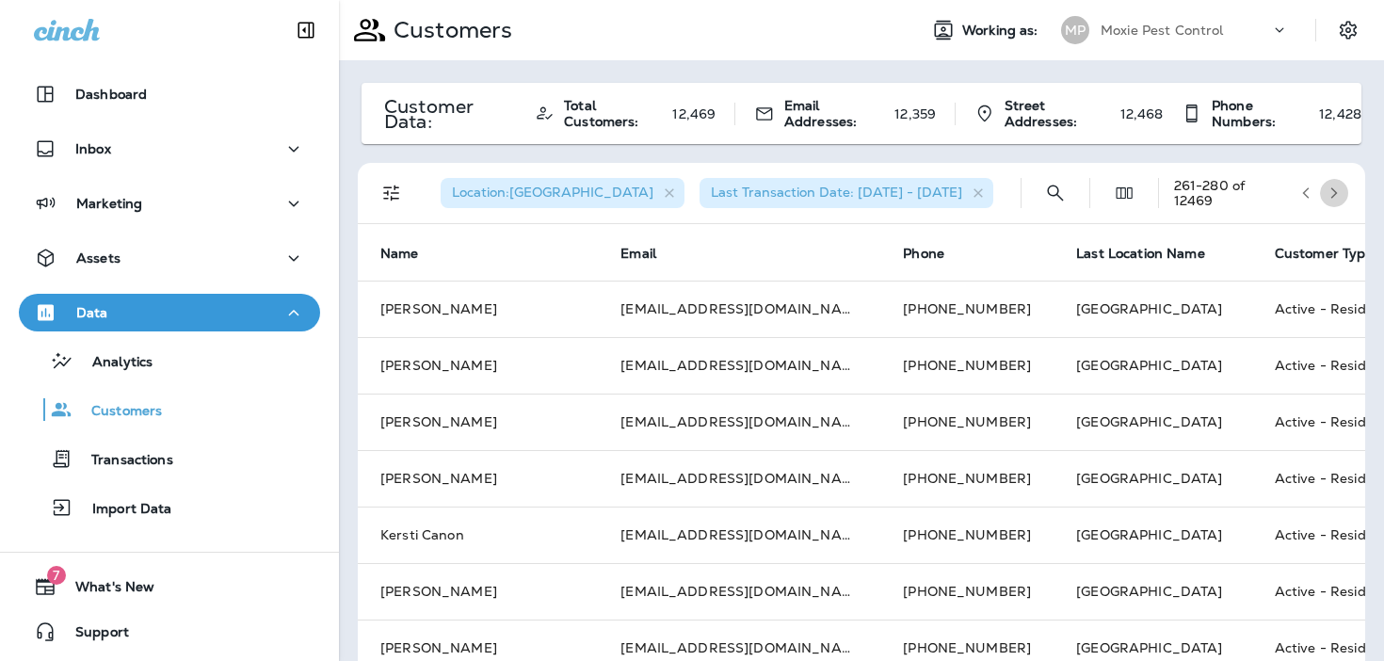
click at [1337, 195] on icon "button" at bounding box center [1333, 192] width 13 height 13
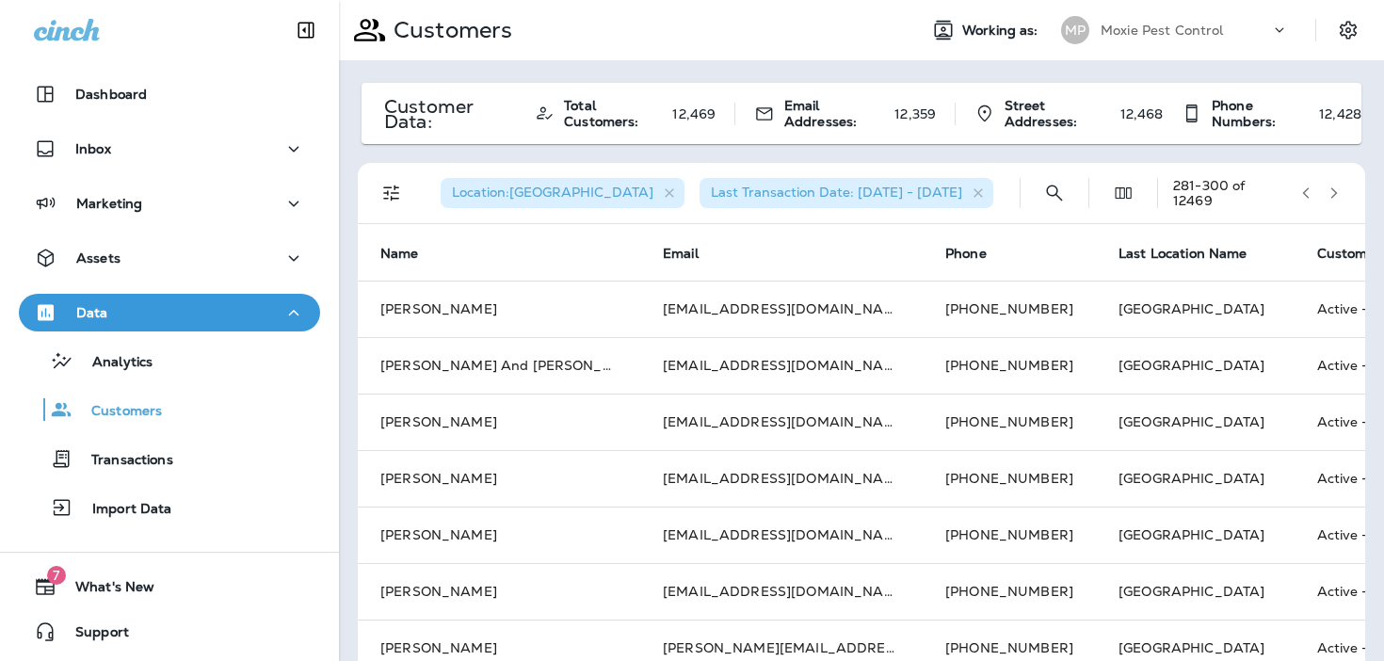
click at [1337, 195] on icon "button" at bounding box center [1333, 192] width 13 height 13
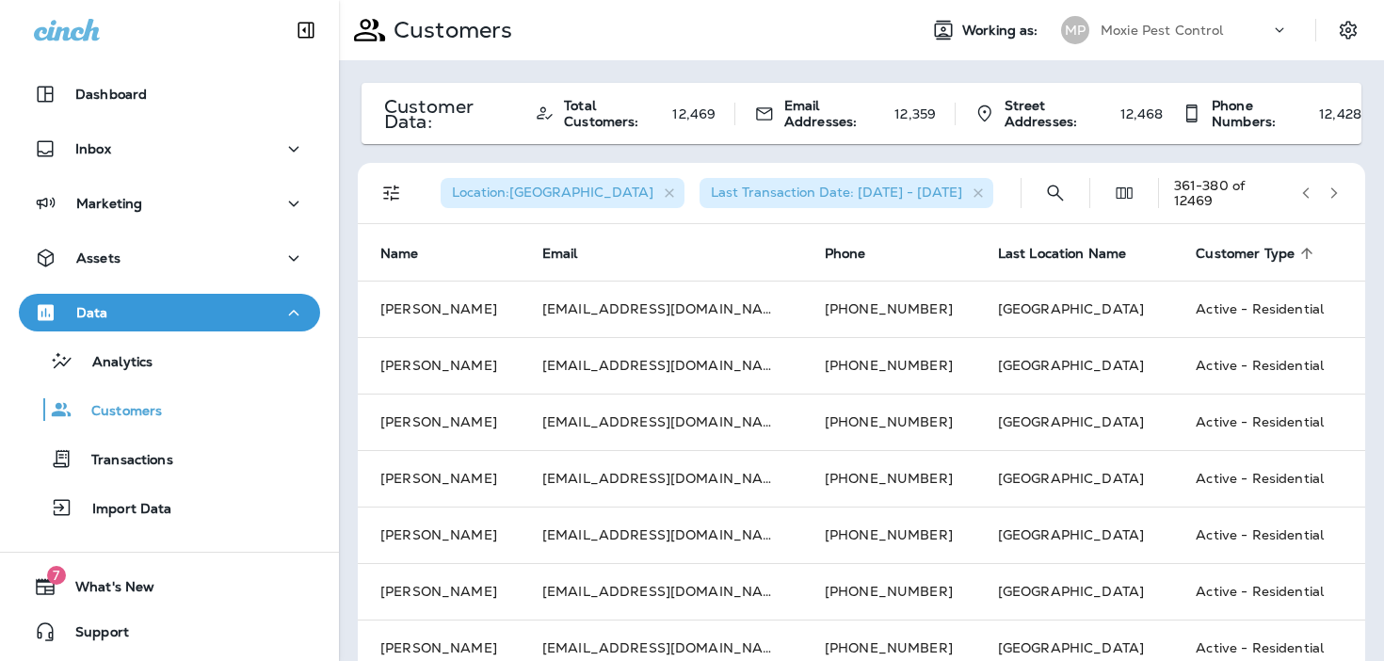
click at [1337, 195] on icon "button" at bounding box center [1333, 192] width 13 height 13
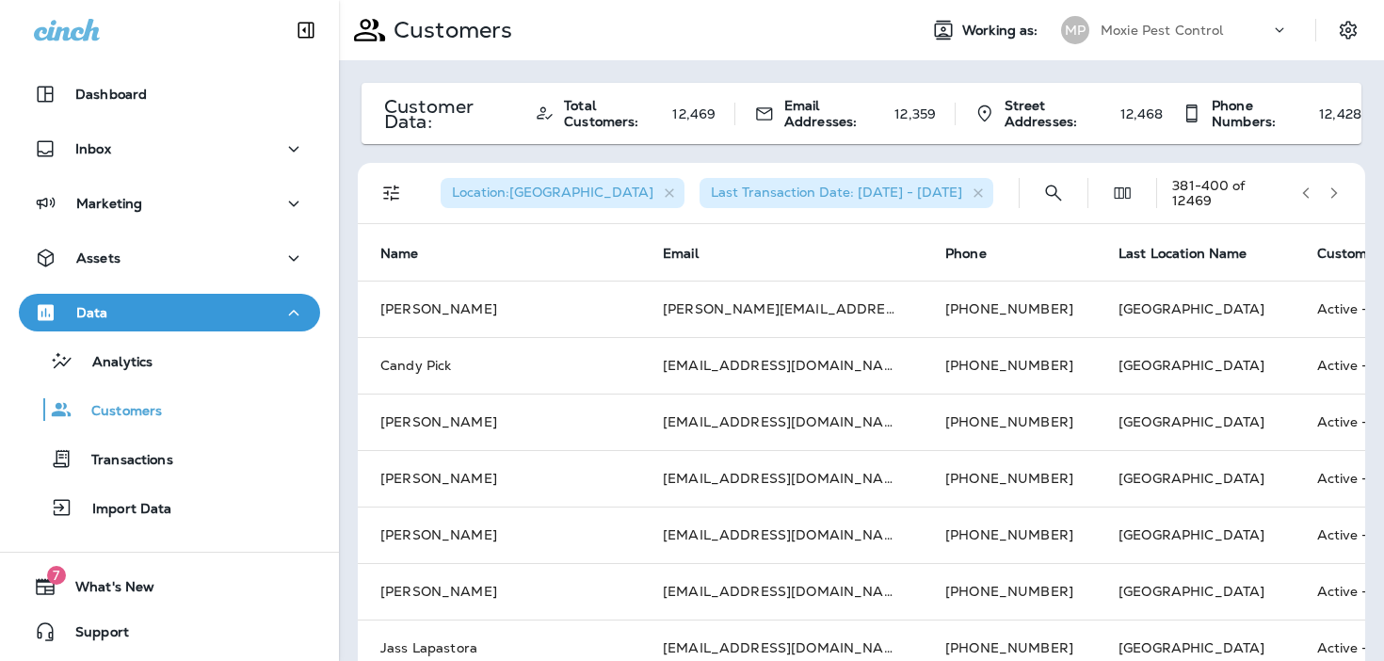
click at [1337, 195] on icon "button" at bounding box center [1333, 192] width 13 height 13
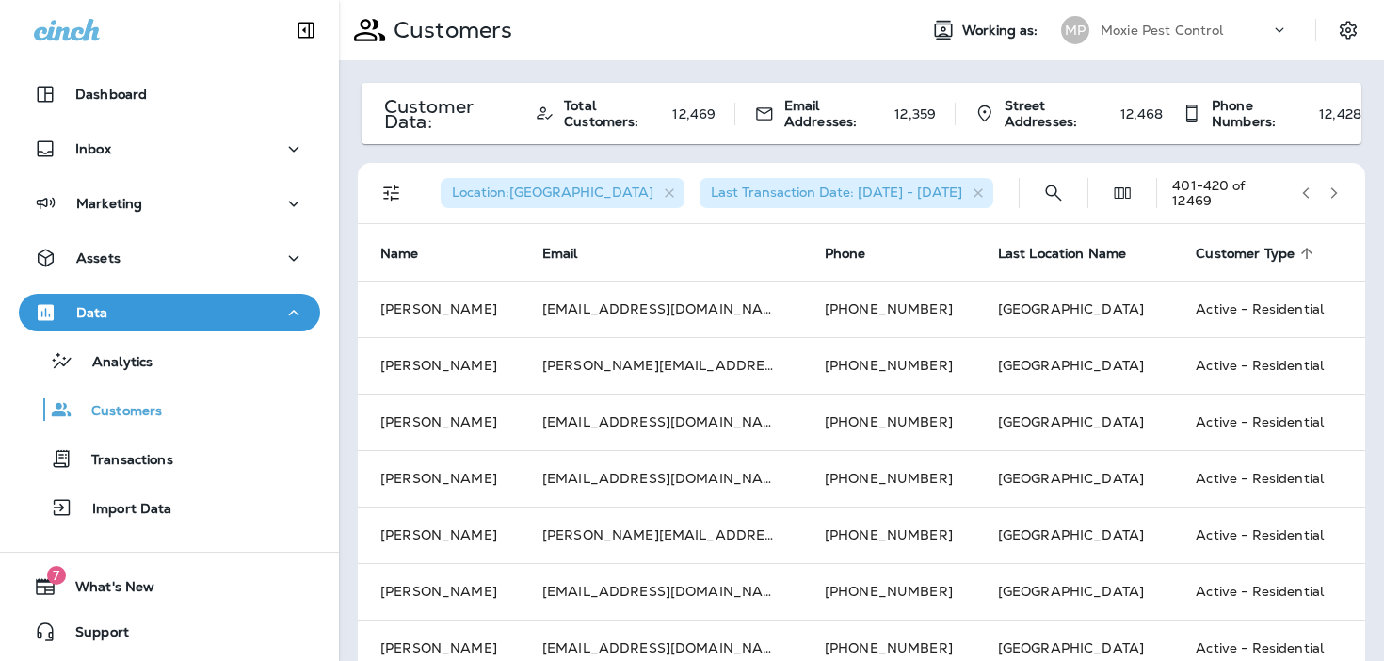
click at [1337, 195] on icon "button" at bounding box center [1333, 192] width 13 height 13
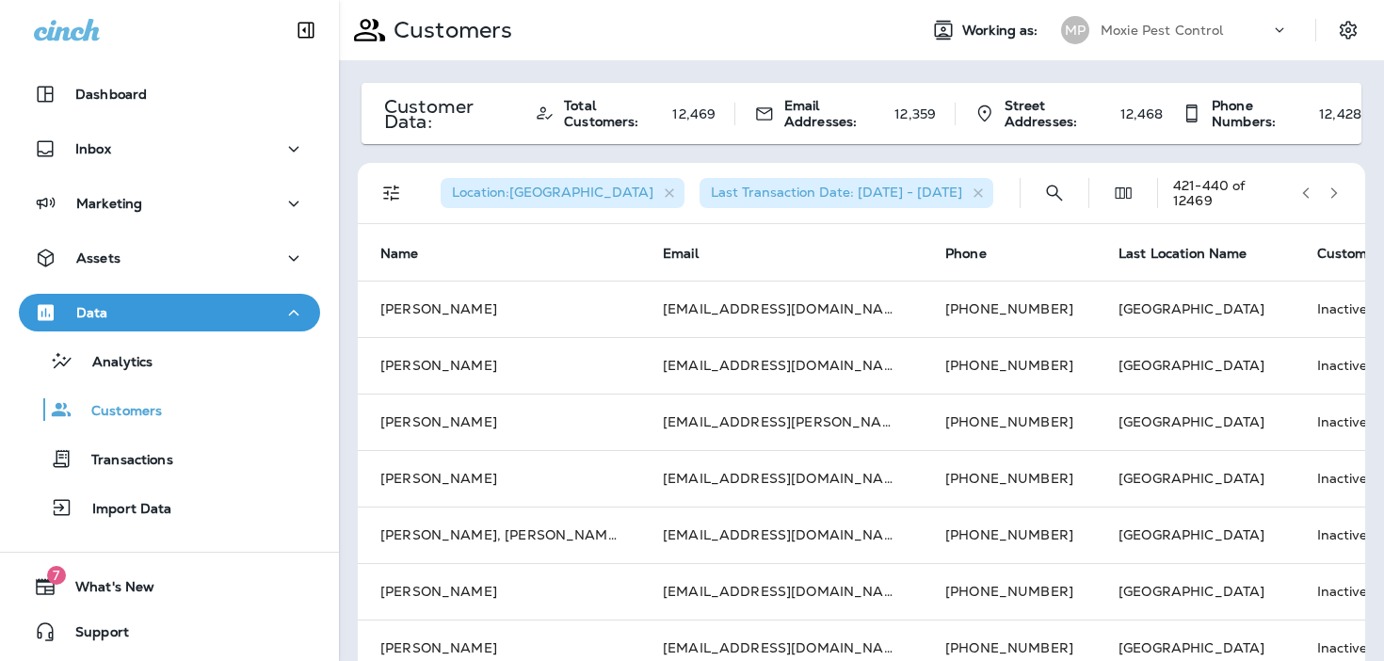
click at [1337, 195] on icon "button" at bounding box center [1333, 192] width 13 height 13
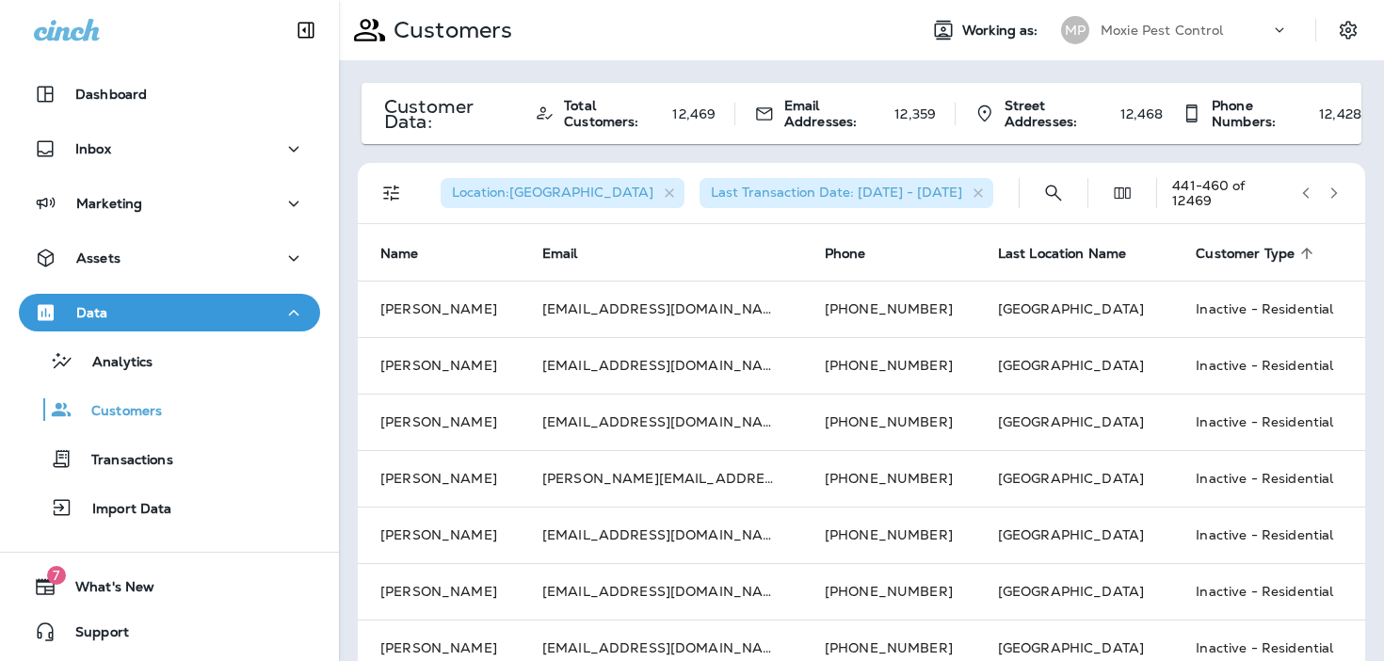
click at [1305, 193] on icon "button" at bounding box center [1305, 192] width 13 height 13
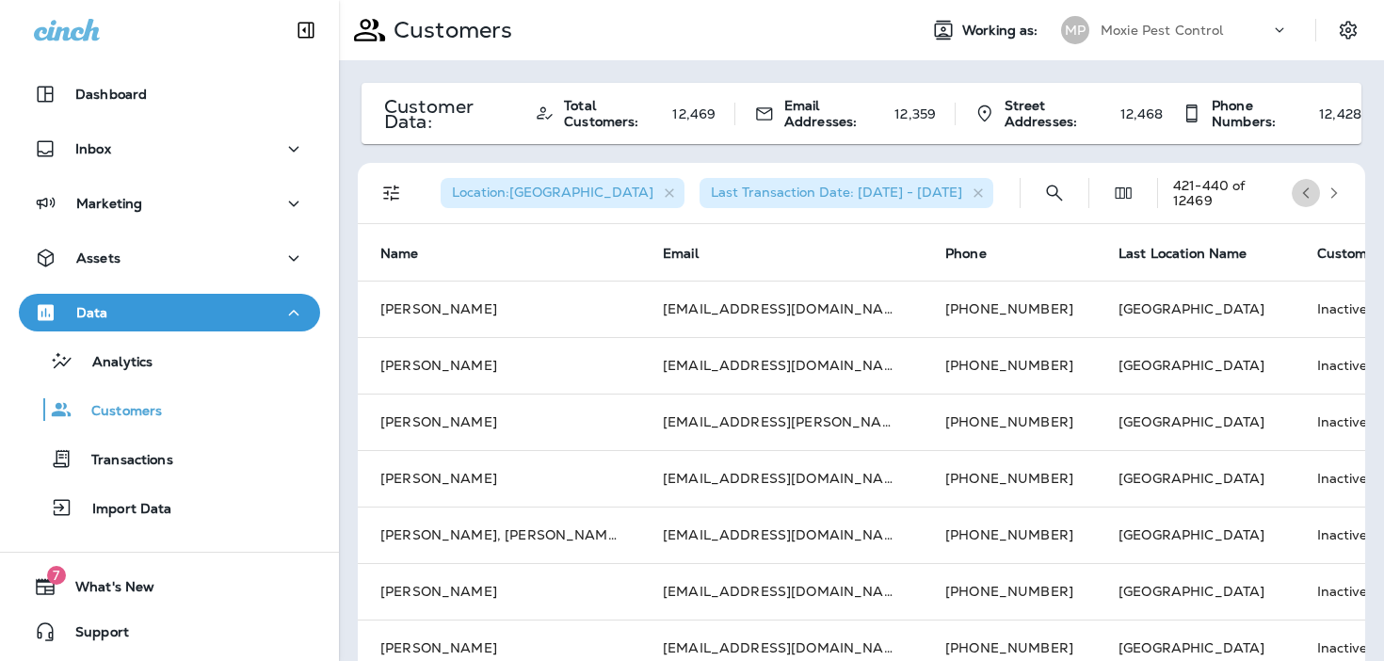
click at [1305, 193] on icon "button" at bounding box center [1305, 192] width 13 height 13
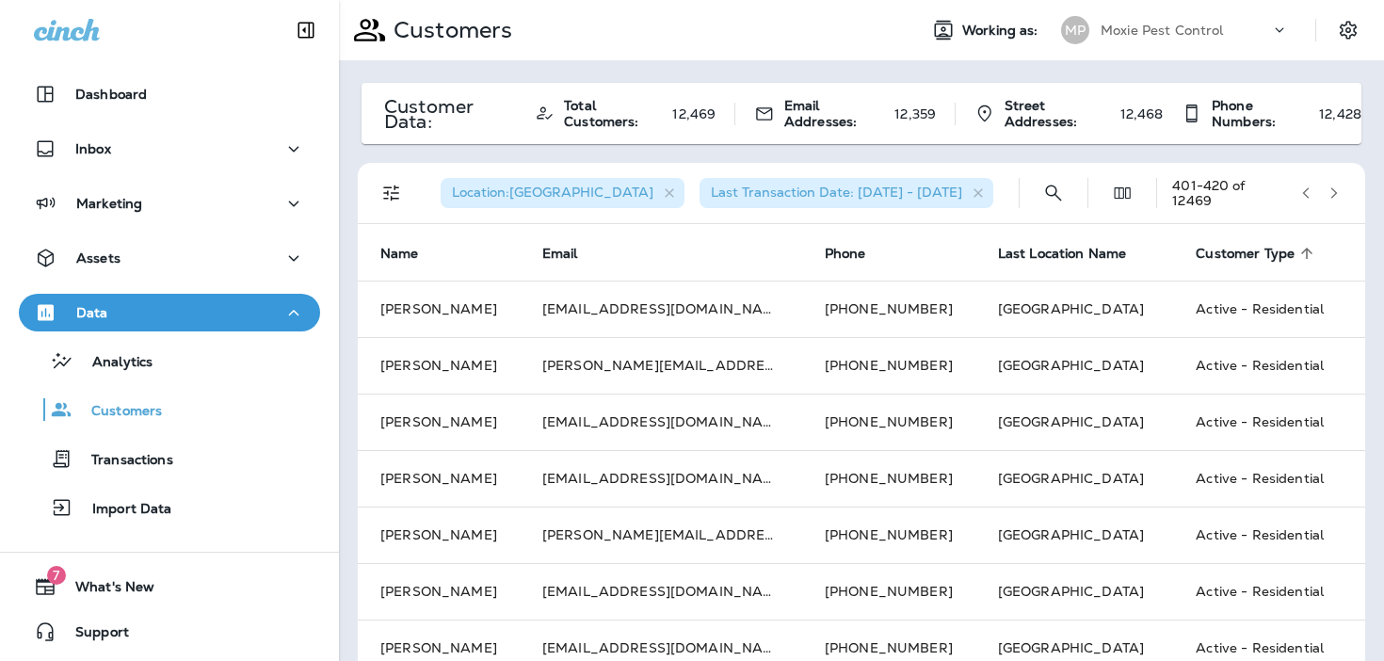
click at [389, 190] on icon "Filters" at bounding box center [391, 193] width 23 height 23
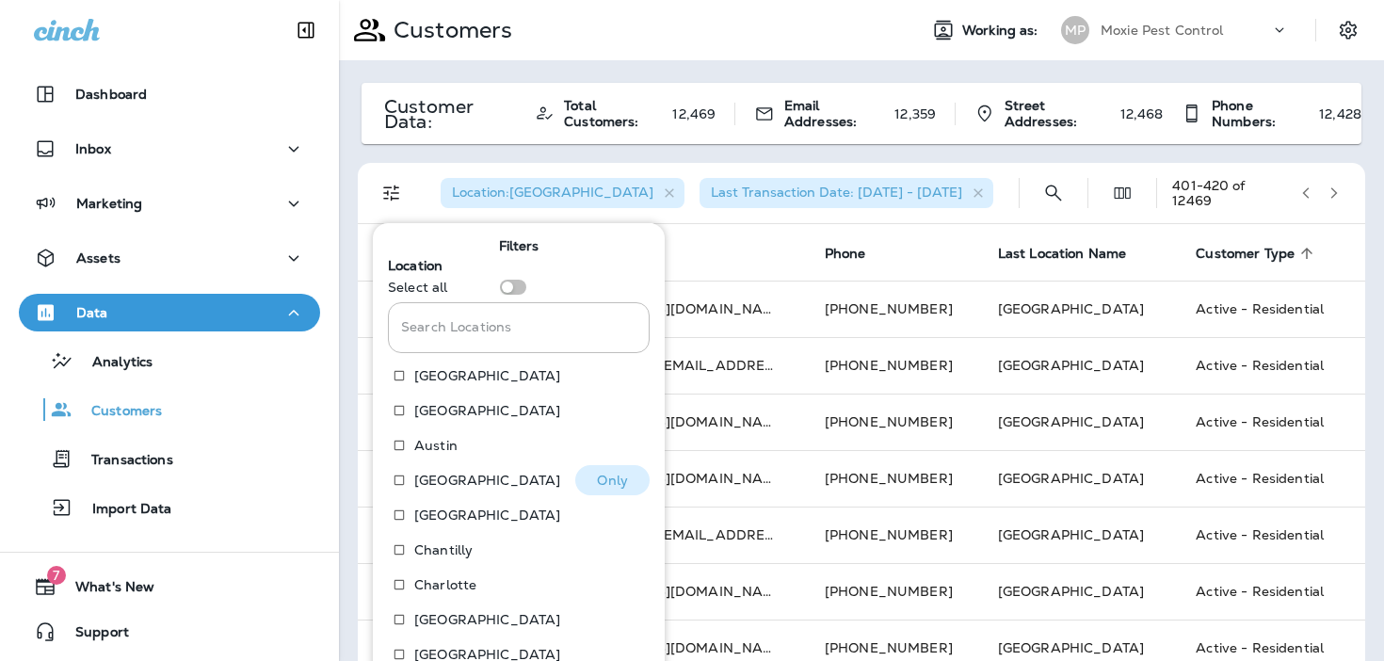
scroll to position [288, 0]
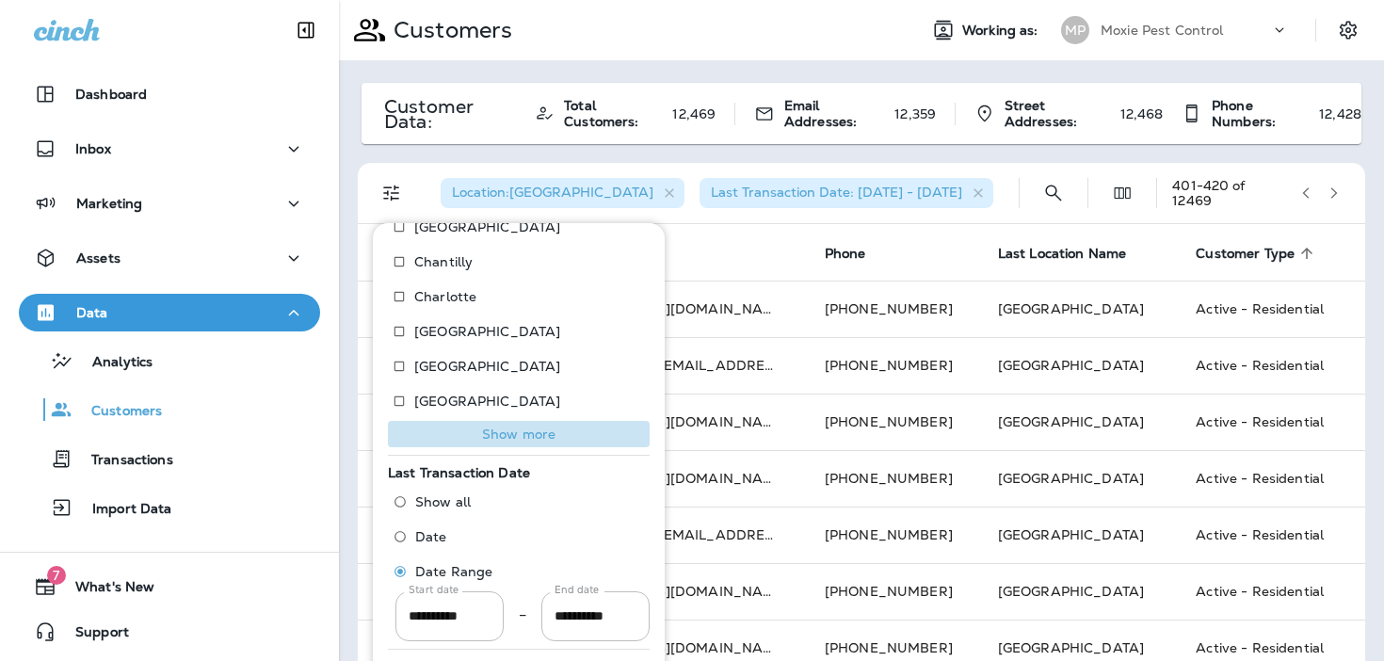
click at [508, 435] on p "Show more" at bounding box center [518, 433] width 73 height 15
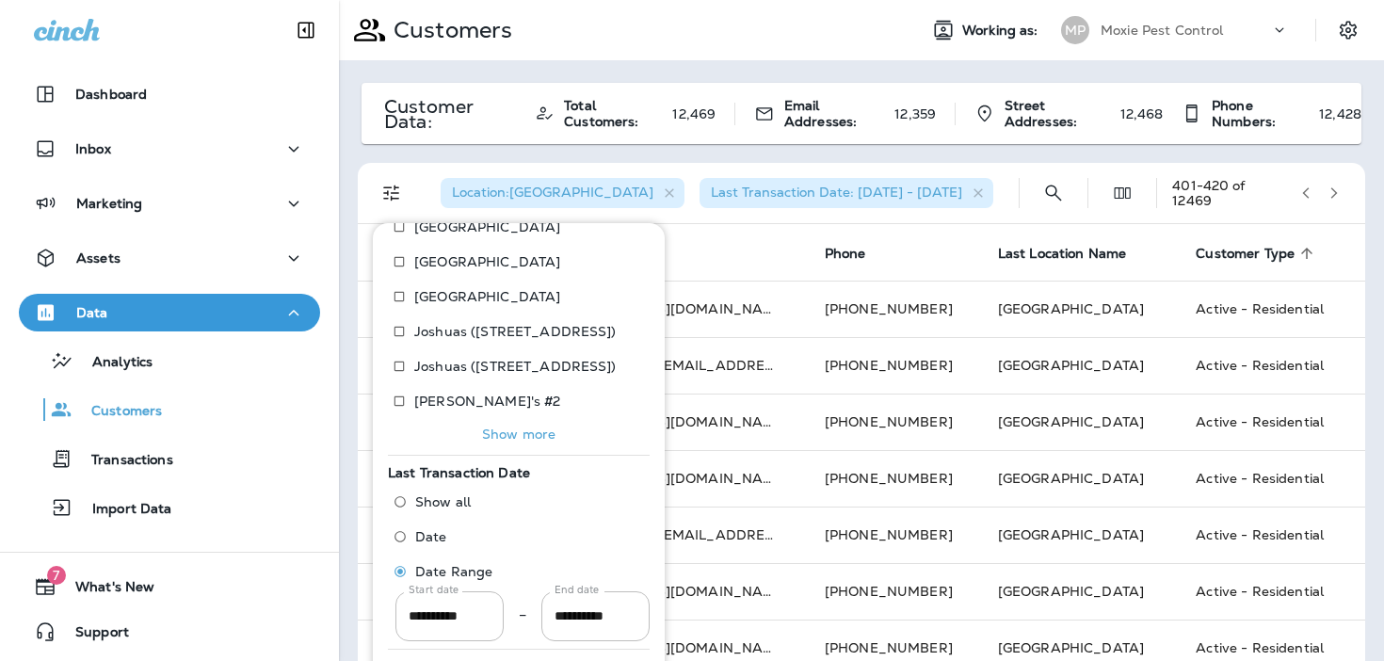
click at [508, 435] on p "Show more" at bounding box center [518, 433] width 73 height 15
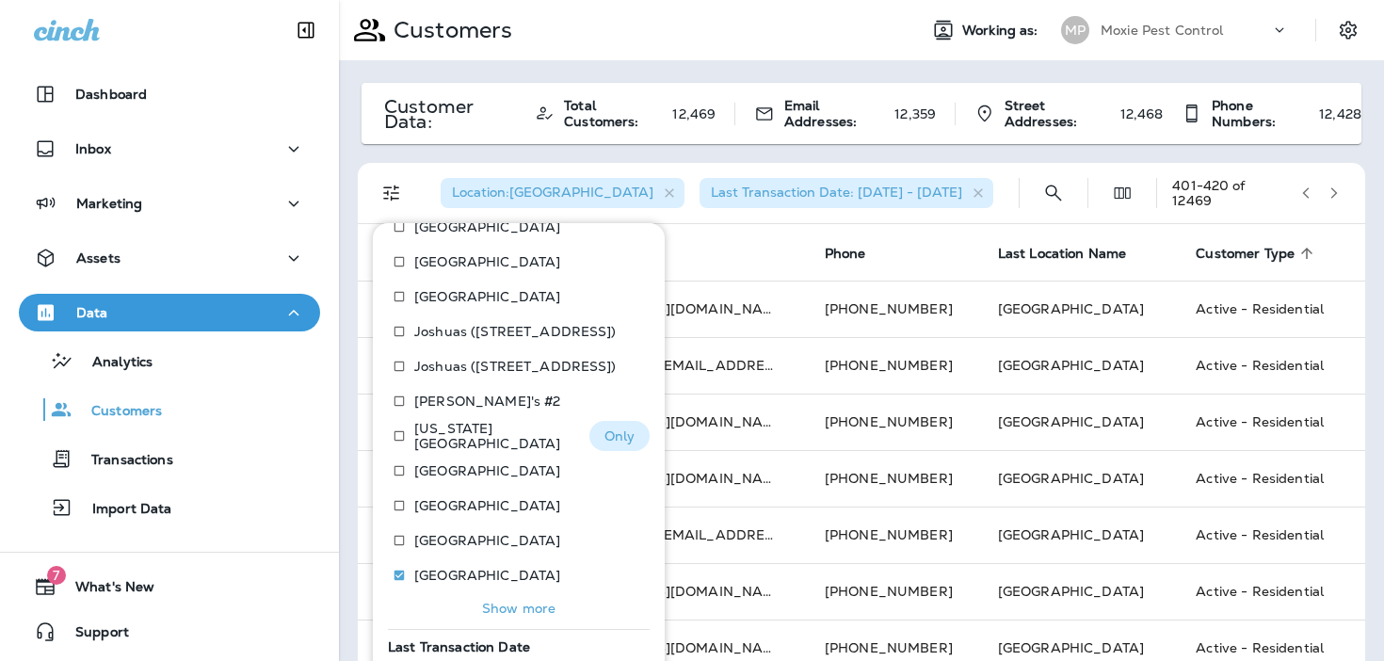
scroll to position [811, 0]
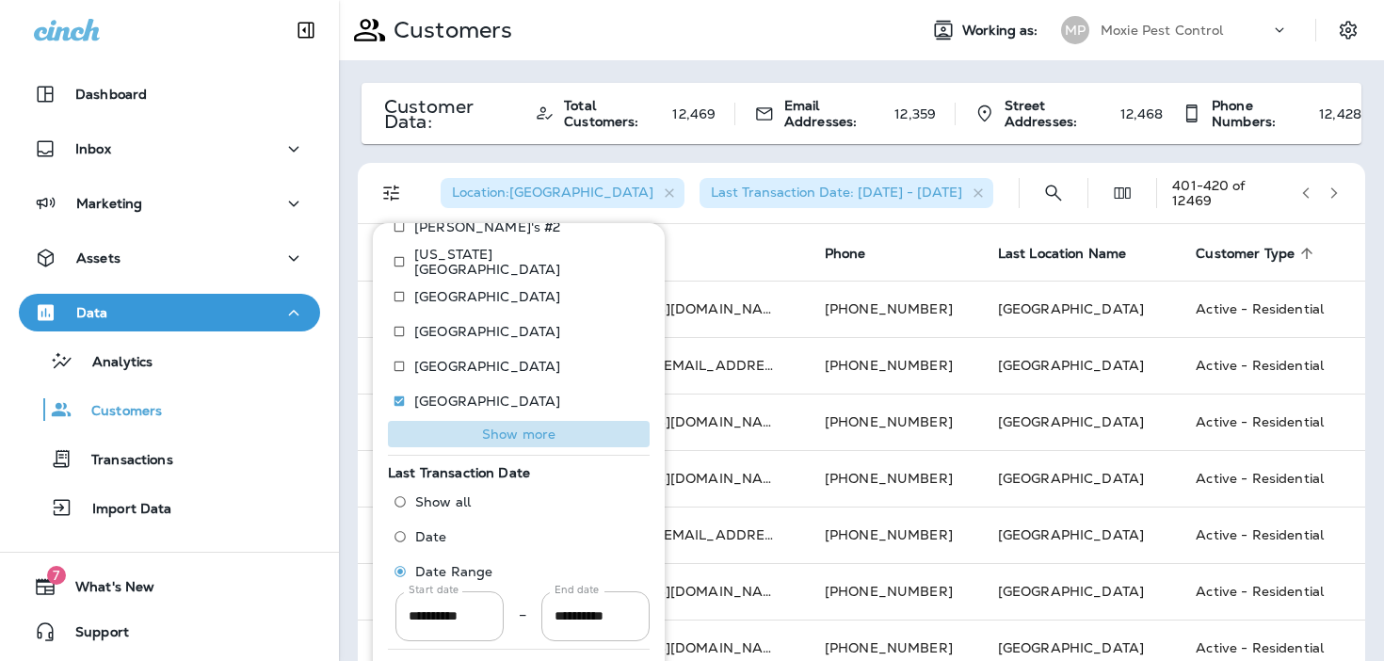
click at [508, 435] on p "Show more" at bounding box center [518, 433] width 73 height 15
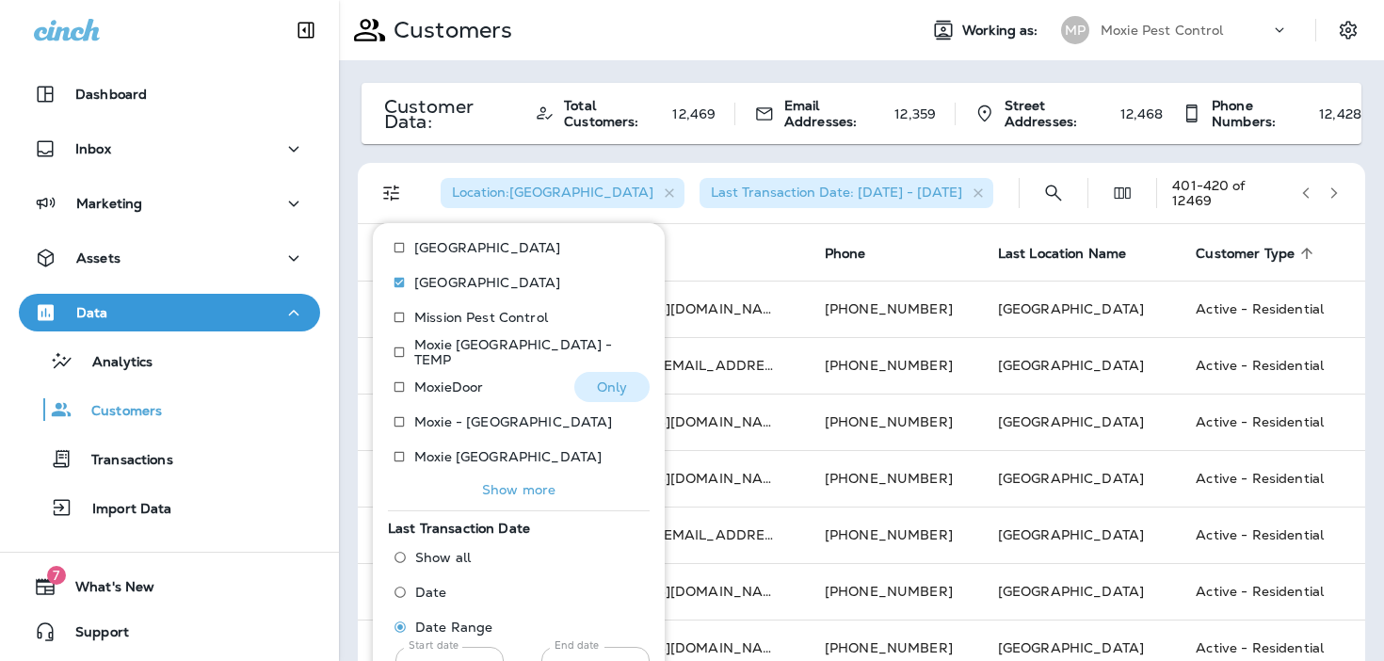
scroll to position [942, 0]
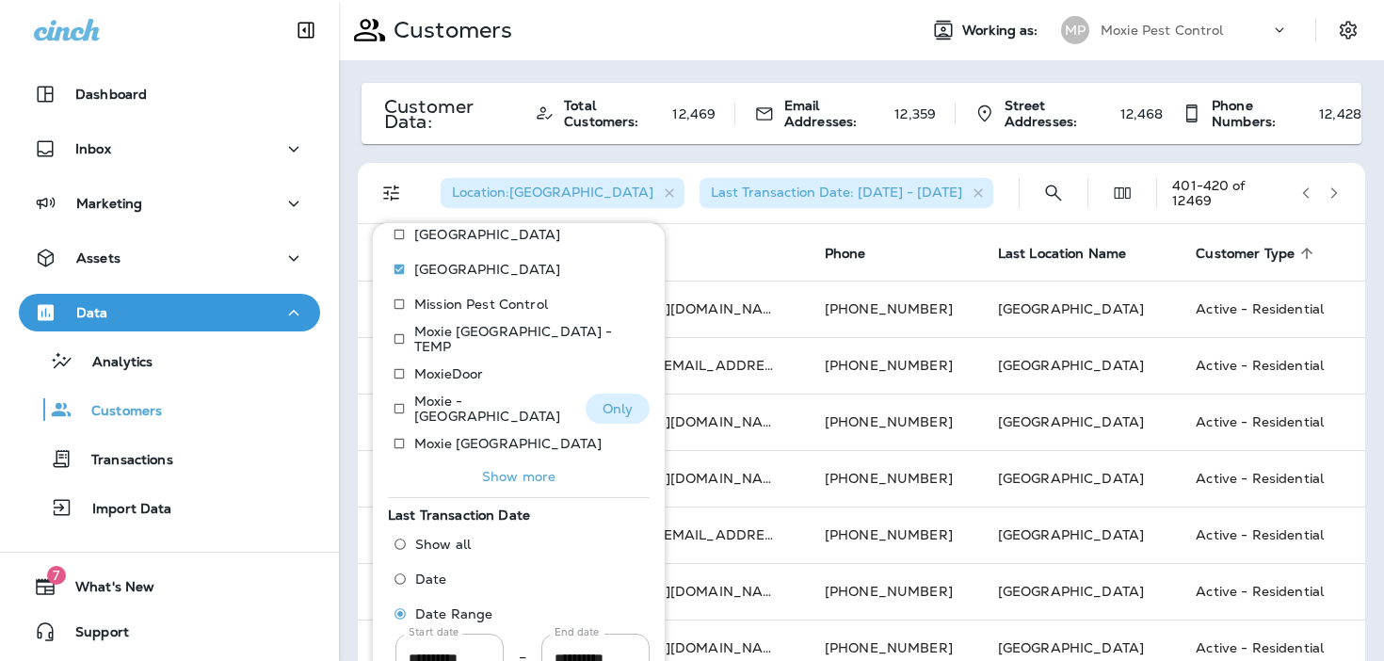
click at [620, 408] on p "Only" at bounding box center [617, 408] width 31 height 15
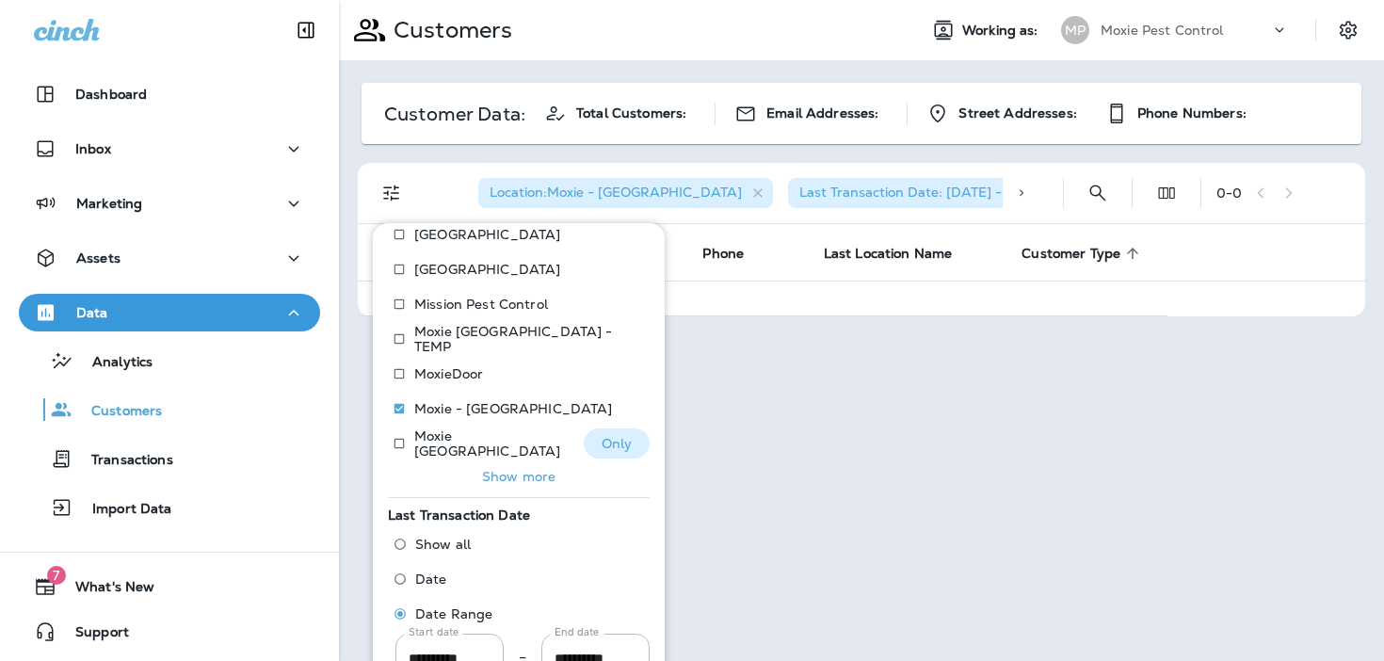
click at [609, 448] on p "Only" at bounding box center [617, 443] width 31 height 15
click at [507, 481] on p "Show more" at bounding box center [518, 476] width 73 height 15
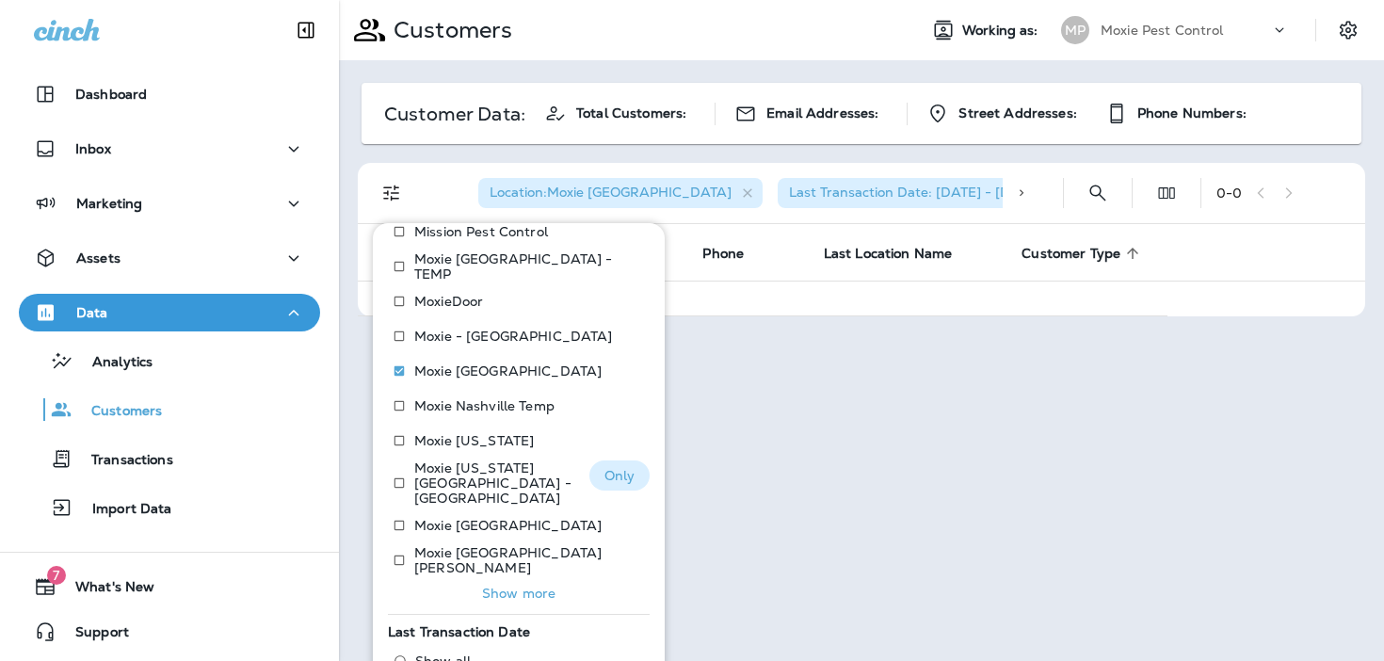
scroll to position [1035, 0]
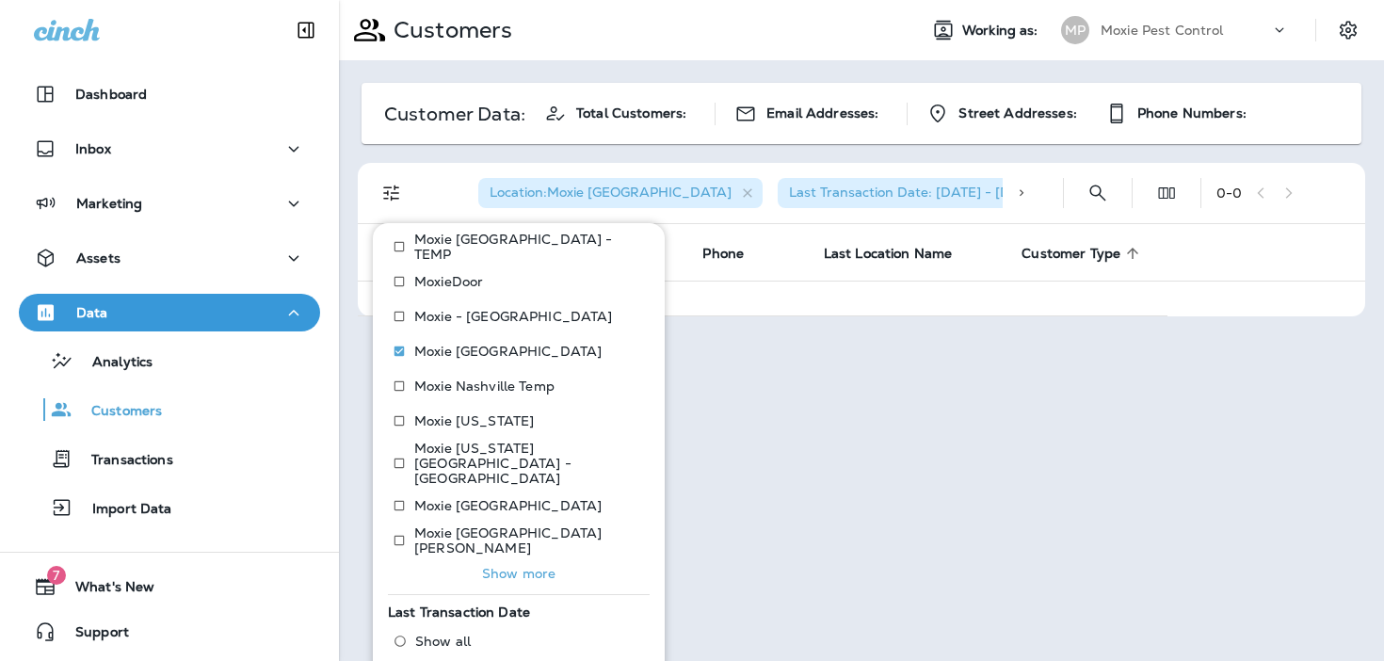
click at [527, 566] on p "Show more" at bounding box center [518, 573] width 73 height 15
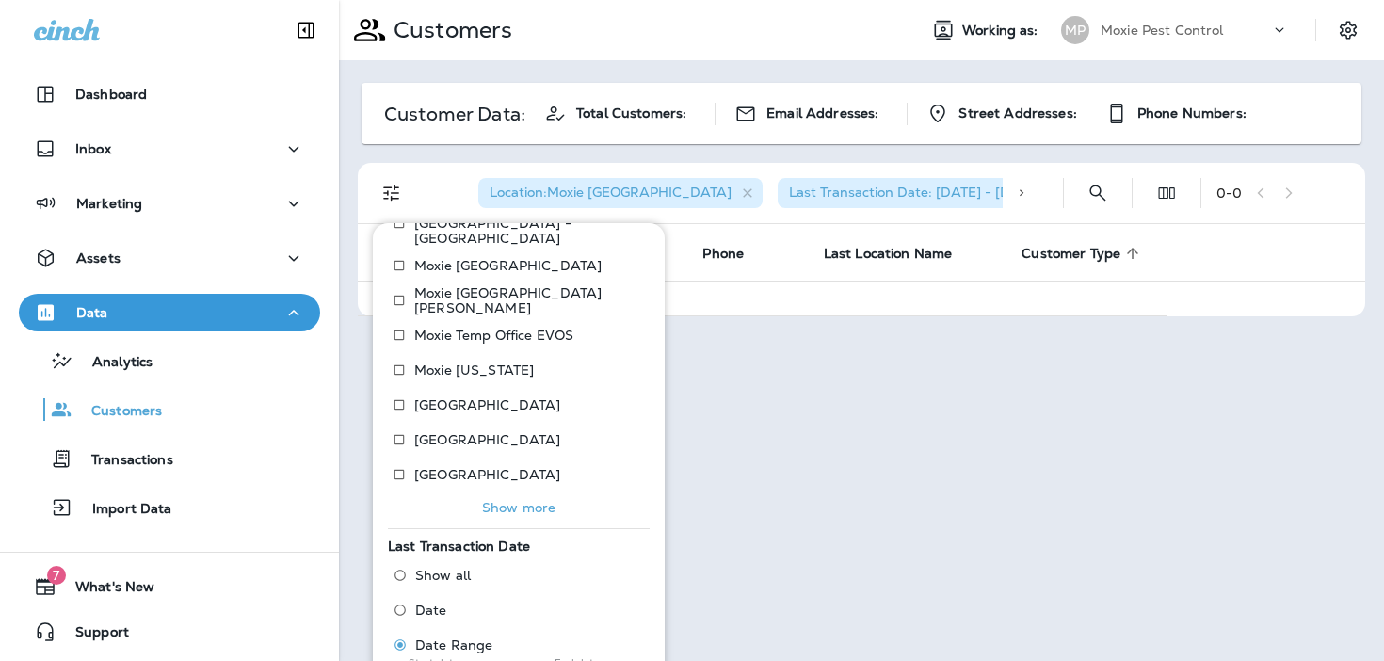
scroll to position [1274, 0]
click at [622, 363] on p "Only" at bounding box center [612, 370] width 31 height 15
click at [623, 398] on p "Only" at bounding box center [612, 405] width 31 height 15
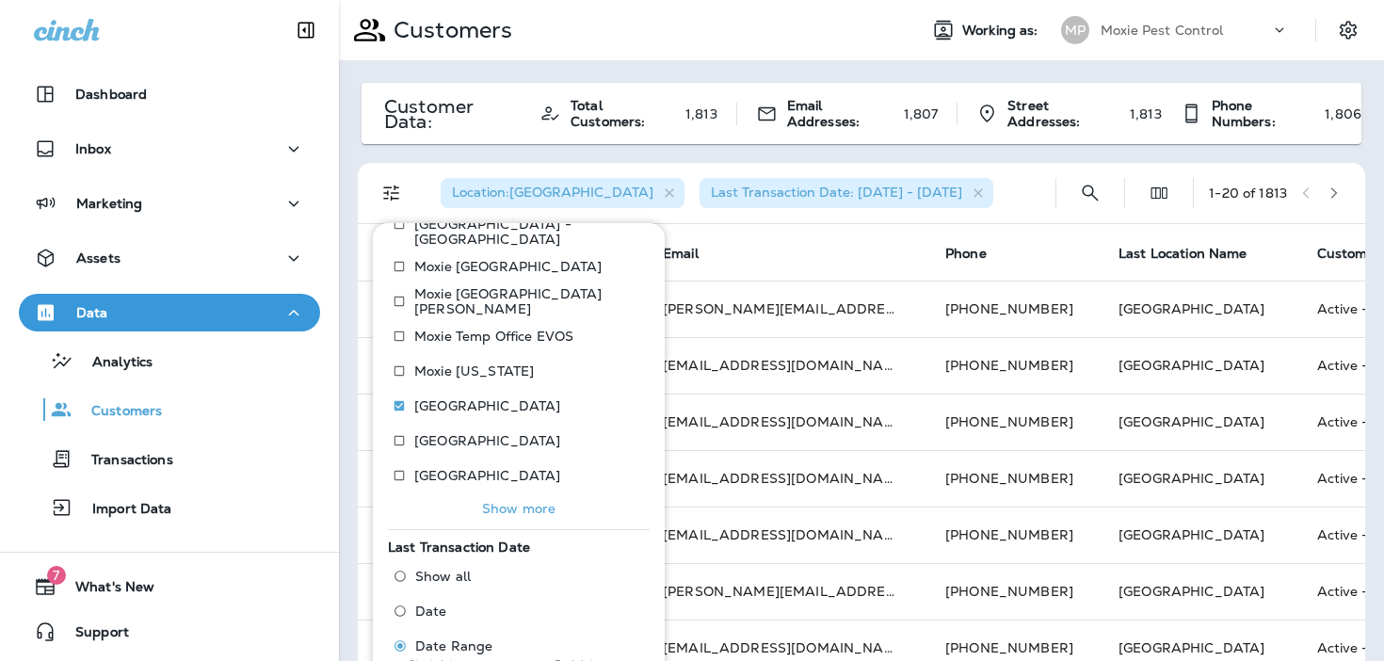
click at [1029, 177] on div "Location : Norfolk Last Transaction Date: 01/02/23 - 07/01/25" at bounding box center [732, 193] width 615 height 60
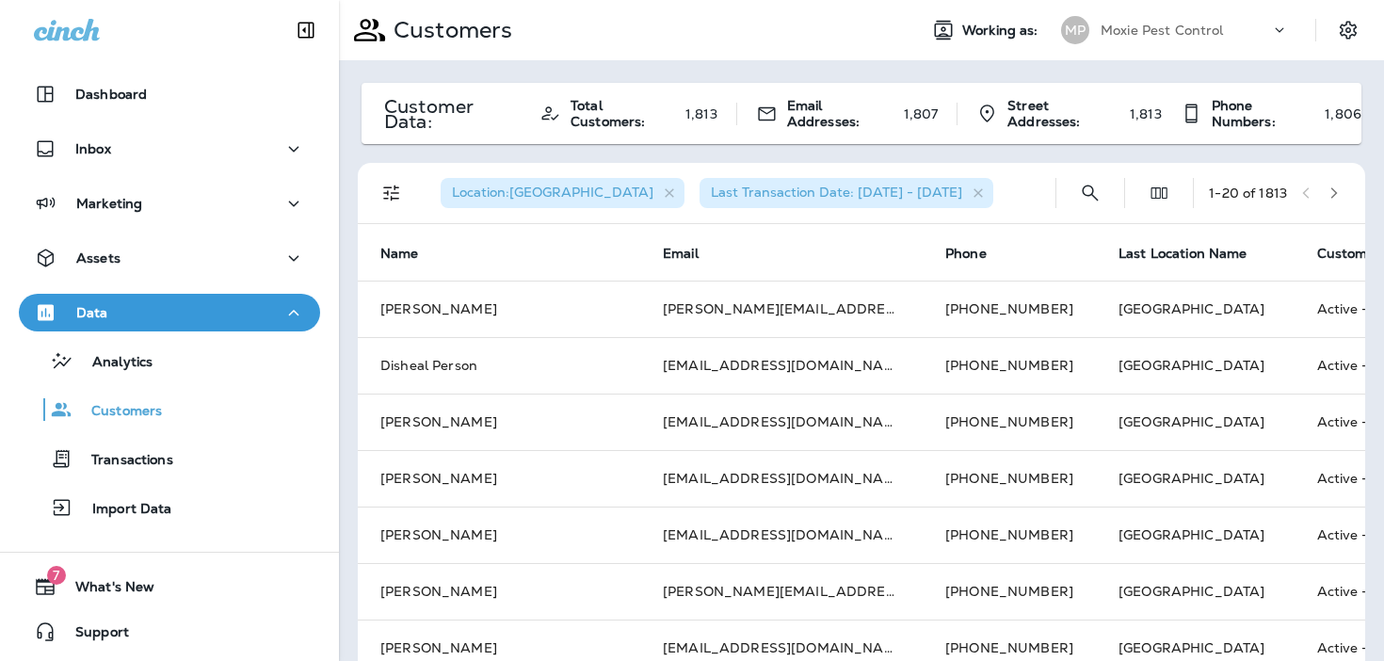
click at [1345, 189] on button "button" at bounding box center [1334, 193] width 28 height 28
click at [1342, 189] on button "button" at bounding box center [1334, 193] width 28 height 28
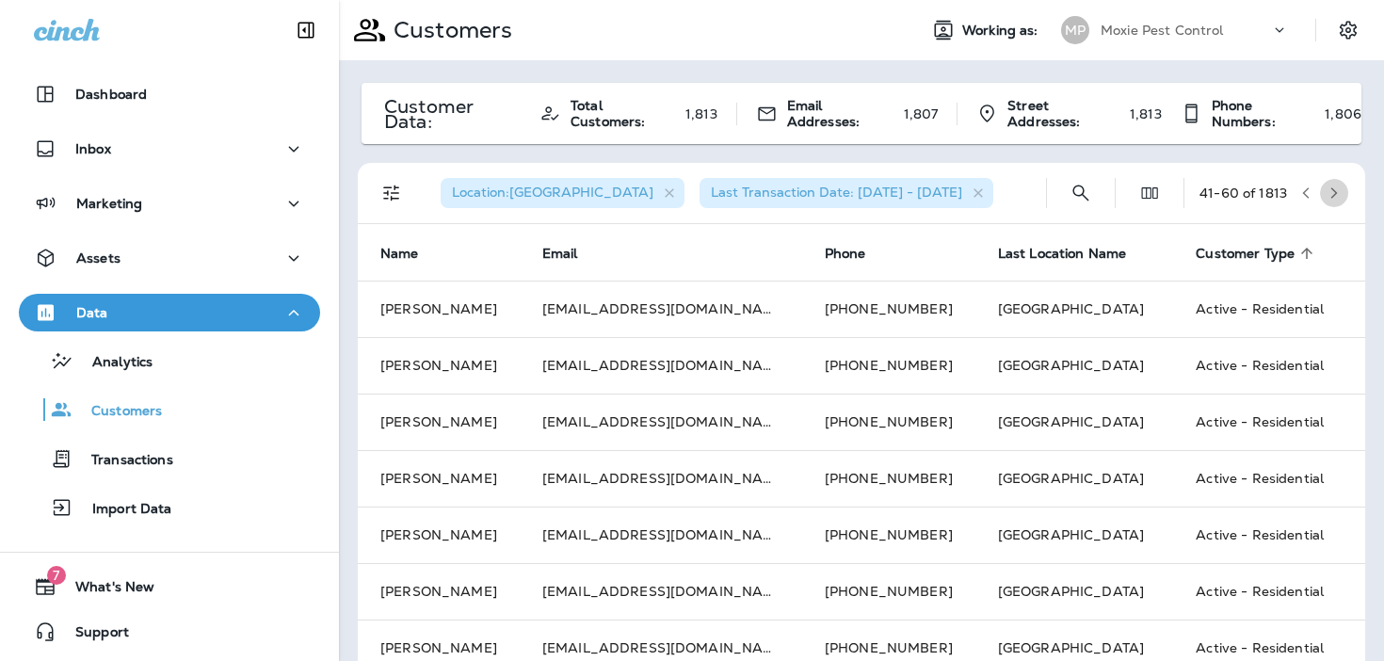
click at [1342, 189] on button "button" at bounding box center [1334, 193] width 28 height 28
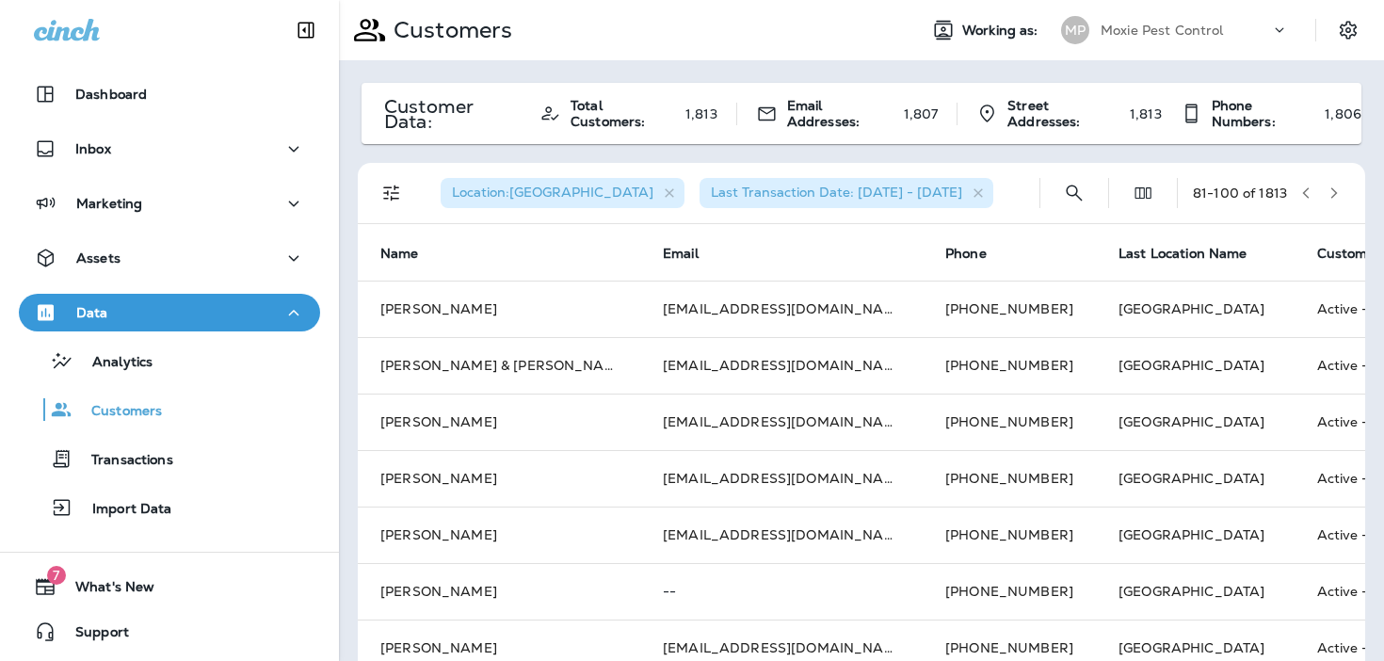
click at [1342, 189] on button "button" at bounding box center [1334, 193] width 28 height 28
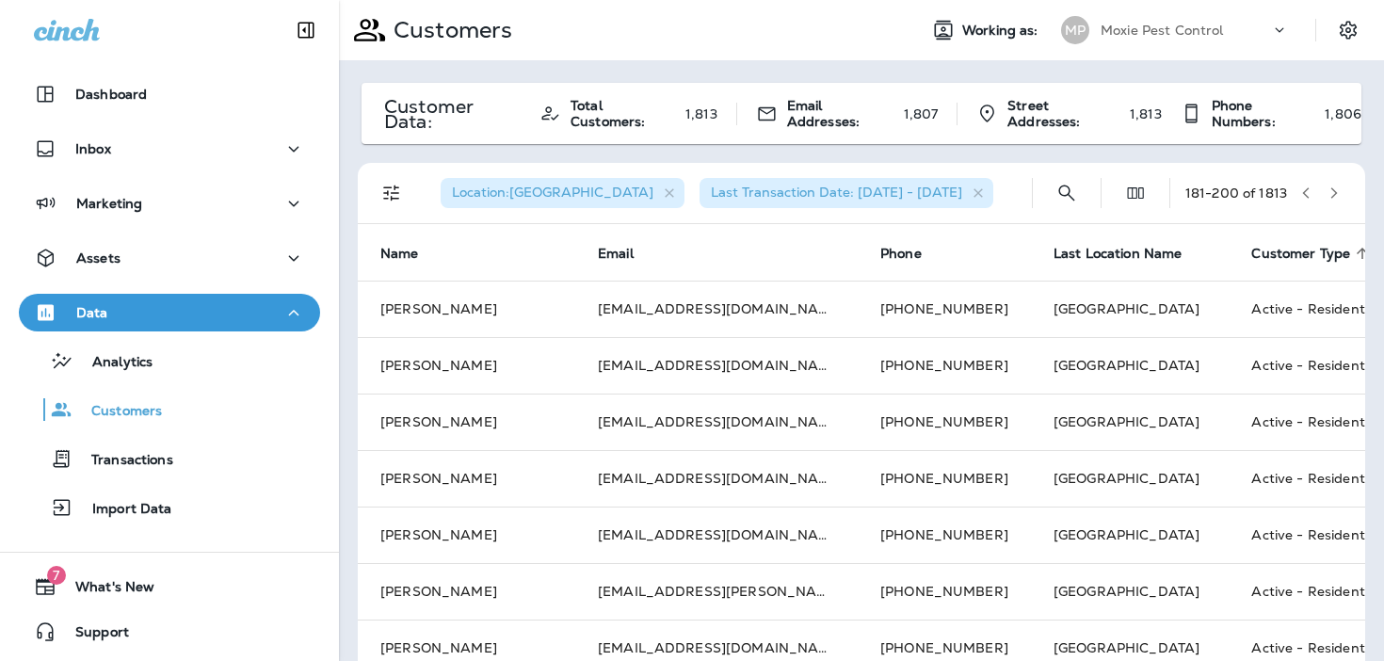
click at [1340, 190] on icon "button" at bounding box center [1333, 192] width 13 height 13
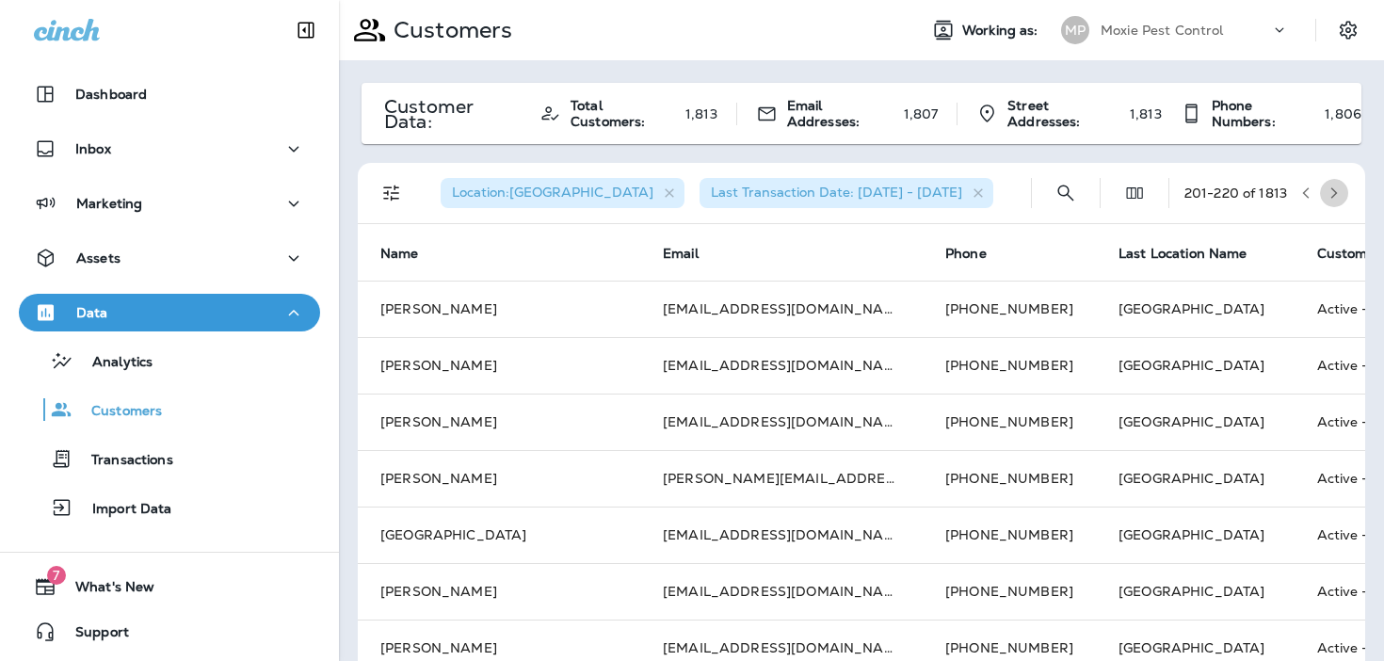
click at [1340, 190] on icon "button" at bounding box center [1333, 192] width 13 height 13
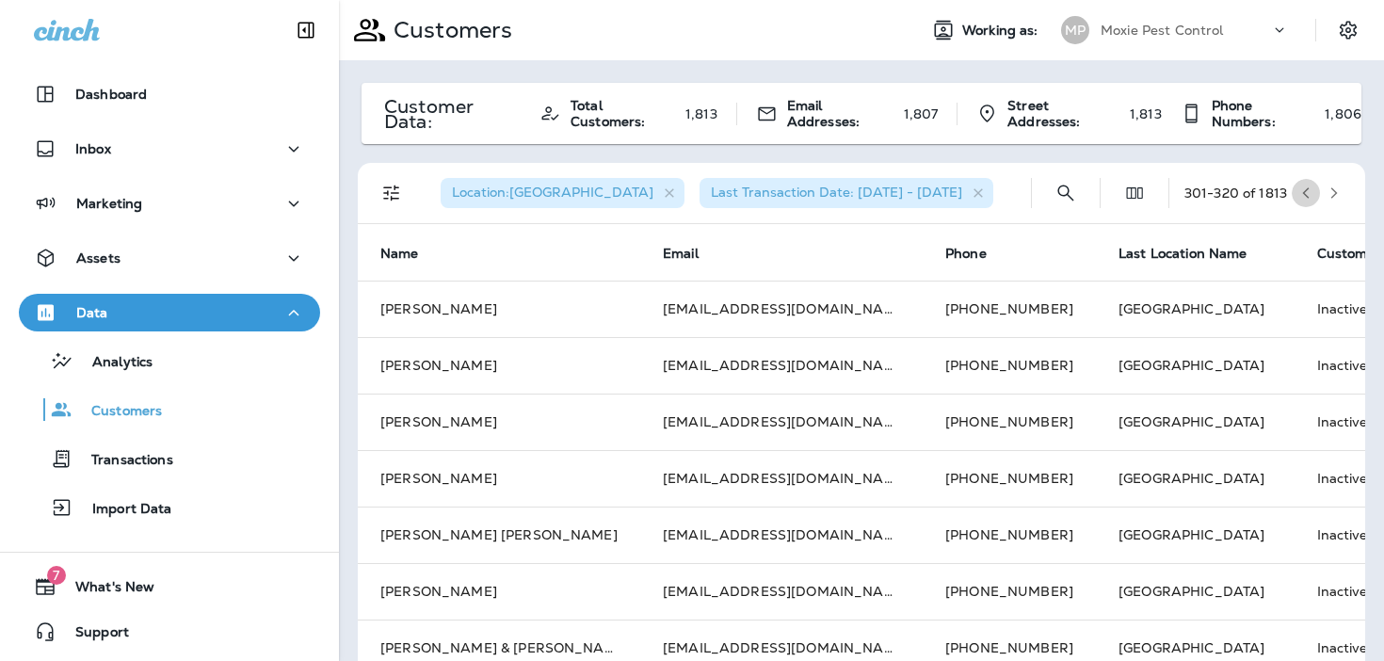
click at [1309, 190] on icon "button" at bounding box center [1305, 192] width 13 height 13
click at [396, 188] on icon "Filters" at bounding box center [391, 193] width 23 height 23
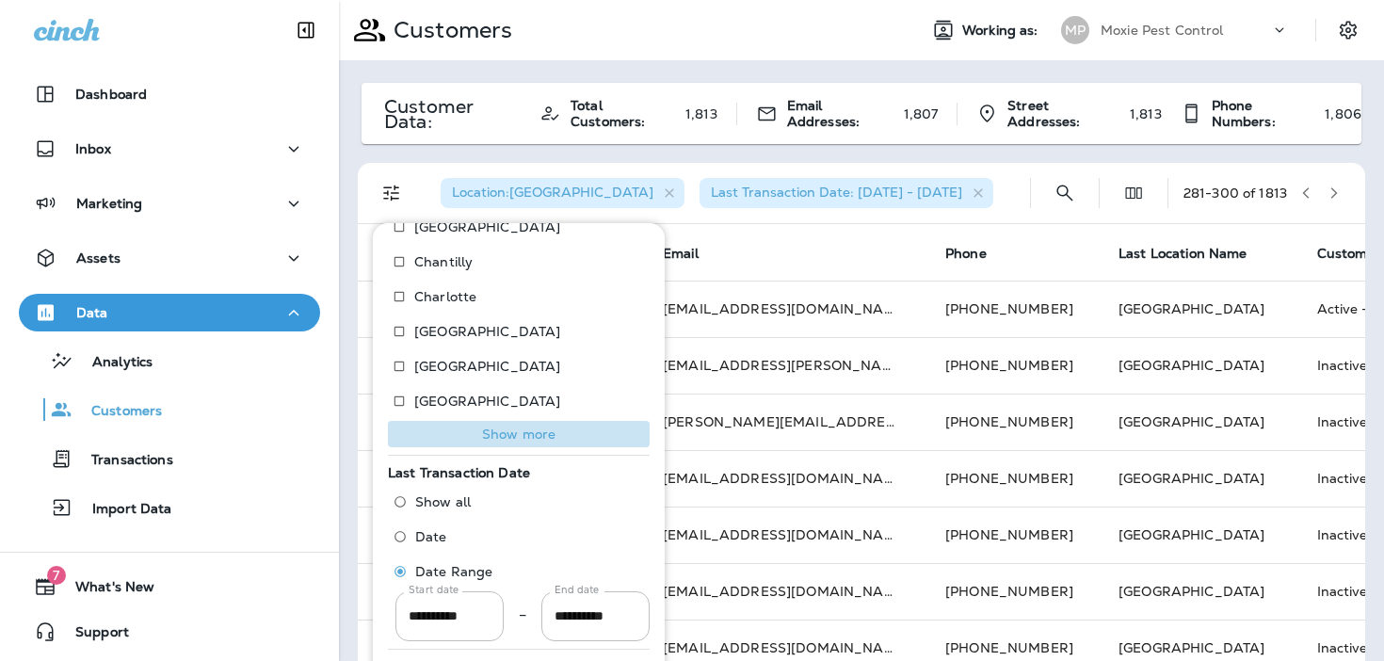
click at [490, 436] on p "Show more" at bounding box center [518, 433] width 73 height 15
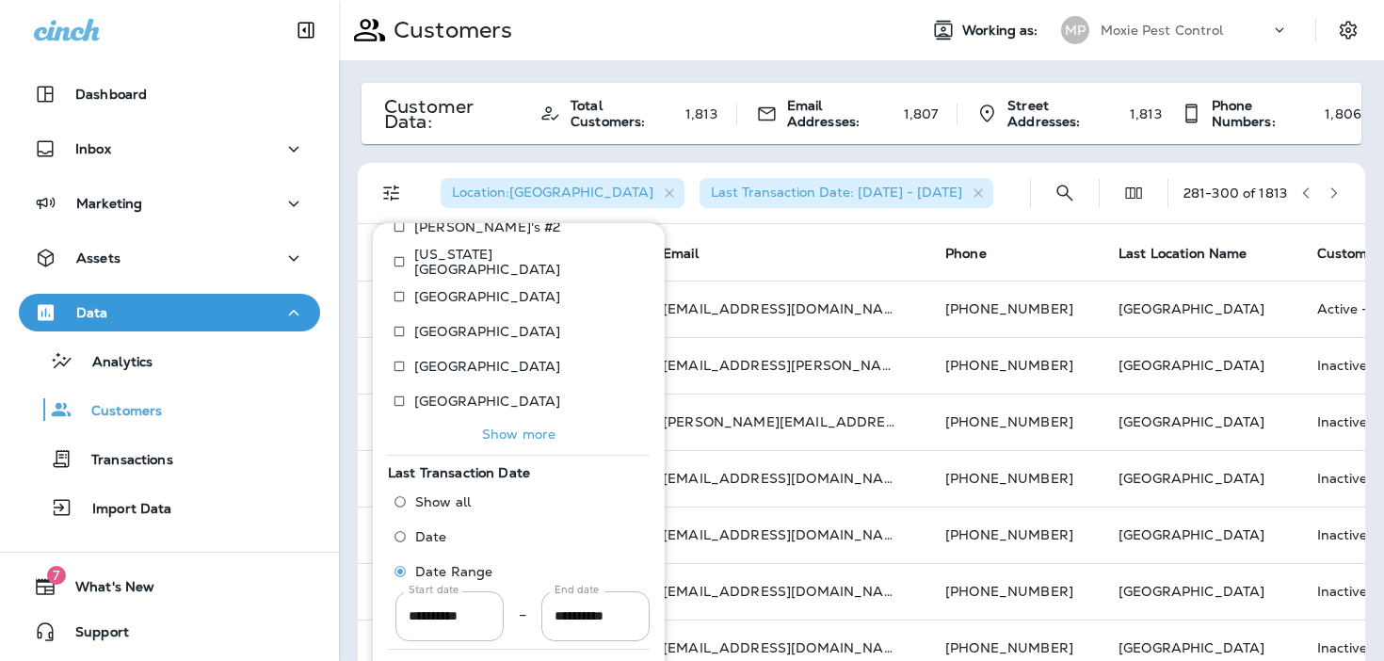
click at [490, 441] on p "Show more" at bounding box center [518, 433] width 73 height 15
click at [494, 426] on p "Show more" at bounding box center [518, 433] width 73 height 15
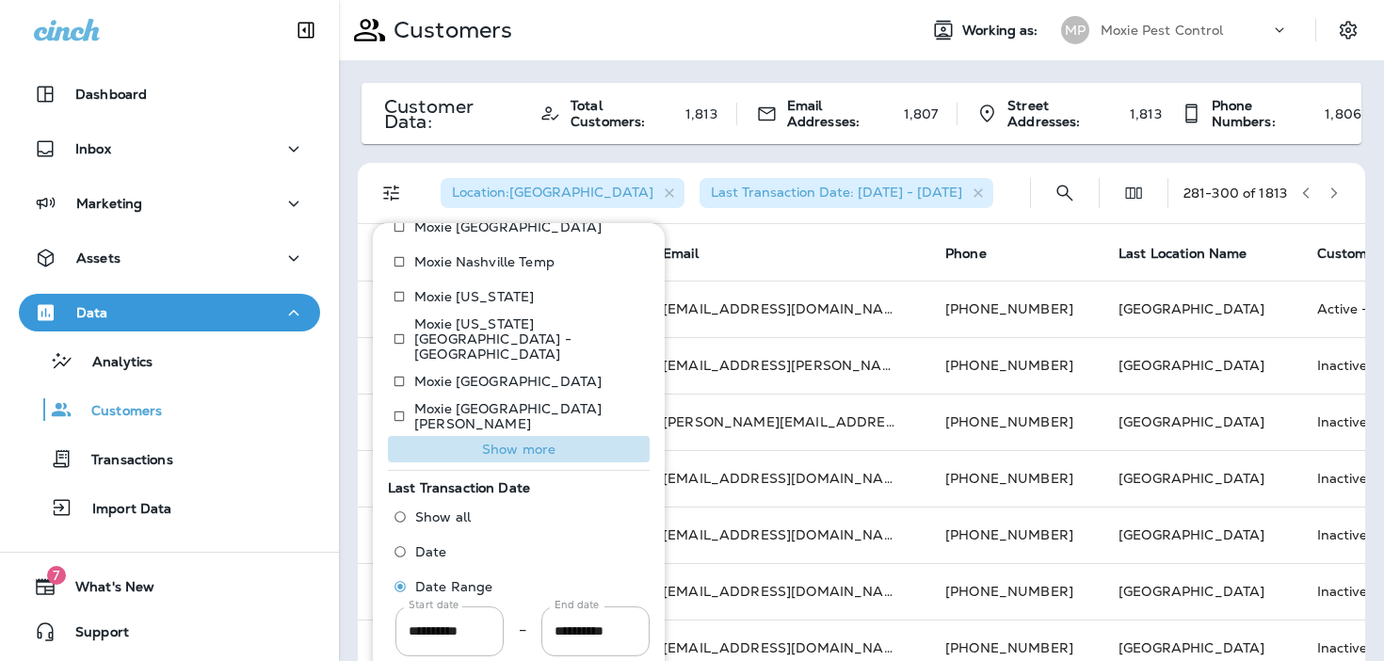
click at [494, 442] on p "Show more" at bounding box center [518, 449] width 73 height 15
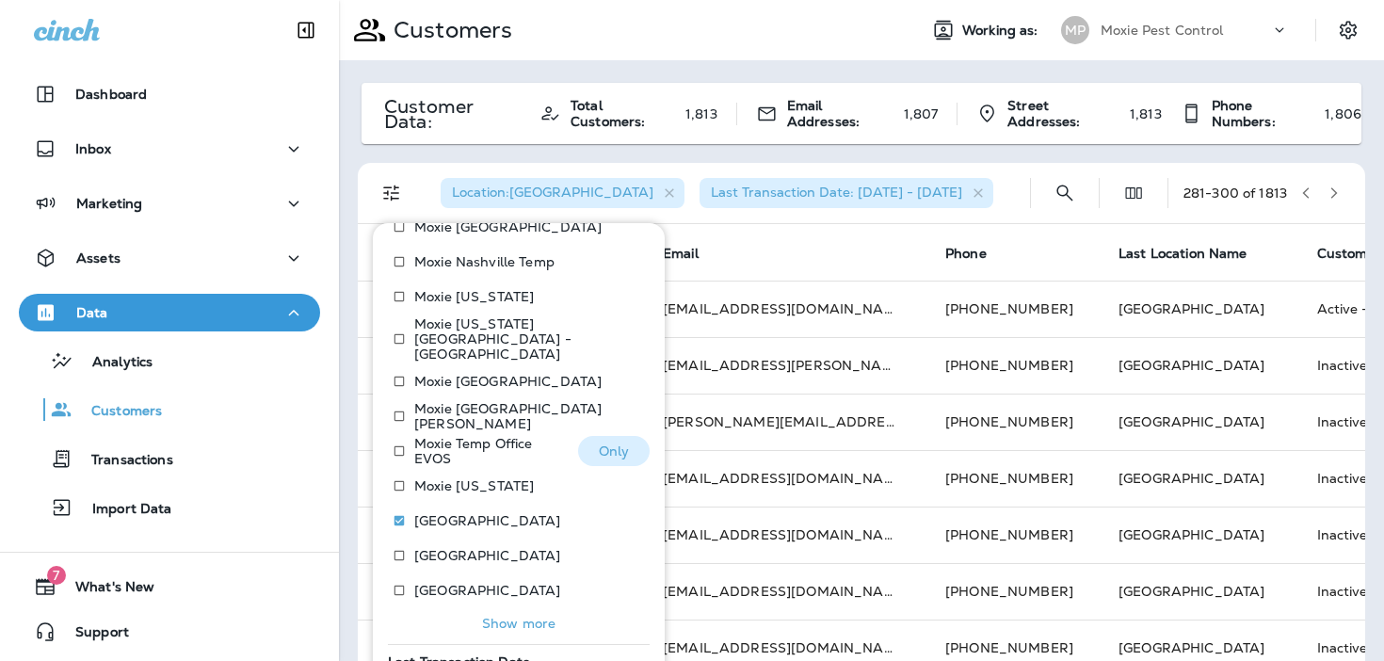
scroll to position [1333, 0]
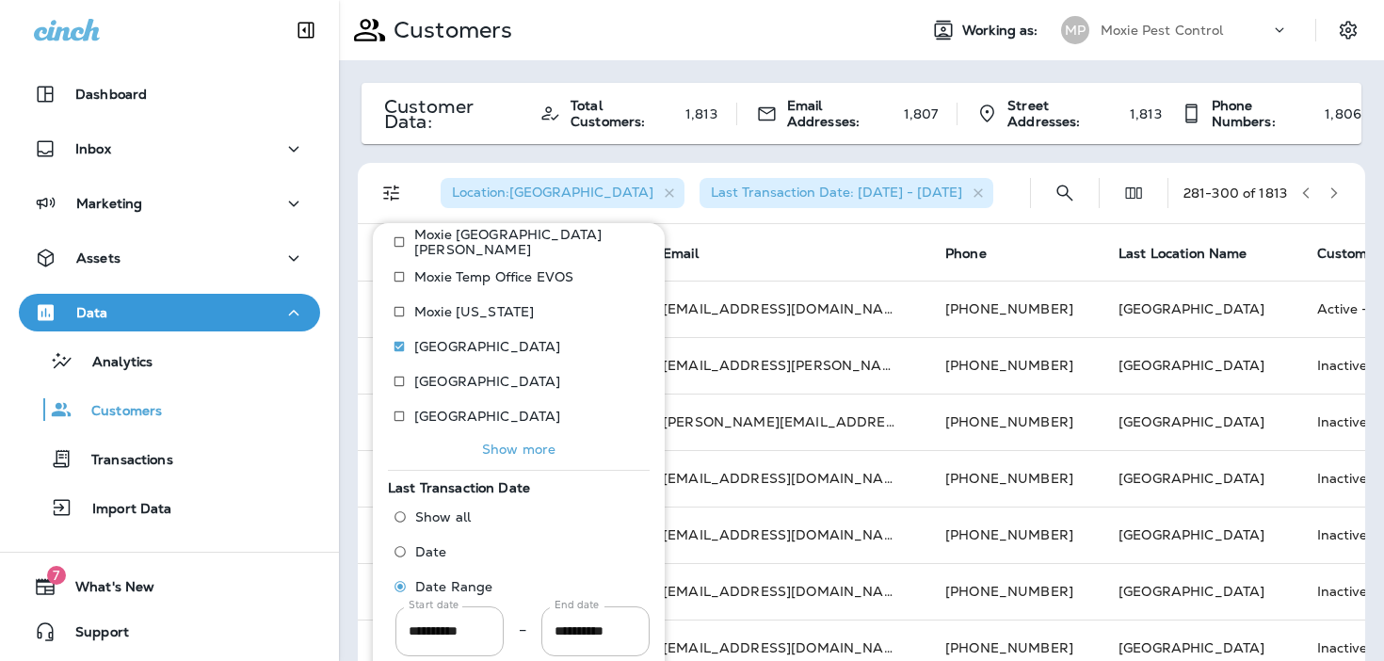
click at [494, 442] on p "Show more" at bounding box center [518, 449] width 73 height 15
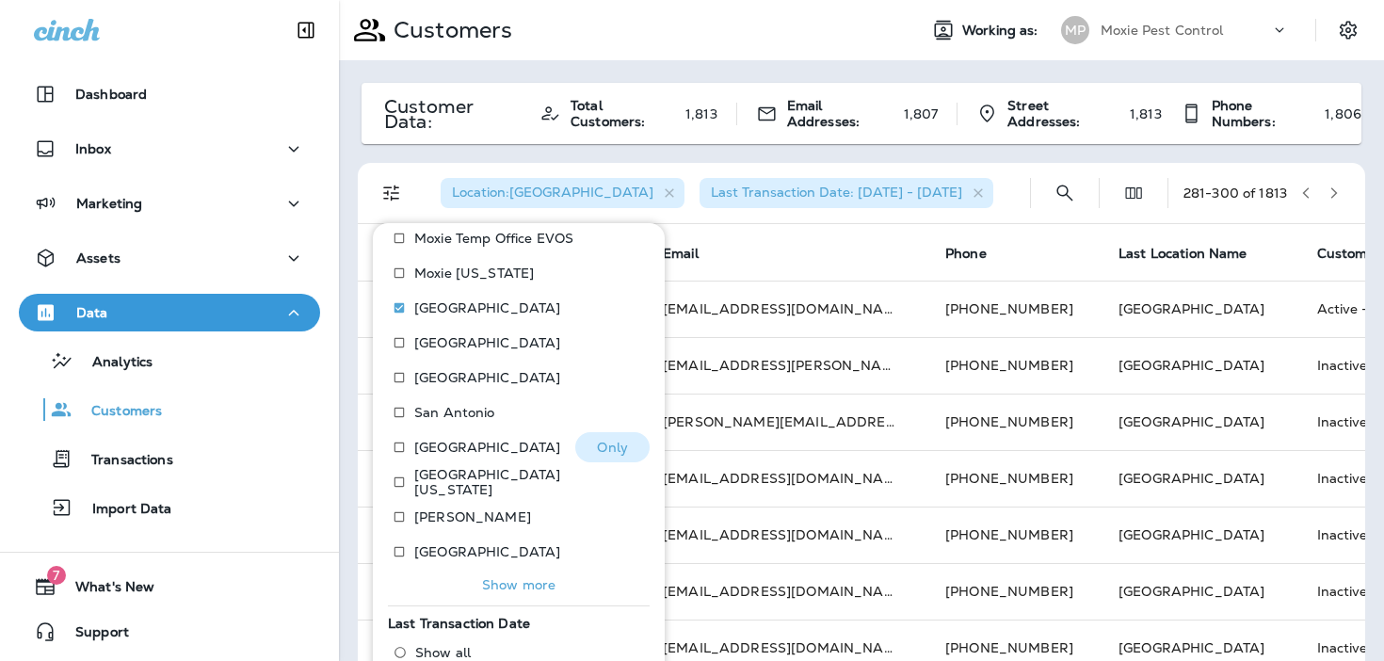
scroll to position [1384, 0]
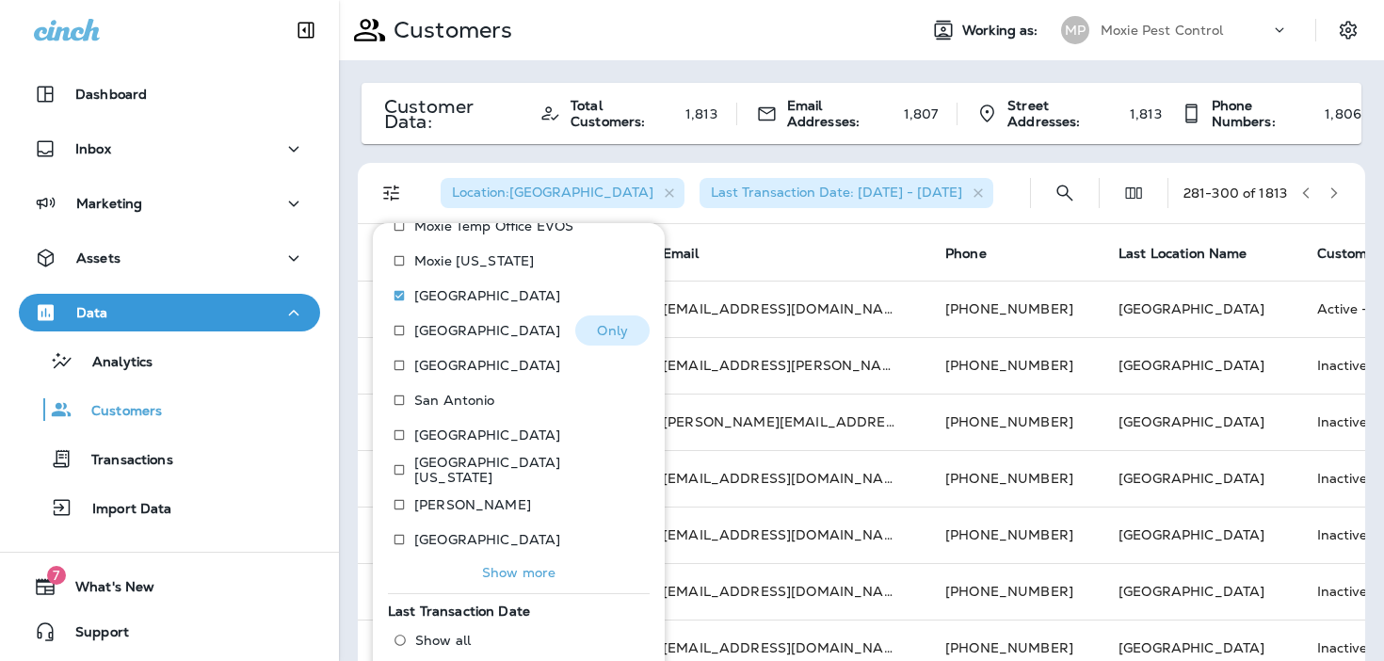
click at [606, 315] on button "Only" at bounding box center [612, 330] width 74 height 30
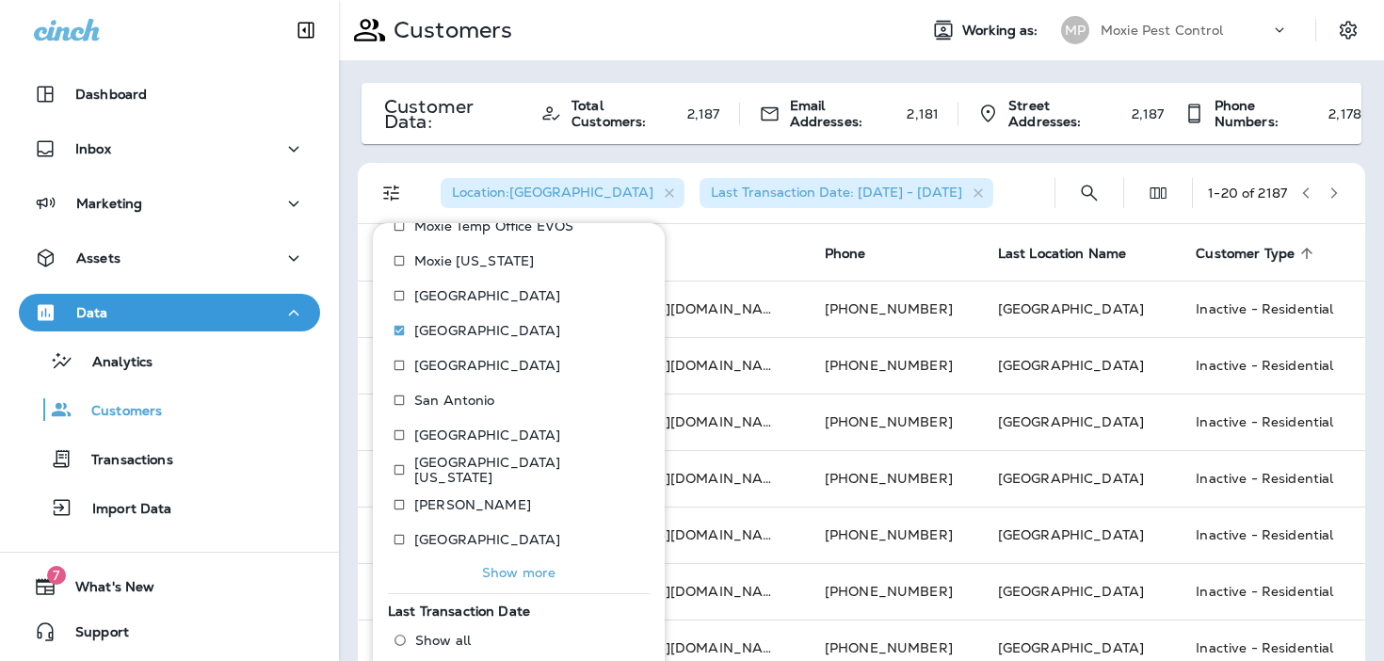
click at [972, 194] on div "Location : Pittsburgh Last Transaction Date: 01/02/23 - 07/01/25" at bounding box center [732, 193] width 614 height 60
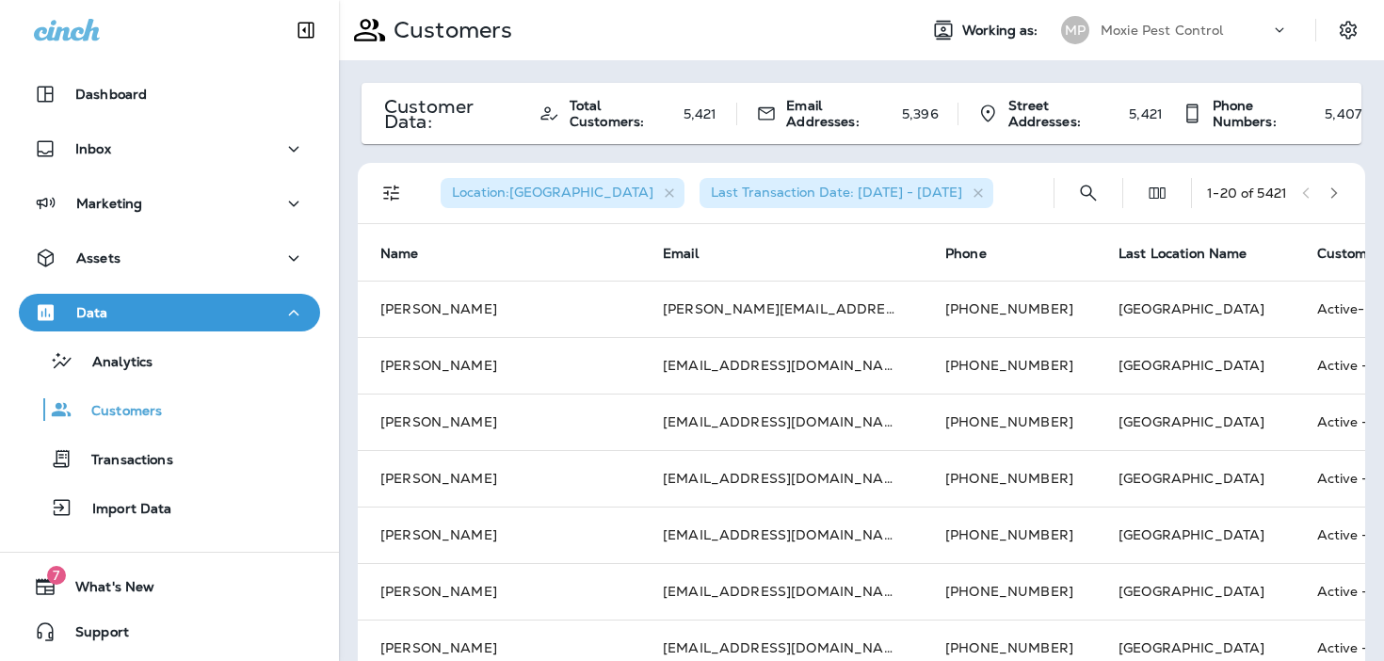
click at [1336, 196] on icon "button" at bounding box center [1333, 192] width 13 height 13
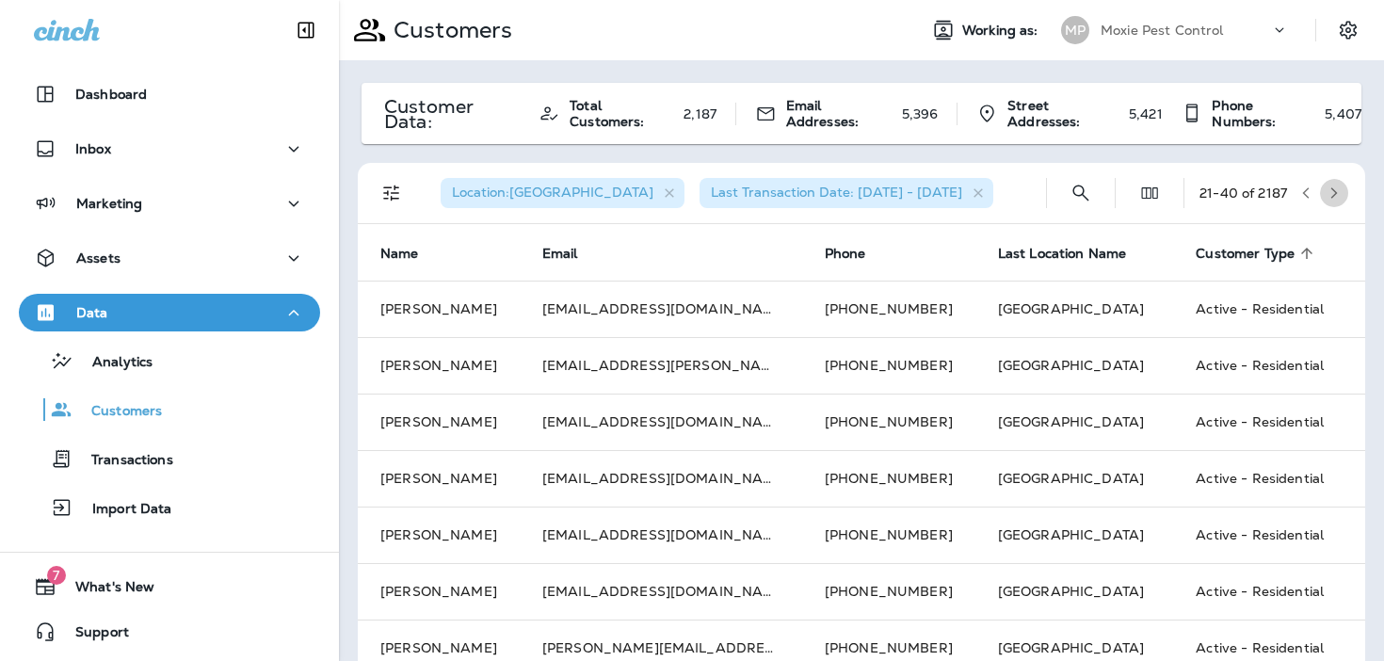
click at [1336, 196] on icon "button" at bounding box center [1333, 192] width 13 height 13
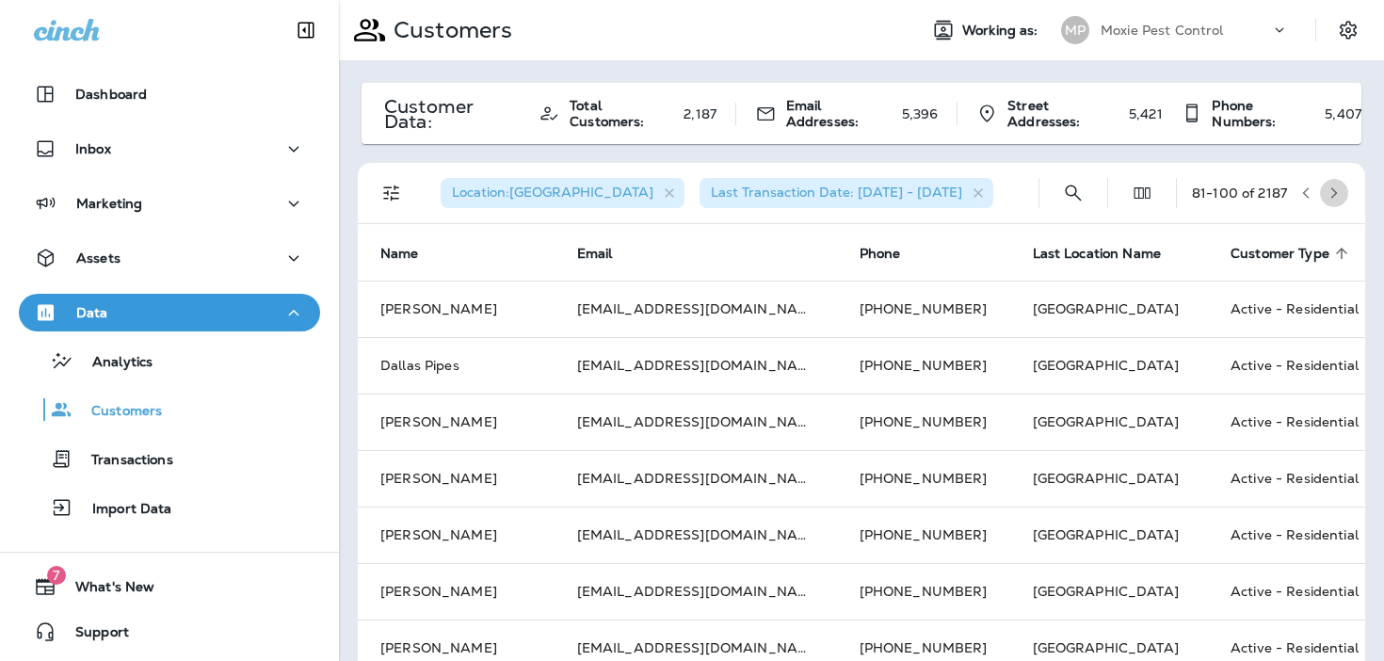
click at [1336, 196] on icon "button" at bounding box center [1333, 192] width 13 height 13
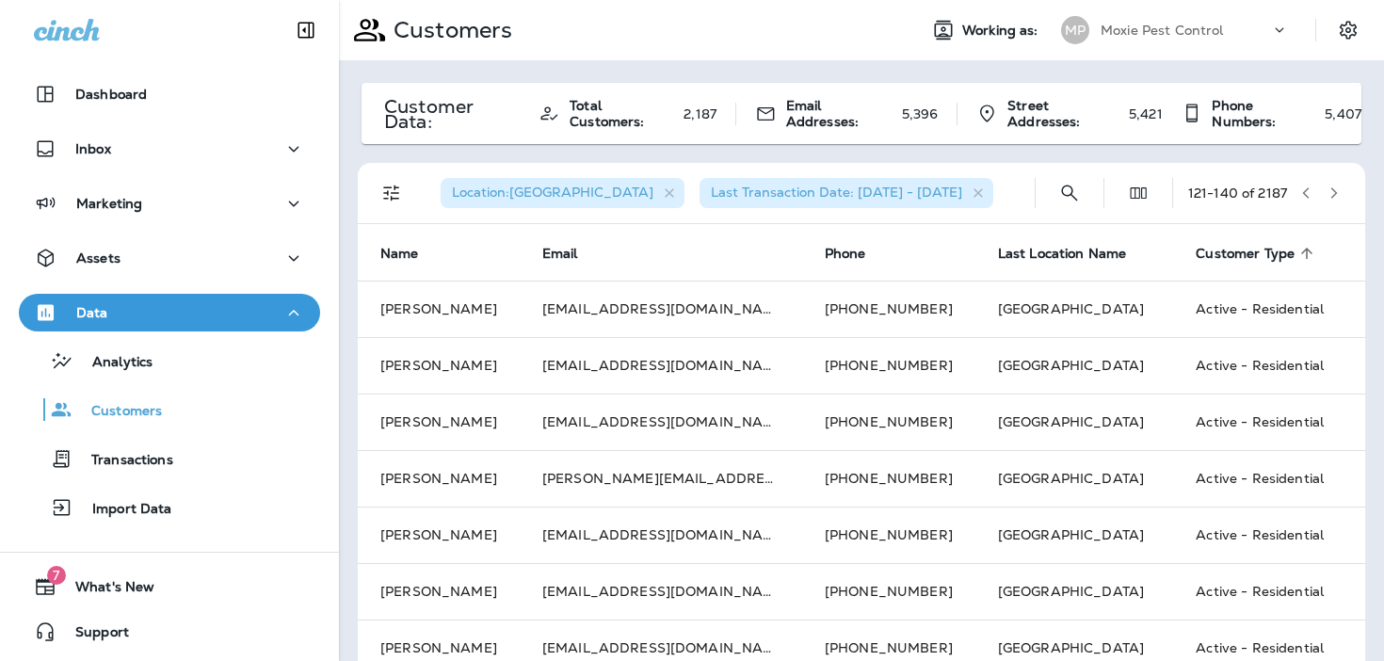
click at [1336, 196] on icon "button" at bounding box center [1333, 192] width 13 height 13
click at [1306, 191] on icon "button" at bounding box center [1305, 192] width 13 height 13
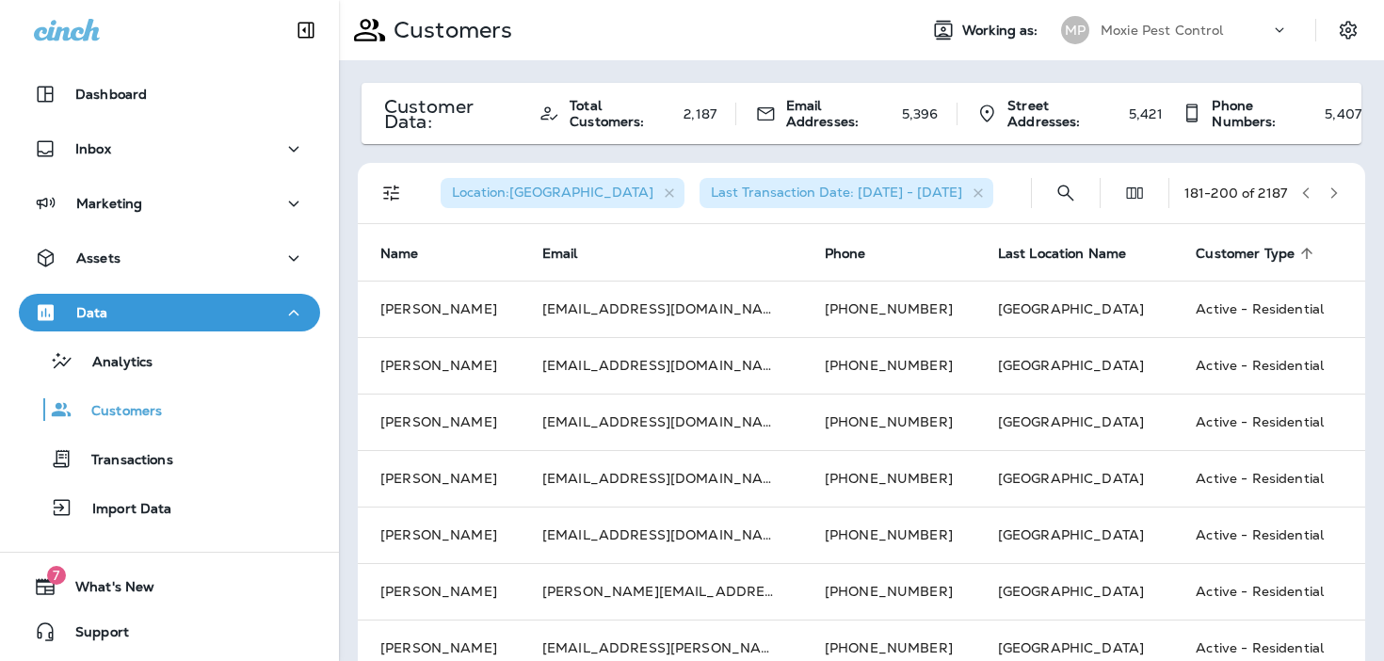
click at [396, 192] on icon "Filters" at bounding box center [391, 193] width 16 height 16
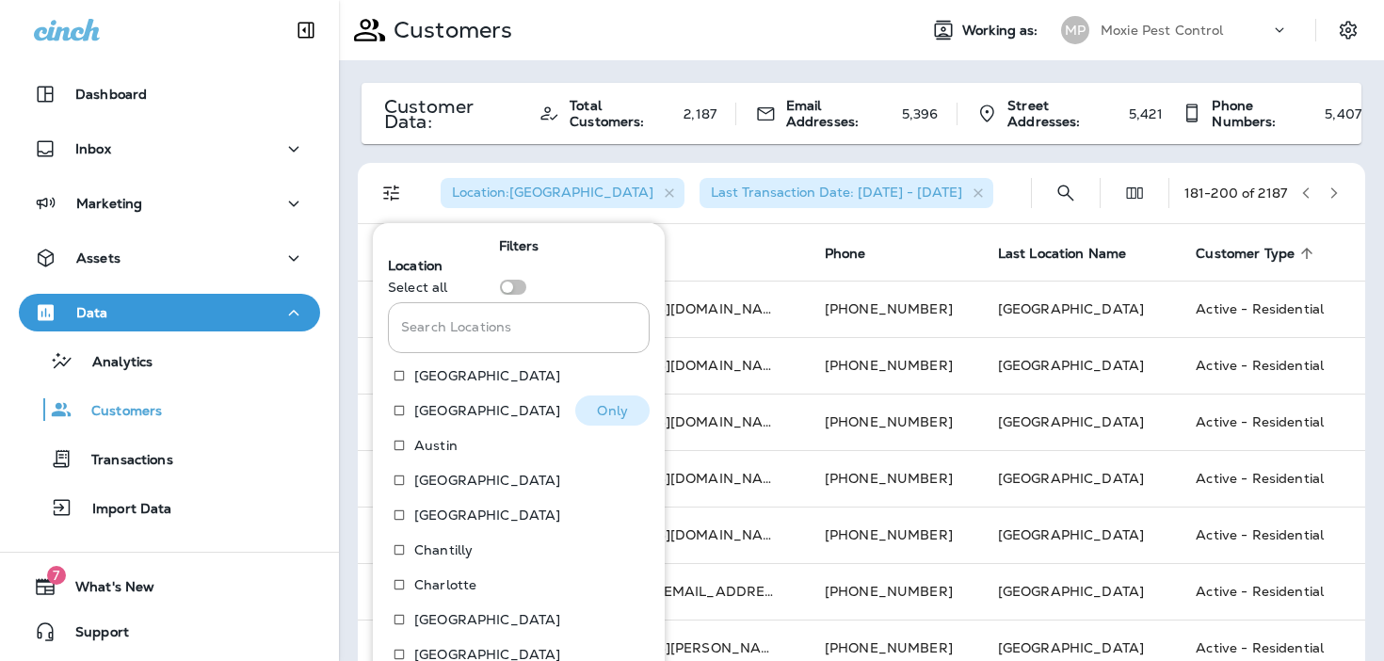
scroll to position [288, 0]
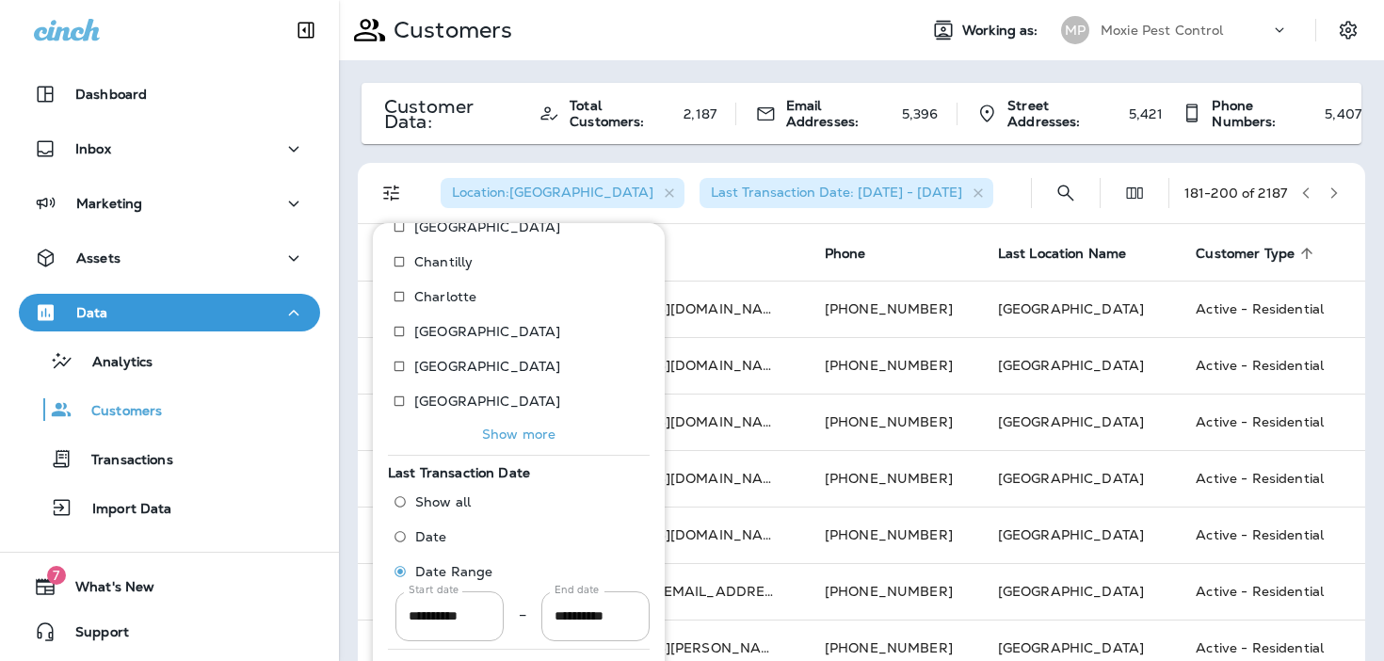
click at [492, 431] on p "Show more" at bounding box center [518, 433] width 73 height 15
click at [490, 438] on p "Show more" at bounding box center [518, 433] width 73 height 15
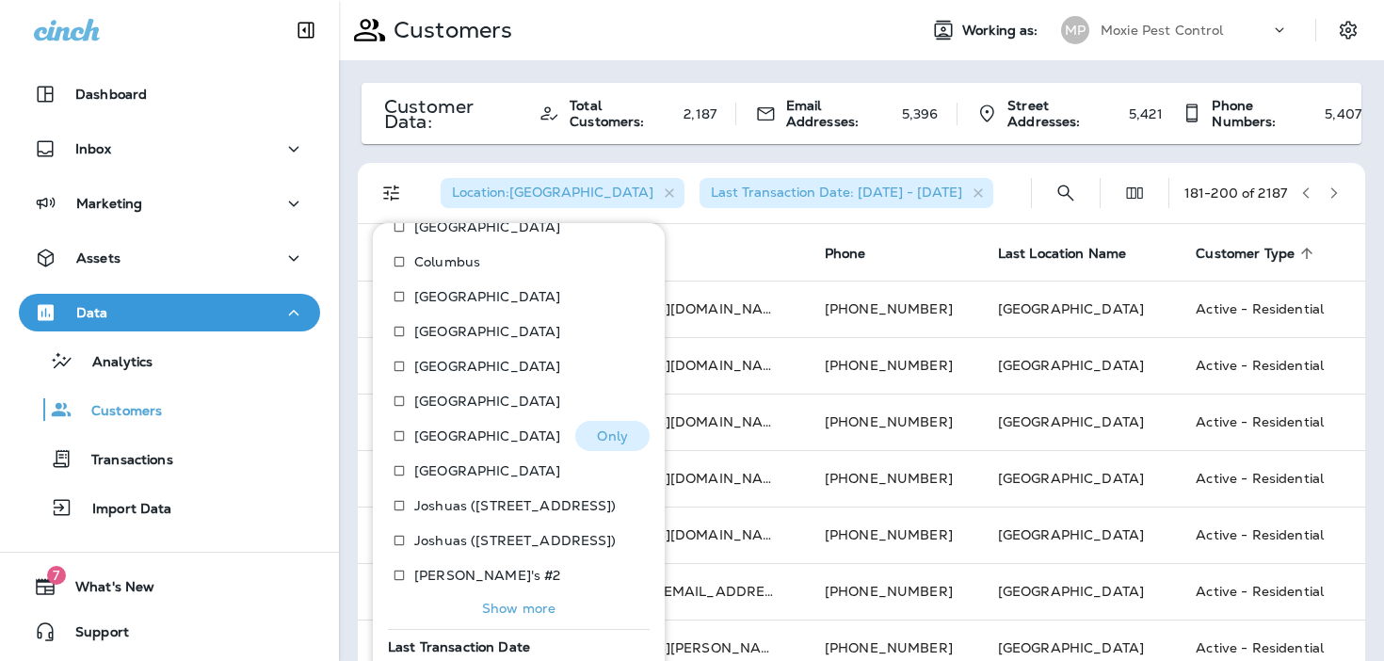
scroll to position [636, 0]
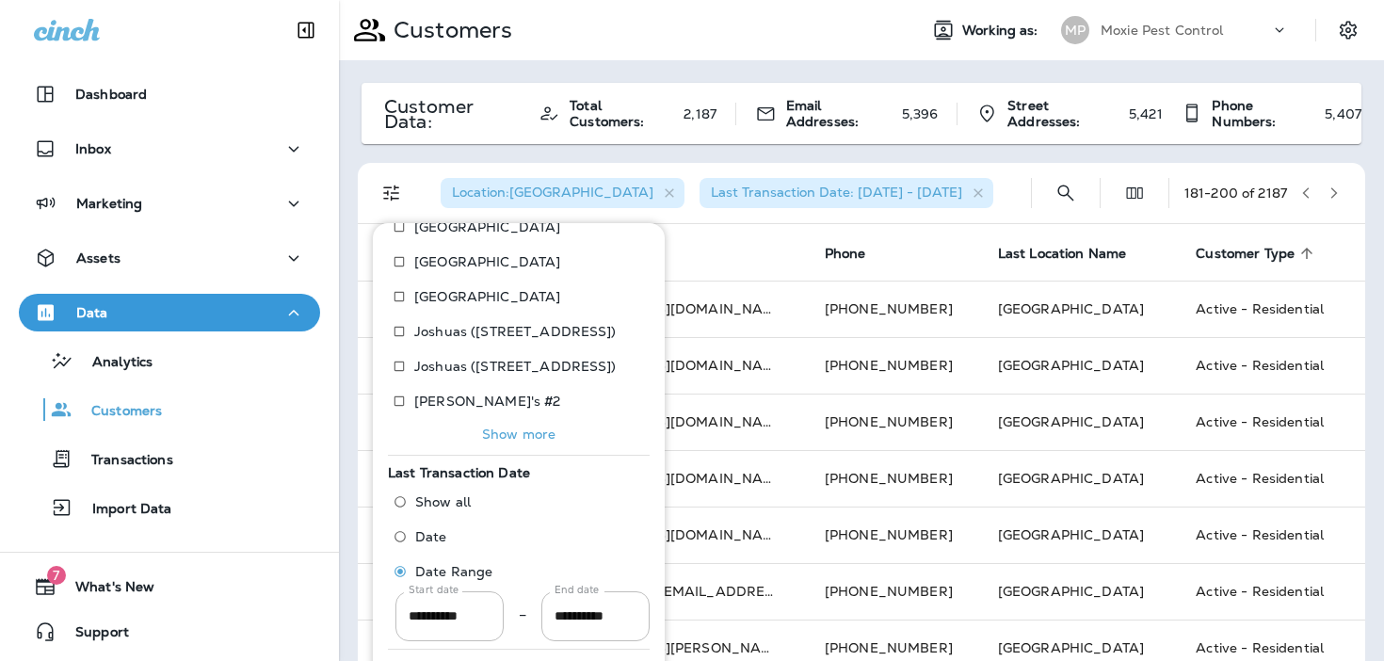
click at [490, 434] on p "Show more" at bounding box center [518, 433] width 73 height 15
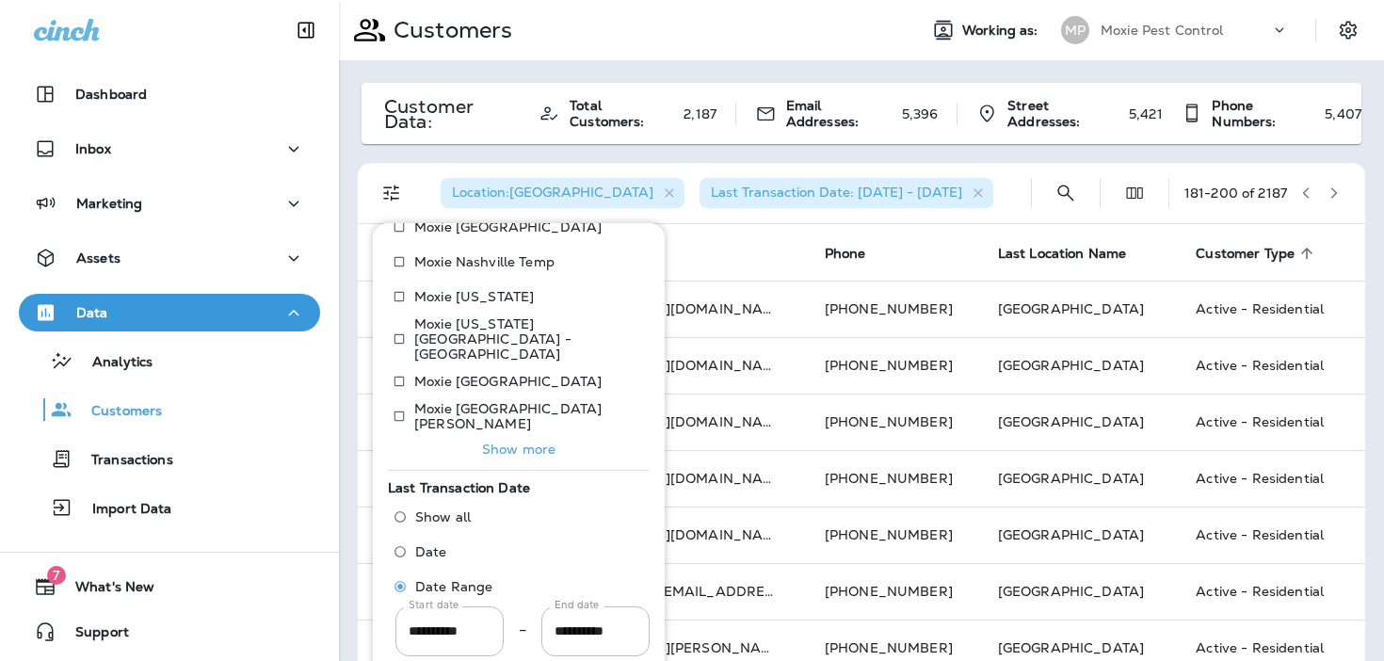
click at [490, 442] on p "Show more" at bounding box center [518, 449] width 73 height 15
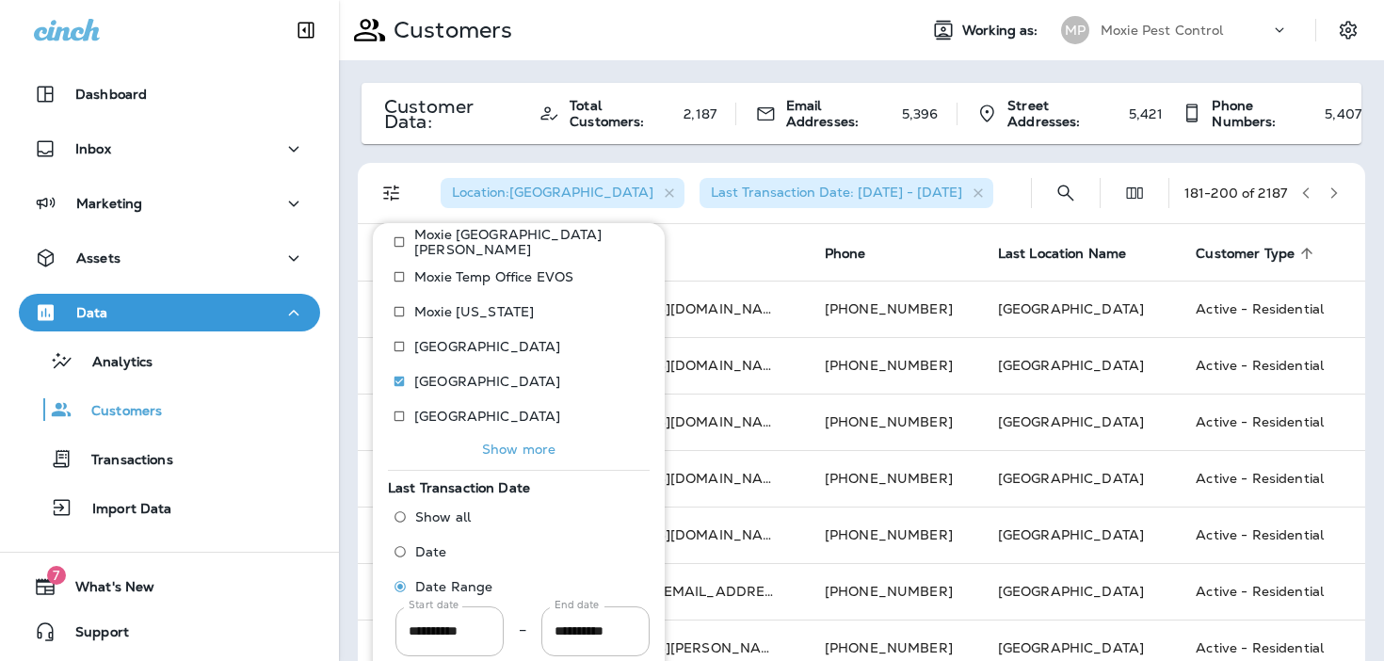
click at [490, 442] on p "Show more" at bounding box center [518, 449] width 73 height 15
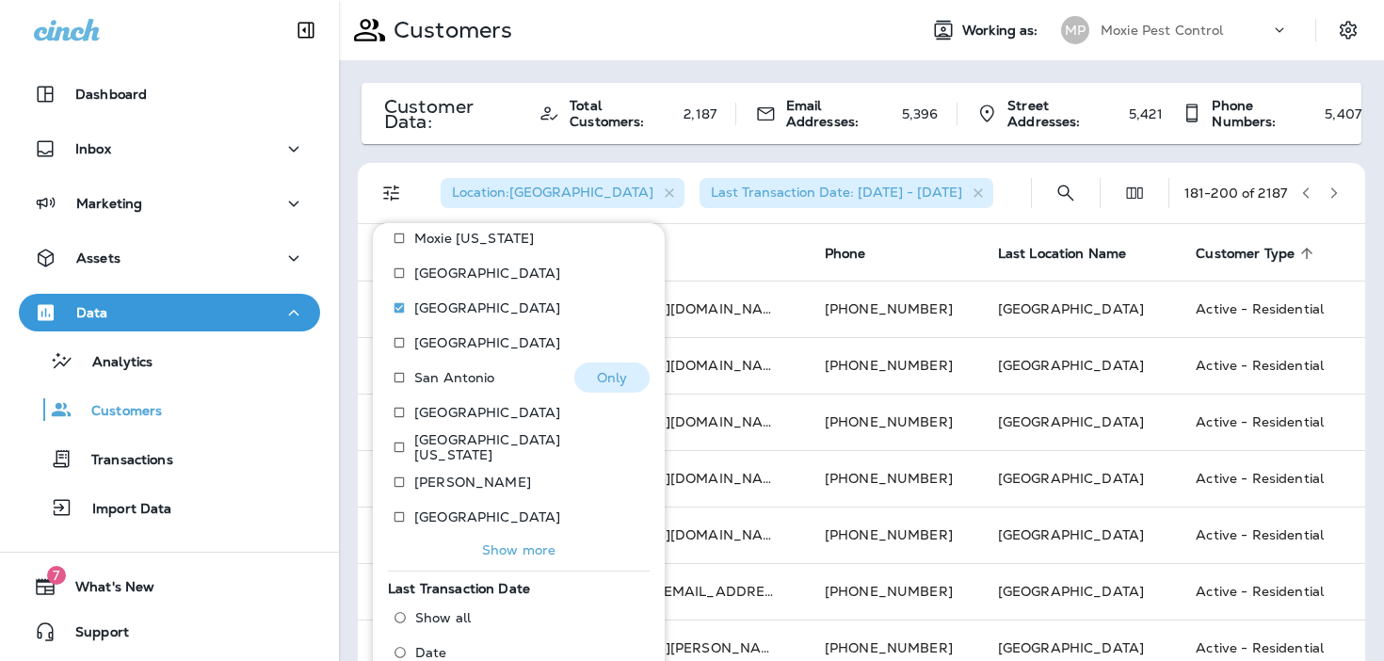
scroll to position [1429, 0]
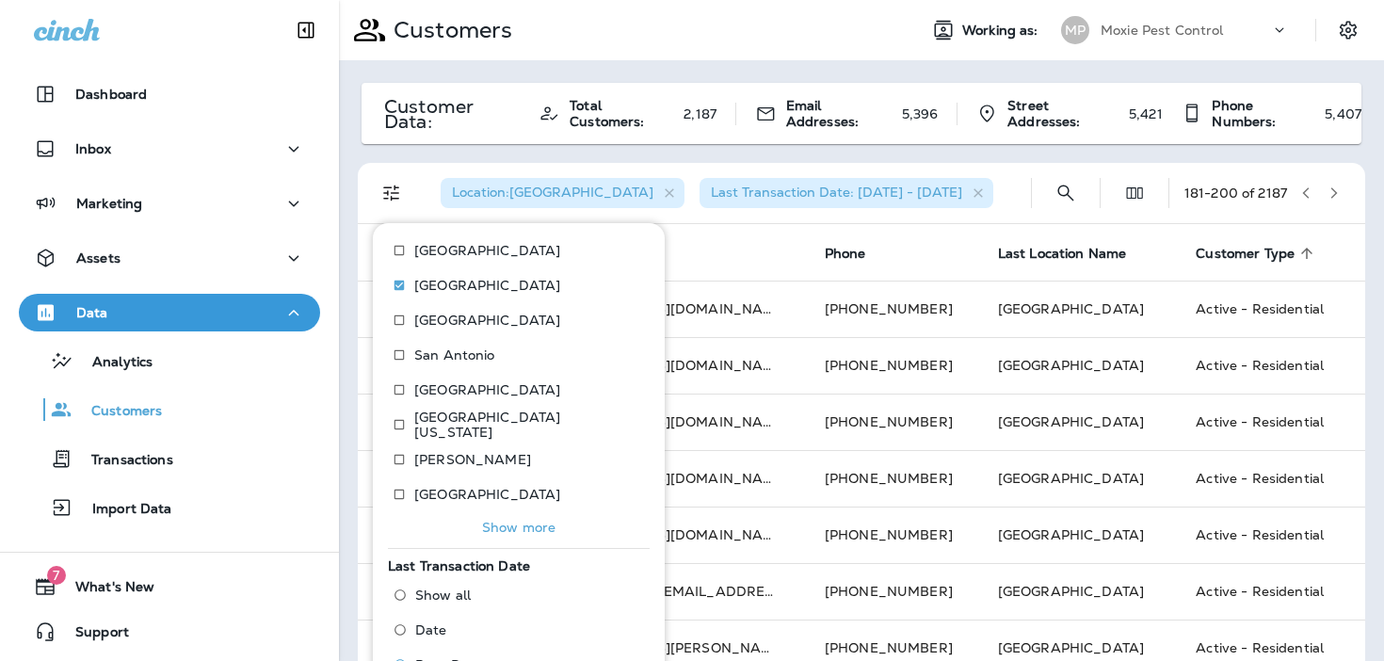
click at [499, 520] on p "Show more" at bounding box center [518, 527] width 73 height 15
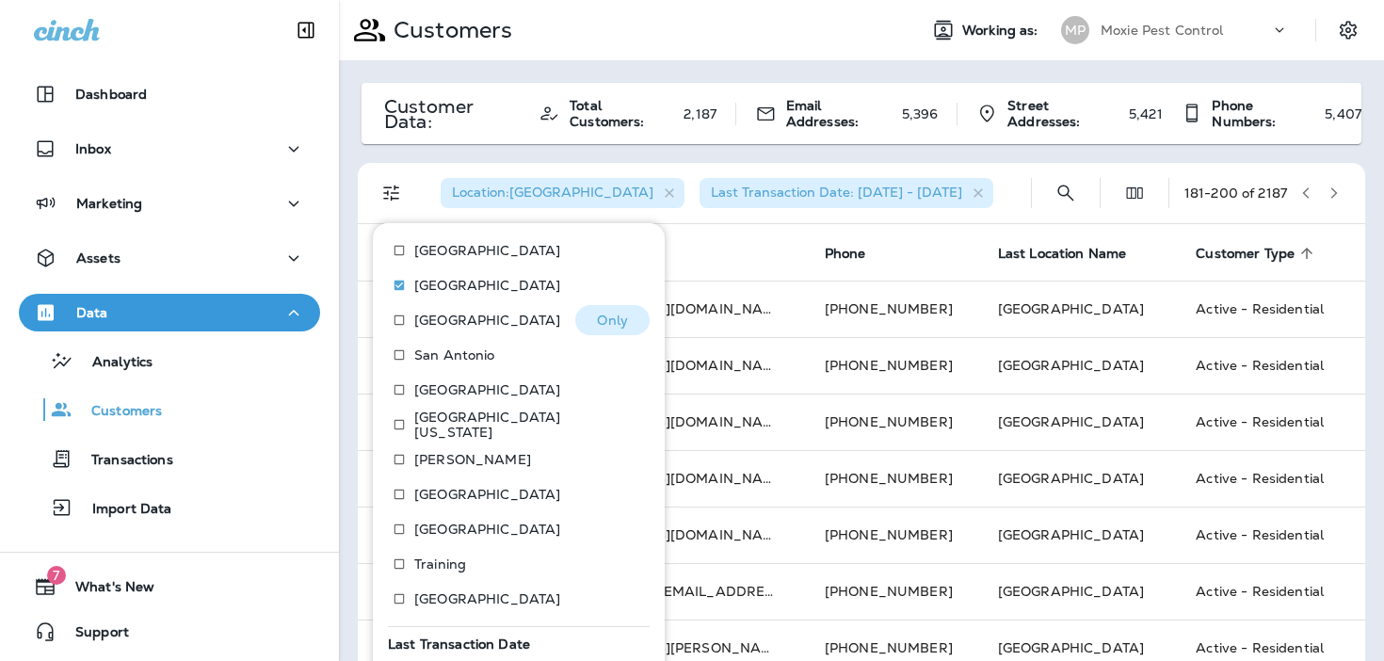
click at [619, 313] on p "Only" at bounding box center [612, 320] width 31 height 15
click at [1021, 189] on div "Location : [GEOGRAPHIC_DATA] Last Transaction Date: [DATE] - [DATE]" at bounding box center [731, 193] width 612 height 60
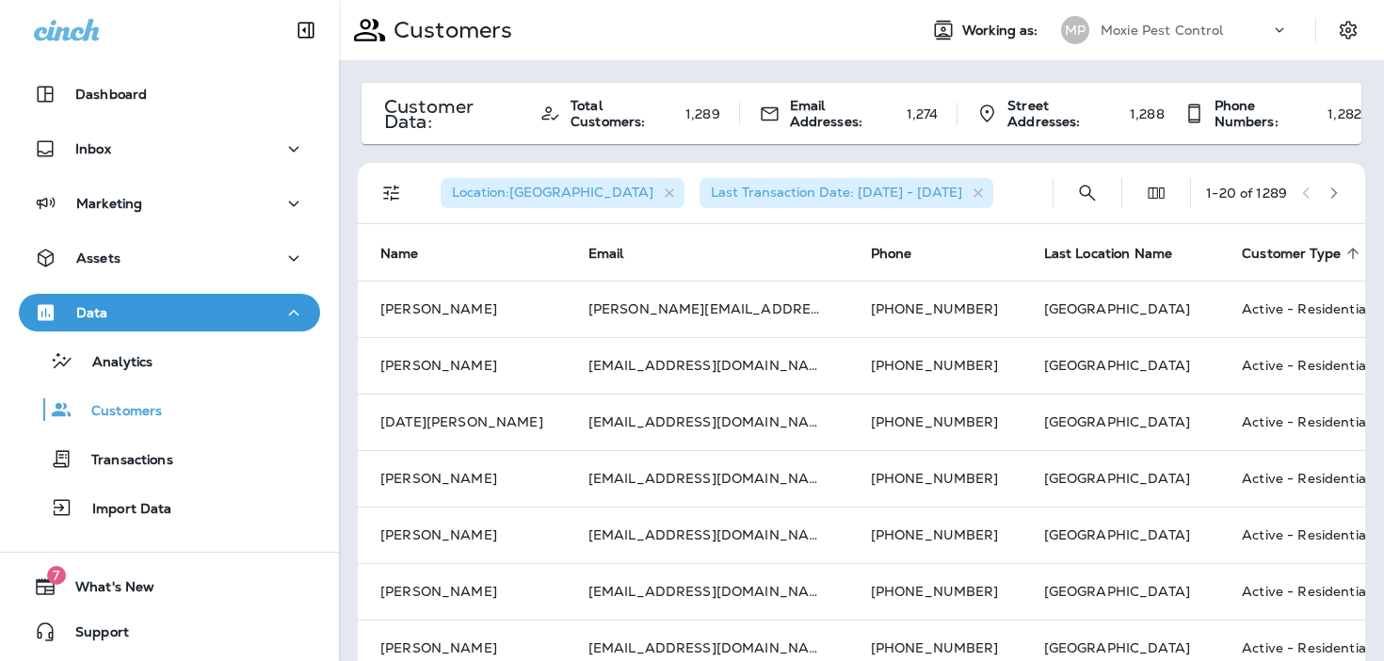
click at [1335, 199] on icon "button" at bounding box center [1333, 192] width 13 height 13
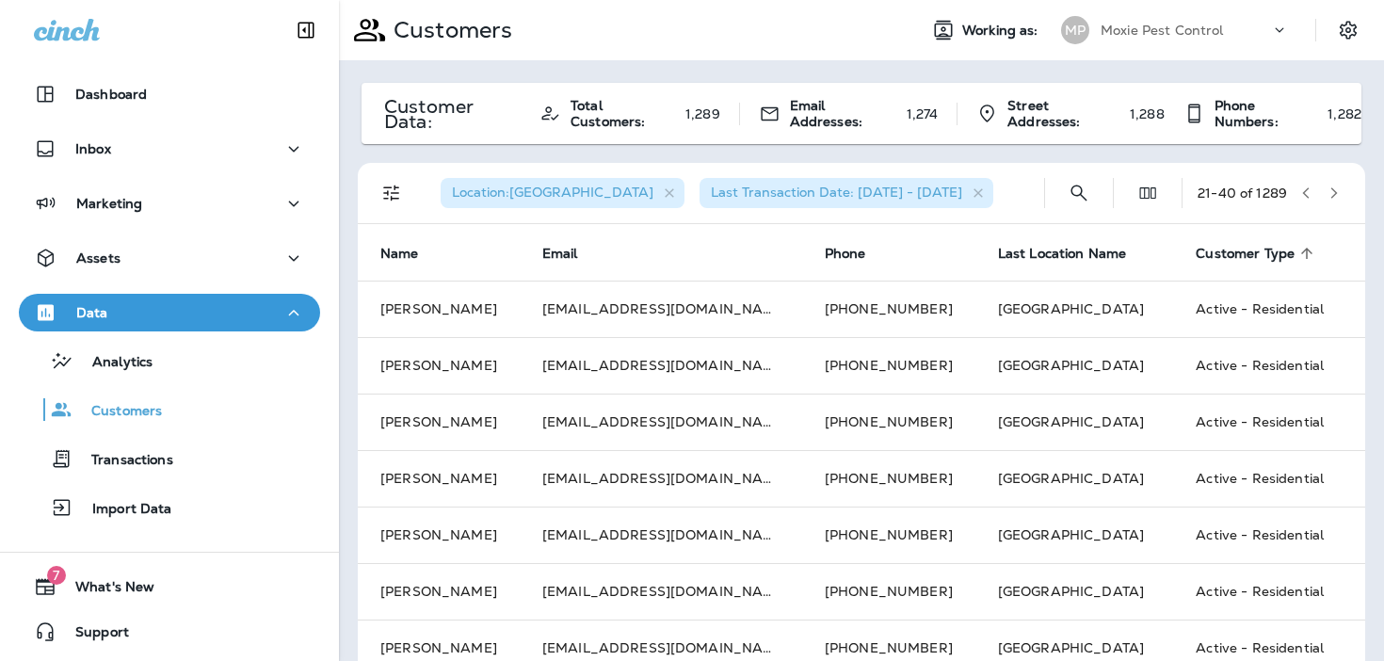
click at [1335, 199] on icon "button" at bounding box center [1333, 192] width 13 height 13
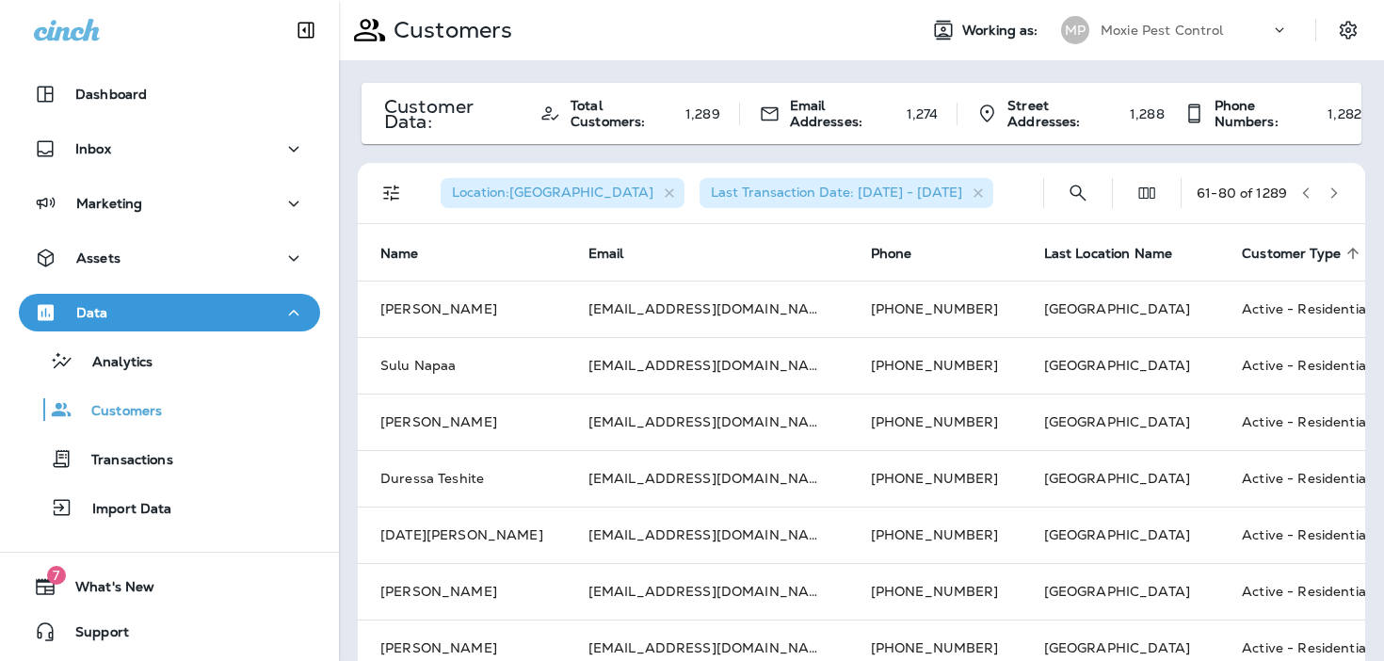
click at [1335, 199] on icon "button" at bounding box center [1333, 192] width 13 height 13
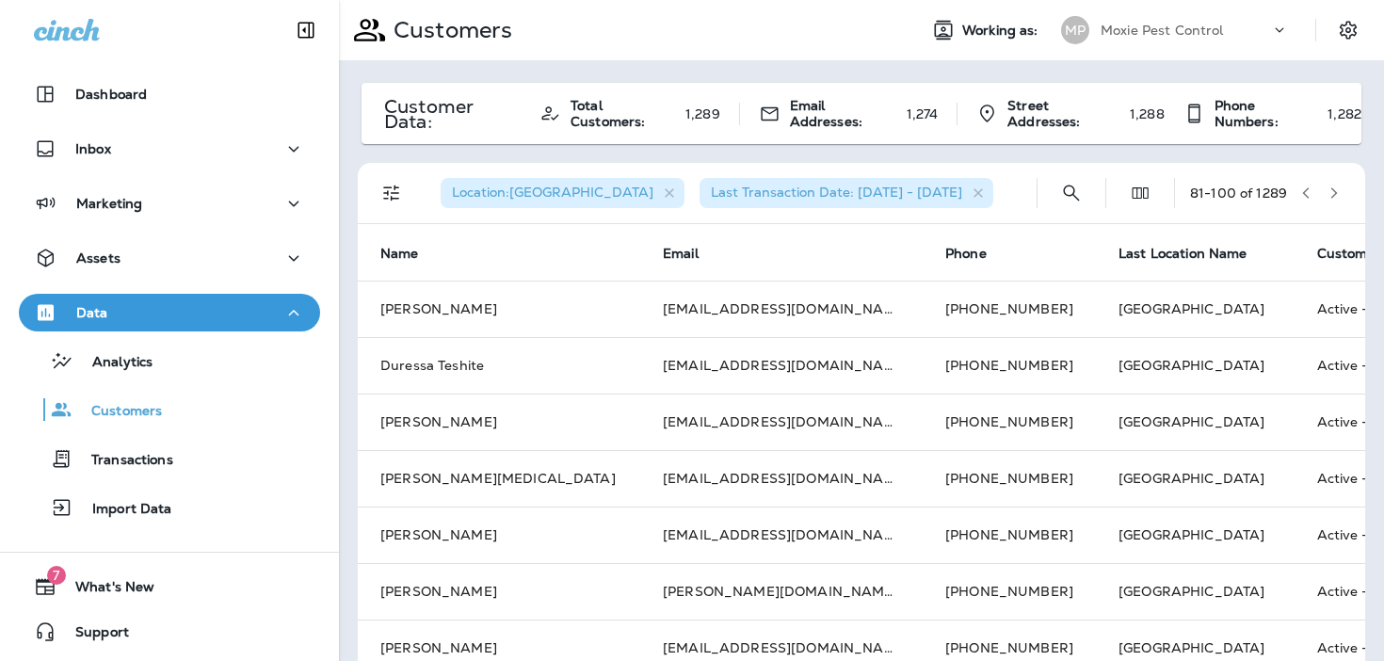
click at [1335, 199] on icon "button" at bounding box center [1333, 192] width 13 height 13
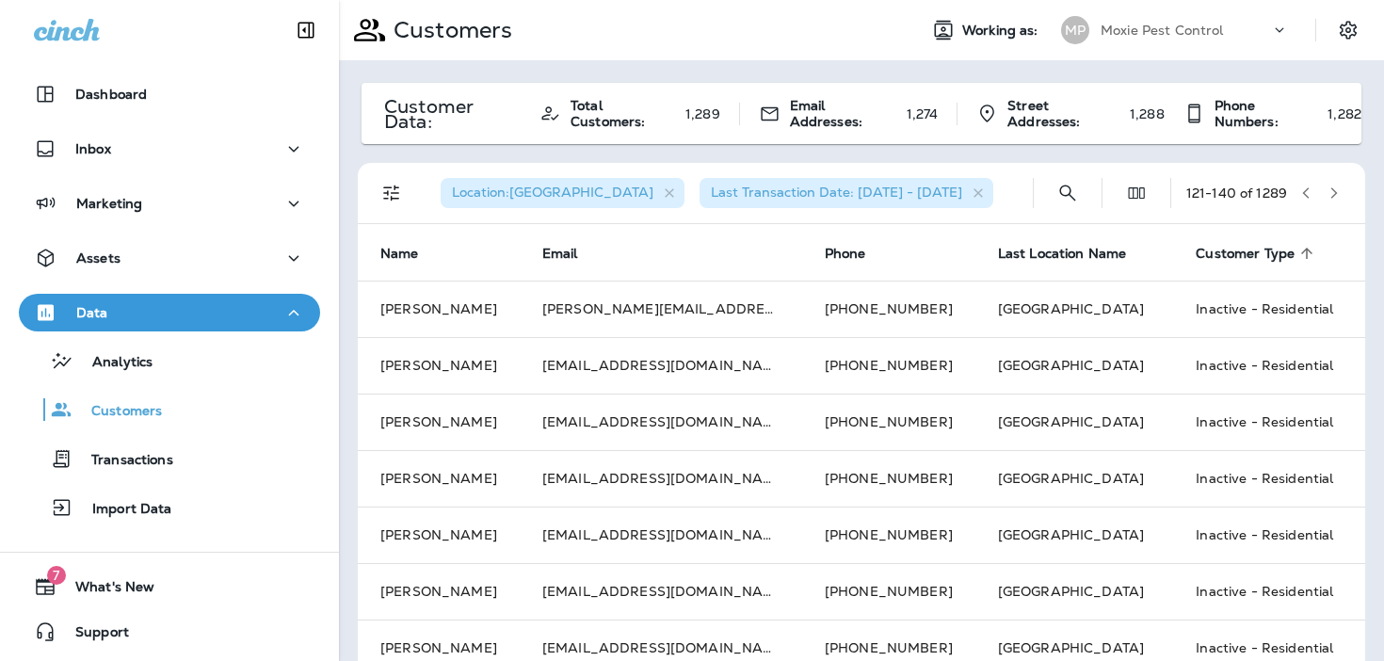
click at [1310, 190] on icon "button" at bounding box center [1305, 192] width 13 height 13
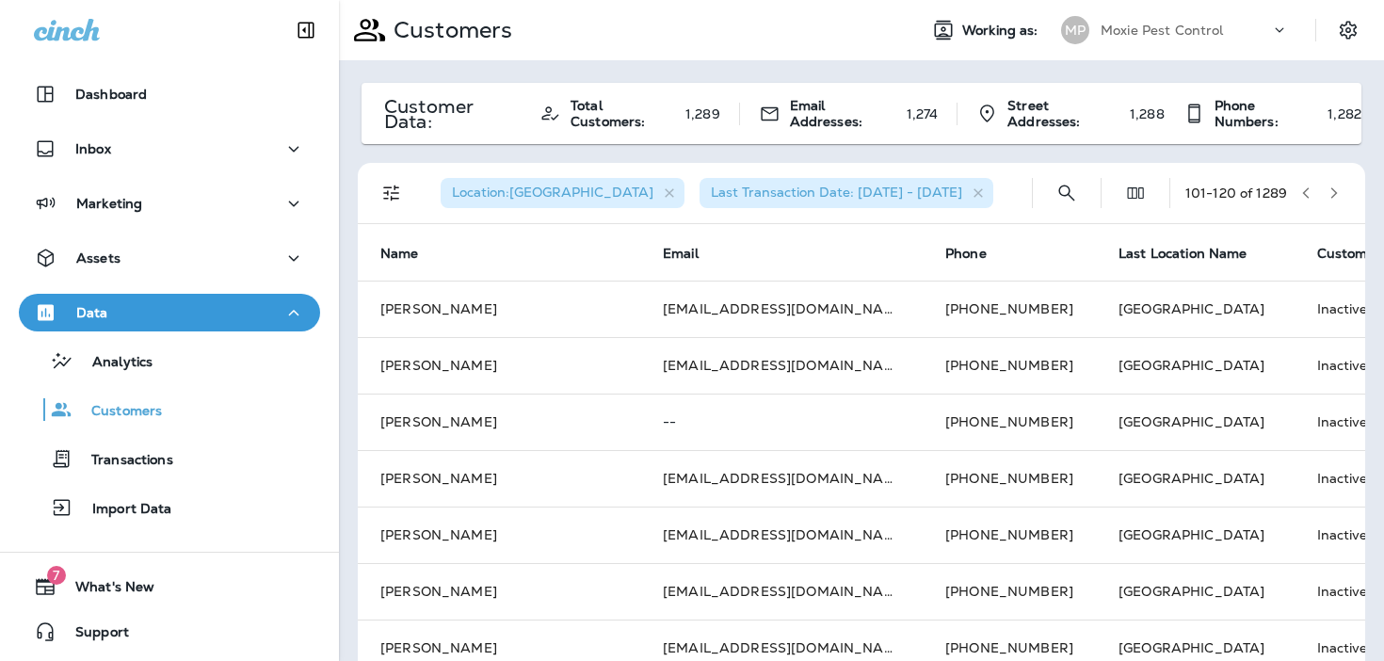
click at [1310, 190] on icon "button" at bounding box center [1305, 192] width 13 height 13
click at [1344, 196] on button "button" at bounding box center [1334, 193] width 28 height 28
click at [1309, 193] on icon "button" at bounding box center [1305, 192] width 13 height 13
click at [395, 190] on icon "Filters" at bounding box center [391, 193] width 23 height 23
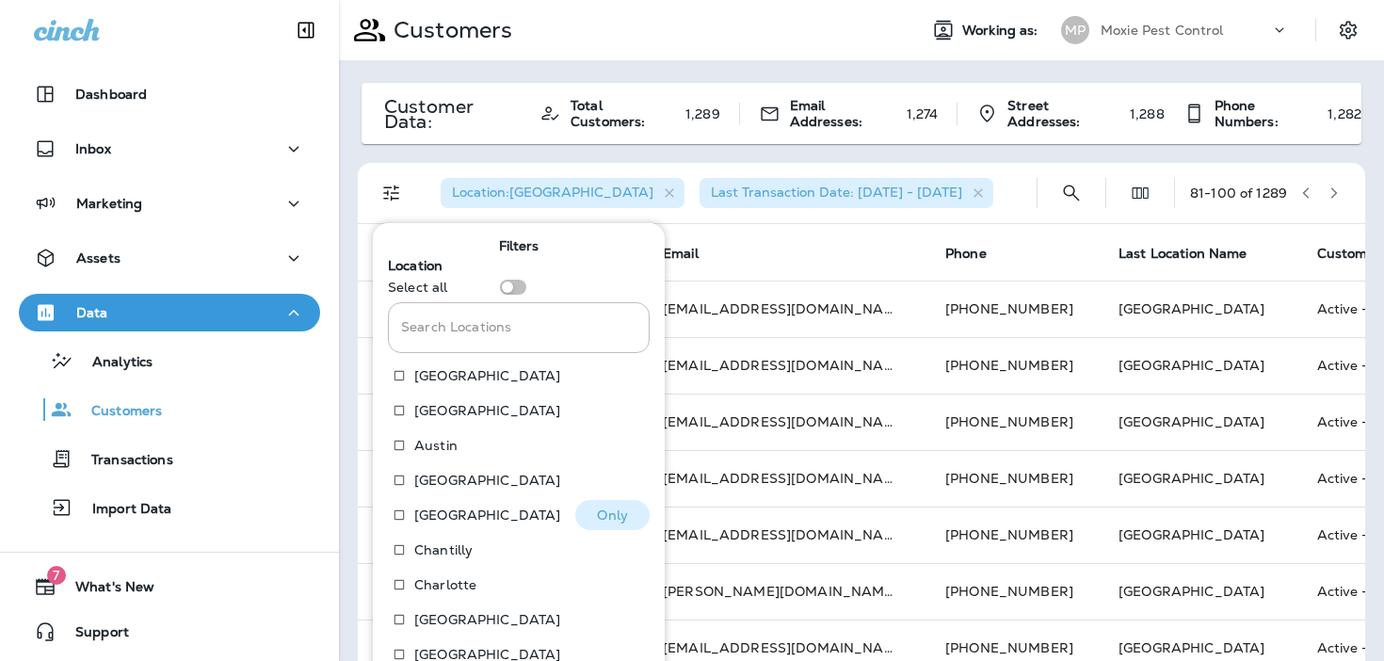
scroll to position [288, 0]
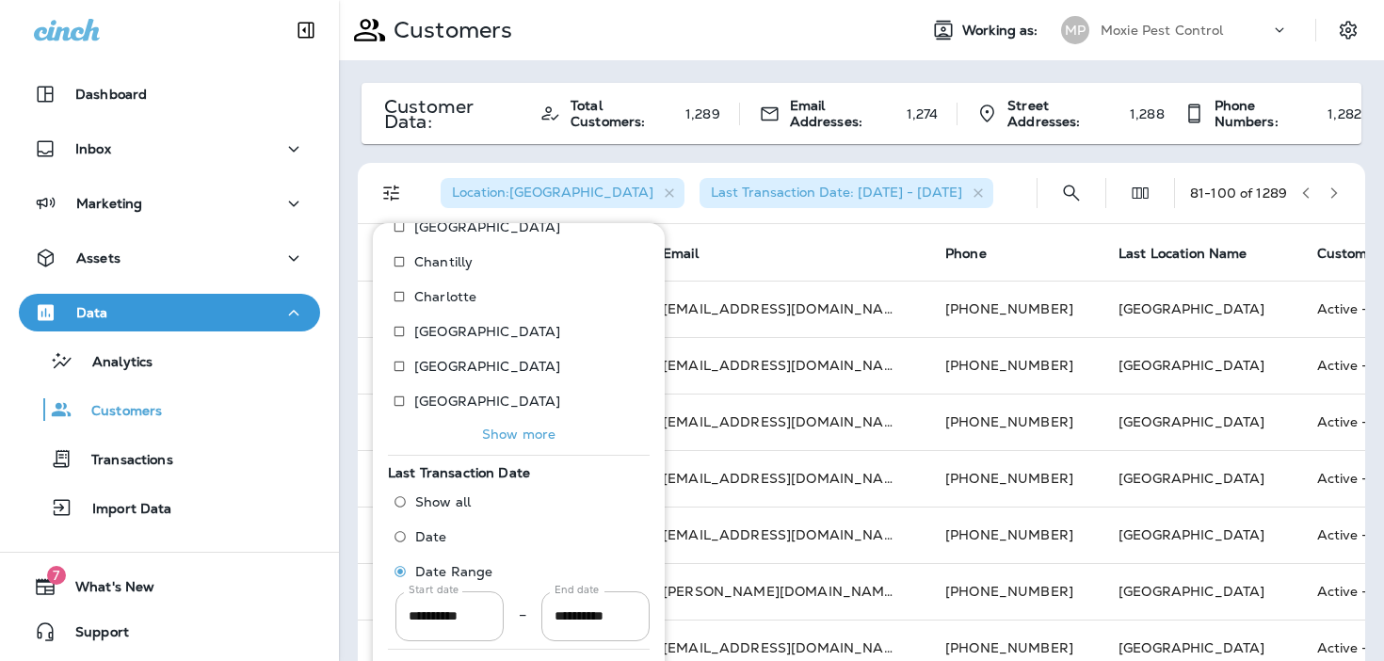
click at [501, 442] on button "Show more" at bounding box center [519, 434] width 262 height 26
click at [494, 432] on p "Show more" at bounding box center [518, 433] width 73 height 15
click at [489, 438] on p "Show more" at bounding box center [518, 433] width 73 height 15
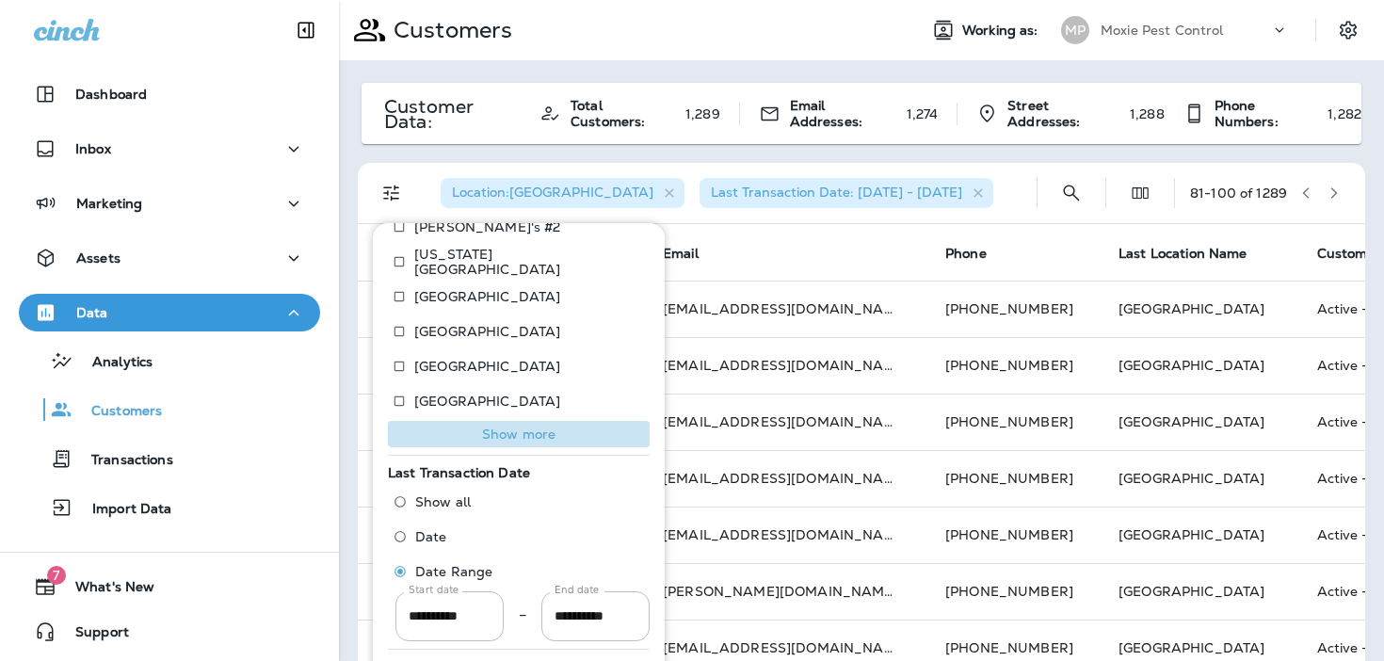
click at [488, 432] on p "Show more" at bounding box center [518, 433] width 73 height 15
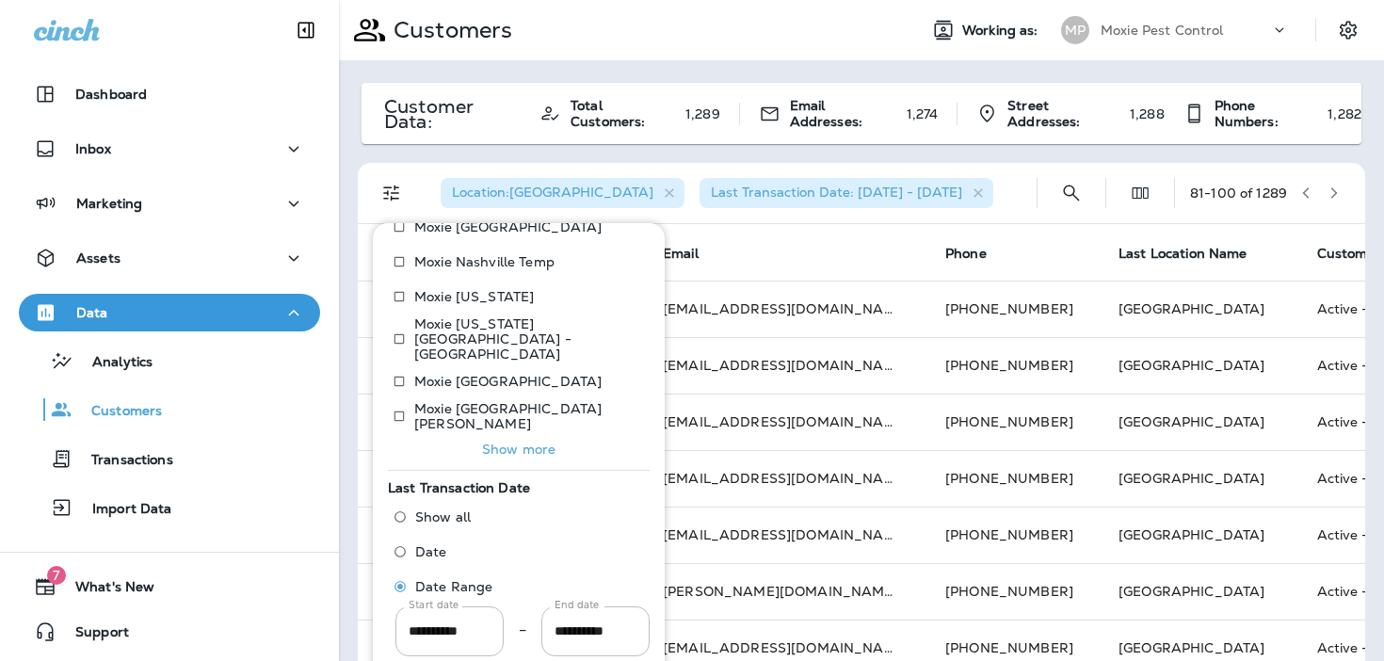
click at [488, 442] on p "Show more" at bounding box center [518, 449] width 73 height 15
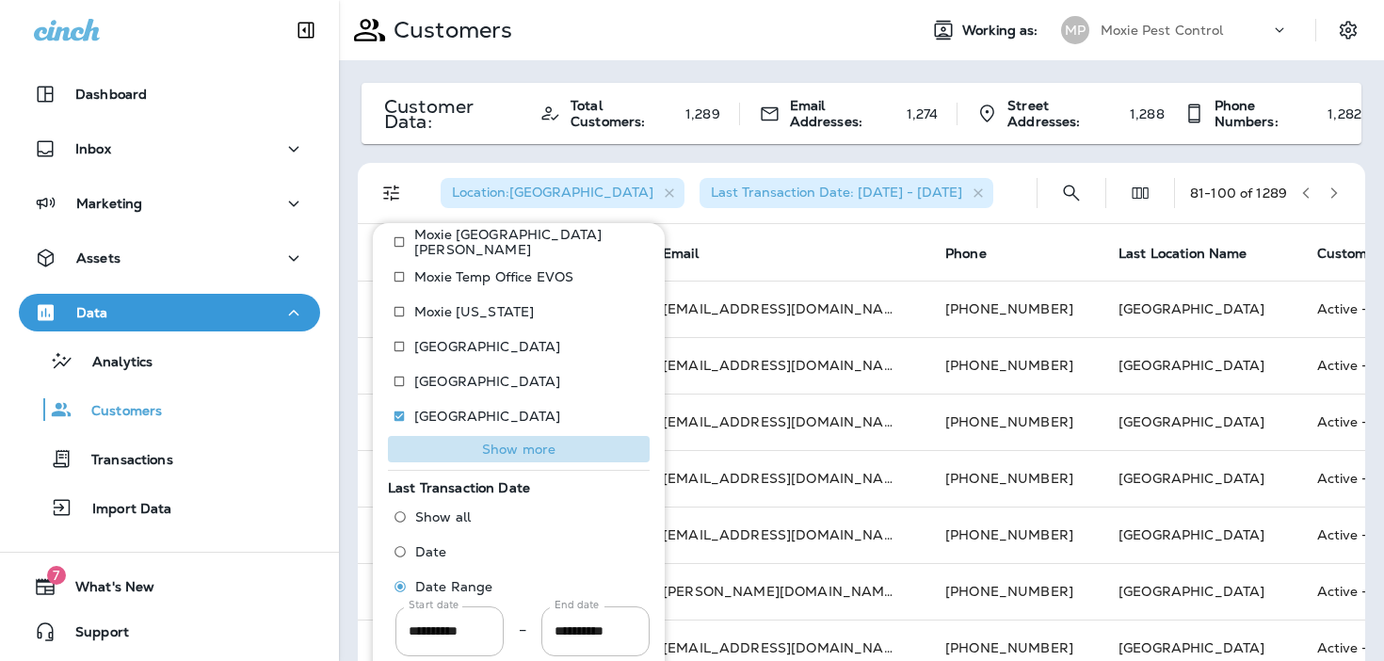
click at [488, 442] on p "Show more" at bounding box center [518, 449] width 73 height 15
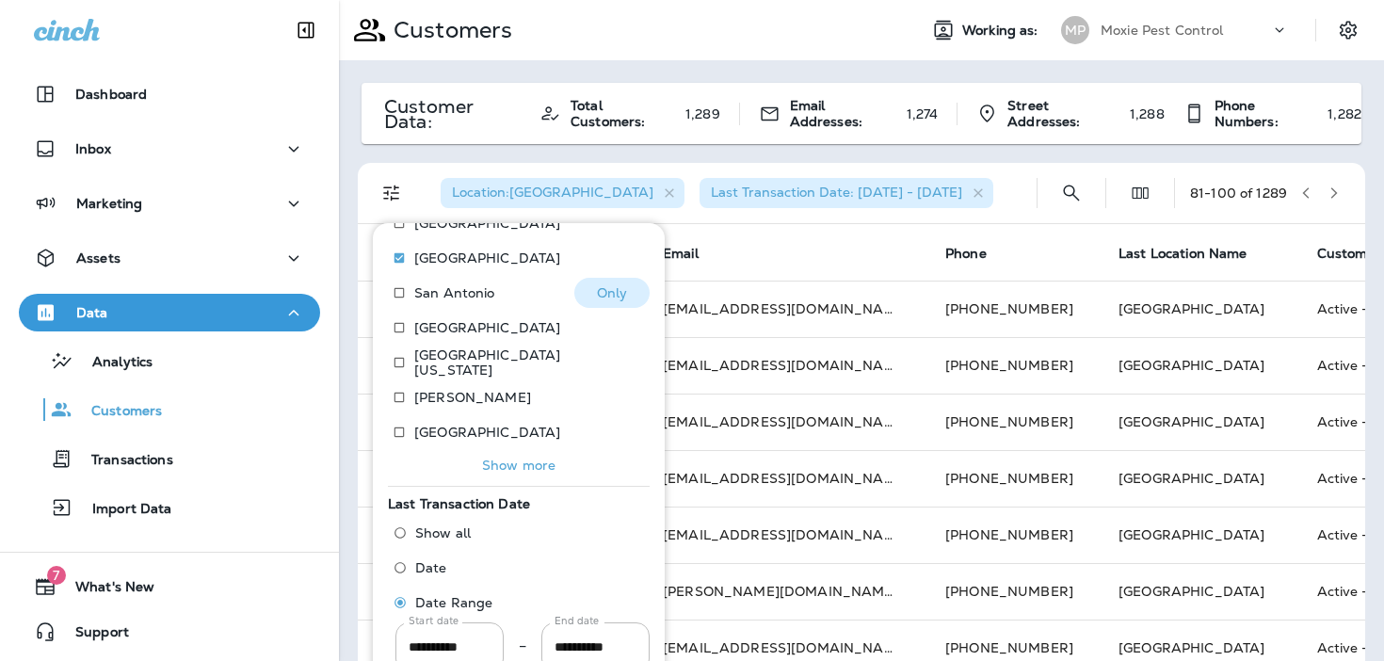
scroll to position [1494, 0]
click at [618, 282] on p "Only" at bounding box center [612, 289] width 31 height 15
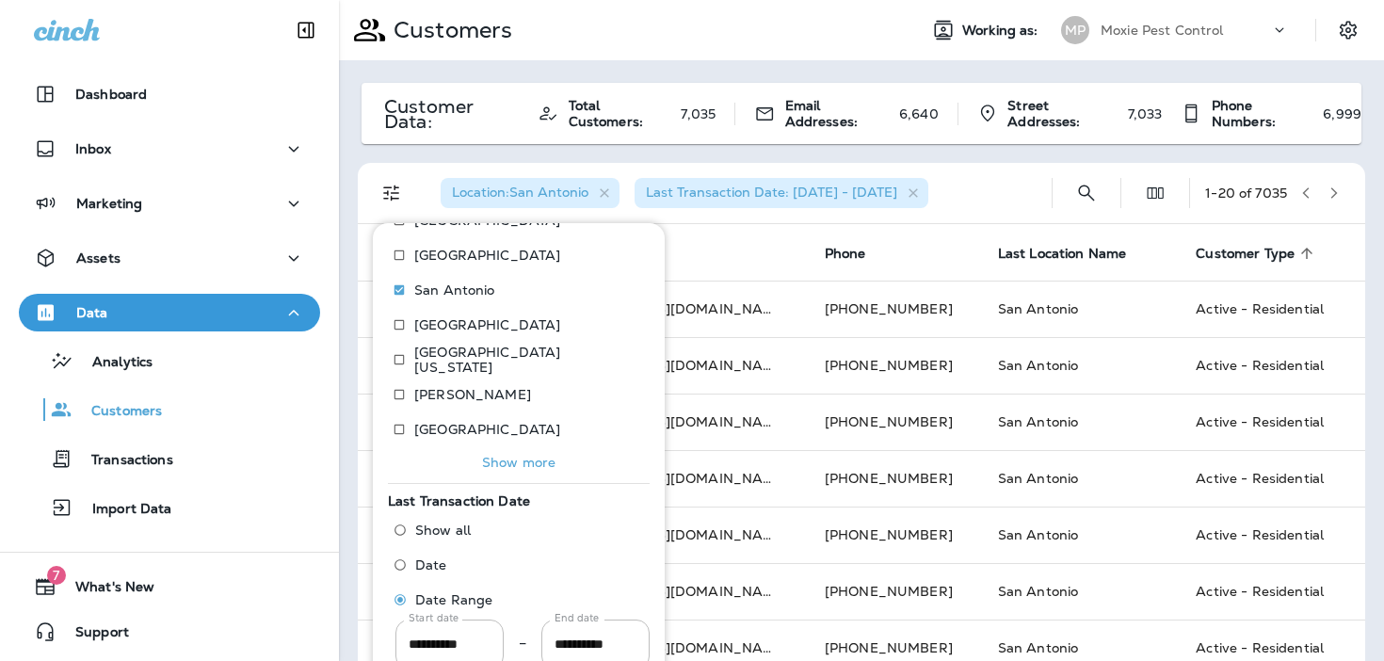
click at [1014, 207] on div "Location : [GEOGRAPHIC_DATA] Last Transaction Date: [DATE] - [DATE]" at bounding box center [730, 193] width 611 height 60
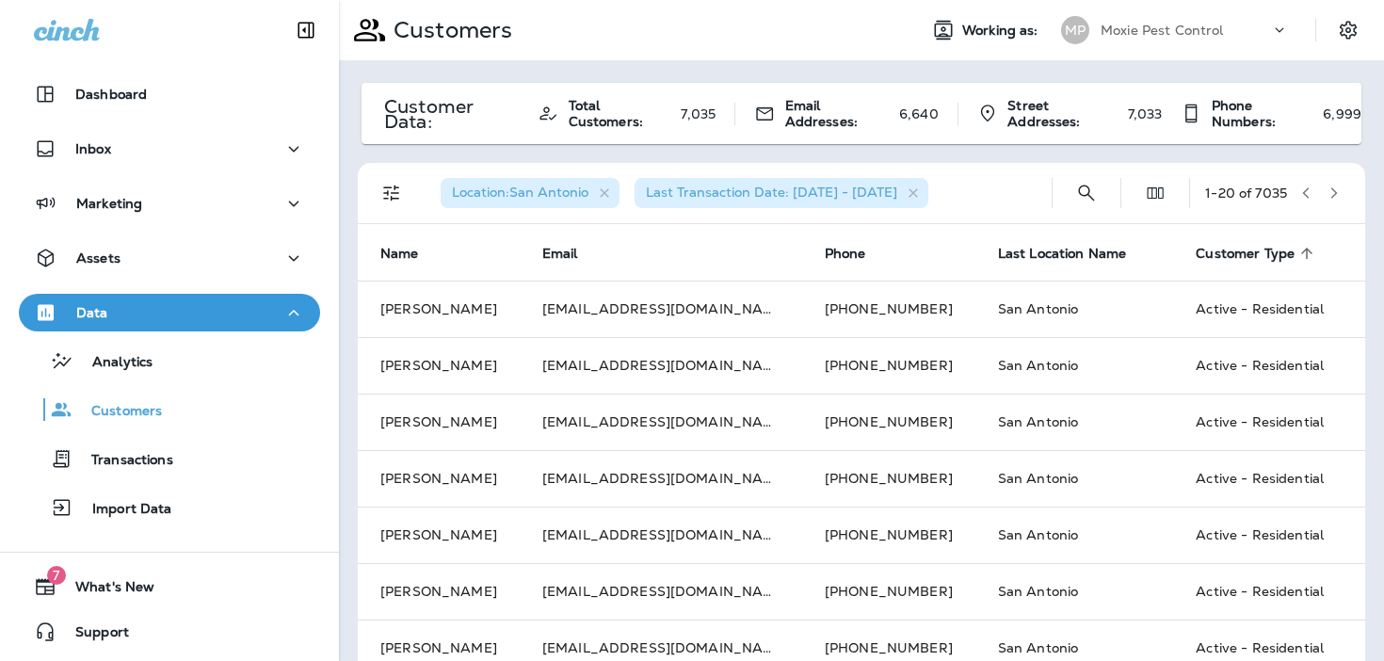
click at [1343, 185] on button "button" at bounding box center [1334, 193] width 28 height 28
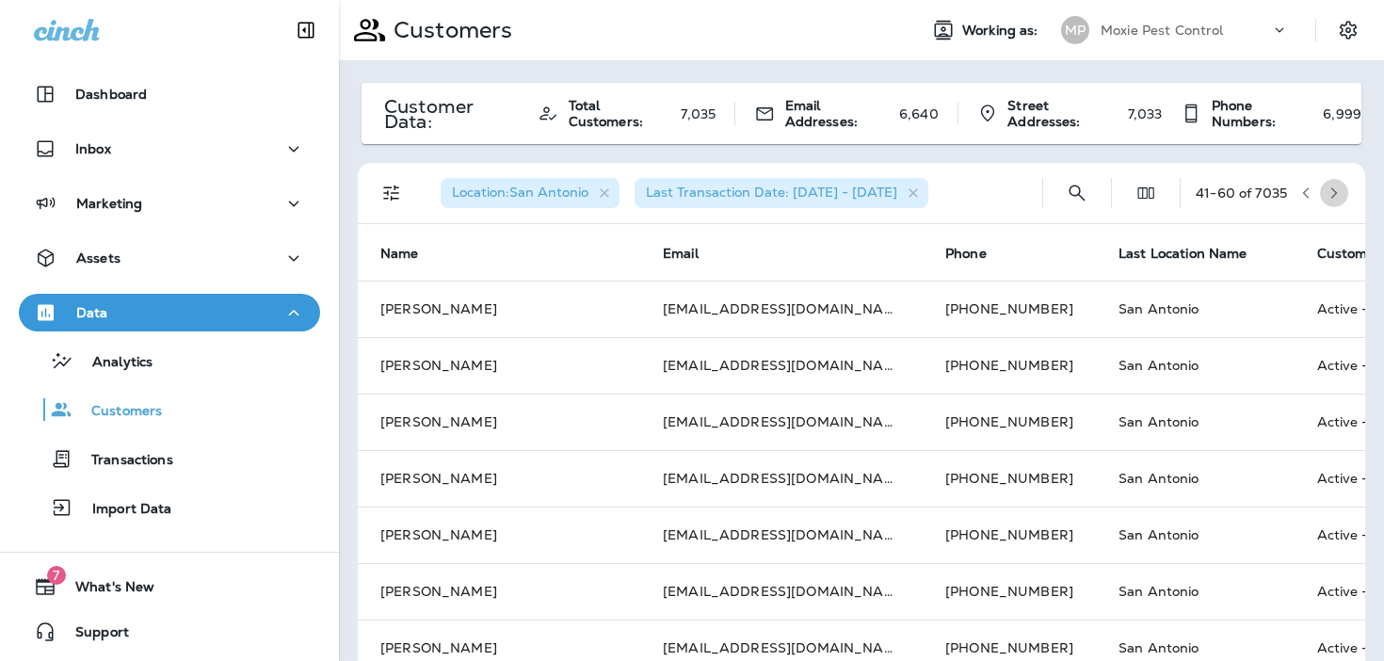
click at [1343, 185] on button "button" at bounding box center [1334, 193] width 28 height 28
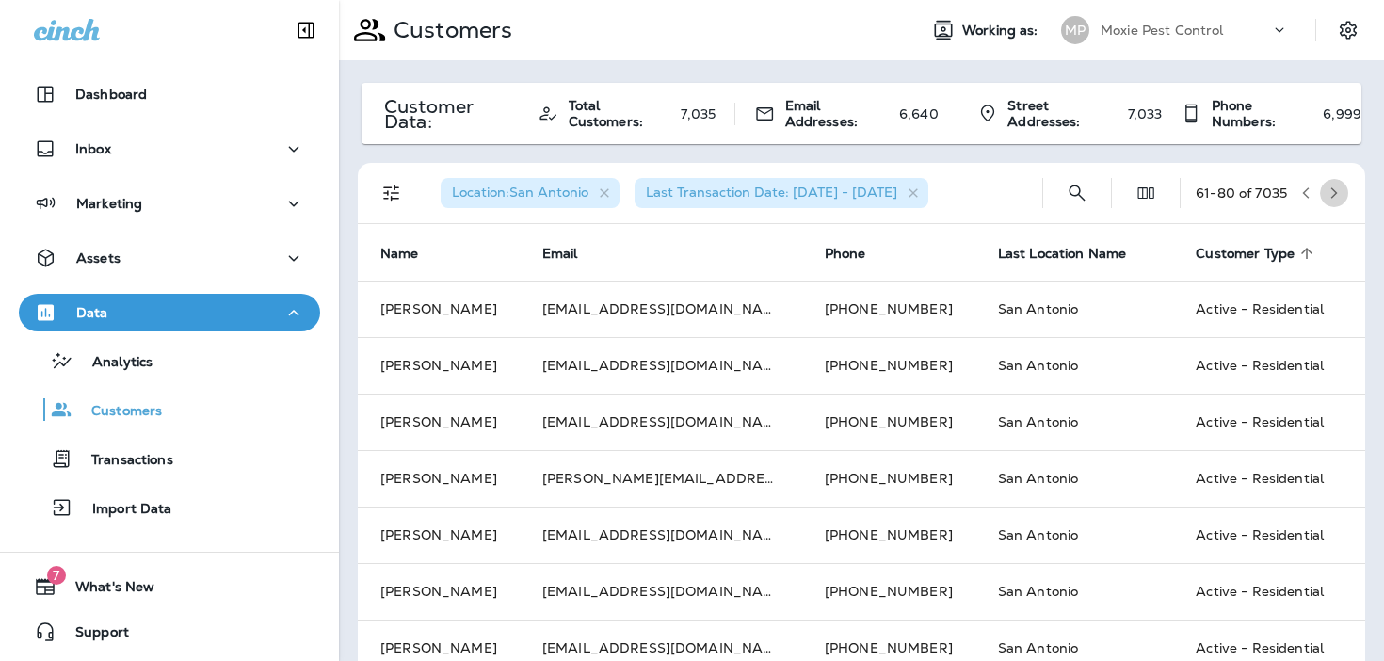
click at [1343, 185] on button "button" at bounding box center [1334, 193] width 28 height 28
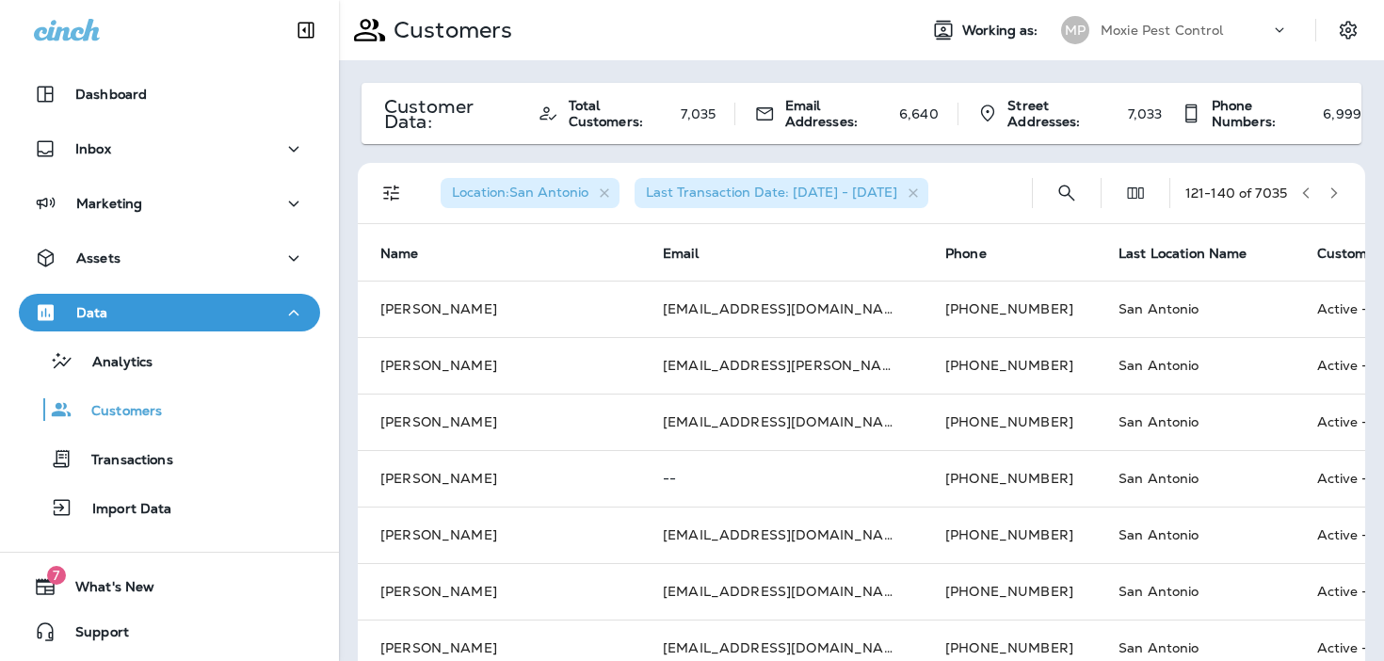
click at [1343, 185] on button "button" at bounding box center [1334, 193] width 28 height 28
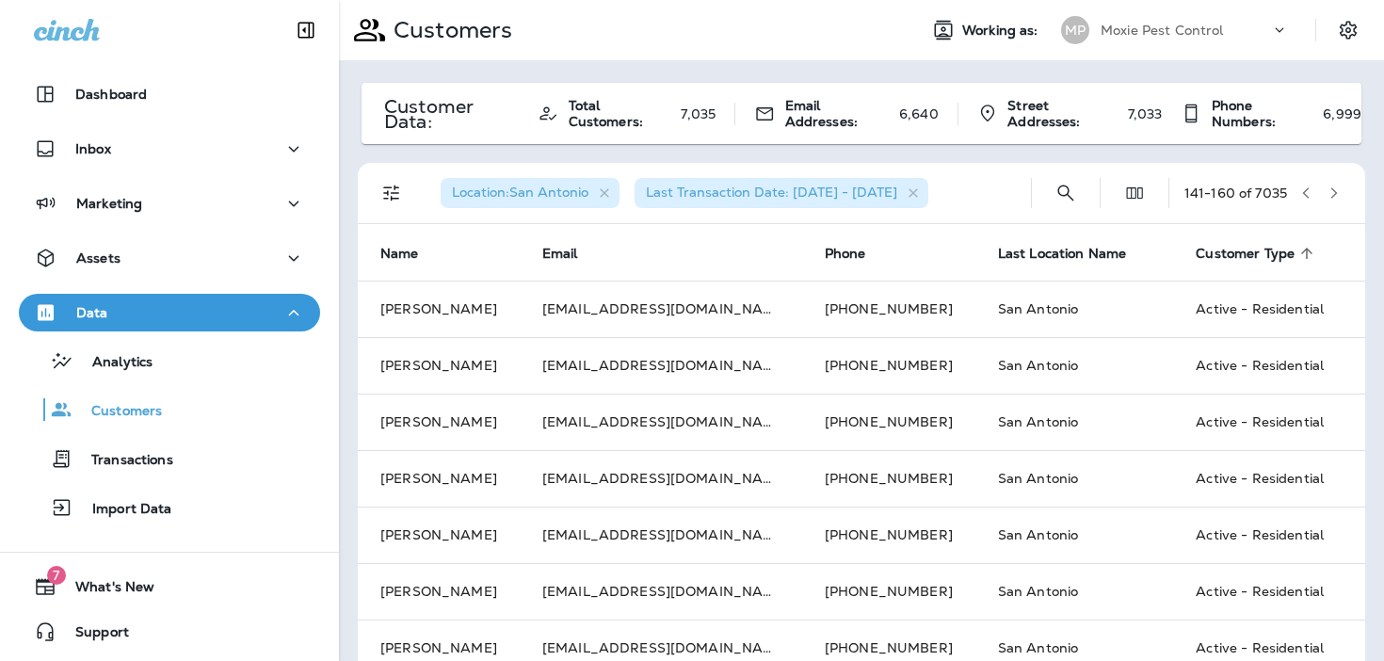
click at [1343, 185] on button "button" at bounding box center [1334, 193] width 28 height 28
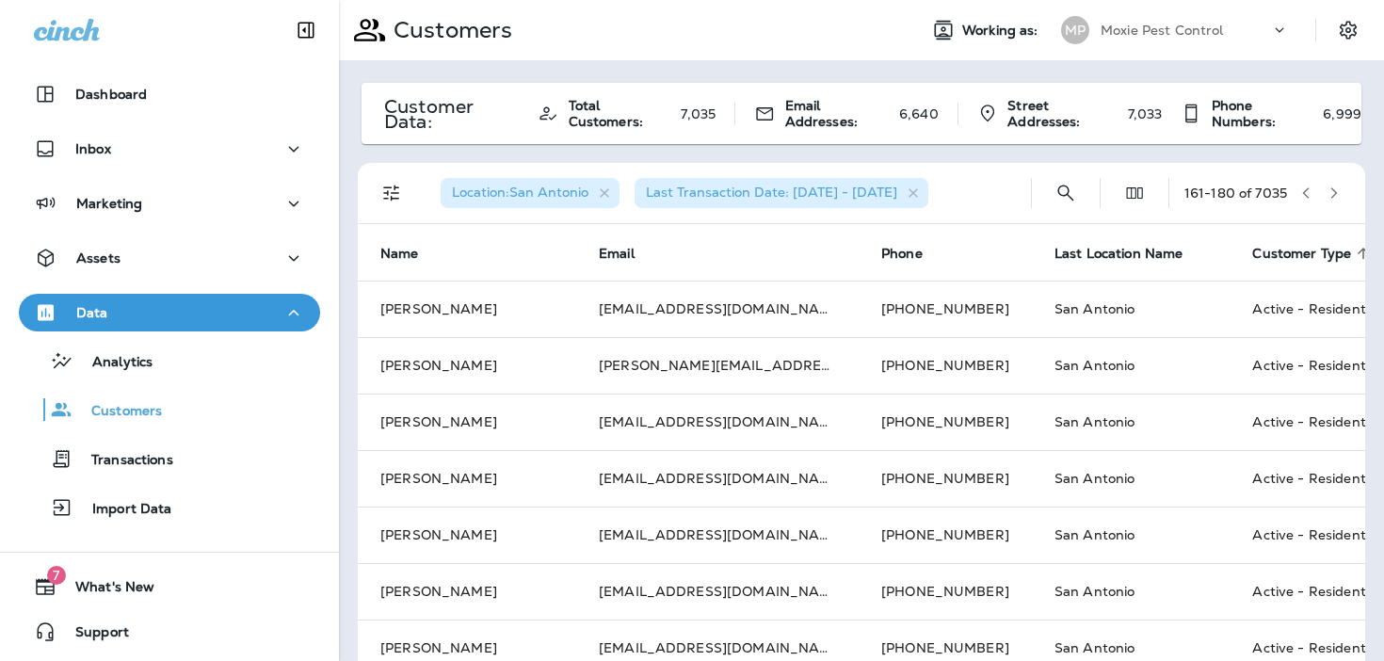
click at [1343, 185] on button "button" at bounding box center [1334, 193] width 28 height 28
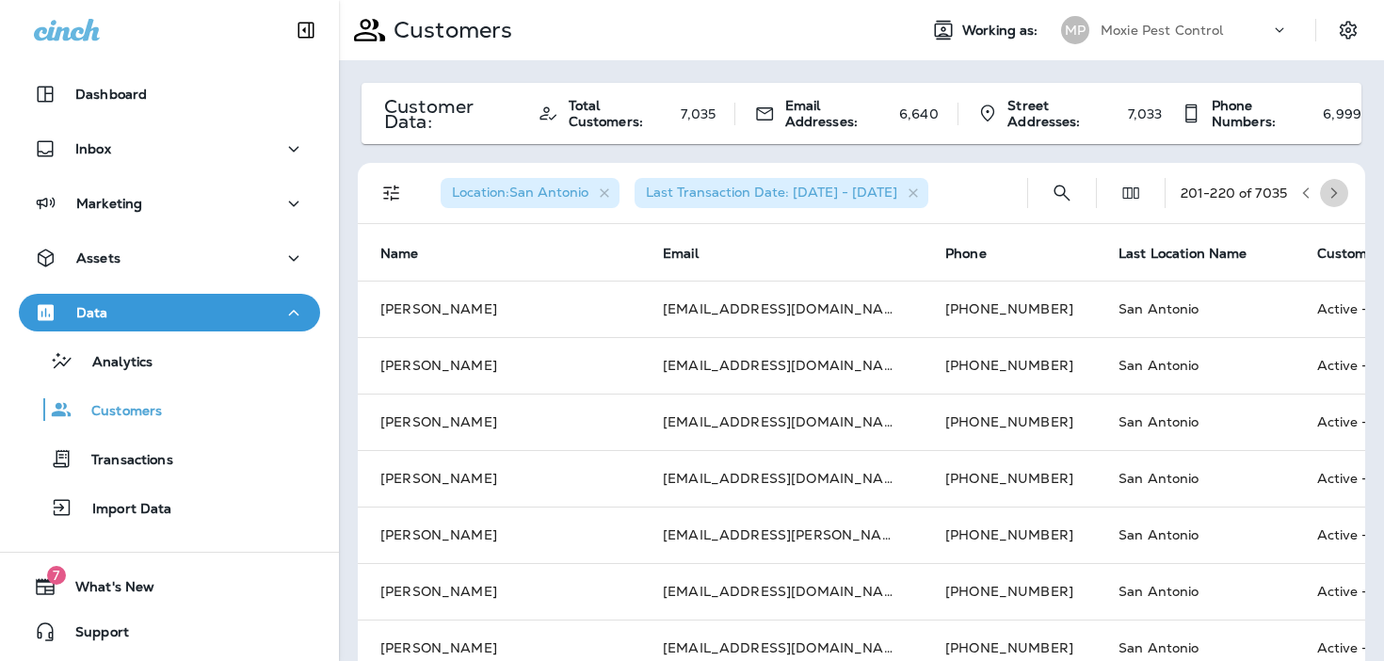
click at [1343, 185] on button "button" at bounding box center [1334, 193] width 28 height 28
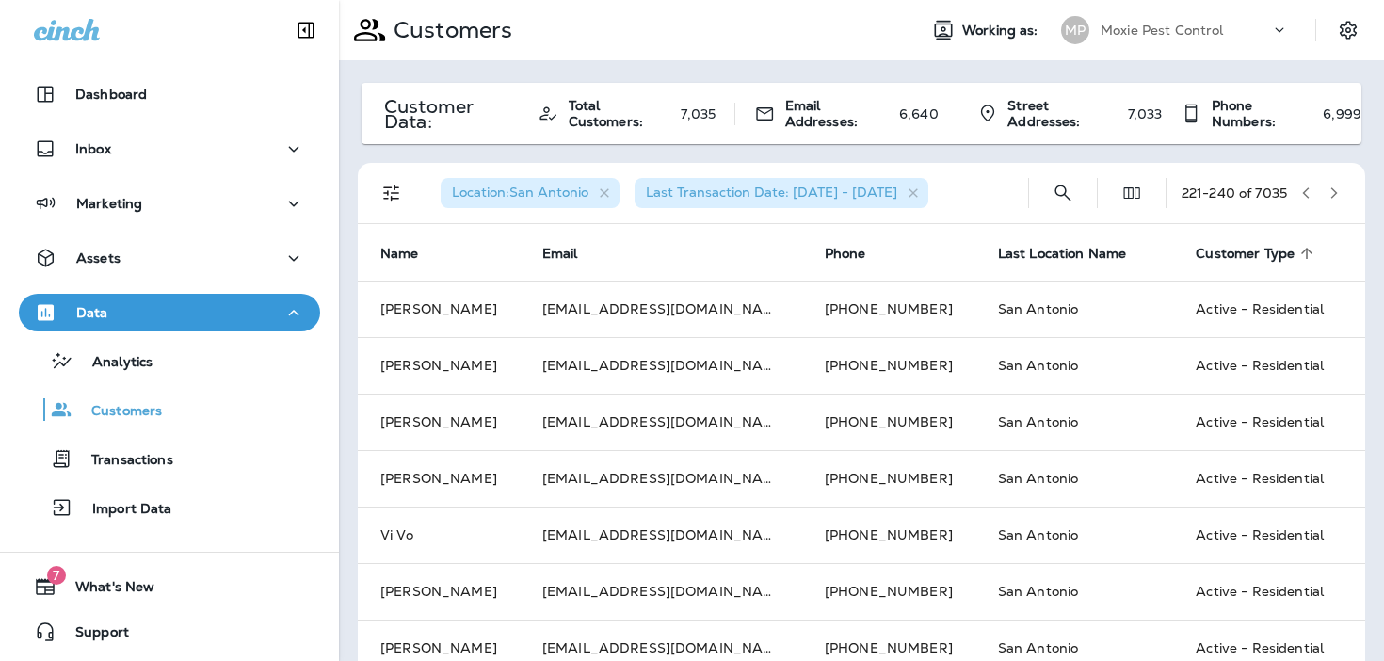
click at [1343, 185] on button "button" at bounding box center [1334, 193] width 28 height 28
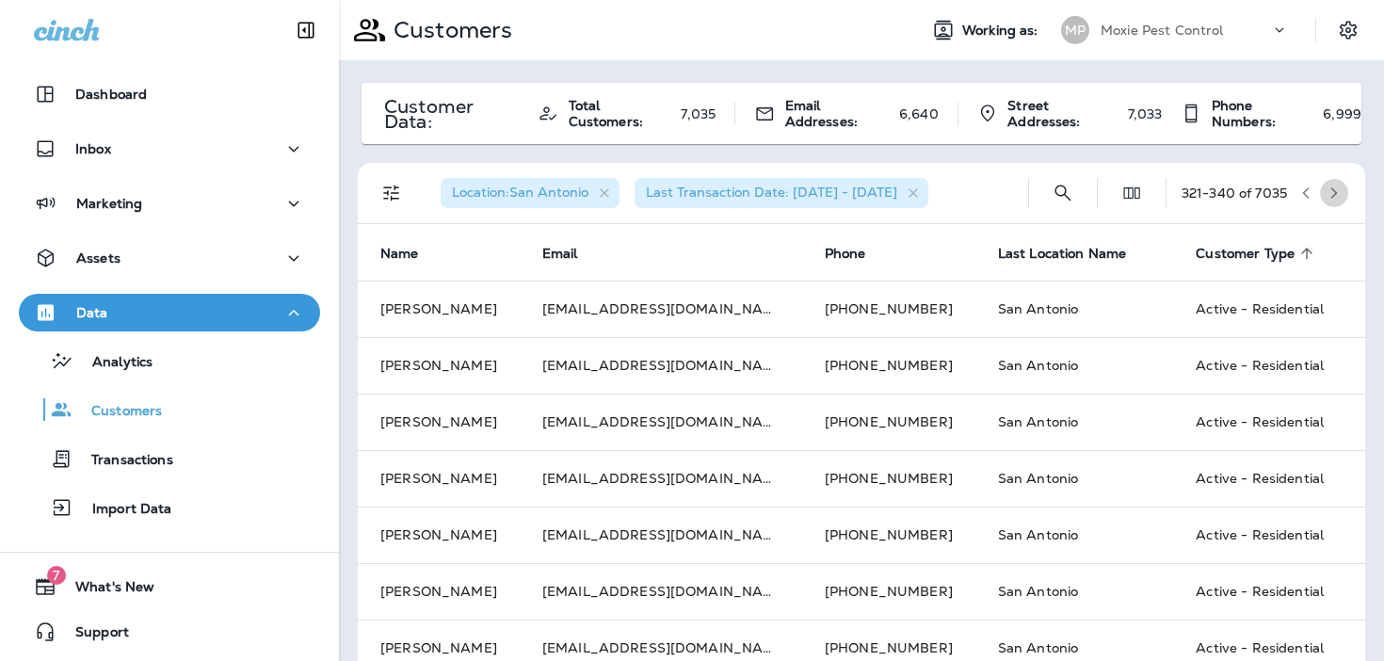
click at [1343, 185] on button "button" at bounding box center [1334, 193] width 28 height 28
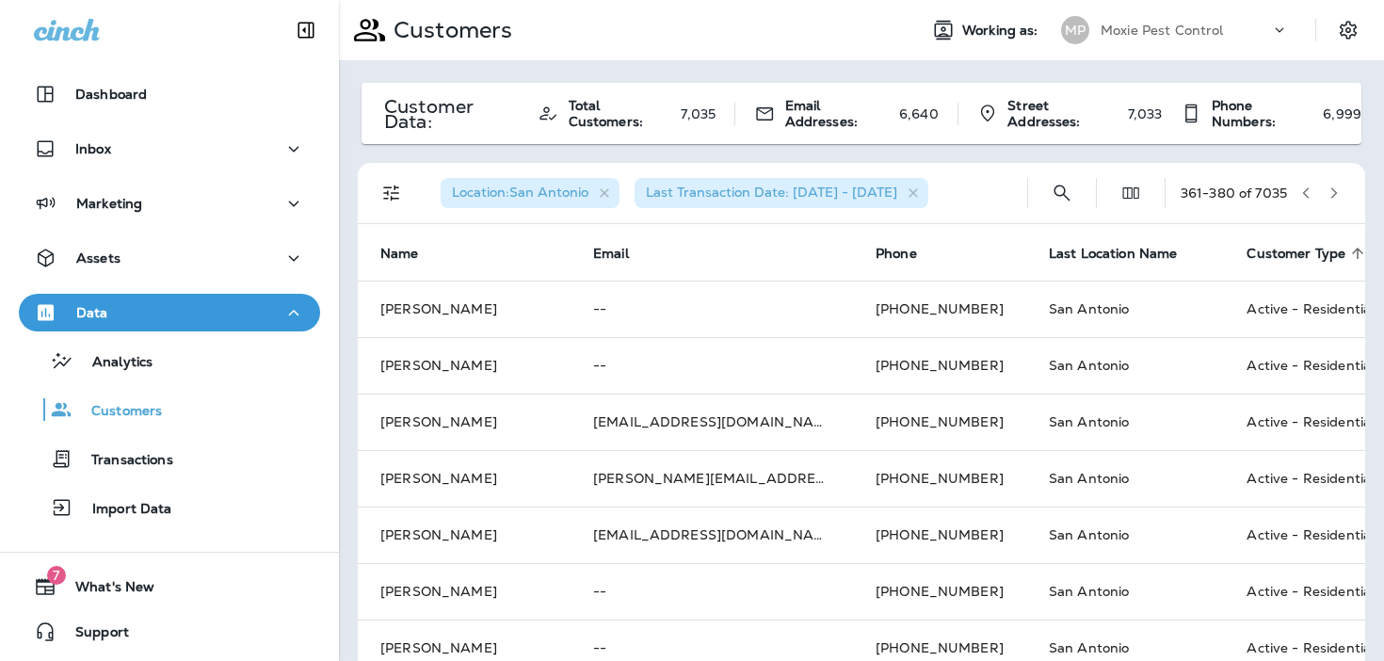
click at [1343, 185] on button "button" at bounding box center [1334, 193] width 28 height 28
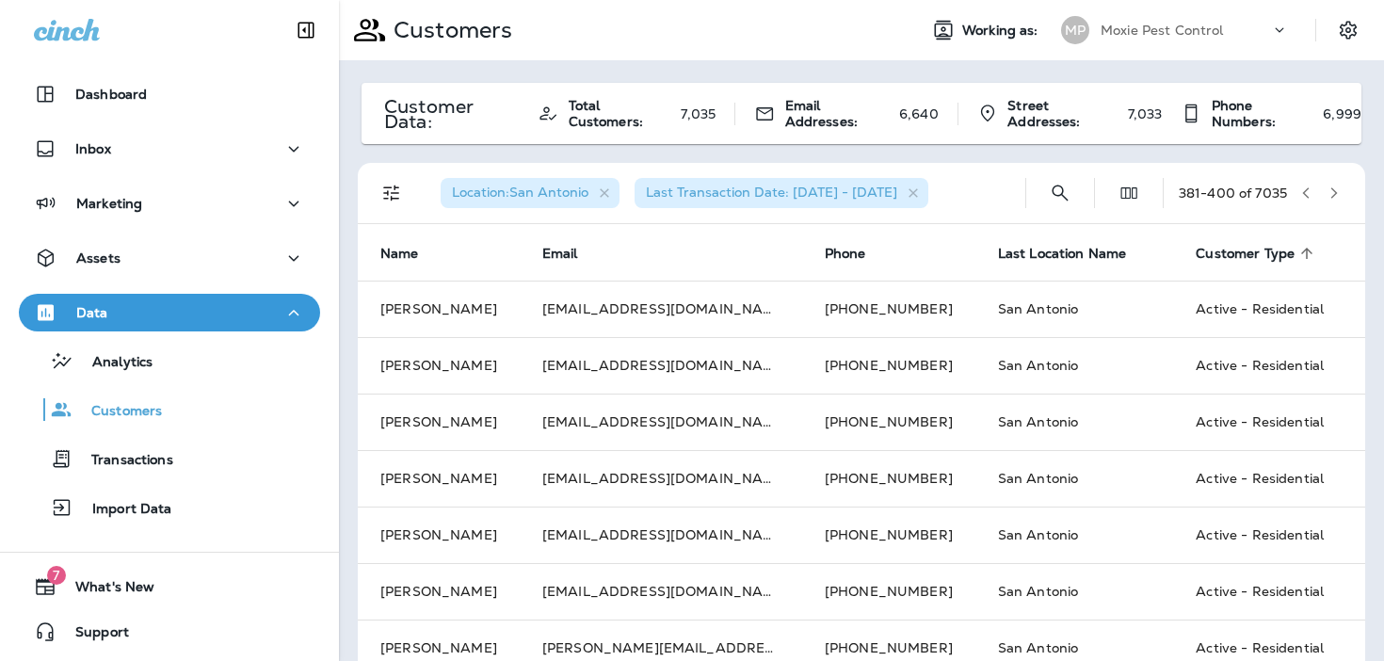
click at [1343, 185] on button "button" at bounding box center [1334, 193] width 28 height 28
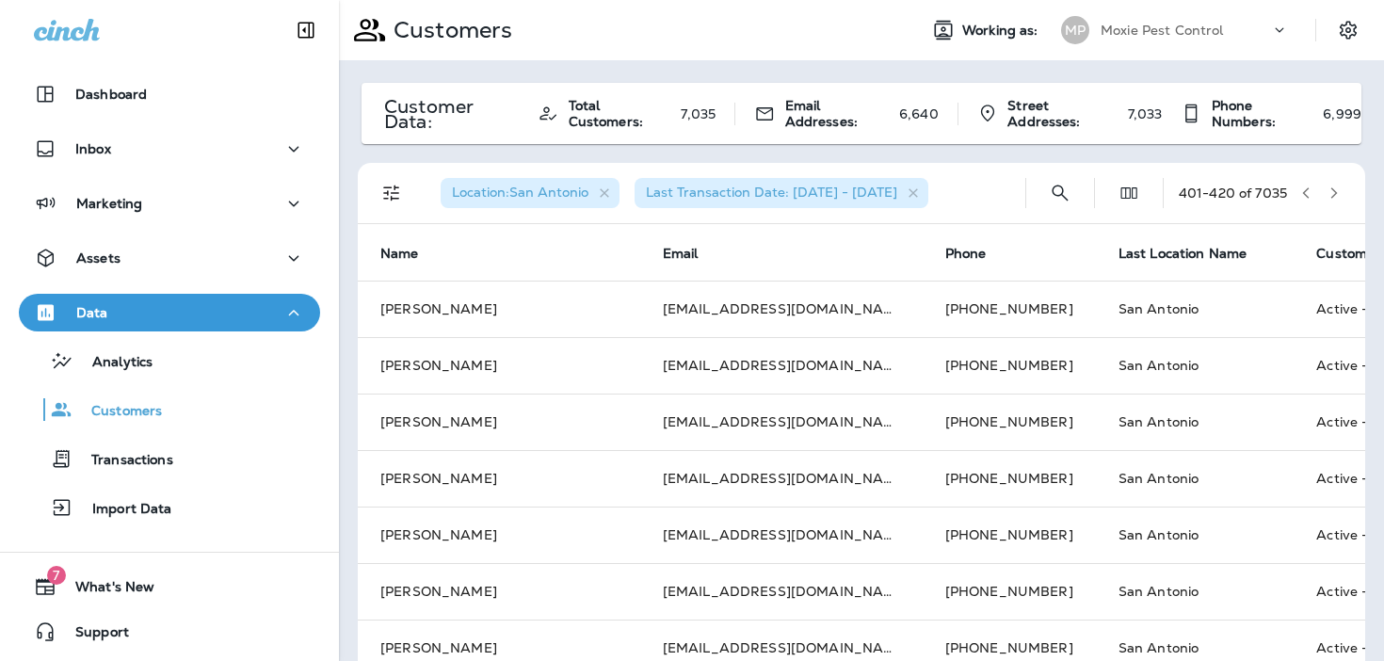
click at [1343, 185] on button "button" at bounding box center [1334, 193] width 28 height 28
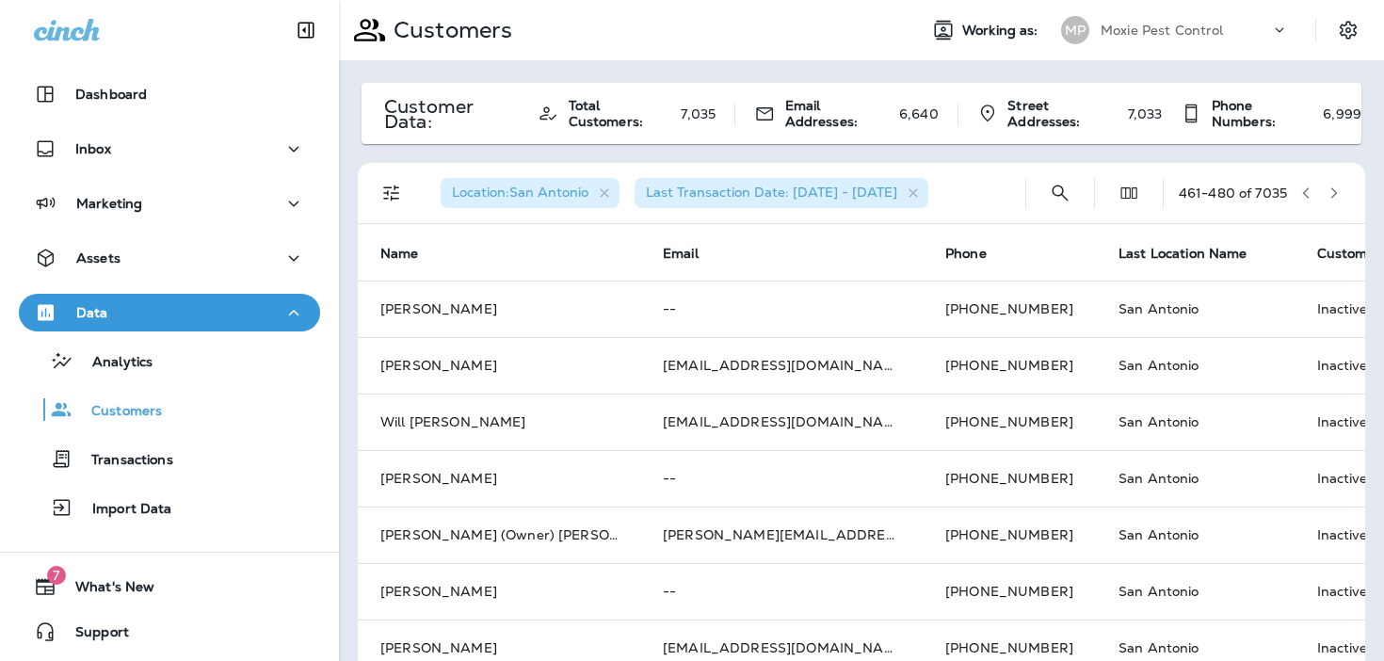
click at [1343, 185] on button "button" at bounding box center [1334, 193] width 28 height 28
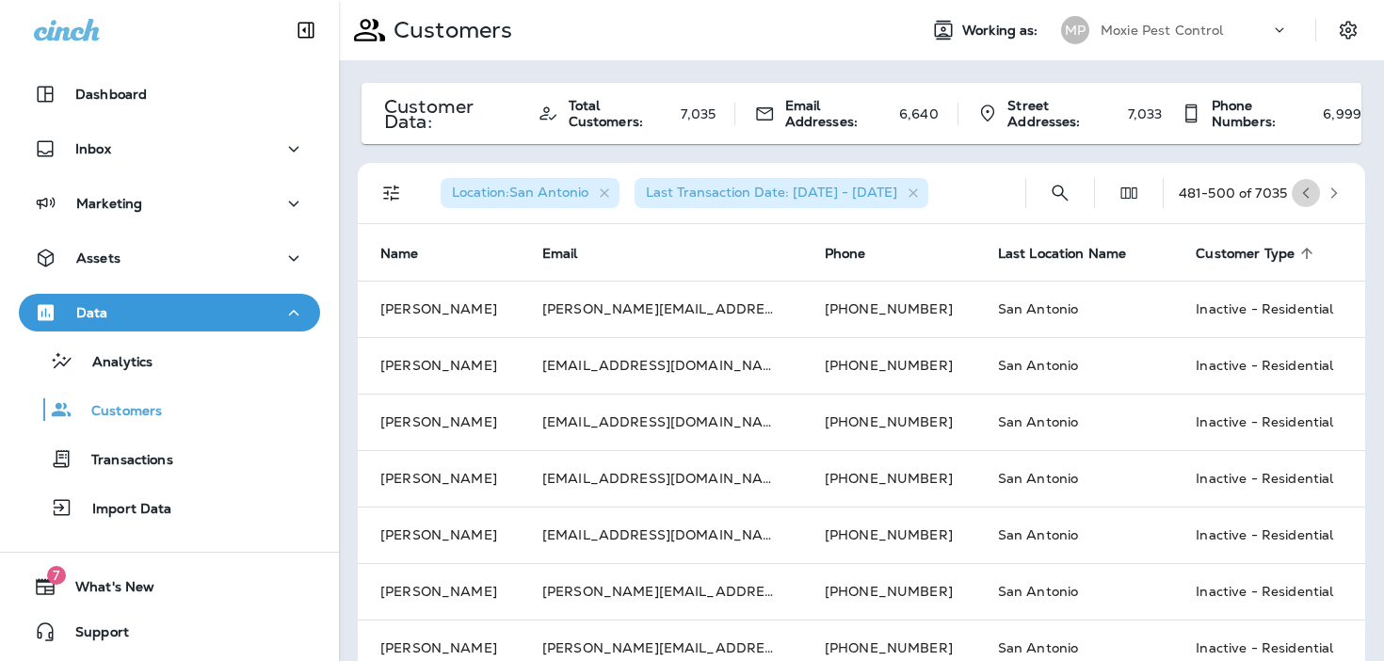
click at [1306, 191] on icon "button" at bounding box center [1305, 192] width 13 height 13
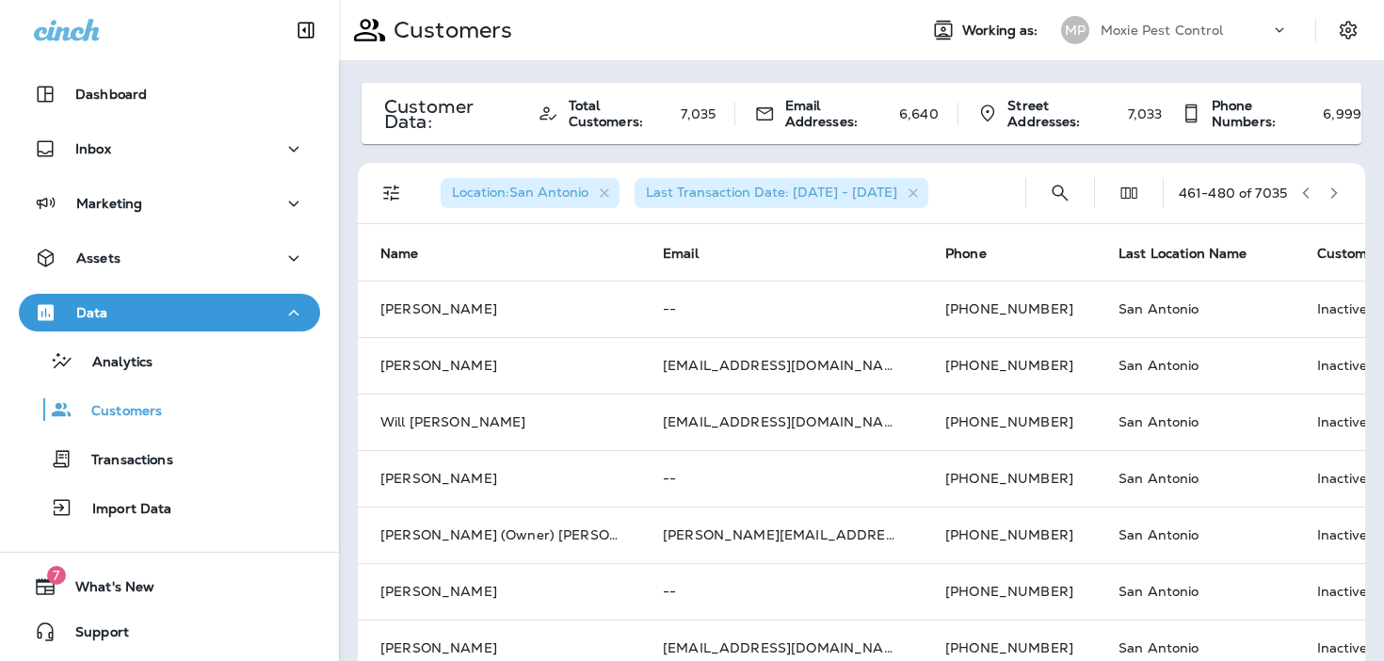
click at [1306, 191] on icon "button" at bounding box center [1305, 192] width 13 height 13
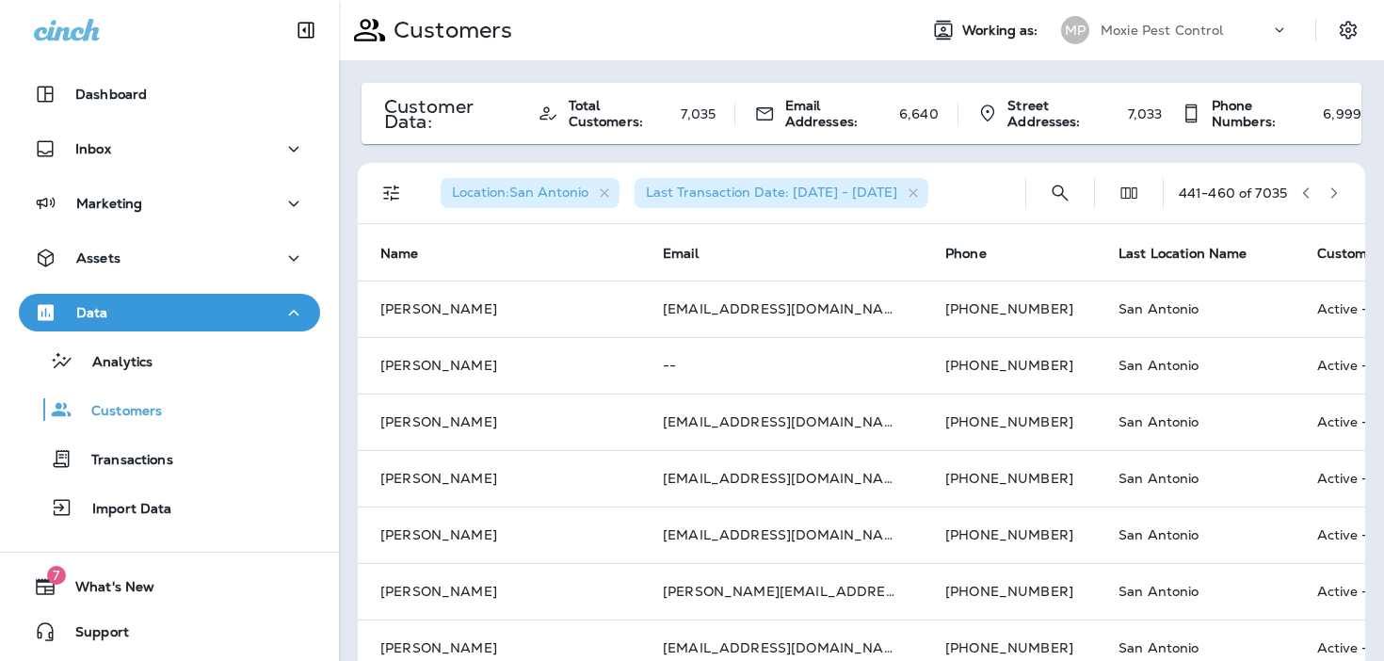
click at [395, 195] on icon "Filters" at bounding box center [391, 193] width 23 height 23
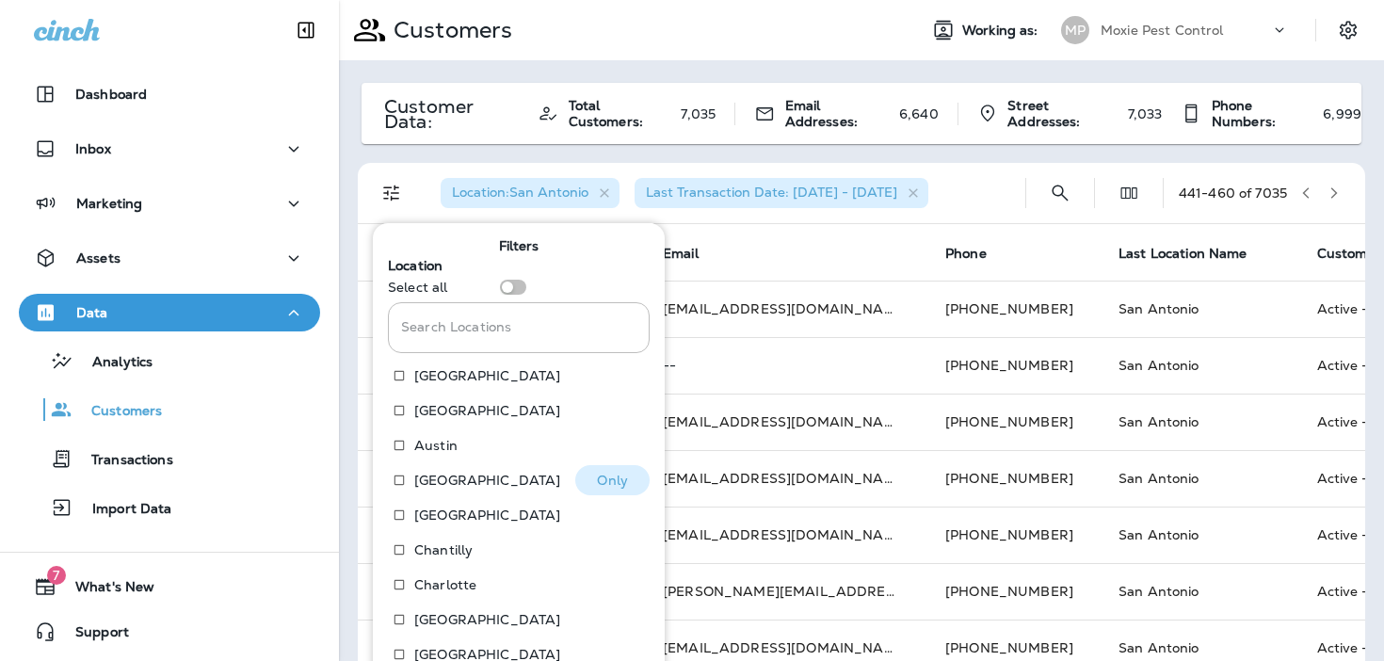
scroll to position [288, 0]
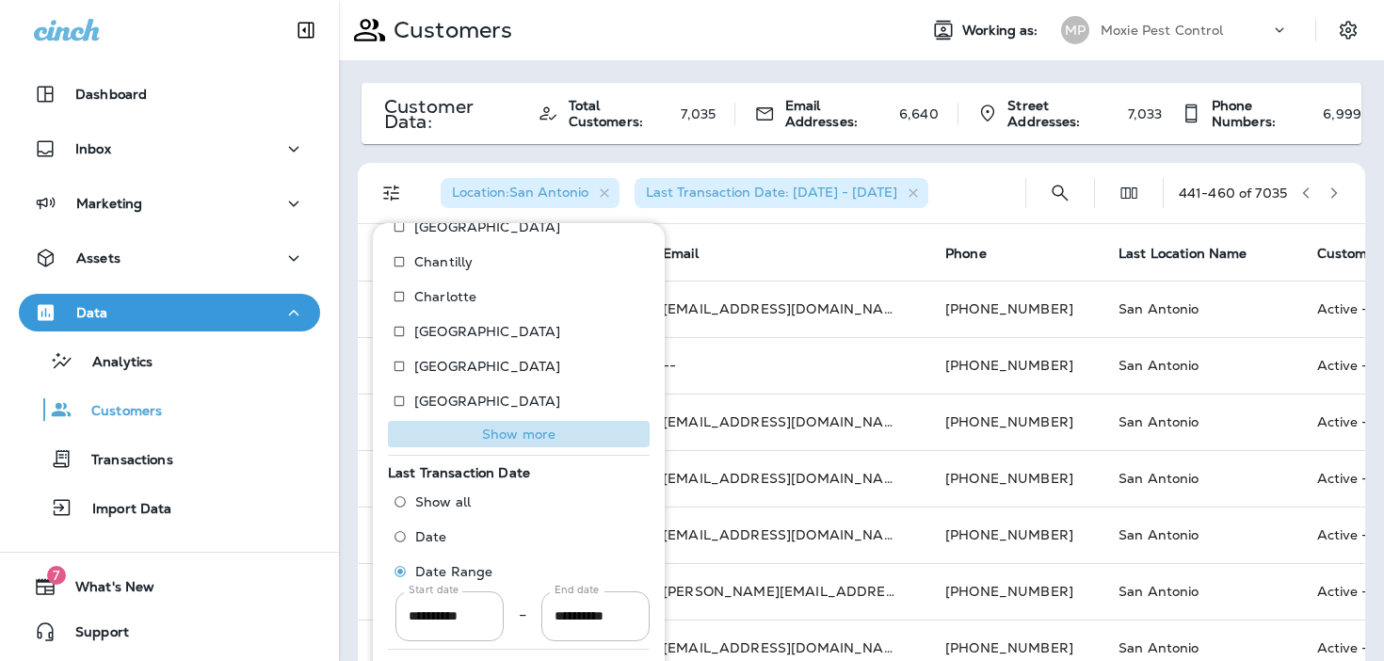
click at [501, 433] on p "Show more" at bounding box center [518, 433] width 73 height 15
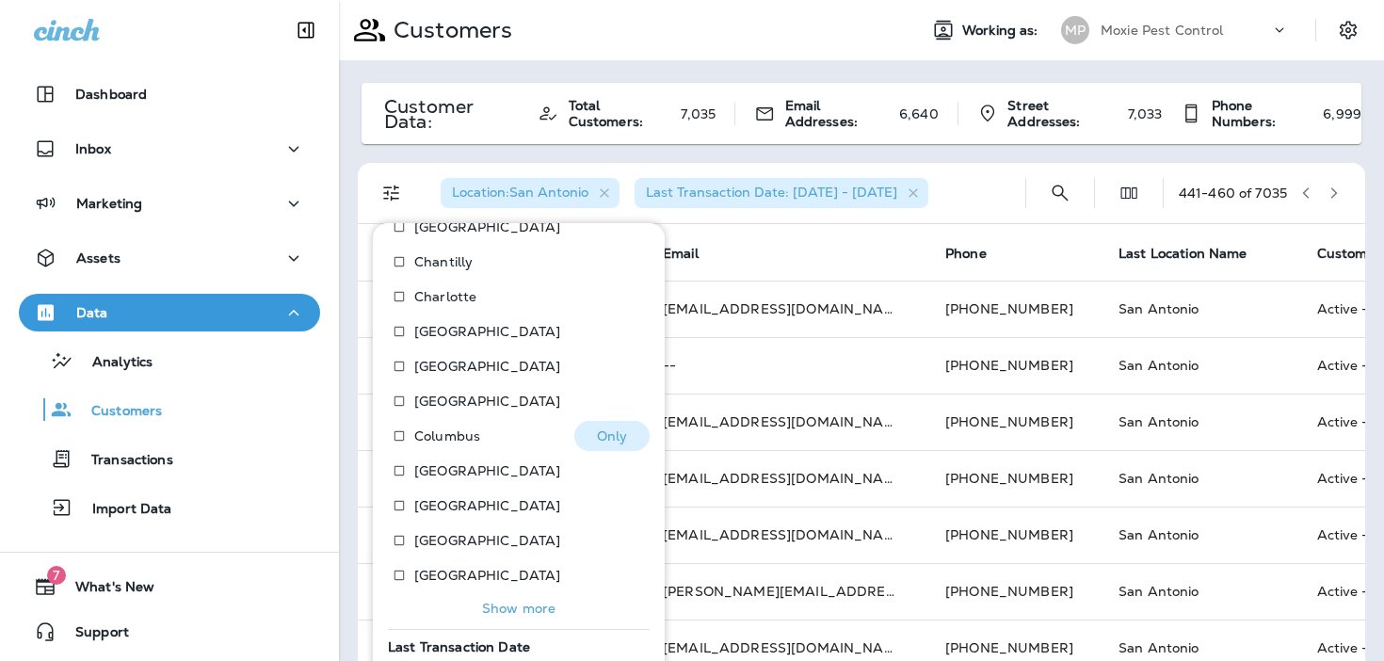
scroll to position [462, 0]
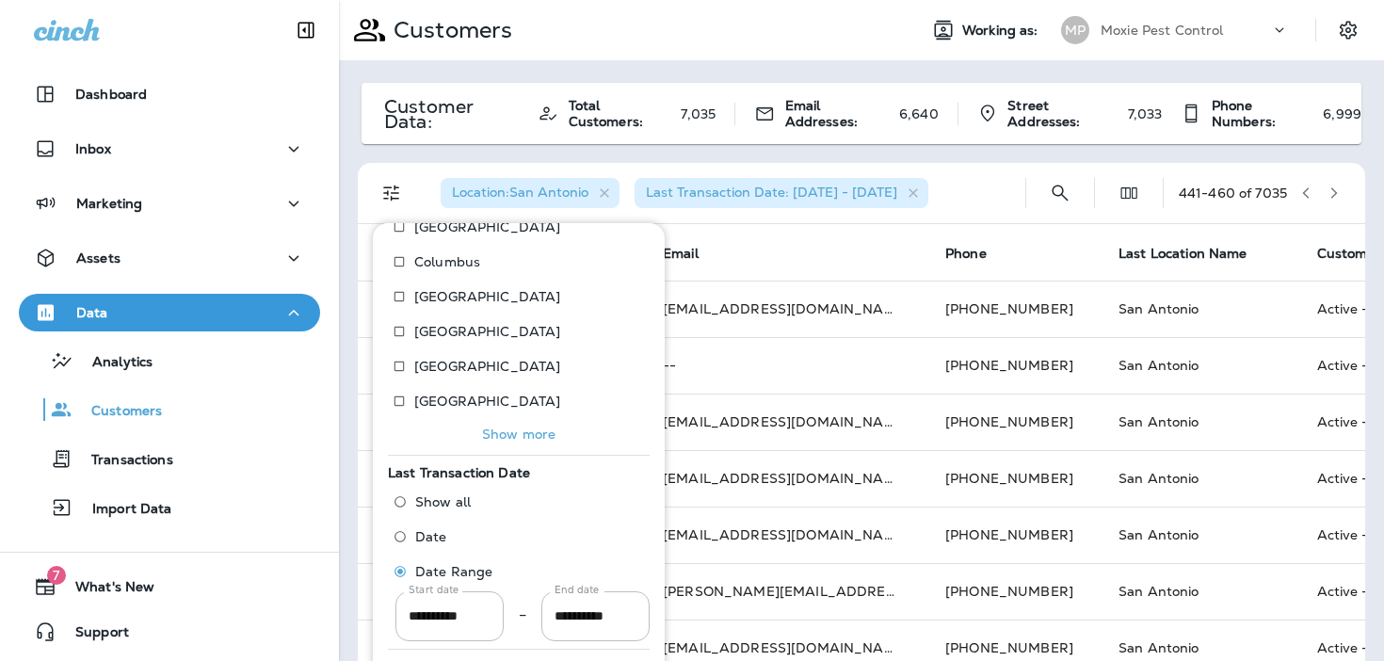
click at [494, 447] on div "Location Select all Search Locations Search Locations [GEOGRAPHIC_DATA] [GEOGRA…" at bounding box center [519, 124] width 262 height 664
click at [497, 434] on p "Show more" at bounding box center [518, 433] width 73 height 15
click at [494, 441] on p "Show more" at bounding box center [518, 433] width 73 height 15
click at [486, 436] on p "Show more" at bounding box center [518, 433] width 73 height 15
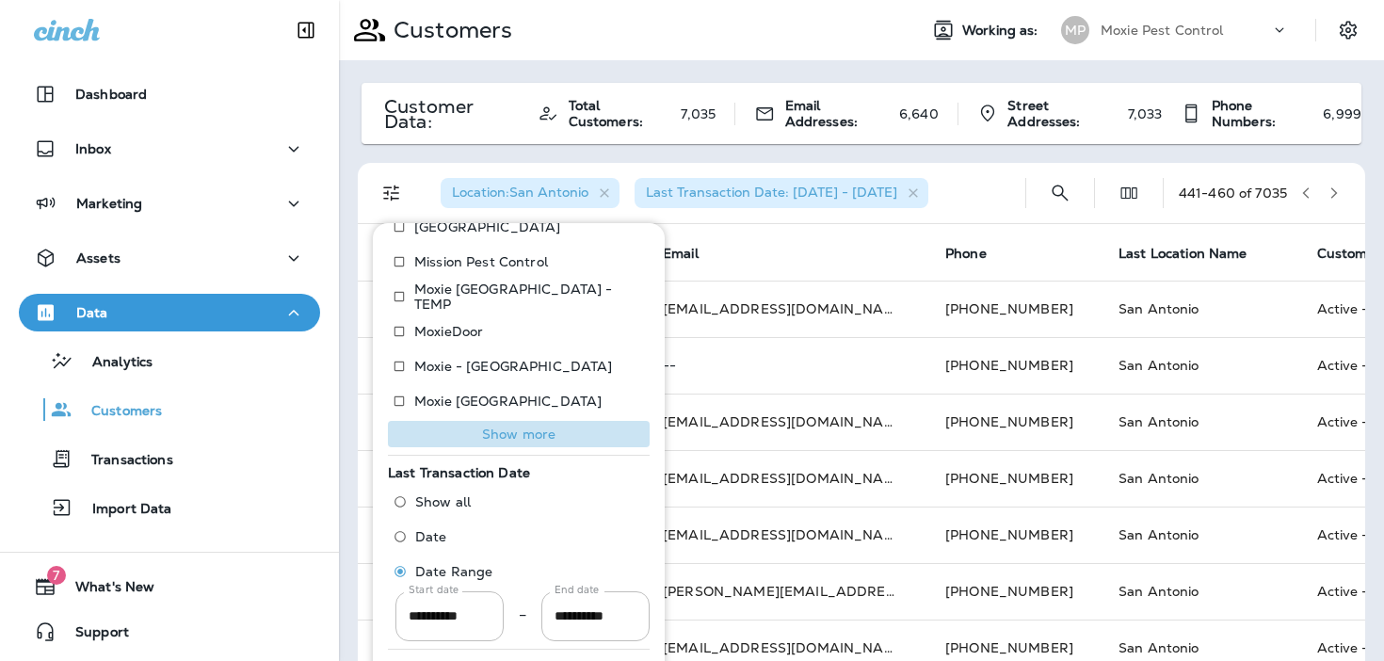
click at [486, 439] on p "Show more" at bounding box center [518, 433] width 73 height 15
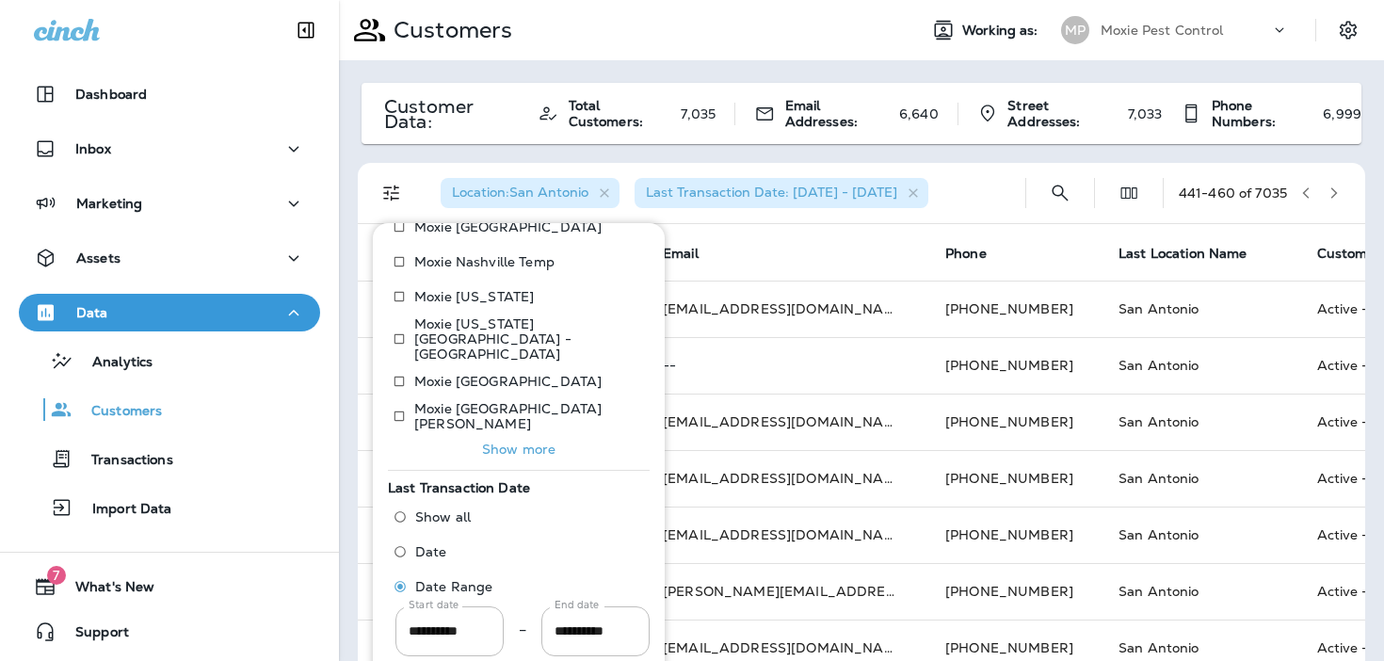
click at [486, 442] on p "Show more" at bounding box center [518, 449] width 73 height 15
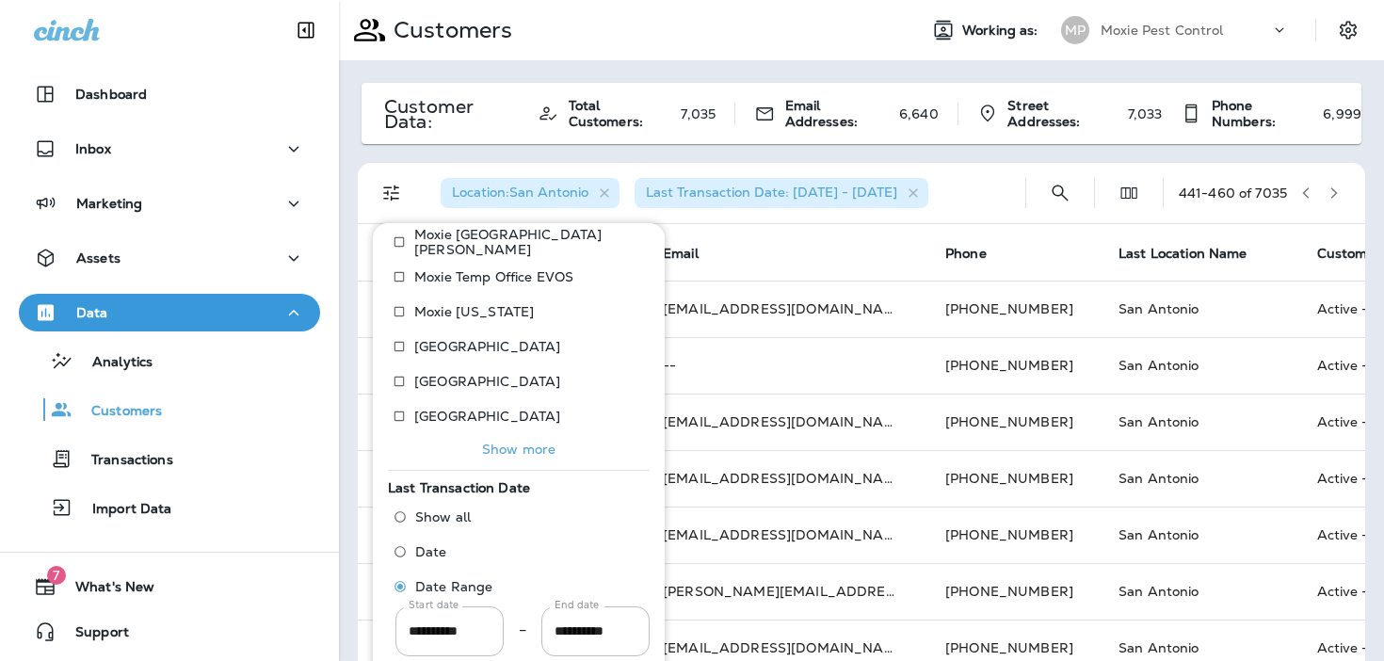
click at [486, 442] on p "Show more" at bounding box center [518, 449] width 73 height 15
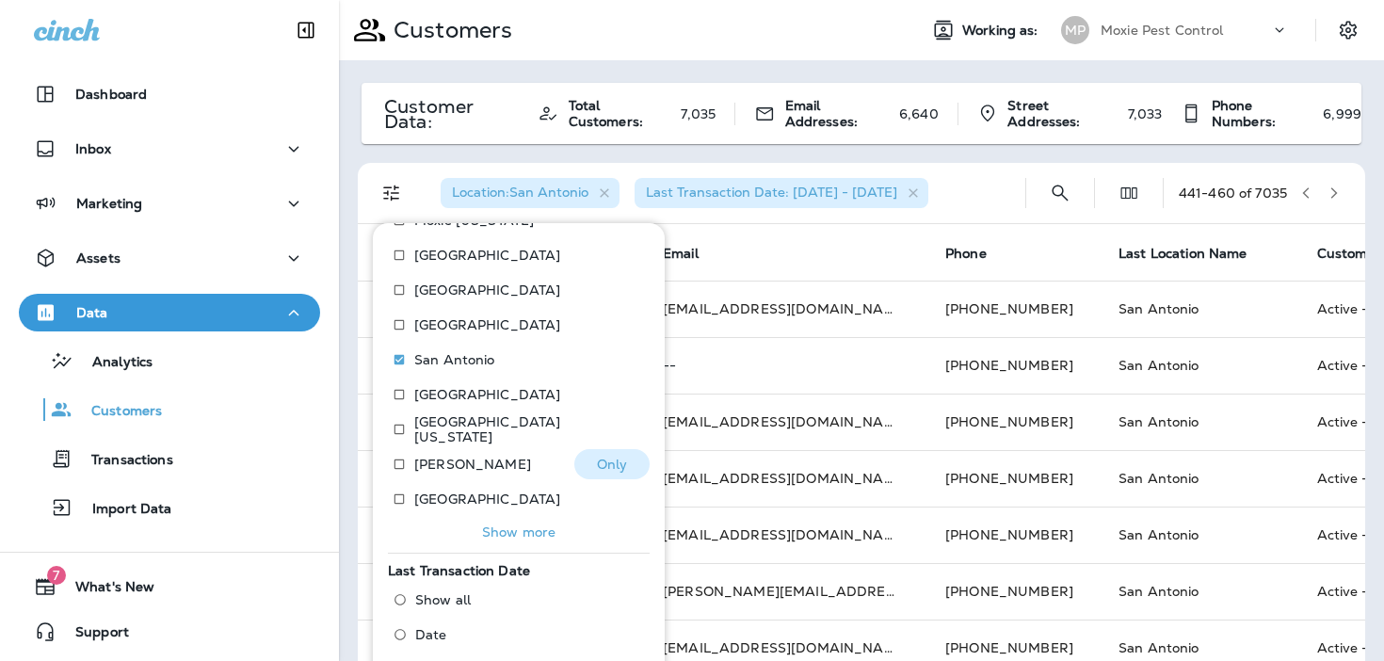
scroll to position [1507, 0]
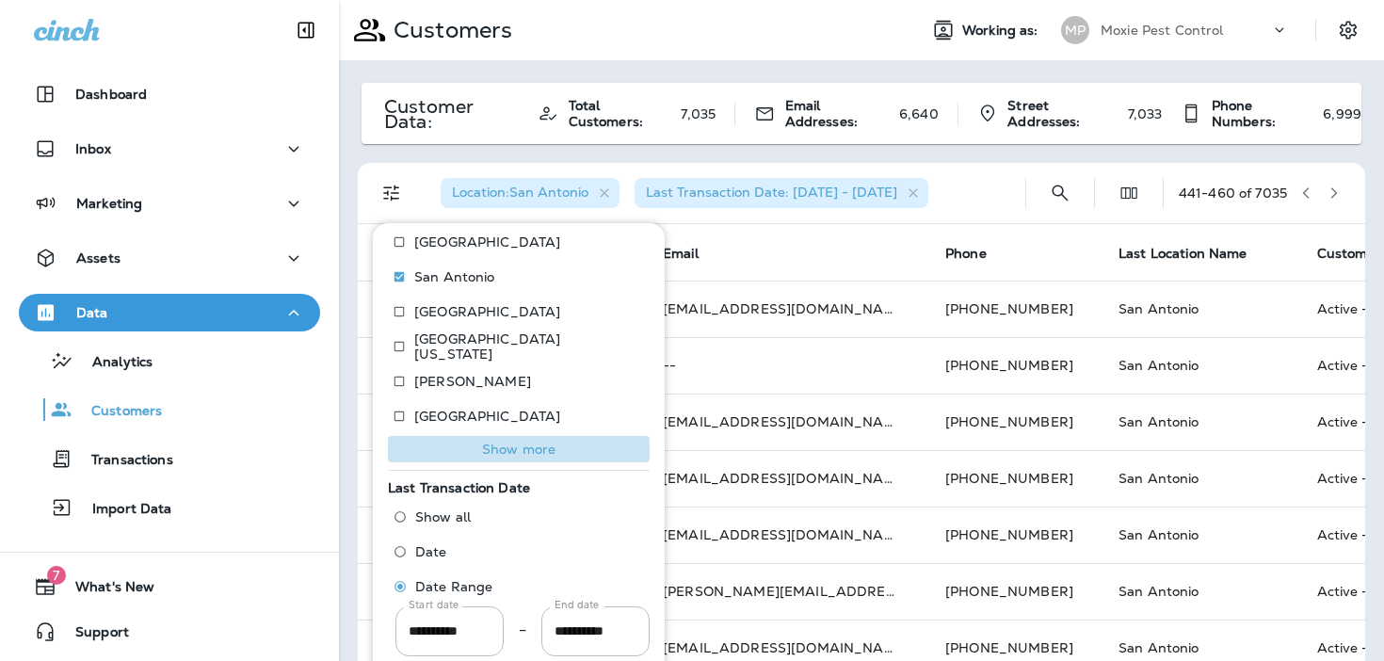
click at [493, 442] on p "Show more" at bounding box center [518, 449] width 73 height 15
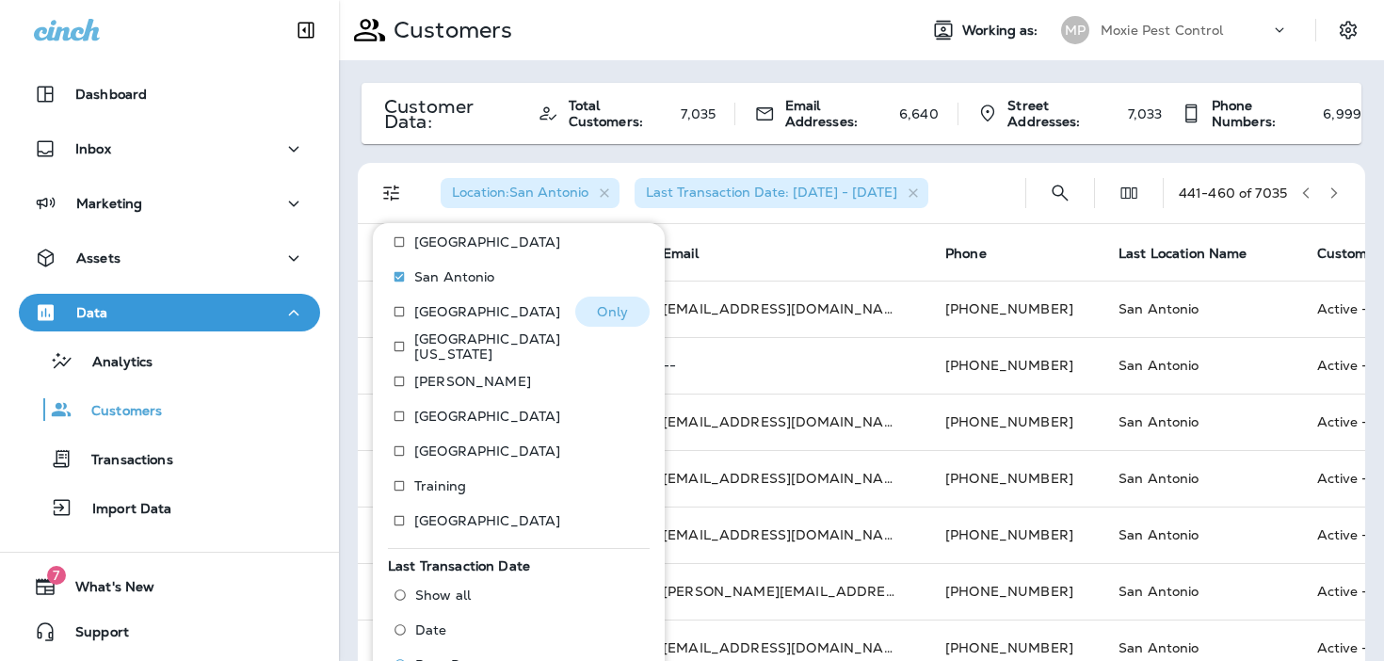
click at [602, 304] on button "Only" at bounding box center [612, 312] width 74 height 30
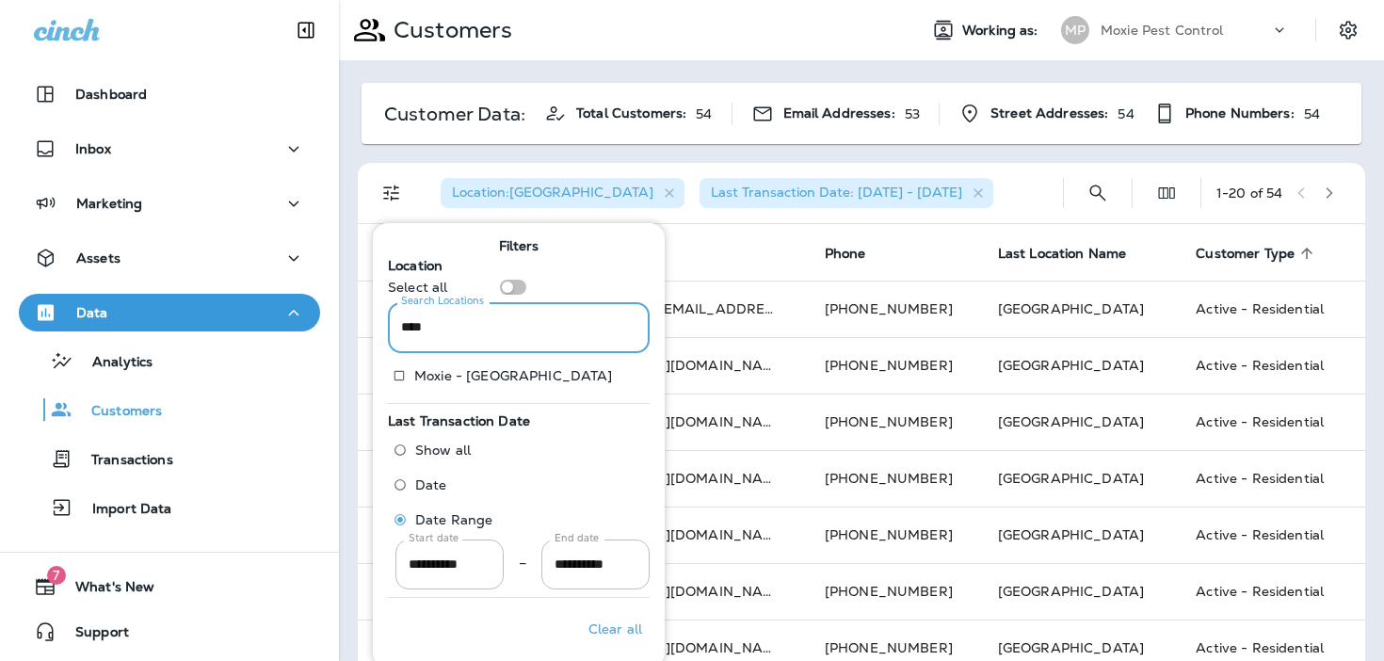
click at [554, 323] on input "****" at bounding box center [519, 327] width 262 height 50
click at [522, 372] on p "Moxie - [GEOGRAPHIC_DATA]" at bounding box center [492, 376] width 156 height 30
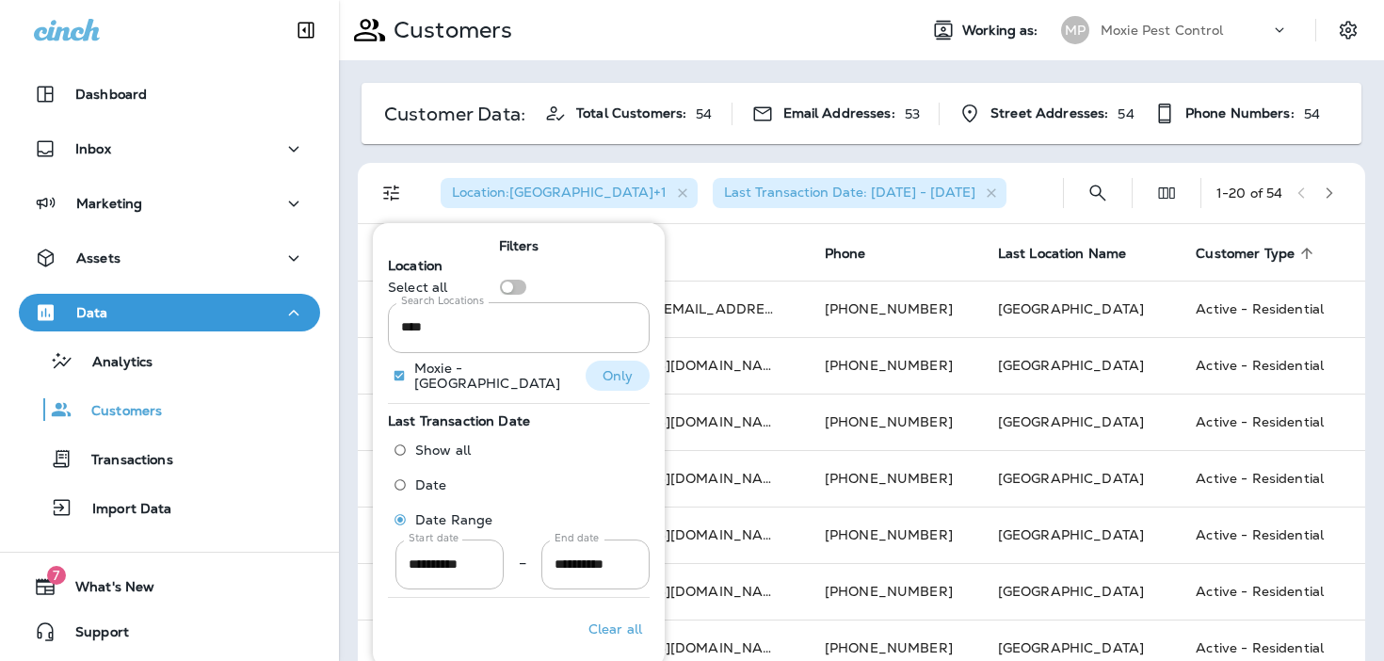
click at [522, 372] on p "Moxie - [GEOGRAPHIC_DATA]" at bounding box center [492, 376] width 156 height 30
click at [603, 375] on p "Only" at bounding box center [617, 375] width 31 height 15
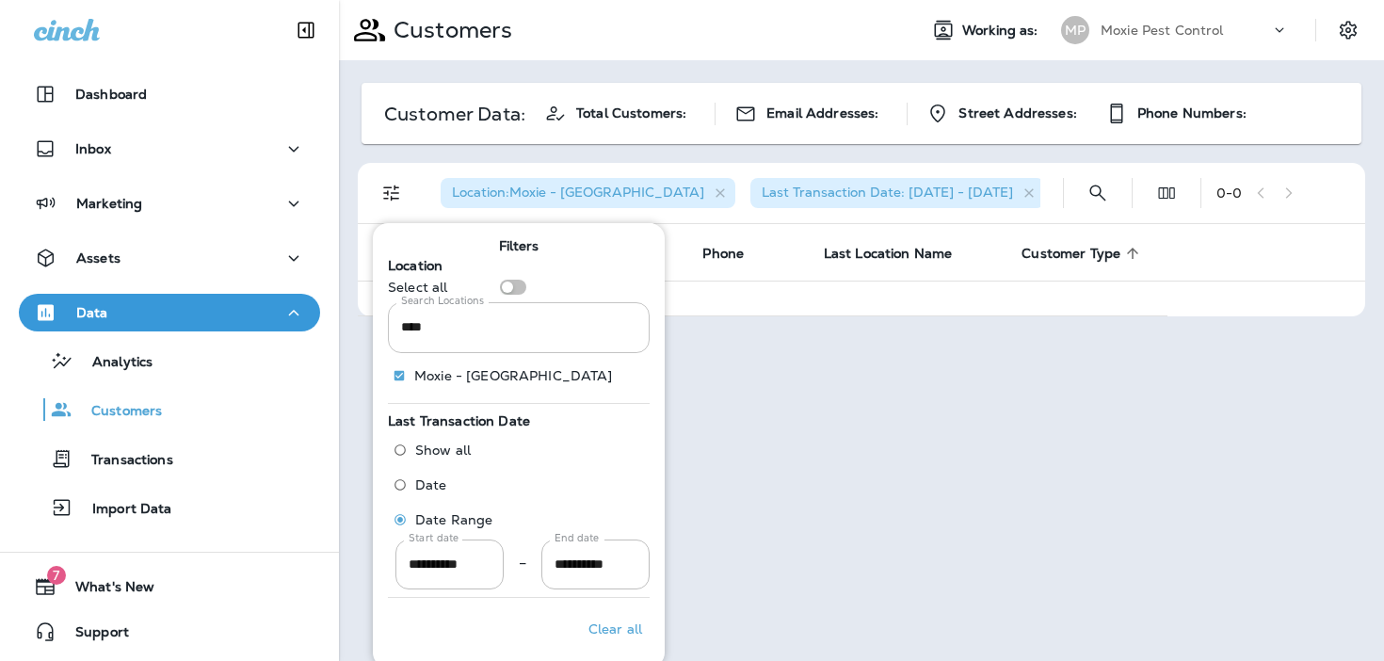
click at [537, 329] on input "****" at bounding box center [519, 327] width 262 height 50
type input "*******"
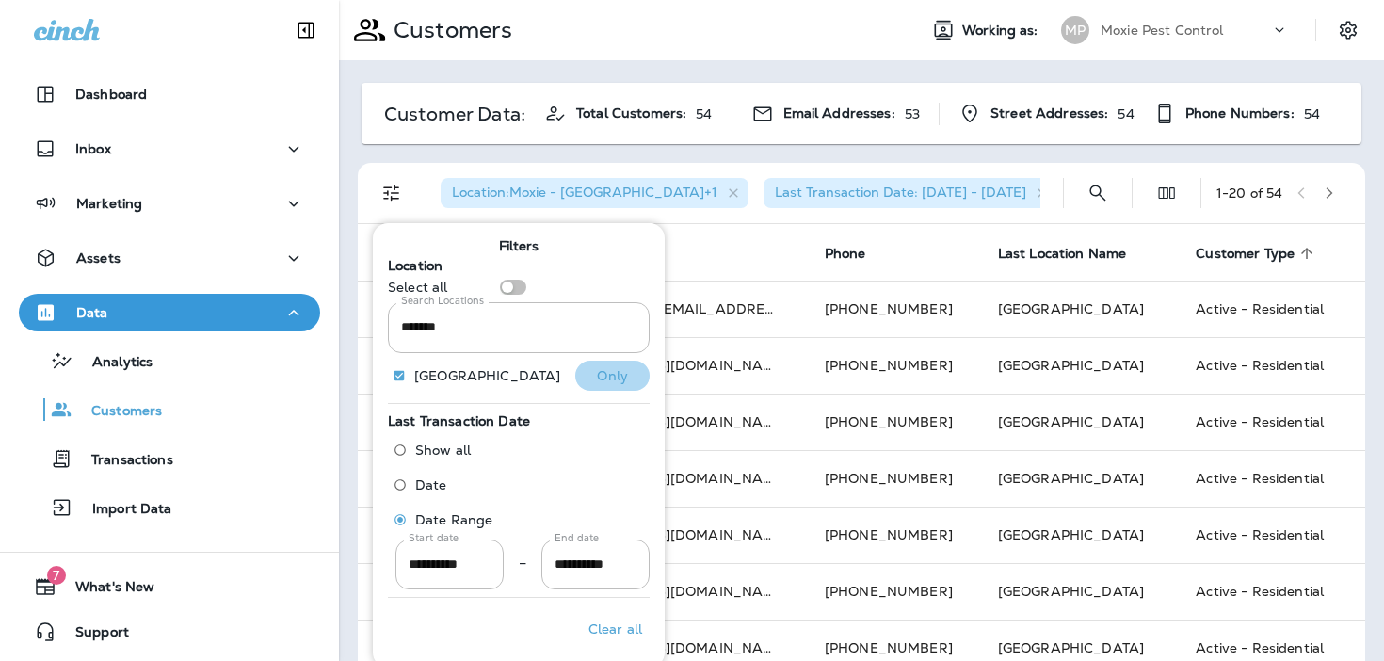
click at [623, 376] on p "Only" at bounding box center [612, 375] width 31 height 15
click at [1006, 183] on div "Location : [GEOGRAPHIC_DATA] Last Transaction Date: [DATE] - [DATE]" at bounding box center [736, 193] width 622 height 60
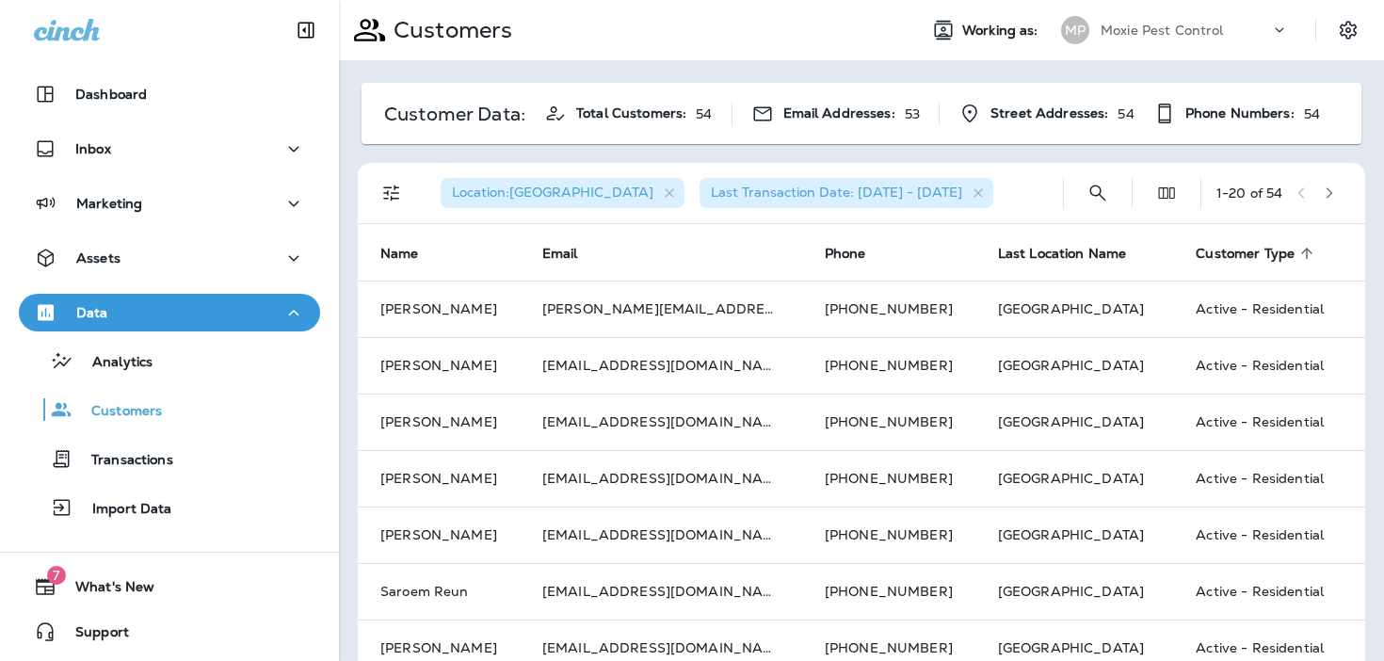
click at [1348, 193] on div "Location : [GEOGRAPHIC_DATA] Last Transaction Date: [DATE] - [DATE] 1 - 20 of 54" at bounding box center [865, 193] width 985 height 60
click at [1333, 193] on icon "button" at bounding box center [1329, 192] width 7 height 11
click at [1304, 191] on icon "button" at bounding box center [1306, 192] width 7 height 11
click at [396, 194] on icon "Filters" at bounding box center [391, 193] width 23 height 23
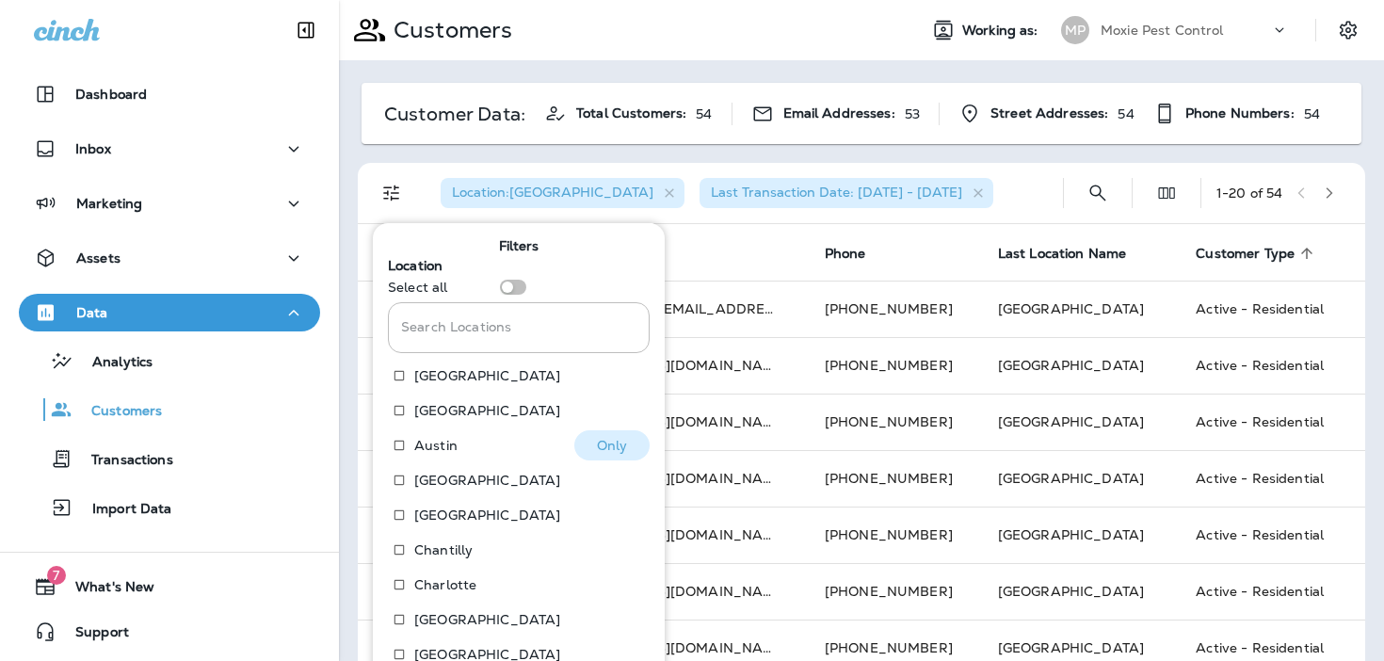
scroll to position [288, 0]
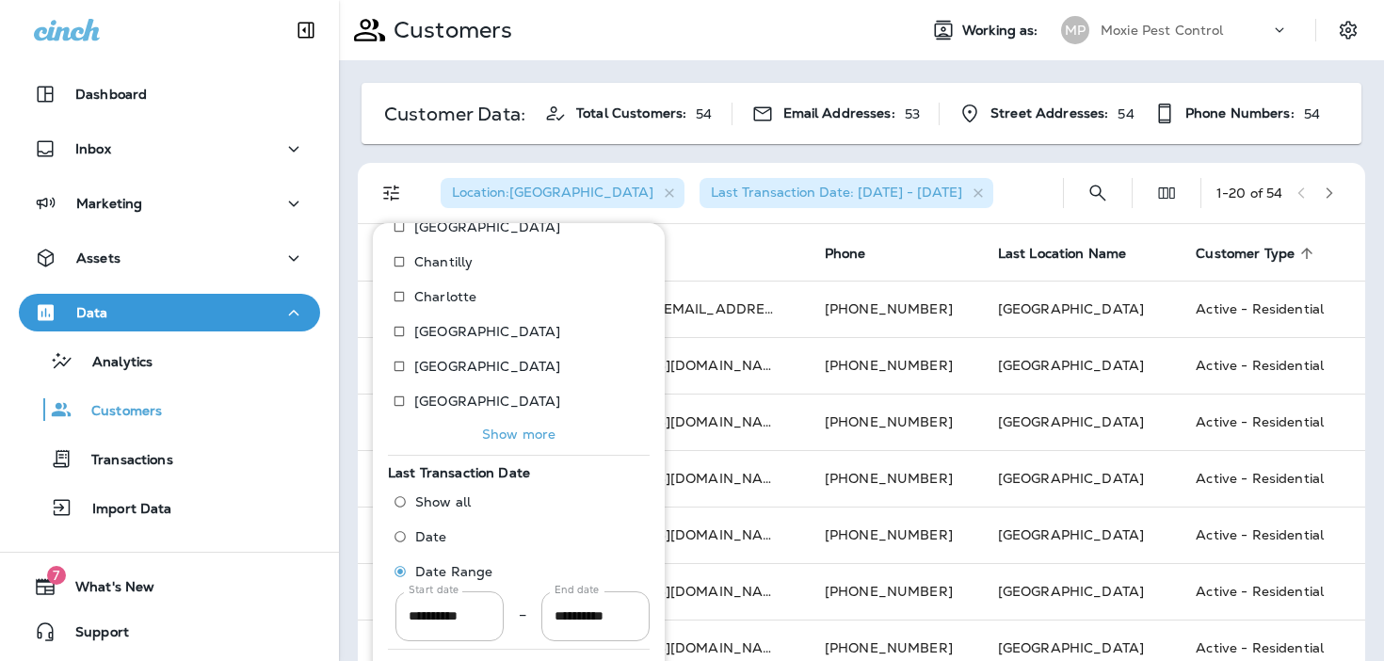
click at [504, 437] on p "Show more" at bounding box center [518, 433] width 73 height 15
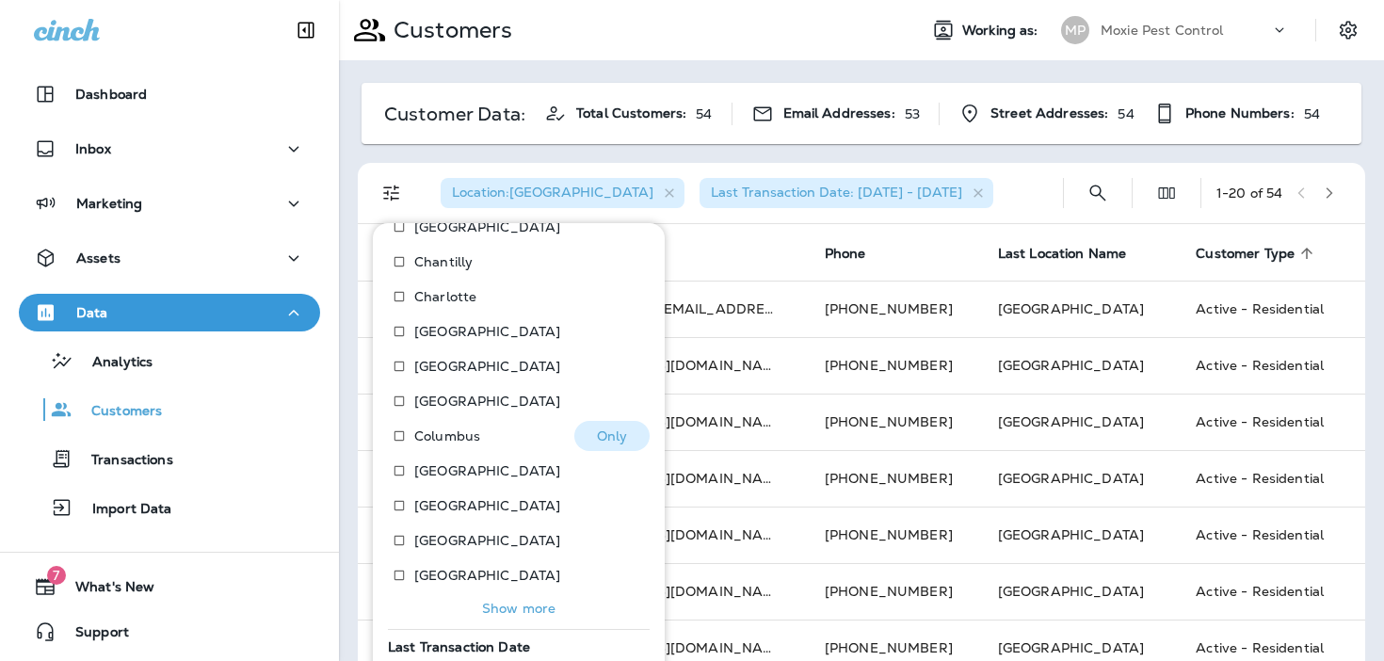
scroll to position [462, 0]
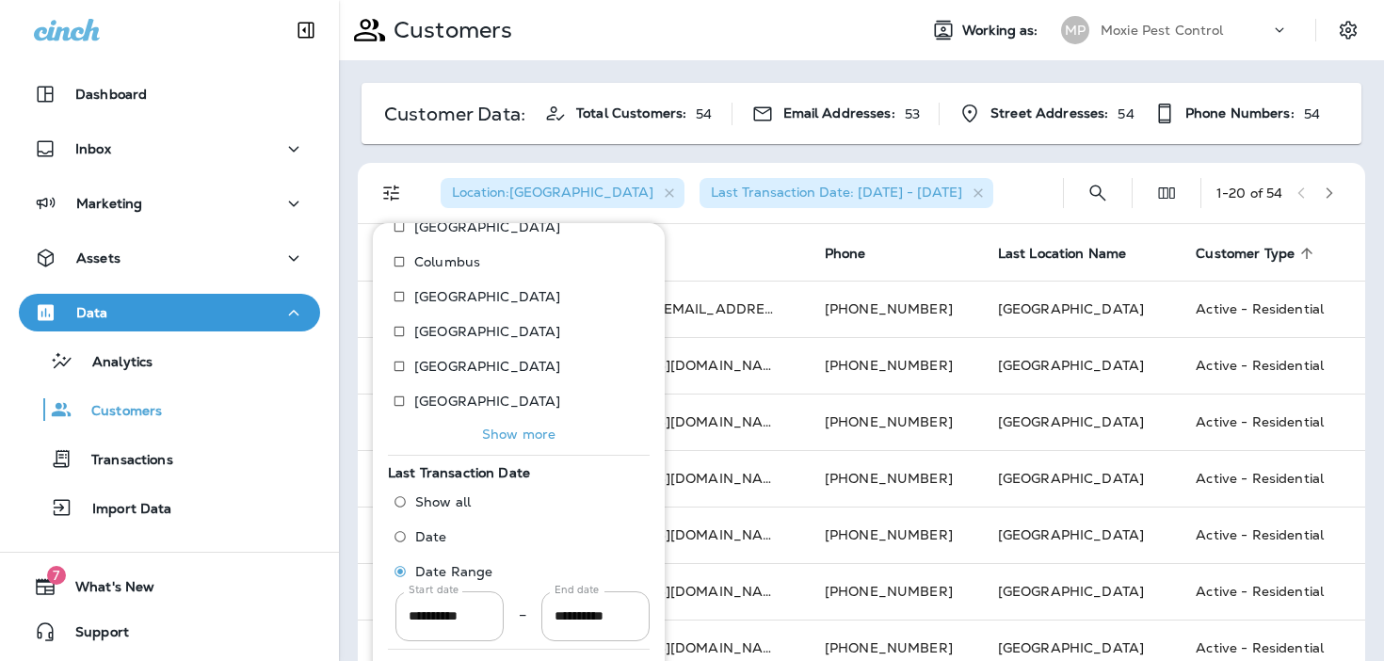
click at [503, 447] on div "Location Select all Search Locations Search Locations [GEOGRAPHIC_DATA] [GEOGRA…" at bounding box center [519, 124] width 262 height 664
click at [506, 433] on p "Show more" at bounding box center [518, 433] width 73 height 15
click at [503, 432] on p "Show more" at bounding box center [518, 433] width 73 height 15
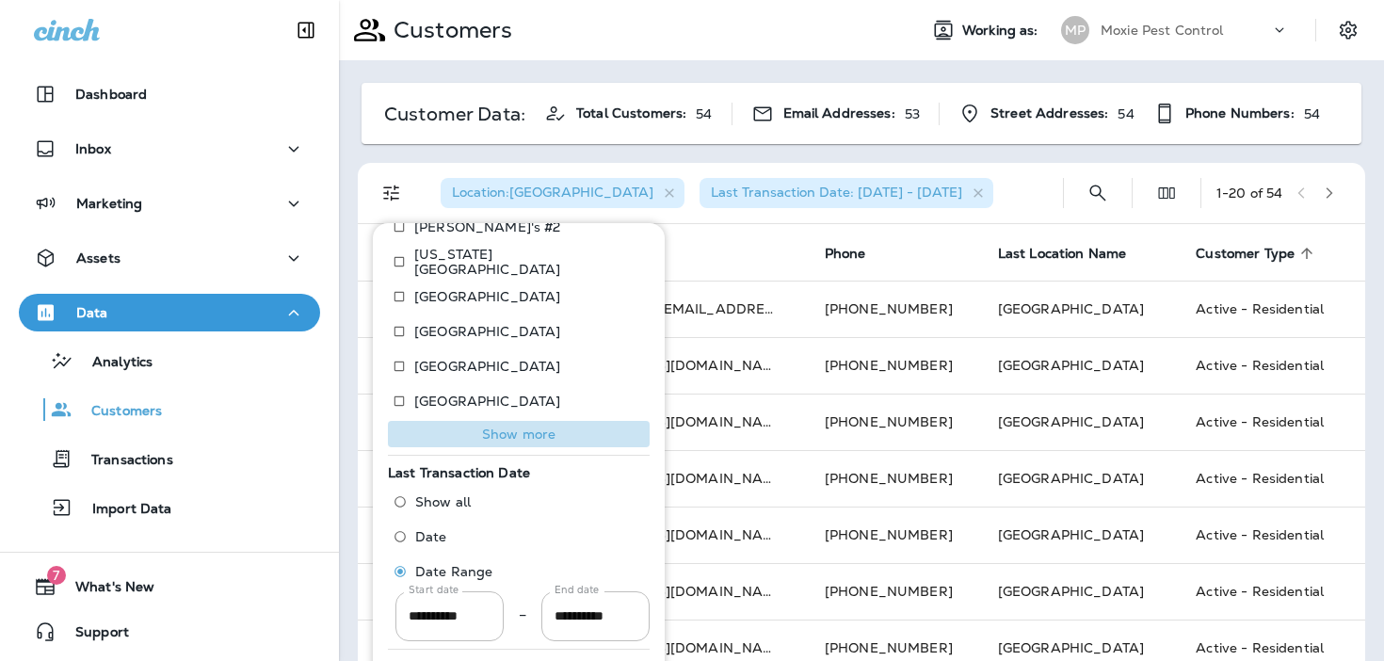
click at [499, 433] on p "Show more" at bounding box center [518, 433] width 73 height 15
click at [499, 440] on p "Show more" at bounding box center [518, 433] width 73 height 15
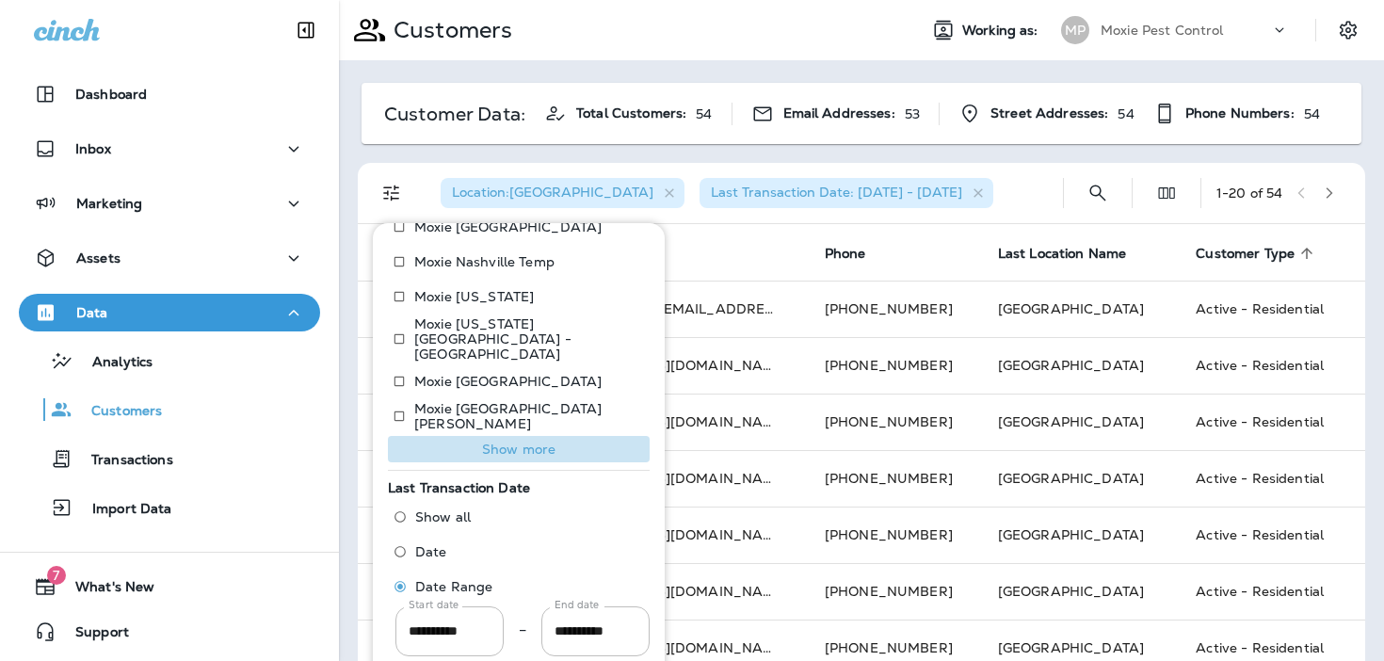
click at [499, 442] on p "Show more" at bounding box center [518, 449] width 73 height 15
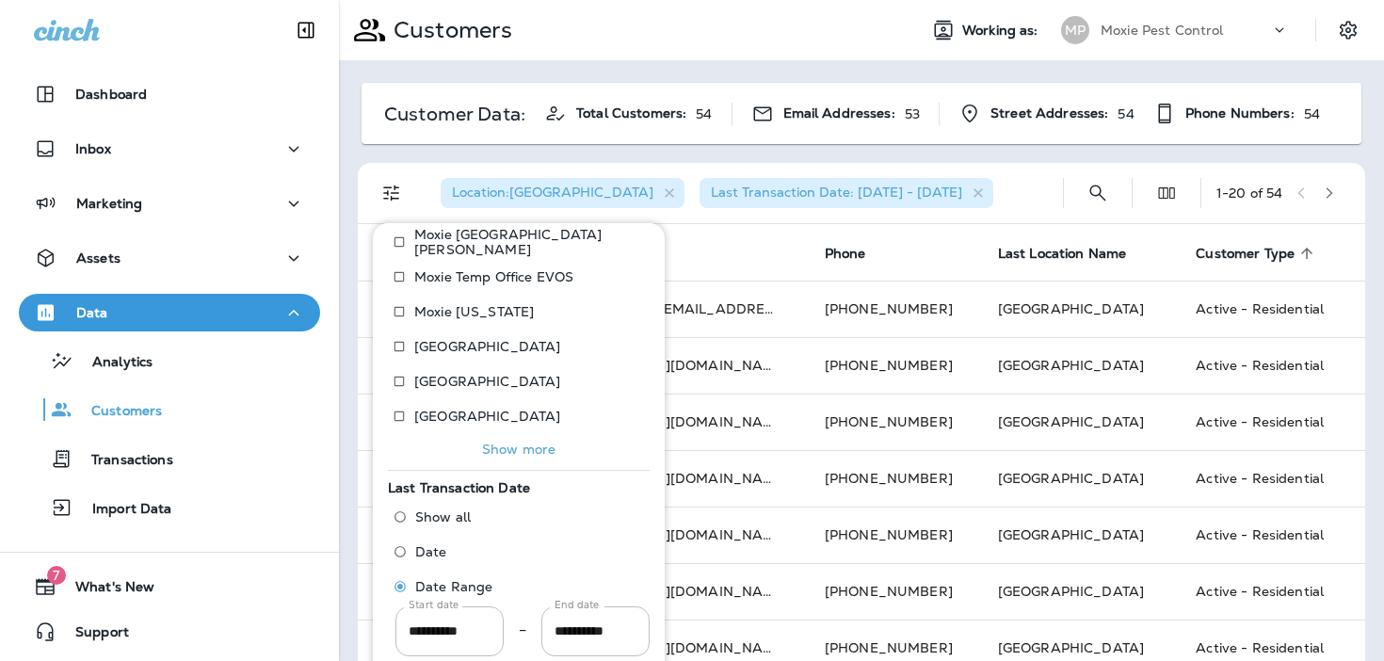
click at [499, 442] on p "Show more" at bounding box center [518, 449] width 73 height 15
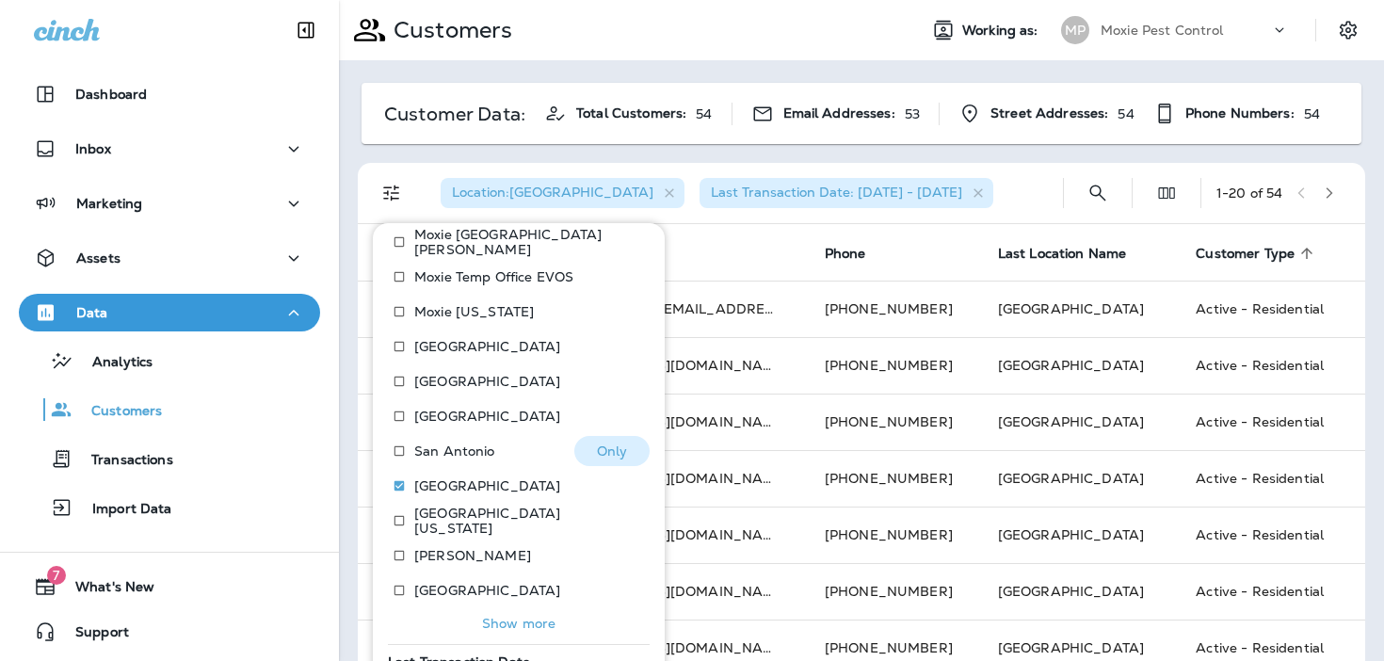
scroll to position [1507, 0]
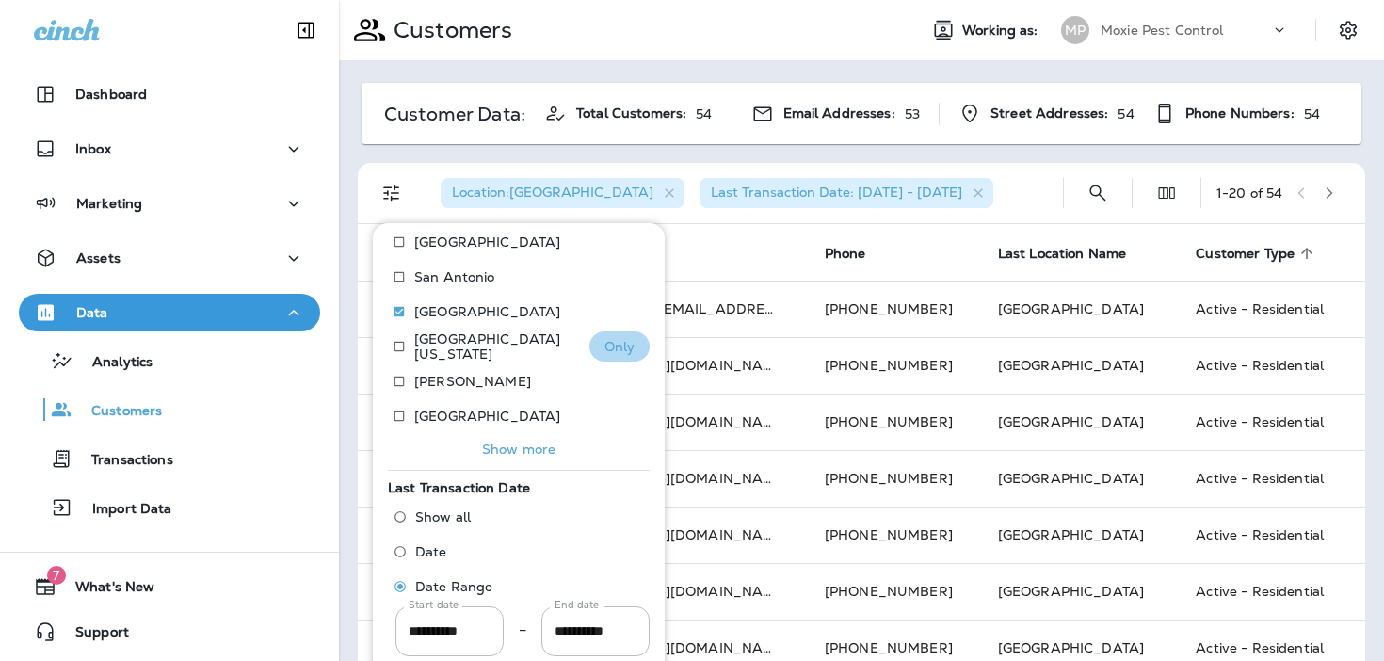
click at [615, 339] on p "Only" at bounding box center [619, 346] width 31 height 15
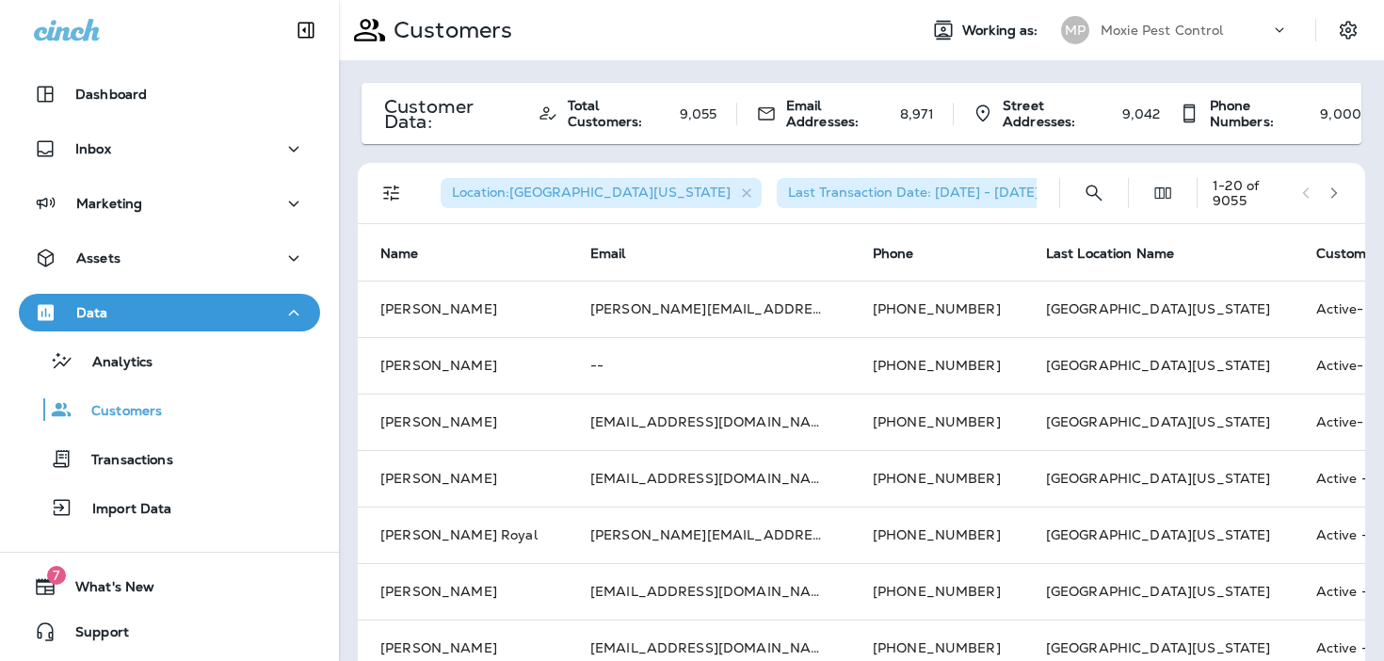
click at [1352, 193] on div "Location : [GEOGRAPHIC_DATA][US_STATE] Last Transaction Date: [DATE] - [DATE] 1…" at bounding box center [865, 193] width 985 height 60
click at [1344, 192] on button "button" at bounding box center [1334, 193] width 28 height 28
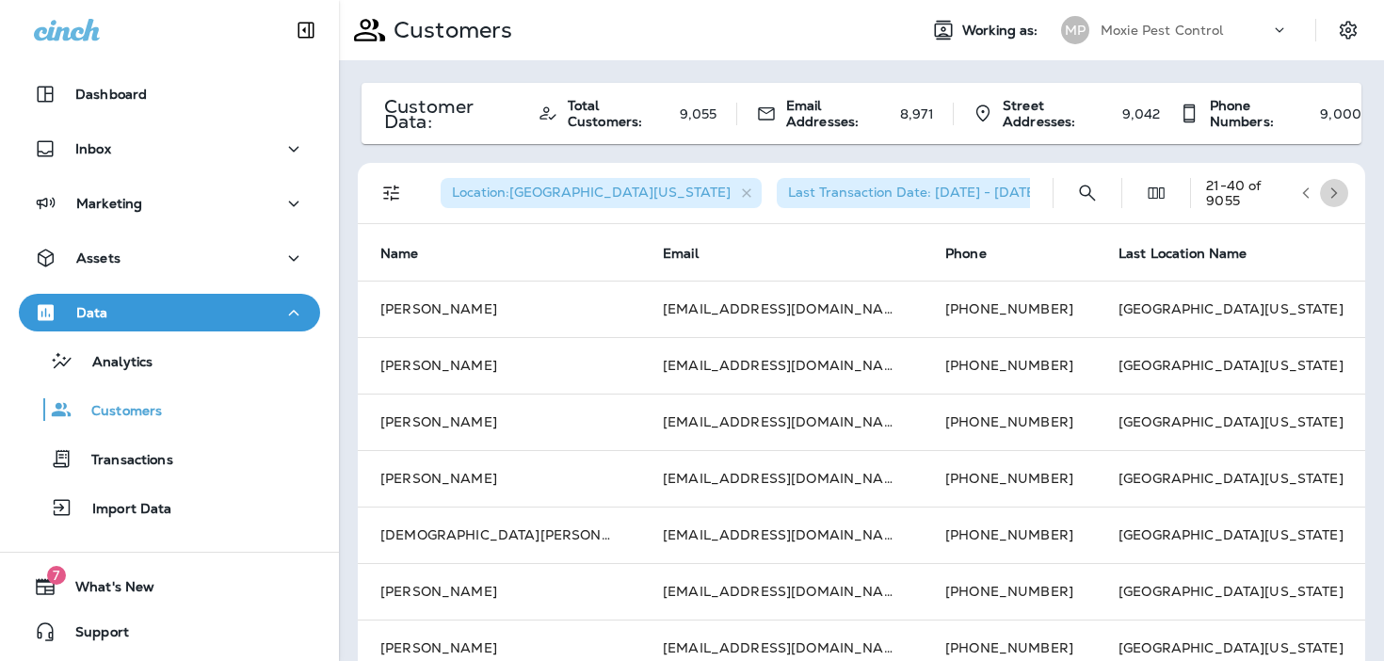
click at [1344, 192] on button "button" at bounding box center [1334, 193] width 28 height 28
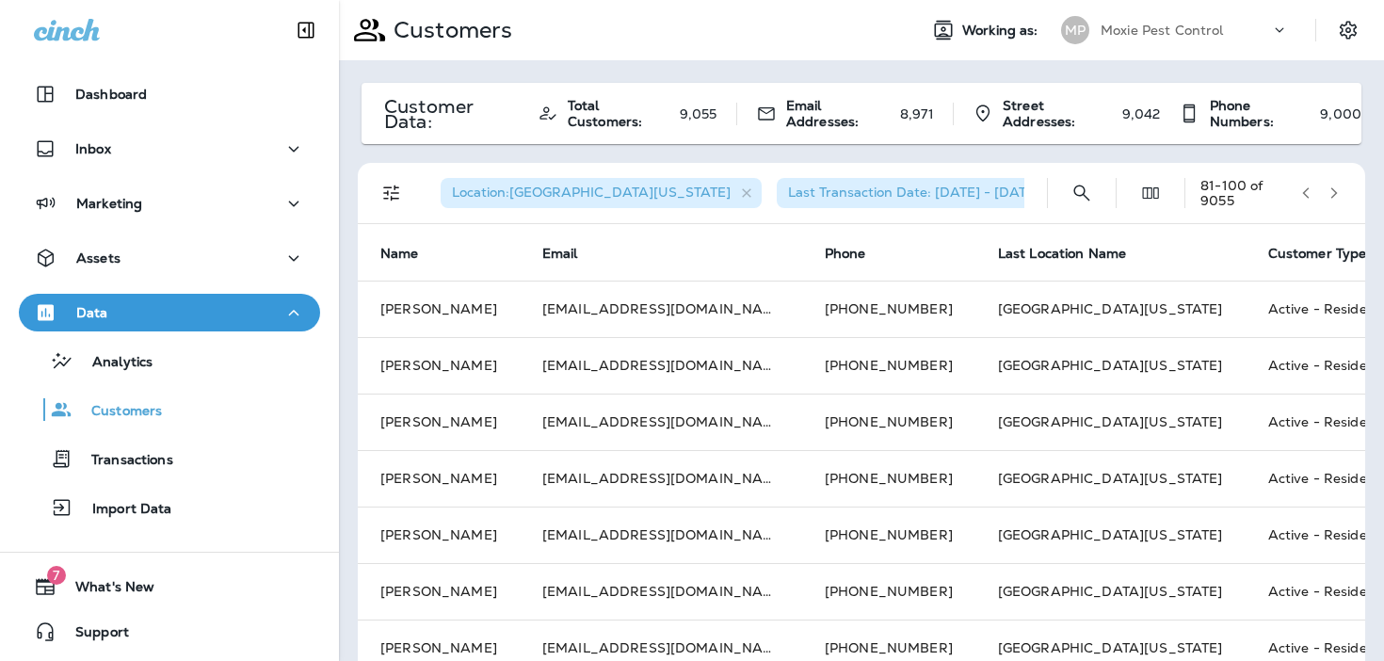
click at [1344, 192] on button "button" at bounding box center [1334, 193] width 28 height 28
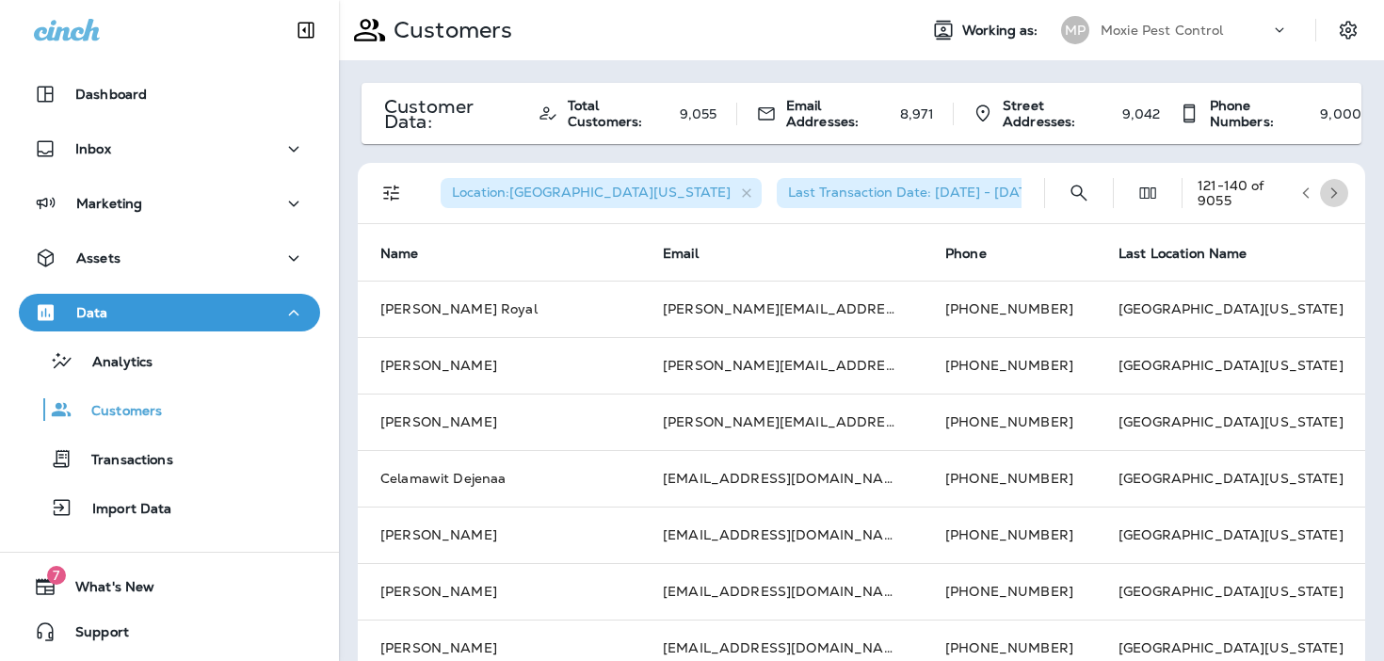
click at [1344, 192] on button "button" at bounding box center [1334, 193] width 28 height 28
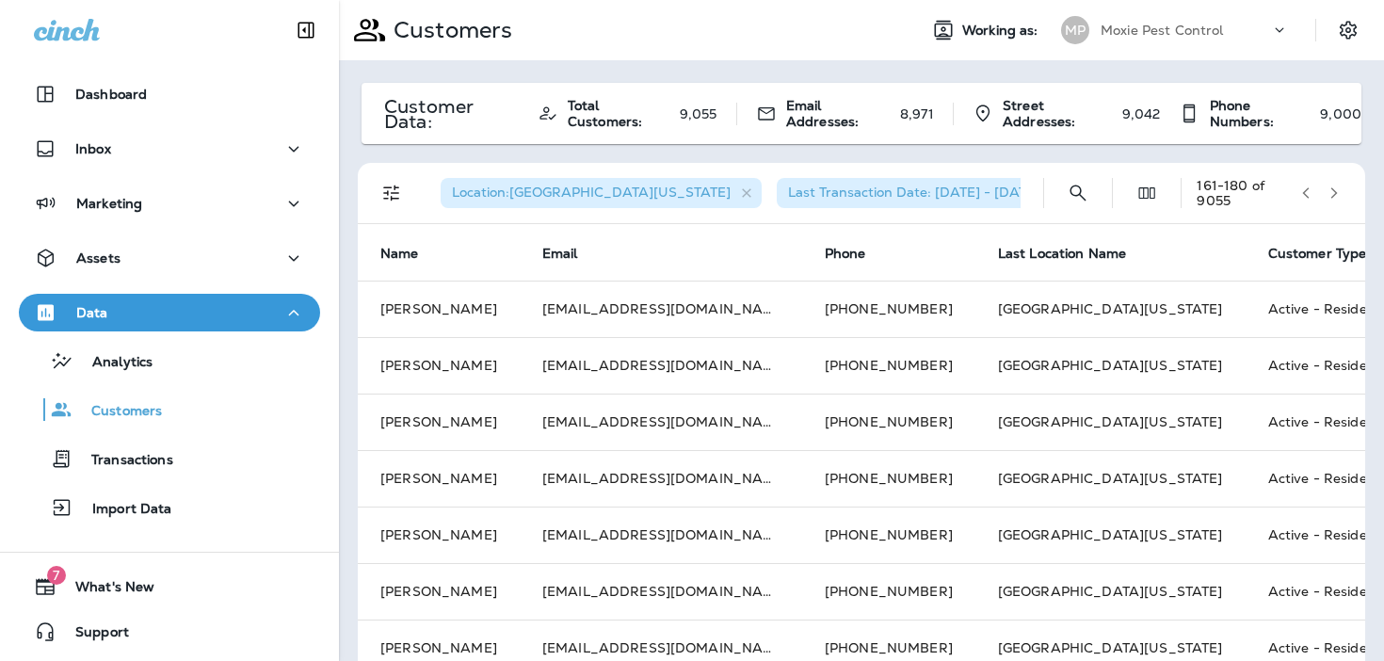
click at [1344, 192] on button "button" at bounding box center [1334, 193] width 28 height 28
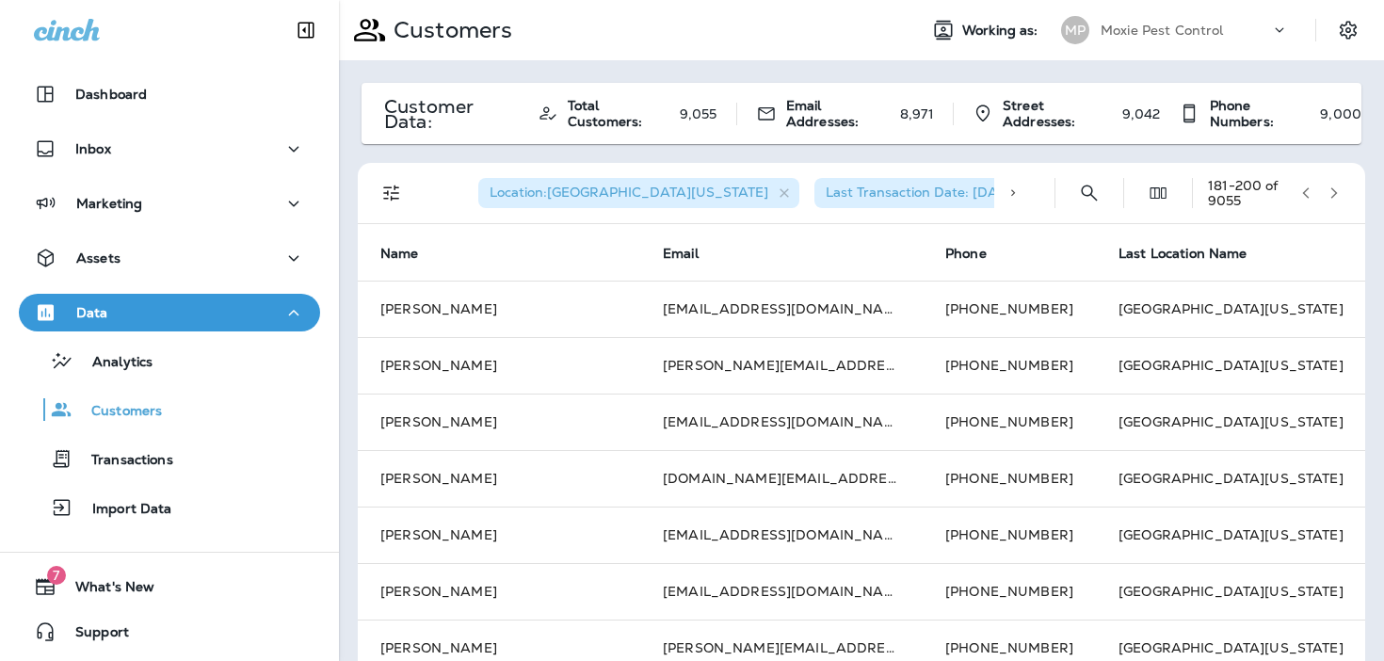
click at [1344, 192] on button "button" at bounding box center [1334, 193] width 28 height 28
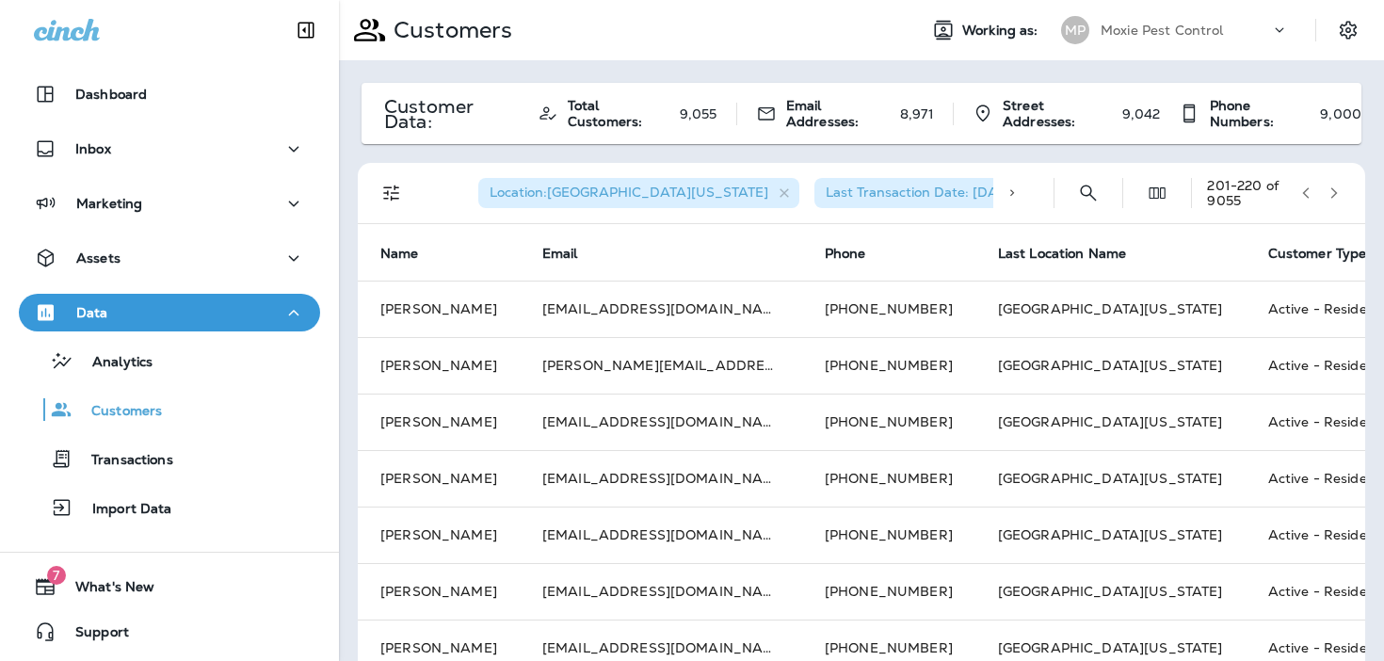
click at [1344, 192] on button "button" at bounding box center [1334, 193] width 28 height 28
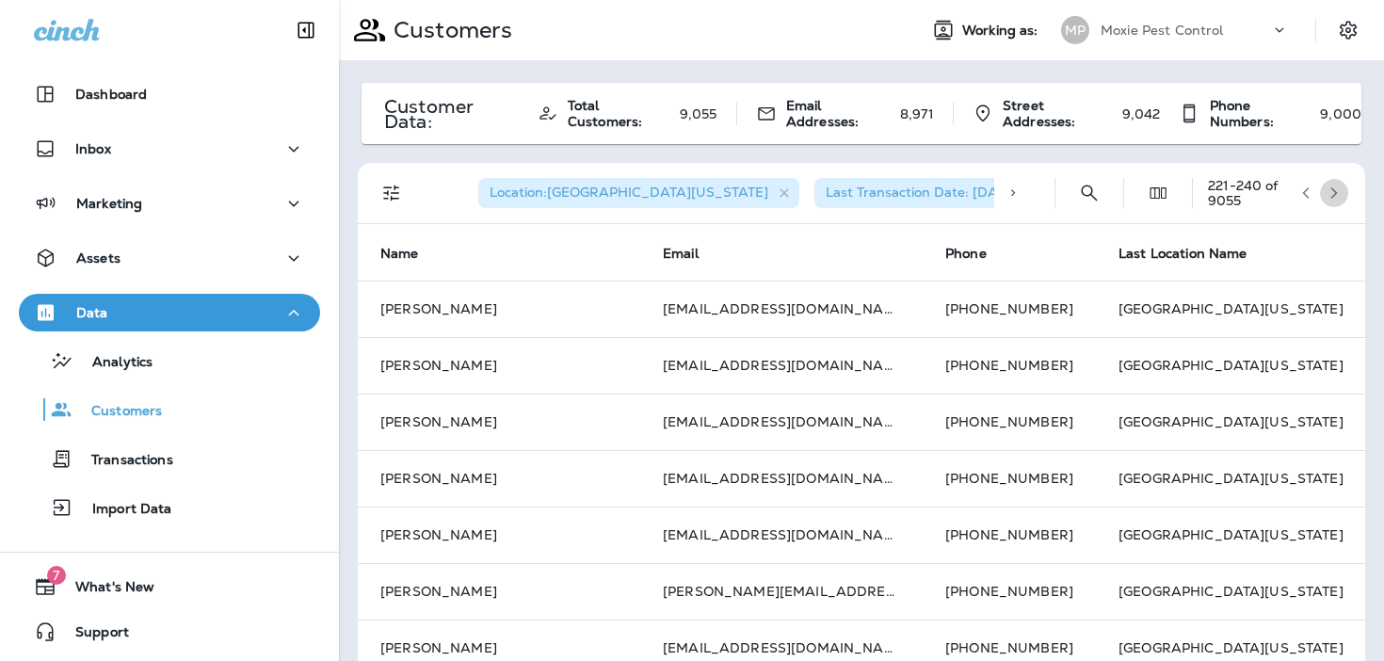
click at [1344, 192] on button "button" at bounding box center [1334, 193] width 28 height 28
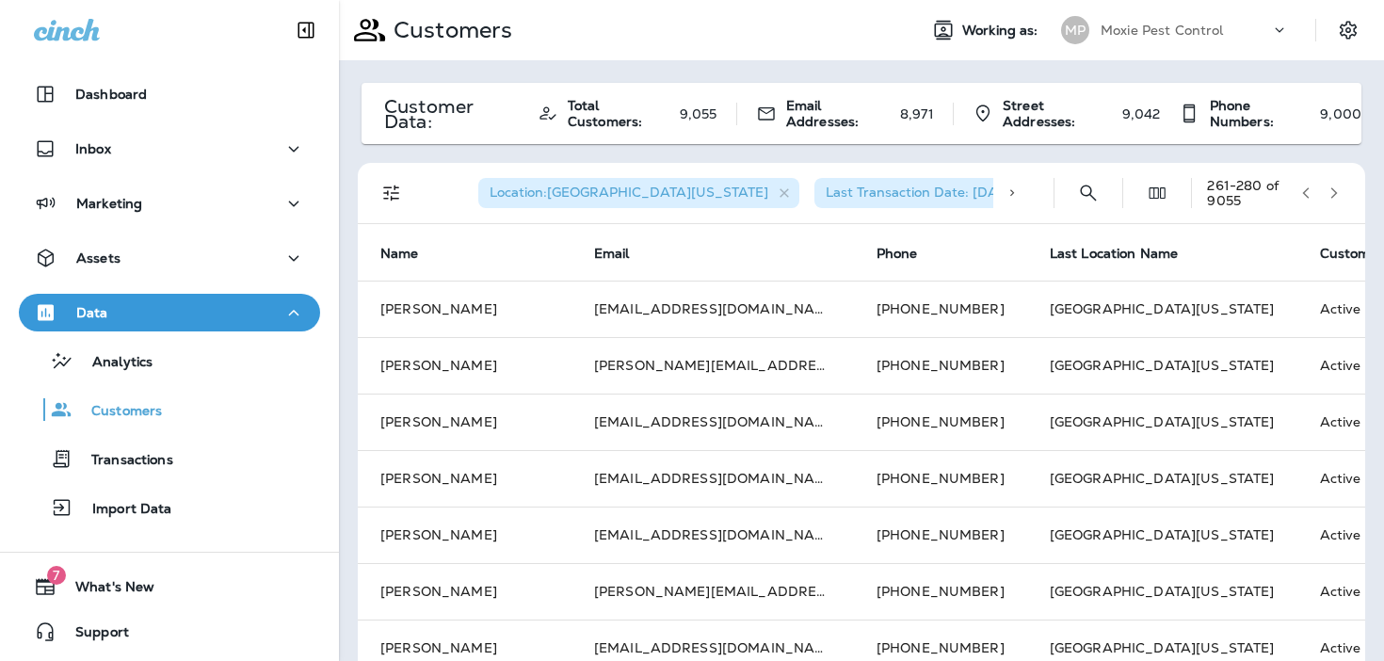
click at [1344, 192] on button "button" at bounding box center [1334, 193] width 28 height 28
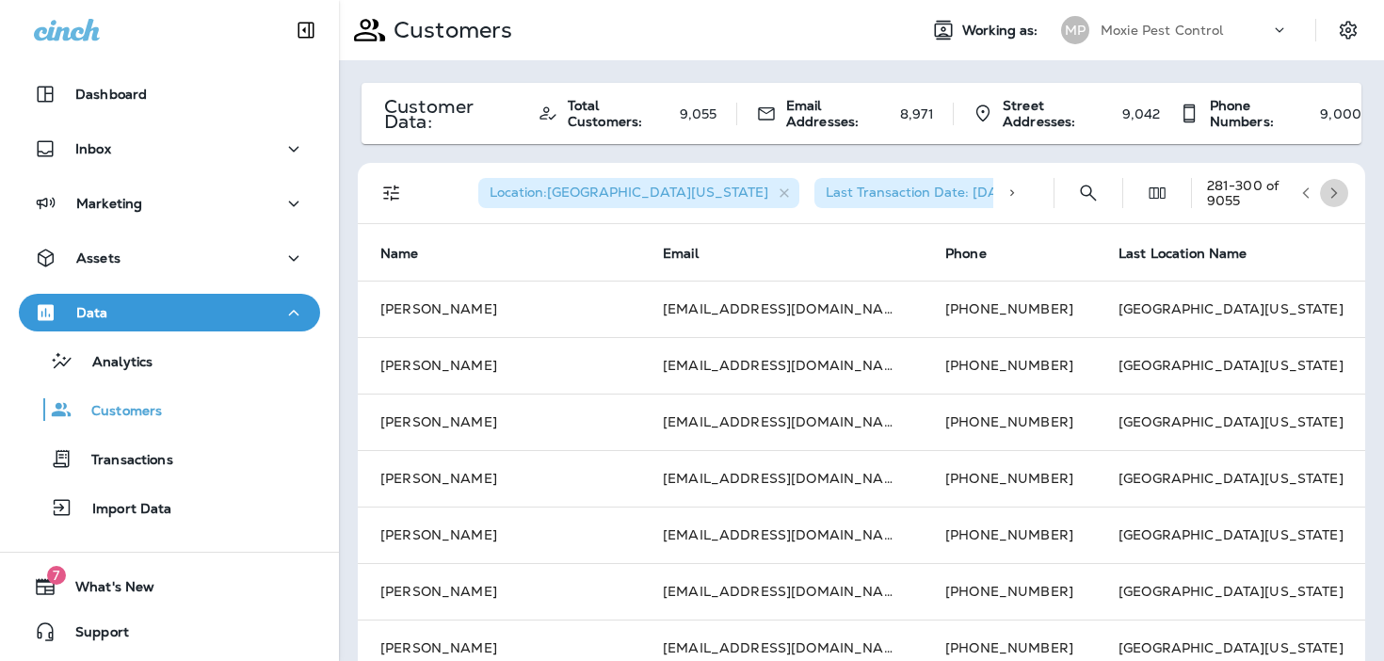
click at [1344, 192] on button "button" at bounding box center [1334, 193] width 28 height 28
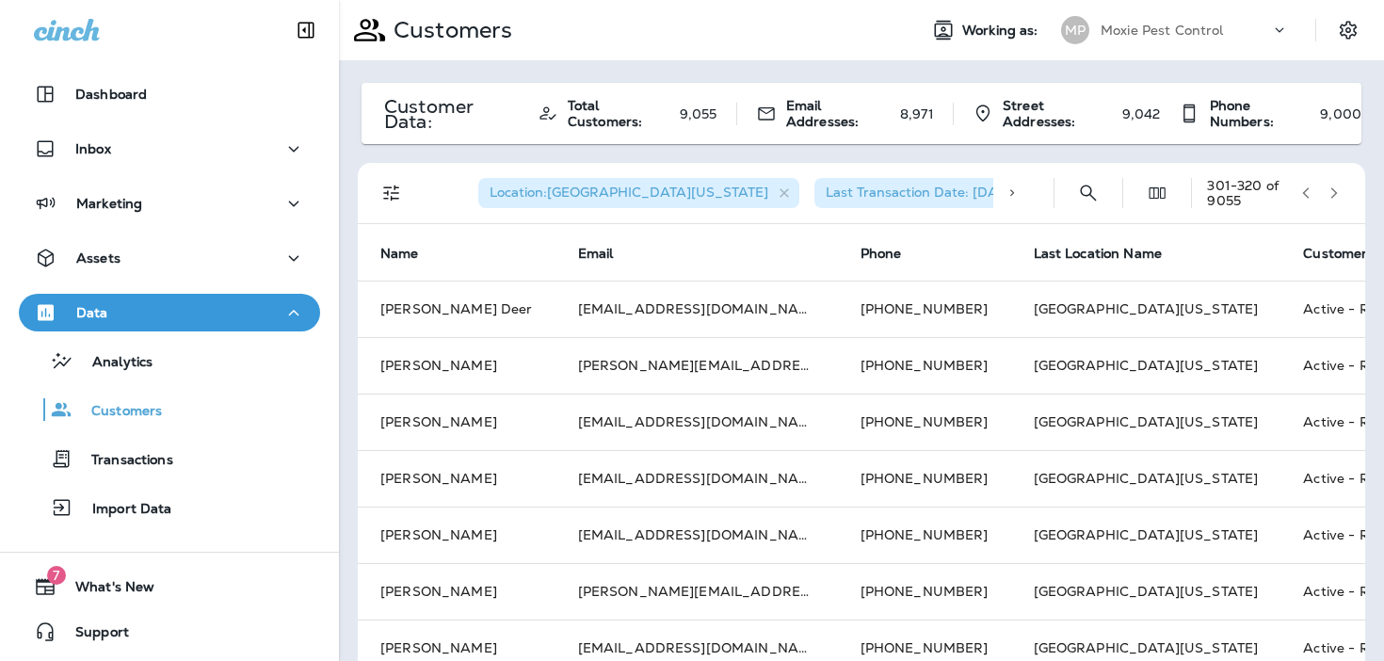
click at [1344, 192] on button "button" at bounding box center [1334, 193] width 28 height 28
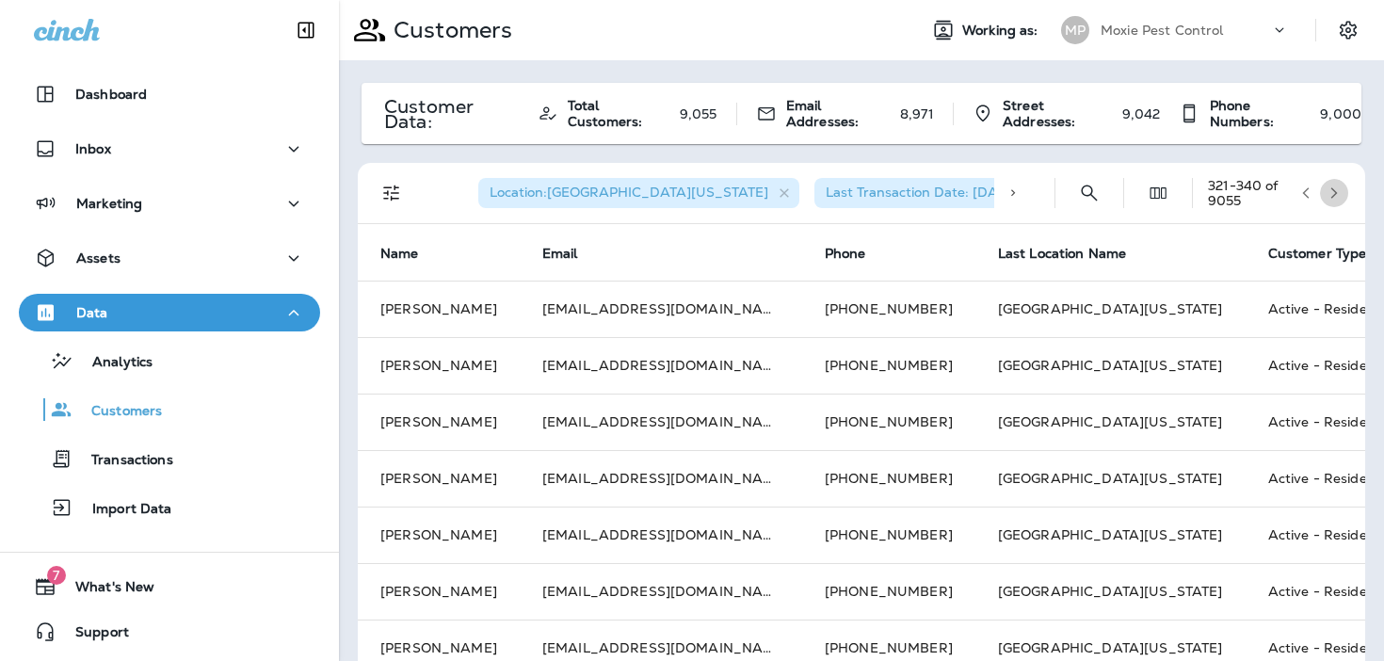
click at [1344, 192] on button "button" at bounding box center [1334, 193] width 28 height 28
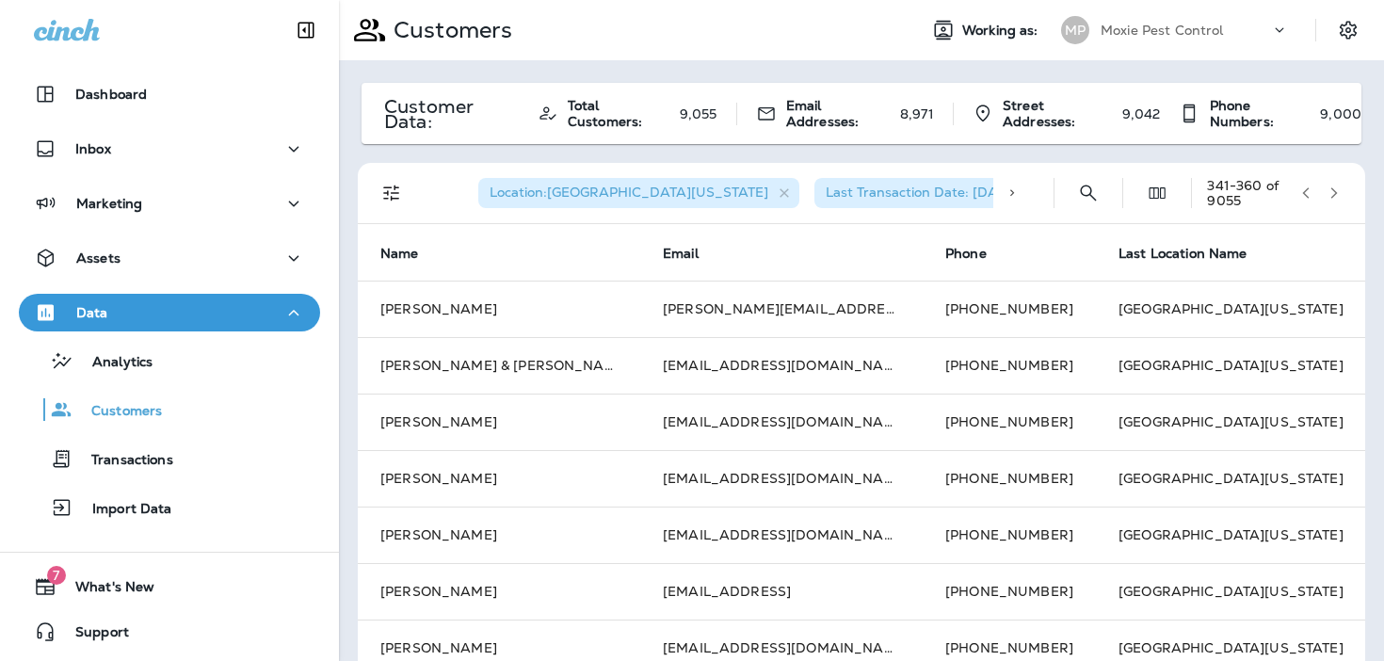
click at [1344, 192] on button "button" at bounding box center [1334, 193] width 28 height 28
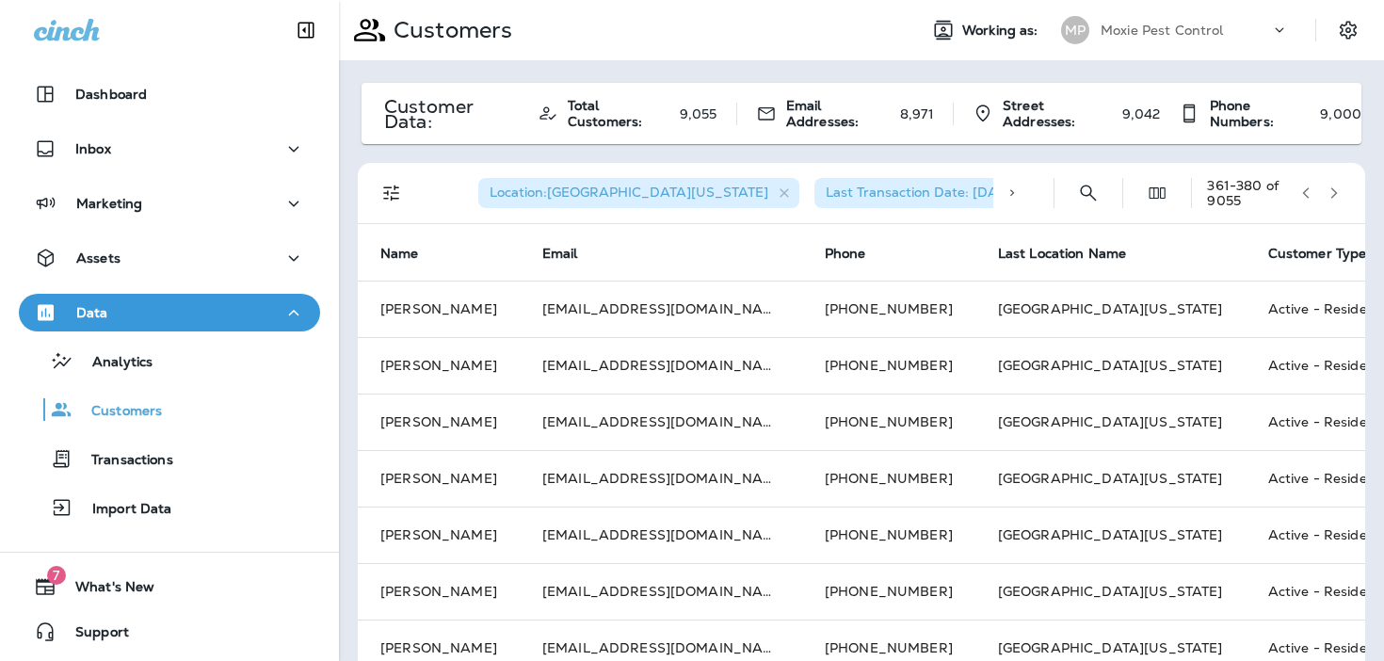
click at [1344, 192] on button "button" at bounding box center [1334, 193] width 28 height 28
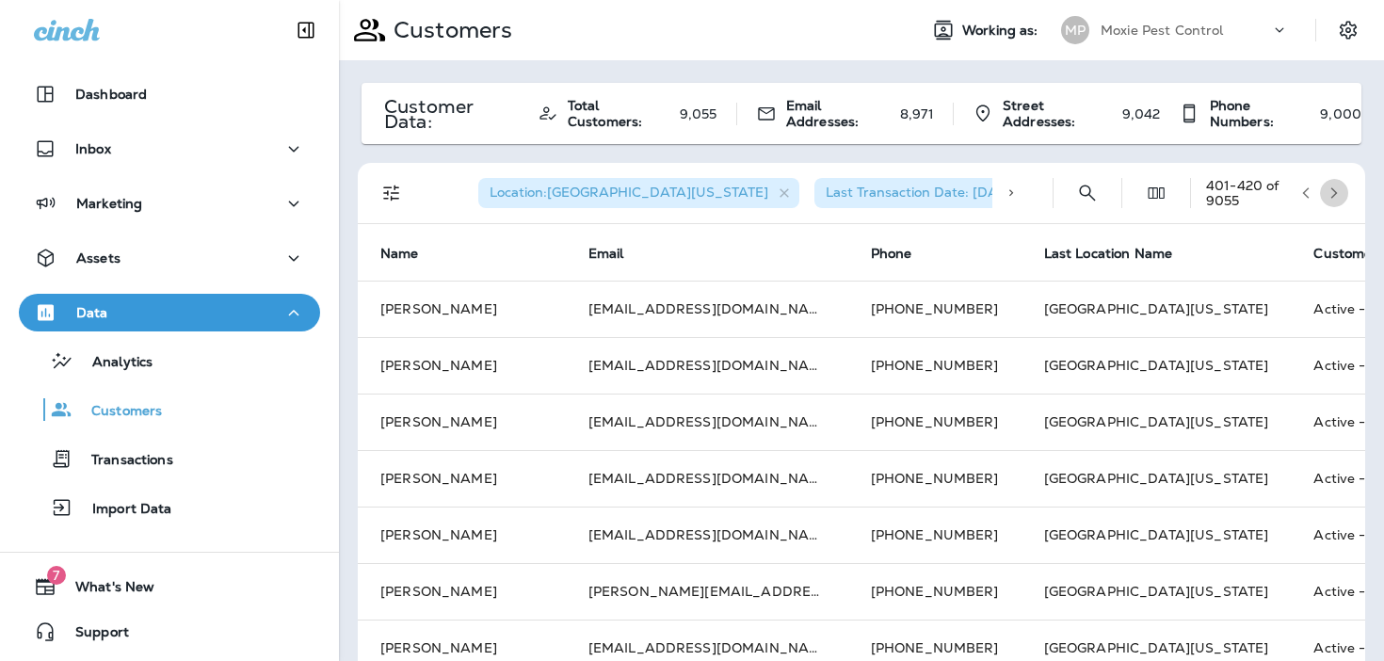
click at [1344, 192] on button "button" at bounding box center [1334, 193] width 28 height 28
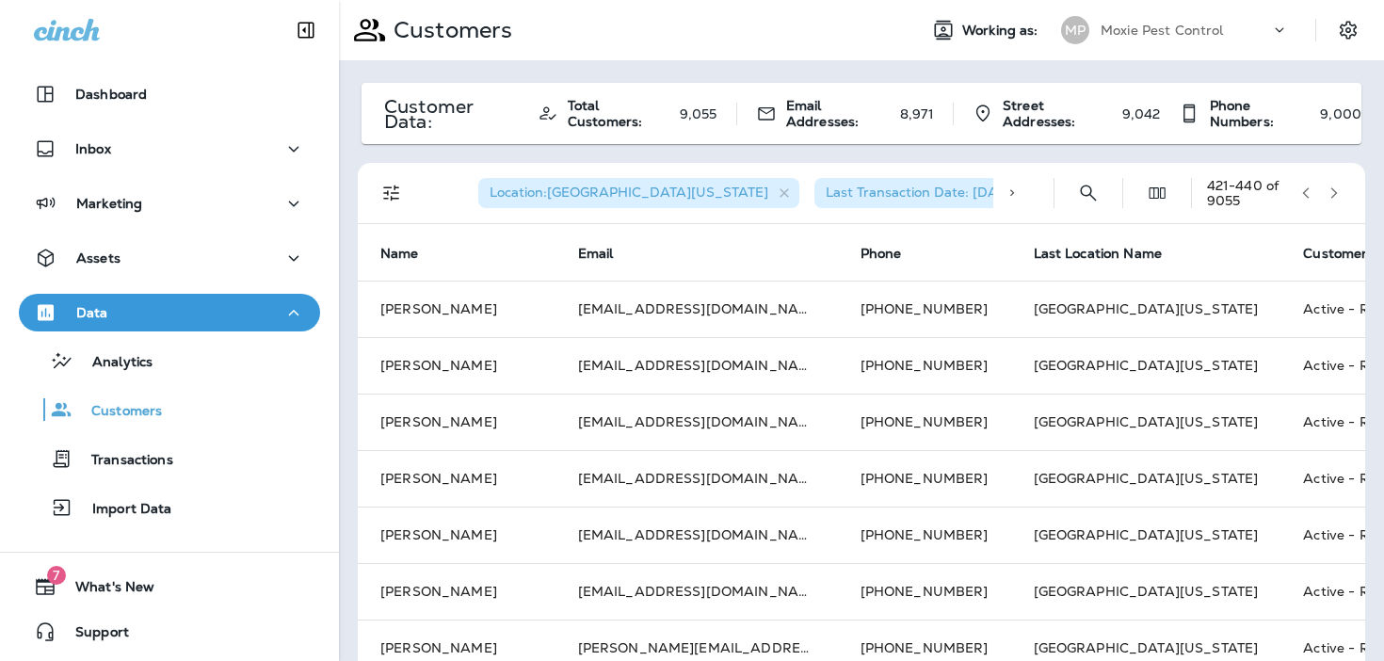
click at [1344, 192] on button "button" at bounding box center [1334, 193] width 28 height 28
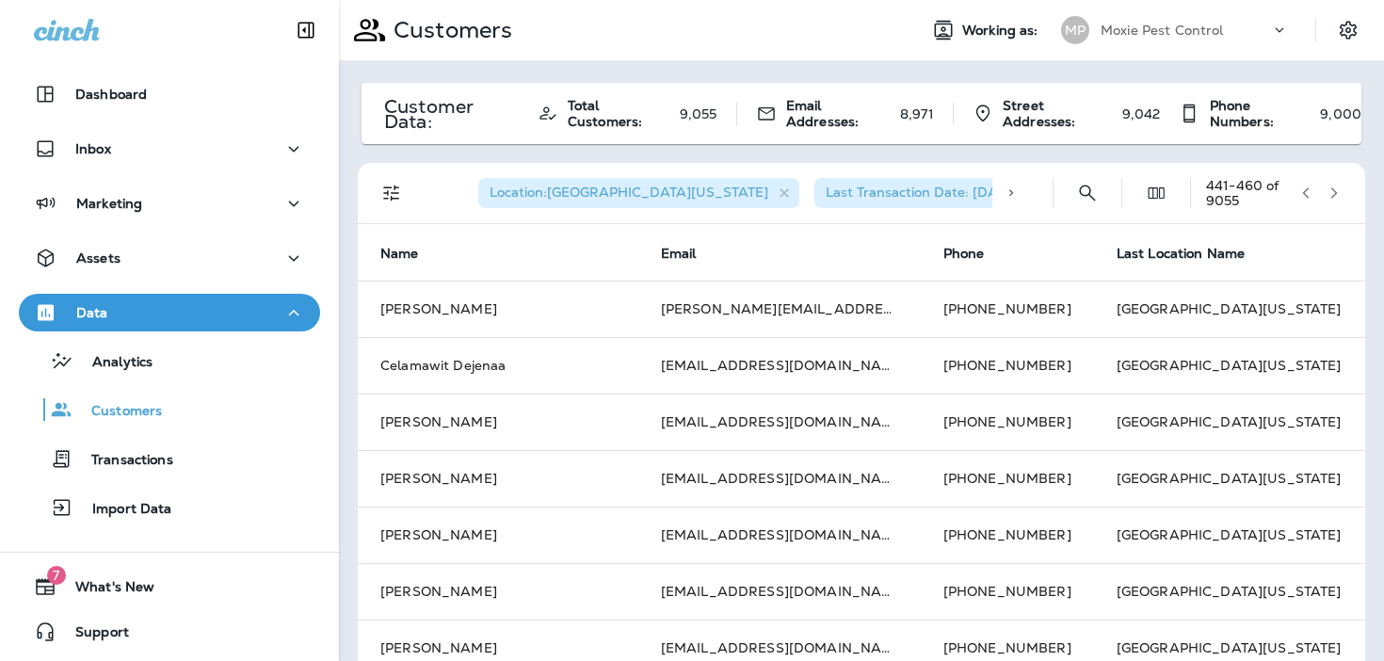
click at [1344, 192] on button "button" at bounding box center [1334, 193] width 28 height 28
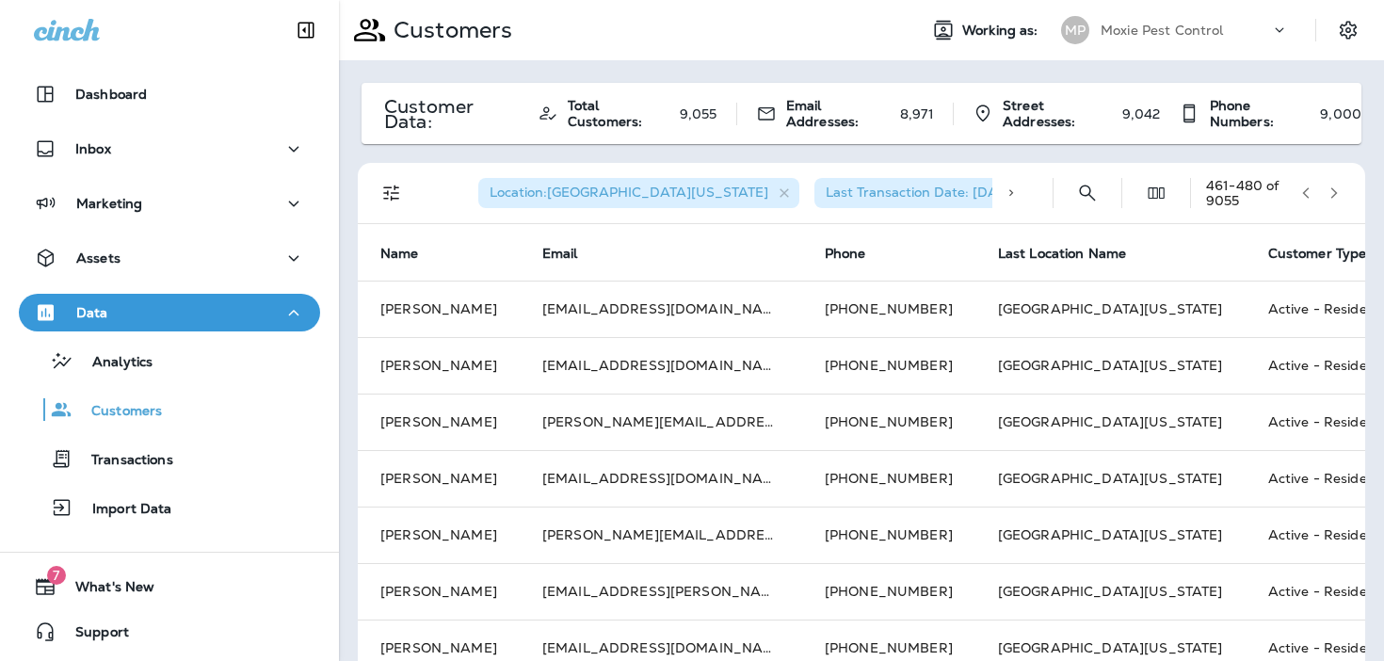
click at [1344, 192] on button "button" at bounding box center [1334, 193] width 28 height 28
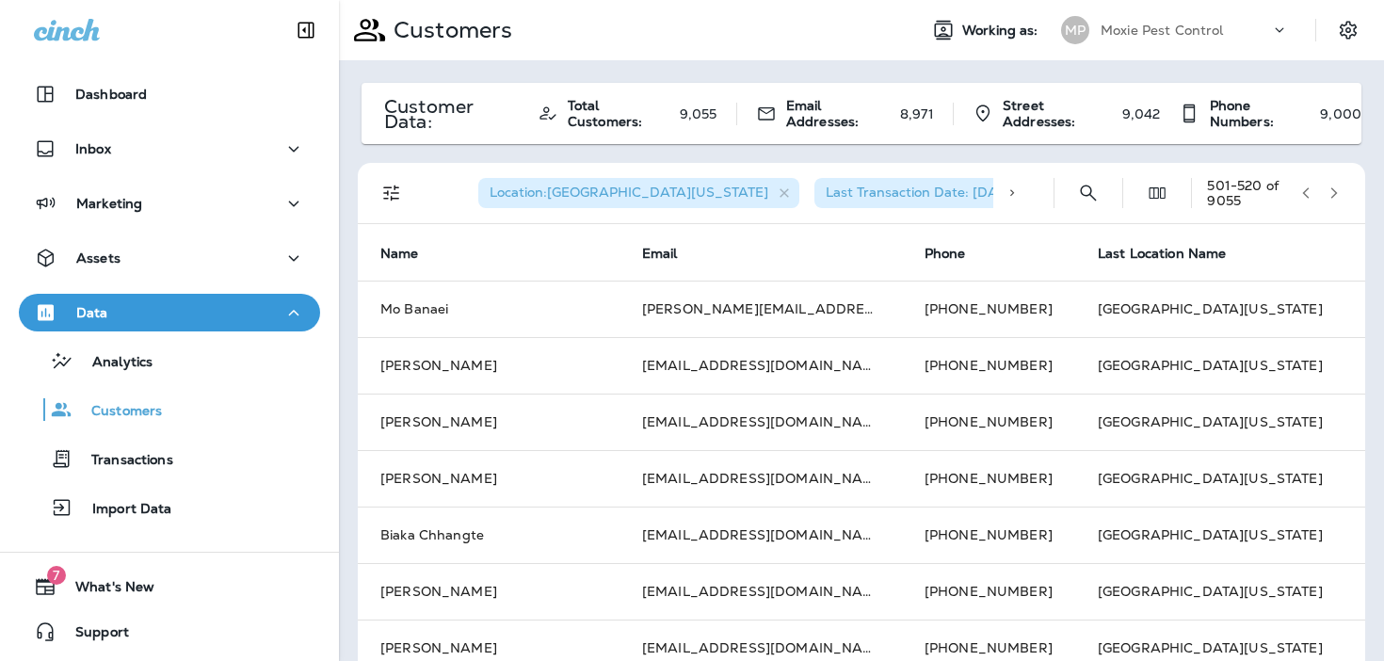
click at [1344, 192] on button "button" at bounding box center [1334, 193] width 28 height 28
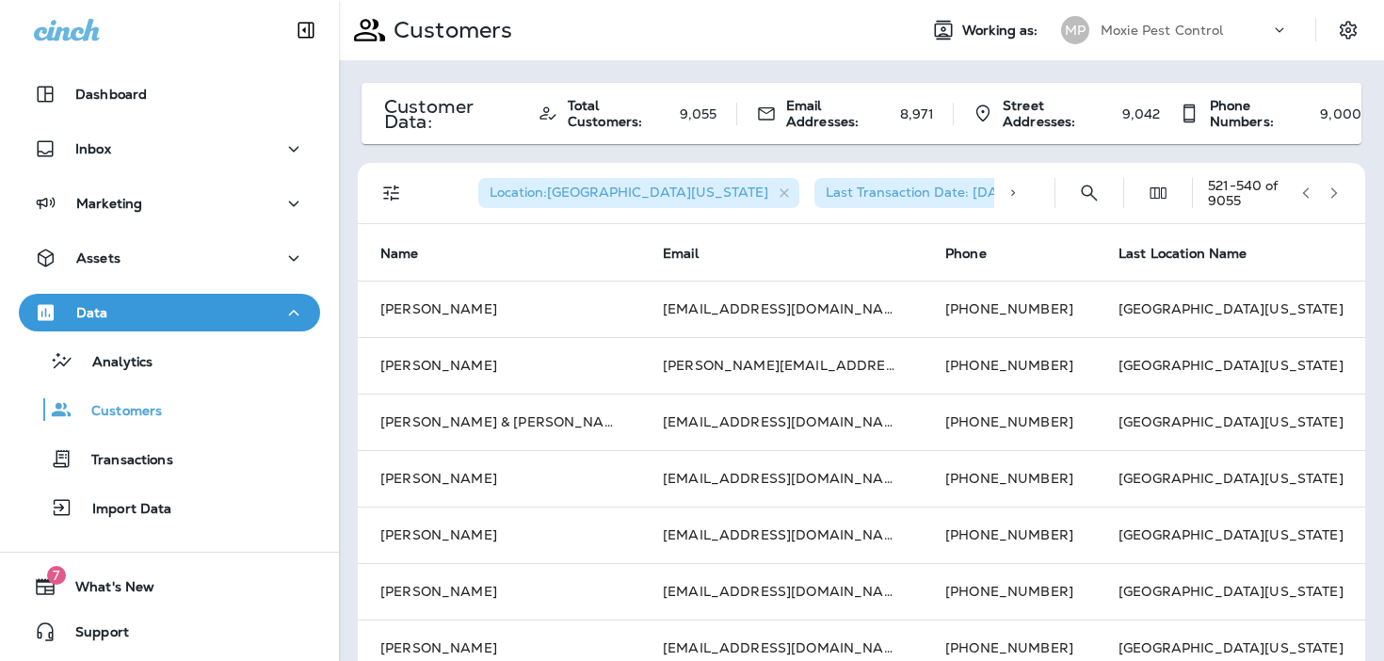
click at [1344, 192] on button "button" at bounding box center [1334, 193] width 28 height 28
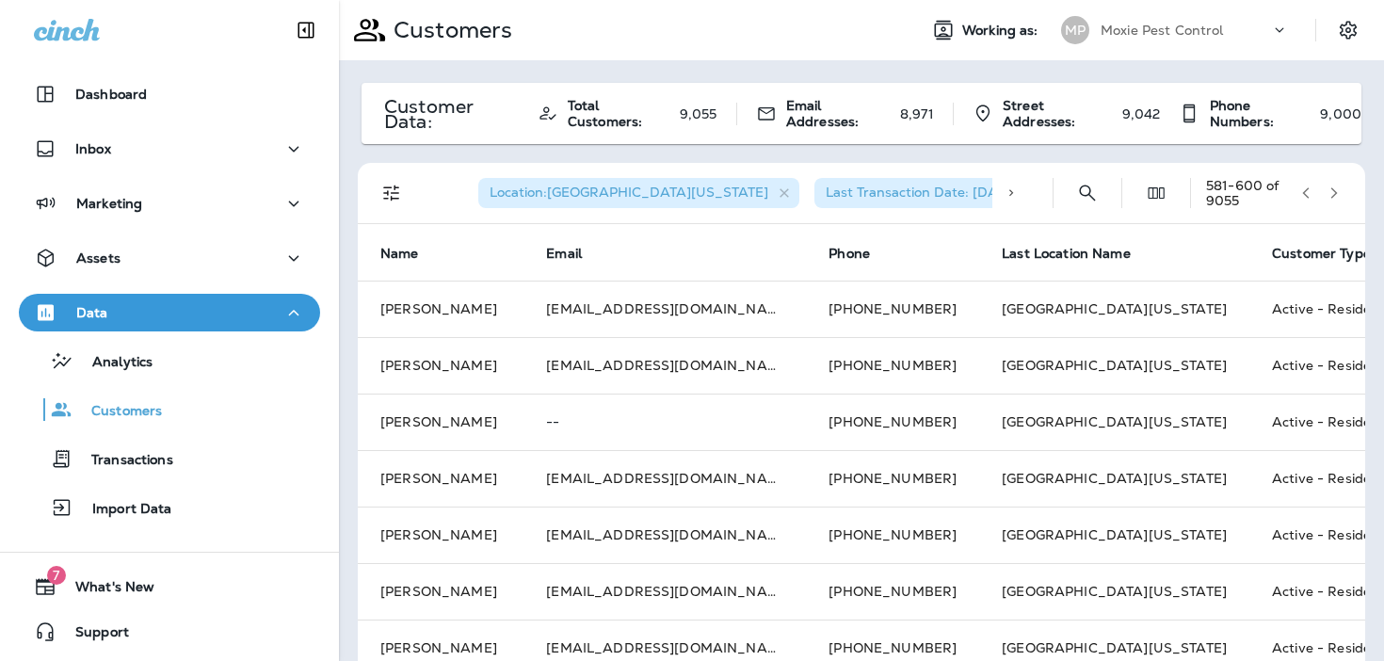
click at [1344, 192] on button "button" at bounding box center [1334, 193] width 28 height 28
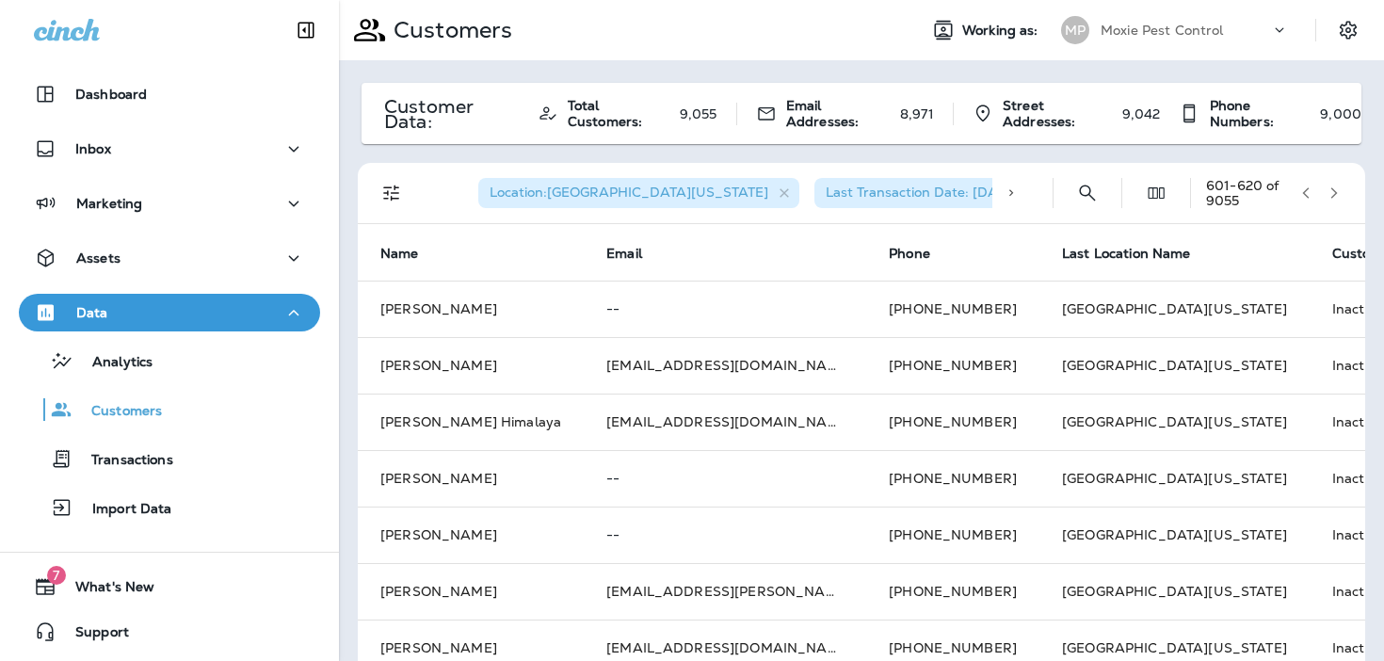
click at [1344, 192] on button "button" at bounding box center [1334, 193] width 28 height 28
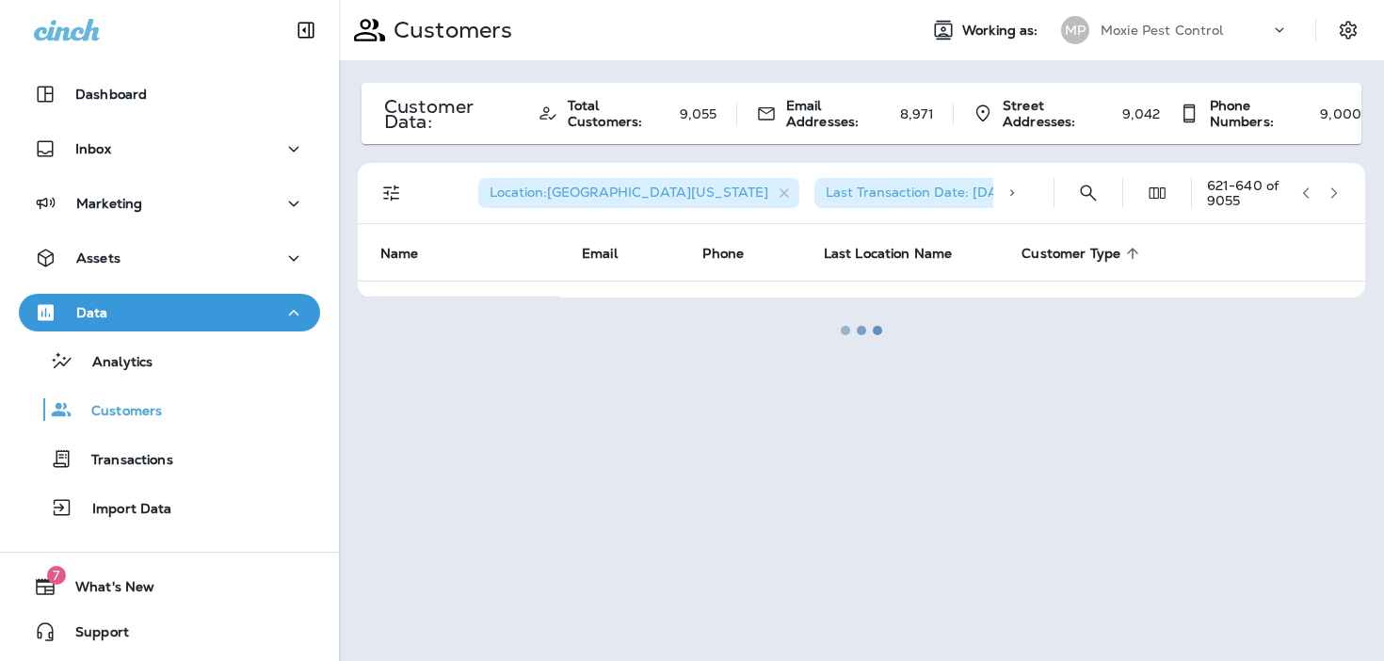
click at [1307, 192] on icon "button" at bounding box center [1305, 192] width 13 height 13
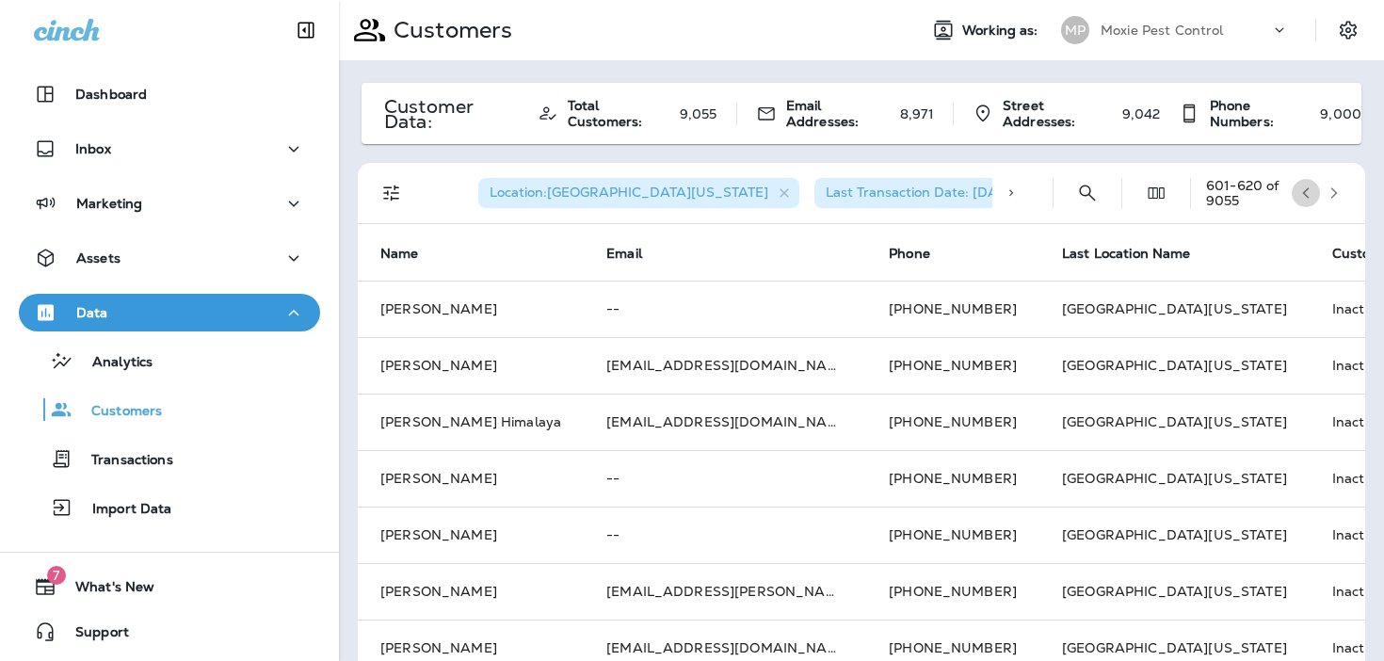
click at [1307, 192] on icon "button" at bounding box center [1305, 192] width 13 height 13
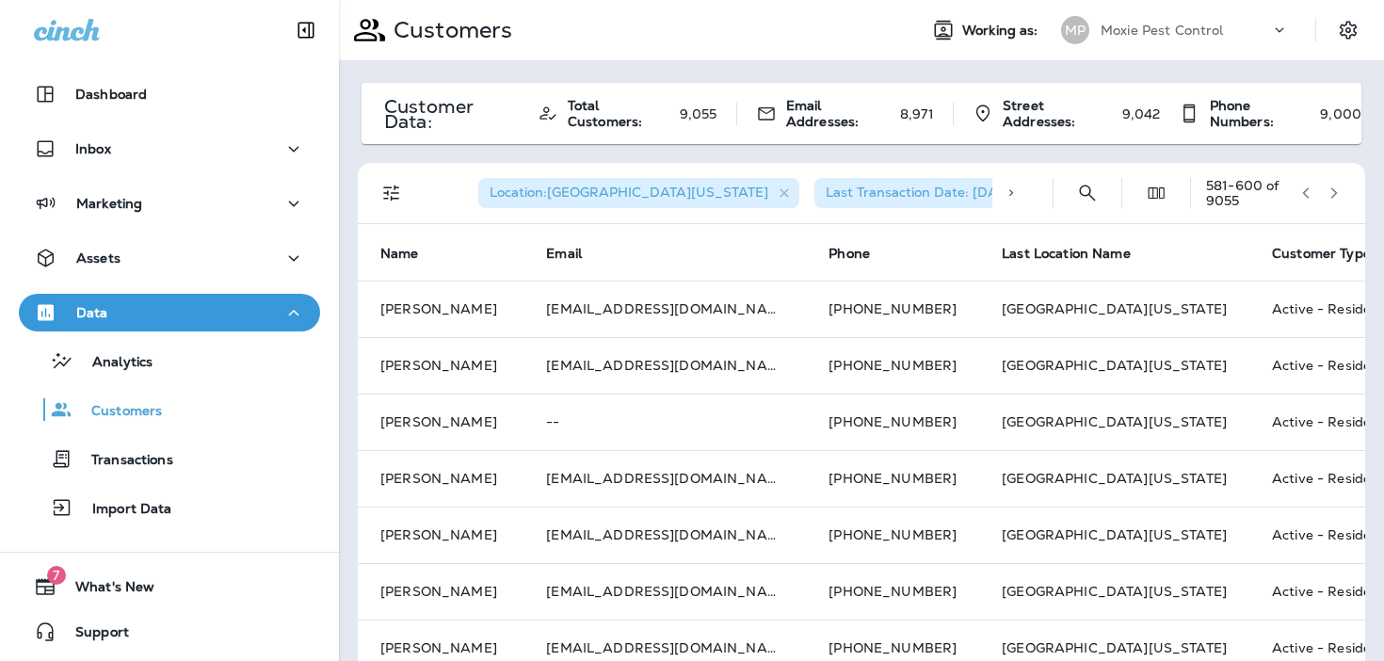
click at [387, 199] on icon "Filters" at bounding box center [391, 193] width 23 height 23
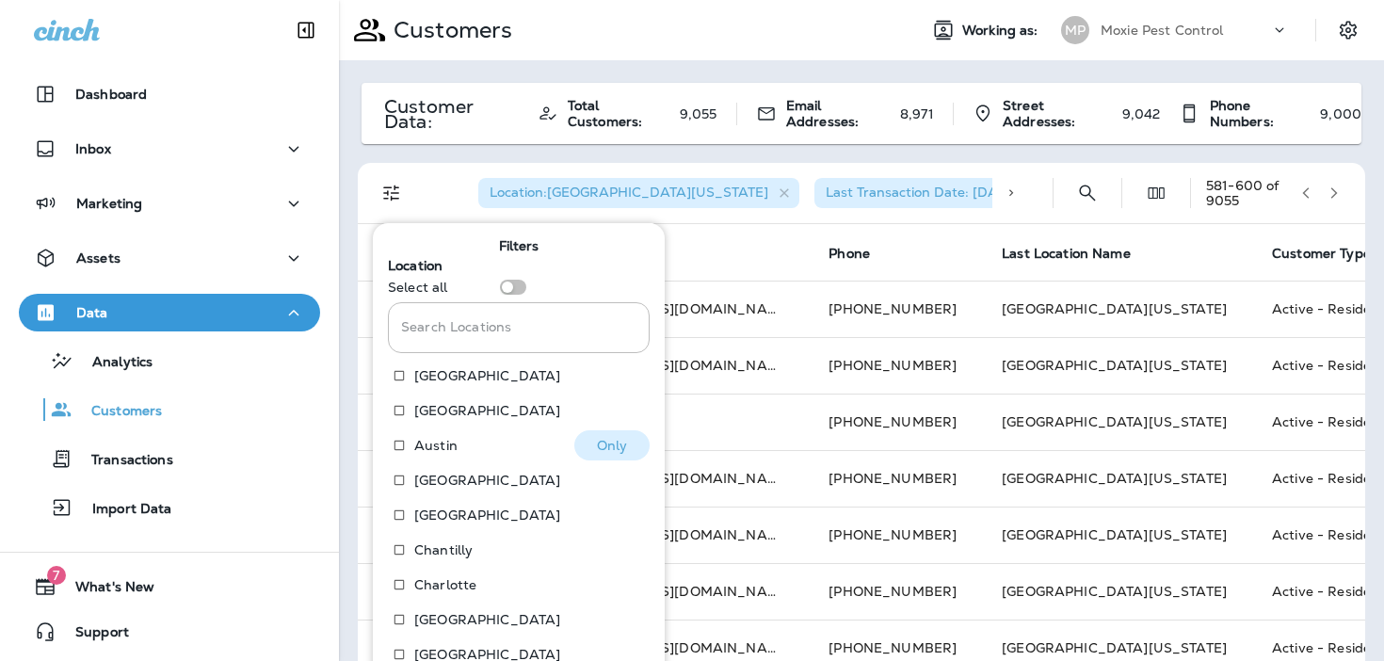
scroll to position [288, 0]
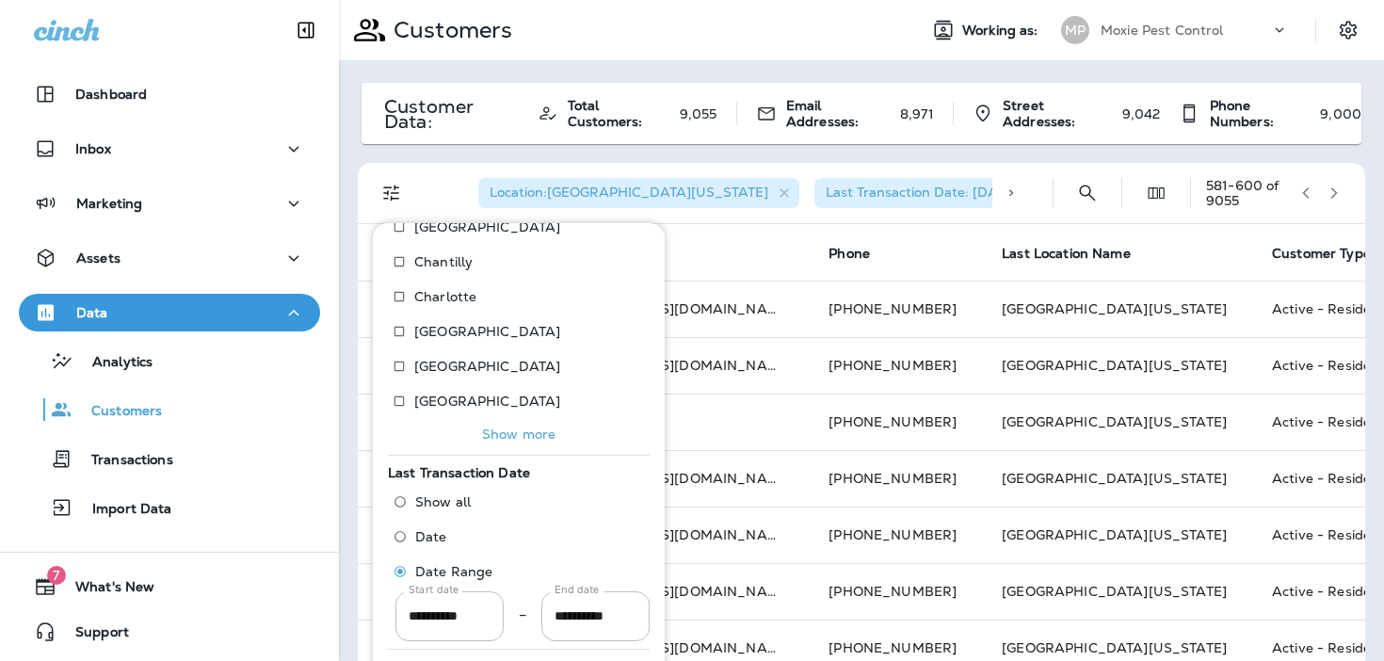
click at [494, 441] on p "Show more" at bounding box center [518, 433] width 73 height 15
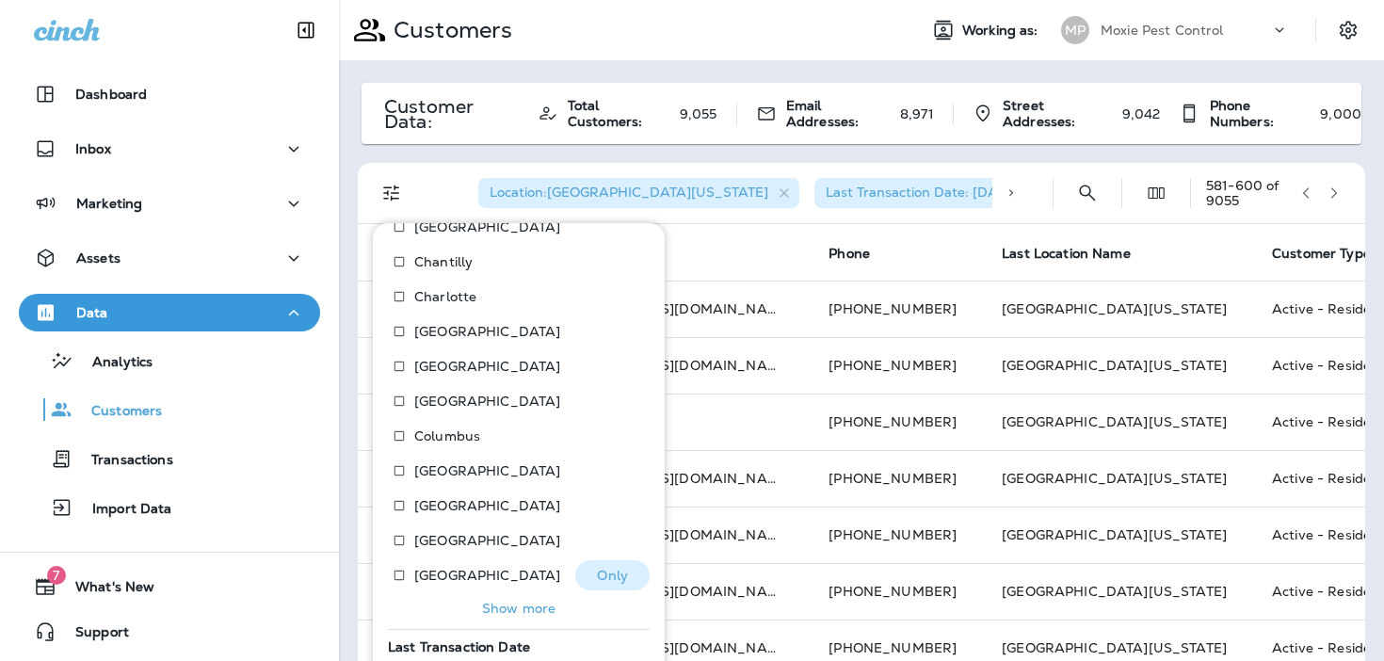
click at [495, 608] on p "Show more" at bounding box center [518, 608] width 73 height 15
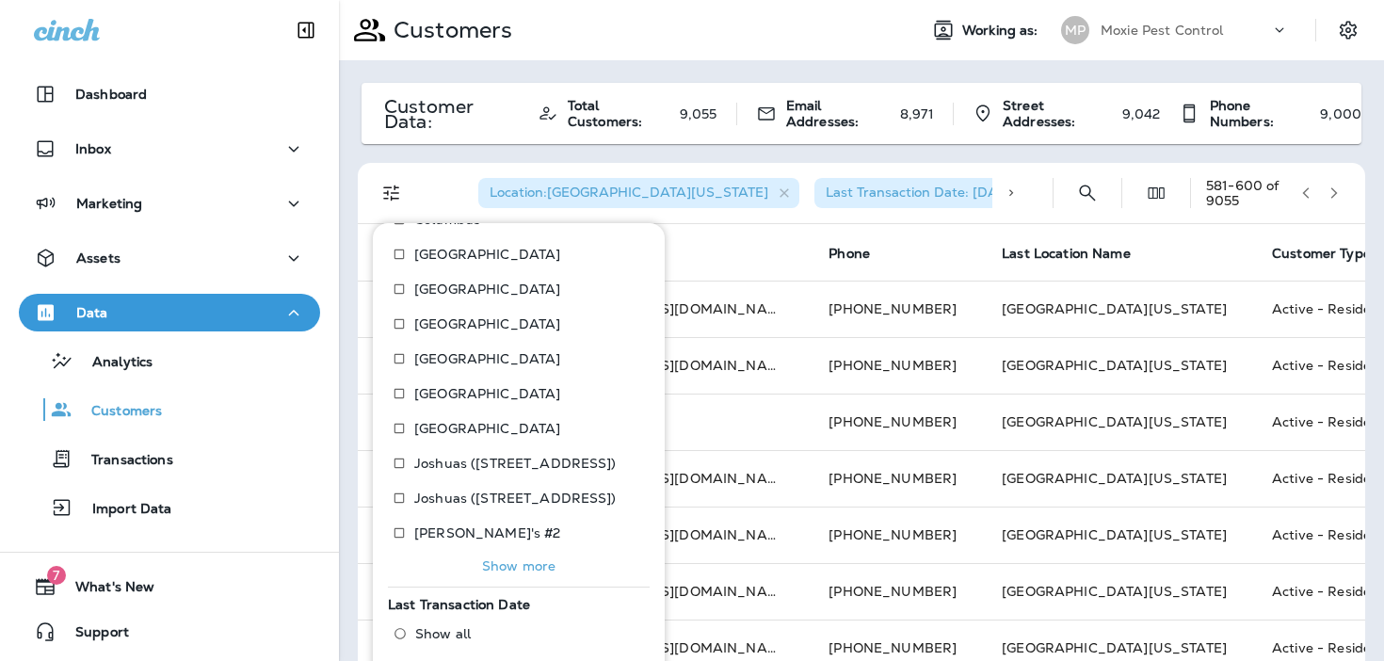
scroll to position [636, 0]
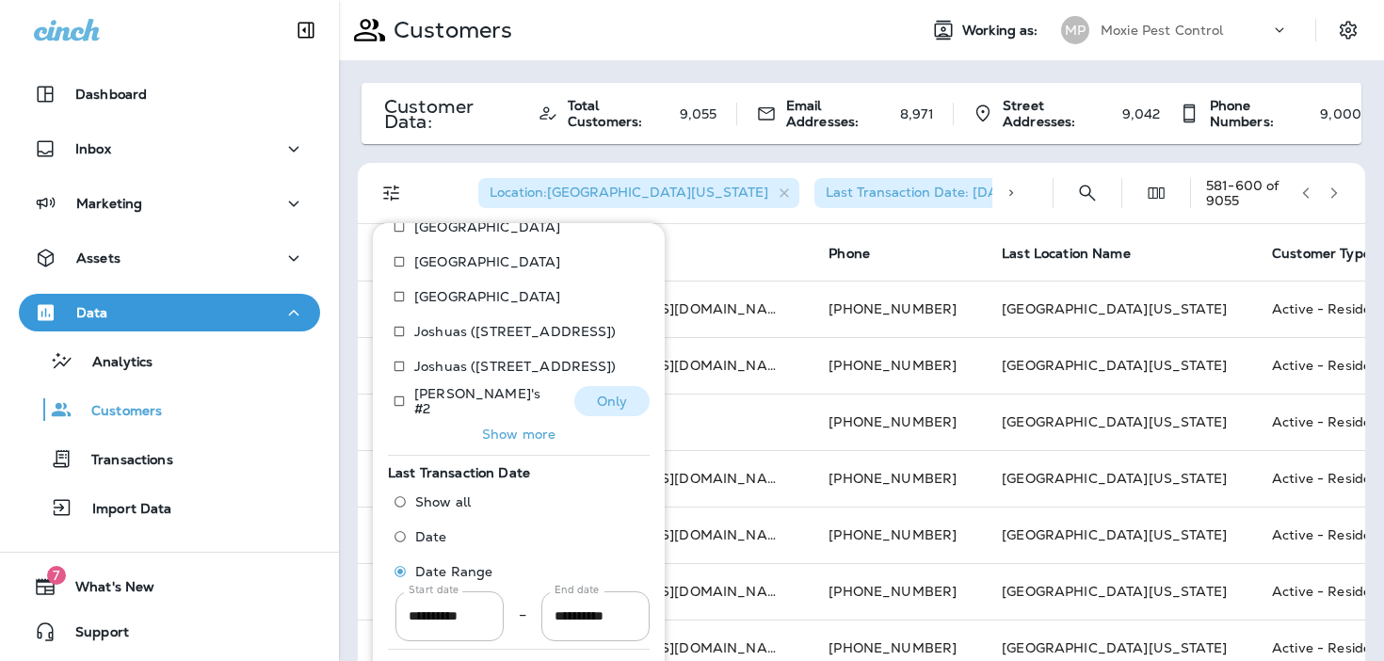
click at [505, 436] on p "Show more" at bounding box center [518, 433] width 73 height 15
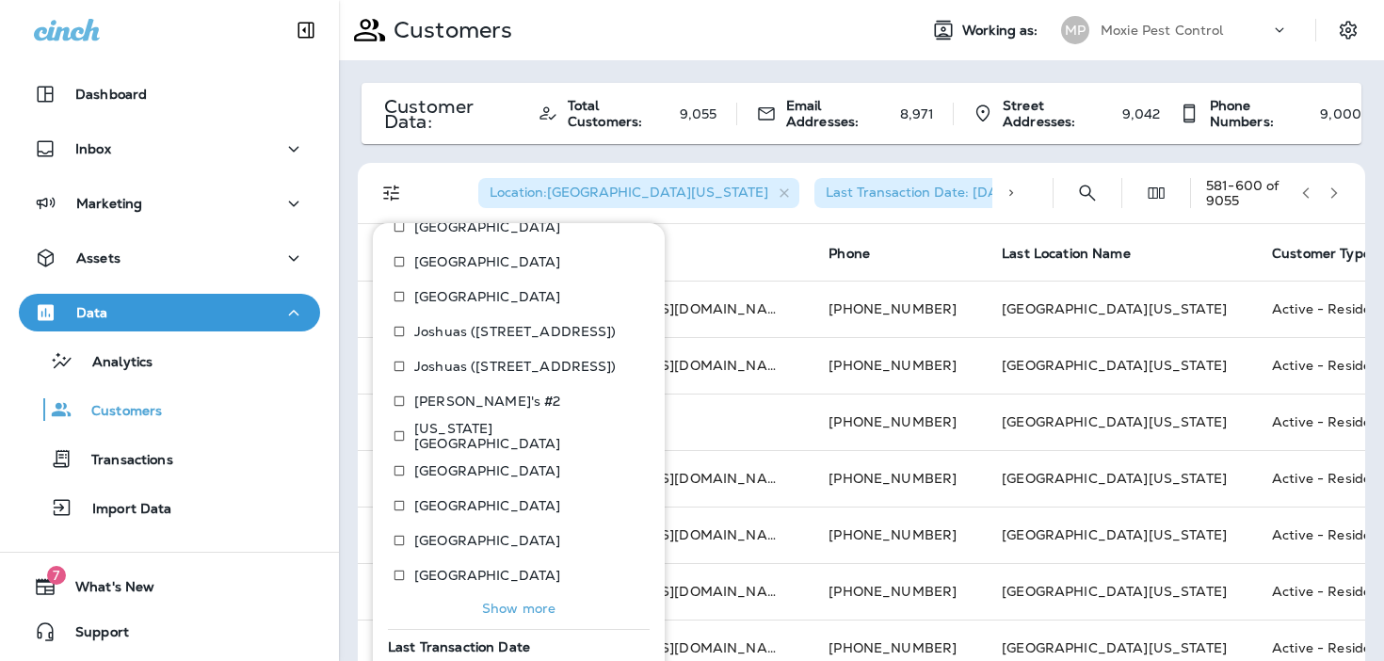
click at [485, 604] on p "Show more" at bounding box center [518, 608] width 73 height 15
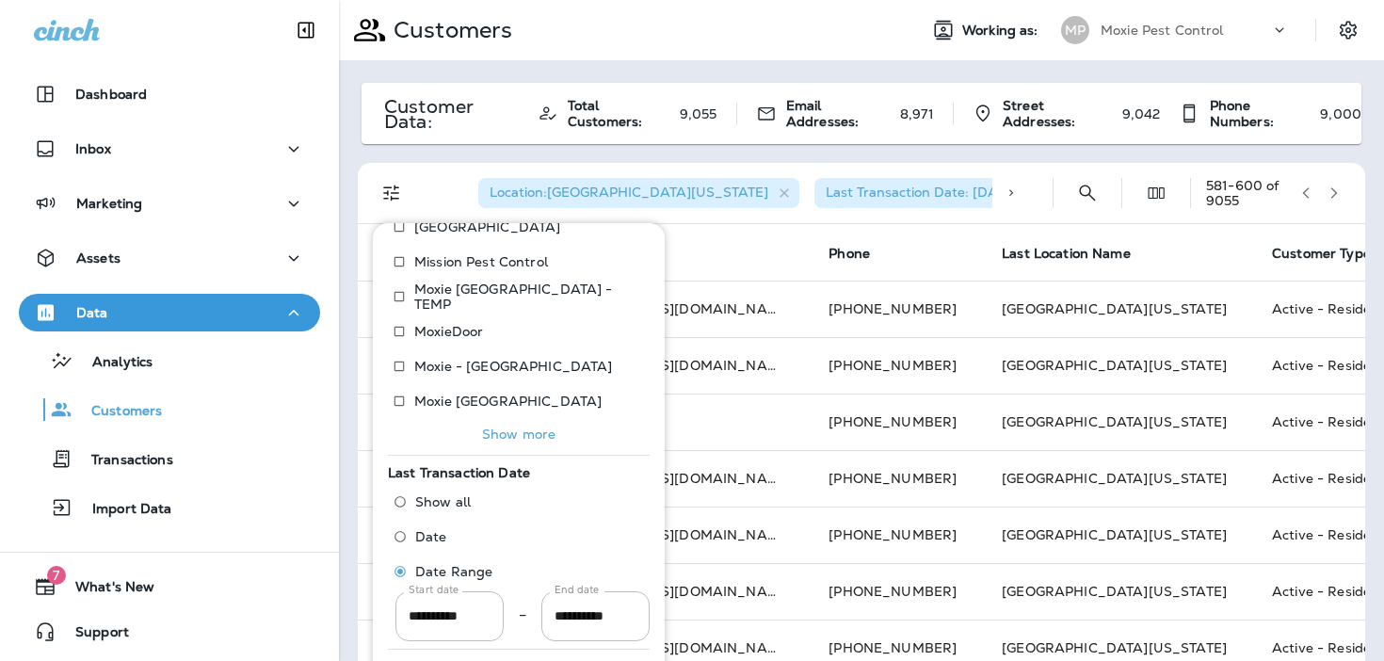
click at [510, 428] on p "Show more" at bounding box center [518, 433] width 73 height 15
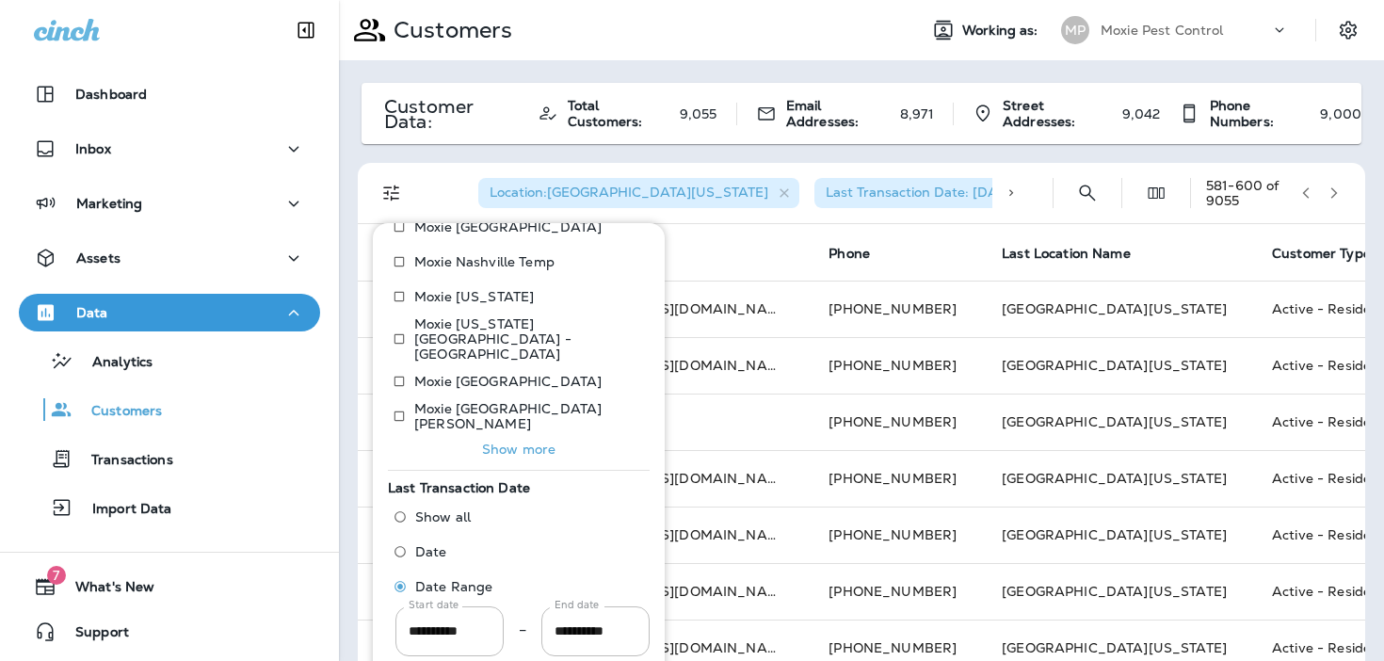
click at [506, 436] on button "Show more" at bounding box center [519, 449] width 262 height 26
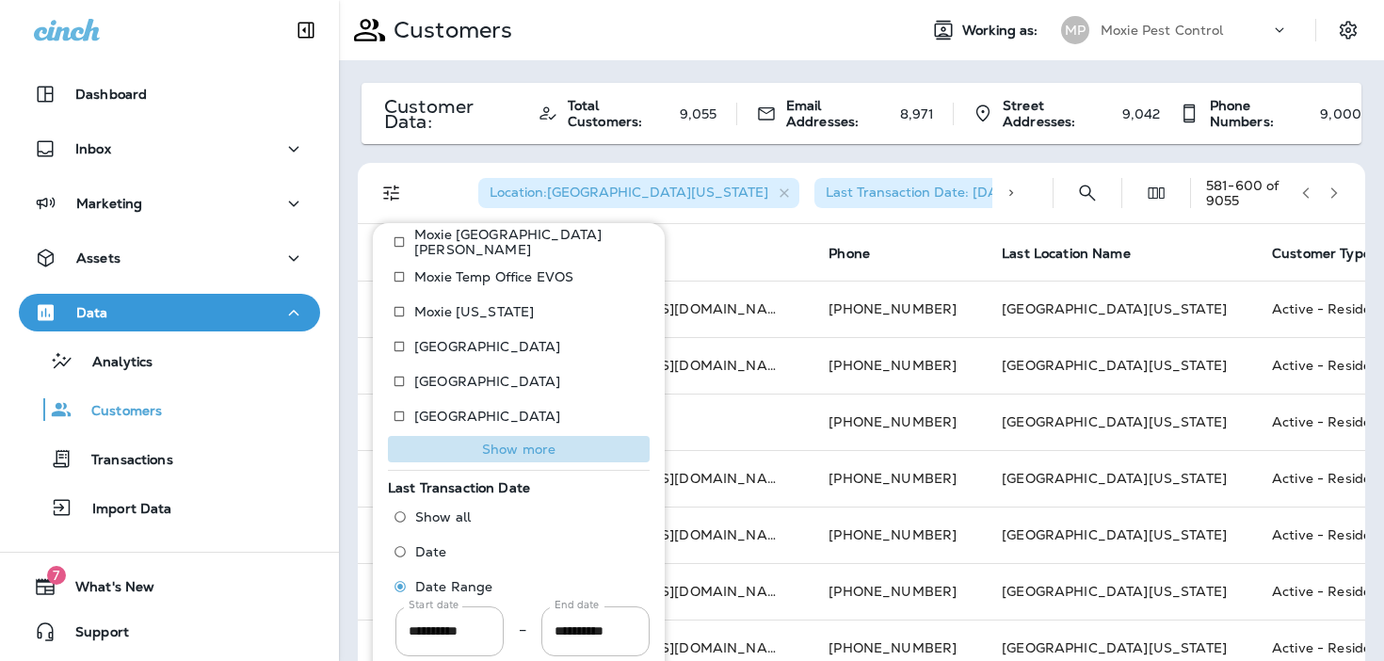
click at [506, 442] on p "Show more" at bounding box center [518, 449] width 73 height 15
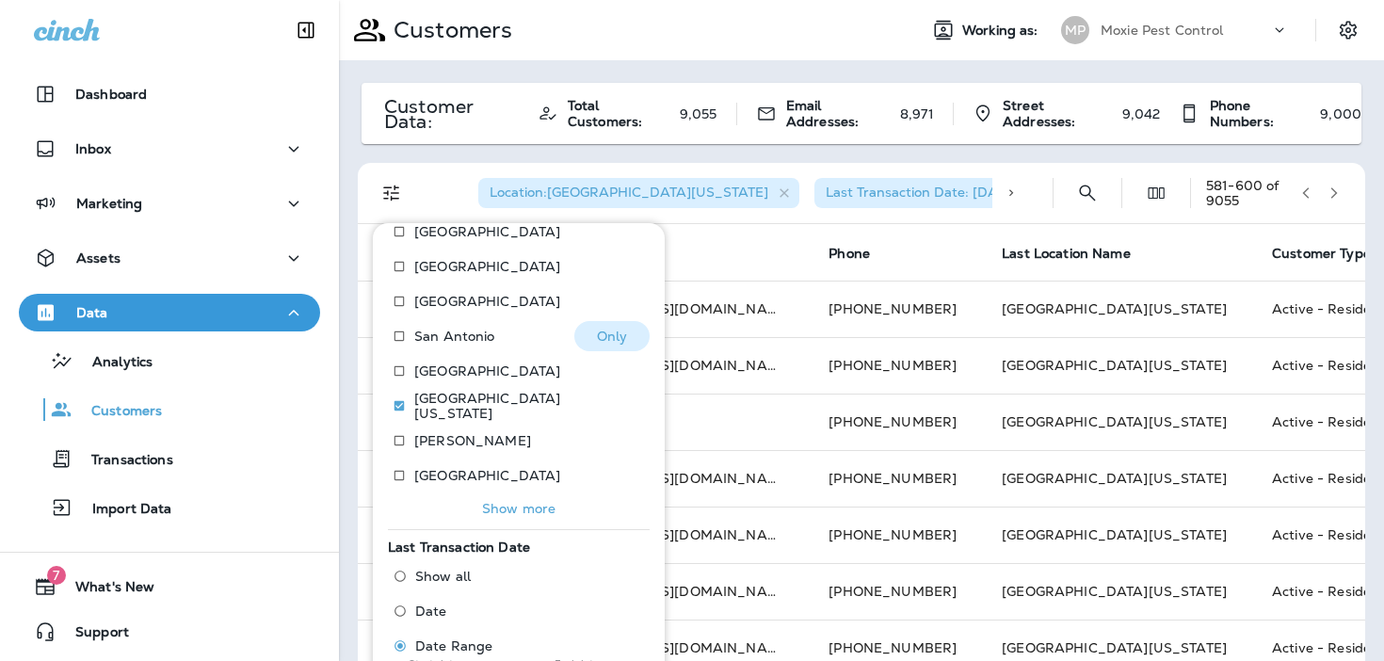
scroll to position [1507, 0]
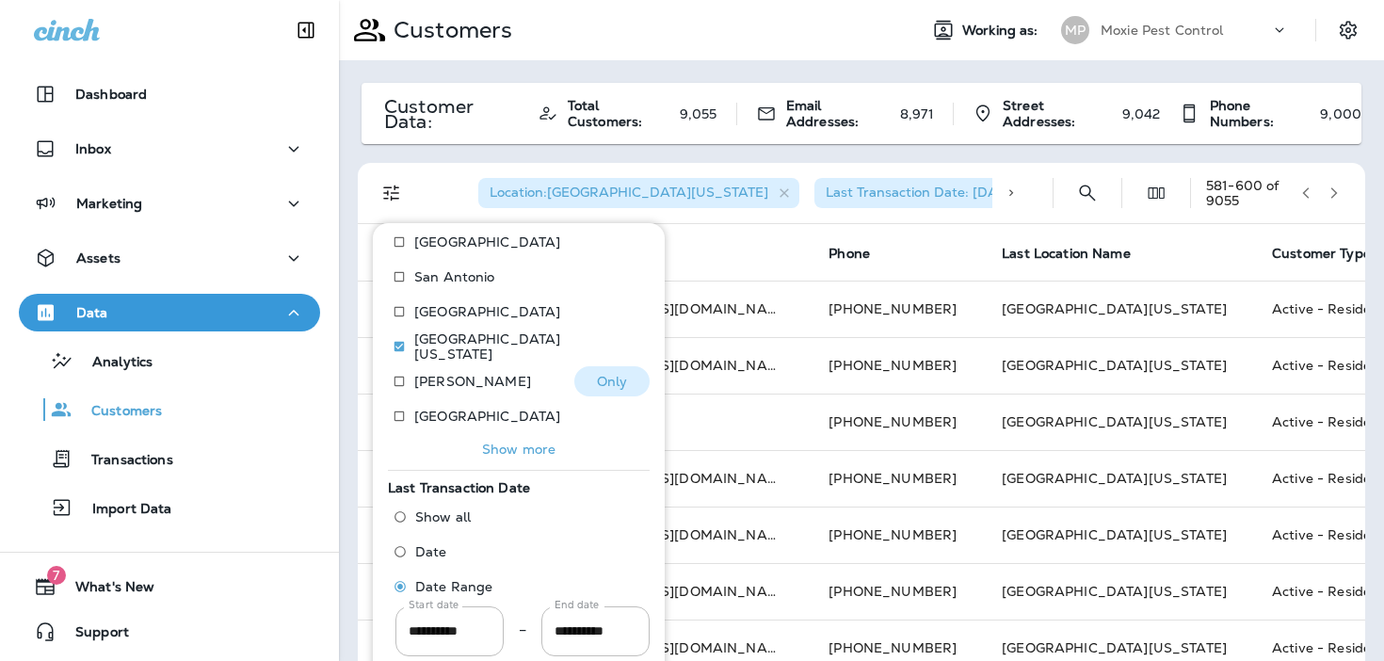
click at [443, 374] on p "[PERSON_NAME]" at bounding box center [472, 381] width 117 height 15
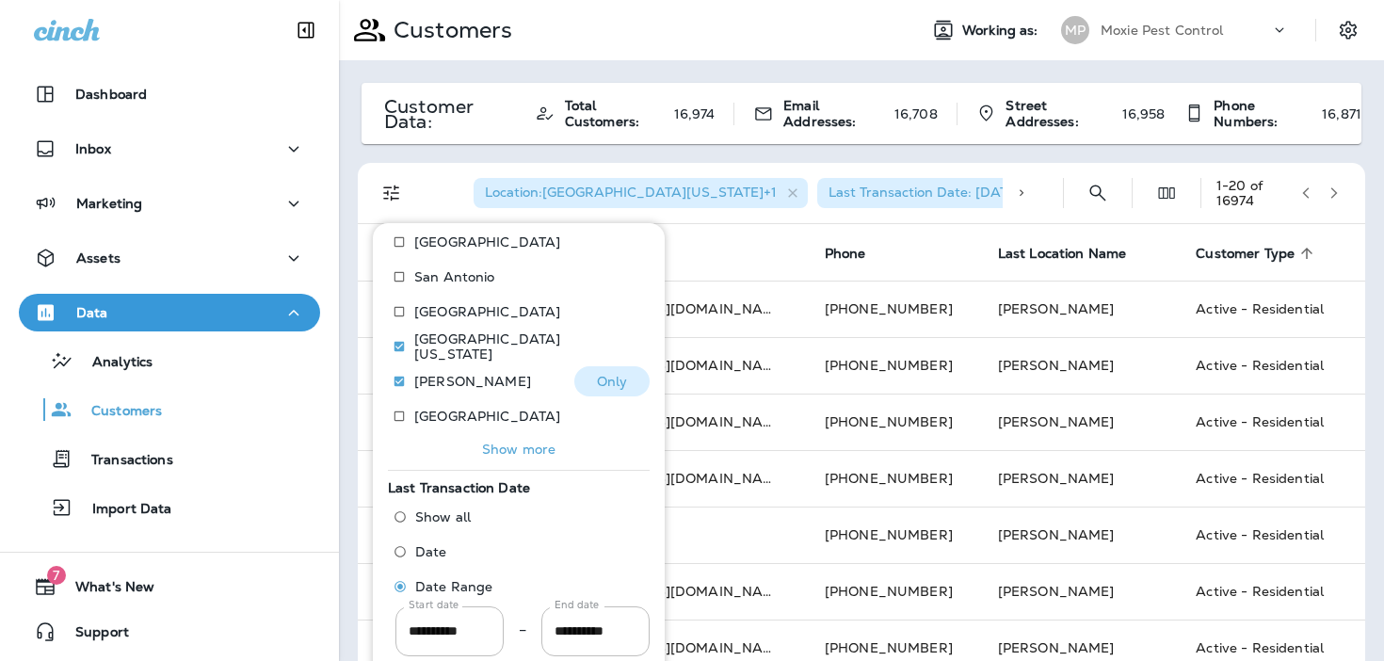
click at [615, 374] on p "Only" at bounding box center [612, 381] width 31 height 15
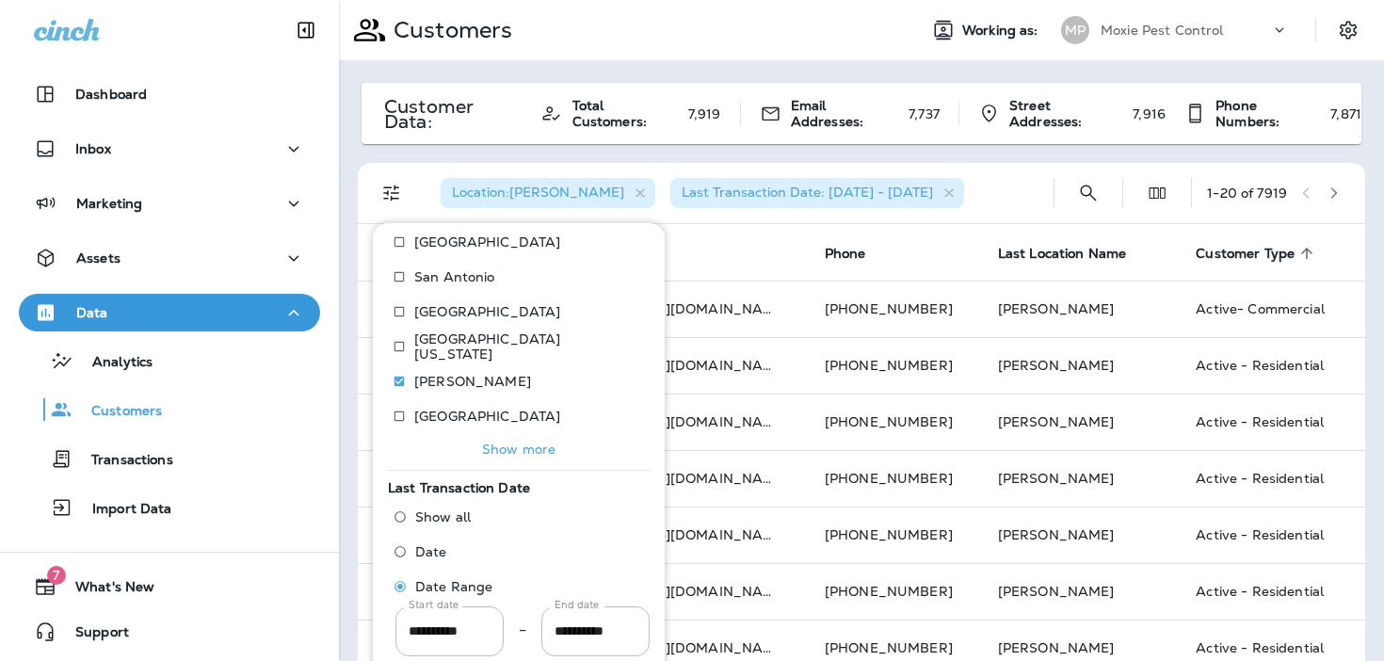
click at [992, 195] on div "Location : [PERSON_NAME] Last Transaction Date: [DATE] - [DATE]" at bounding box center [731, 193] width 613 height 60
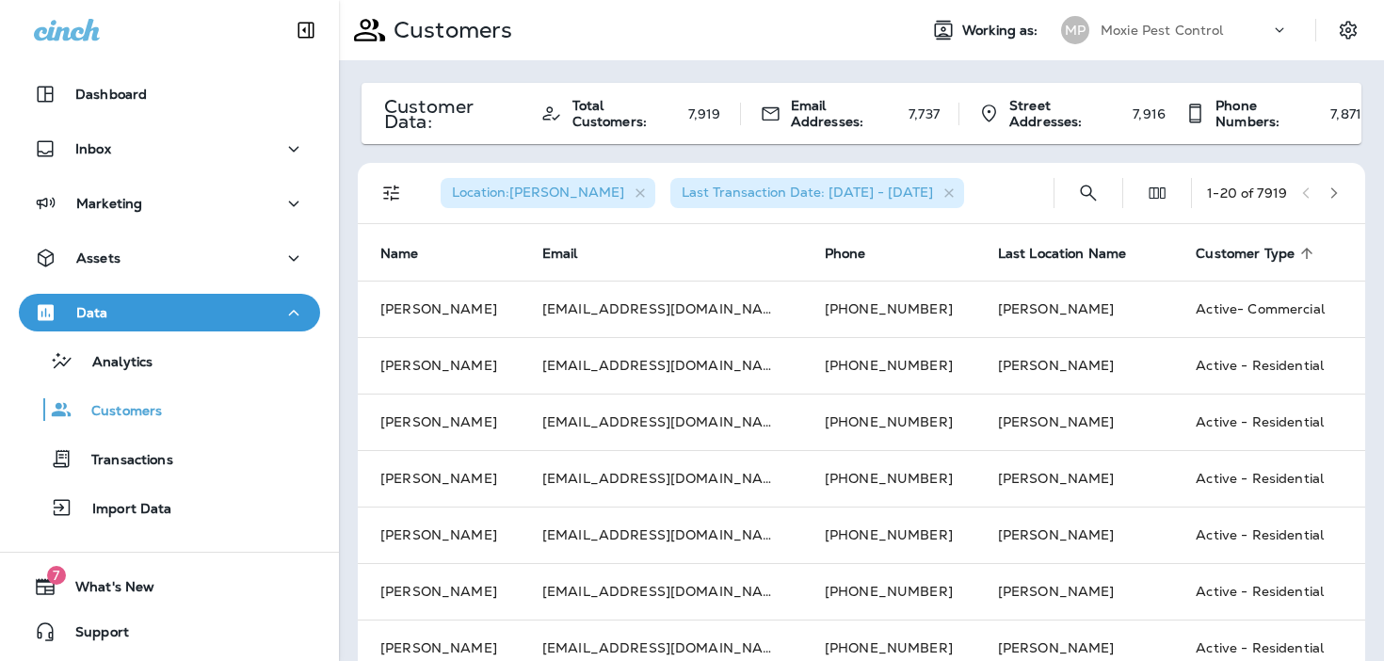
click at [1340, 193] on icon "button" at bounding box center [1333, 192] width 13 height 13
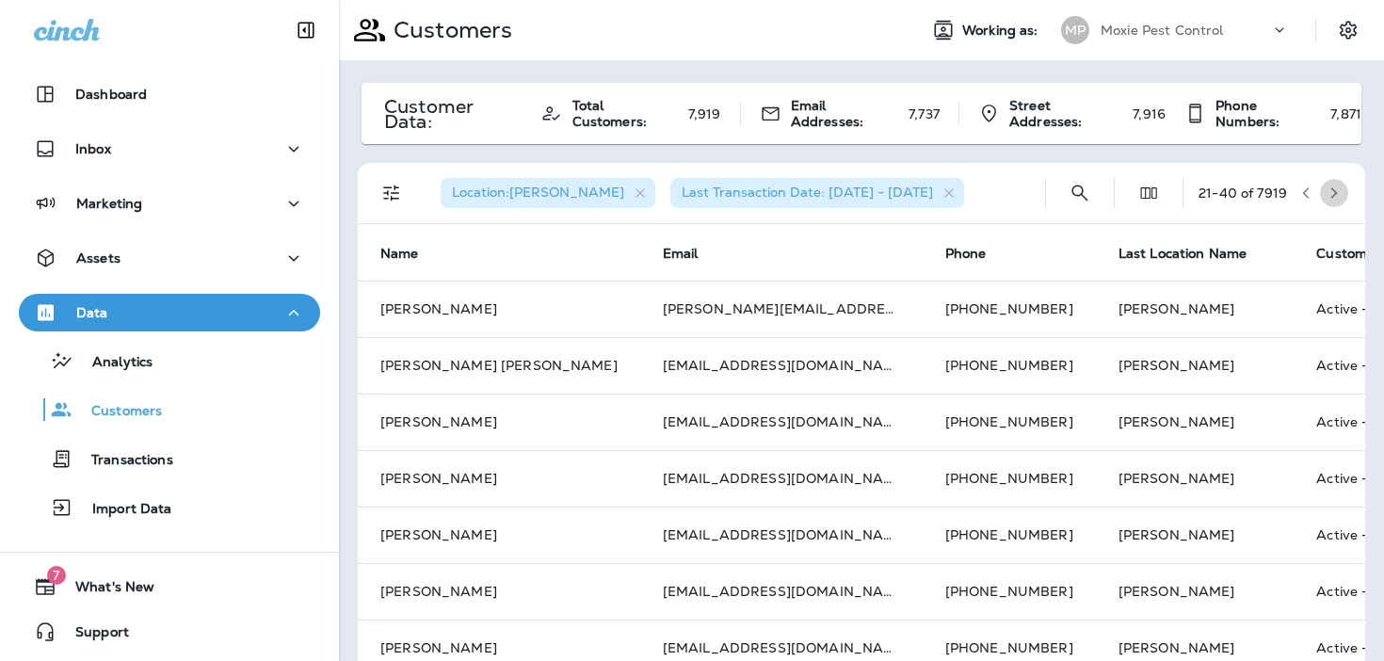
click at [1340, 193] on icon "button" at bounding box center [1333, 192] width 13 height 13
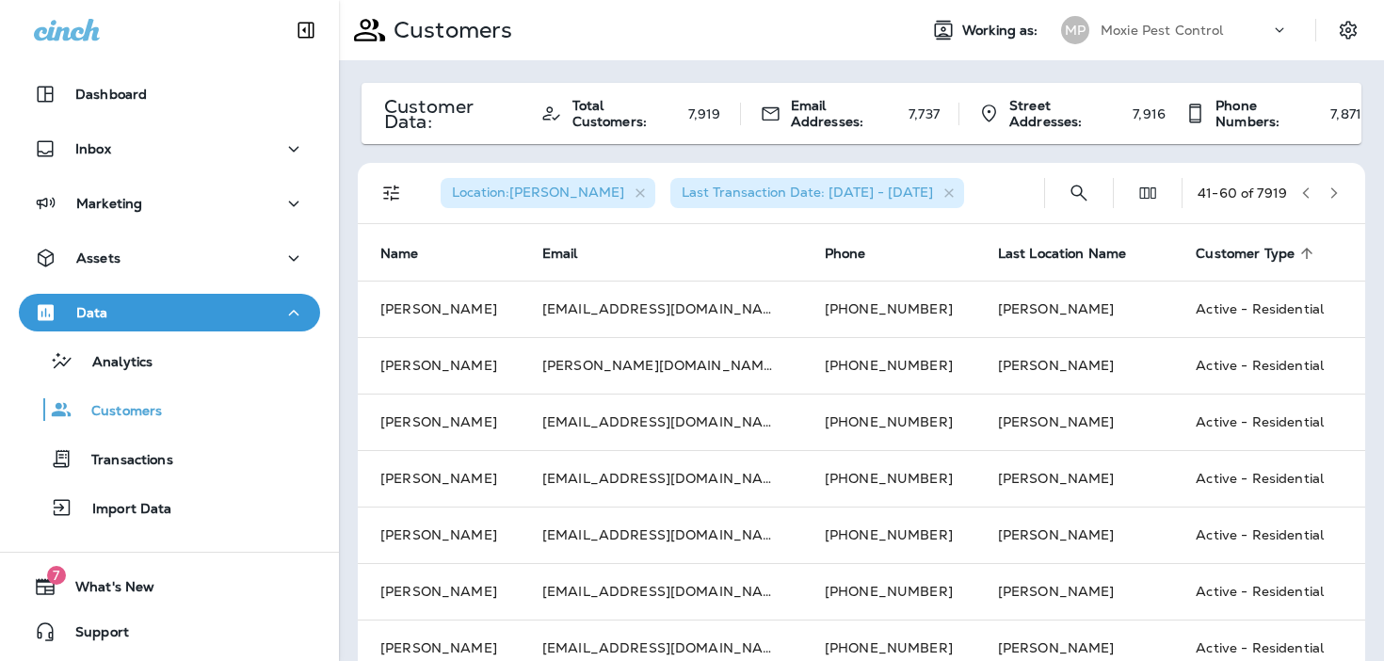
click at [1340, 193] on icon "button" at bounding box center [1333, 192] width 13 height 13
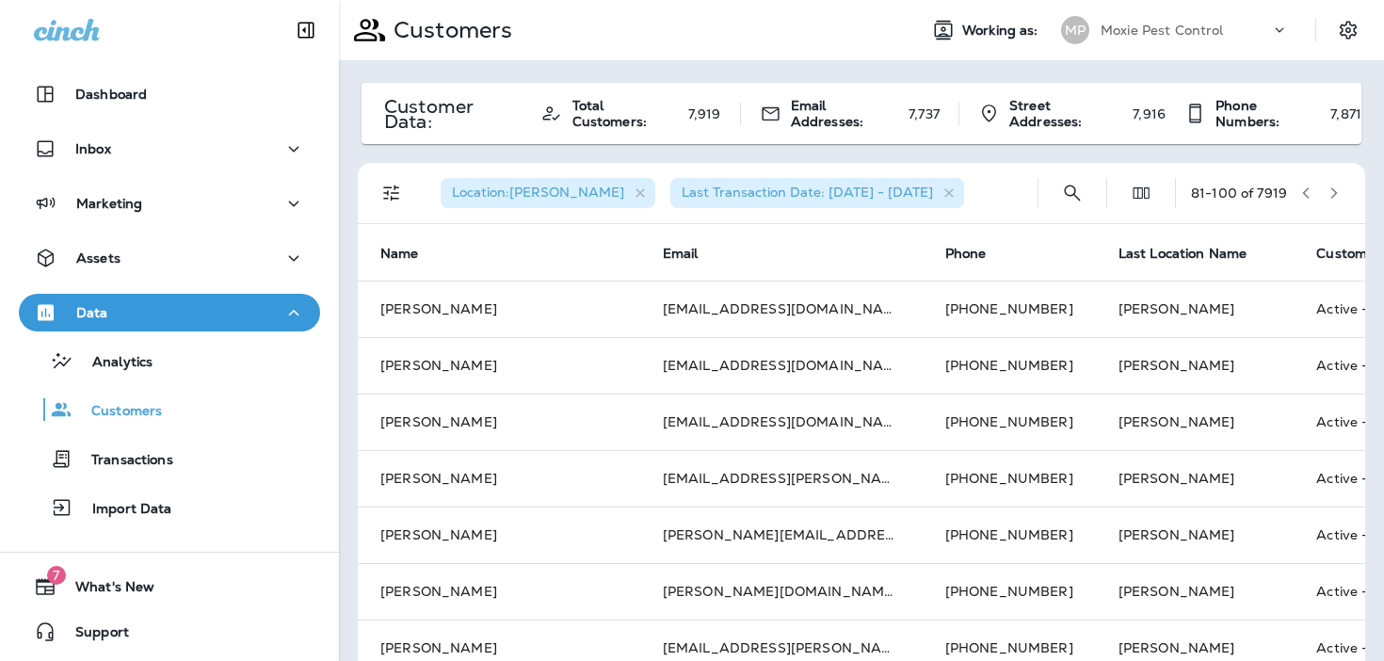
click at [1340, 193] on icon "button" at bounding box center [1333, 192] width 13 height 13
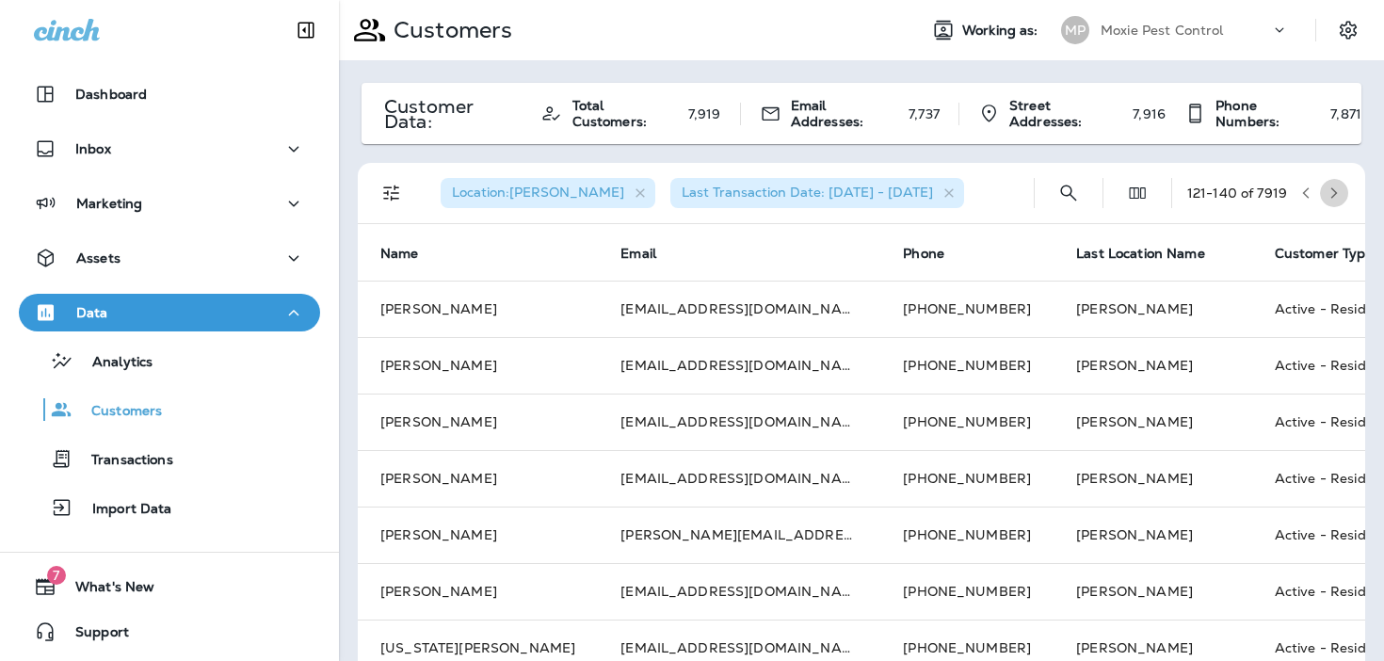
click at [1340, 193] on icon "button" at bounding box center [1333, 192] width 13 height 13
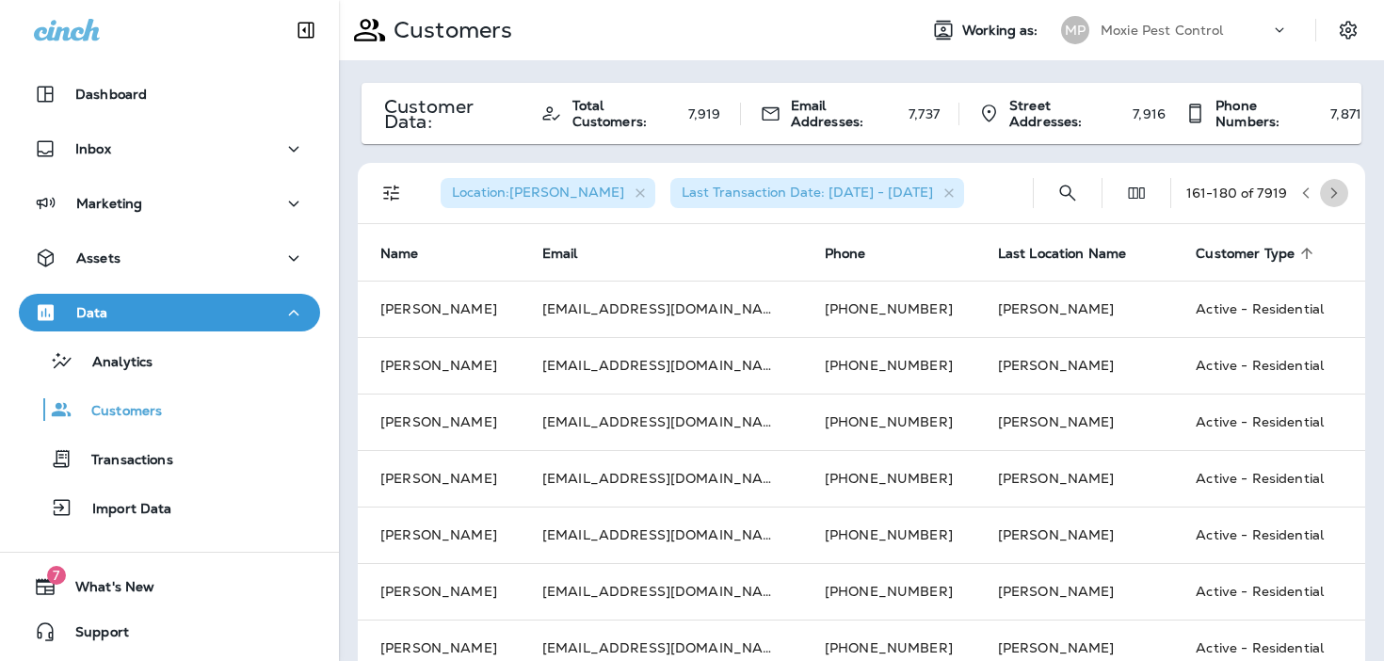
click at [1340, 193] on icon "button" at bounding box center [1333, 192] width 13 height 13
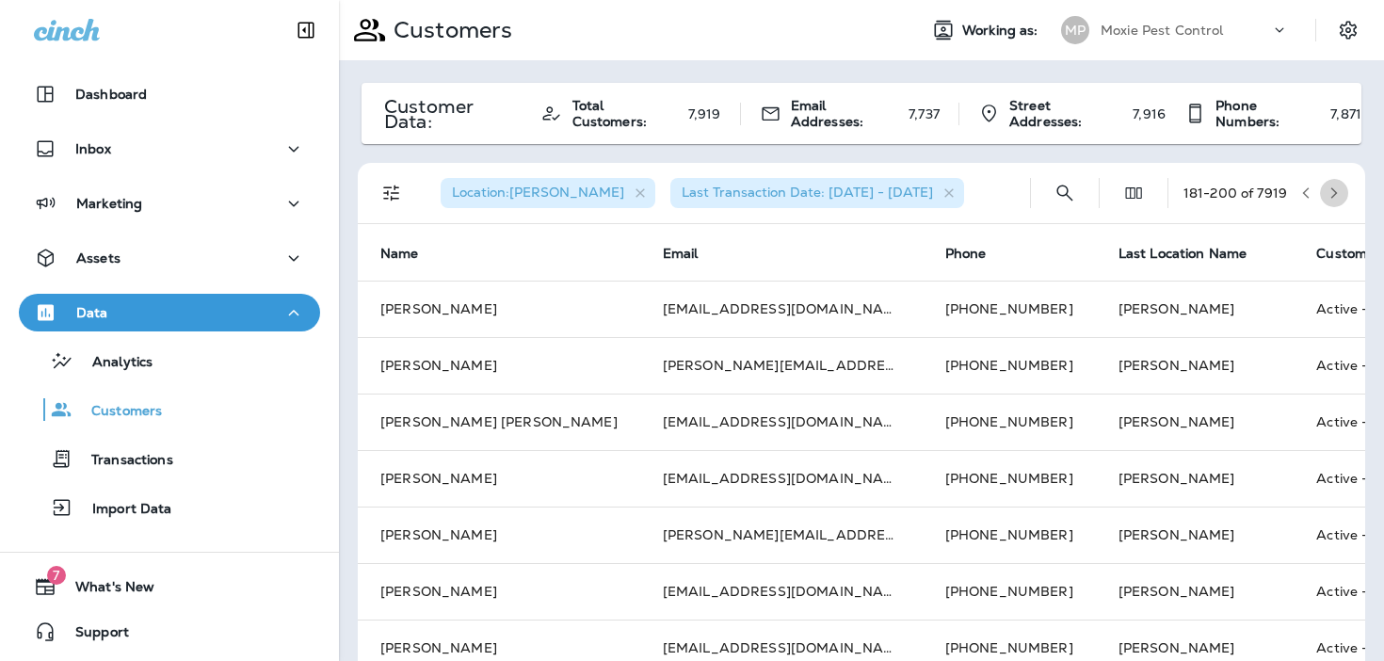
click at [1340, 193] on icon "button" at bounding box center [1333, 192] width 13 height 13
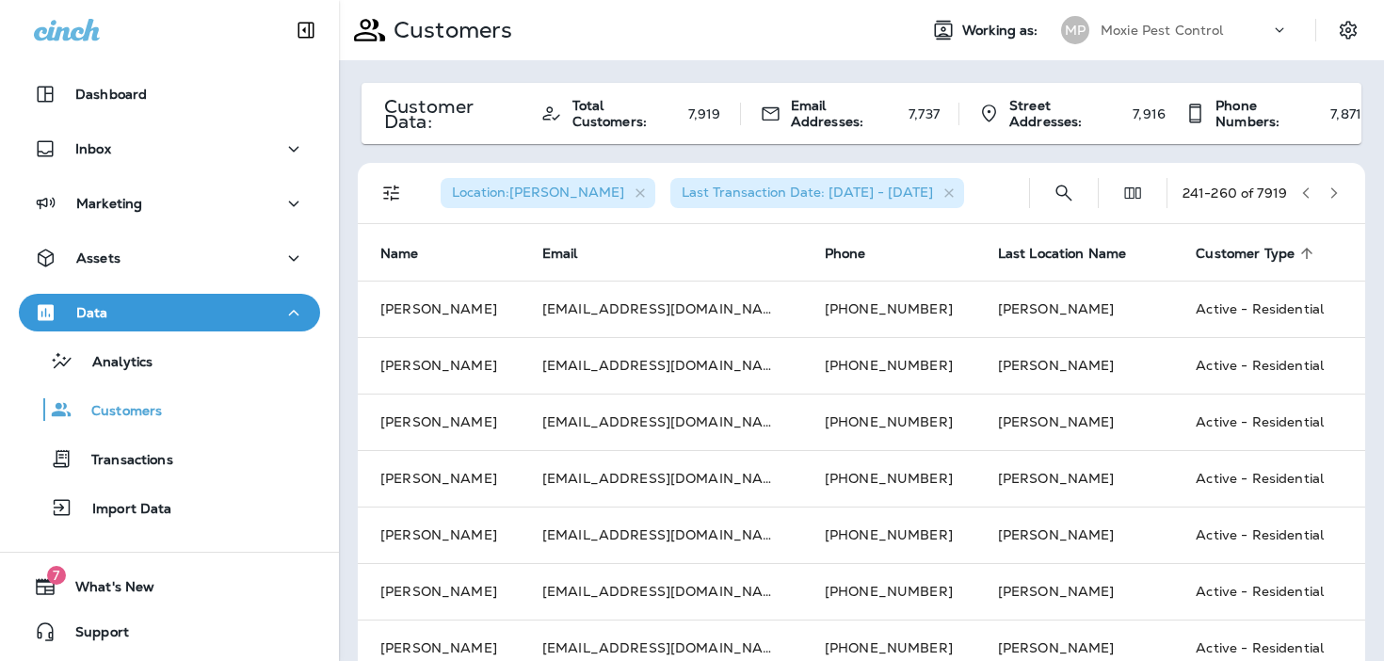
click at [1340, 193] on icon "button" at bounding box center [1333, 192] width 13 height 13
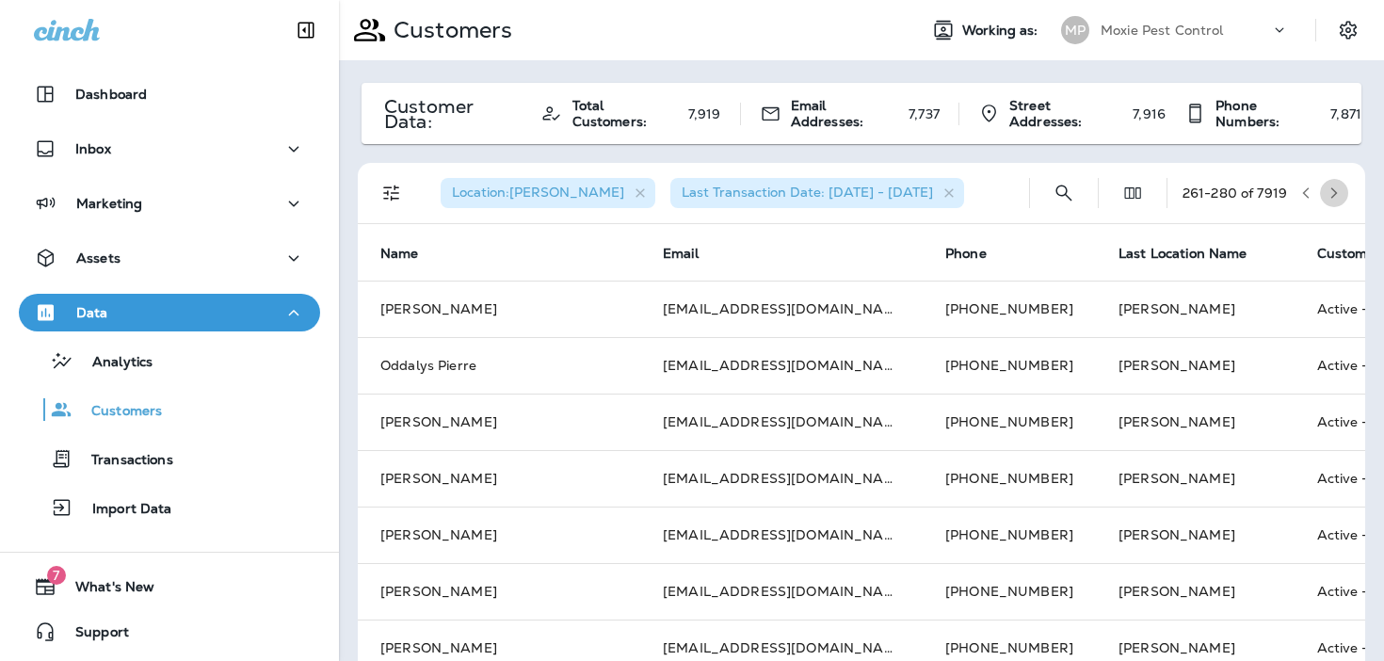
click at [1340, 193] on icon "button" at bounding box center [1333, 192] width 13 height 13
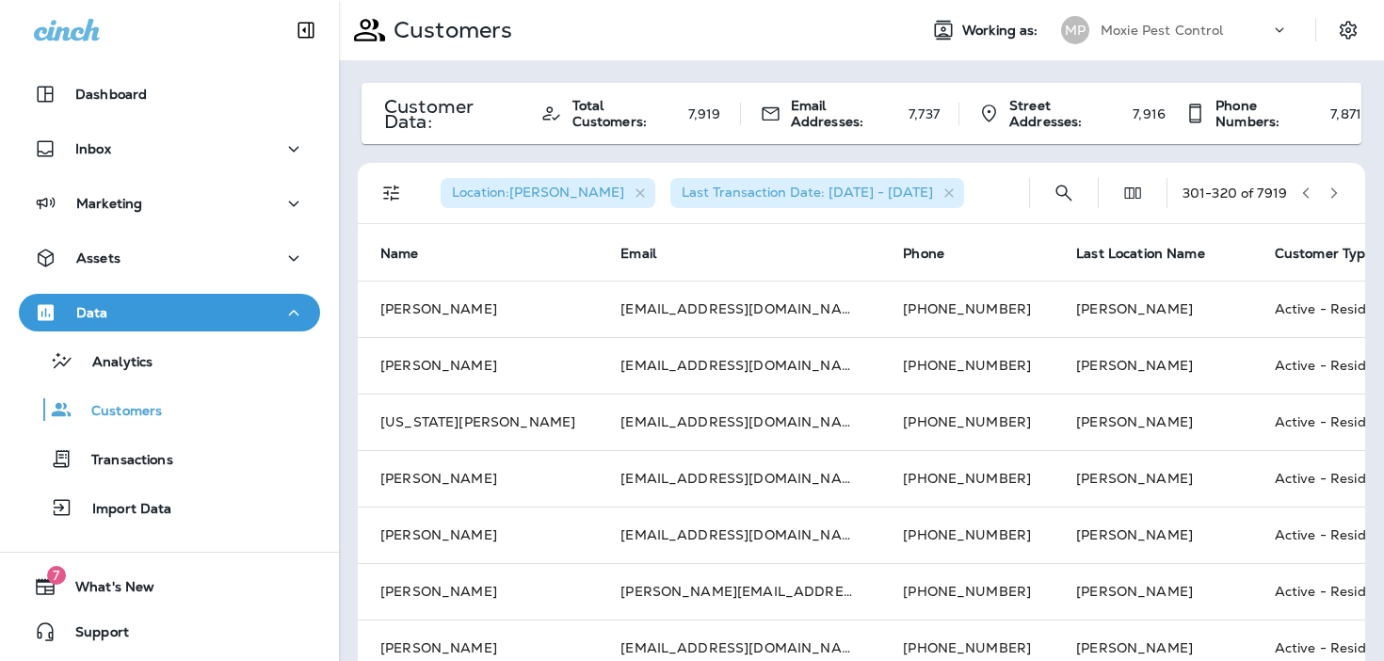
click at [1332, 196] on icon "button" at bounding box center [1334, 192] width 7 height 11
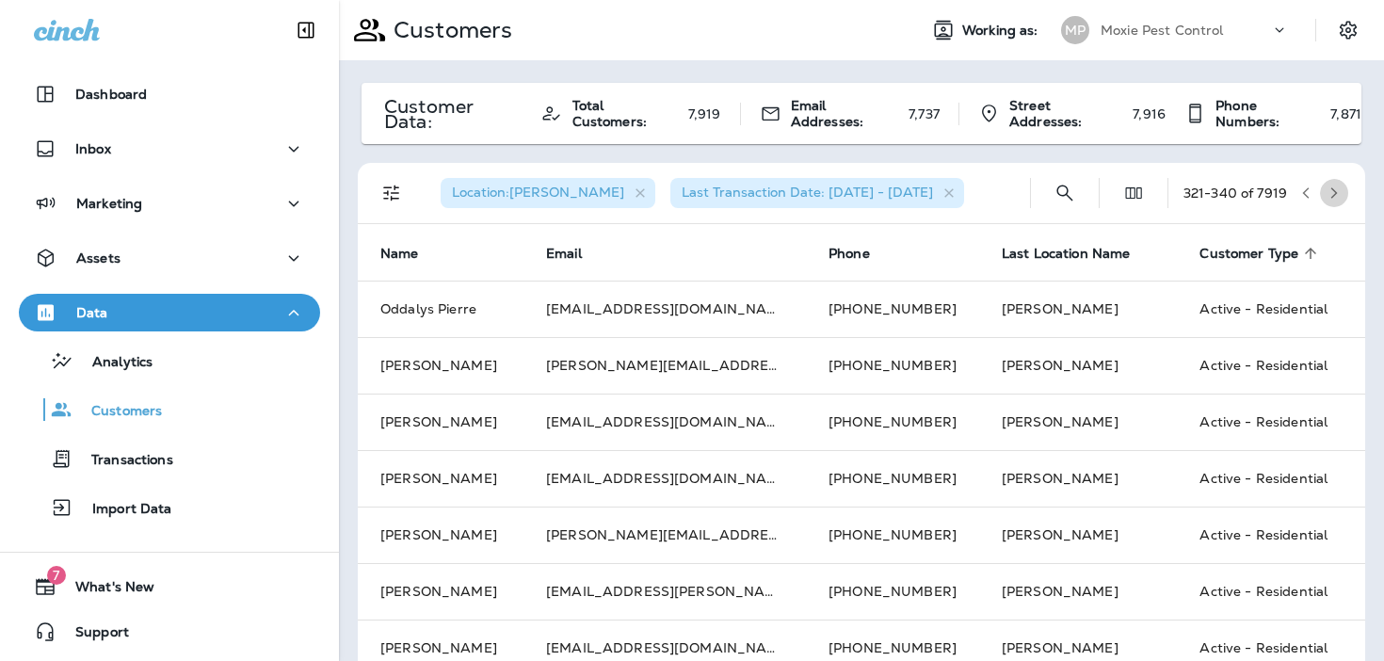
click at [1332, 196] on icon "button" at bounding box center [1334, 192] width 7 height 11
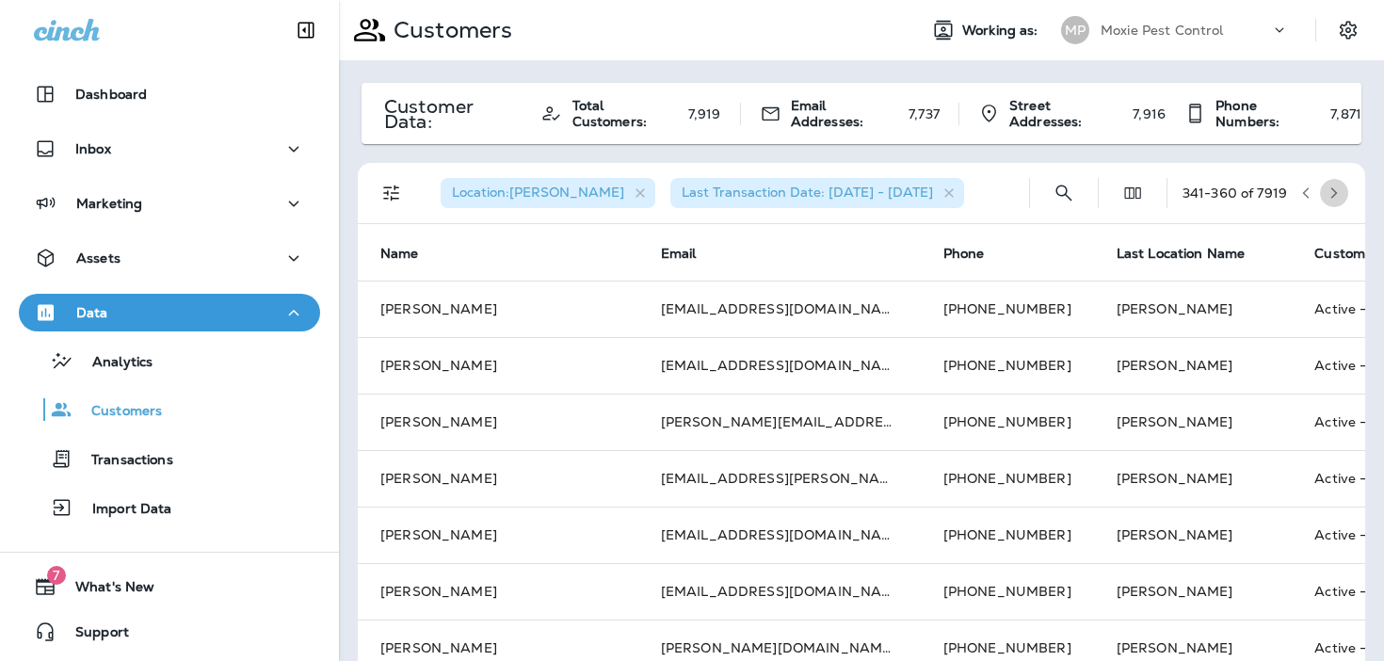
click at [1332, 196] on icon "button" at bounding box center [1334, 192] width 7 height 11
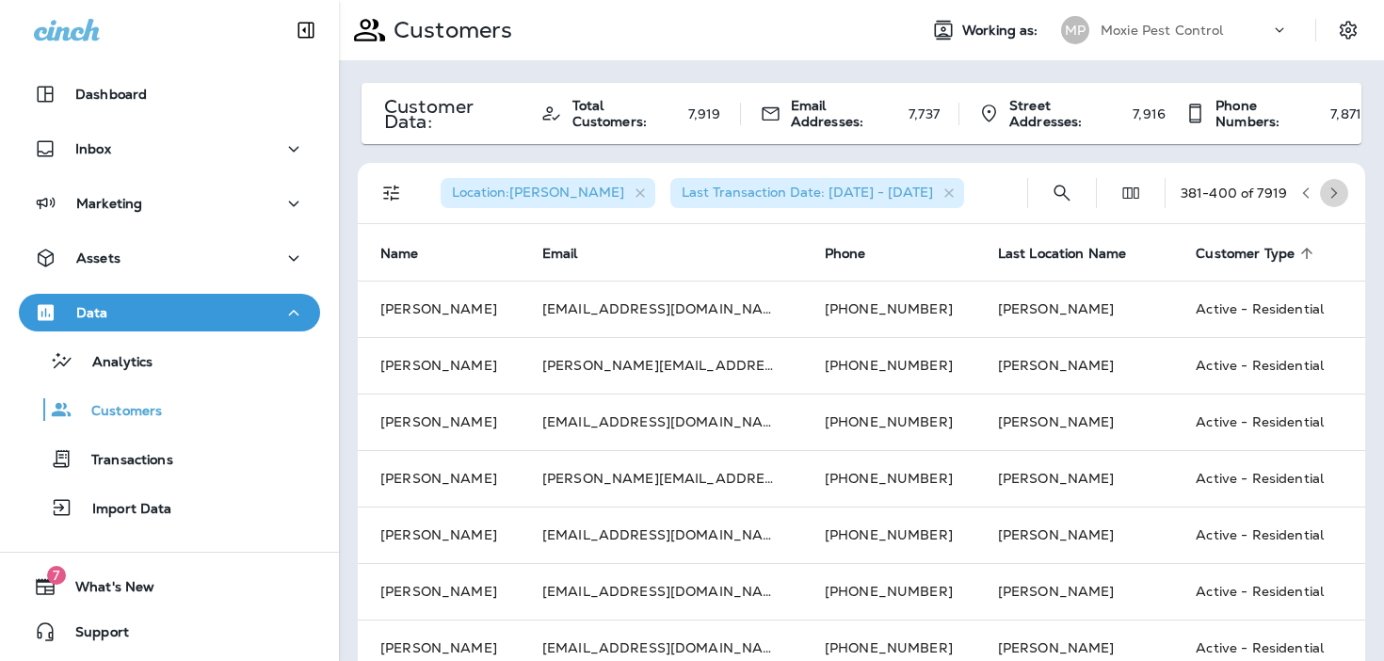
click at [1332, 196] on icon "button" at bounding box center [1334, 192] width 7 height 11
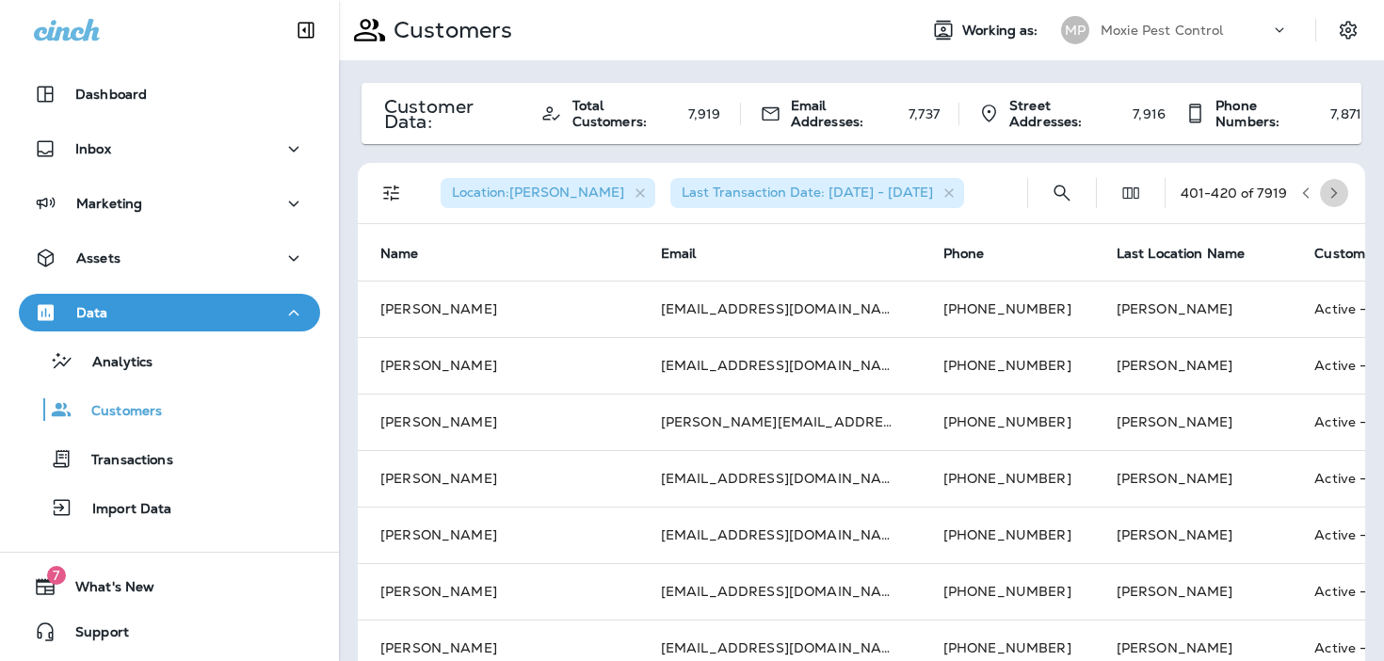
click at [1332, 196] on icon "button" at bounding box center [1334, 192] width 7 height 11
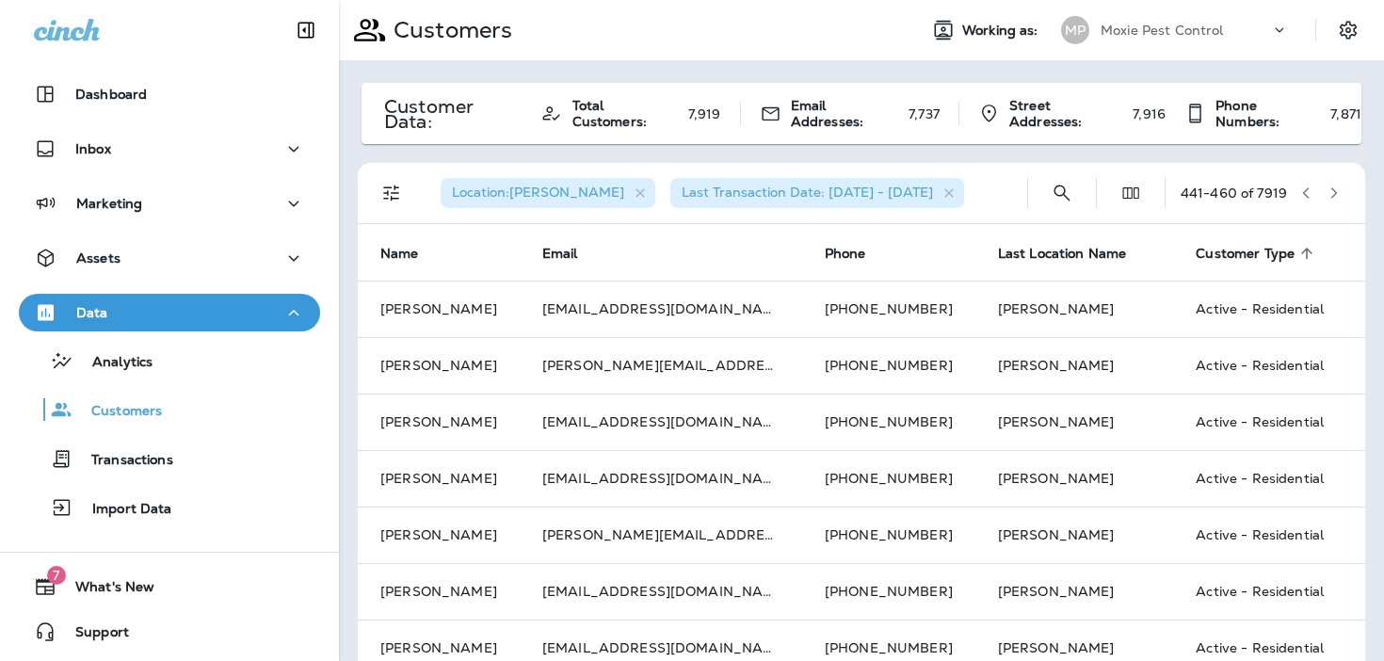
click at [1332, 196] on icon "button" at bounding box center [1334, 192] width 7 height 11
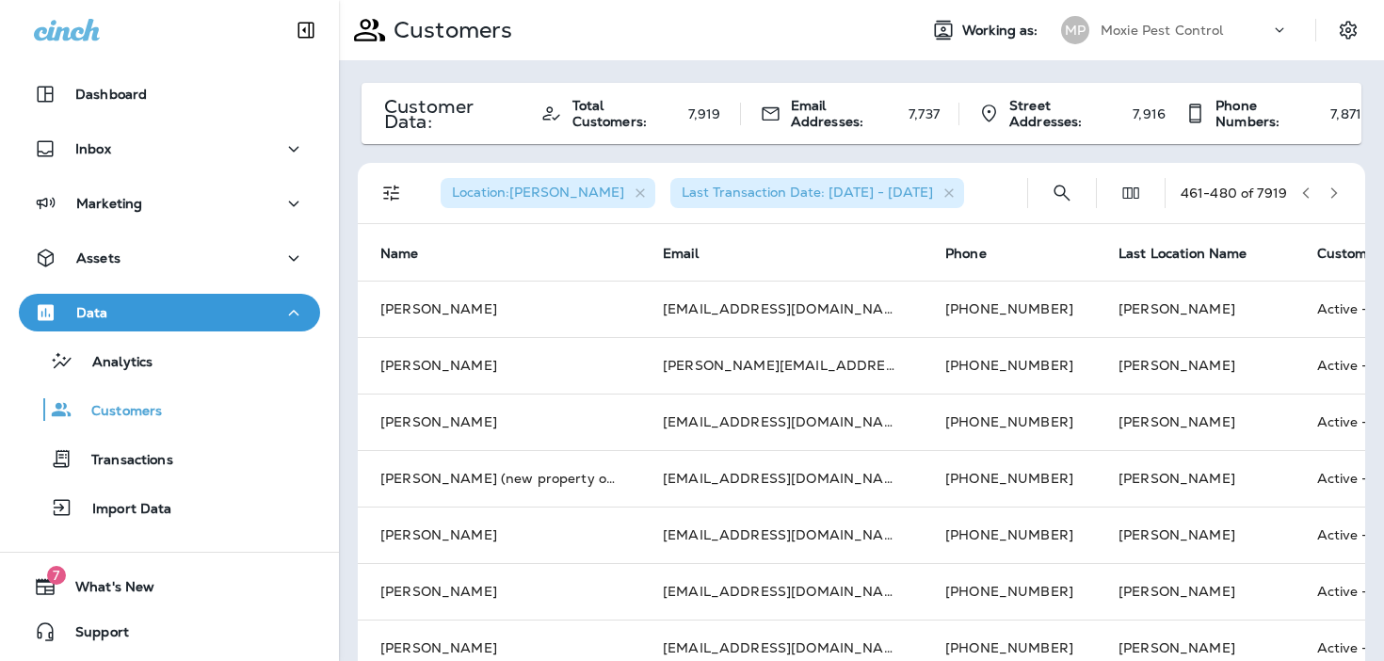
click at [1332, 196] on icon "button" at bounding box center [1334, 192] width 7 height 11
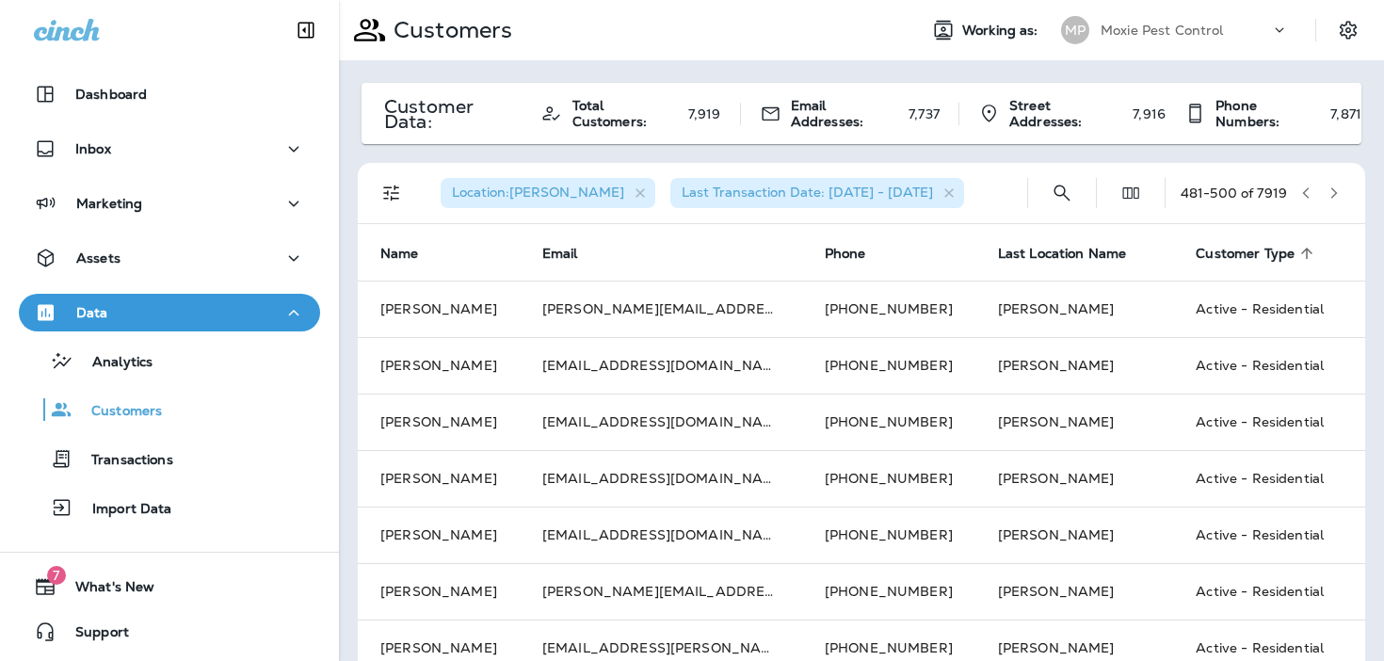
click at [1332, 196] on icon "button" at bounding box center [1334, 192] width 7 height 11
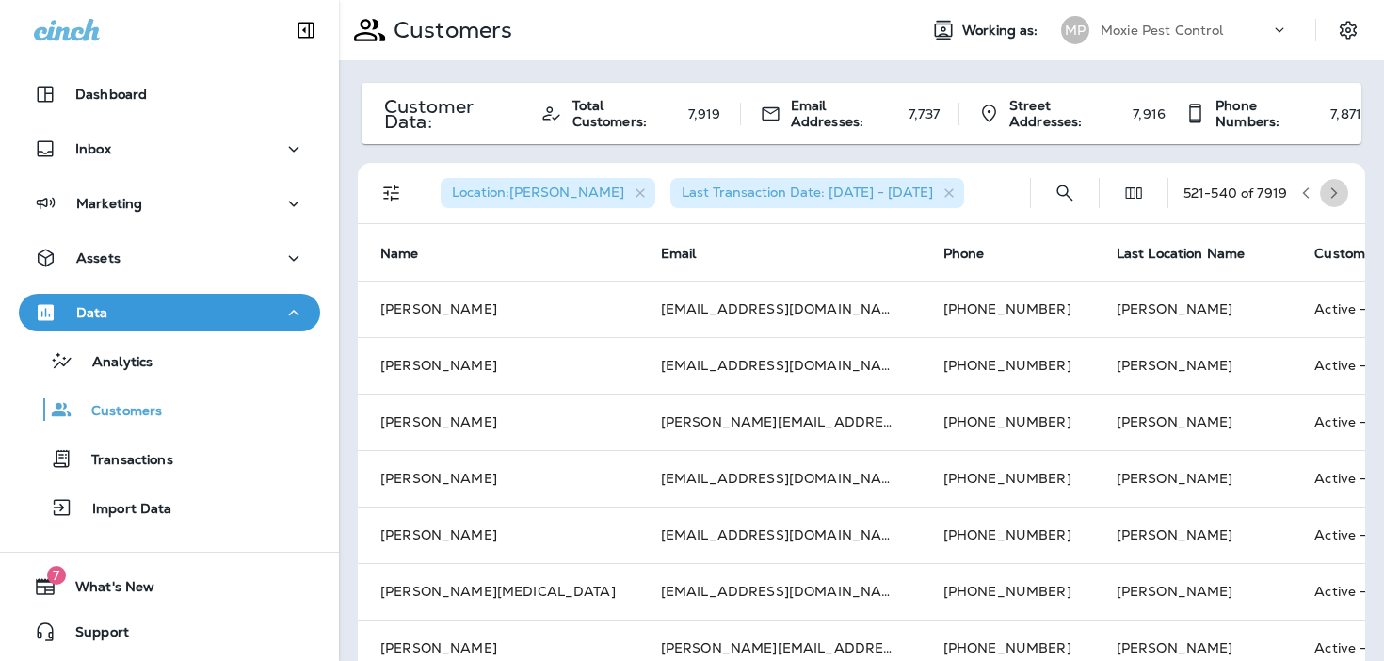
click at [1332, 196] on icon "button" at bounding box center [1334, 192] width 7 height 11
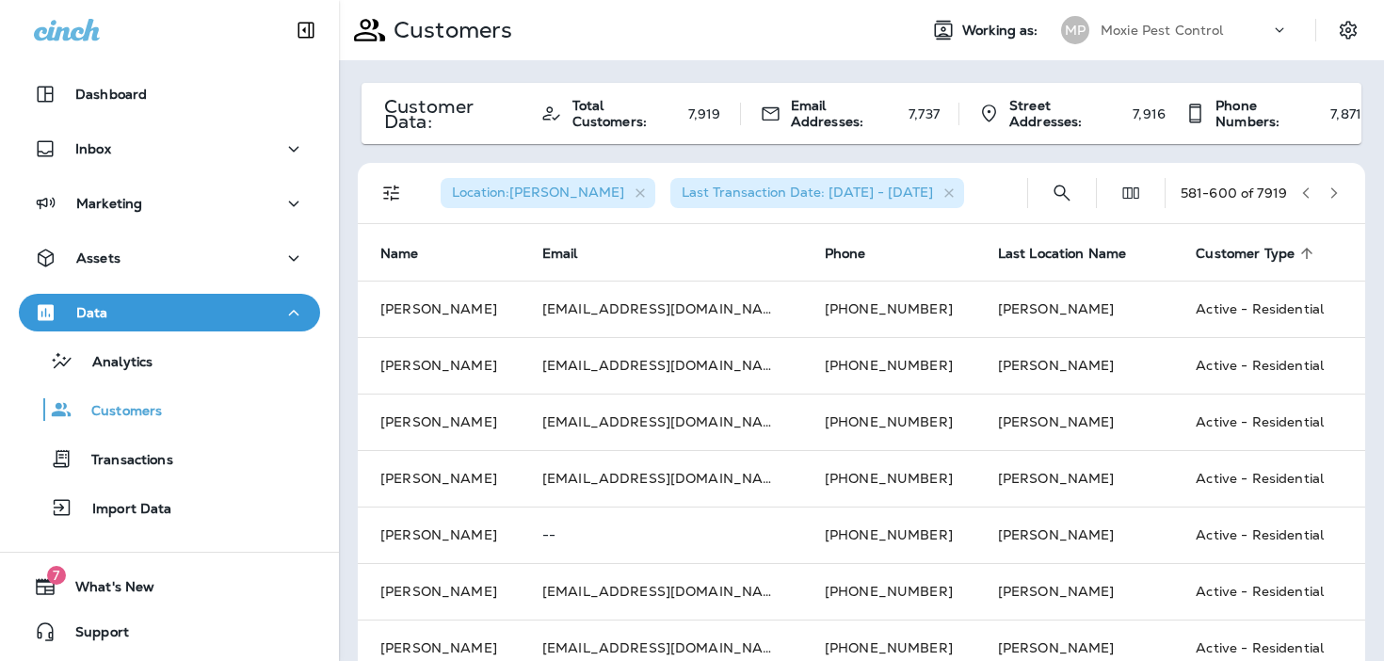
click at [1332, 196] on icon "button" at bounding box center [1334, 192] width 7 height 11
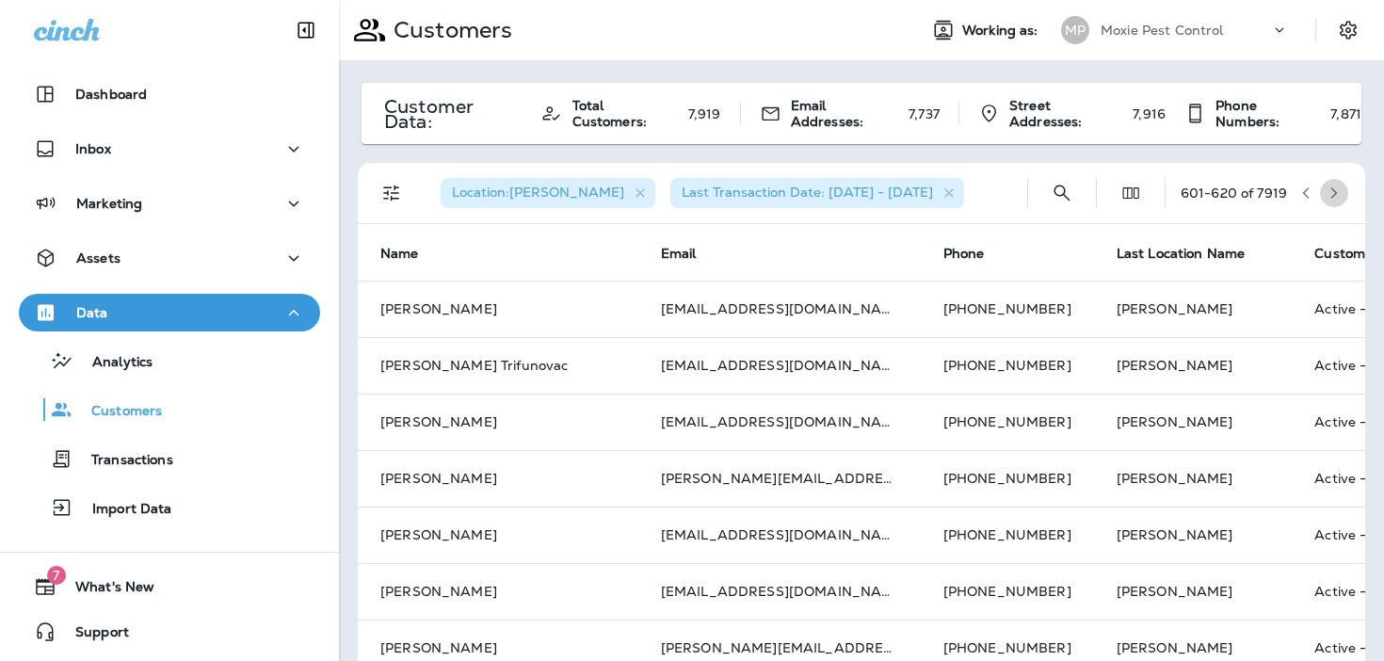
click at [1332, 196] on icon "button" at bounding box center [1334, 192] width 7 height 11
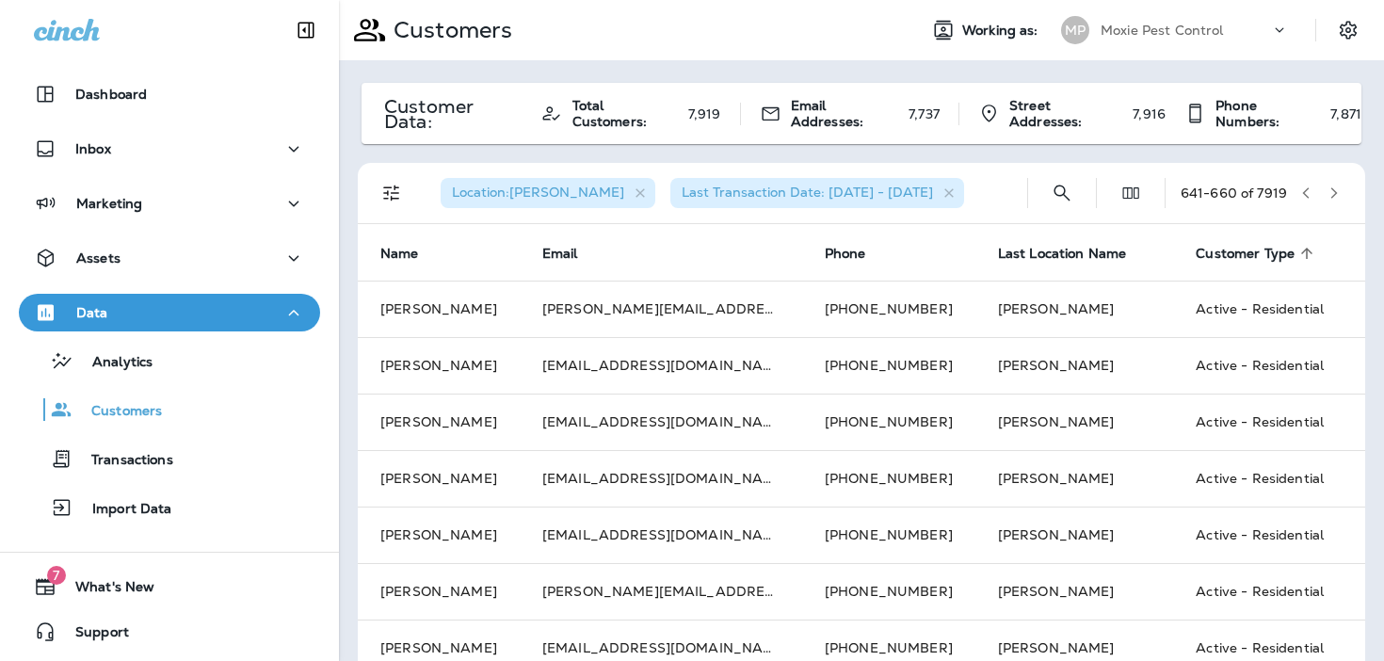
click at [1332, 196] on icon "button" at bounding box center [1334, 192] width 7 height 11
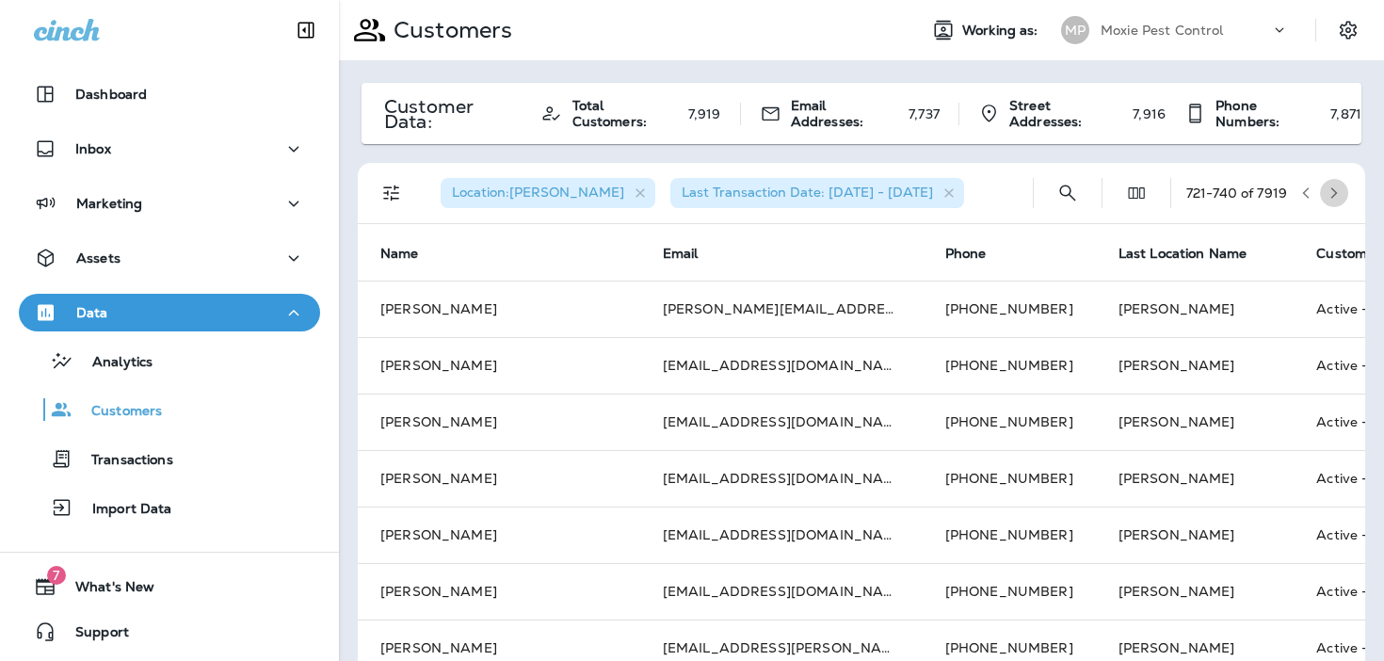
click at [1332, 196] on icon "button" at bounding box center [1334, 192] width 7 height 11
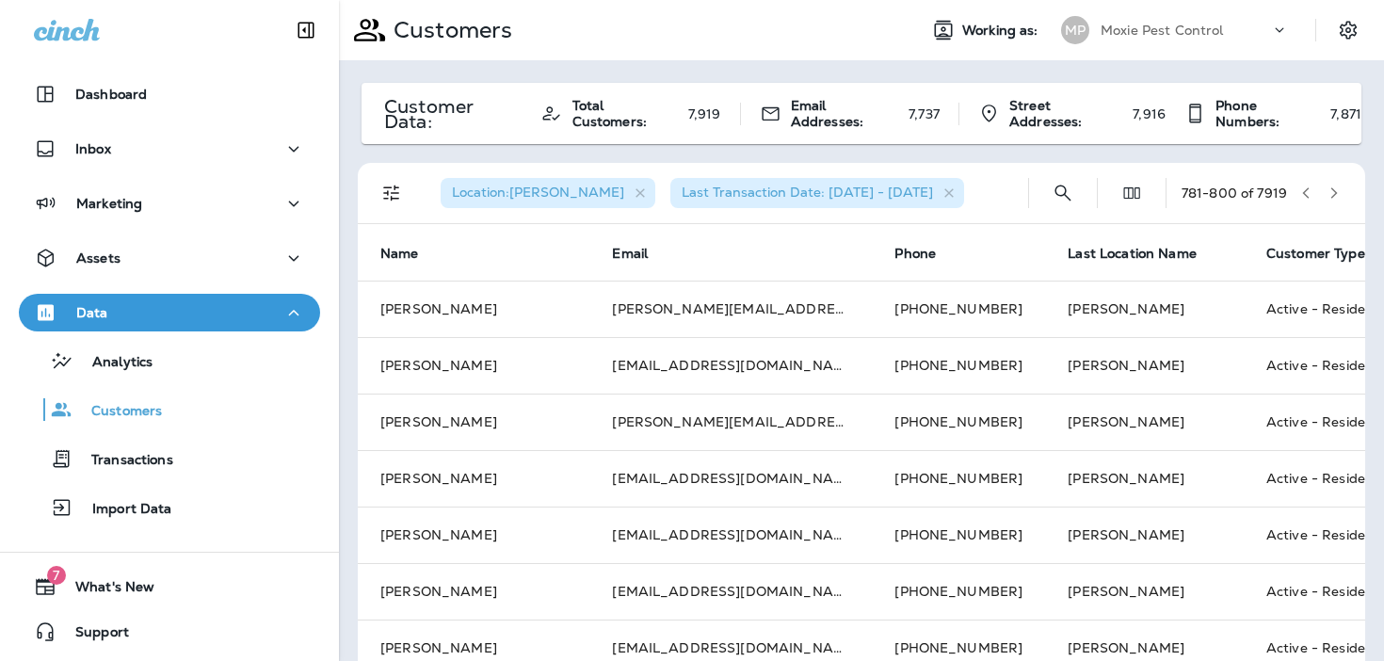
click at [1332, 196] on icon "button" at bounding box center [1334, 192] width 7 height 11
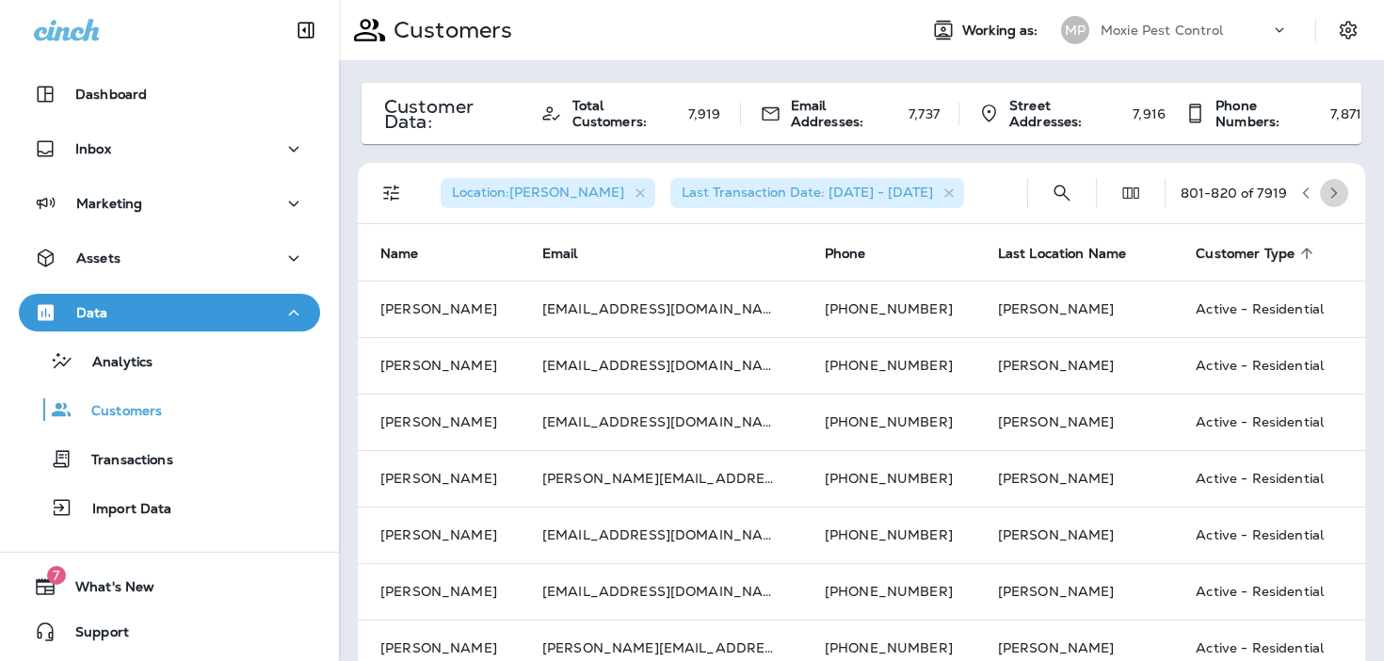
click at [1332, 196] on icon "button" at bounding box center [1334, 192] width 7 height 11
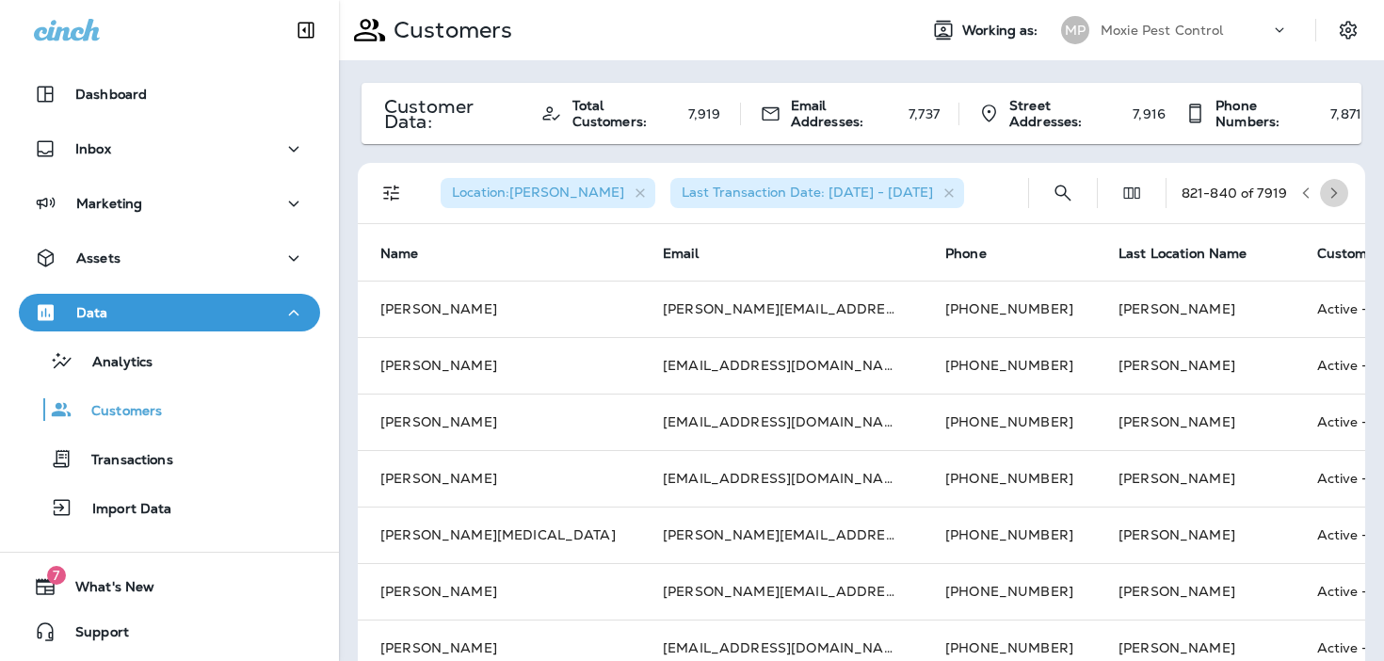
click at [1332, 196] on icon "button" at bounding box center [1334, 192] width 7 height 11
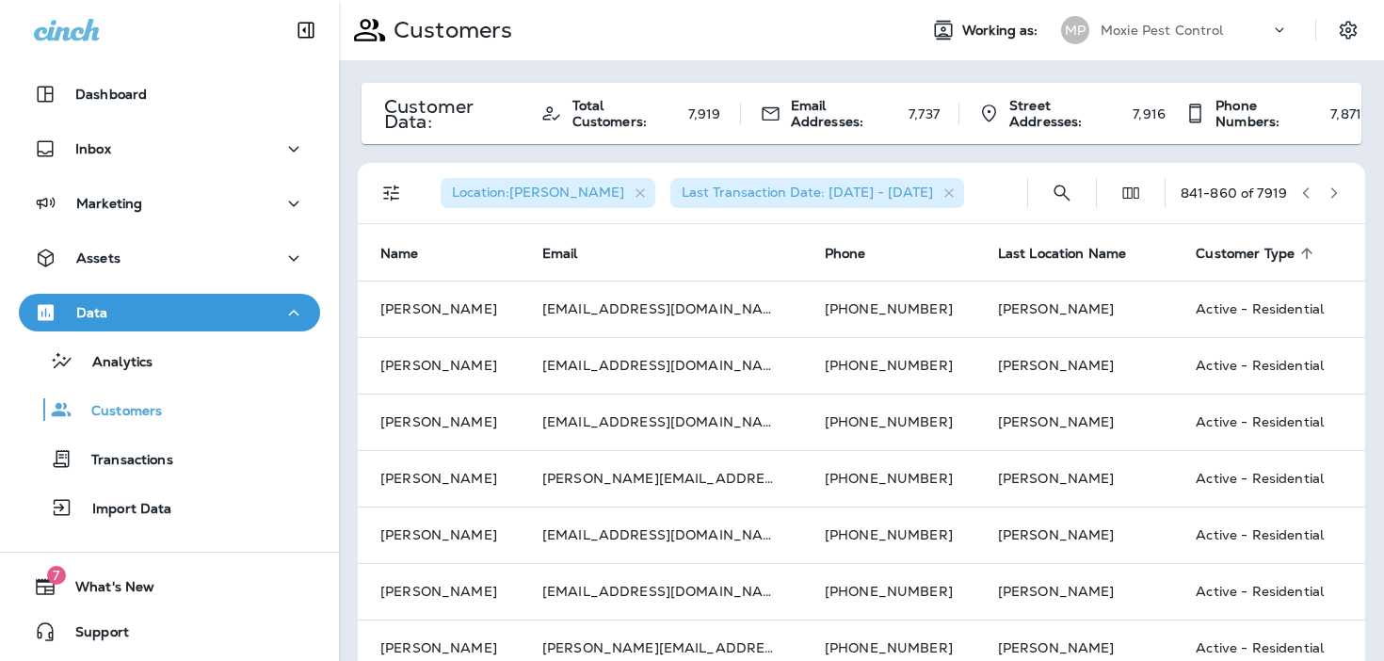
click at [1332, 196] on icon "button" at bounding box center [1334, 192] width 7 height 11
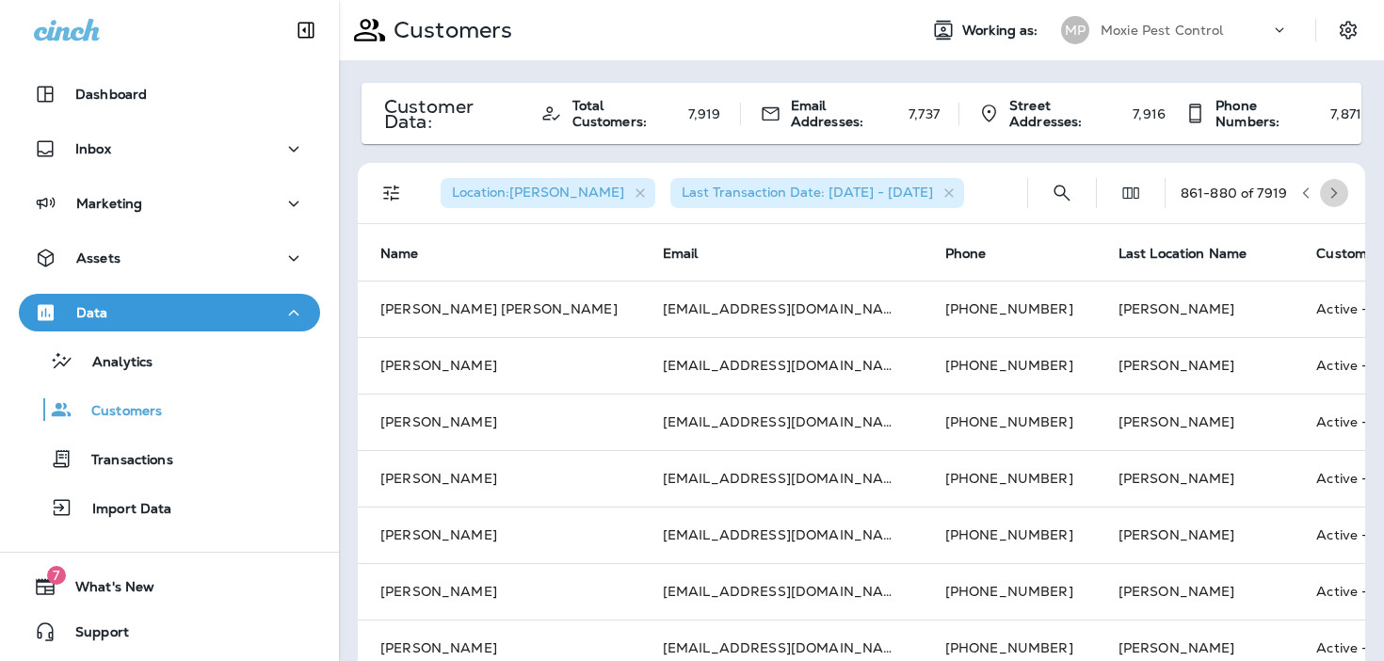
click at [1332, 196] on icon "button" at bounding box center [1334, 192] width 7 height 11
click at [1308, 195] on icon "button" at bounding box center [1305, 192] width 13 height 13
click at [385, 182] on icon "Filters" at bounding box center [391, 193] width 23 height 23
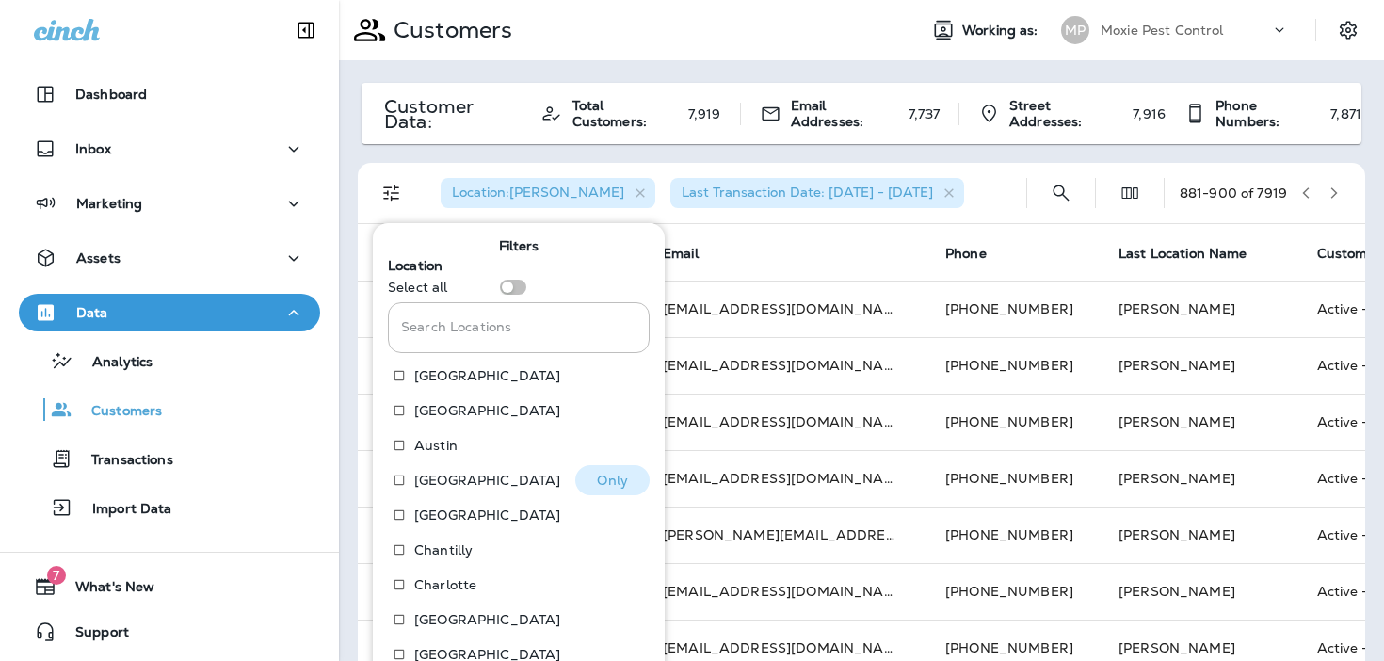
scroll to position [288, 0]
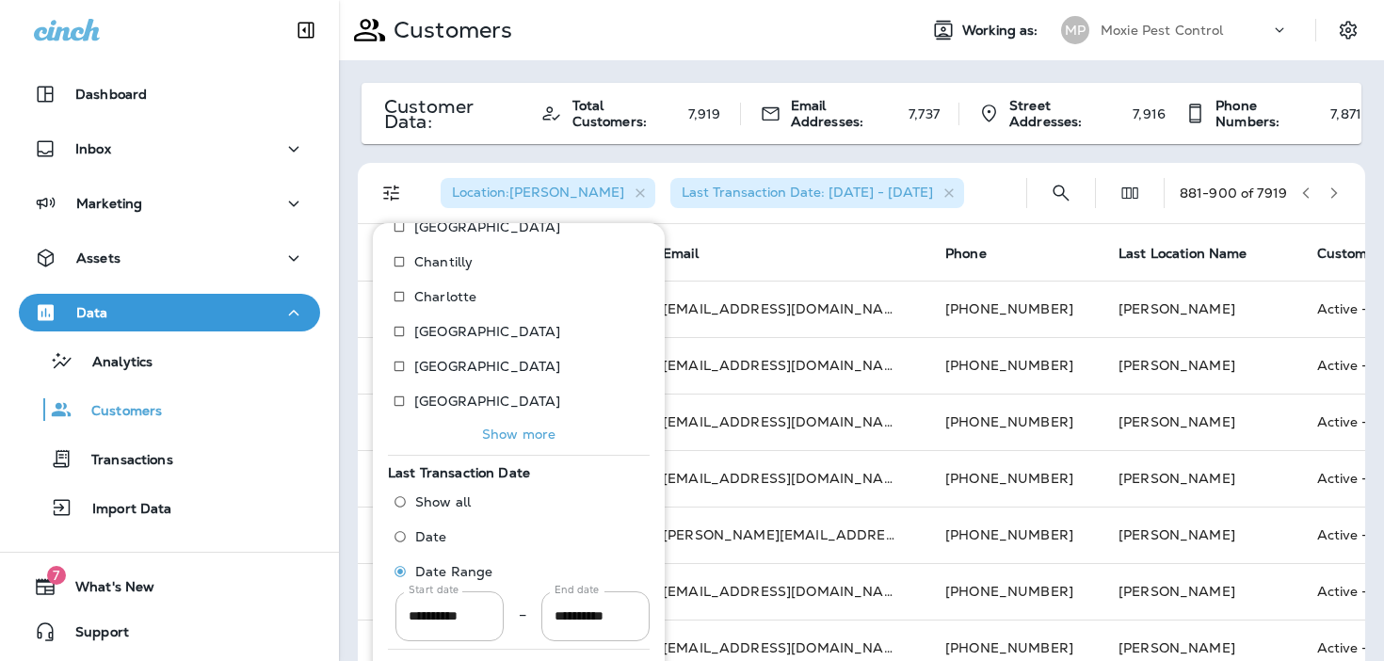
click at [515, 444] on button "Show more" at bounding box center [519, 434] width 262 height 26
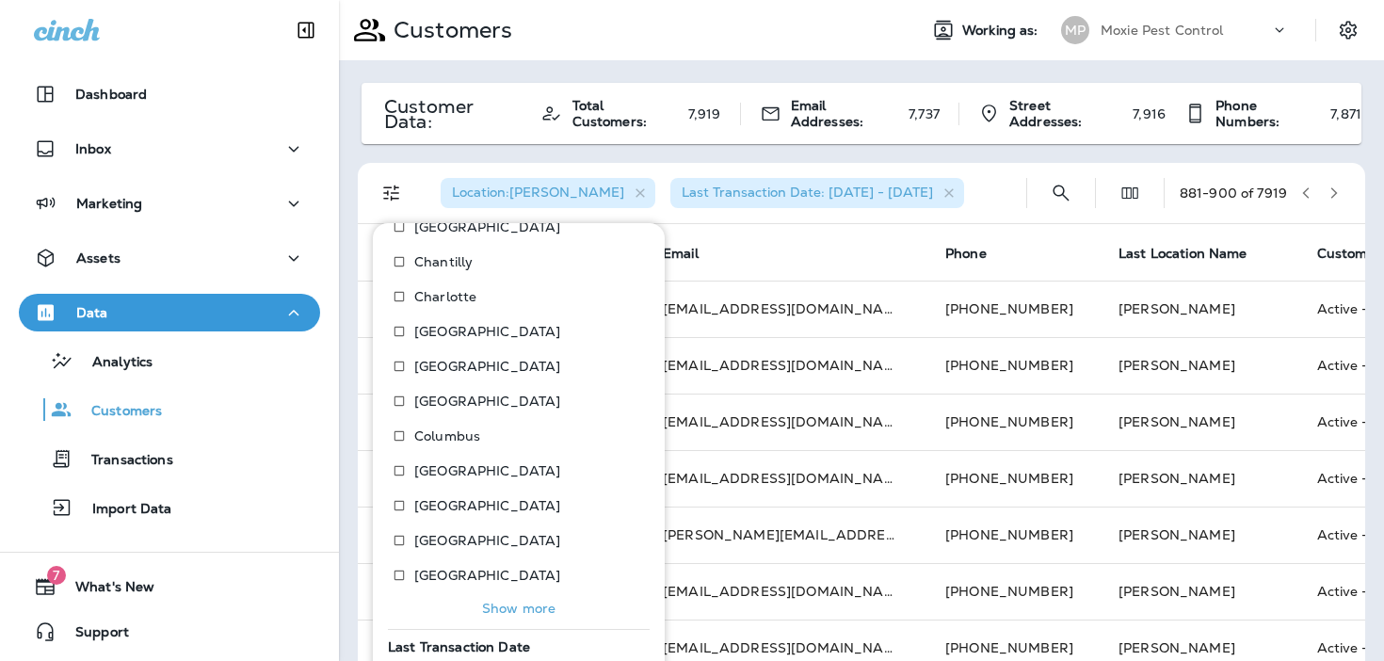
click at [487, 614] on p "Show more" at bounding box center [518, 608] width 73 height 15
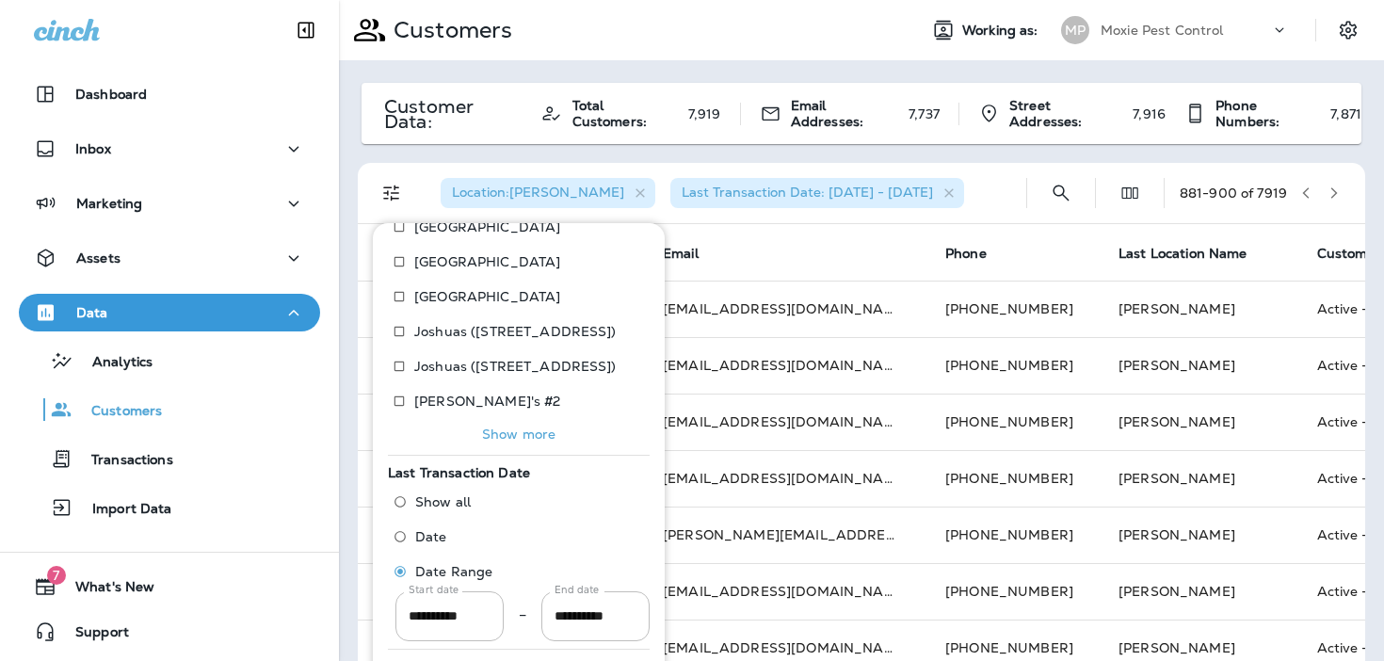
click at [532, 432] on p "Show more" at bounding box center [518, 433] width 73 height 15
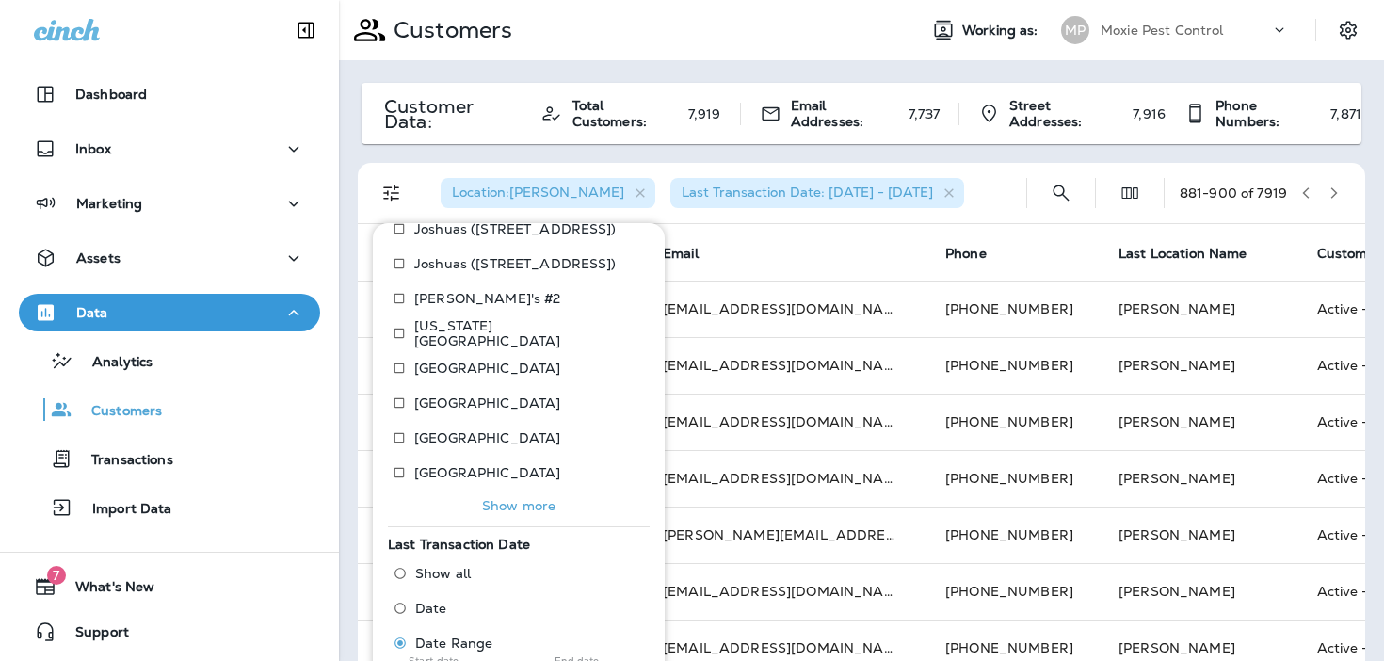
scroll to position [811, 0]
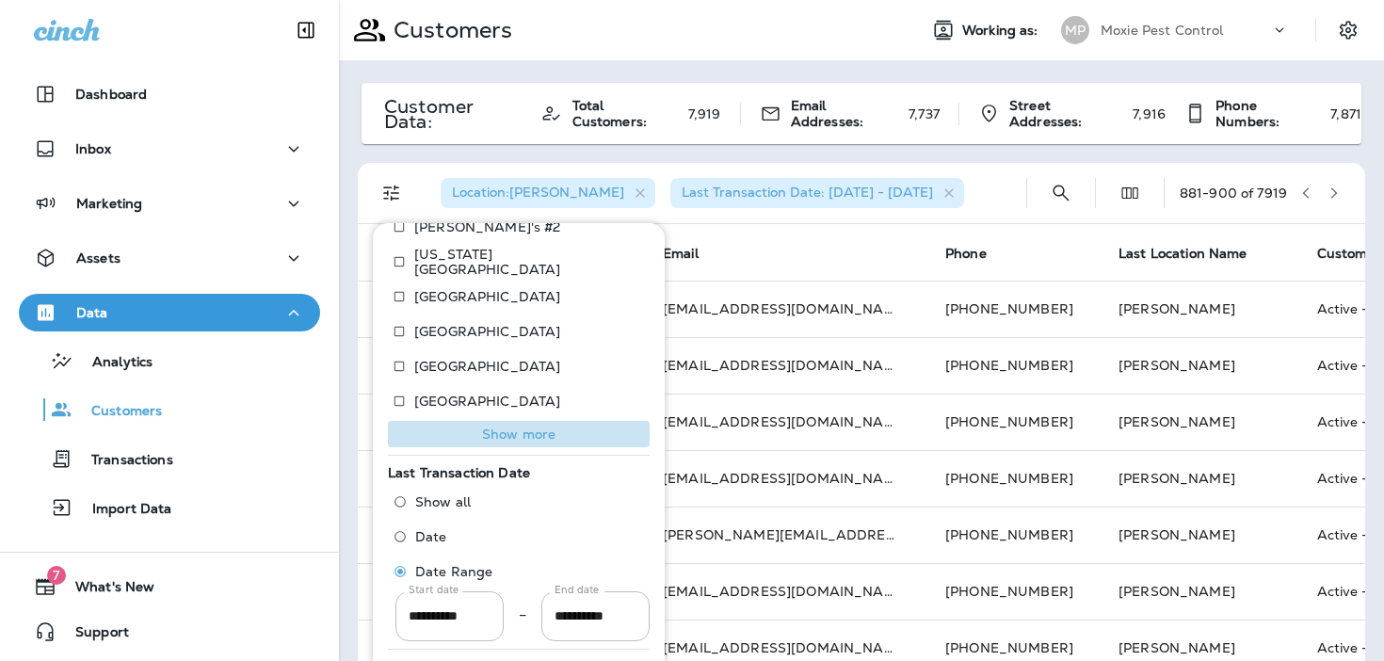
click at [527, 433] on p "Show more" at bounding box center [518, 433] width 73 height 15
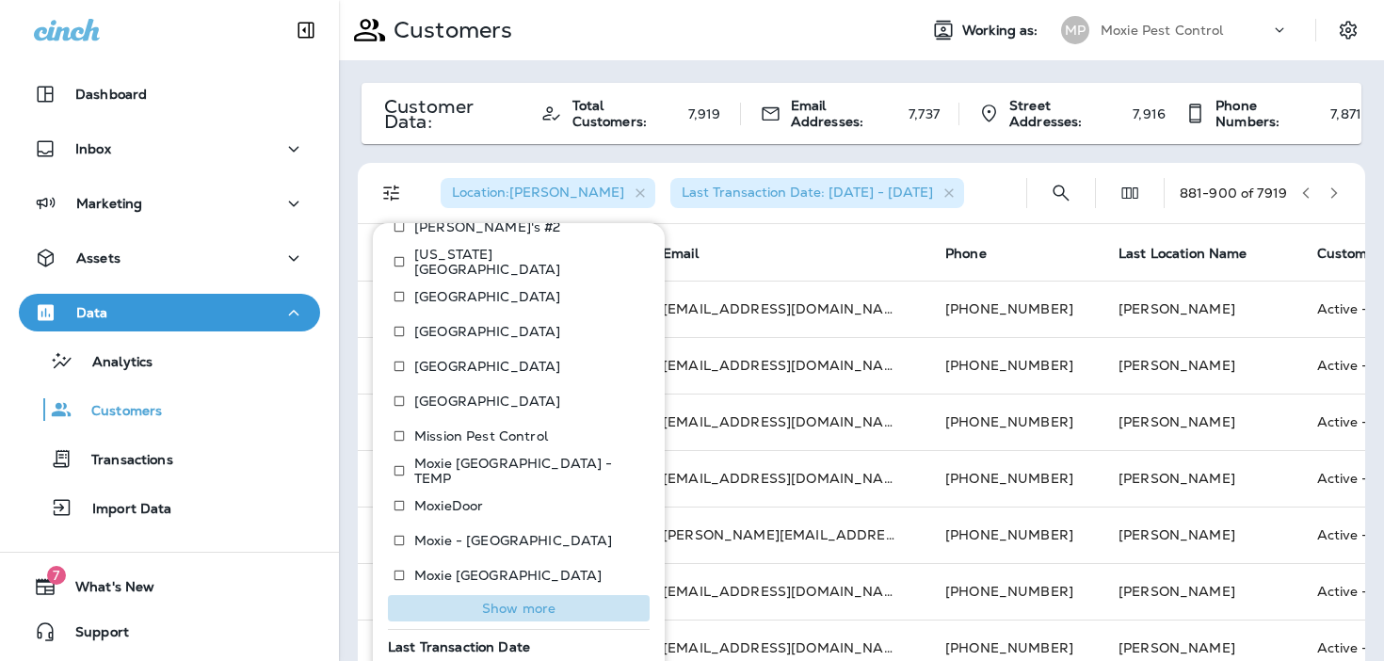
click at [504, 595] on button "Show more" at bounding box center [519, 608] width 262 height 26
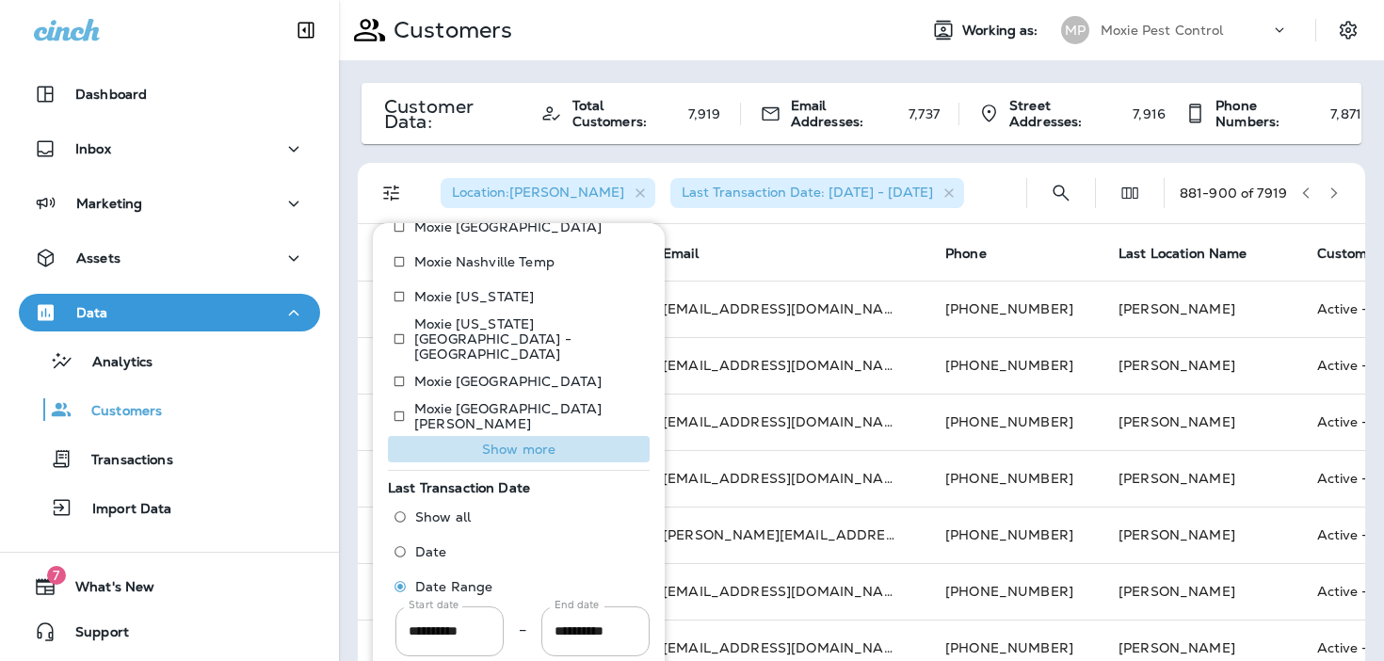
click at [516, 442] on button "Show more" at bounding box center [519, 449] width 262 height 26
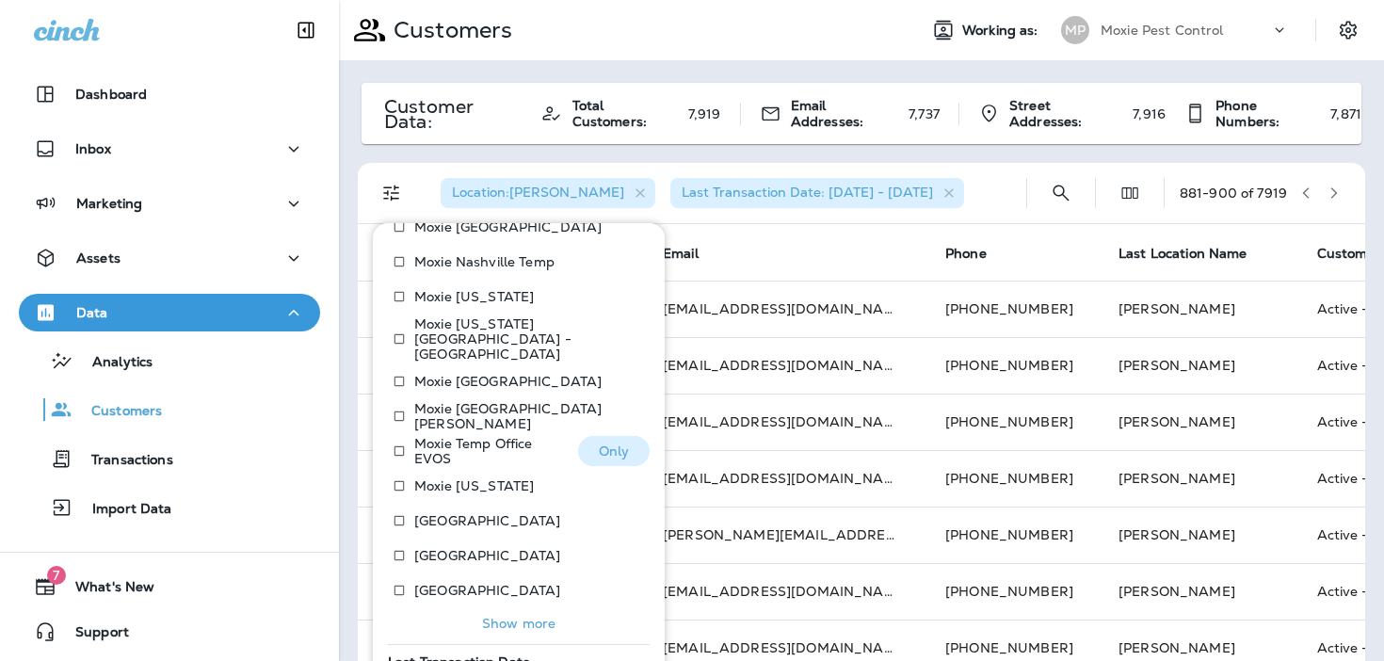
scroll to position [1228, 0]
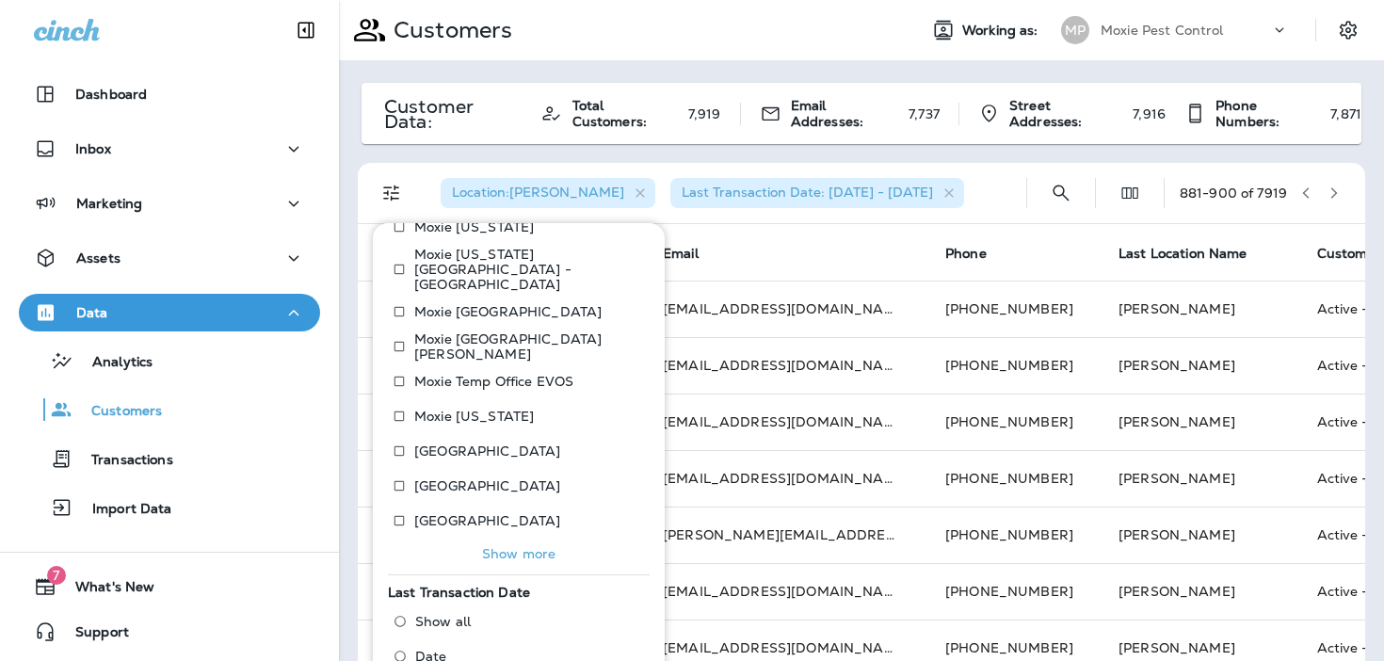
click at [505, 546] on p "Show more" at bounding box center [518, 553] width 73 height 15
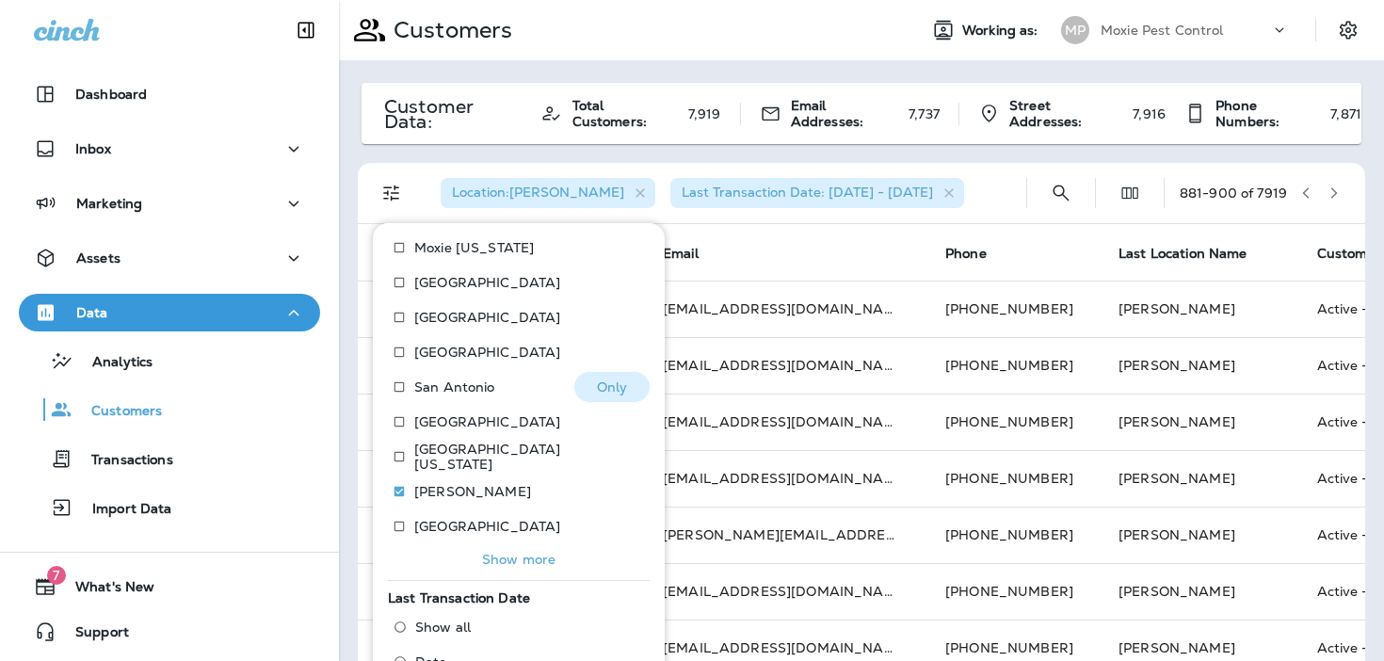
scroll to position [1507, 0]
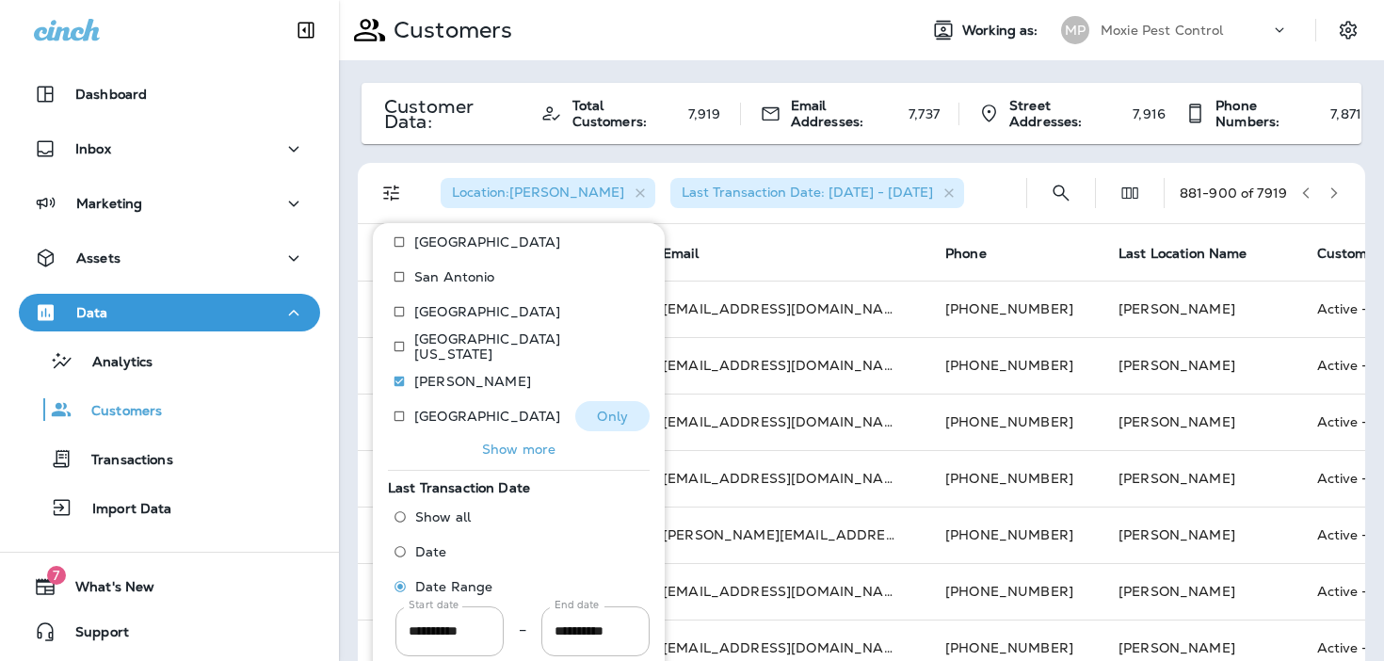
click at [425, 409] on p "[GEOGRAPHIC_DATA]" at bounding box center [487, 416] width 146 height 15
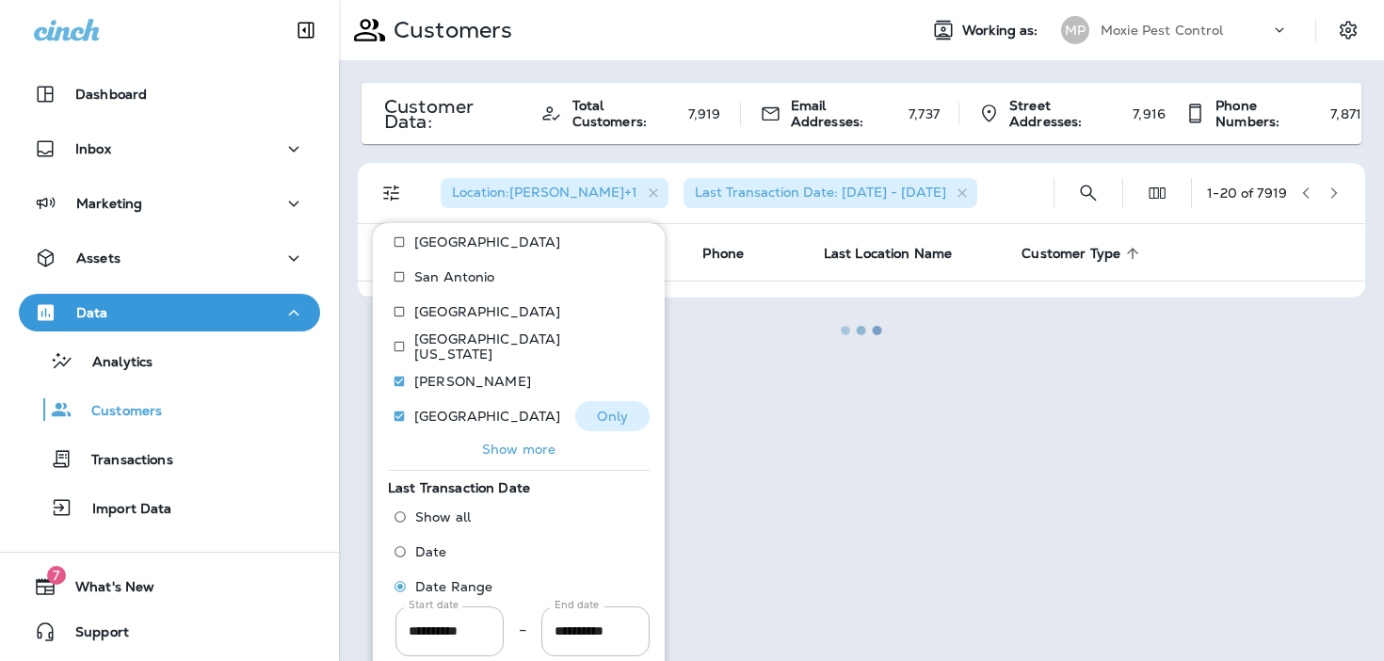
click at [610, 409] on p "Only" at bounding box center [612, 416] width 31 height 15
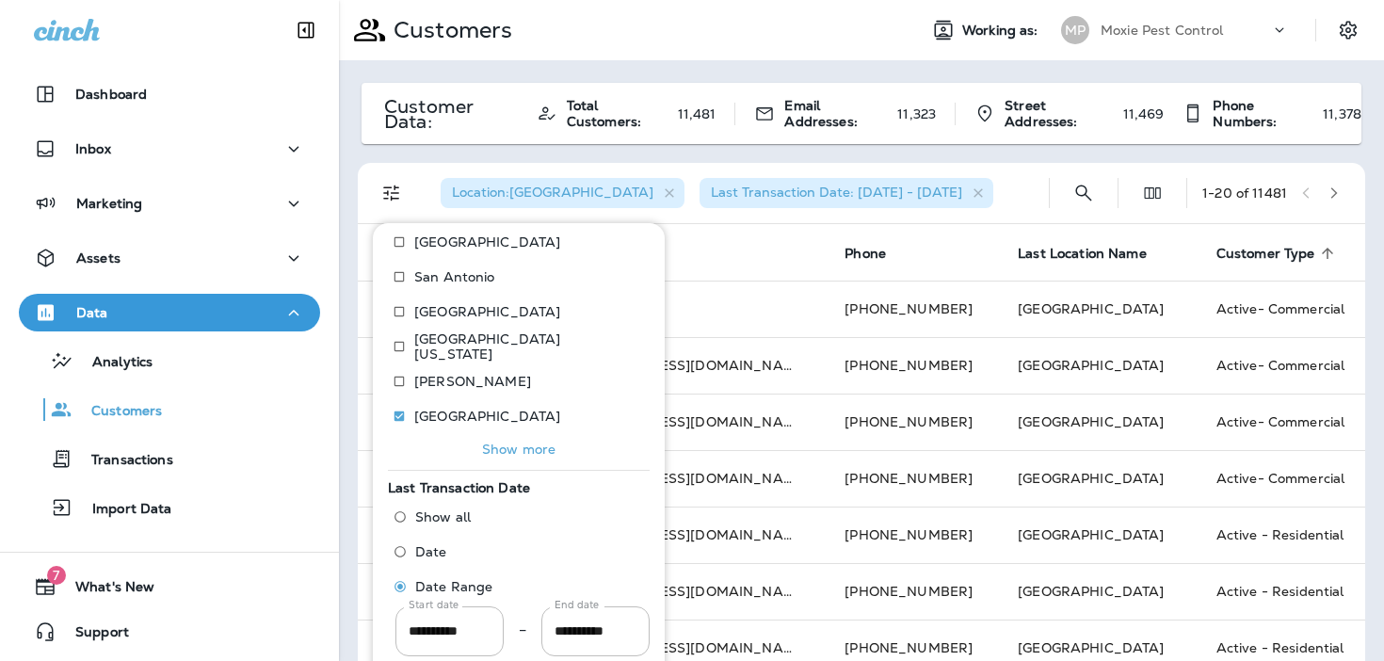
click at [994, 197] on div "Location : [GEOGRAPHIC_DATA] Last Transaction Date: [DATE] - [DATE]" at bounding box center [729, 193] width 608 height 60
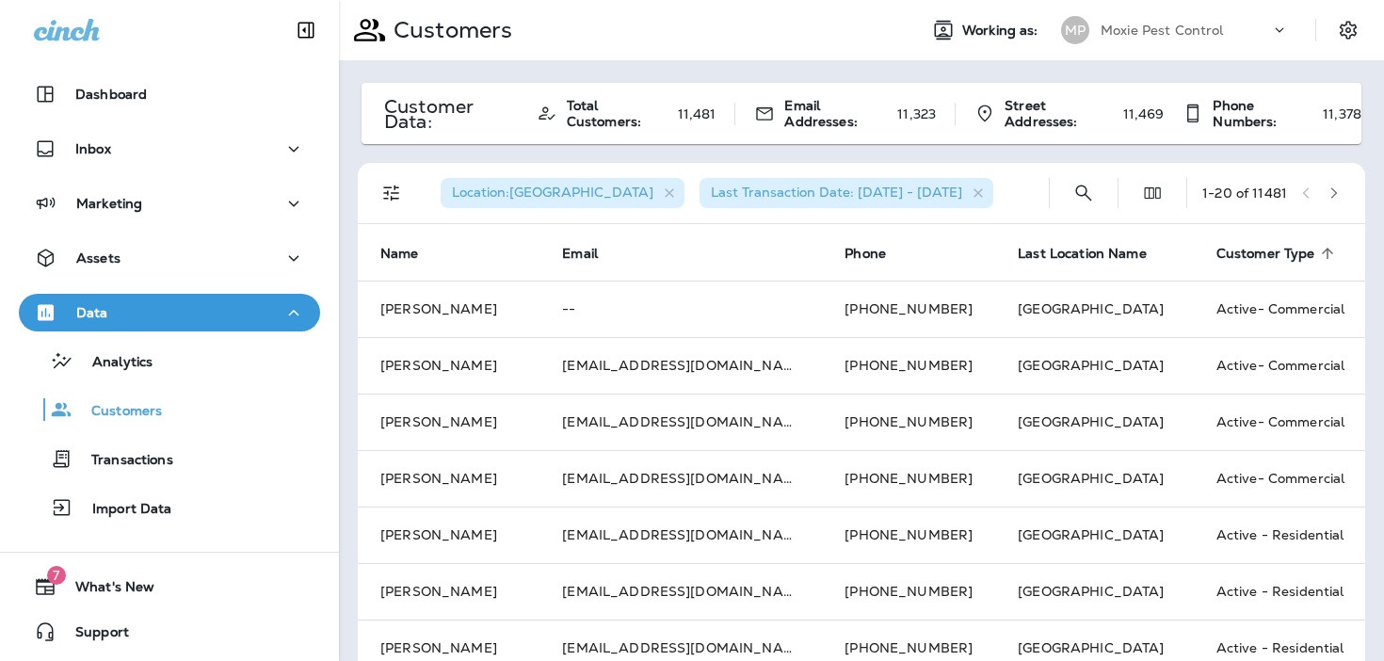
click at [1339, 199] on icon "button" at bounding box center [1333, 192] width 13 height 13
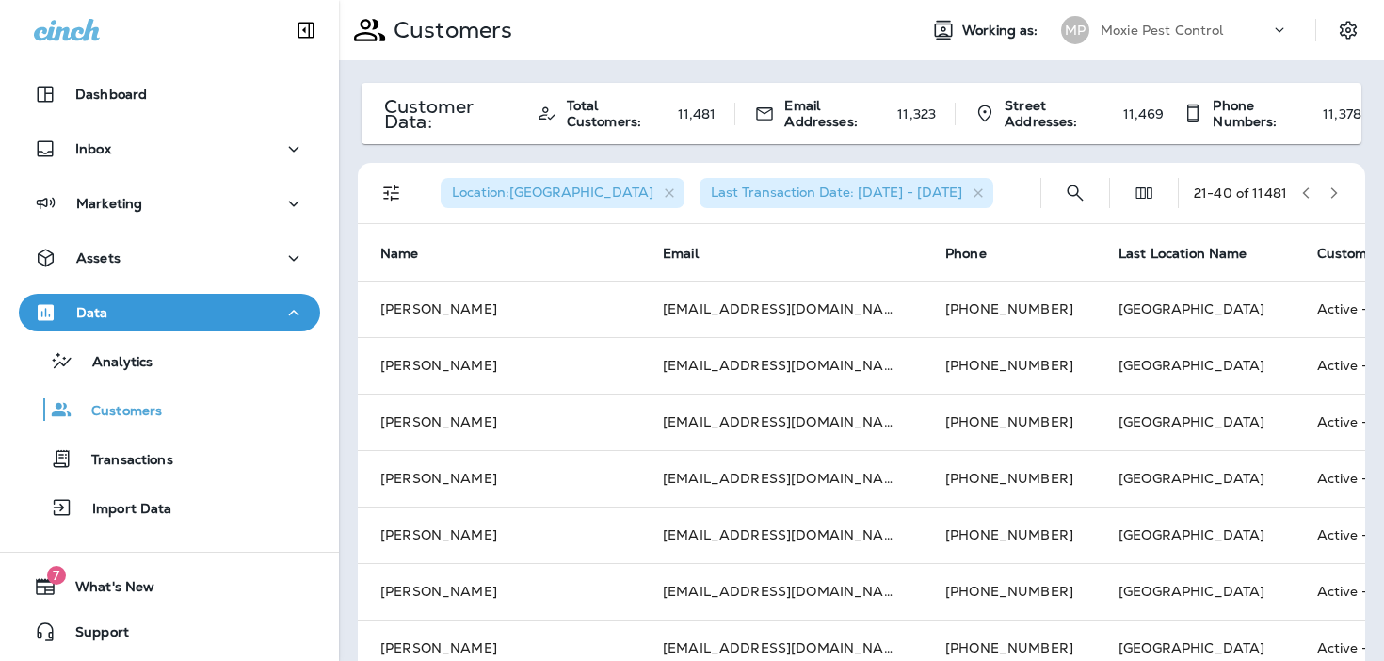
click at [1339, 199] on icon "button" at bounding box center [1333, 192] width 13 height 13
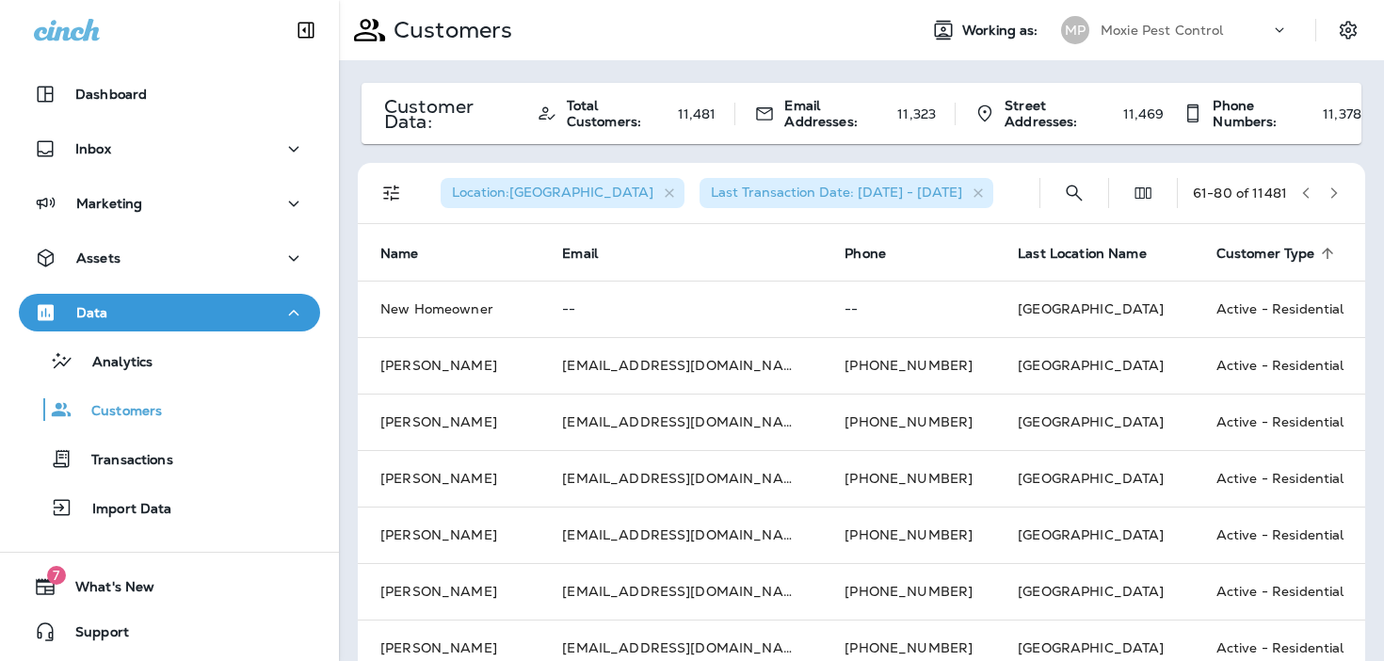
click at [1339, 199] on icon "button" at bounding box center [1333, 192] width 13 height 13
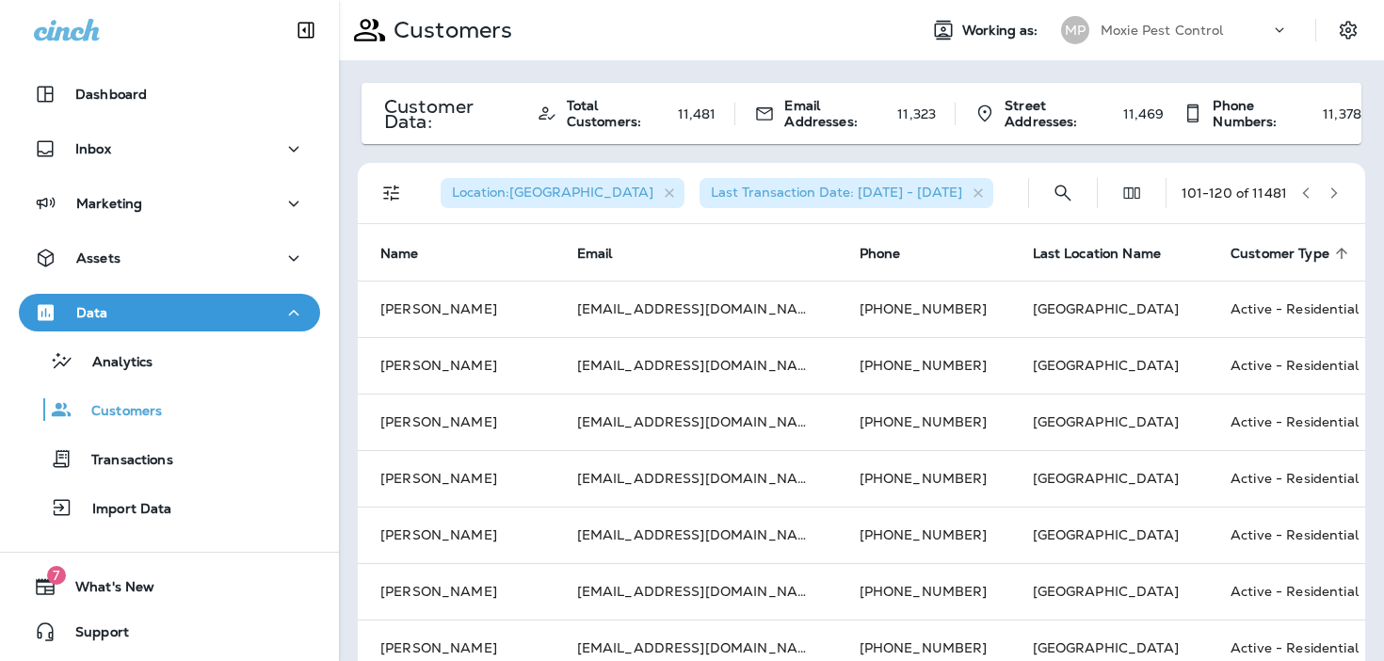
click at [1339, 199] on icon "button" at bounding box center [1333, 192] width 13 height 13
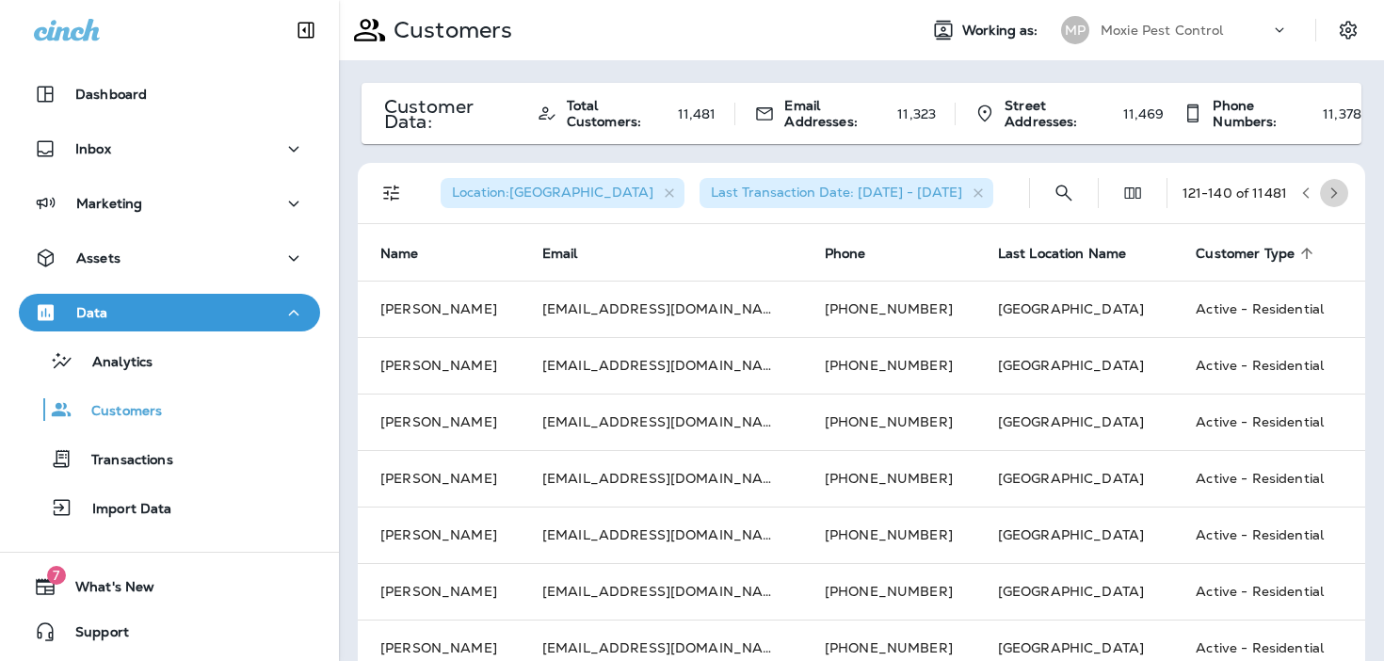
click at [1339, 199] on icon "button" at bounding box center [1333, 192] width 13 height 13
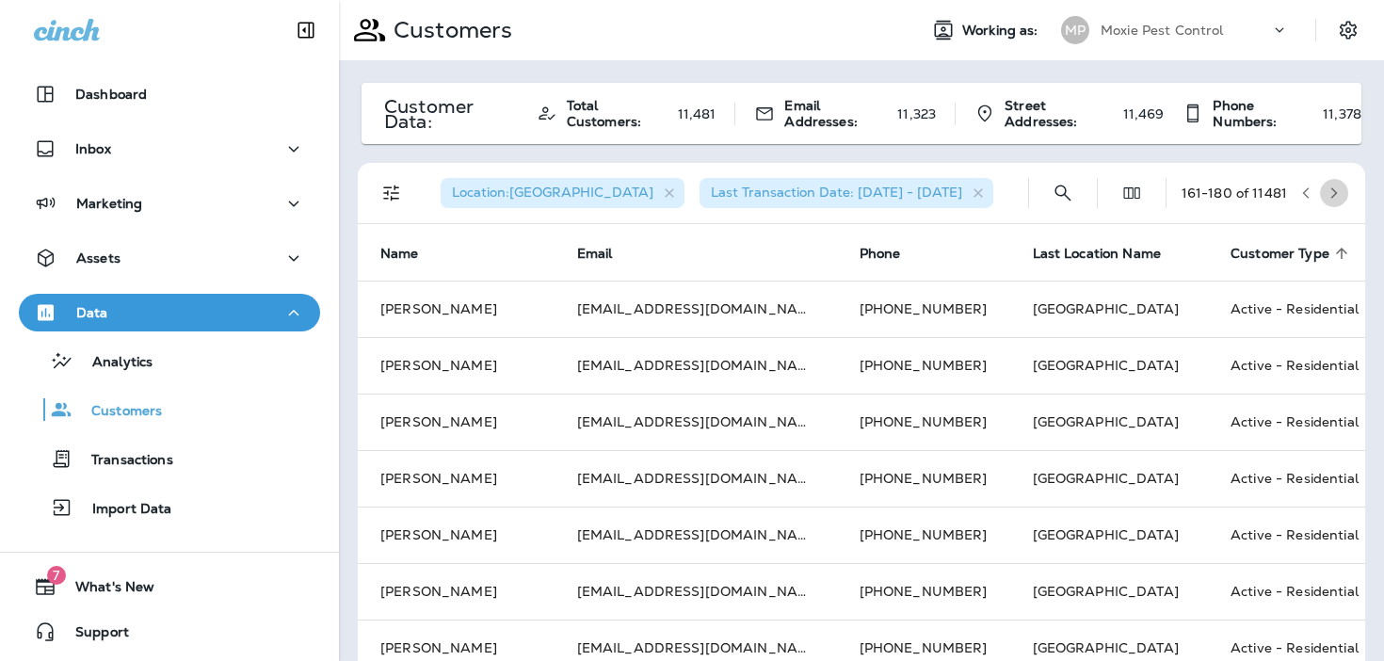
click at [1339, 199] on icon "button" at bounding box center [1333, 192] width 13 height 13
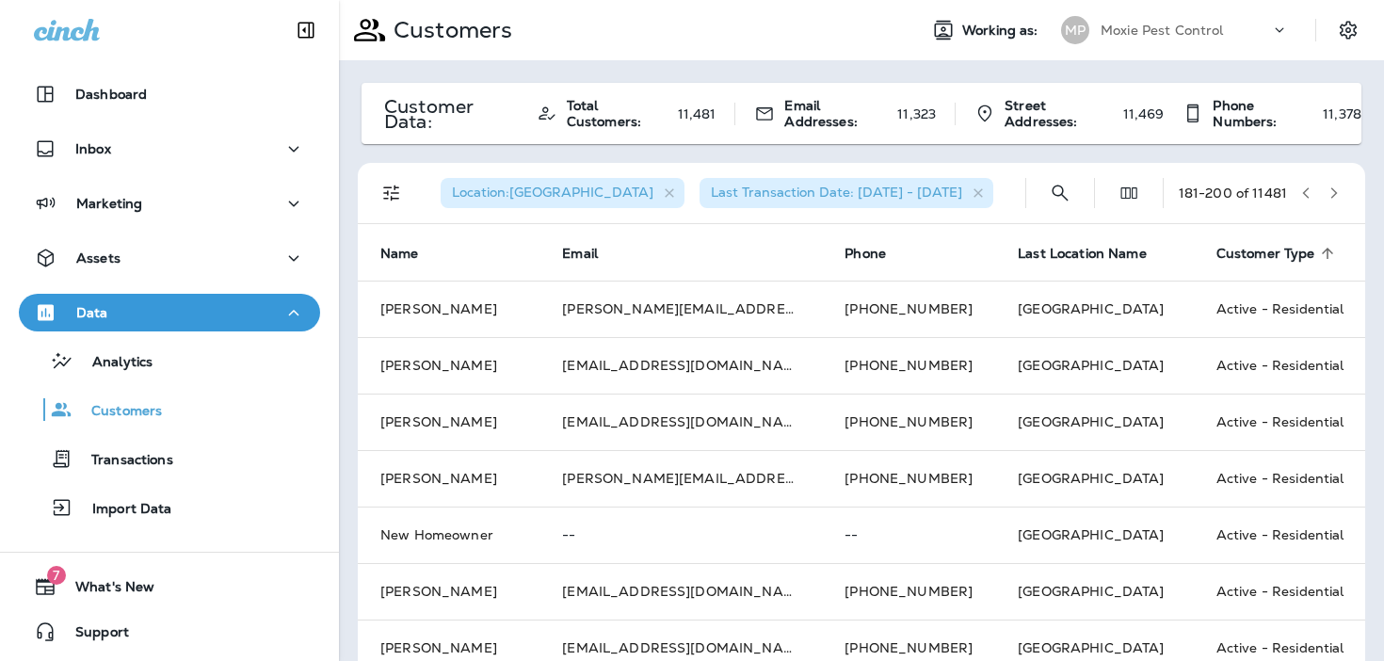
click at [1339, 199] on icon "button" at bounding box center [1333, 192] width 13 height 13
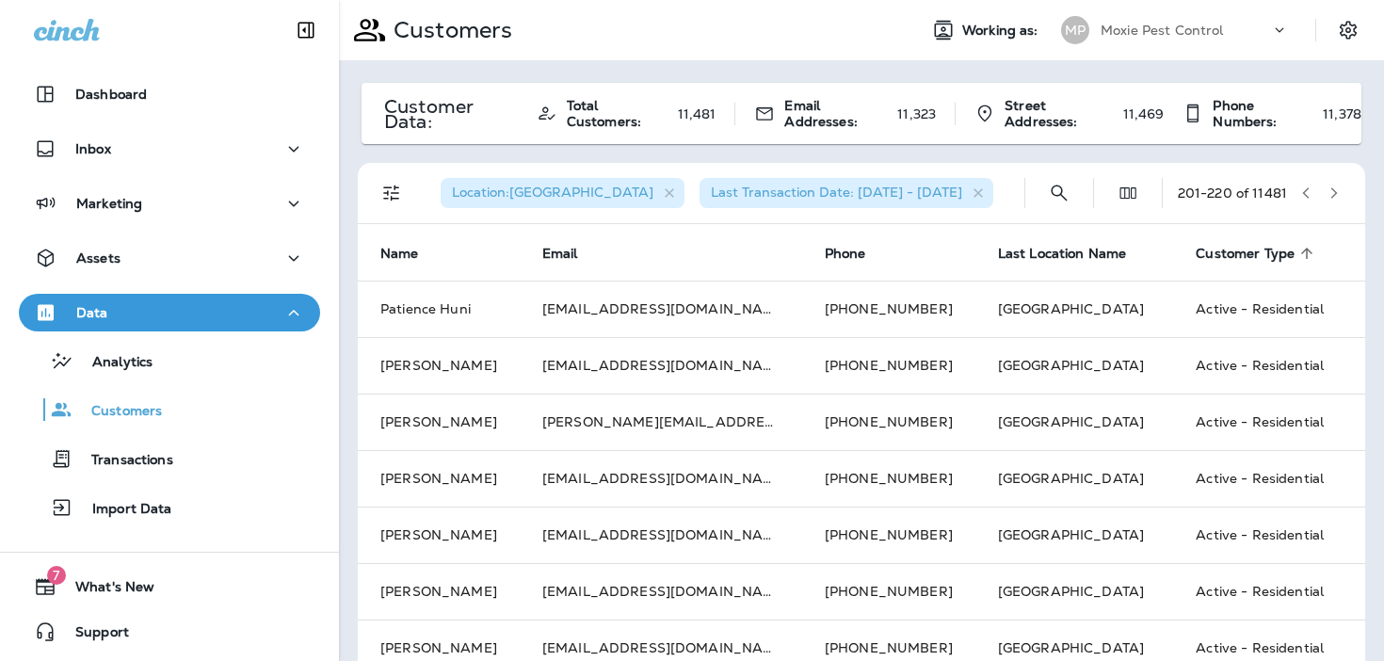
click at [1339, 199] on icon "button" at bounding box center [1333, 192] width 13 height 13
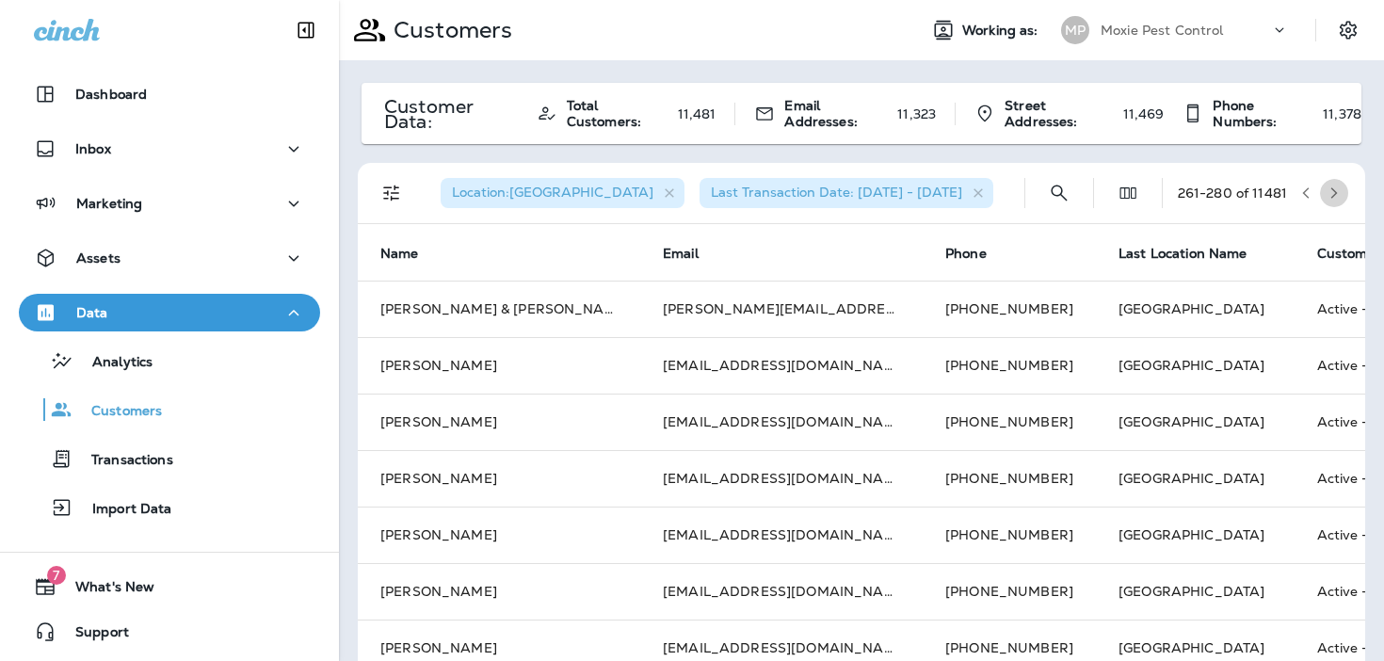
click at [1339, 199] on icon "button" at bounding box center [1333, 192] width 13 height 13
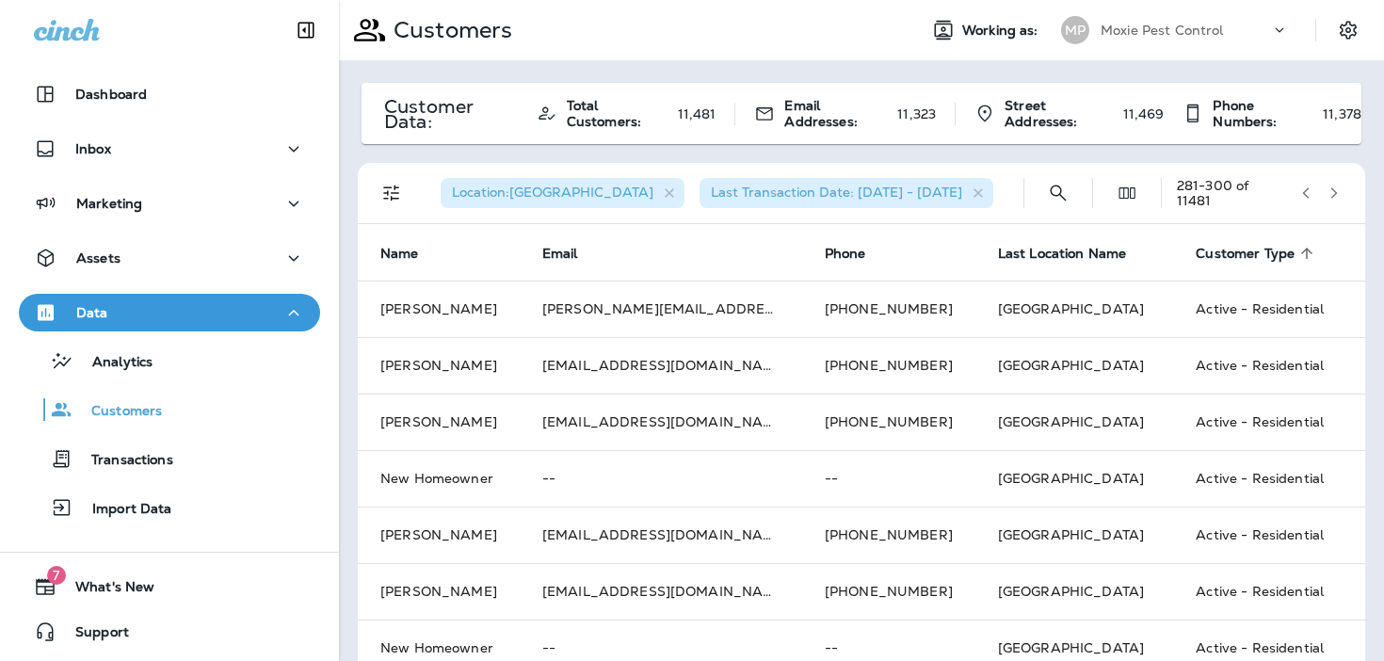
click at [1339, 199] on icon "button" at bounding box center [1333, 192] width 13 height 13
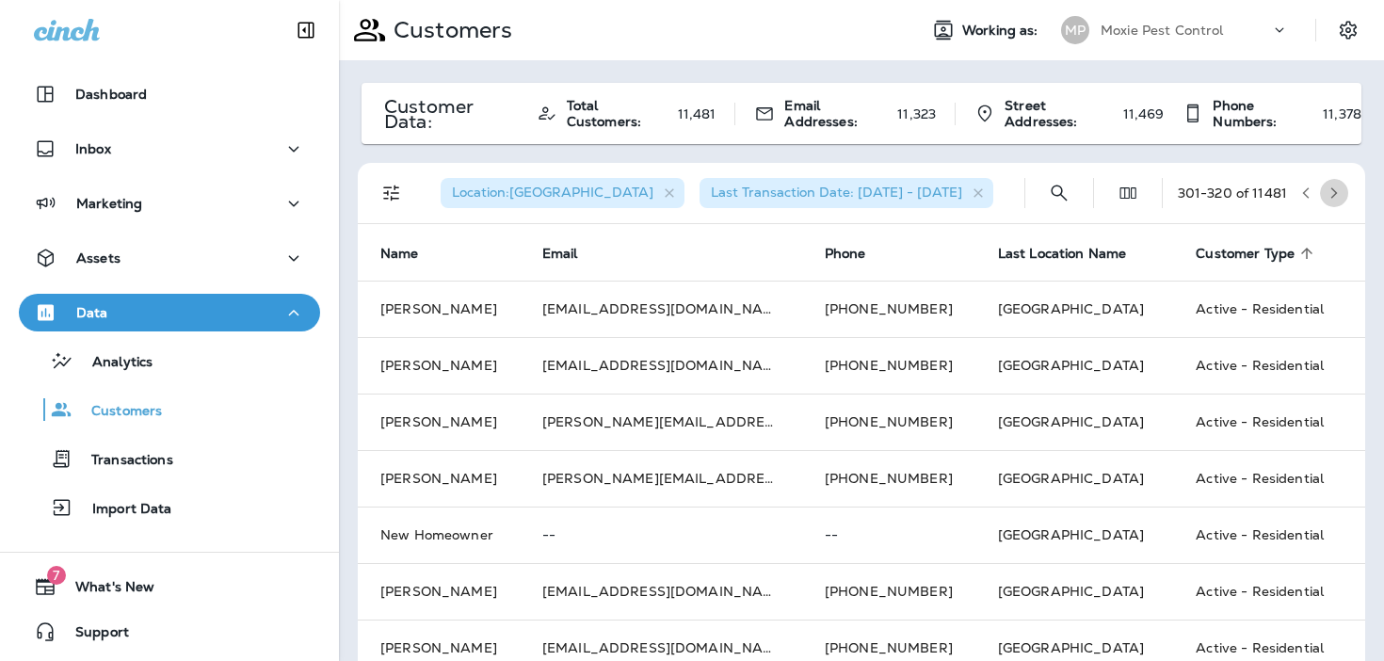
click at [1339, 199] on icon "button" at bounding box center [1333, 192] width 13 height 13
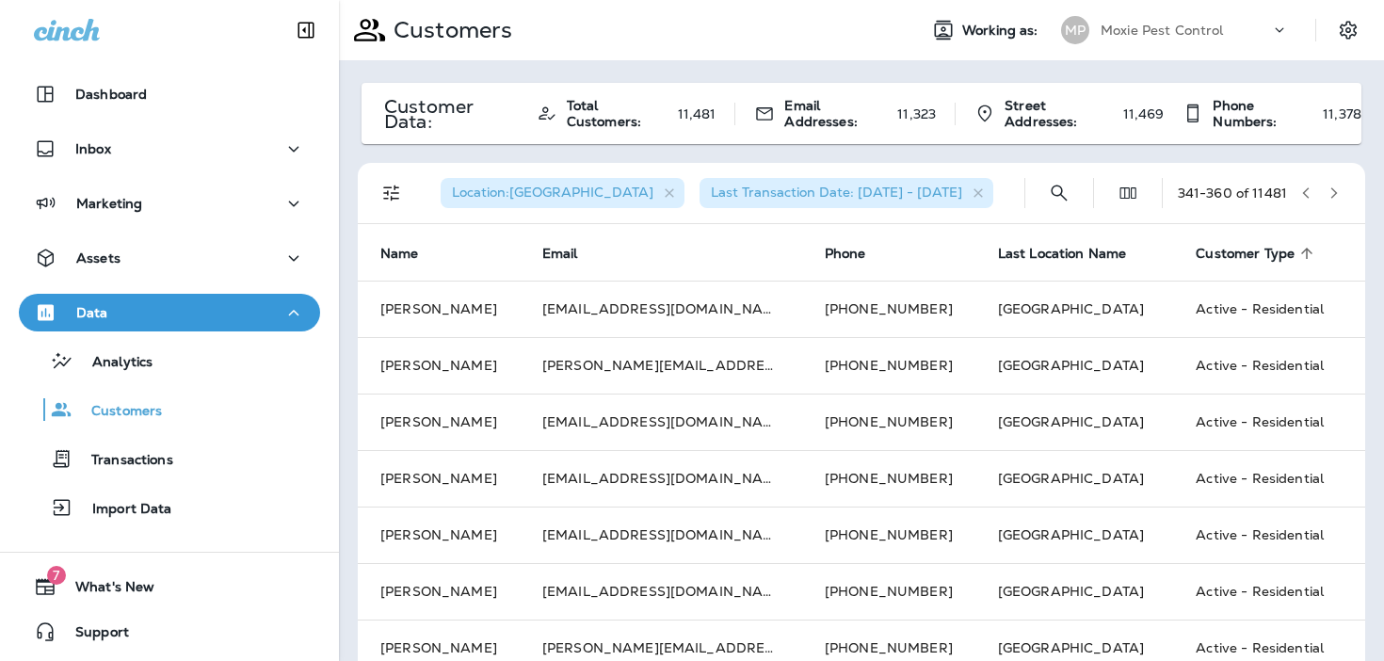
click at [1339, 199] on icon "button" at bounding box center [1333, 192] width 13 height 13
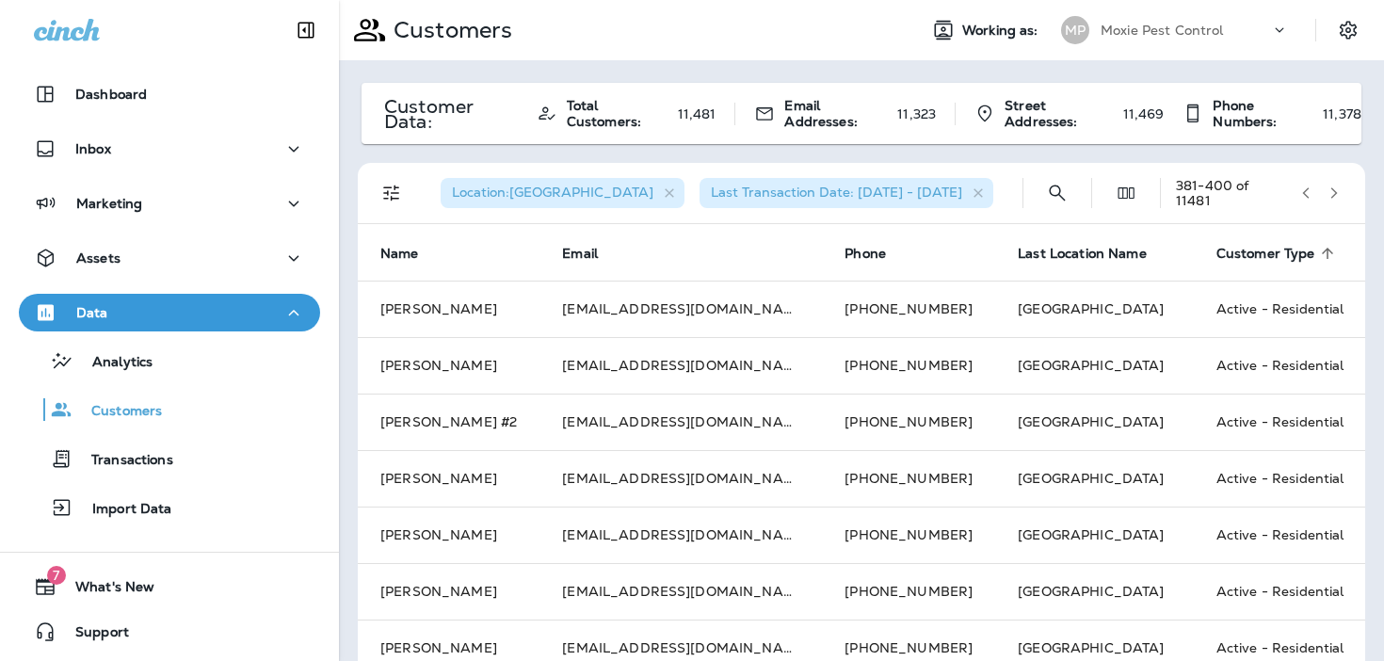
click at [1339, 199] on icon "button" at bounding box center [1333, 192] width 13 height 13
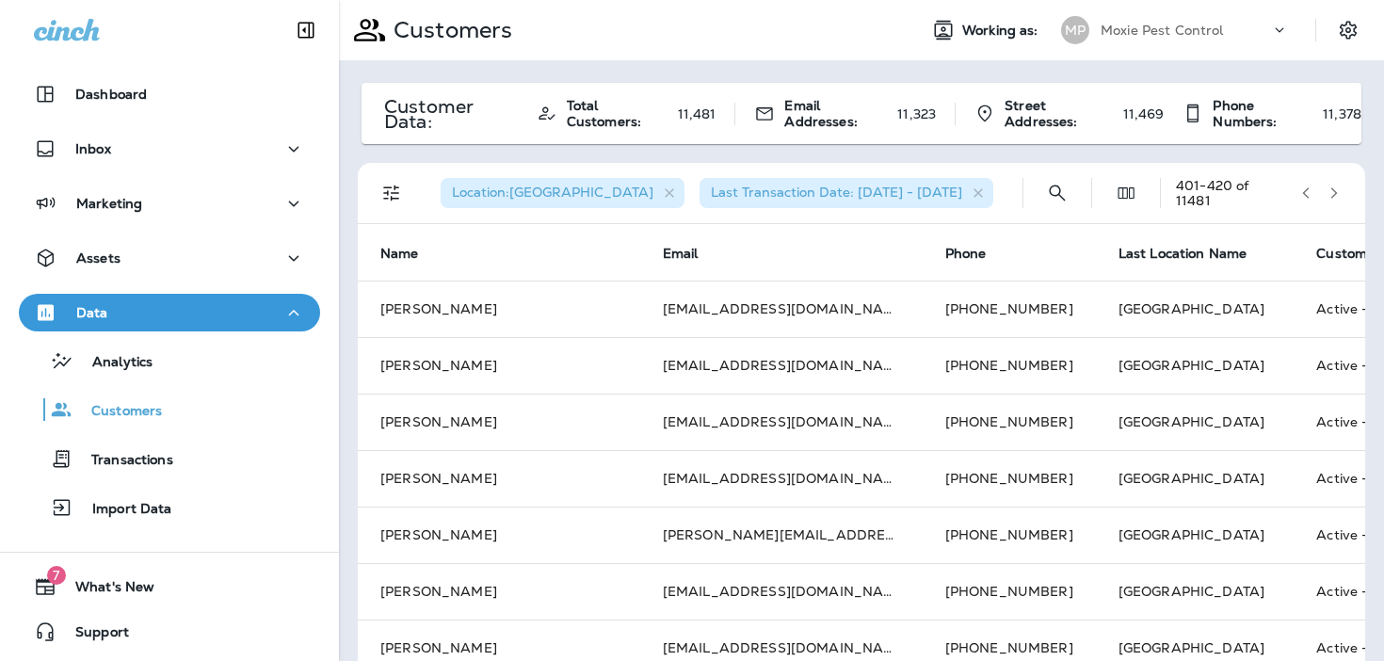
click at [1339, 199] on icon "button" at bounding box center [1333, 192] width 13 height 13
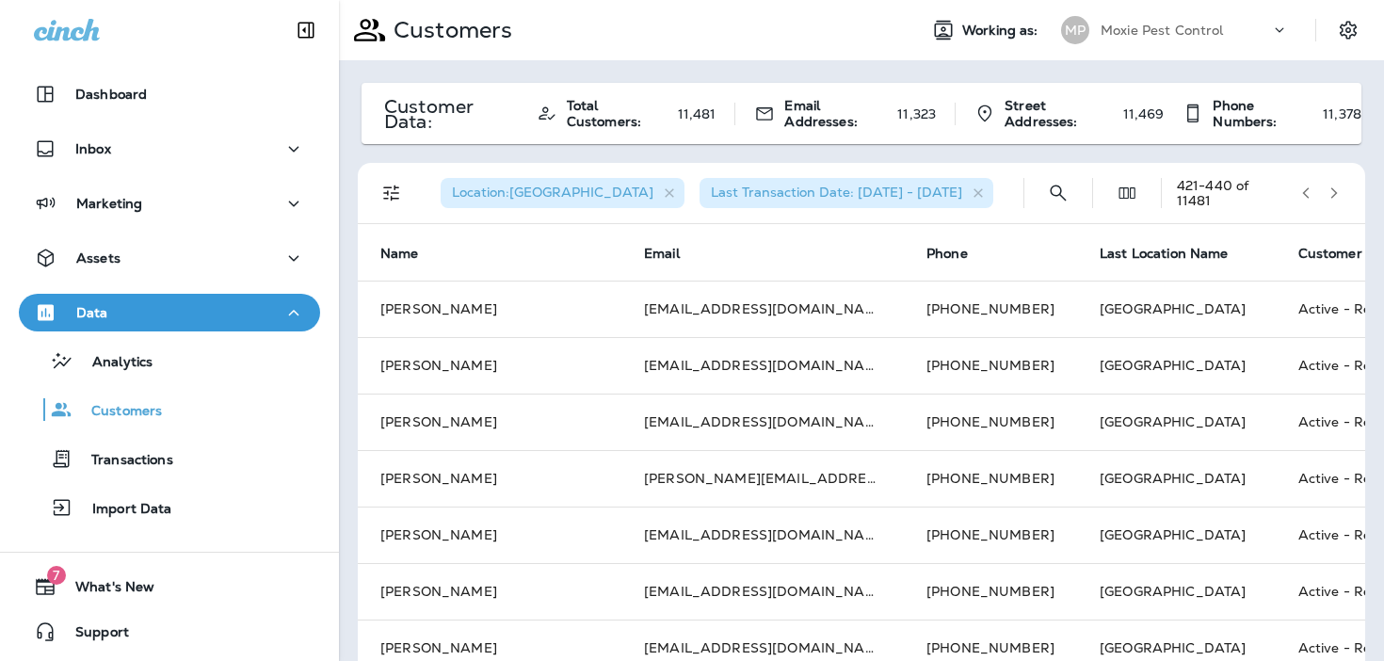
click at [1339, 199] on icon "button" at bounding box center [1333, 192] width 13 height 13
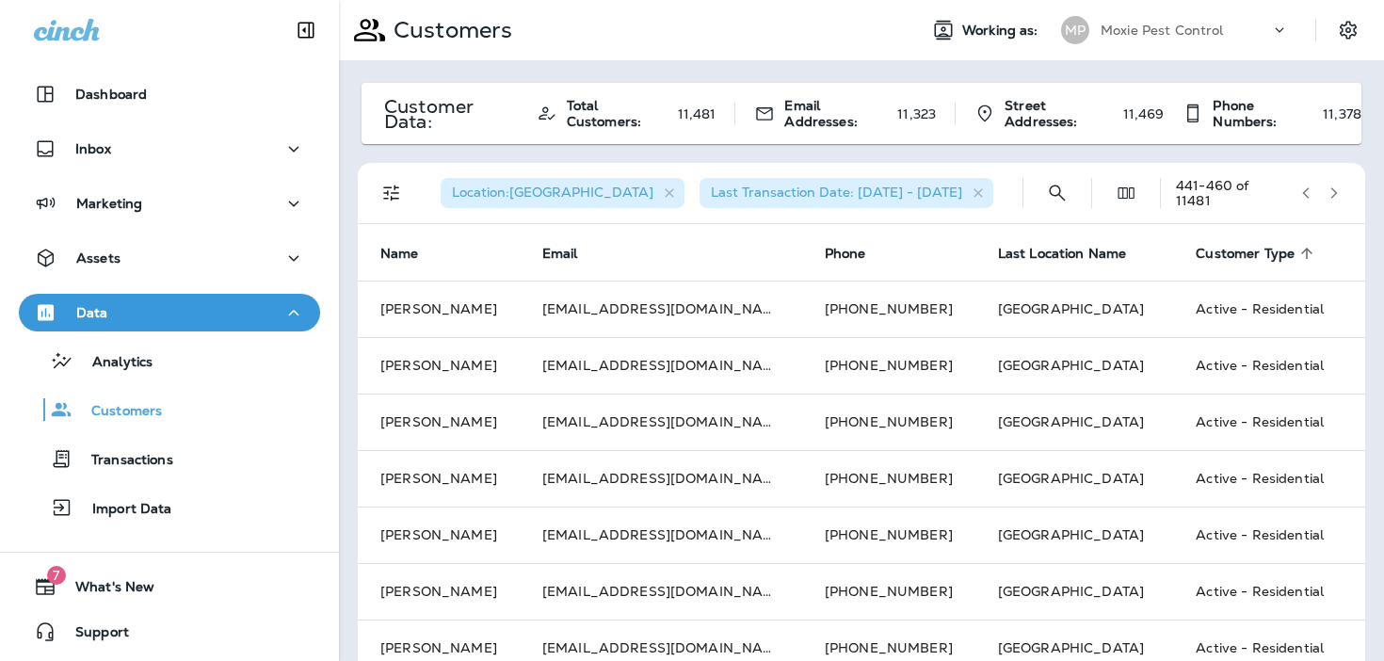
click at [1339, 199] on icon "button" at bounding box center [1333, 192] width 13 height 13
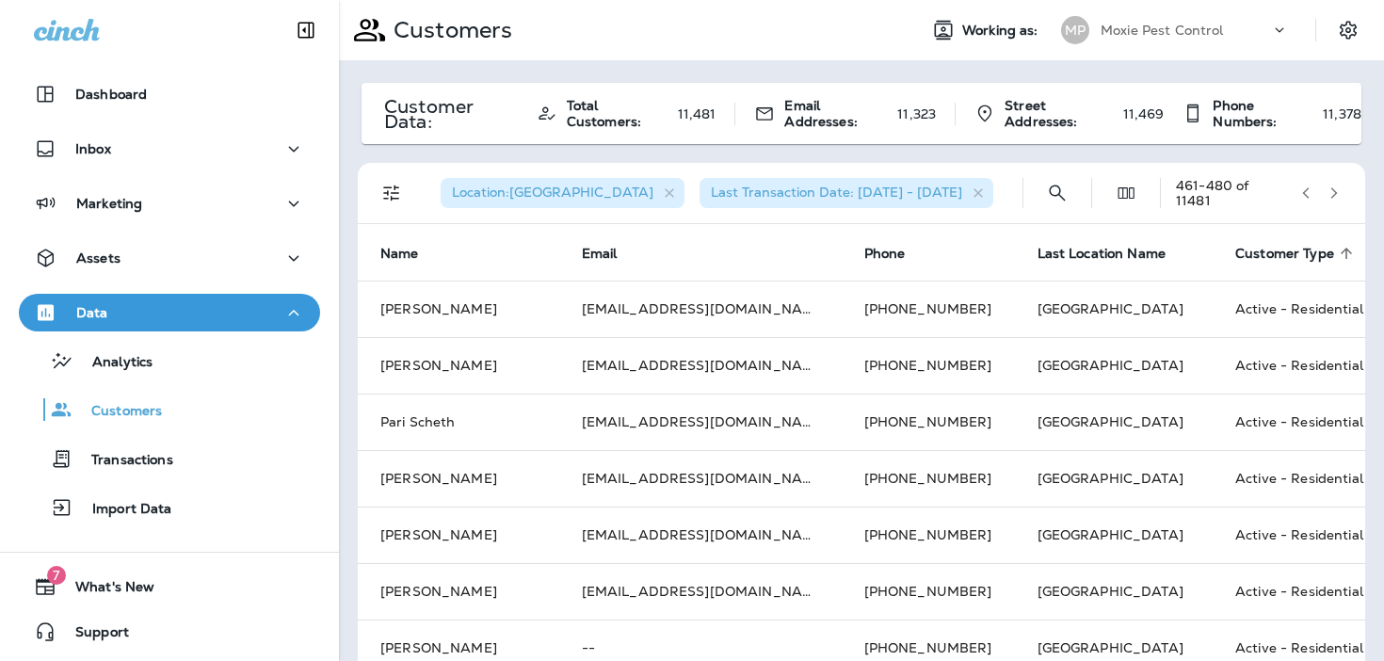
click at [1331, 186] on icon "button" at bounding box center [1333, 192] width 13 height 13
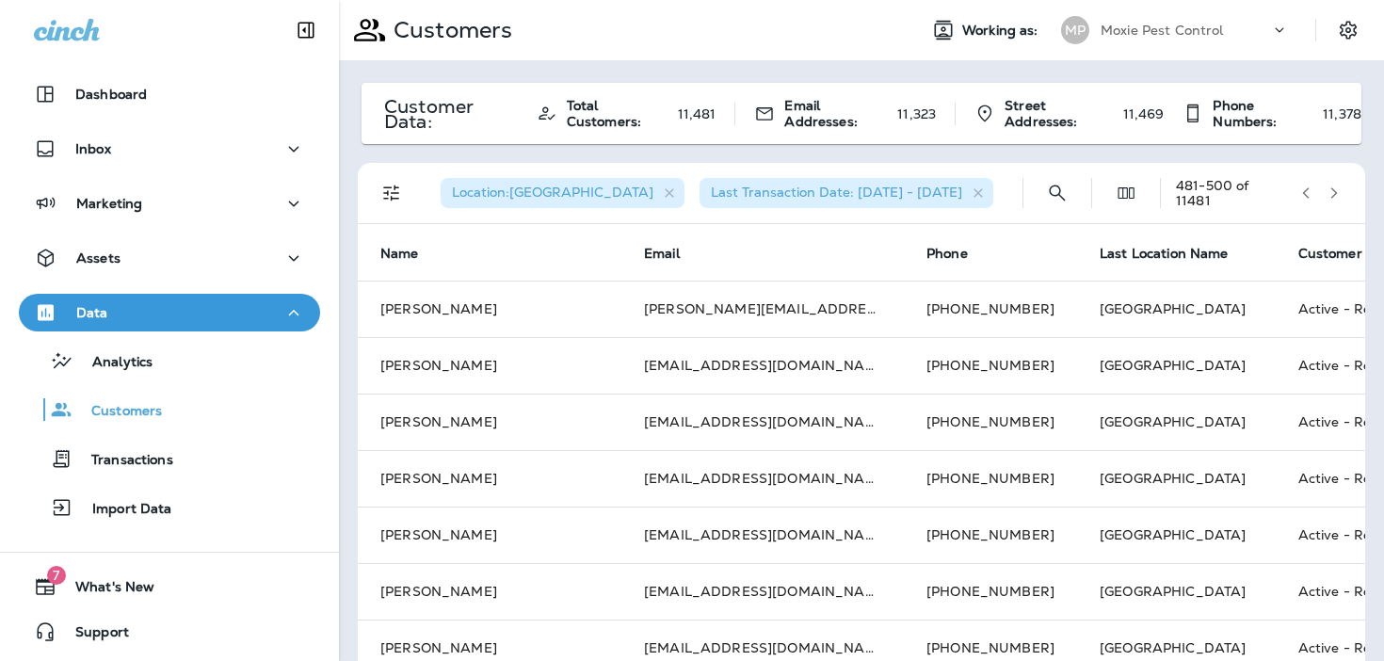
click at [1340, 196] on icon "button" at bounding box center [1333, 192] width 13 height 13
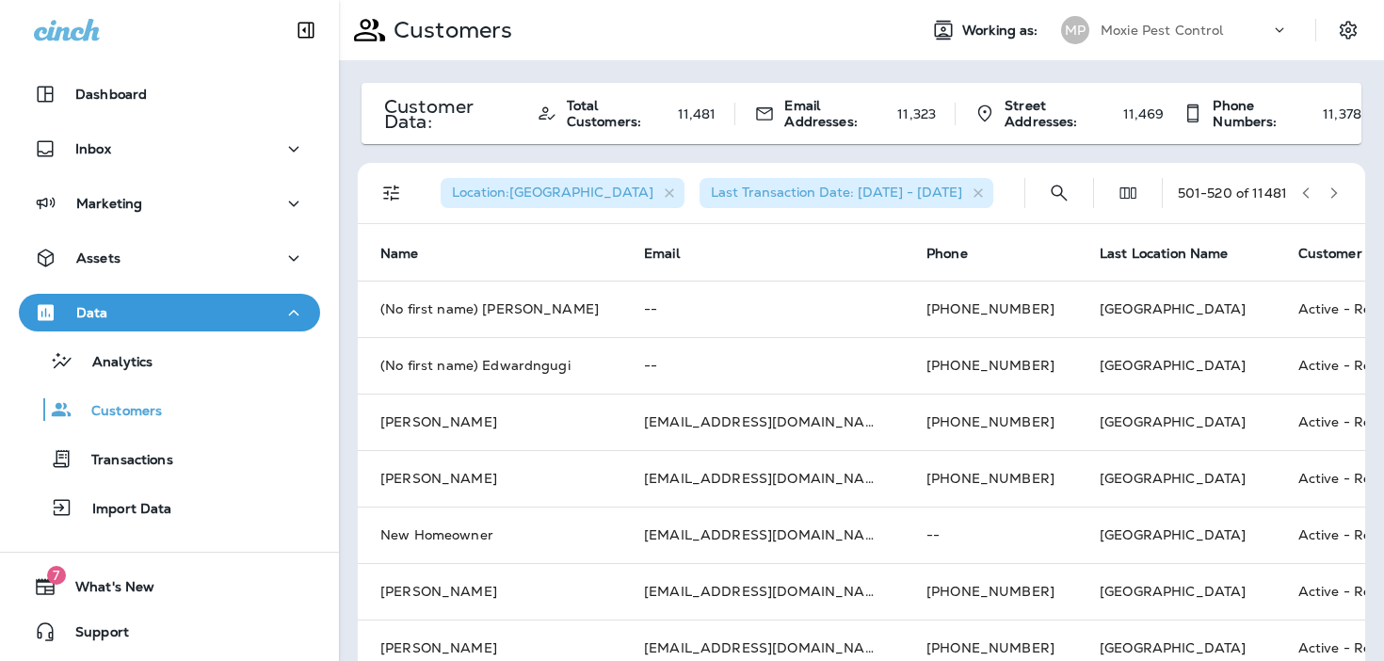
click at [1340, 196] on icon "button" at bounding box center [1333, 192] width 13 height 13
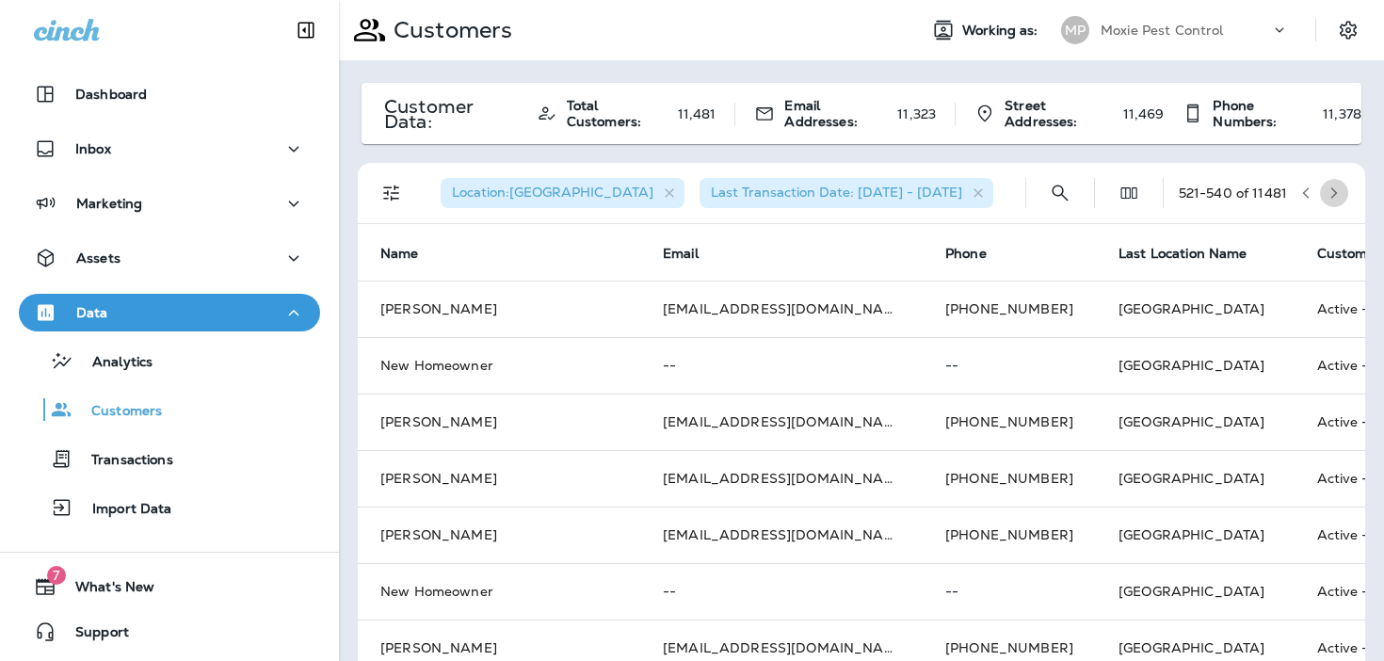
click at [1340, 196] on icon "button" at bounding box center [1333, 192] width 13 height 13
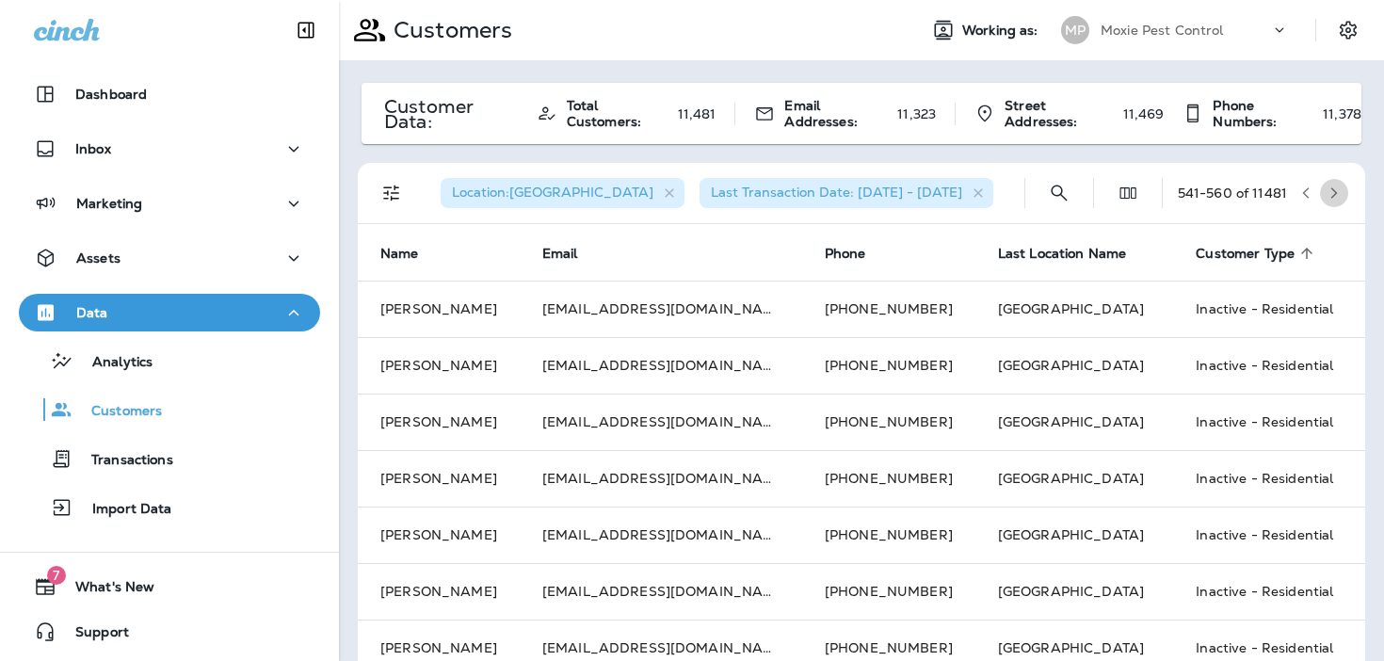
click at [1340, 196] on icon "button" at bounding box center [1333, 192] width 13 height 13
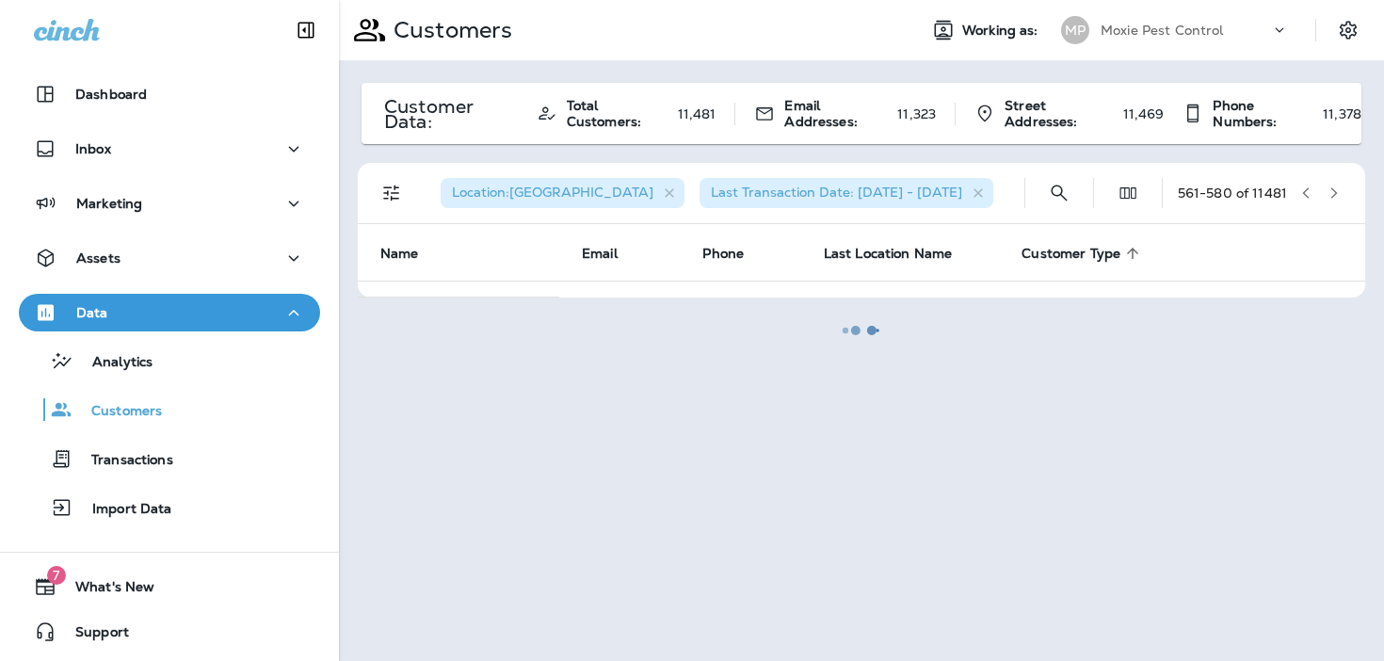
click at [1298, 189] on div at bounding box center [861, 330] width 1041 height 657
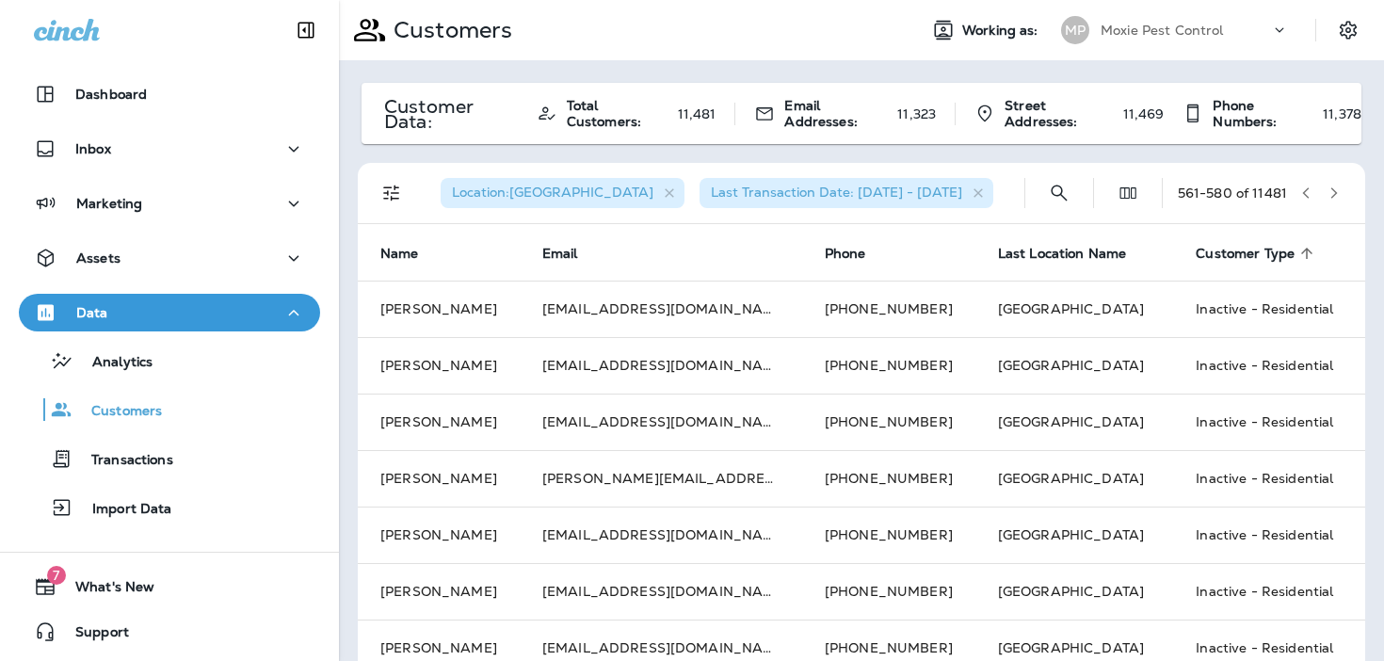
click at [1298, 189] on button "button" at bounding box center [1306, 193] width 28 height 28
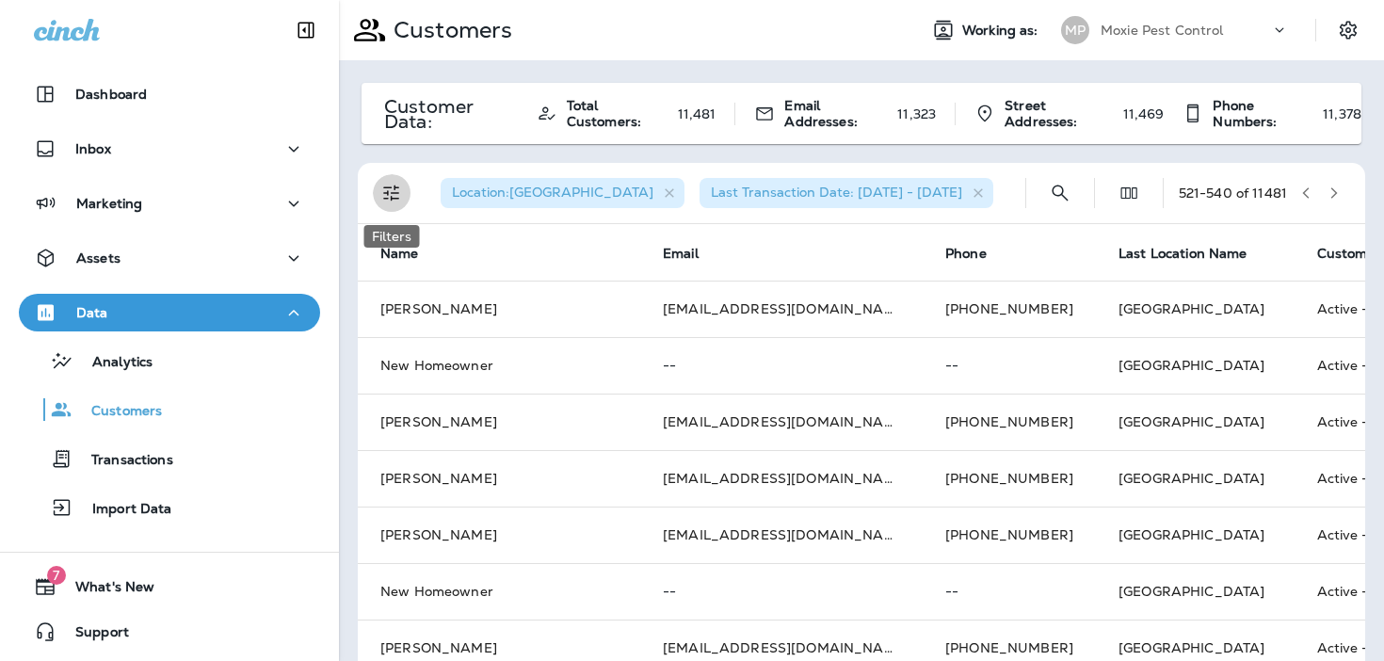
click at [399, 193] on icon "Filters" at bounding box center [391, 193] width 23 height 23
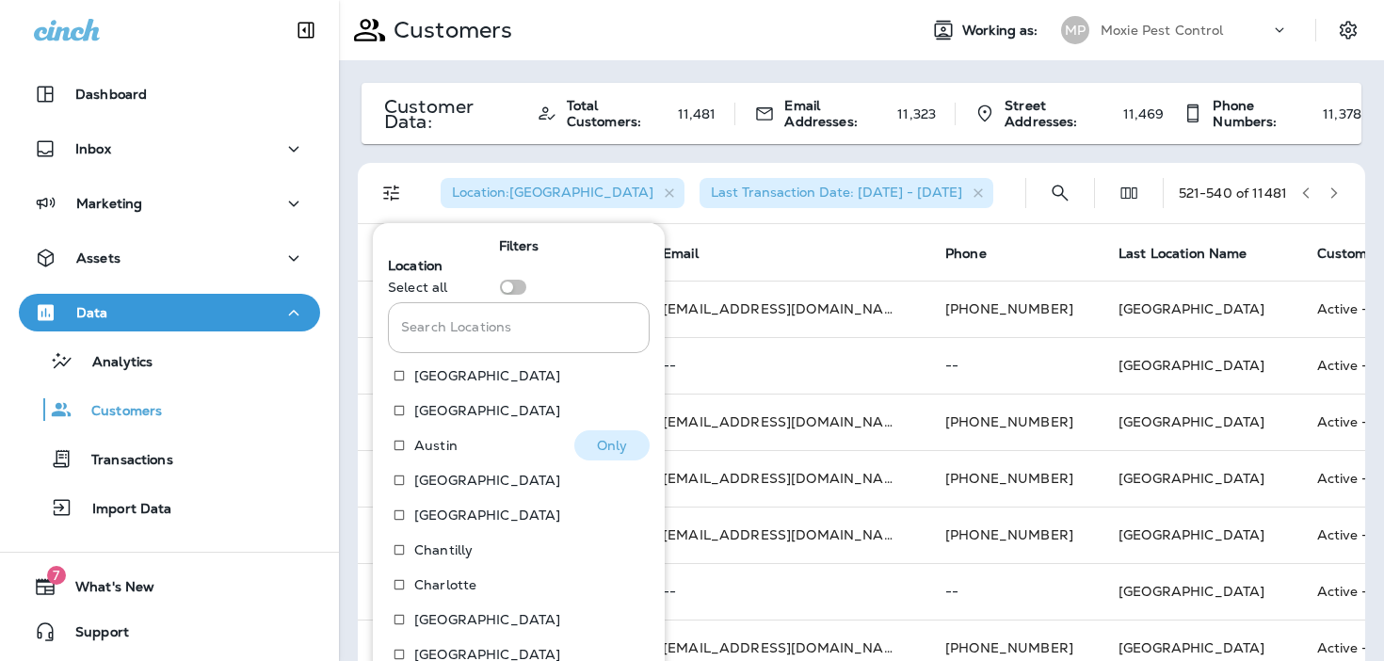
scroll to position [288, 0]
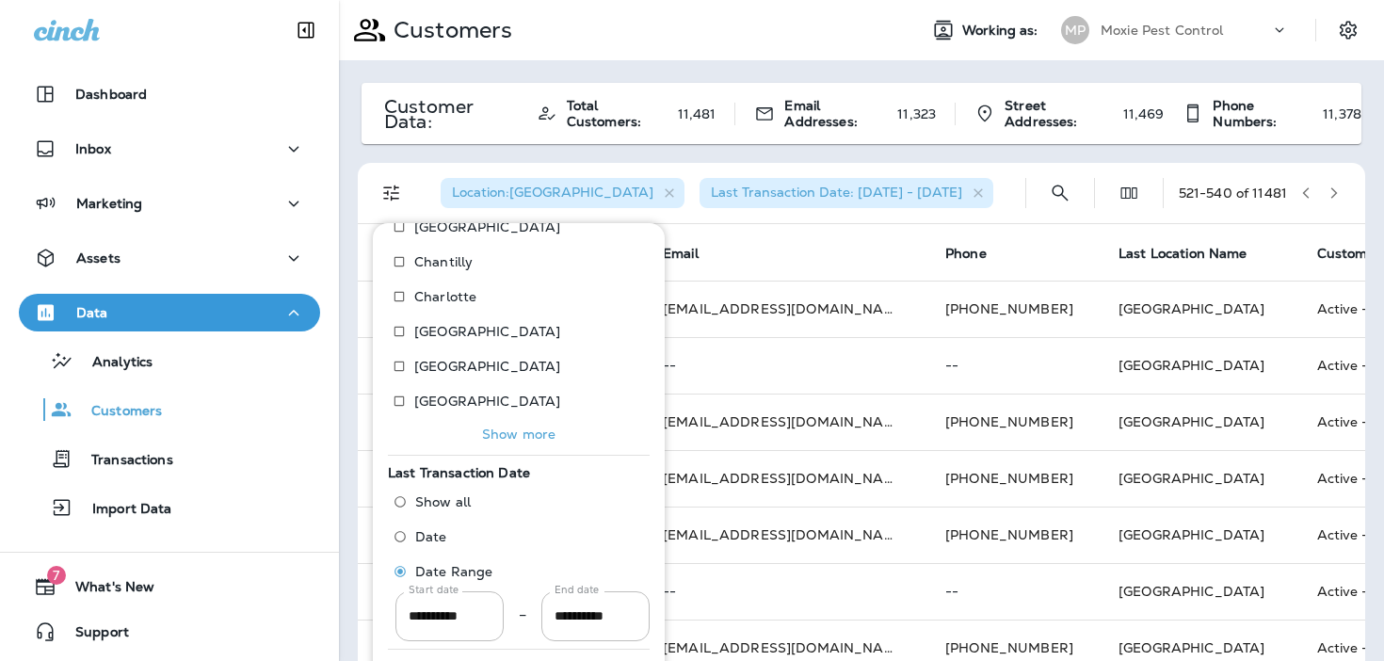
click at [487, 426] on p "Show more" at bounding box center [518, 433] width 73 height 15
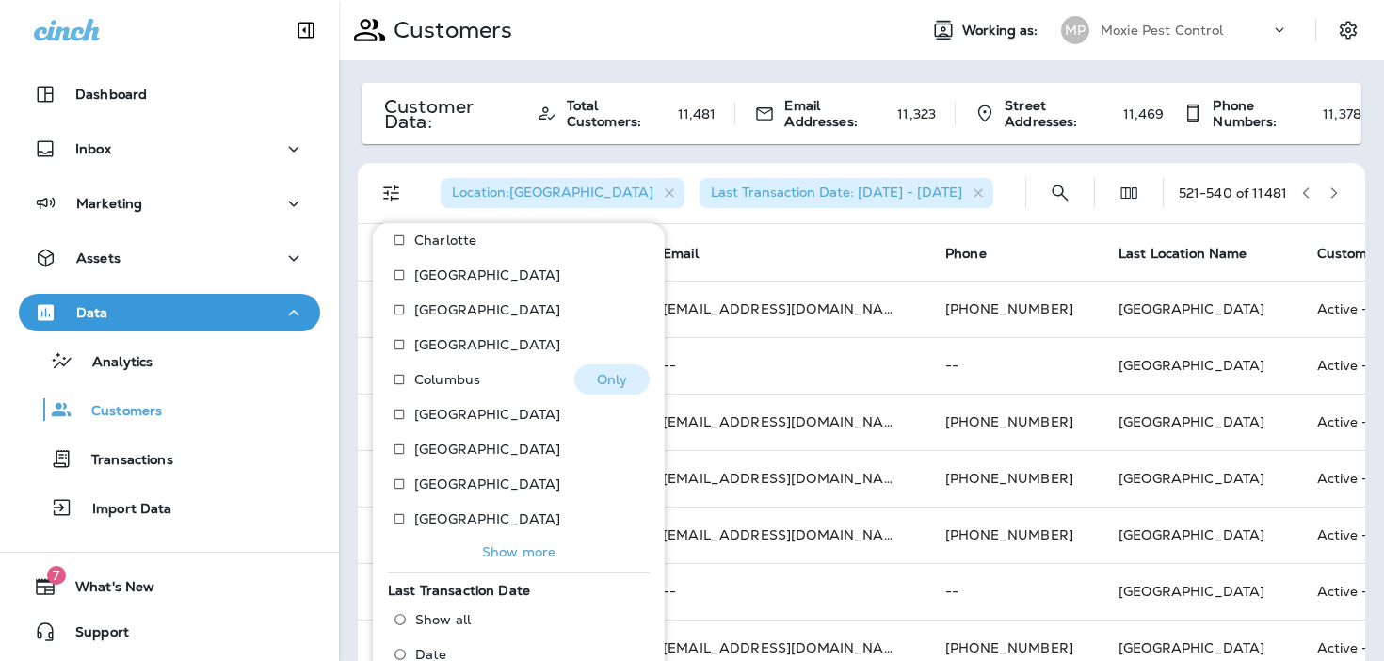
scroll to position [355, 0]
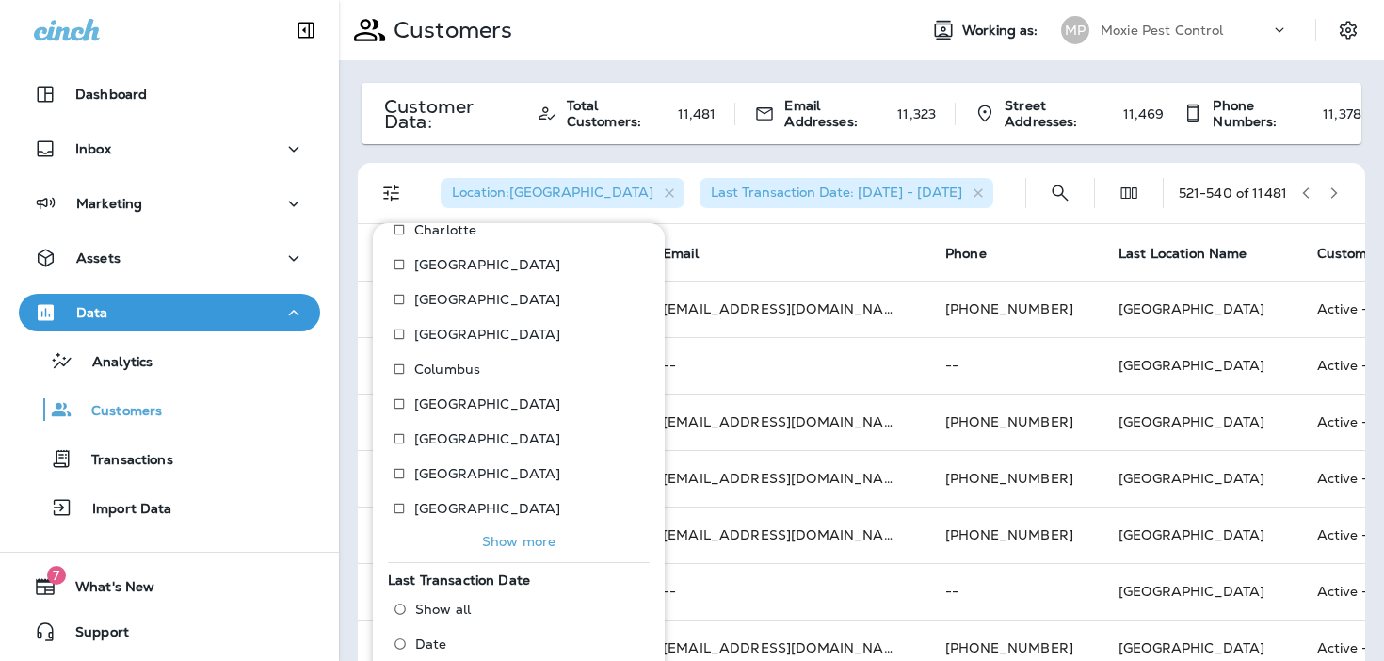
click at [461, 540] on button "Show more" at bounding box center [519, 541] width 262 height 26
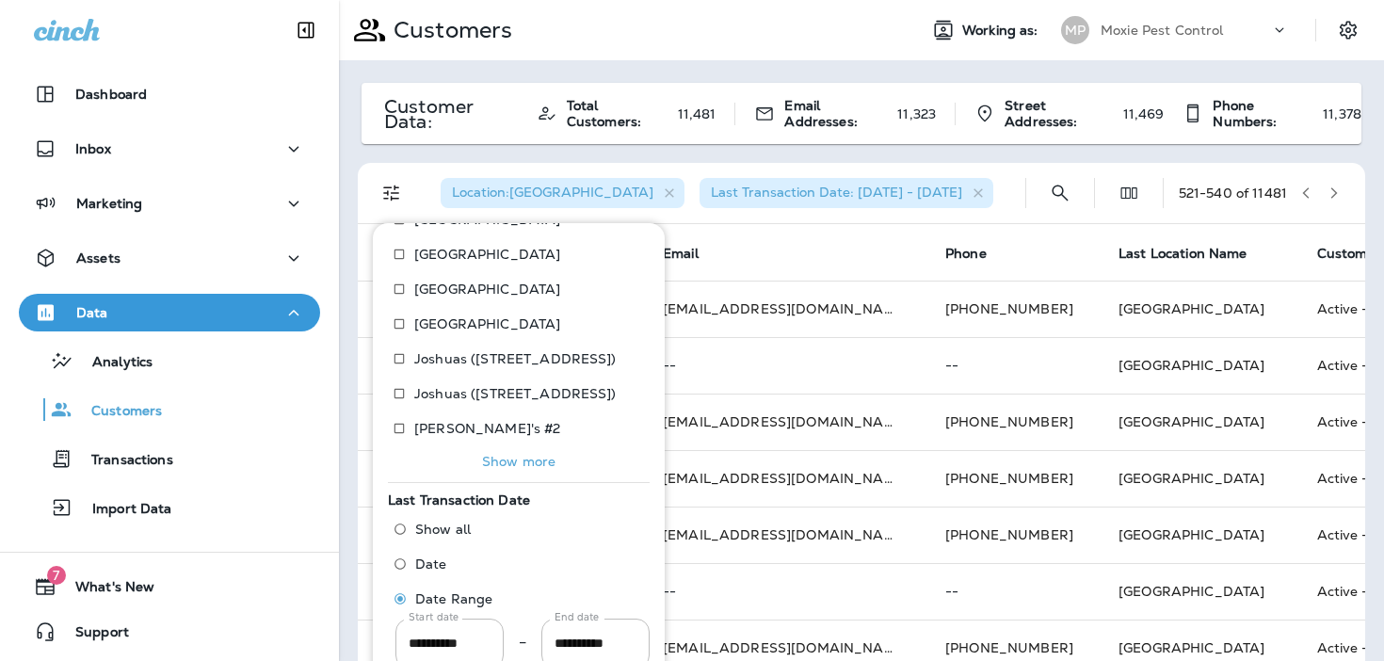
scroll to position [636, 0]
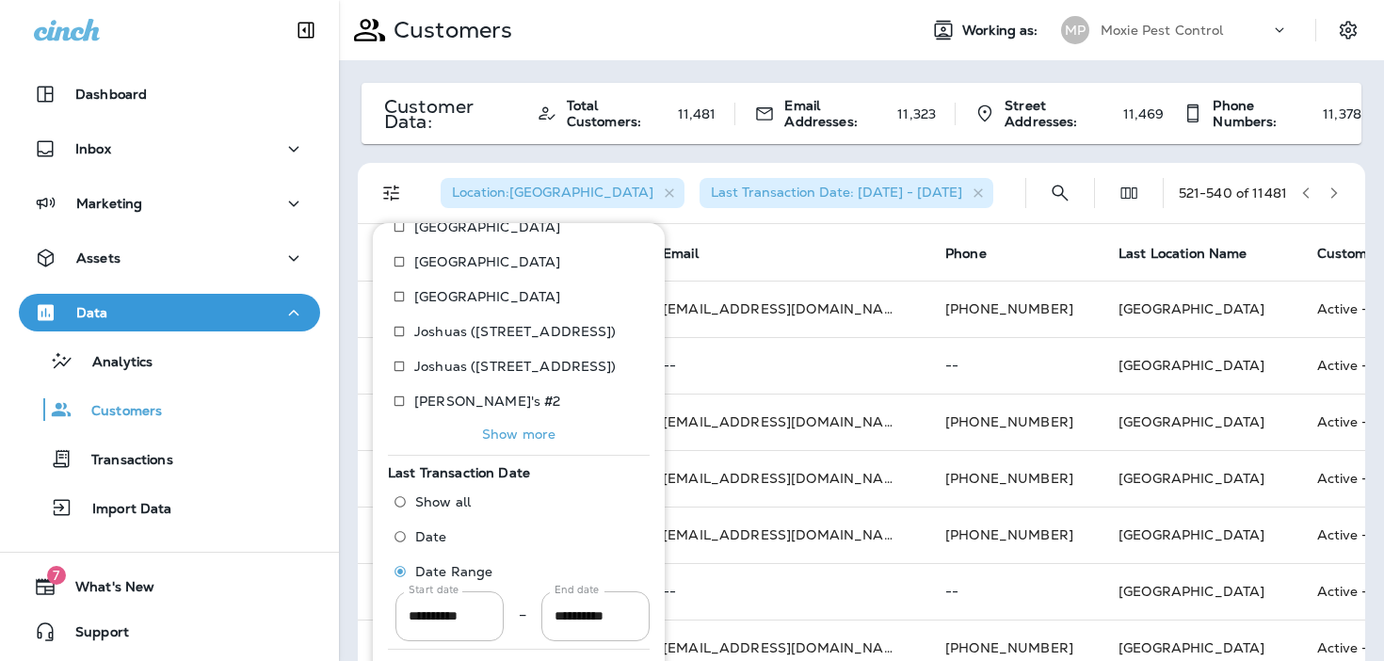
click at [504, 436] on p "Show more" at bounding box center [518, 433] width 73 height 15
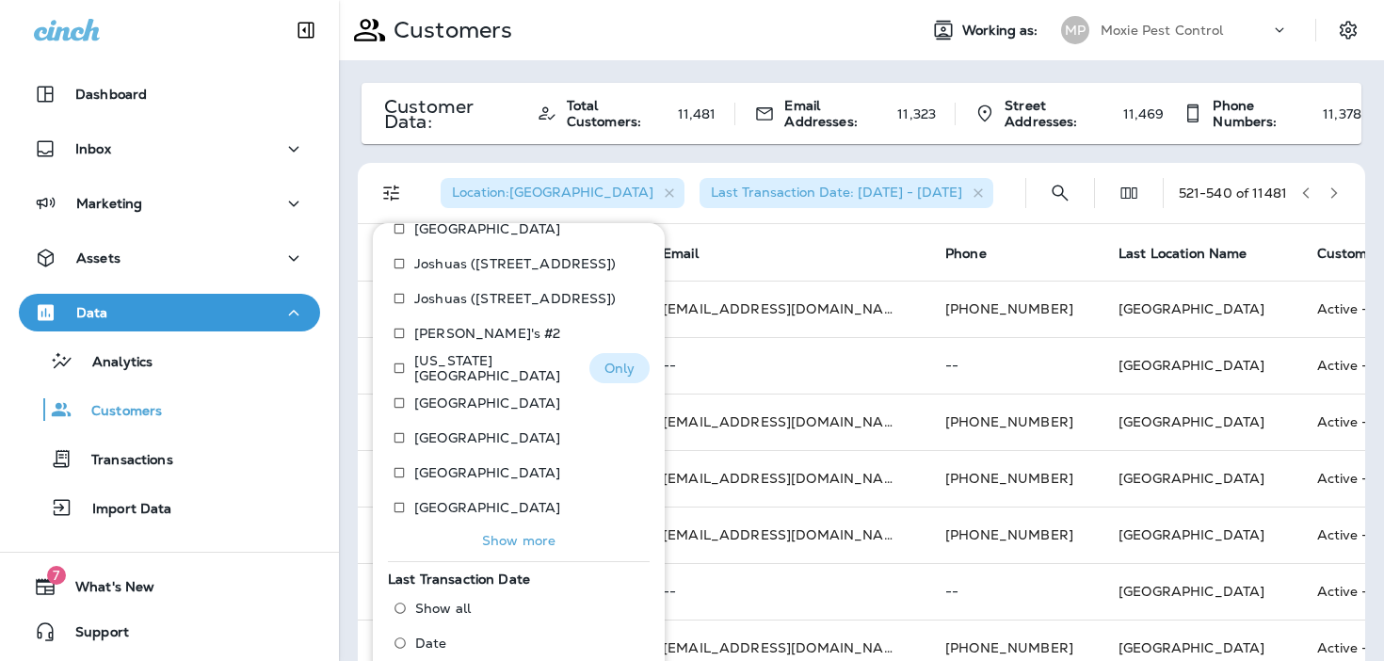
scroll to position [719, 0]
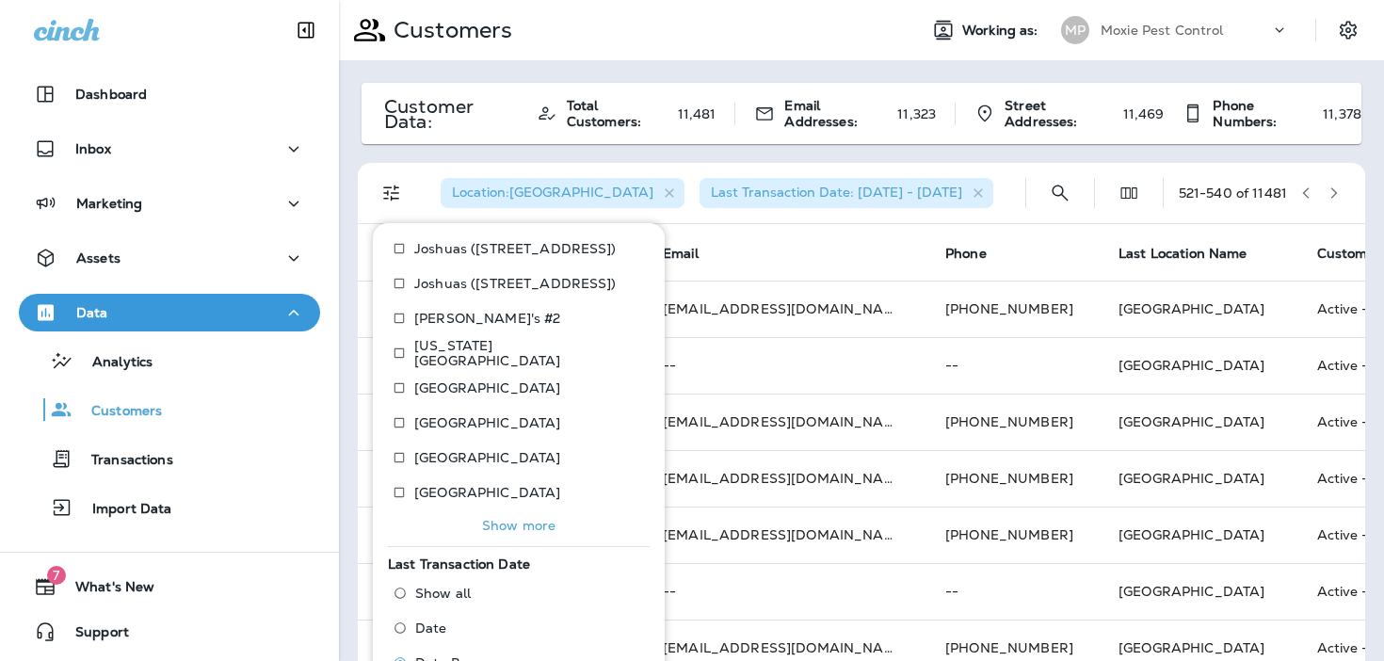
click at [494, 522] on p "Show more" at bounding box center [518, 525] width 73 height 15
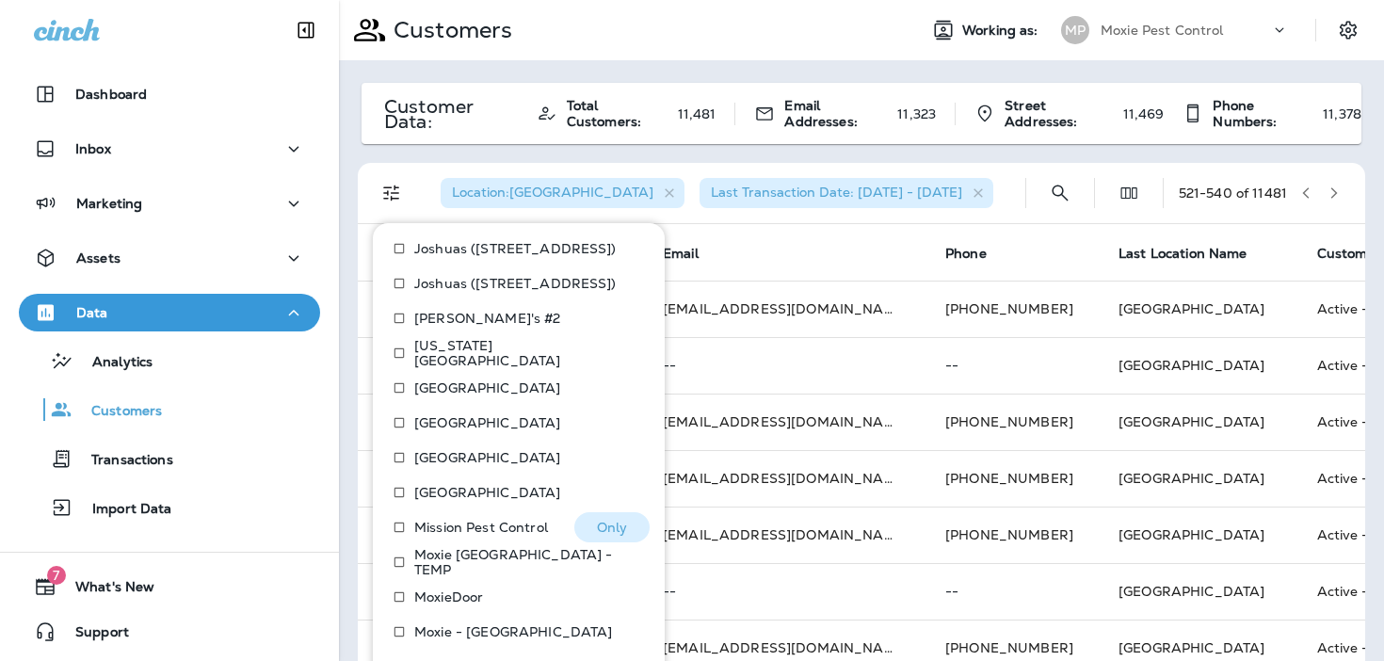
scroll to position [880, 0]
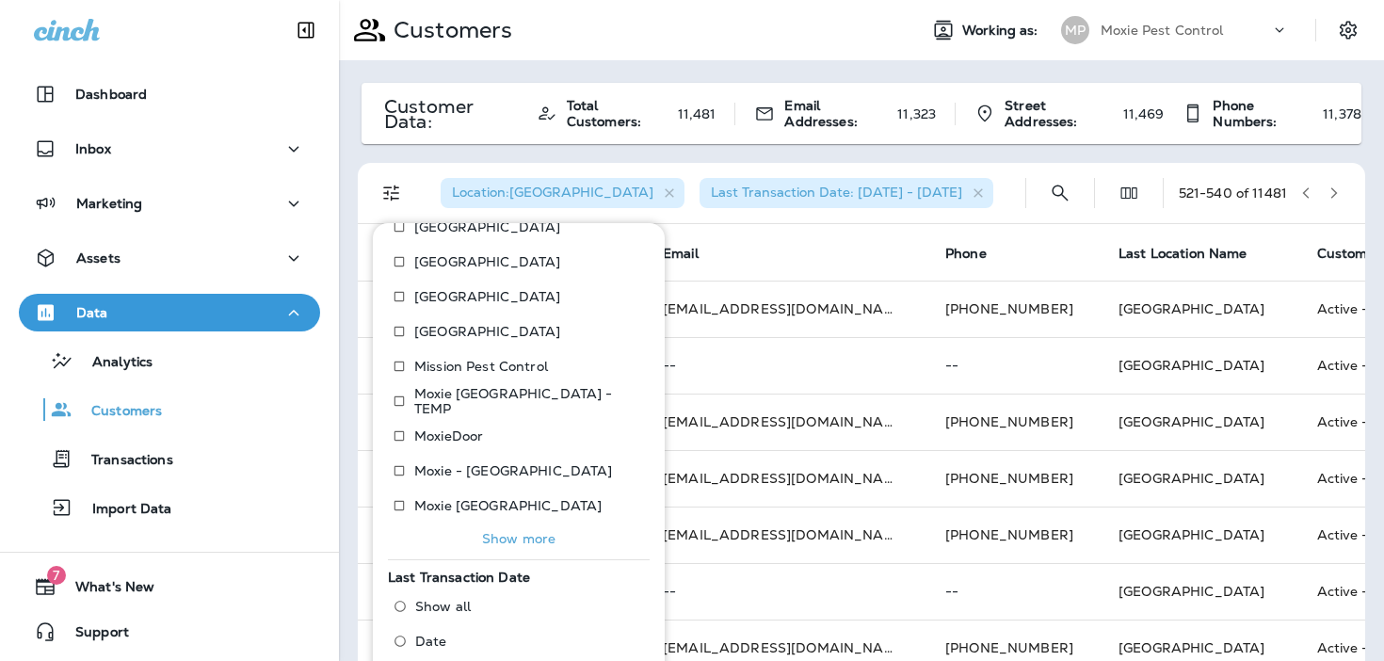
click at [494, 538] on p "Show more" at bounding box center [518, 538] width 73 height 15
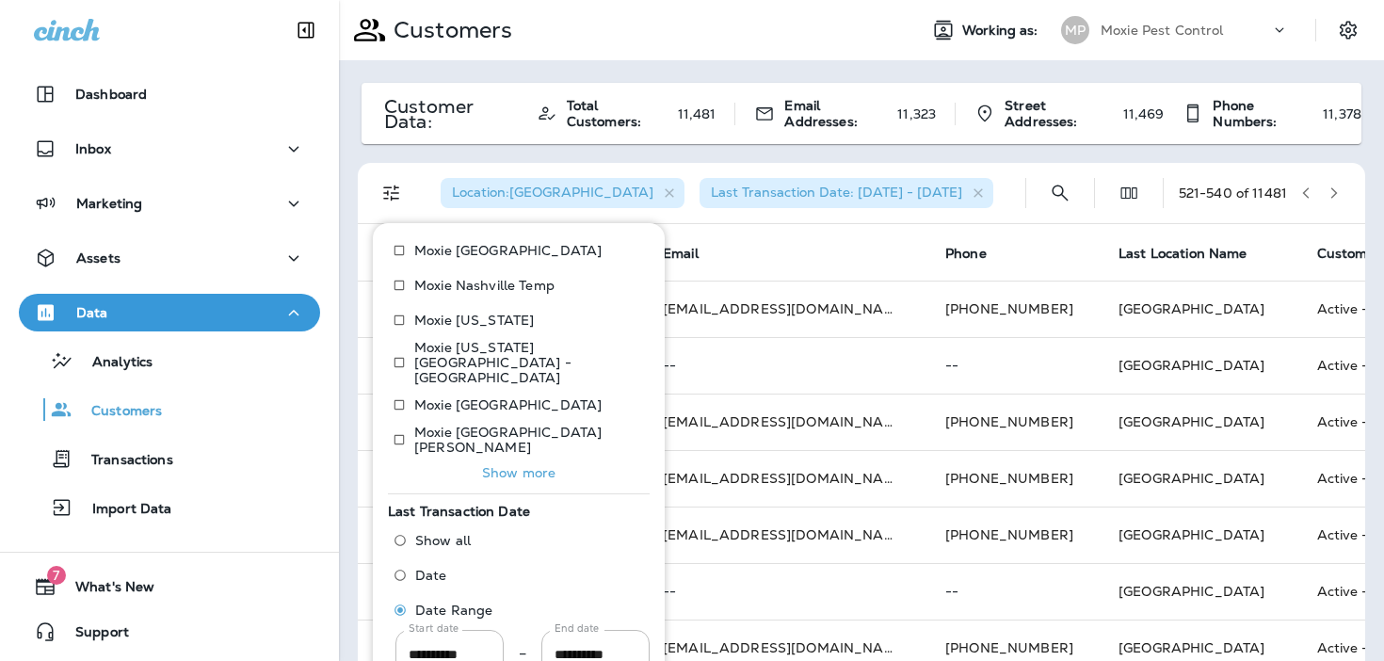
scroll to position [1159, 0]
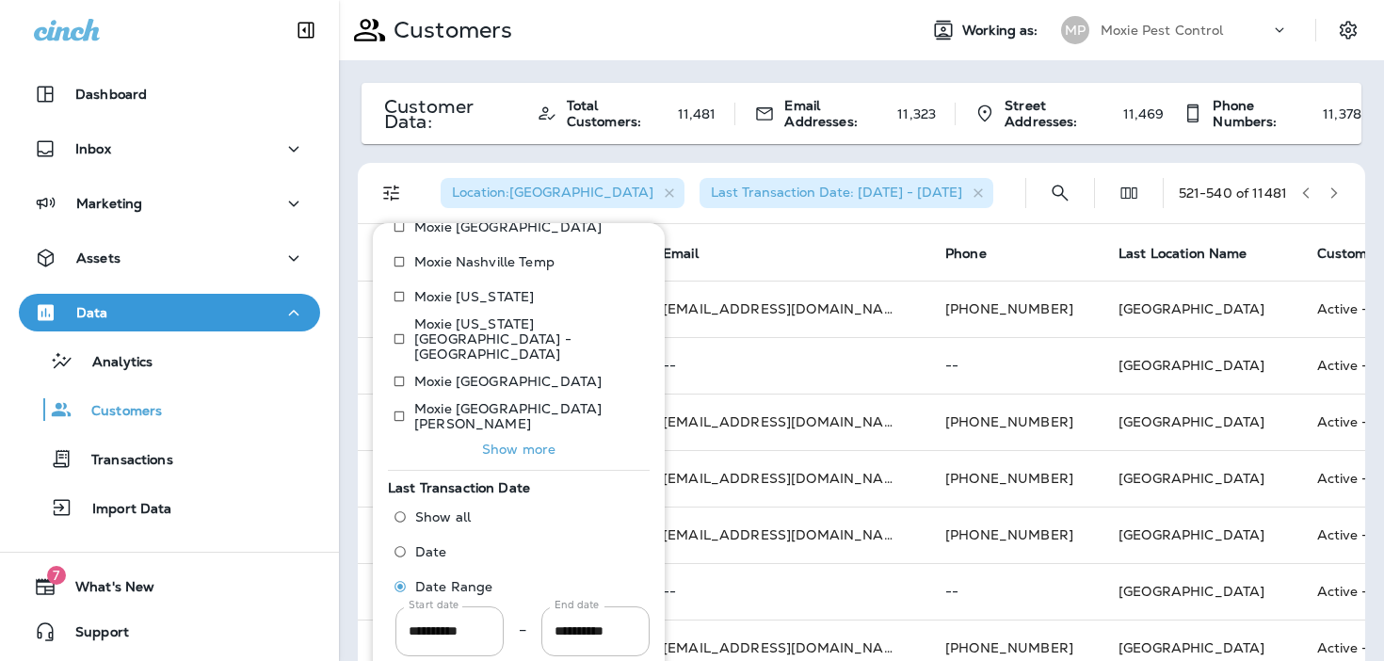
click at [502, 442] on p "Show more" at bounding box center [518, 449] width 73 height 15
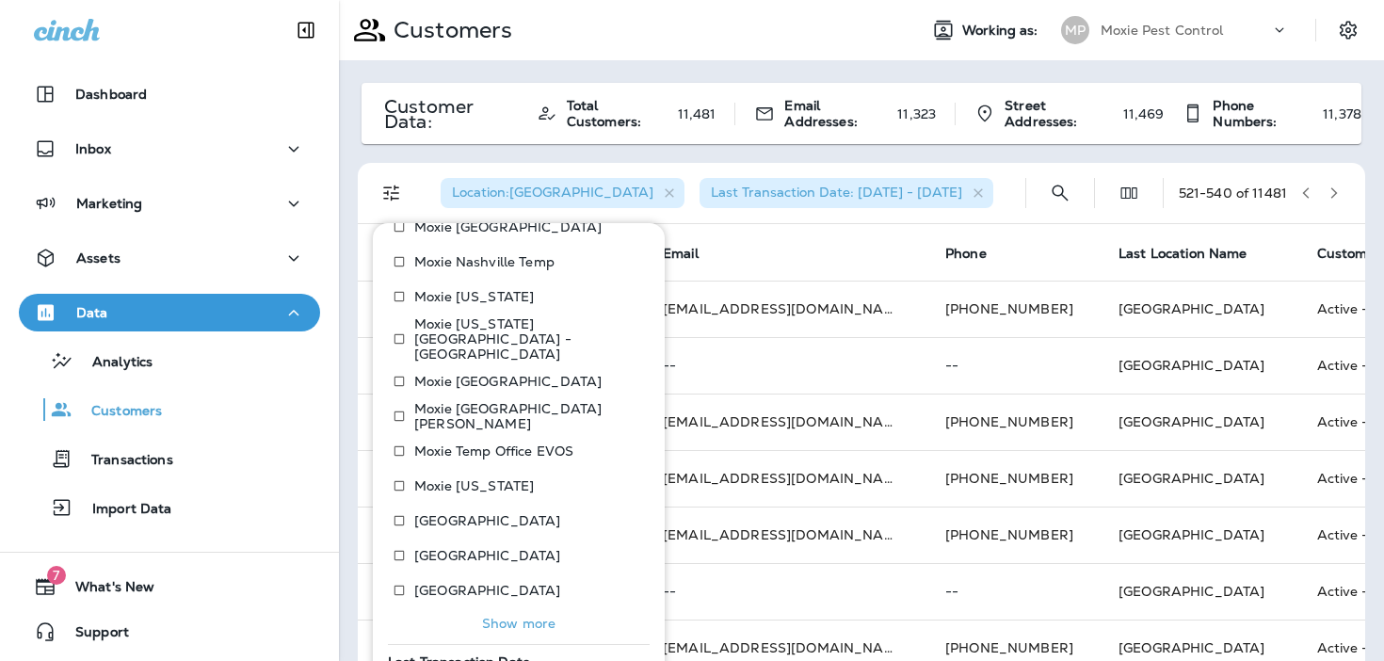
click at [475, 610] on button "Show more" at bounding box center [519, 623] width 262 height 26
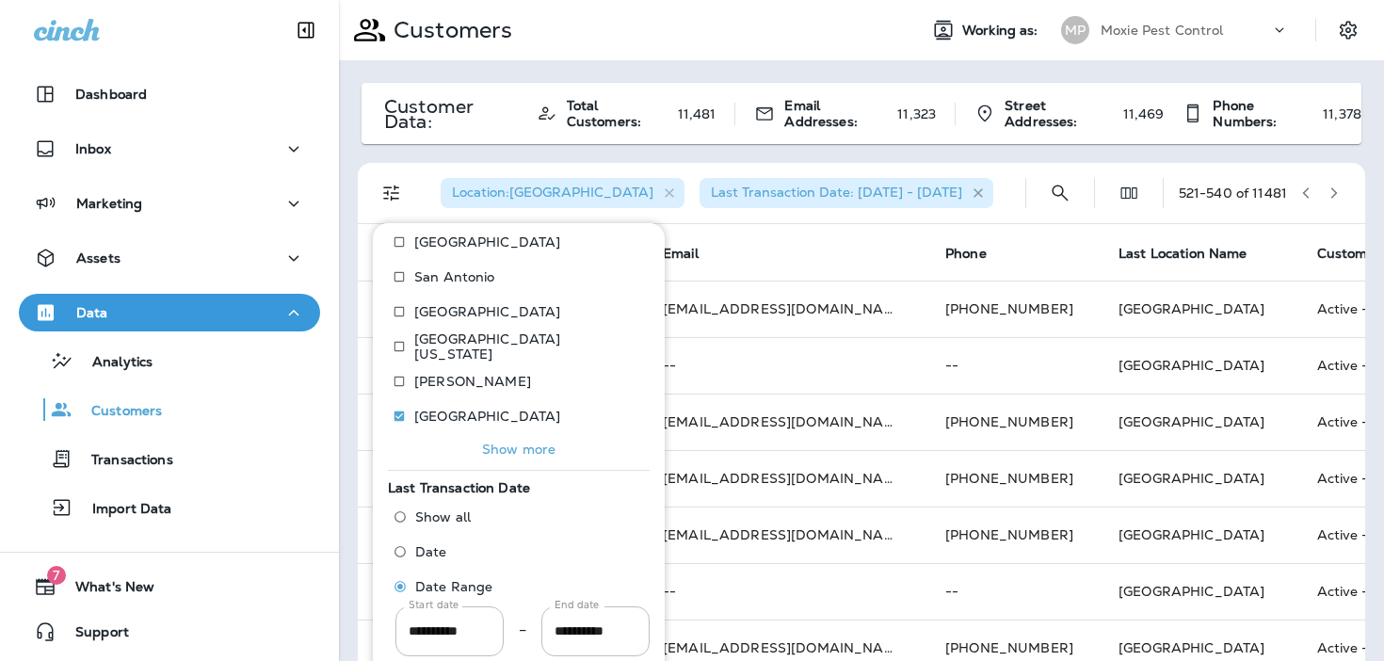
click at [971, 189] on icon "button" at bounding box center [979, 193] width 16 height 16
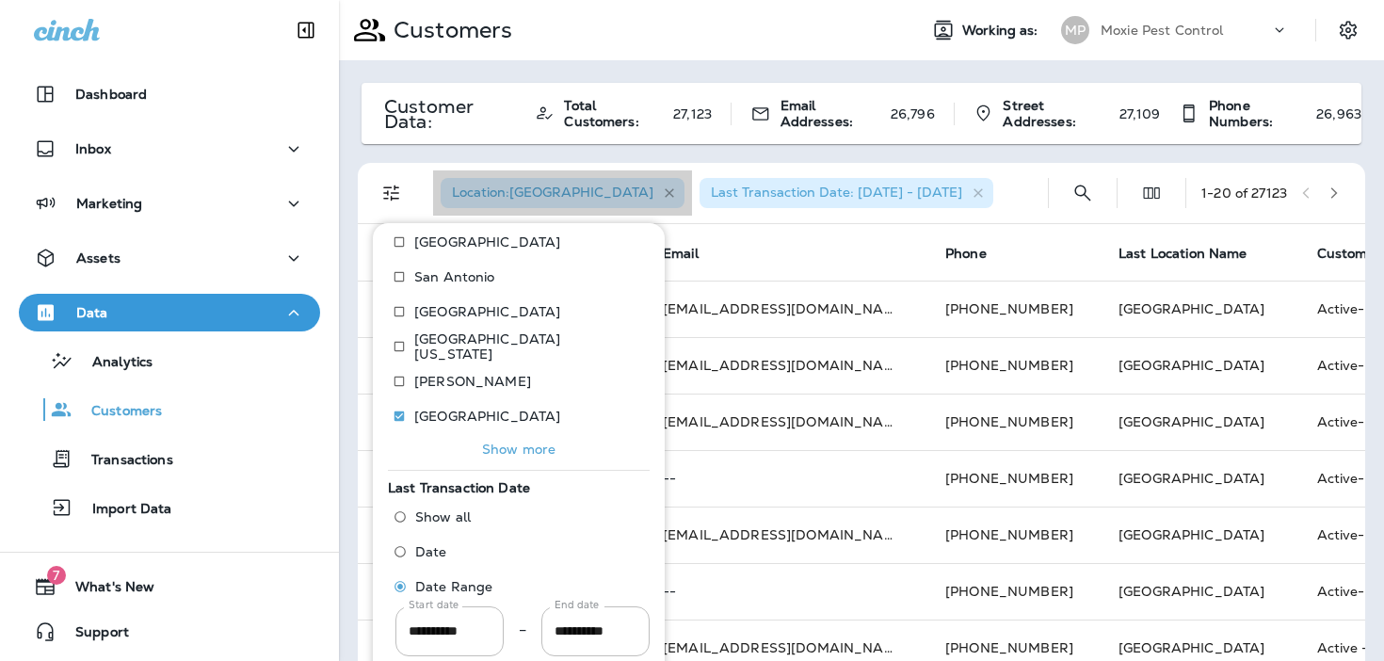
click at [662, 191] on icon "button" at bounding box center [670, 193] width 16 height 16
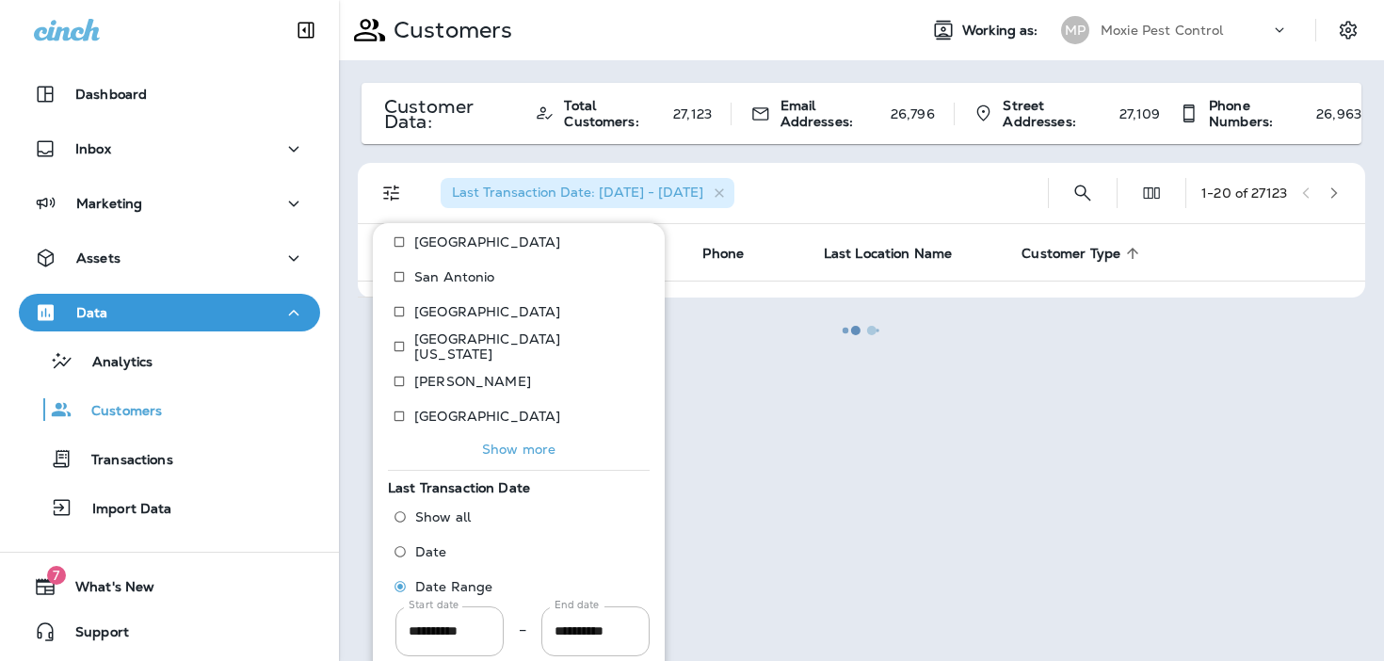
click at [743, 193] on div at bounding box center [861, 330] width 1041 height 657
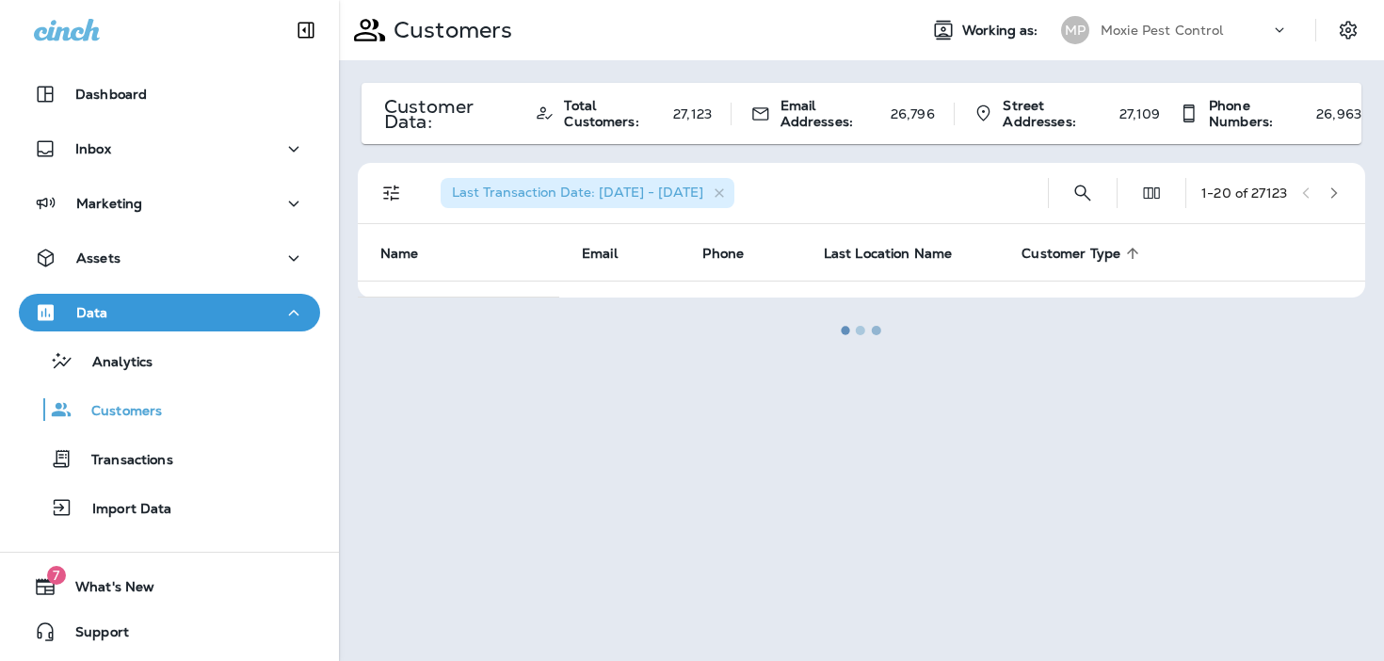
click at [792, 188] on div at bounding box center [861, 330] width 1041 height 657
click at [214, 100] on div "Dashboard" at bounding box center [169, 94] width 271 height 23
